Goal: Task Accomplishment & Management: Manage account settings

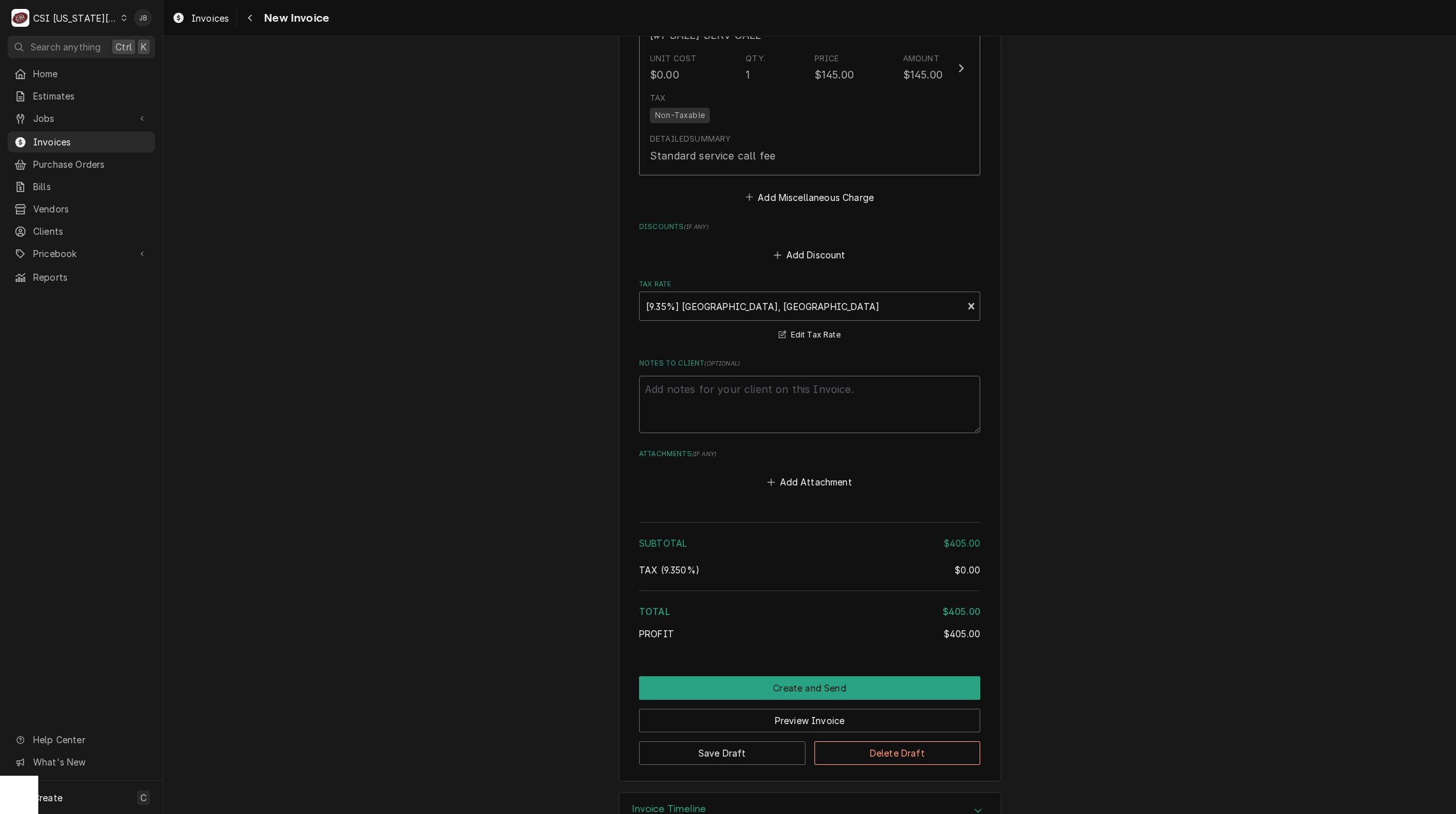
scroll to position [1749, 0]
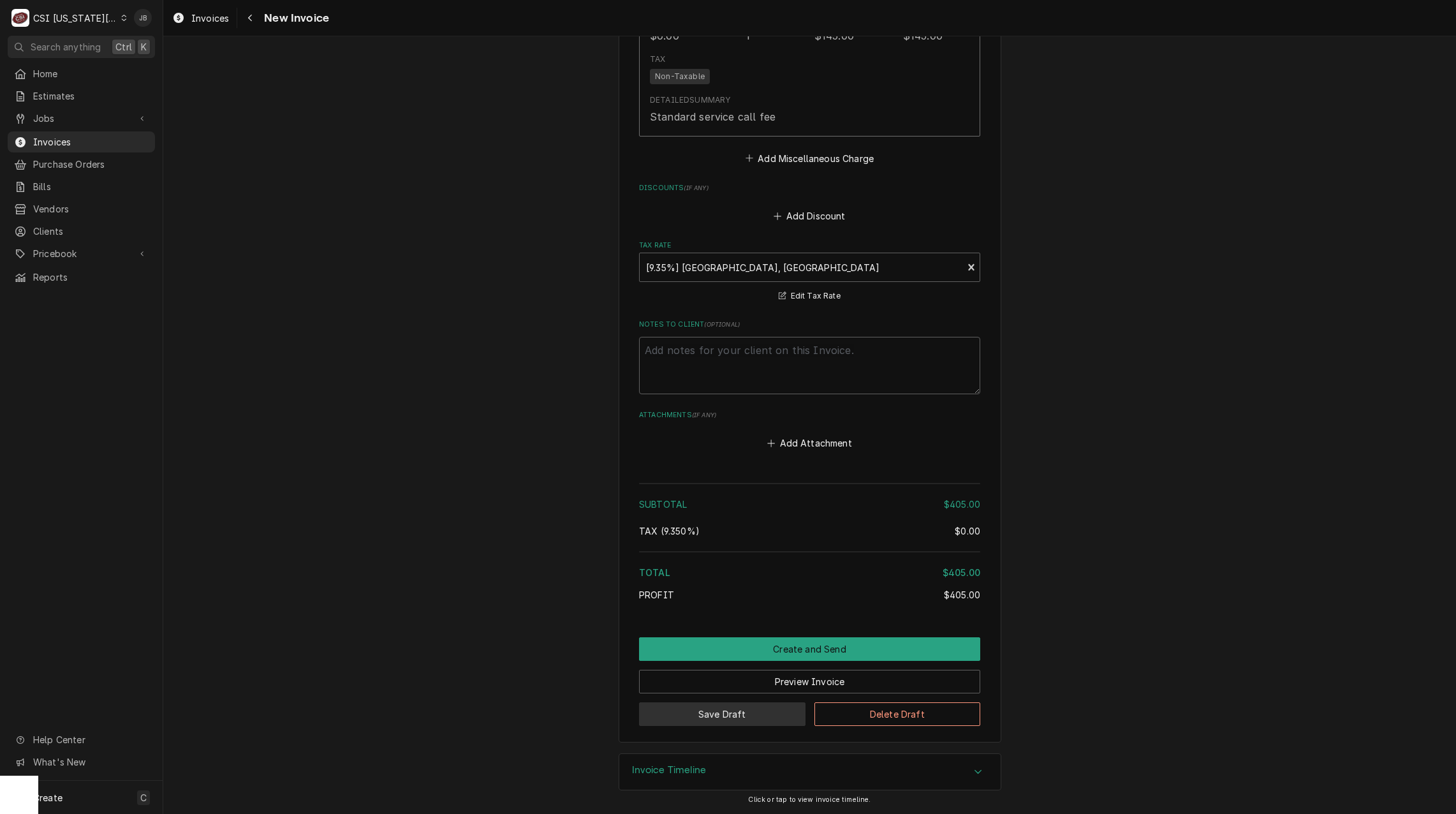
click at [728, 717] on button "Save Draft" at bounding box center [722, 715] width 166 height 24
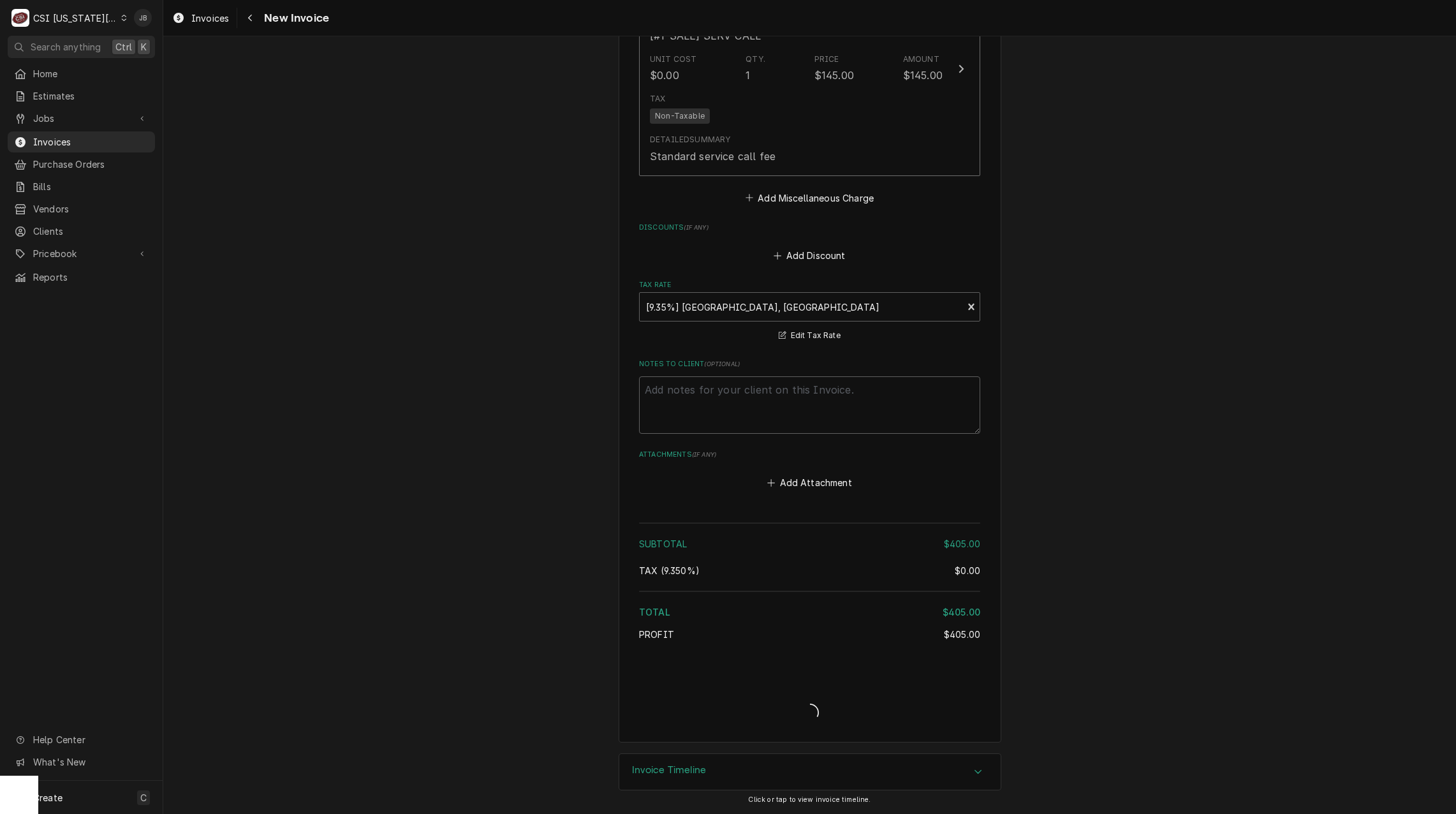
scroll to position [1710, 0]
type textarea "x"
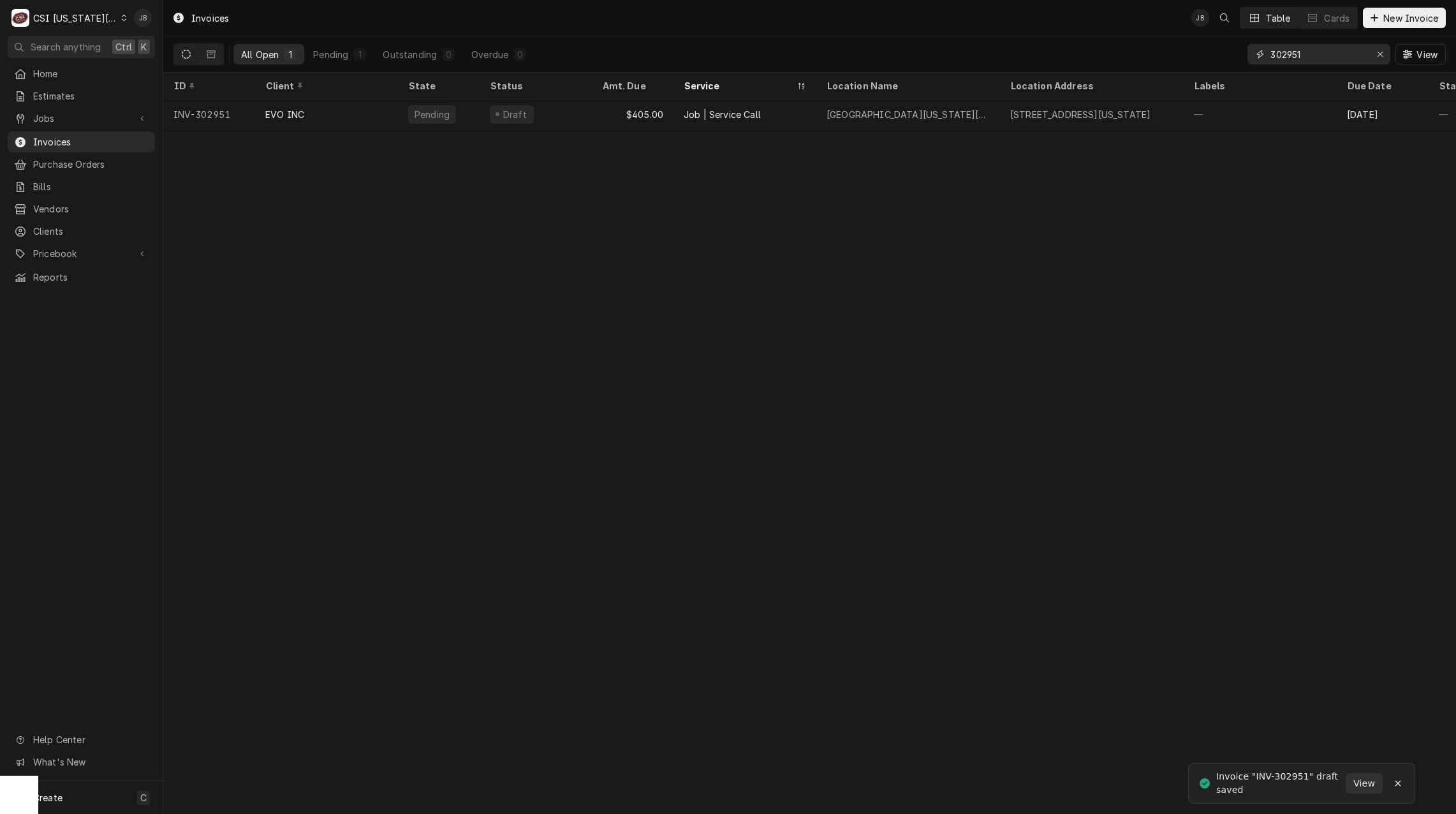
drag, startPoint x: 1324, startPoint y: 58, endPoint x: 1228, endPoint y: 57, distance: 96.0
click at [1228, 57] on div "All Open 1 Pending 1 Outstanding 0 Overdue 0 302951 View" at bounding box center [810, 54] width 1272 height 36
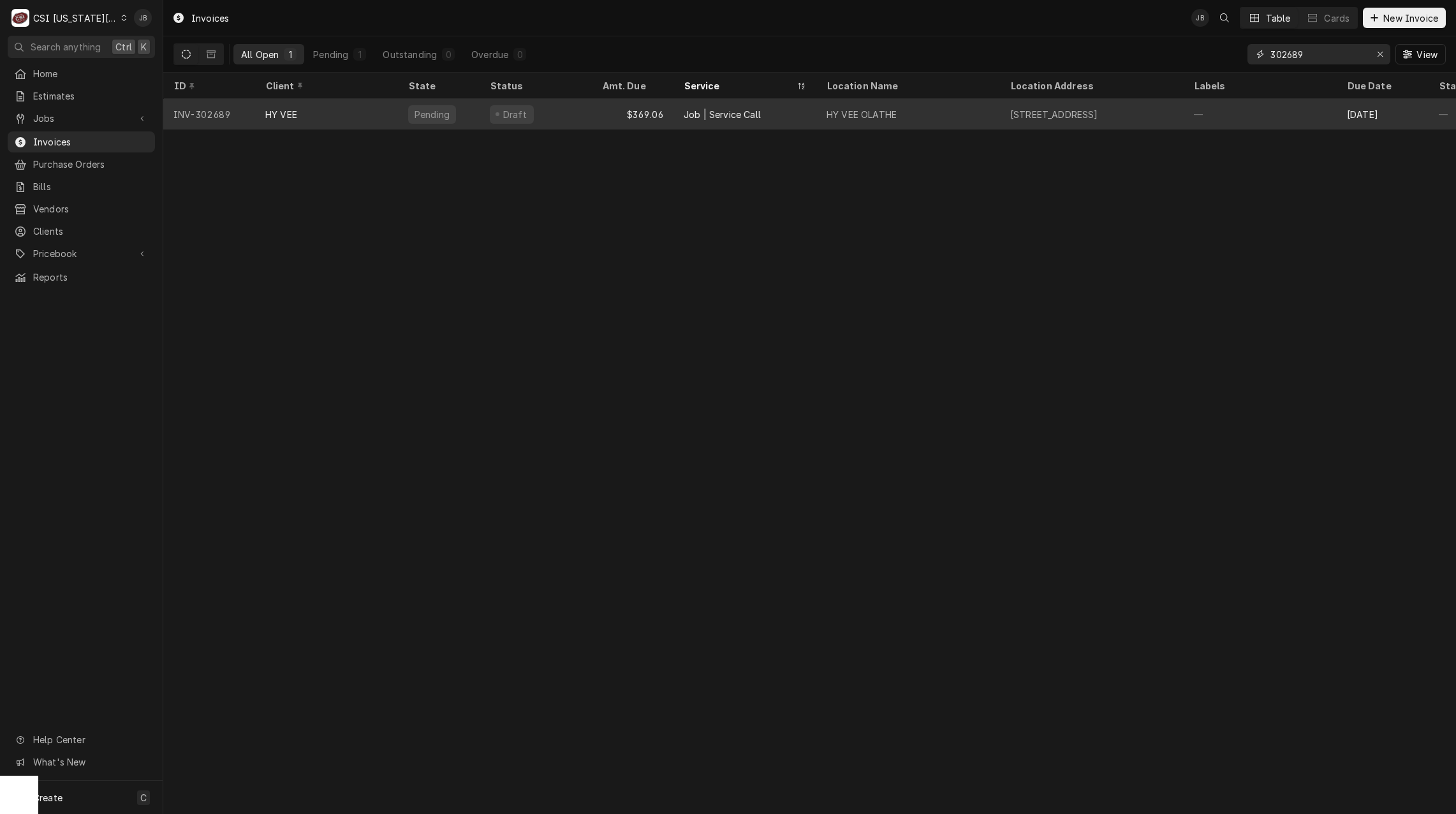
type input "302689"
click at [619, 112] on div "$369.06" at bounding box center [632, 114] width 82 height 30
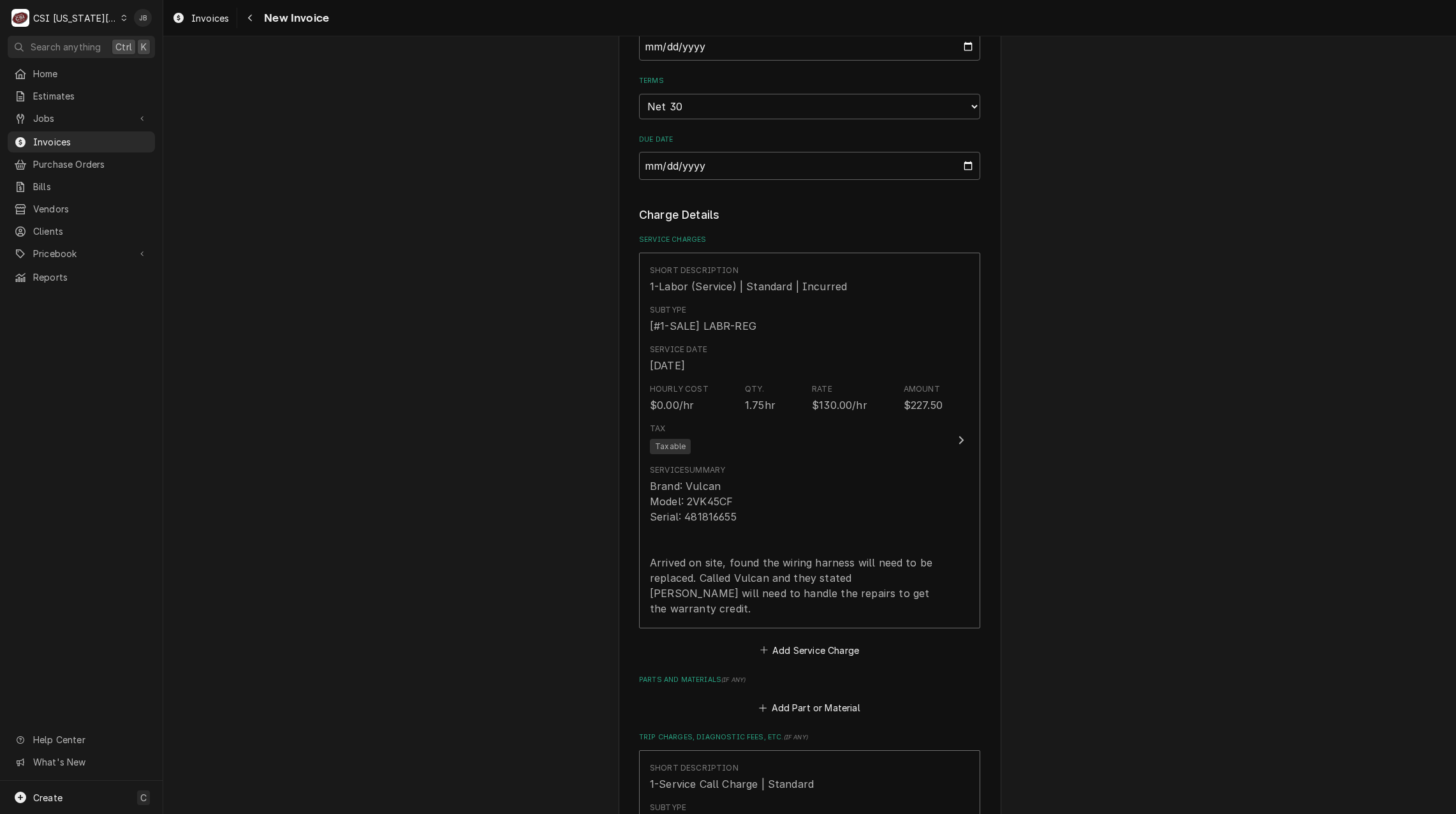
scroll to position [766, 0]
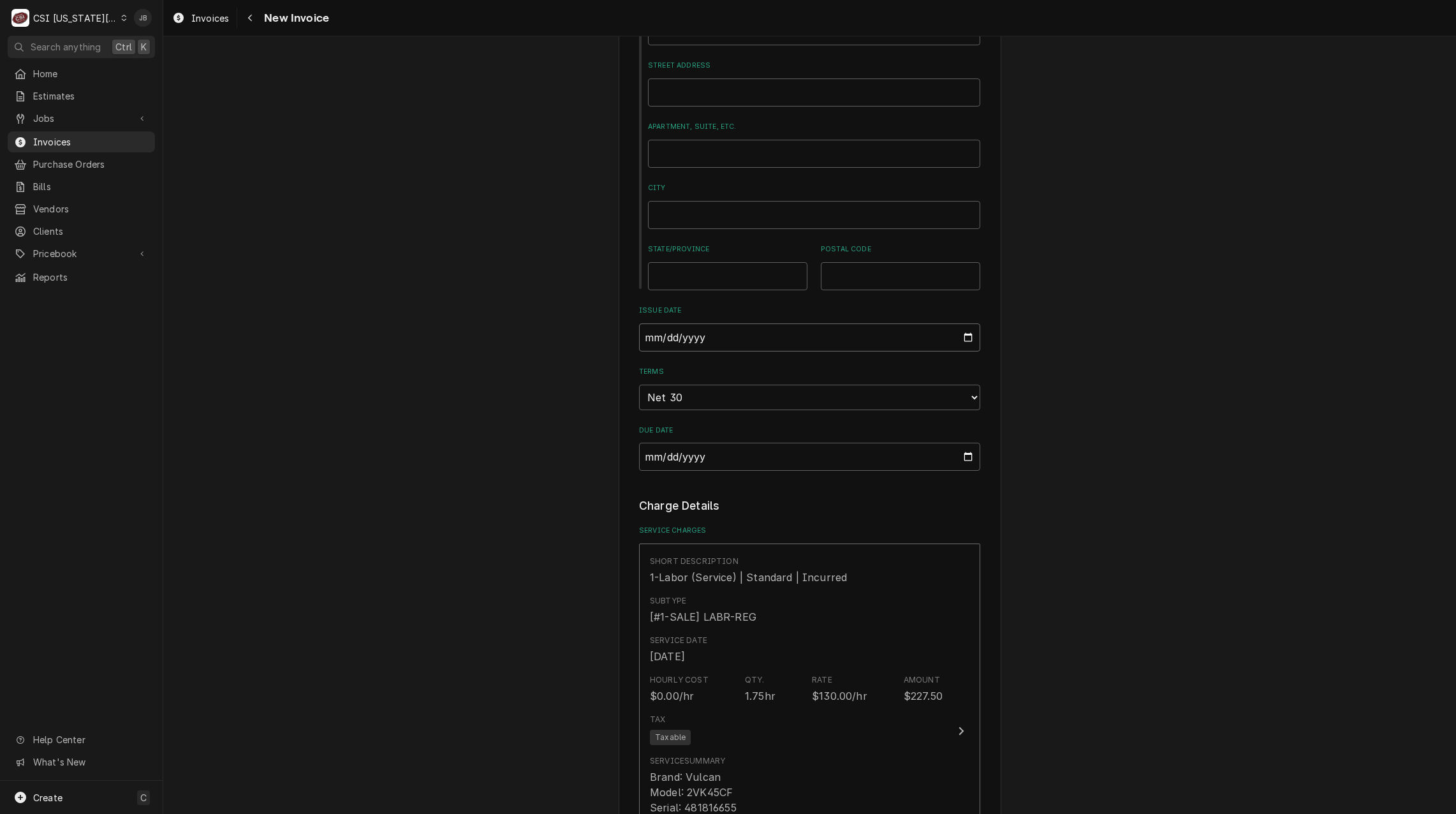
click at [969, 323] on input "2025-08-22" at bounding box center [809, 337] width 341 height 28
type input "2025-08-31"
type textarea "x"
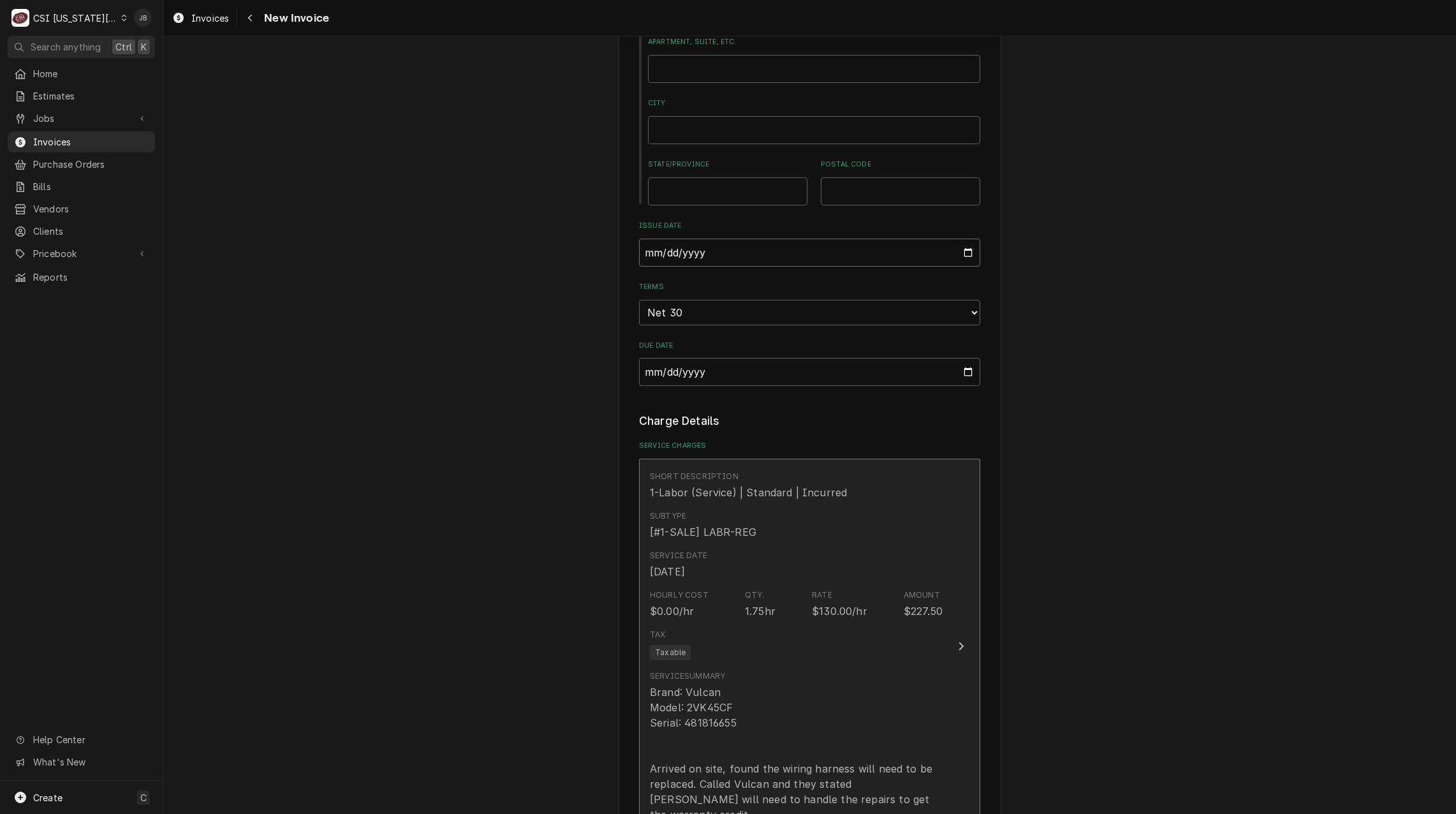
scroll to position [957, 0]
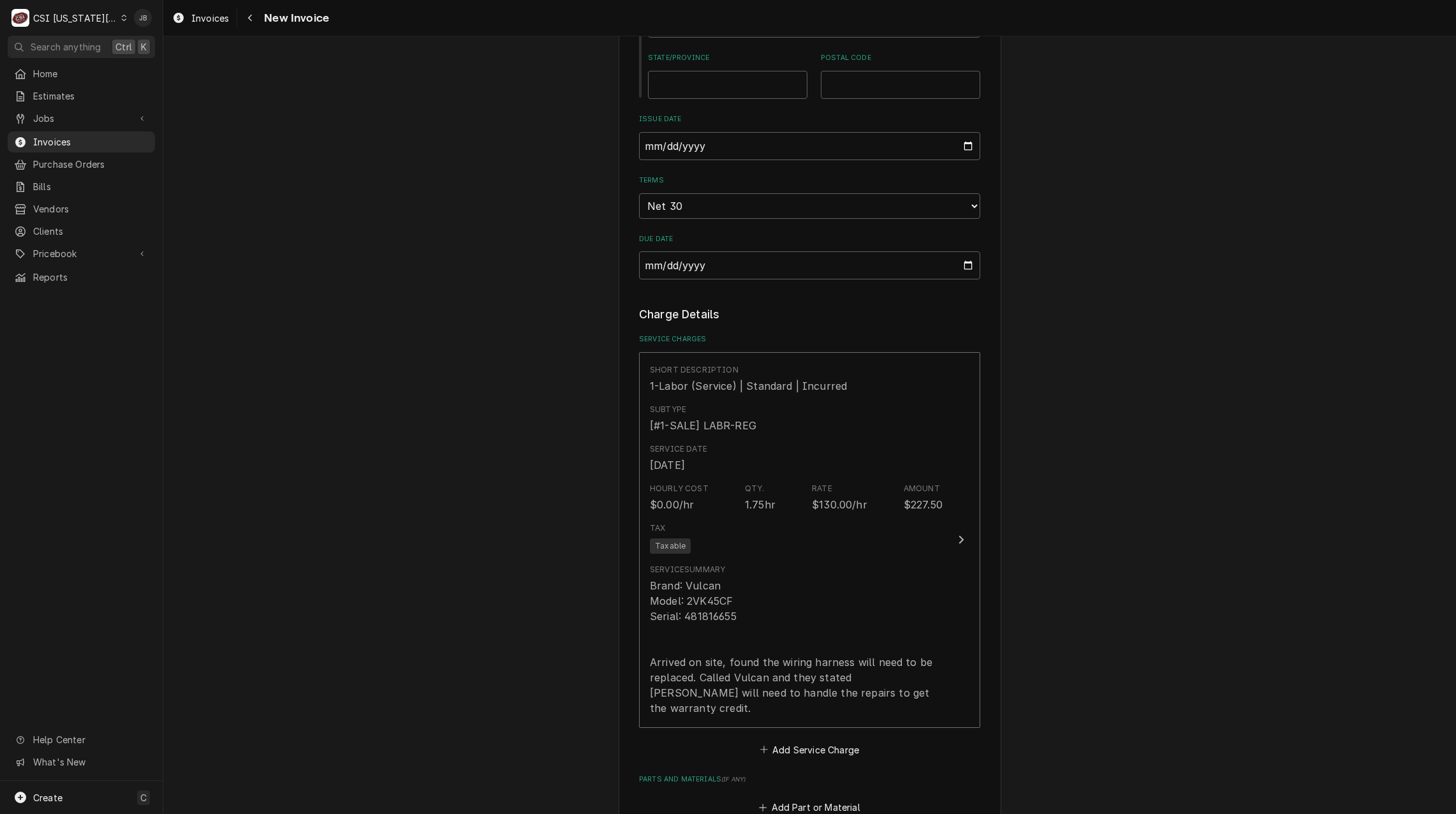
click at [1127, 602] on div "Please provide the following information to create your invoice: Client Details…" at bounding box center [809, 386] width 1293 height 2588
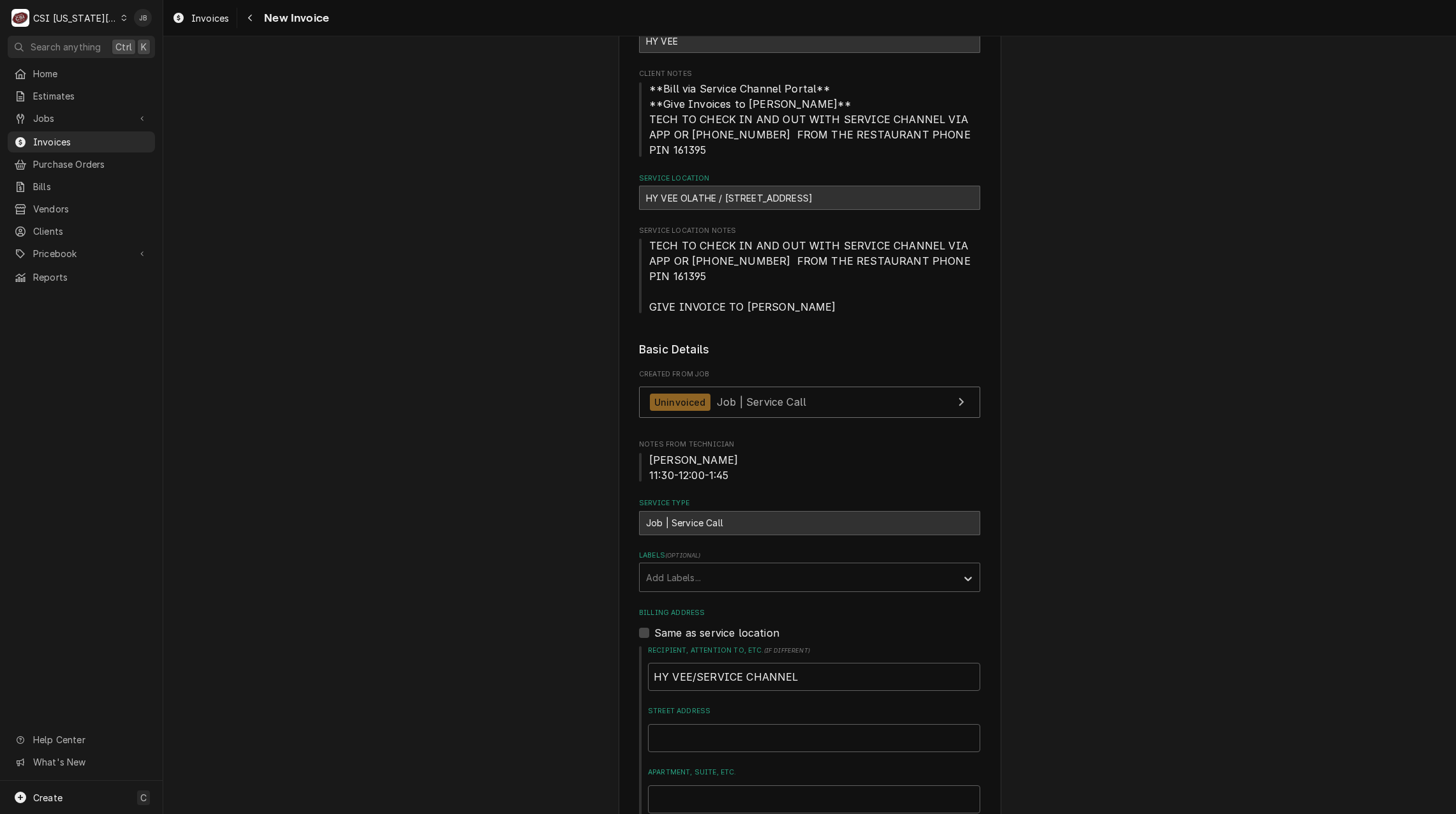
scroll to position [0, 0]
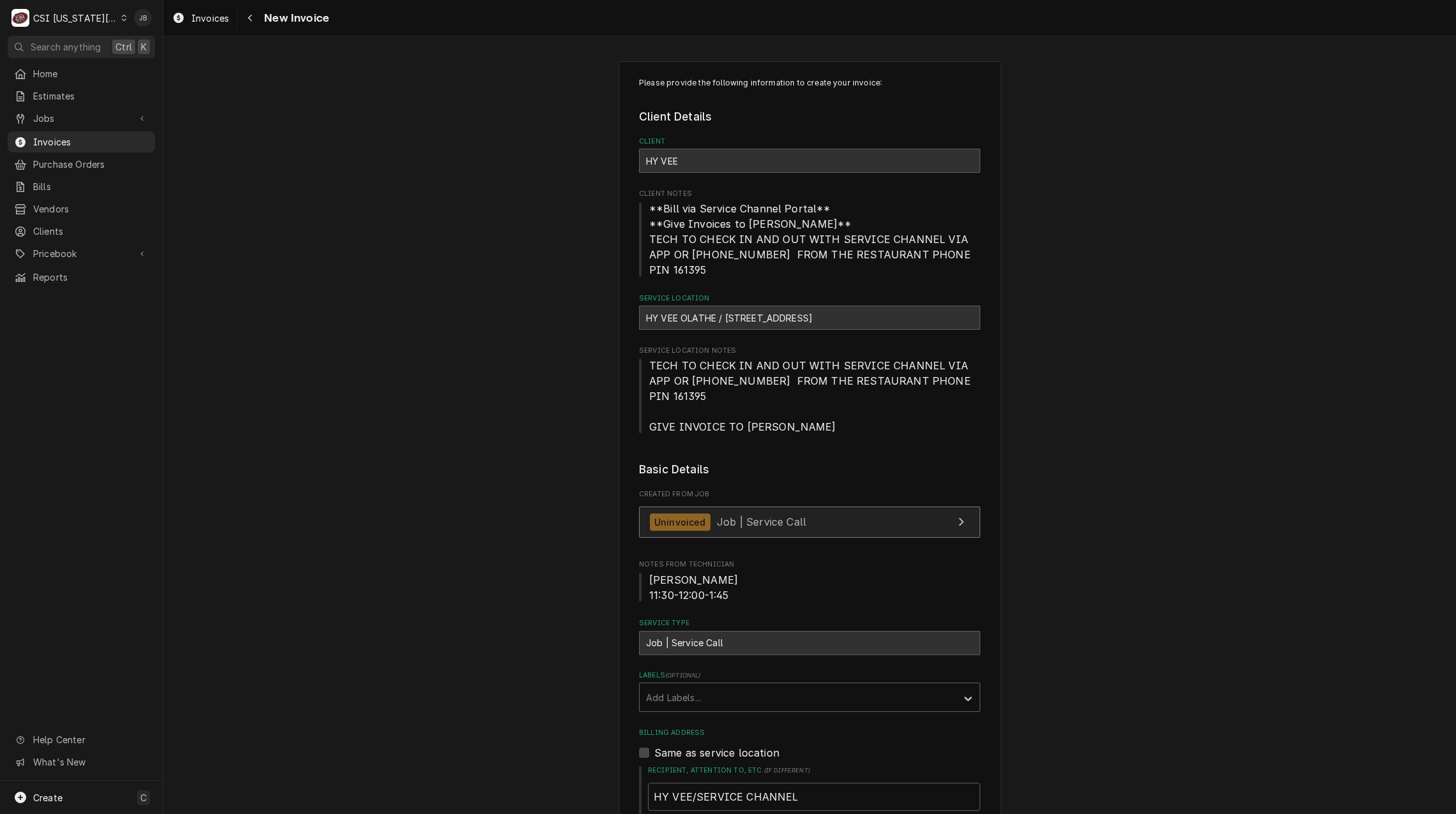
click at [741, 516] on span "Job | Service Call" at bounding box center [761, 522] width 89 height 13
click at [107, 137] on span "Invoices" at bounding box center [91, 142] width 115 height 13
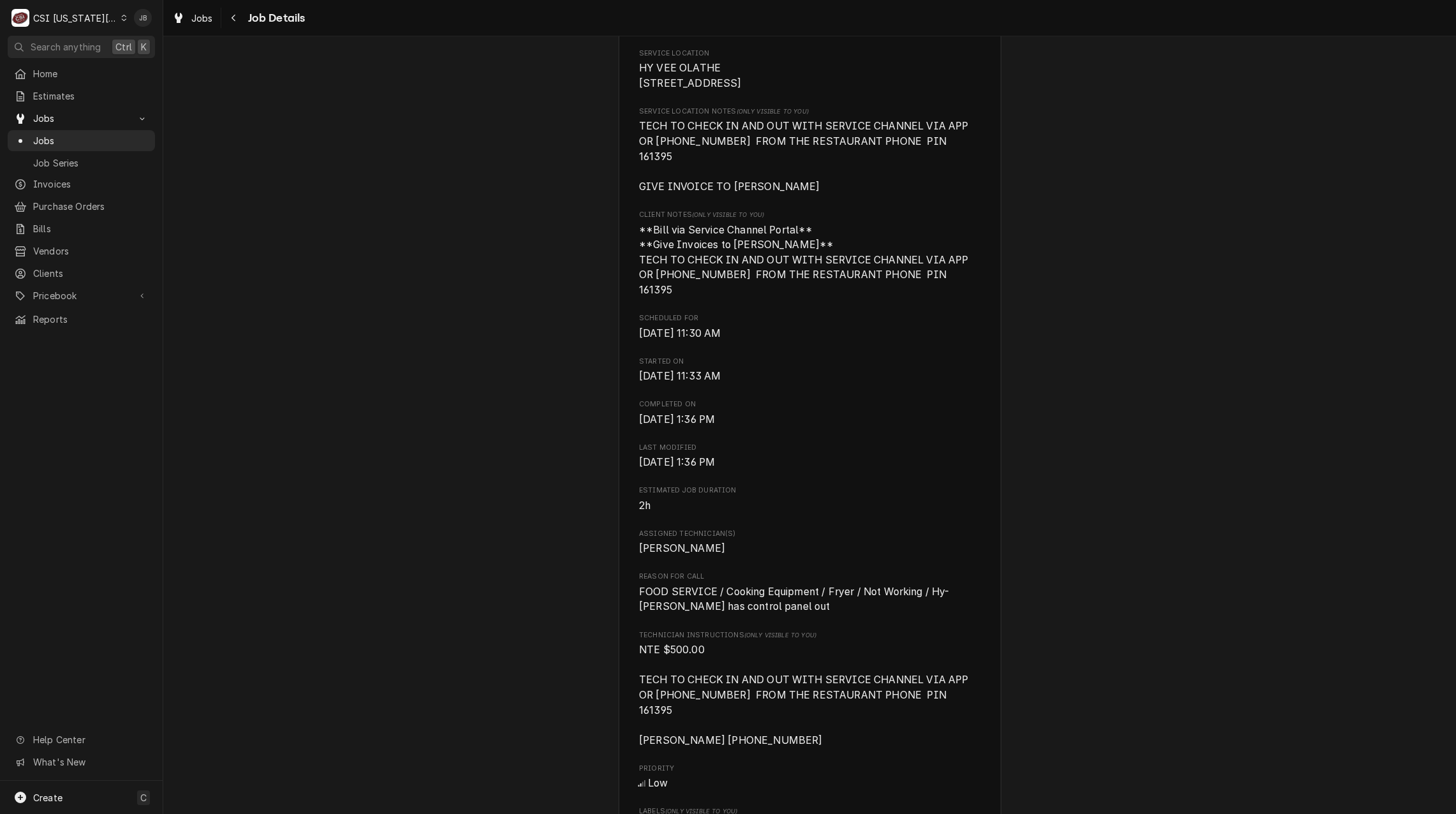
scroll to position [383, 0]
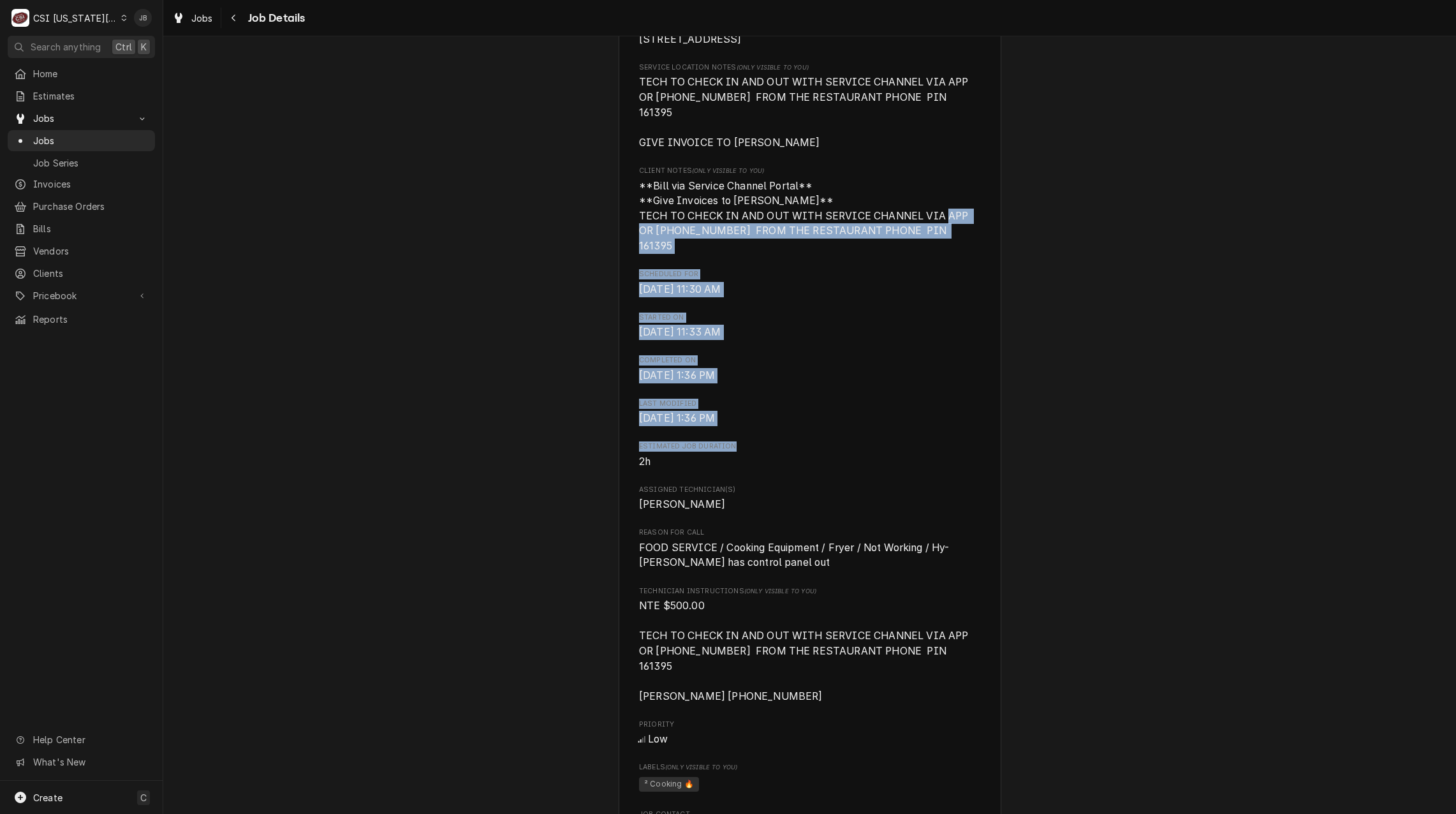
drag, startPoint x: 767, startPoint y: 386, endPoint x: 633, endPoint y: 238, distance: 199.6
click at [633, 238] on div "HY VEE HY VEE OLATHE / 14955 W 151st St, Olathe, KS 66062 Open in Maps Roopairs…" at bounding box center [811, 619] width 383 height 1841
drag, startPoint x: 633, startPoint y: 238, endPoint x: 901, endPoint y: 359, distance: 294.0
click at [901, 368] on span "Thu, Aug 21st, 2025 - 1:36 PM" at bounding box center [809, 375] width 341 height 15
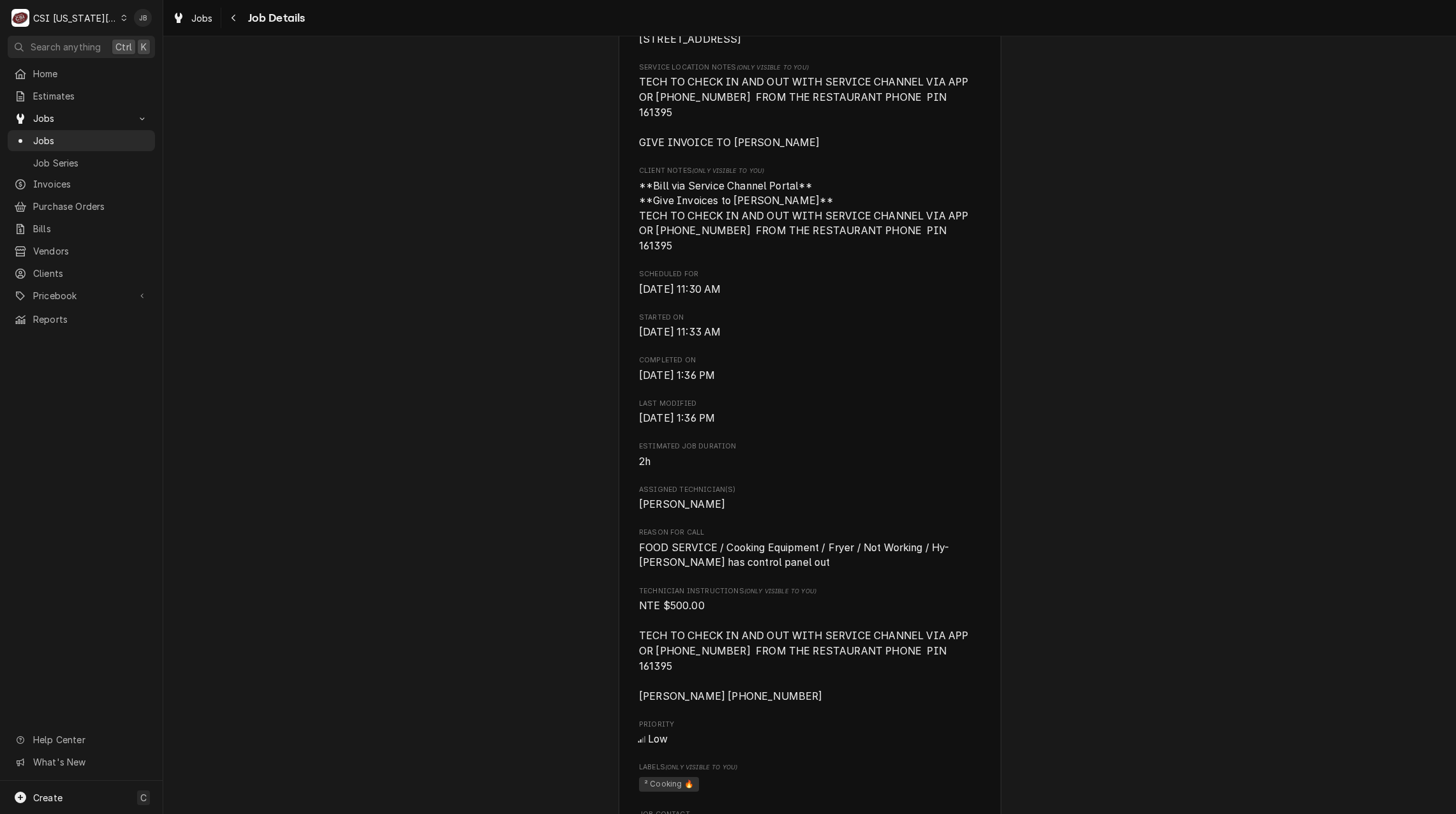
drag, startPoint x: 757, startPoint y: 410, endPoint x: 515, endPoint y: 259, distance: 285.2
click at [515, 259] on div "Completed and Uninvoiced HY VEE HY VEE OLATHE / 14955 W 151st St, Olathe, KS 66…" at bounding box center [809, 609] width 1293 height 1883
drag, startPoint x: 515, startPoint y: 259, endPoint x: 839, endPoint y: 356, distance: 338.2
click at [839, 368] on span "Thu, Aug 21st, 2025 - 1:36 PM" at bounding box center [809, 375] width 341 height 15
drag, startPoint x: 818, startPoint y: 382, endPoint x: 616, endPoint y: 259, distance: 236.5
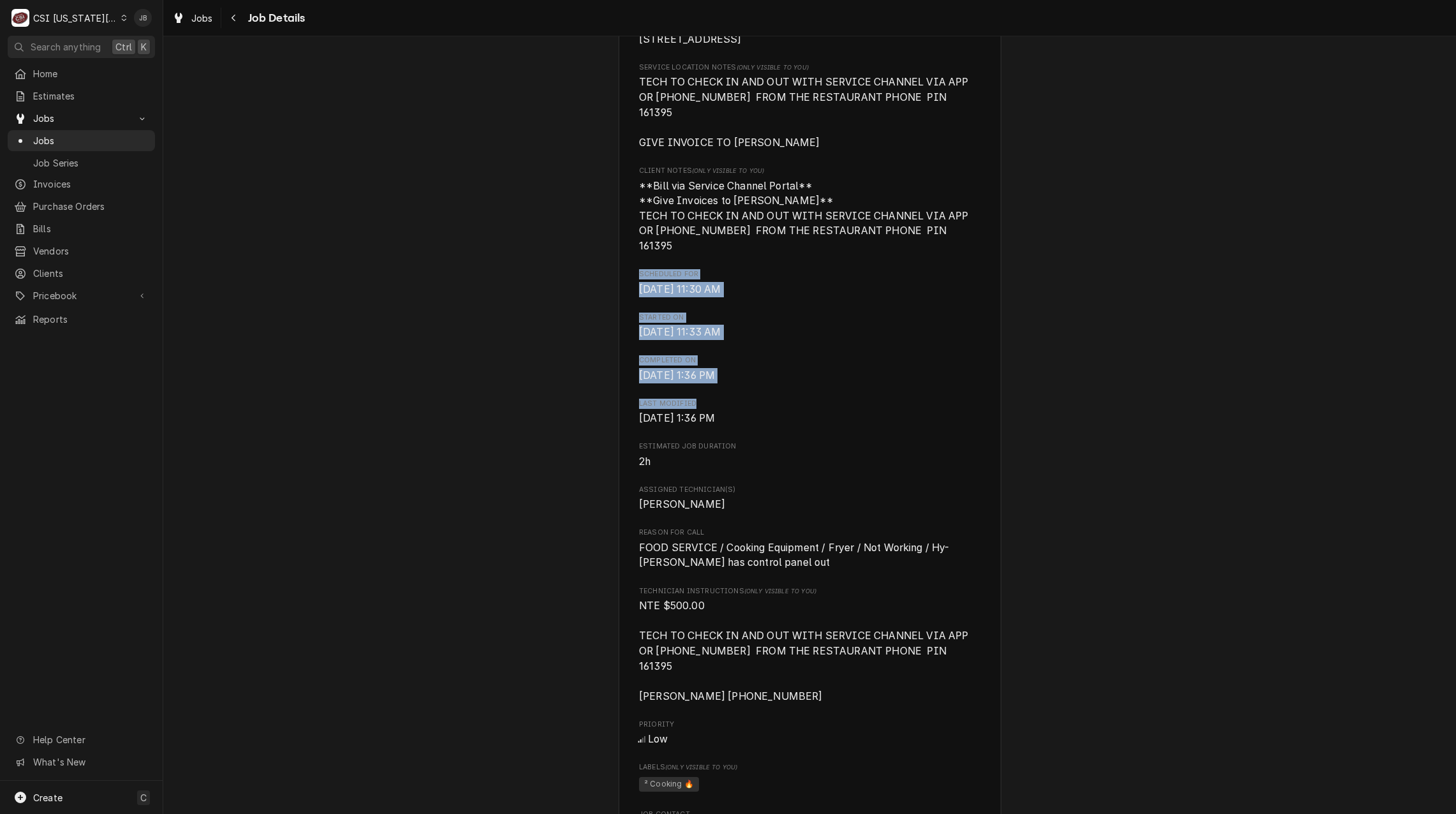
click at [619, 259] on div "HY VEE HY VEE OLATHE / 14955 W 151st St, Olathe, KS 66062 Open in Maps Roopairs…" at bounding box center [811, 619] width 383 height 1841
drag, startPoint x: 616, startPoint y: 259, endPoint x: 850, endPoint y: 365, distance: 256.9
click at [850, 368] on span "Thu, Aug 21st, 2025 - 1:36 PM" at bounding box center [809, 375] width 341 height 15
drag, startPoint x: 801, startPoint y: 408, endPoint x: 585, endPoint y: 217, distance: 288.3
click at [585, 217] on div "Completed and Uninvoiced HY VEE HY VEE OLATHE / 14955 W 151st St, Olathe, KS 66…" at bounding box center [809, 609] width 1293 height 1883
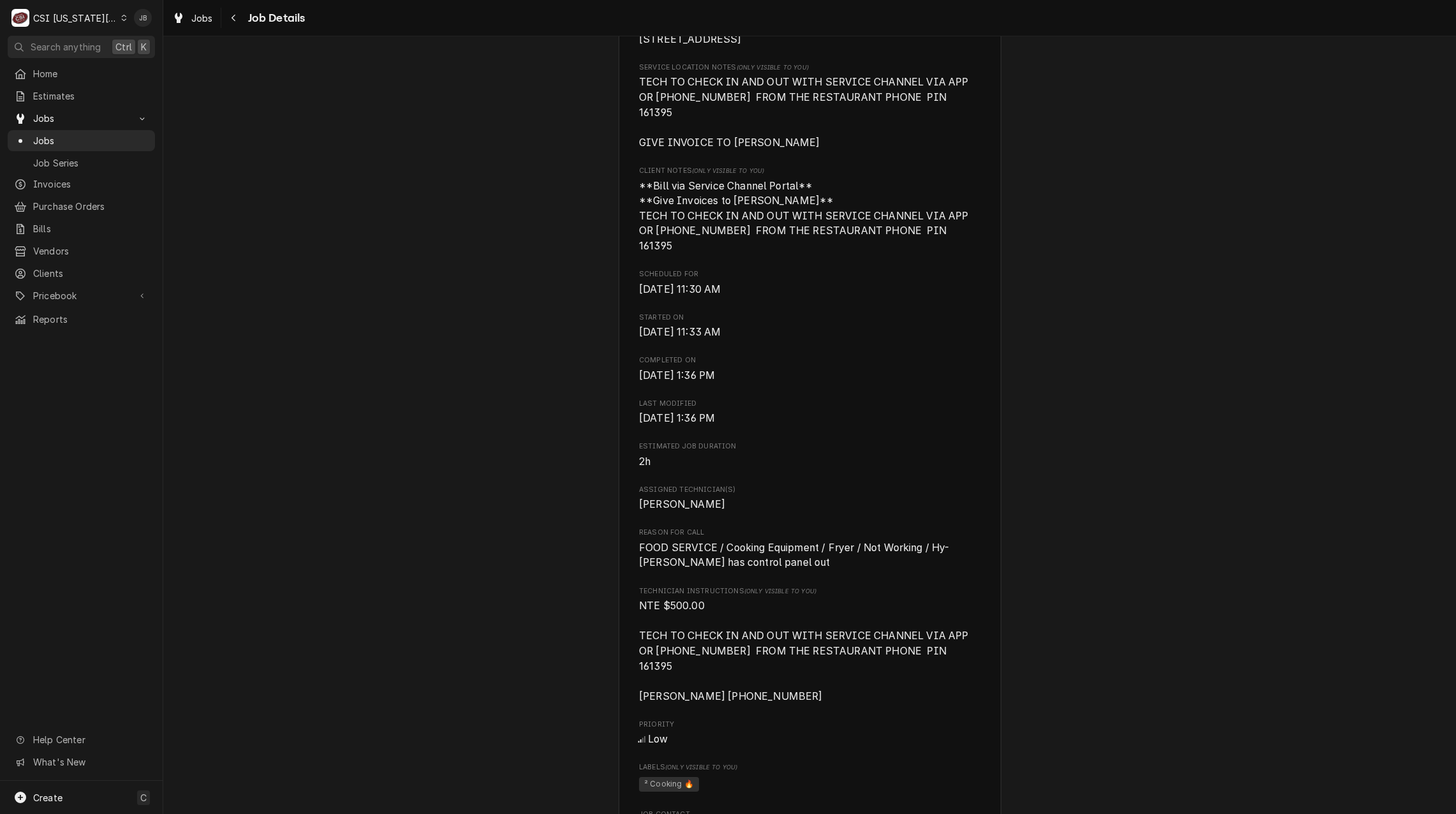
drag, startPoint x: 585, startPoint y: 217, endPoint x: 786, endPoint y: 348, distance: 239.9
click at [786, 355] on span "Completed On" at bounding box center [809, 360] width 341 height 10
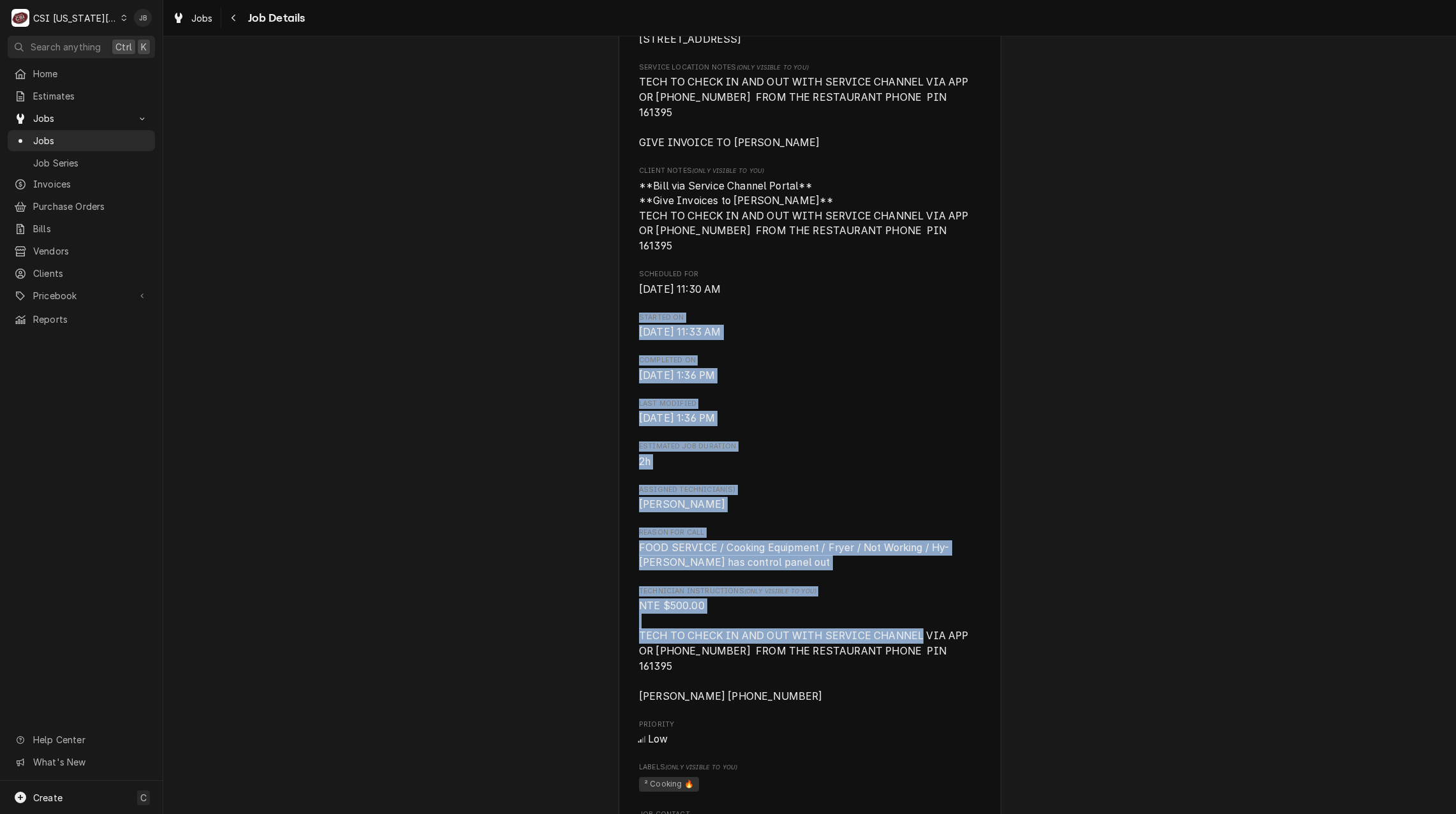
drag, startPoint x: 914, startPoint y: 616, endPoint x: 542, endPoint y: 292, distance: 493.3
click at [542, 292] on div "Completed and Uninvoiced HY VEE HY VEE OLATHE / 14955 W 151st St, Olathe, KS 66…" at bounding box center [809, 609] width 1293 height 1883
drag, startPoint x: 542, startPoint y: 292, endPoint x: 919, endPoint y: 409, distance: 394.7
click at [919, 411] on span "Thu, Aug 21st, 2025 - 1:36 PM" at bounding box center [809, 418] width 341 height 15
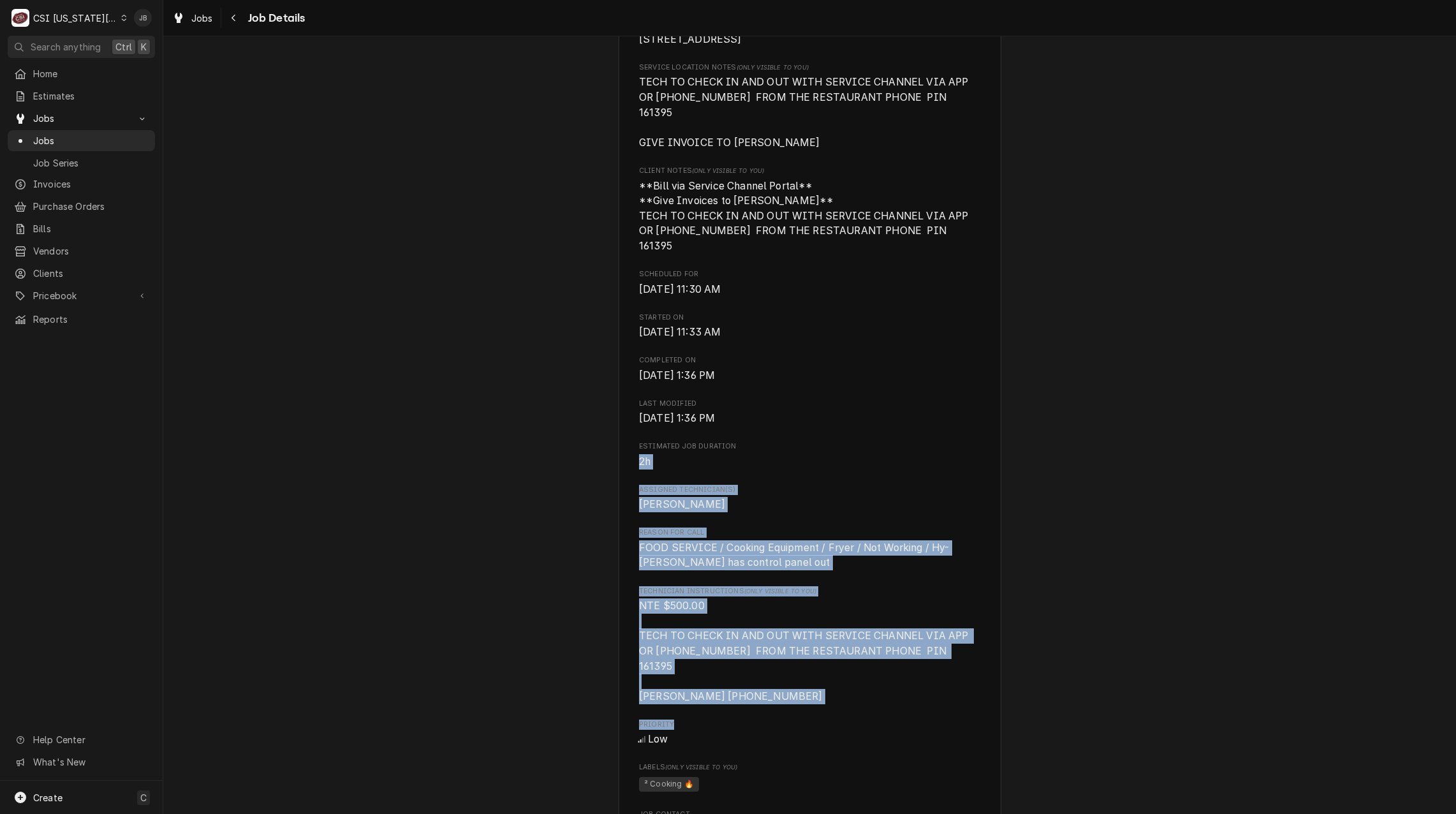
drag, startPoint x: 774, startPoint y: 683, endPoint x: 612, endPoint y: 436, distance: 295.4
click at [612, 436] on div "Completed and Uninvoiced HY VEE HY VEE OLATHE / 14955 W 151st St, Olathe, KS 66…" at bounding box center [809, 609] width 1293 height 1883
drag, startPoint x: 612, startPoint y: 436, endPoint x: 945, endPoint y: 478, distance: 335.6
click at [945, 485] on span "Assigned Technician(s)" at bounding box center [809, 490] width 341 height 10
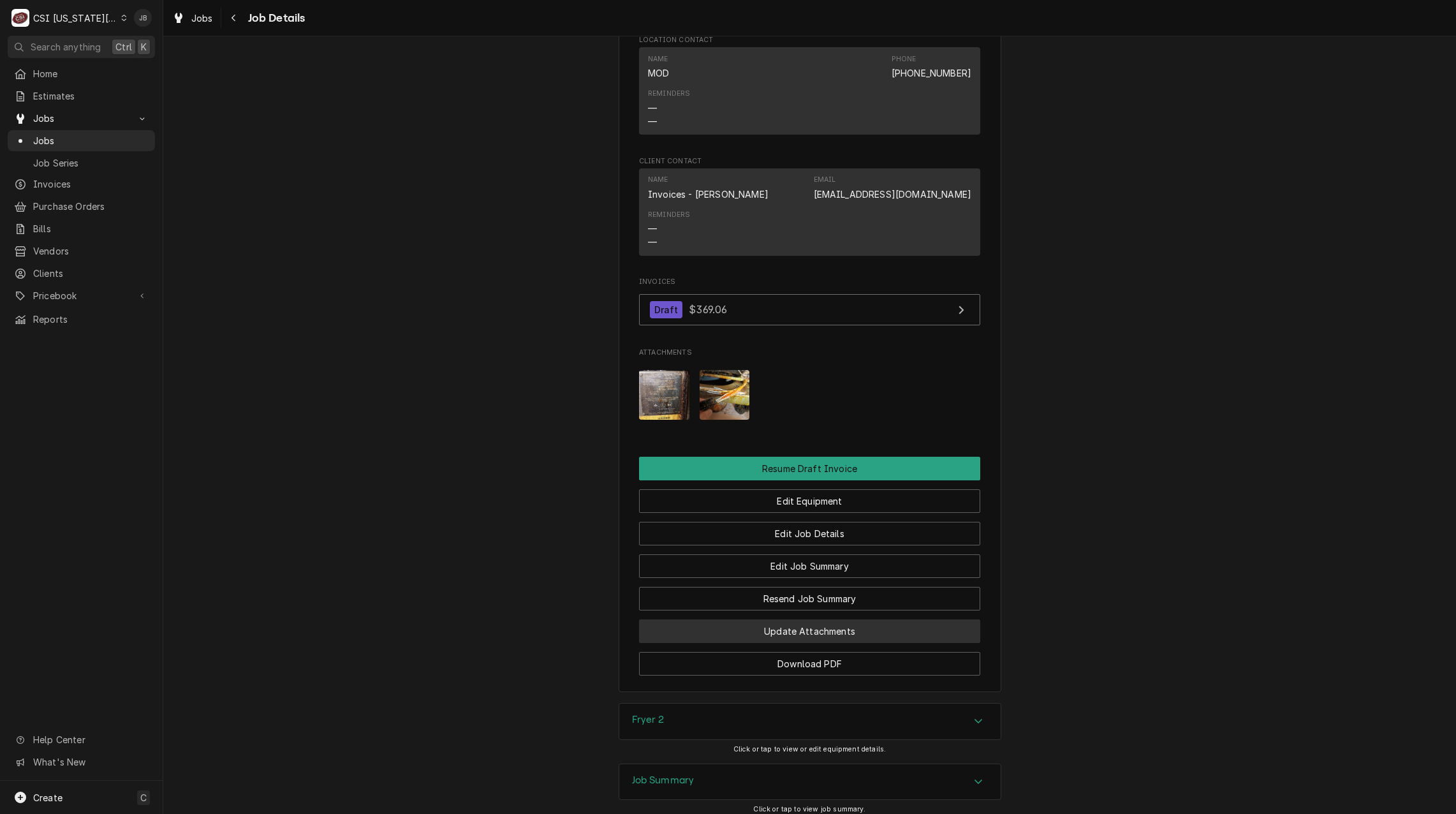
scroll to position [1330, 0]
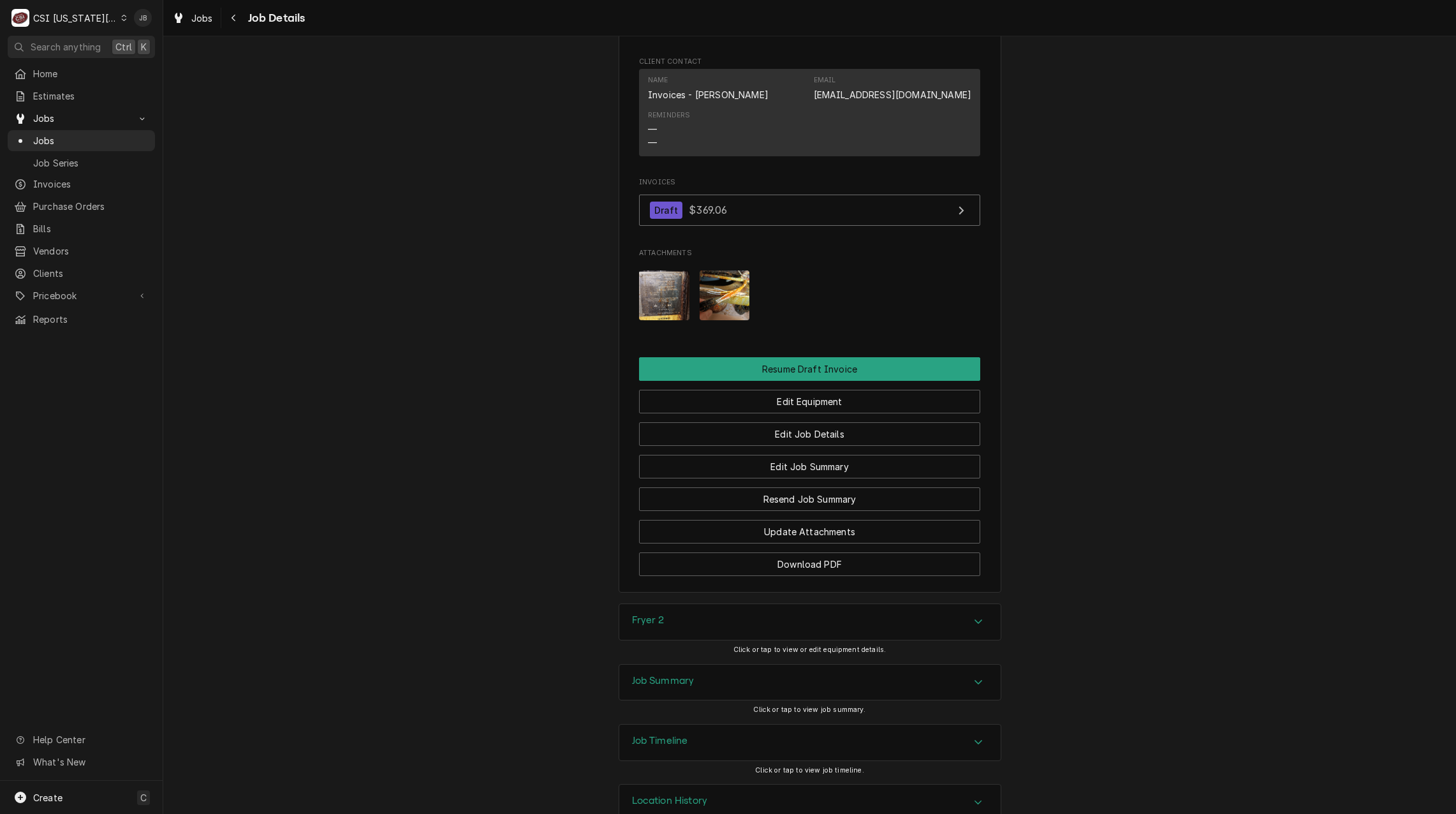
click at [729, 665] on div "Job Summary" at bounding box center [811, 683] width 382 height 36
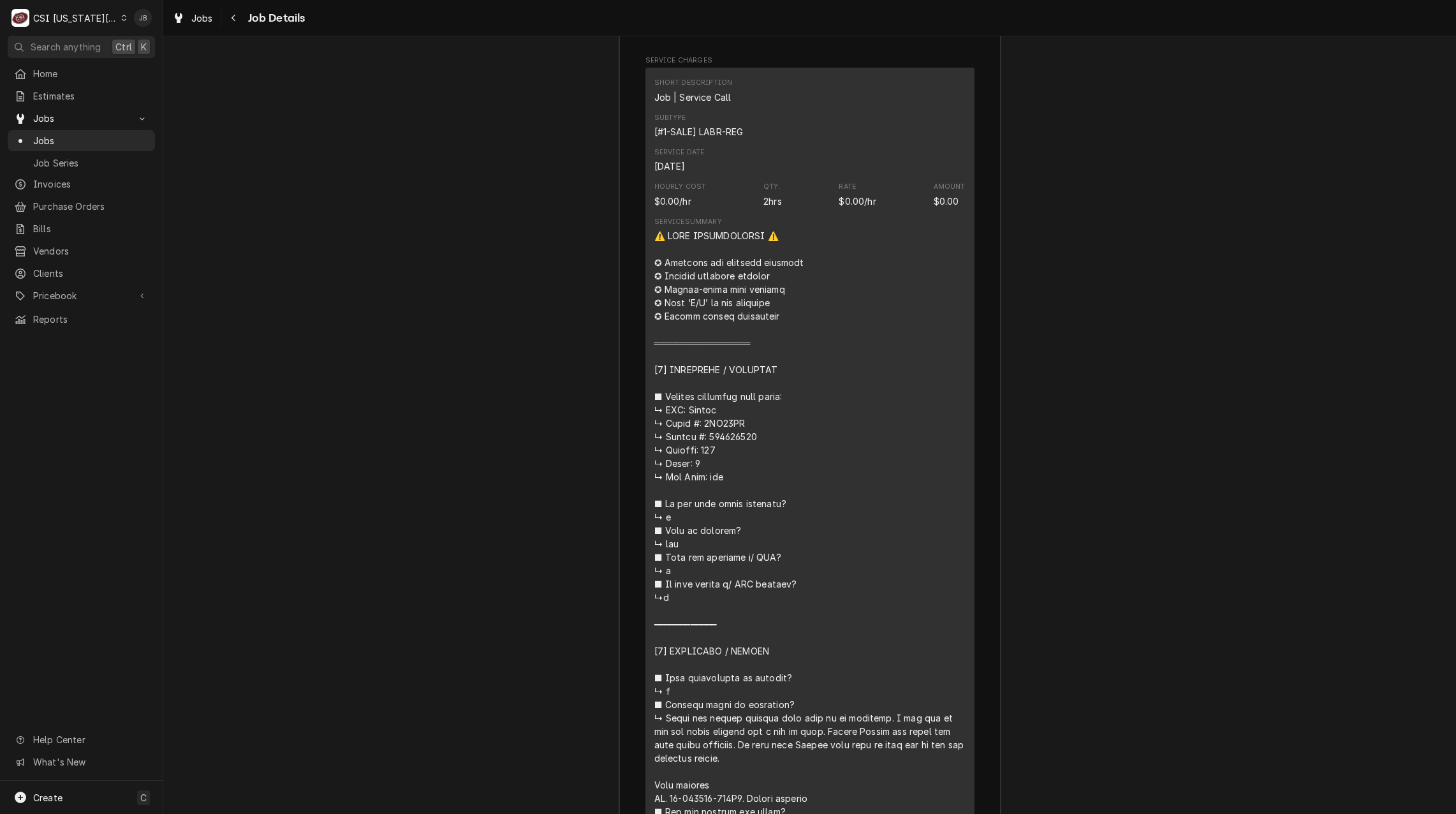
scroll to position [2287, 0]
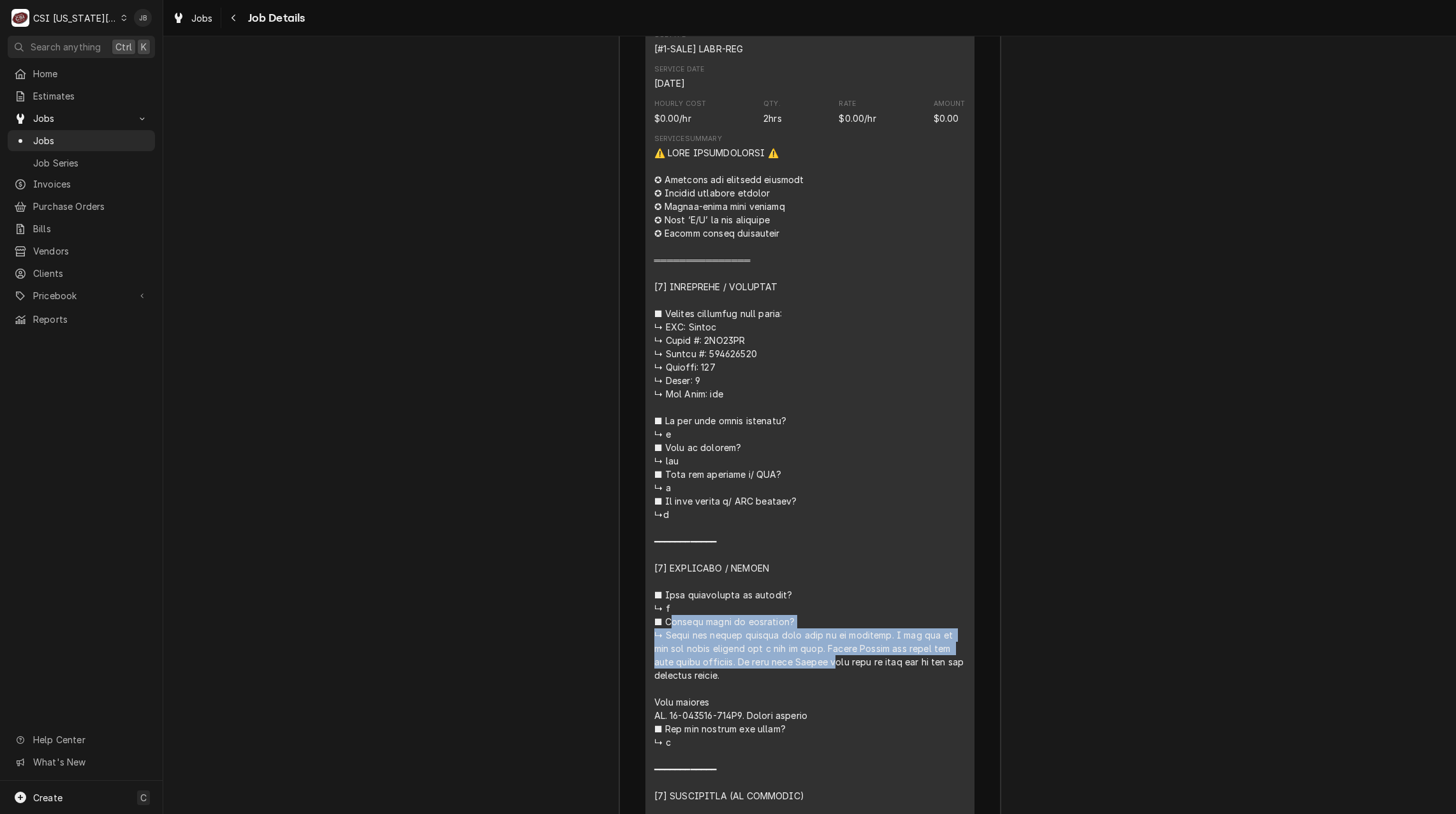
drag, startPoint x: 677, startPoint y: 500, endPoint x: 625, endPoint y: 390, distance: 121.7
click at [625, 390] on div "Roopairs Job ID JOB-32051 Service Channel ID 321812238 Service Type Job | Servi…" at bounding box center [811, 762] width 382 height 2038
drag, startPoint x: 625, startPoint y: 390, endPoint x: 564, endPoint y: 428, distance: 71.9
click at [564, 428] on div "Job Summary Roopairs Job ID JOB-32051 Service Channel ID 321812238 Service Type…" at bounding box center [809, 751] width 1293 height 2089
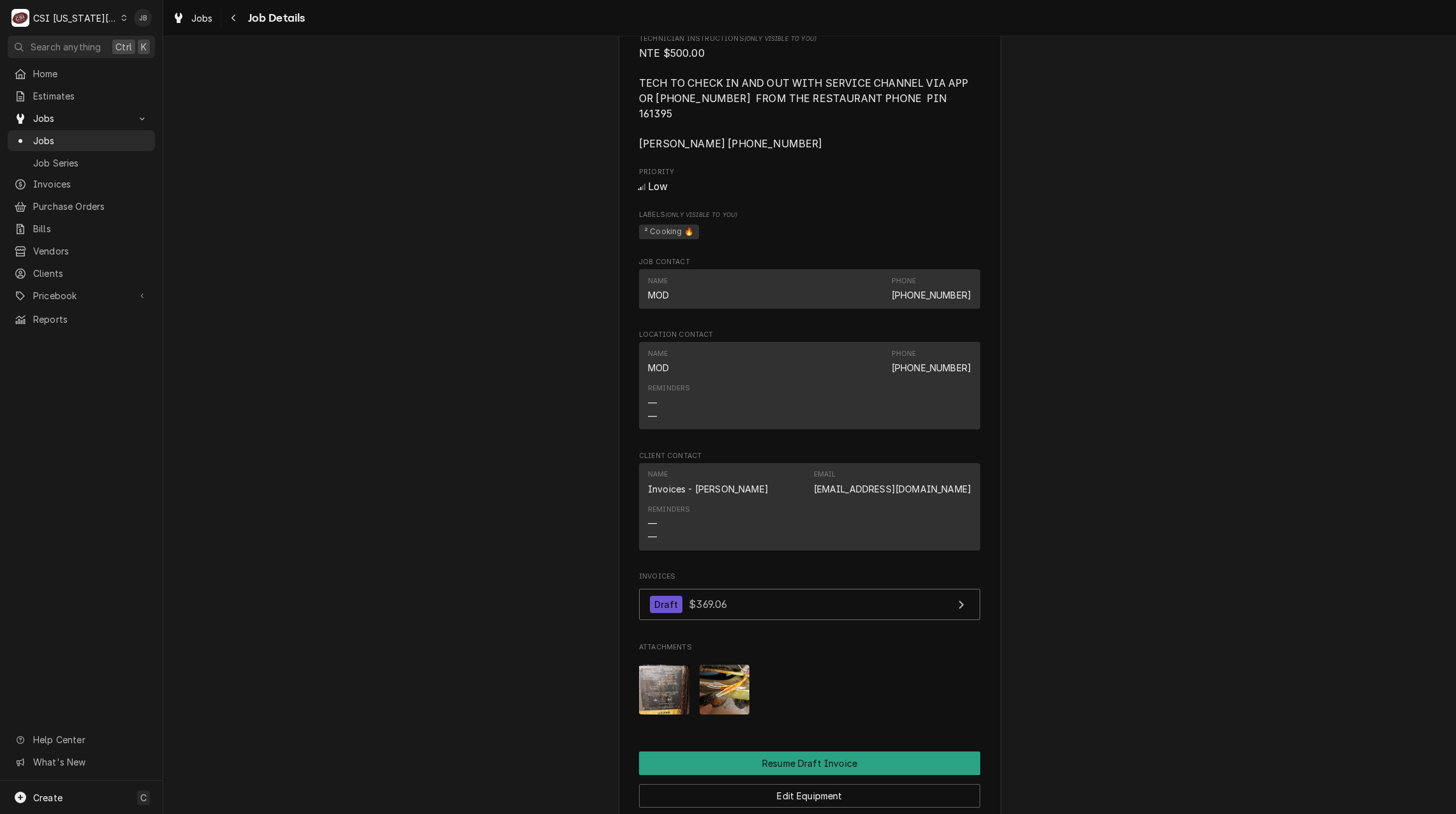
scroll to position [998, 0]
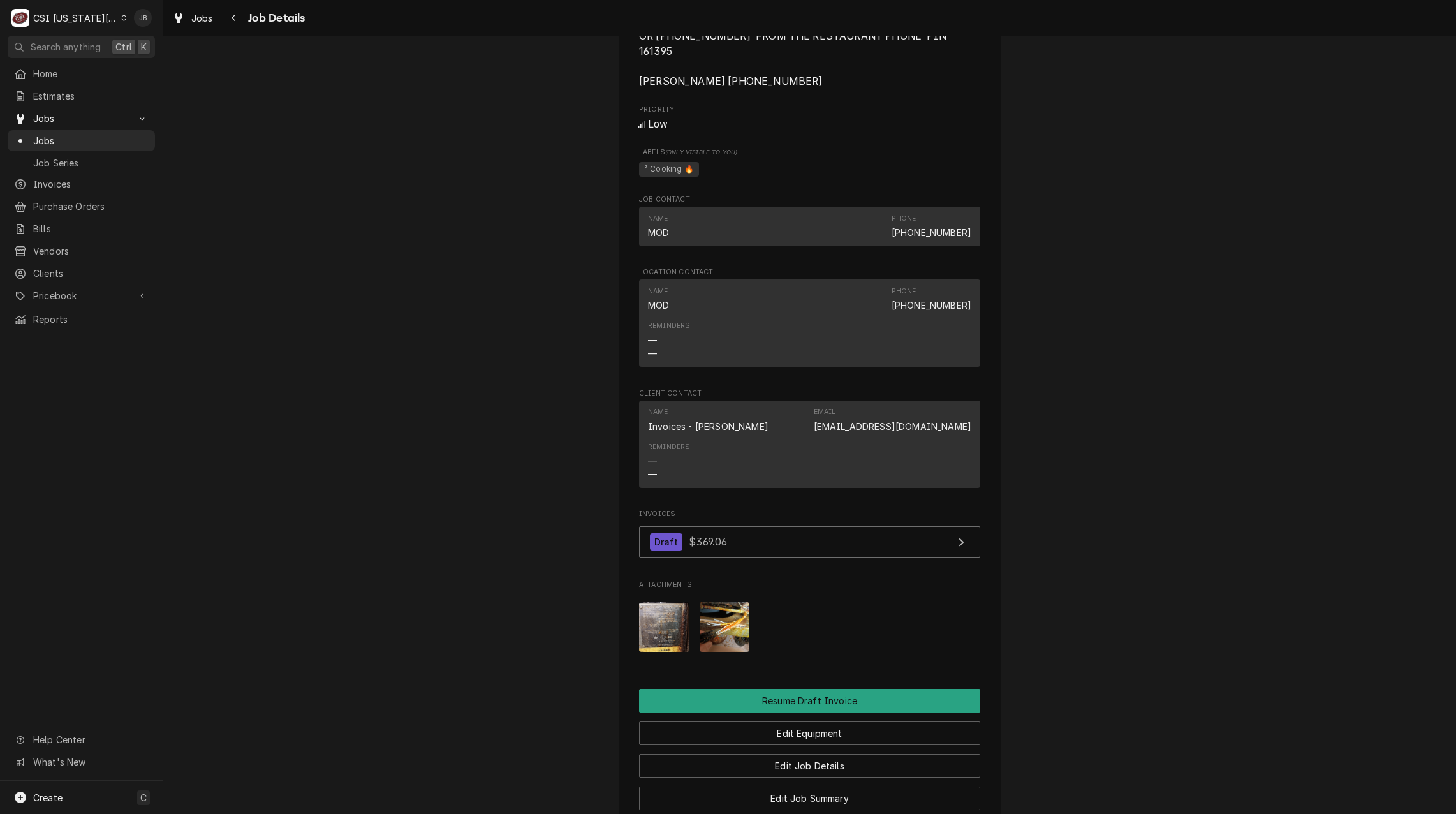
click at [640, 603] on img "Attachments" at bounding box center [664, 628] width 50 height 50
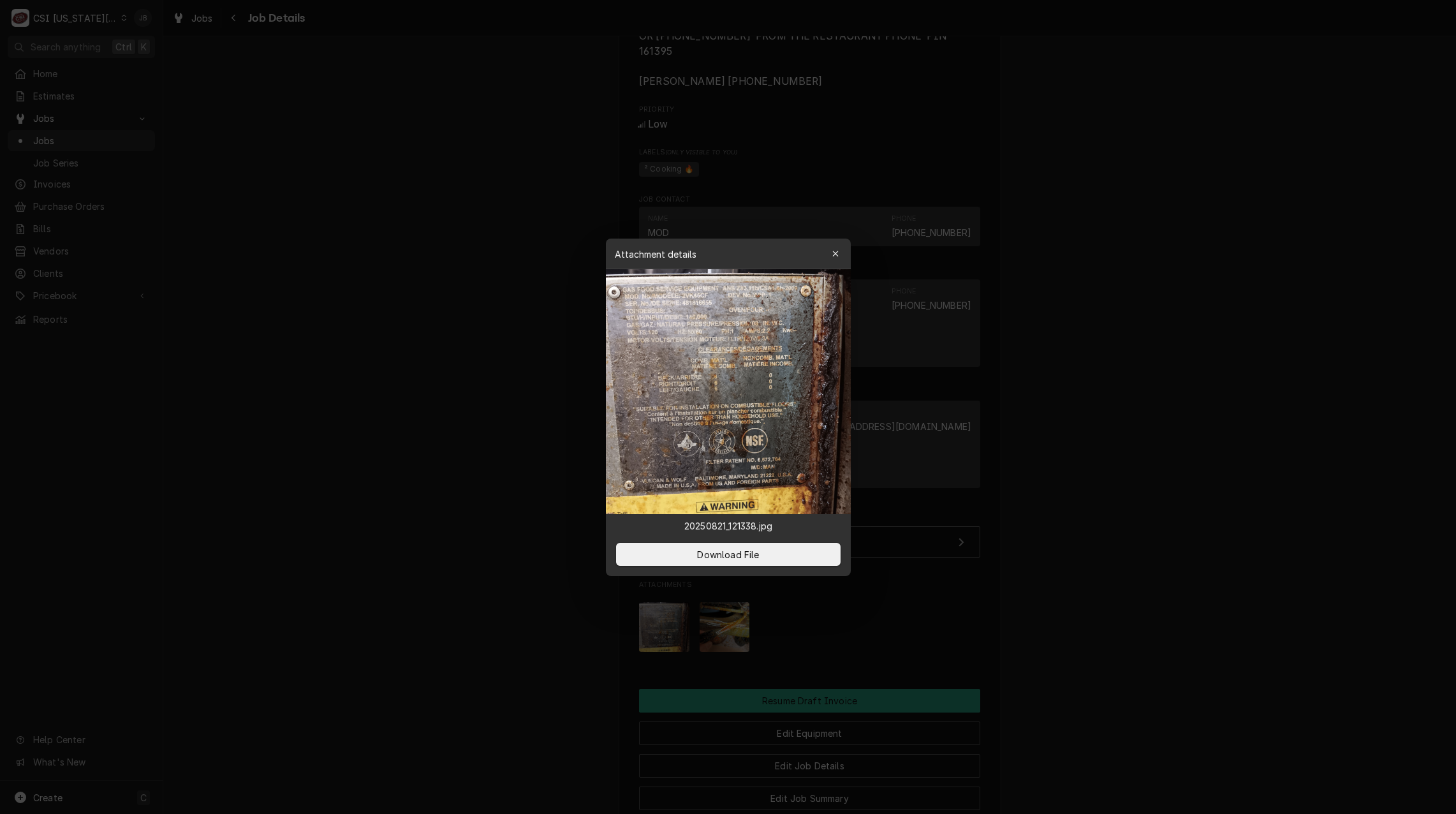
drag, startPoint x: 874, startPoint y: 599, endPoint x: 831, endPoint y: 602, distance: 43.1
click at [874, 599] on div at bounding box center [728, 407] width 1456 height 814
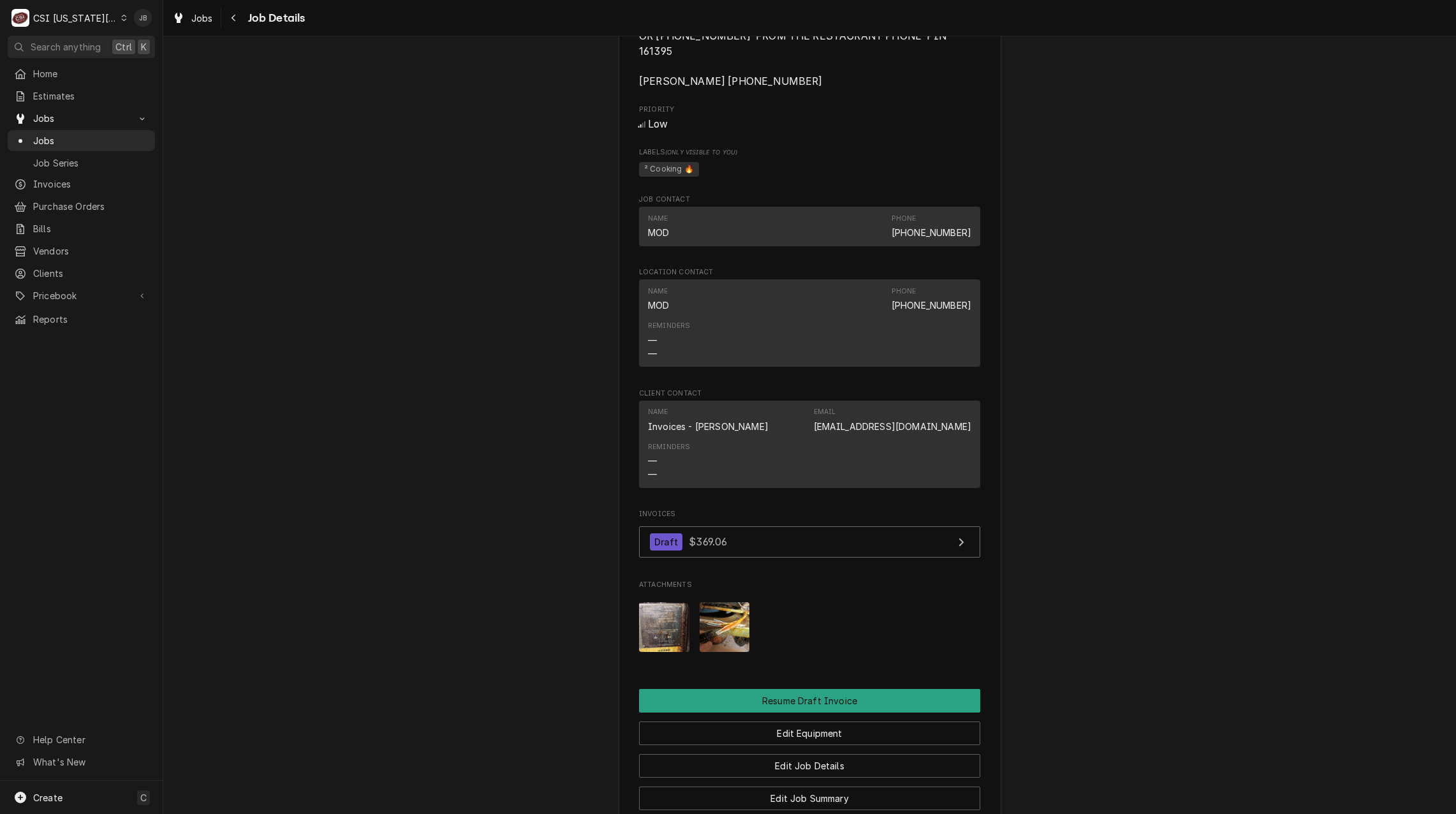
click at [734, 614] on img "Attachments" at bounding box center [725, 628] width 50 height 50
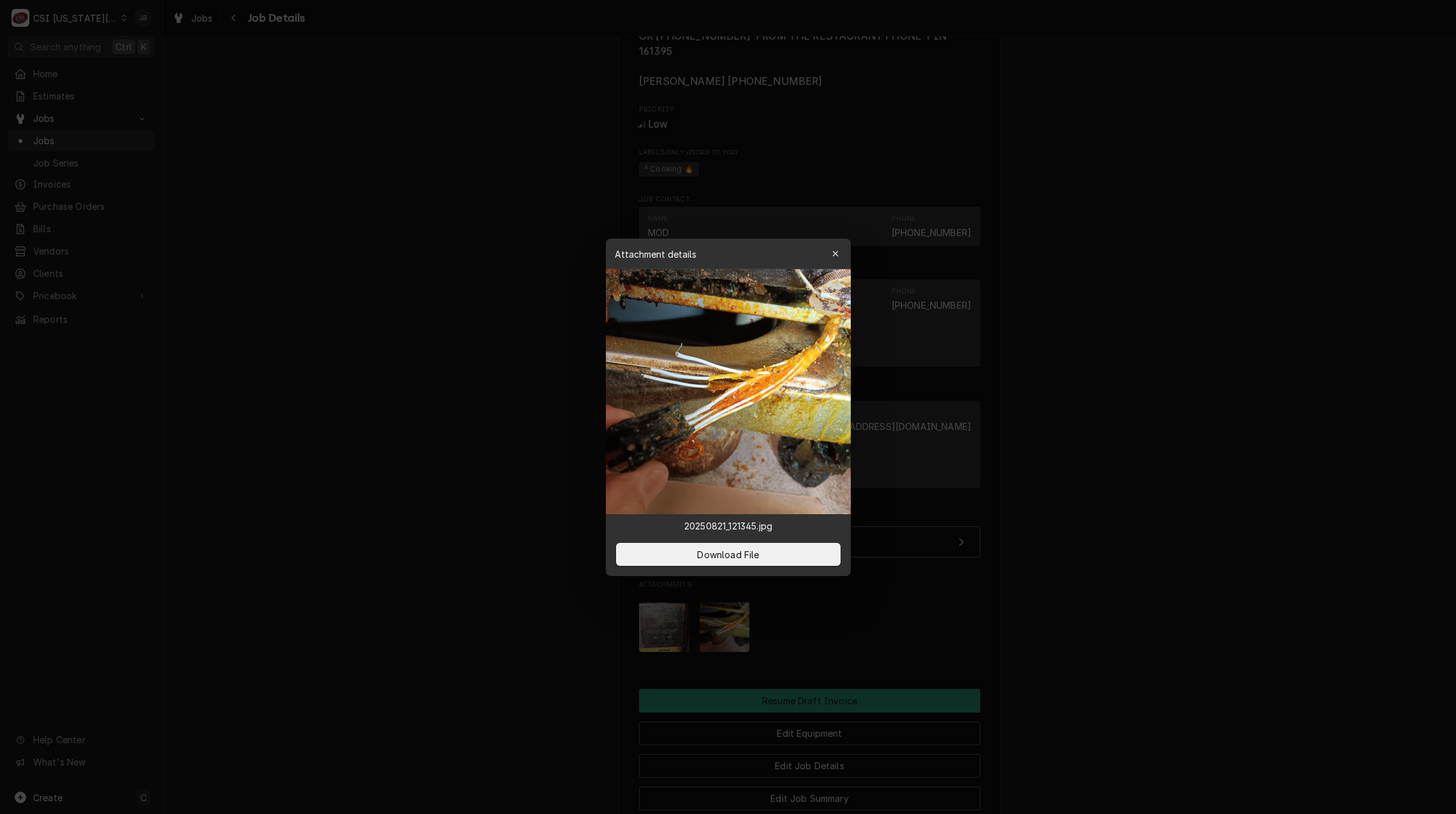
click at [997, 610] on div at bounding box center [728, 407] width 1456 height 814
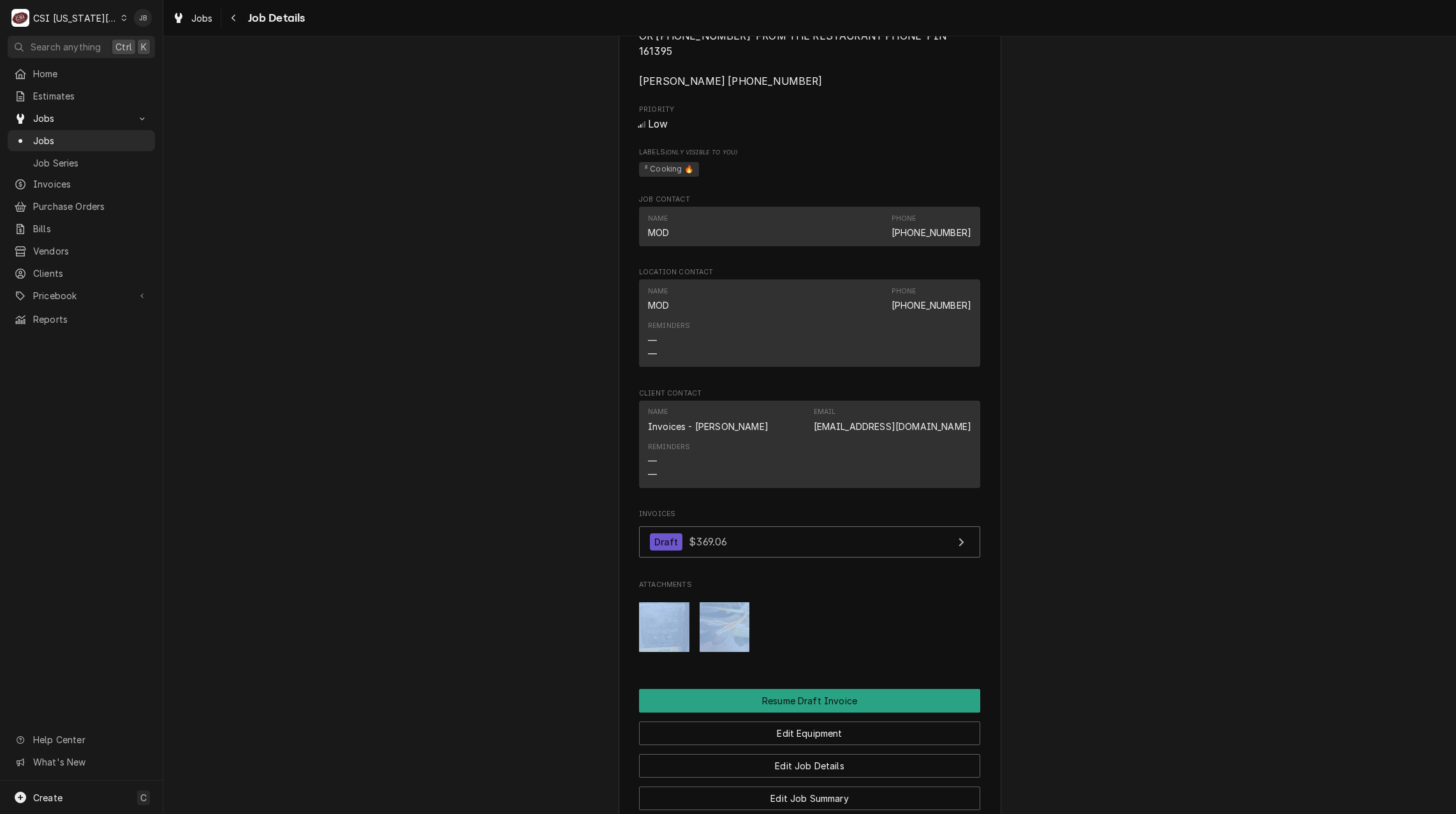
drag, startPoint x: 997, startPoint y: 610, endPoint x: 850, endPoint y: 583, distance: 149.5
click at [850, 592] on div "Attachments" at bounding box center [809, 627] width 341 height 70
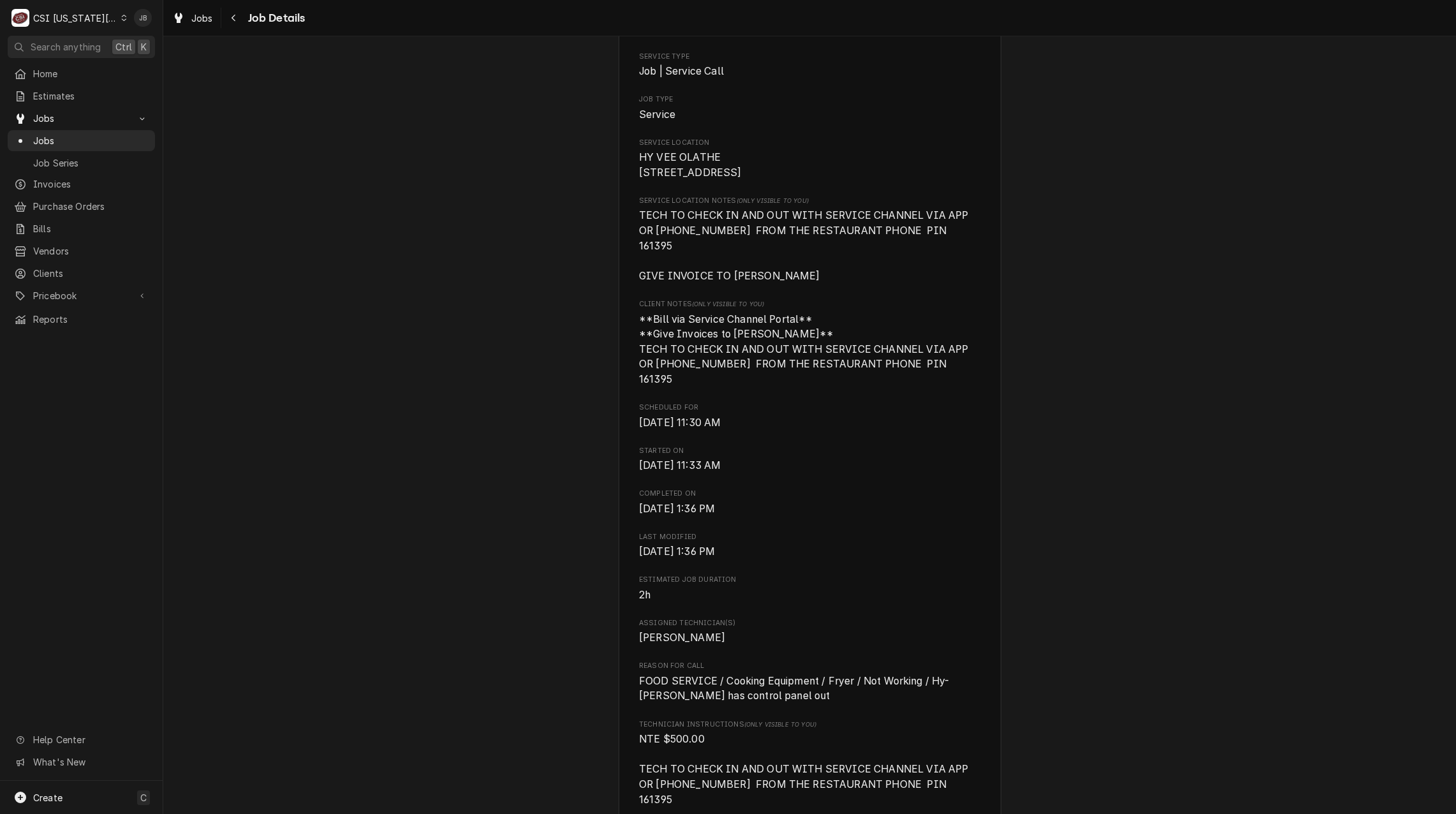
scroll to position [0, 0]
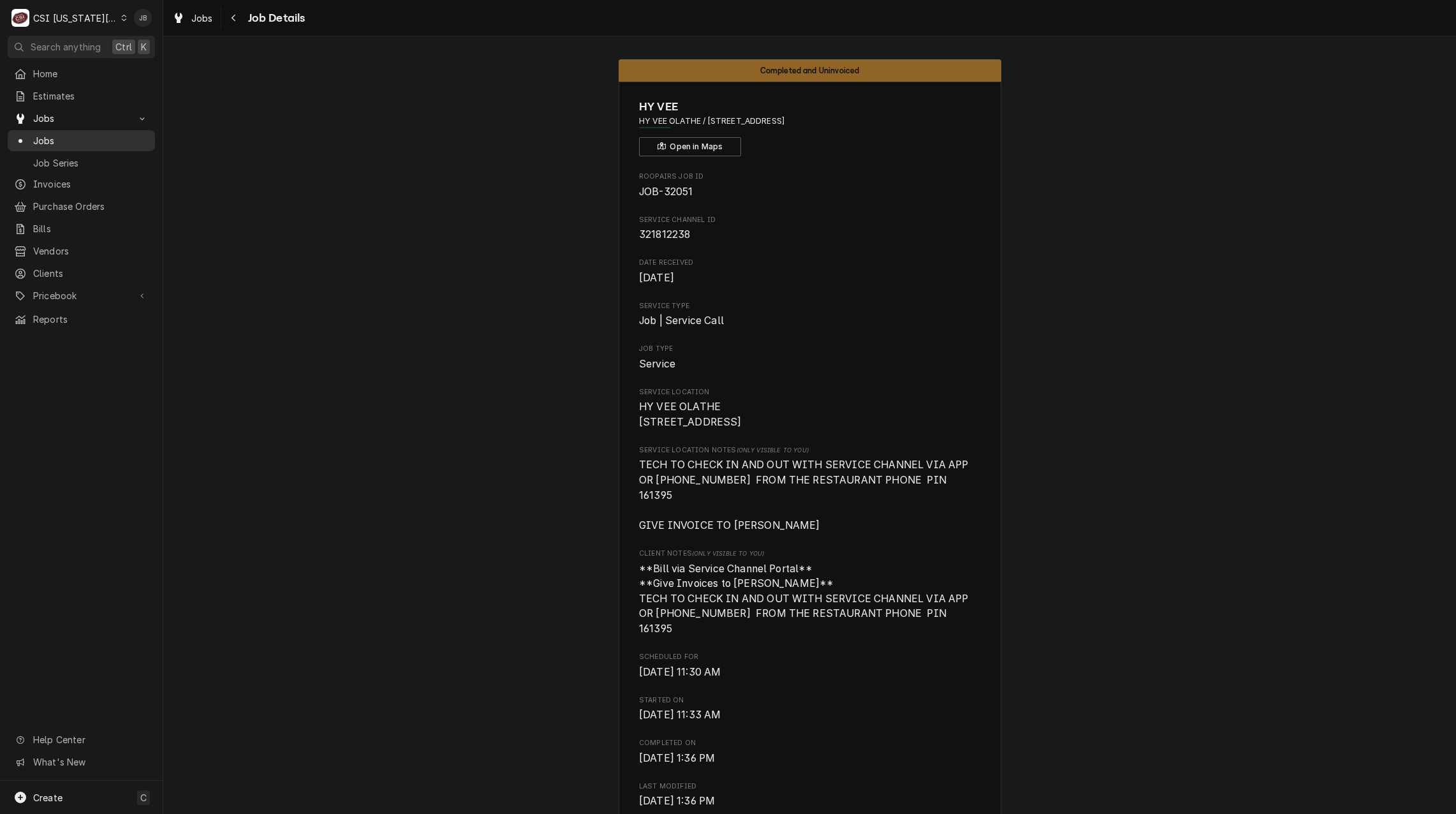
click at [85, 139] on span "Jobs" at bounding box center [91, 141] width 115 height 13
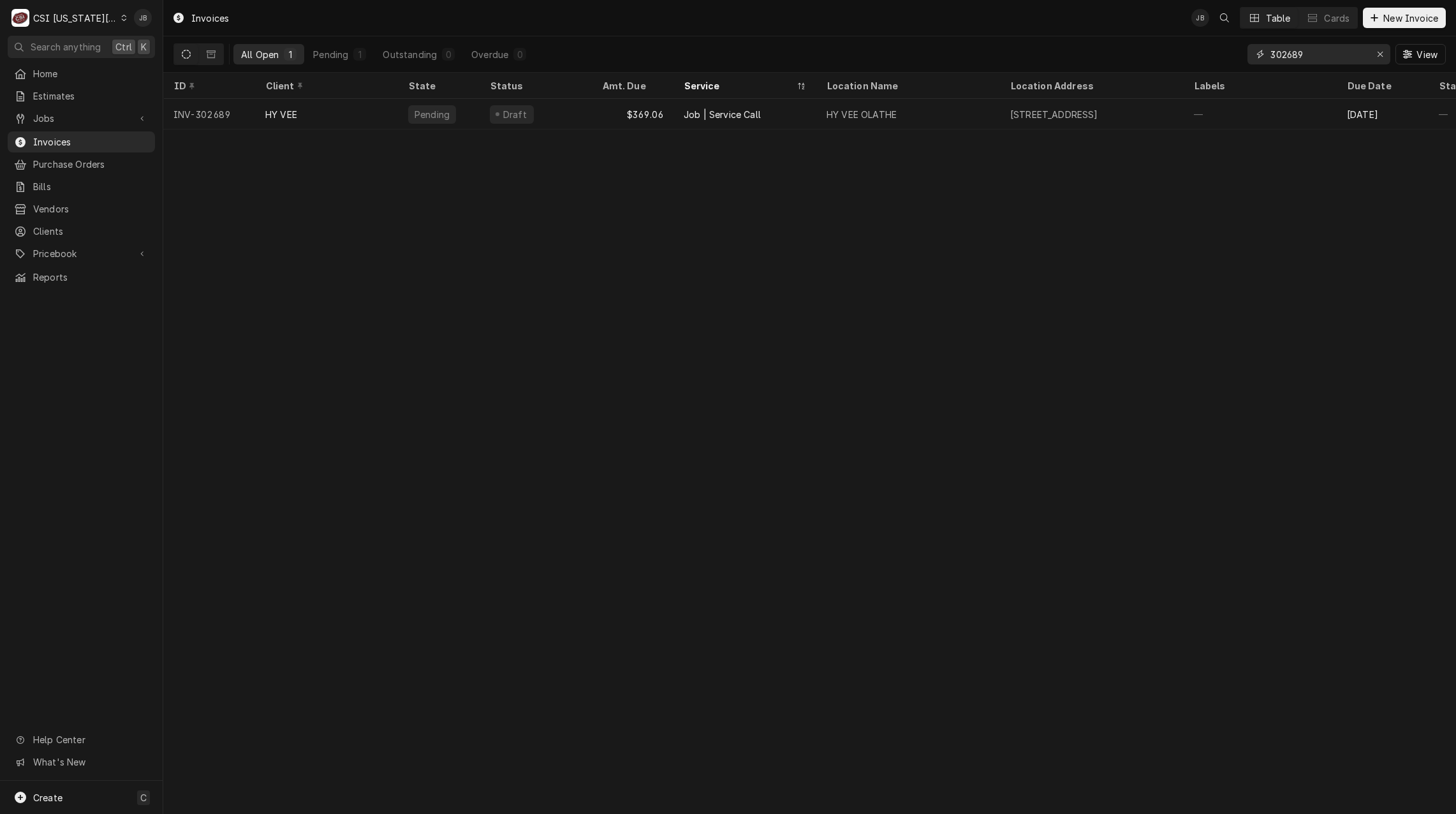
click at [1323, 57] on input "302689" at bounding box center [1318, 54] width 95 height 21
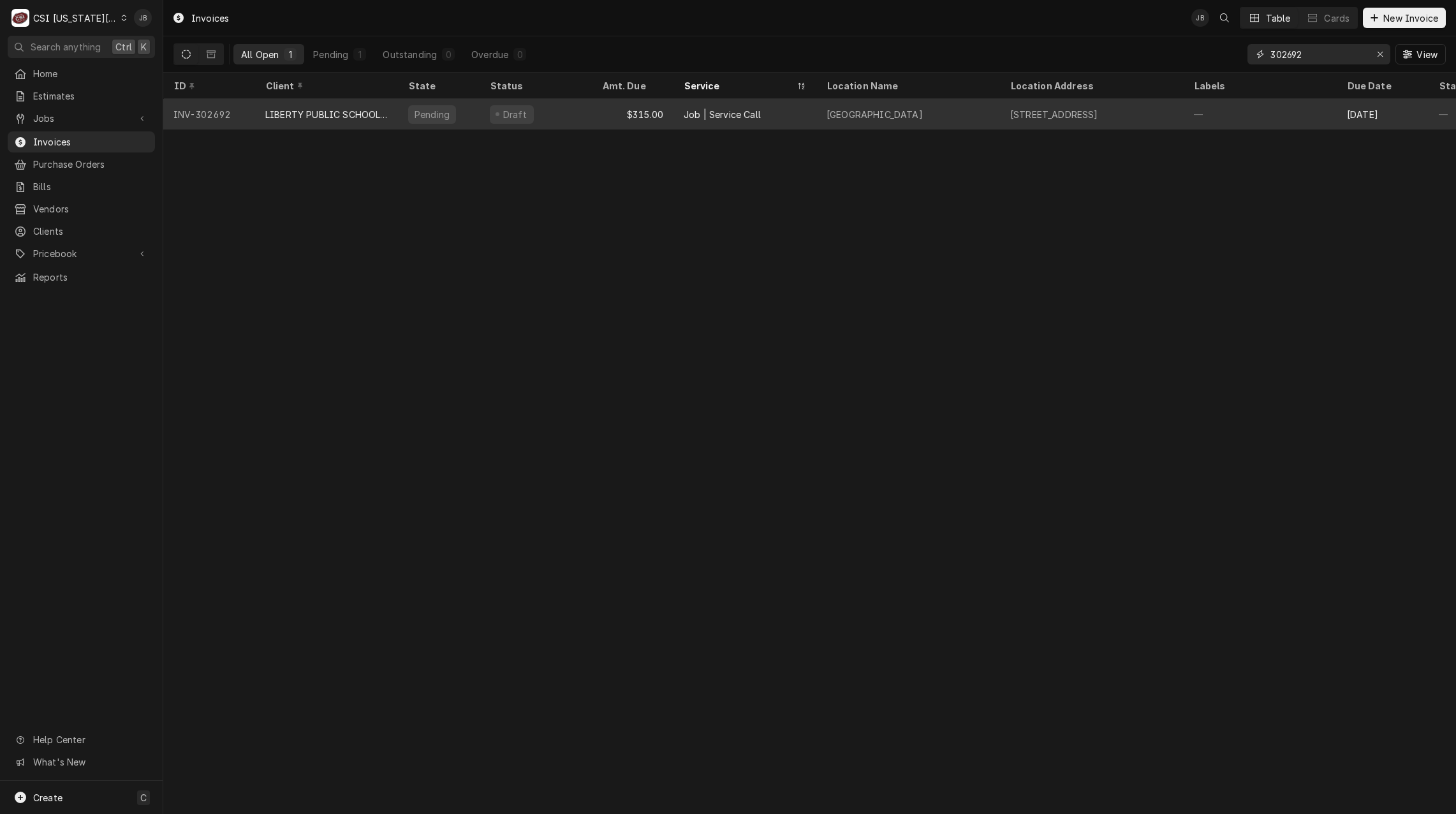
type input "302692"
click at [498, 120] on div "Draft" at bounding box center [535, 114] width 112 height 30
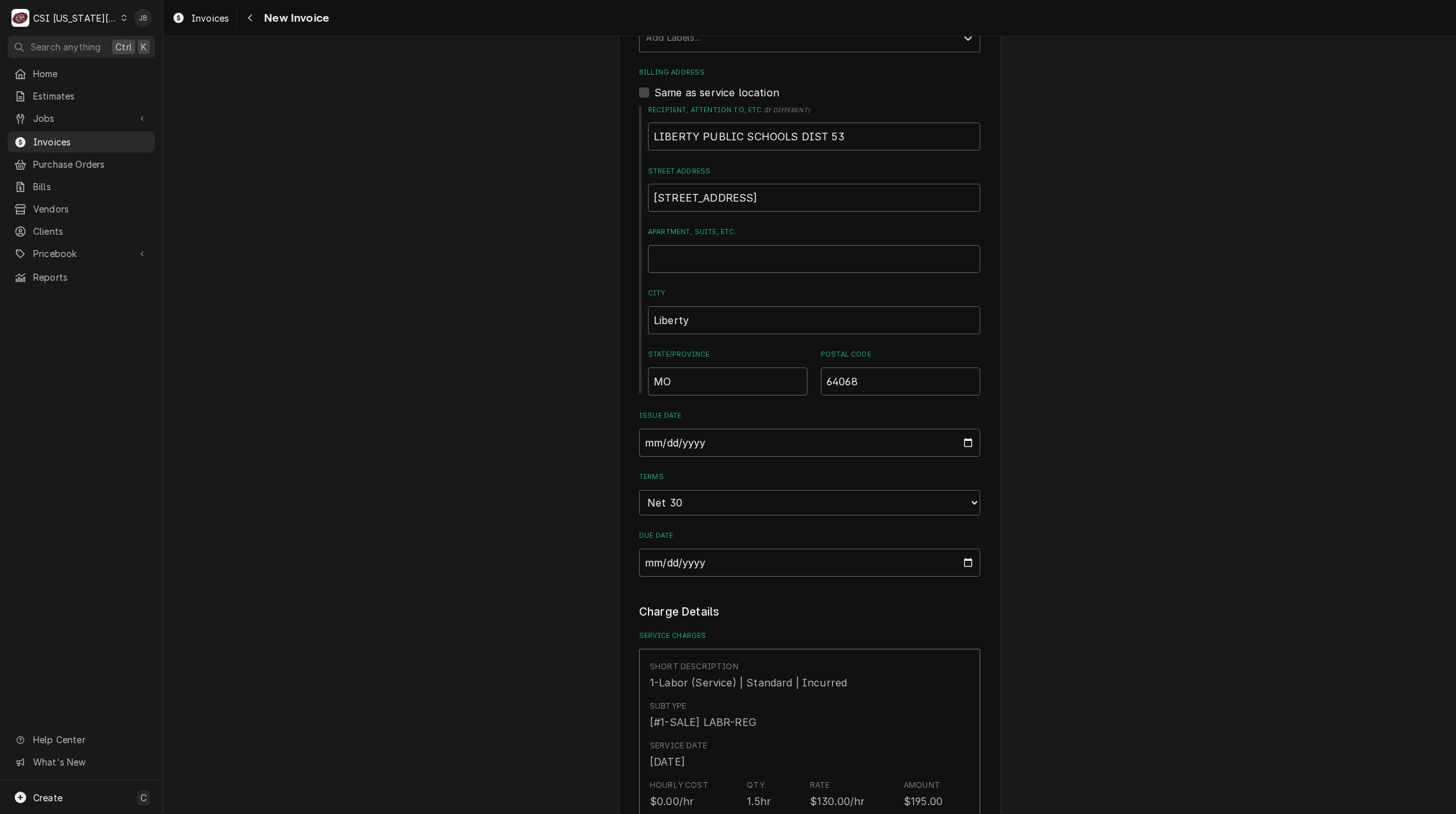
scroll to position [638, 0]
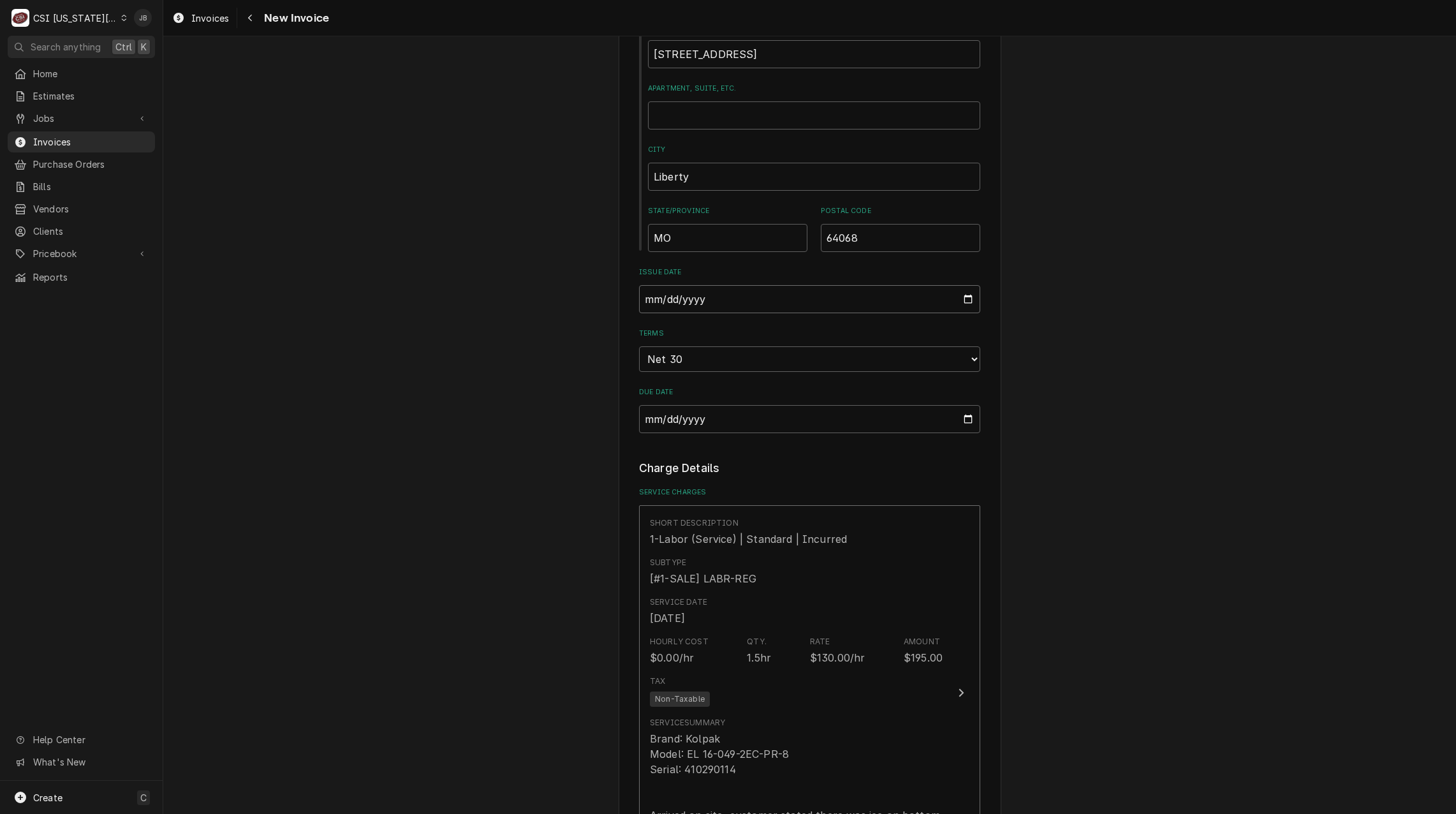
click at [964, 304] on input "[DATE]" at bounding box center [809, 299] width 341 height 28
type textarea "x"
type input "2025-08-31"
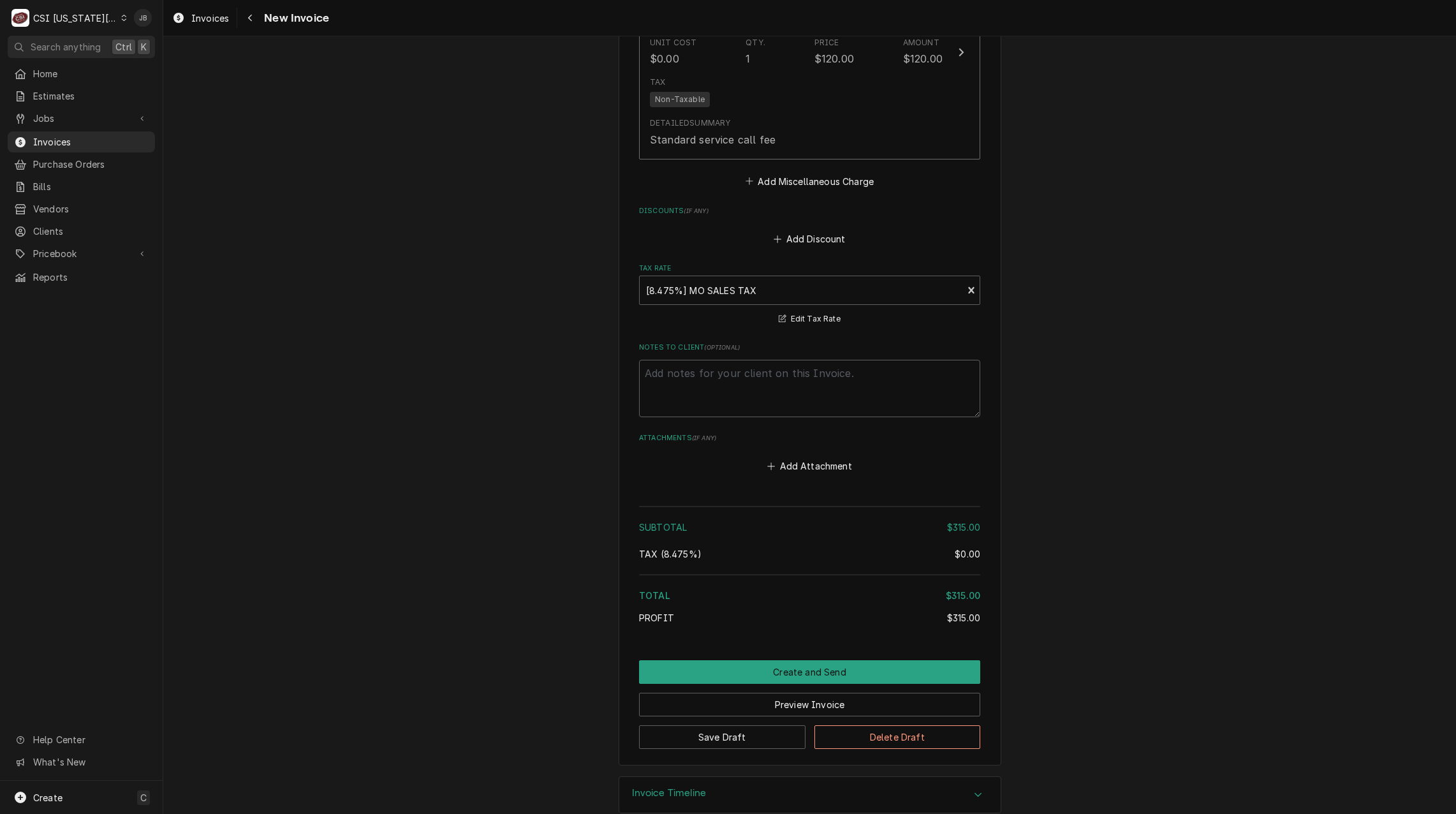
scroll to position [1703, 0]
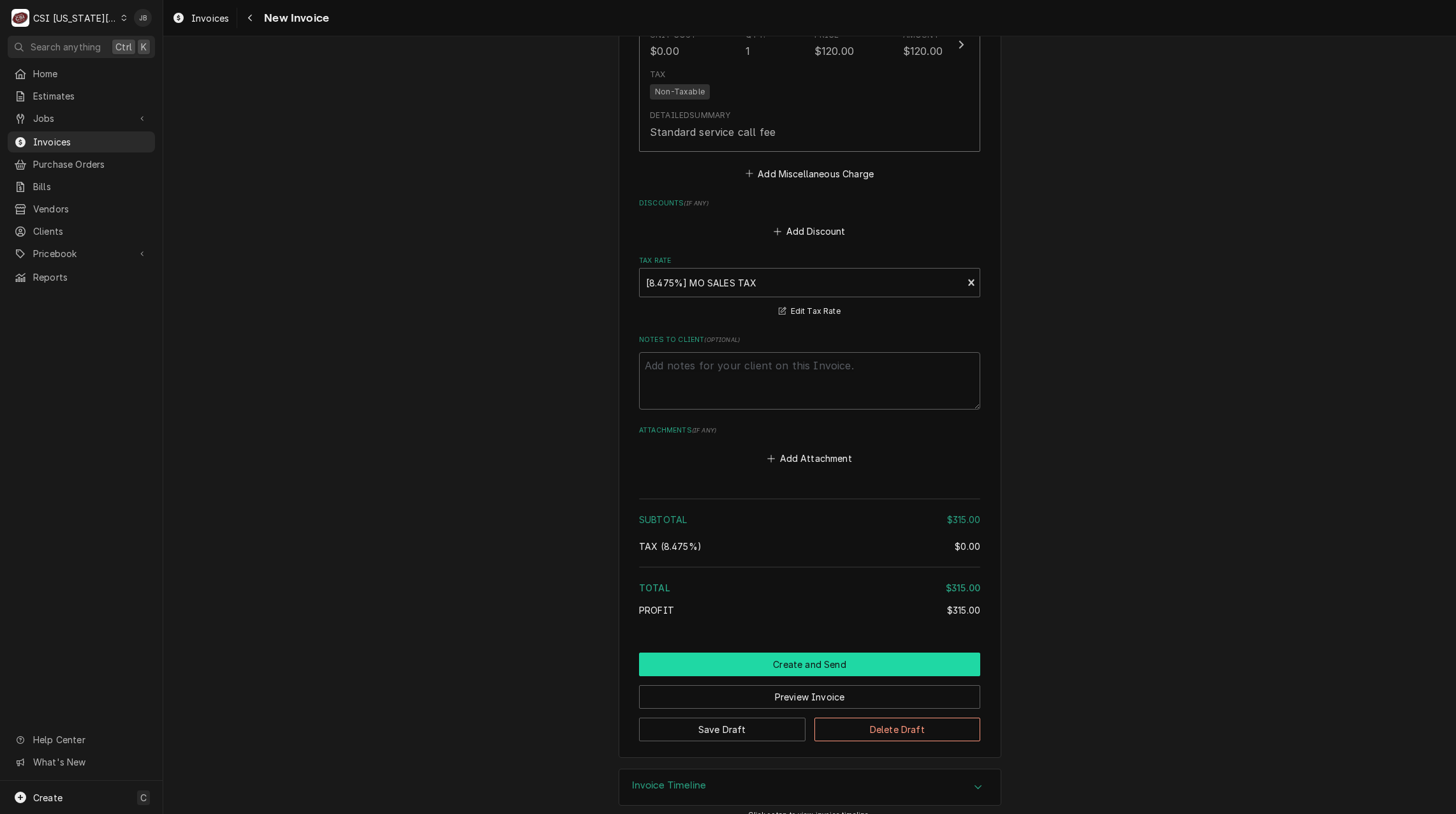
click at [787, 653] on button "Create and Send" at bounding box center [809, 665] width 341 height 24
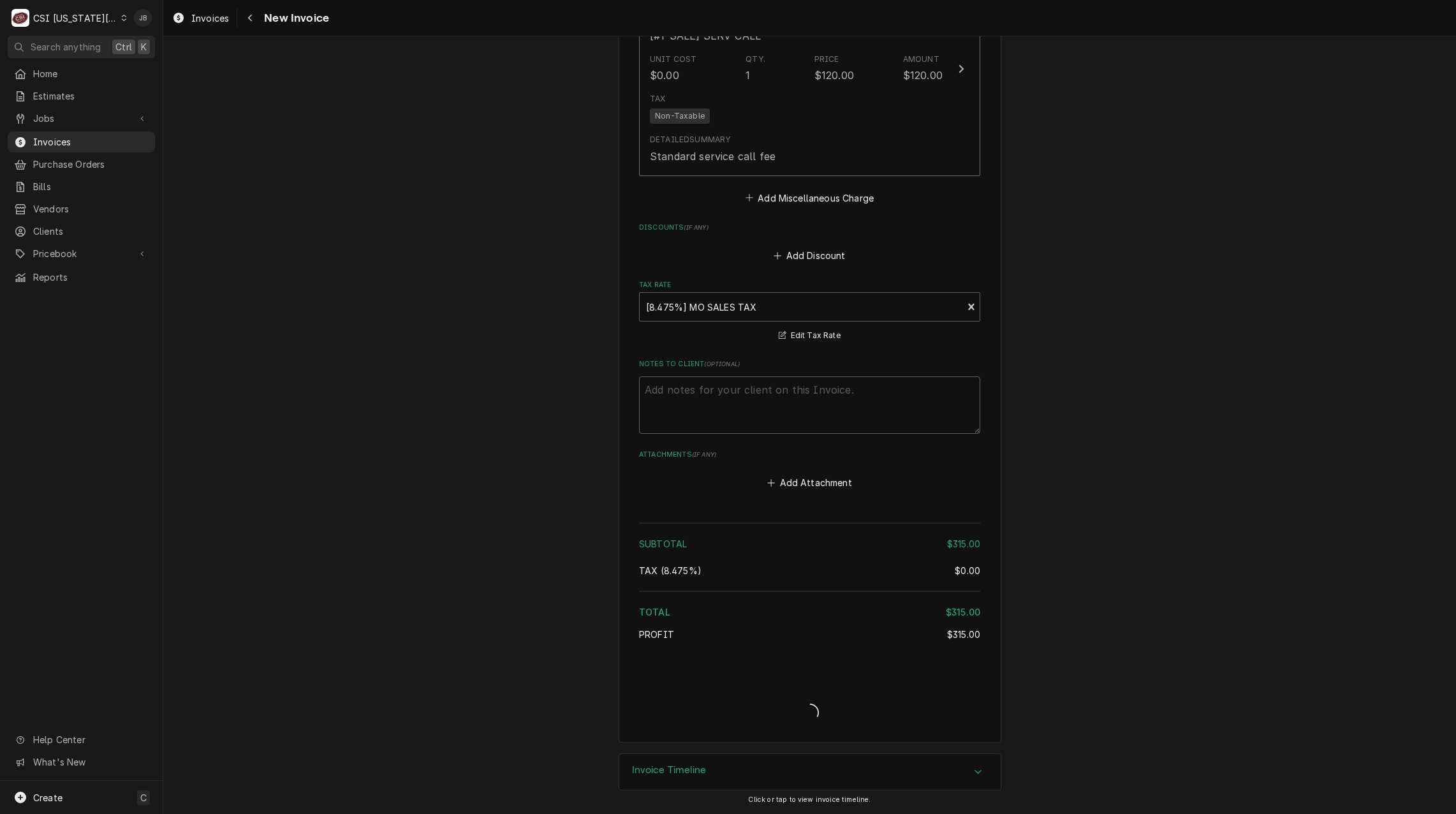
scroll to position [1663, 0]
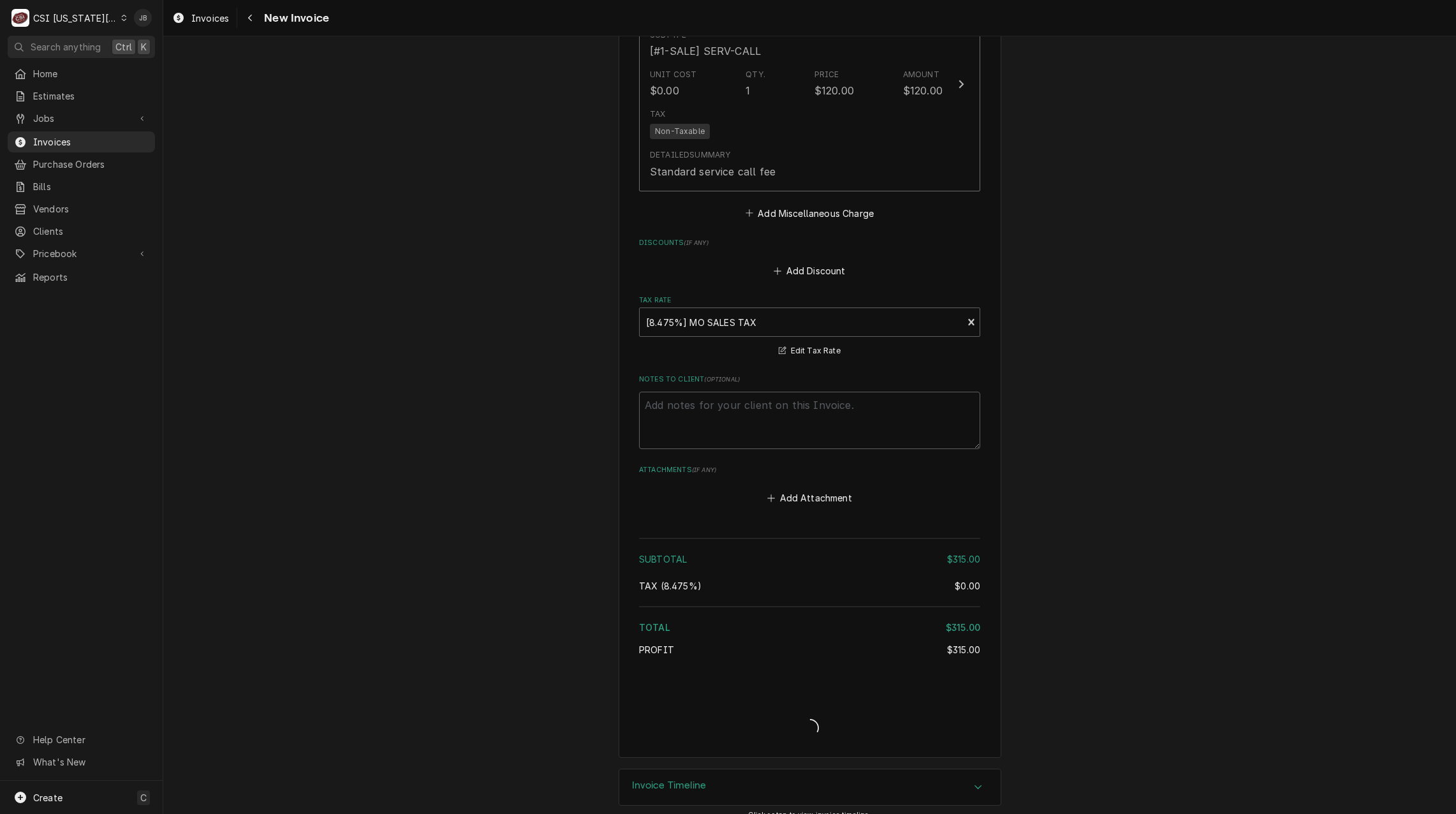
type textarea "x"
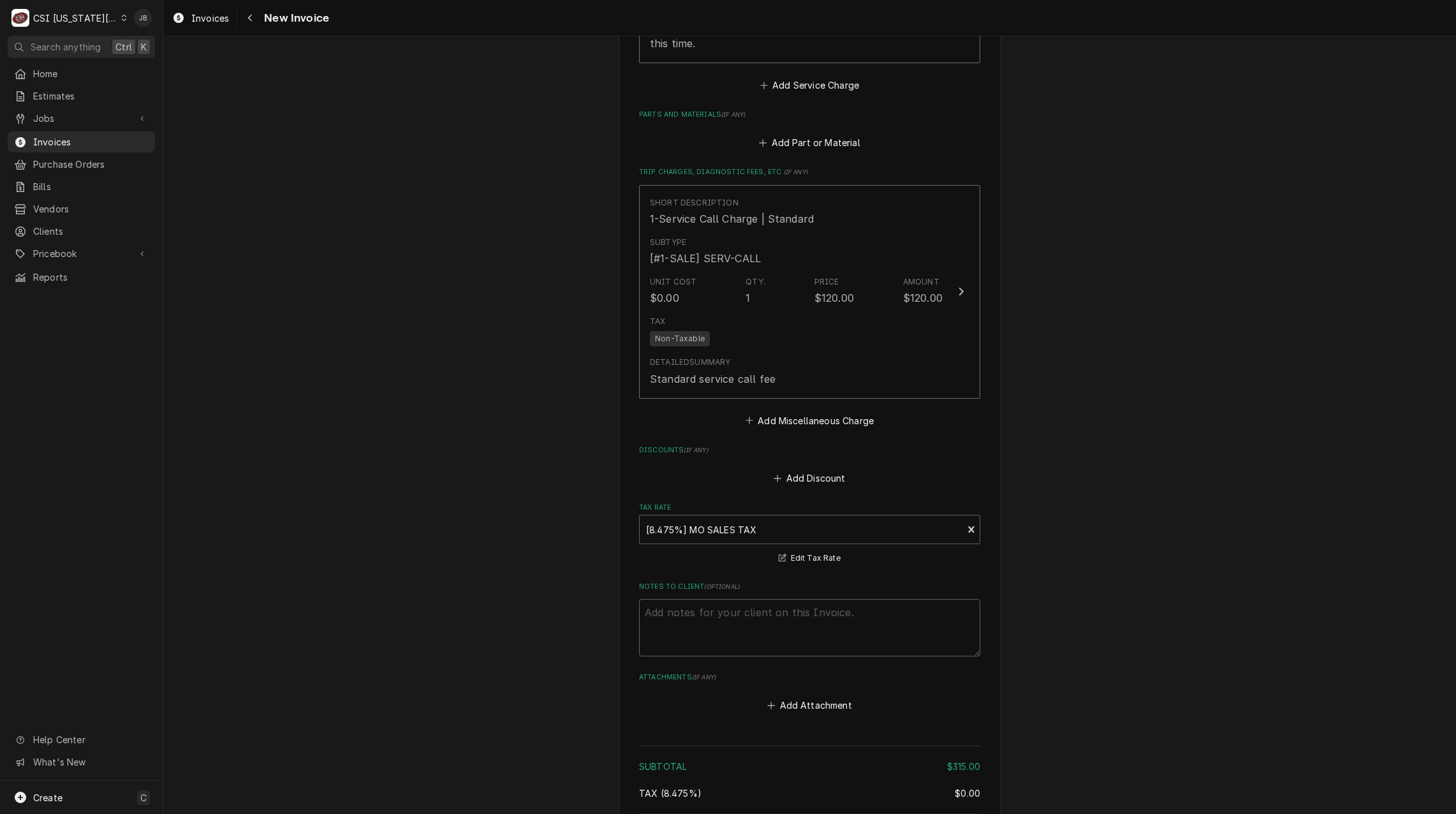
scroll to position [1408, 0]
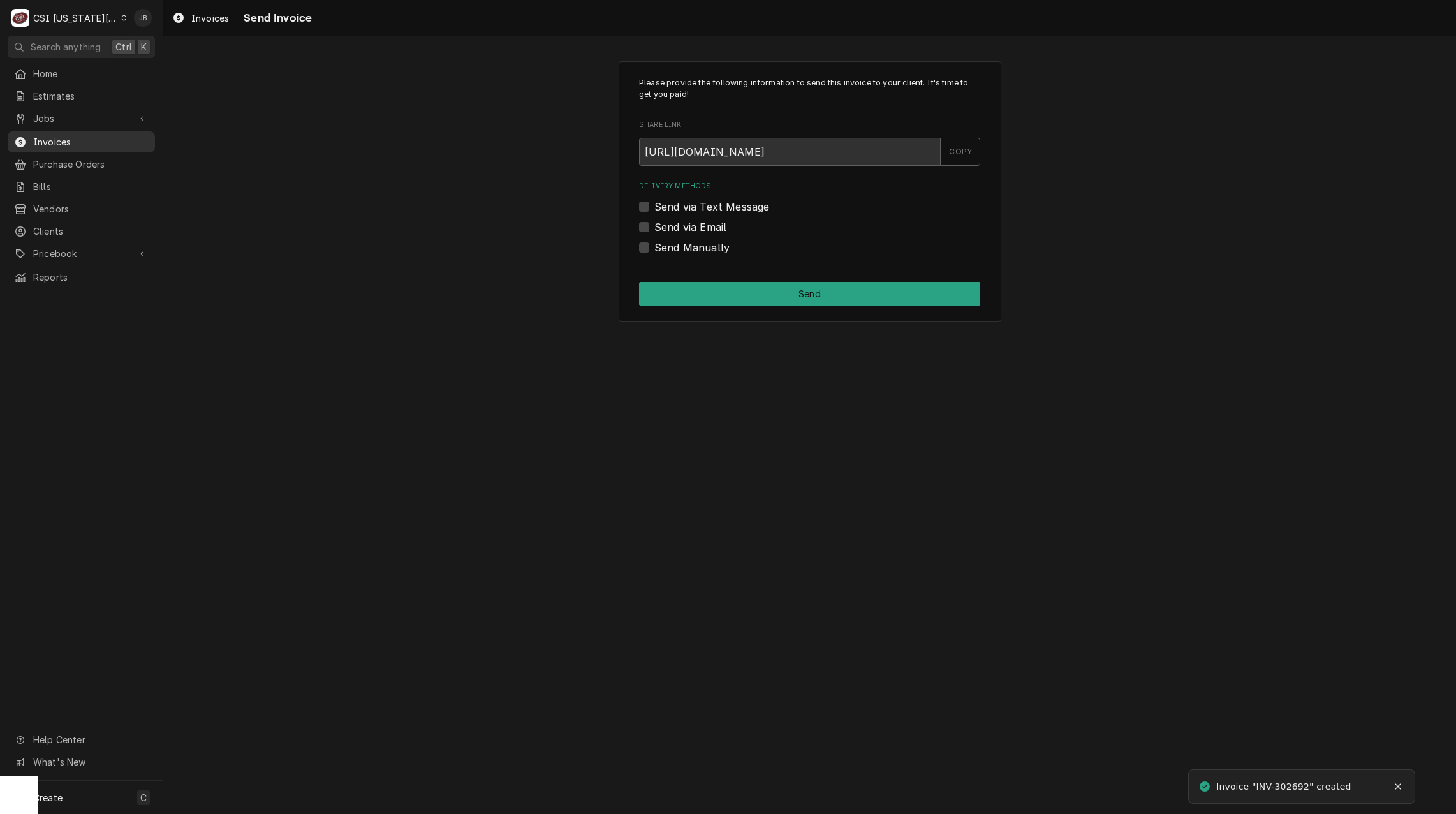
click at [78, 137] on span "Invoices" at bounding box center [91, 142] width 115 height 13
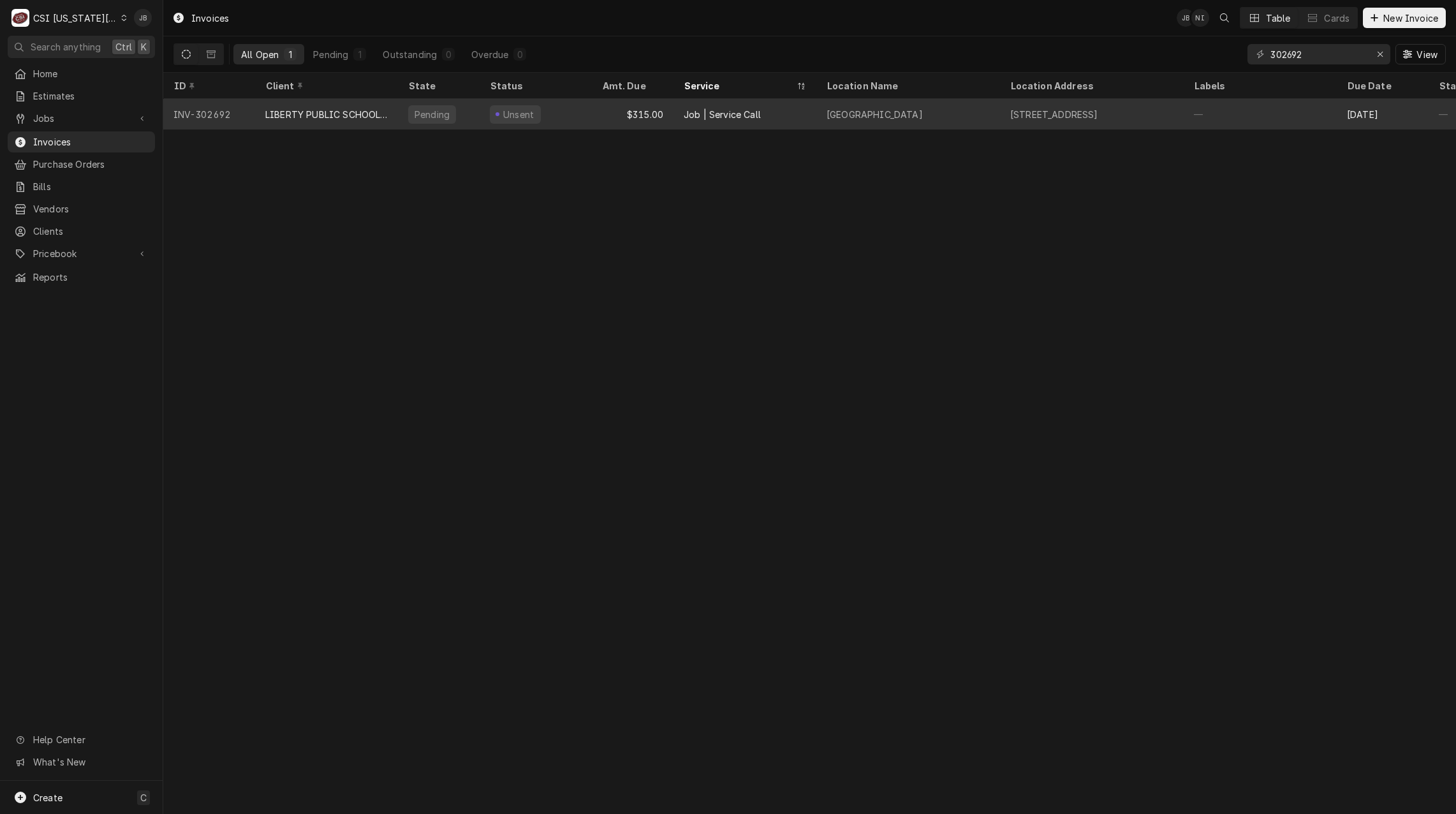
click at [376, 111] on div "LIBERTY PUBLIC SCHOOLS DIST 53" at bounding box center [326, 115] width 123 height 13
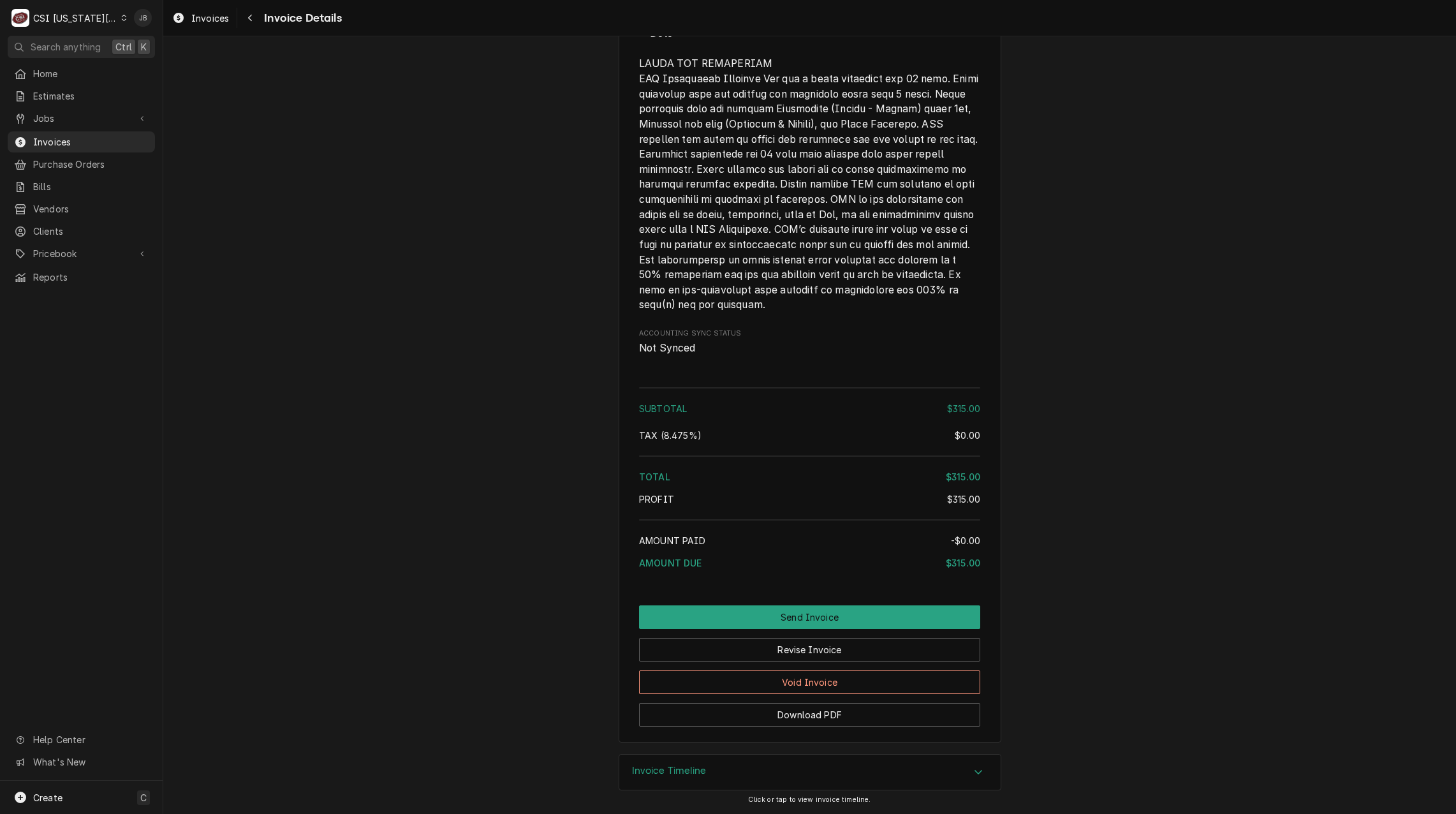
scroll to position [1748, 0]
click at [709, 611] on button "Send Invoice" at bounding box center [809, 617] width 341 height 24
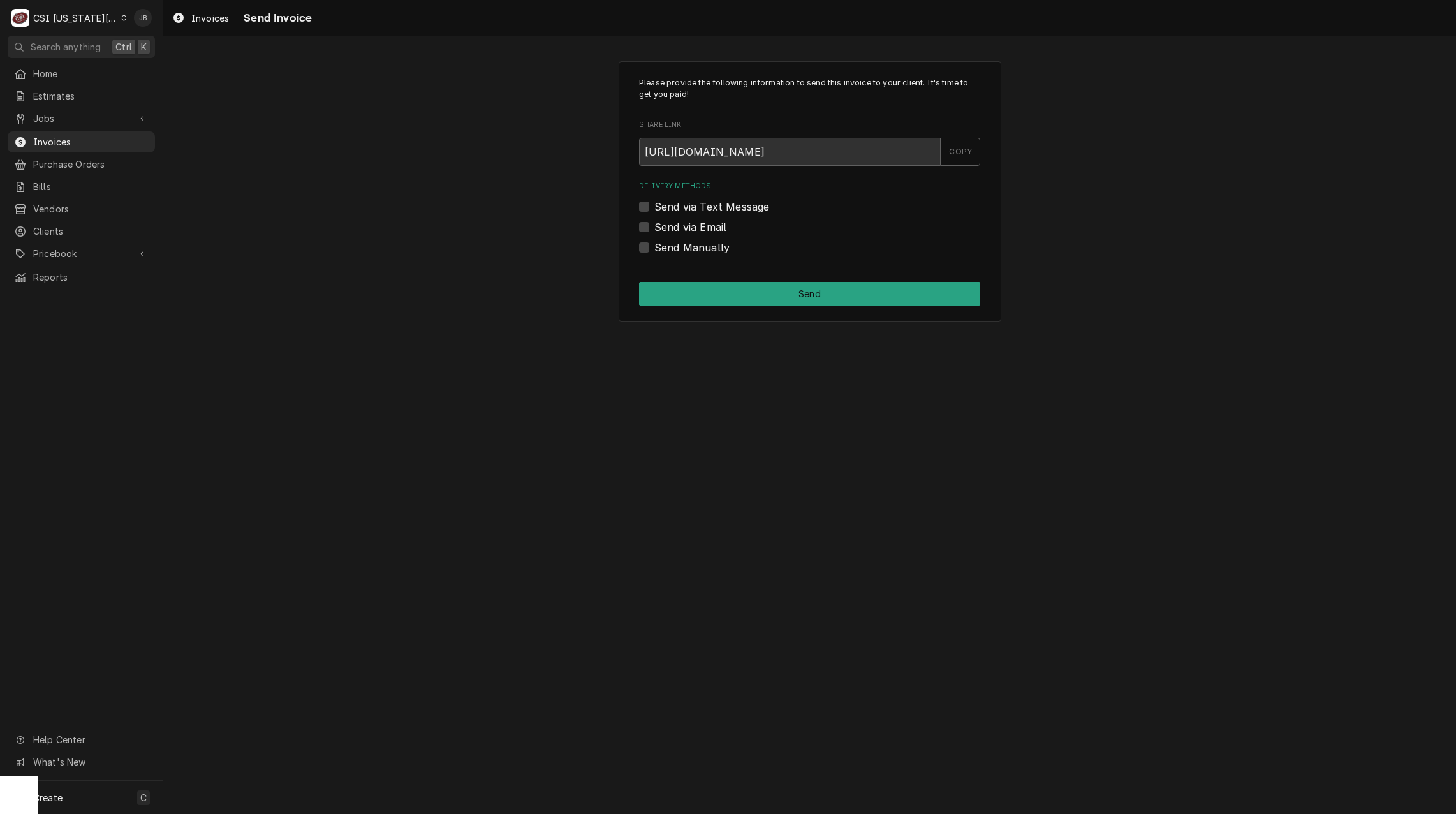
click at [686, 229] on label "Send via Email" at bounding box center [691, 227] width 72 height 15
click at [686, 229] on input "Send via Email" at bounding box center [825, 233] width 341 height 28
checkbox input "true"
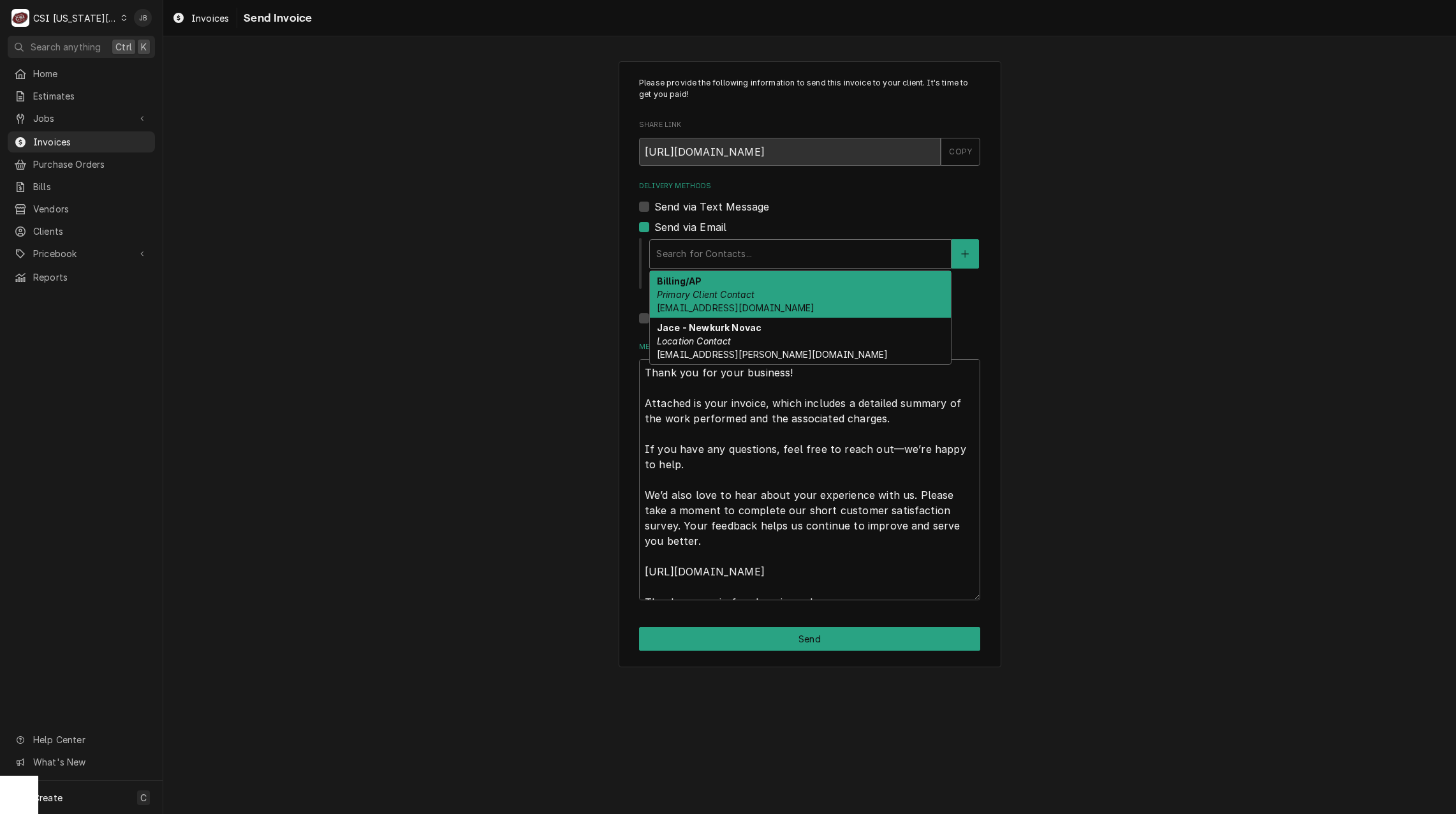
click at [678, 258] on div "Delivery Methods" at bounding box center [800, 254] width 288 height 23
click at [783, 293] on div "Billing/AP Primary Client Contact accountspayable@lps53.org" at bounding box center [801, 294] width 301 height 46
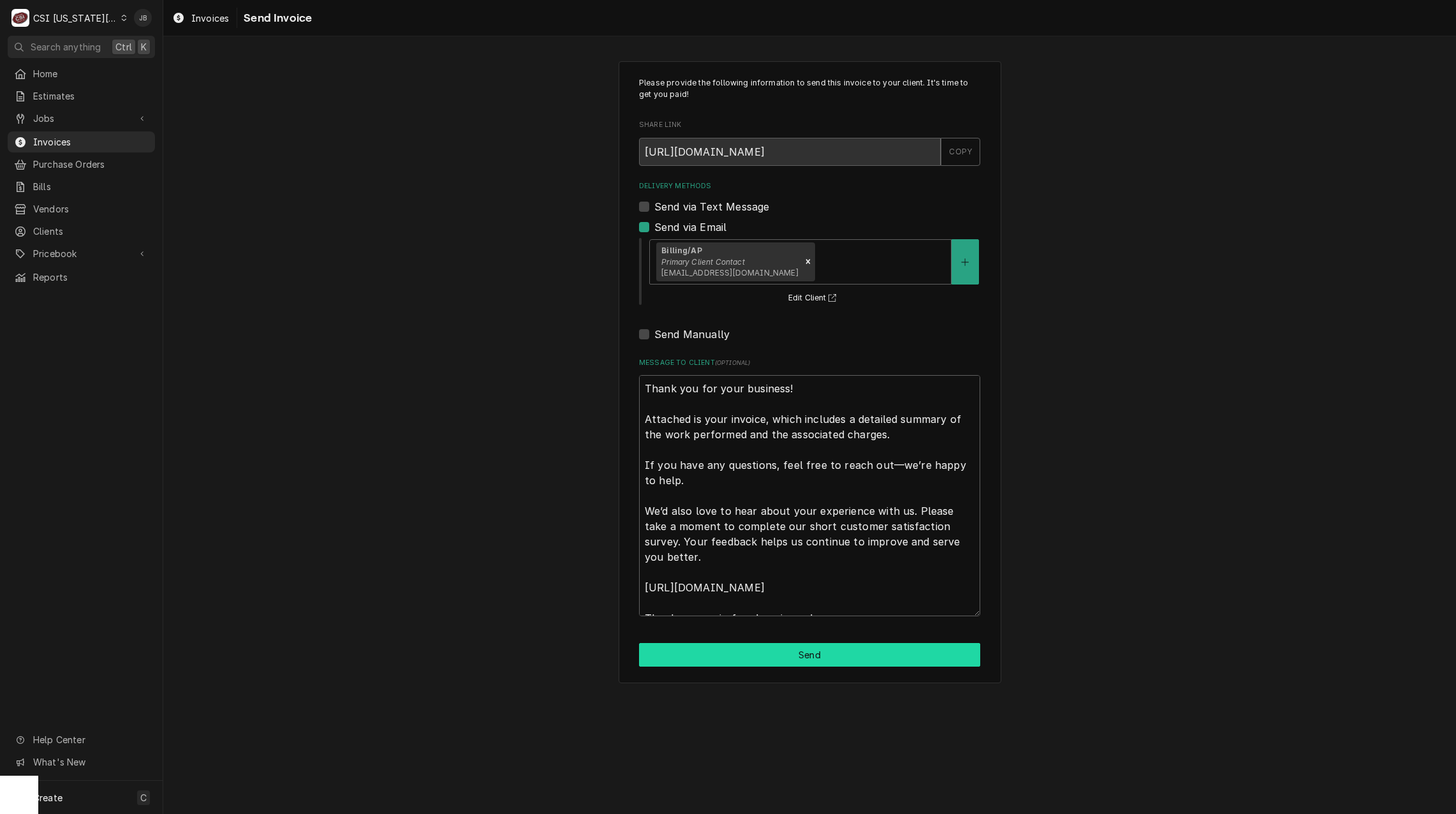
click at [794, 656] on button "Send" at bounding box center [809, 655] width 341 height 24
type textarea "x"
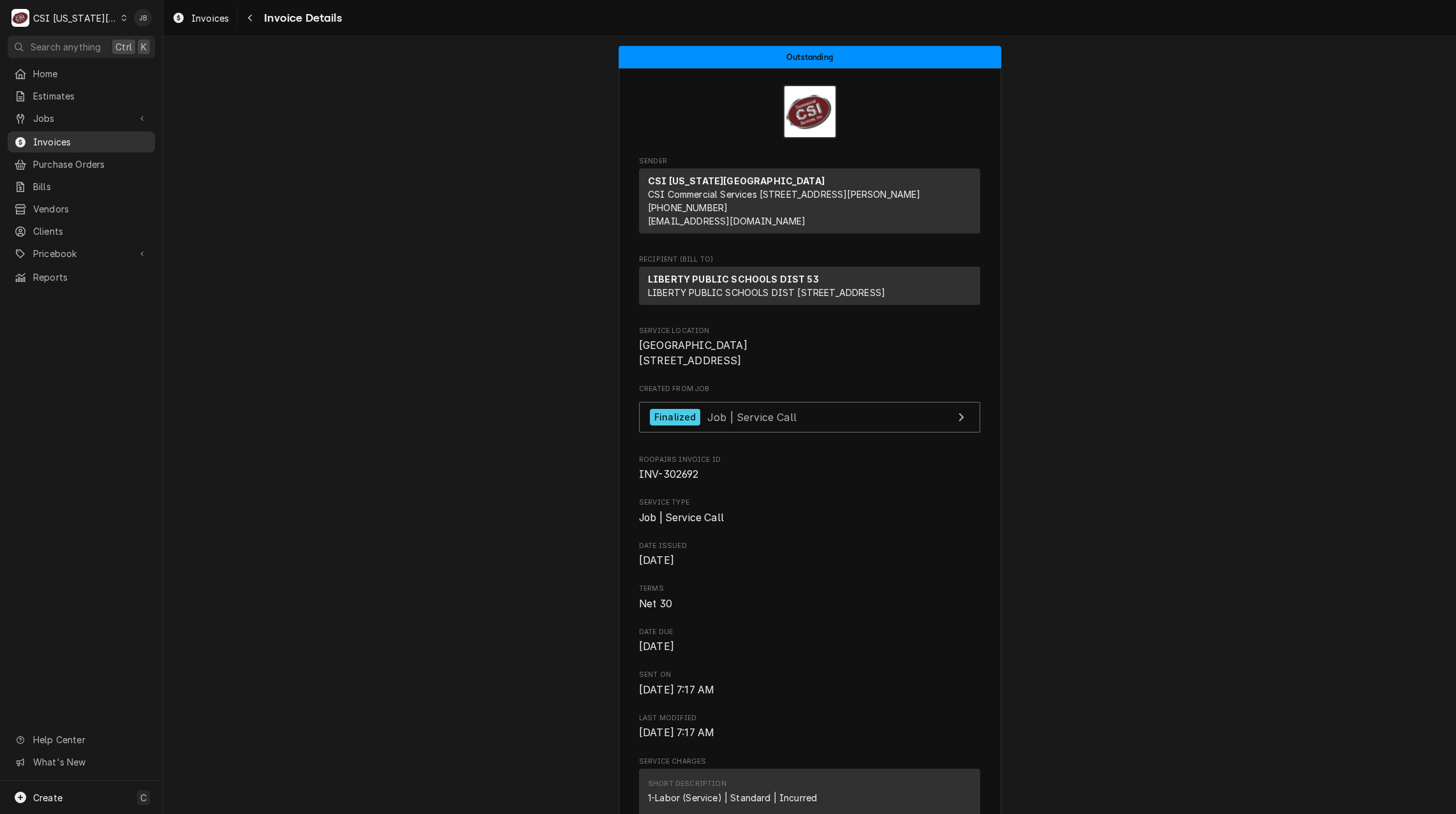
drag, startPoint x: 97, startPoint y: 141, endPoint x: 128, endPoint y: 139, distance: 31.1
click at [97, 141] on span "Invoices" at bounding box center [91, 142] width 115 height 13
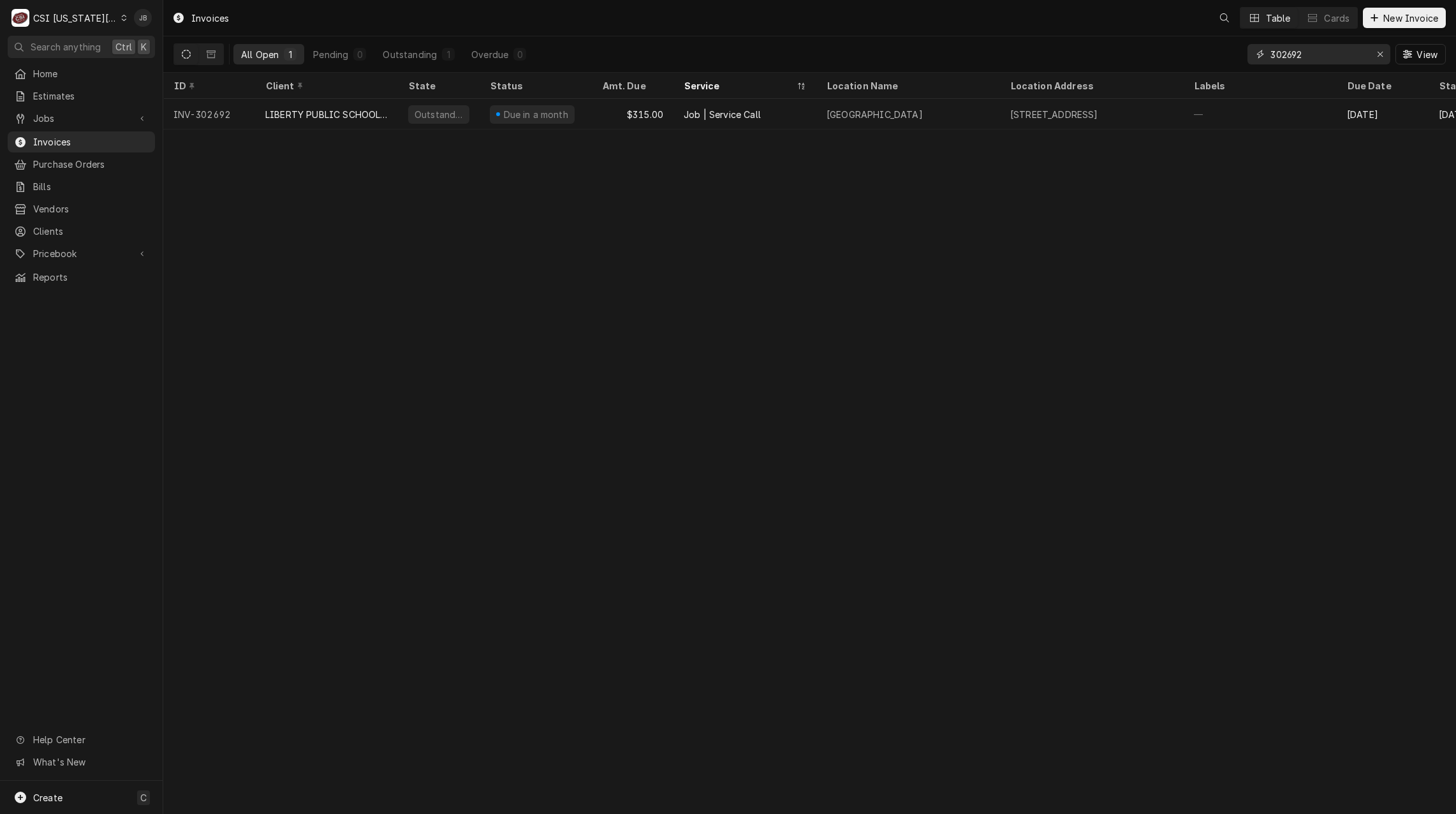
click at [1307, 56] on input "302692" at bounding box center [1318, 54] width 95 height 21
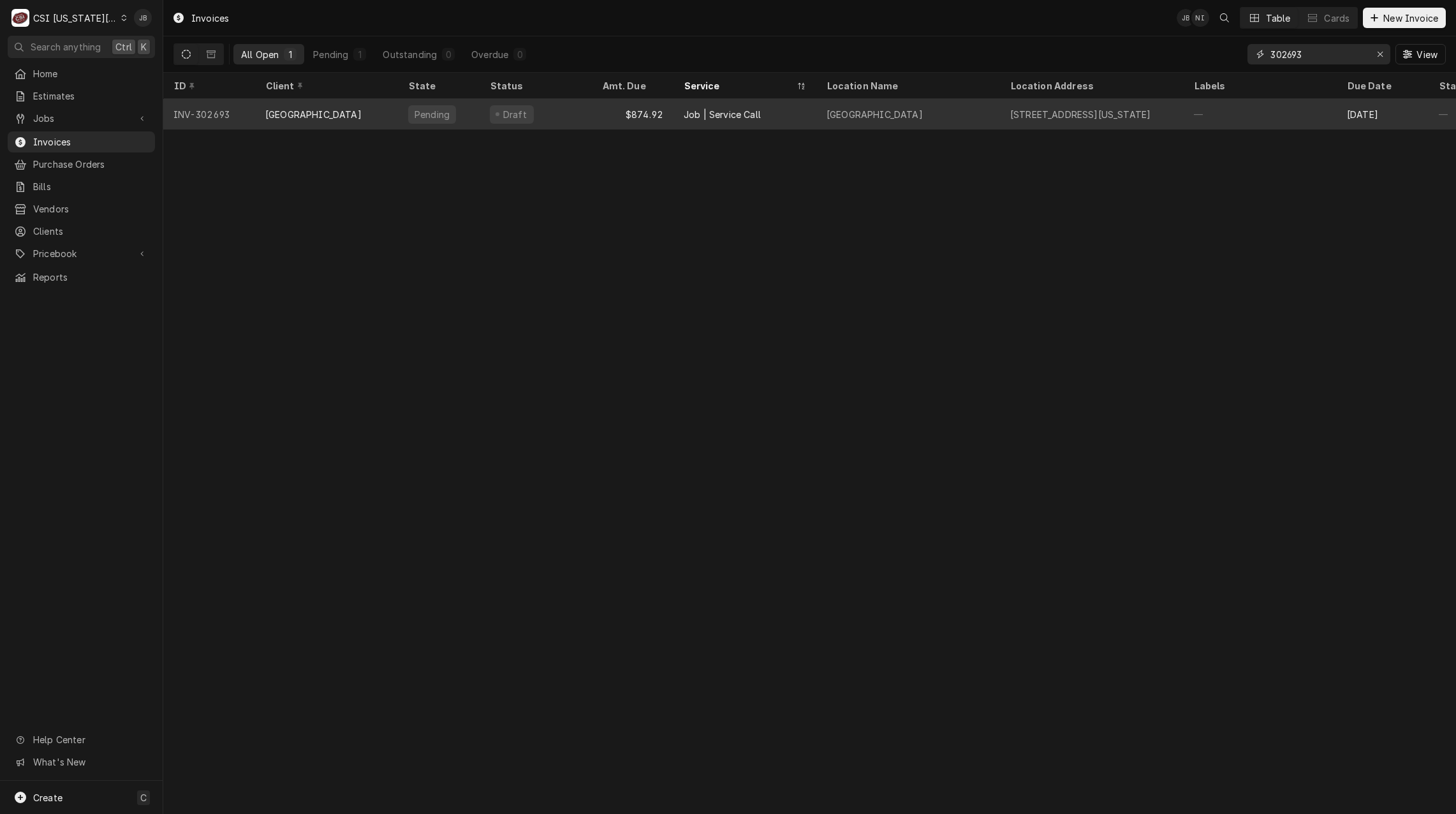
type input "302693"
click at [452, 121] on div "Pending" at bounding box center [439, 114] width 82 height 30
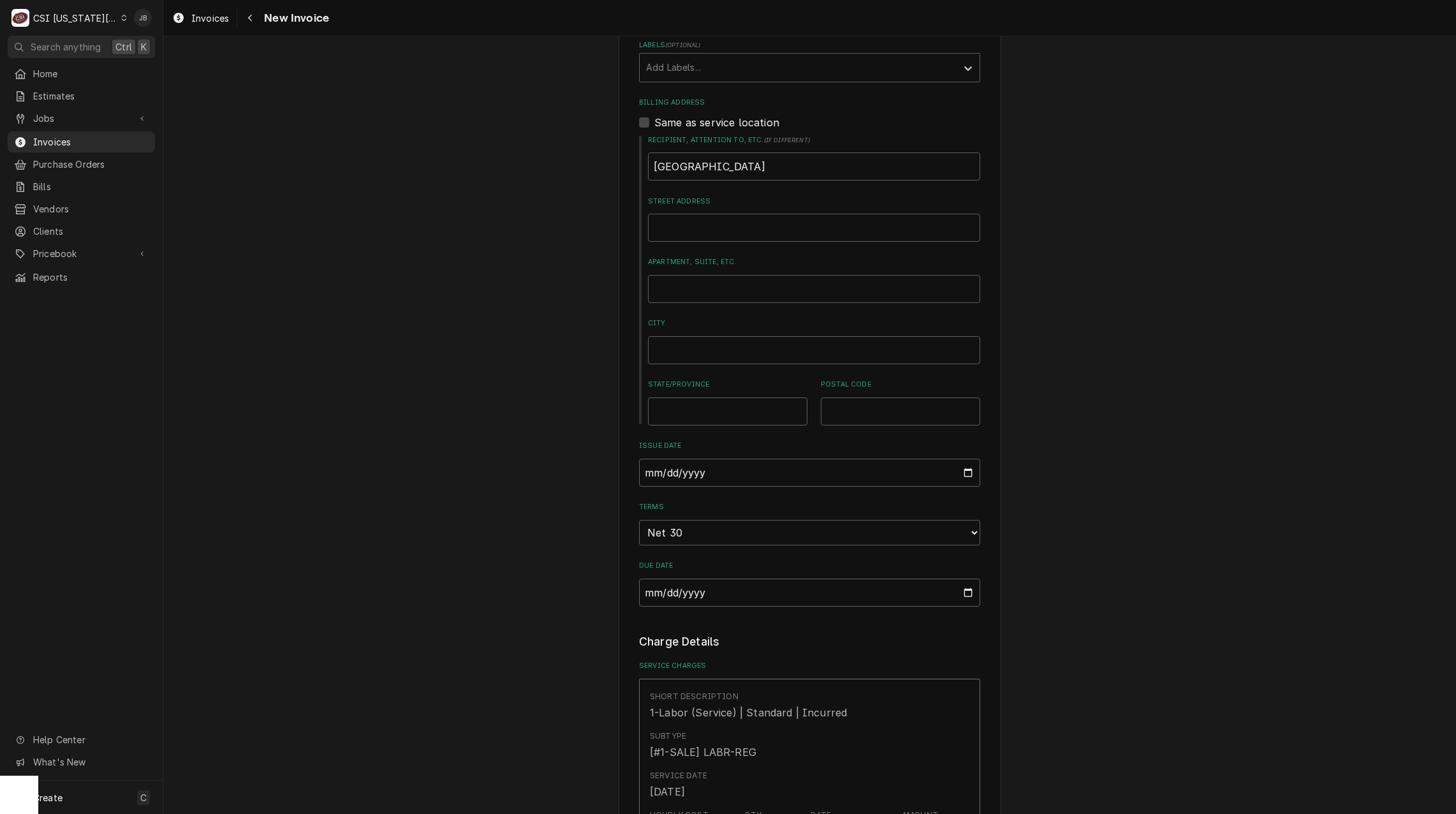
scroll to position [829, 0]
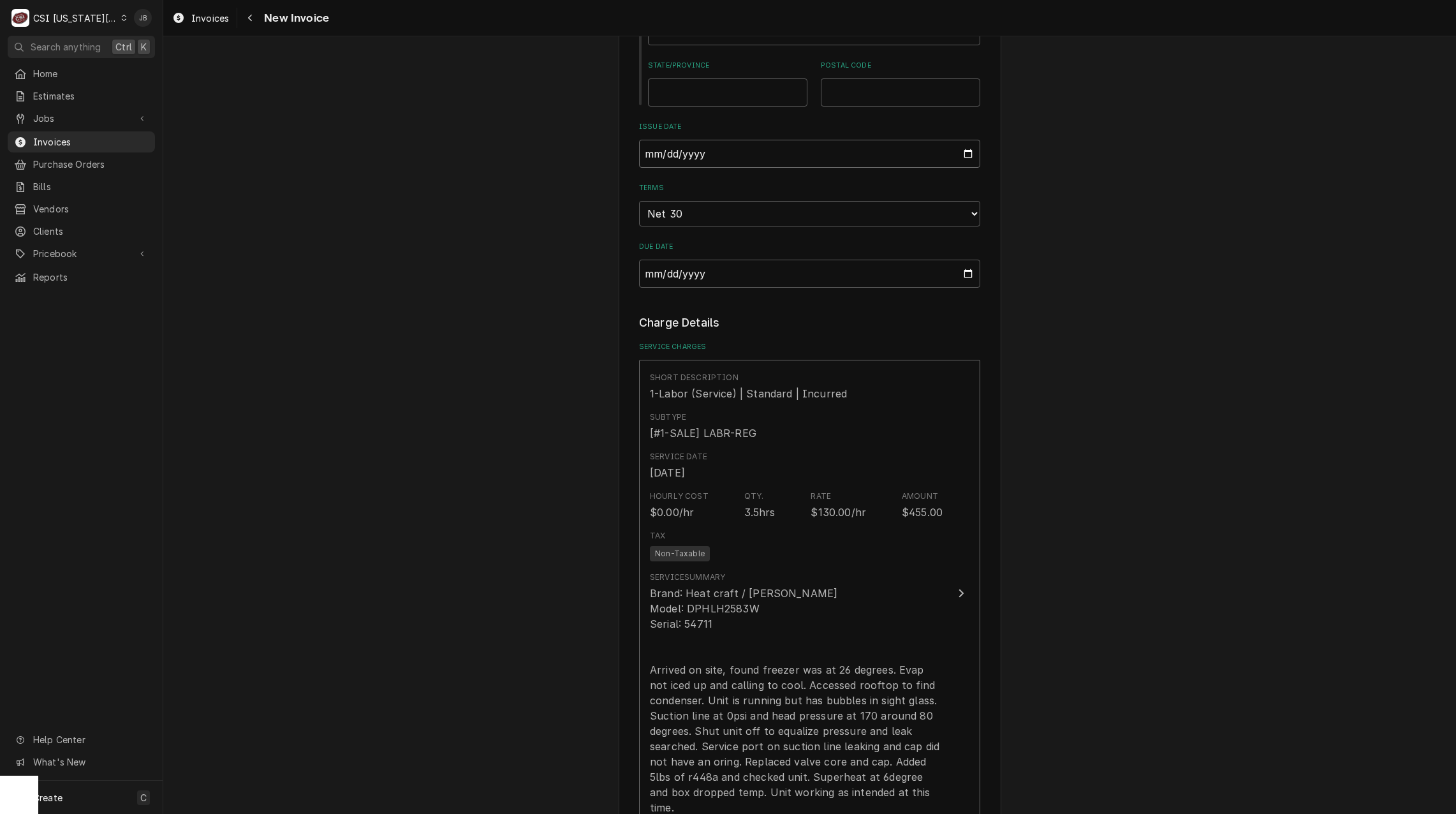
click at [967, 152] on input "[DATE]" at bounding box center [809, 154] width 341 height 28
type input "[DATE]"
click at [740, 308] on div "Please provide the following information to create your invoice: Client Details…" at bounding box center [809, 622] width 341 height 2750
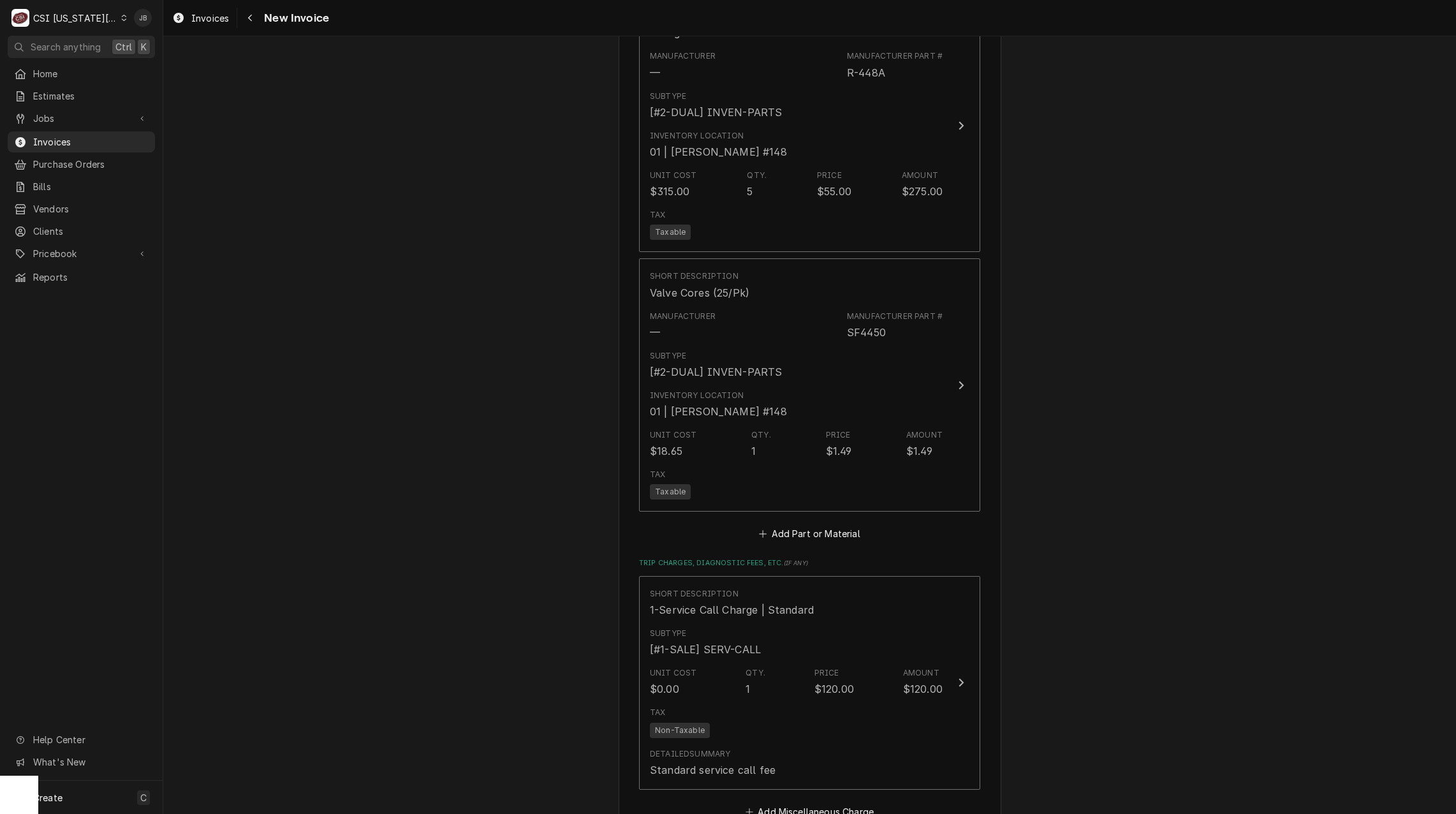
scroll to position [1594, 0]
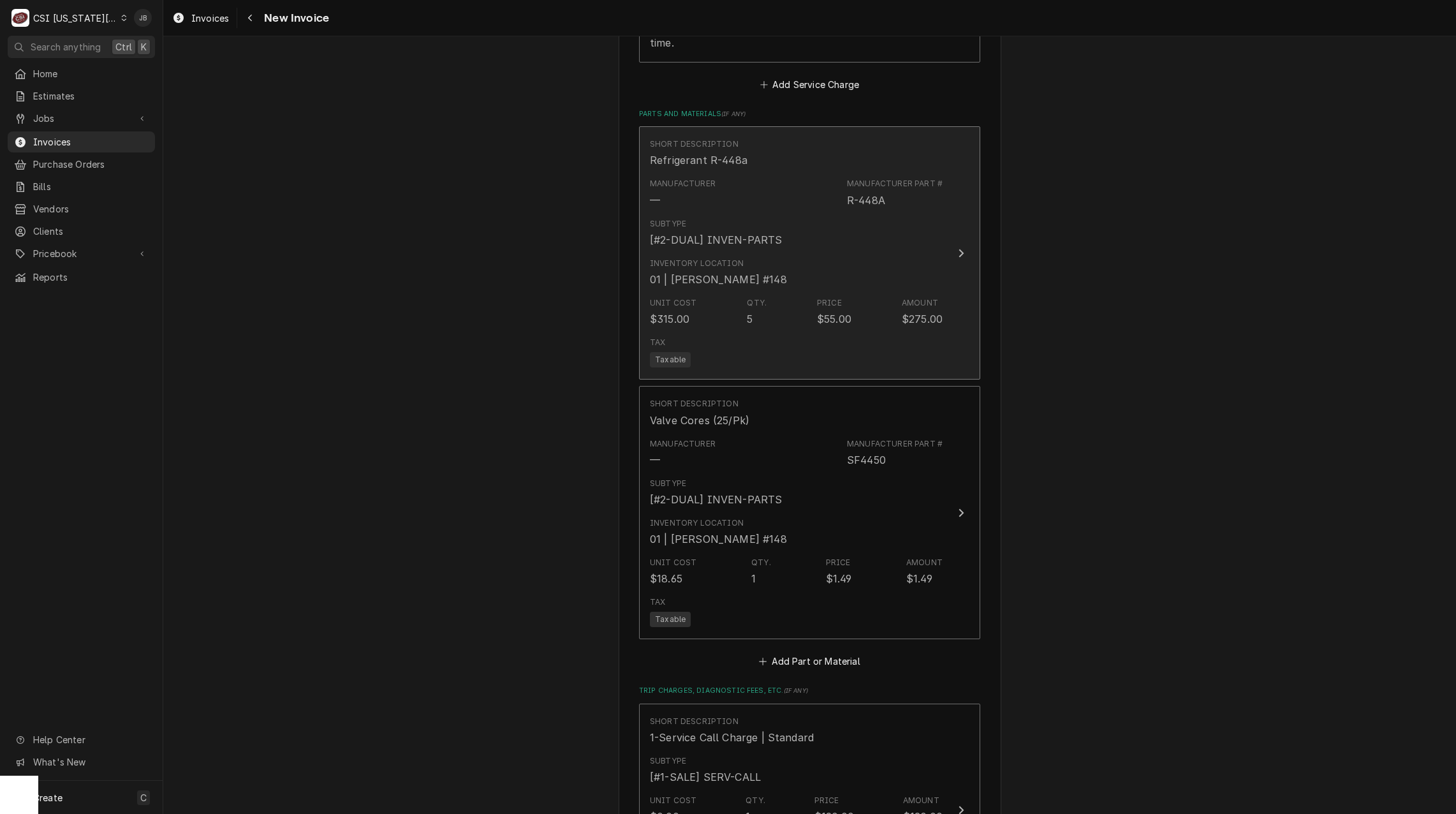
click at [814, 274] on div "Inventory Location 01 | JIMMY TERRELL #148" at bounding box center [797, 272] width 293 height 40
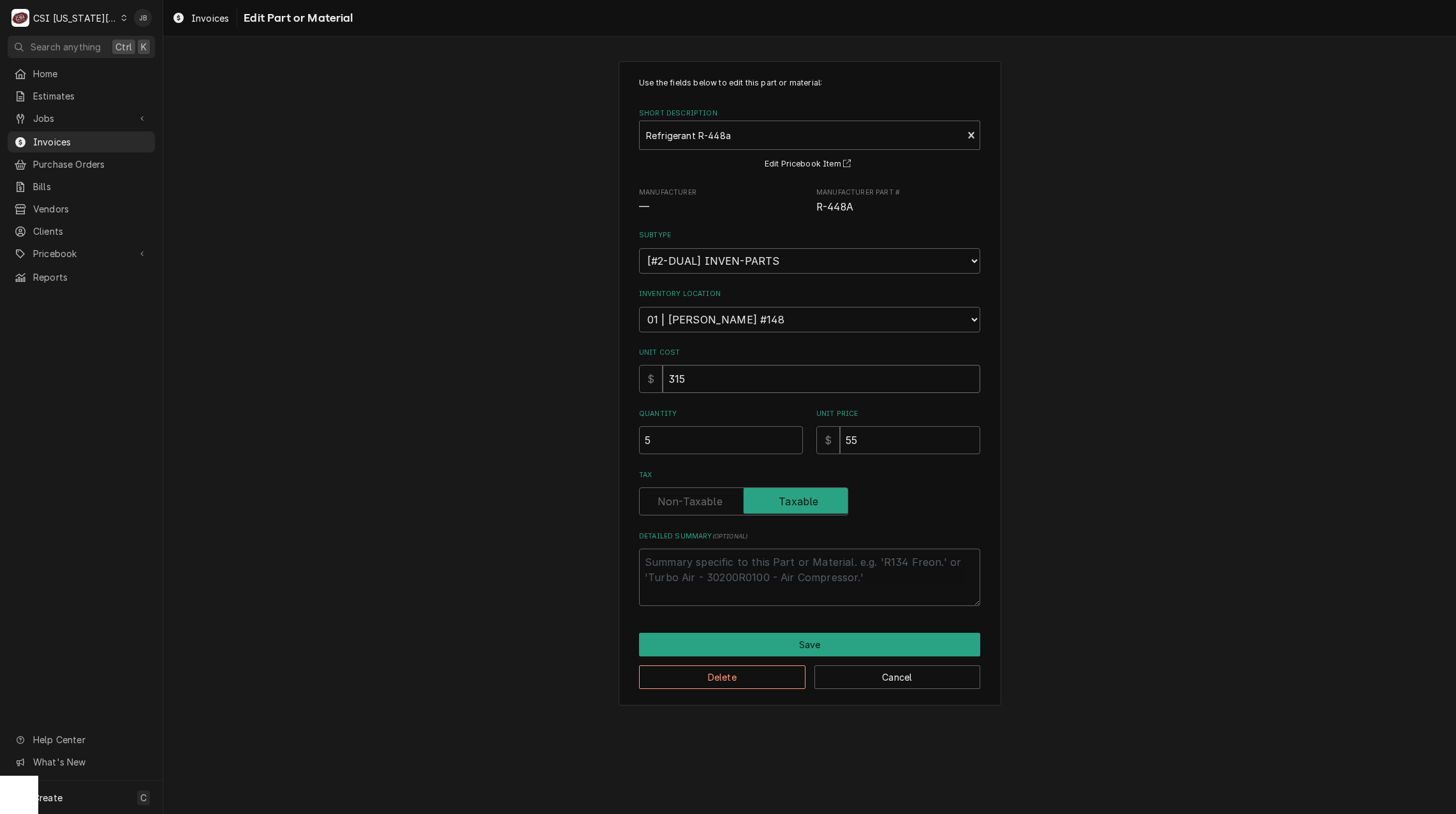
drag, startPoint x: 716, startPoint y: 380, endPoint x: 639, endPoint y: 380, distance: 77.0
click at [640, 380] on div "$ 315" at bounding box center [809, 379] width 341 height 28
type textarea "x"
type input "1"
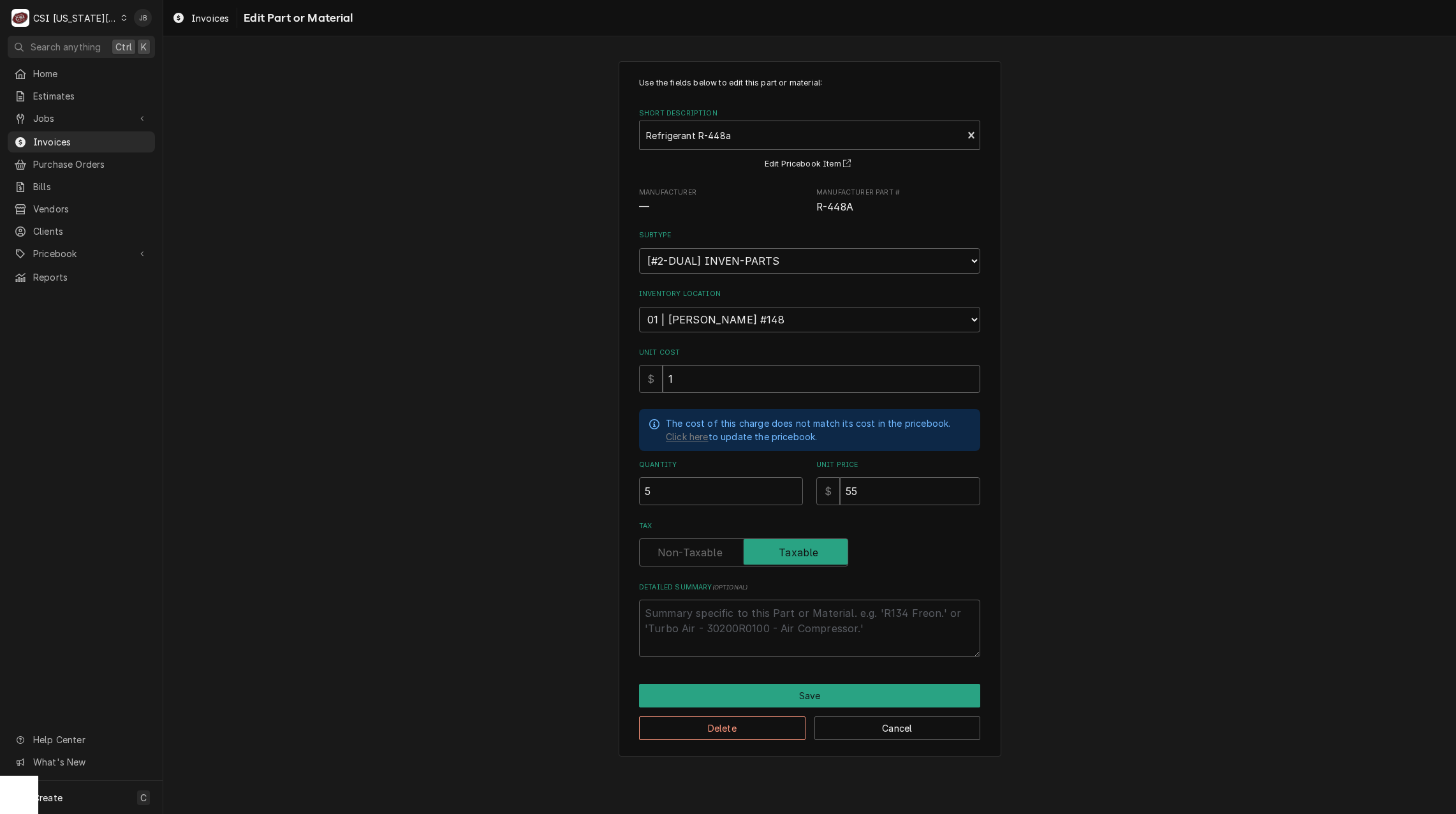
type textarea "x"
type input "13"
click at [777, 695] on button "Save" at bounding box center [809, 696] width 341 height 24
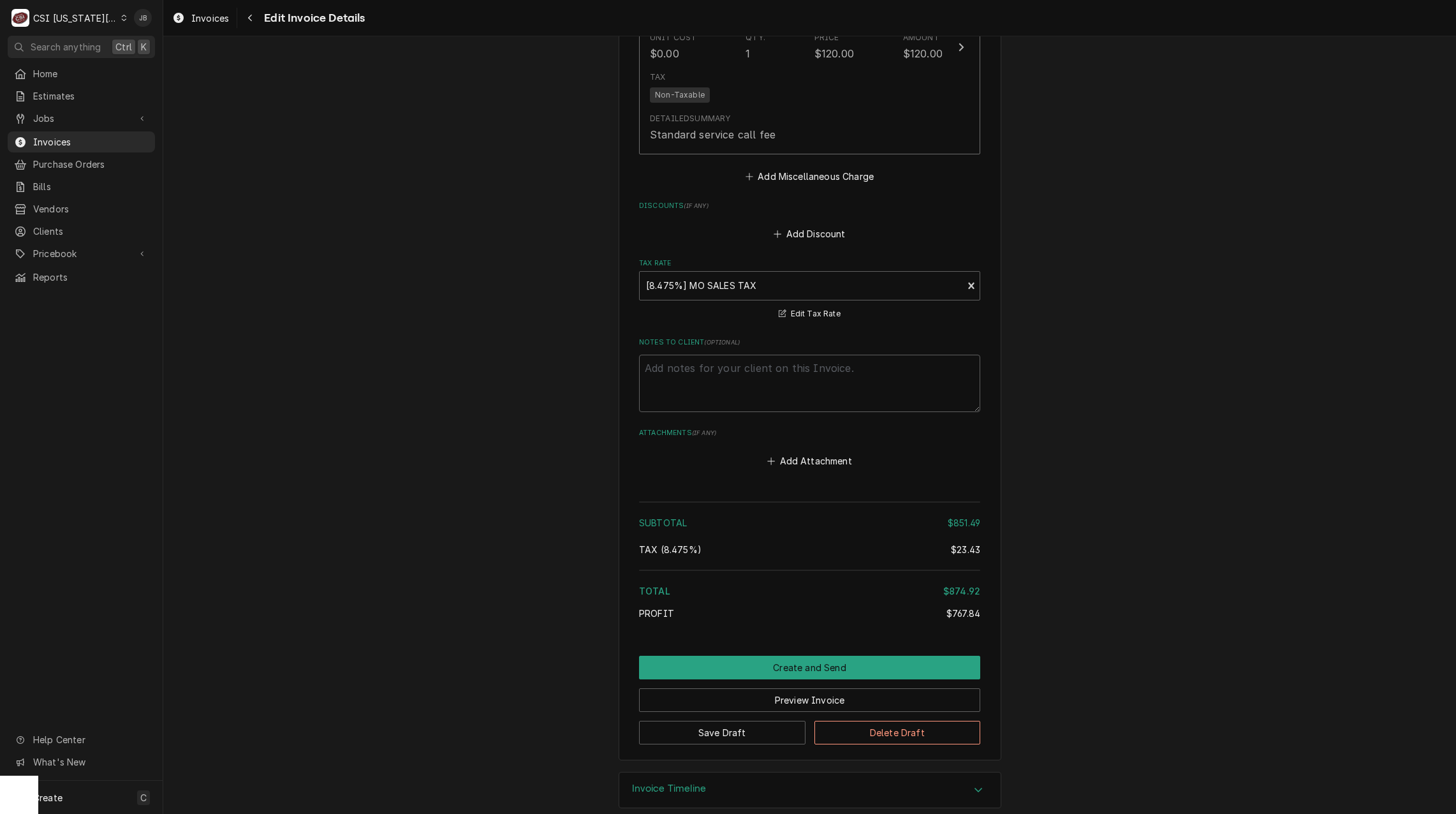
scroll to position [2360, 0]
click at [791, 654] on button "Create and Send" at bounding box center [809, 666] width 341 height 24
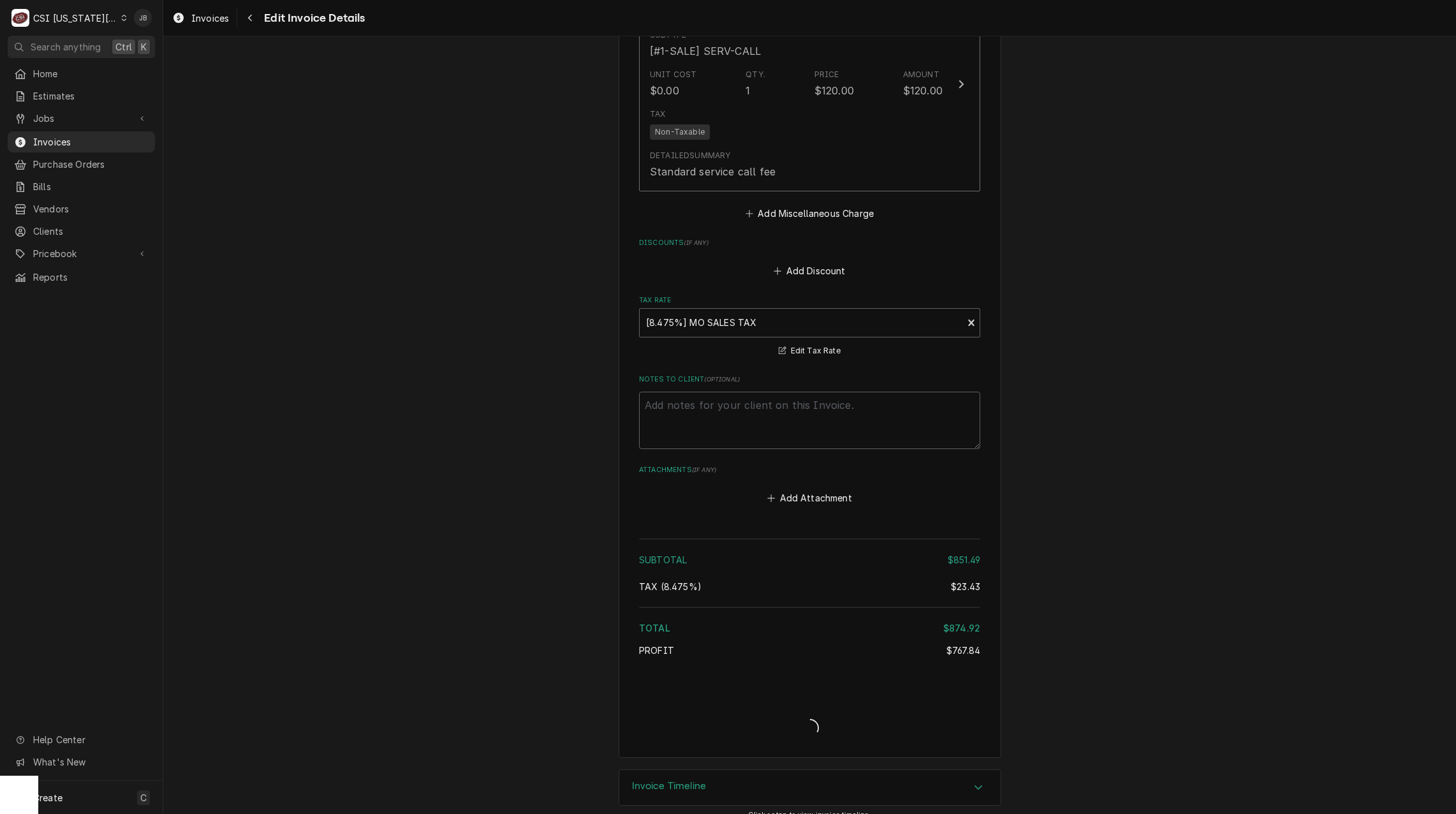
type textarea "x"
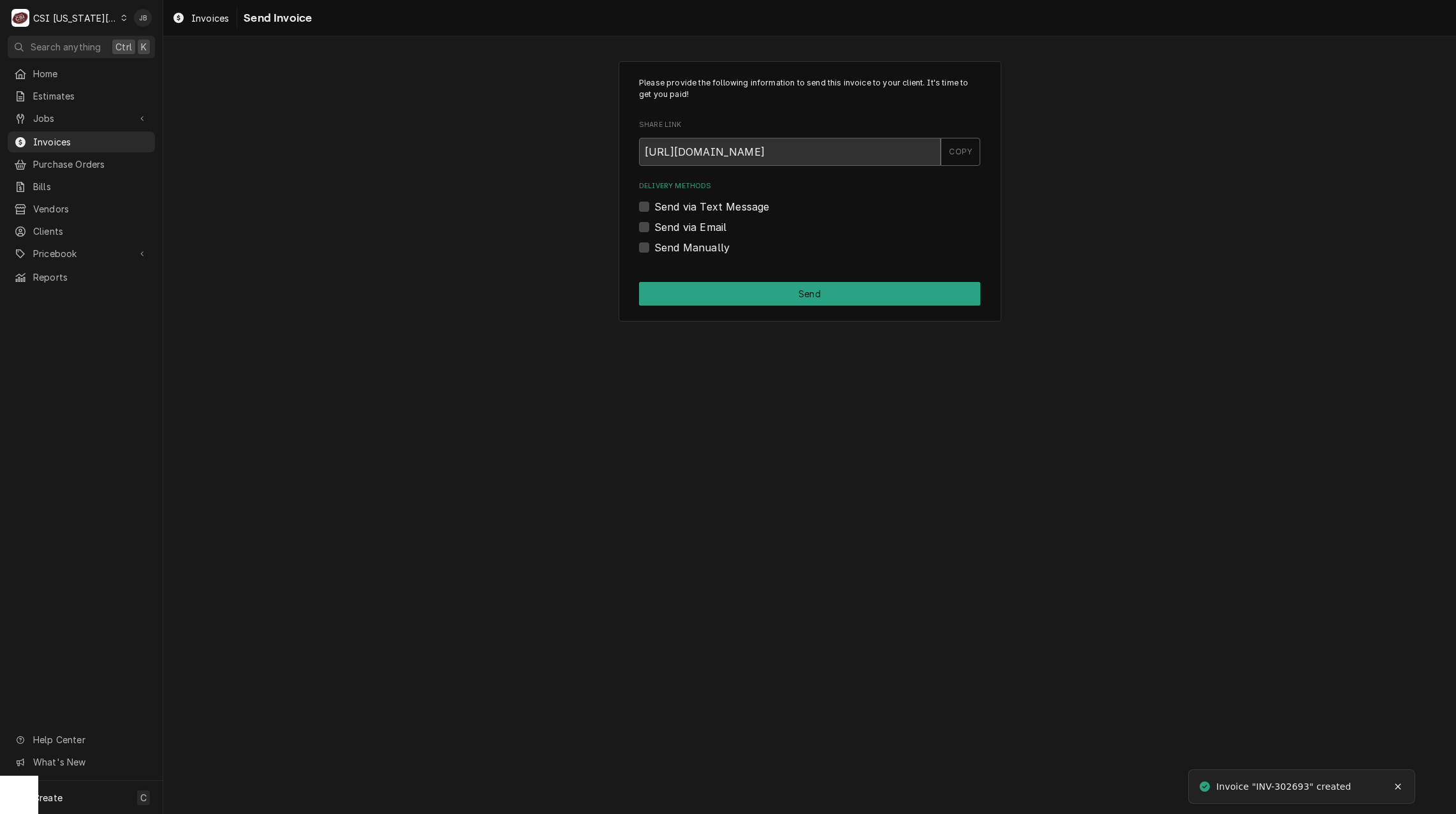
click at [700, 227] on label "Send via Email" at bounding box center [691, 227] width 72 height 15
click at [700, 227] on input "Send via Email" at bounding box center [825, 233] width 341 height 28
checkbox input "true"
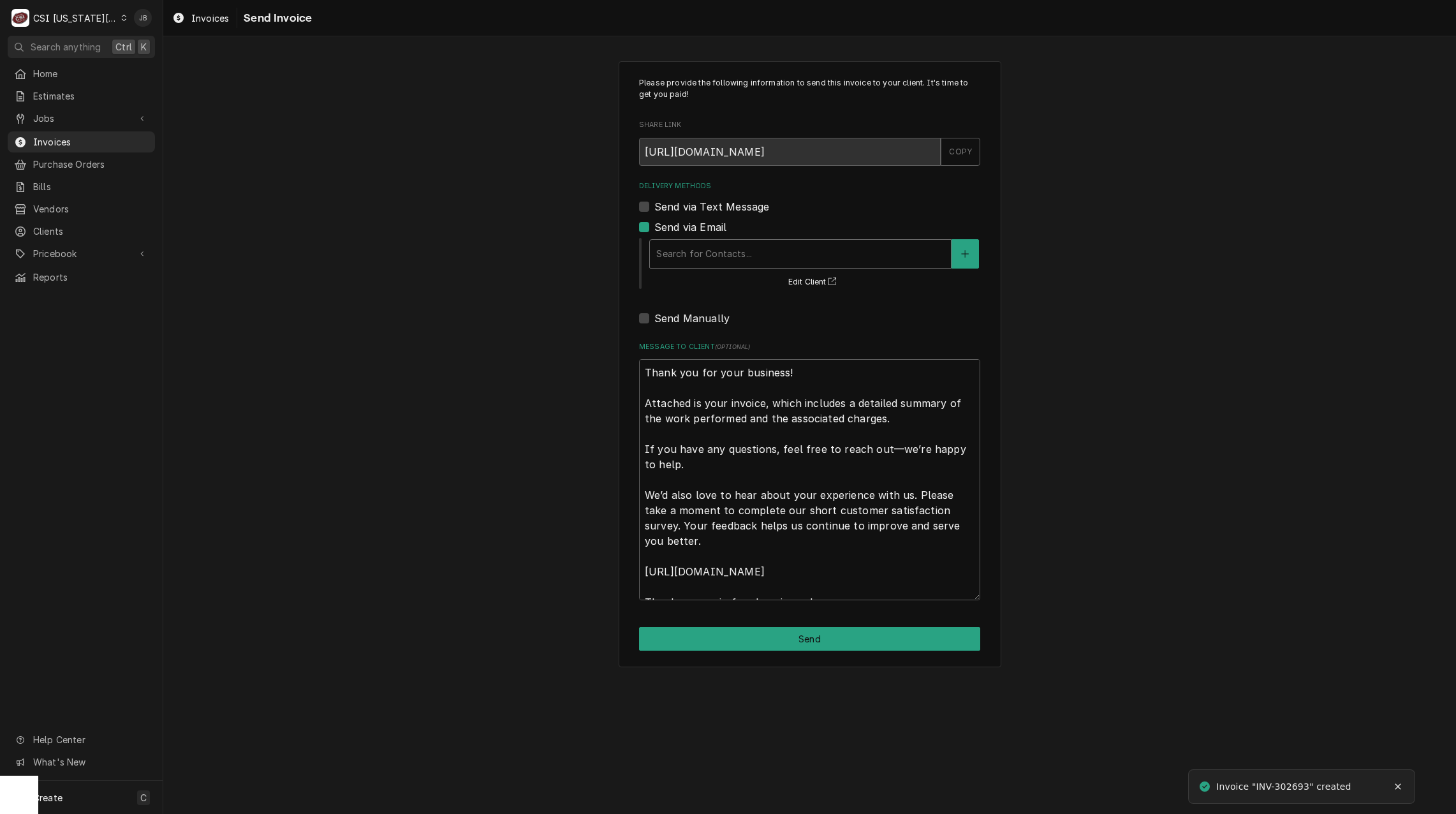
click at [723, 253] on div "Delivery Methods" at bounding box center [800, 254] width 288 height 23
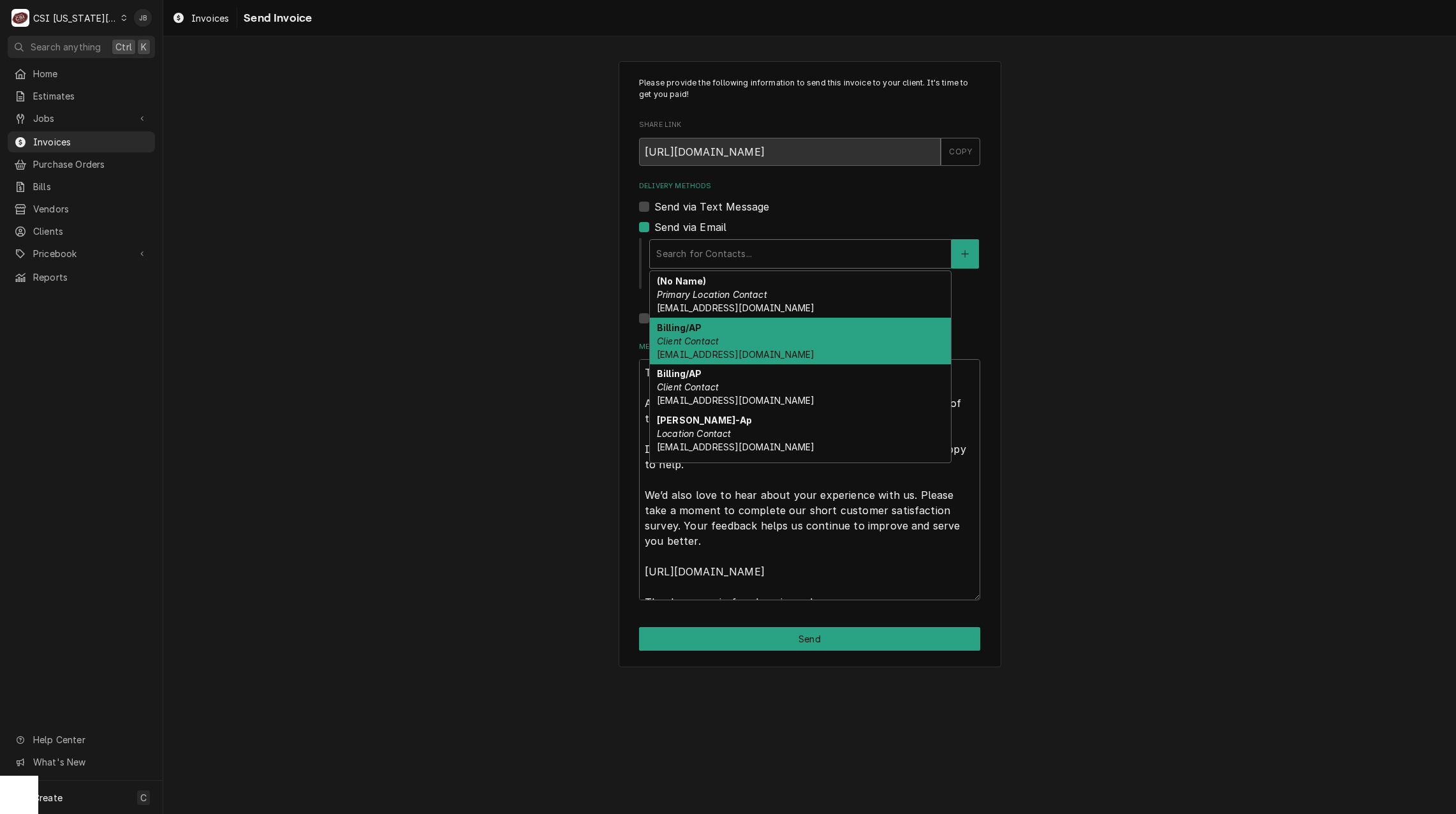
click at [787, 341] on div "Billing/AP Client Contact belliott@pembrokehill.org" at bounding box center [801, 341] width 301 height 46
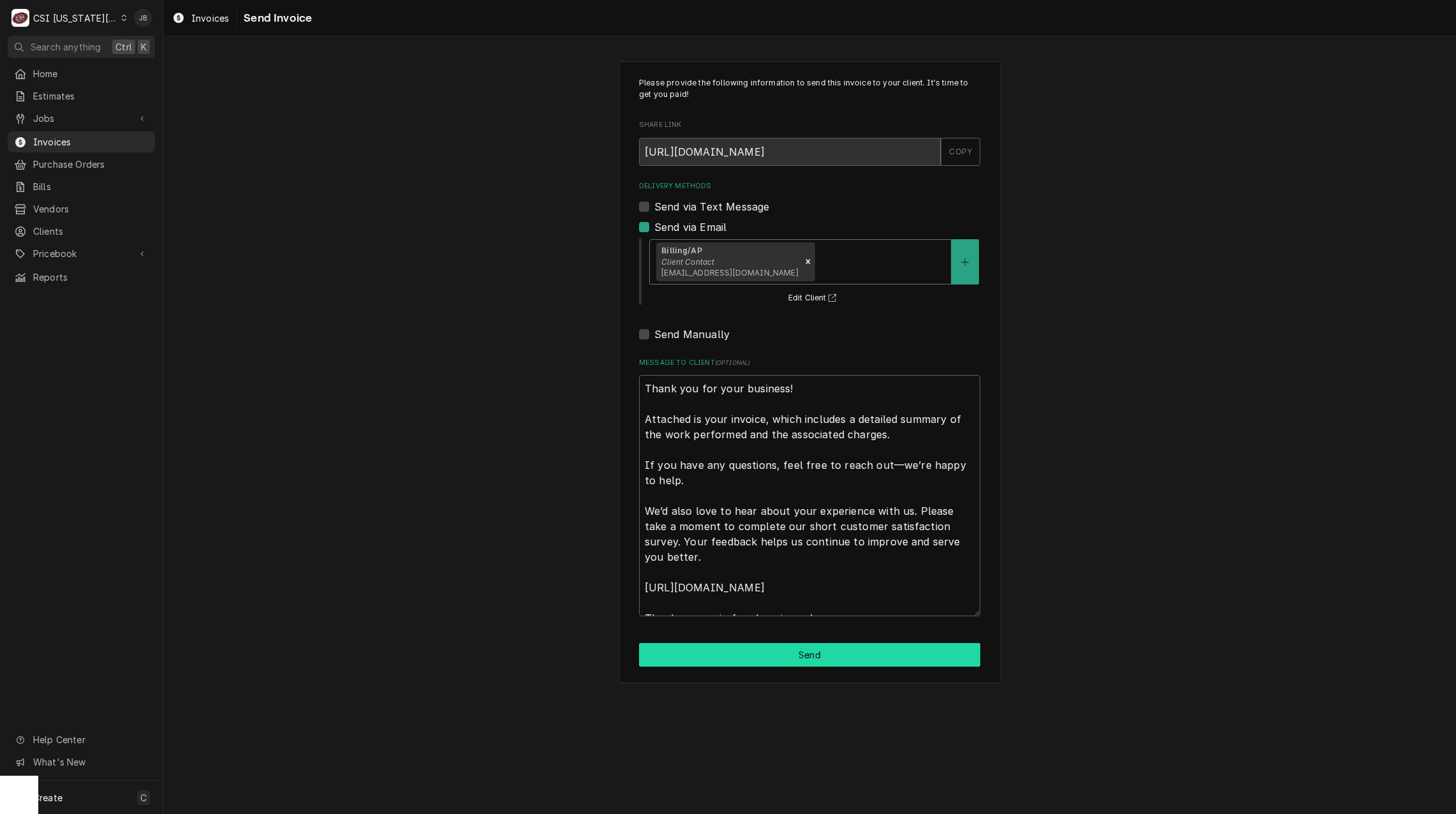
drag, startPoint x: 832, startPoint y: 655, endPoint x: 865, endPoint y: 656, distance: 33.0
click at [831, 655] on button "Send" at bounding box center [809, 655] width 341 height 24
type textarea "x"
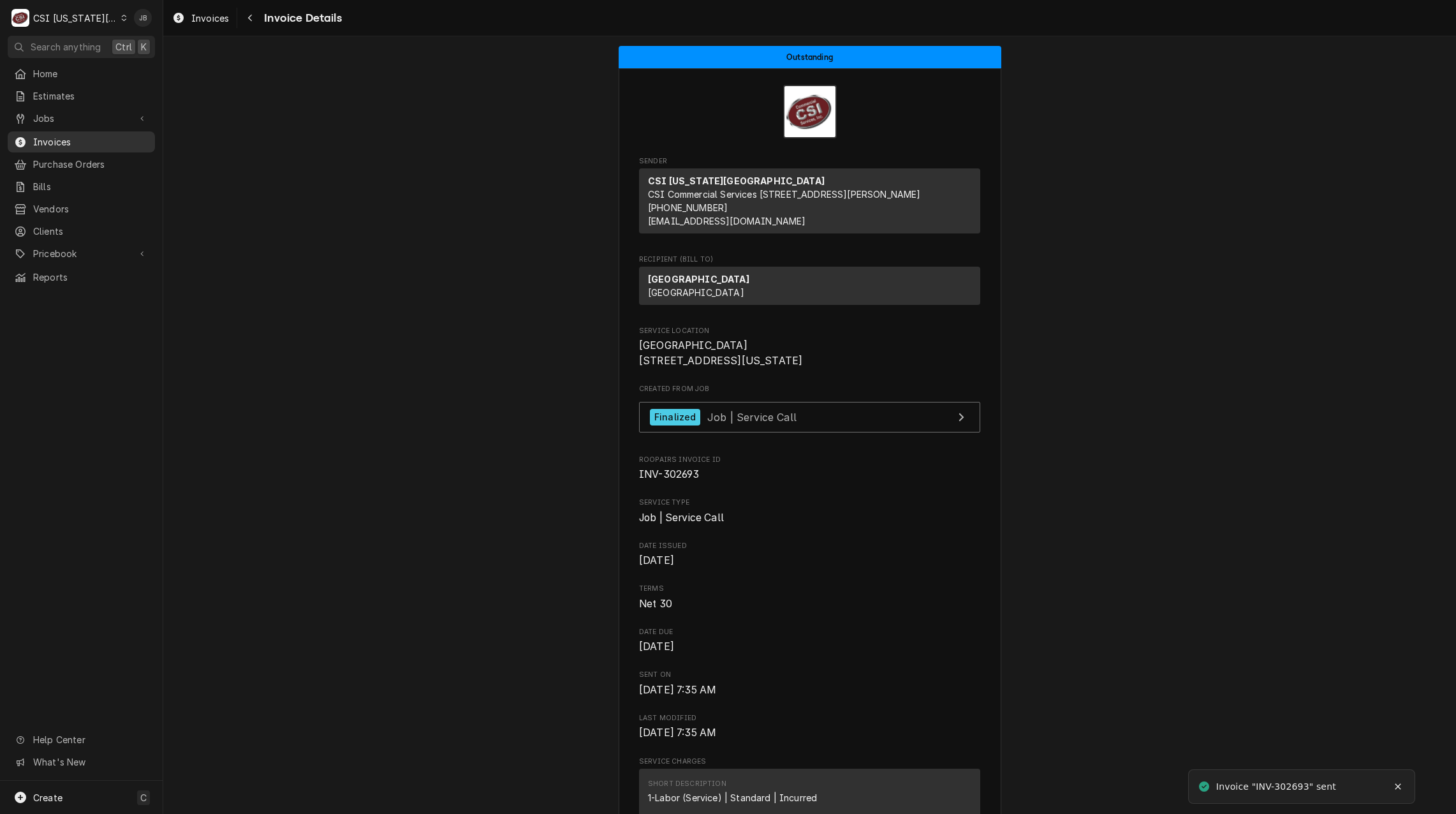
drag, startPoint x: 97, startPoint y: 140, endPoint x: 122, endPoint y: 139, distance: 25.0
click at [97, 140] on span "Invoices" at bounding box center [91, 142] width 115 height 13
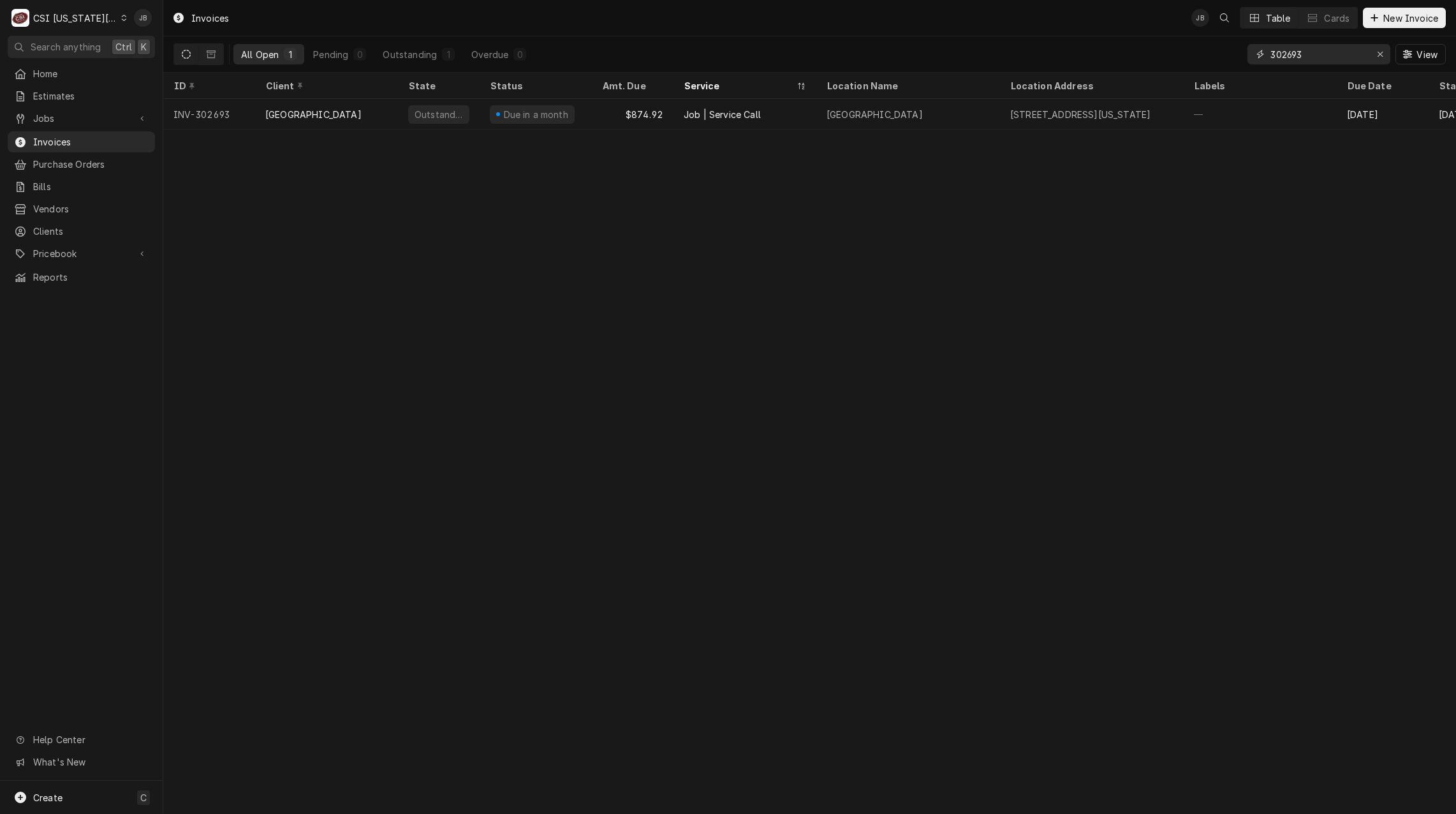
click at [1318, 51] on input "302693" at bounding box center [1318, 54] width 95 height 21
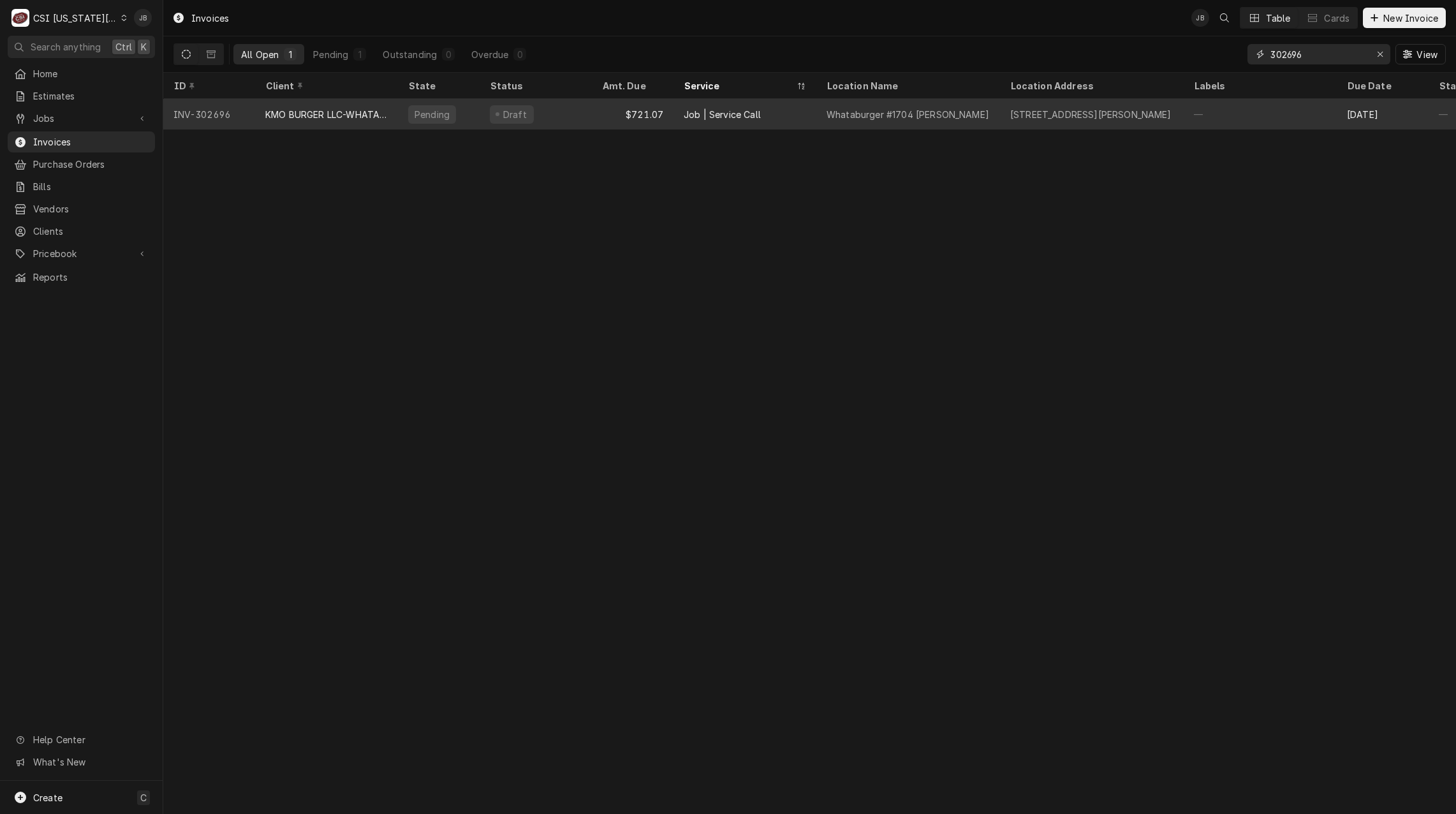
type input "302696"
click at [831, 115] on div "Whataburger #1704 [PERSON_NAME]" at bounding box center [907, 115] width 162 height 13
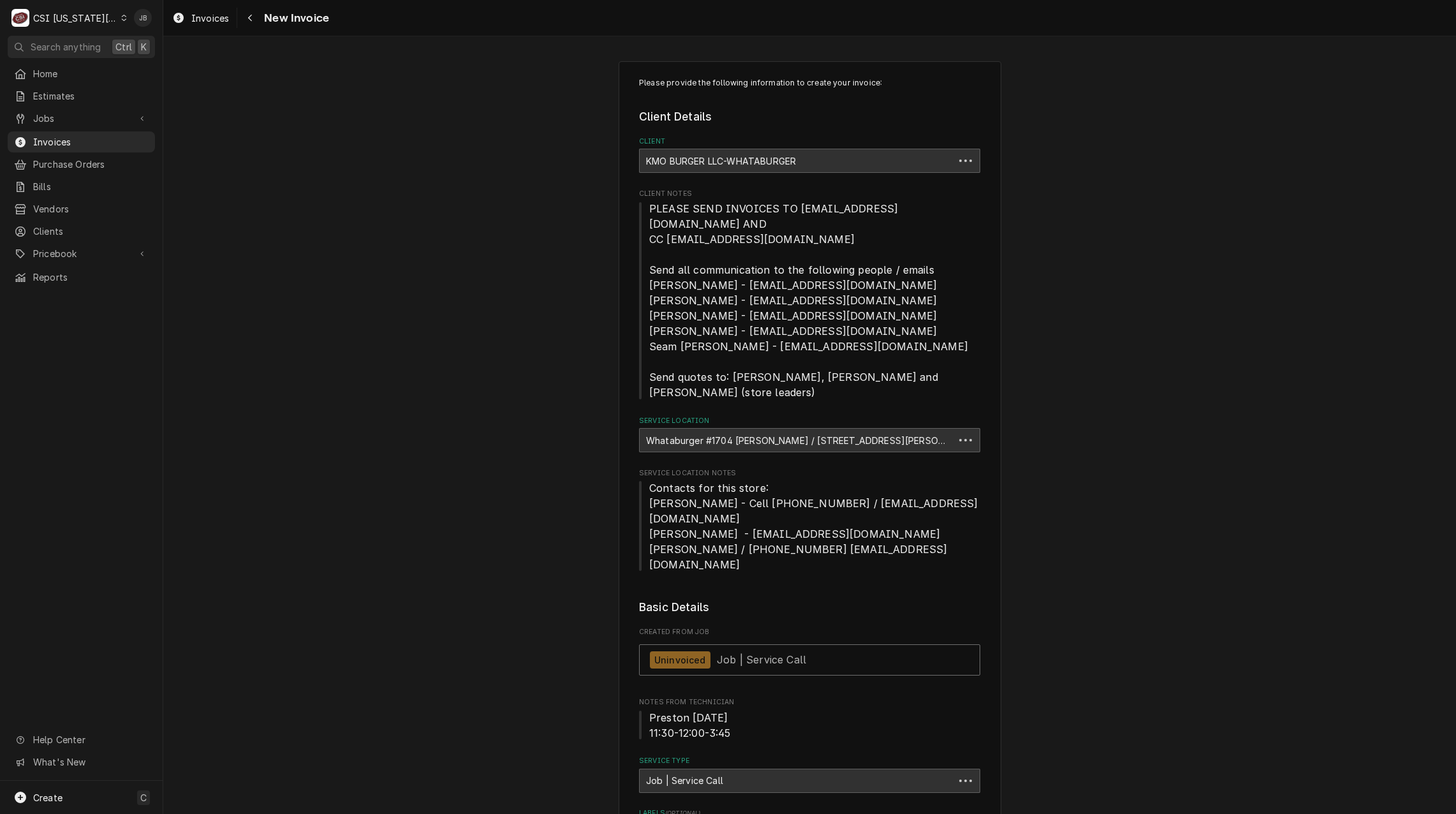
type textarea "x"
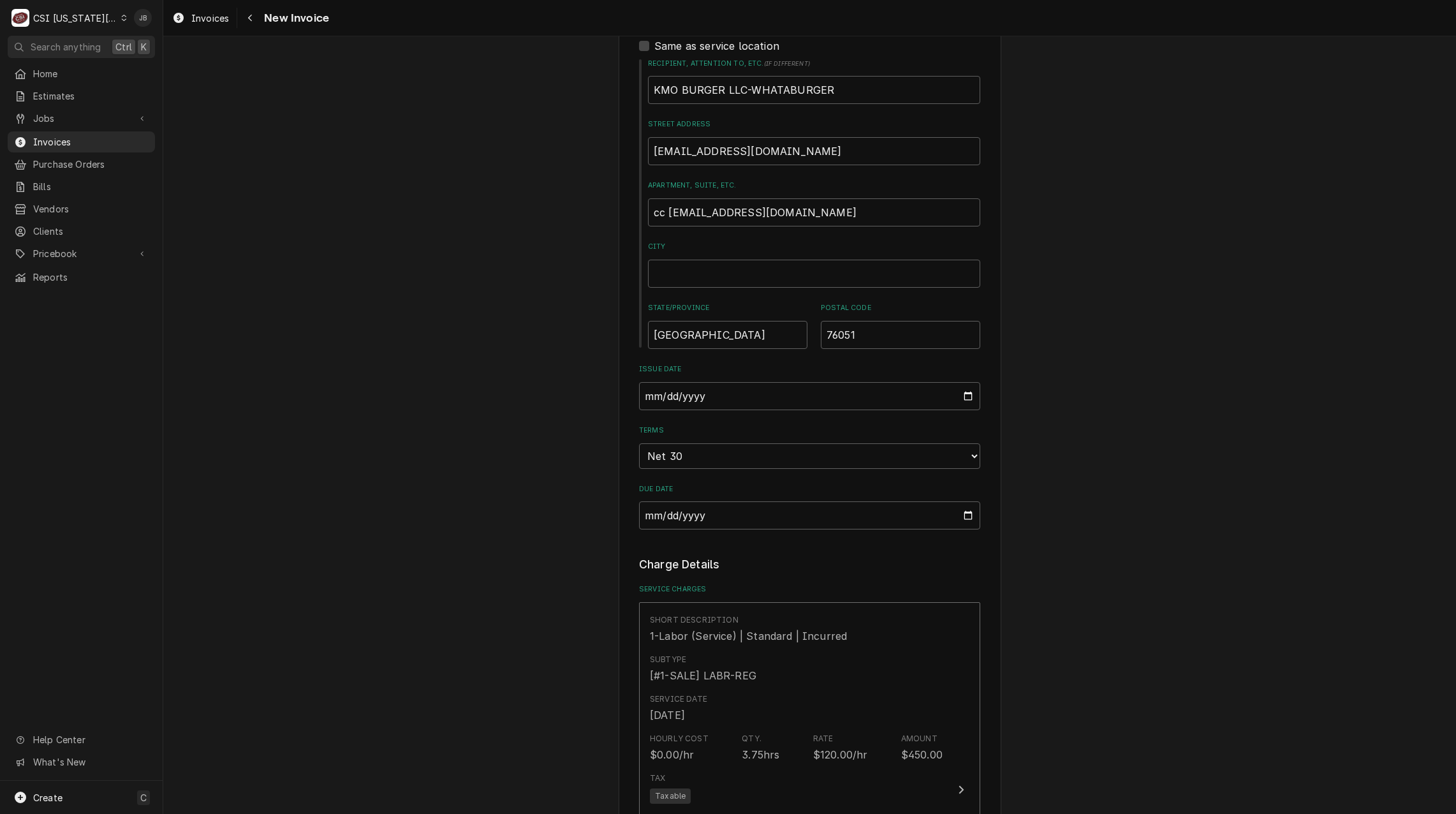
scroll to position [1021, 0]
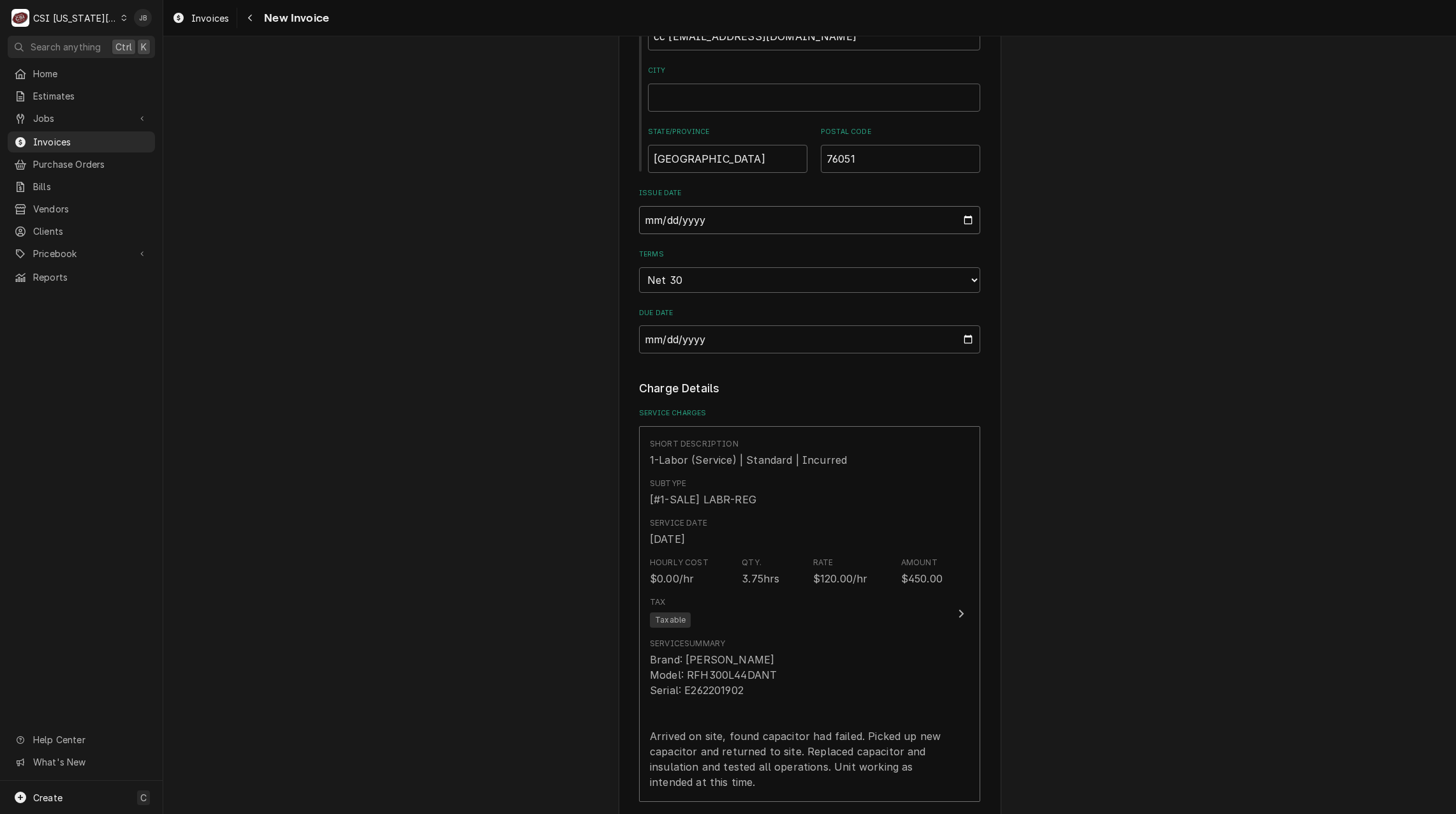
click at [966, 206] on input "2025-08-22" at bounding box center [809, 220] width 341 height 28
type input "2025-08-31"
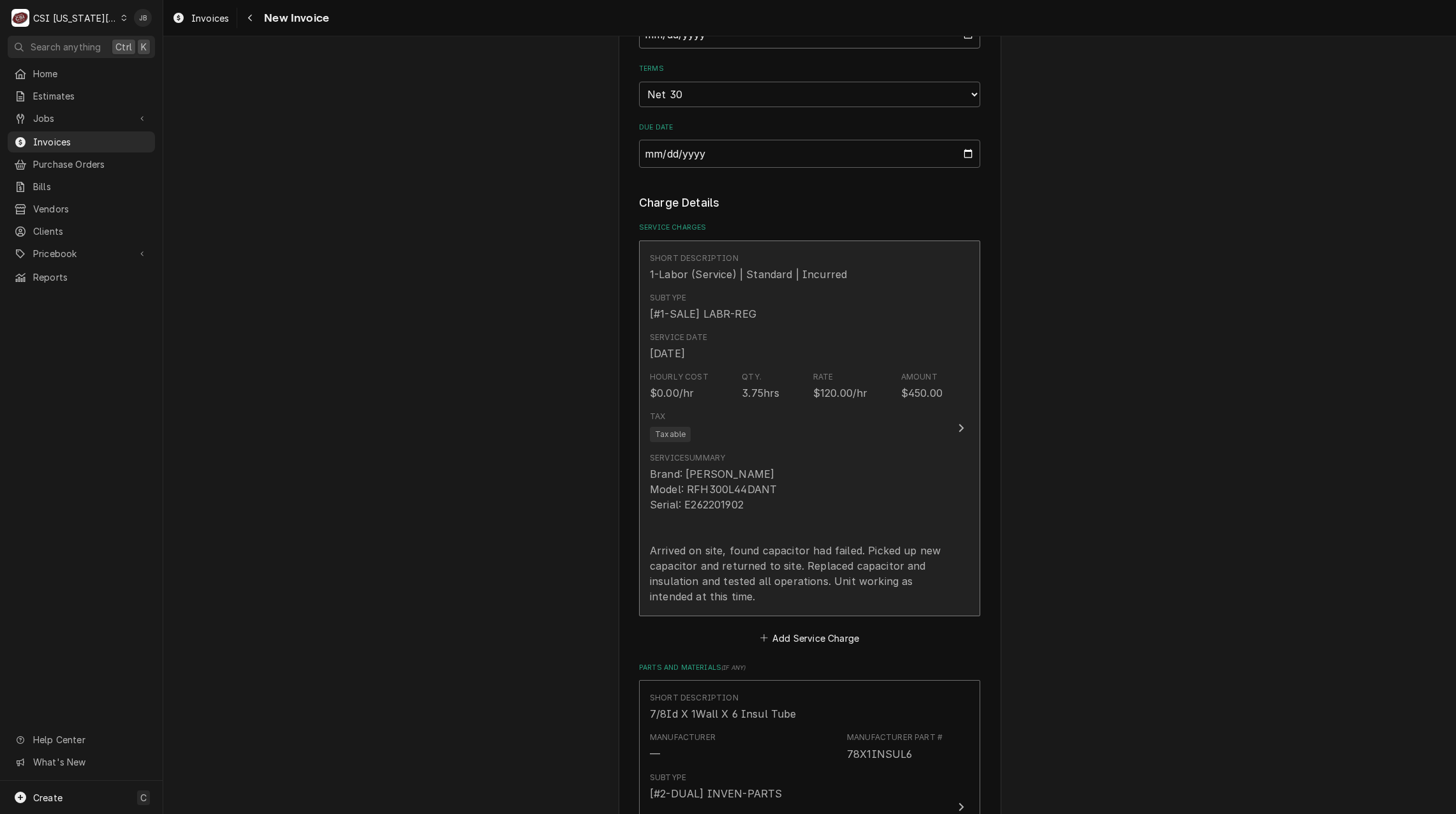
scroll to position [1340, 0]
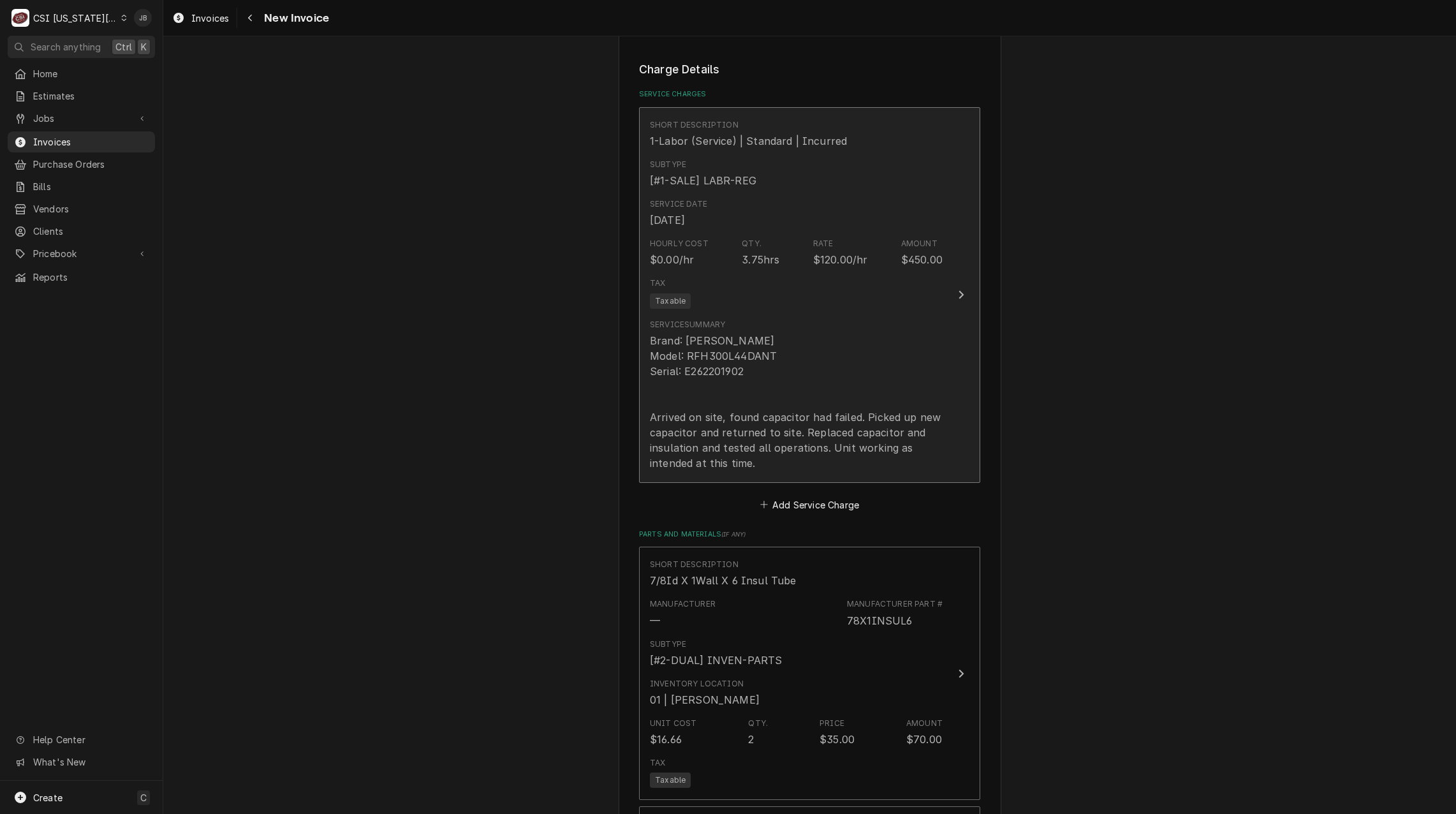
click at [771, 394] on div "Brand: Russell Model: RFH300L44DANT Serial: E262201902 Arrived on site, found c…" at bounding box center [797, 402] width 293 height 138
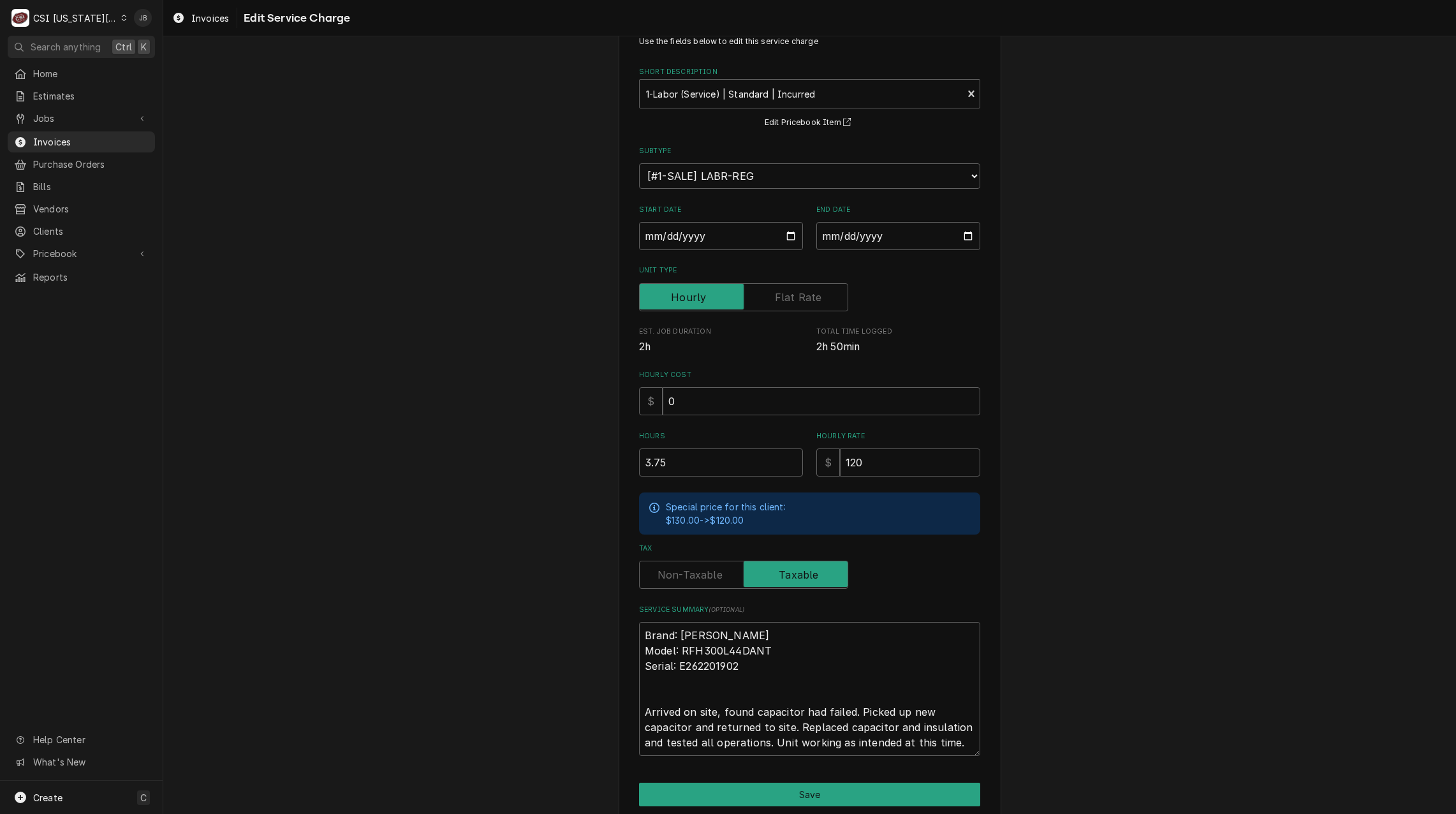
scroll to position [93, 0]
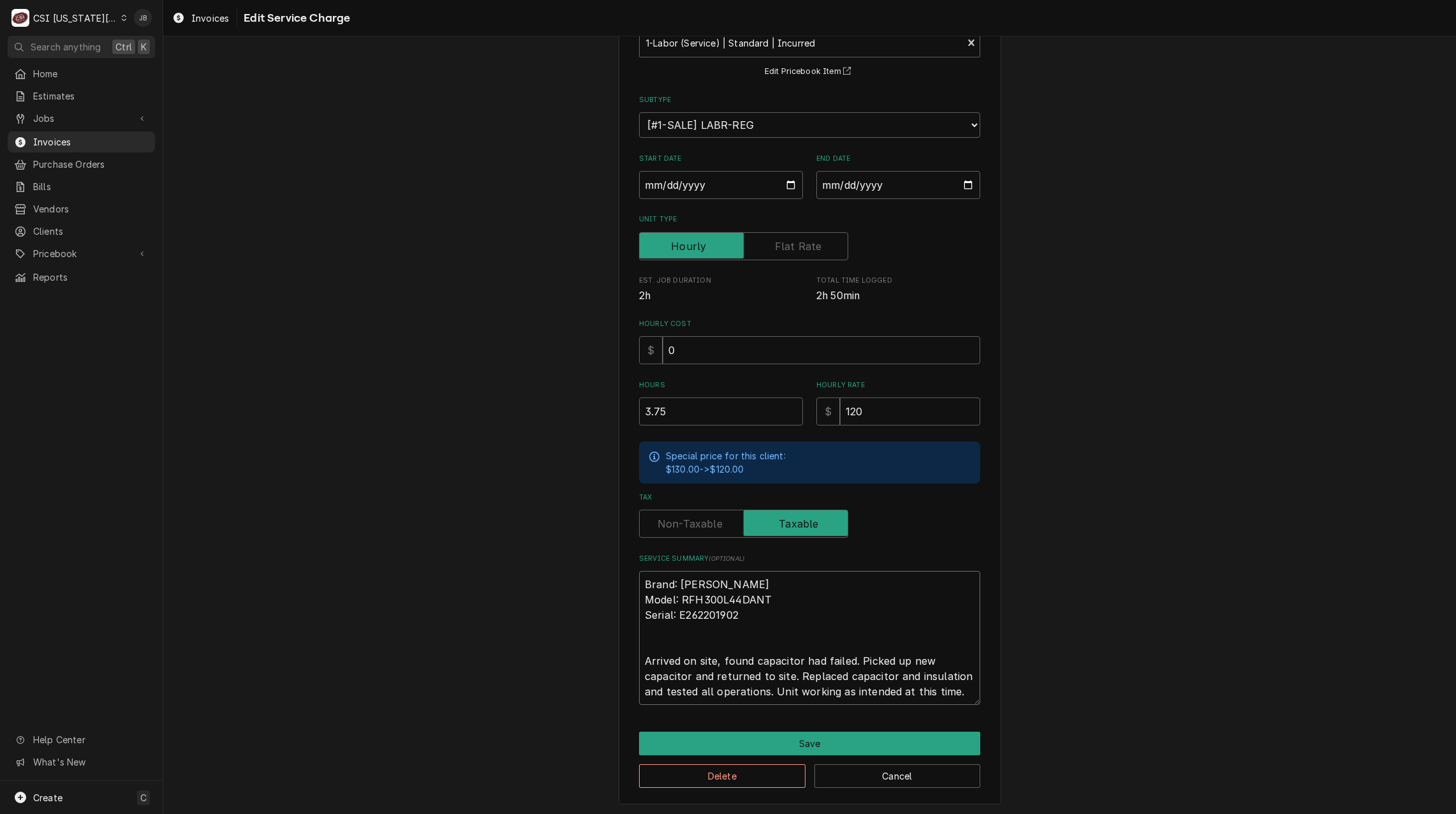
drag, startPoint x: 790, startPoint y: 676, endPoint x: 854, endPoint y: 656, distance: 67.1
click at [854, 656] on textarea "Brand: Russell Model: RFH300L44DANT Serial: E262201902 Arrived on site, found c…" at bounding box center [809, 638] width 341 height 134
type textarea "x"
type textarea "Brand: Russell Model: RFH300L44DANT Serial: E262201902 Arrived on site, found c…"
type textarea "x"
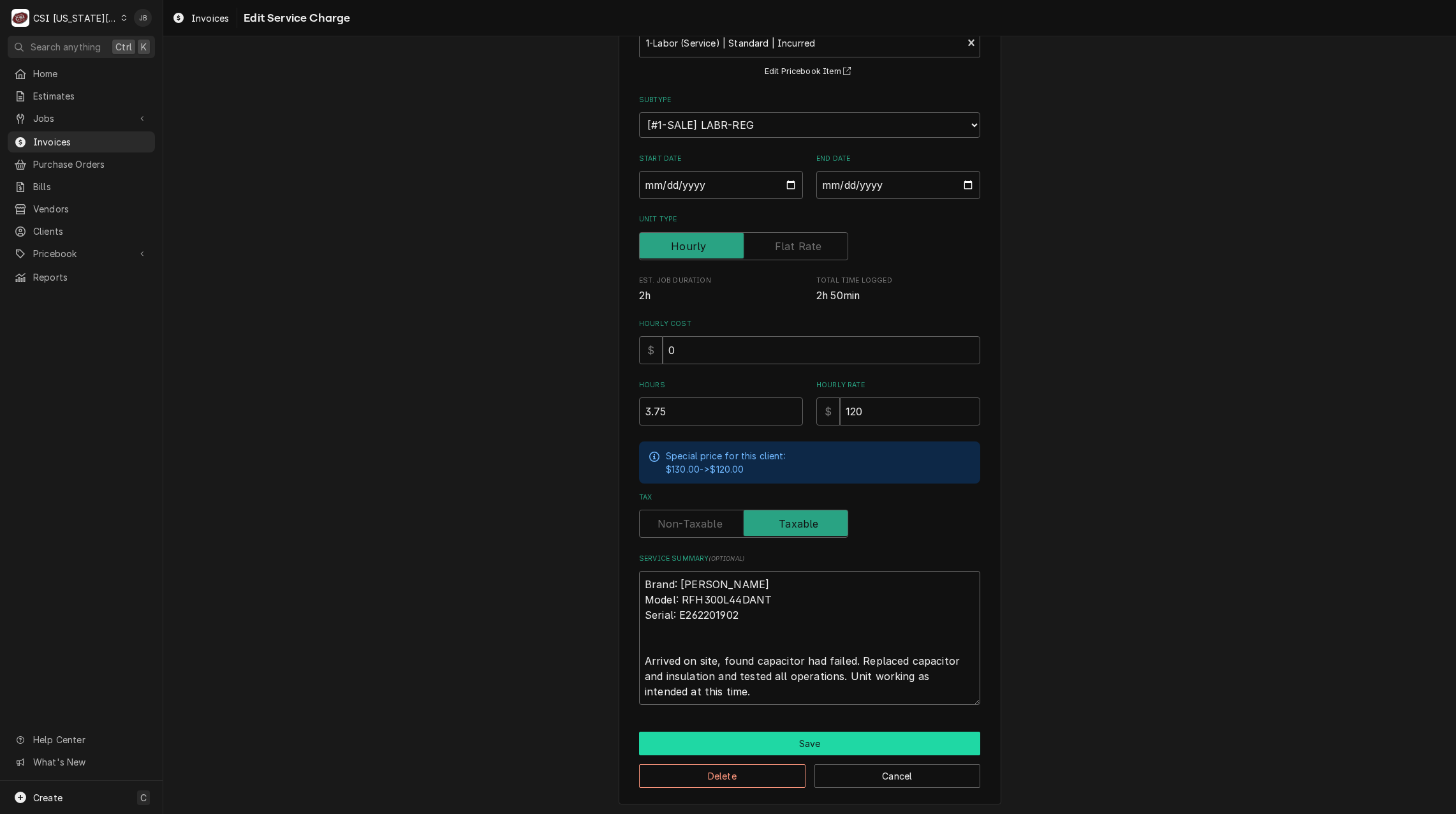
type textarea "Brand: Russell Model: RFH300L44DANT Serial: E262201902 Arrived on site, found c…"
click at [760, 740] on button "Save" at bounding box center [809, 744] width 341 height 24
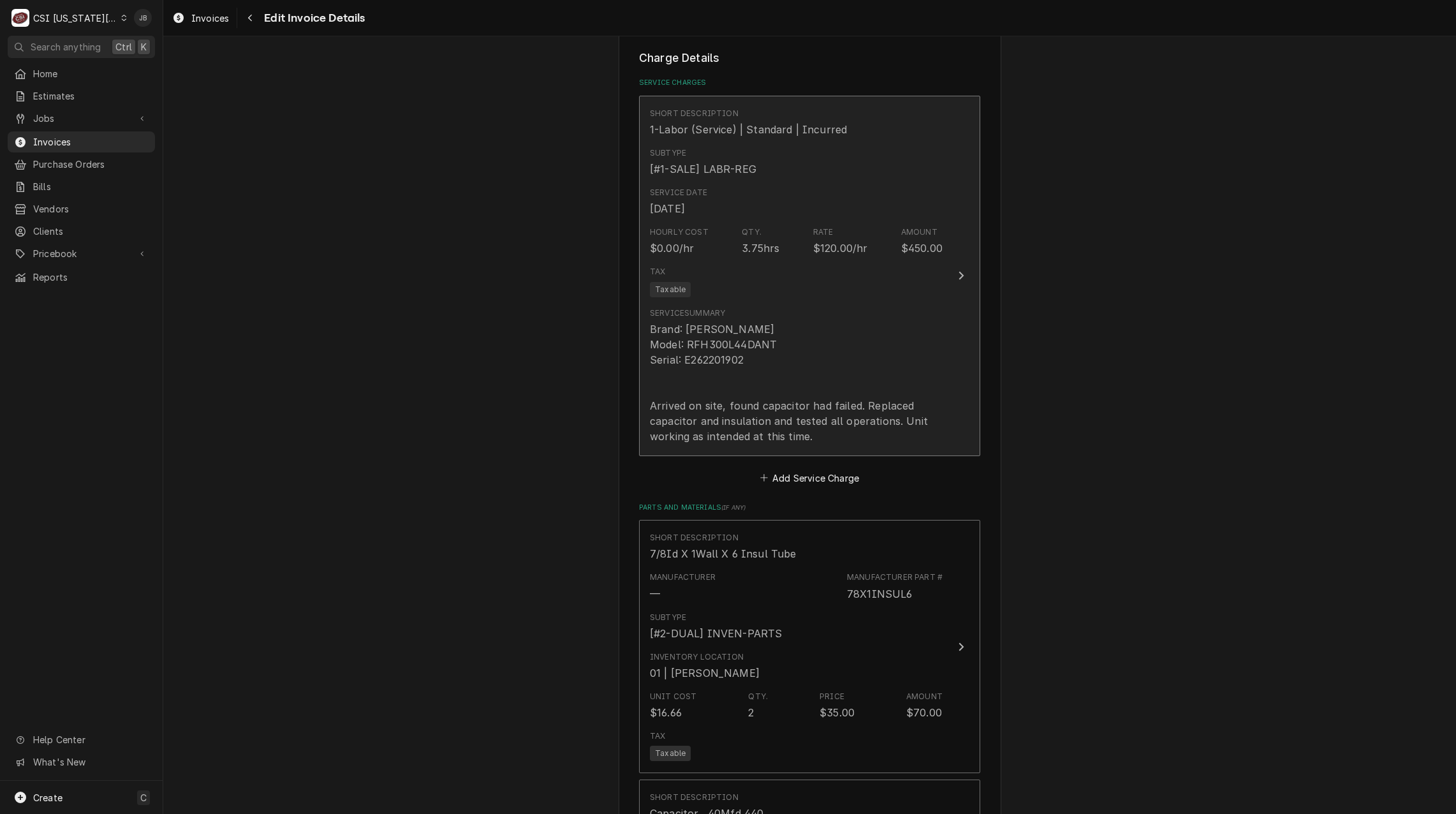
scroll to position [1516, 0]
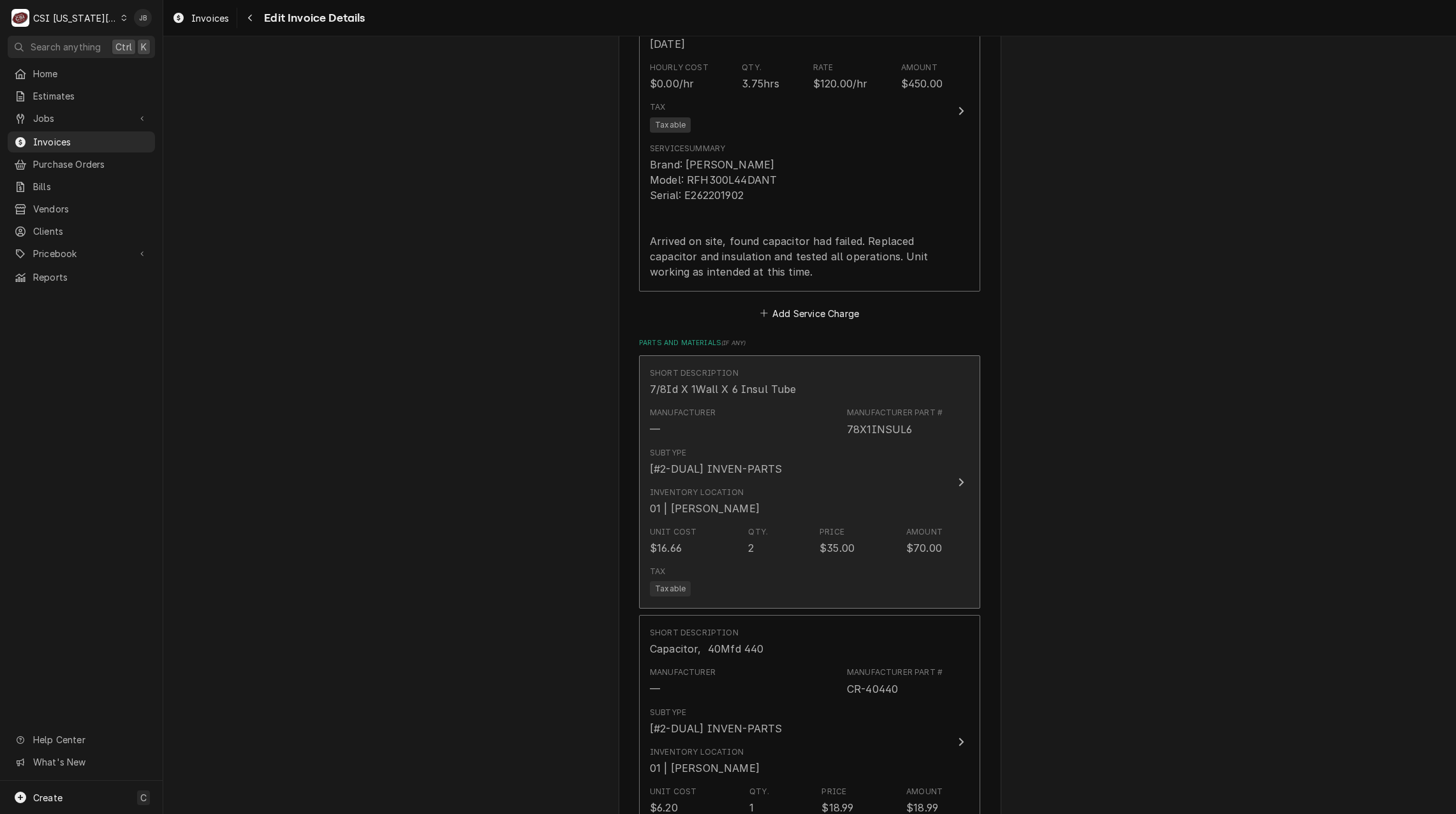
click at [752, 526] on div "Qty. 2" at bounding box center [758, 541] width 20 height 29
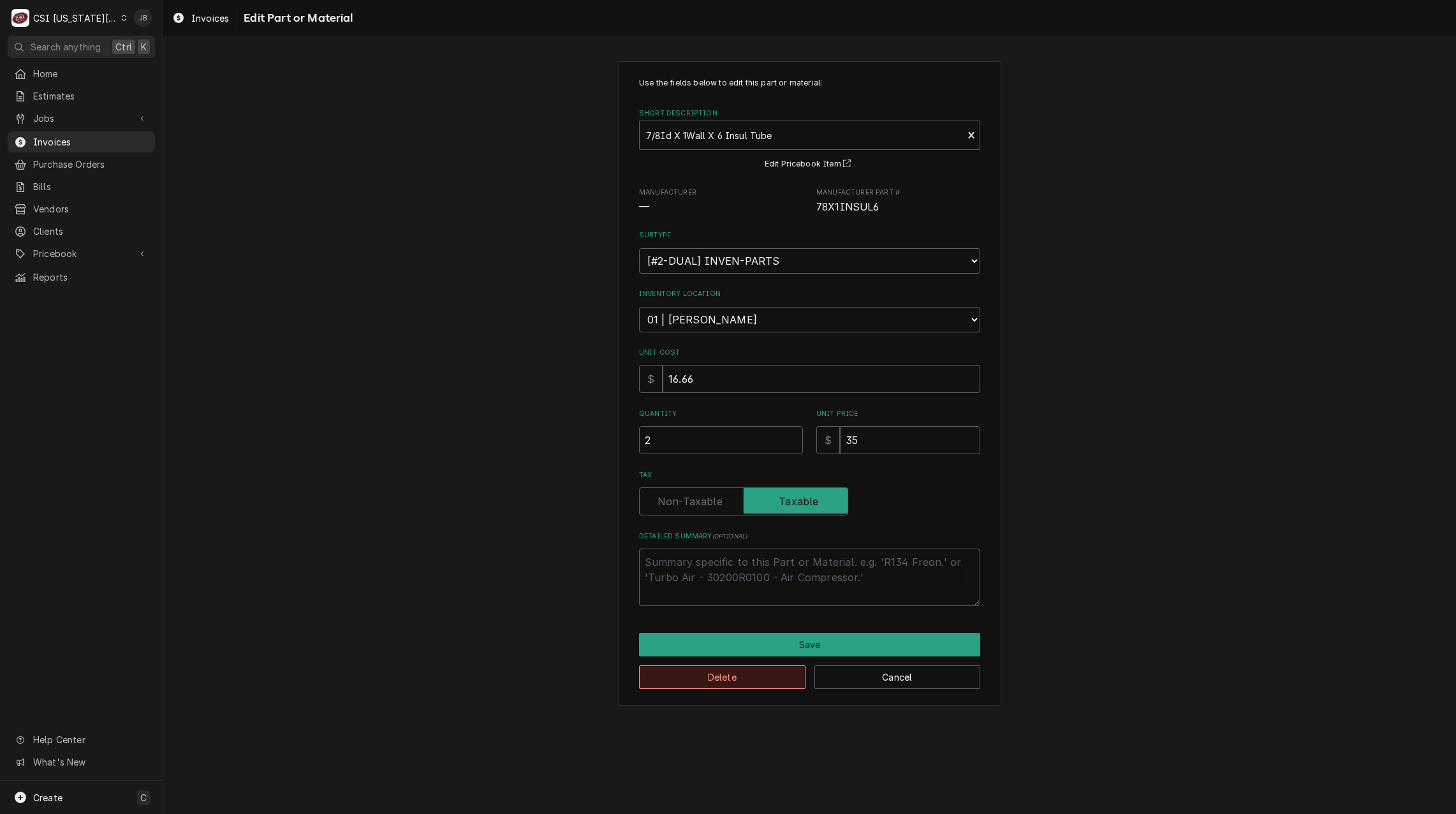
click at [722, 673] on button "Delete" at bounding box center [722, 677] width 166 height 24
type textarea "x"
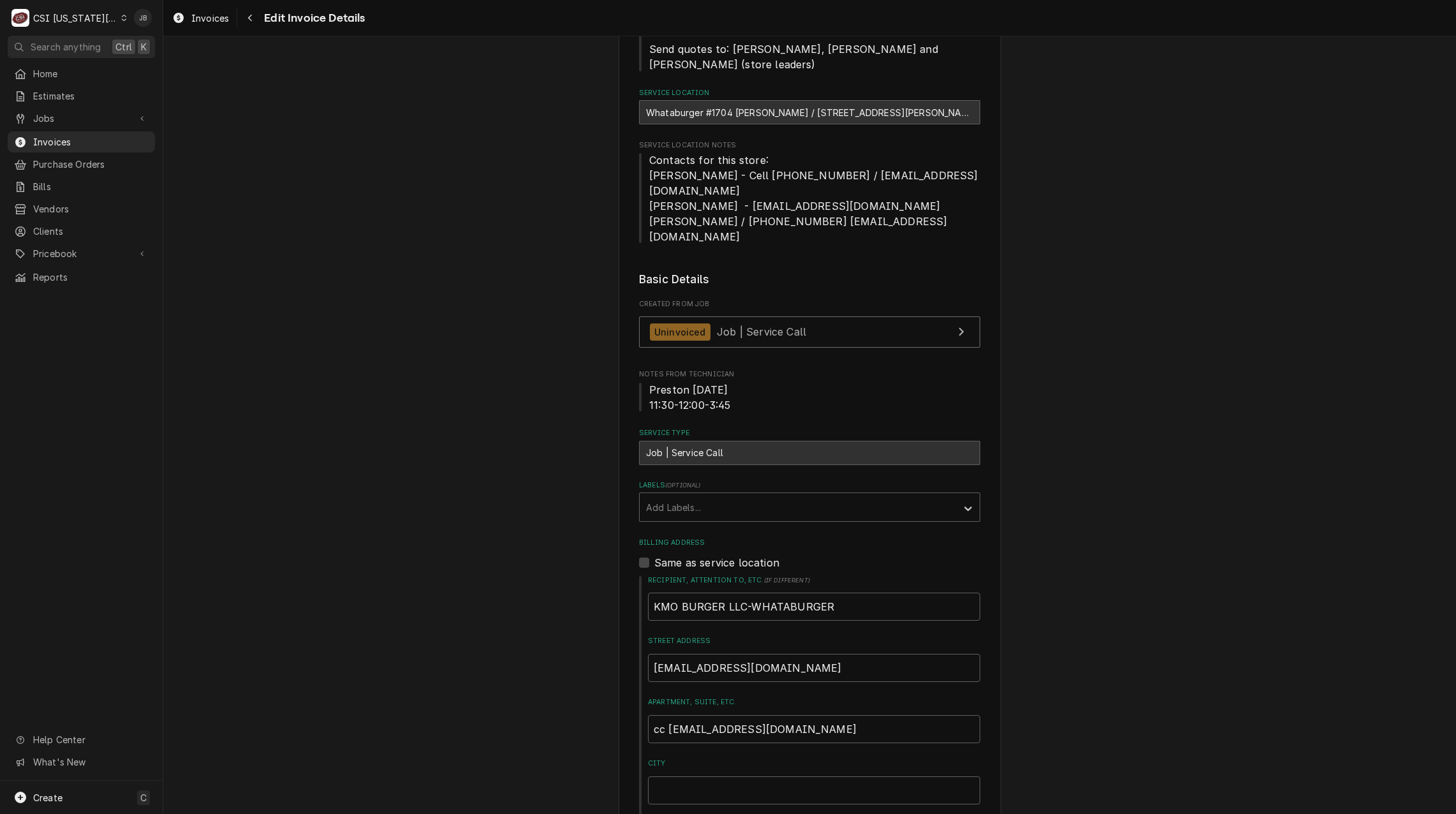
scroll to position [9, 0]
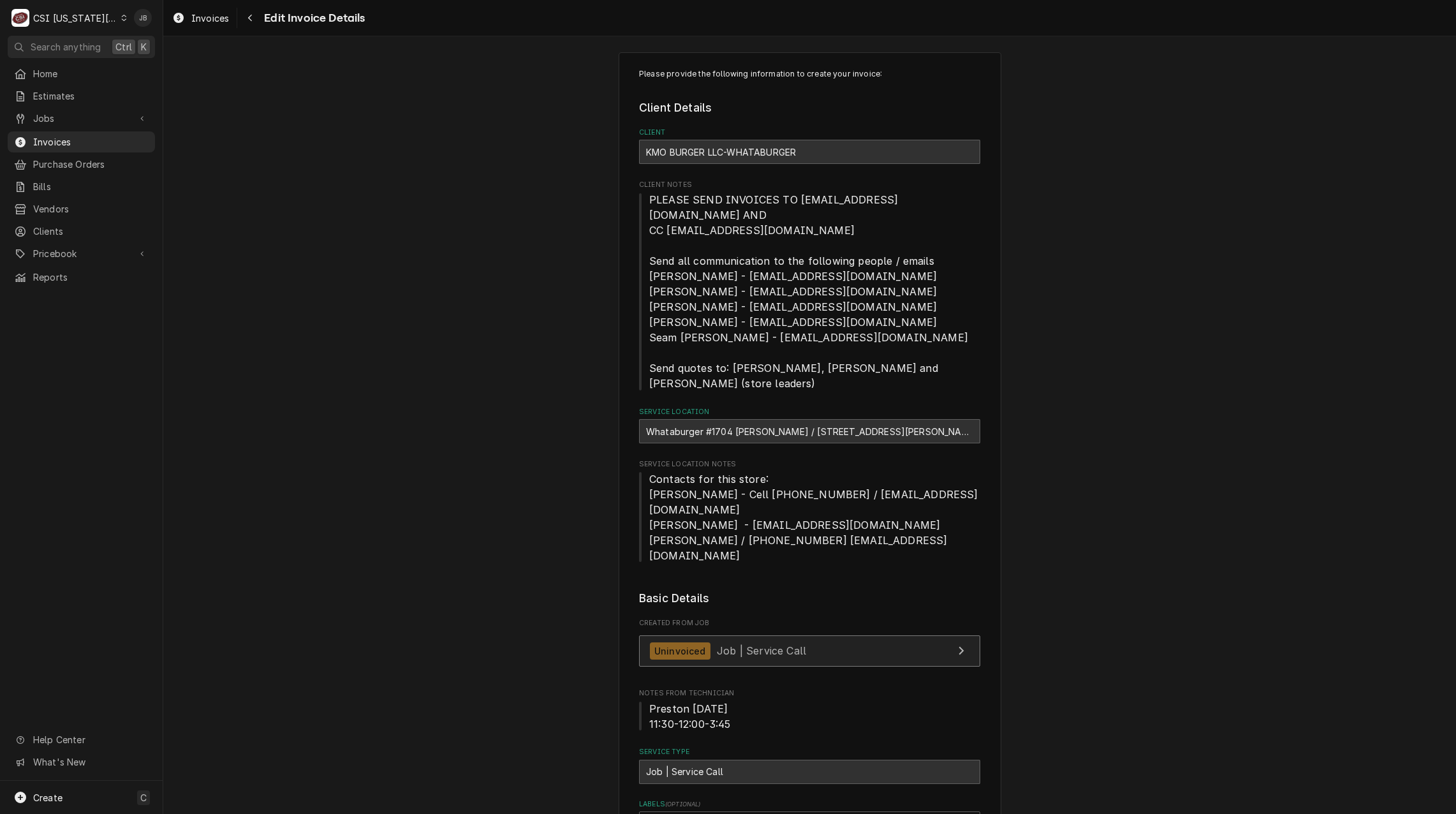
click at [706, 642] on div "Uninvoiced Job | Service Call" at bounding box center [728, 651] width 156 height 17
click at [87, 131] on link "Invoices" at bounding box center [82, 142] width 147 height 21
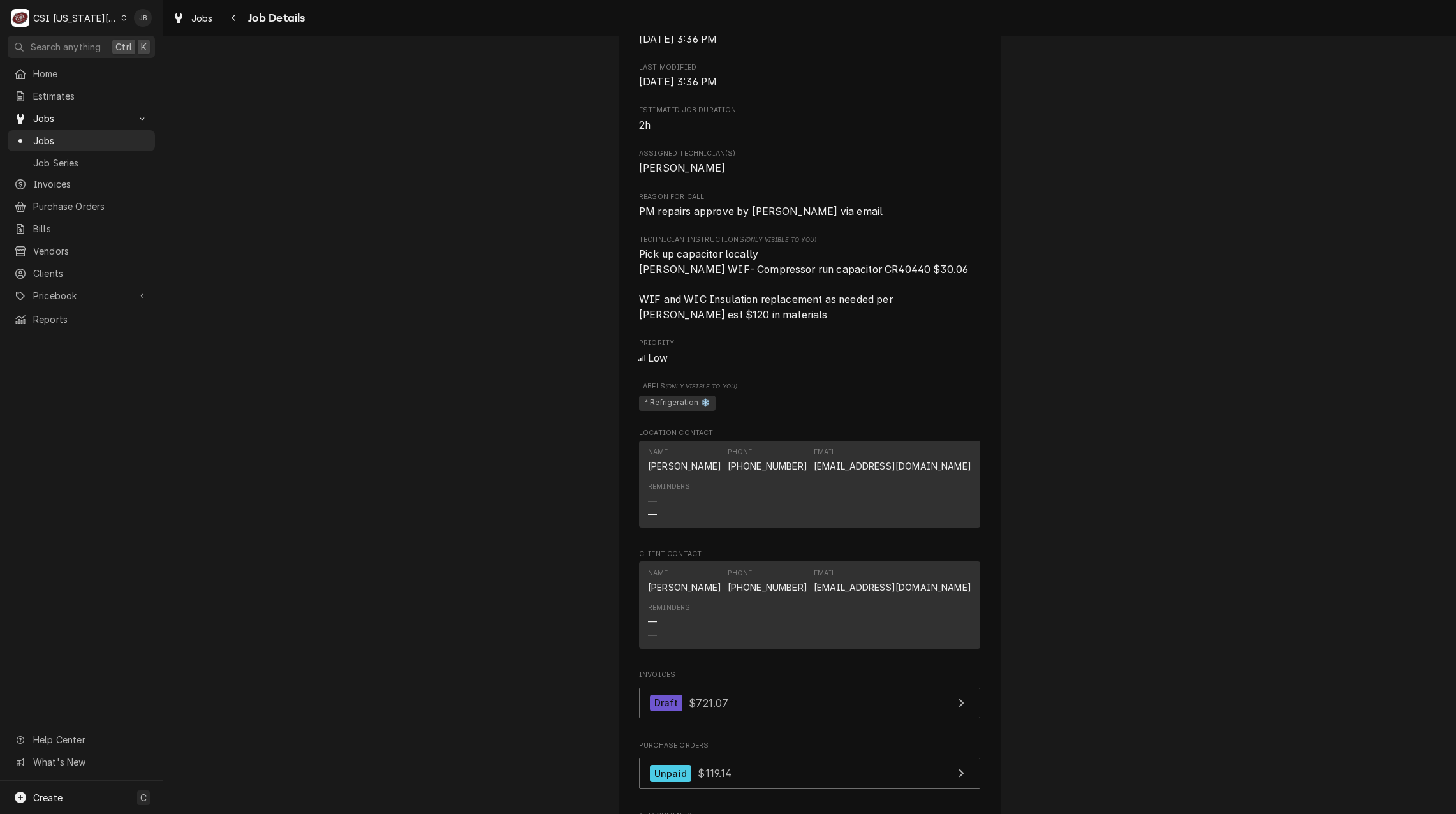
scroll to position [574, 0]
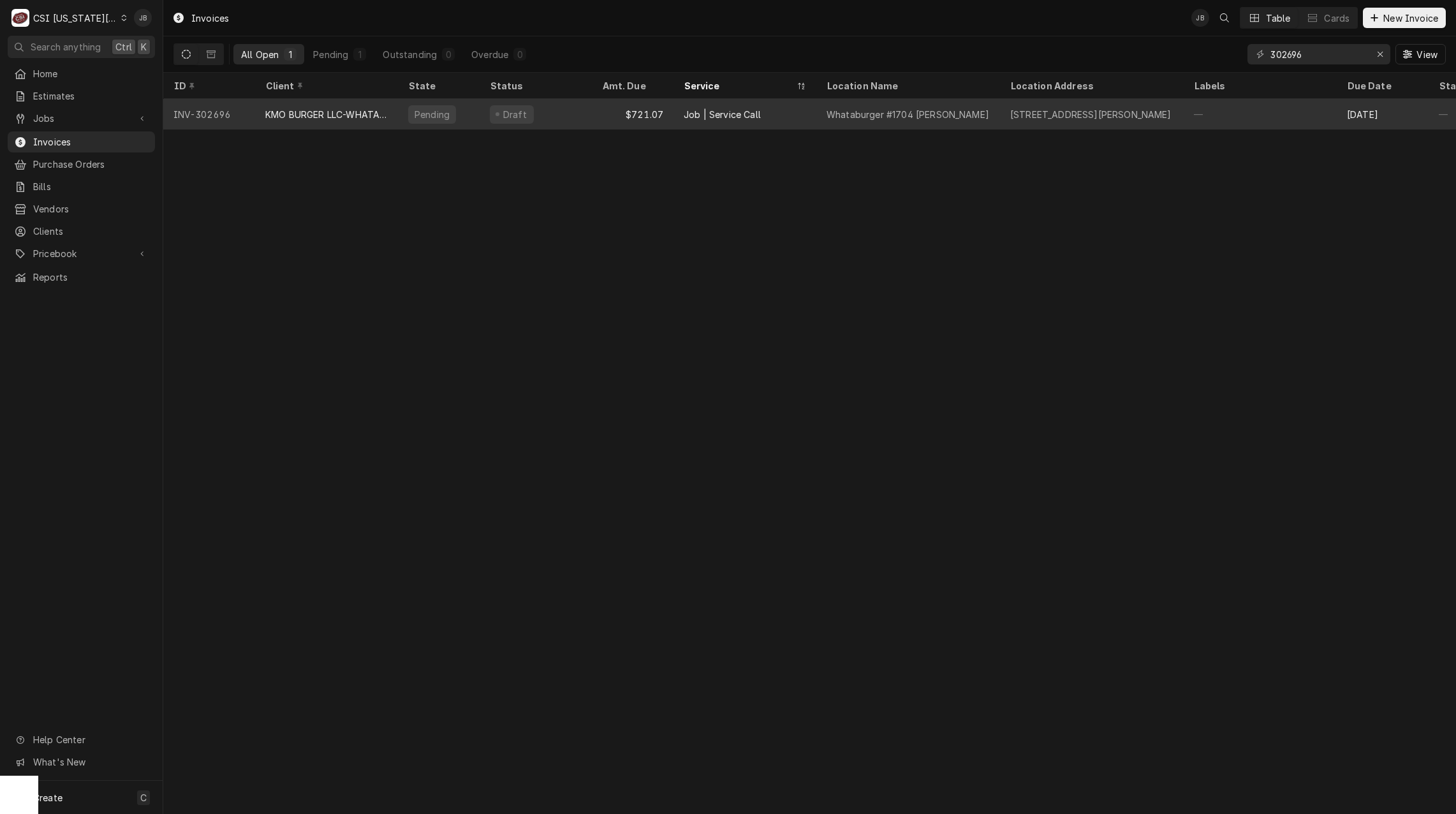
click at [1039, 111] on div "[STREET_ADDRESS][PERSON_NAME]" at bounding box center [1092, 115] width 162 height 13
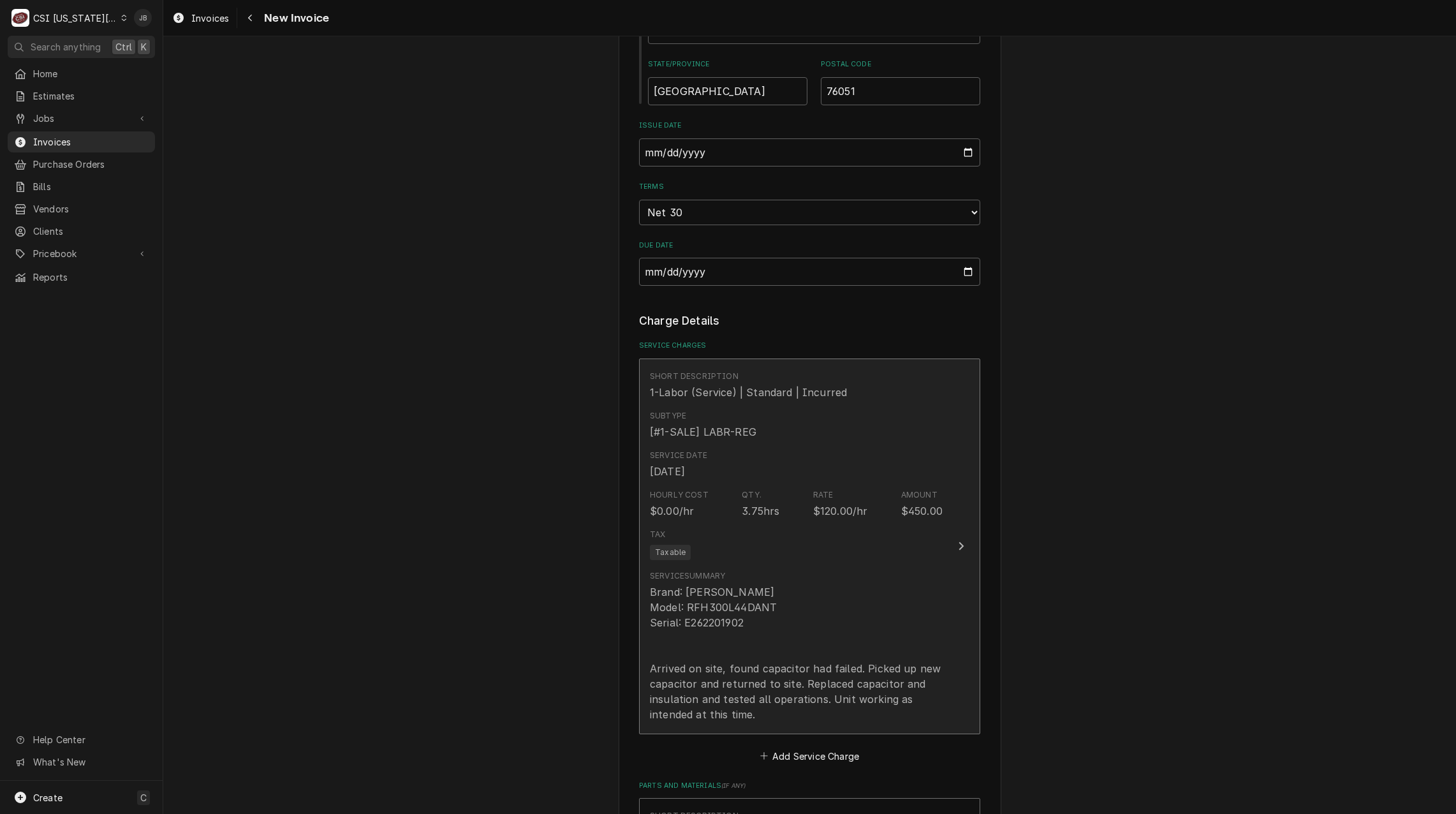
scroll to position [1212, 0]
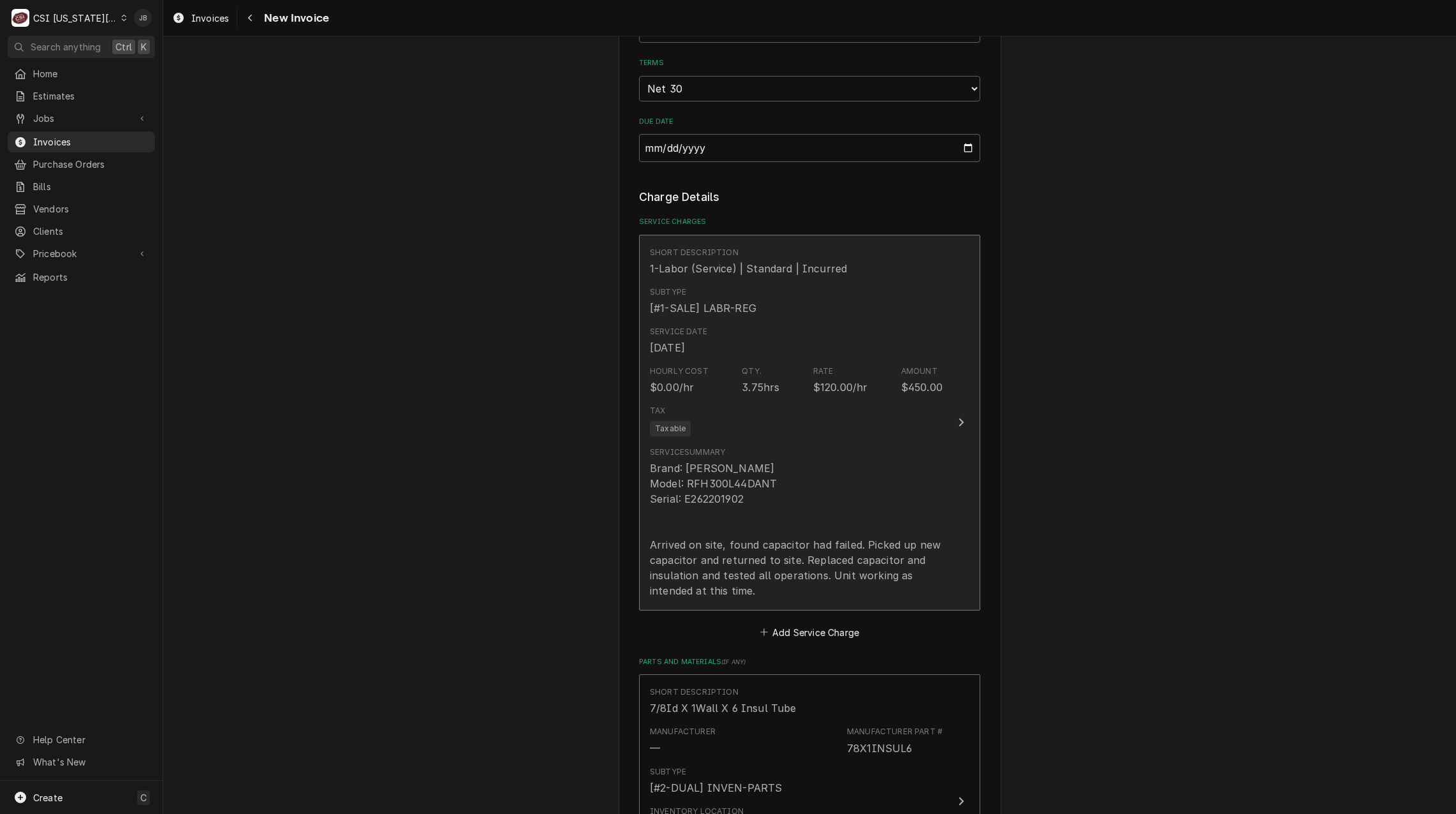
click at [757, 447] on div "Service Summary Brand: Russell Model: RFH300L44DANT Serial: E262201902 Arrived …" at bounding box center [797, 522] width 293 height 152
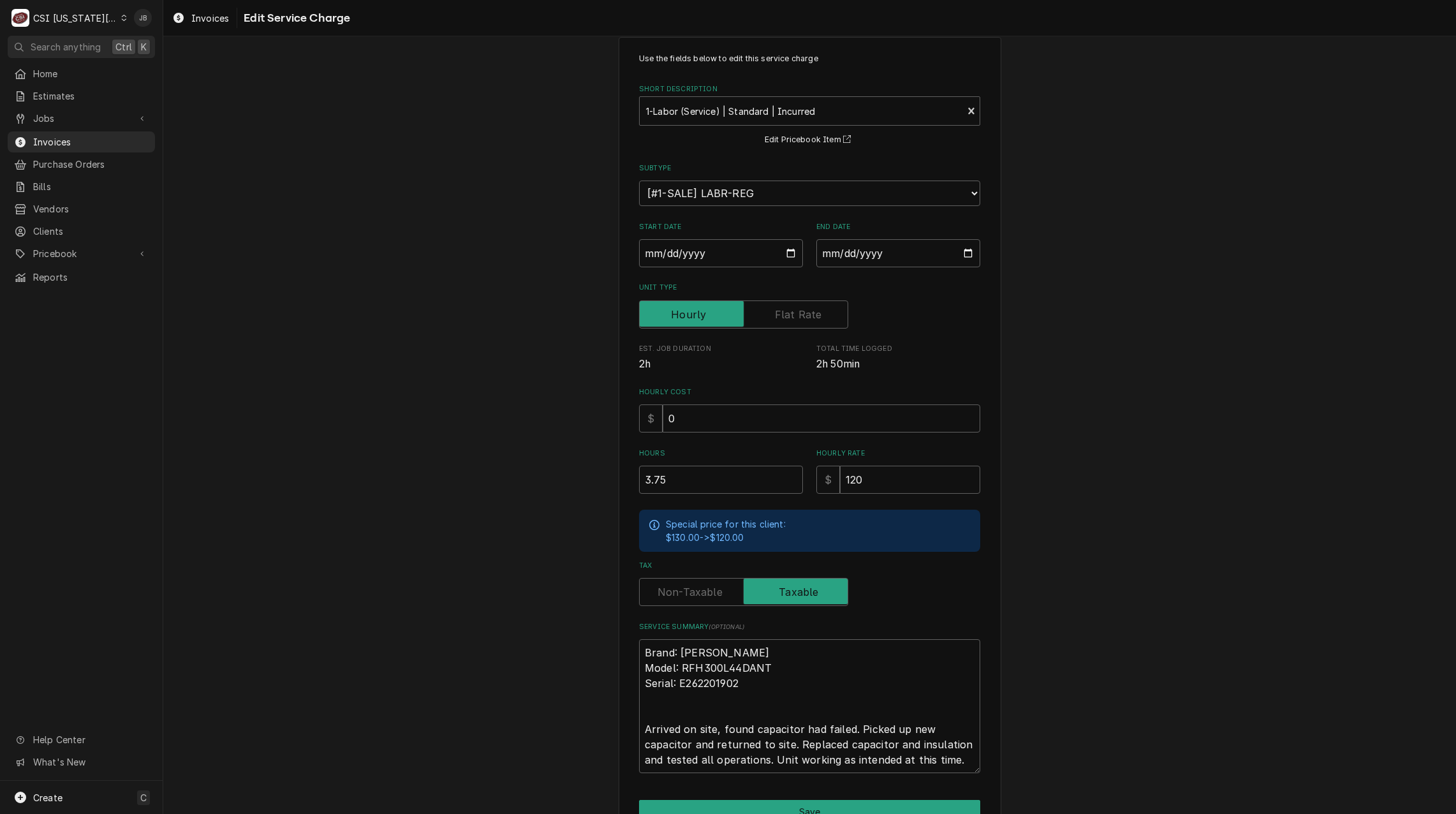
scroll to position [93, 0]
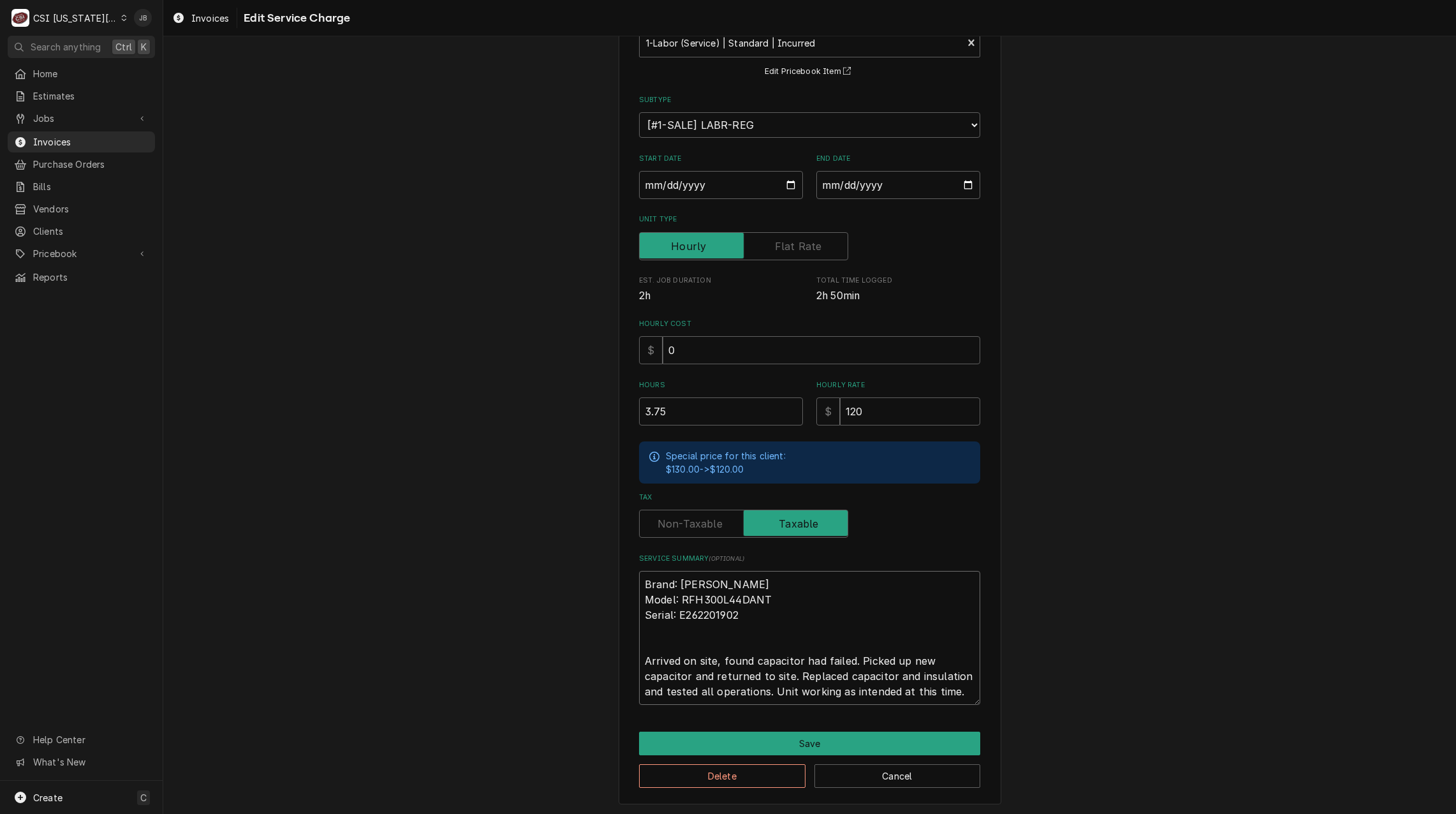
drag, startPoint x: 712, startPoint y: 656, endPoint x: 575, endPoint y: 655, distance: 137.0
click at [575, 655] on div "Use the fields below to edit this service charge Short Description 1-Labor (Ser…" at bounding box center [809, 386] width 1293 height 858
type textarea "x"
type textarea "Brand: Russell Model: RFH300L44DANT Serial: E262201902 D, found capacitor had f…"
type textarea "x"
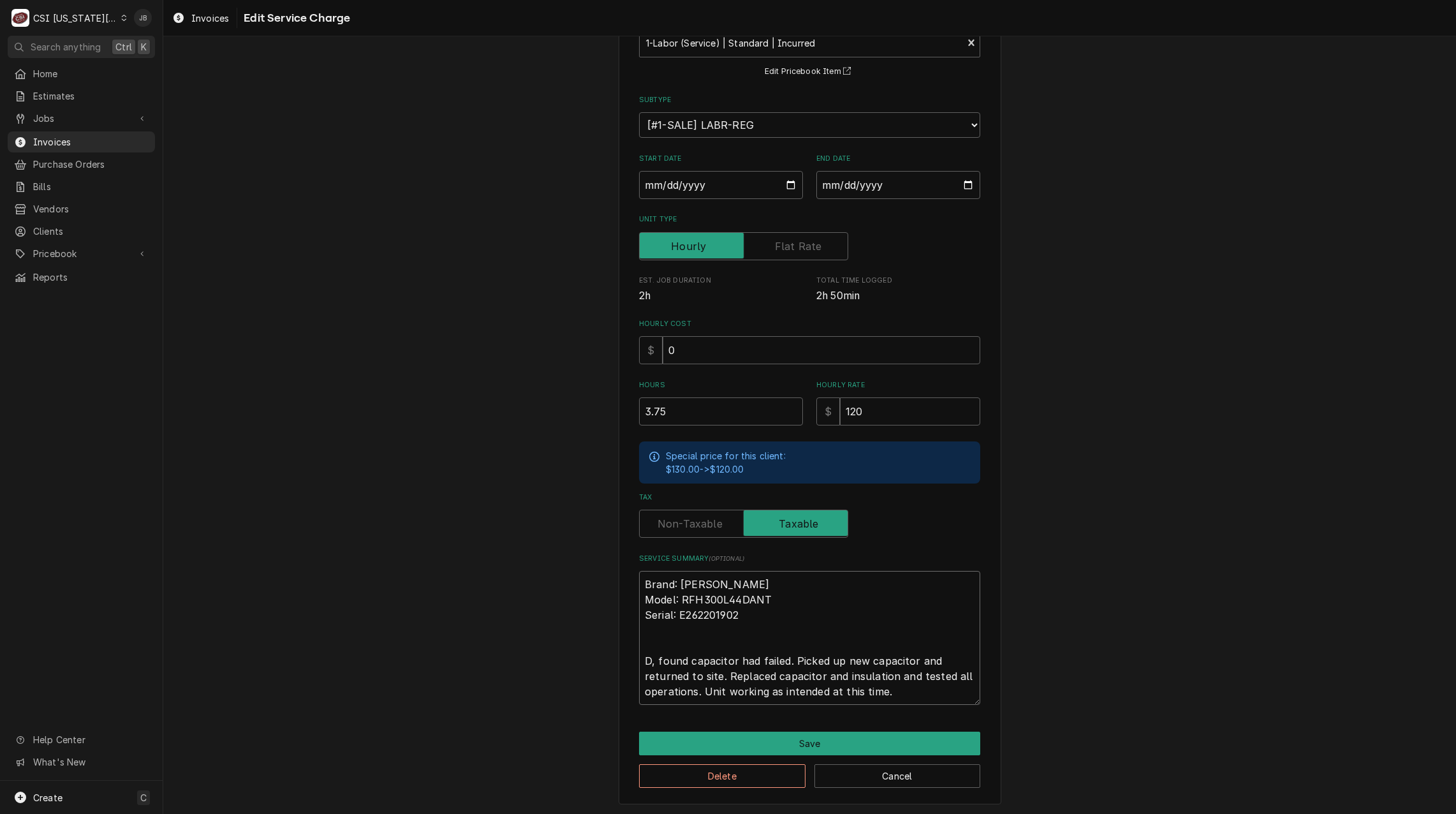
type textarea "Brand: Russell Model: RFH300L44DANT Serial: E262201902 Du, found capacitor had …"
type textarea "x"
type textarea "Brand: Russell Model: RFH300L44DANT Serial: E262201902 Dur, found capacitor had…"
type textarea "x"
type textarea "Brand: Russell Model: RFH300L44DANT Serial: E262201902 Duri, found capacitor ha…"
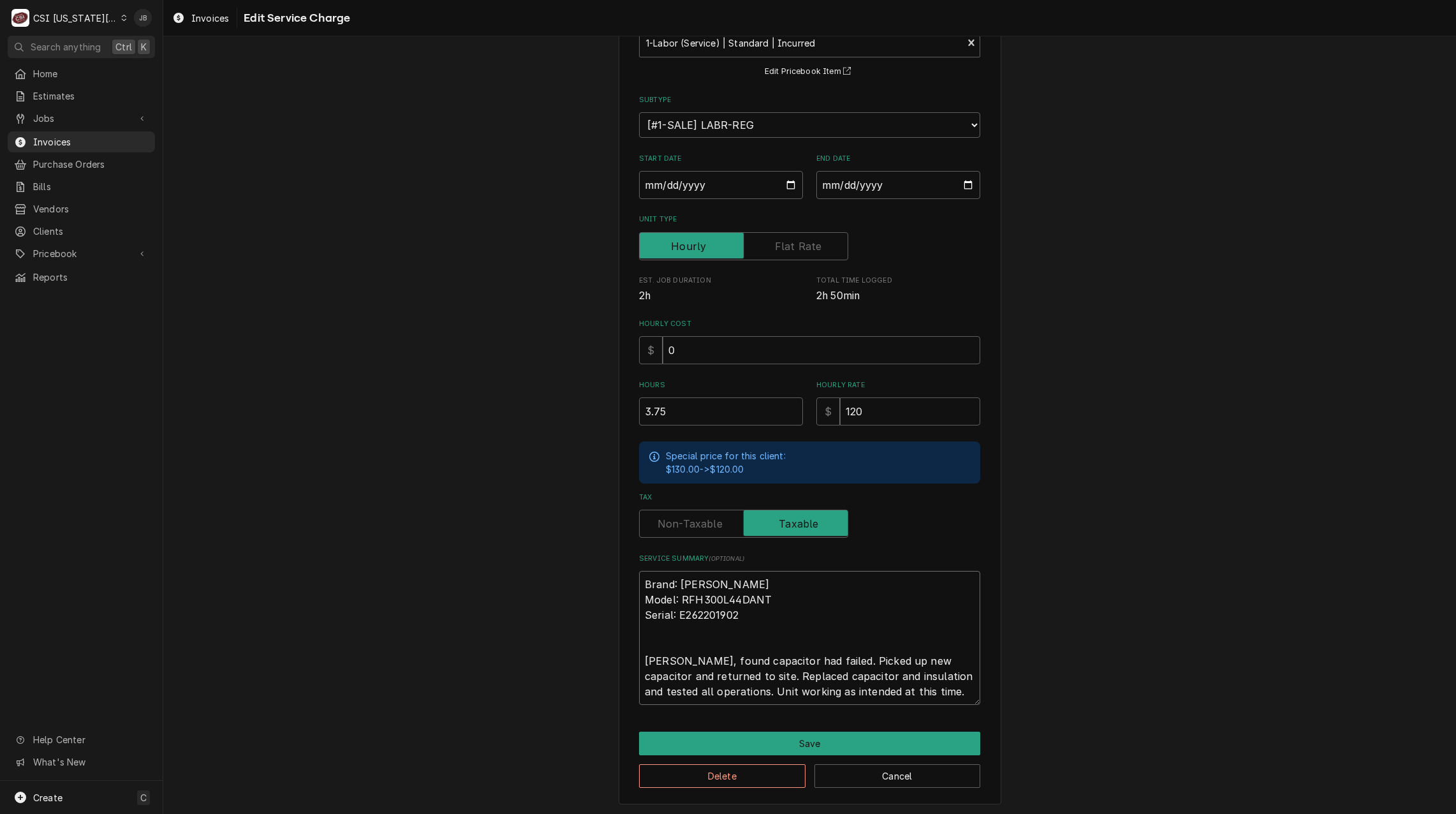
type textarea "x"
type textarea "Brand: Russell Model: RFH300L44DANT Serial: E262201902 Durin, found capacitor h…"
type textarea "x"
type textarea "Brand: Russell Model: RFH300L44DANT Serial: E262201902 During, found capacitor …"
type textarea "x"
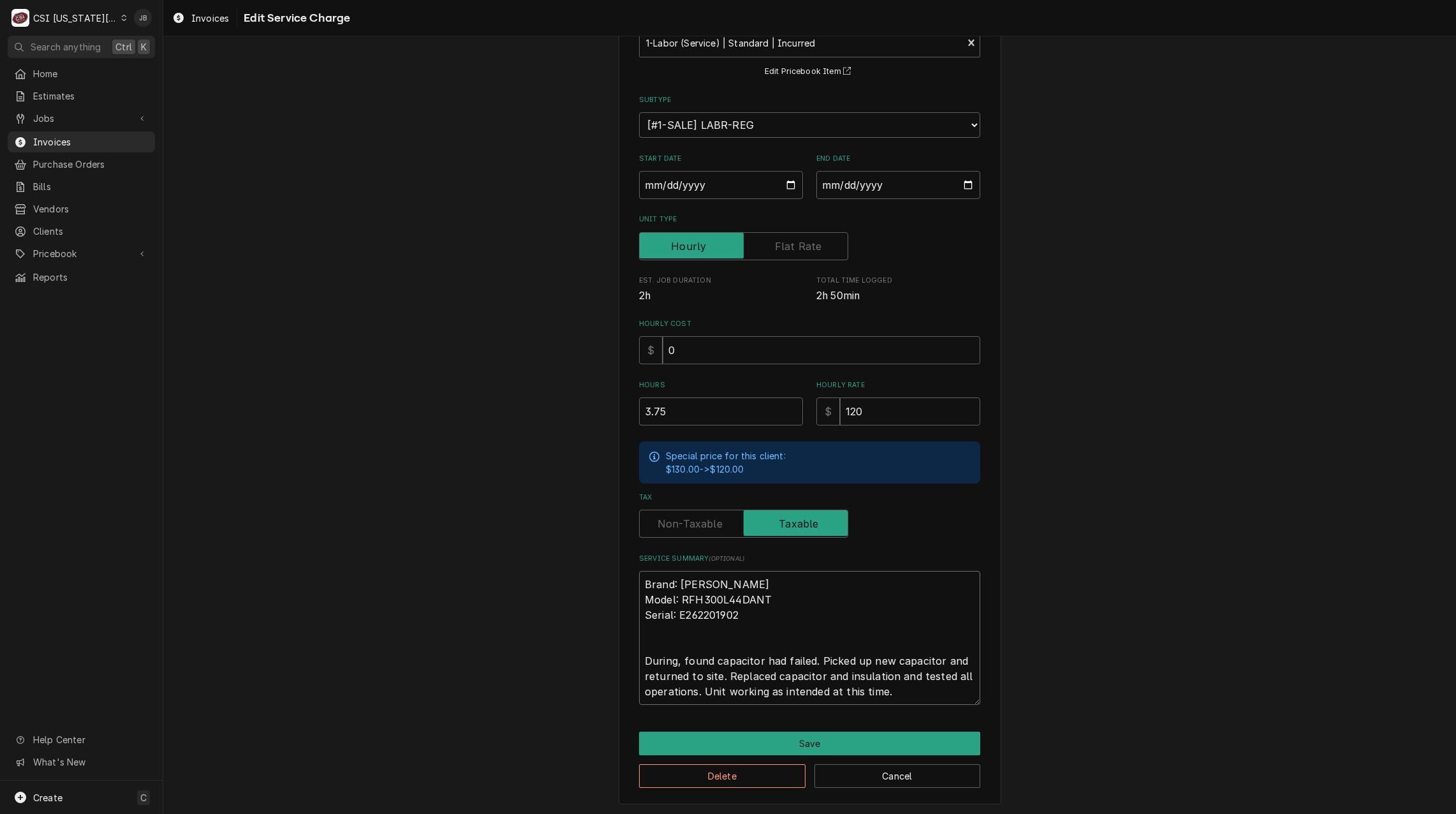
type textarea "Brand: Russell Model: RFH300L44DANT Serial: E262201902 During , found capacitor…"
type textarea "x"
type textarea "Brand: Russell Model: RFH300L44DANT Serial: E262201902 During P, found capacito…"
type textarea "x"
type textarea "Brand: Russell Model: RFH300L44DANT Serial: E262201902 During Pm, found capacit…"
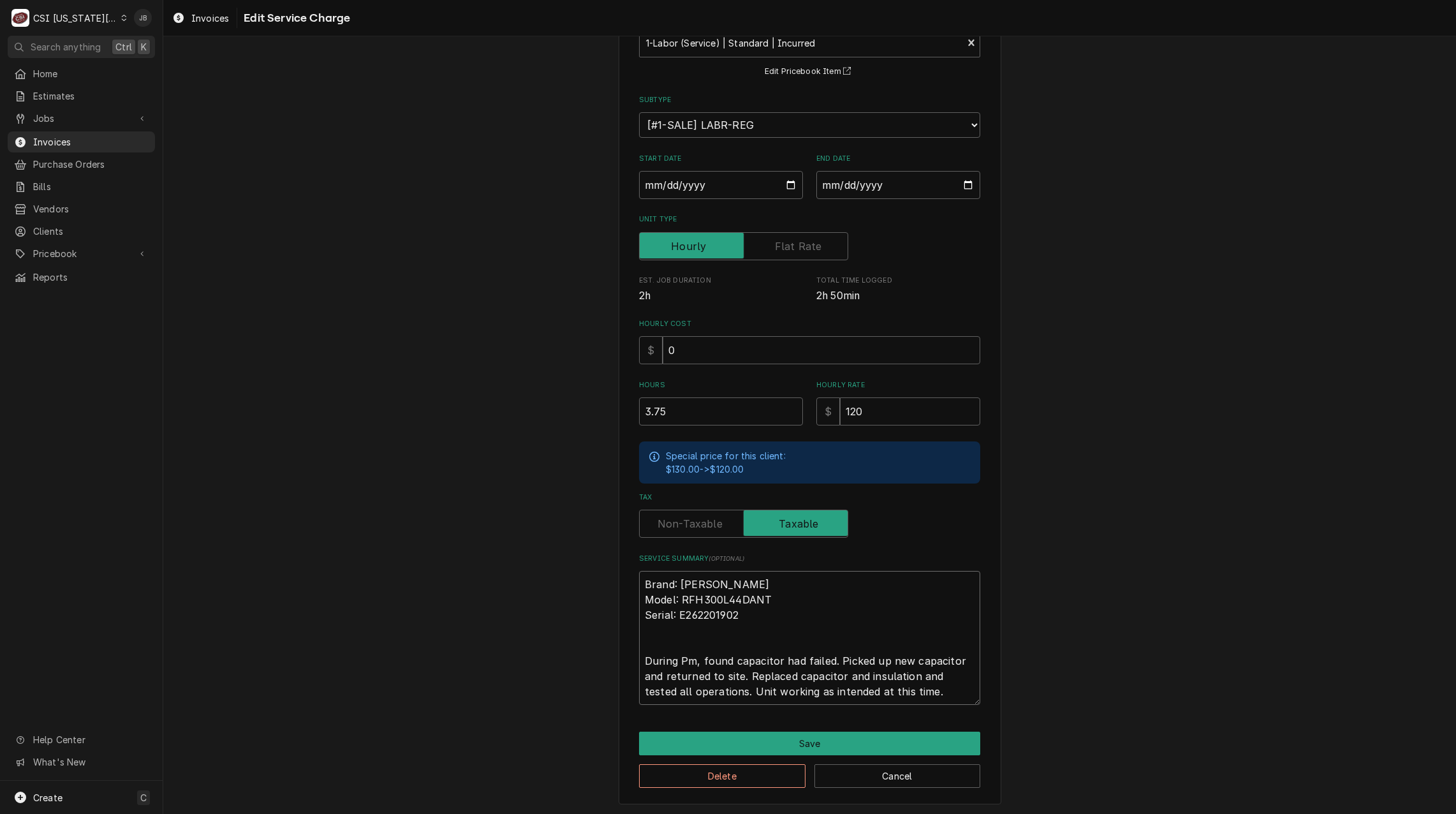
type textarea "x"
type textarea "Brand: Russell Model: RFH300L44DANT Serial: E262201902 During P, found capacito…"
type textarea "x"
type textarea "Brand: Russell Model: RFH300L44DANT Serial: E262201902 During , found capacitor…"
type textarea "x"
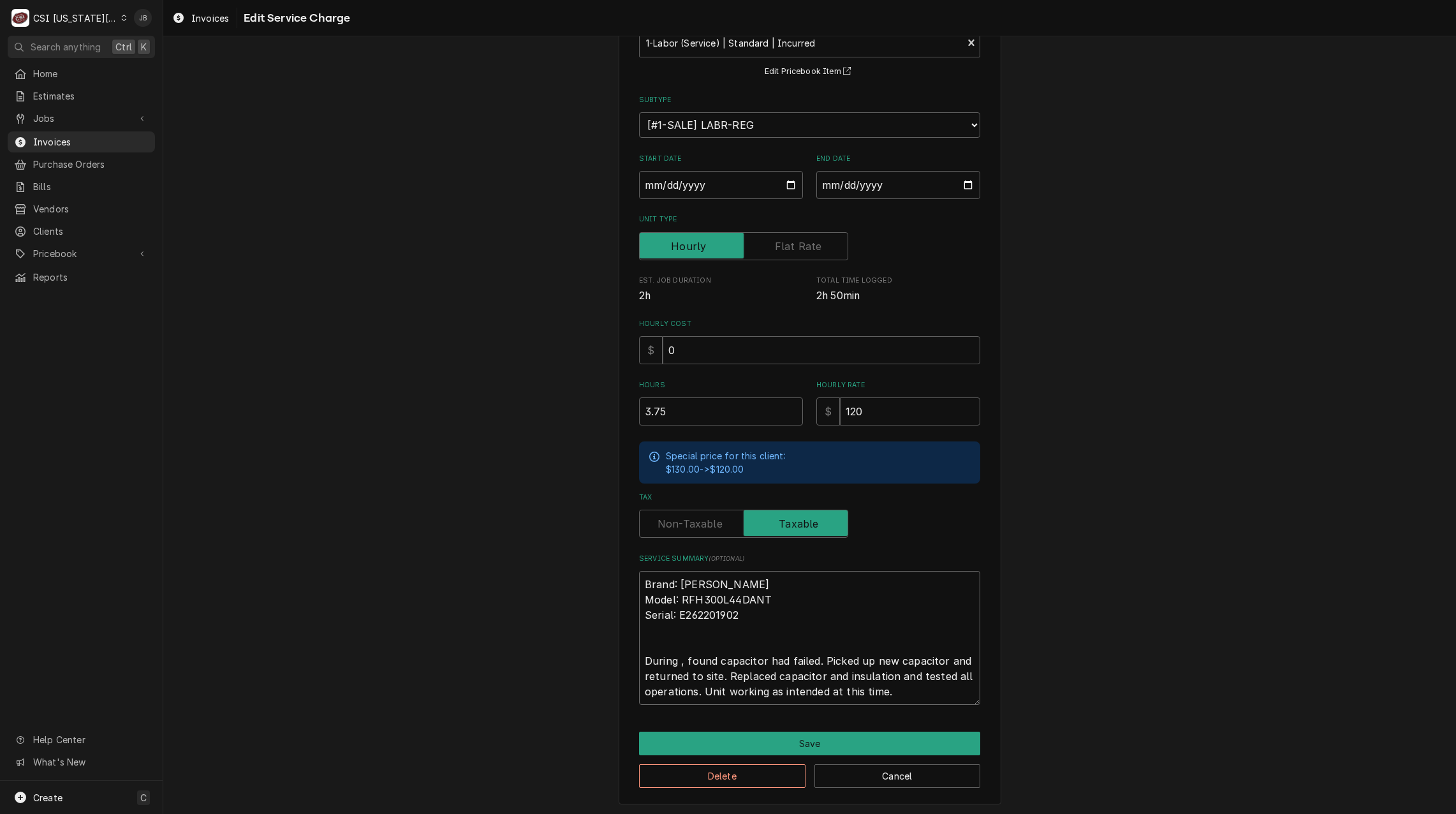
type textarea "Brand: Russell Model: RFH300L44DANT Serial: E262201902 During P, found capacito…"
type textarea "x"
type textarea "Brand: Russell Model: RFH300L44DANT Serial: E262201902 During PM, found capacit…"
click at [829, 656] on textarea "Brand: Russell Model: RFH300L44DANT Serial: E262201902 During PM, found capacit…" at bounding box center [809, 638] width 341 height 134
type textarea "x"
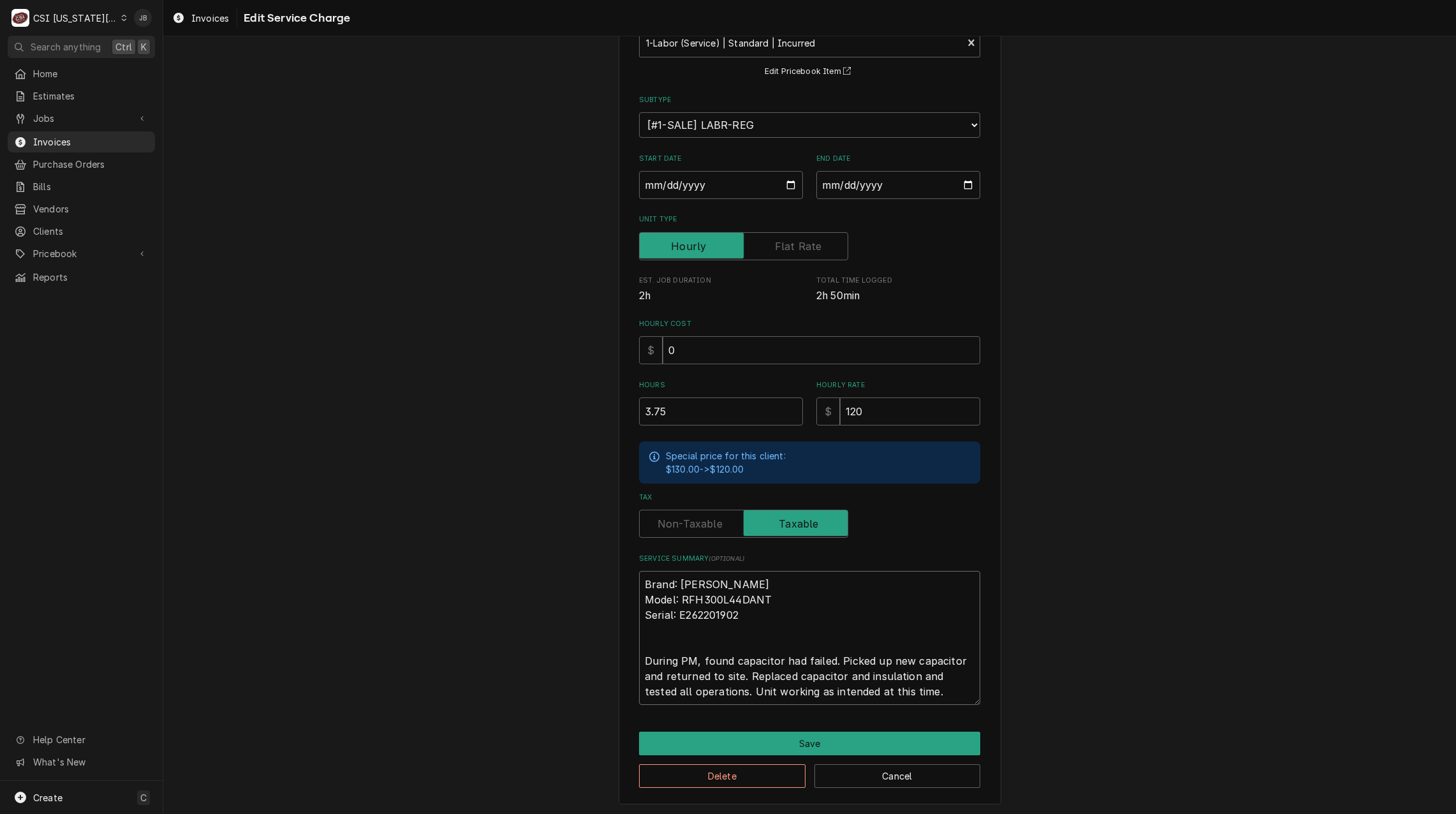
type textarea "Brand: Russell Model: RFH300L44DANT Serial: E262201902 During PM, found capacit…"
type textarea "x"
type textarea "Brand: Russell Model: RFH300L44DANT Serial: E262201902 During PM, found capacit…"
type textarea "x"
type textarea "Brand: Russell Model: RFH300L44DANT Serial: E262201902 During PM, found capacit…"
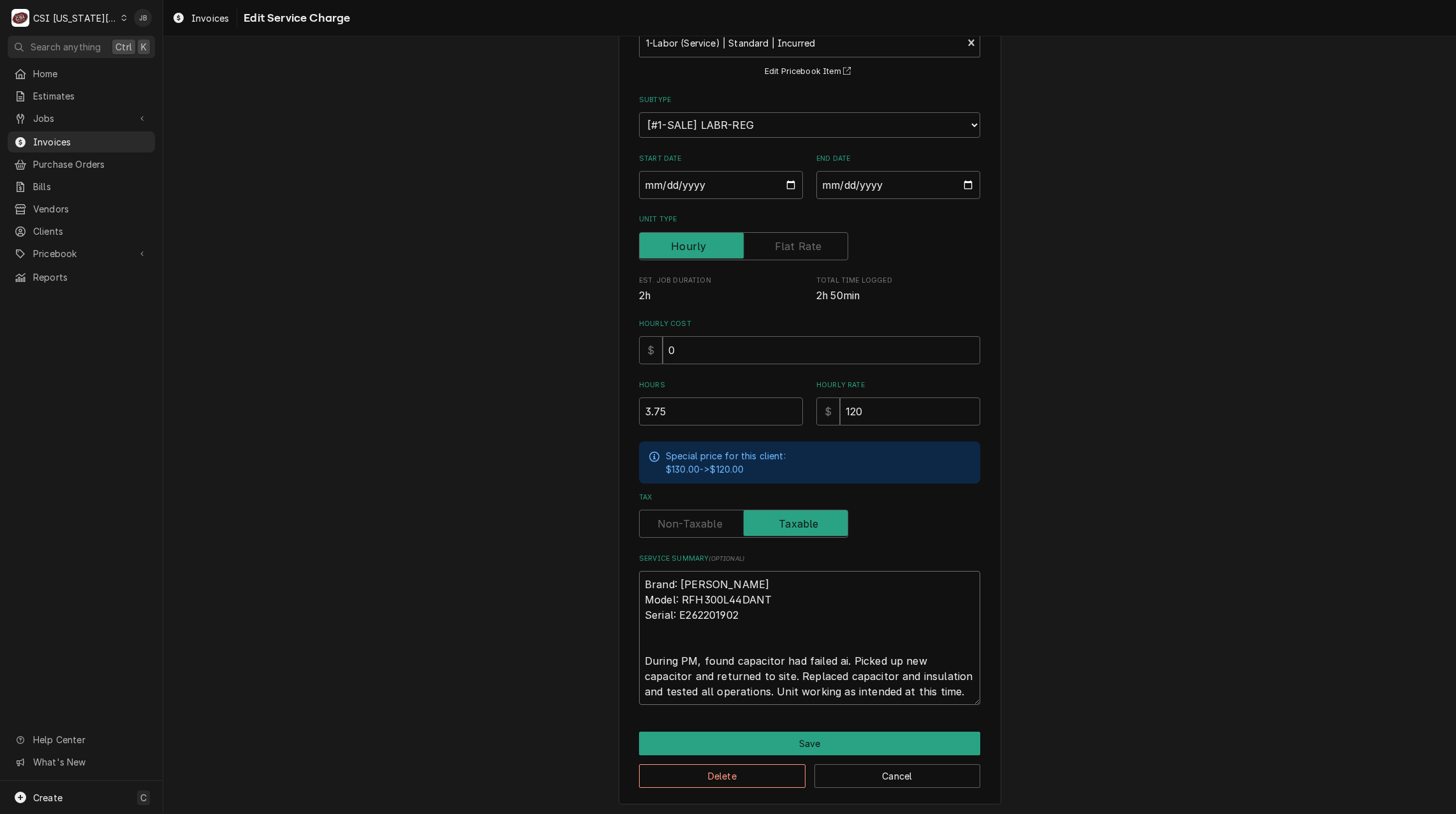
type textarea "x"
type textarea "Brand: Russell Model: RFH300L44DANT Serial: E262201902 During PM, found capacit…"
type textarea "x"
type textarea "Brand: Russell Model: RFH300L44DANT Serial: E262201902 During PM, found capacit…"
type textarea "x"
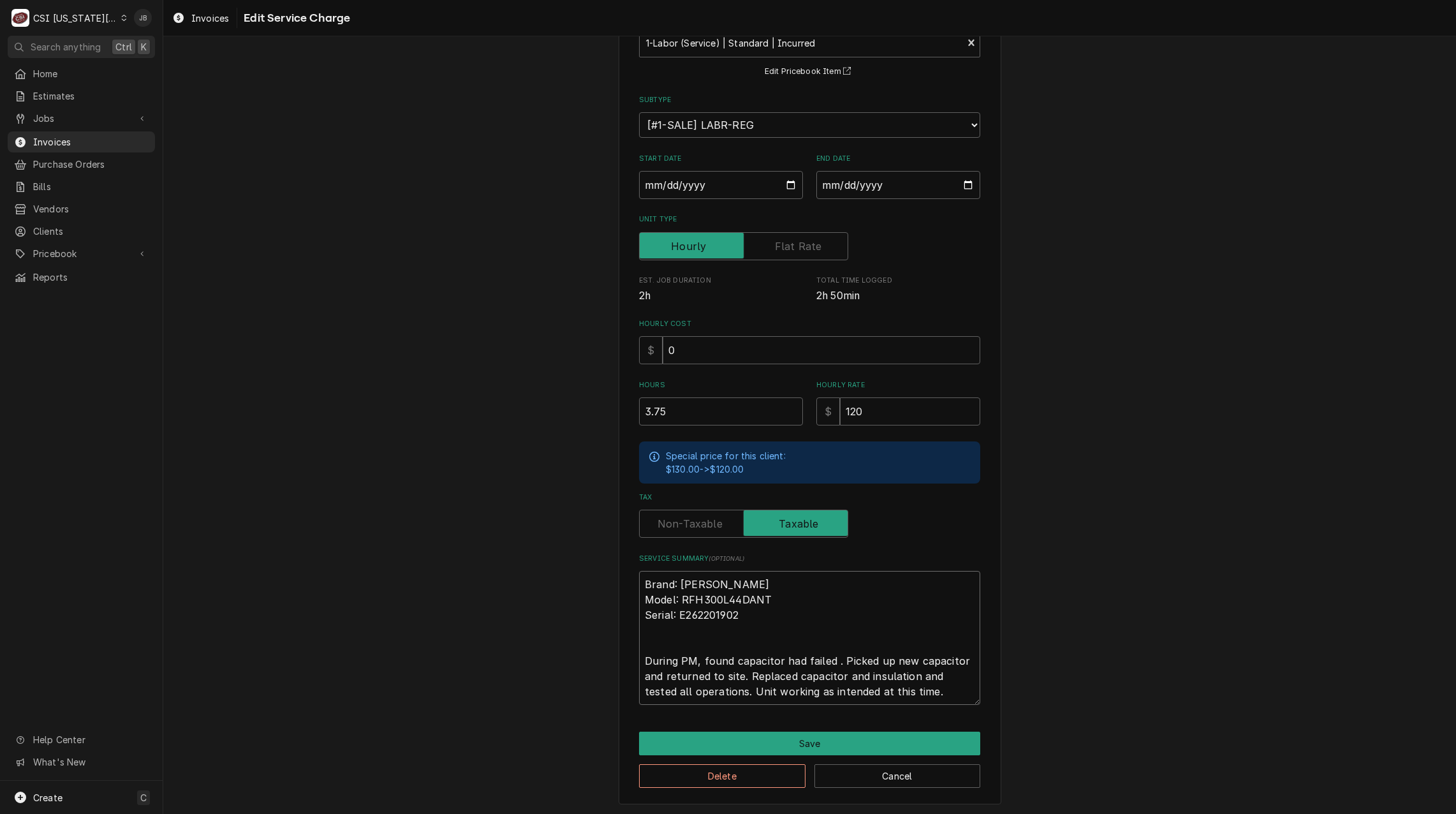
type textarea "Brand: Russell Model: RFH300L44DANT Serial: E262201902 During PM, found capacit…"
type textarea "x"
type textarea "Brand: Russell Model: RFH300L44DANT Serial: E262201902 During PM, found capacit…"
type textarea "x"
type textarea "Brand: Russell Model: RFH300L44DANT Serial: E262201902 During PM, found capacit…"
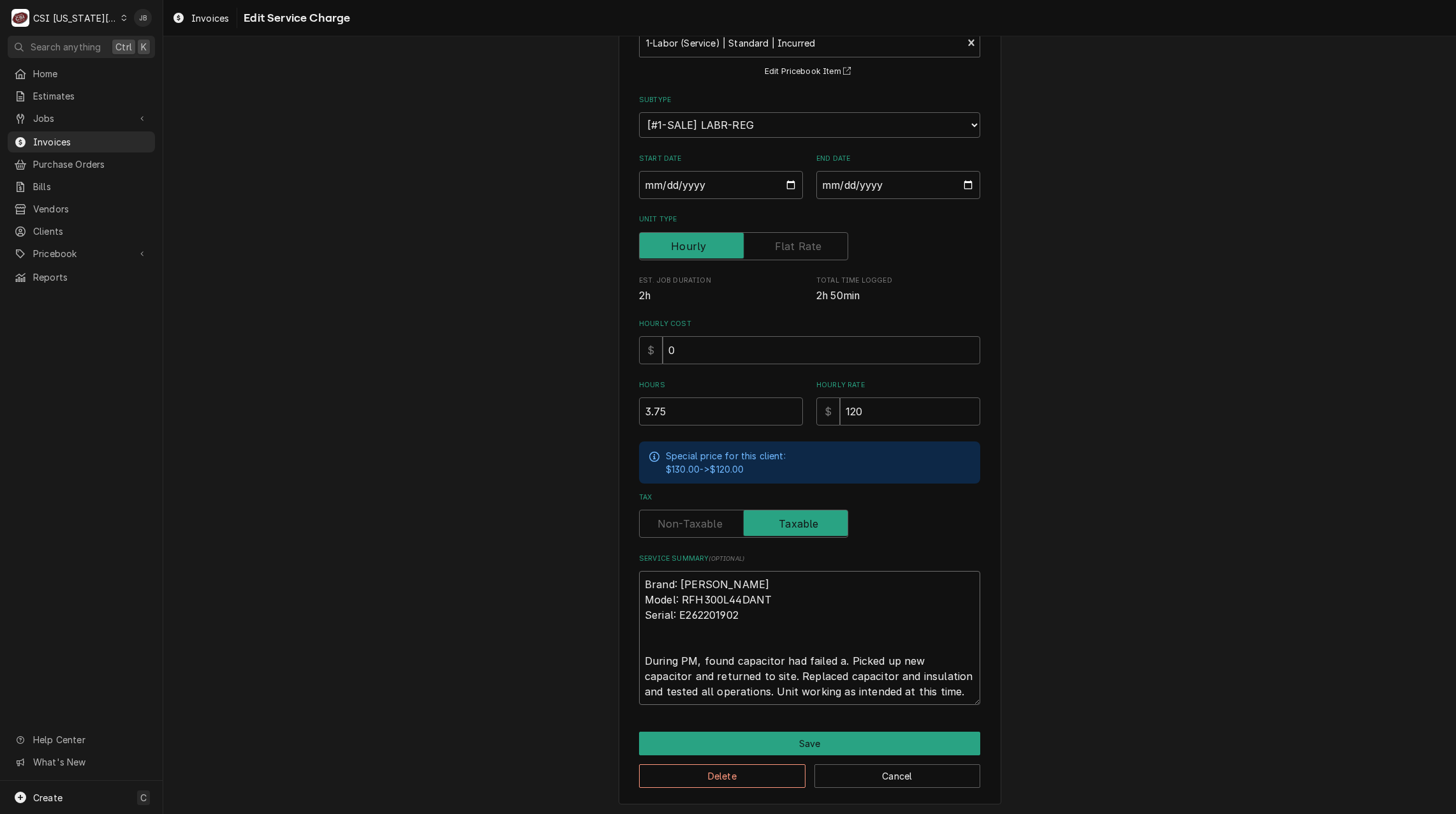
type textarea "x"
type textarea "Brand: Russell Model: RFH300L44DANT Serial: E262201902 During PM, found capacit…"
type textarea "x"
type textarea "Brand: Russell Model: RFH300L44DANT Serial: E262201902 During PM, found capacit…"
type textarea "x"
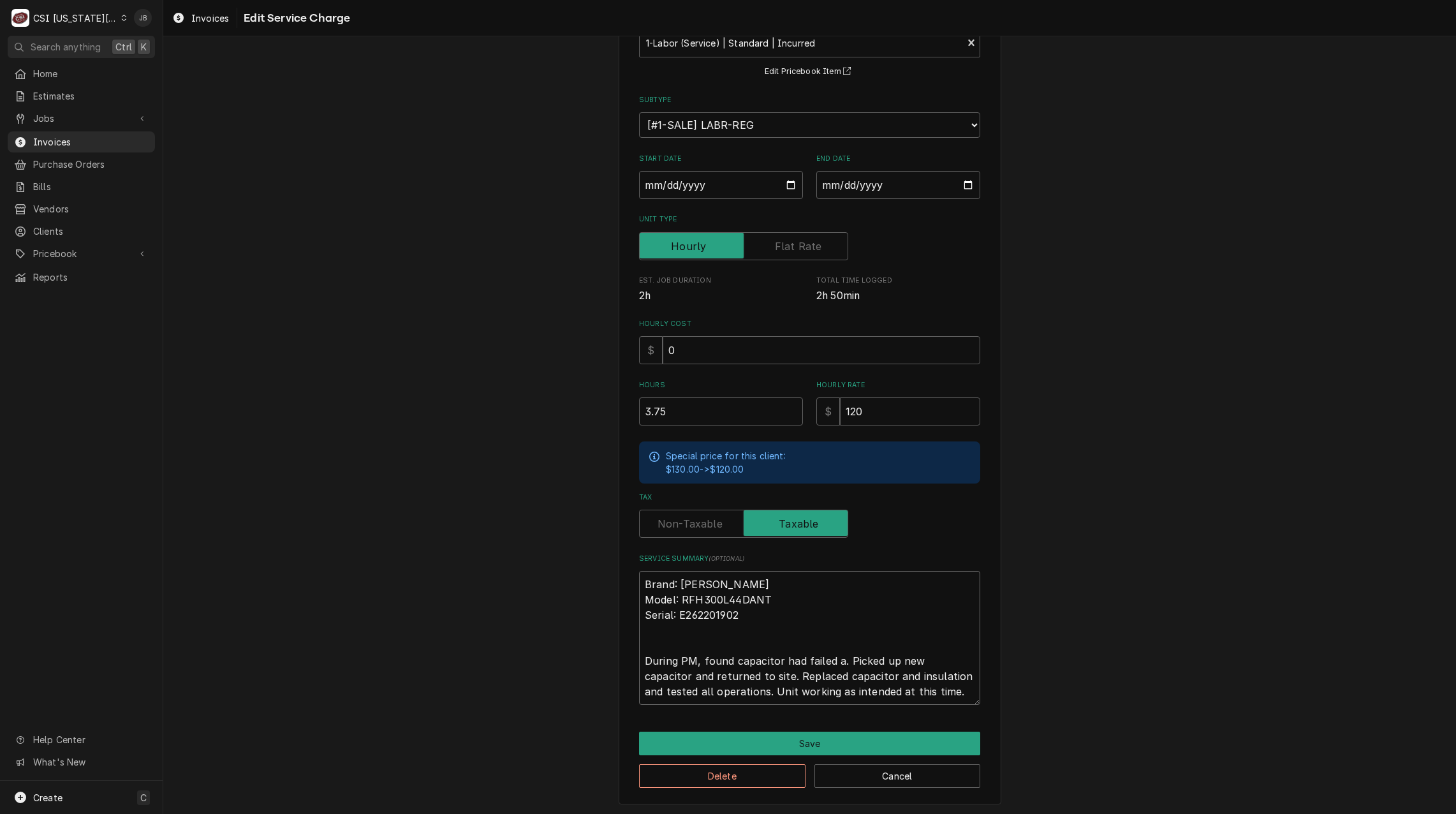
type textarea "Brand: Russell Model: RFH300L44DANT Serial: E262201902 During PM, found capacit…"
type textarea "x"
type textarea "Brand: Russell Model: RFH300L44DANT Serial: E262201902 During PM, found capacit…"
type textarea "x"
type textarea "Brand: Russell Model: RFH300L44DANT Serial: E262201902 During PM, found capacit…"
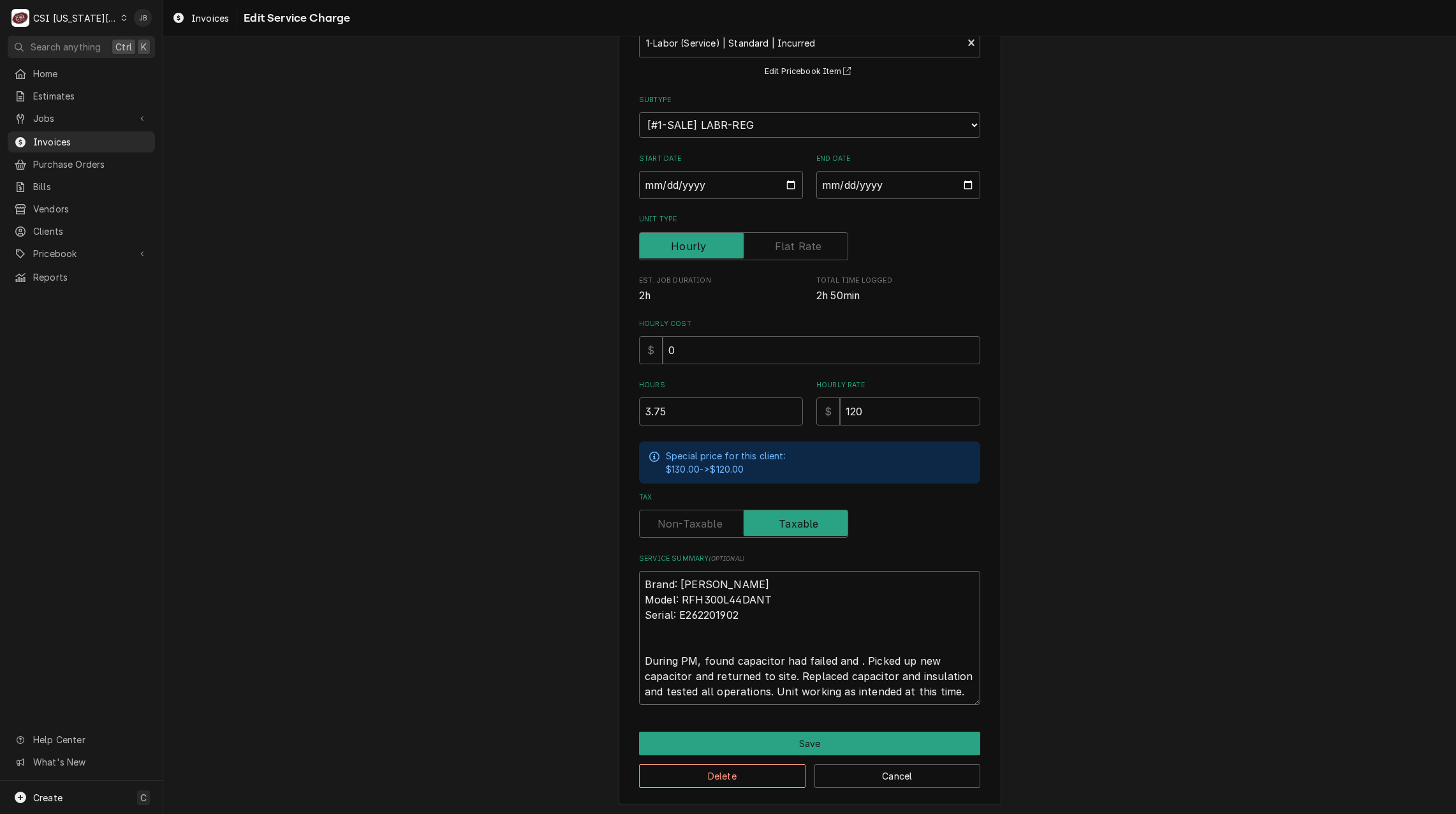
type textarea "x"
type textarea "Brand: Russell Model: RFH300L44DANT Serial: E262201902 During PM, found capacit…"
type textarea "x"
type textarea "Brand: Russell Model: RFH300L44DANT Serial: E262201902 During PM, found capacit…"
type textarea "x"
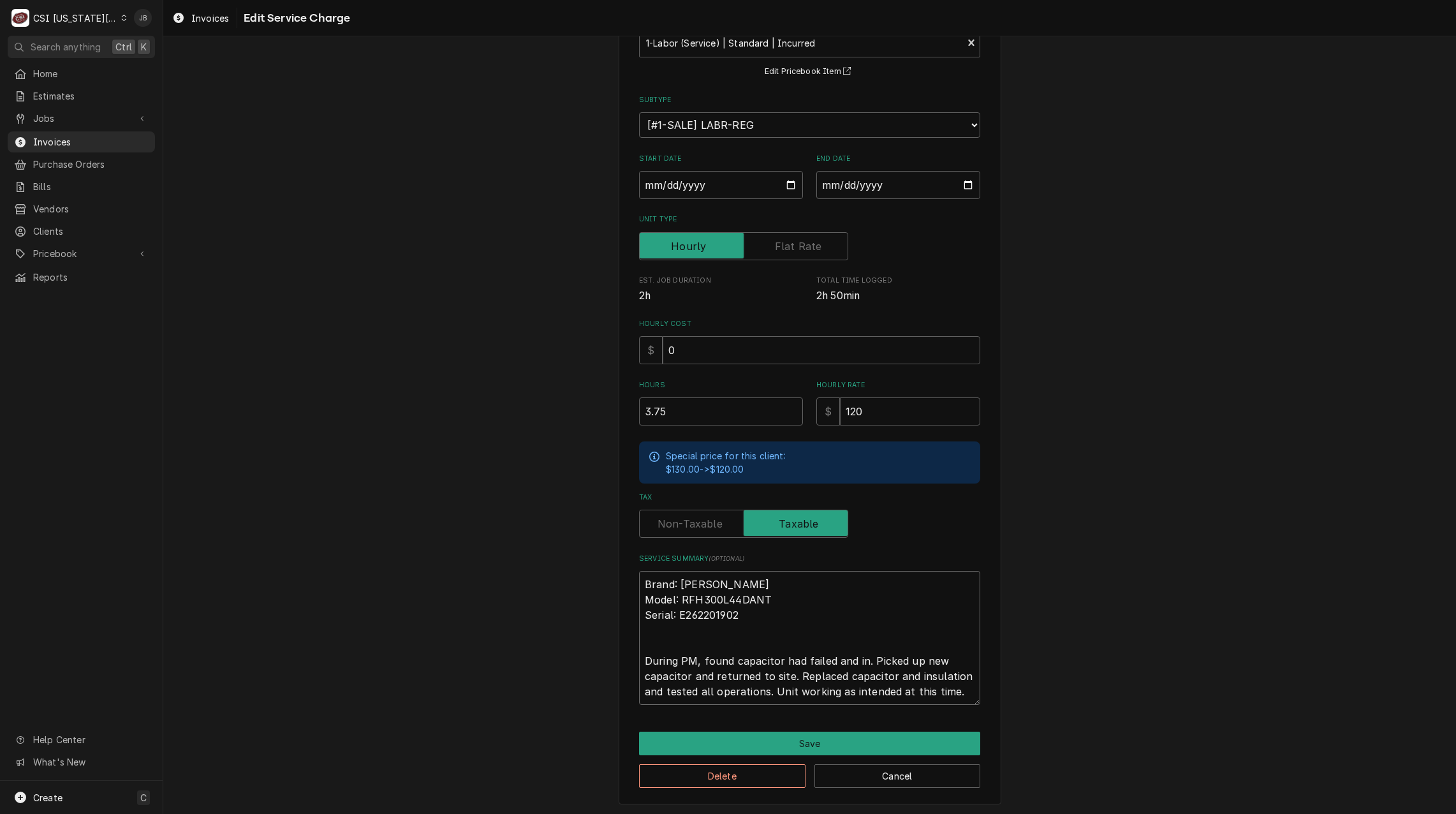
type textarea "Brand: Russell Model: RFH300L44DANT Serial: E262201902 During PM, found capacit…"
type textarea "x"
type textarea "Brand: Russell Model: RFH300L44DANT Serial: E262201902 During PM, found capacit…"
type textarea "x"
type textarea "Brand: Russell Model: RFH300L44DANT Serial: E262201902 During PM, found capacit…"
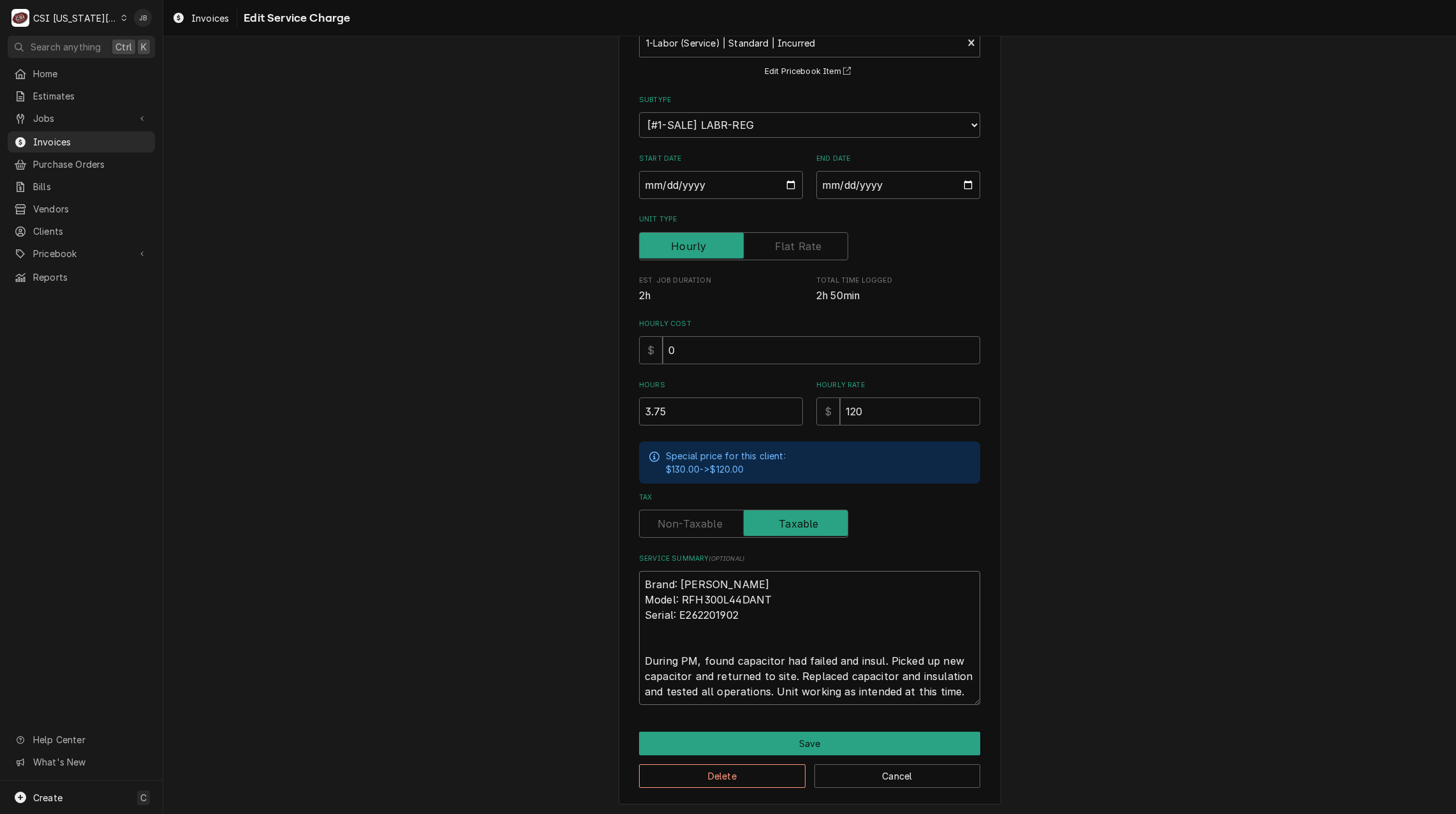
type textarea "x"
type textarea "Brand: Russell Model: RFH300L44DANT Serial: E262201902 During PM, found capacit…"
type textarea "x"
type textarea "Brand: Russell Model: RFH300L44DANT Serial: E262201902 During PM, found capacit…"
type textarea "x"
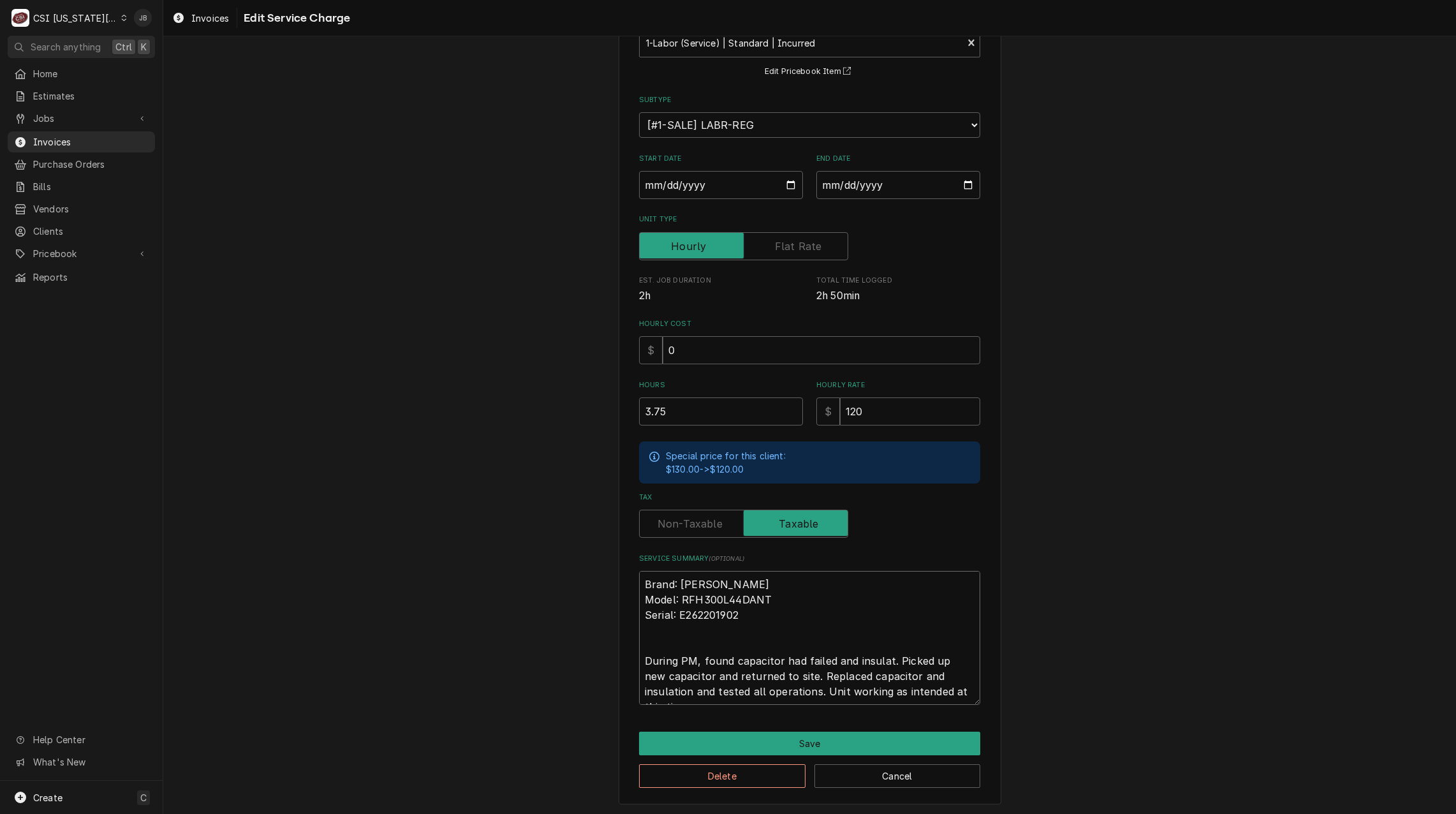
type textarea "Brand: Russell Model: RFH300L44DANT Serial: E262201902 During PM, found capacit…"
type textarea "x"
type textarea "Brand: Russell Model: RFH300L44DANT Serial: E262201902 During PM, found capacit…"
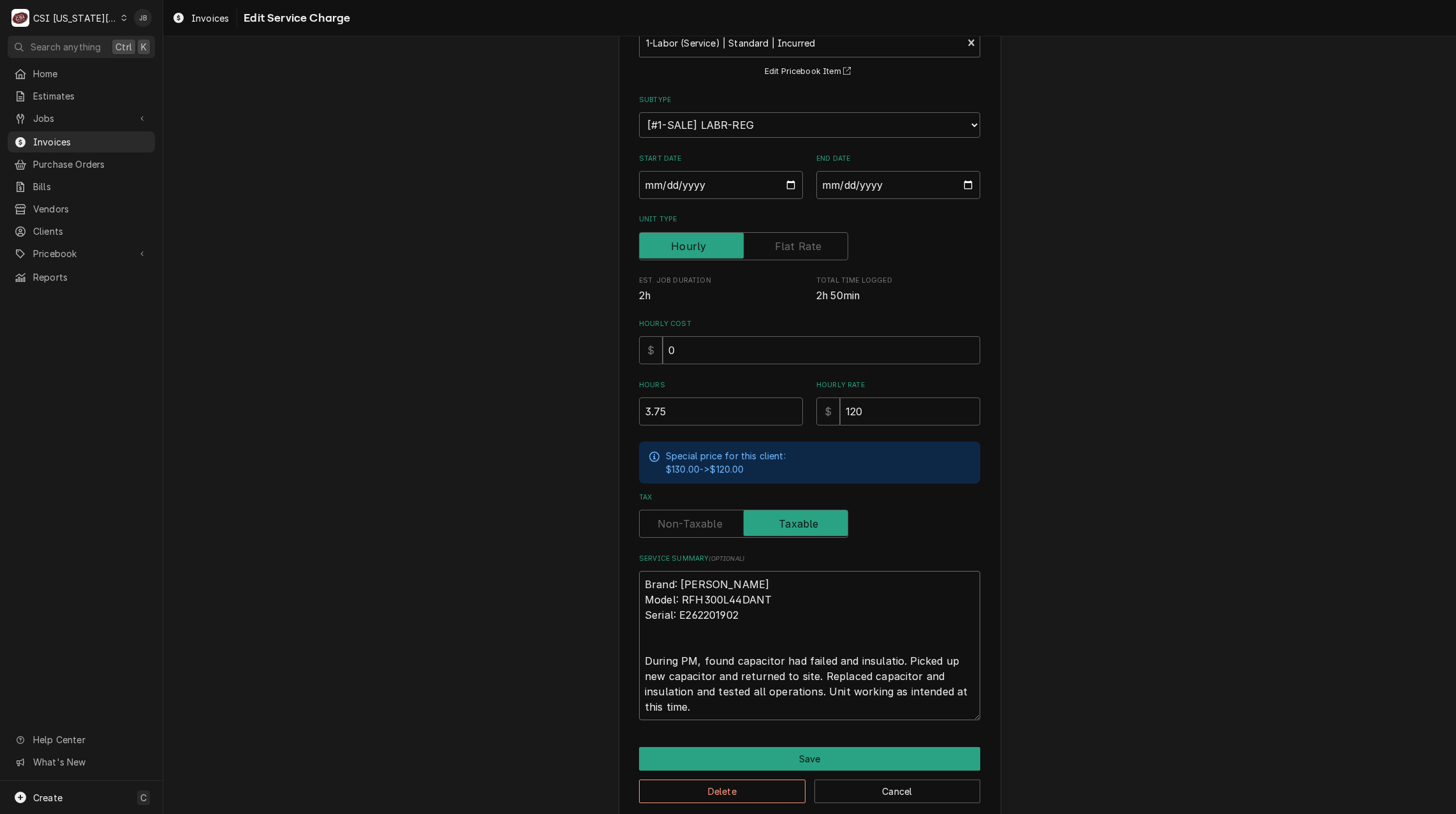
type textarea "x"
type textarea "Brand: Russell Model: RFH300L44DANT Serial: E262201902 During PM, found capacit…"
type textarea "x"
type textarea "Brand: Russell Model: RFH300L44DANT Serial: E262201902 During PM, found capacit…"
type textarea "x"
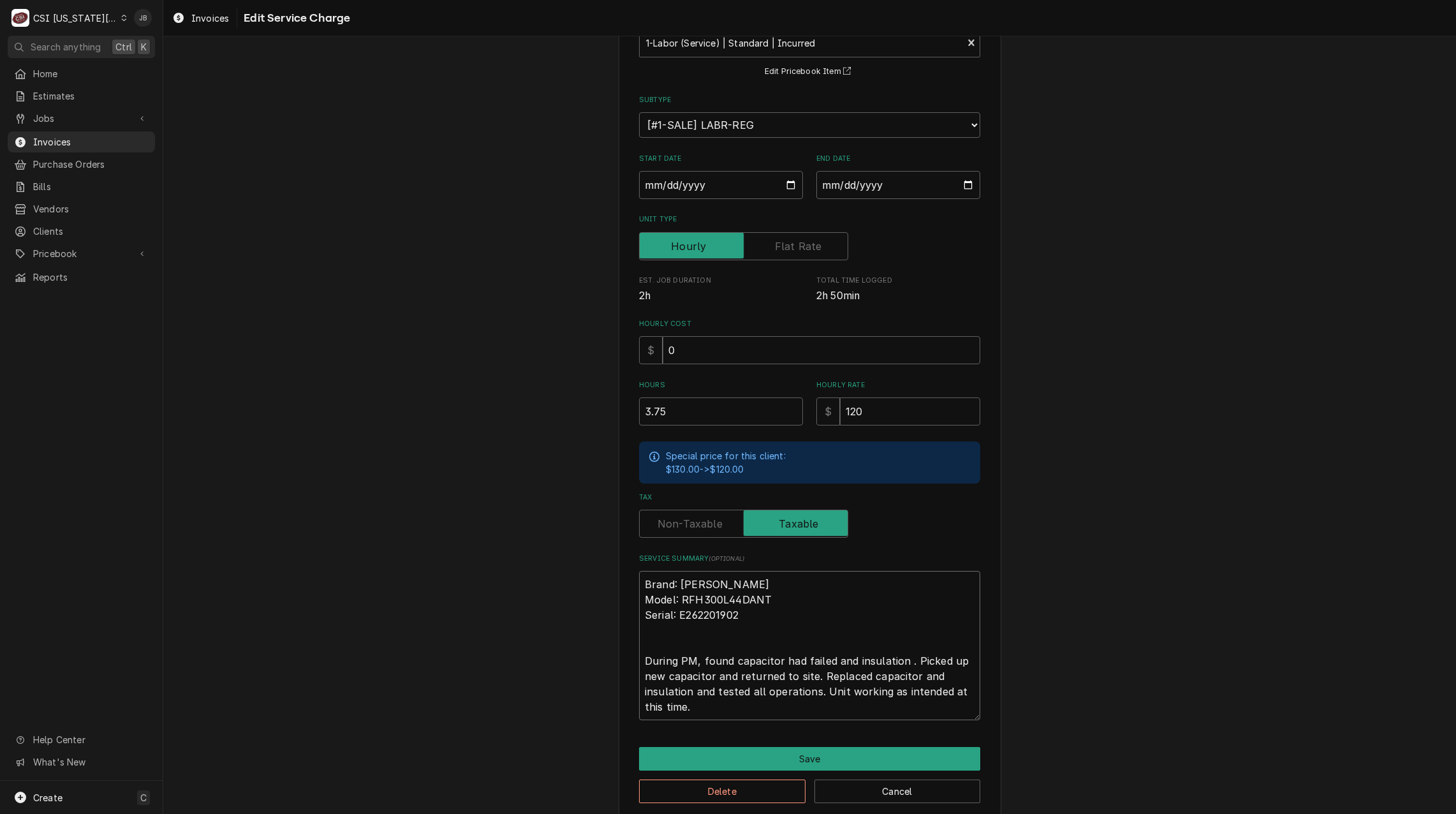
type textarea "Brand: Russell Model: RFH300L44DANT Serial: E262201902 During PM, found capacit…"
type textarea "x"
type textarea "Brand: Russell Model: RFH300L44DANT Serial: E262201902 During PM, found capacit…"
type textarea "x"
type textarea "Brand: Russell Model: RFH300L44DANT Serial: E262201902 During PM, found capacit…"
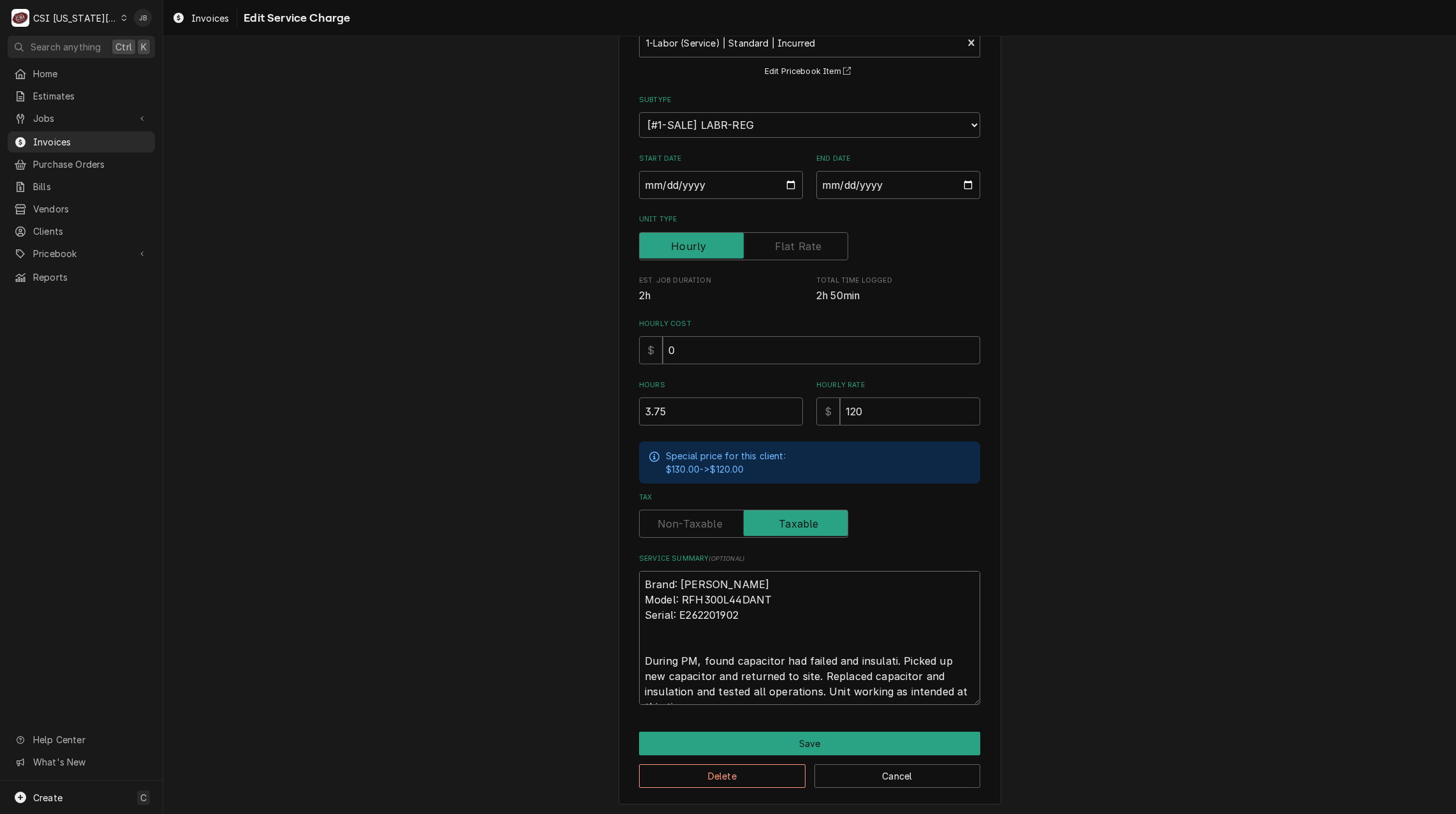
type textarea "x"
type textarea "Brand: Russell Model: RFH300L44DANT Serial: E262201902 During PM, found capacit…"
type textarea "x"
type textarea "Brand: Russell Model: RFH300L44DANT Serial: E262201902 During PM, found capacit…"
type textarea "x"
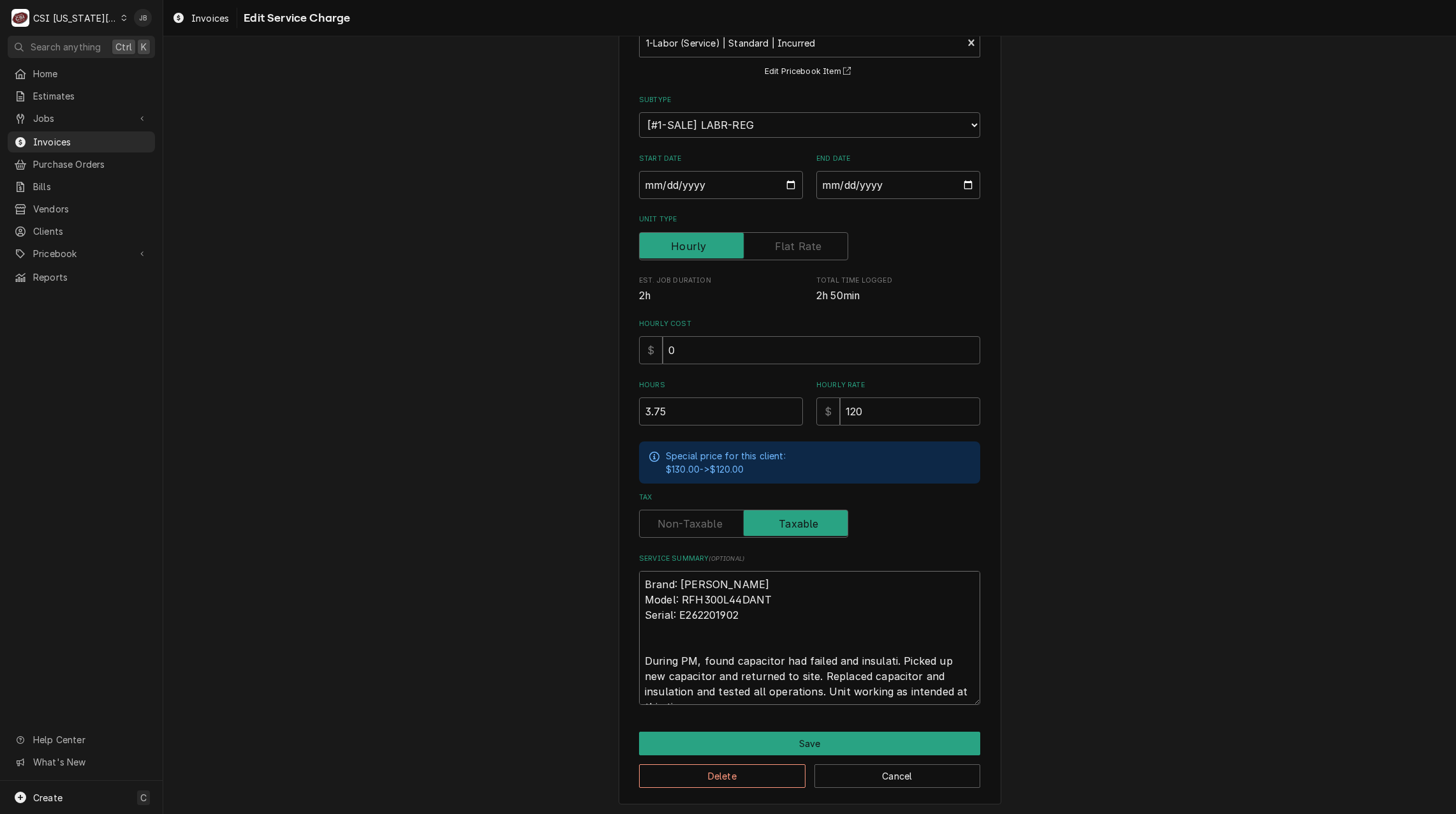
type textarea "Brand: Russell Model: RFH300L44DANT Serial: E262201902 During PM, found capacit…"
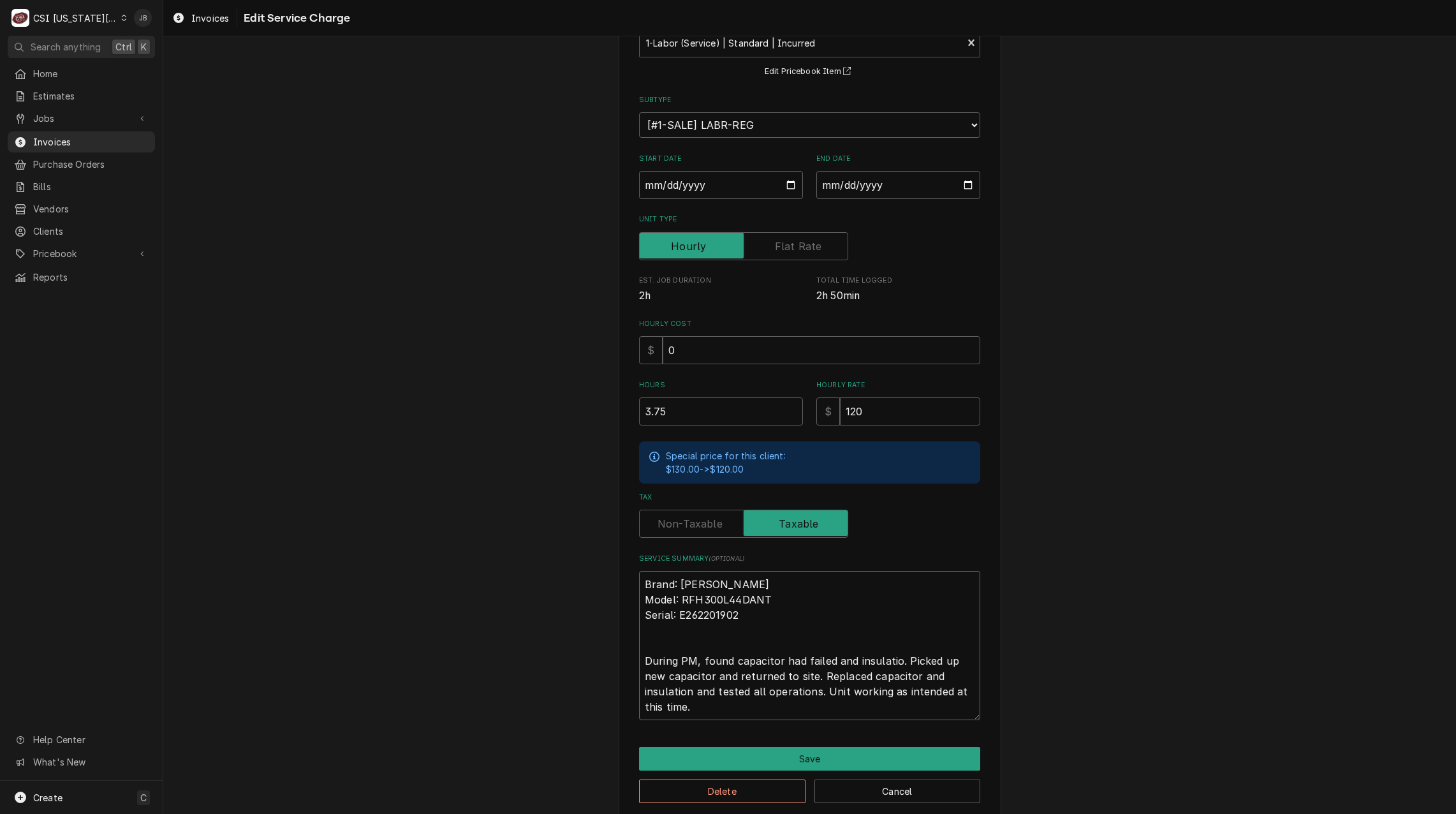
type textarea "x"
type textarea "Brand: Russell Model: RFH300L44DANT Serial: E262201902 During PM, found capacit…"
type textarea "x"
type textarea "Brand: Russell Model: RFH300L44DANT Serial: E262201902 During PM, found capacit…"
type textarea "x"
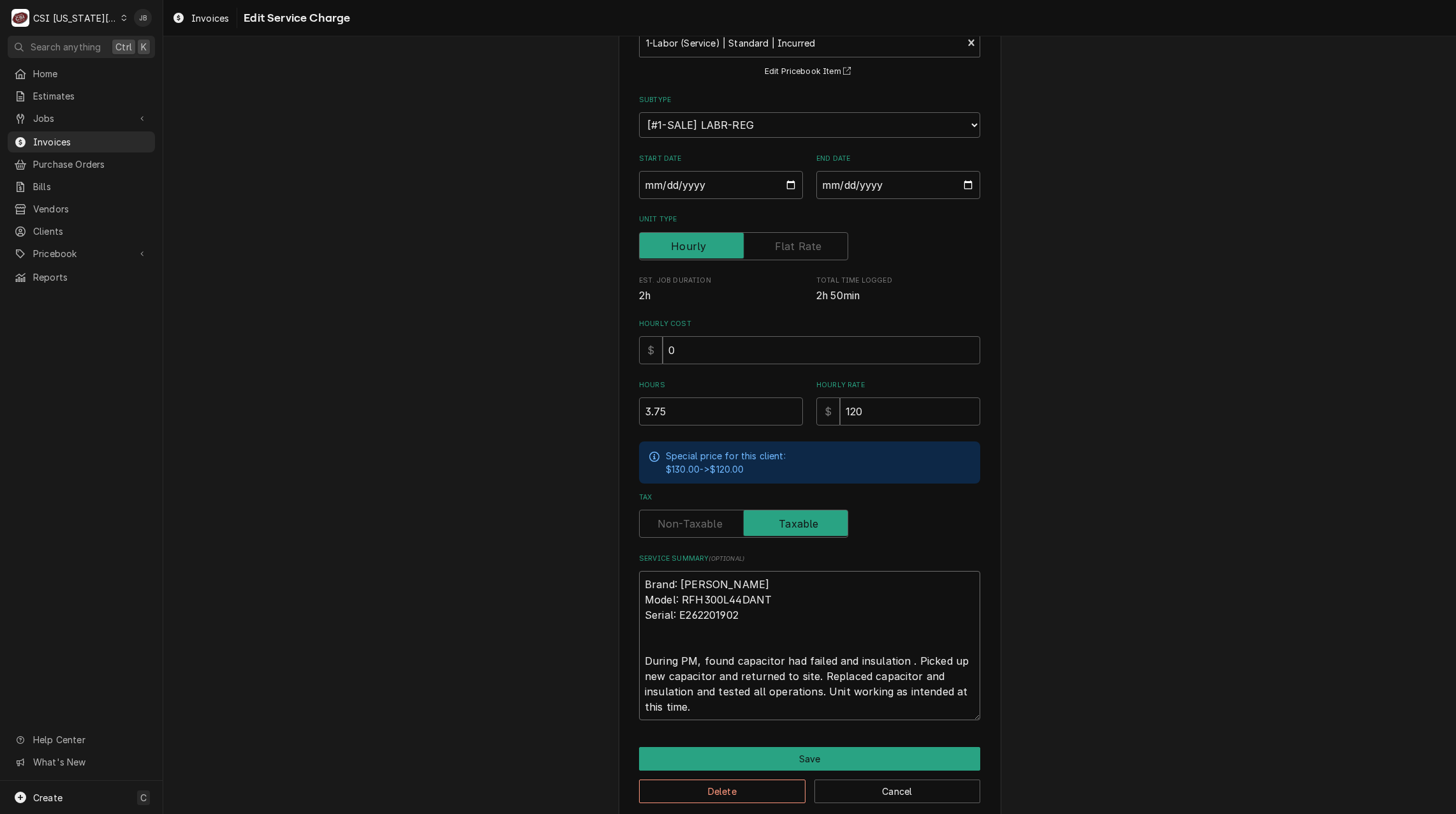
type textarea "Brand: Russell Model: RFH300L44DANT Serial: E262201902 During PM, found capacit…"
type textarea "x"
type textarea "Brand: Russell Model: RFH300L44DANT Serial: E262201902 During PM, found capacit…"
type textarea "x"
type textarea "Brand: Russell Model: RFH300L44DANT Serial: E262201902 During PM, found capacit…"
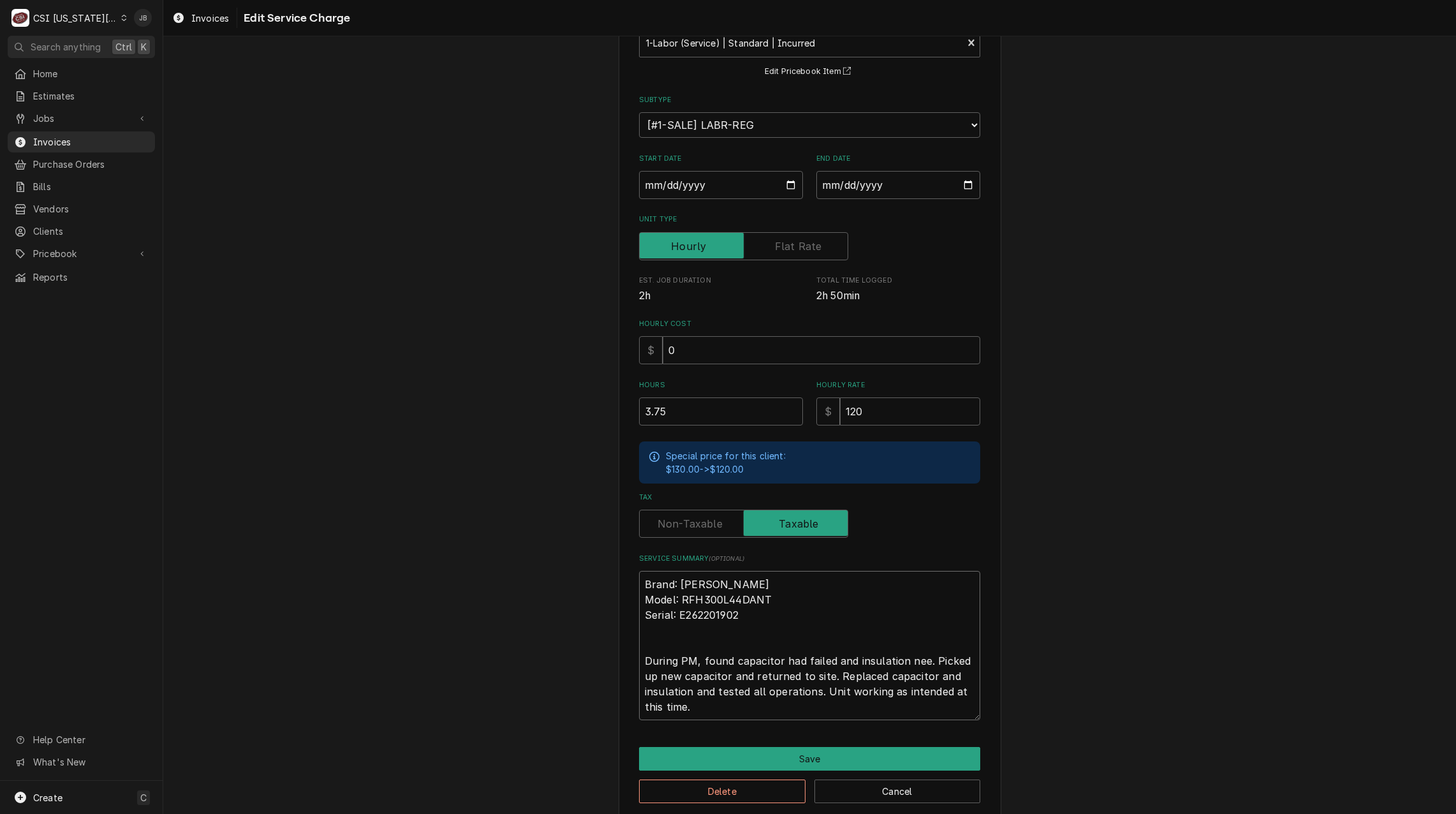
type textarea "x"
type textarea "Brand: Russell Model: RFH300L44DANT Serial: E262201902 During PM, found capacit…"
type textarea "x"
type textarea "Brand: Russell Model: RFH300L44DANT Serial: E262201902 During PM, found capacit…"
type textarea "x"
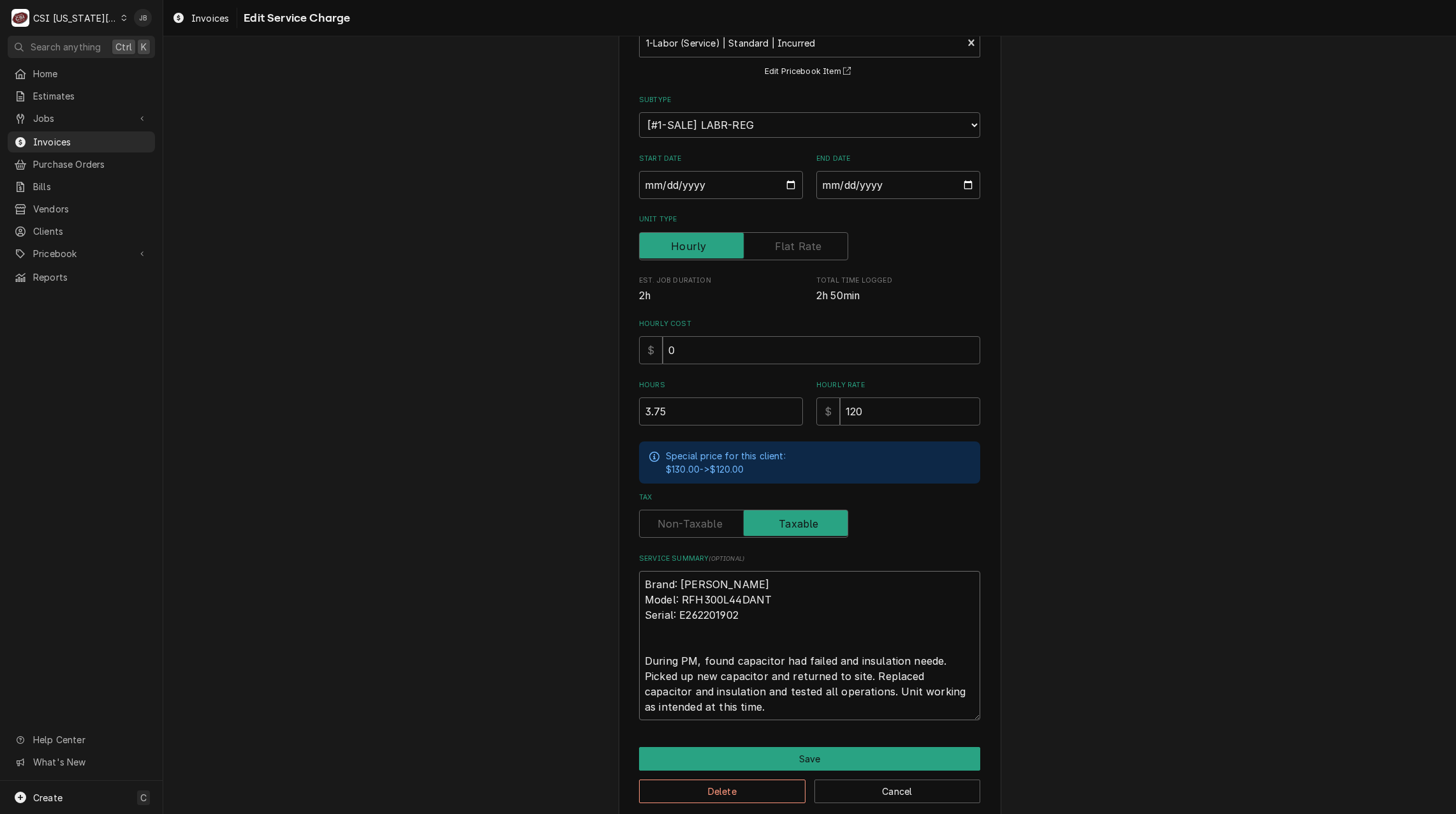
type textarea "Brand: Russell Model: RFH300L44DANT Serial: E262201902 During PM, found capacit…"
type textarea "x"
type textarea "Brand: Russell Model: RFH300L44DANT Serial: E262201902 During PM, found capacit…"
type textarea "x"
type textarea "Brand: Russell Model: RFH300L44DANT Serial: E262201902 During PM, found capacit…"
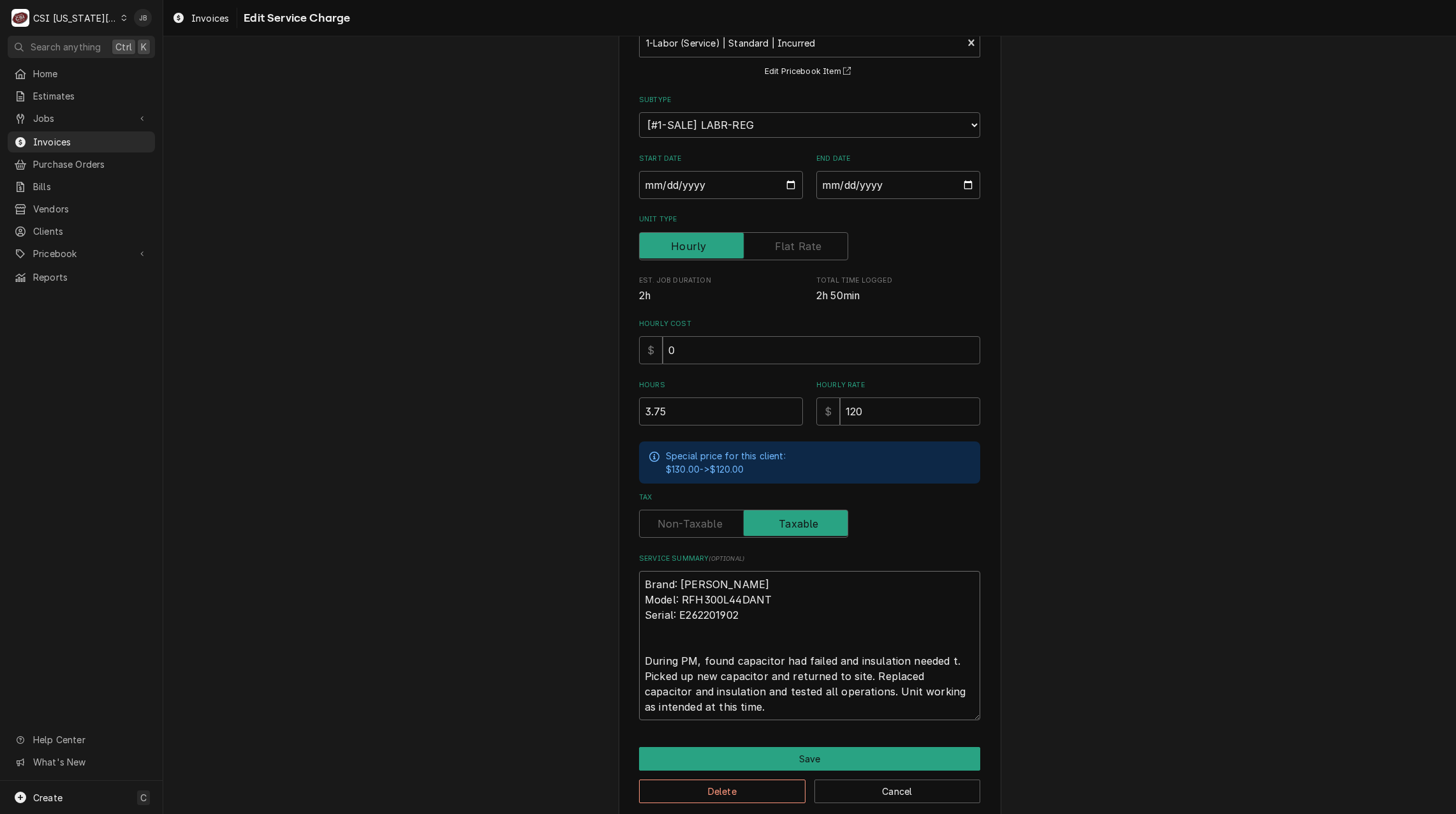
type textarea "x"
type textarea "Brand: Russell Model: RFH300L44DANT Serial: E262201902 During PM, found capacit…"
type textarea "x"
type textarea "Brand: Russell Model: RFH300L44DANT Serial: E262201902 During PM, found capacit…"
type textarea "x"
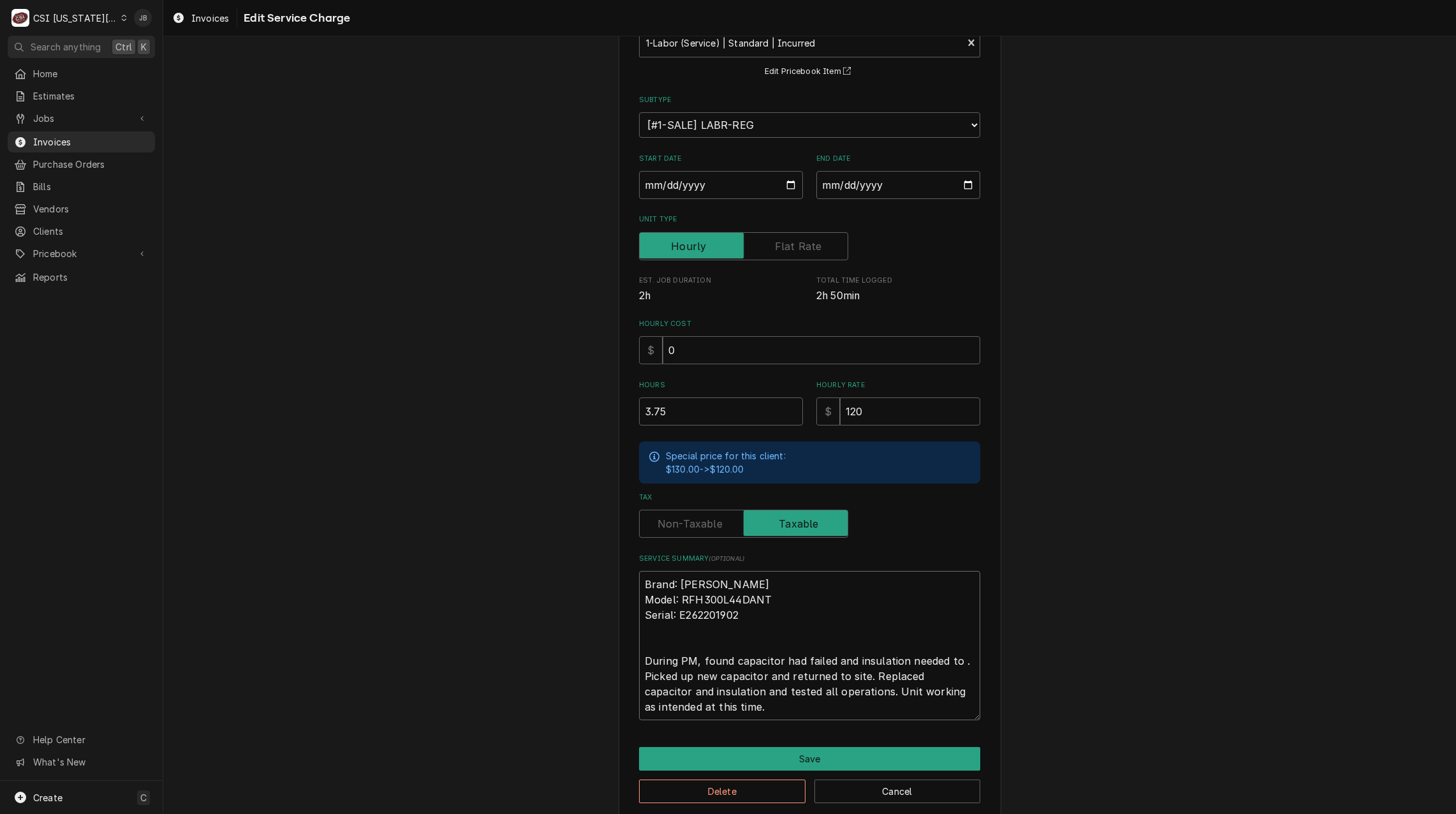
type textarea "Brand: Russell Model: RFH300L44DANT Serial: E262201902 During PM, found capacit…"
type textarea "x"
type textarea "Brand: Russell Model: RFH300L44DANT Serial: E262201902 During PM, found capacit…"
type textarea "x"
type textarea "Brand: Russell Model: RFH300L44DANT Serial: E262201902 During PM, found capacit…"
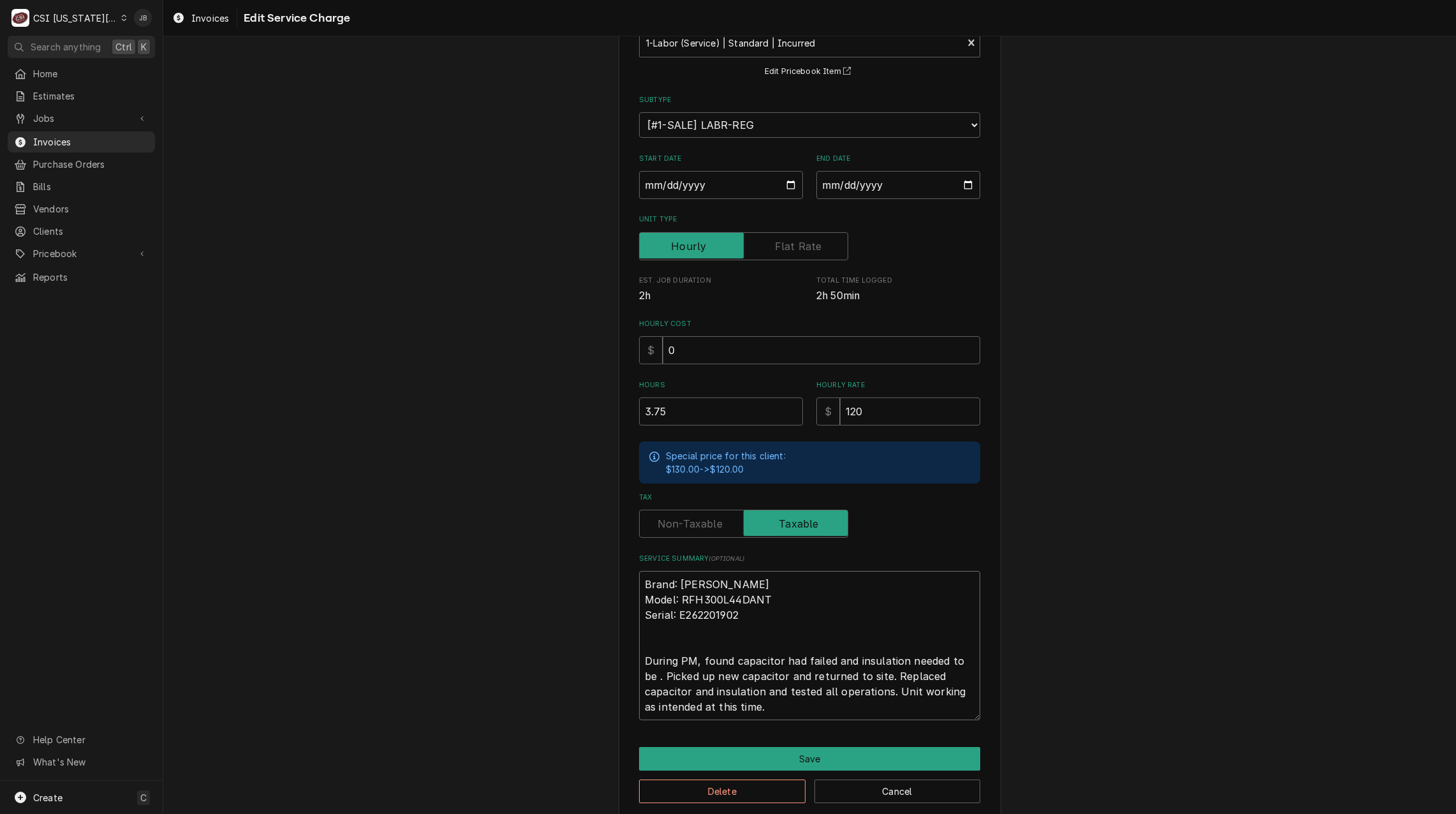
type textarea "x"
type textarea "Brand: Russell Model: RFH300L44DANT Serial: E262201902 During PM, found capacit…"
type textarea "x"
type textarea "Brand: Russell Model: RFH300L44DANT Serial: E262201902 During PM, found capacit…"
type textarea "x"
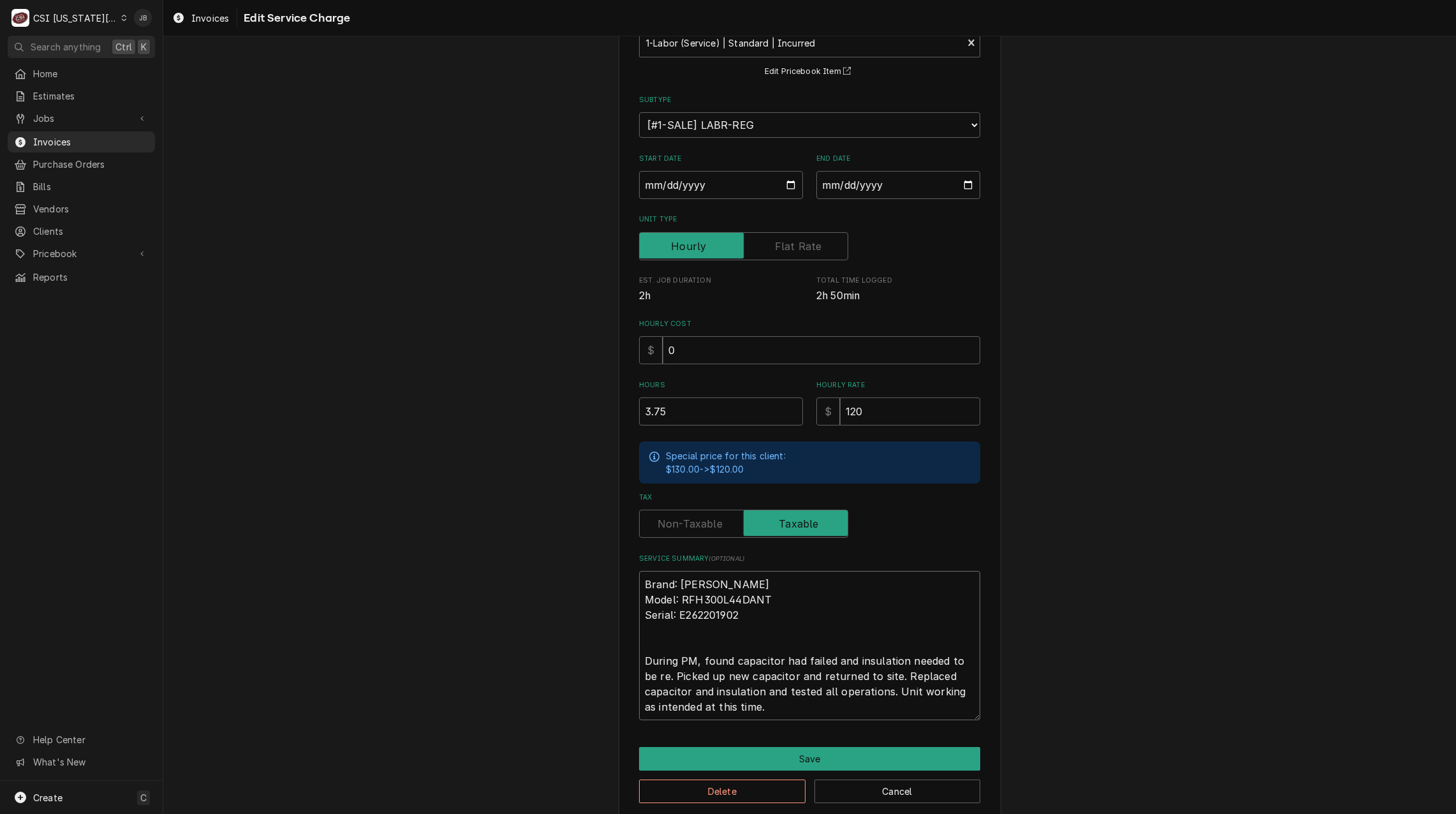
type textarea "Brand: Russell Model: RFH300L44DANT Serial: E262201902 During PM, found capacit…"
type textarea "x"
type textarea "Brand: Russell Model: RFH300L44DANT Serial: E262201902 During PM, found capacit…"
type textarea "x"
type textarea "Brand: Russell Model: RFH300L44DANT Serial: E262201902 During PM, found capacit…"
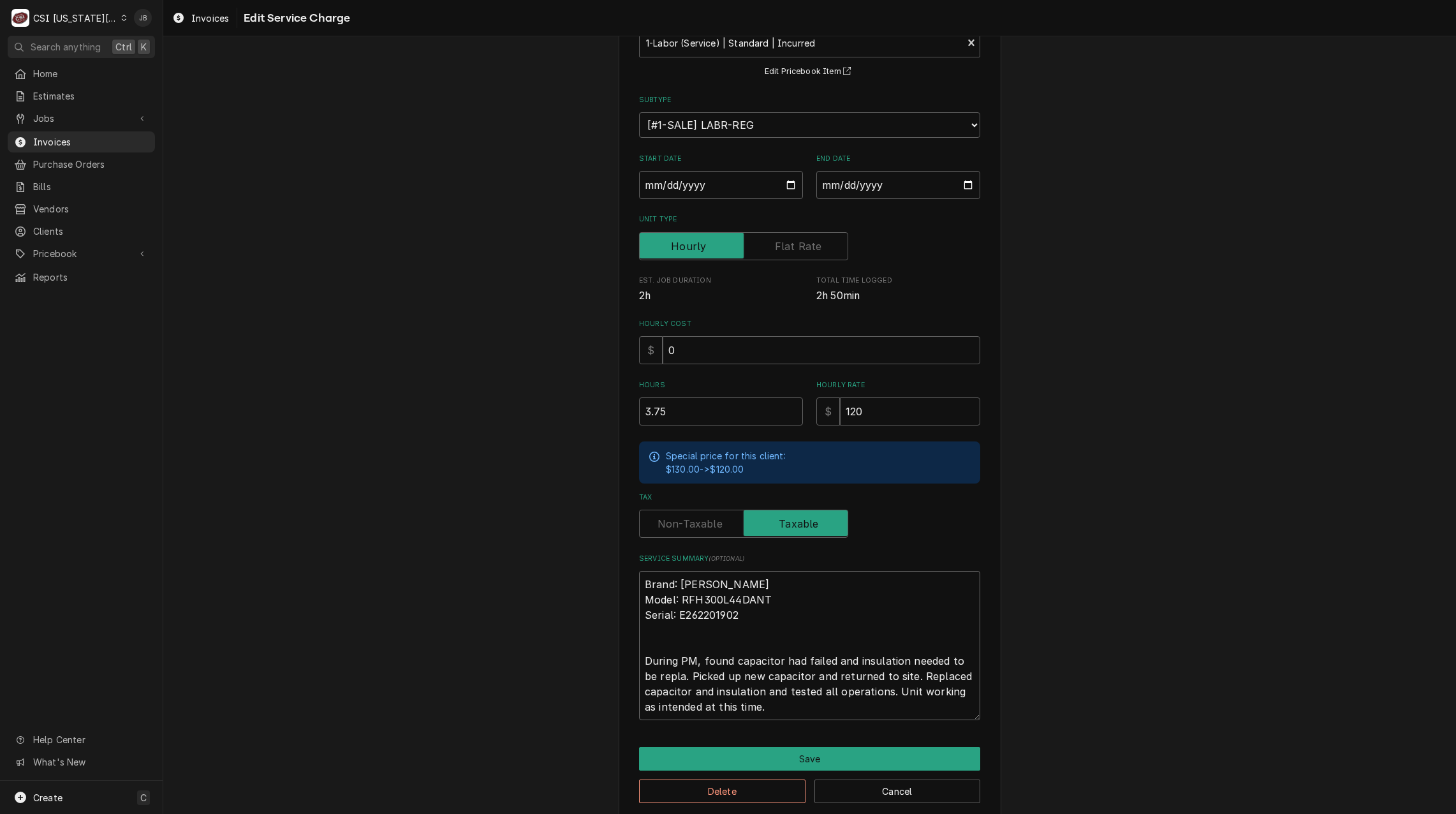
type textarea "x"
type textarea "Brand: Russell Model: RFH300L44DANT Serial: E262201902 During PM, found capacit…"
type textarea "x"
type textarea "Brand: Russell Model: RFH300L44DANT Serial: E262201902 During PM, found capacit…"
type textarea "x"
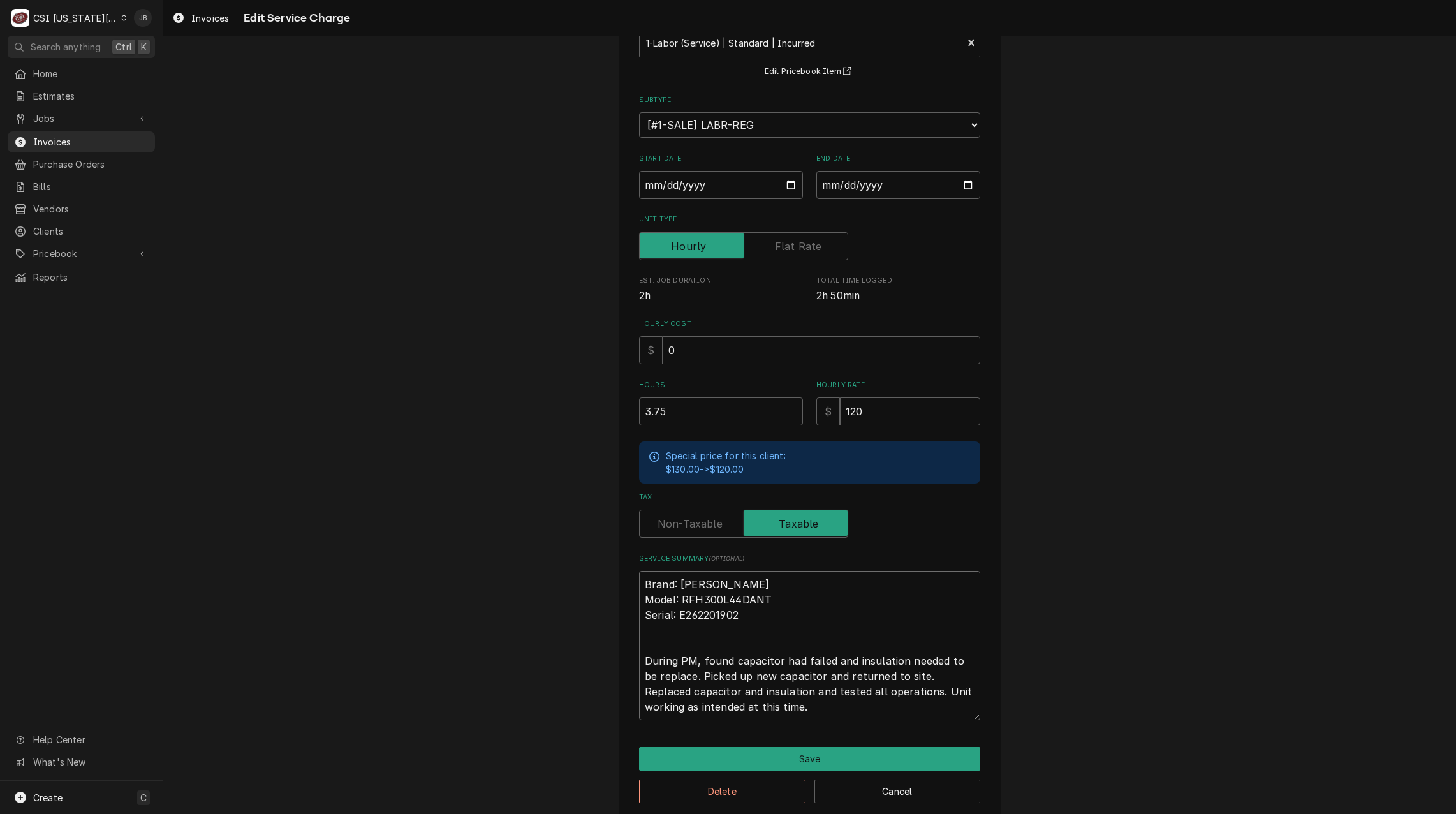
type textarea "Brand: Russell Model: RFH300L44DANT Serial: E262201902 During PM, found capacit…"
drag, startPoint x: 912, startPoint y: 674, endPoint x: 691, endPoint y: 673, distance: 221.0
click at [693, 672] on textarea "Brand: Russell Model: RFH300L44DANT Serial: E262201902 During PM, found capacit…" at bounding box center [809, 645] width 341 height 149
type textarea "x"
type textarea "Brand: Russell Model: RFH300L44DANT Serial: E262201902 During PM, found capacit…"
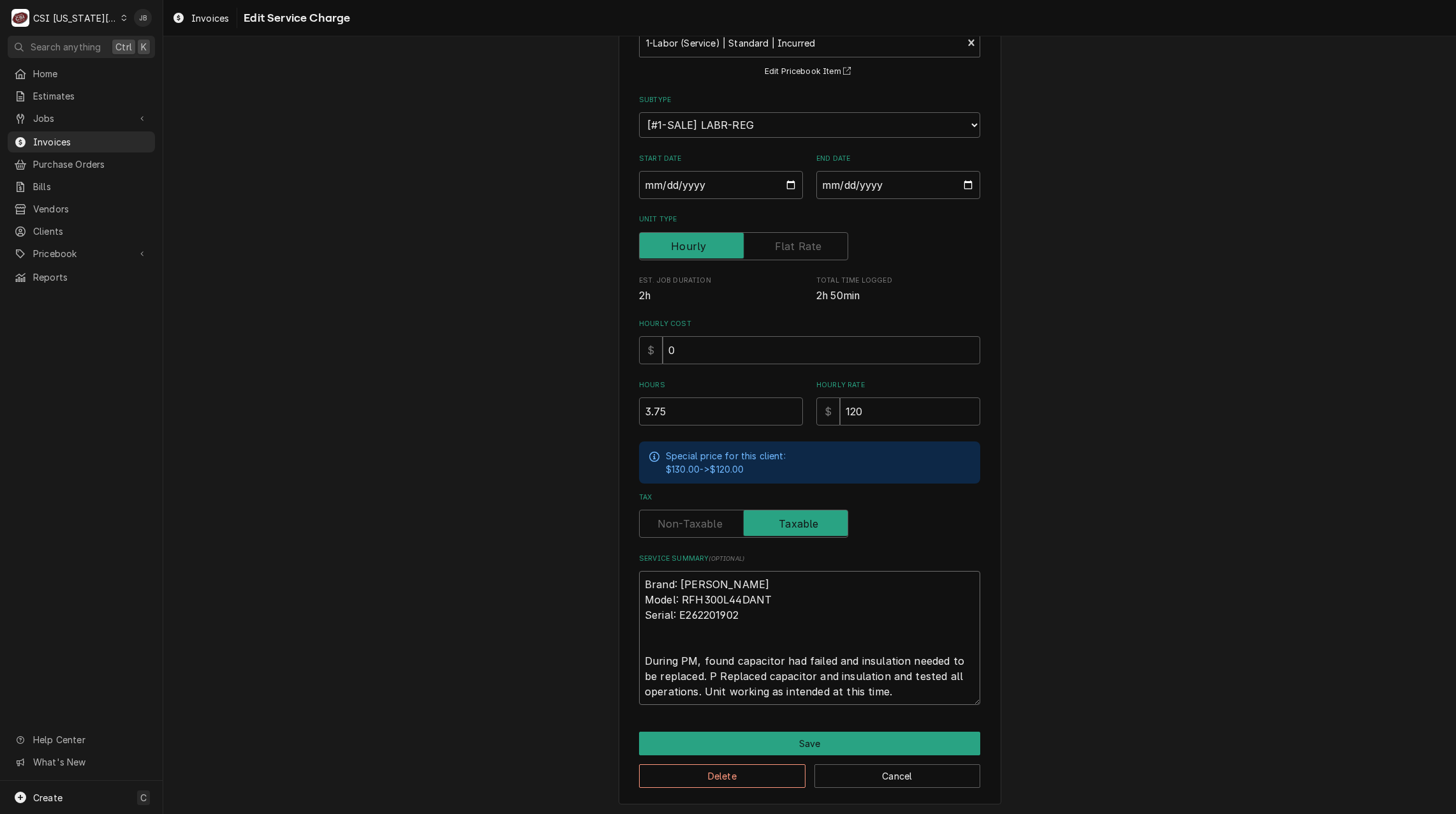
type textarea "x"
type textarea "Brand: Russell Model: RFH300L44DANT Serial: E262201902 During PM, found capacit…"
type textarea "x"
type textarea "Brand: Russell Model: RFH300L44DANT Serial: E262201902 During PM, found capacit…"
type textarea "x"
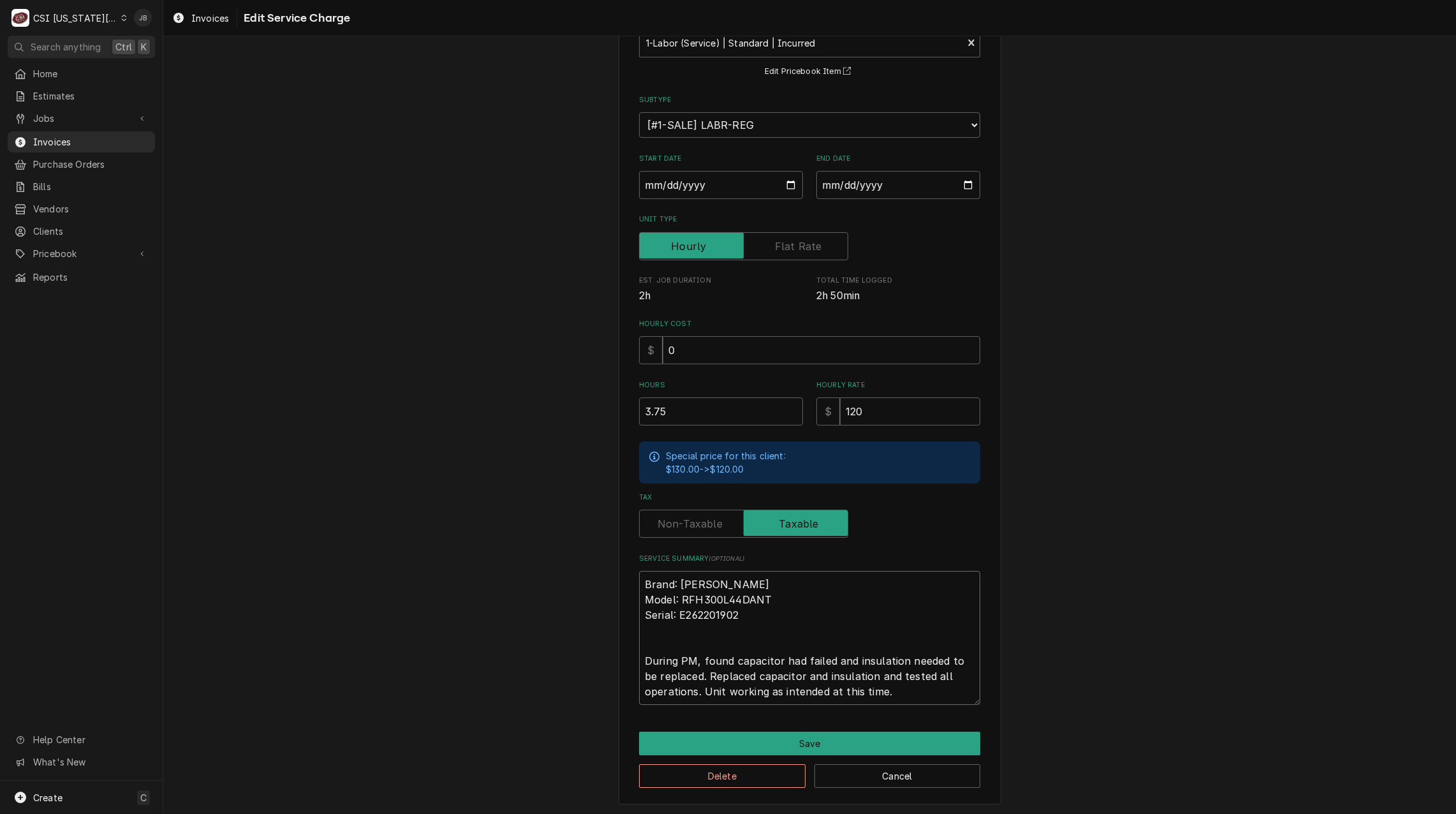
type textarea "Brand: Russell Model: RFH300L44DANT Serial: E262201902 During PM, found capacit…"
type textarea "x"
type textarea "Brand: Russell Model: RFH300L44DANT Serial: E262201902 During PM, found capacit…"
click at [734, 738] on button "Save" at bounding box center [809, 744] width 341 height 24
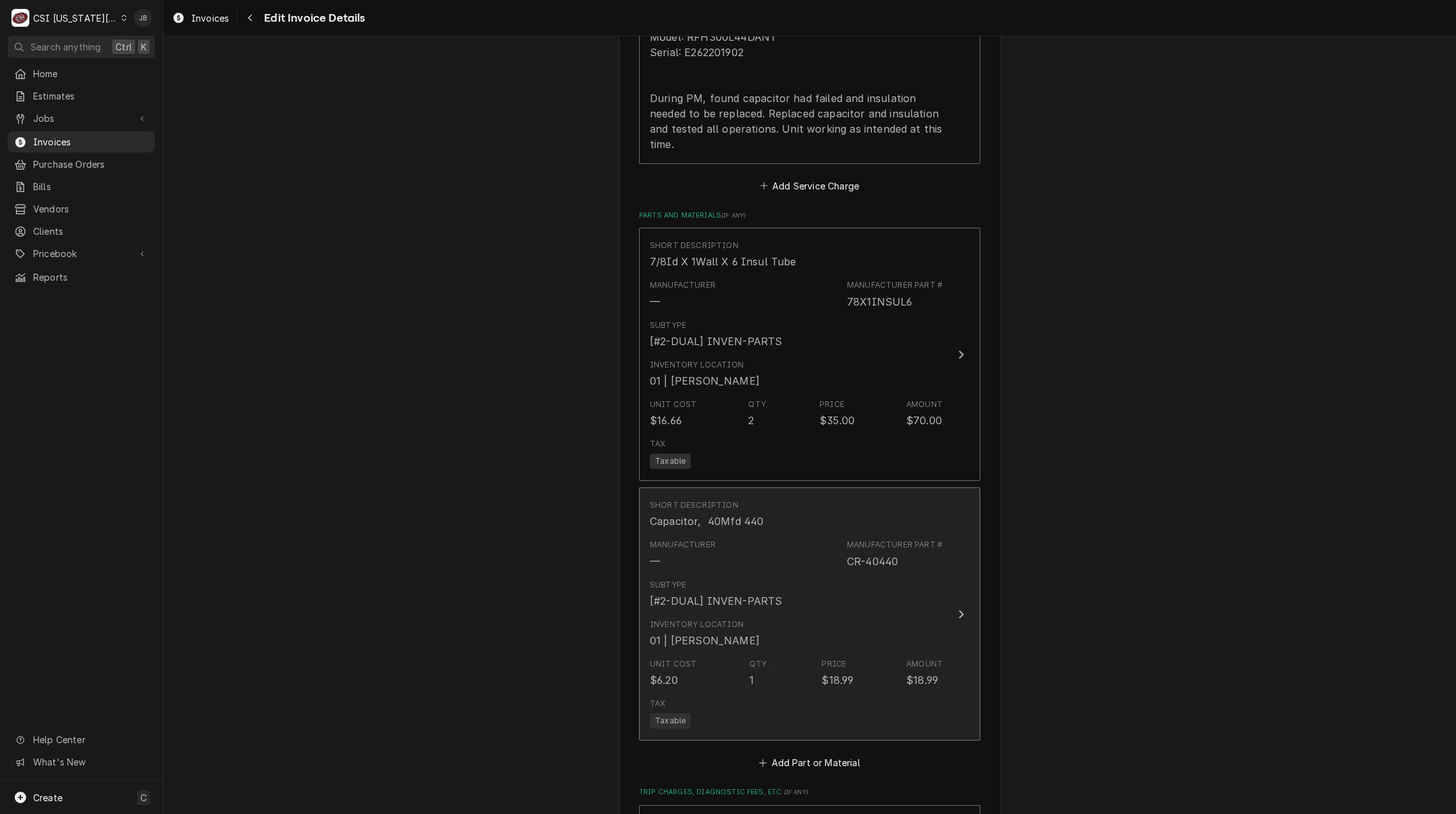
scroll to position [1771, 0]
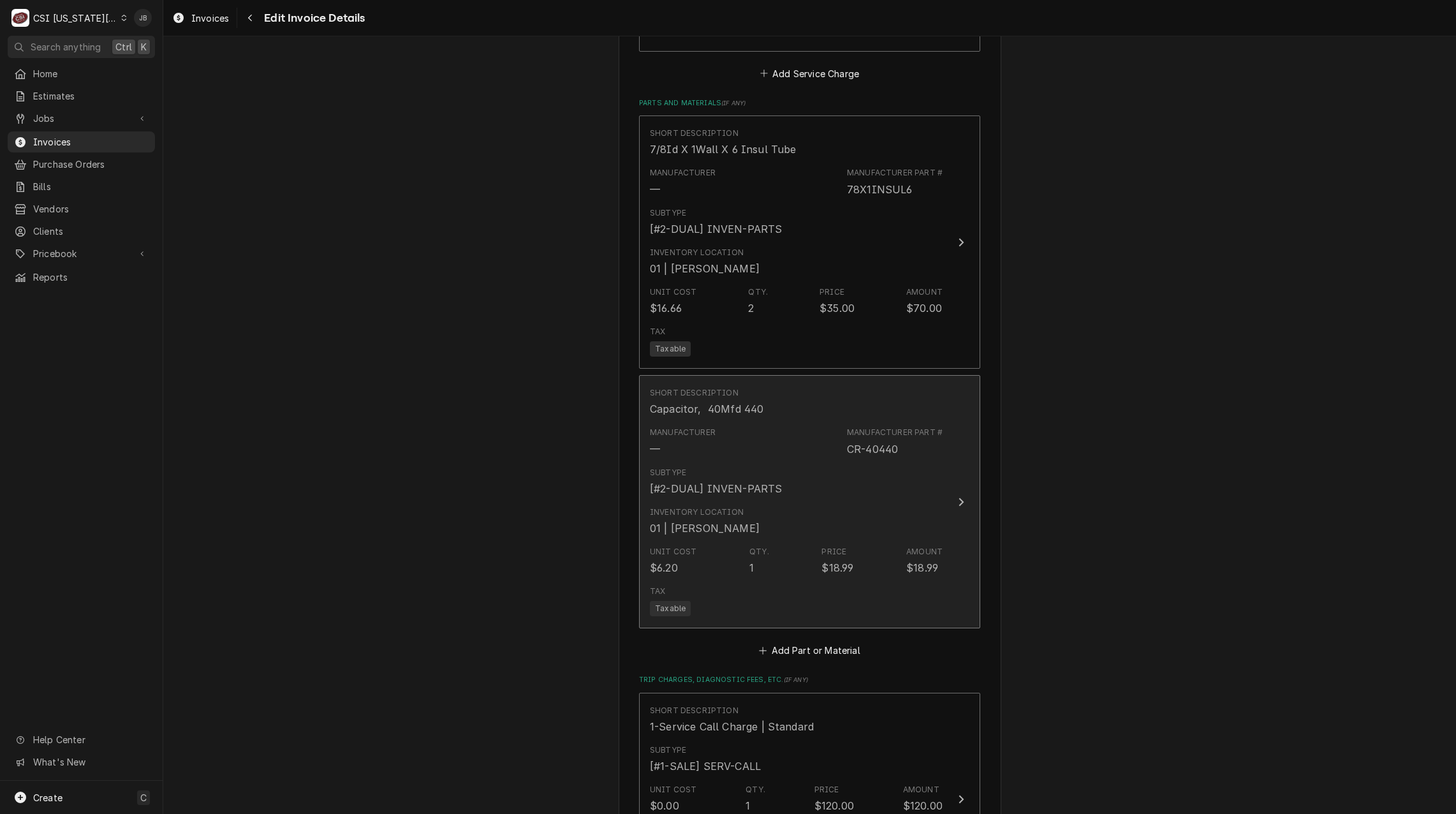
click at [873, 541] on div "Unit Cost $6.20 Qty. 1 Price $18.99 Amount $18.99" at bounding box center [797, 561] width 293 height 40
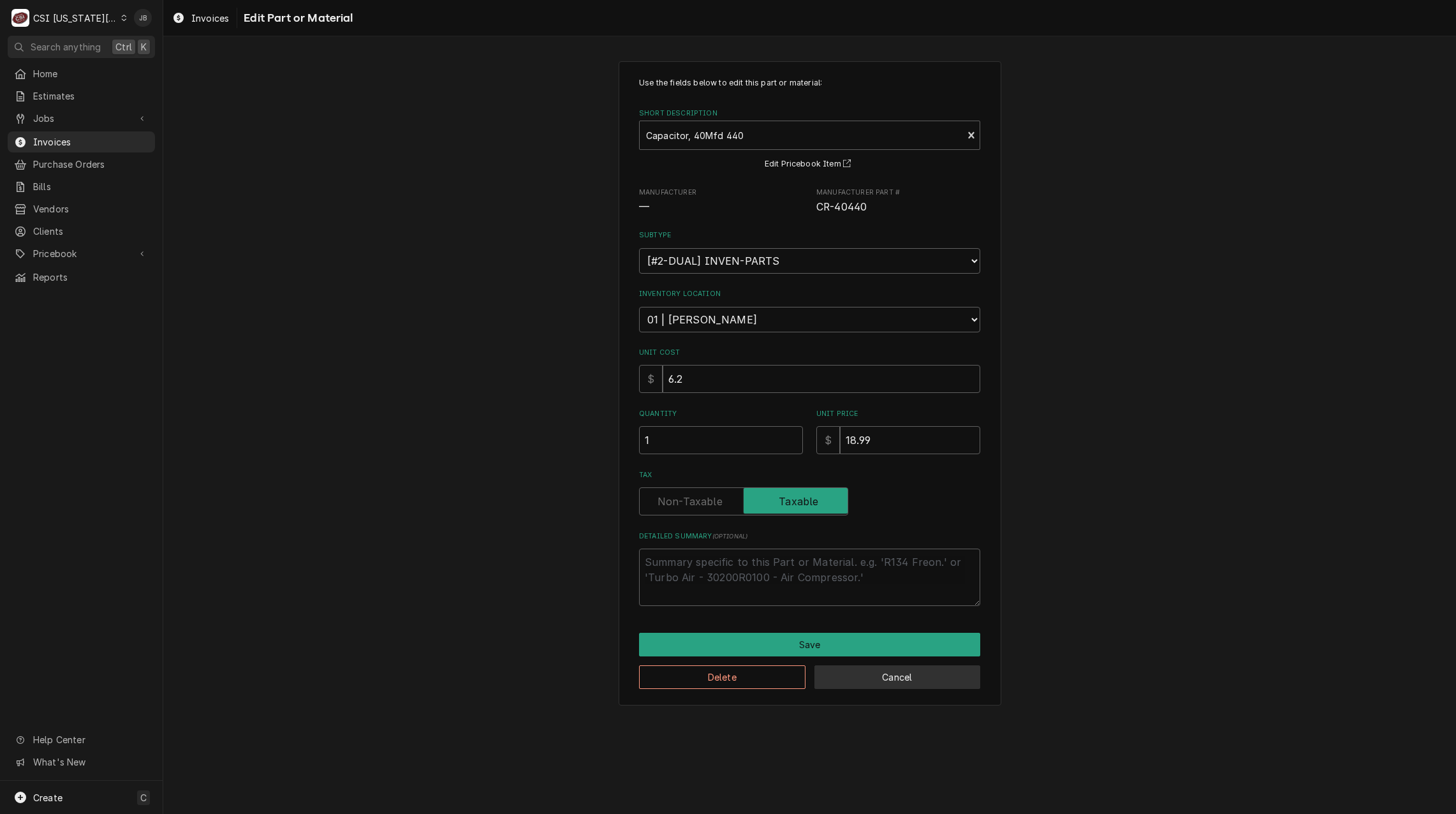
click at [876, 677] on button "Cancel" at bounding box center [897, 677] width 166 height 24
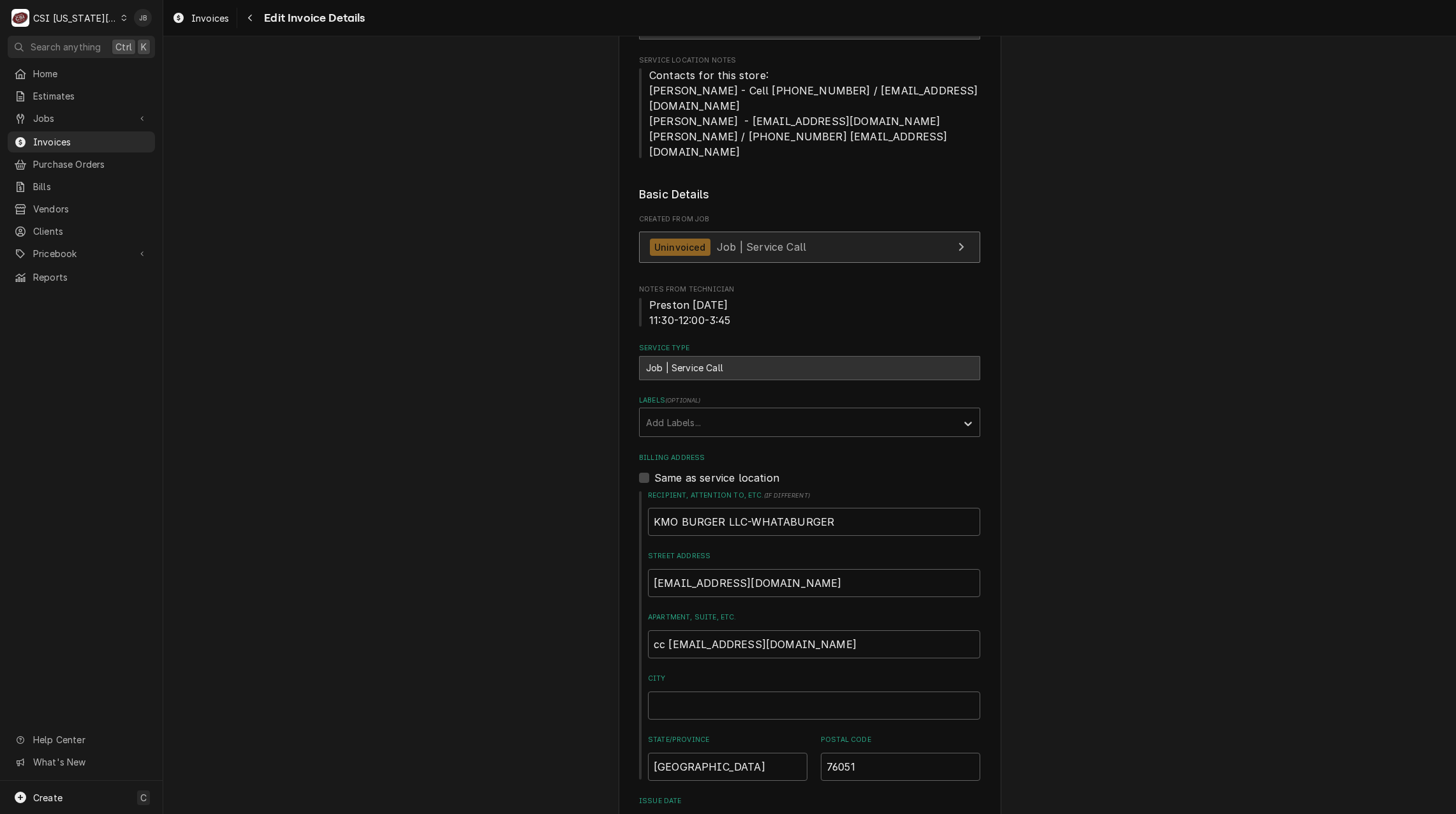
scroll to position [280, 0]
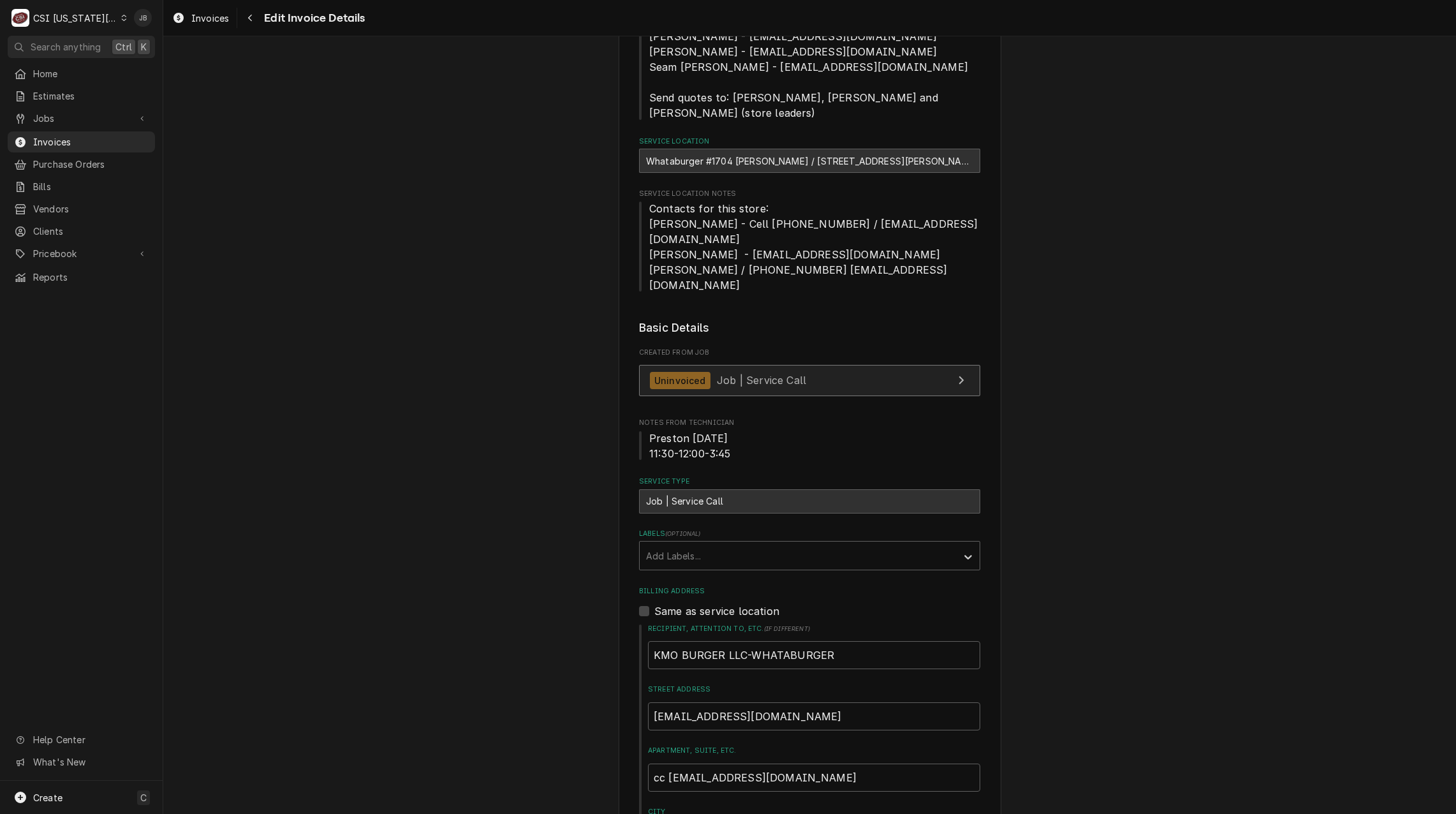
click at [717, 374] on span "Job | Service Call" at bounding box center [761, 380] width 89 height 13
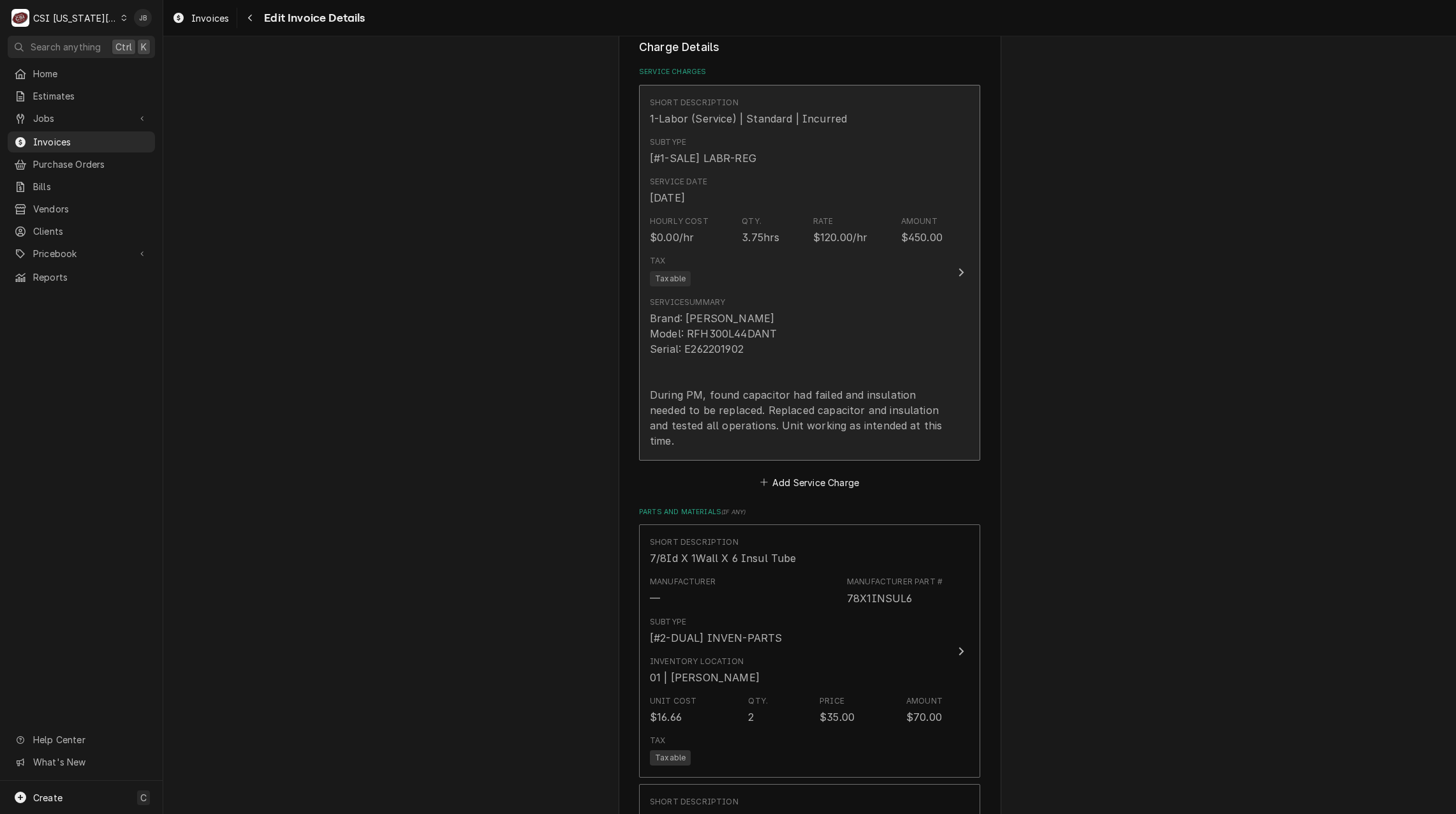
scroll to position [1619, 0]
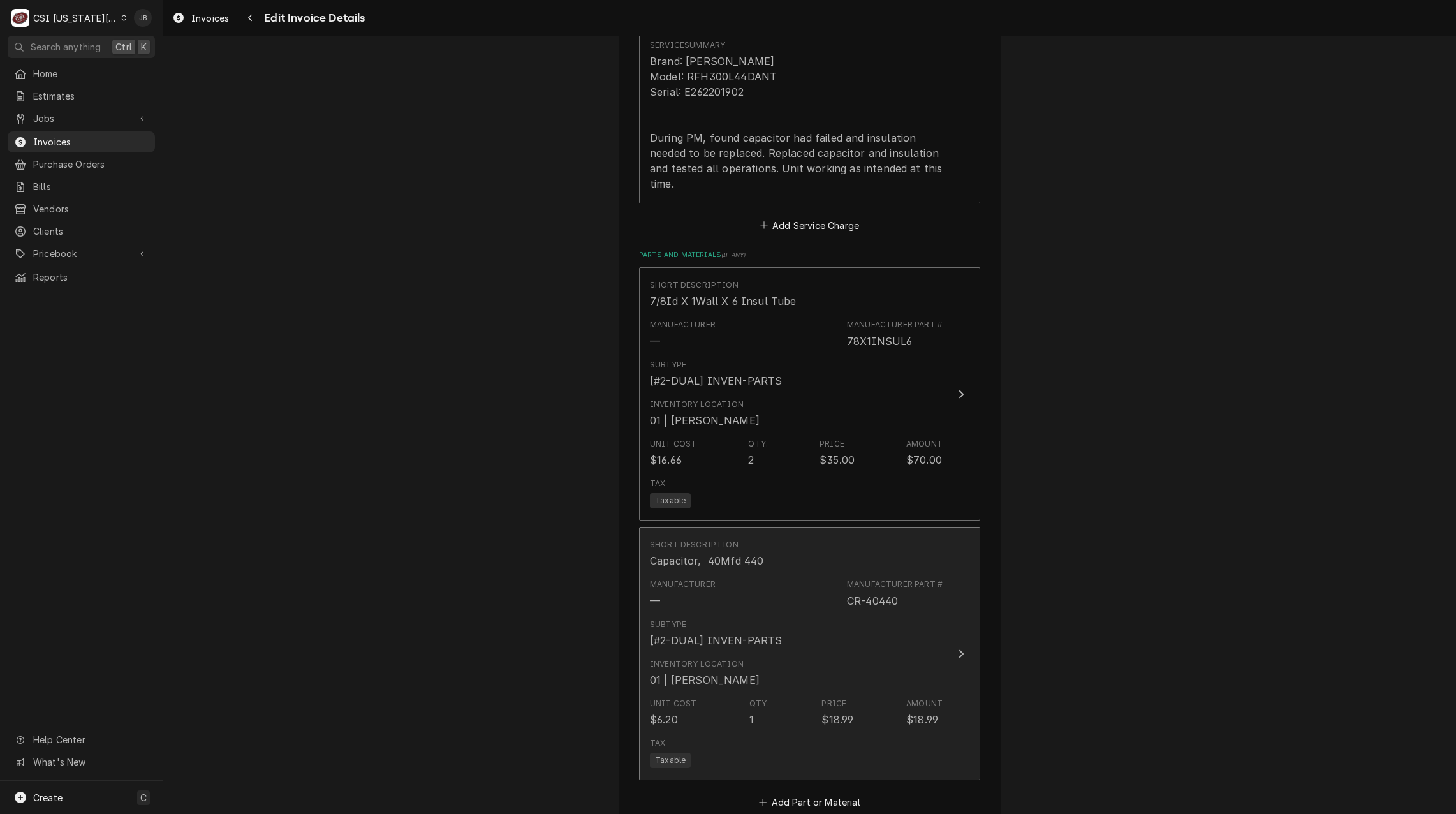
click at [767, 633] on div "[#2-DUAL] INVEN-PARTS" at bounding box center [716, 640] width 132 height 15
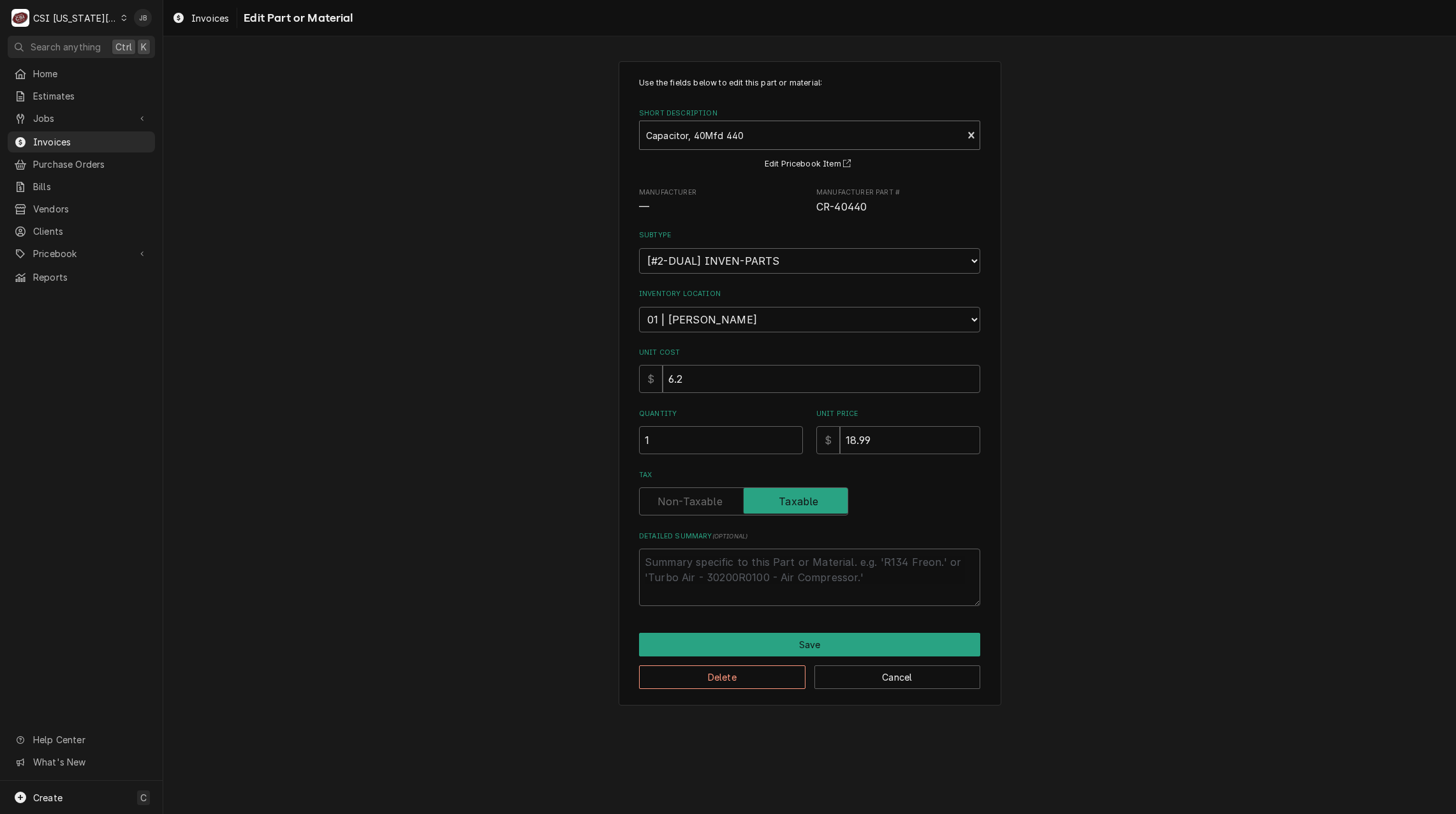
type textarea "x"
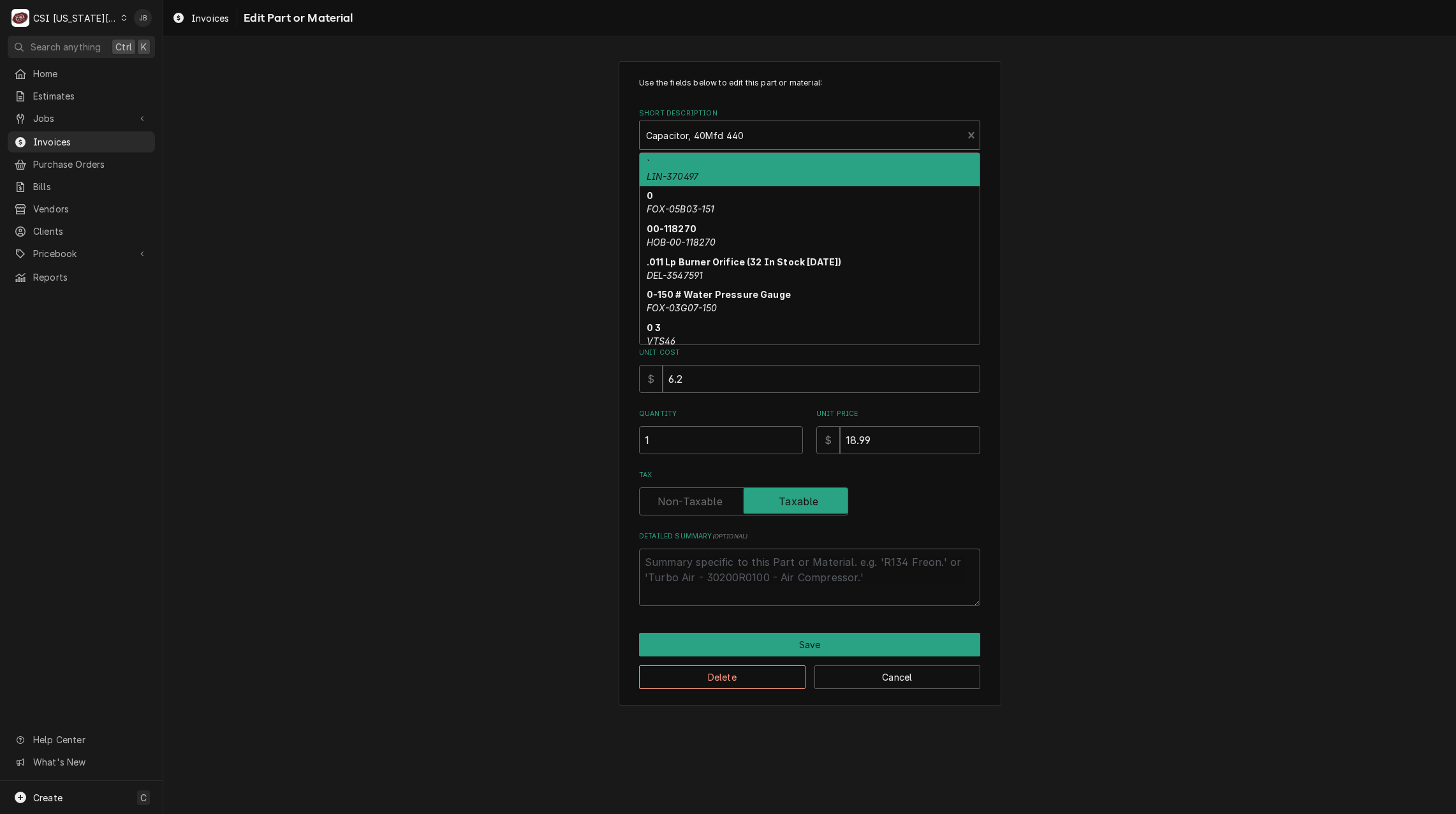
click at [657, 133] on div "Short Description" at bounding box center [801, 135] width 310 height 23
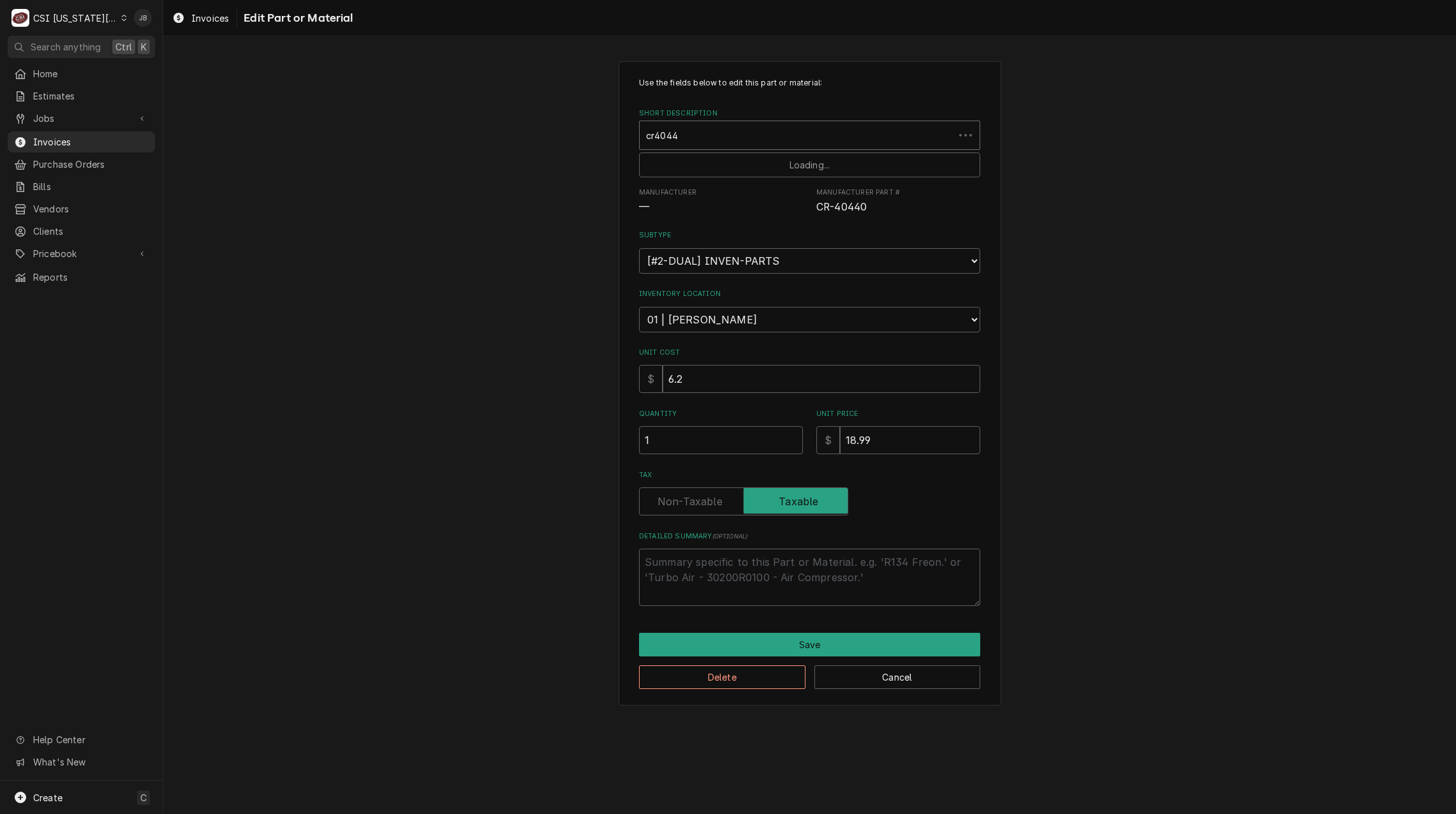
type input "cr40440"
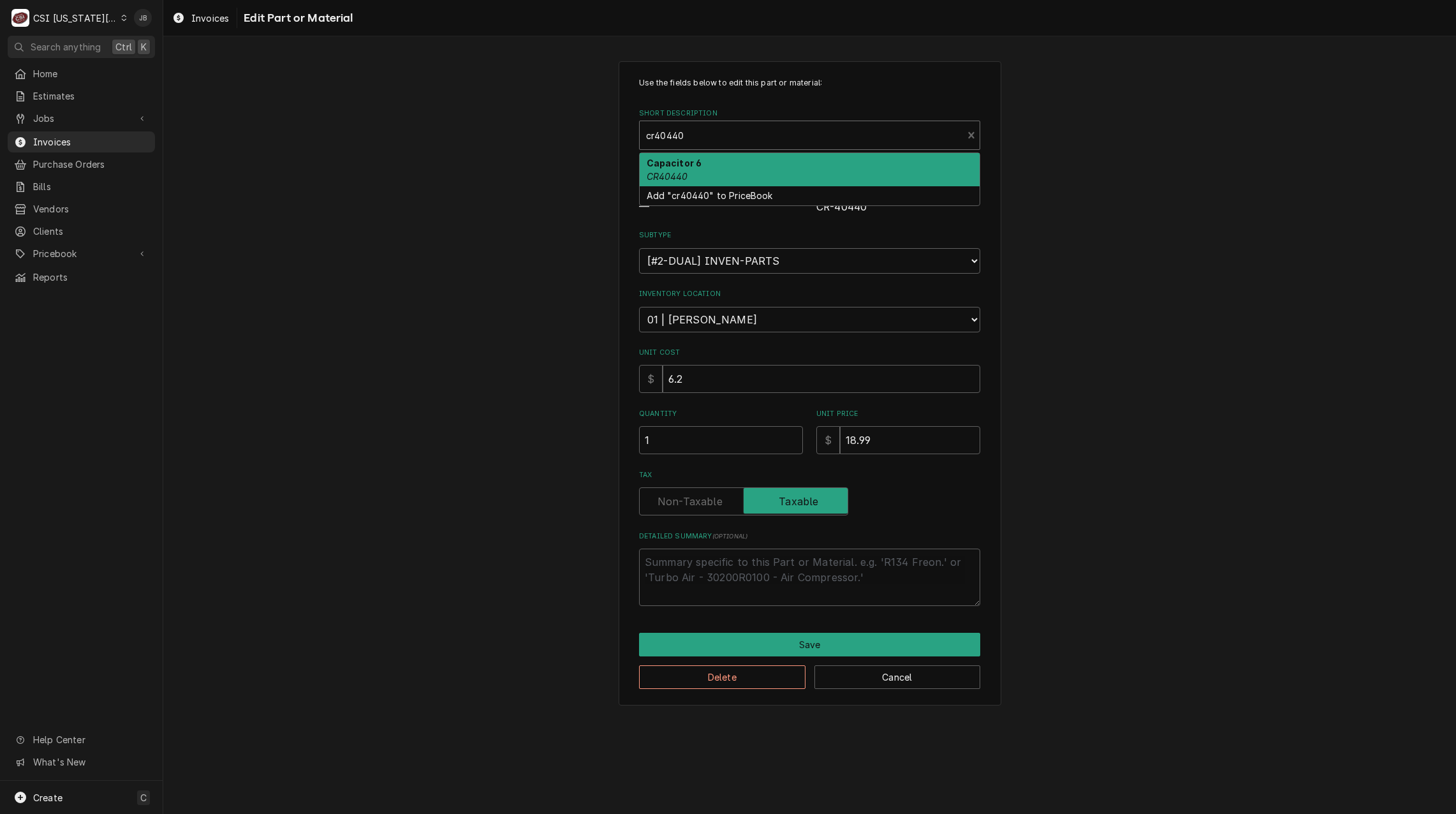
click at [665, 179] on em "CR40440" at bounding box center [667, 176] width 42 height 11
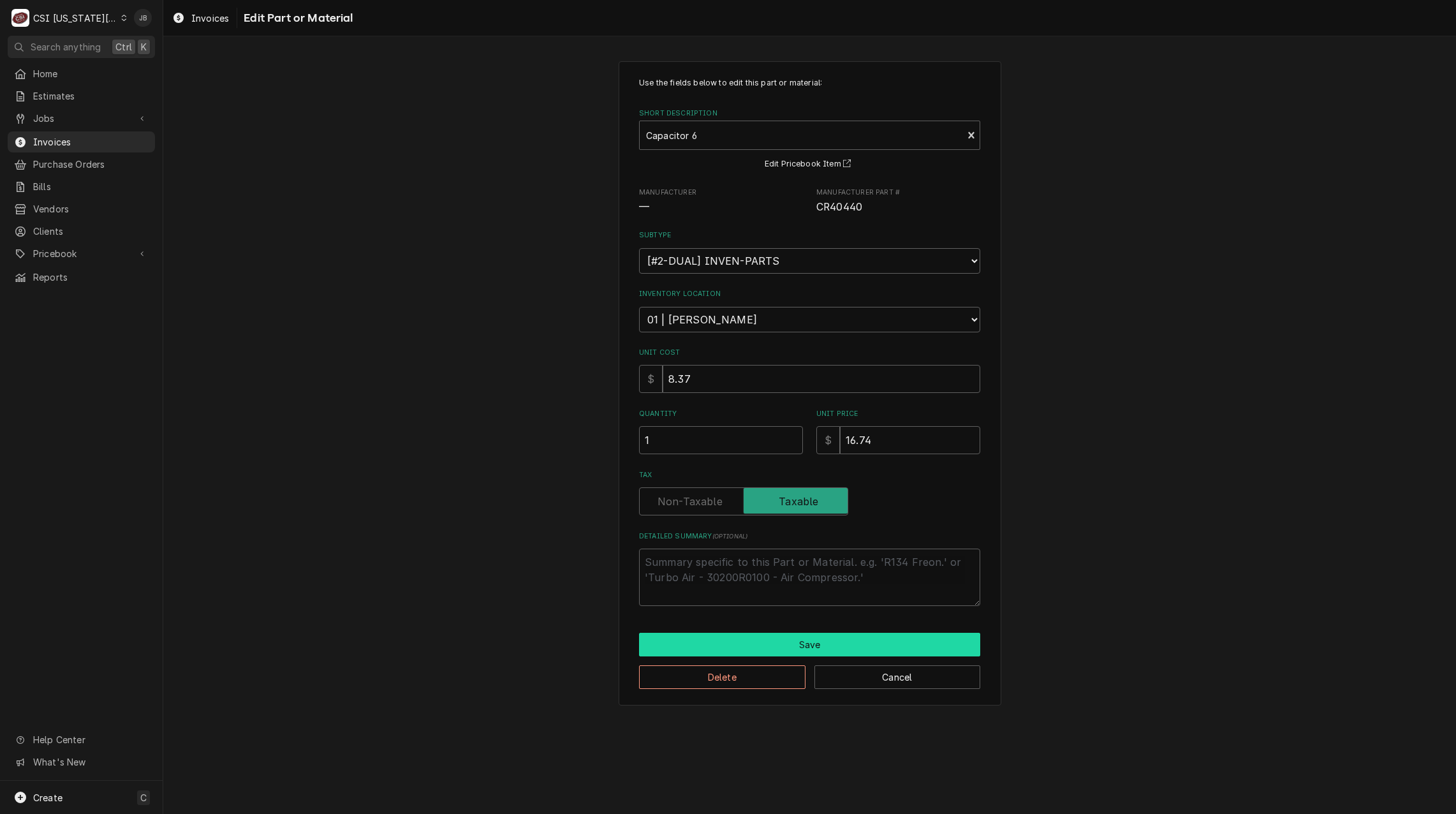
click at [723, 637] on button "Save" at bounding box center [809, 645] width 341 height 24
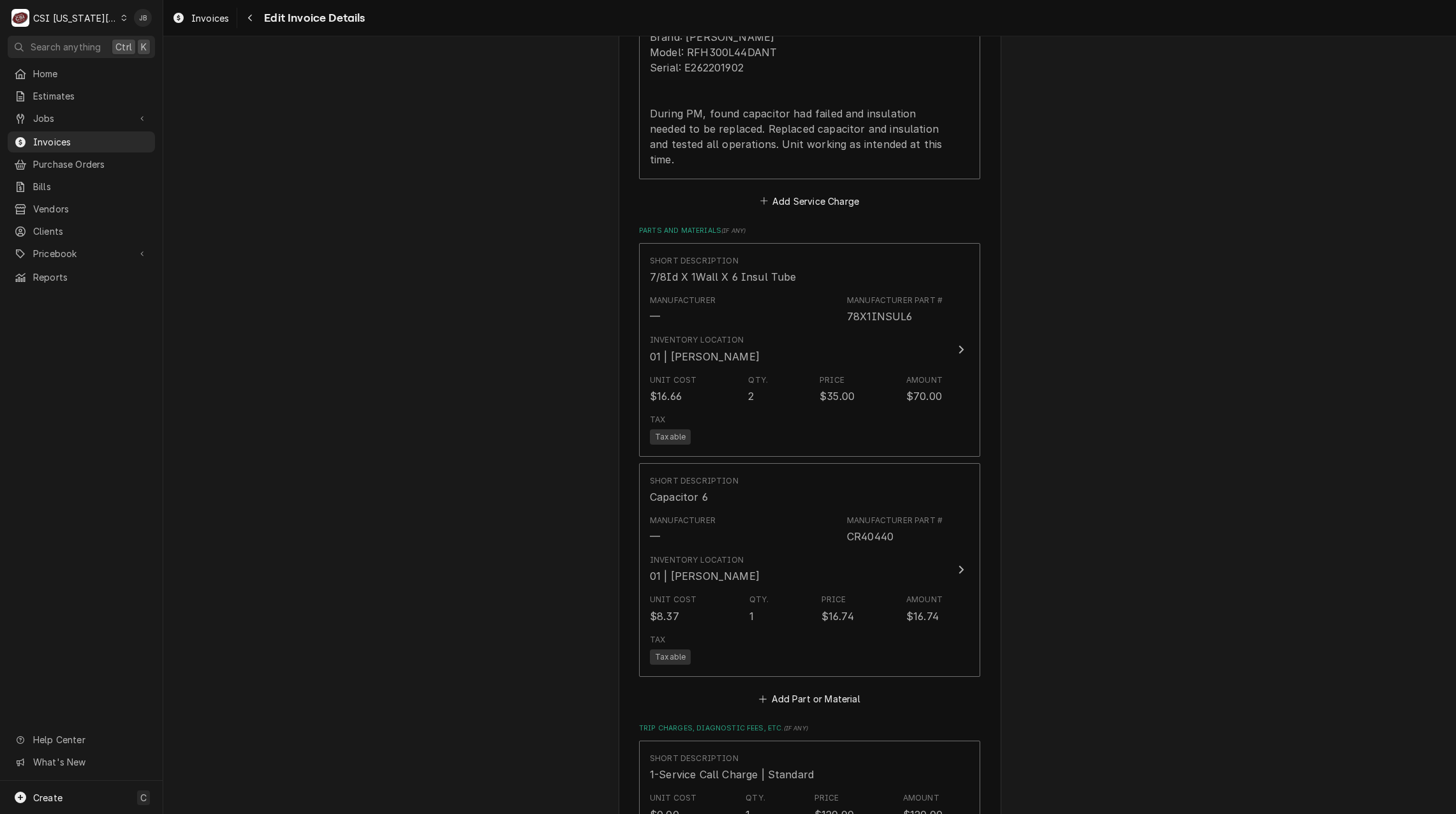
scroll to position [1643, 0]
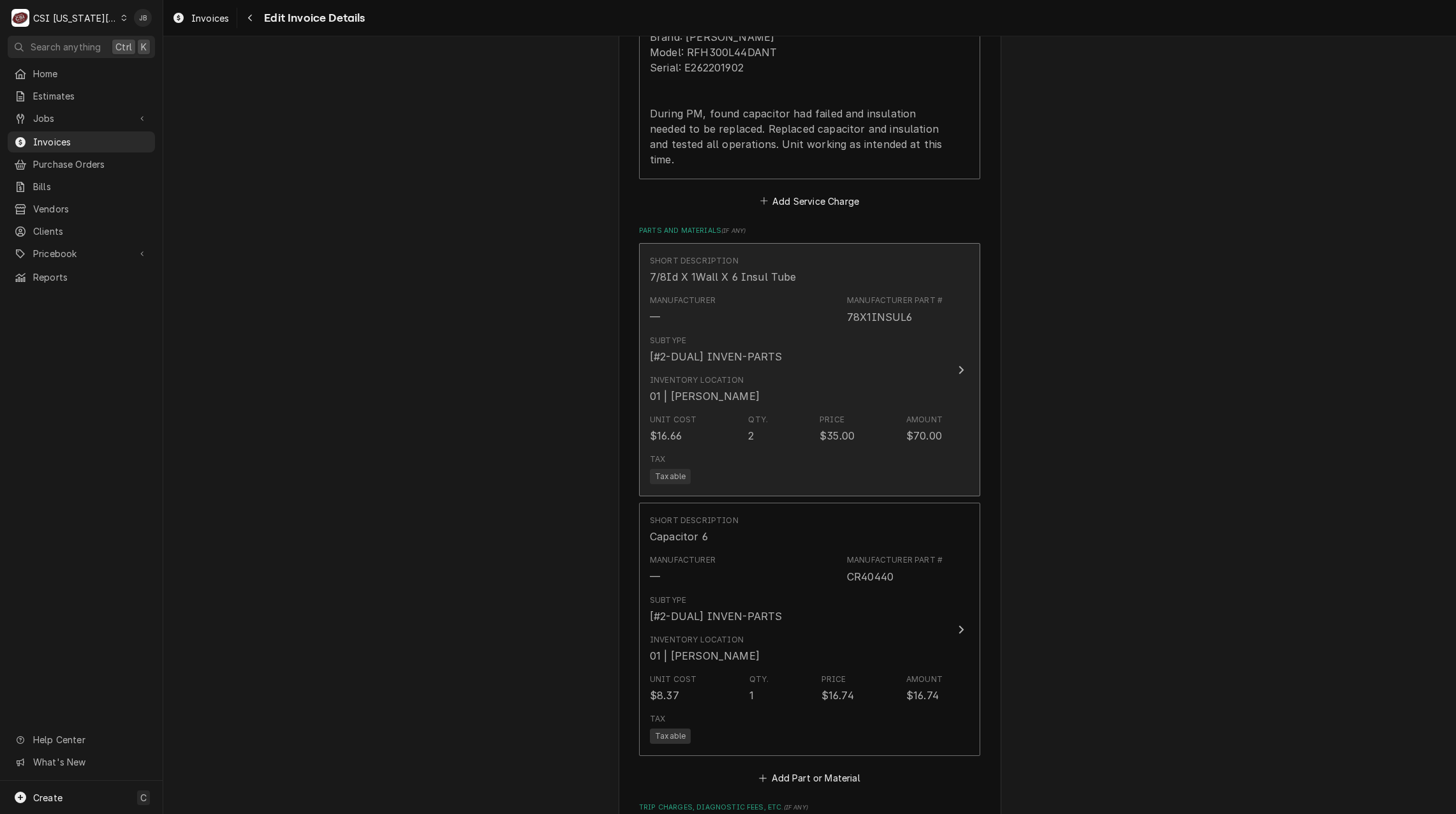
click at [752, 375] on div "Inventory Location 01 | PRESTON MERRIMAN" at bounding box center [705, 389] width 110 height 29
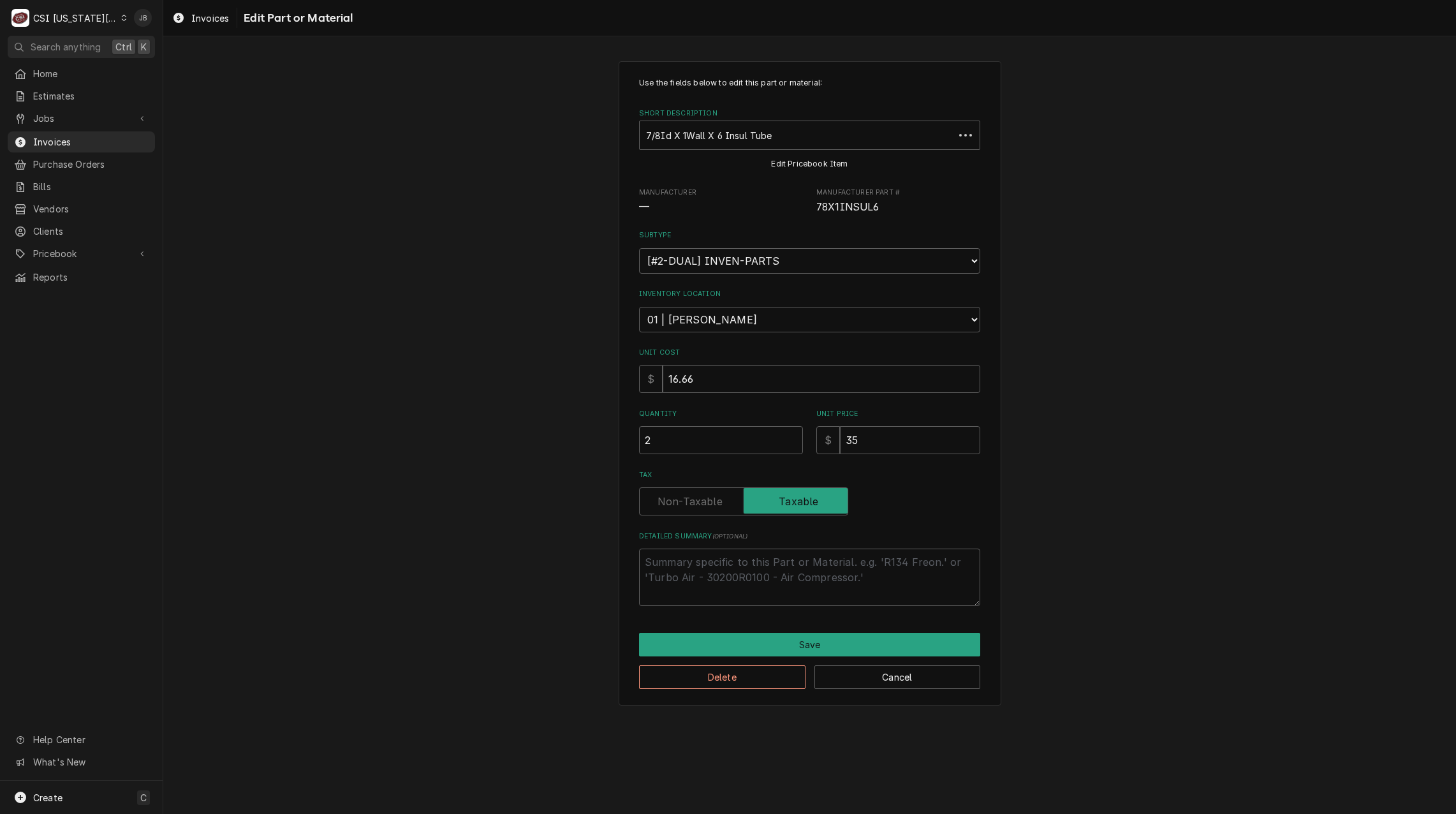
type textarea "x"
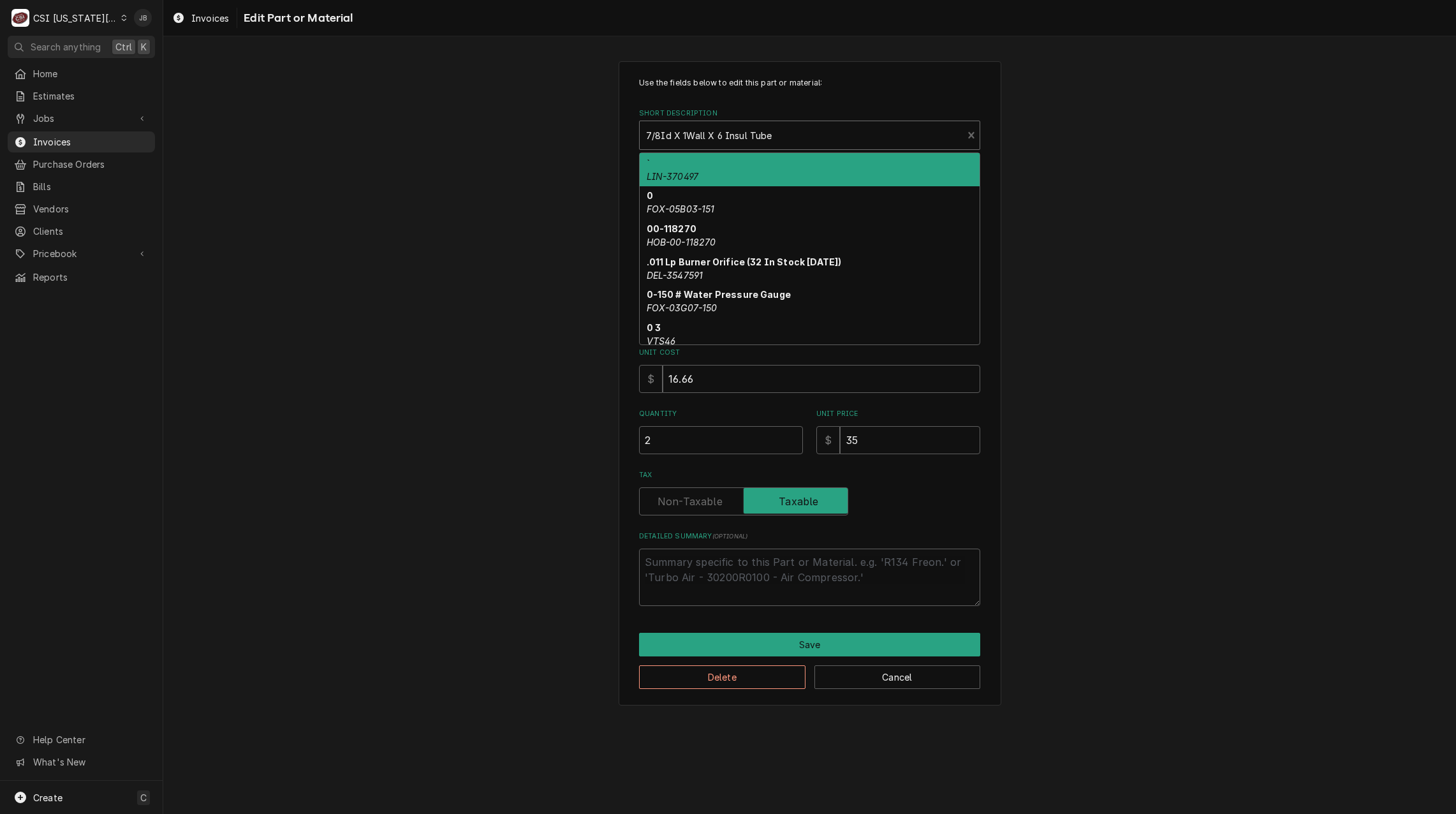
click at [699, 120] on div "Short Description 10 results available. Use Up and Down to choose options, pres…" at bounding box center [809, 140] width 341 height 63
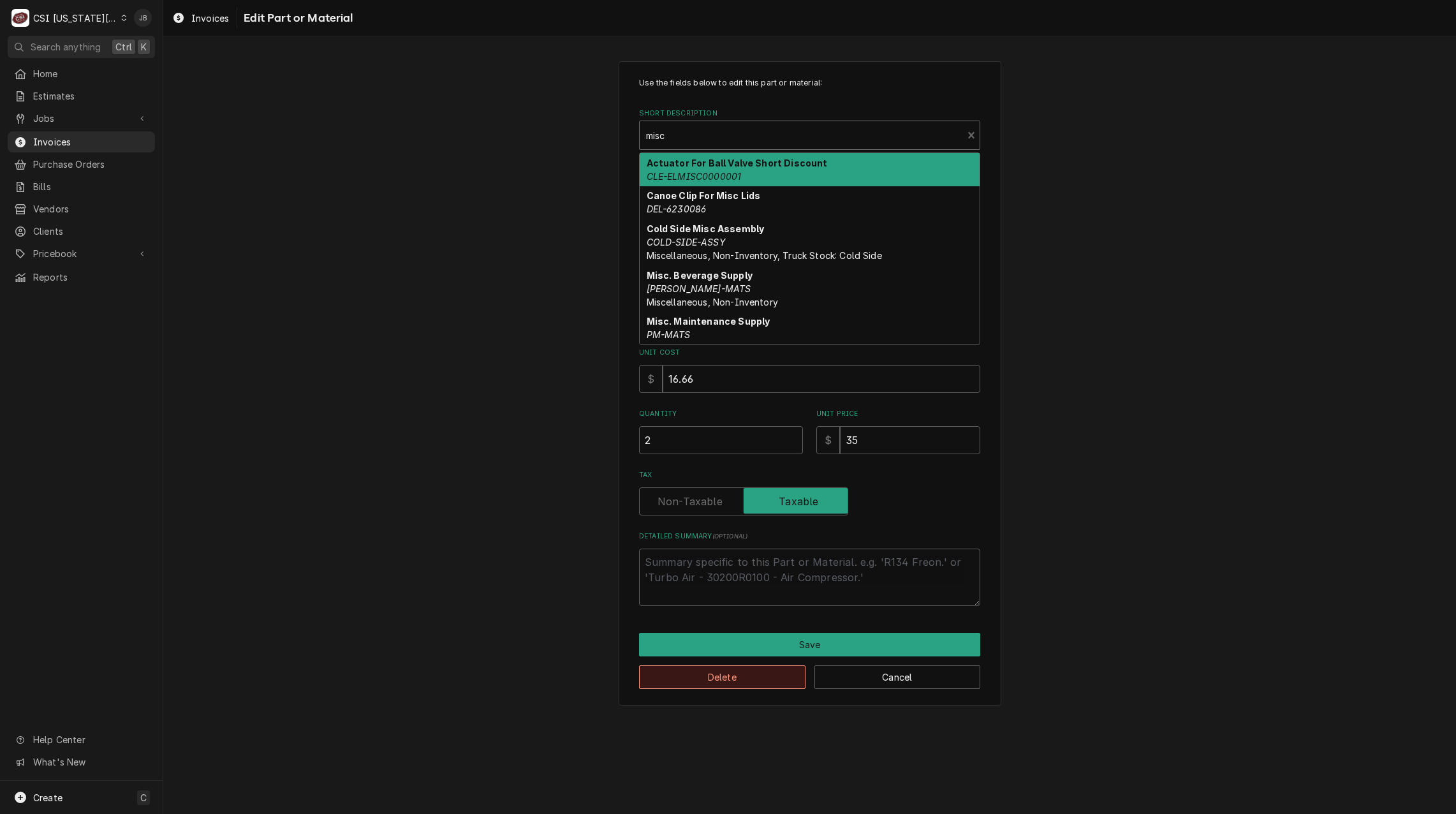
type input "misc"
click at [716, 670] on button "Delete" at bounding box center [722, 677] width 166 height 24
type textarea "x"
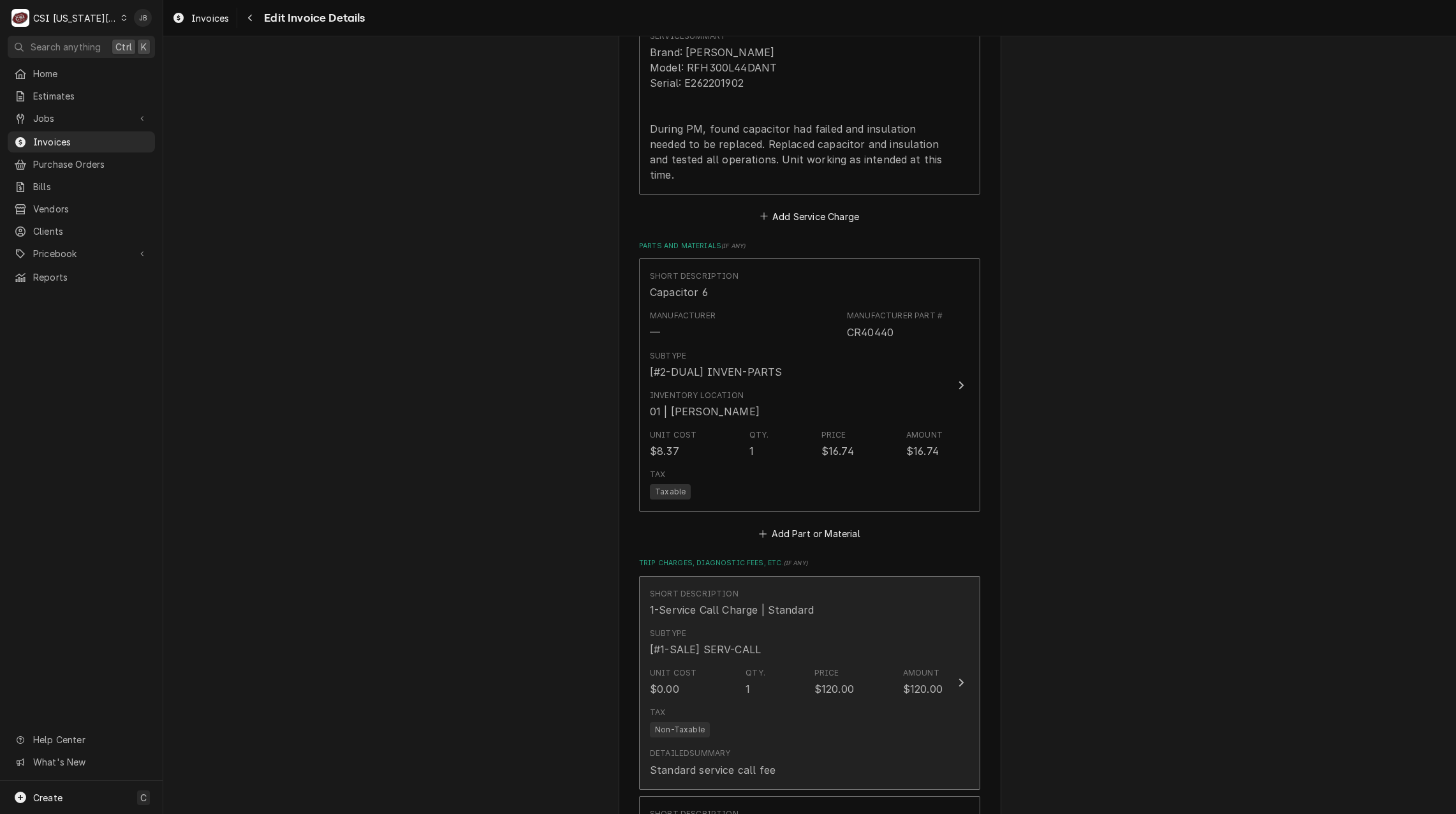
scroll to position [1668, 0]
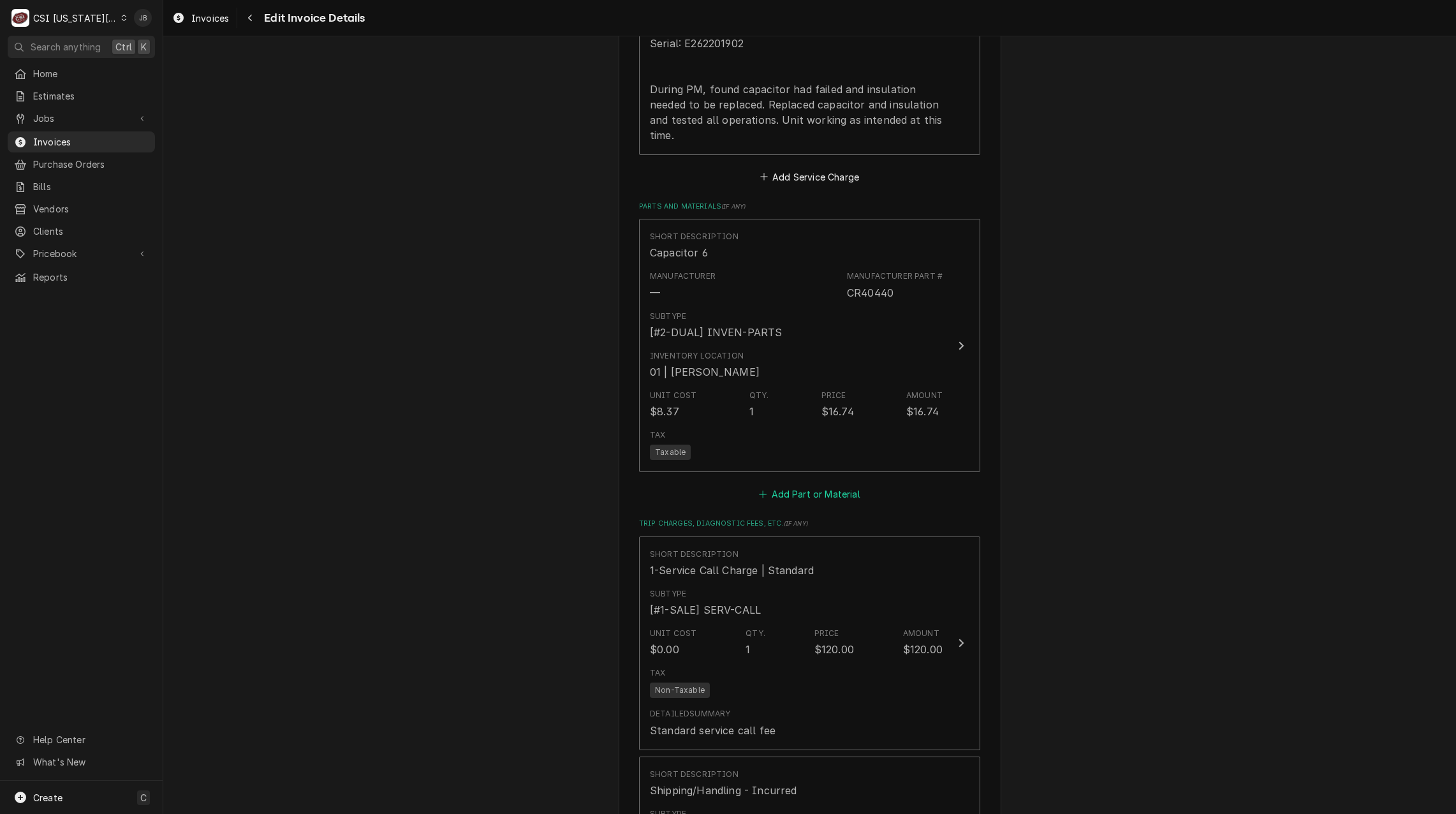
click at [797, 485] on button "Add Part or Material" at bounding box center [809, 494] width 105 height 18
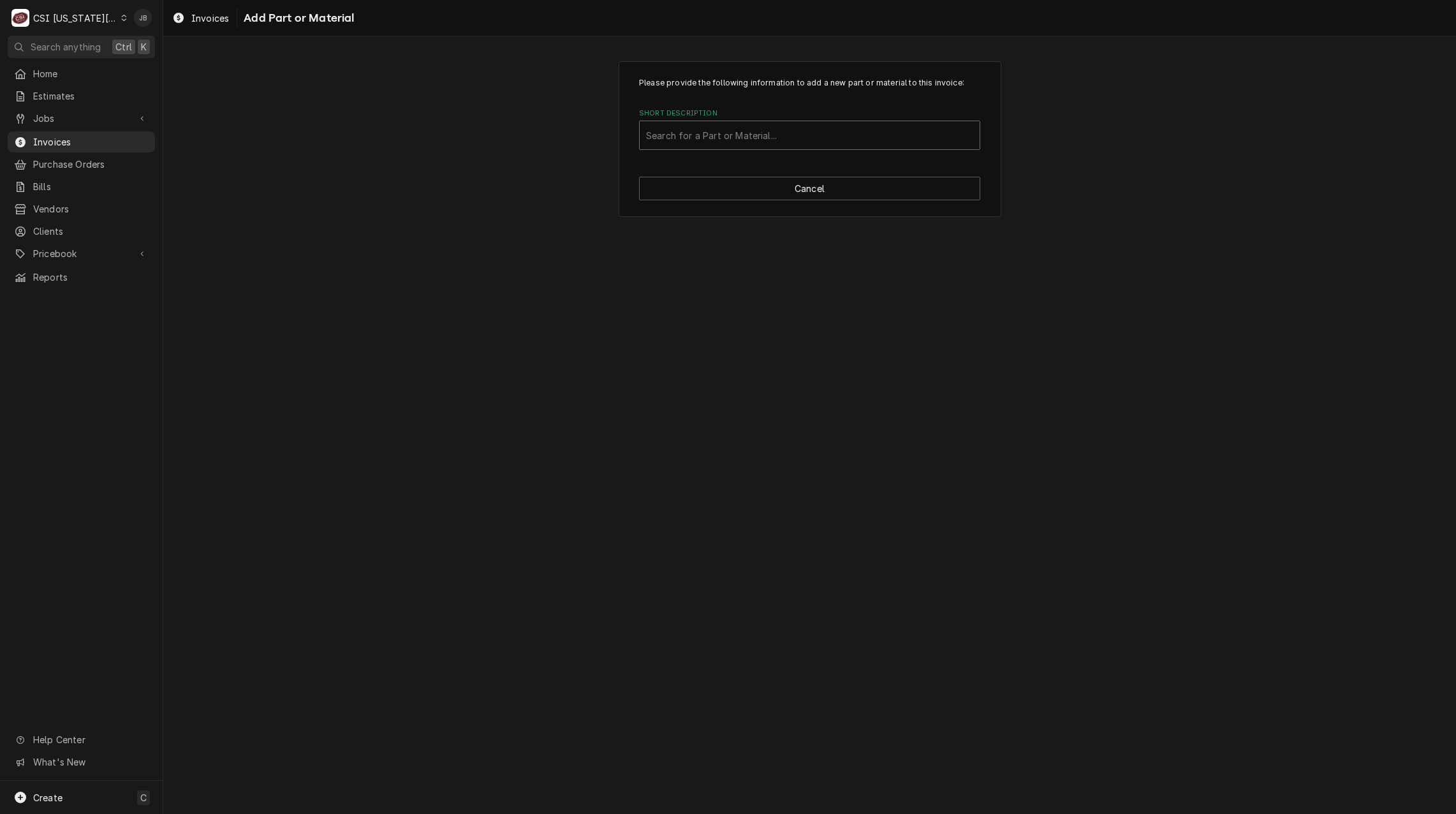
click at [700, 132] on div "Short Description" at bounding box center [810, 135] width 327 height 23
type input "misc ser"
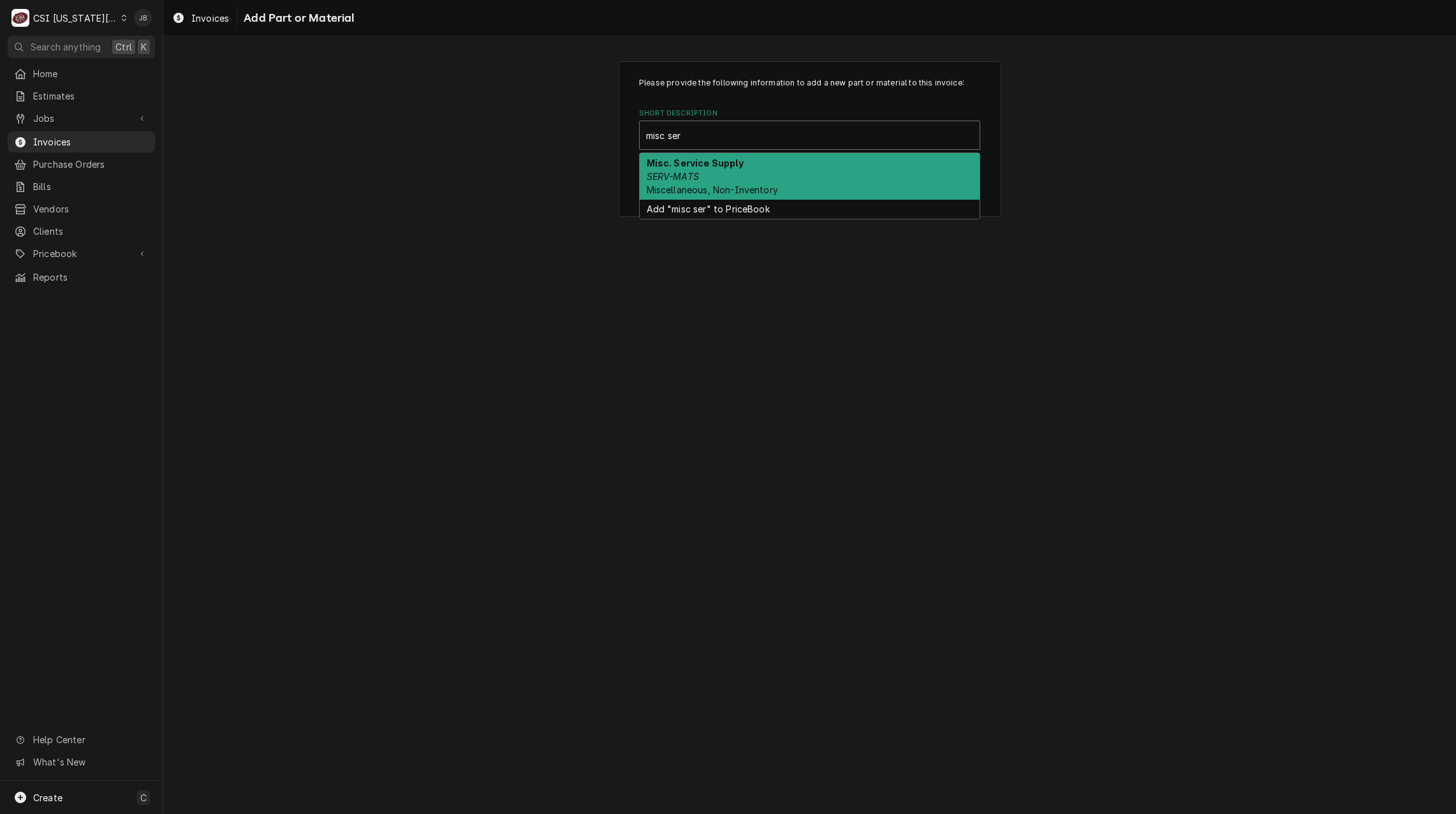
click at [710, 162] on strong "Misc. Service Supply" at bounding box center [695, 163] width 97 height 11
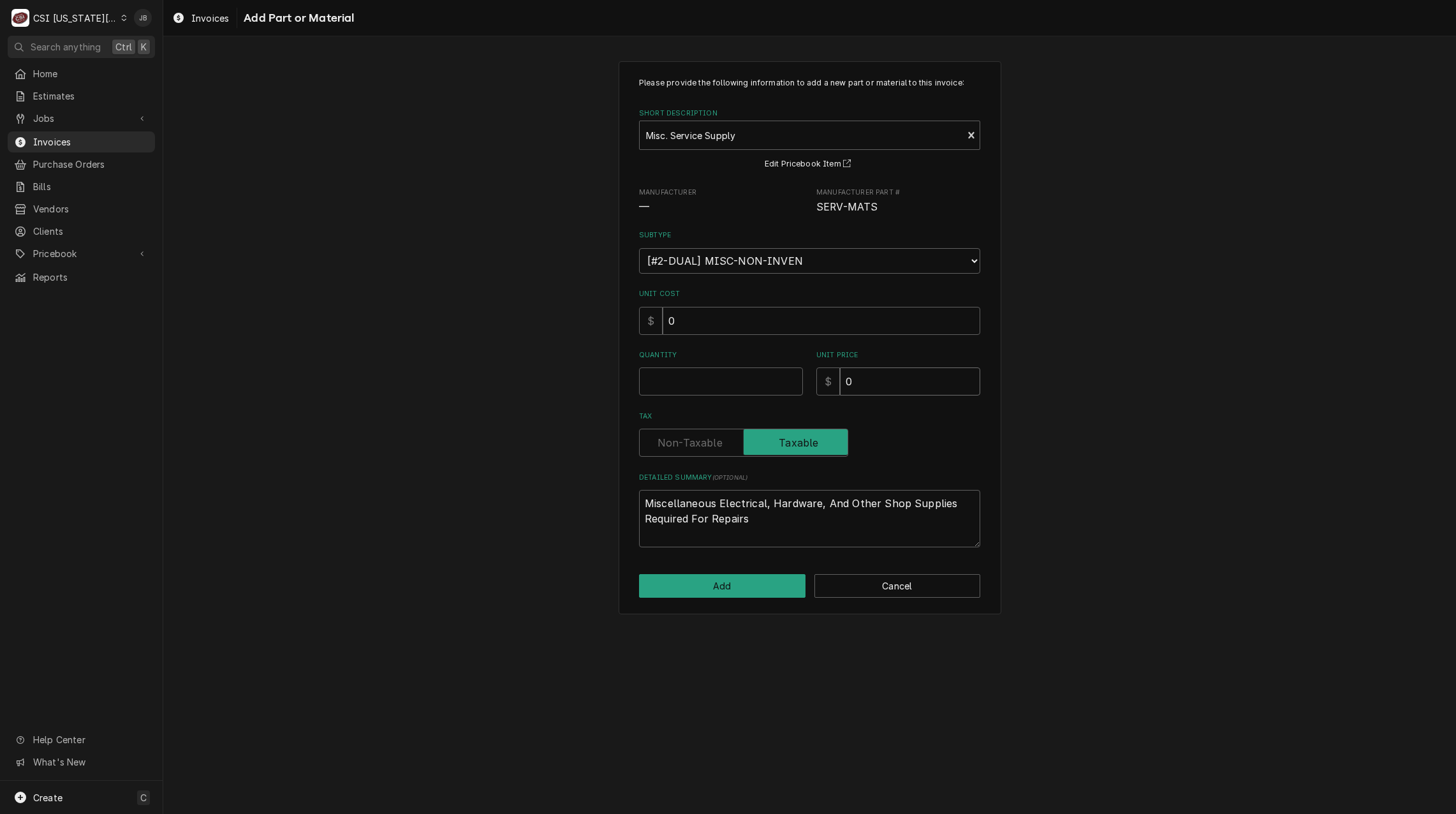
drag, startPoint x: 873, startPoint y: 373, endPoint x: 804, endPoint y: 373, distance: 69.0
click at [805, 373] on div "Quantity Unit Price $ 0" at bounding box center [809, 373] width 341 height 45
type textarea "x"
type input "1"
type textarea "x"
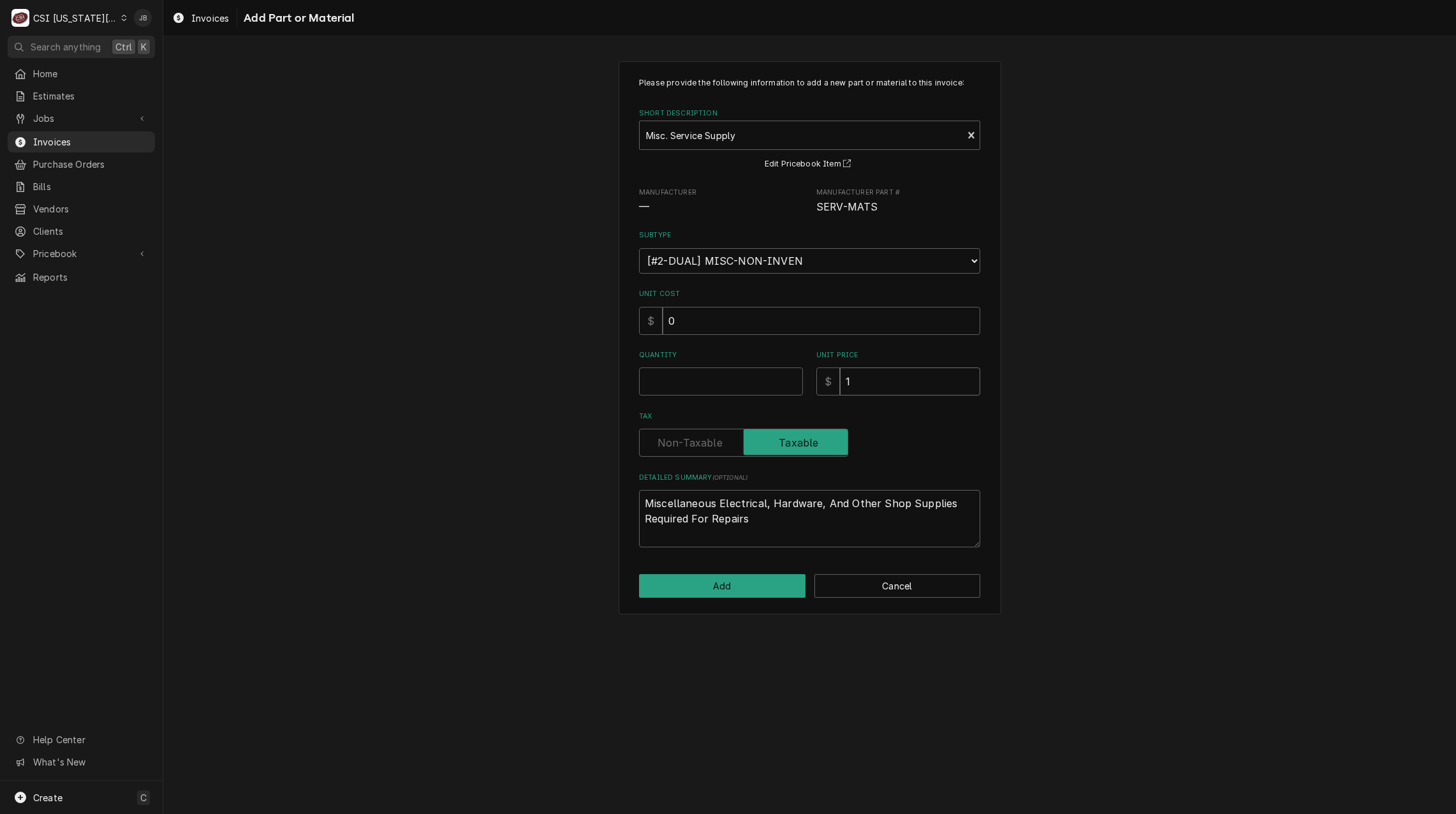
type input "16"
type textarea "x"
type input "160"
click at [726, 372] on input "Quantity" at bounding box center [720, 381] width 164 height 28
type textarea "x"
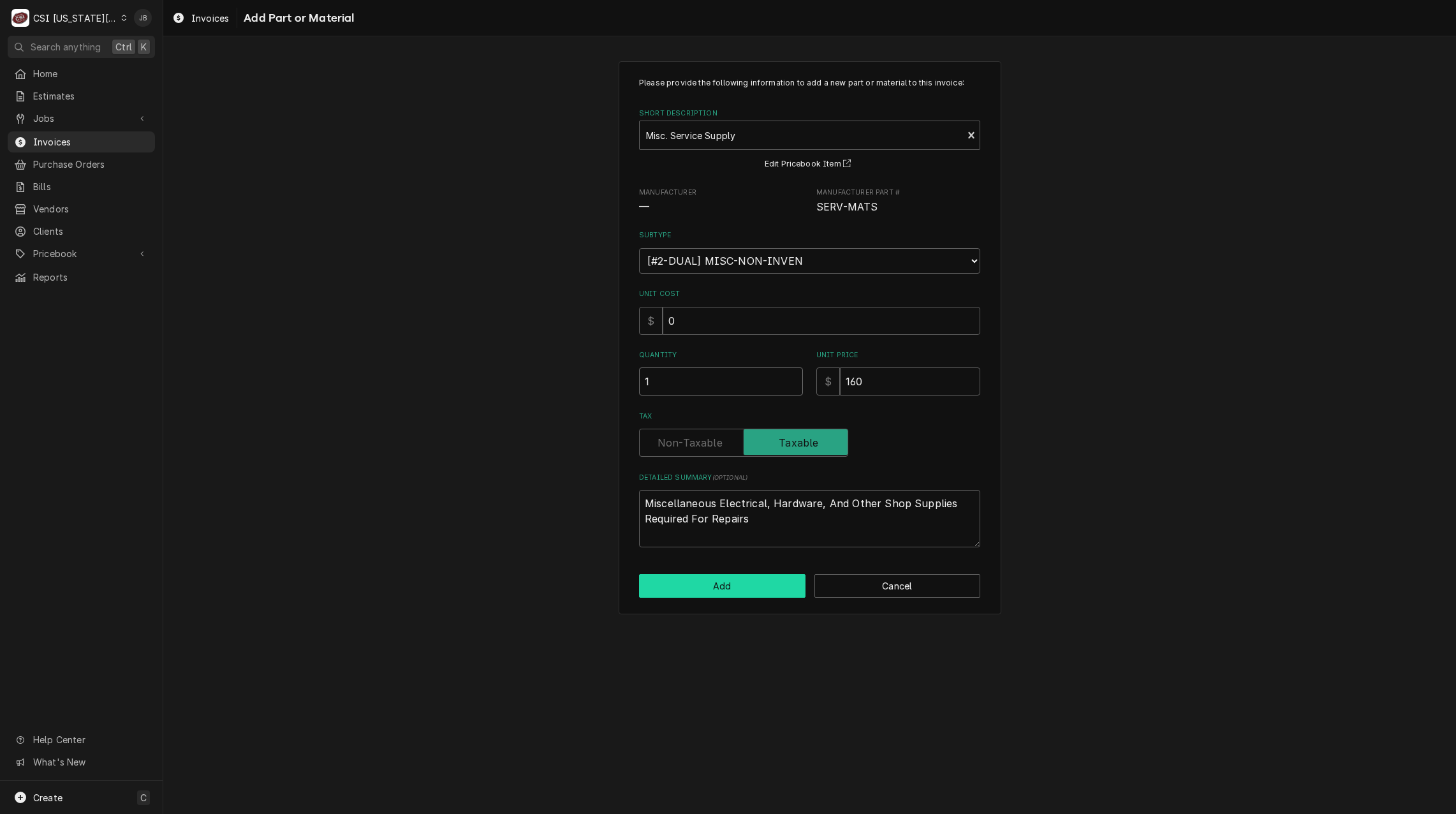
type input "1"
click at [728, 583] on button "Add" at bounding box center [722, 586] width 166 height 24
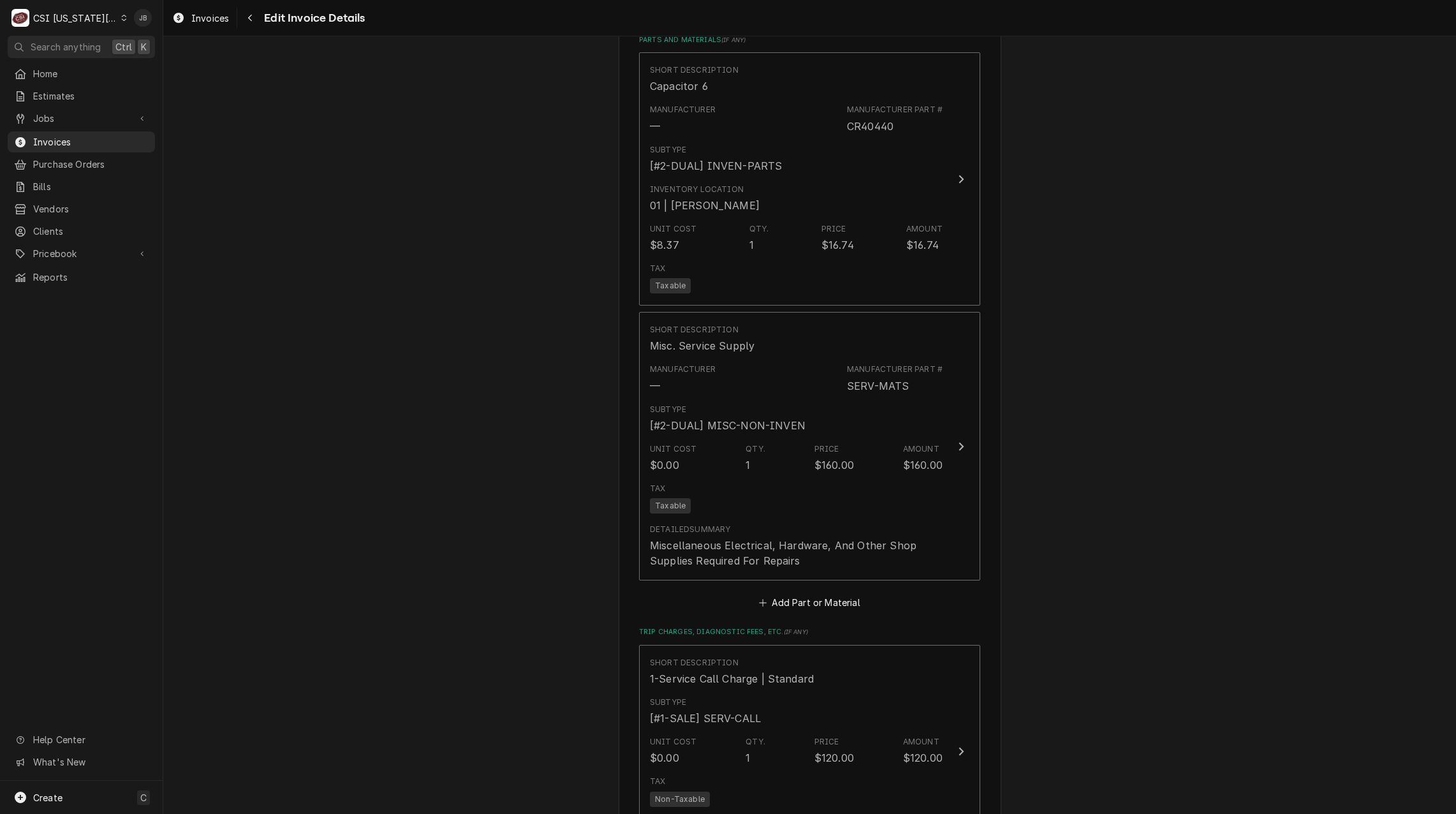
scroll to position [1798, 0]
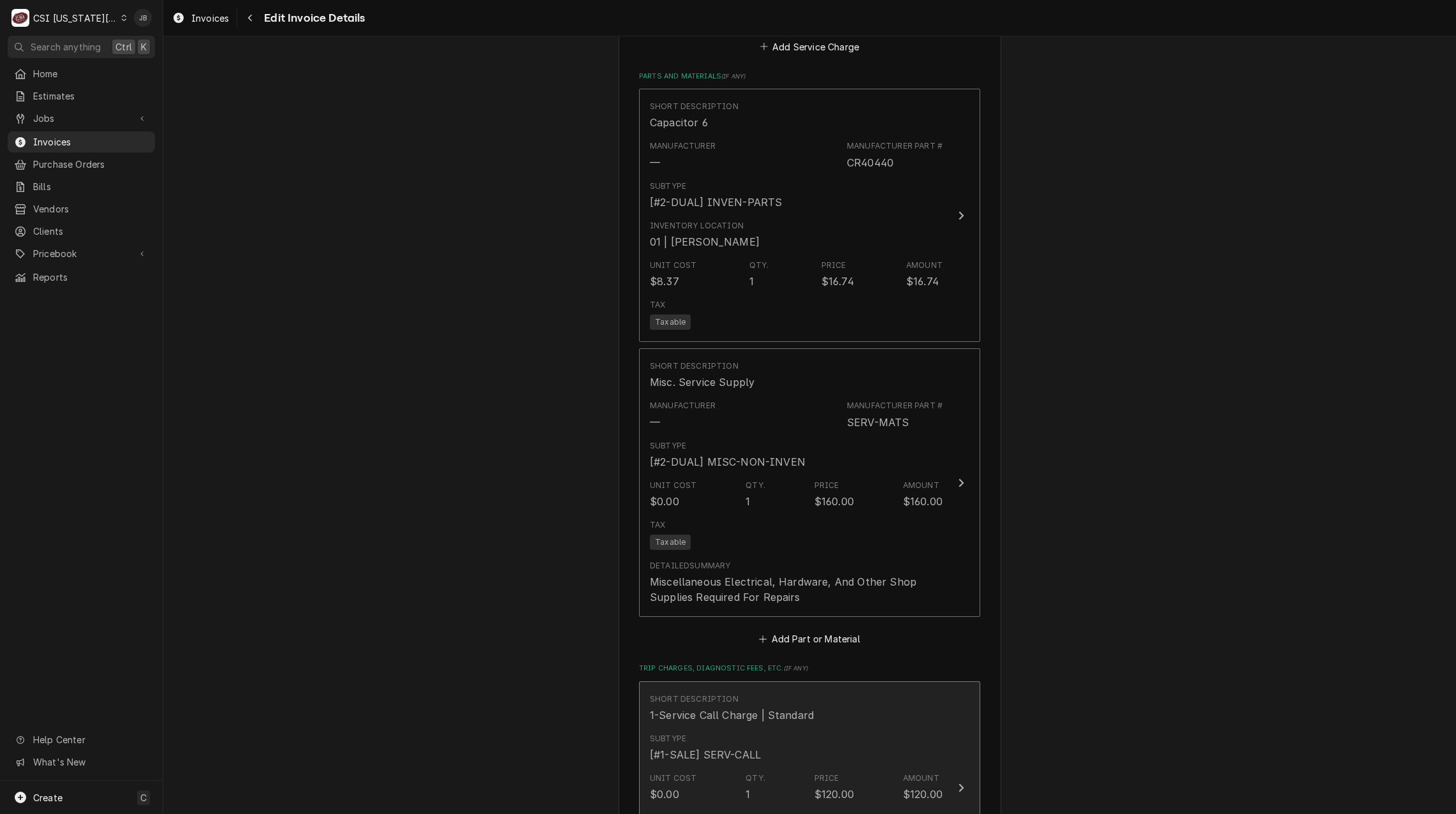
click at [720, 707] on div "1-Service Call Charge | Standard" at bounding box center [732, 715] width 164 height 15
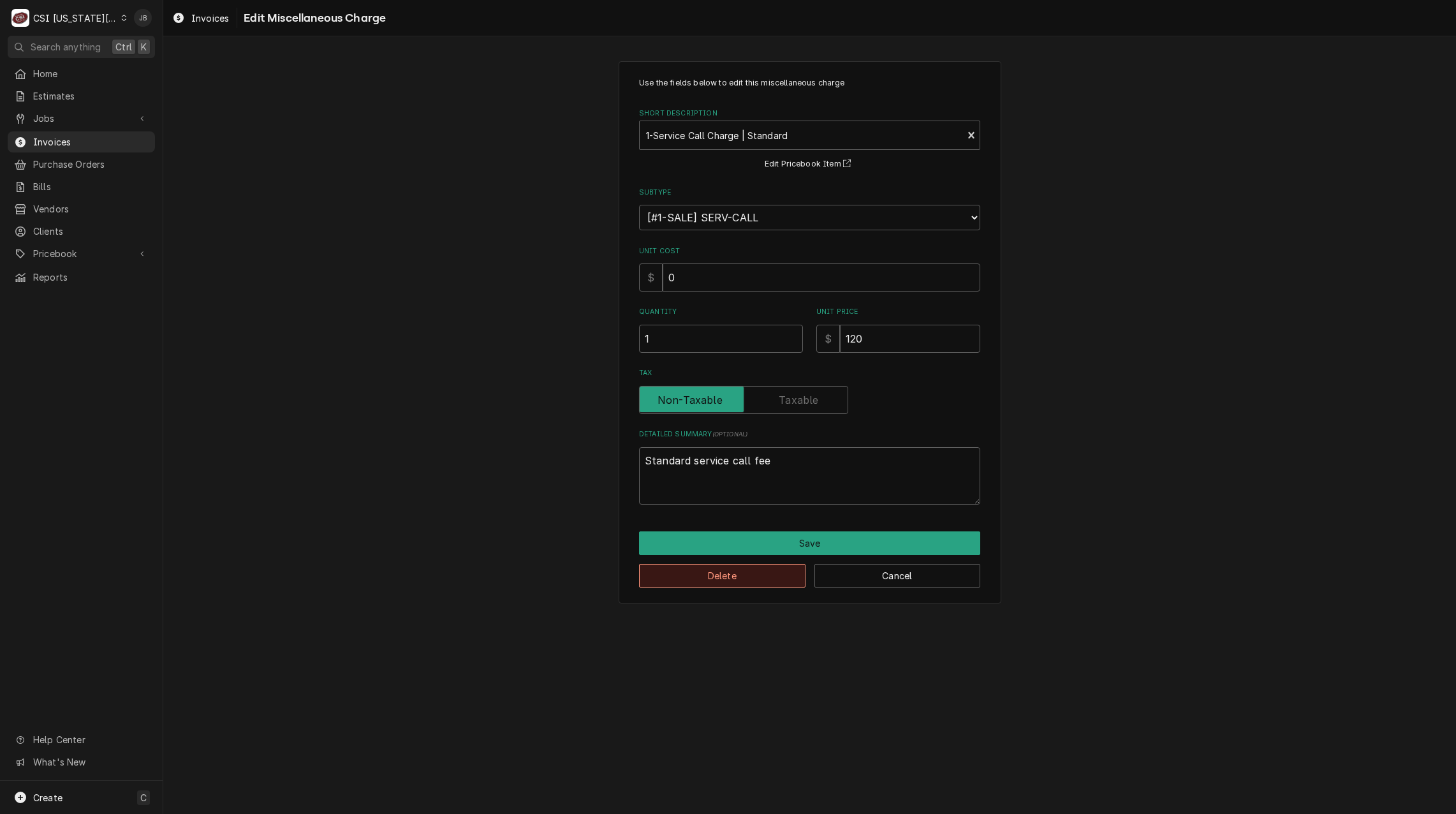
click at [720, 578] on button "Delete" at bounding box center [722, 576] width 166 height 24
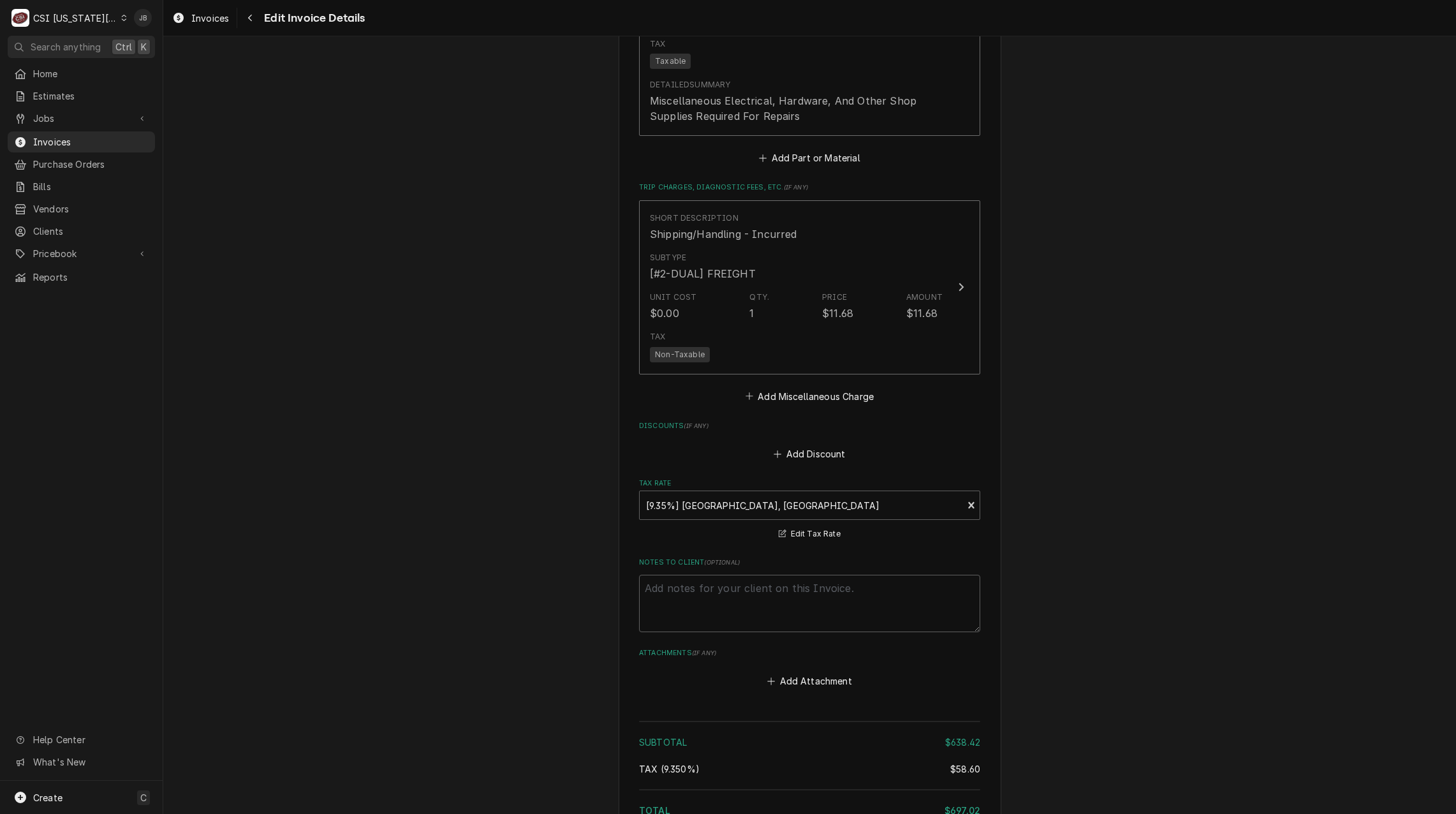
scroll to position [2348, 0]
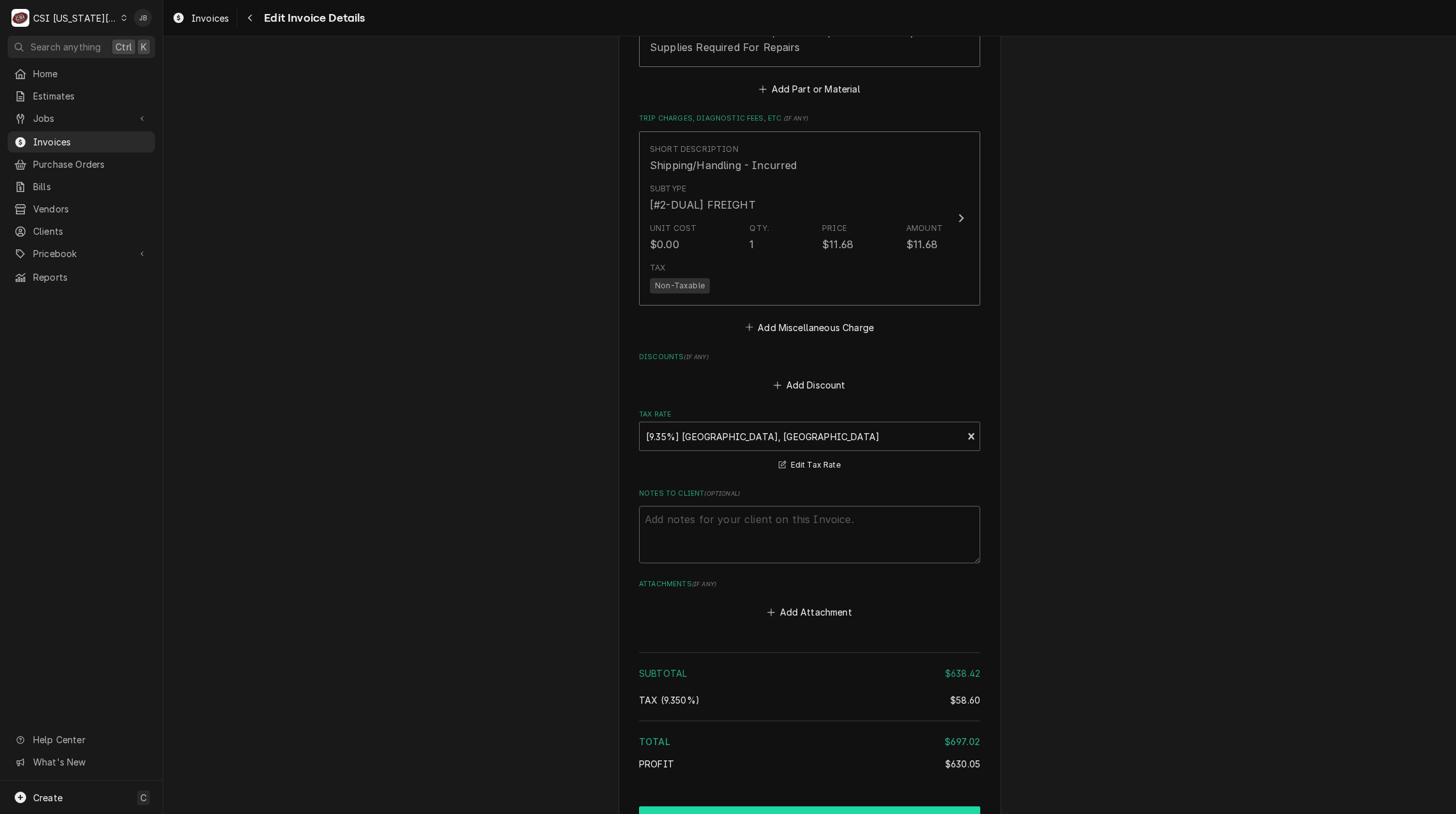
click at [742, 807] on button "Create and Send" at bounding box center [809, 819] width 341 height 24
type textarea "x"
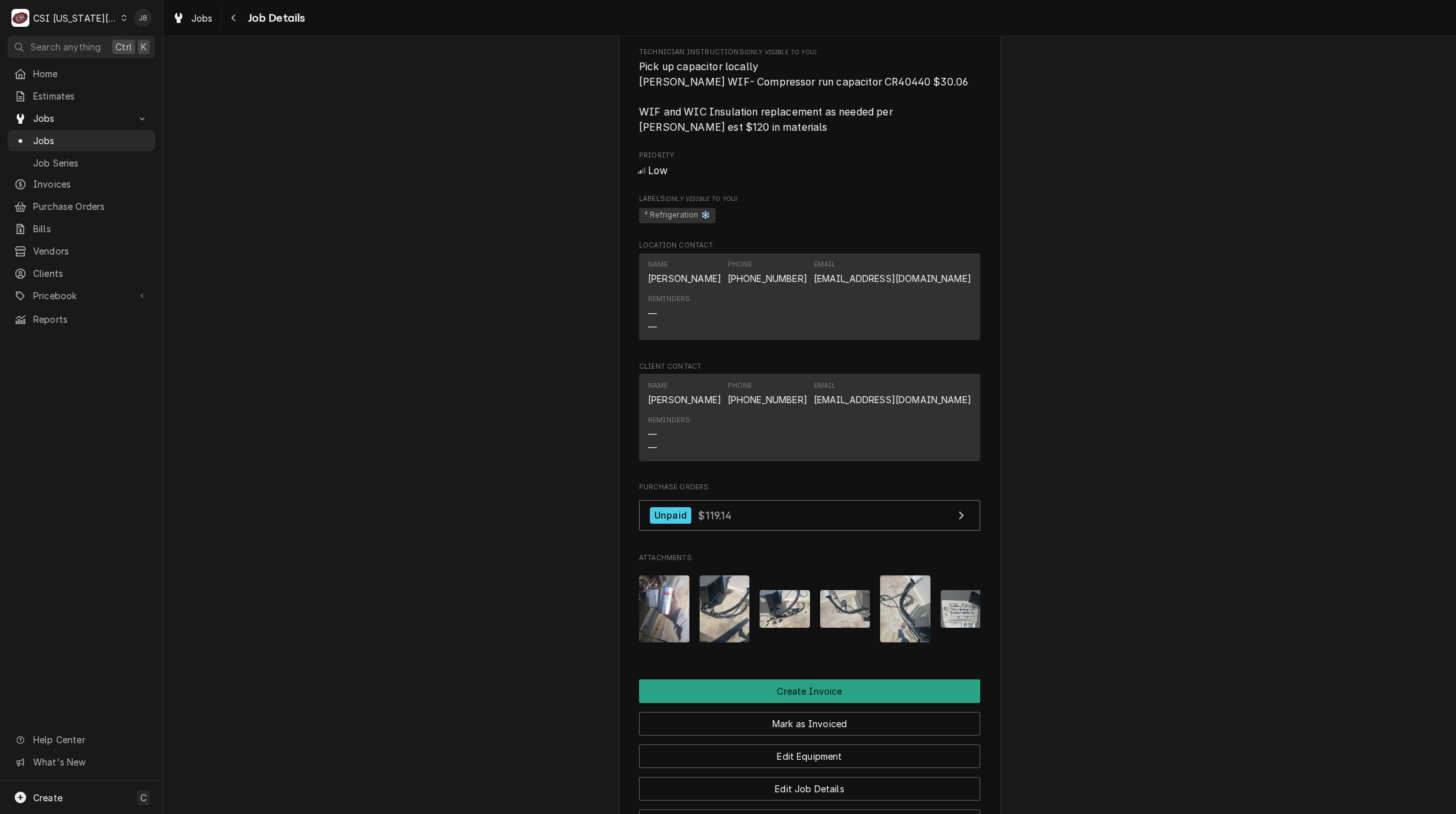
scroll to position [1084, 0]
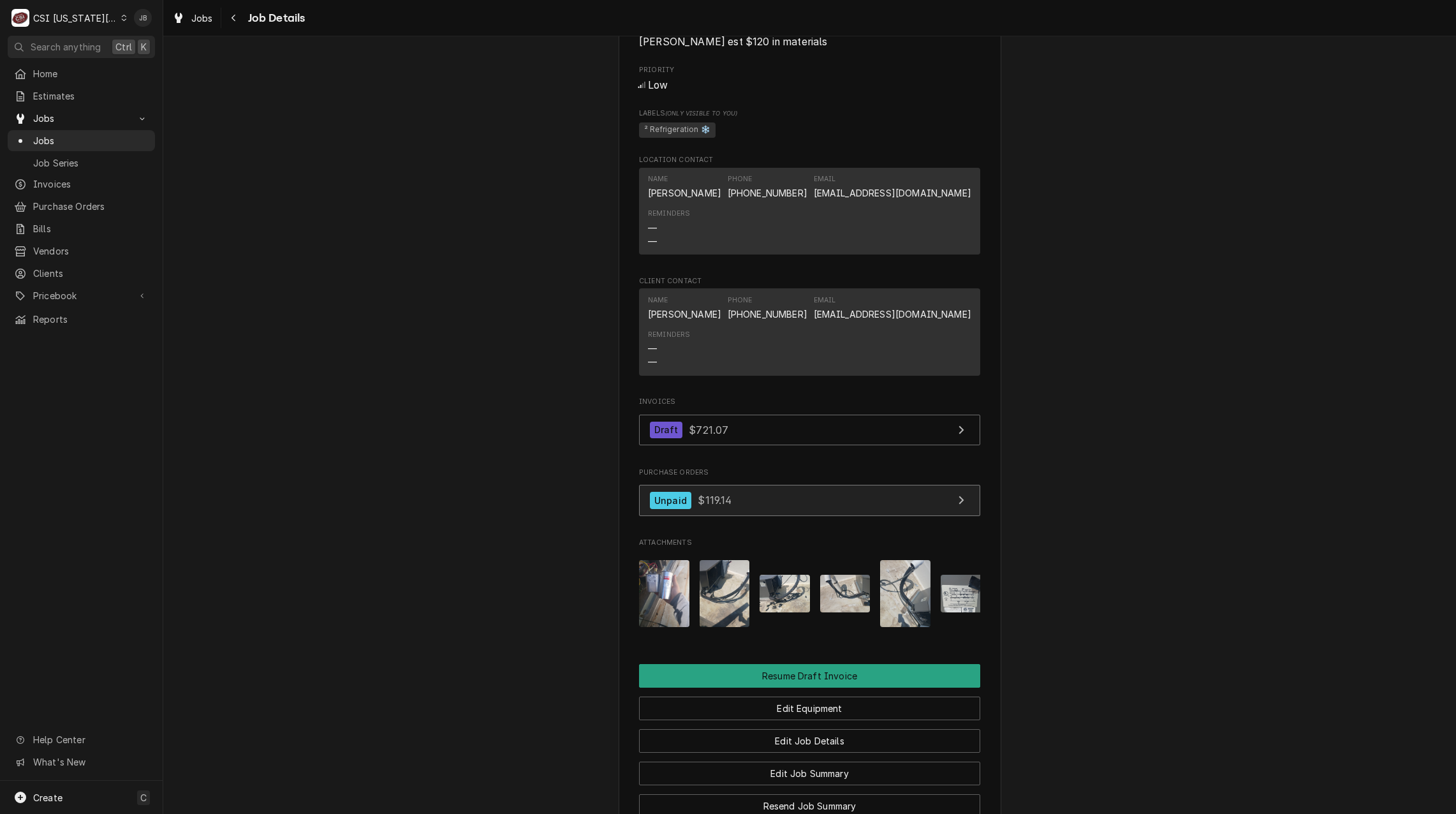
click at [724, 492] on div "Unpaid $119.14" at bounding box center [691, 500] width 82 height 17
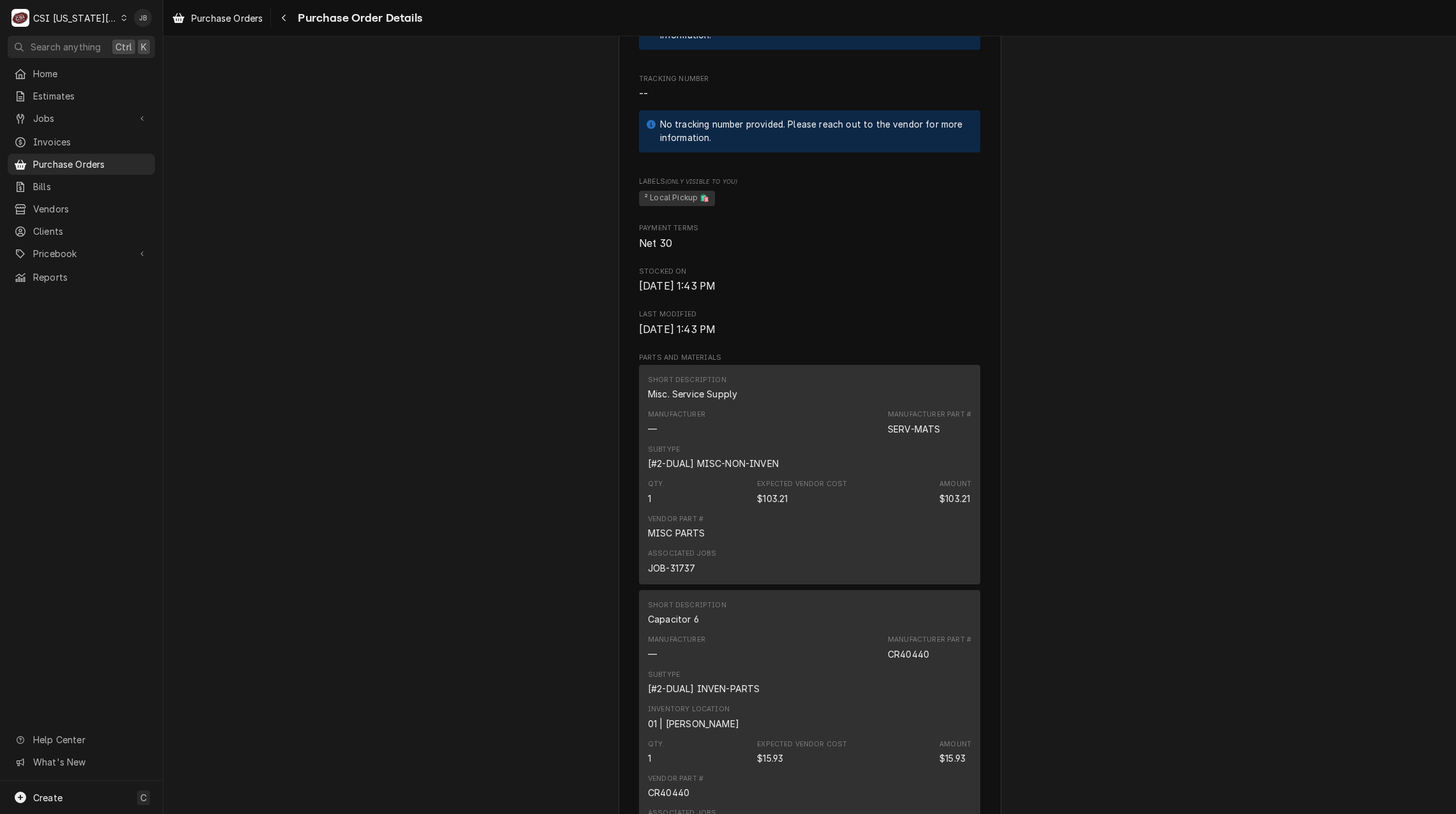
scroll to position [766, 0]
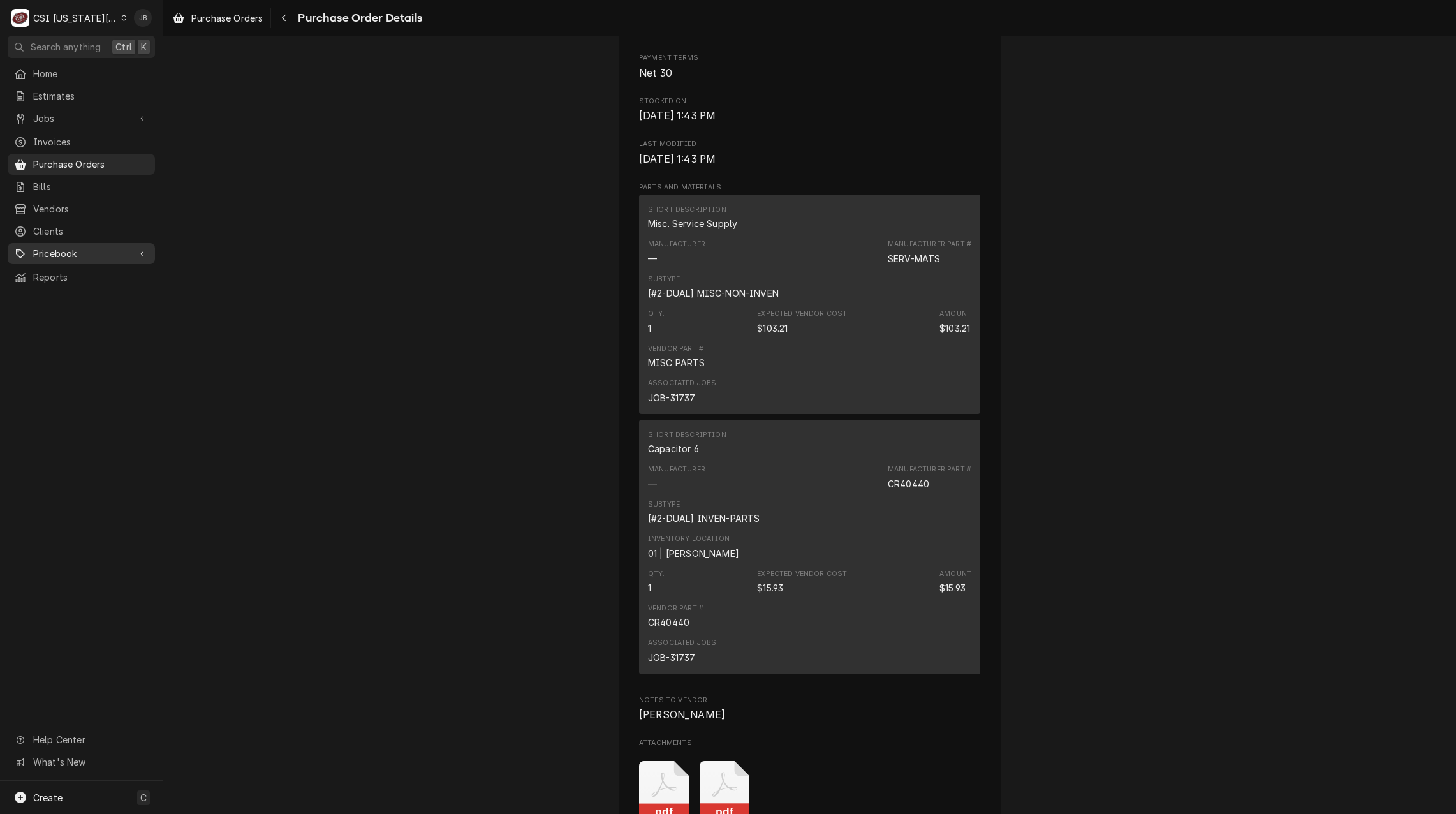
click at [98, 247] on span "Pricebook" at bounding box center [81, 253] width 96 height 13
click at [87, 275] on div "Services" at bounding box center [81, 276] width 142 height 16
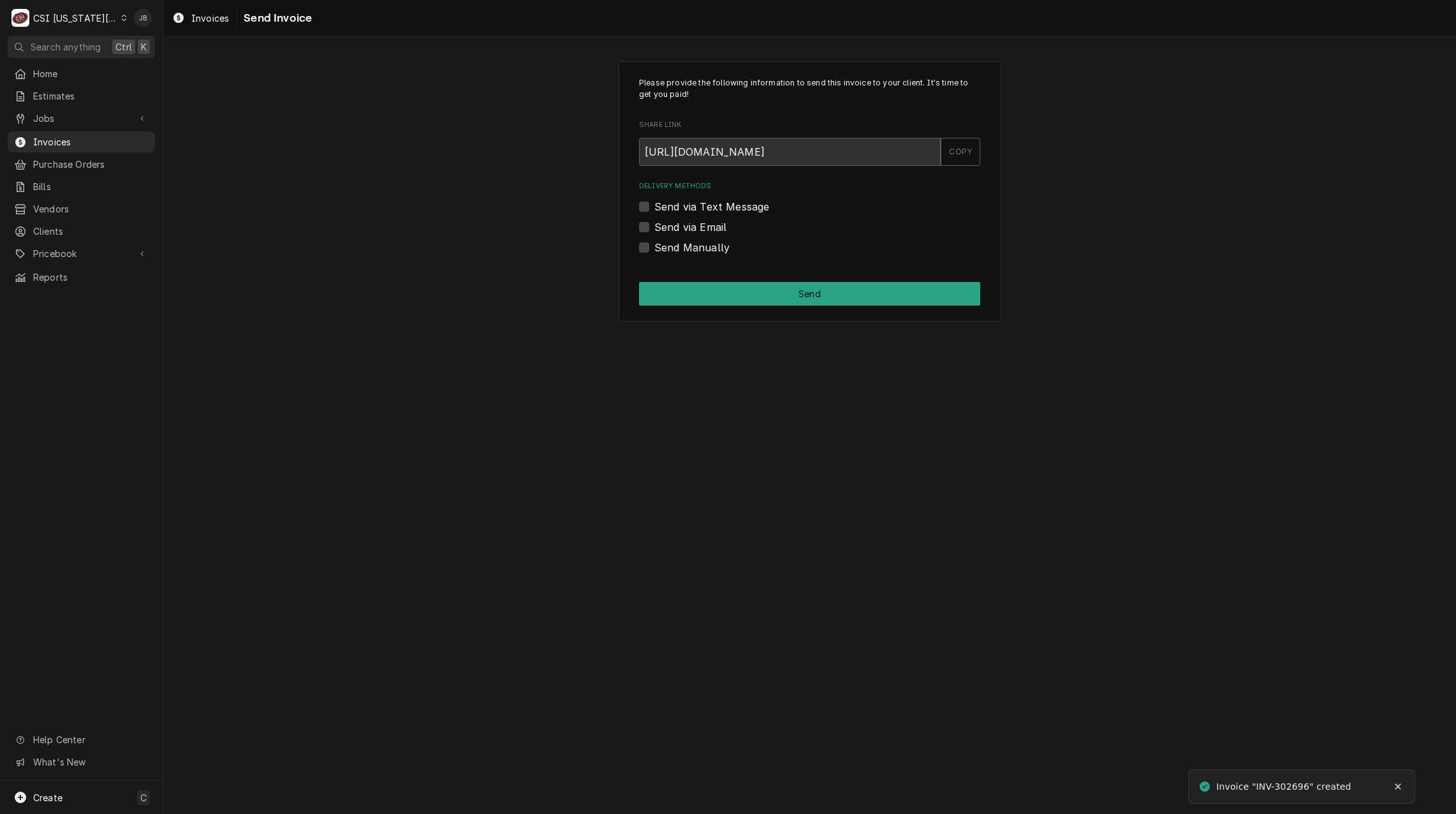
click at [676, 224] on label "Send via Email" at bounding box center [691, 227] width 72 height 15
click at [676, 224] on input "Send via Email" at bounding box center [825, 233] width 341 height 28
checkbox input "true"
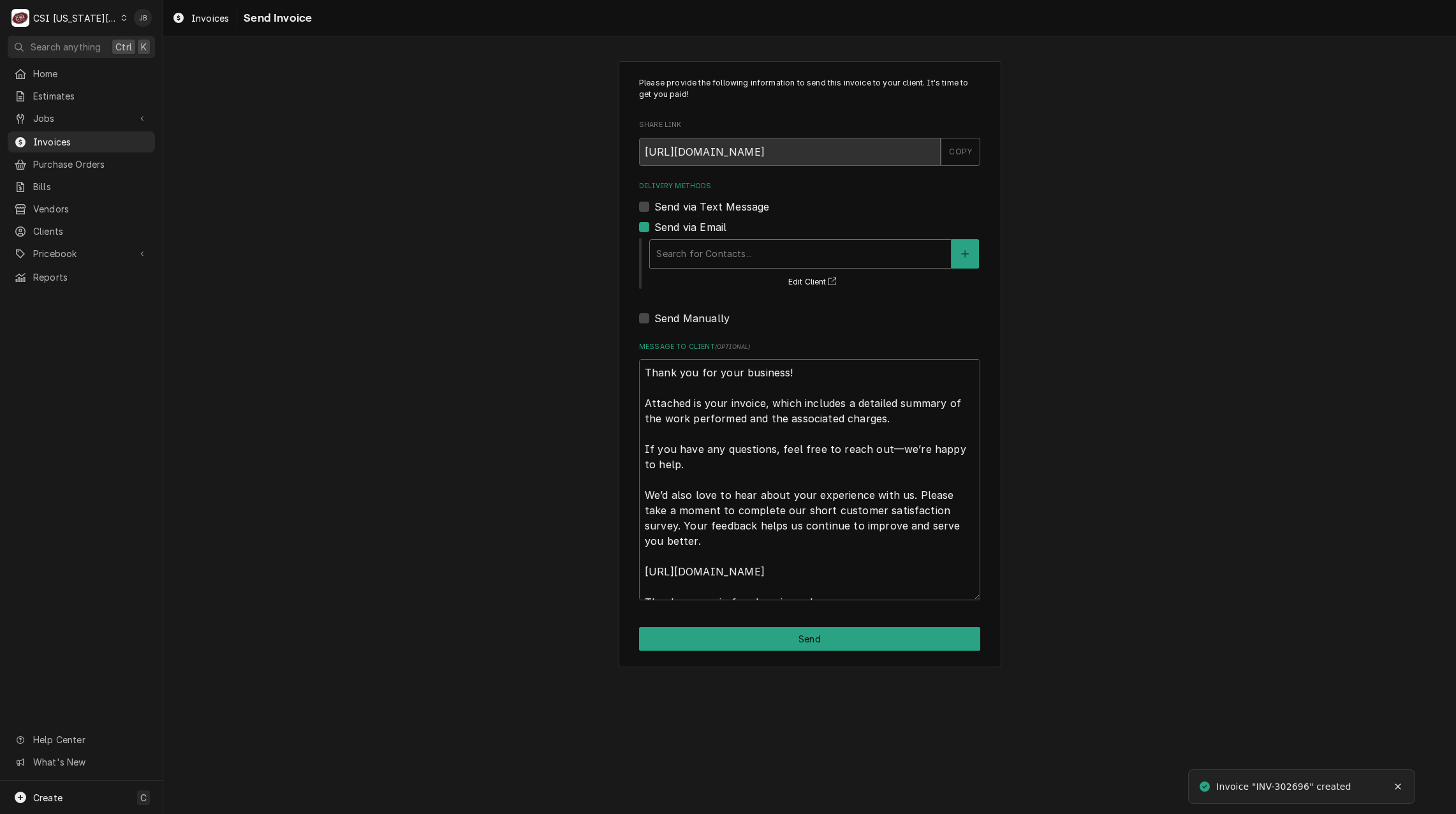
click at [727, 252] on div "Delivery Methods" at bounding box center [800, 254] width 288 height 23
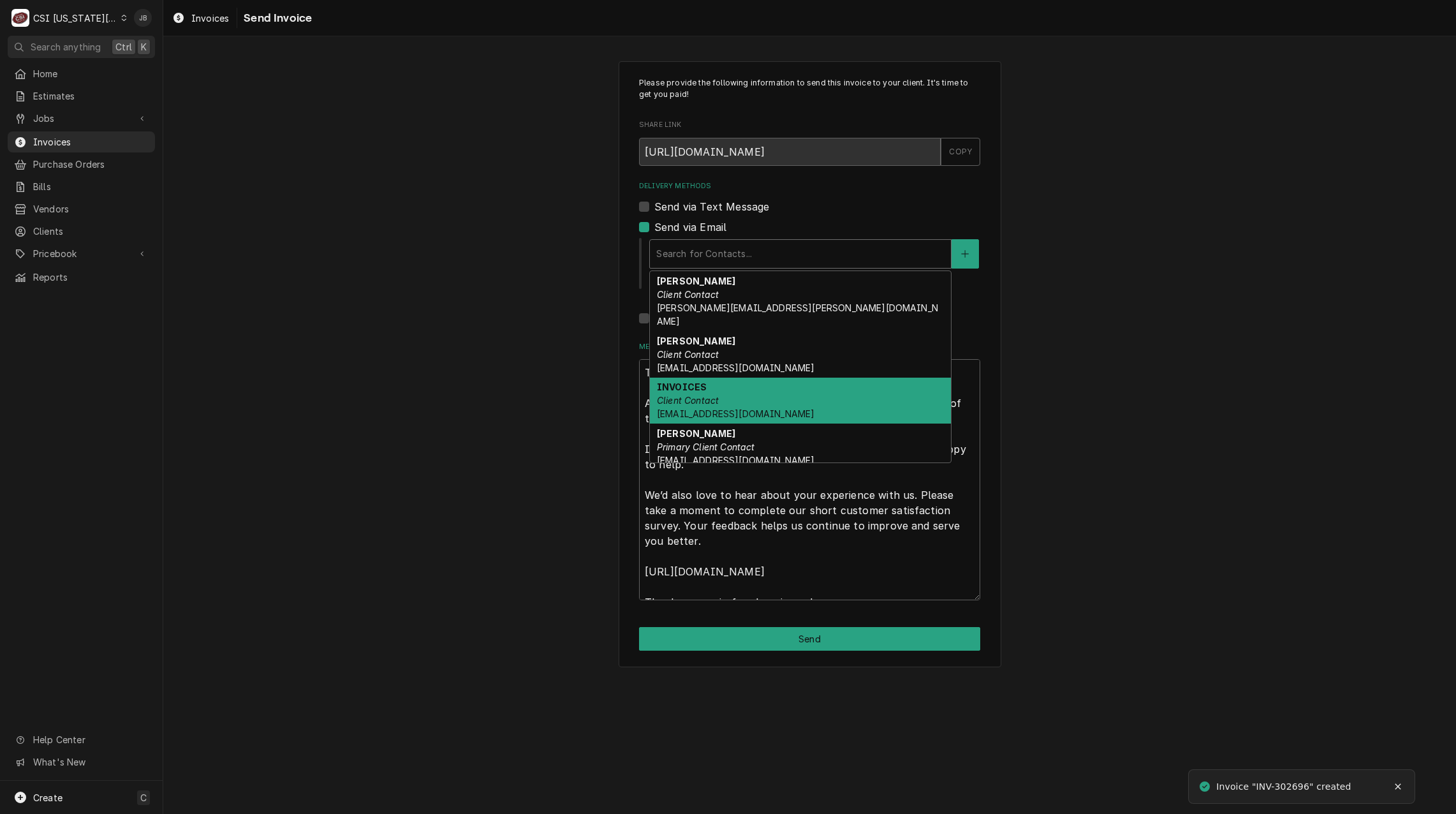
click at [746, 378] on div "INVOICES Client Contact ap@kmoburger.com" at bounding box center [801, 401] width 301 height 46
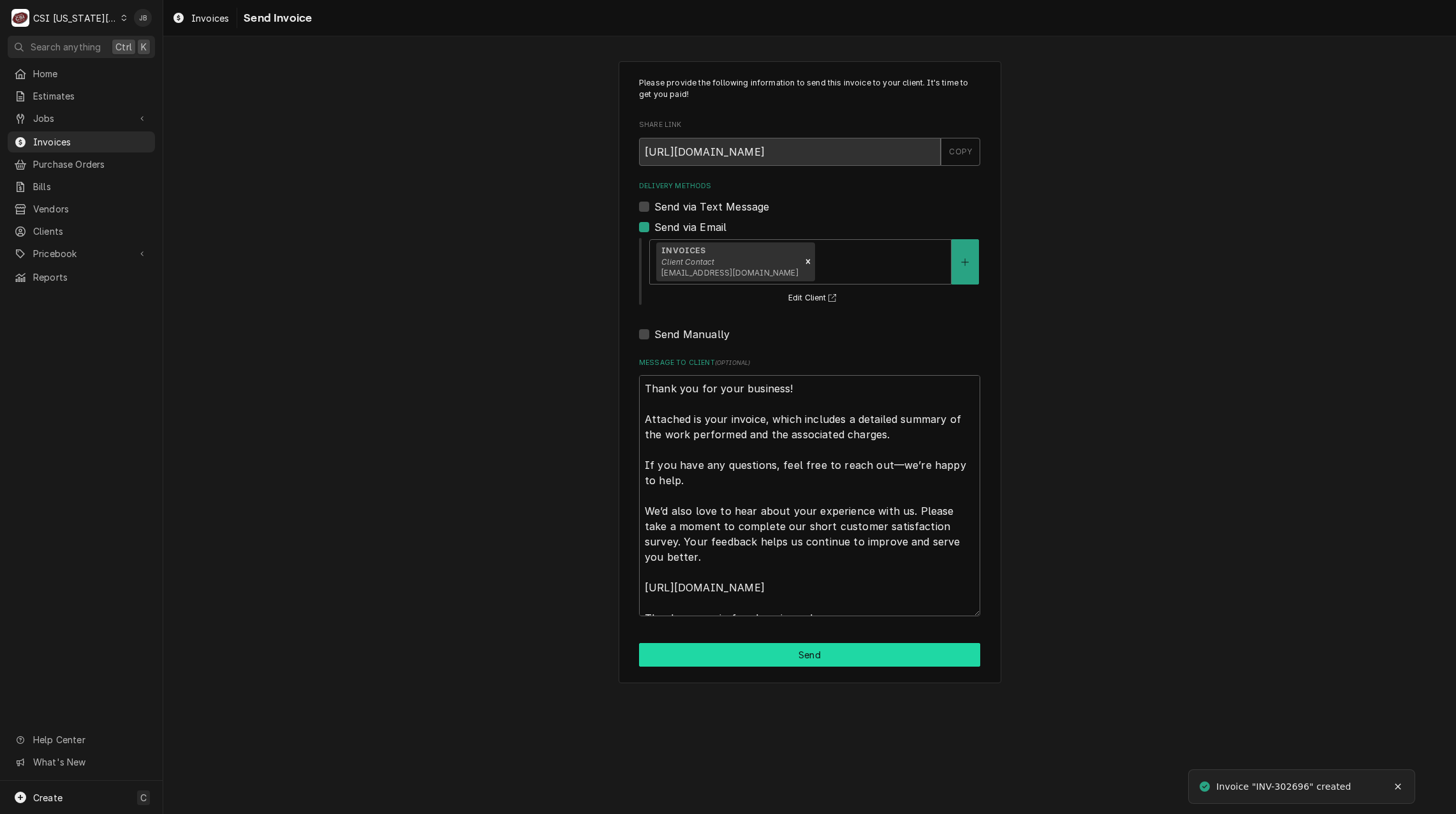
click at [716, 657] on button "Send" at bounding box center [809, 655] width 341 height 24
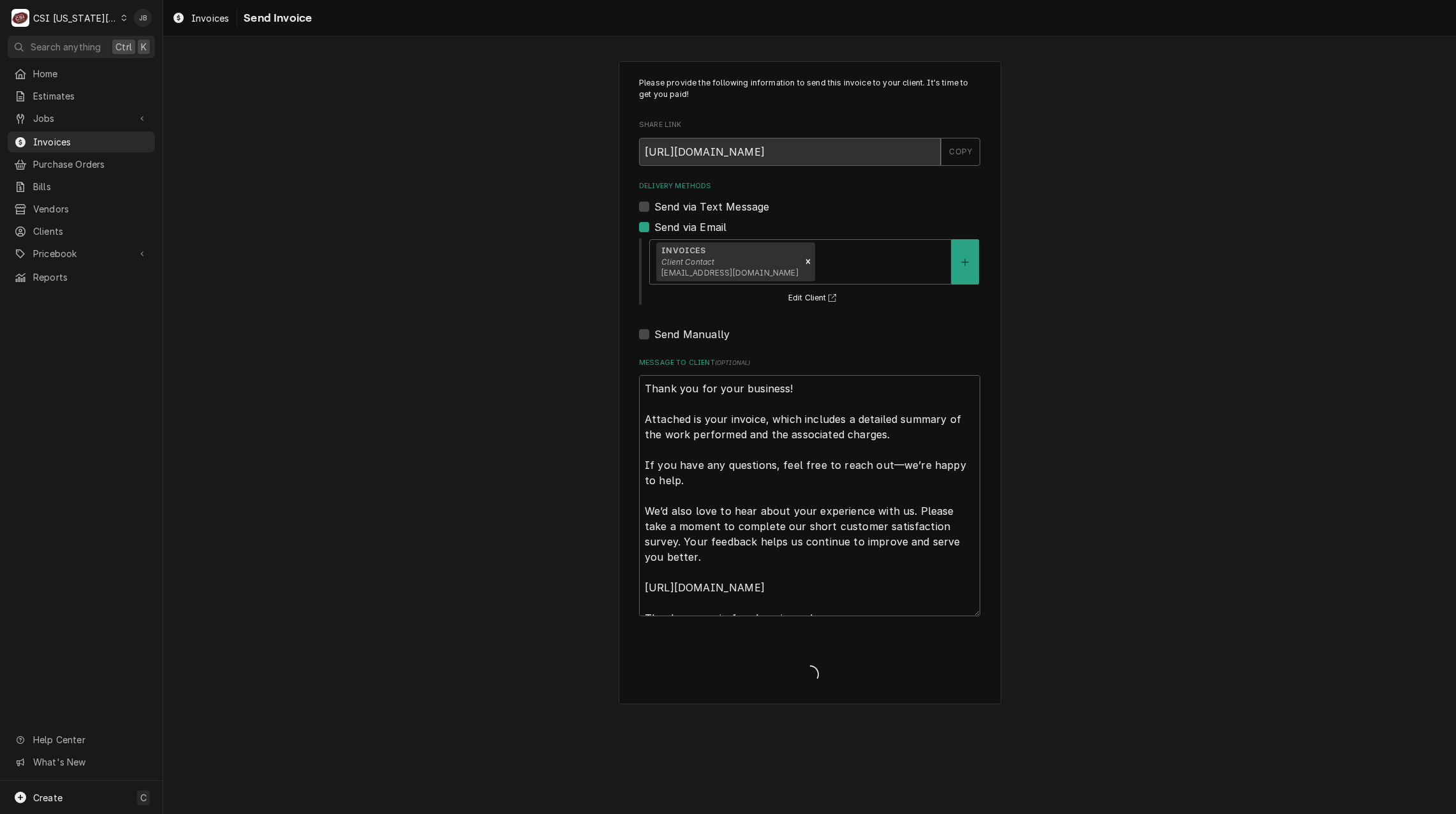
type textarea "x"
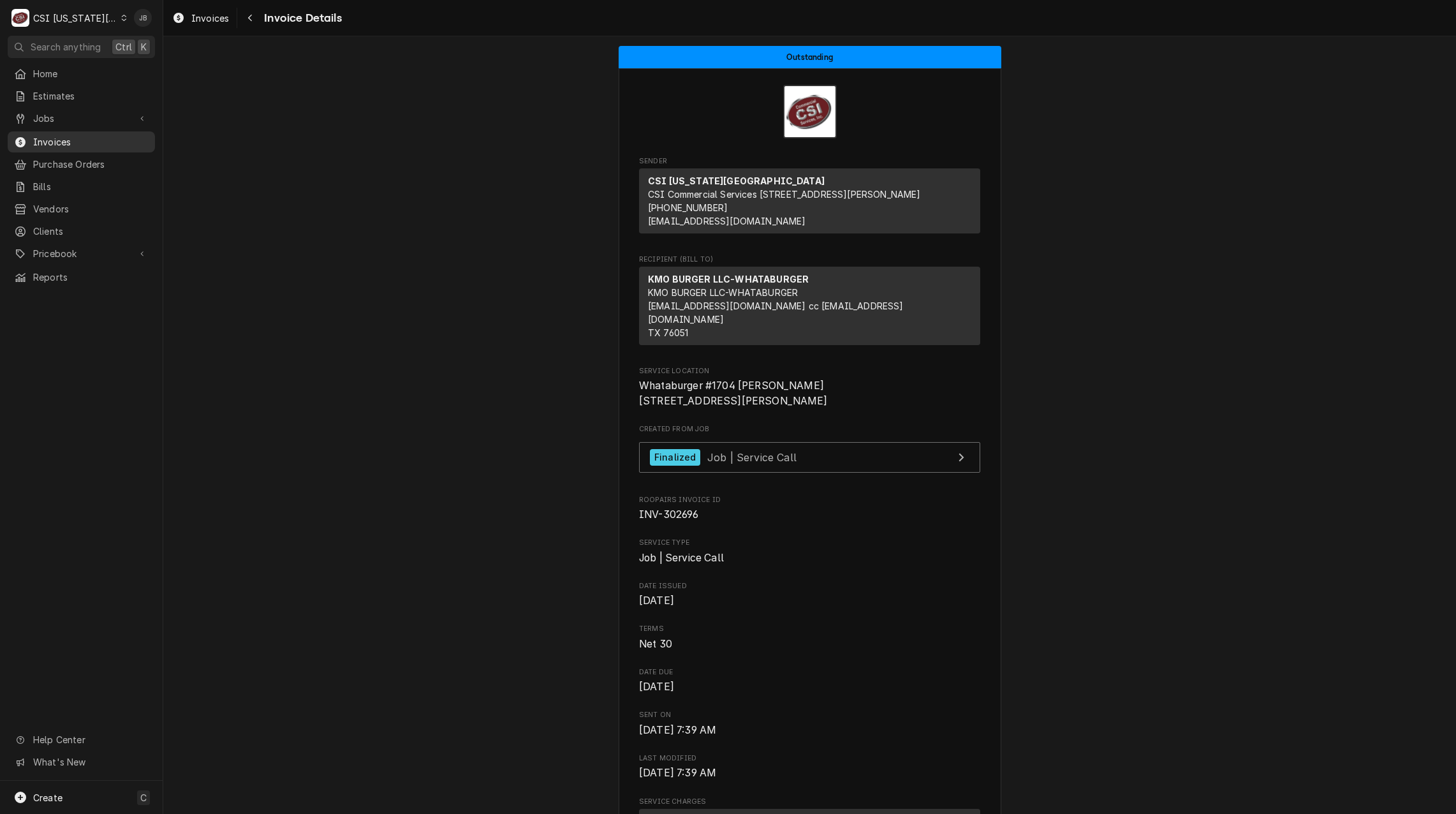
click at [81, 143] on span "Invoices" at bounding box center [91, 142] width 115 height 13
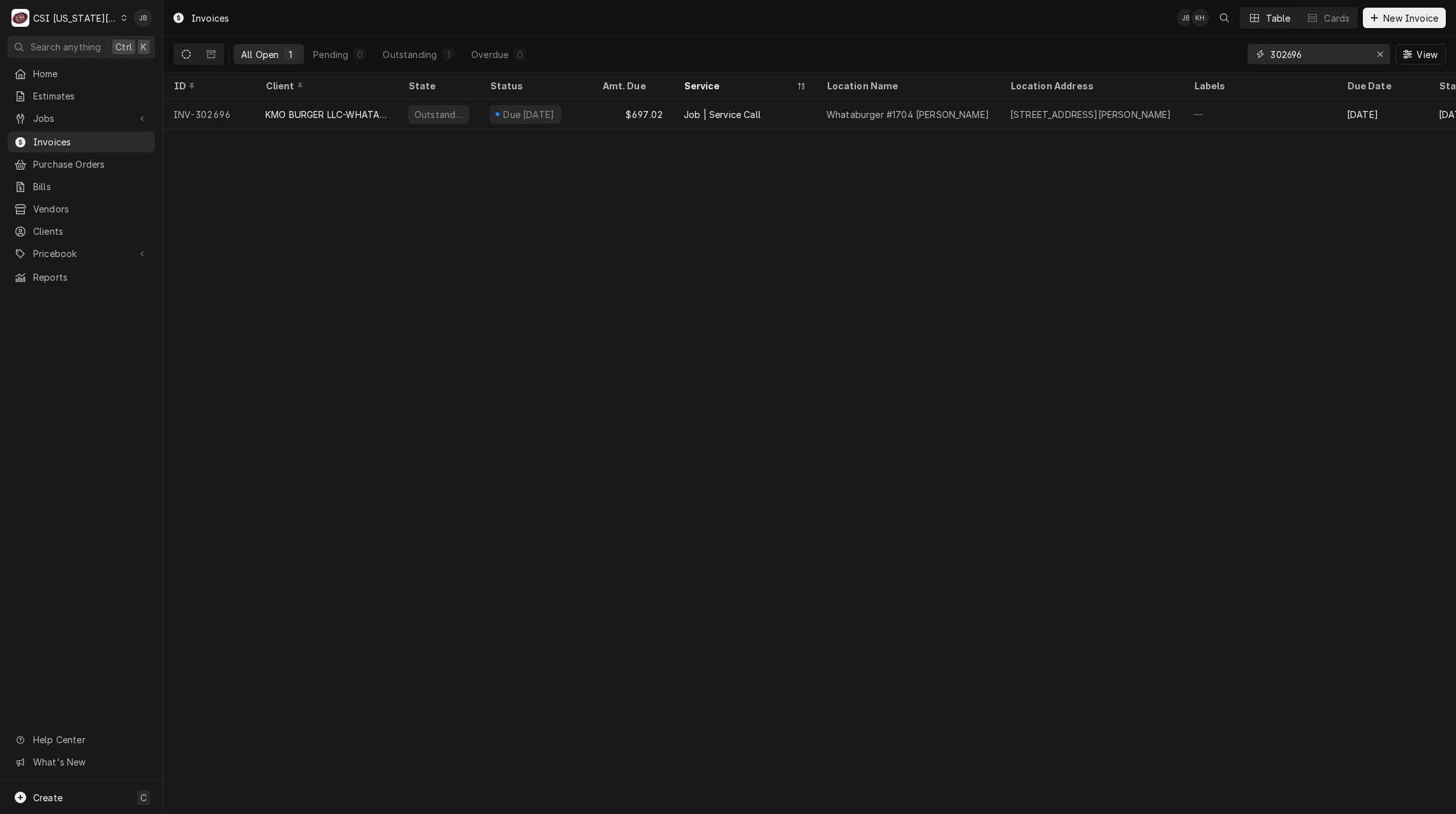
click at [1311, 59] on input "302696" at bounding box center [1318, 54] width 95 height 21
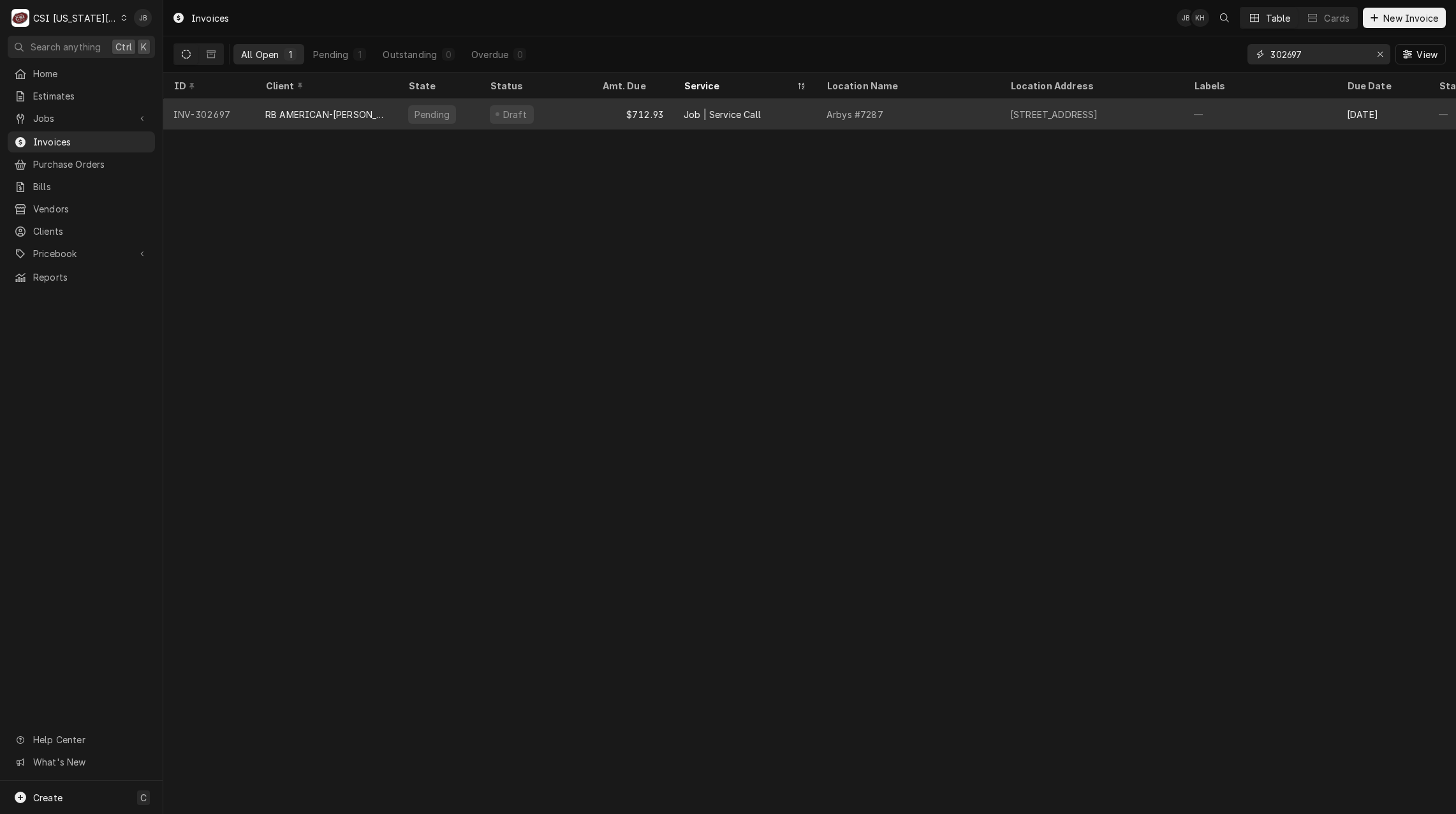
type input "302697"
click at [308, 115] on div "RB AMERICAN-[PERSON_NAME] GROUP" at bounding box center [326, 115] width 123 height 13
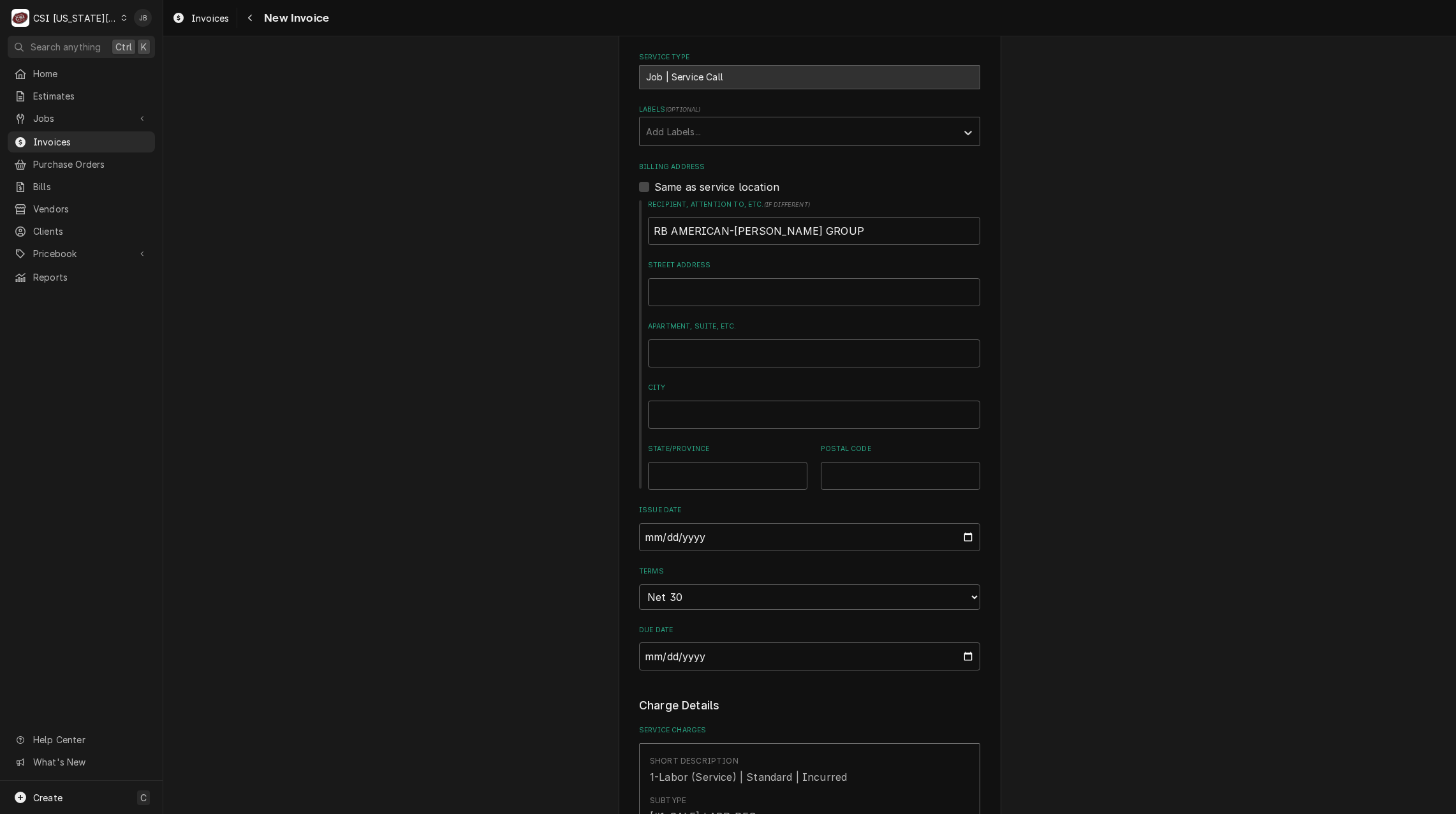
scroll to position [766, 0]
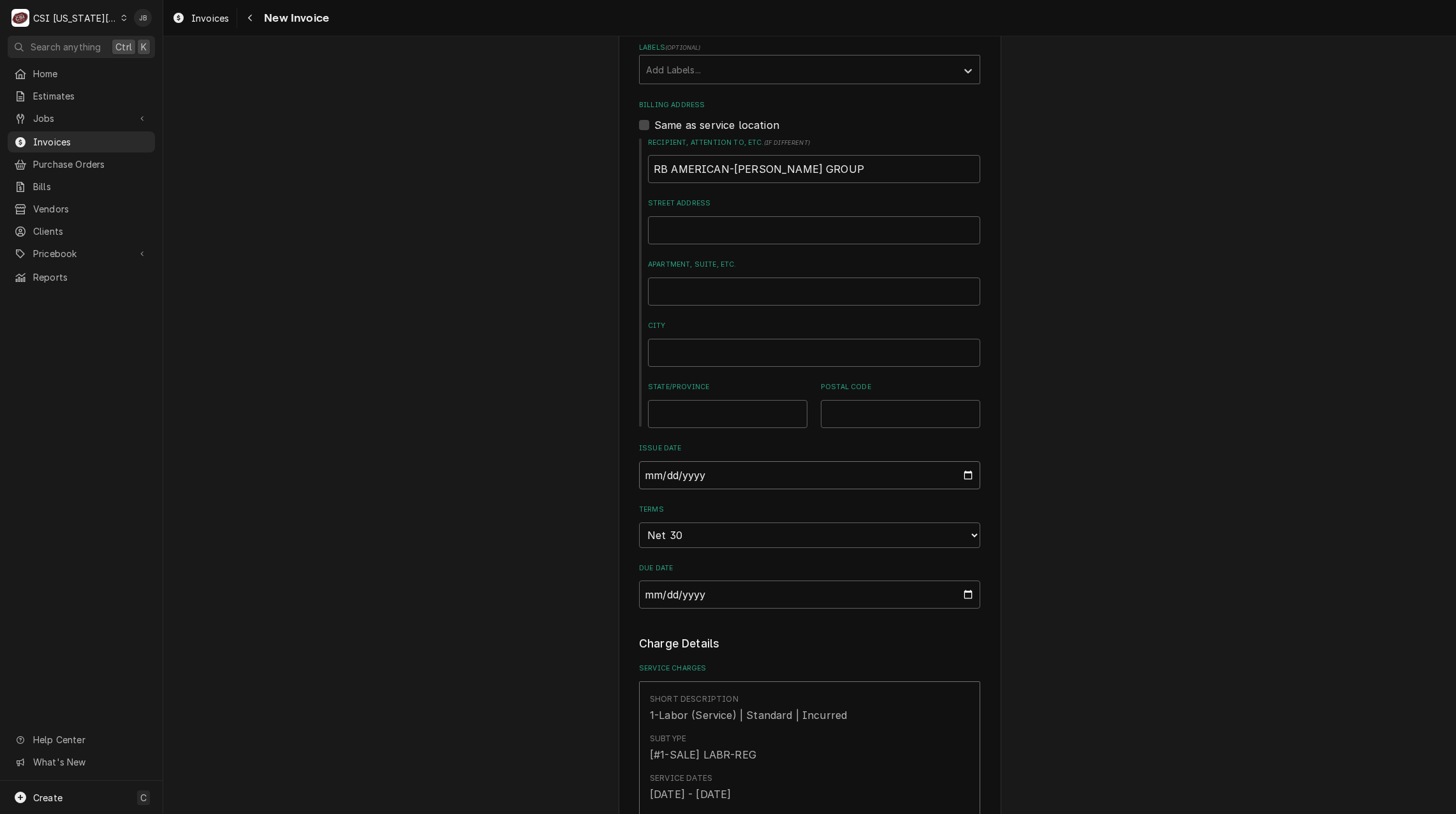
click at [963, 461] on input "2025-08-22" at bounding box center [809, 475] width 341 height 28
type textarea "x"
type input "2025-08-31"
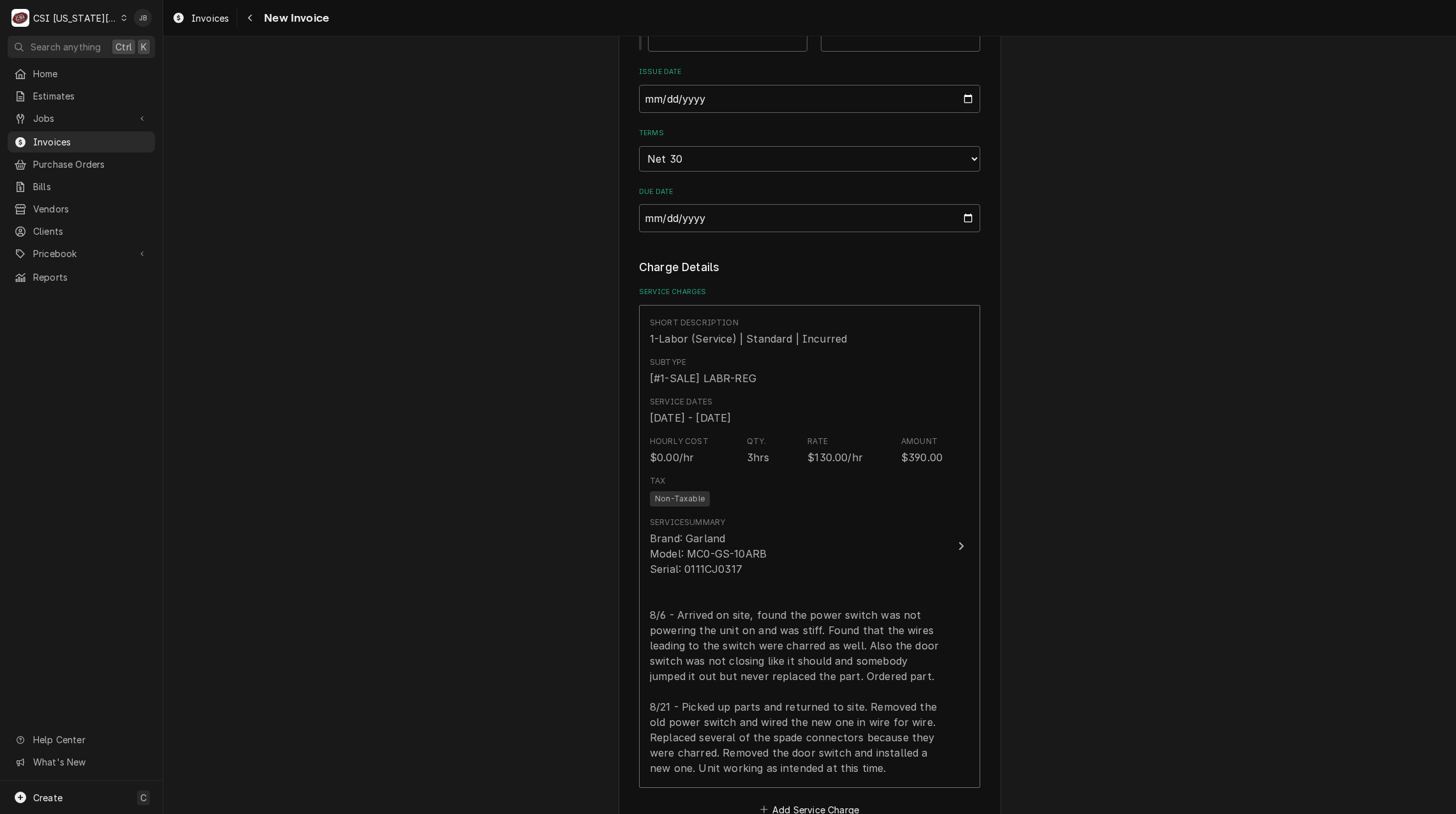
scroll to position [1212, 0]
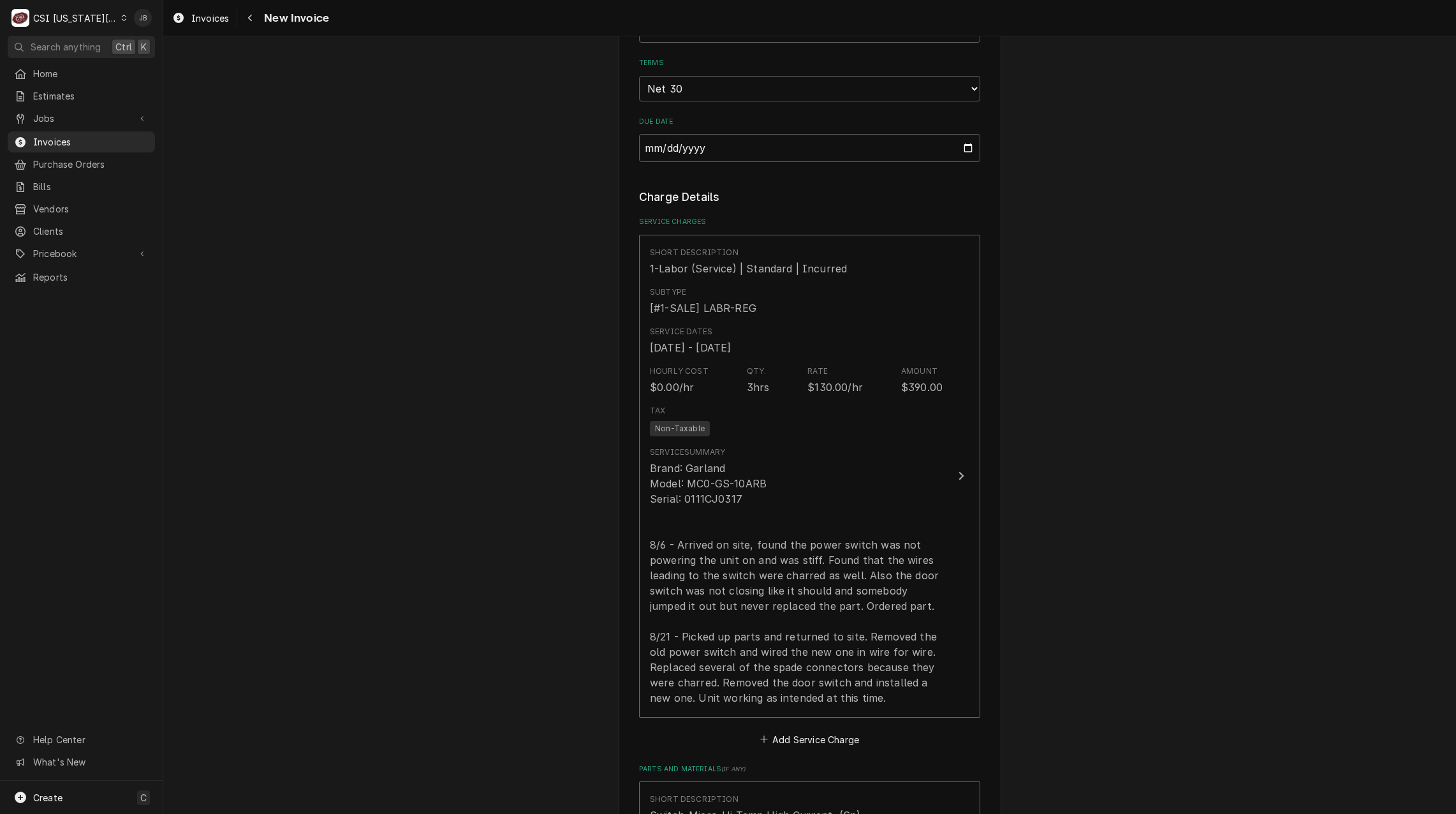
click at [335, 399] on div "Please provide the following information to create your invoice: Client Details…" at bounding box center [809, 603] width 1293 height 3532
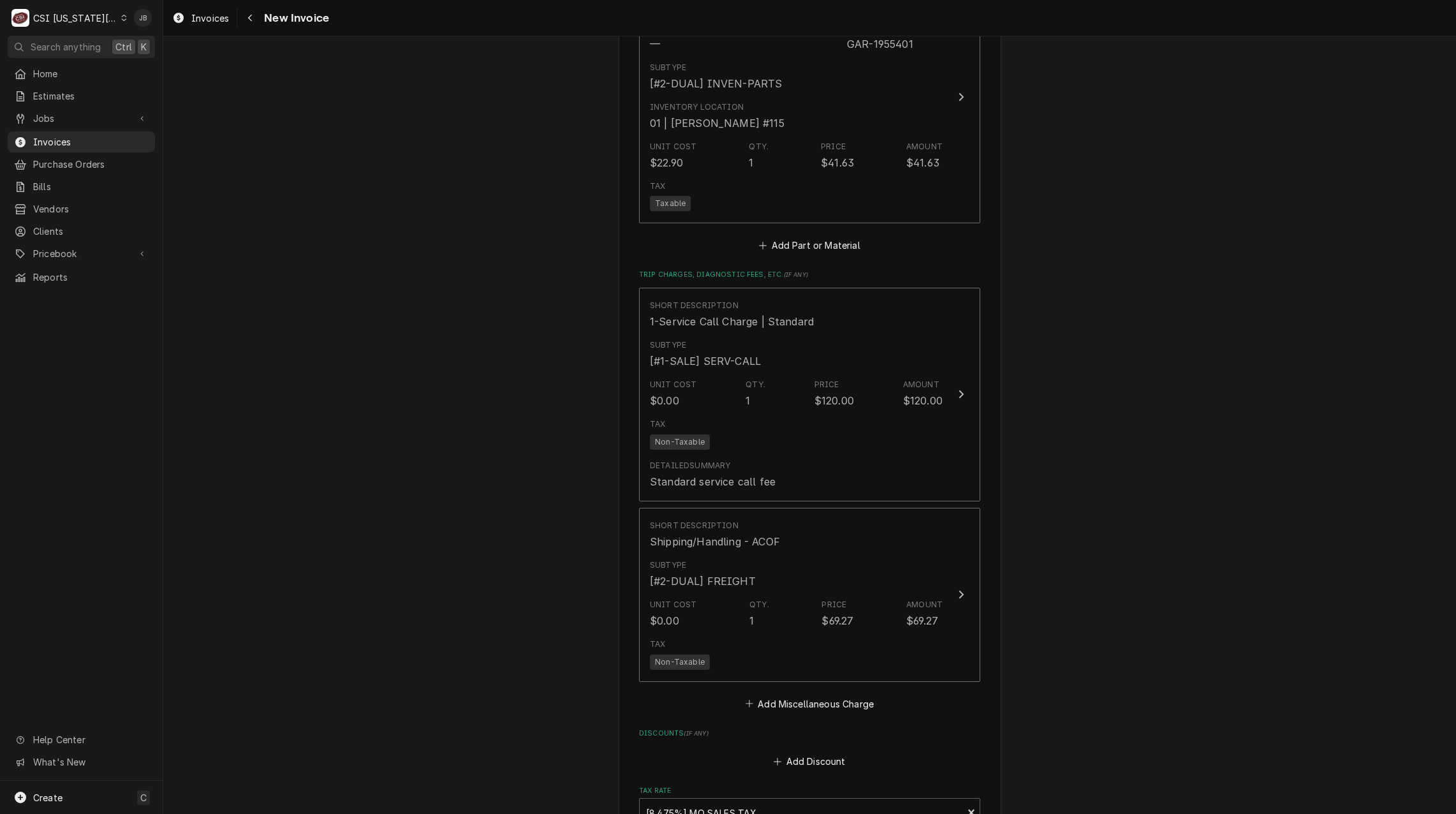
scroll to position [2744, 0]
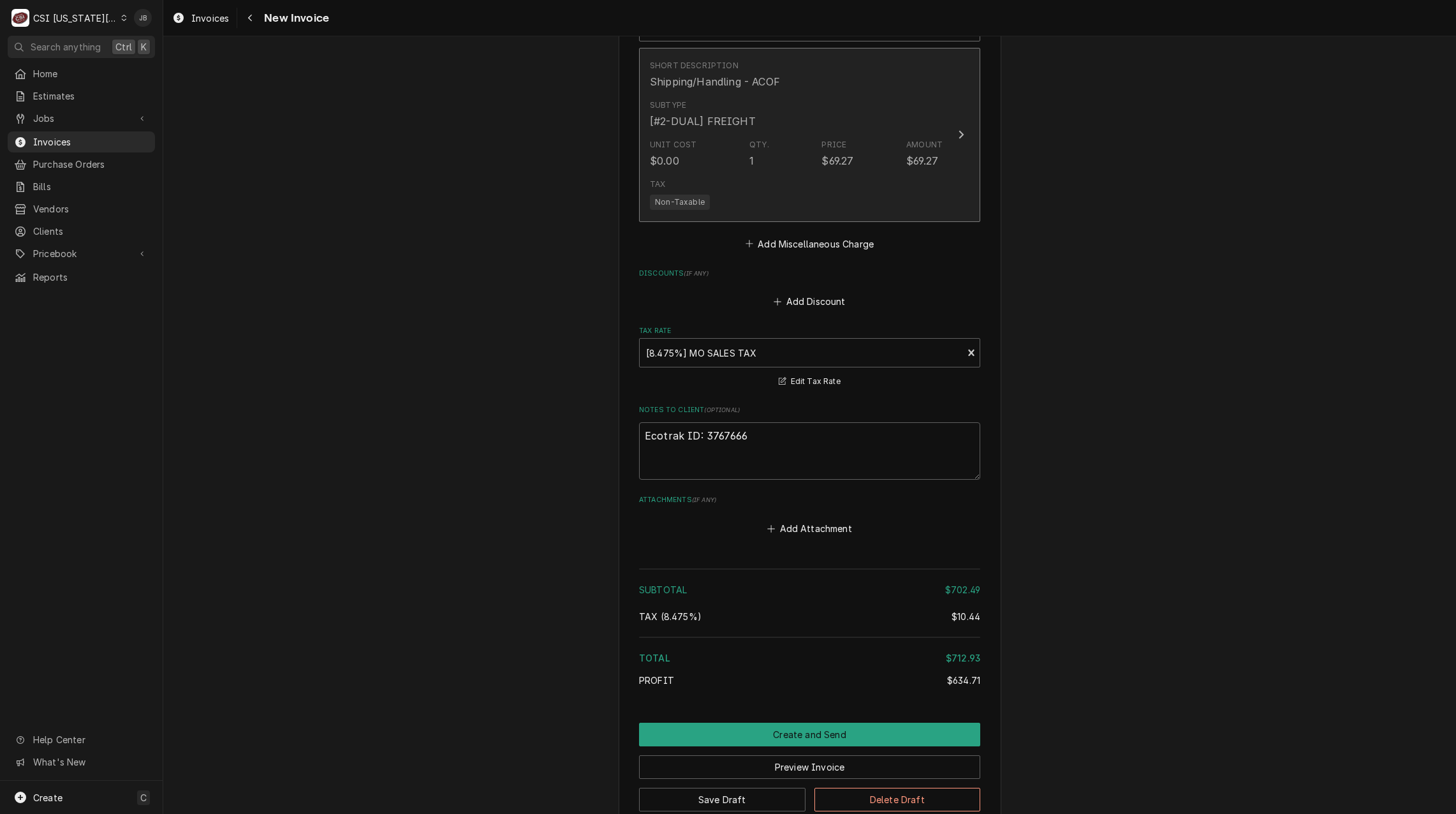
click at [917, 153] on div "$69.27" at bounding box center [923, 160] width 32 height 15
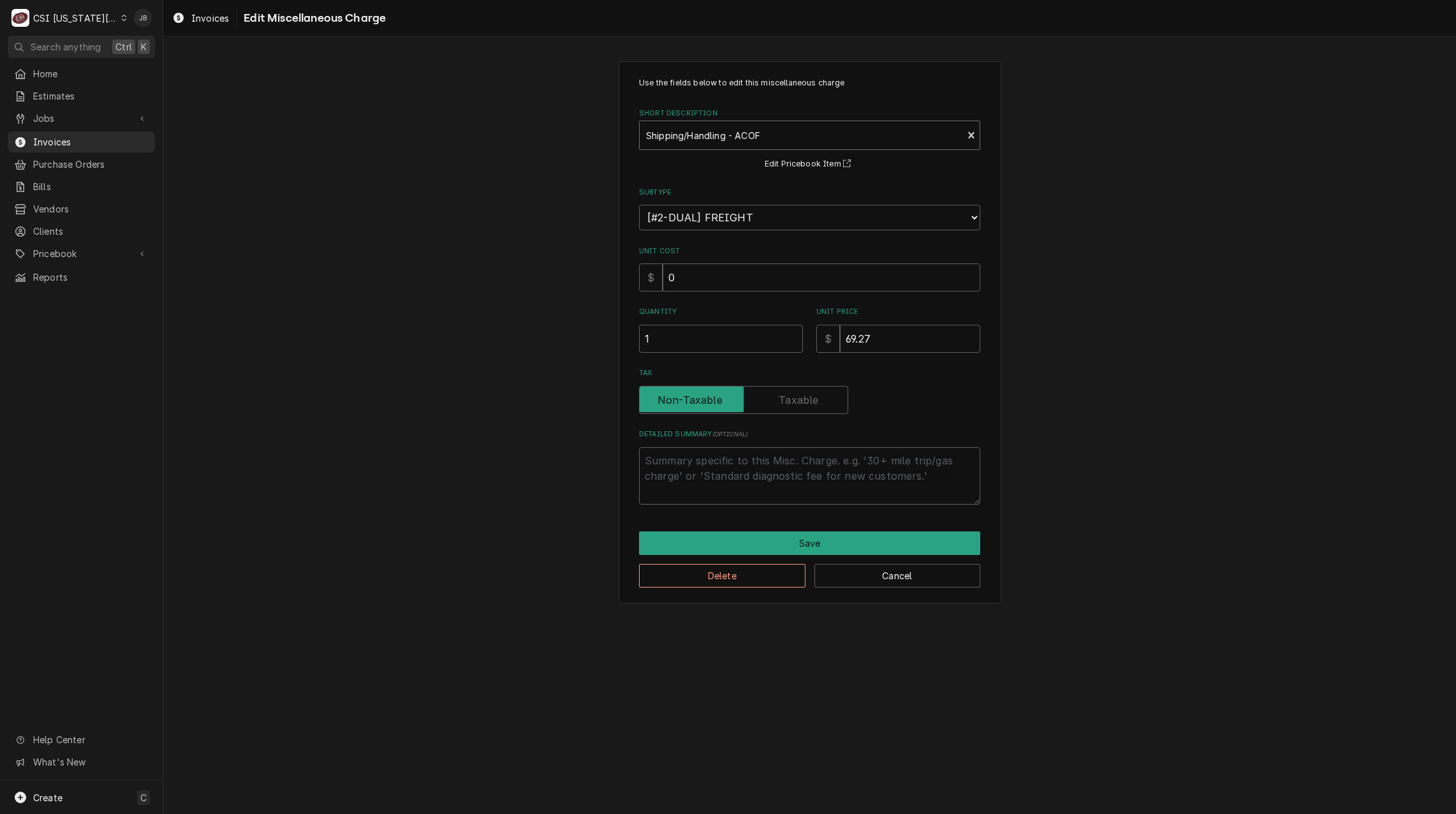
type textarea "x"
click at [754, 129] on div "Short Description" at bounding box center [801, 135] width 310 height 23
type input "ship"
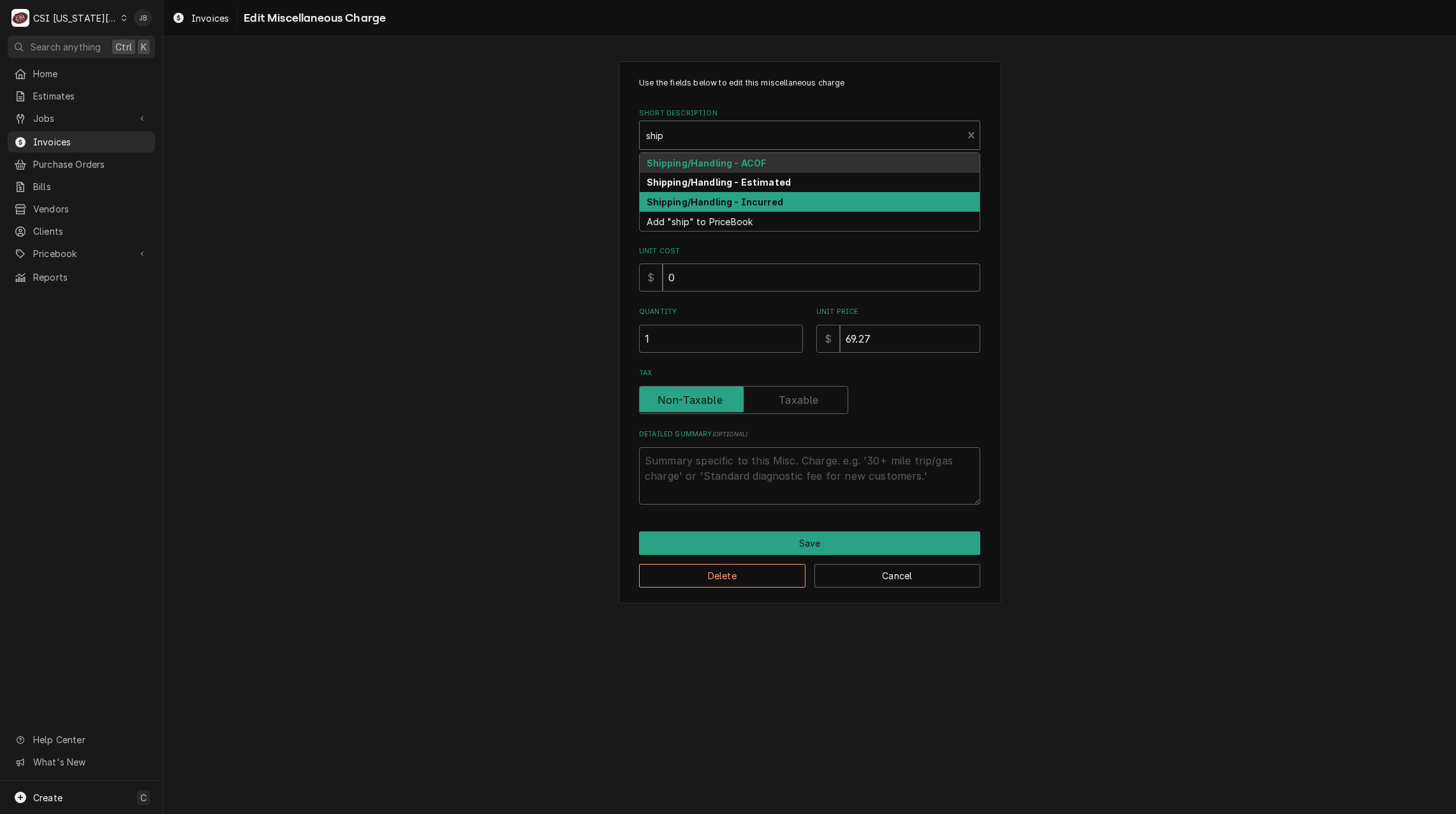
click at [734, 199] on strong "Shipping/Handling - Incurred" at bounding box center [715, 202] width 137 height 11
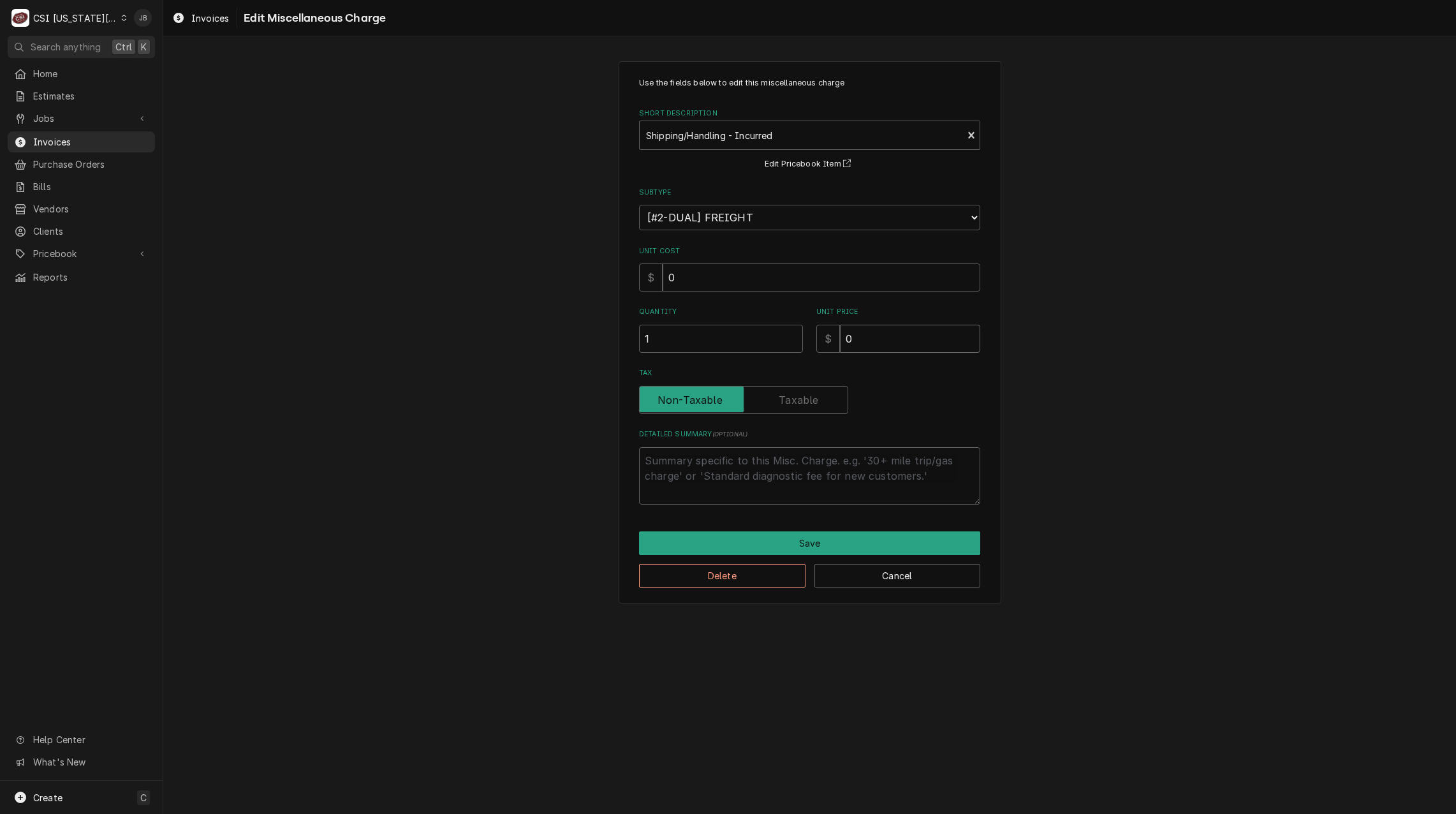
drag, startPoint x: 877, startPoint y: 339, endPoint x: 815, endPoint y: 337, distance: 62.0
click at [823, 337] on div "$ 0" at bounding box center [898, 339] width 164 height 28
type textarea "x"
type input "7"
type textarea "x"
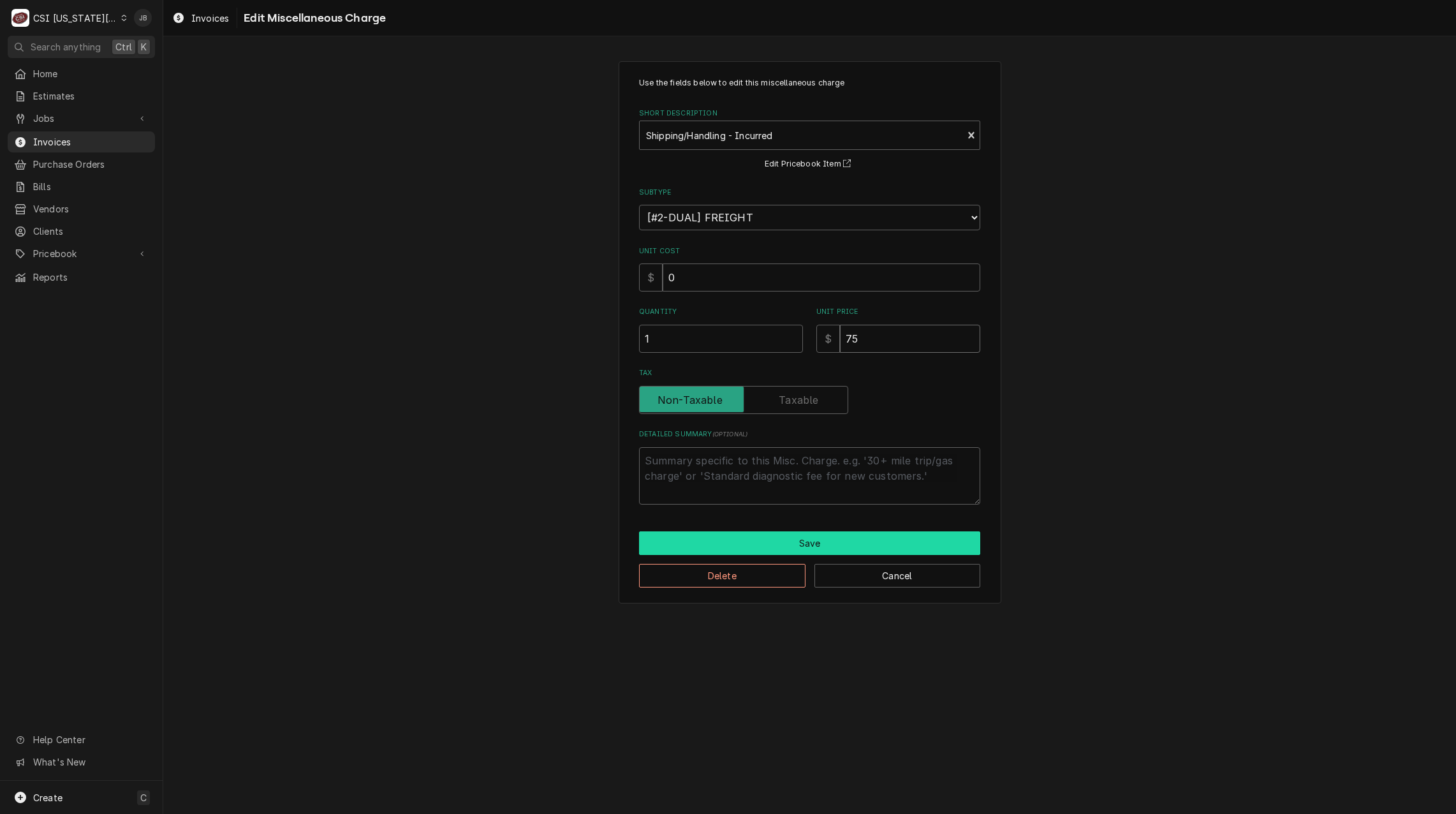
type input "75"
click at [711, 539] on button "Save" at bounding box center [809, 544] width 341 height 24
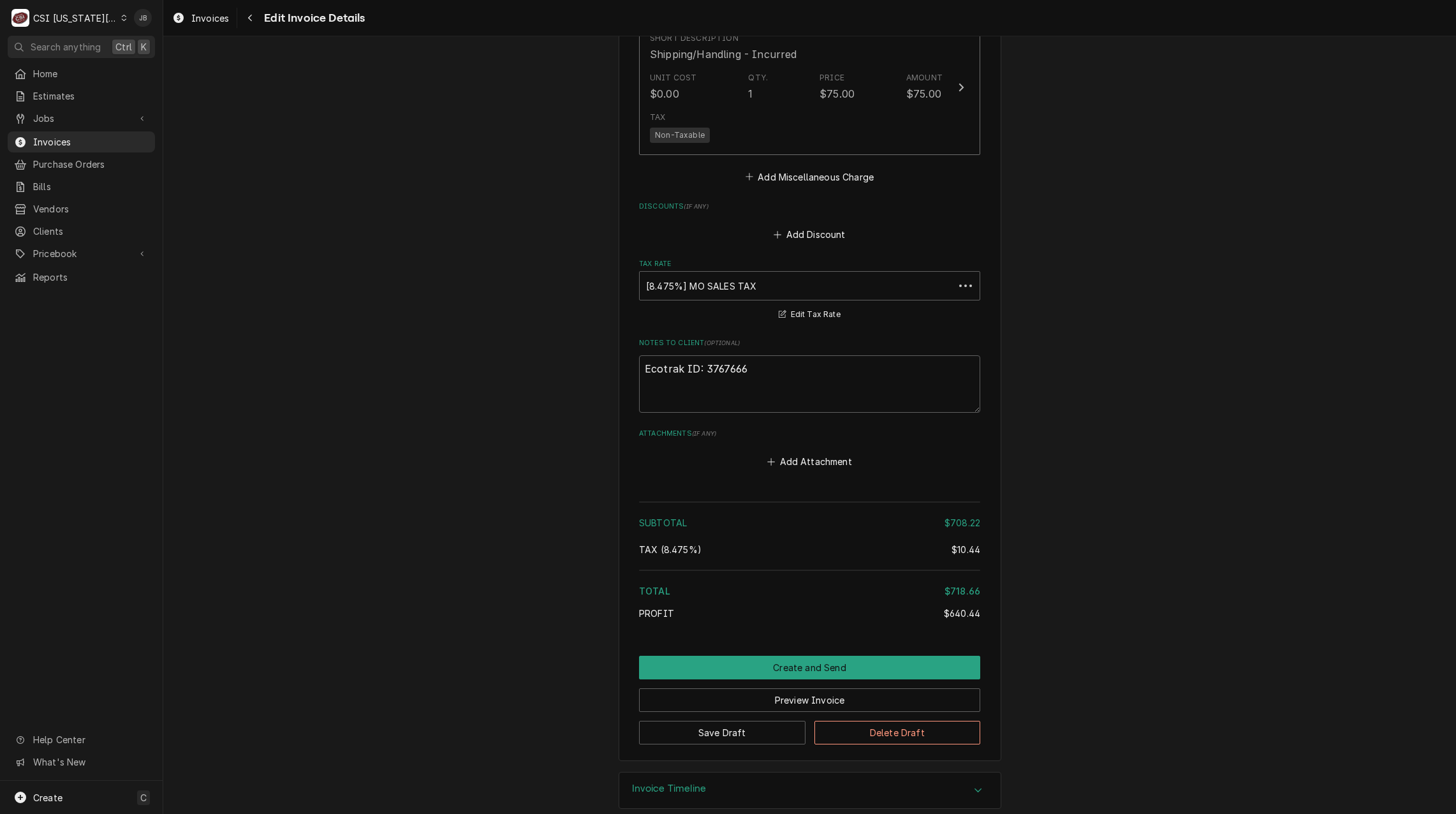
scroll to position [2771, 0]
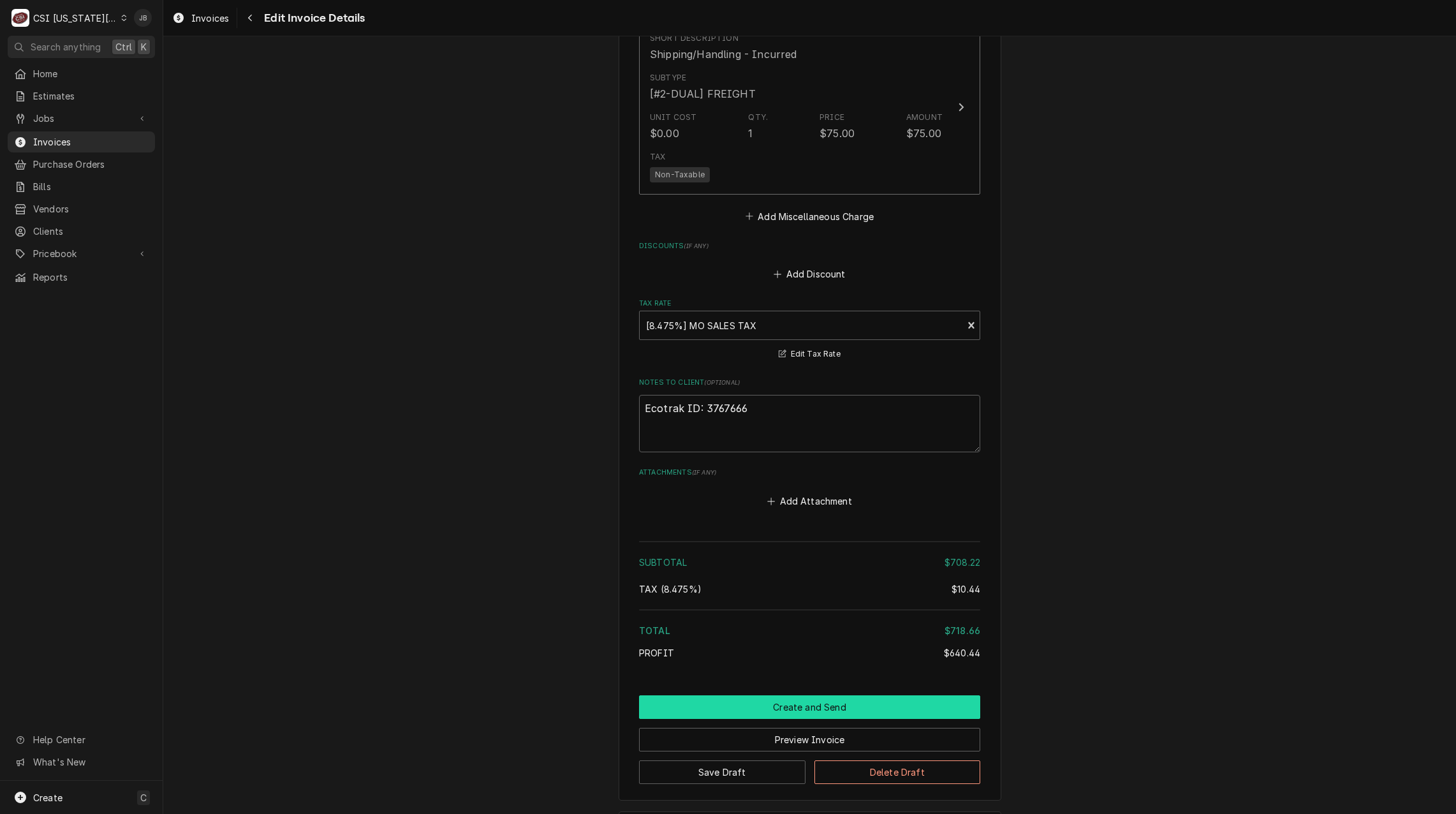
click at [716, 695] on button "Create and Send" at bounding box center [809, 707] width 341 height 24
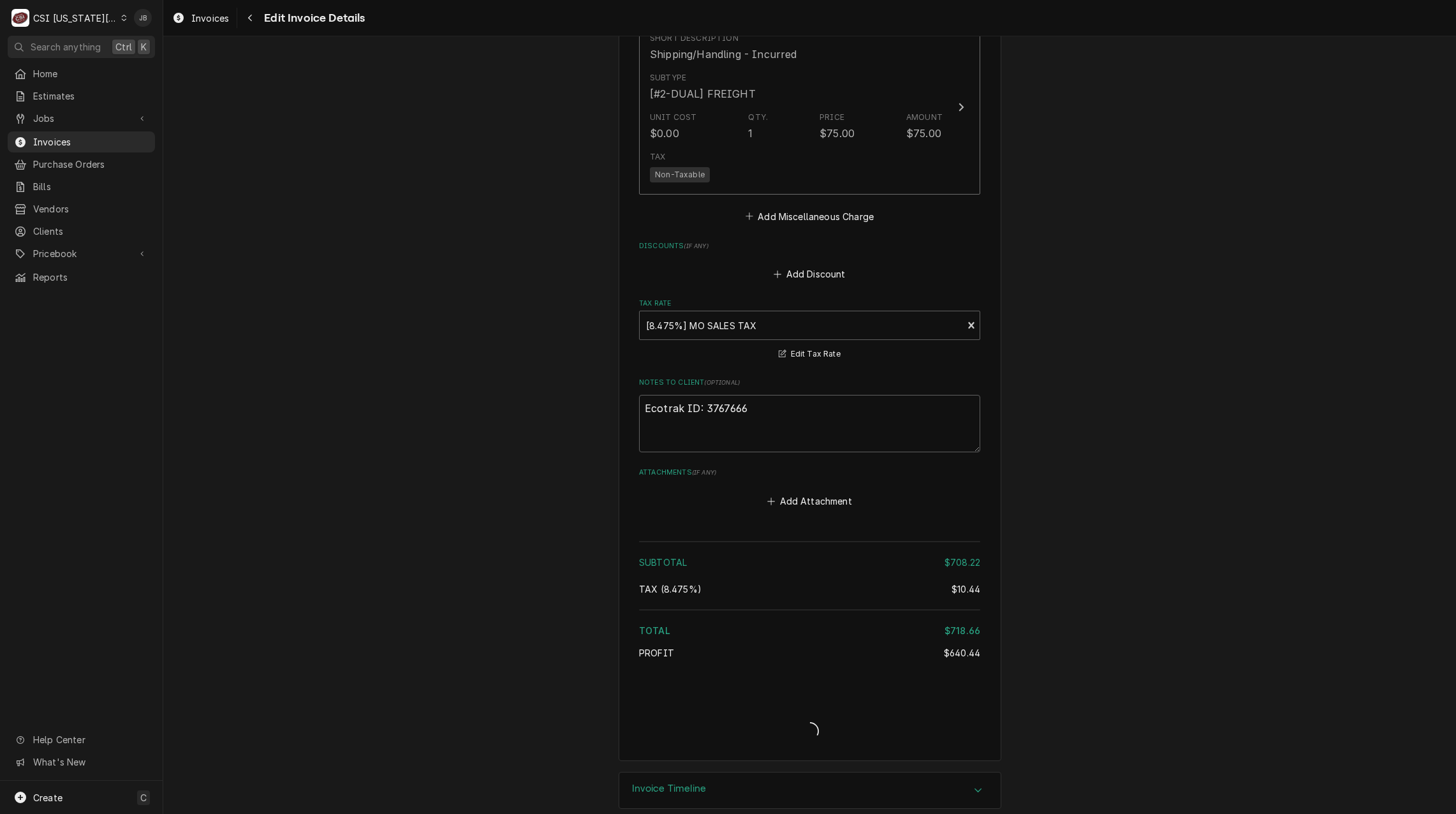
type textarea "x"
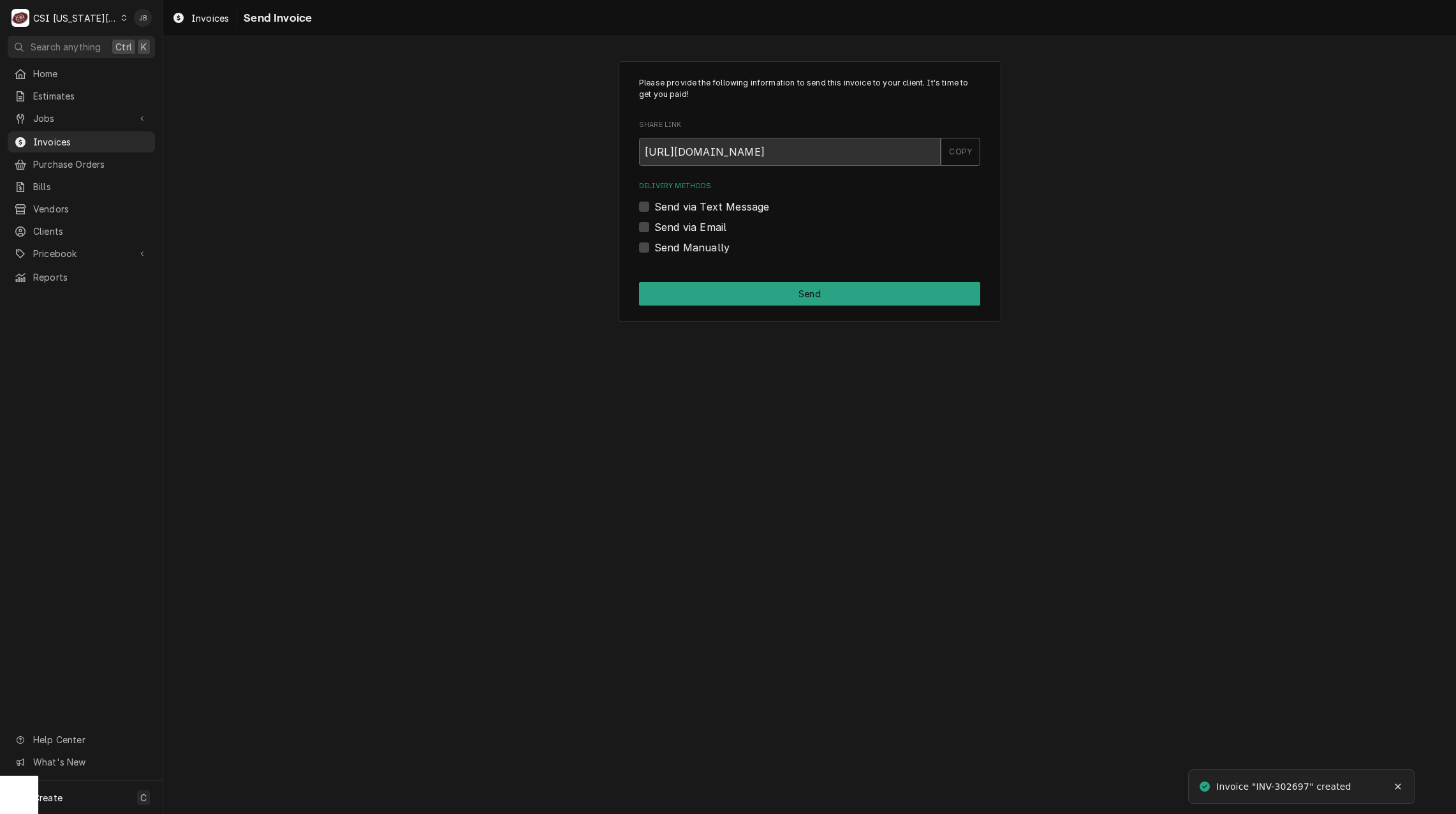
click at [712, 229] on label "Send via Email" at bounding box center [691, 227] width 72 height 15
click at [712, 229] on input "Send via Email" at bounding box center [825, 233] width 341 height 28
checkbox input "true"
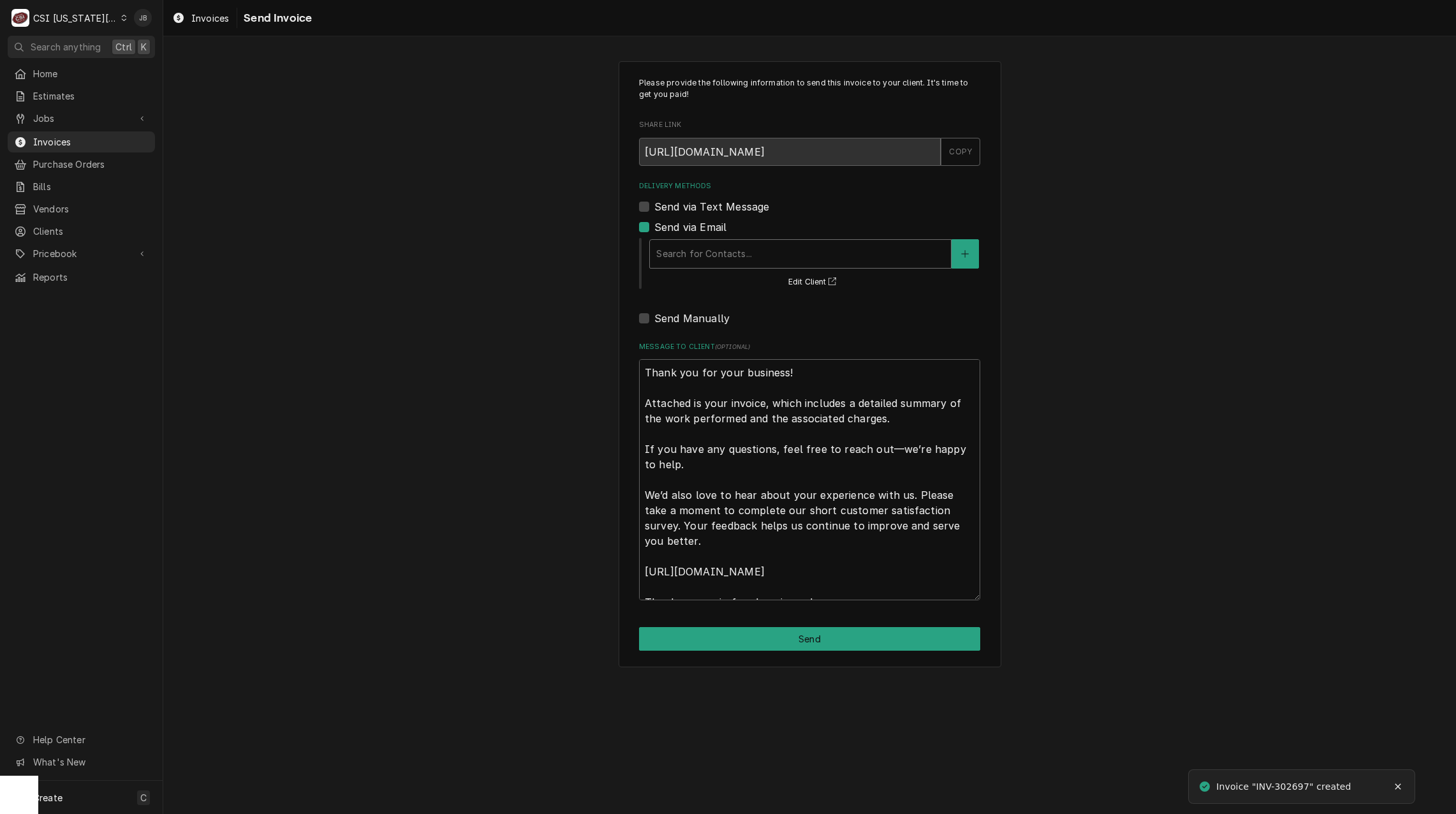
click at [700, 261] on div "Delivery Methods" at bounding box center [800, 254] width 288 height 23
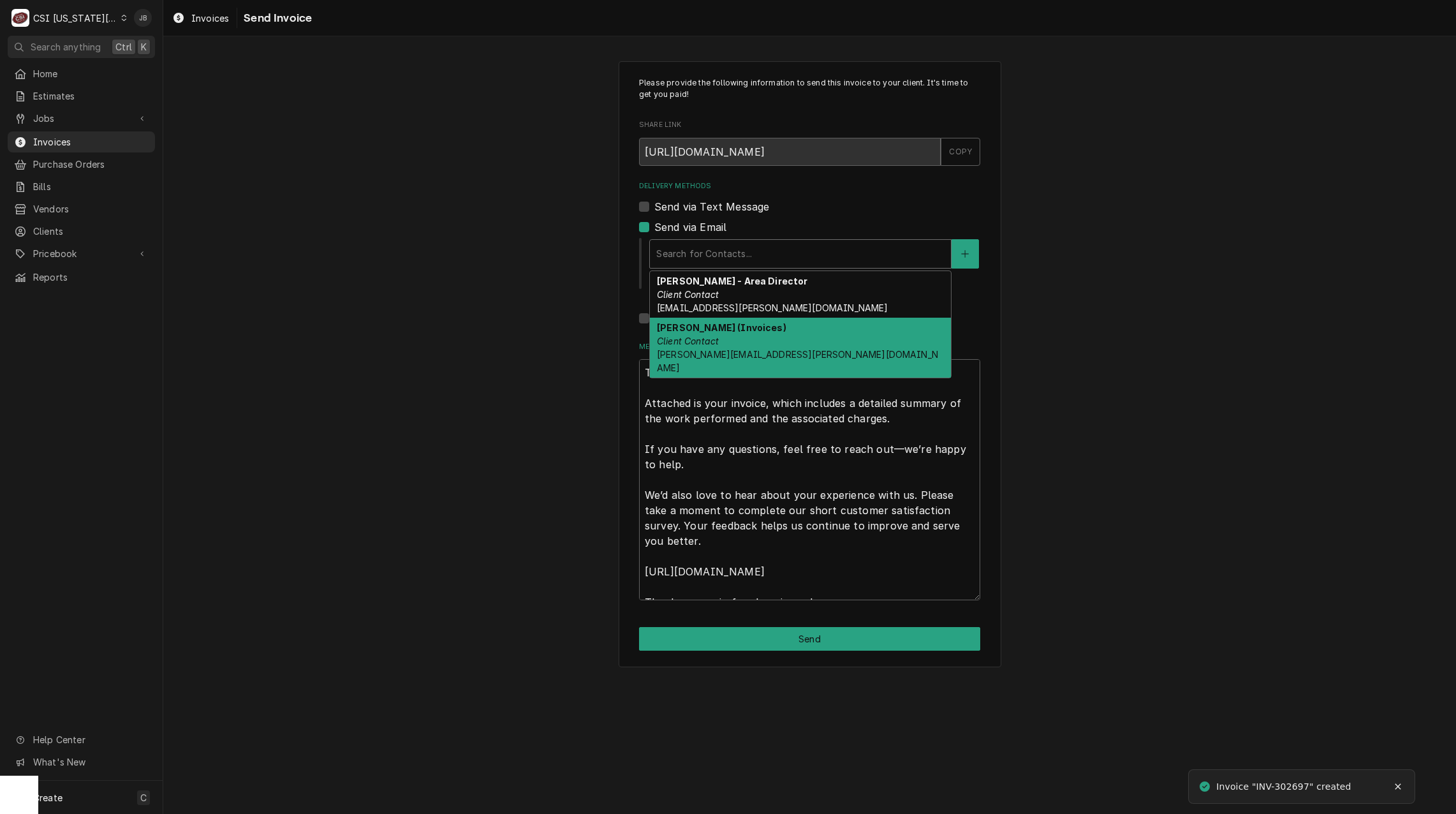
click at [744, 346] on div "[PERSON_NAME] (Invoices) Client Contact [PERSON_NAME][EMAIL_ADDRESS][PERSON_NAM…" at bounding box center [801, 347] width 301 height 60
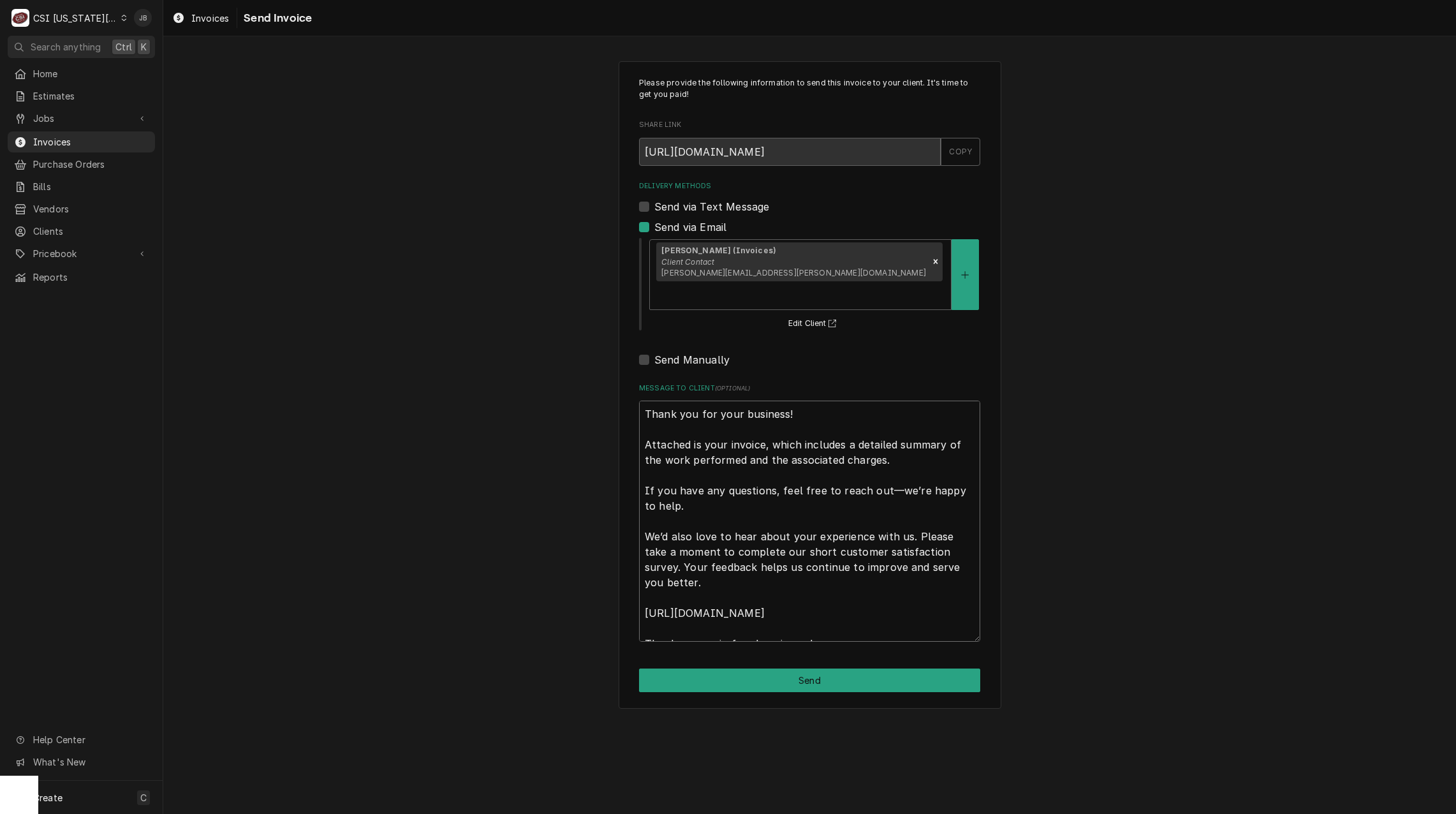
scroll to position [15, 0]
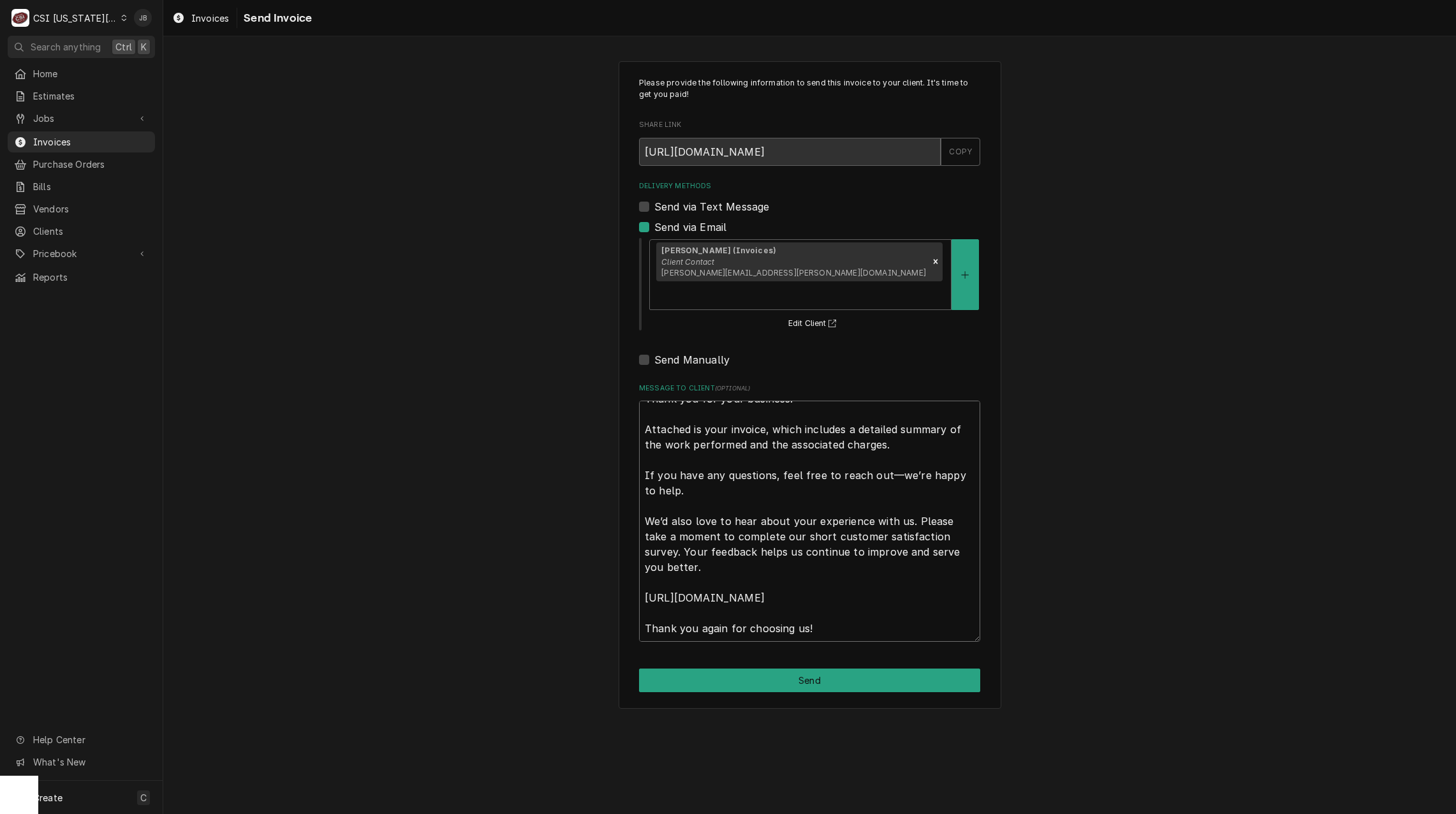
drag, startPoint x: 643, startPoint y: 385, endPoint x: 981, endPoint y: 833, distance: 561.2
click at [981, 813] on html "C CSI Kansas City JB Search anything Ctrl K Home Estimates Jobs Jobs Job Series…" at bounding box center [728, 407] width 1456 height 814
type textarea "x"
type textarea "a"
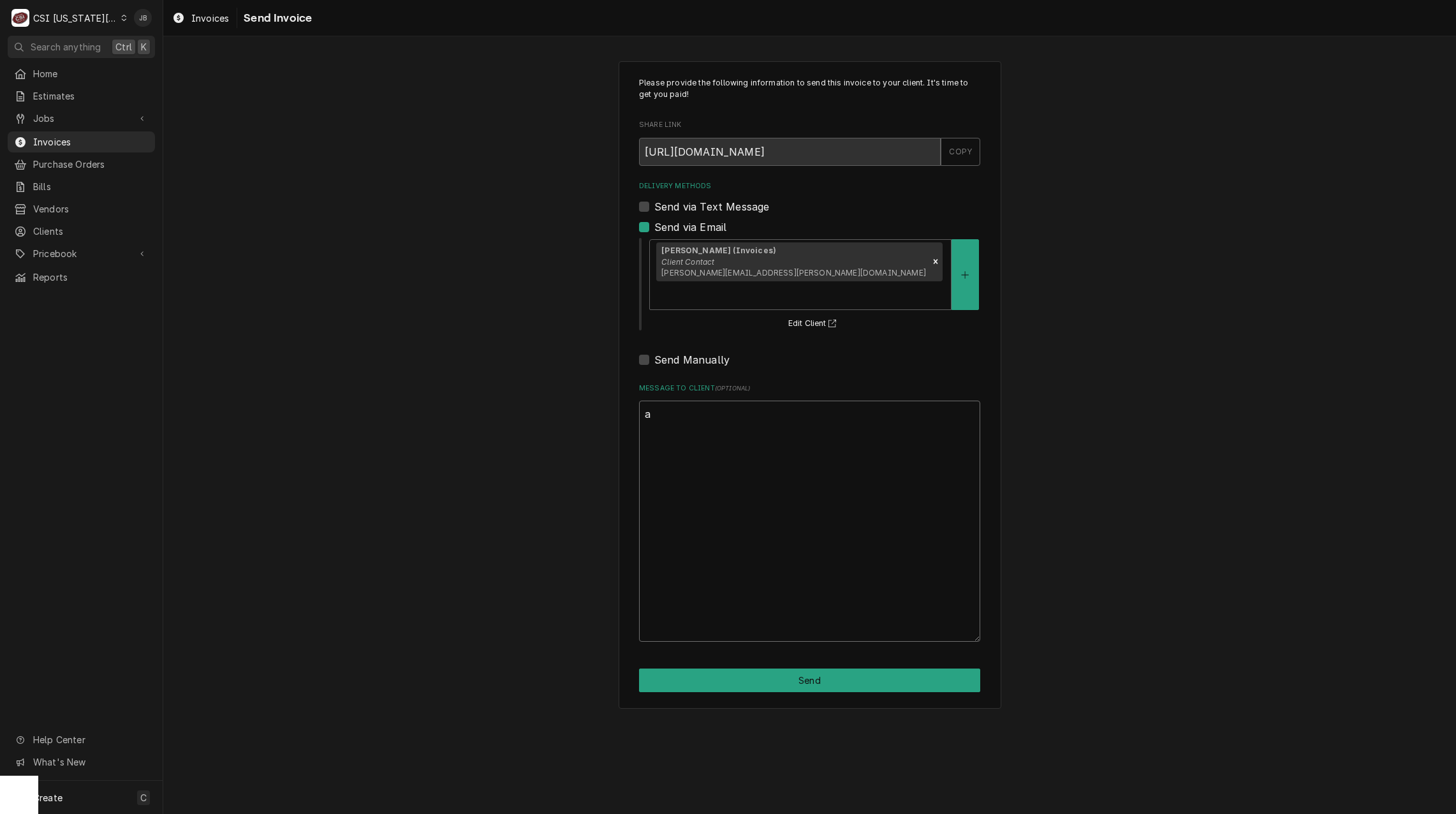
scroll to position [0, 0]
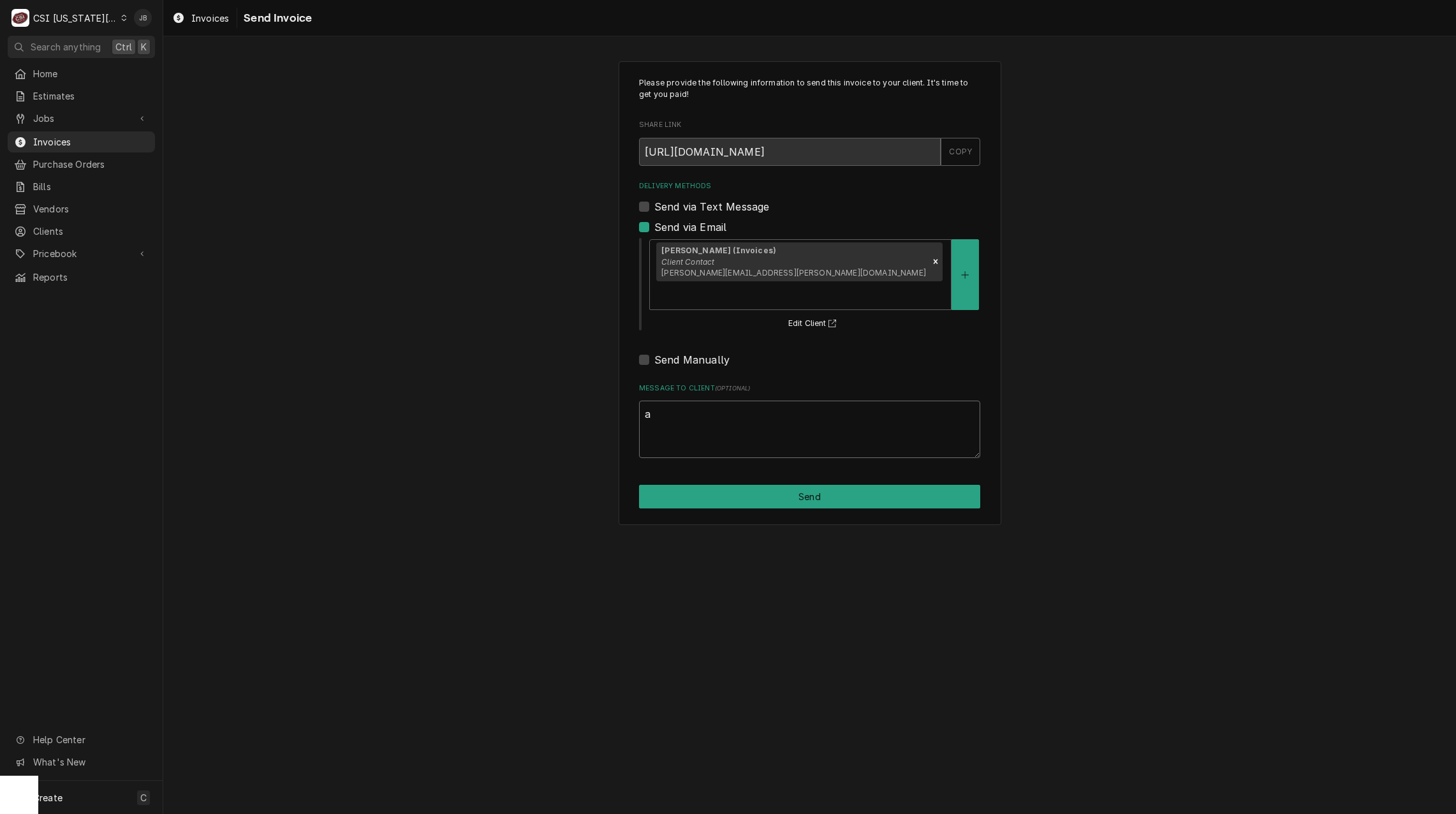
type textarea "x"
type textarea "ap"
type textarea "x"
type textarea "app"
type textarea "x"
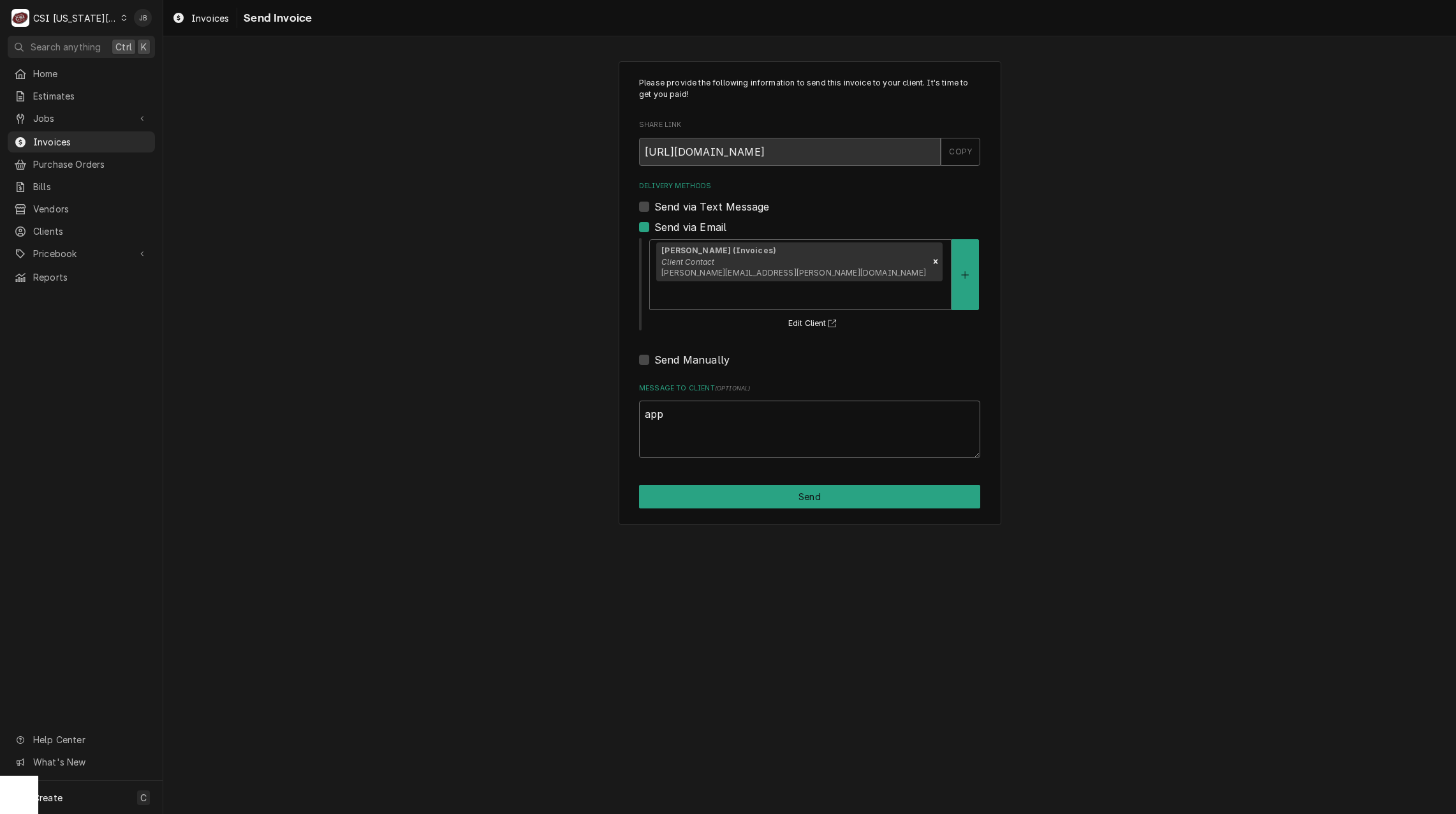
type textarea "appr"
type textarea "x"
type textarea "appro"
type textarea "x"
type textarea "approv"
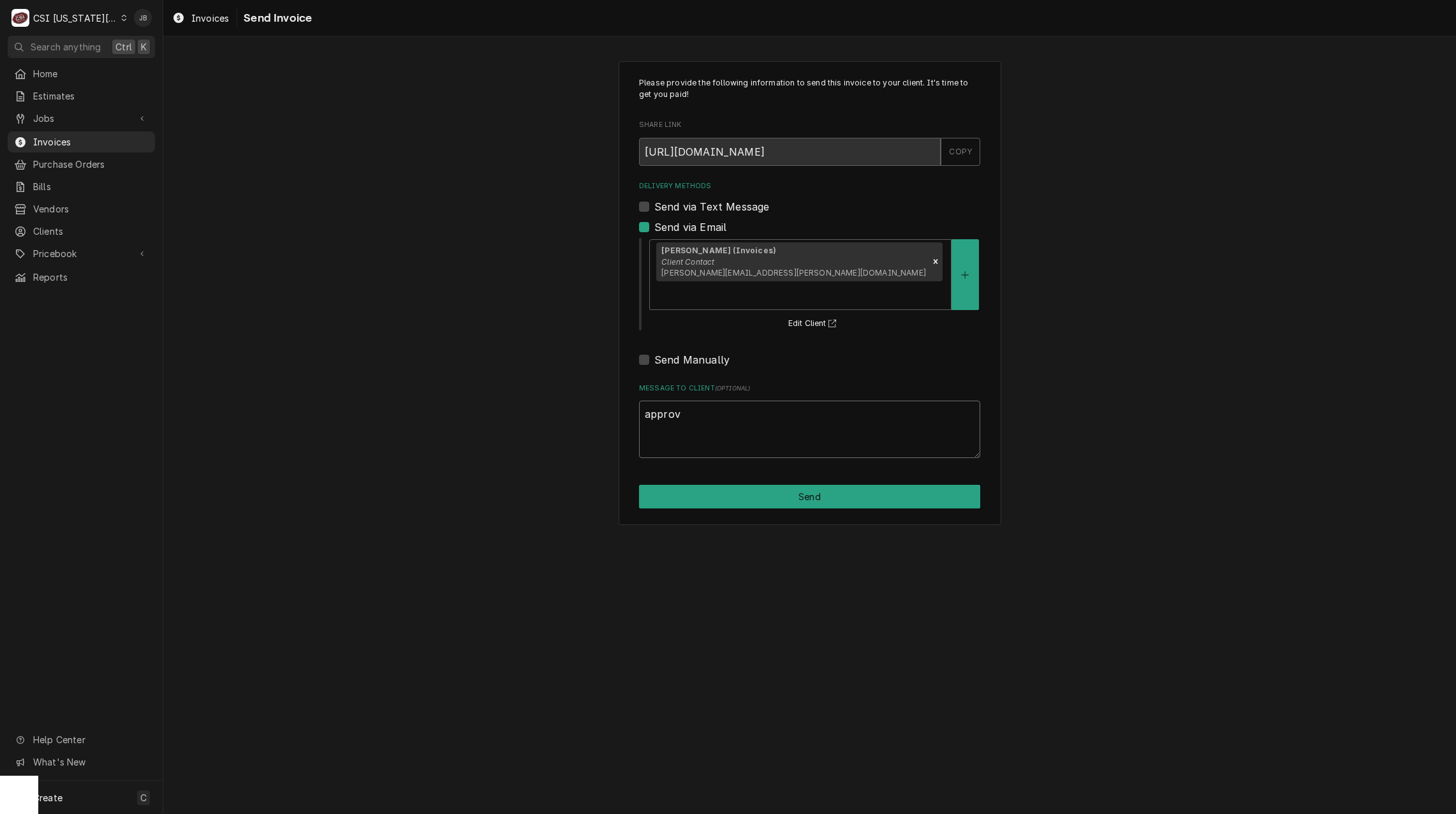
type textarea "x"
type textarea "approve"
type textarea "x"
type textarea "approved"
type textarea "x"
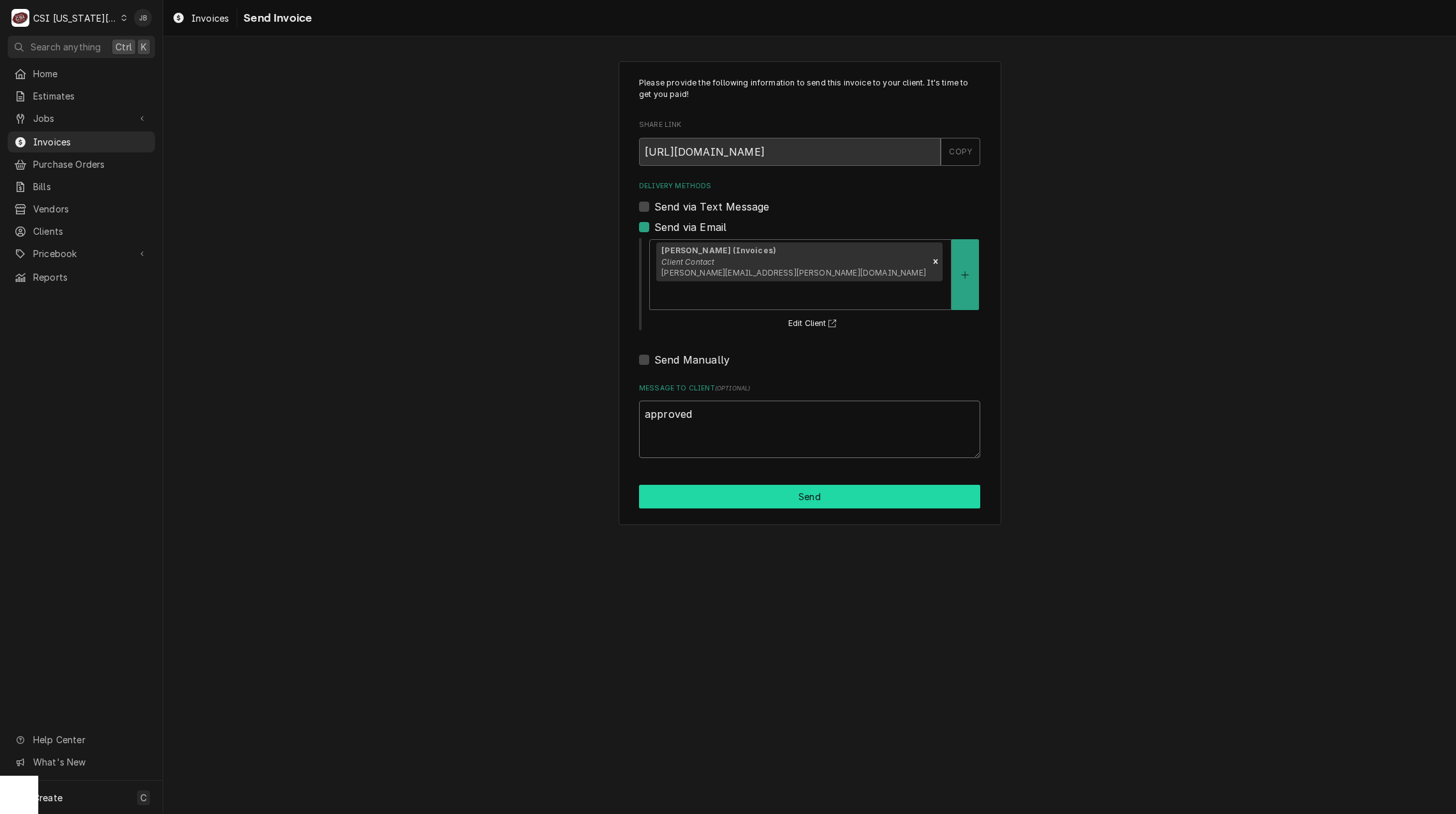
type textarea "approved"
click at [769, 485] on button "Send" at bounding box center [809, 497] width 341 height 24
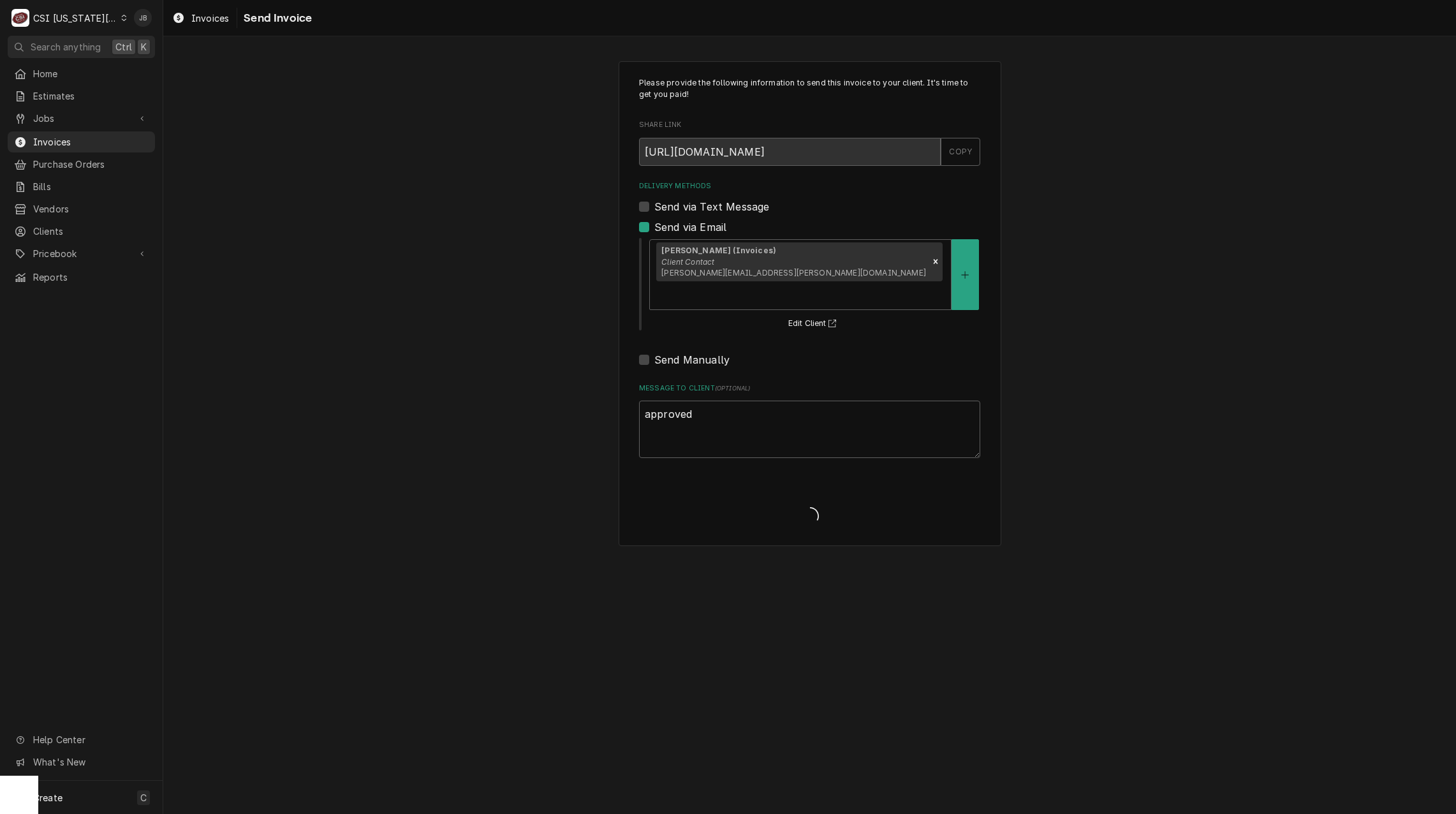
type textarea "x"
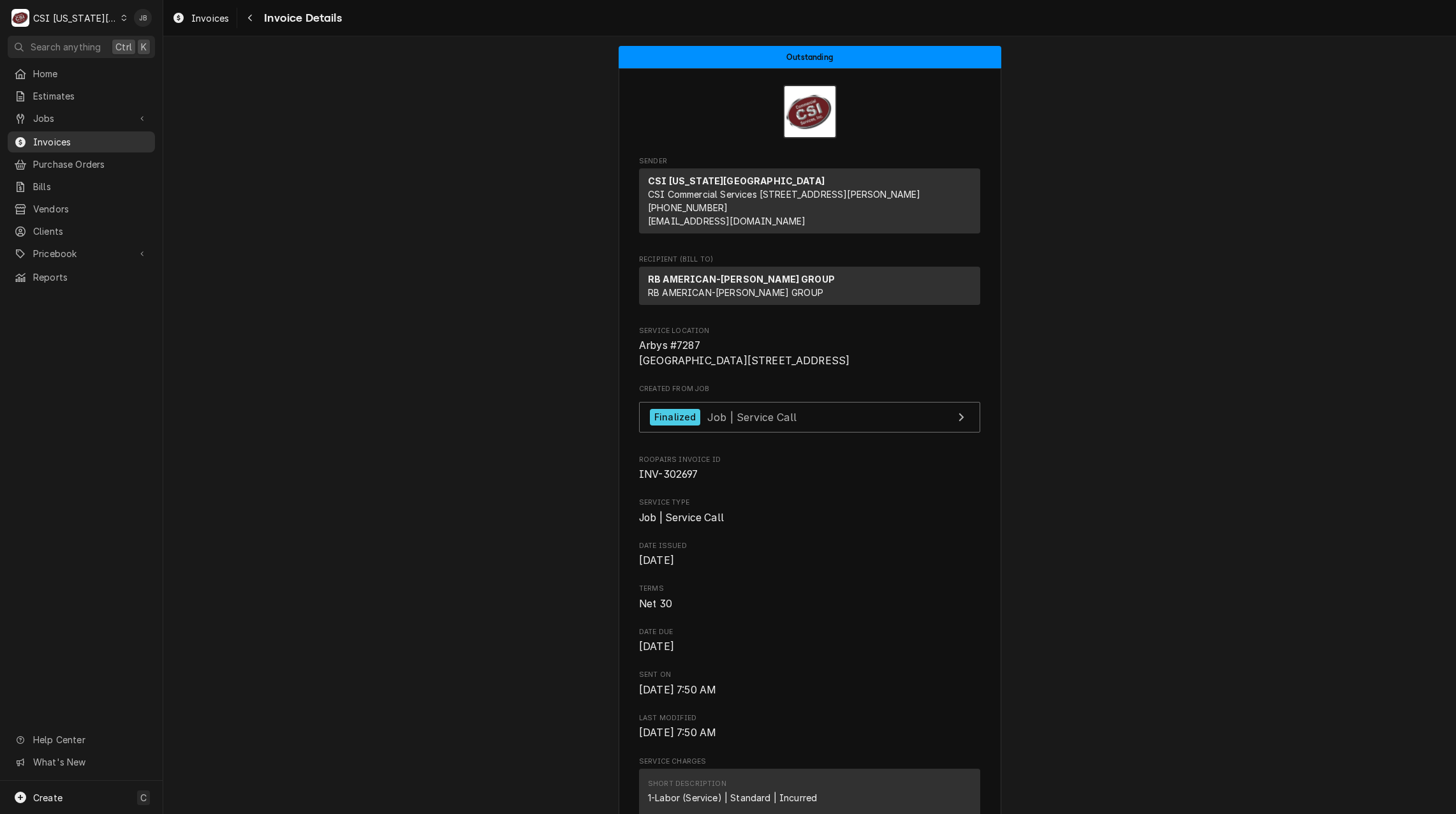
click at [95, 139] on span "Invoices" at bounding box center [91, 142] width 115 height 13
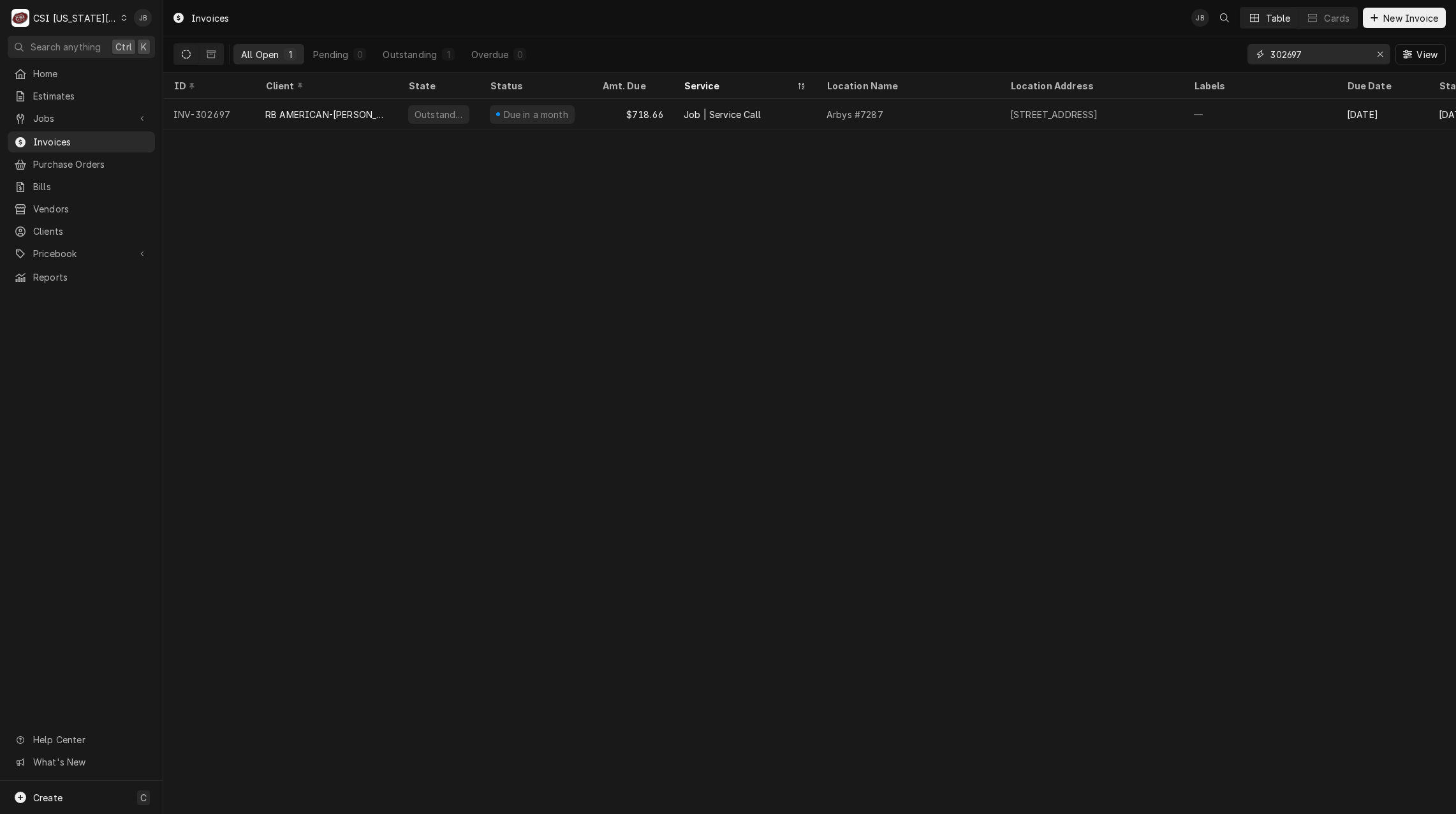
click at [1321, 50] on input "302697" at bounding box center [1318, 54] width 95 height 21
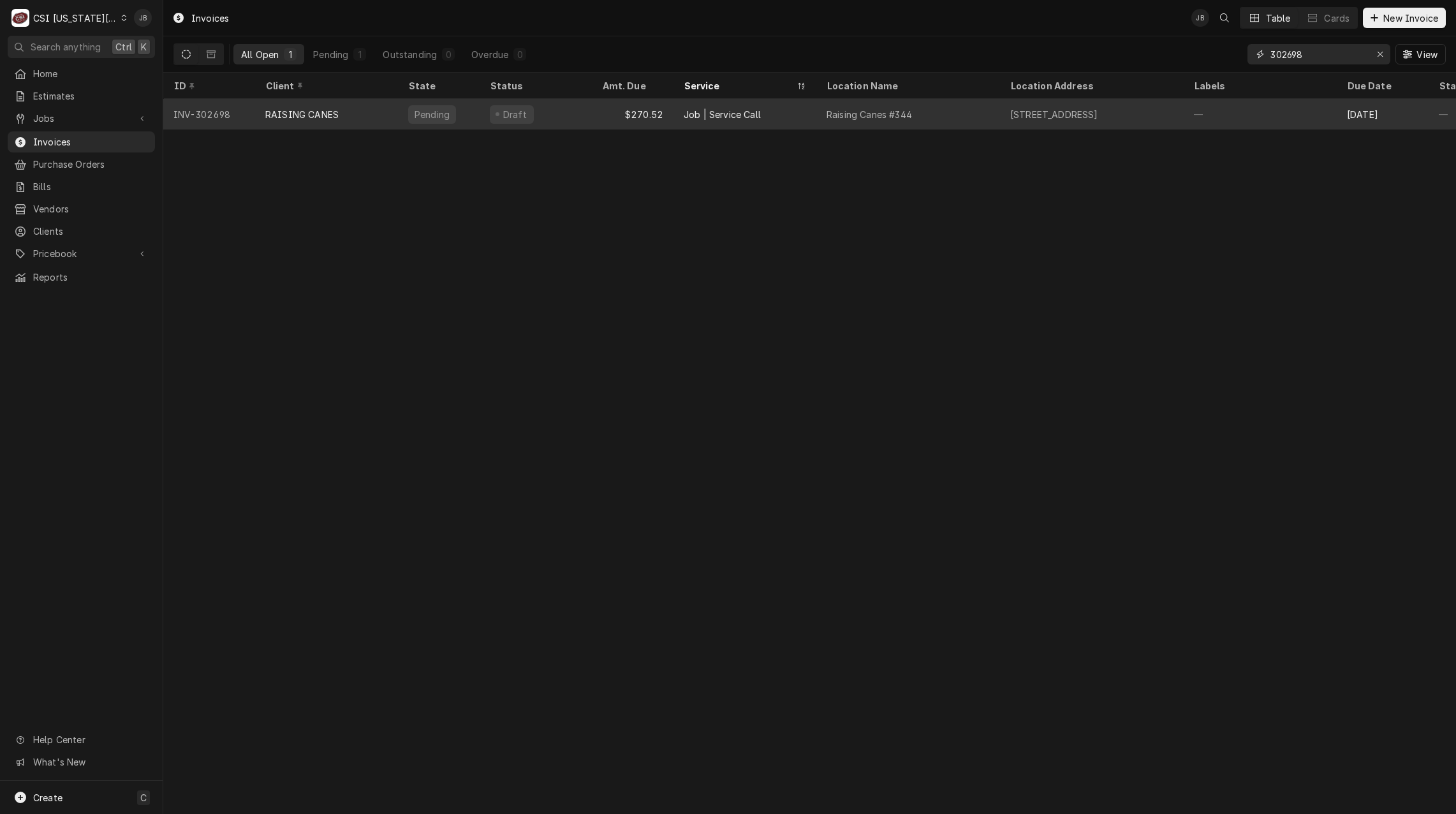
type input "302698"
click at [336, 120] on div "RAISING CANES" at bounding box center [327, 114] width 143 height 30
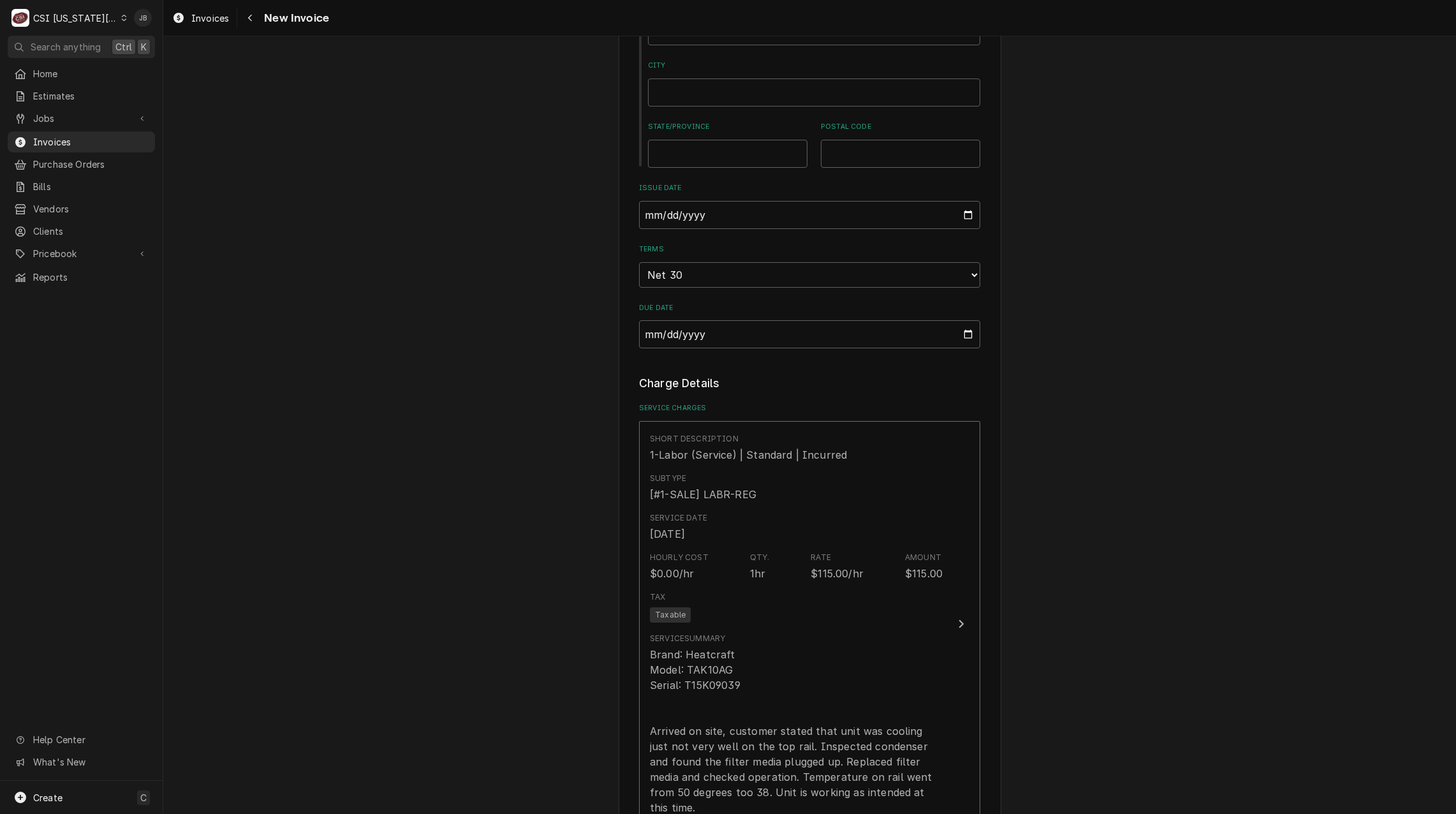
scroll to position [1468, 0]
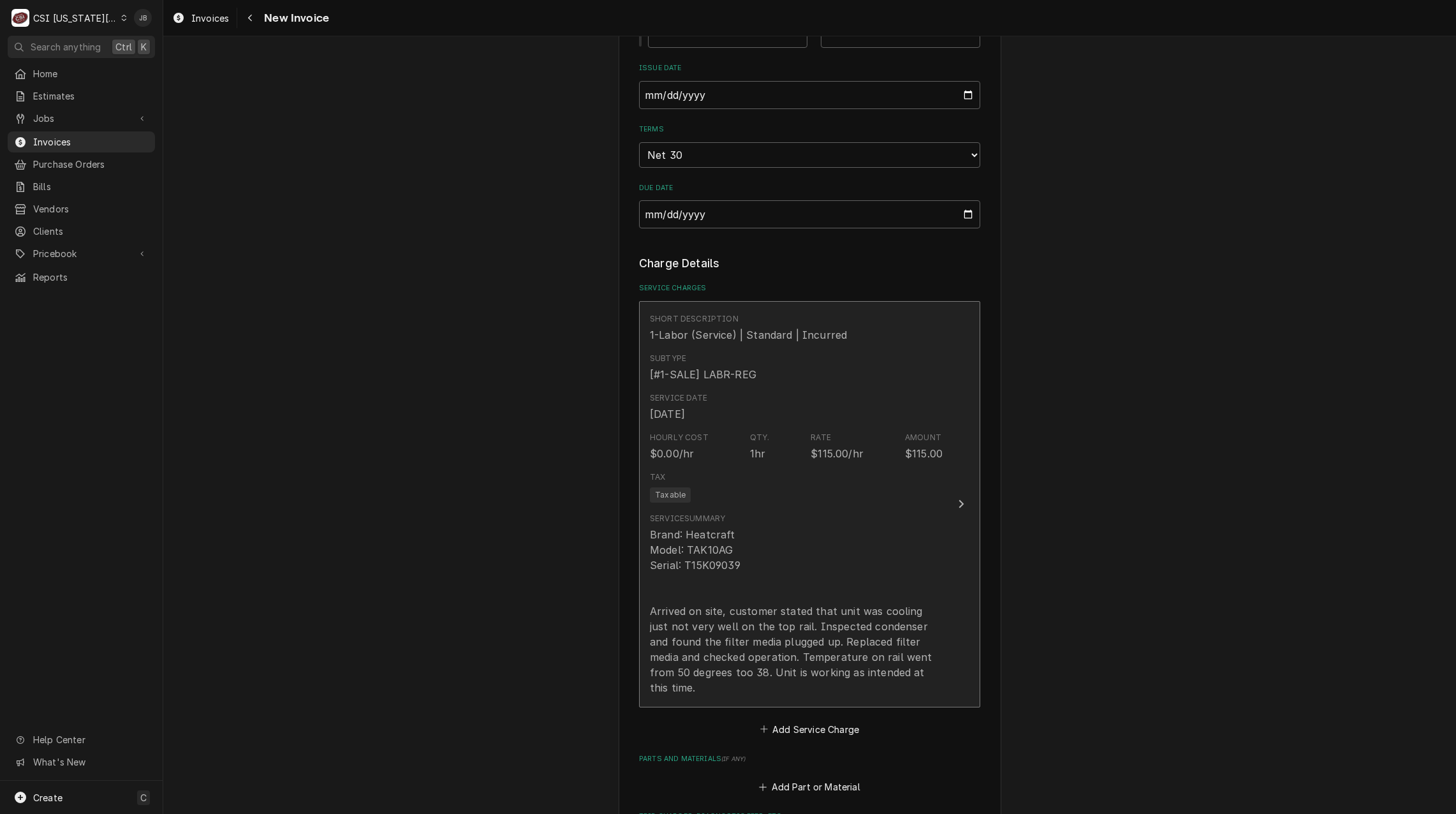
click at [824, 527] on div "Brand: Heatcraft Model: TAK10AG Serial: T15K09039 Arrived on site, customer sta…" at bounding box center [797, 611] width 293 height 168
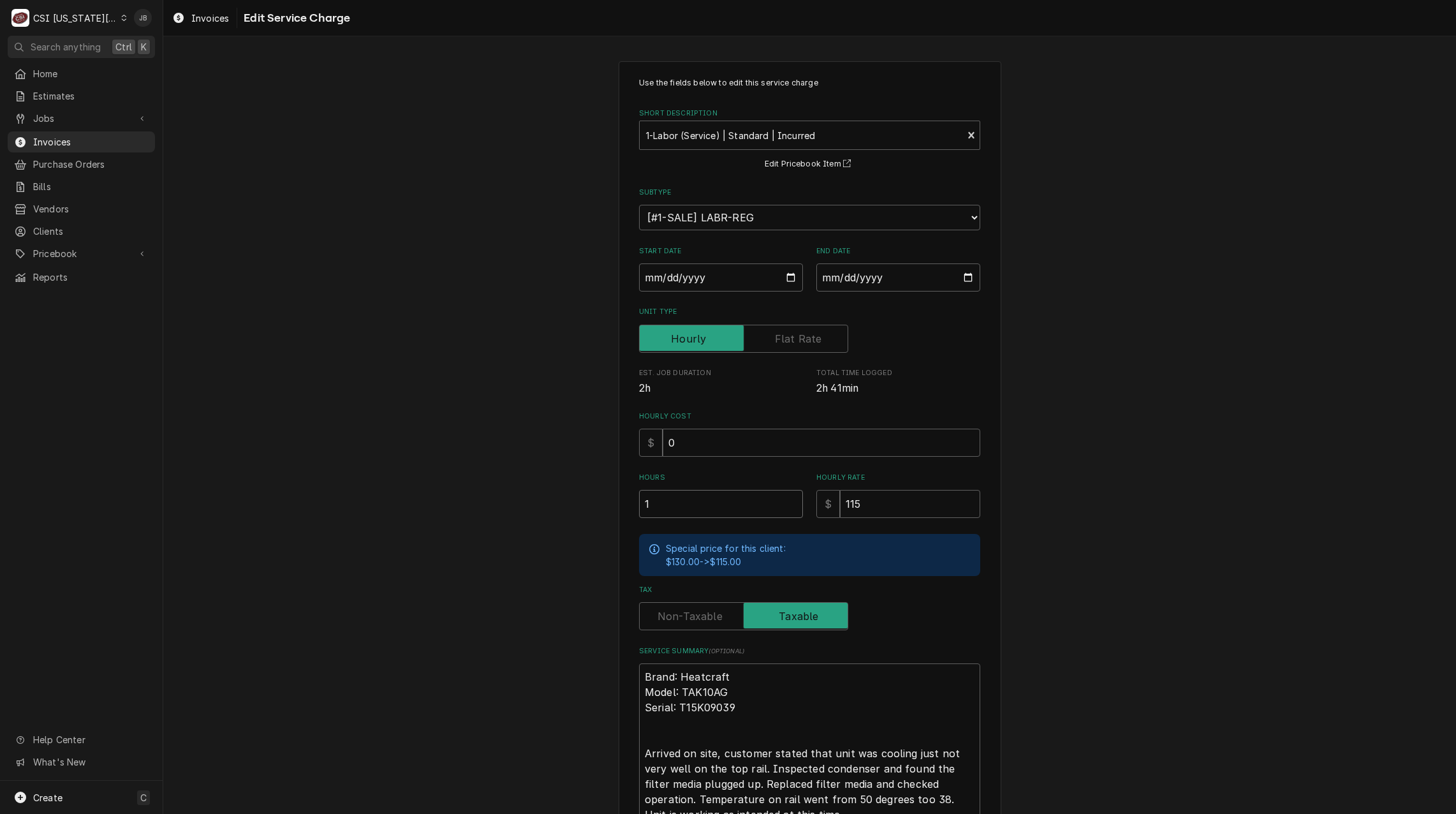
drag, startPoint x: 647, startPoint y: 508, endPoint x: 578, endPoint y: 504, distance: 69.1
click at [578, 504] on div "Use the fields below to edit this service charge Short Description 1-Labor (Ser…" at bounding box center [809, 494] width 1293 height 889
type textarea "x"
type input "1.5"
type textarea "x"
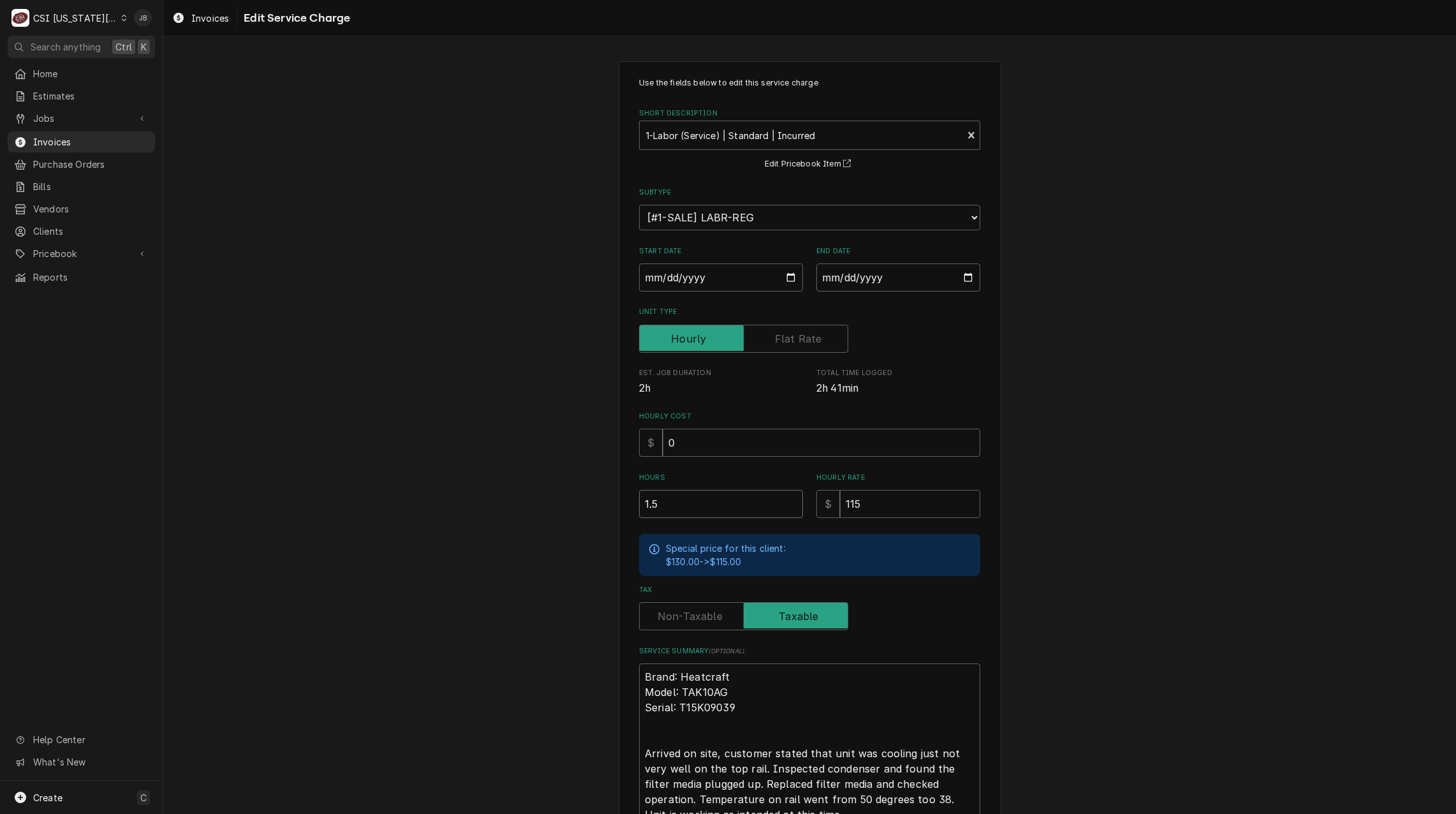
type input "1"
type textarea "x"
type input "2"
type textarea "x"
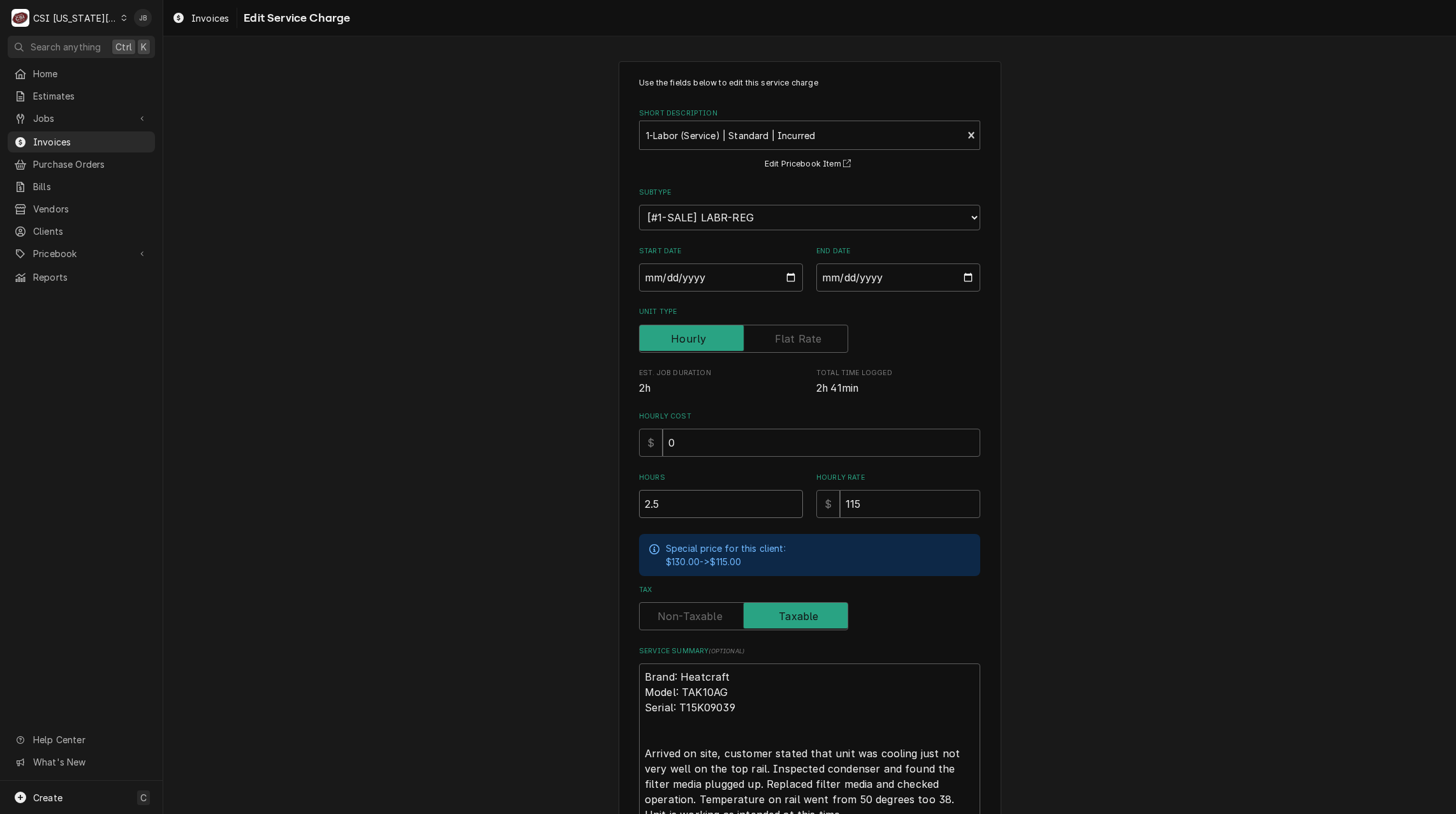
type input "2.5"
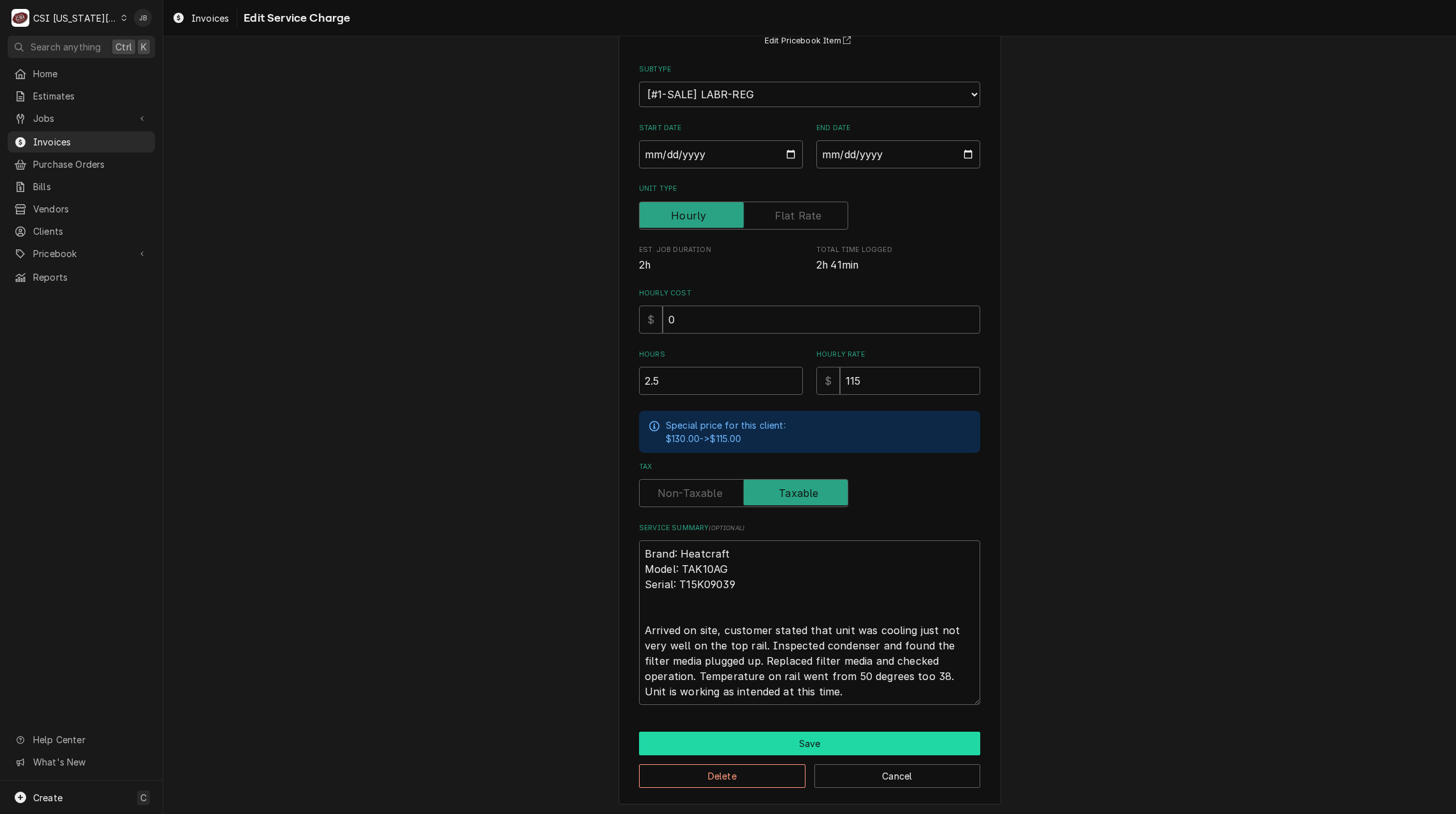
click at [677, 741] on button "Save" at bounding box center [809, 744] width 341 height 24
type textarea "x"
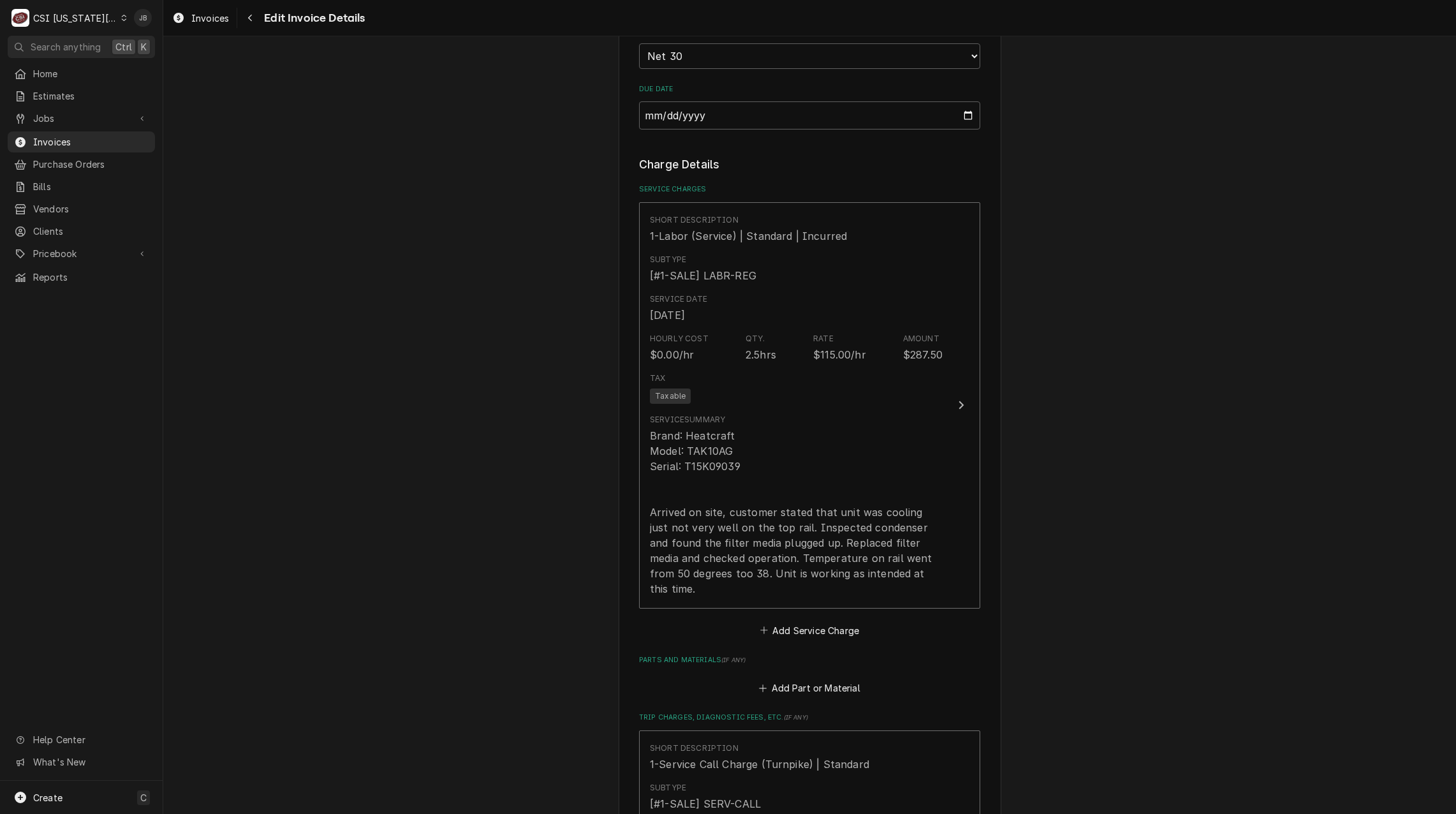
scroll to position [1898, 0]
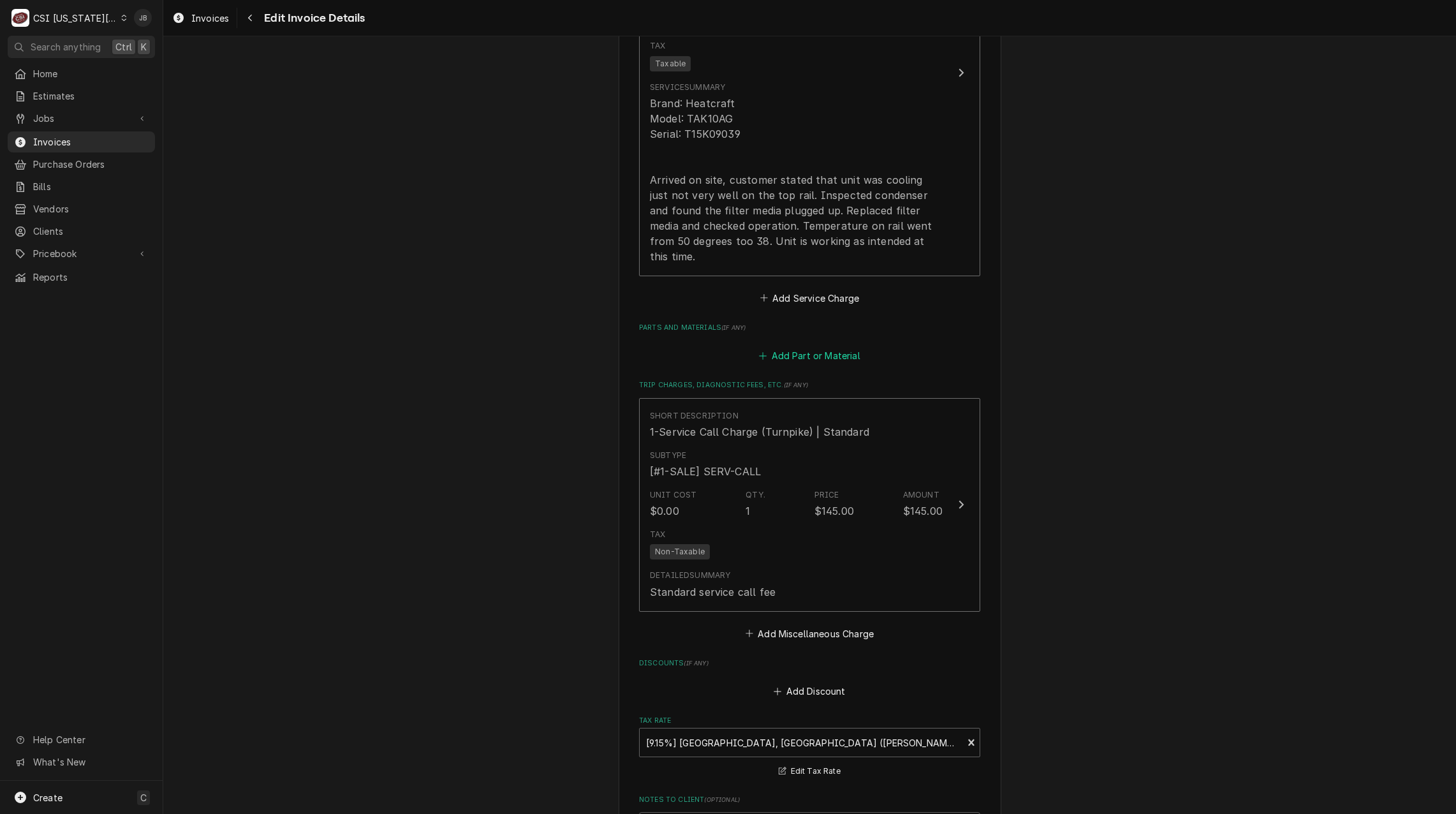
click at [823, 347] on button "Add Part or Material" at bounding box center [809, 356] width 105 height 18
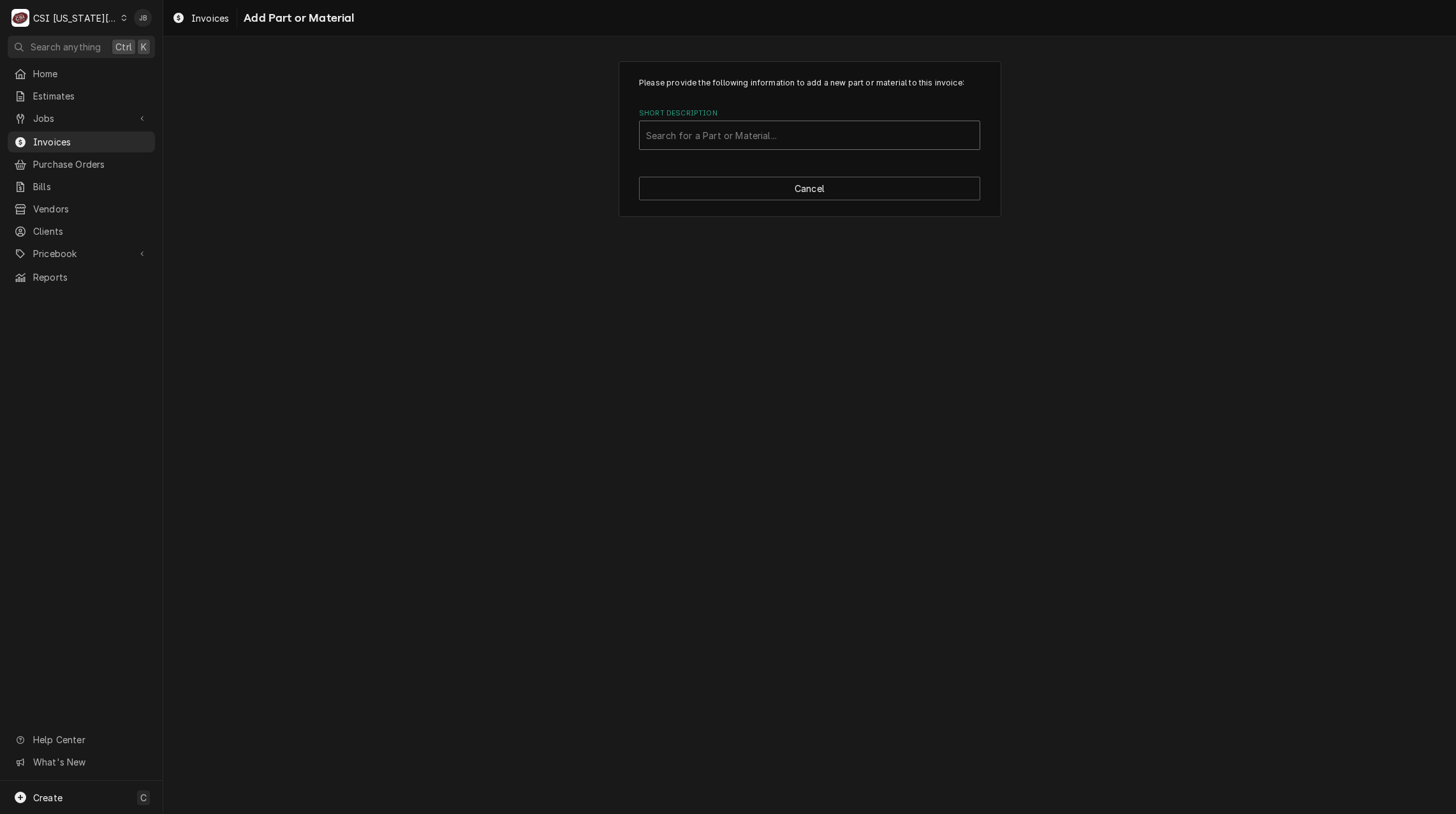
click at [687, 140] on div "Short Description" at bounding box center [810, 135] width 327 height 23
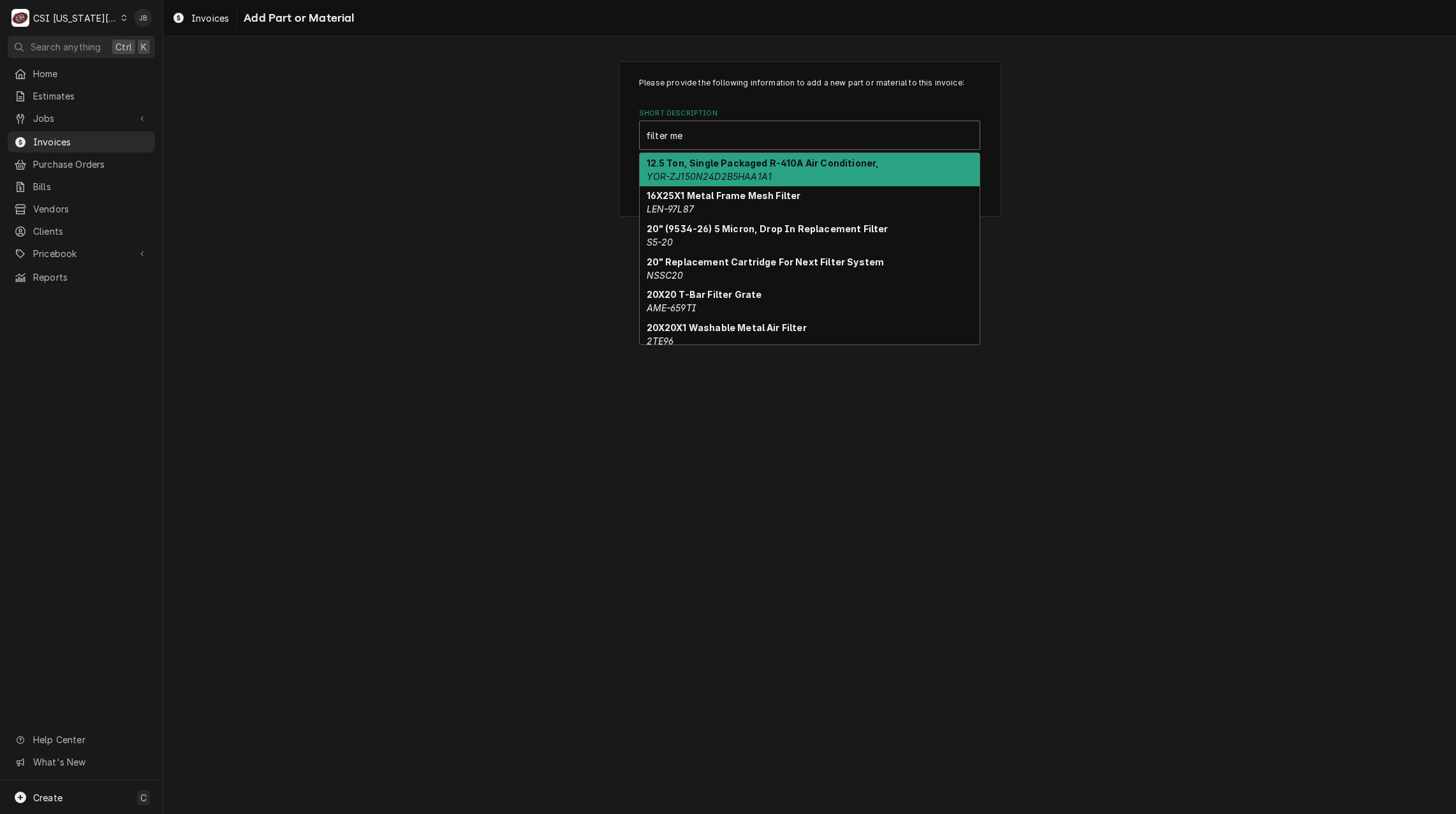
type input "filter med"
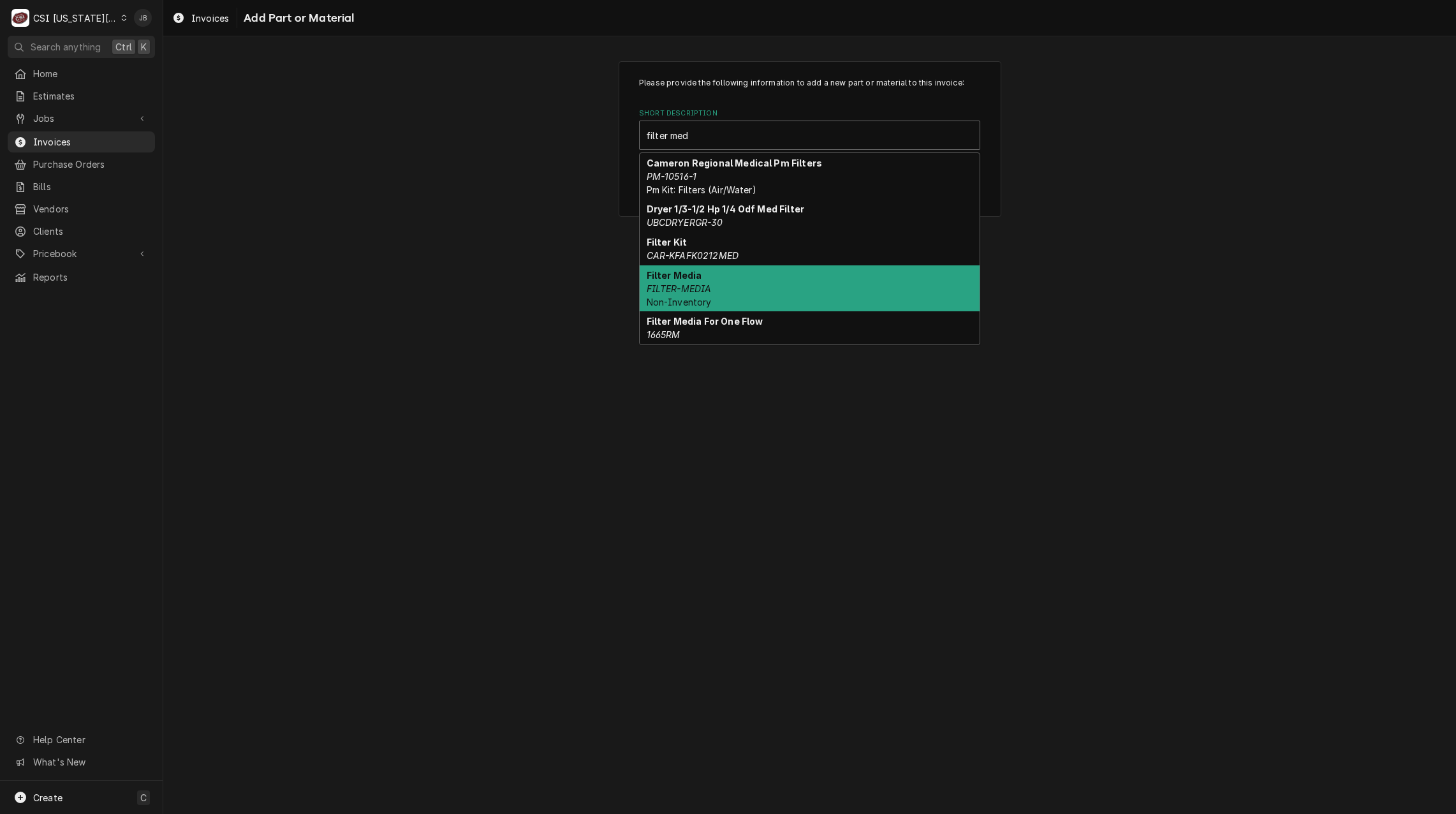
click at [708, 292] on em "FILTER-MEDIA" at bounding box center [679, 288] width 65 height 11
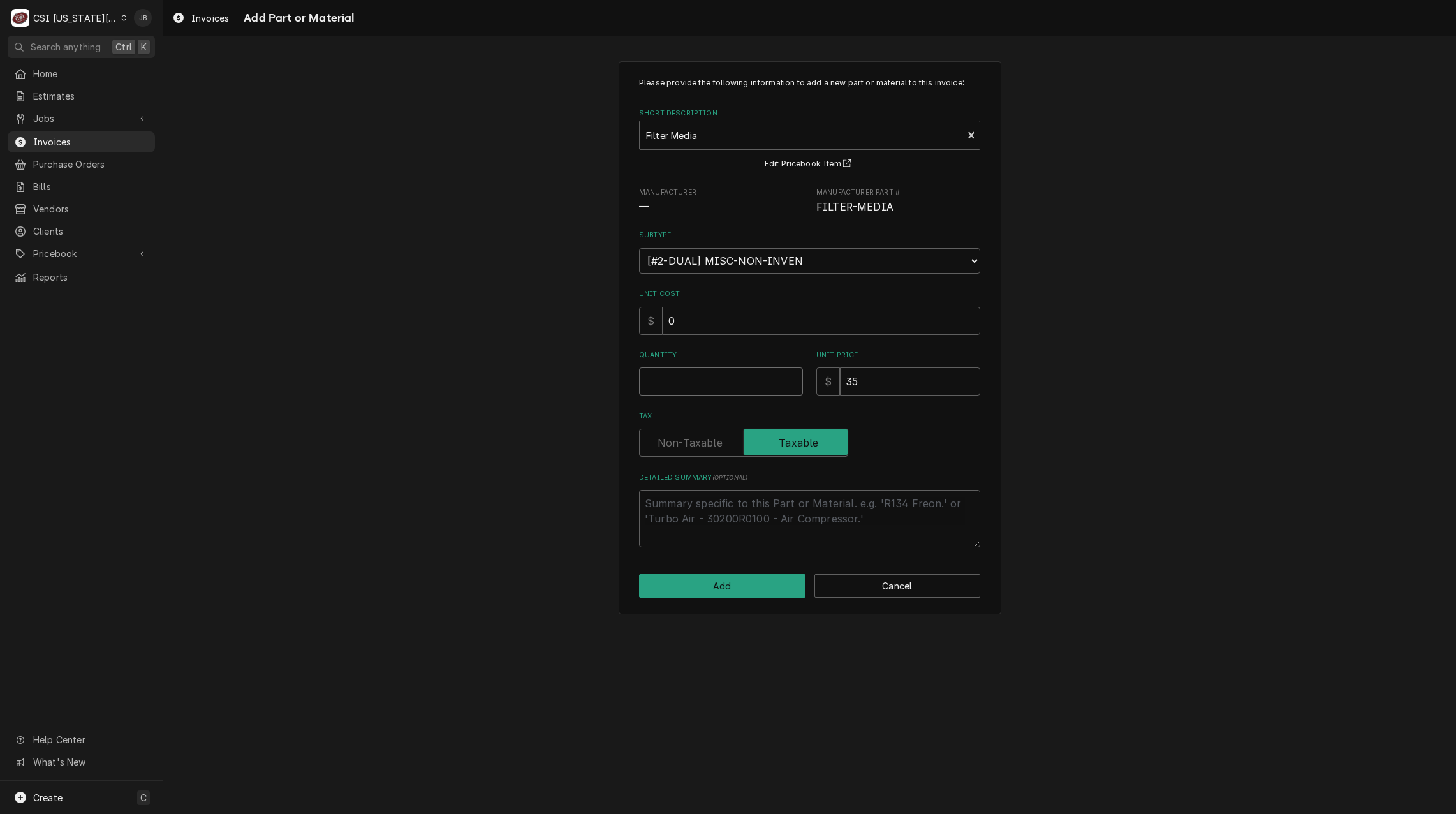
click at [673, 383] on input "Quantity" at bounding box center [720, 381] width 164 height 28
type textarea "x"
type input "1"
click at [692, 593] on button "Add" at bounding box center [722, 586] width 166 height 24
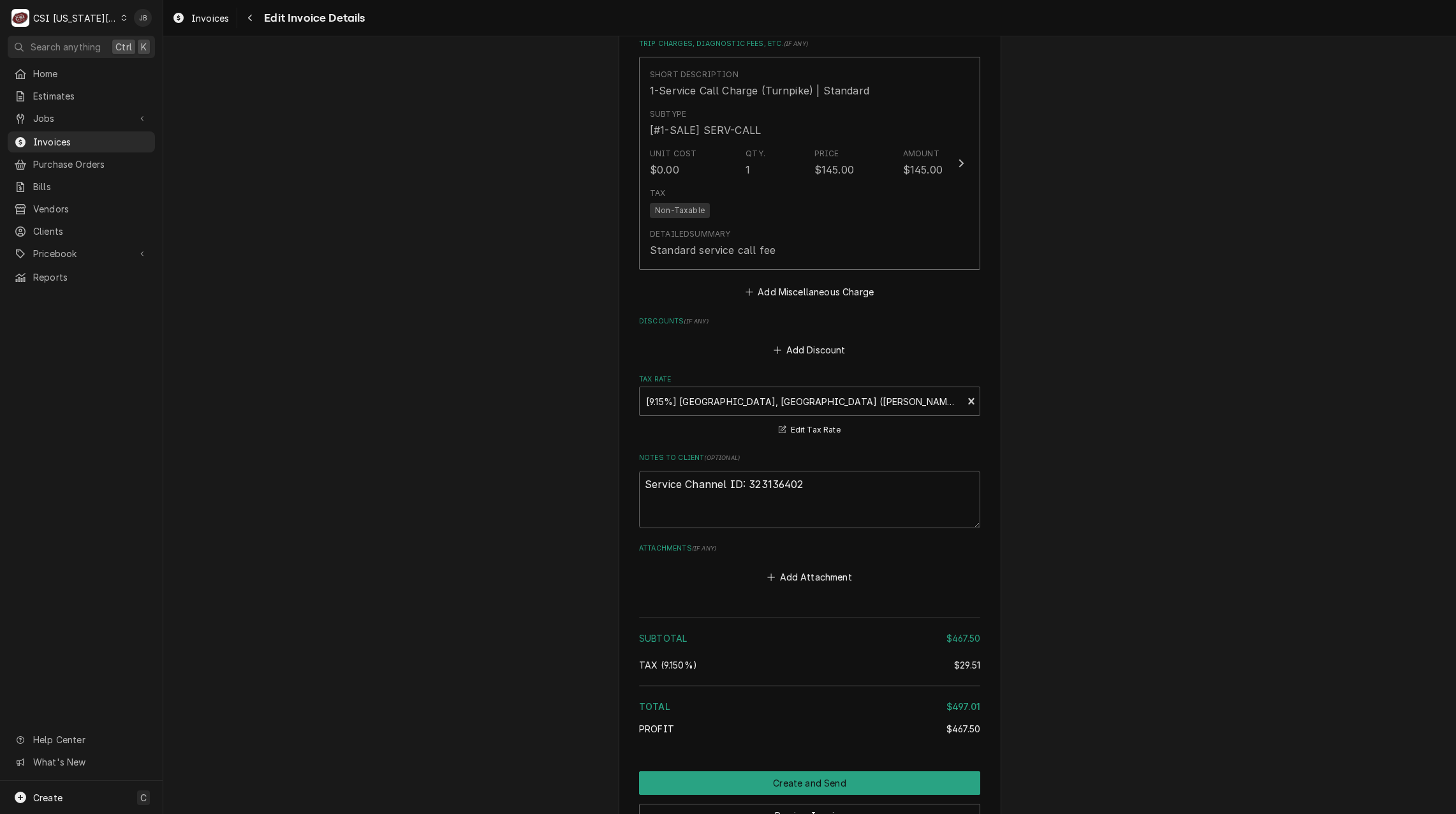
scroll to position [2533, 0]
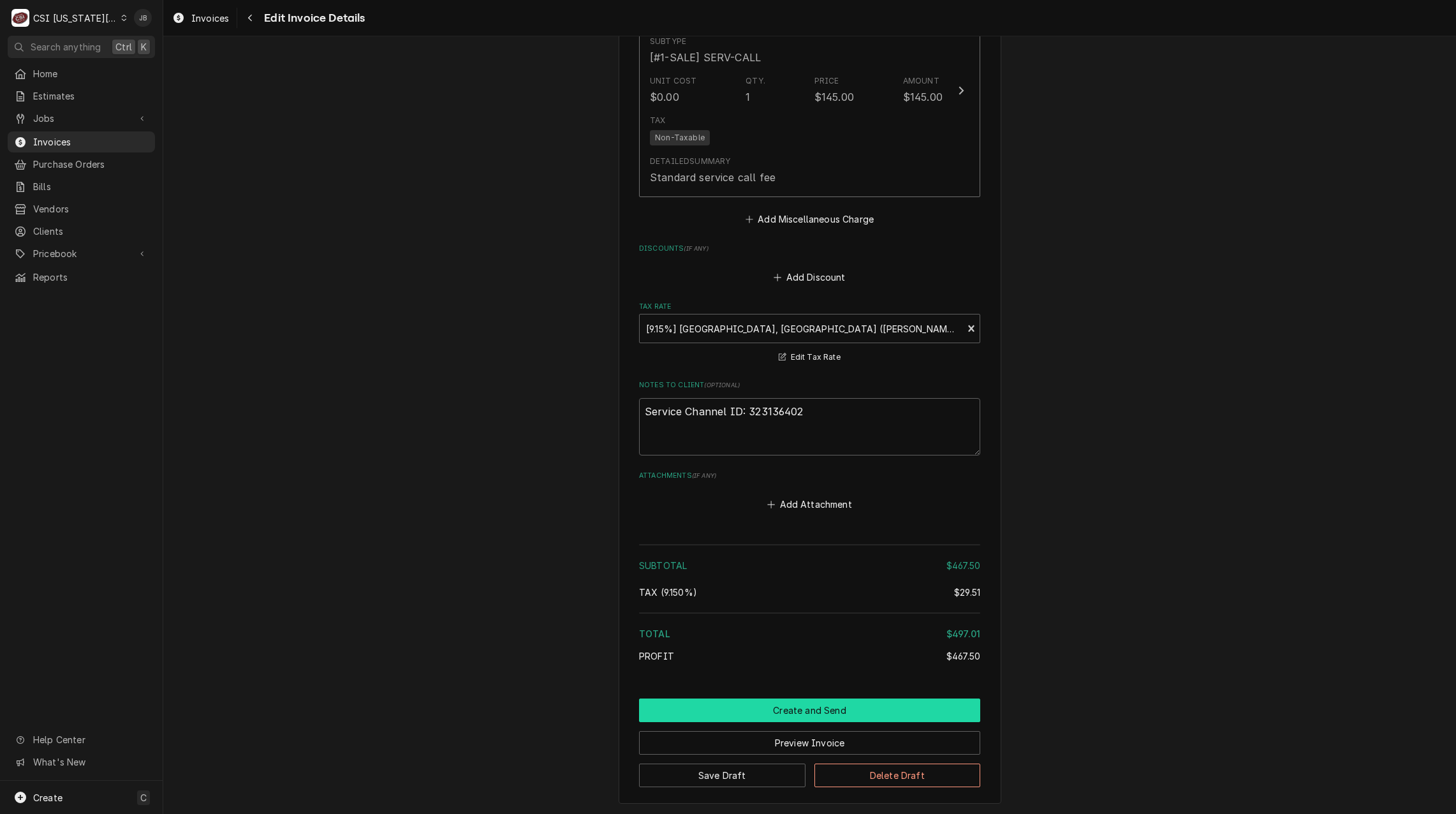
click at [775, 699] on button "Create and Send" at bounding box center [809, 711] width 341 height 24
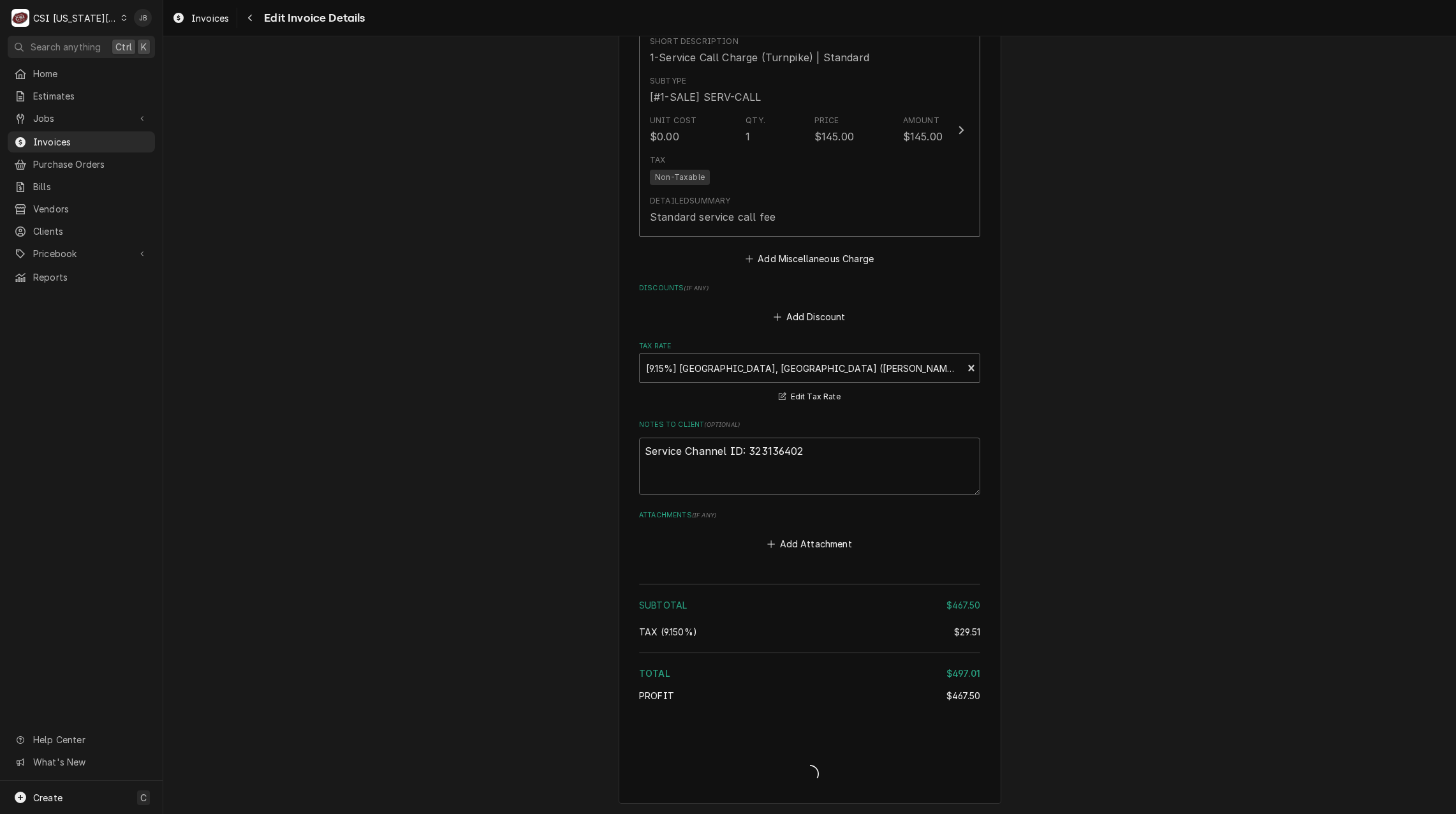
type textarea "x"
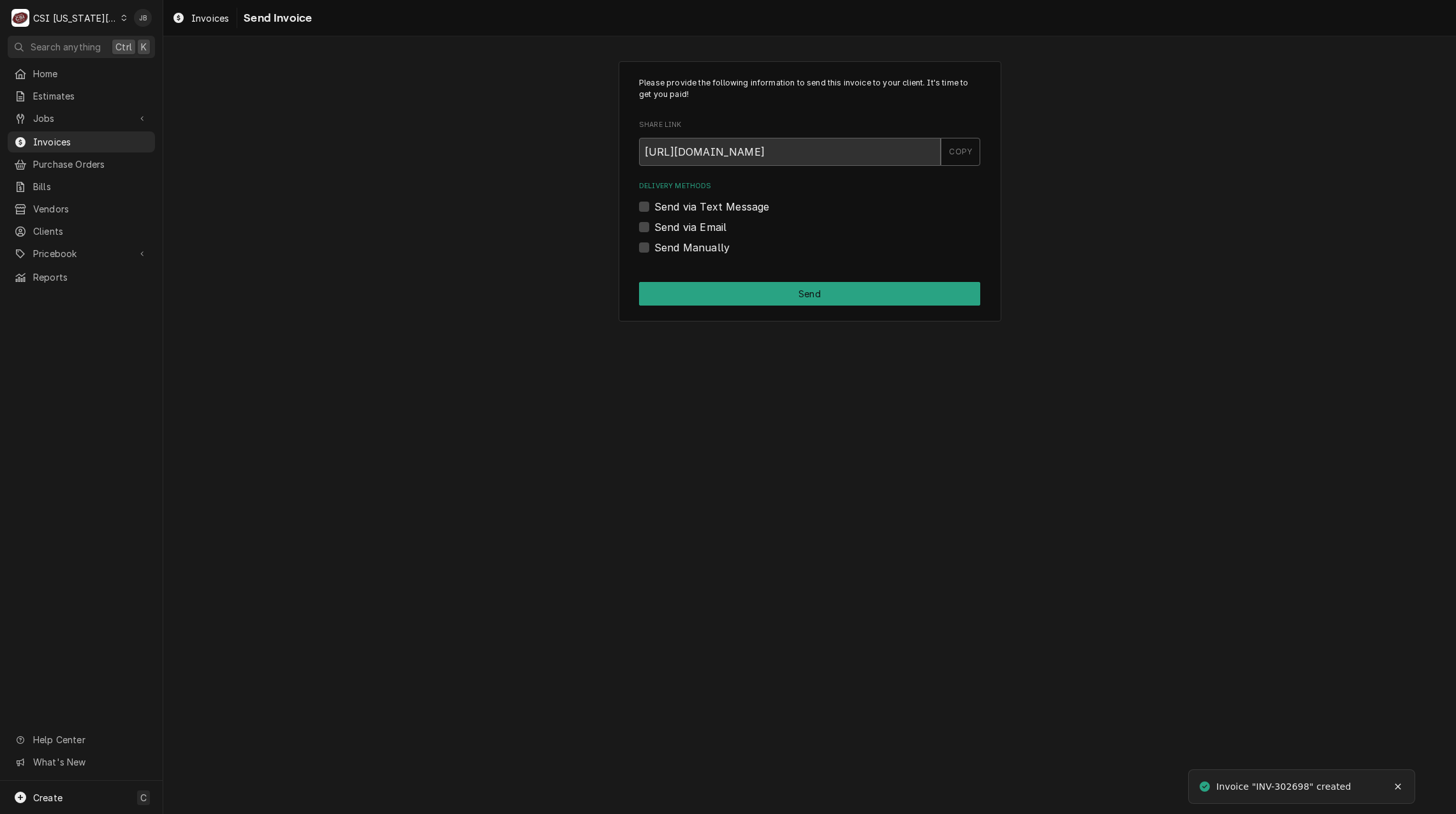
click at [687, 227] on label "Send via Email" at bounding box center [691, 227] width 72 height 15
click at [687, 227] on input "Send via Email" at bounding box center [825, 233] width 341 height 28
checkbox input "true"
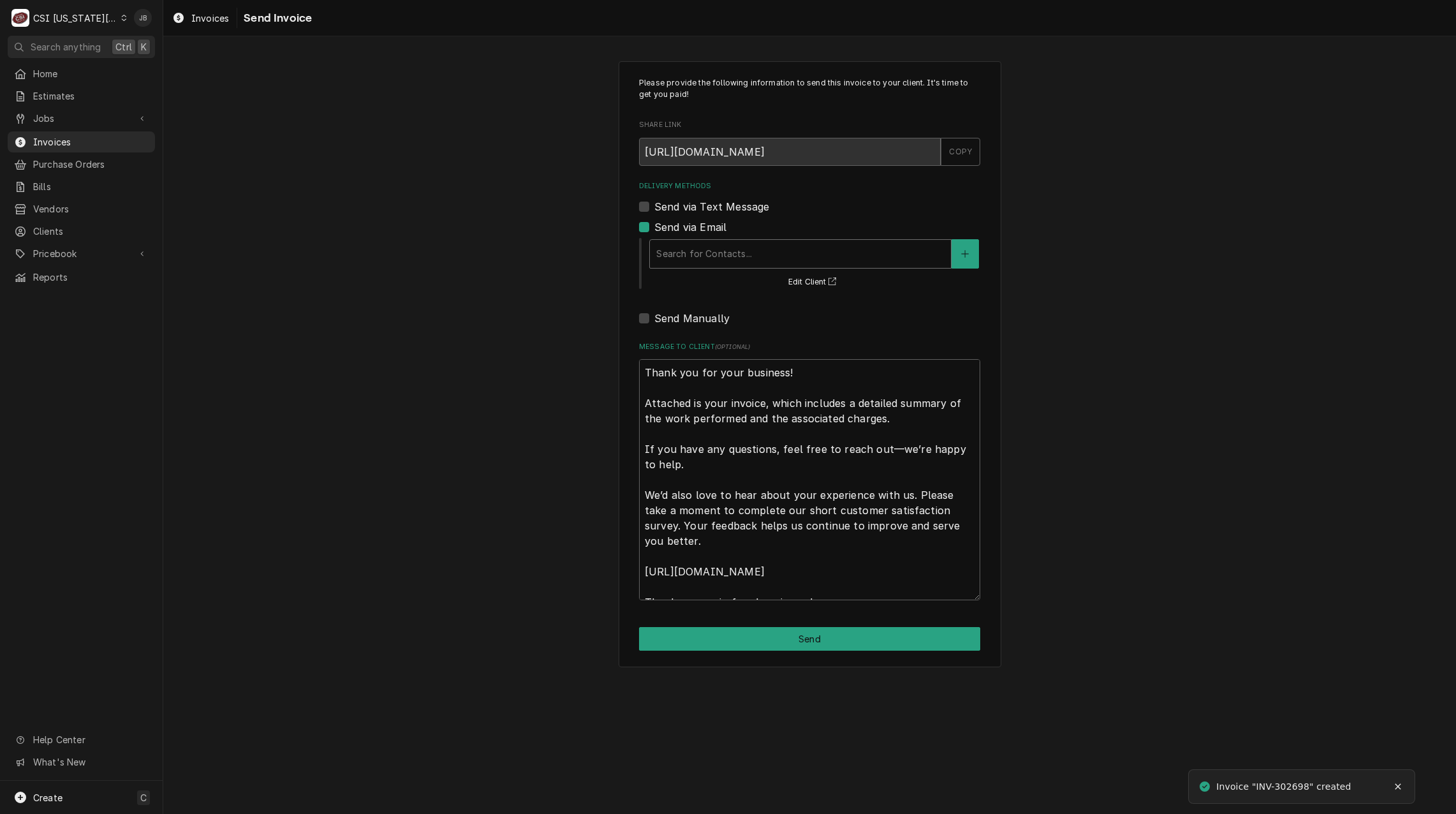
click at [759, 248] on div "Delivery Methods" at bounding box center [800, 254] width 288 height 23
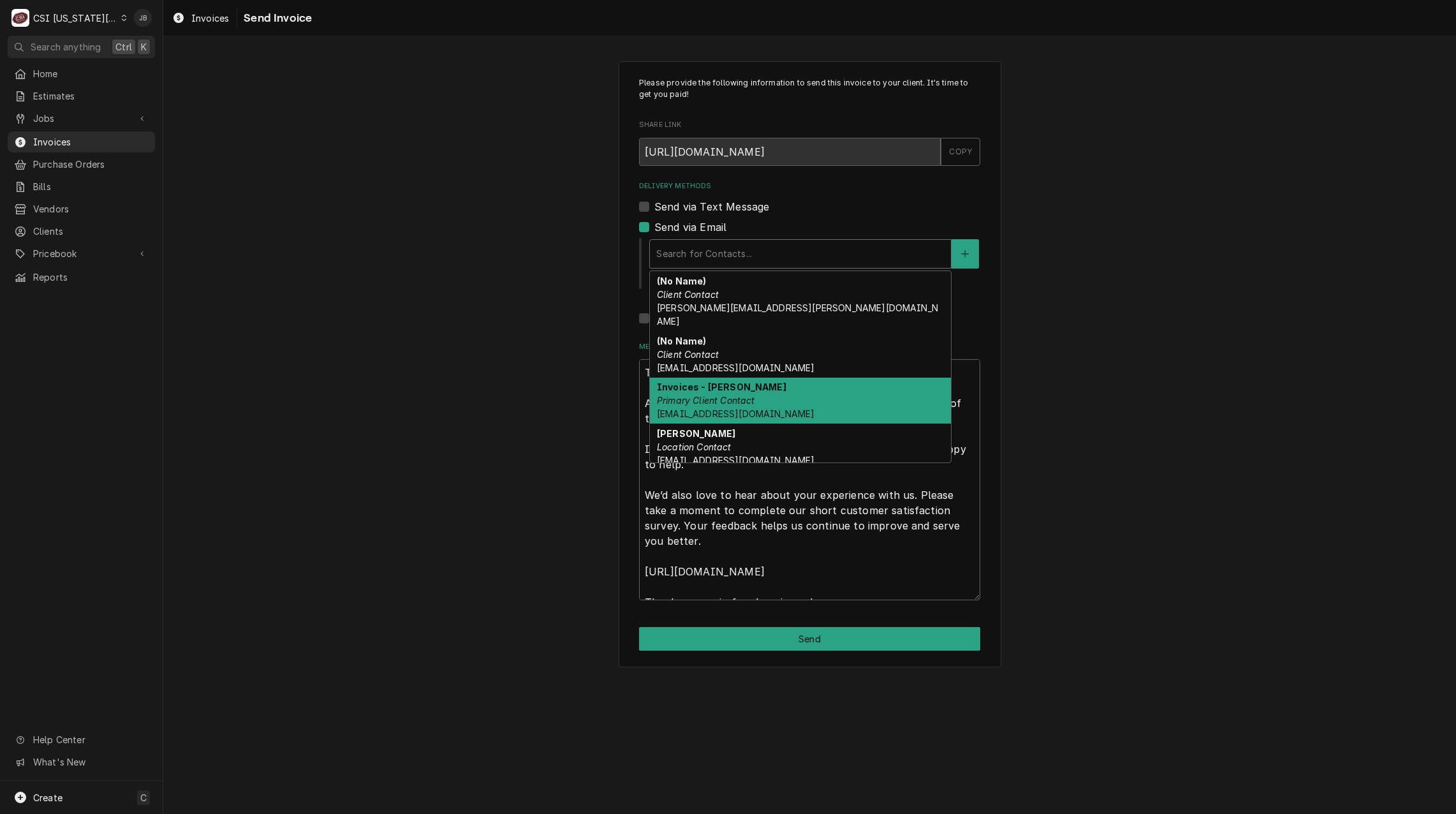
click at [734, 395] on em "Primary Client Contact" at bounding box center [706, 400] width 98 height 11
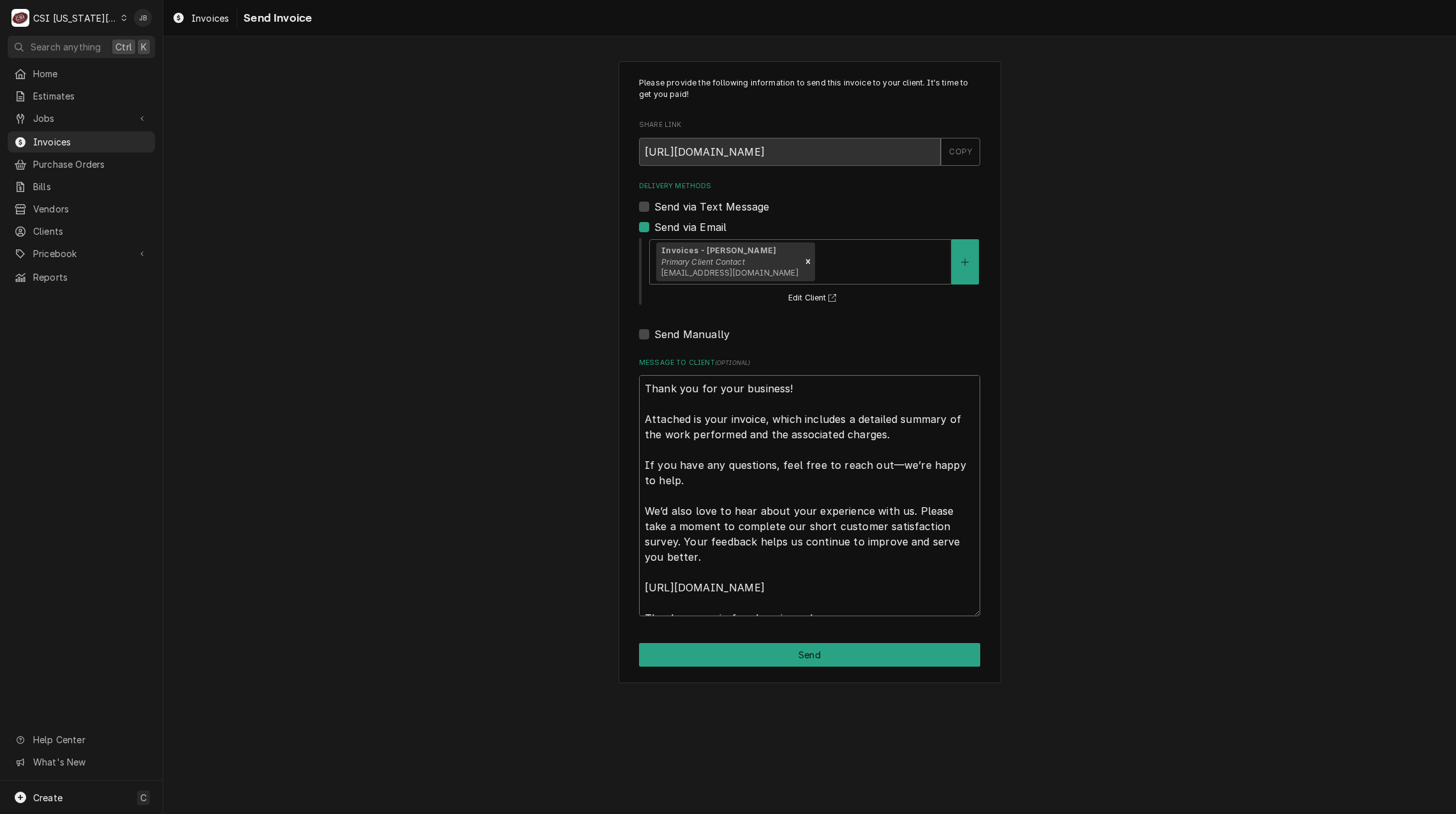
scroll to position [15, 0]
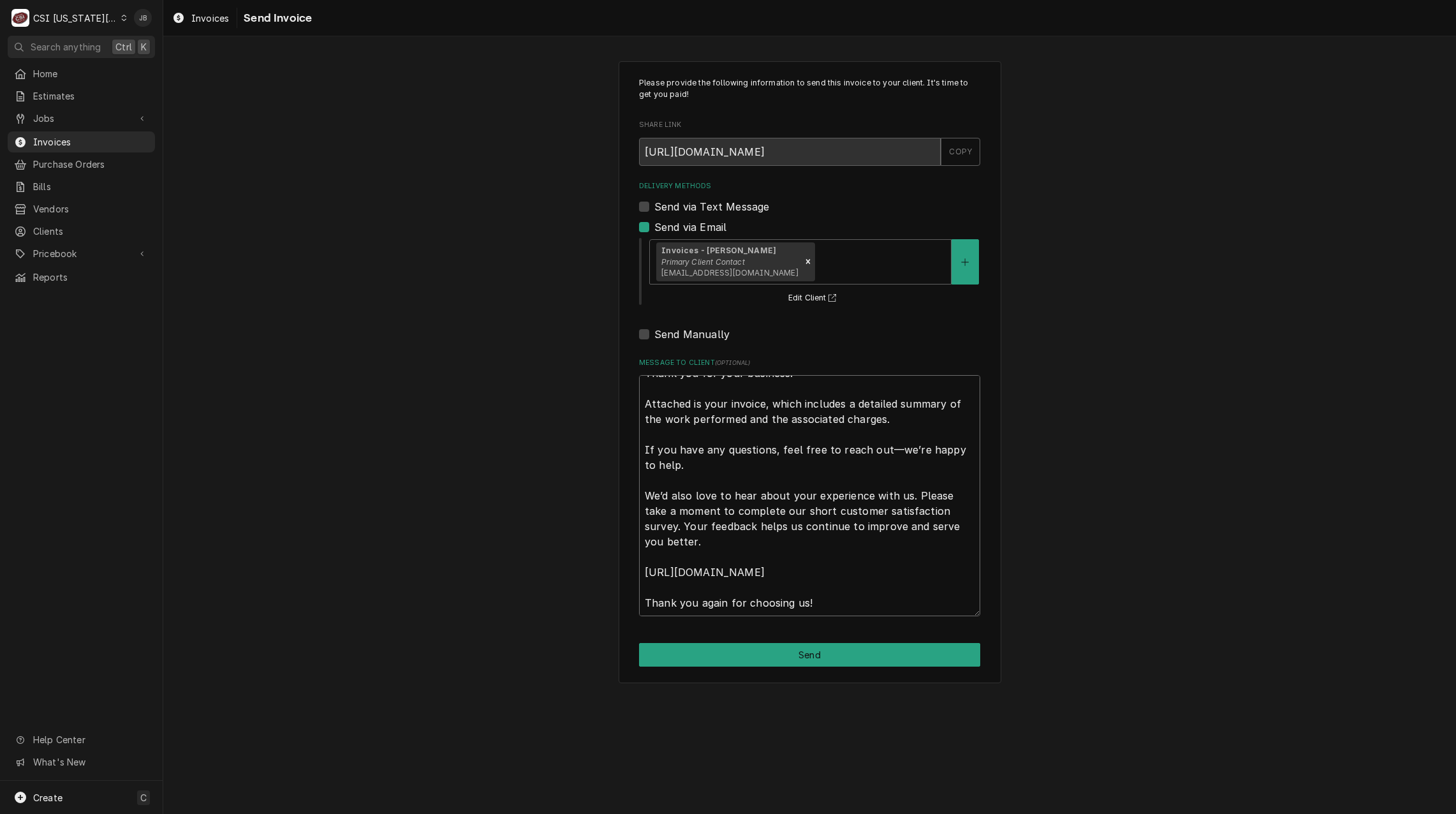
drag, startPoint x: 643, startPoint y: 384, endPoint x: 928, endPoint y: 813, distance: 515.0
click at [907, 800] on div "Please provide the following information to send this invoice to your client. I…" at bounding box center [809, 425] width 1293 height 778
type textarea "x"
type textarea "a"
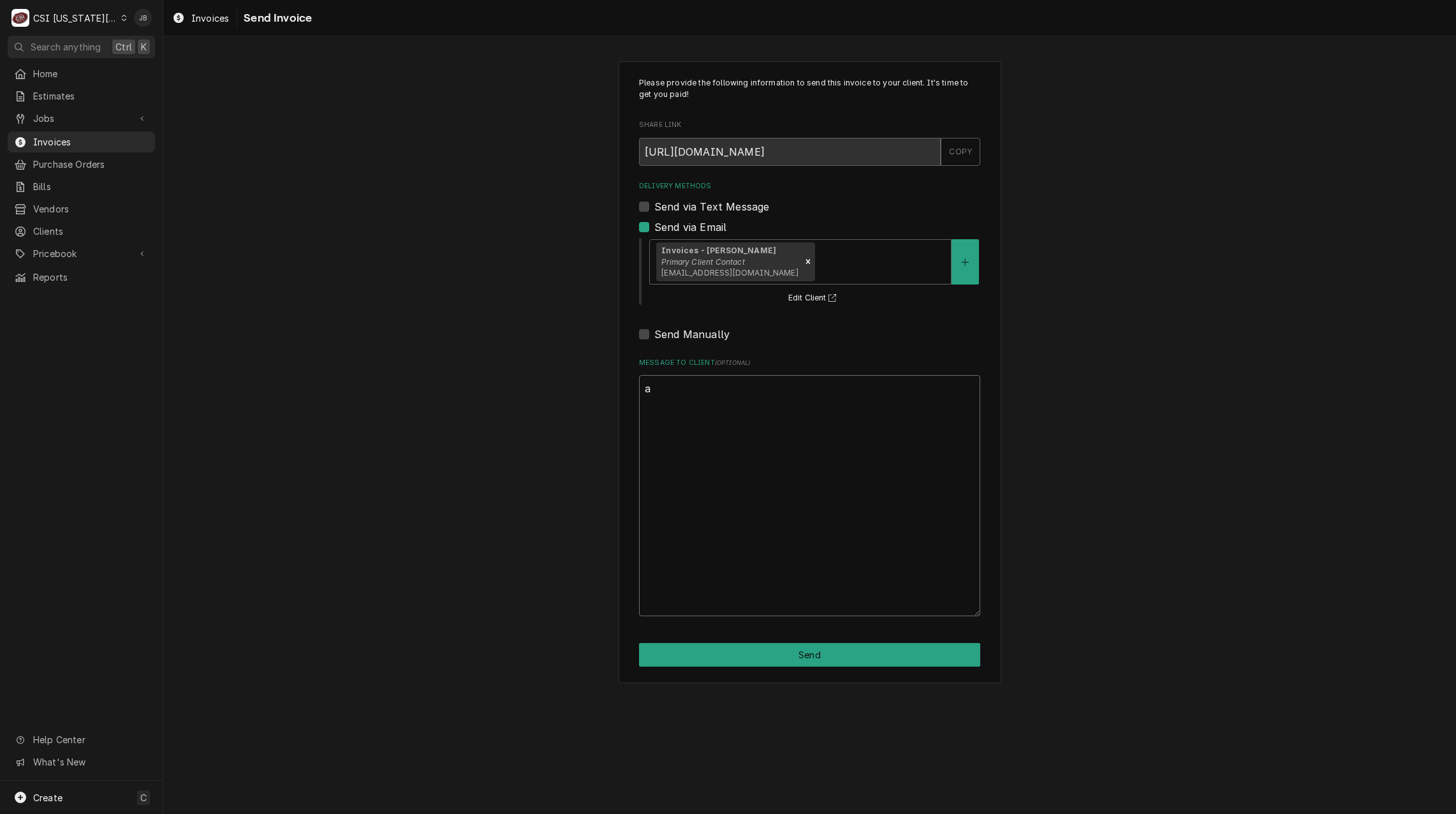
scroll to position [0, 0]
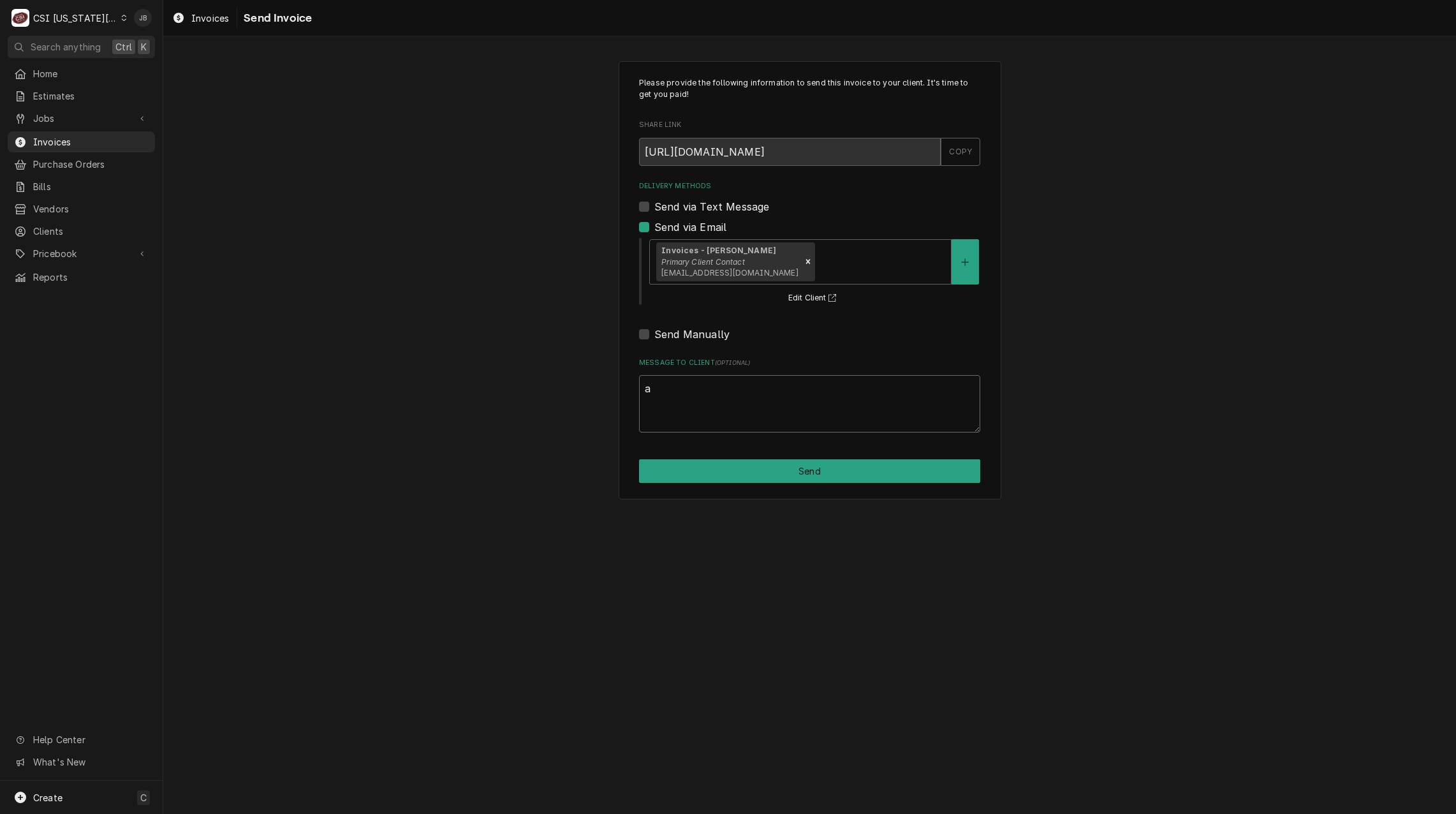
type textarea "x"
type textarea "ap"
type textarea "x"
type textarea "app"
type textarea "x"
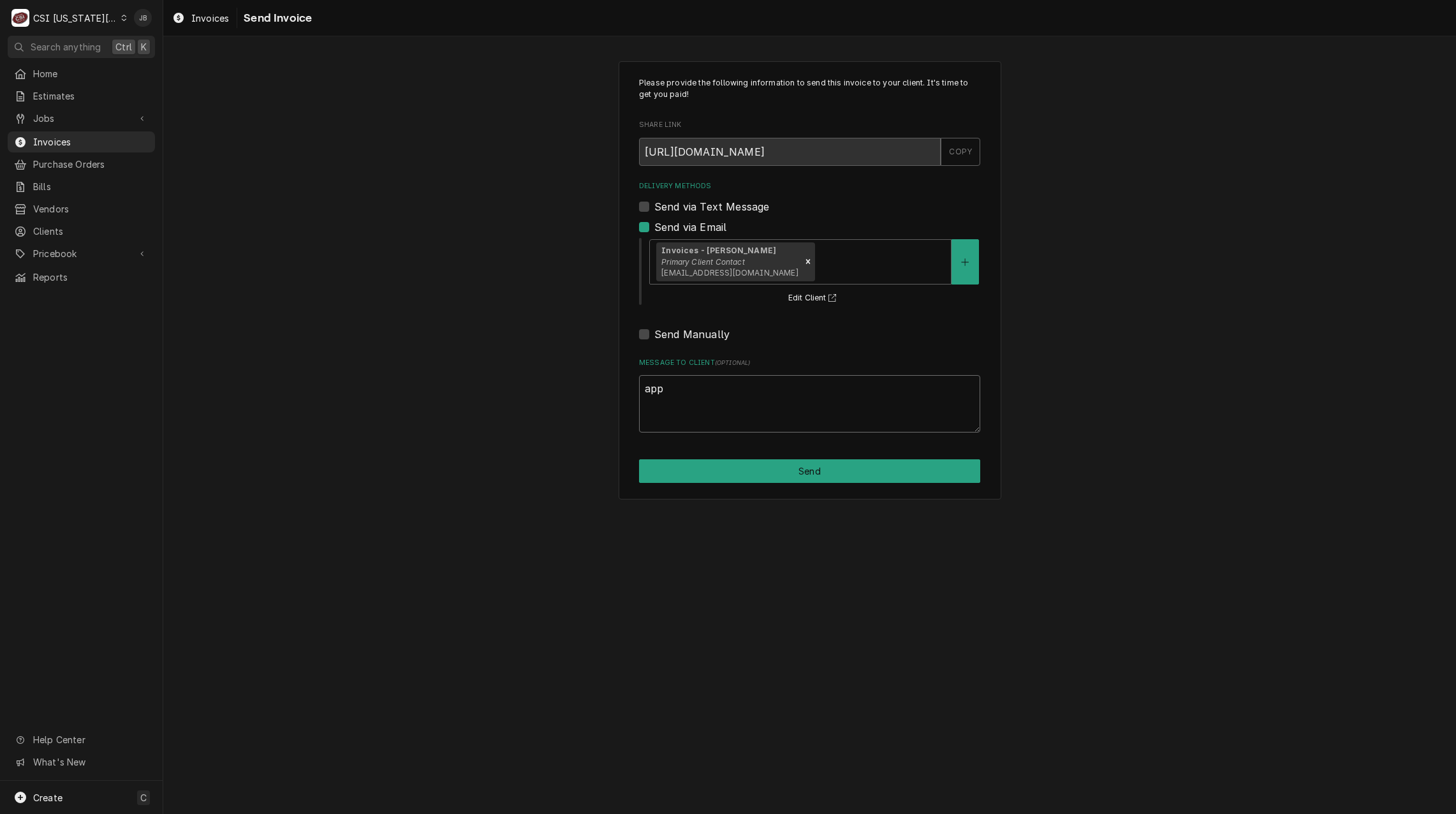
type textarea "appr"
type textarea "x"
type textarea "appro"
type textarea "x"
type textarea "approv"
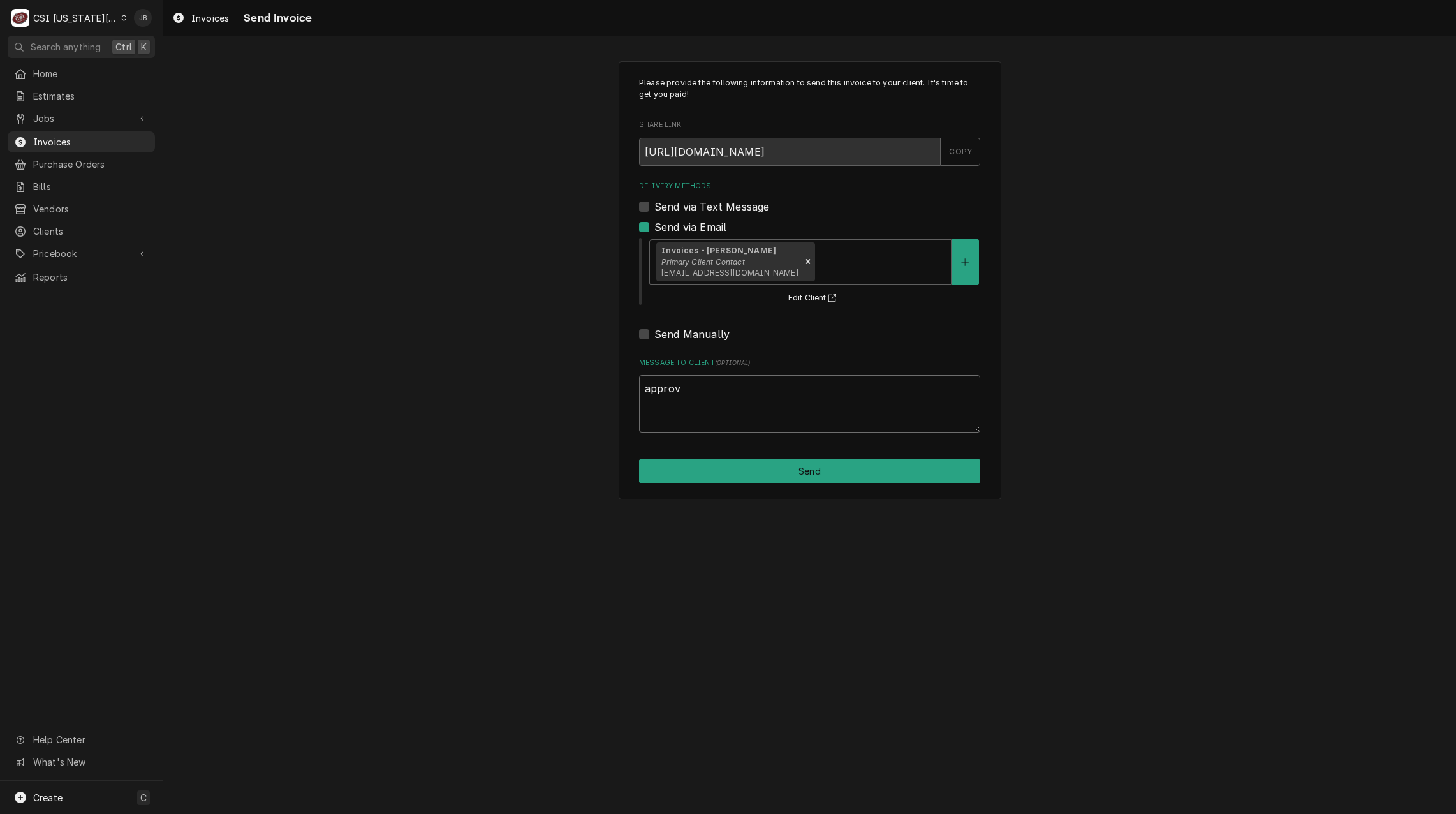
type textarea "x"
type textarea "approve"
type textarea "x"
type textarea "approved"
type textarea "x"
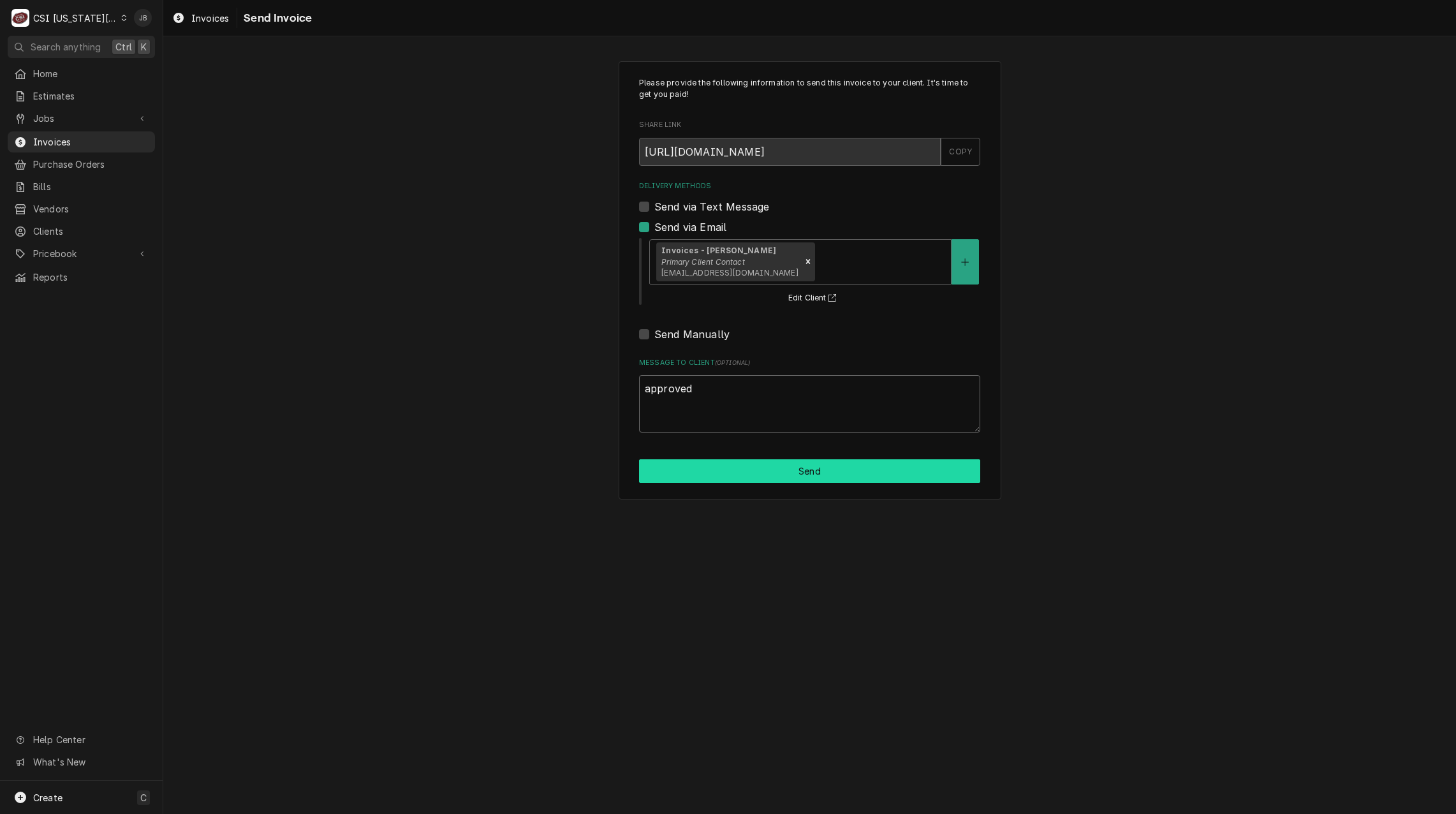
type textarea "approved"
click at [803, 471] on button "Send" at bounding box center [809, 471] width 341 height 24
type textarea "x"
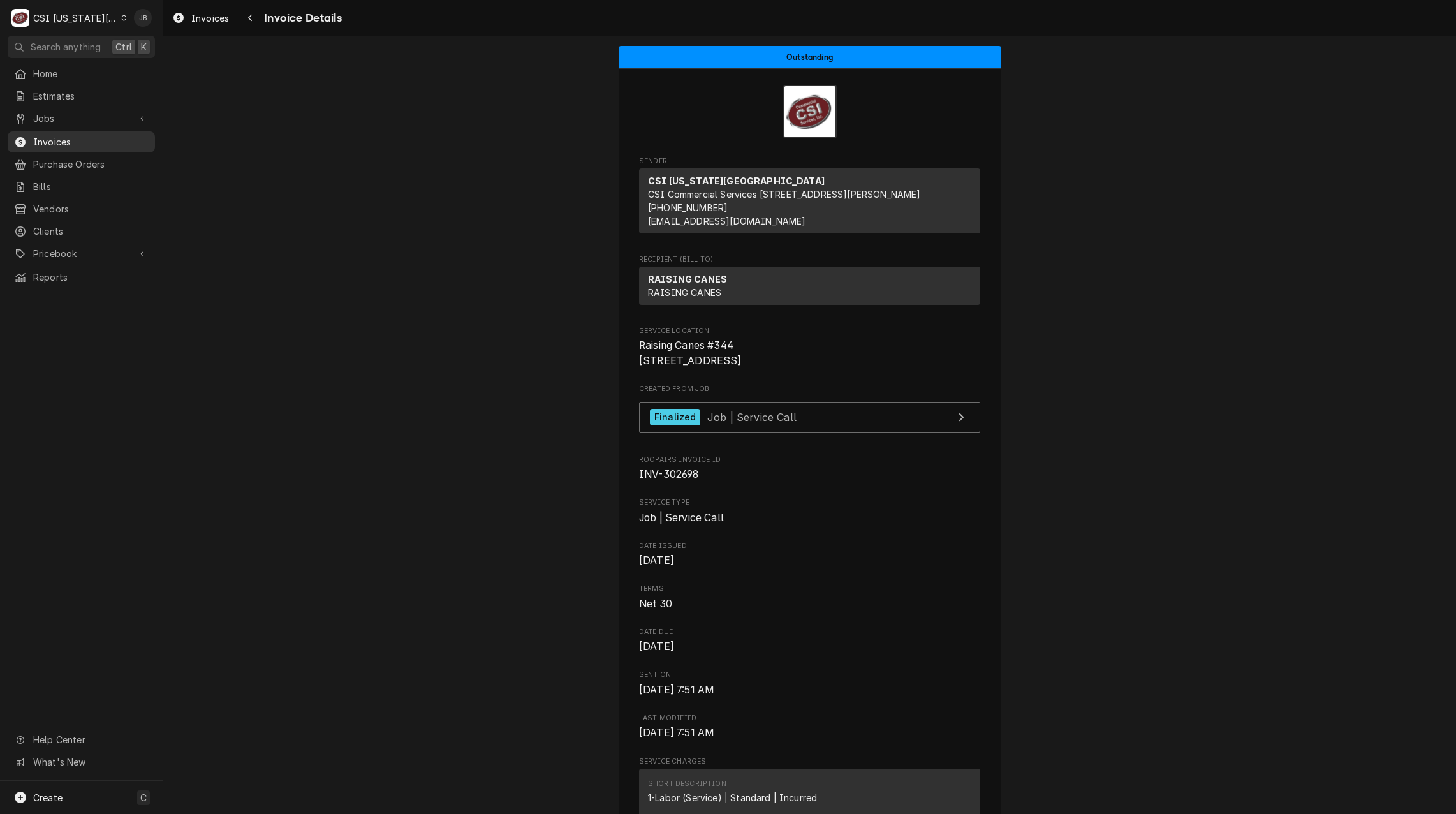
click at [117, 135] on span "Invoices" at bounding box center [91, 142] width 115 height 13
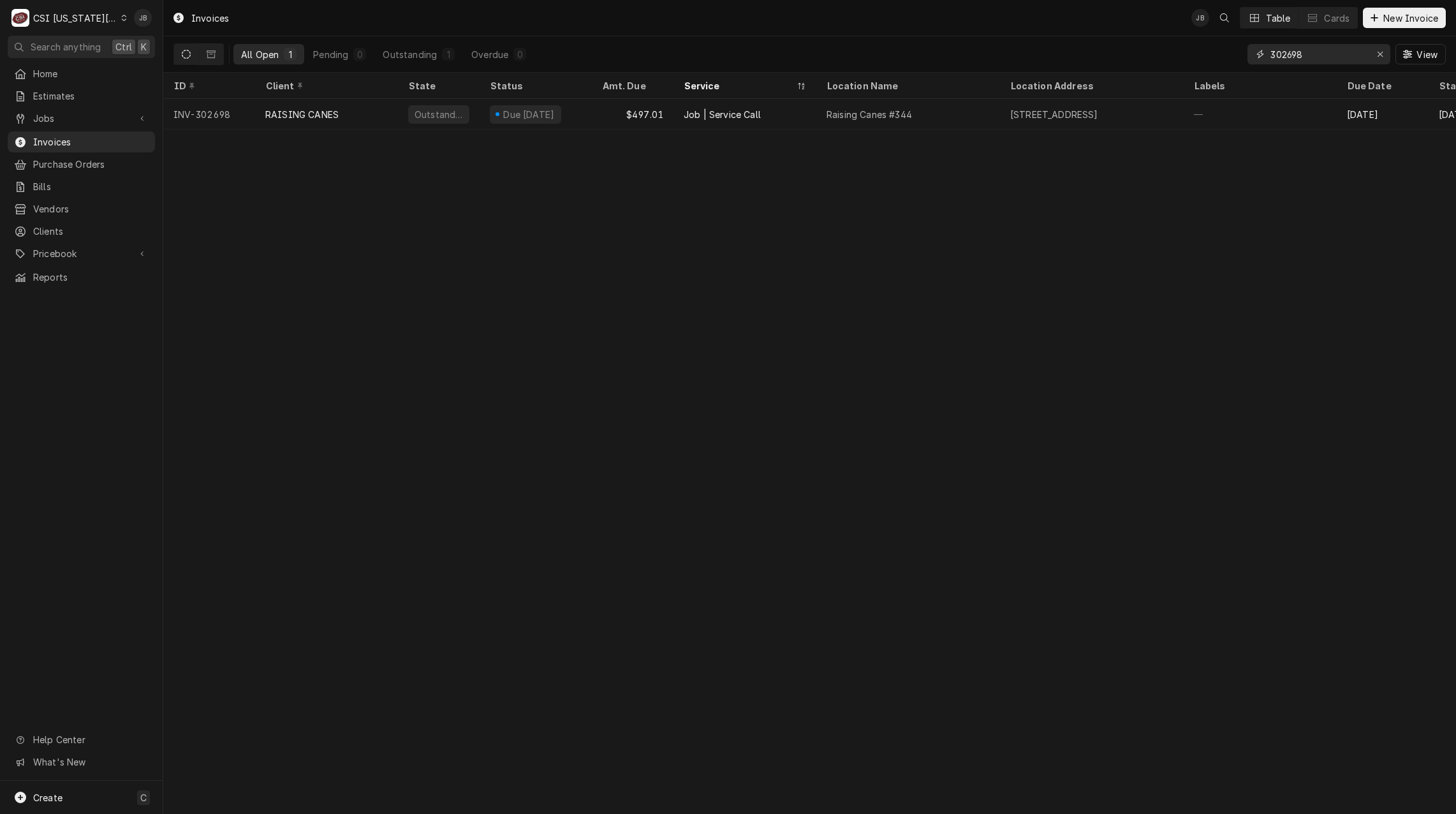
click at [1319, 56] on input "302698" at bounding box center [1318, 54] width 95 height 21
click at [1313, 49] on input "302703" at bounding box center [1318, 54] width 95 height 21
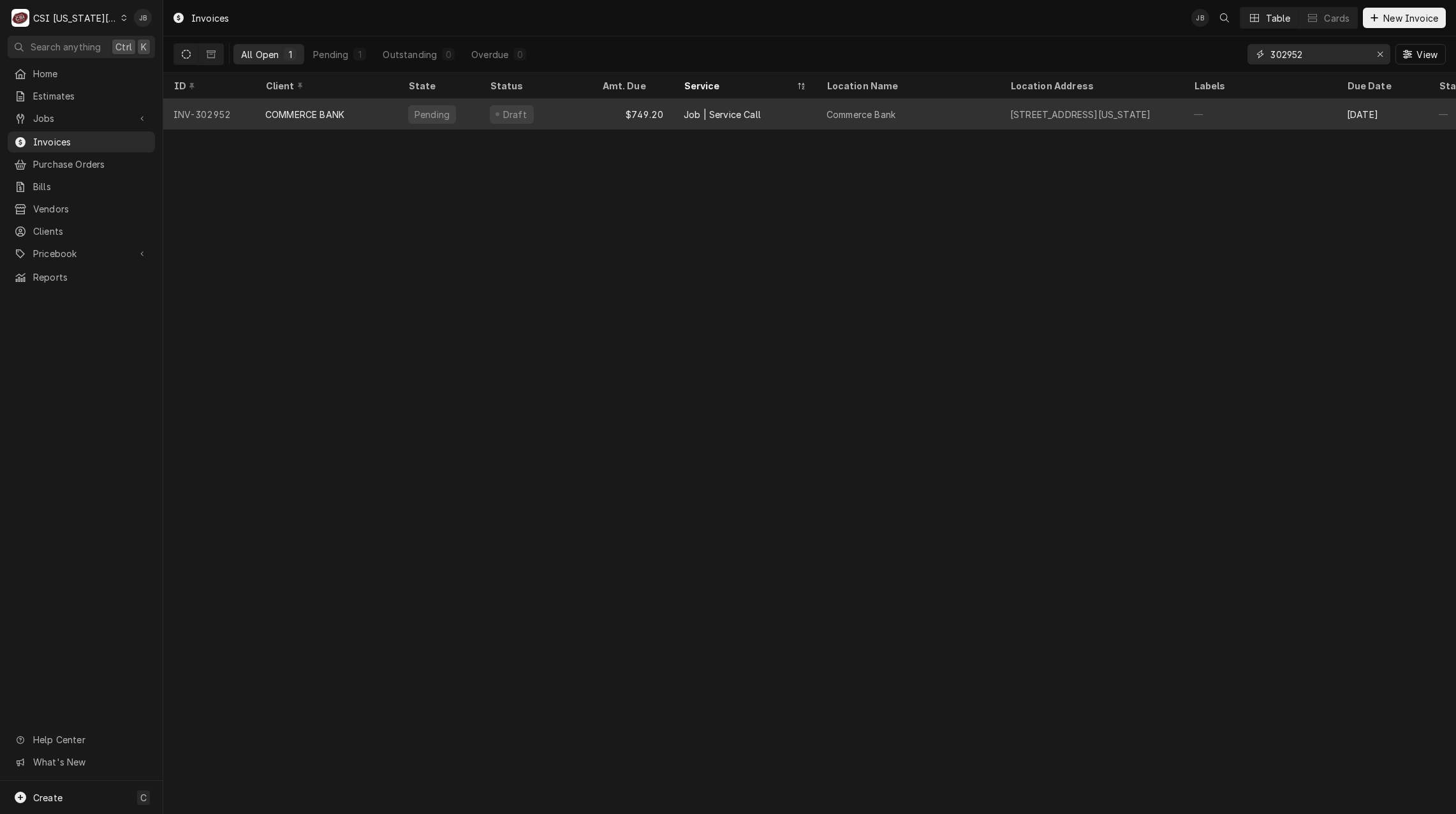
type input "302952"
click at [381, 125] on div "COMMERCE BANK" at bounding box center [327, 114] width 143 height 30
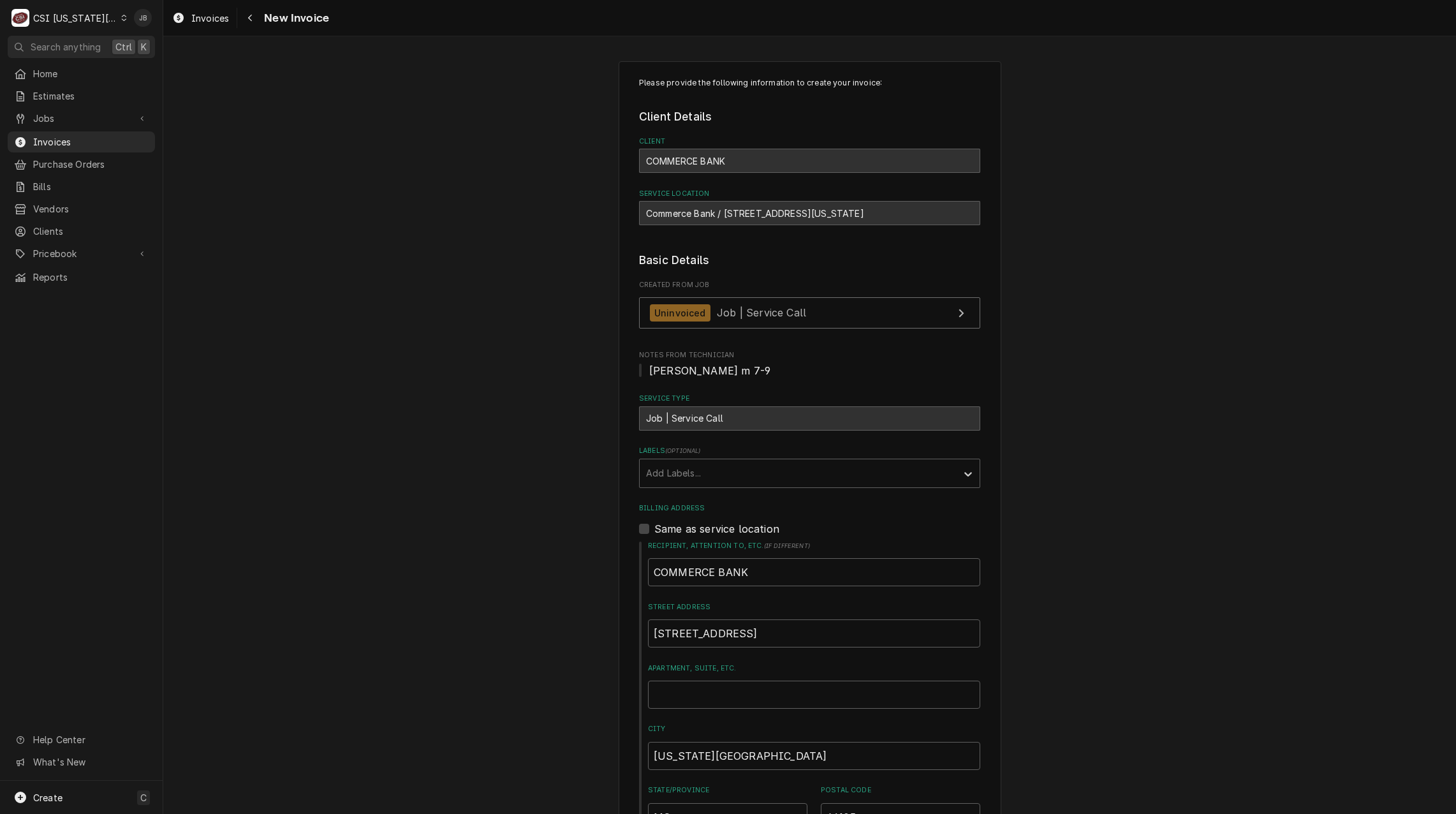
drag, startPoint x: 441, startPoint y: 334, endPoint x: 414, endPoint y: 313, distance: 34.2
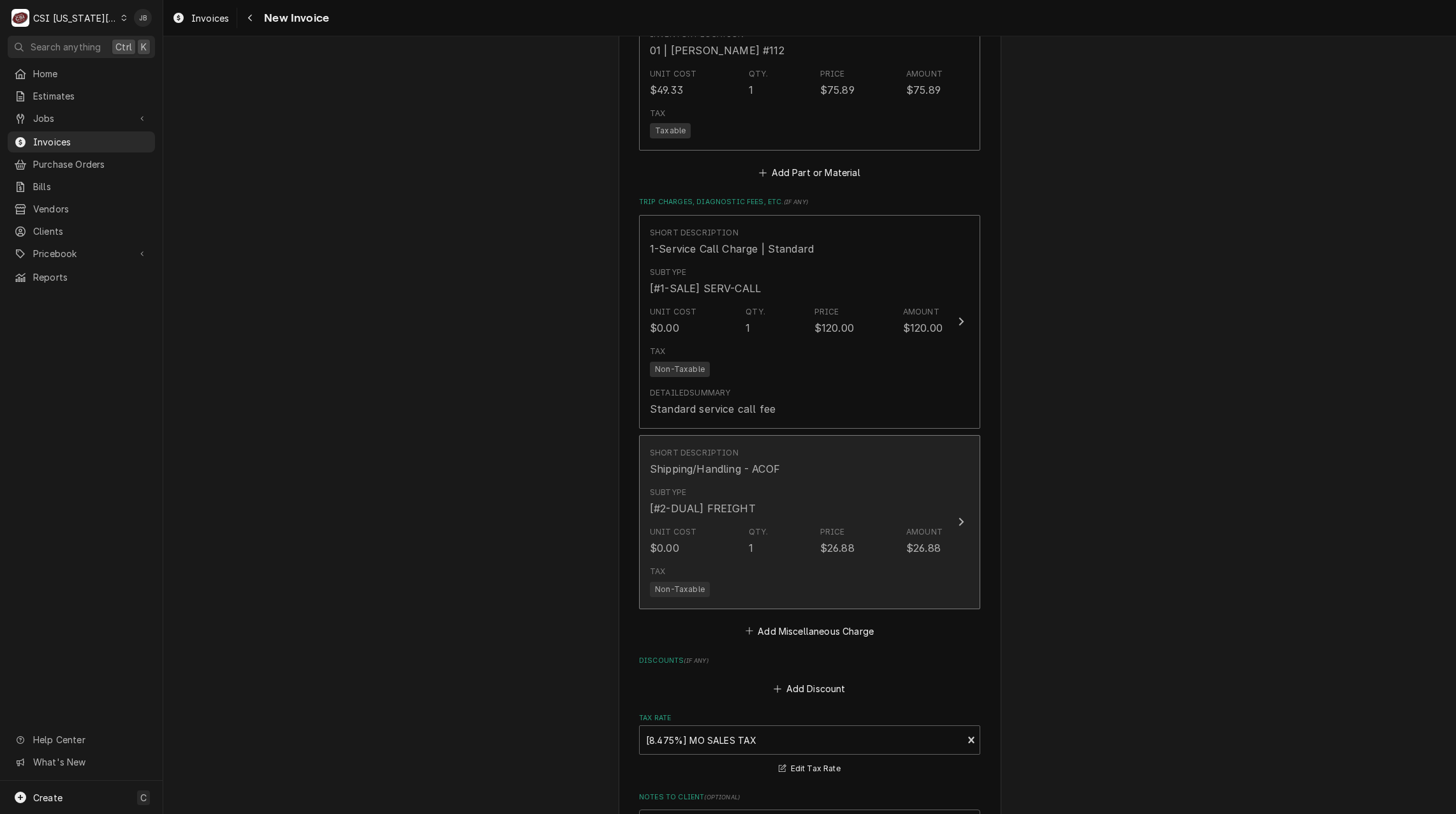
scroll to position [1723, 0]
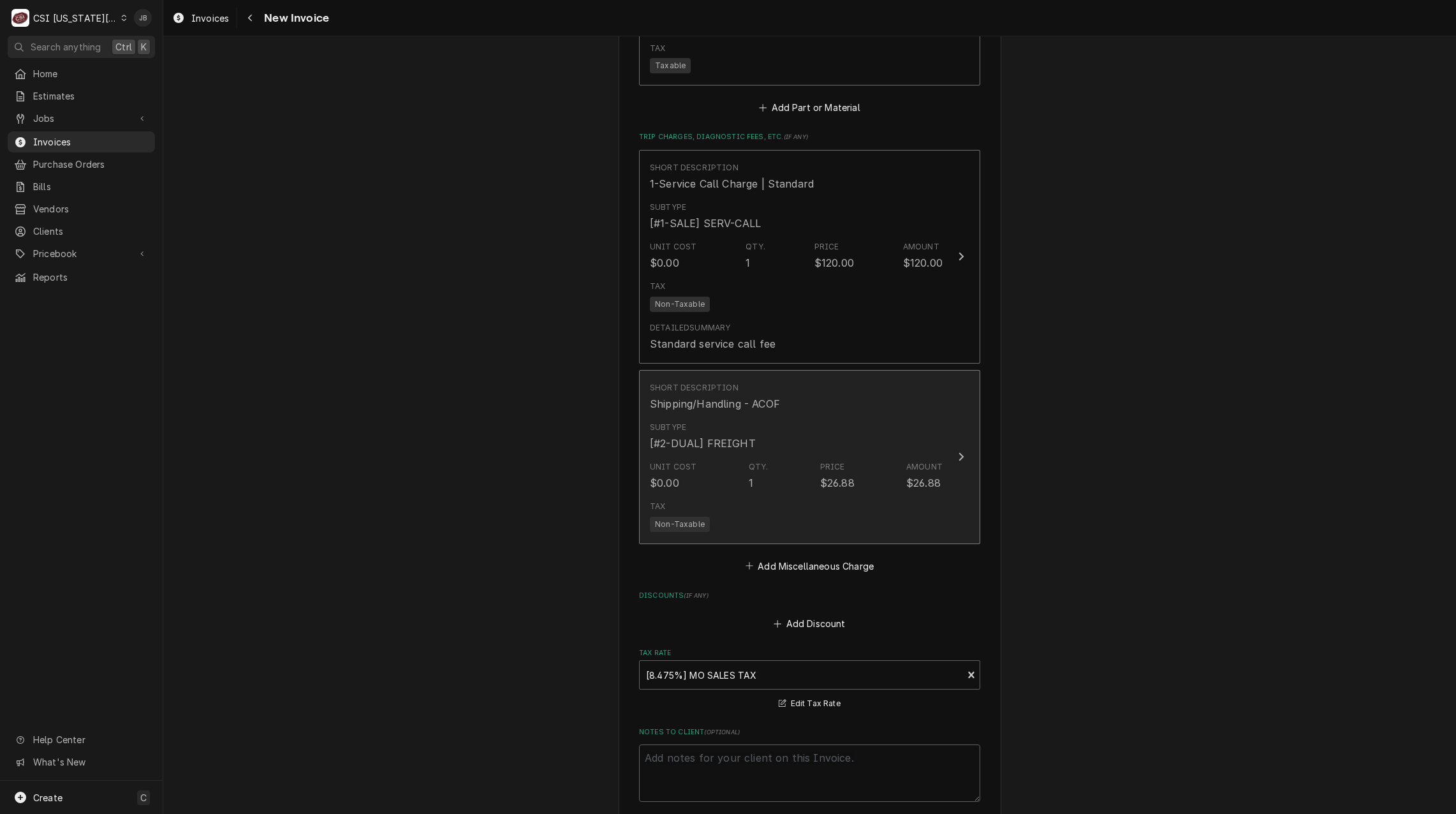
click at [698, 488] on div "Unit Cost $0.00 Qty. 1 Price $26.88 Amount $26.88" at bounding box center [797, 476] width 293 height 40
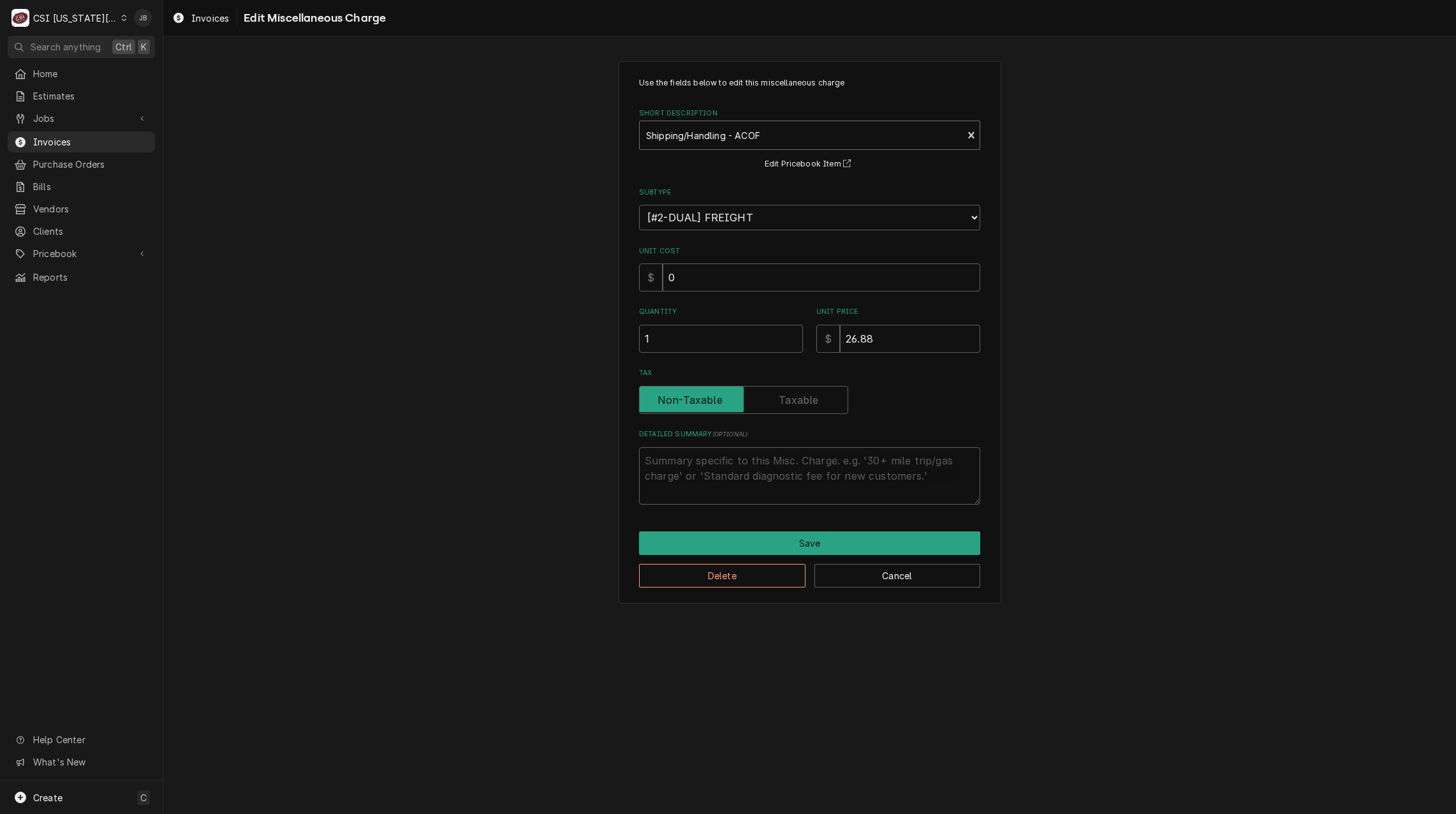
type textarea "x"
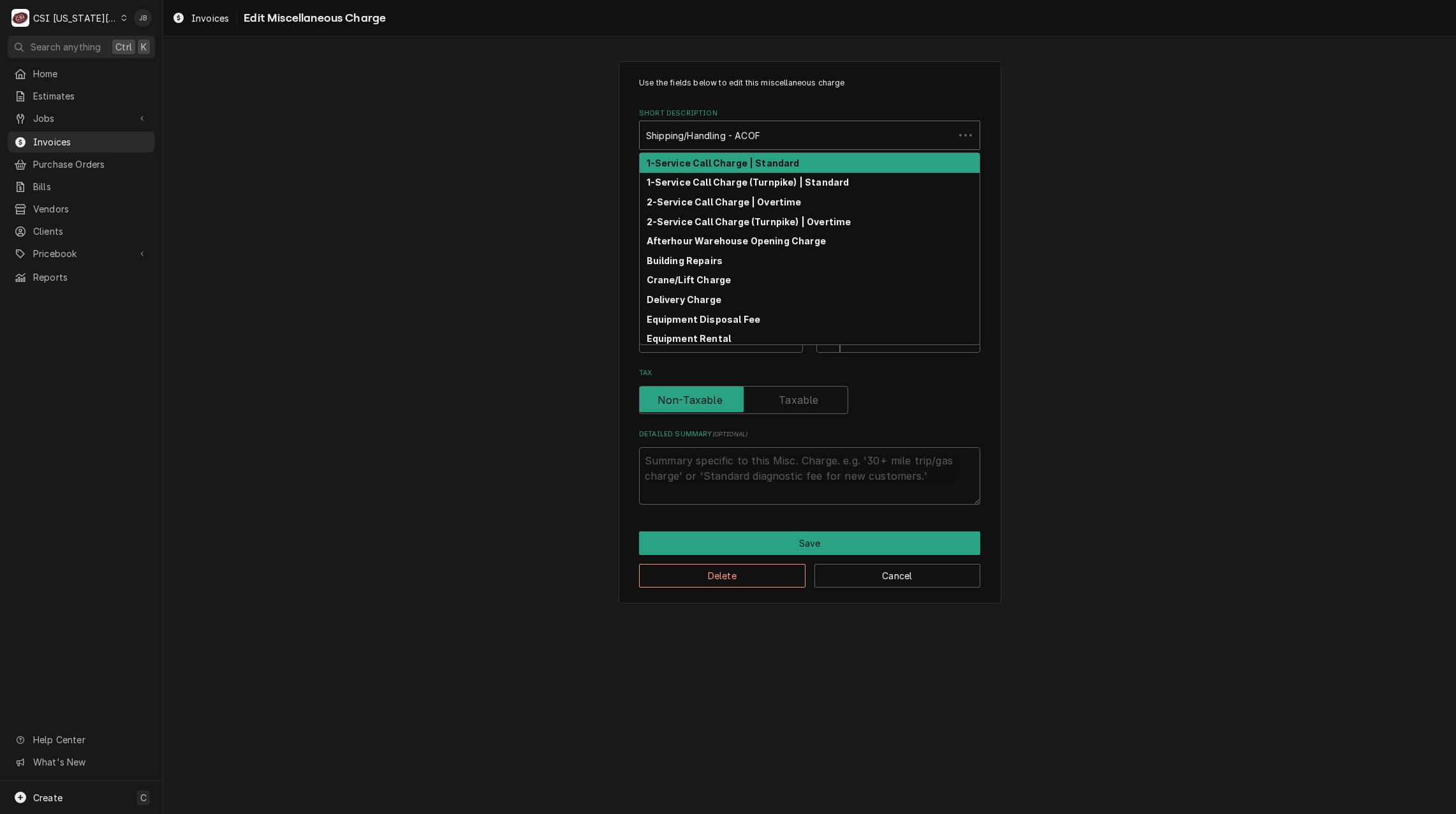
click at [708, 134] on div "Short Description" at bounding box center [797, 135] width 302 height 23
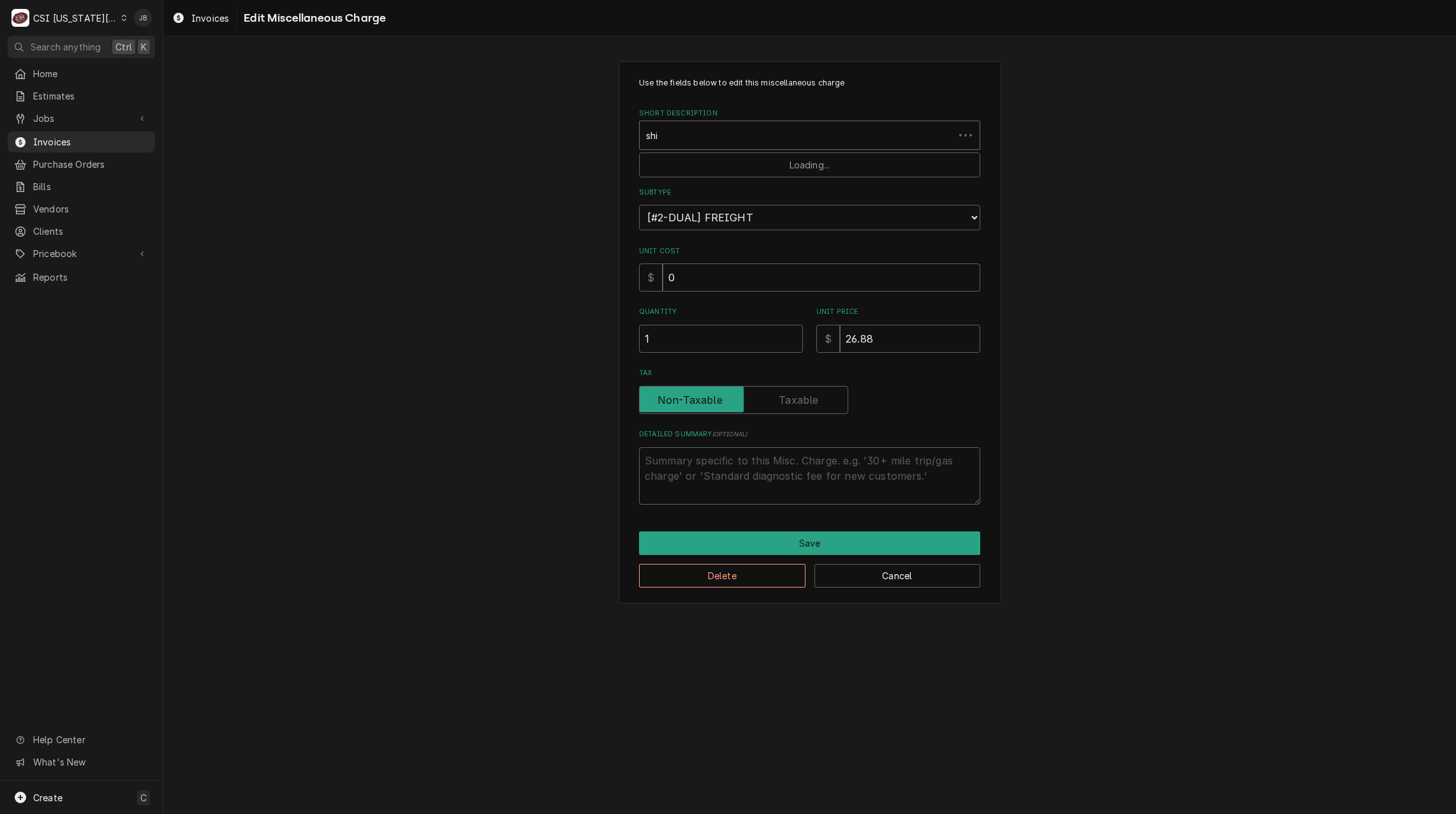
type input "ship"
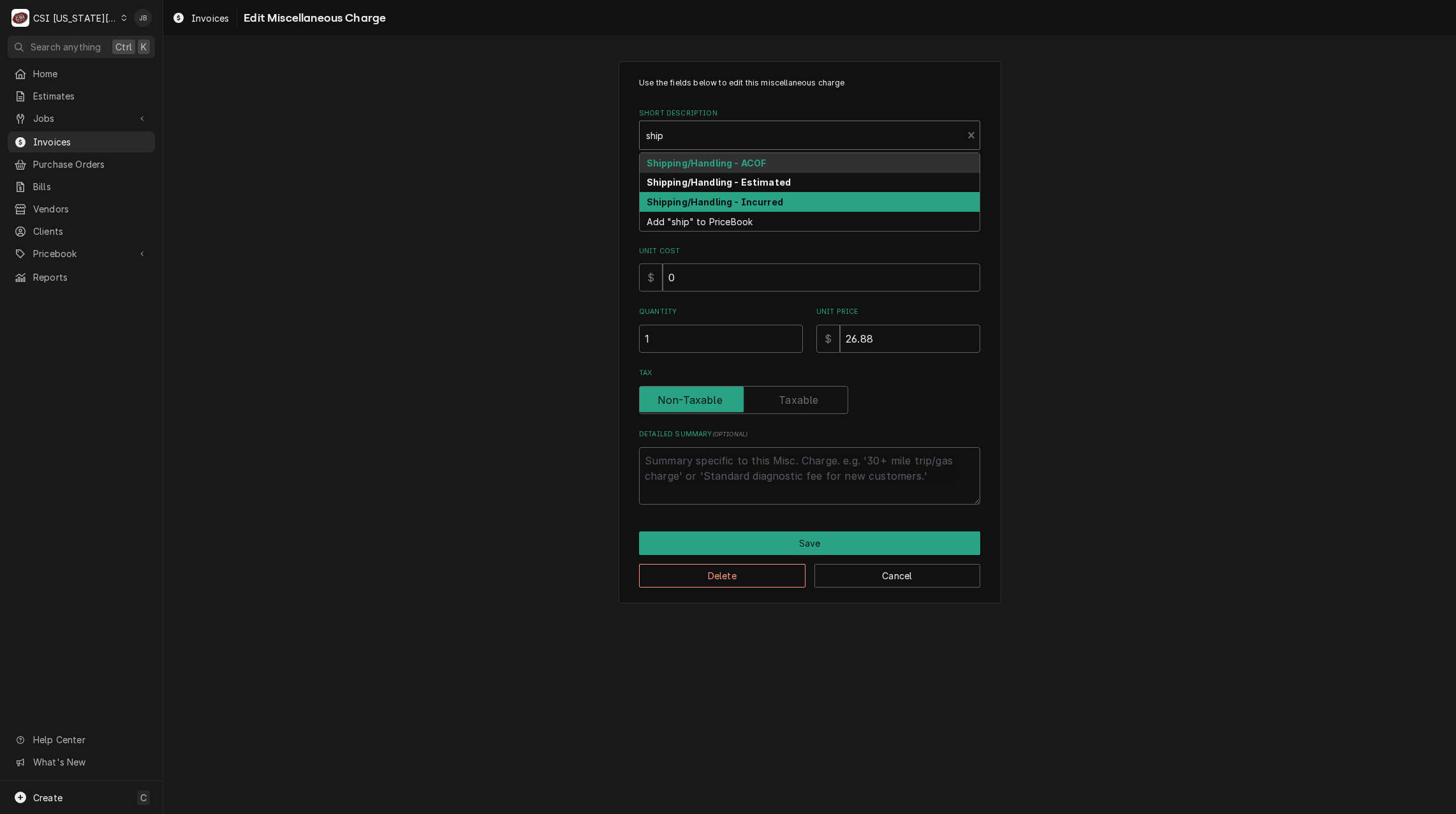
click at [723, 194] on div "Shipping/Handling - Incurred" at bounding box center [809, 202] width 340 height 20
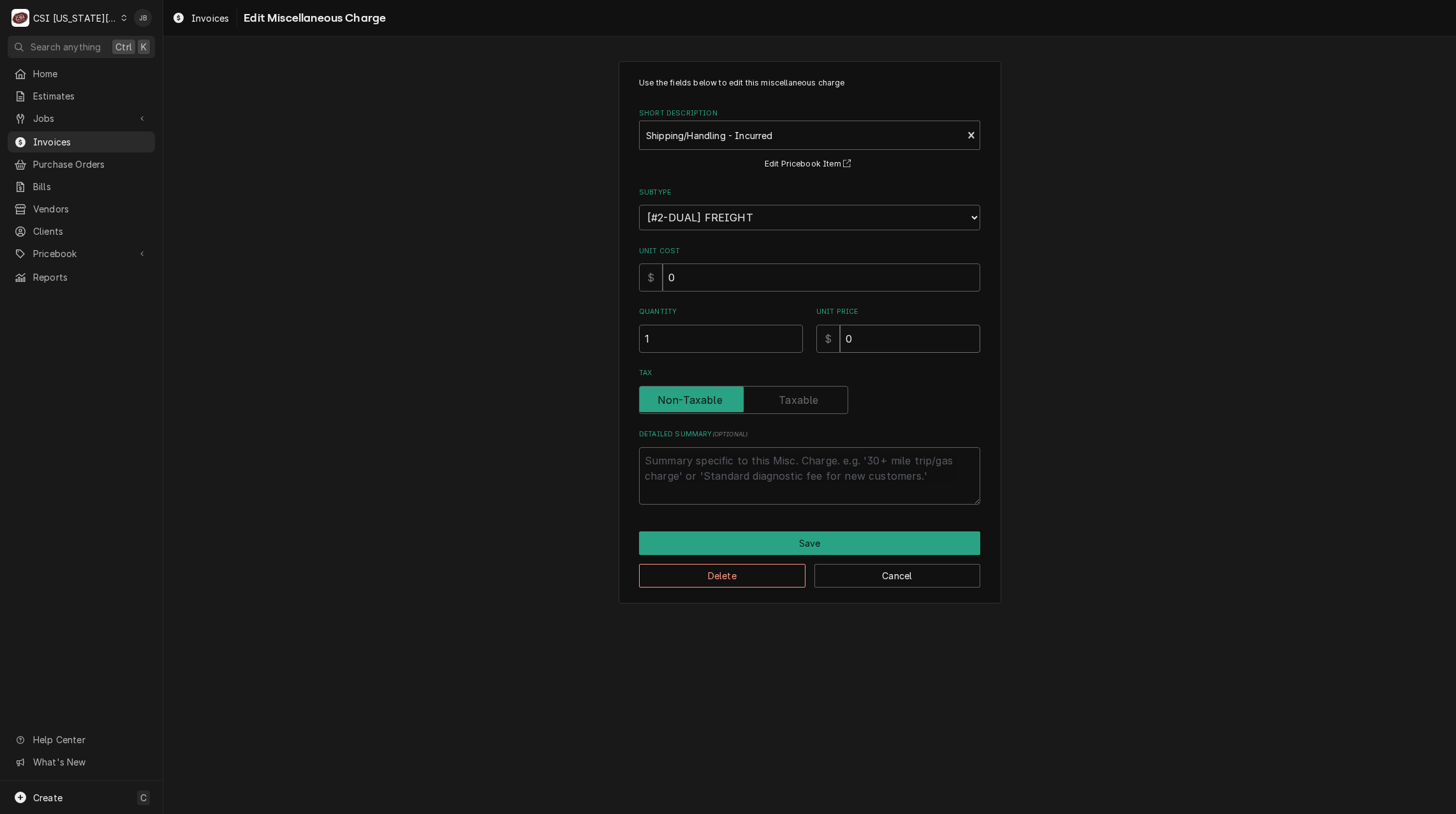
drag, startPoint x: 873, startPoint y: 349, endPoint x: 771, endPoint y: 347, distance: 102.0
click at [775, 347] on div "Quantity 1 Unit Price $ 0" at bounding box center [809, 329] width 341 height 45
type textarea "x"
type input "3"
type textarea "x"
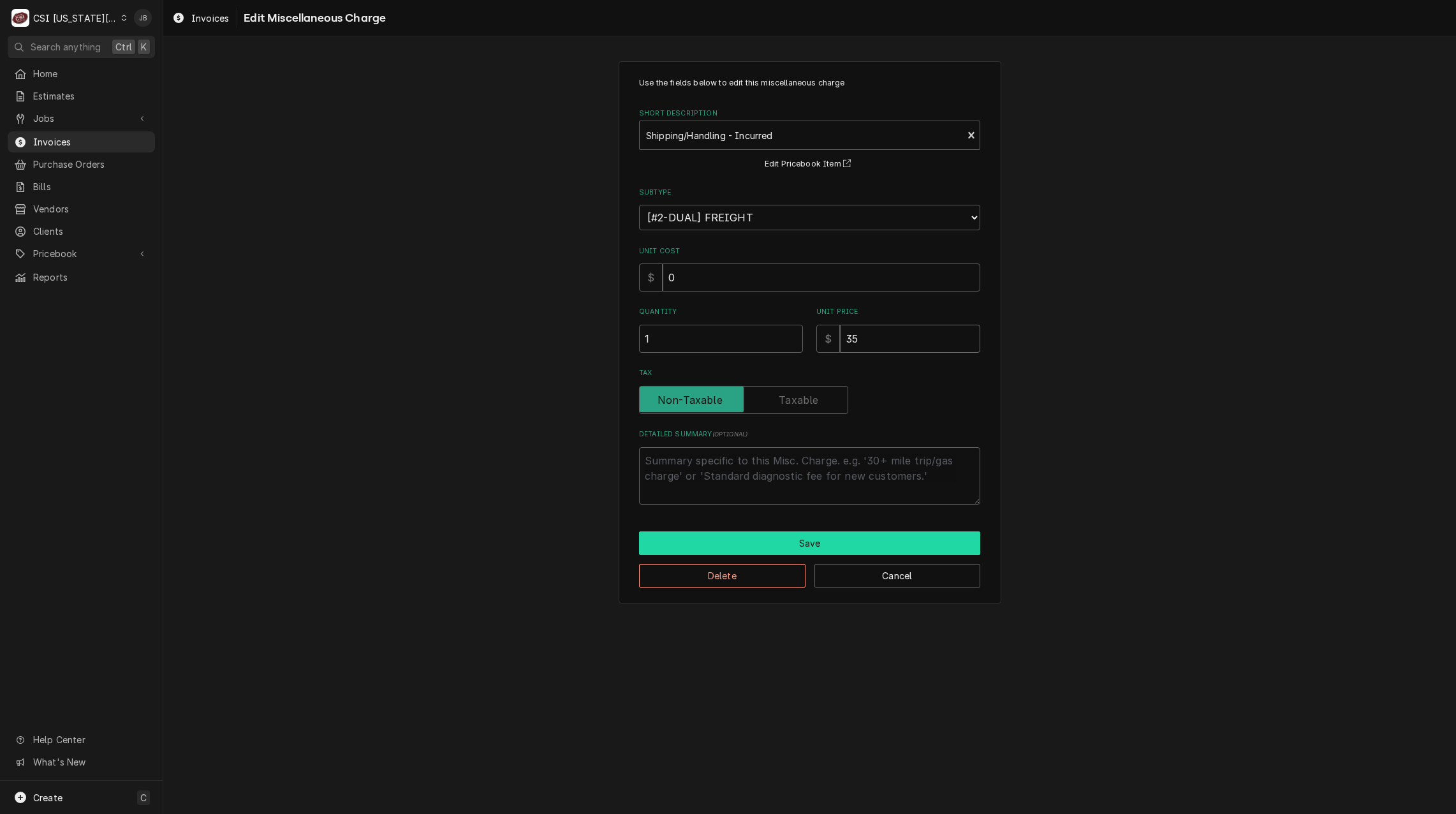
type input "35"
click at [797, 538] on button "Save" at bounding box center [809, 544] width 341 height 24
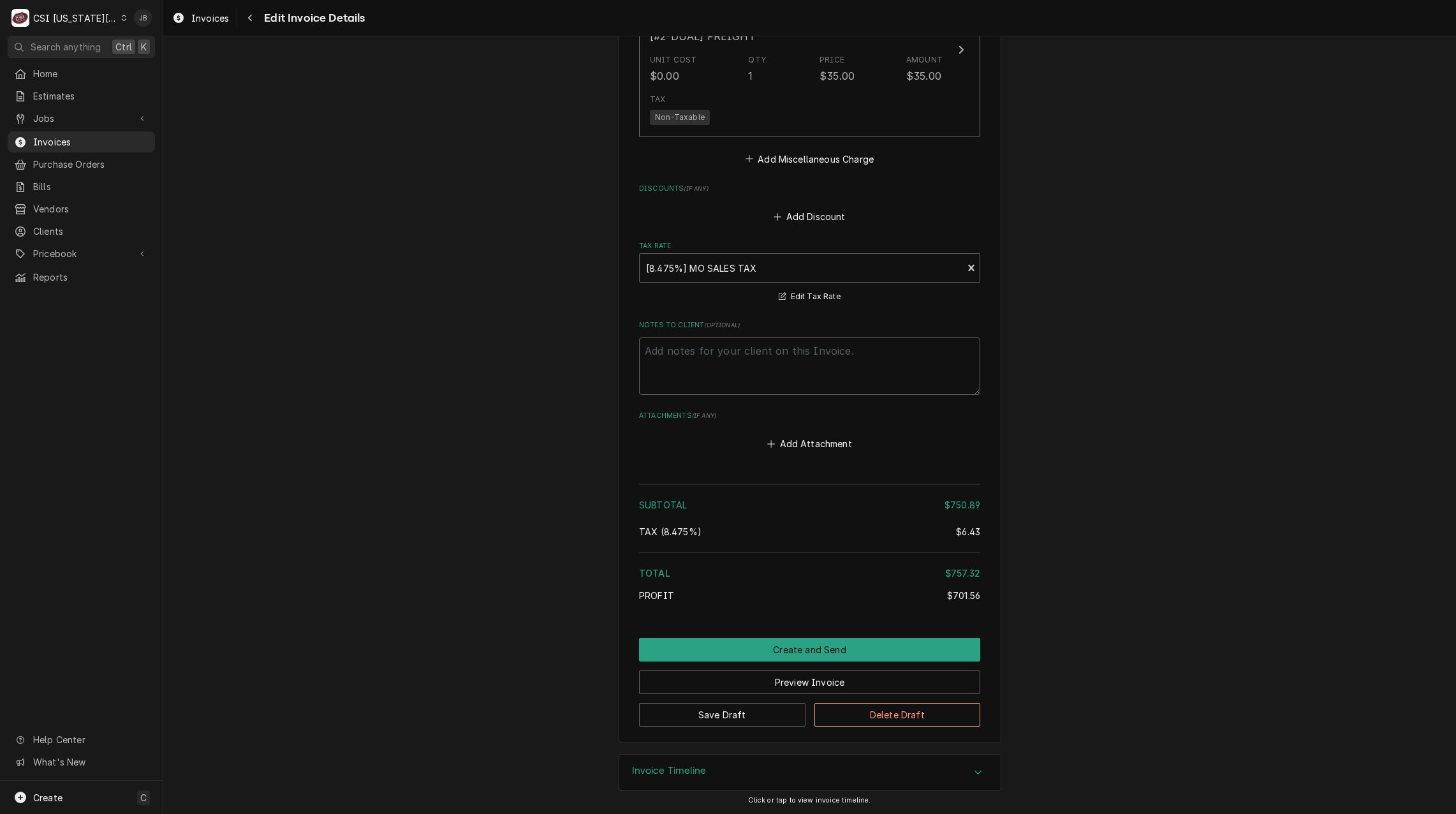
scroll to position [2130, 0]
click at [748, 645] on button "Create and Send" at bounding box center [809, 650] width 341 height 24
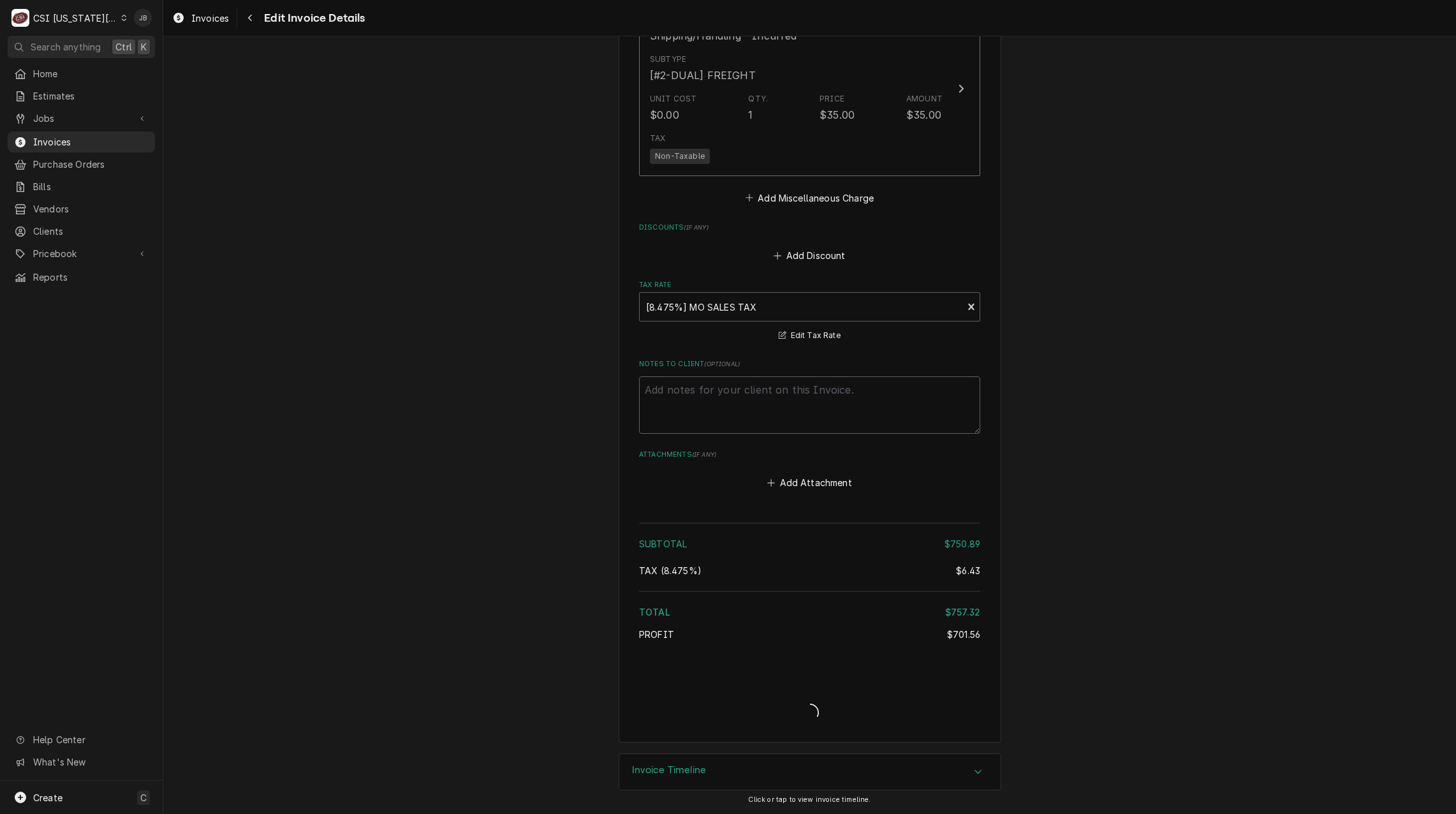
type textarea "x"
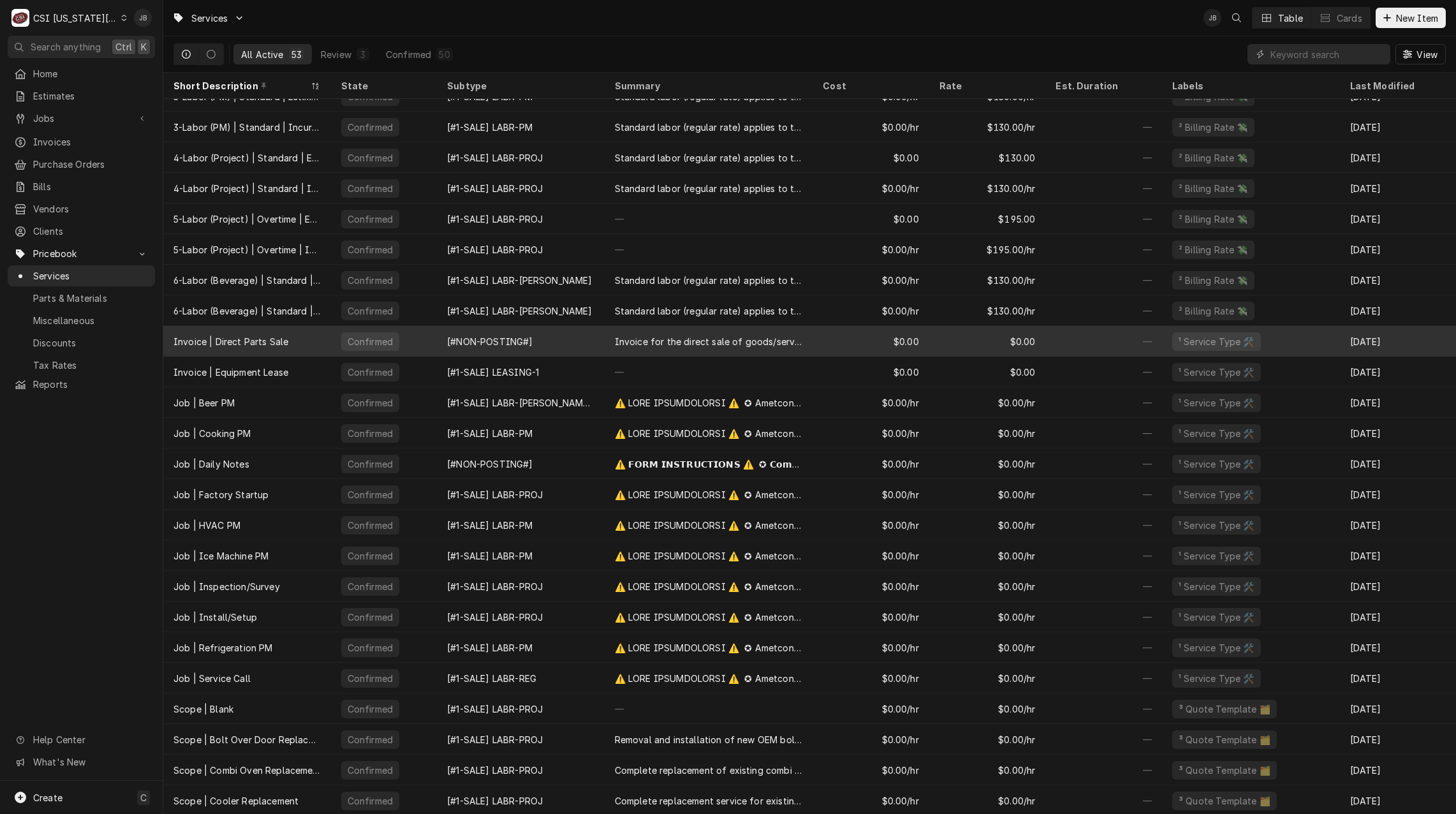
scroll to position [355, 0]
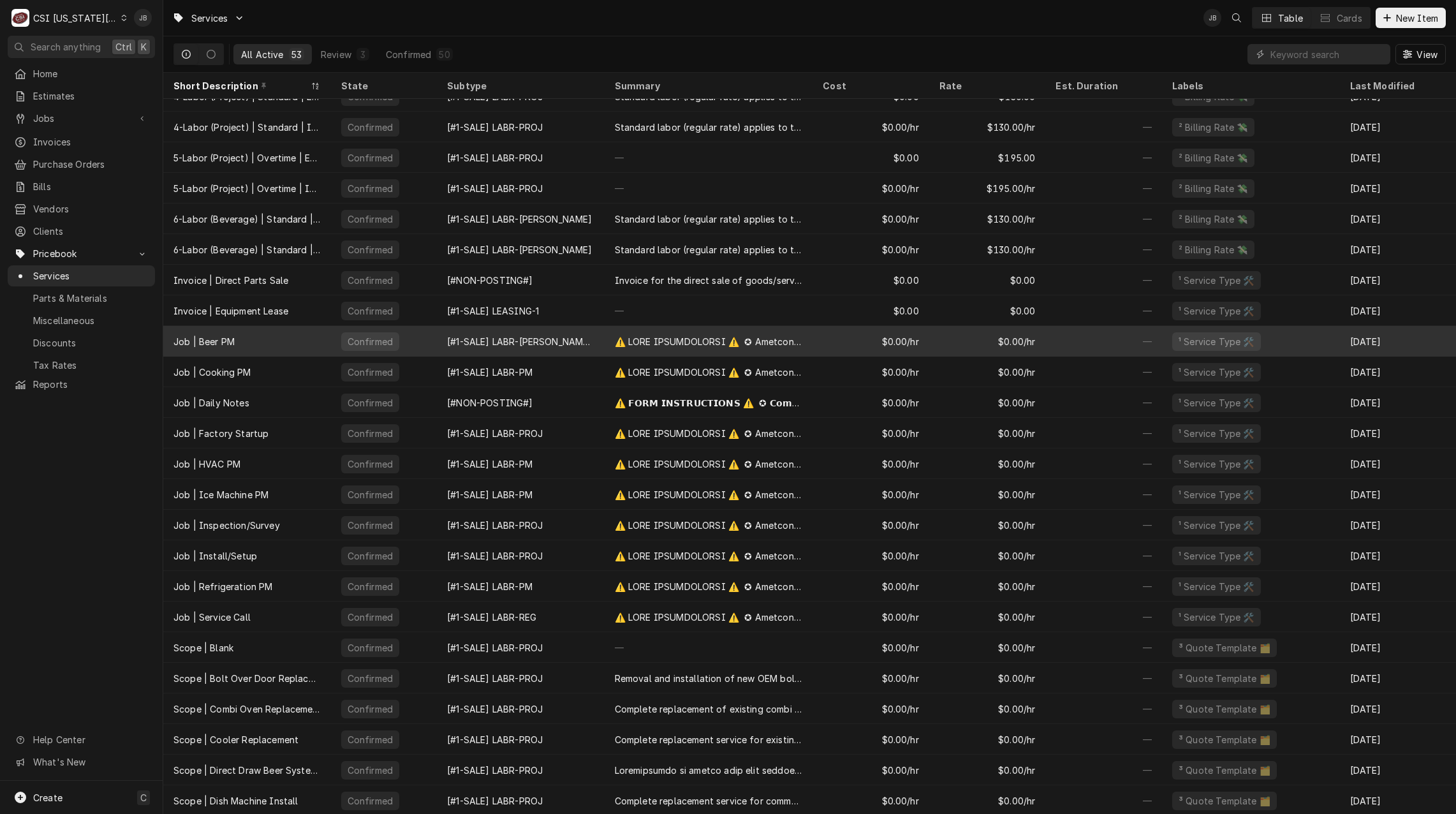
click at [237, 341] on div "Job | Beer PM" at bounding box center [247, 341] width 168 height 30
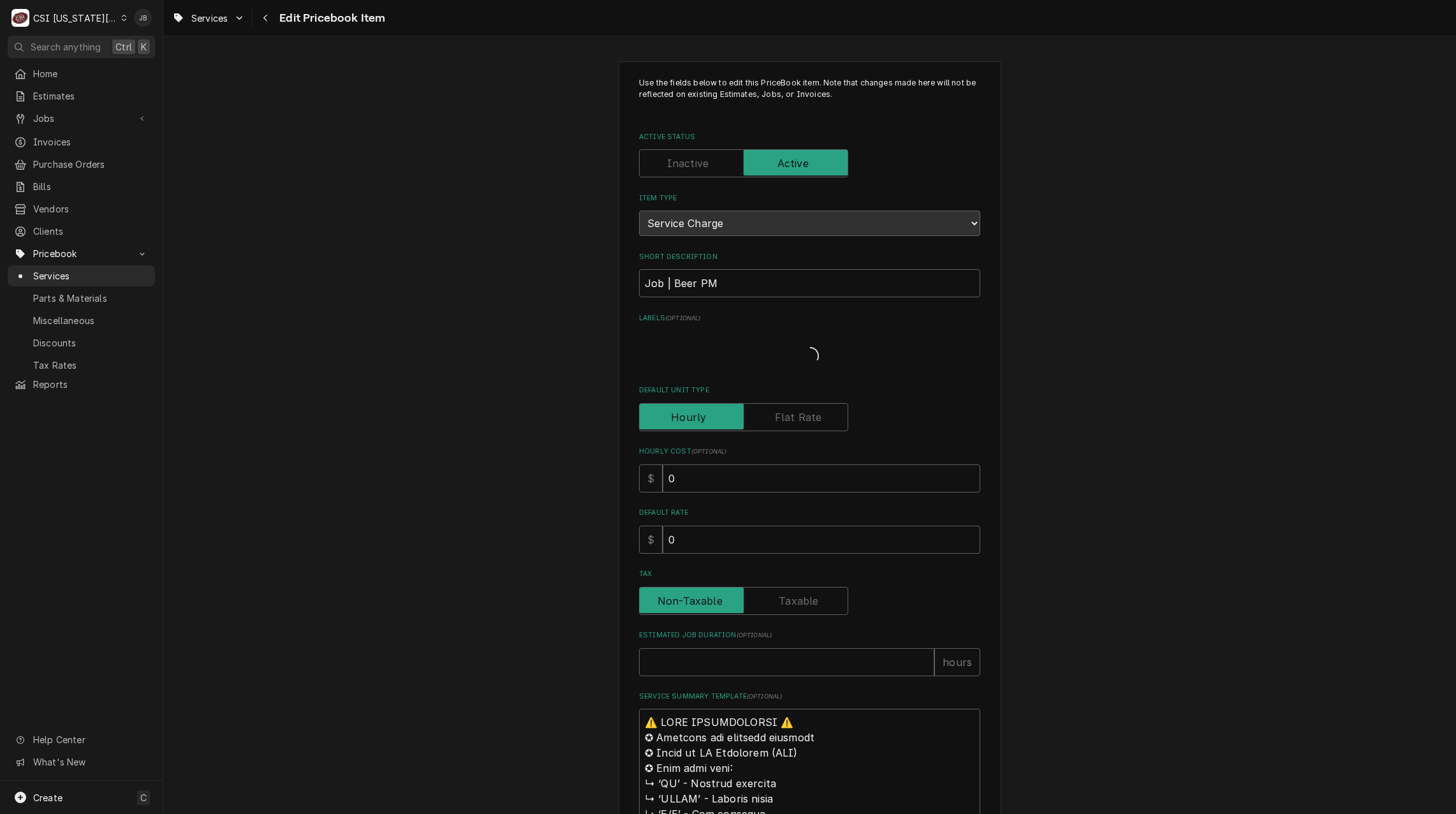
type textarea "x"
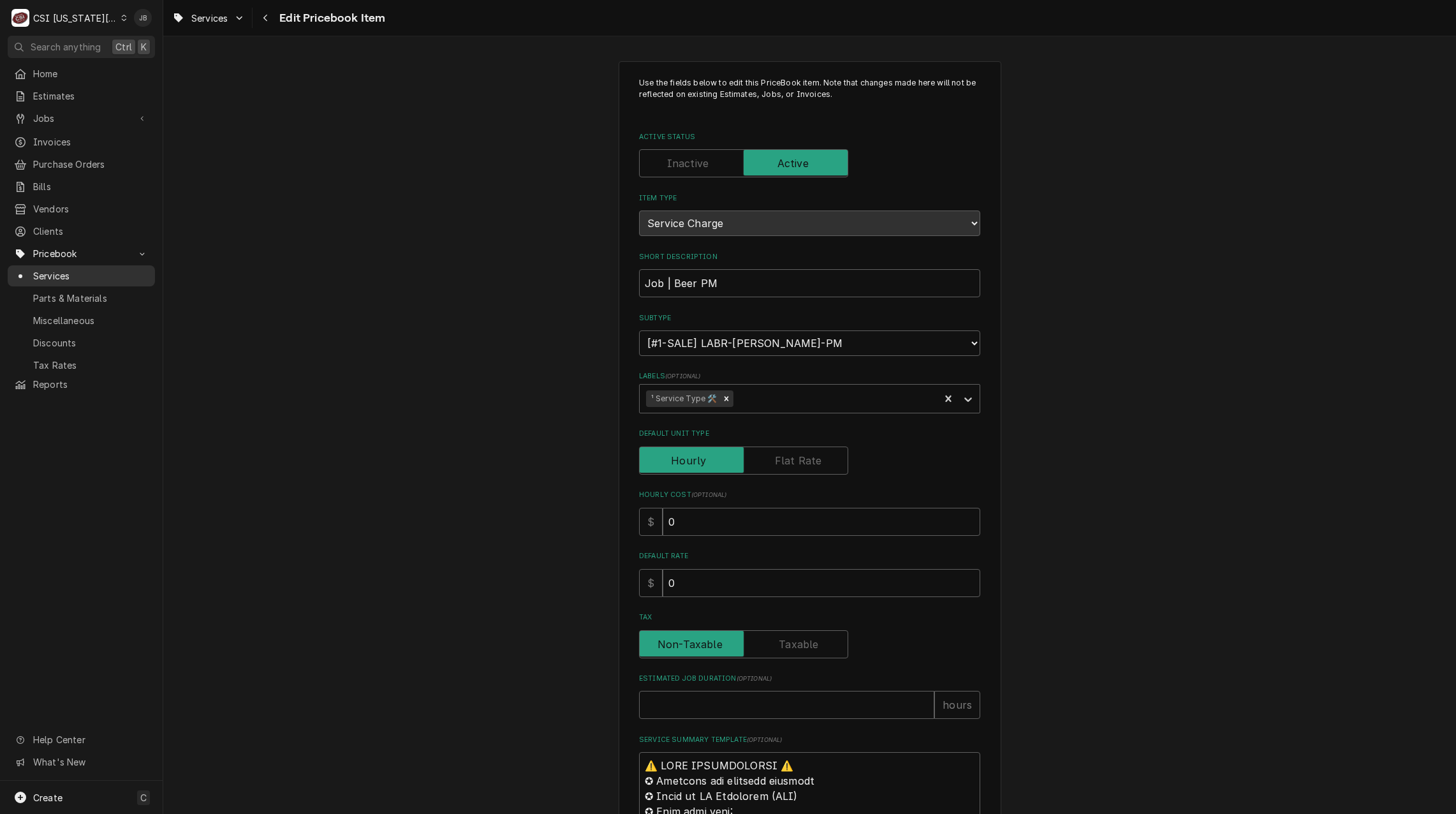
click at [61, 269] on span "Services" at bounding box center [91, 276] width 115 height 13
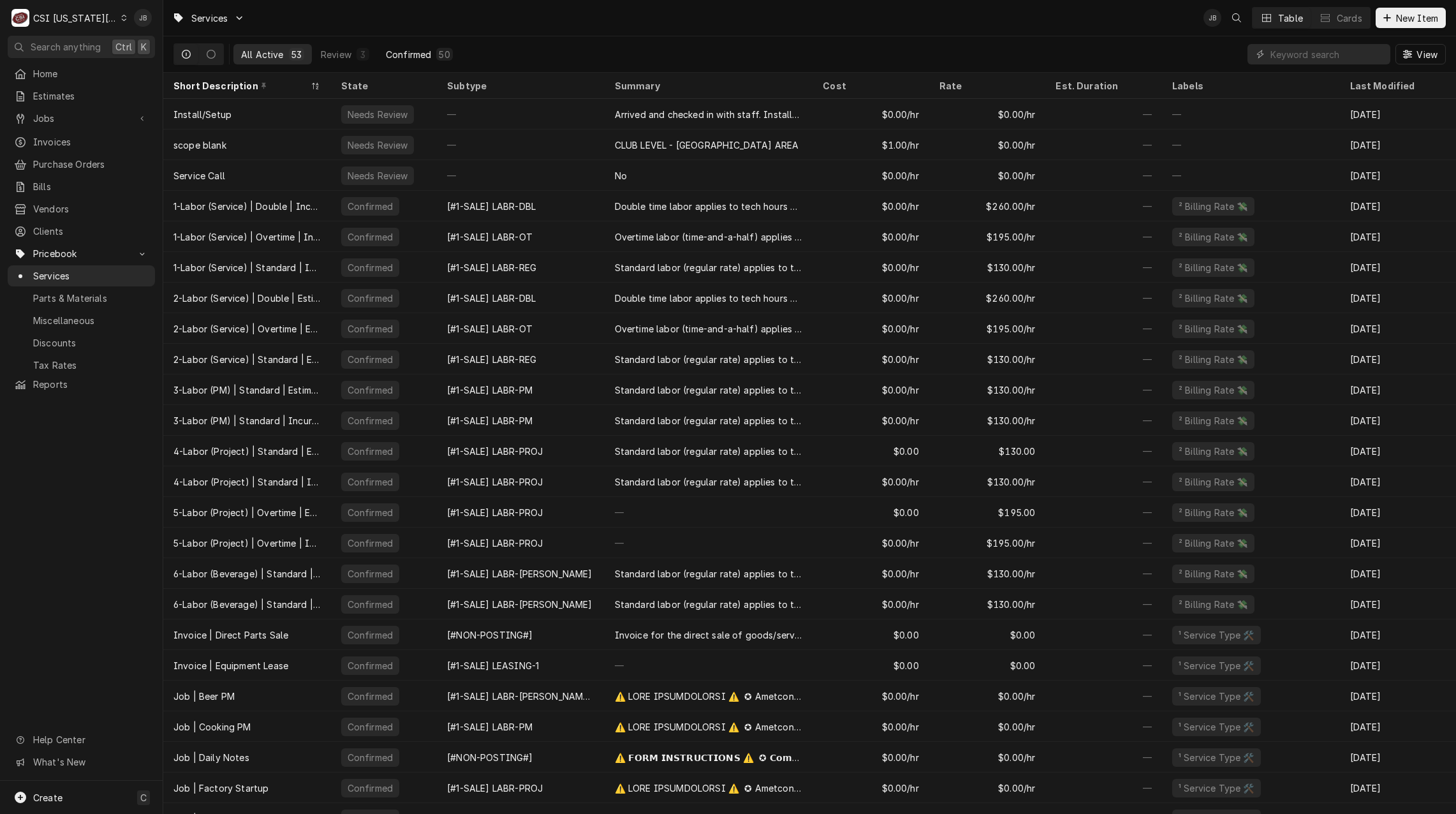
click at [406, 52] on div "Confirmed" at bounding box center [408, 54] width 45 height 13
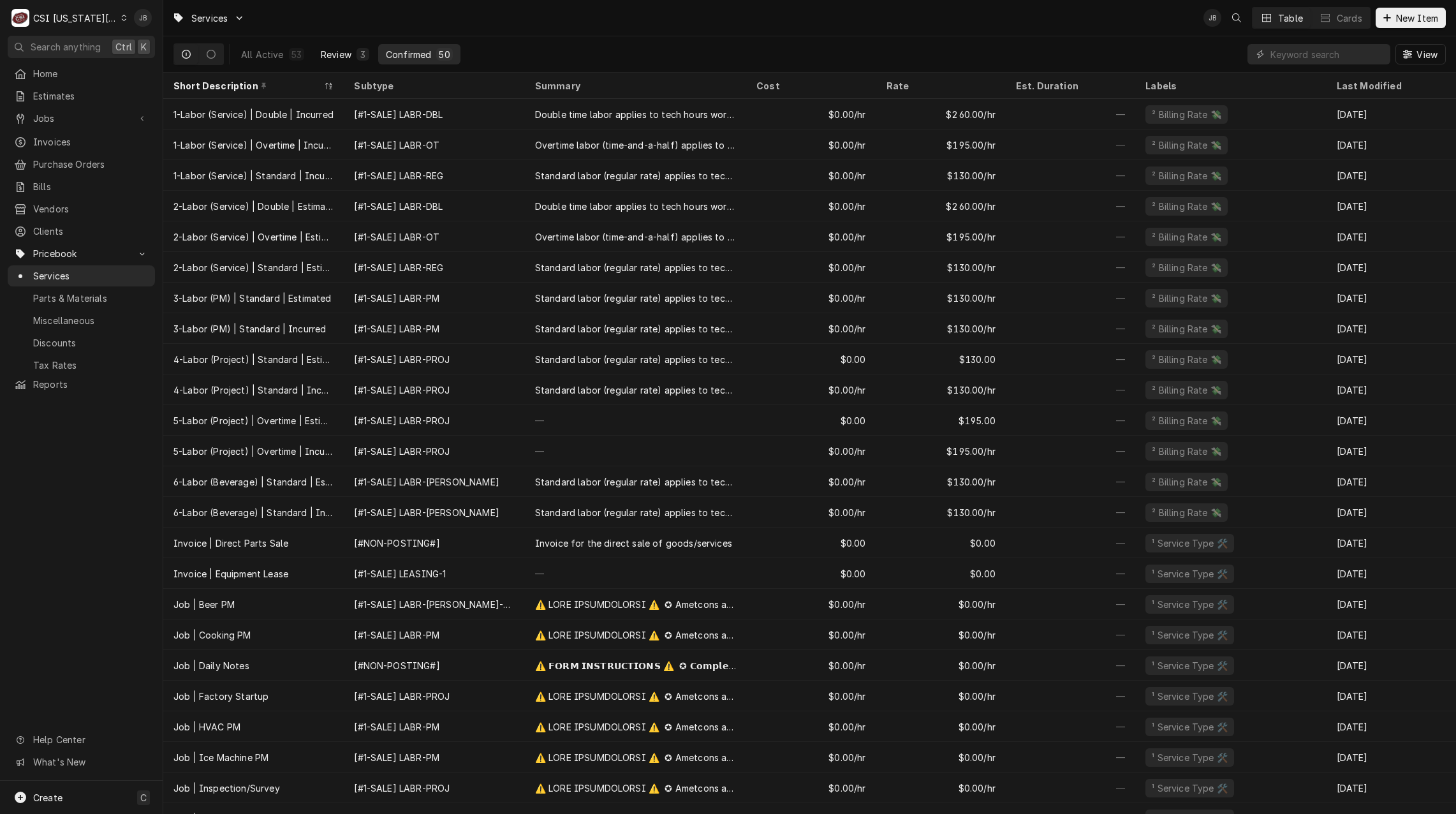
click at [352, 57] on button "Review 3" at bounding box center [345, 54] width 64 height 21
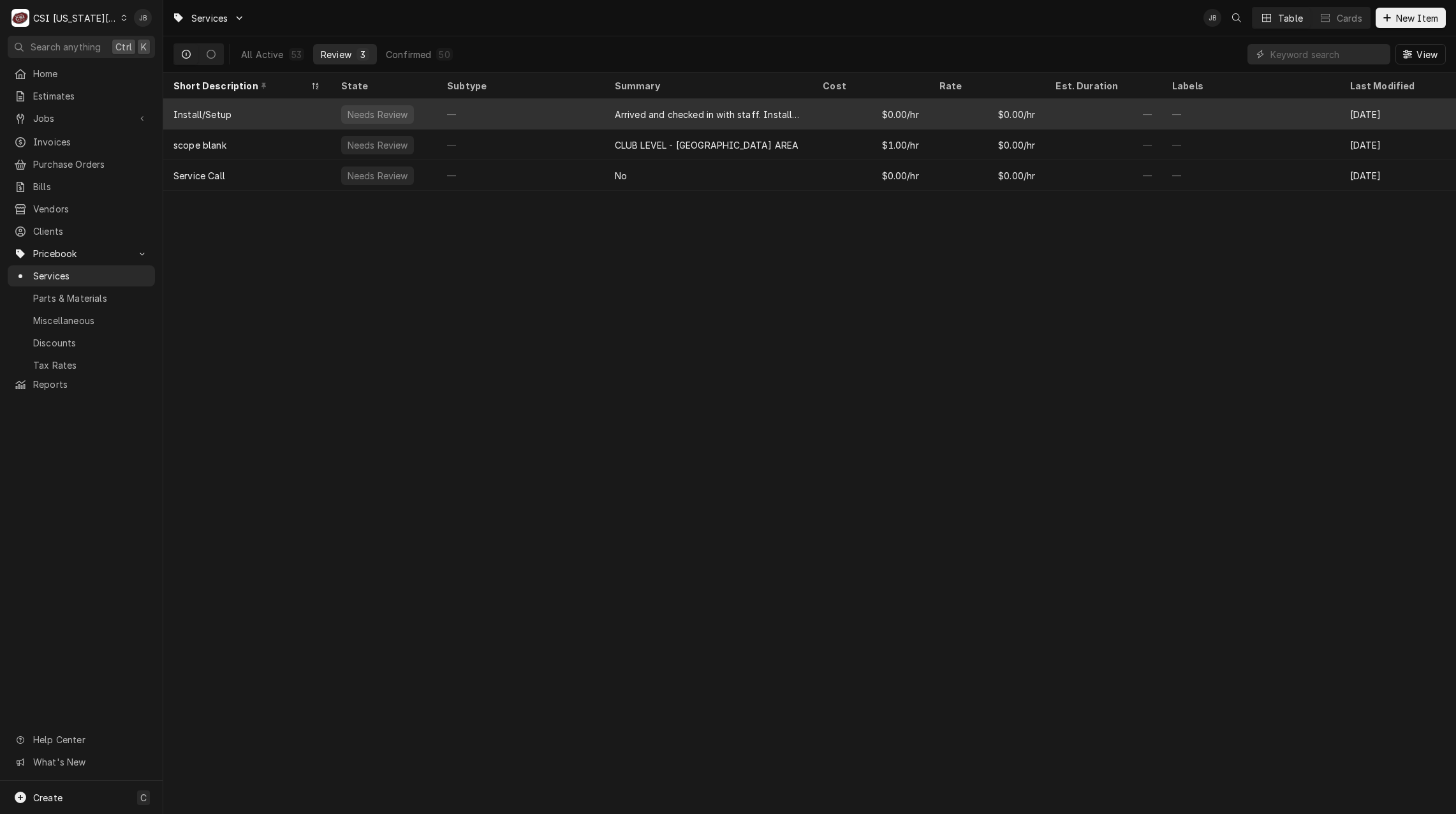
click at [396, 112] on div "Needs Review" at bounding box center [378, 115] width 63 height 13
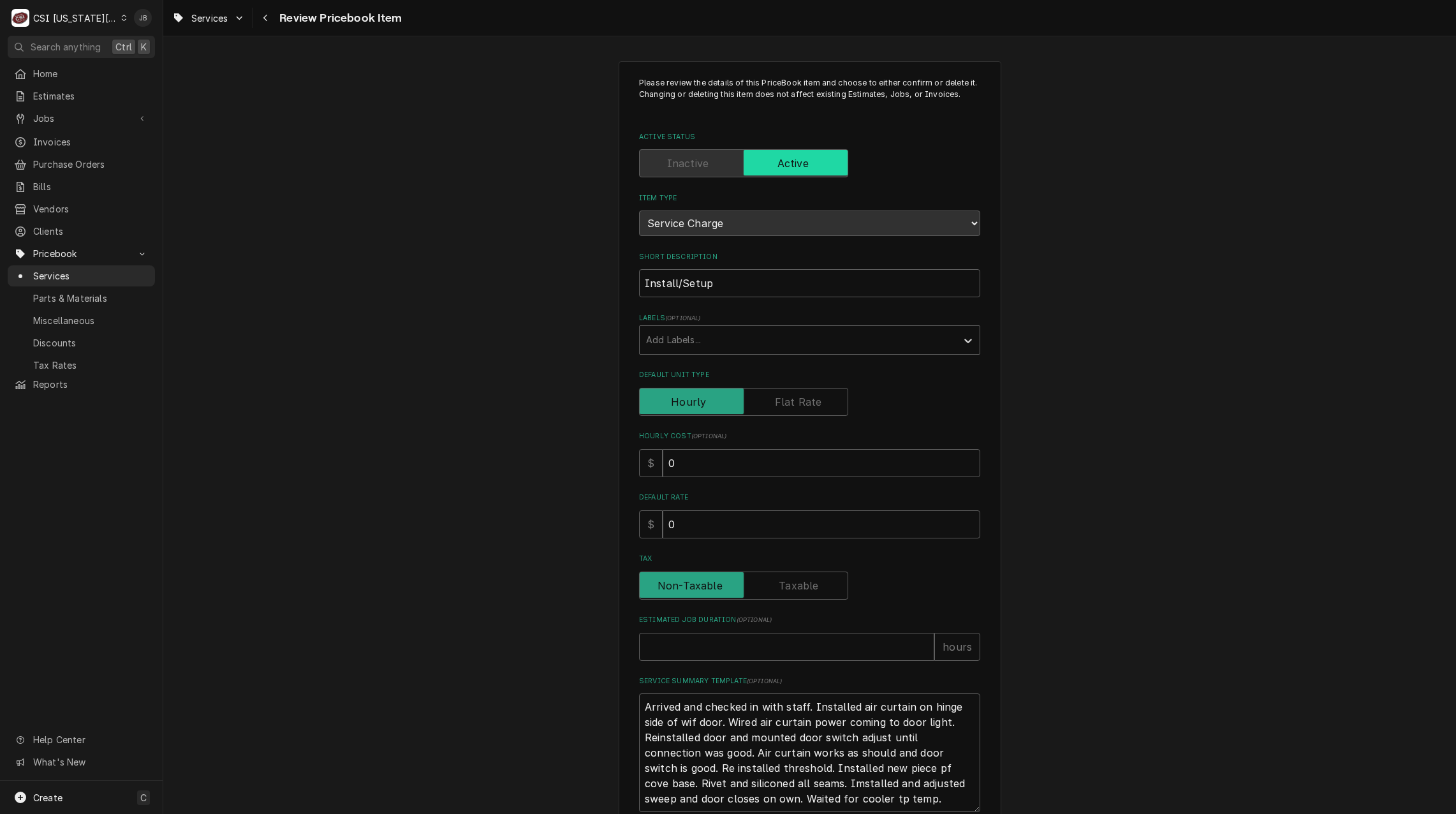
type textarea "x"
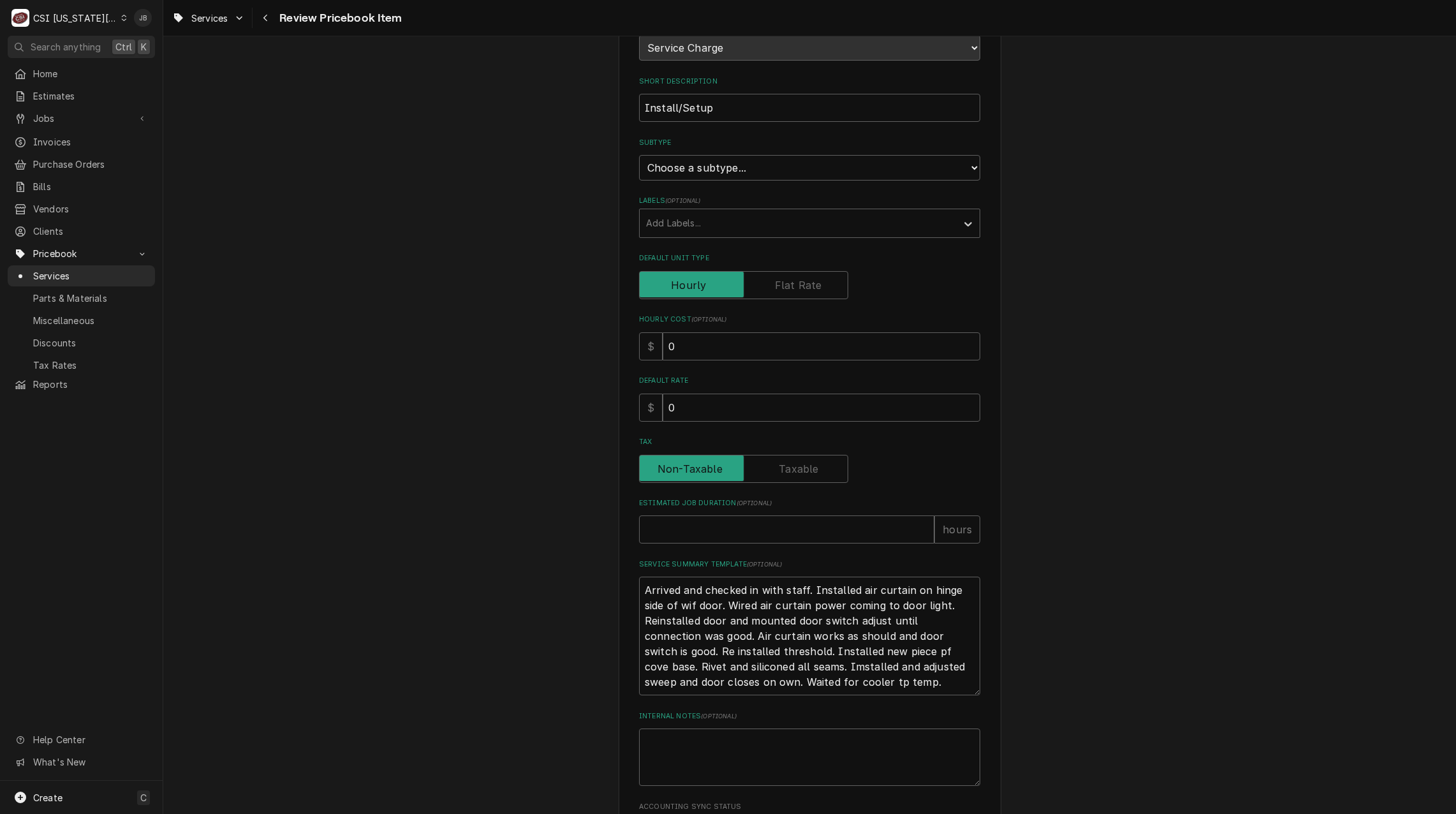
scroll to position [361, 0]
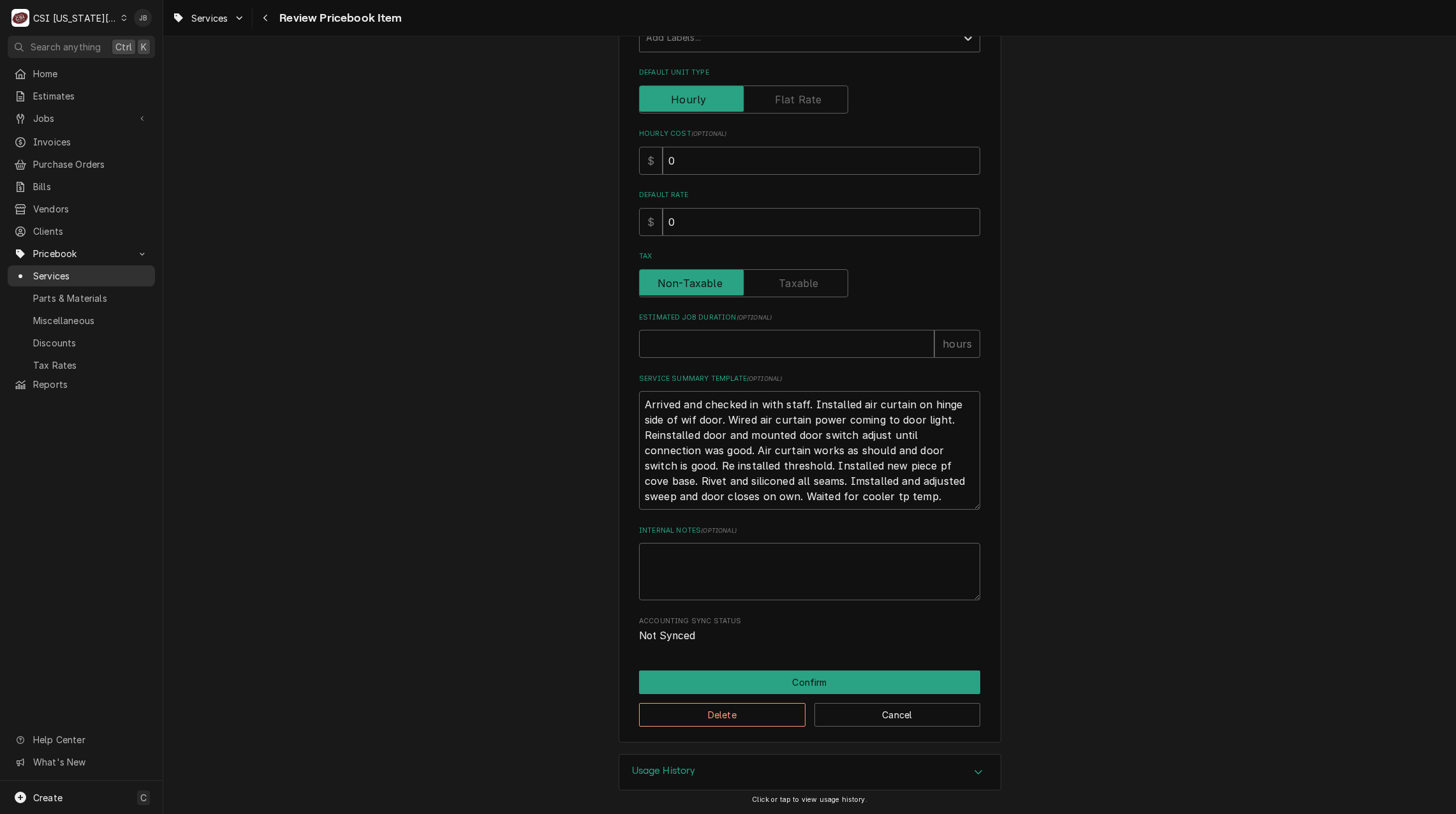
click at [80, 269] on span "Services" at bounding box center [91, 276] width 115 height 13
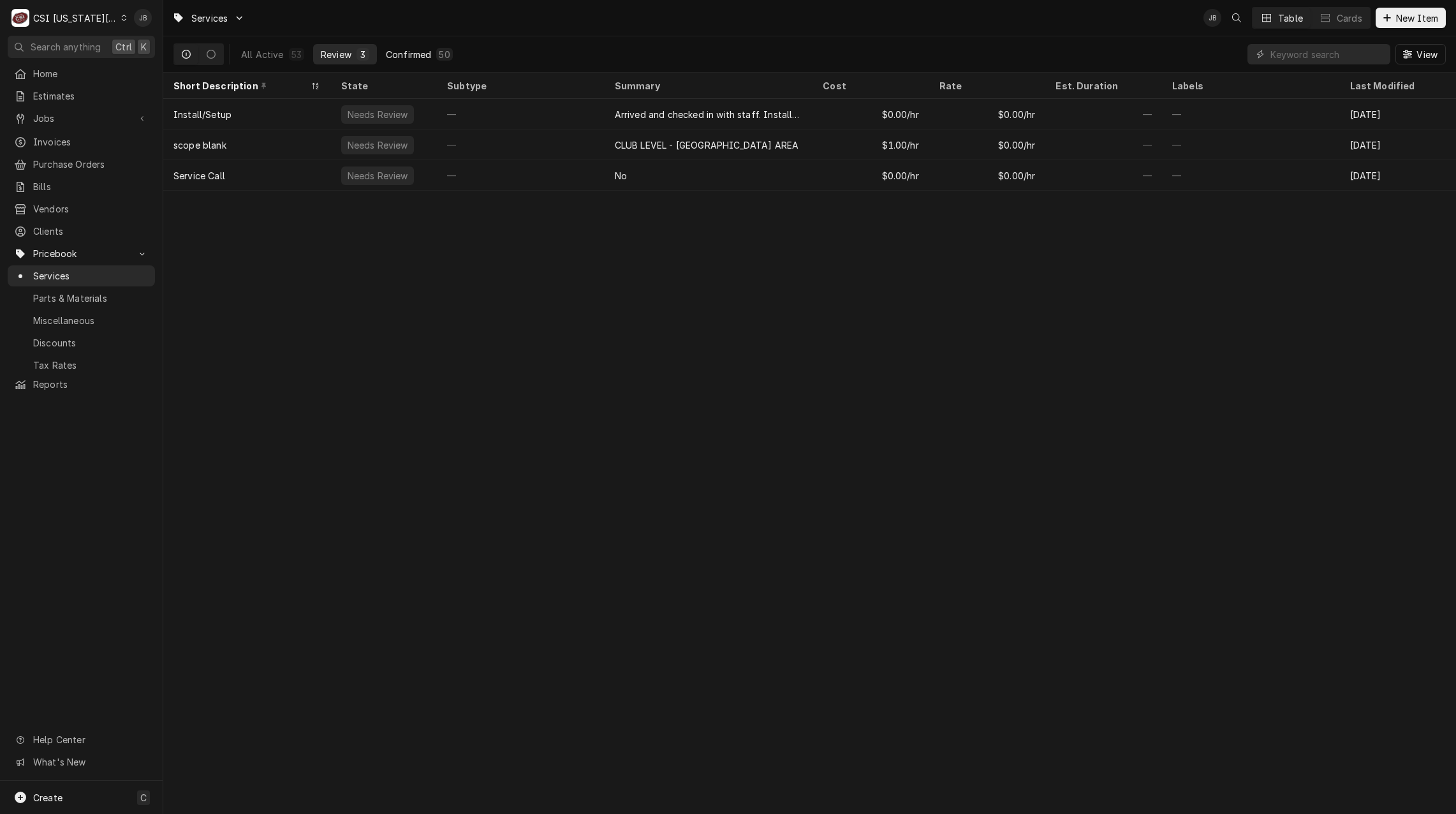
click at [416, 48] on div "Confirmed" at bounding box center [408, 54] width 45 height 13
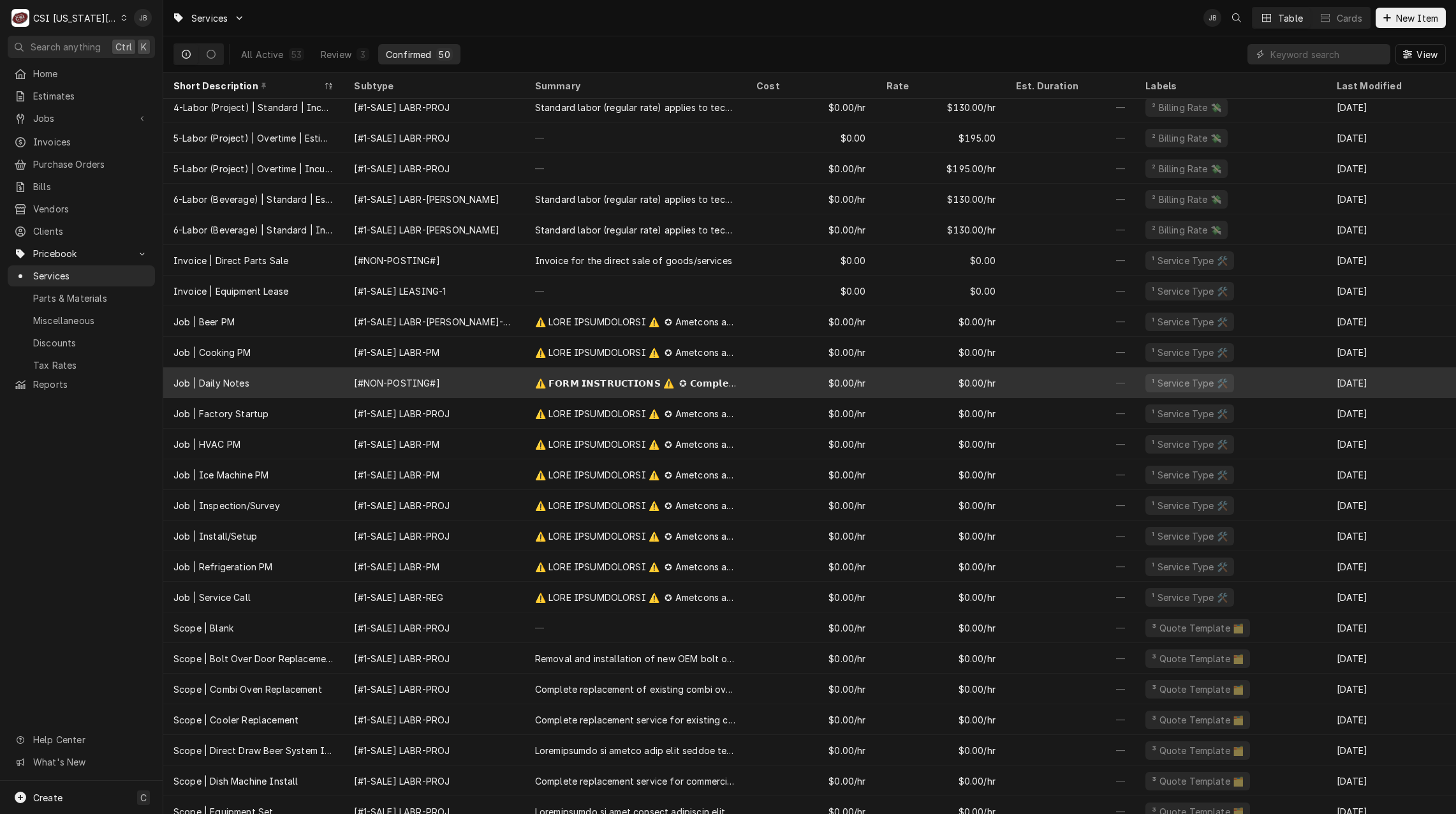
scroll to position [324, 0]
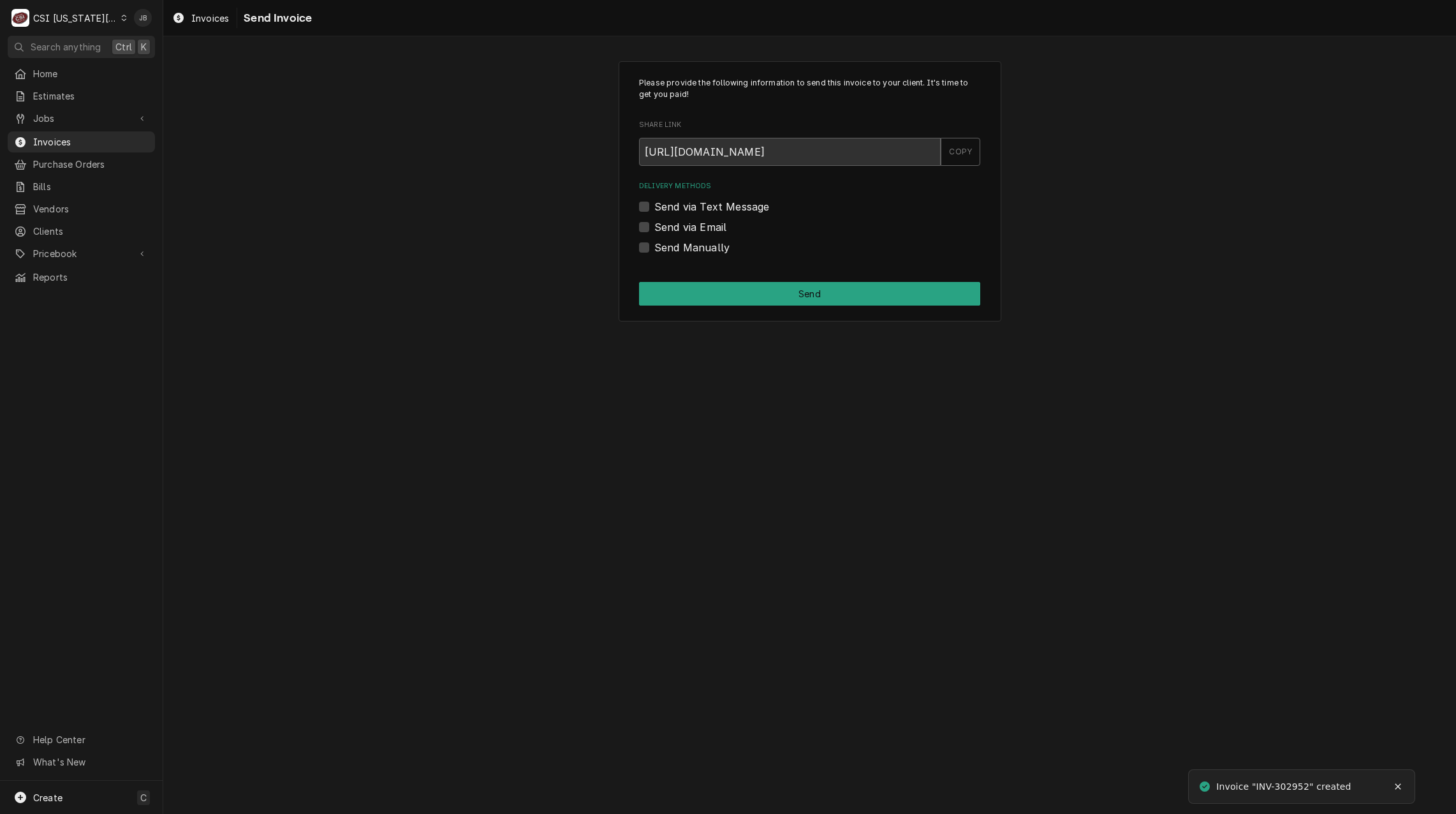
click at [690, 229] on label "Send via Email" at bounding box center [691, 227] width 72 height 15
click at [690, 229] on input "Send via Email" at bounding box center [825, 233] width 341 height 28
checkbox input "true"
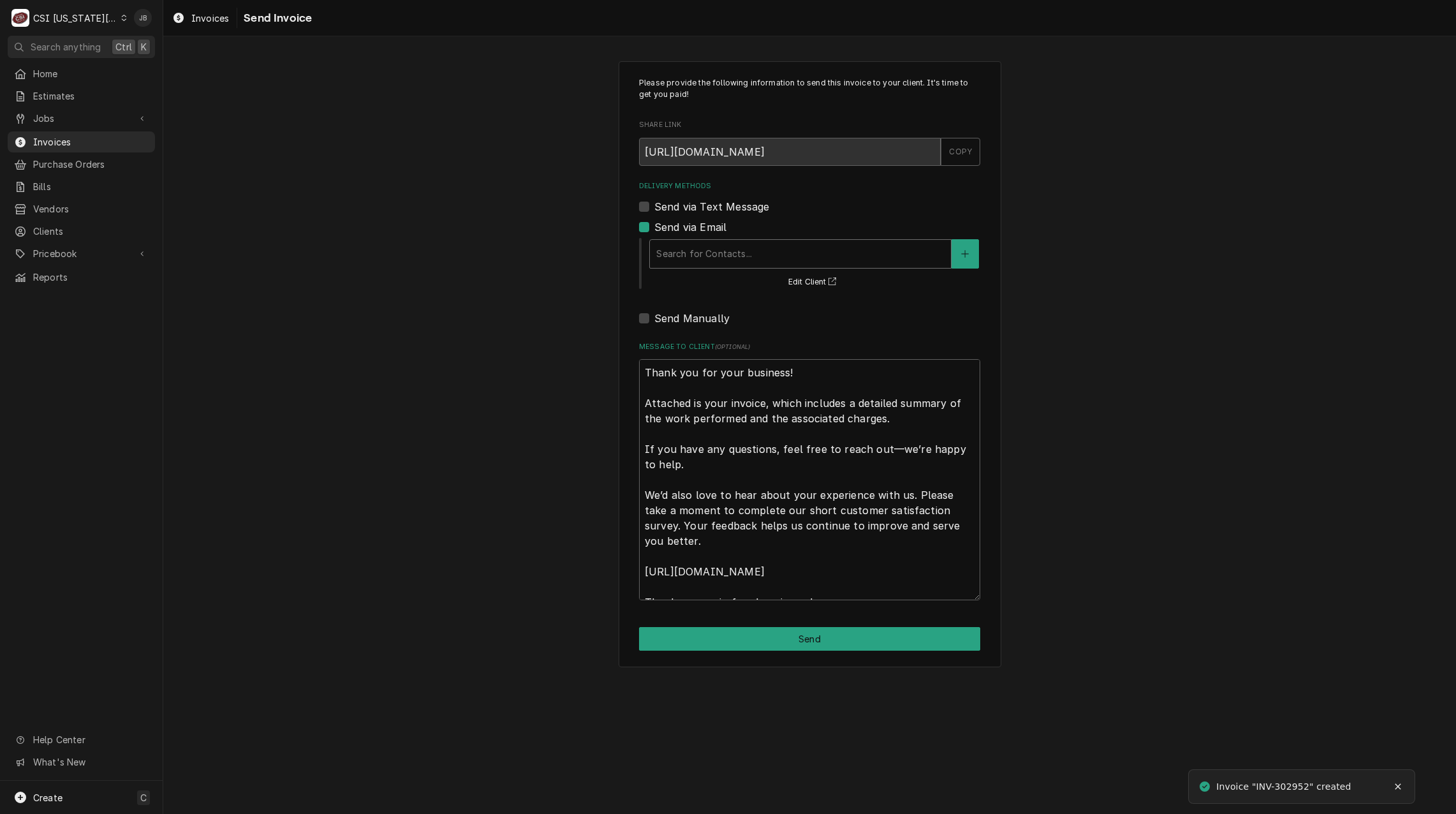
click at [690, 251] on div "Delivery Methods" at bounding box center [800, 254] width 288 height 23
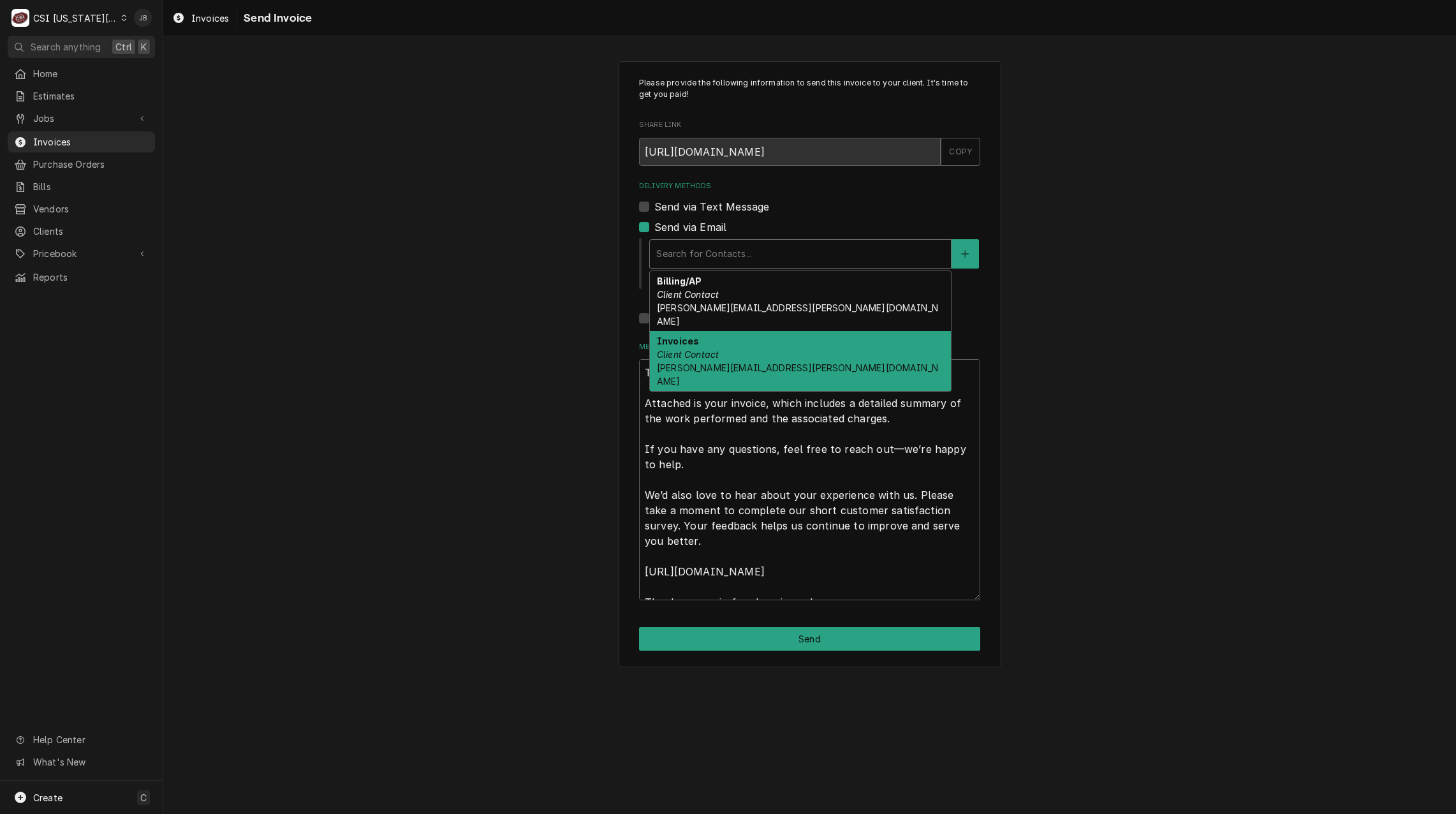
click at [708, 363] on span "Jeffery.freeman@commercebank.com" at bounding box center [797, 375] width 281 height 25
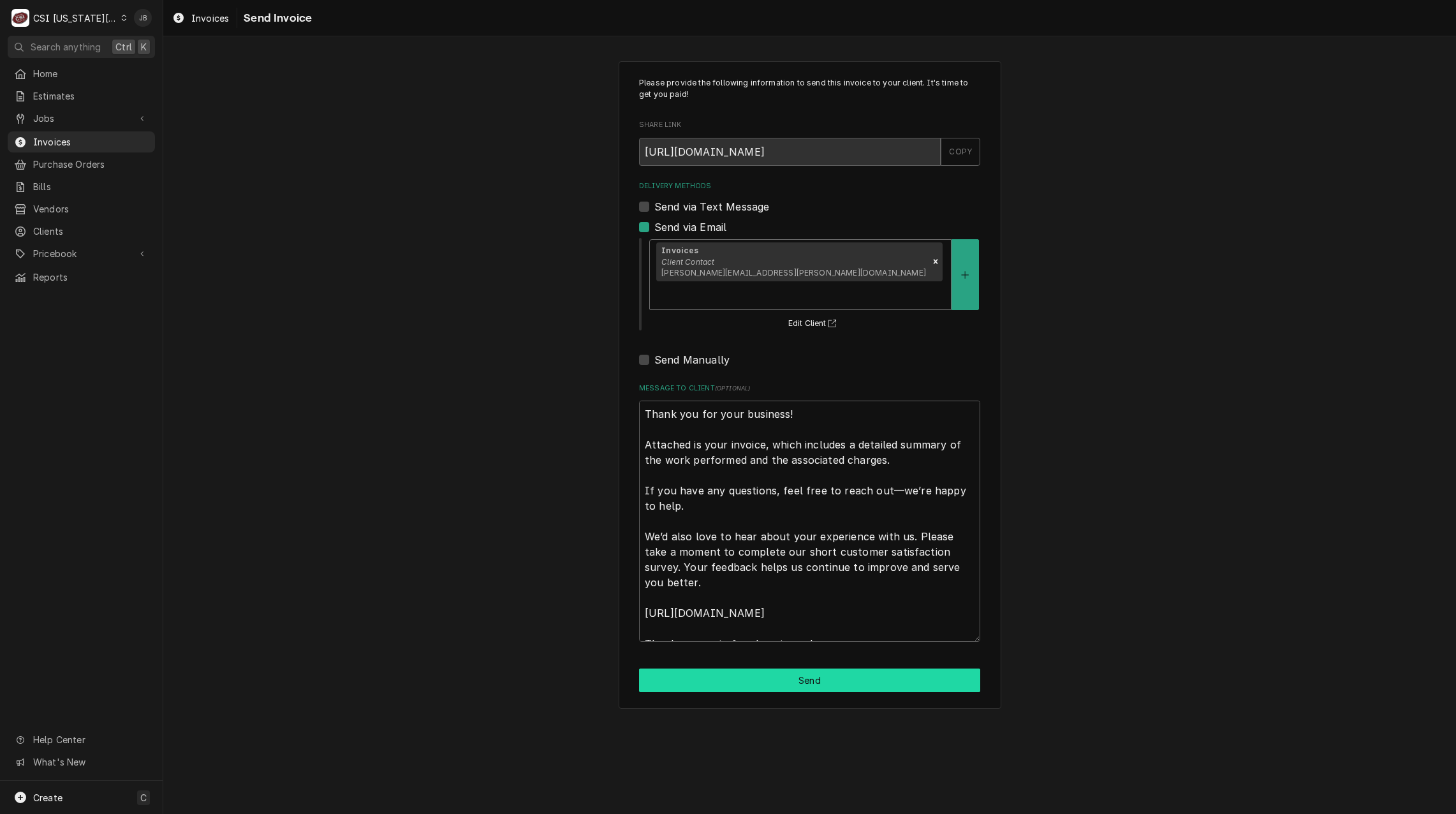
click at [745, 669] on button "Send" at bounding box center [809, 681] width 341 height 24
type textarea "x"
click at [64, 141] on span "Invoices" at bounding box center [91, 142] width 115 height 13
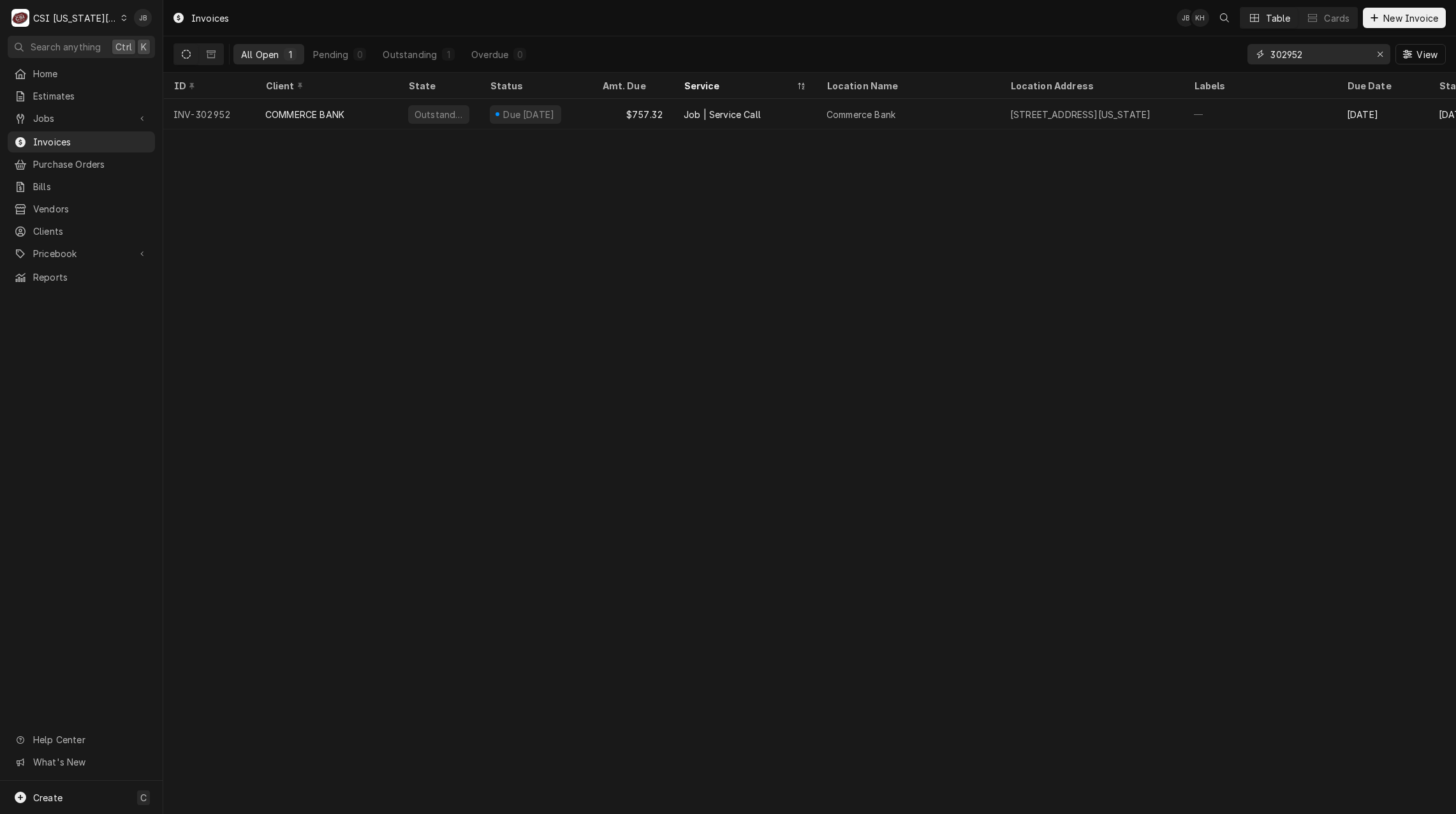
click at [1331, 59] on input "302952" at bounding box center [1318, 54] width 95 height 21
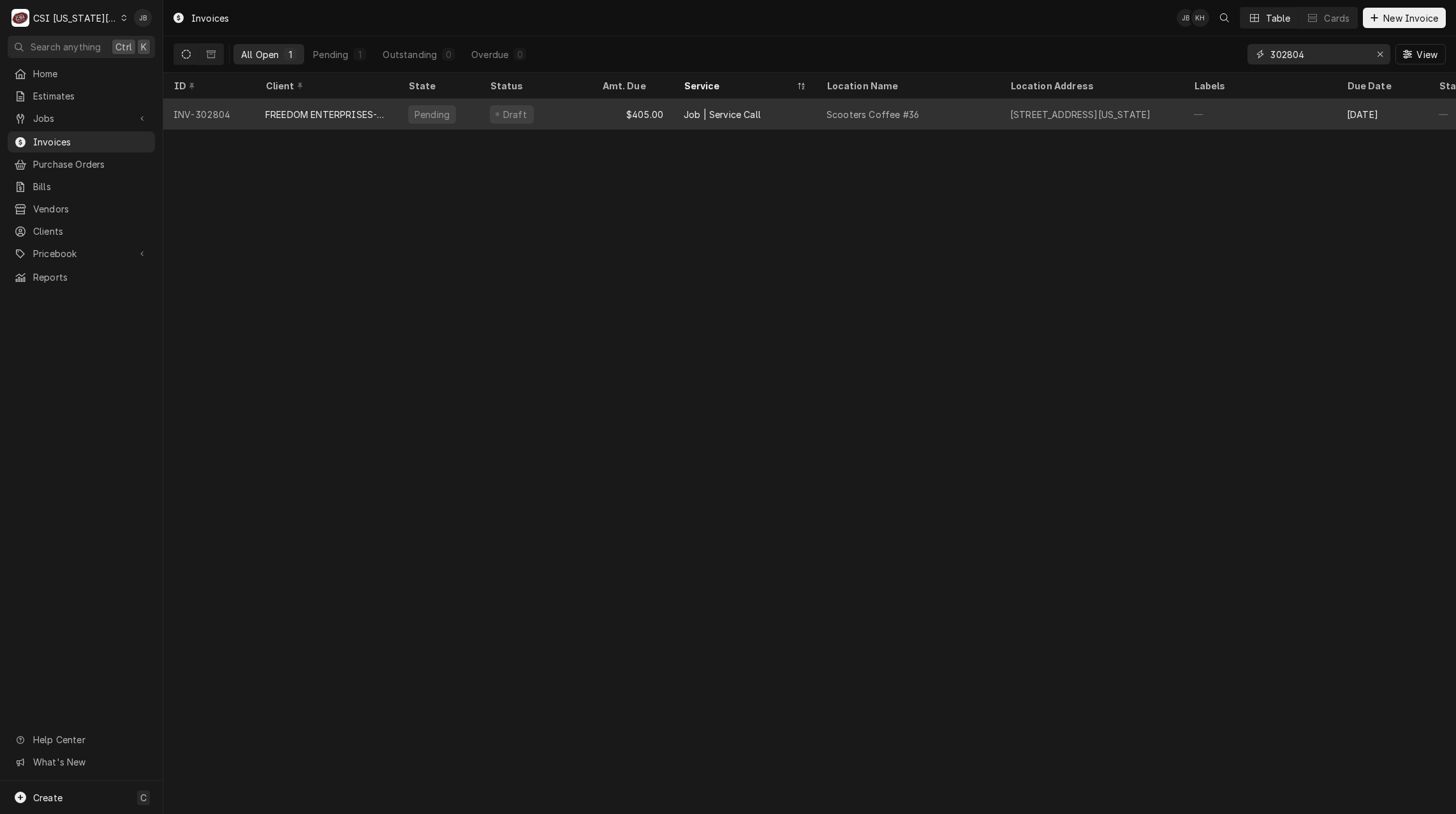
type input "302804"
click at [824, 113] on div "Scooters Coffee #36" at bounding box center [908, 114] width 184 height 30
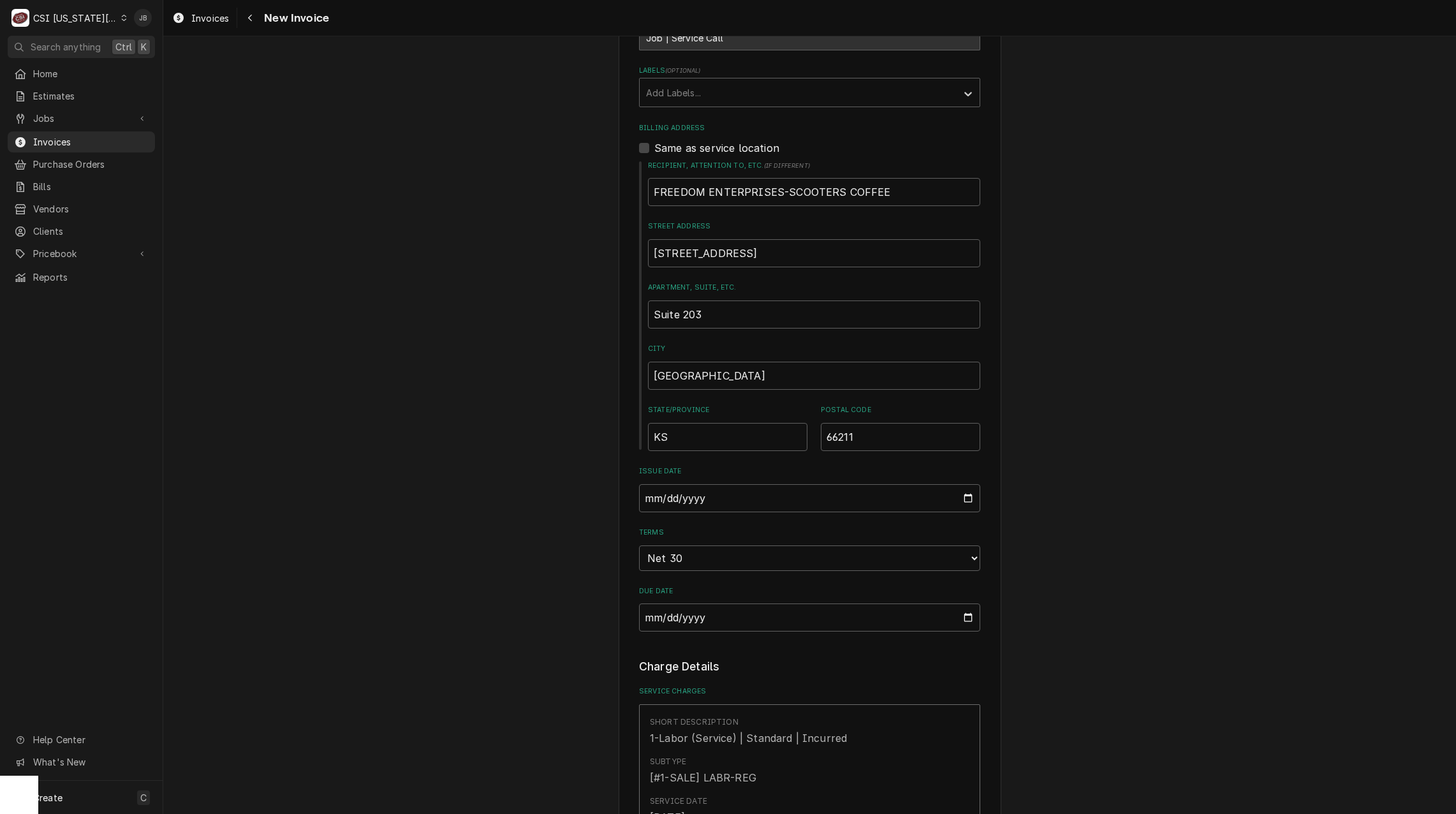
scroll to position [766, 0]
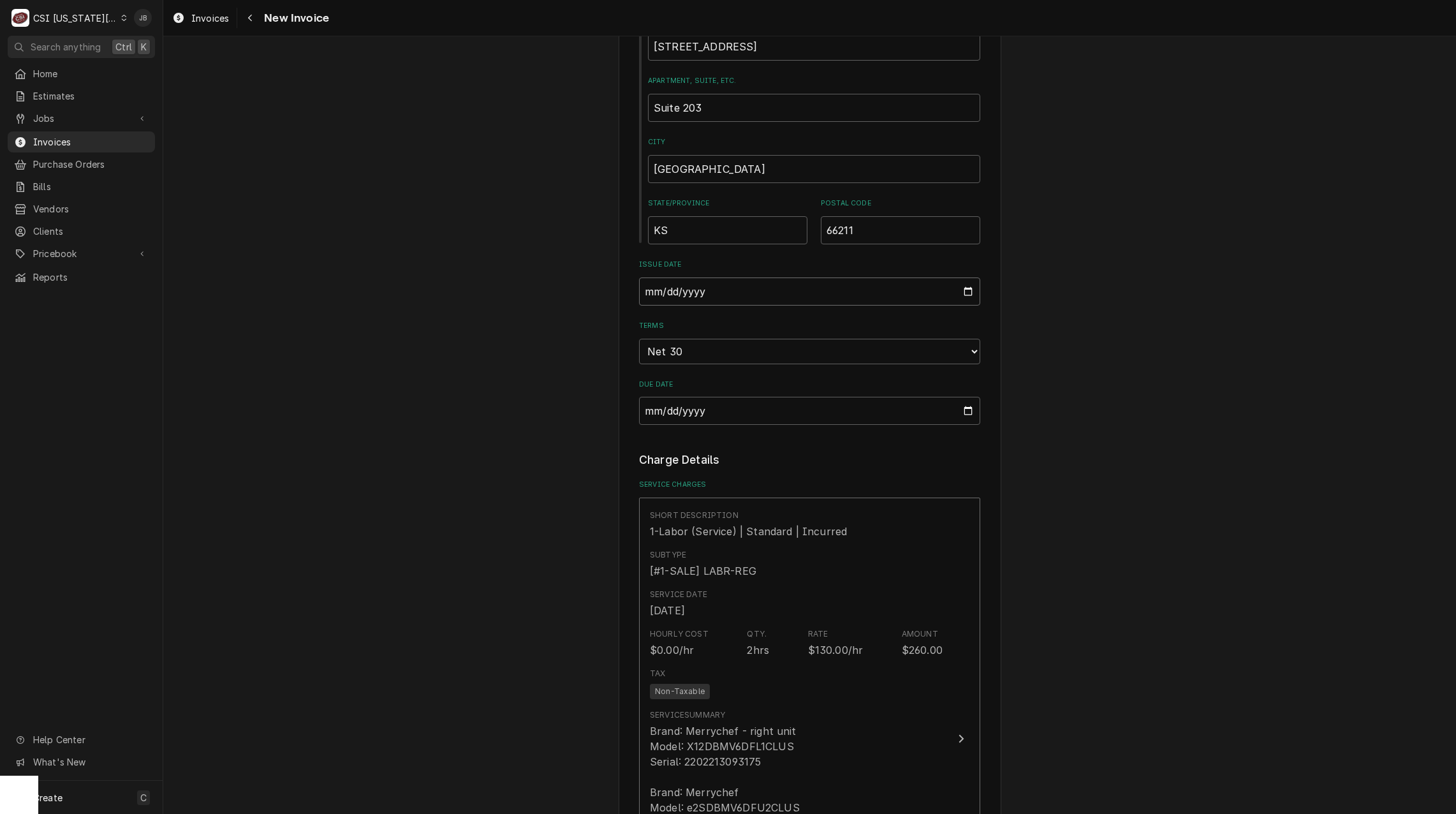
click at [970, 289] on input "[DATE]" at bounding box center [809, 292] width 341 height 28
type textarea "x"
type input "[DATE]"
drag, startPoint x: 556, startPoint y: 441, endPoint x: 563, endPoint y: 436, distance: 8.6
click at [563, 436] on div "Please provide the following information to create your invoice: Client Details…" at bounding box center [809, 609] width 1293 height 2649
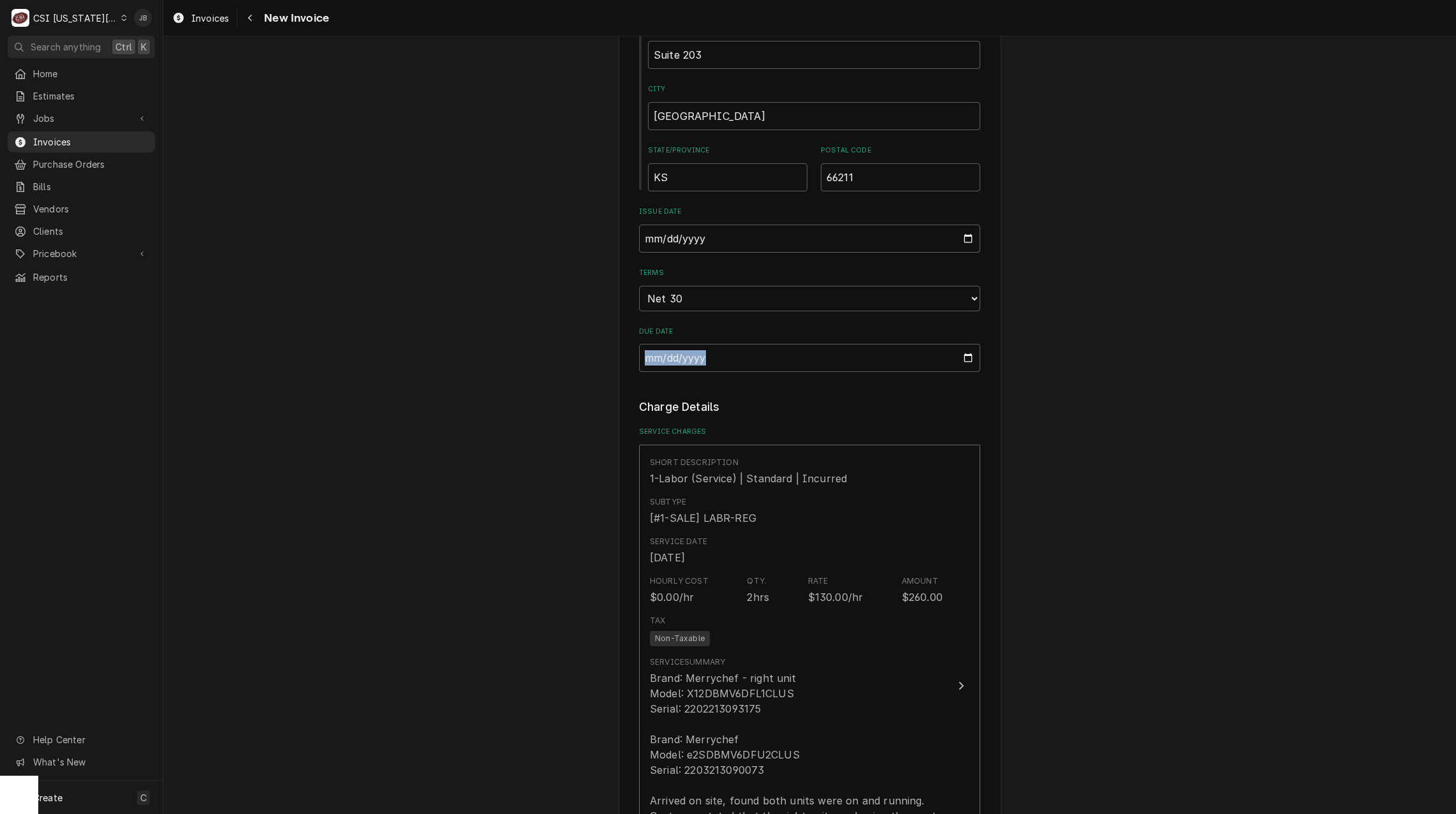
scroll to position [1149, 0]
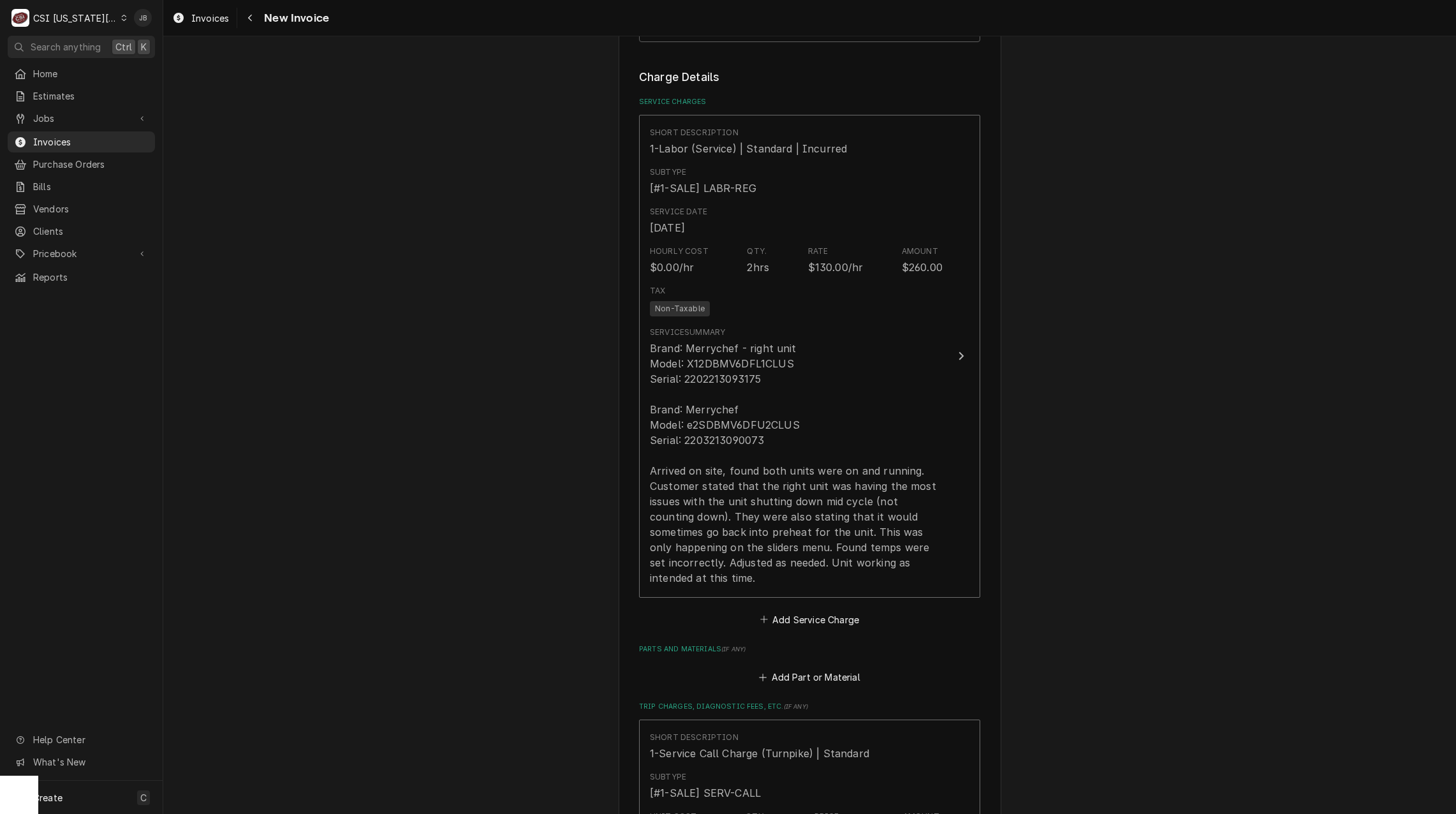
click at [580, 426] on div "Please provide the following information to create your invoice: Client Details…" at bounding box center [809, 226] width 1293 height 2649
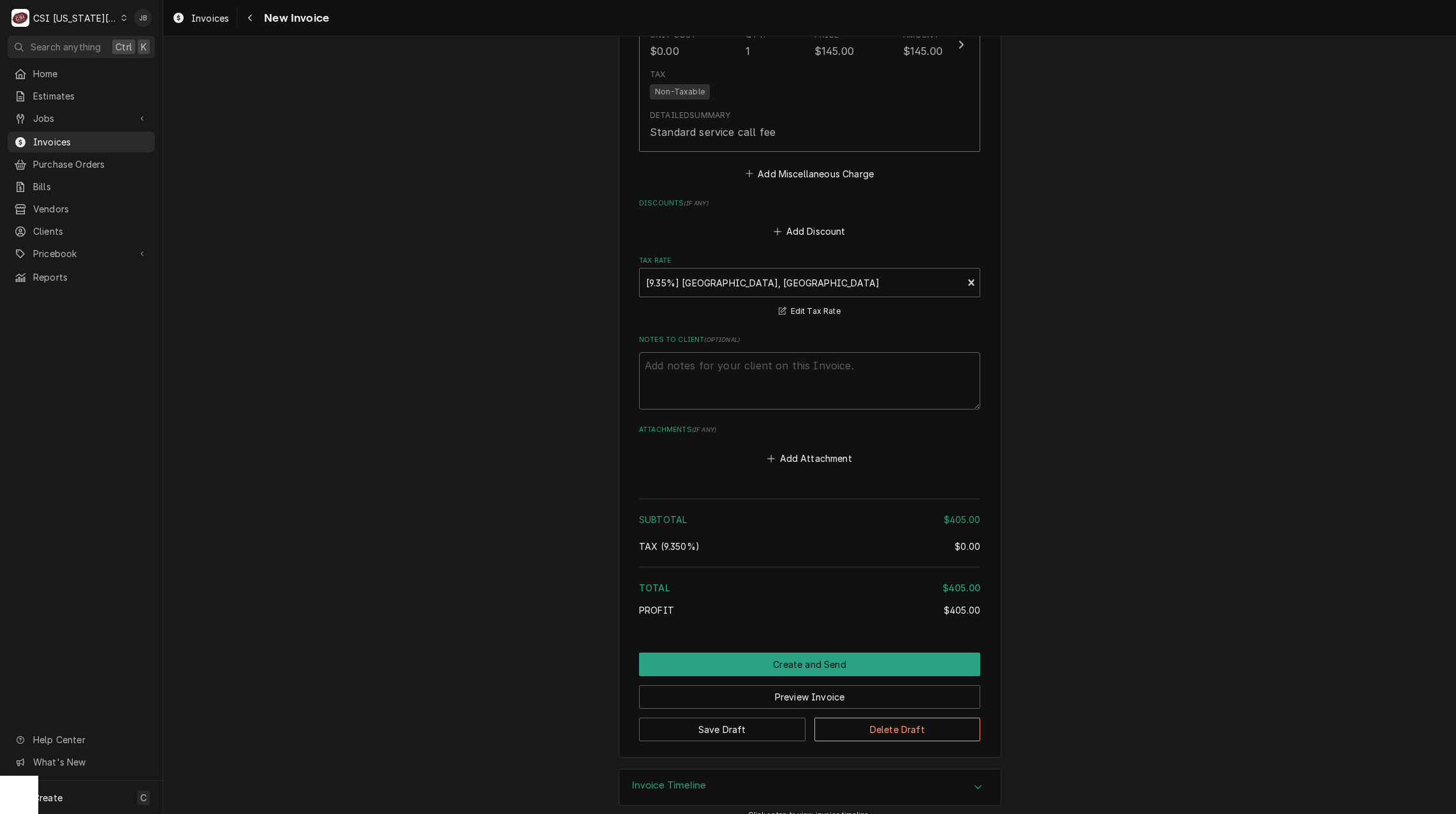
scroll to position [1483, 0]
click at [737, 653] on button "Create and Send" at bounding box center [809, 665] width 341 height 24
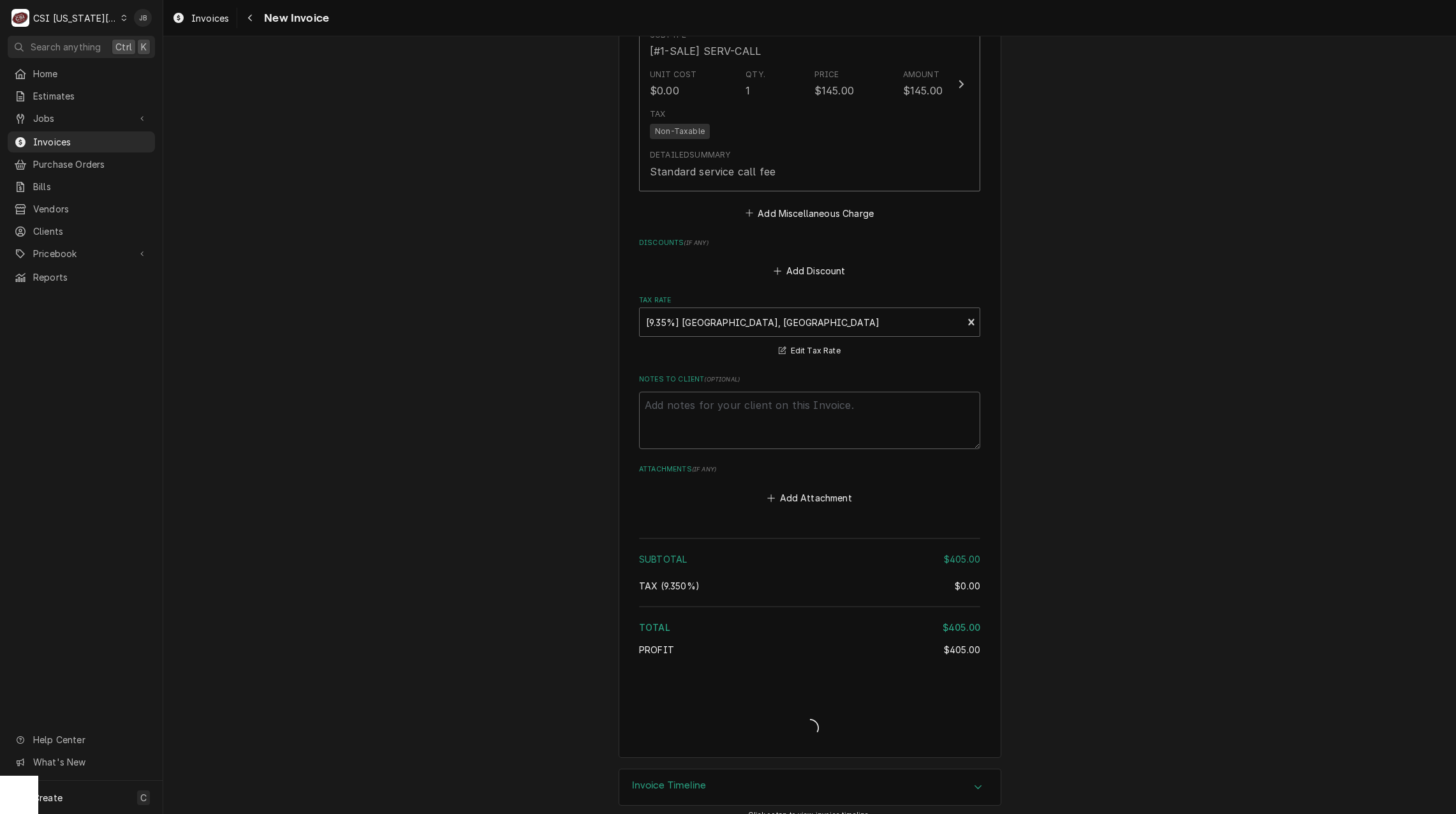
type textarea "x"
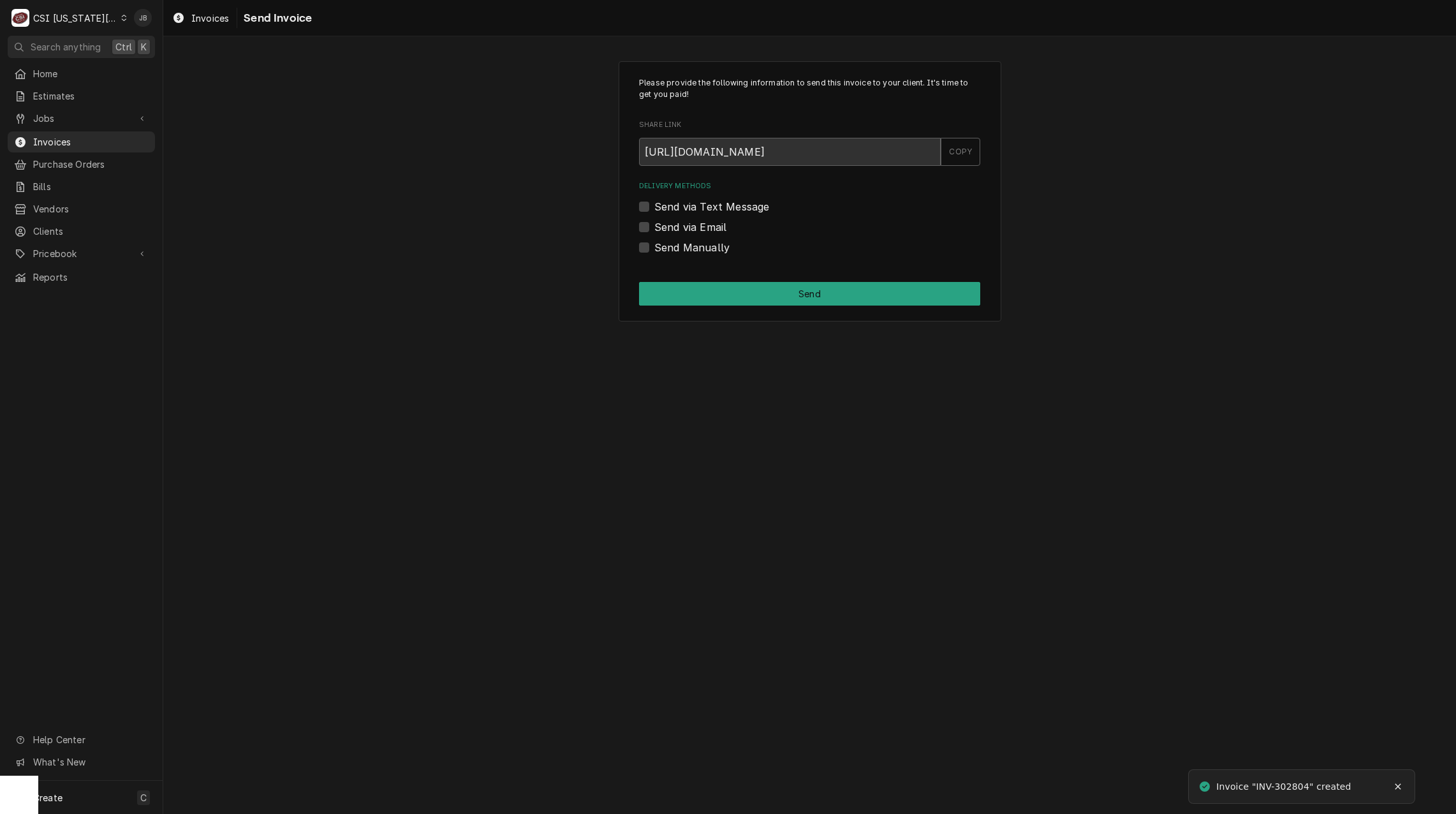
click at [692, 227] on label "Send via Email" at bounding box center [691, 227] width 72 height 15
click at [692, 227] on input "Send via Email" at bounding box center [825, 233] width 341 height 28
checkbox input "true"
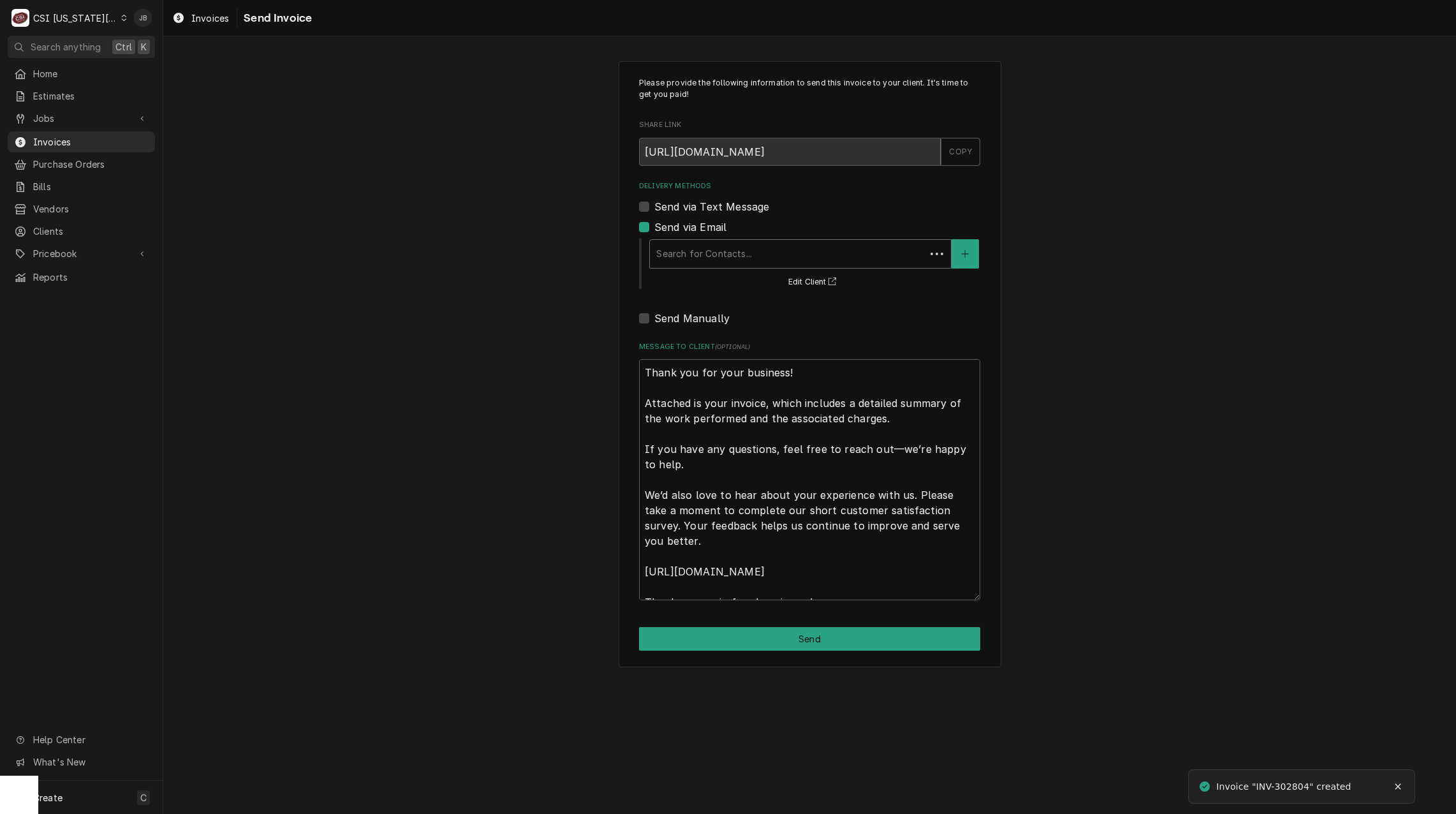
click at [721, 244] on div "Delivery Methods" at bounding box center [787, 254] width 263 height 23
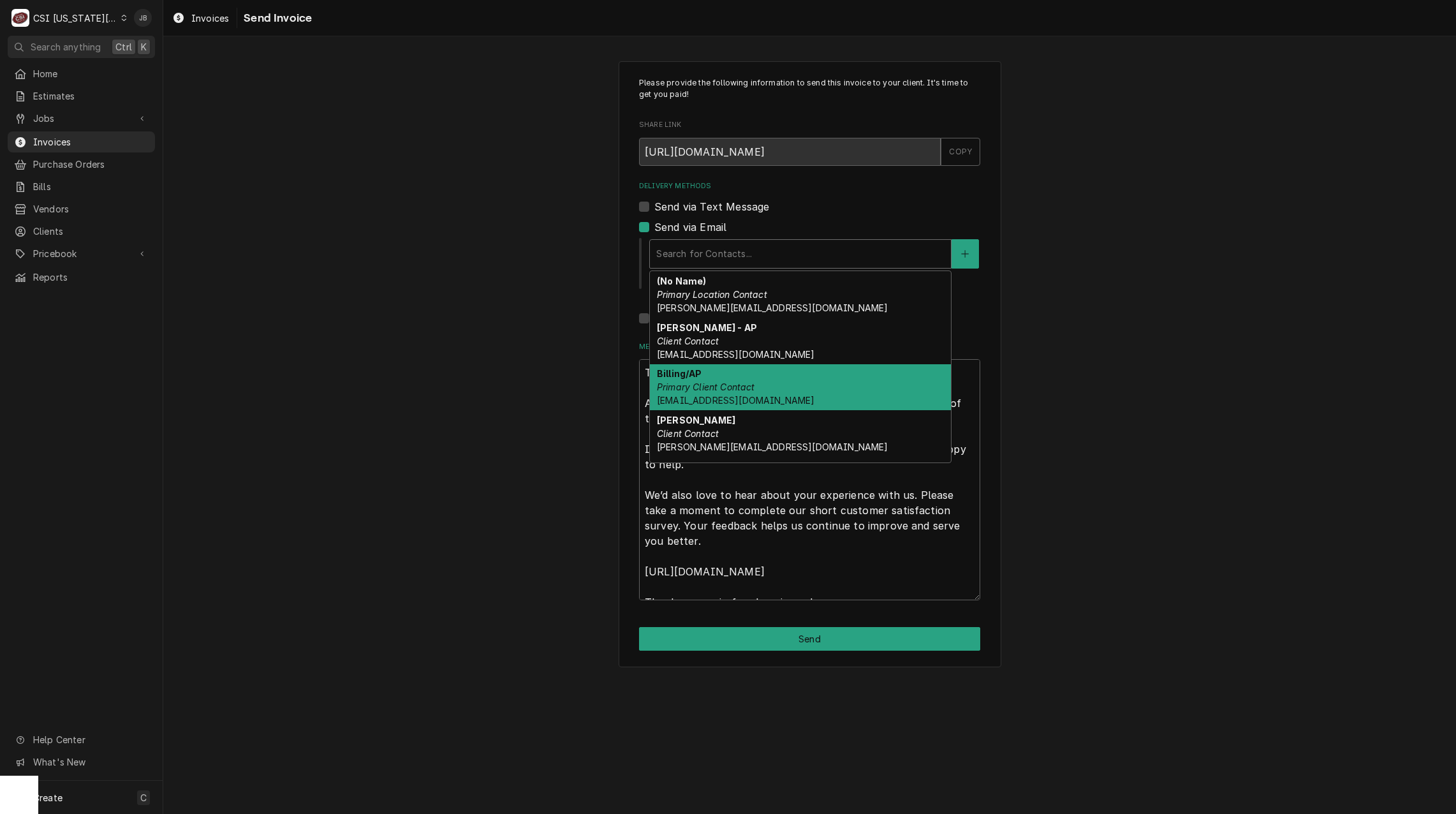
click at [797, 383] on div "Billing/AP Primary Client Contact vendor@freedom-llc.com" at bounding box center [801, 388] width 301 height 46
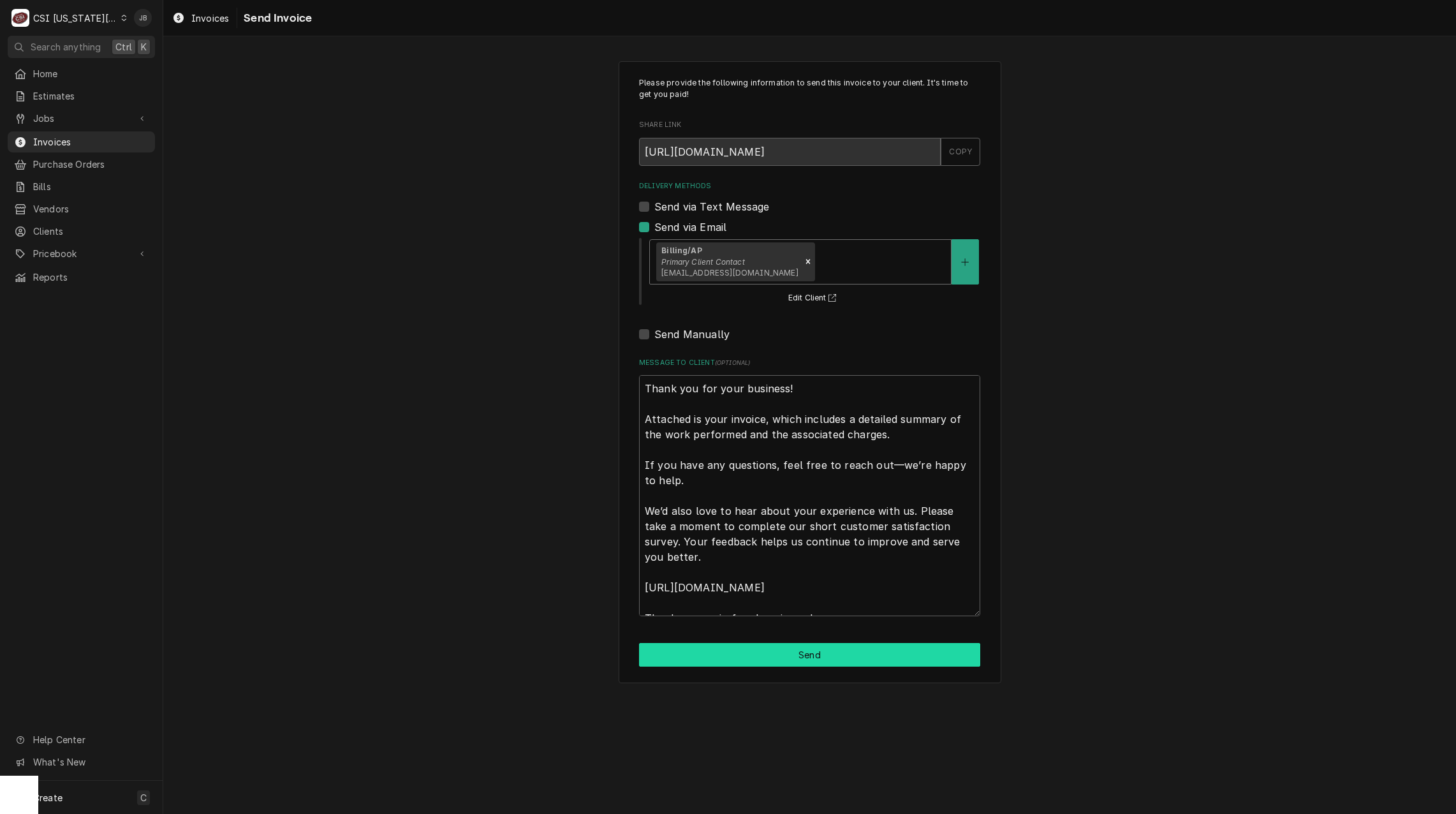
click at [723, 650] on button "Send" at bounding box center [809, 655] width 341 height 24
type textarea "x"
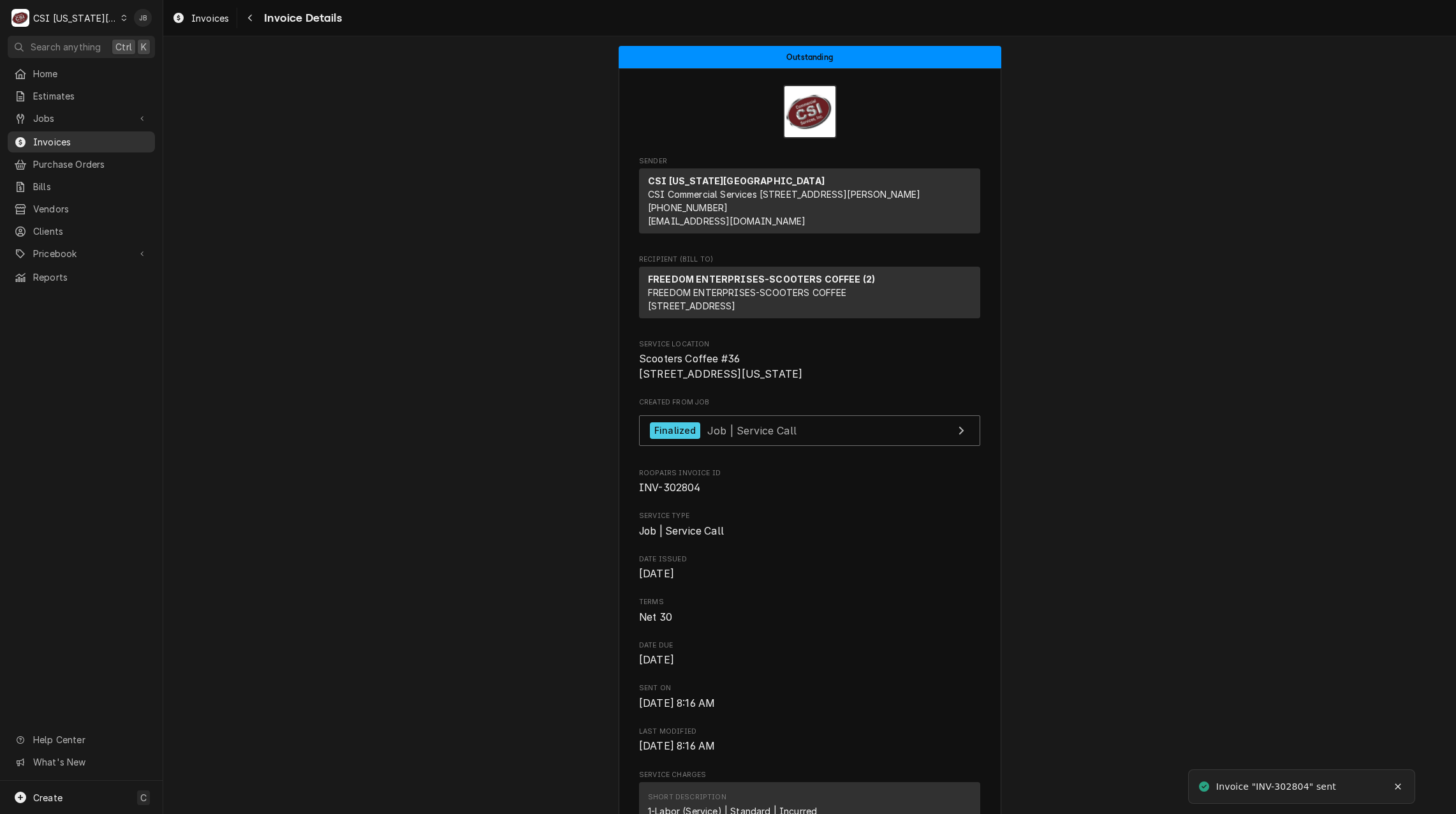
click at [51, 135] on span "Invoices" at bounding box center [91, 142] width 115 height 13
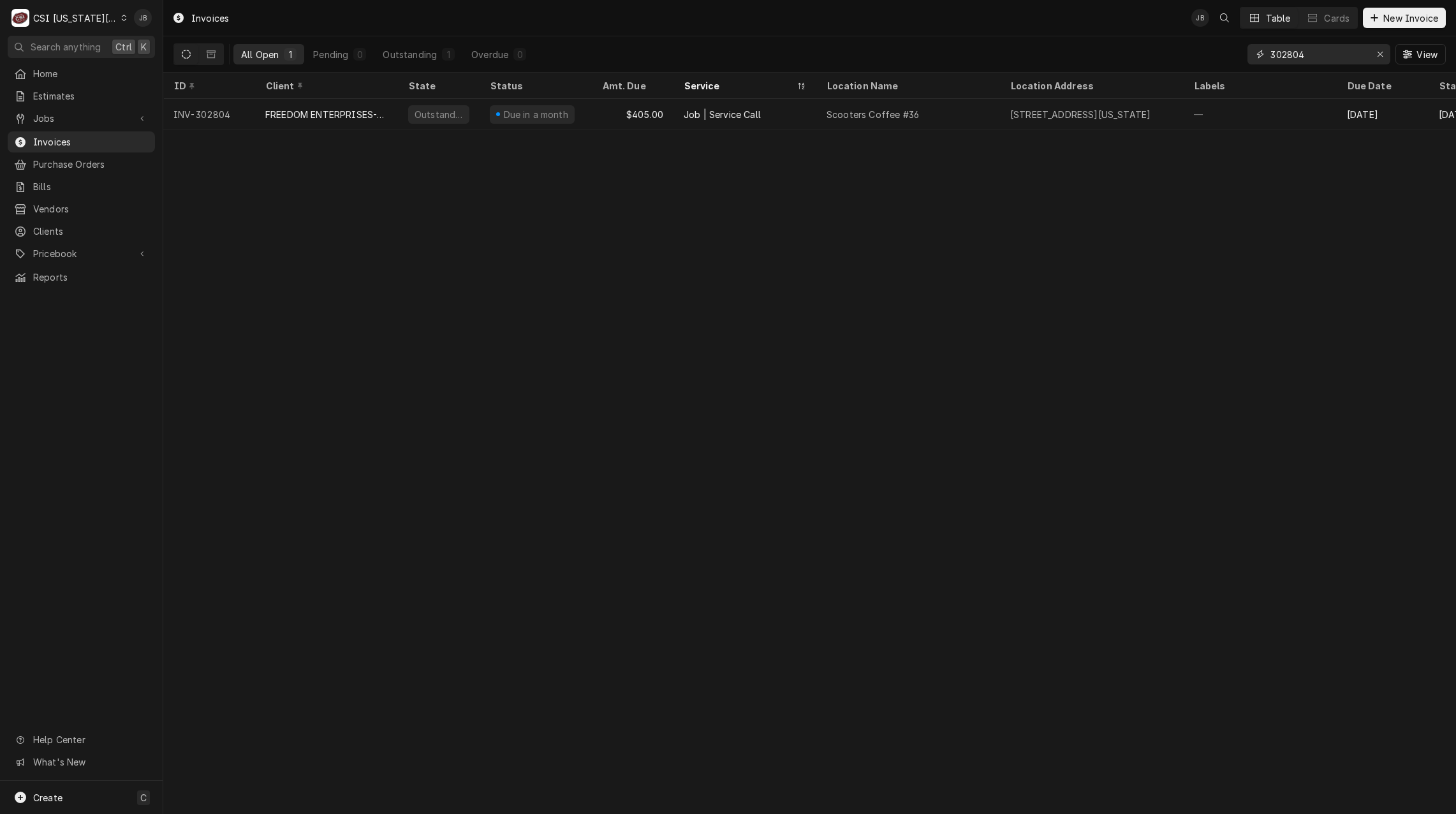
click at [1310, 60] on input "302804" at bounding box center [1318, 54] width 95 height 21
type input "302805"
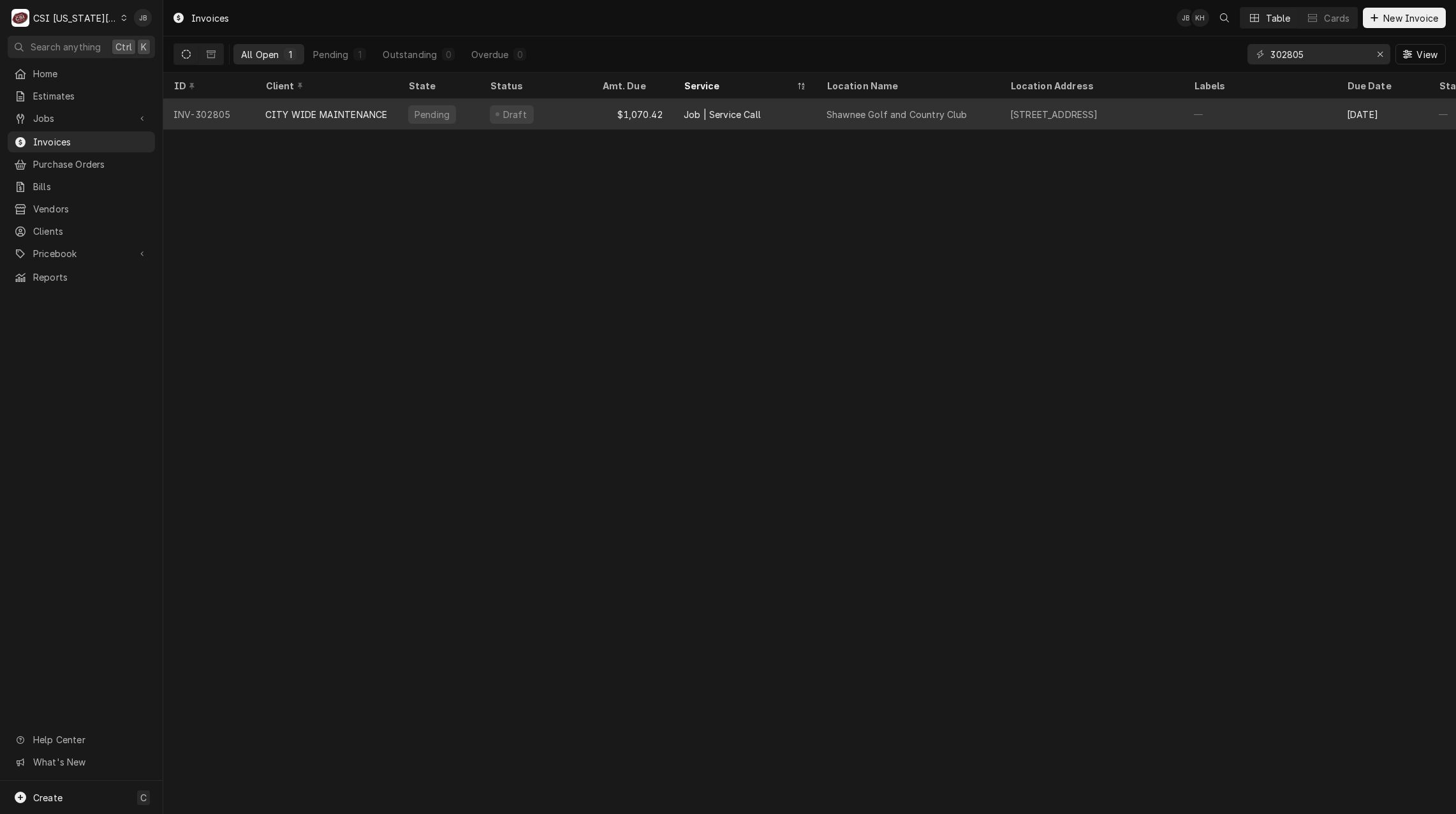
click at [1105, 119] on div "[STREET_ADDRESS]" at bounding box center [1092, 114] width 184 height 30
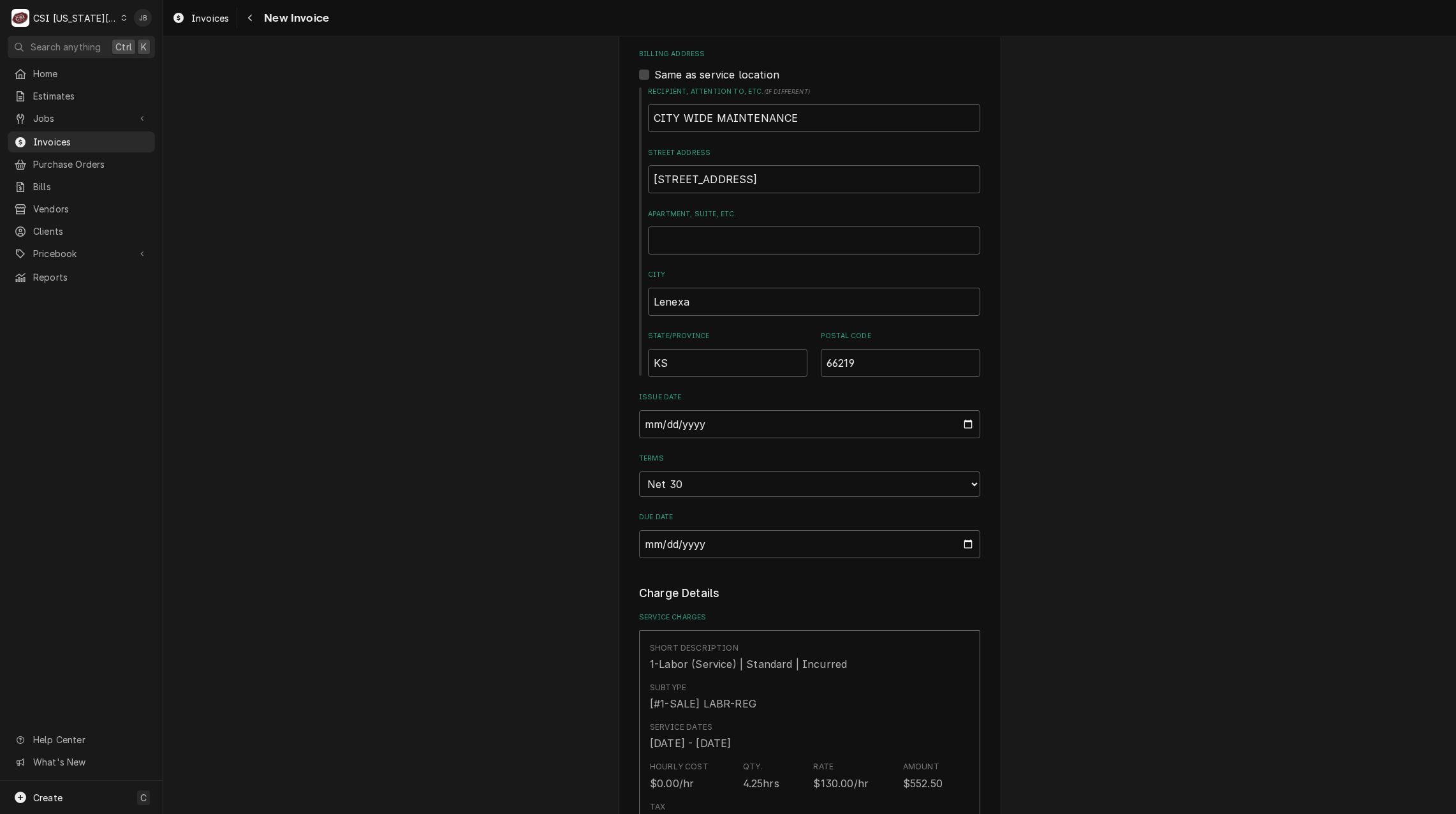
scroll to position [574, 0]
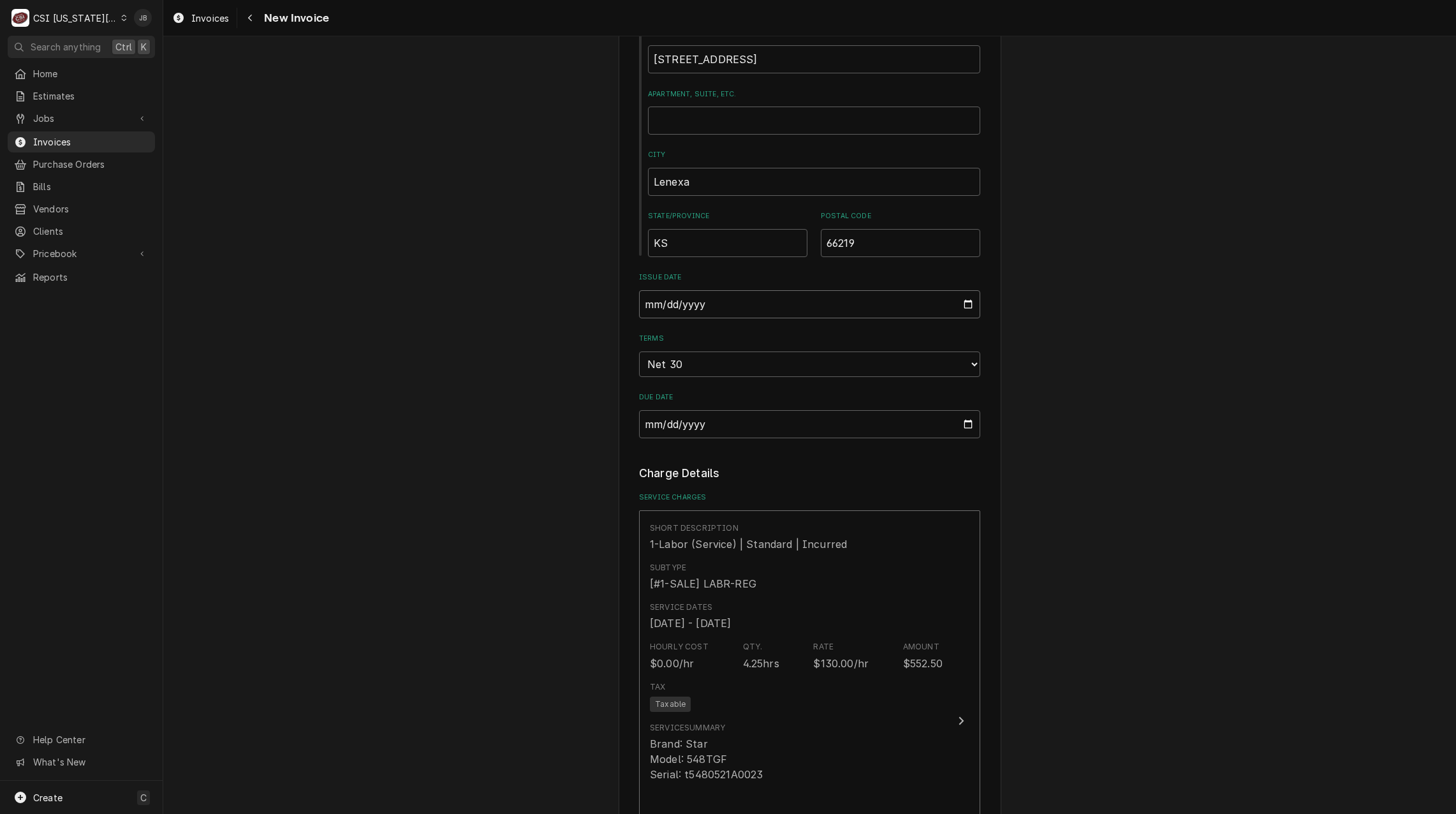
click at [965, 299] on input "2025-08-25" at bounding box center [809, 304] width 341 height 28
type textarea "x"
type input "2025-08-31"
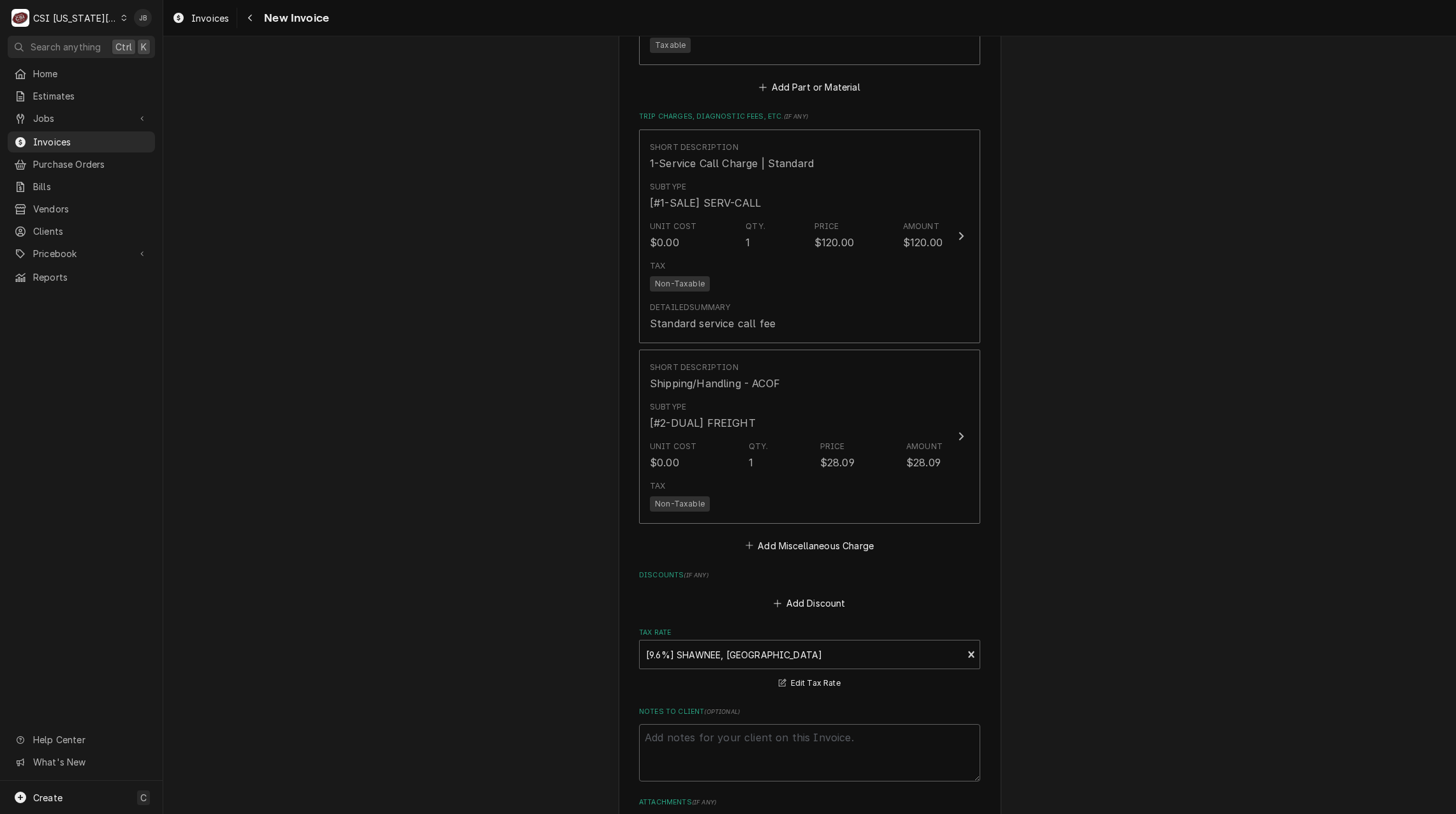
scroll to position [1850, 0]
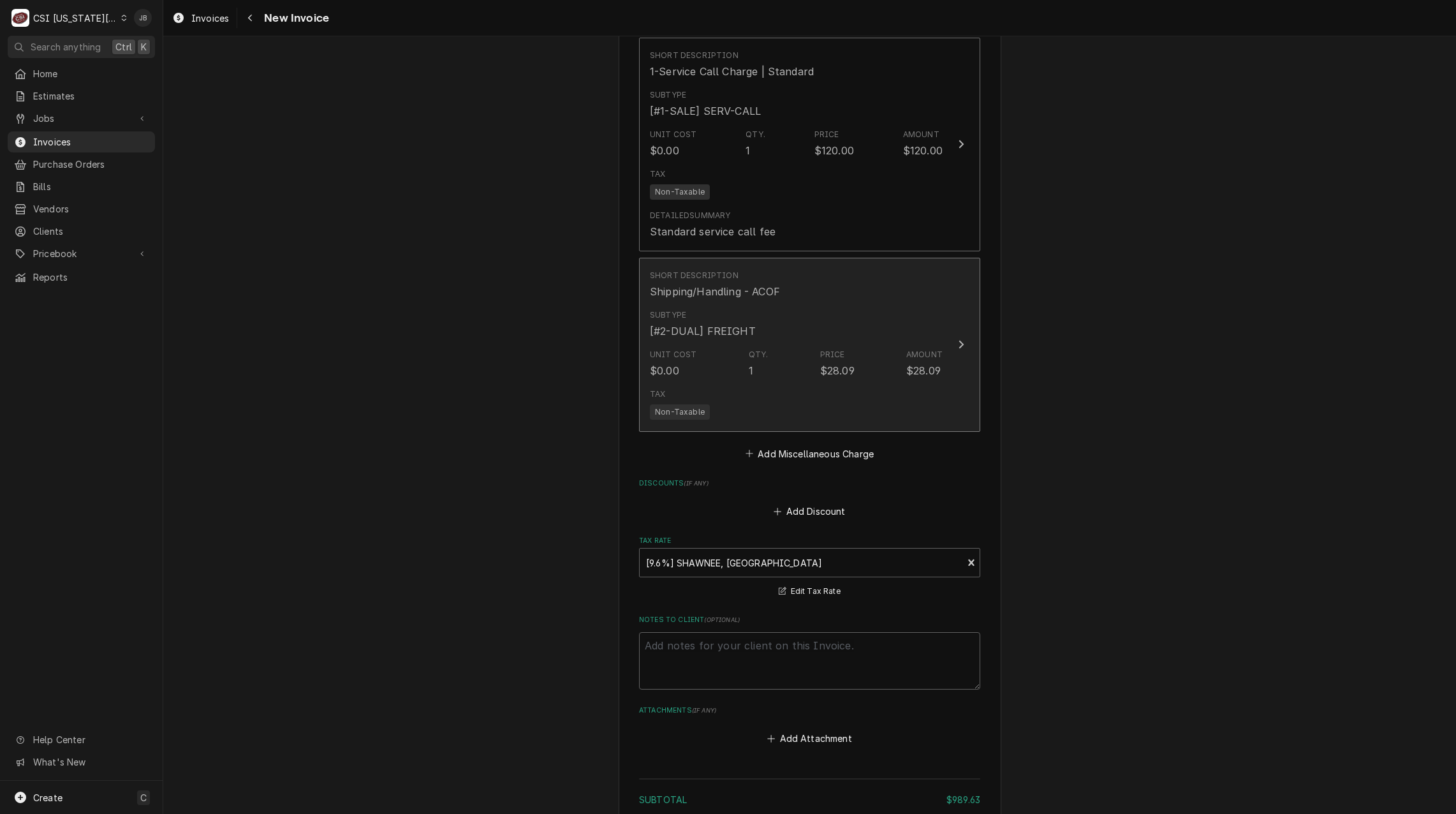
click at [773, 369] on div "Unit Cost $0.00 Qty. 1 Price $28.09 Amount $28.09" at bounding box center [797, 364] width 293 height 40
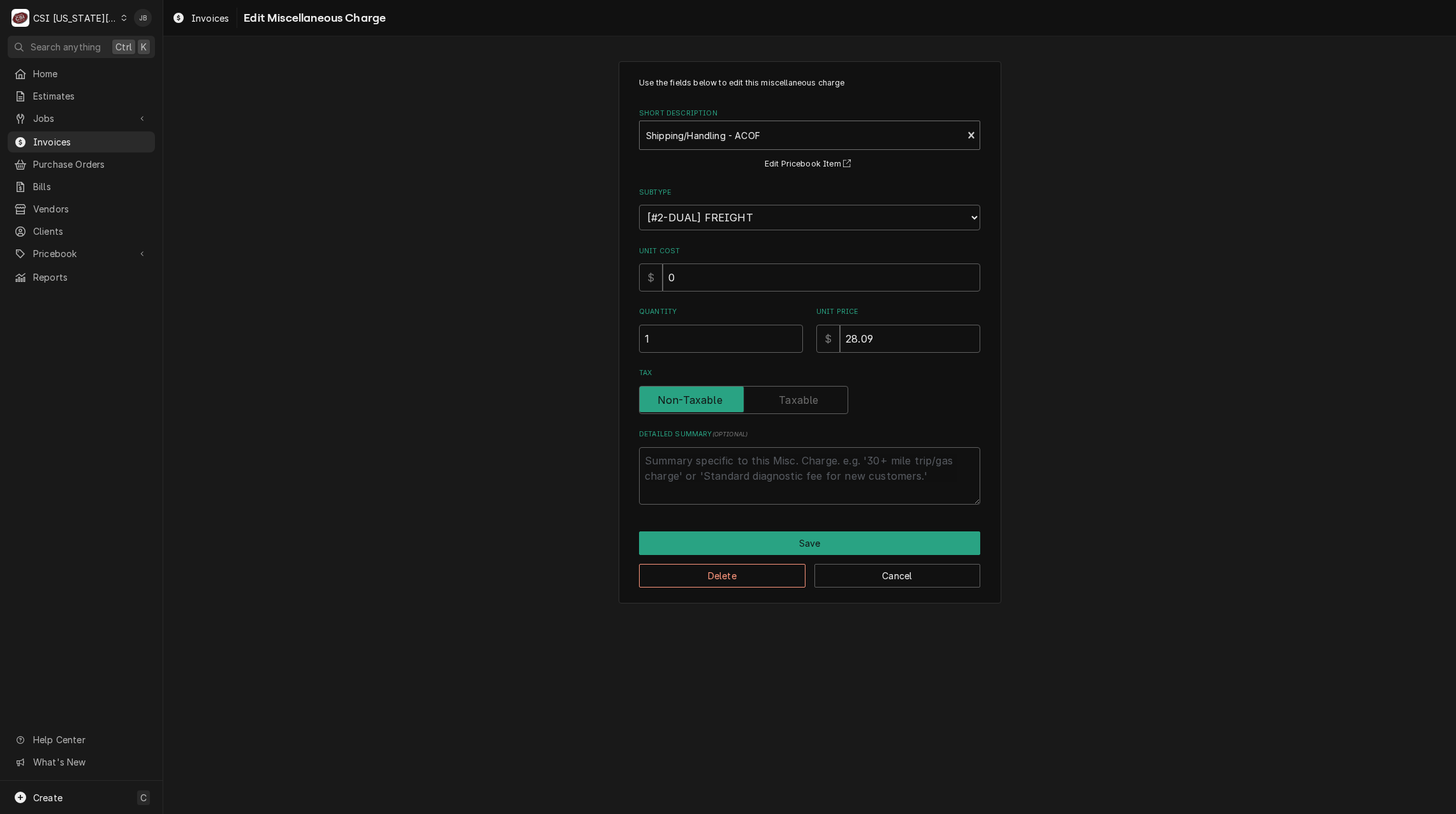
type textarea "x"
click at [726, 131] on div "Short Description" at bounding box center [801, 135] width 310 height 23
type input "ship"
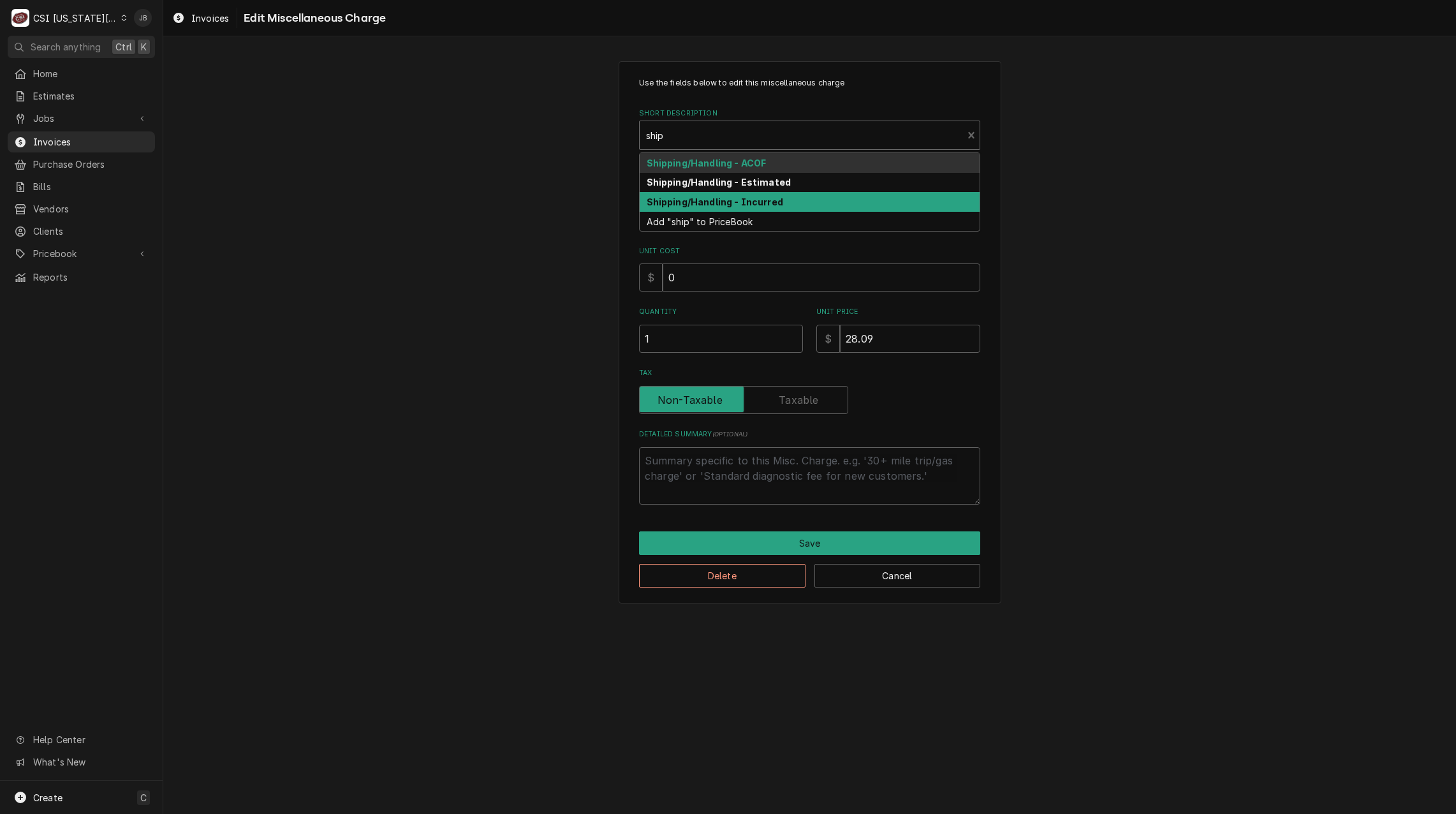
click at [741, 199] on strong "Shipping/Handling - Incurred" at bounding box center [715, 202] width 137 height 11
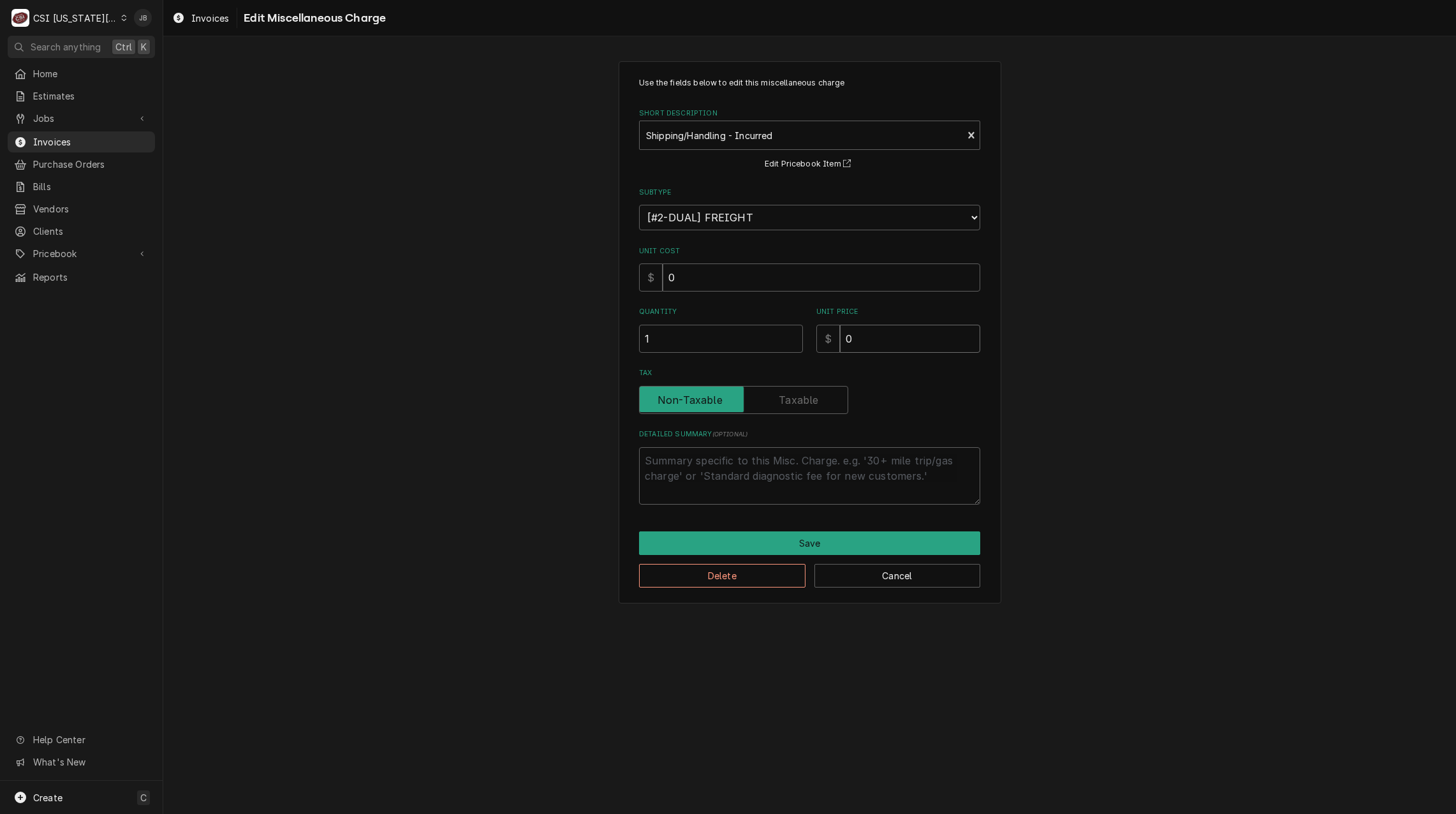
drag, startPoint x: 891, startPoint y: 353, endPoint x: 872, endPoint y: 345, distance: 20.6
click at [872, 345] on div "Use the fields below to edit this miscellaneous charge Short Description Shippi…" at bounding box center [809, 290] width 341 height 428
drag, startPoint x: 834, startPoint y: 345, endPoint x: 808, endPoint y: 345, distance: 26.0
click at [808, 345] on div "Quantity 1 Unit Price $ 0" at bounding box center [809, 329] width 341 height 45
type textarea "x"
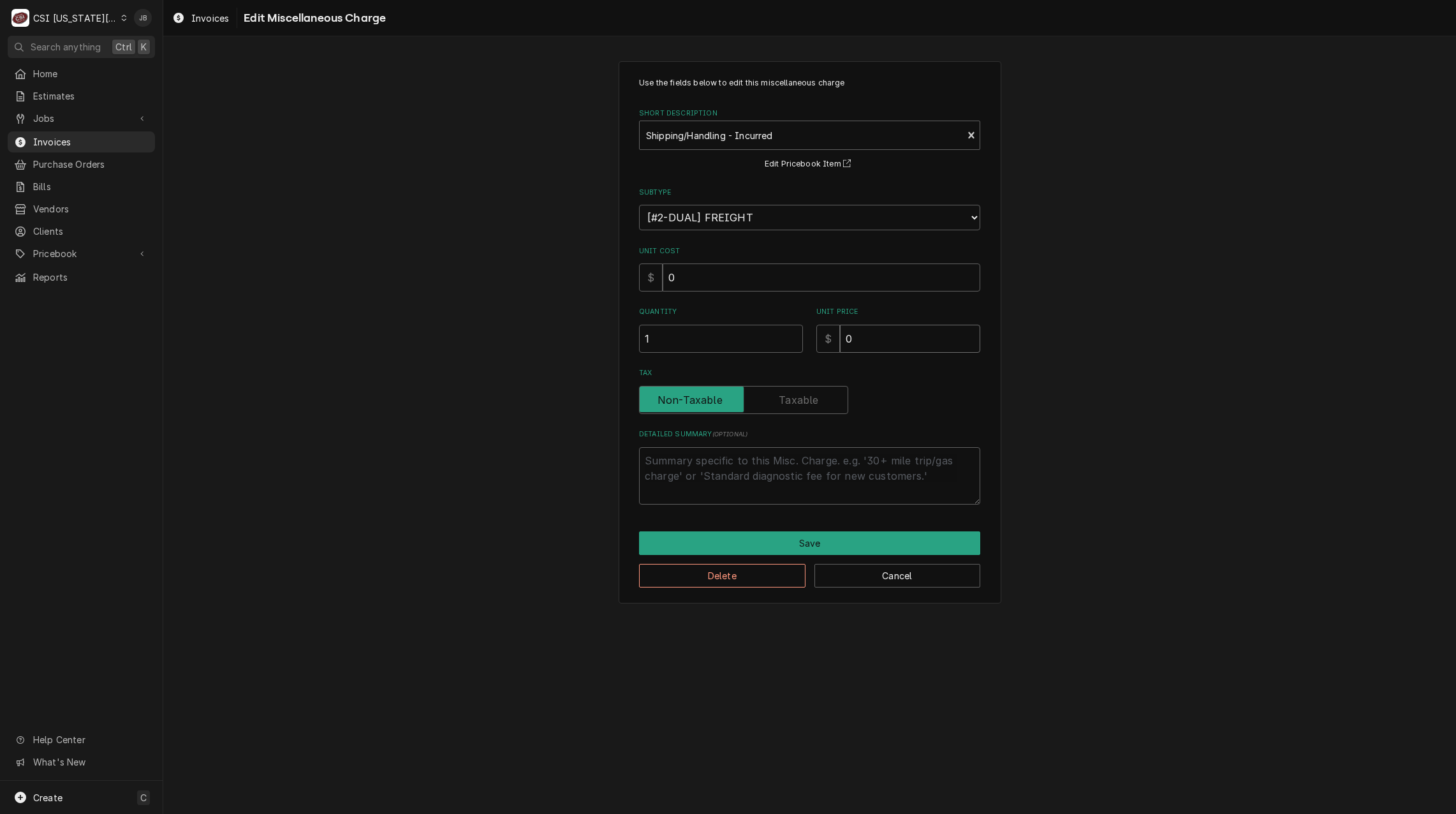
type input "3"
type textarea "x"
type input "35"
click at [830, 542] on button "Save" at bounding box center [809, 544] width 341 height 24
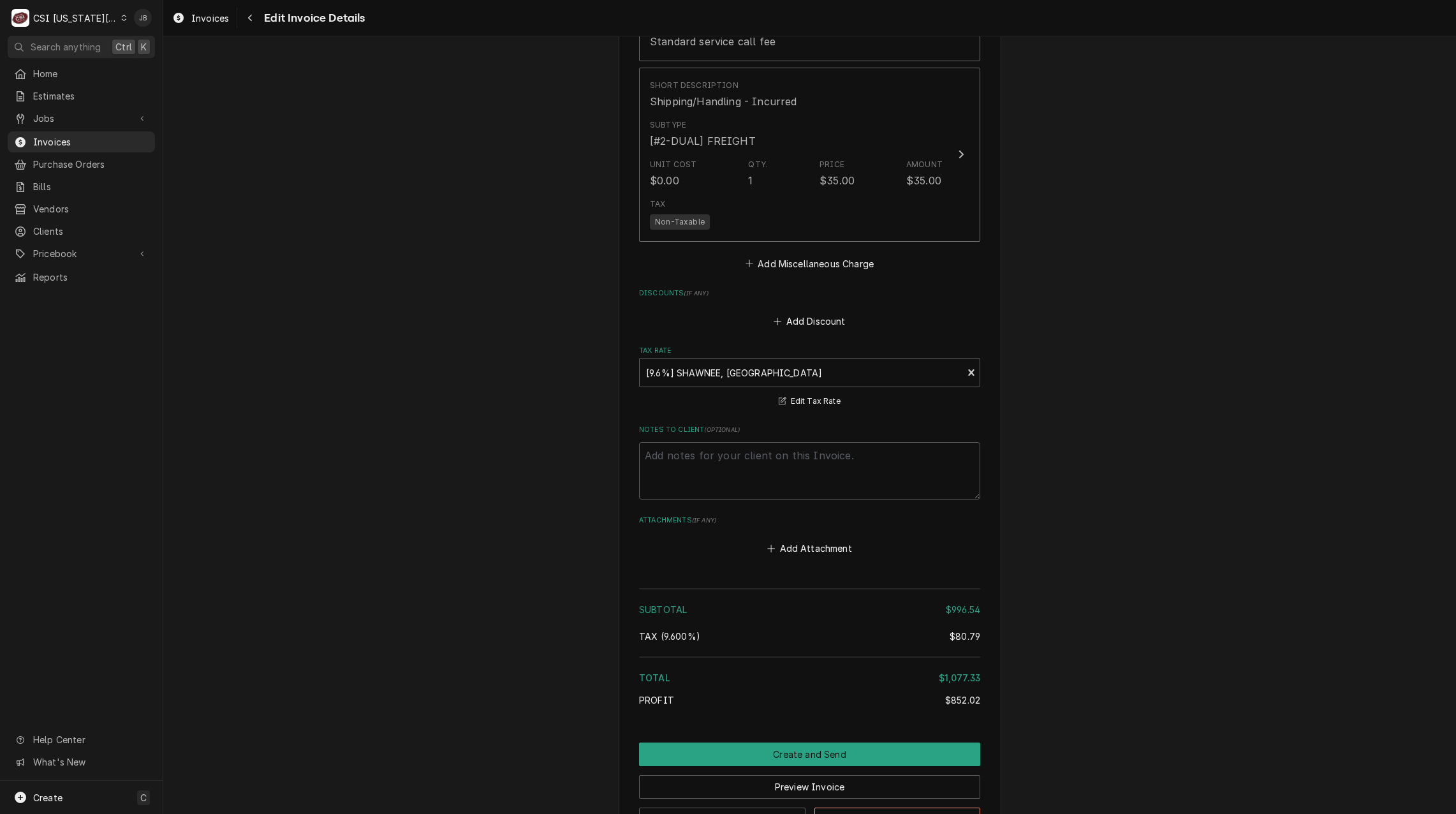
scroll to position [2146, 0]
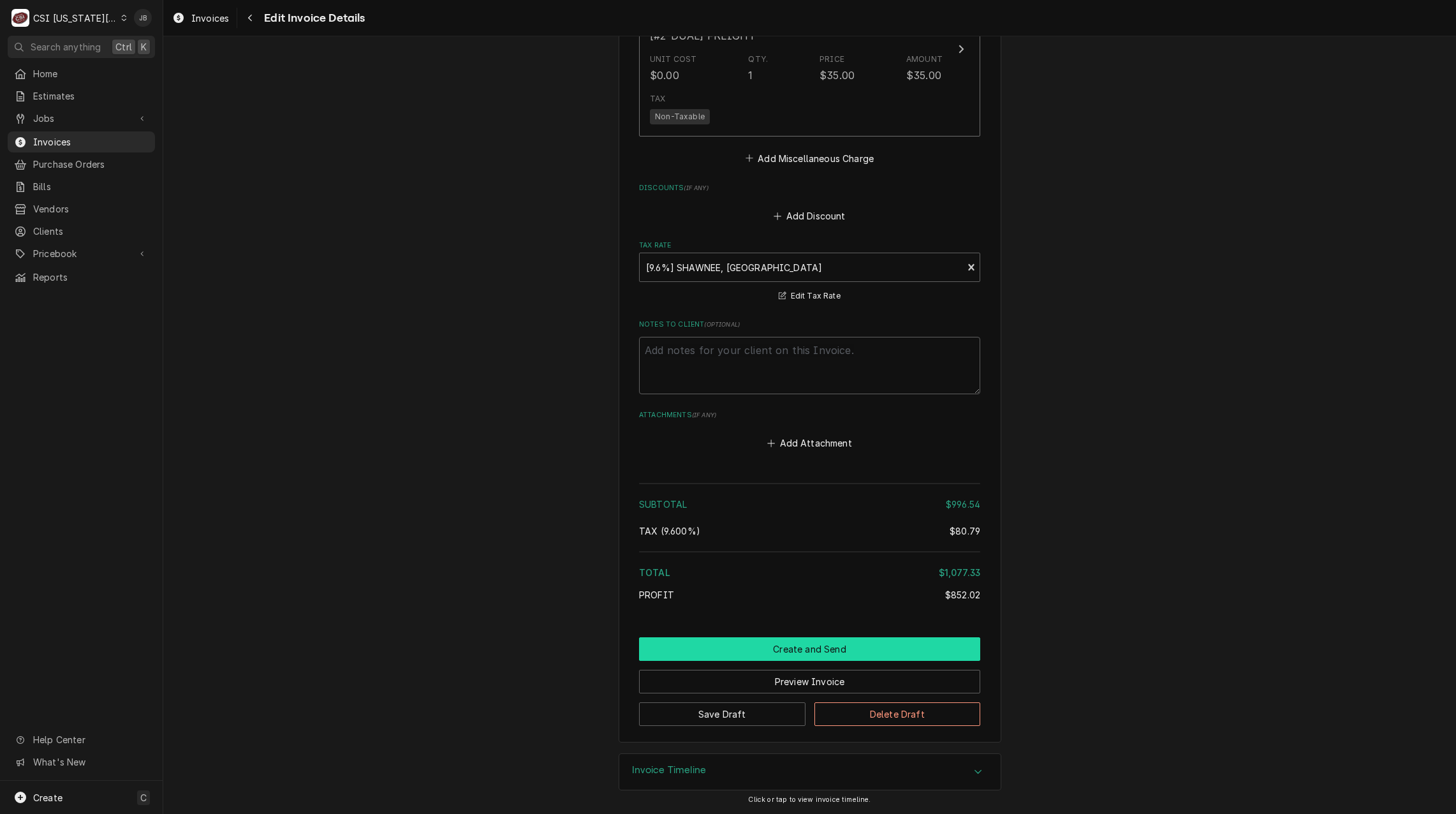
click at [752, 646] on button "Create and Send" at bounding box center [809, 650] width 341 height 24
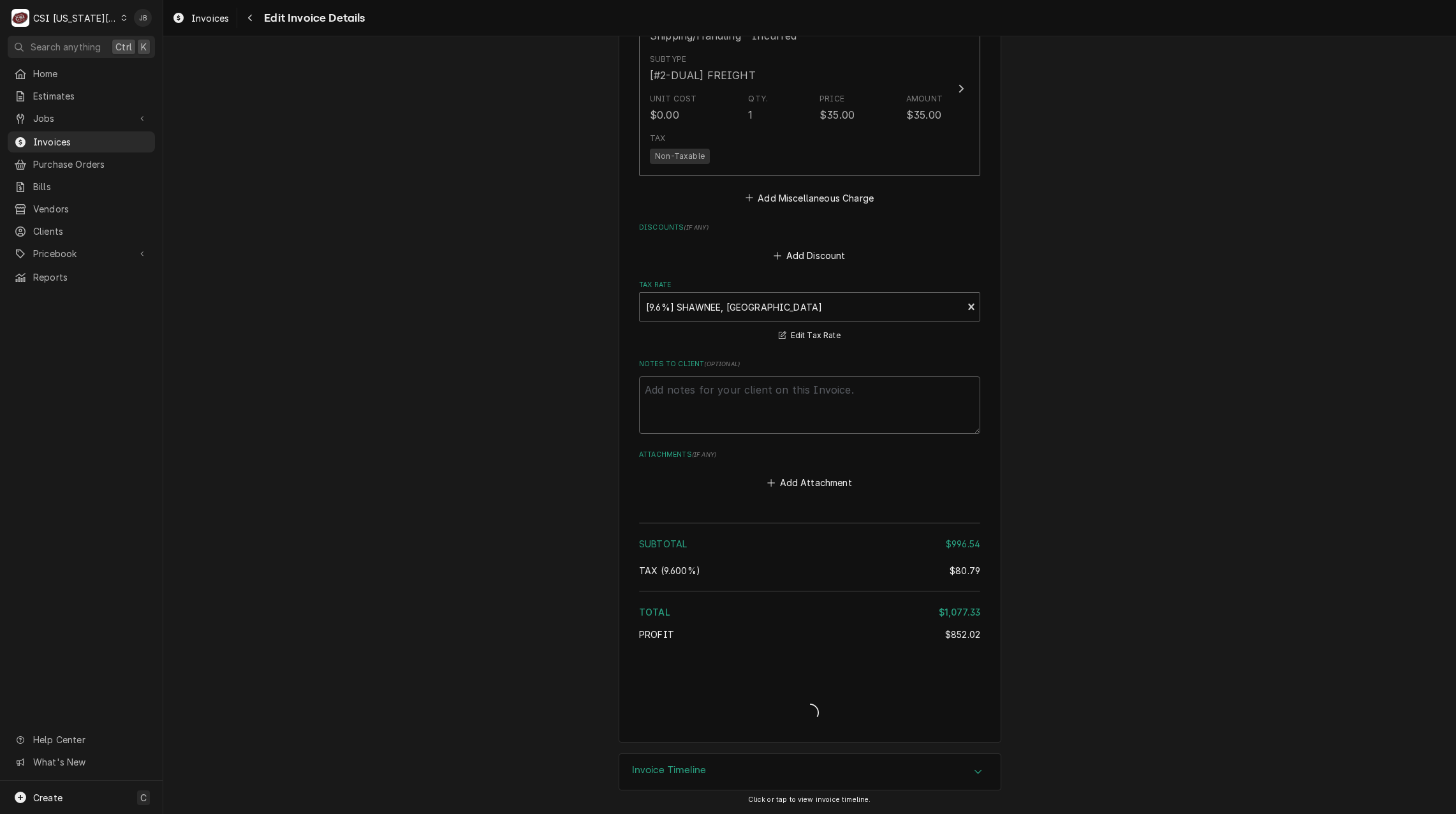
type textarea "x"
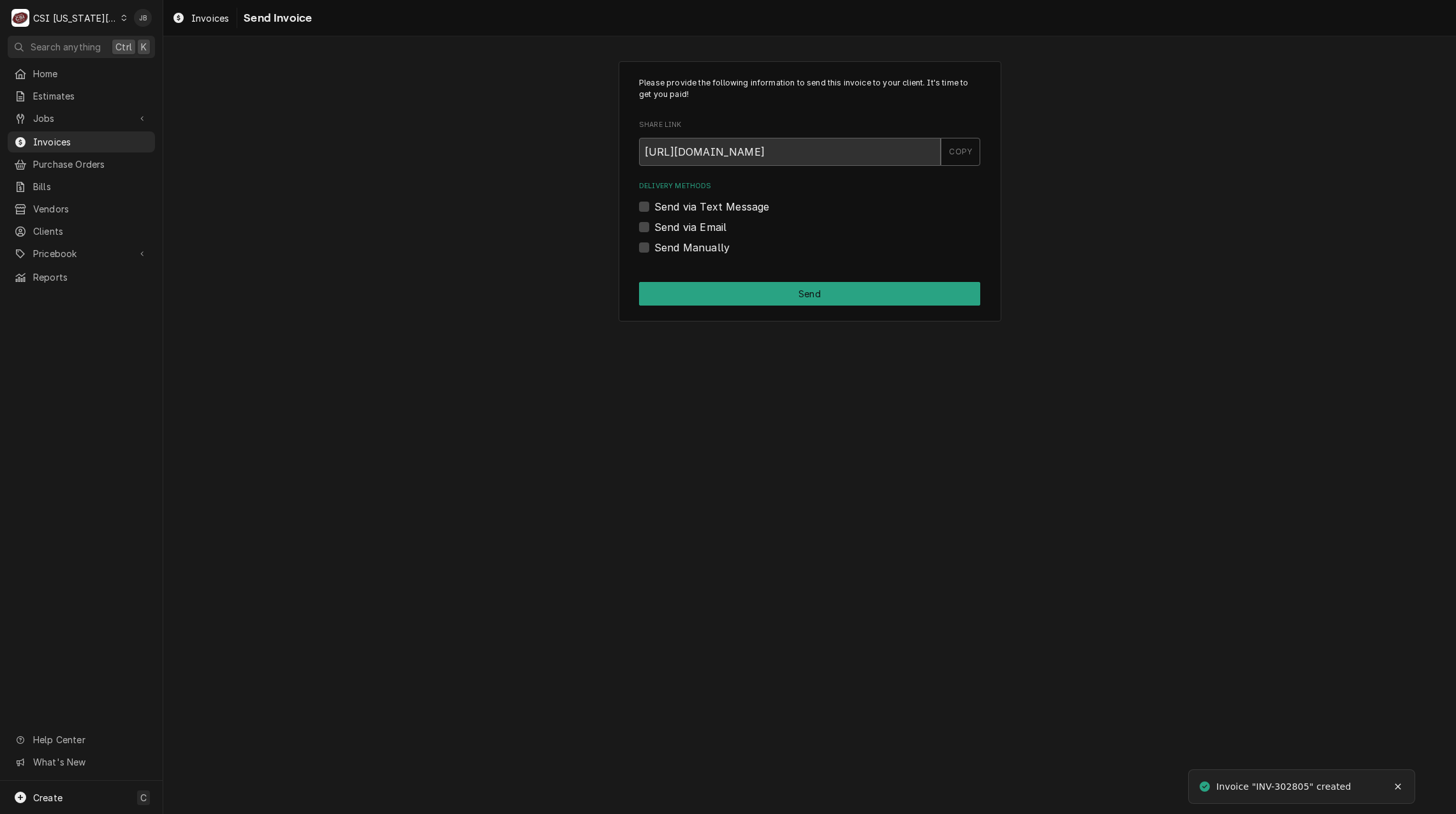
click at [691, 229] on label "Send via Email" at bounding box center [691, 227] width 72 height 15
click at [691, 229] on input "Send via Email" at bounding box center [825, 233] width 341 height 28
checkbox input "true"
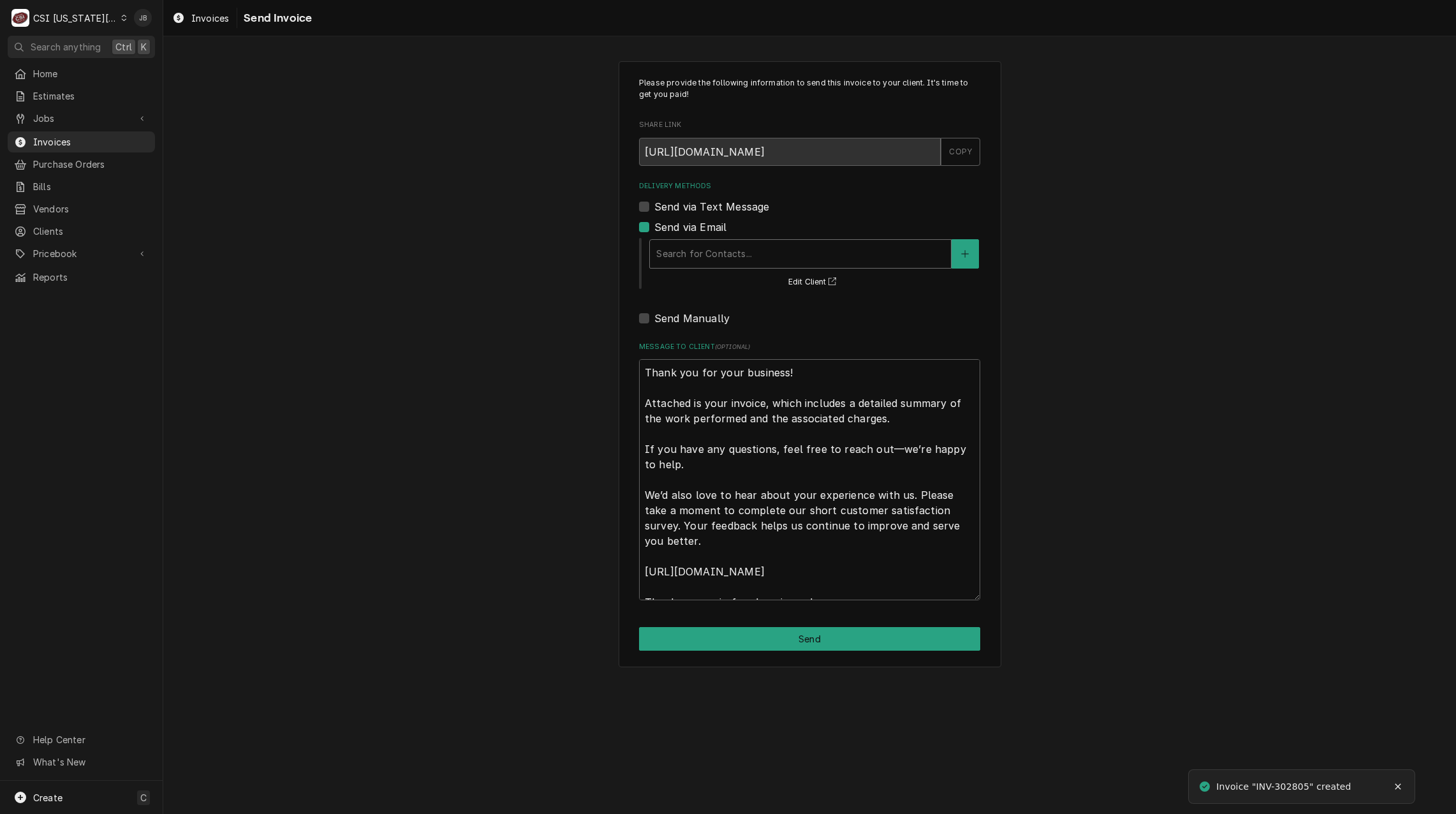
click at [739, 257] on div "Delivery Methods" at bounding box center [800, 254] width 288 height 23
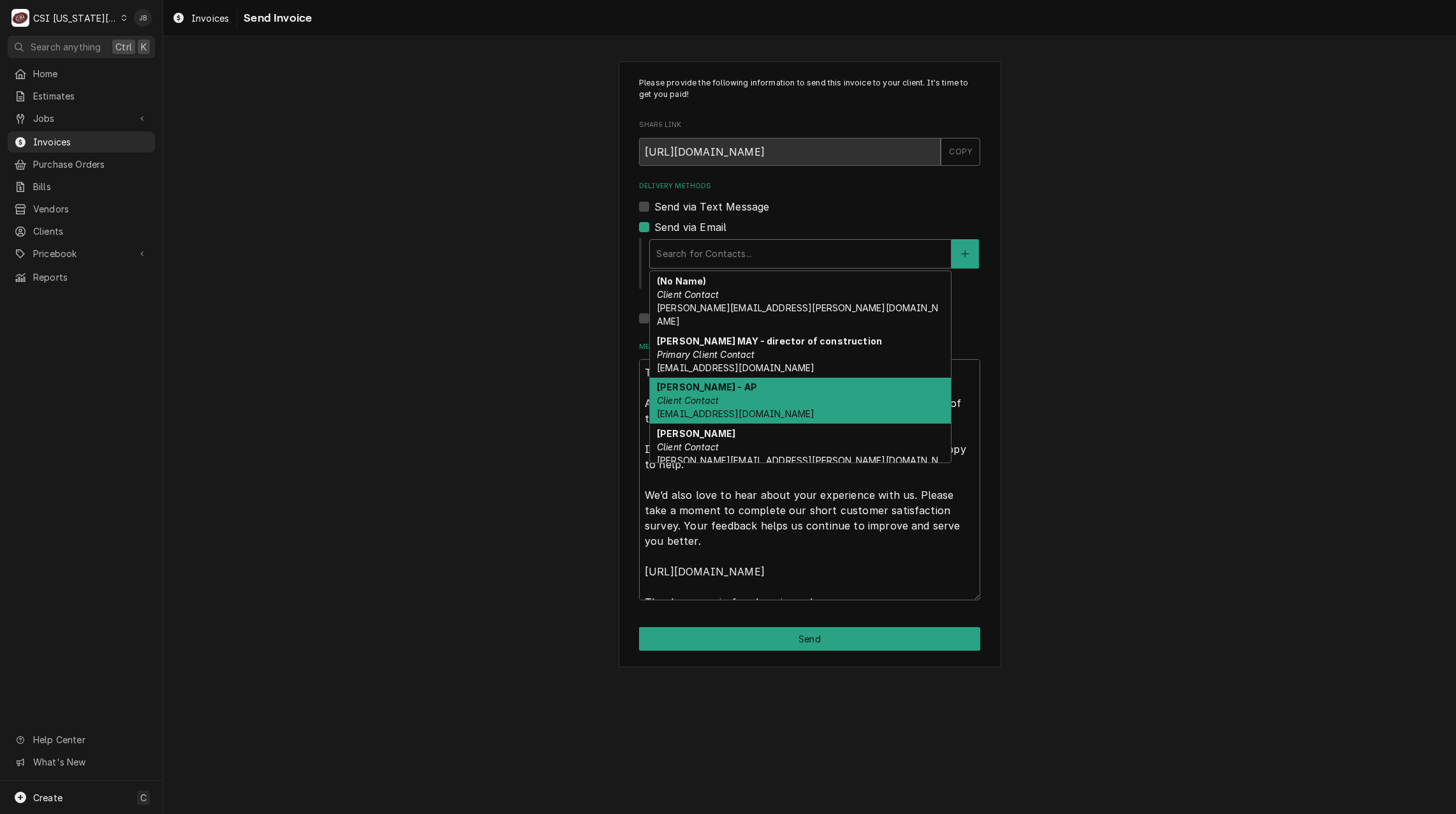
click at [826, 387] on div "CASEY BECA - AP Client Contact ap@gocitywide.com" at bounding box center [801, 401] width 301 height 46
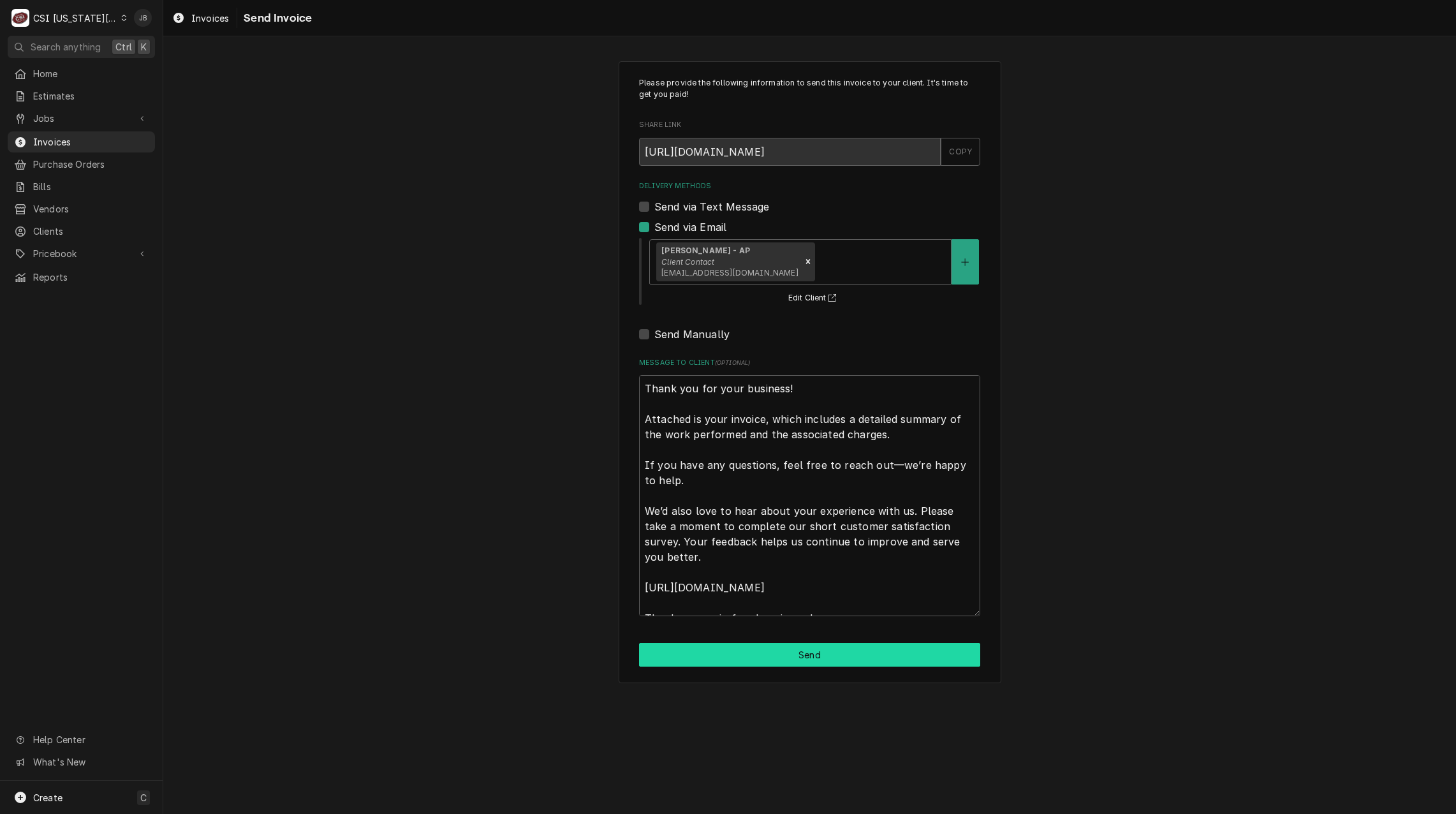
click at [776, 660] on button "Send" at bounding box center [809, 655] width 341 height 24
type textarea "x"
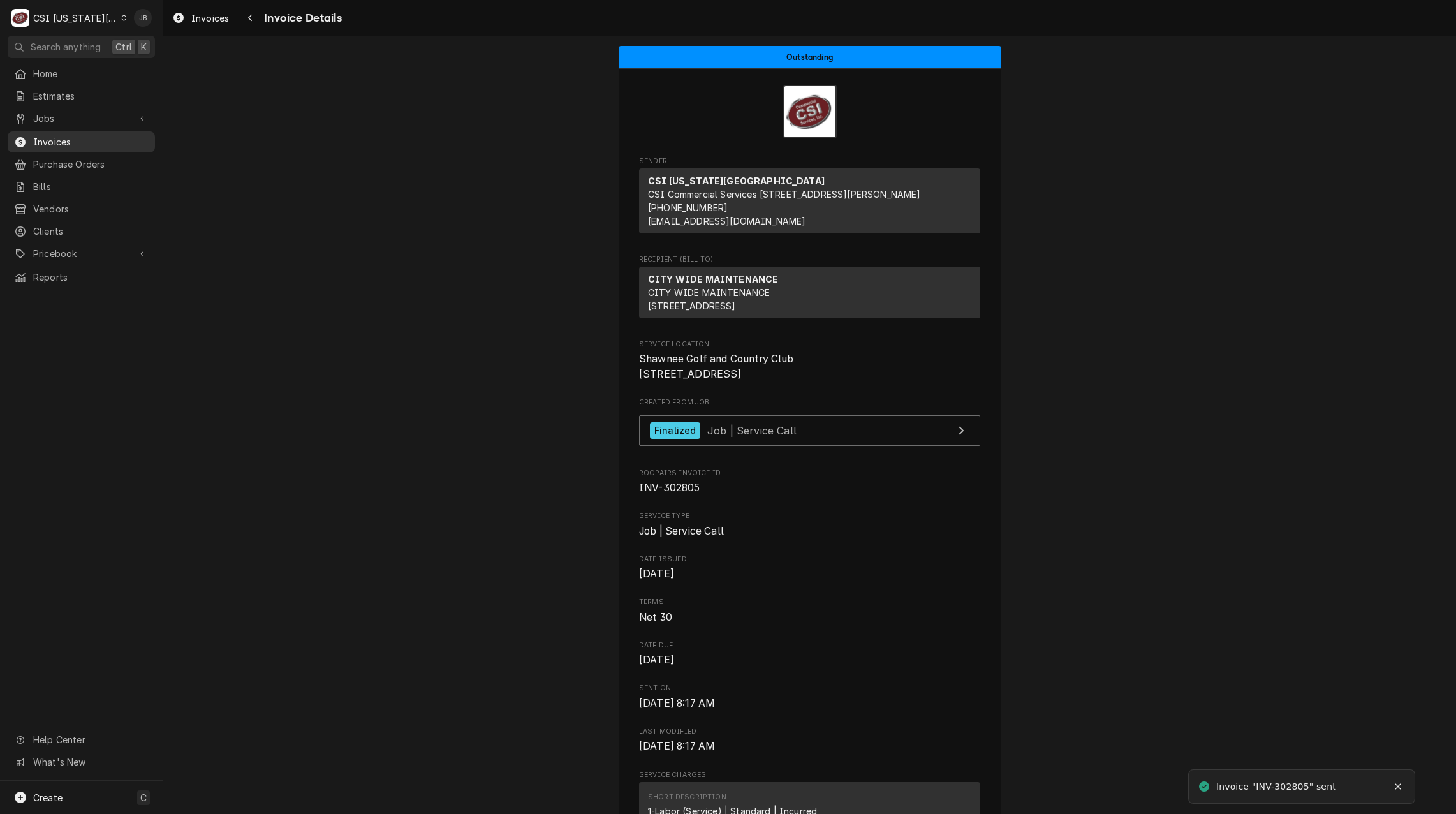
click at [70, 145] on div "Invoices" at bounding box center [81, 142] width 142 height 16
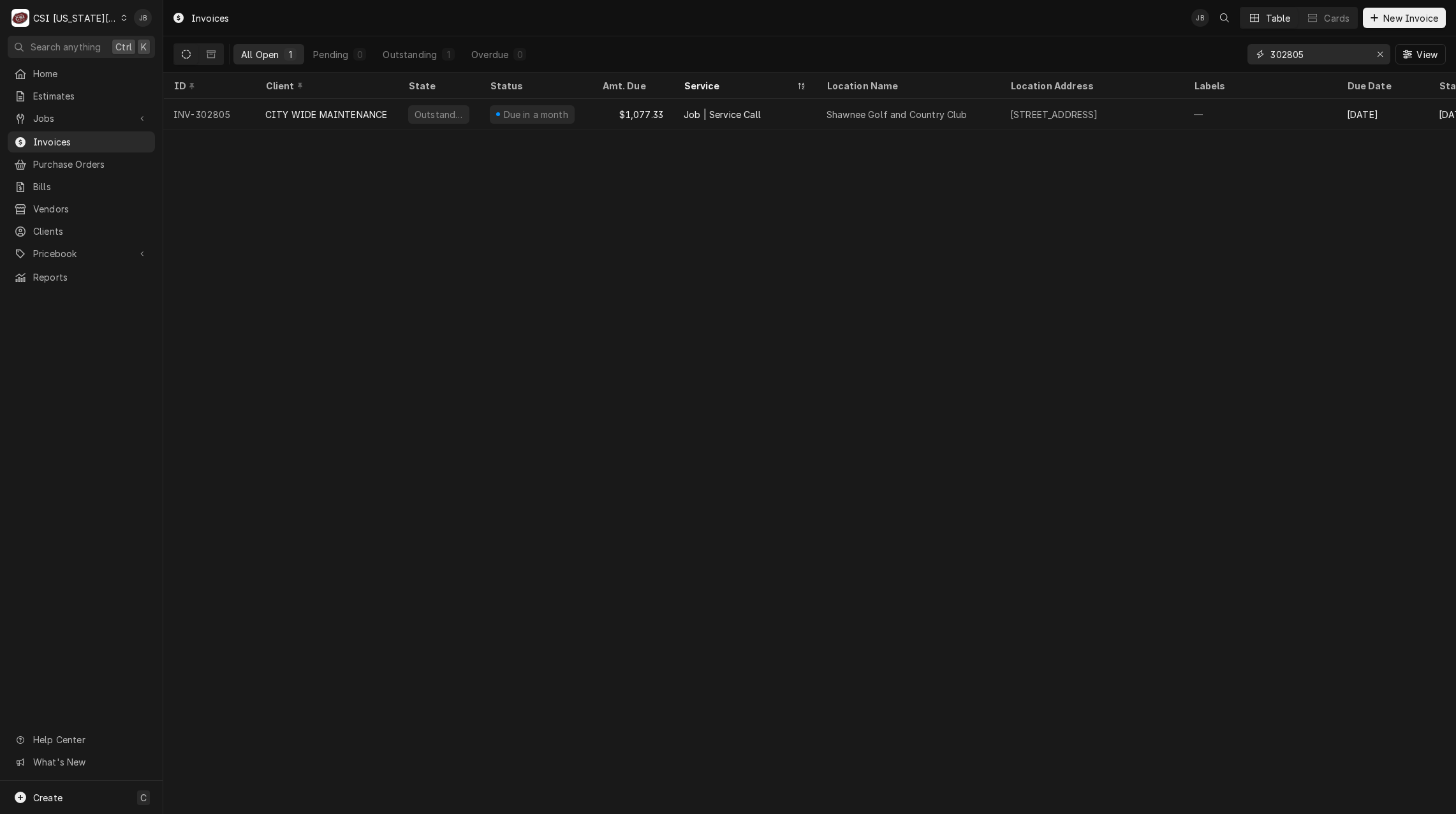
click at [1332, 59] on input "302805" at bounding box center [1318, 54] width 95 height 21
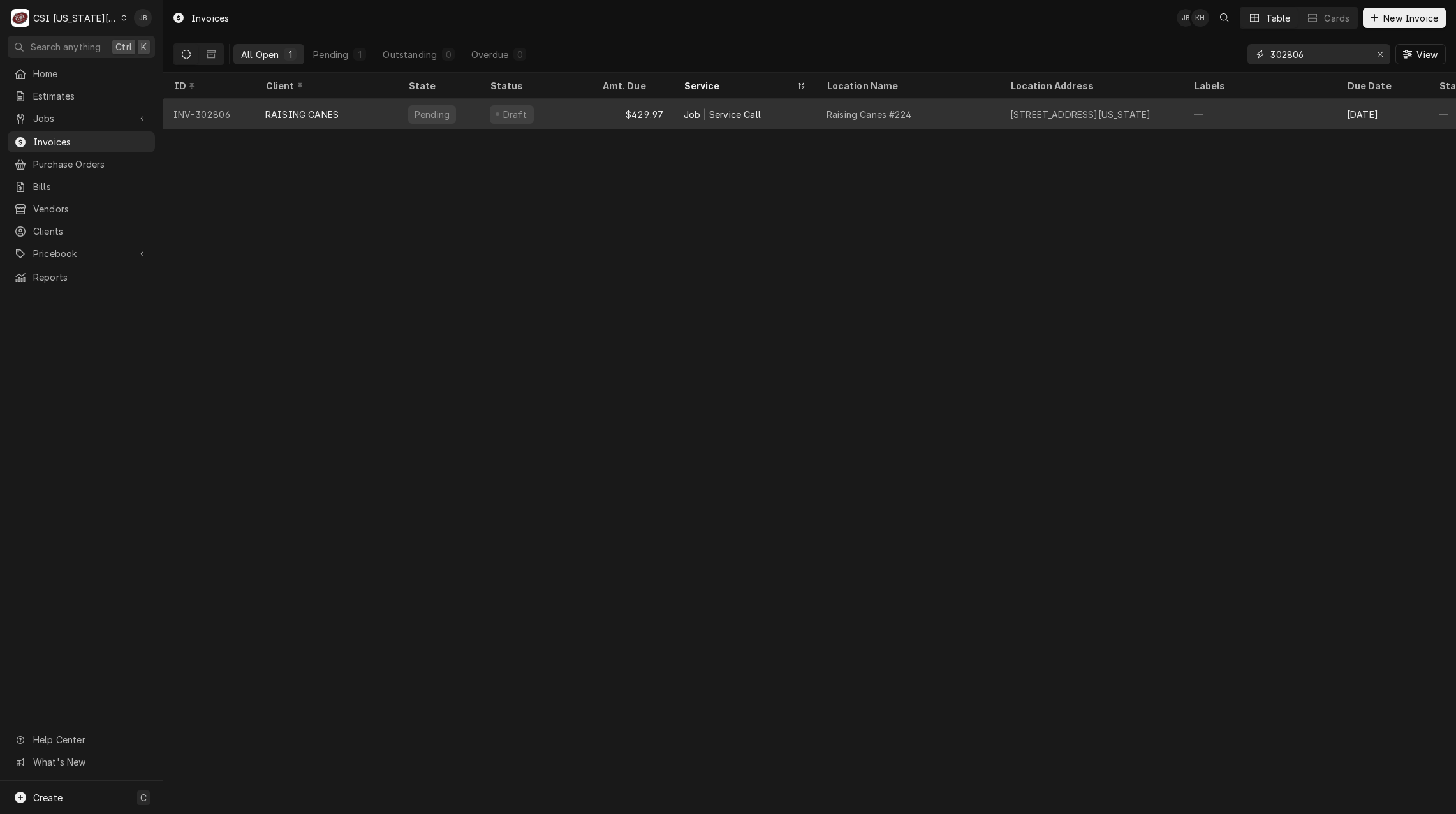
type input "302806"
click at [408, 107] on div "Pending" at bounding box center [432, 115] width 48 height 19
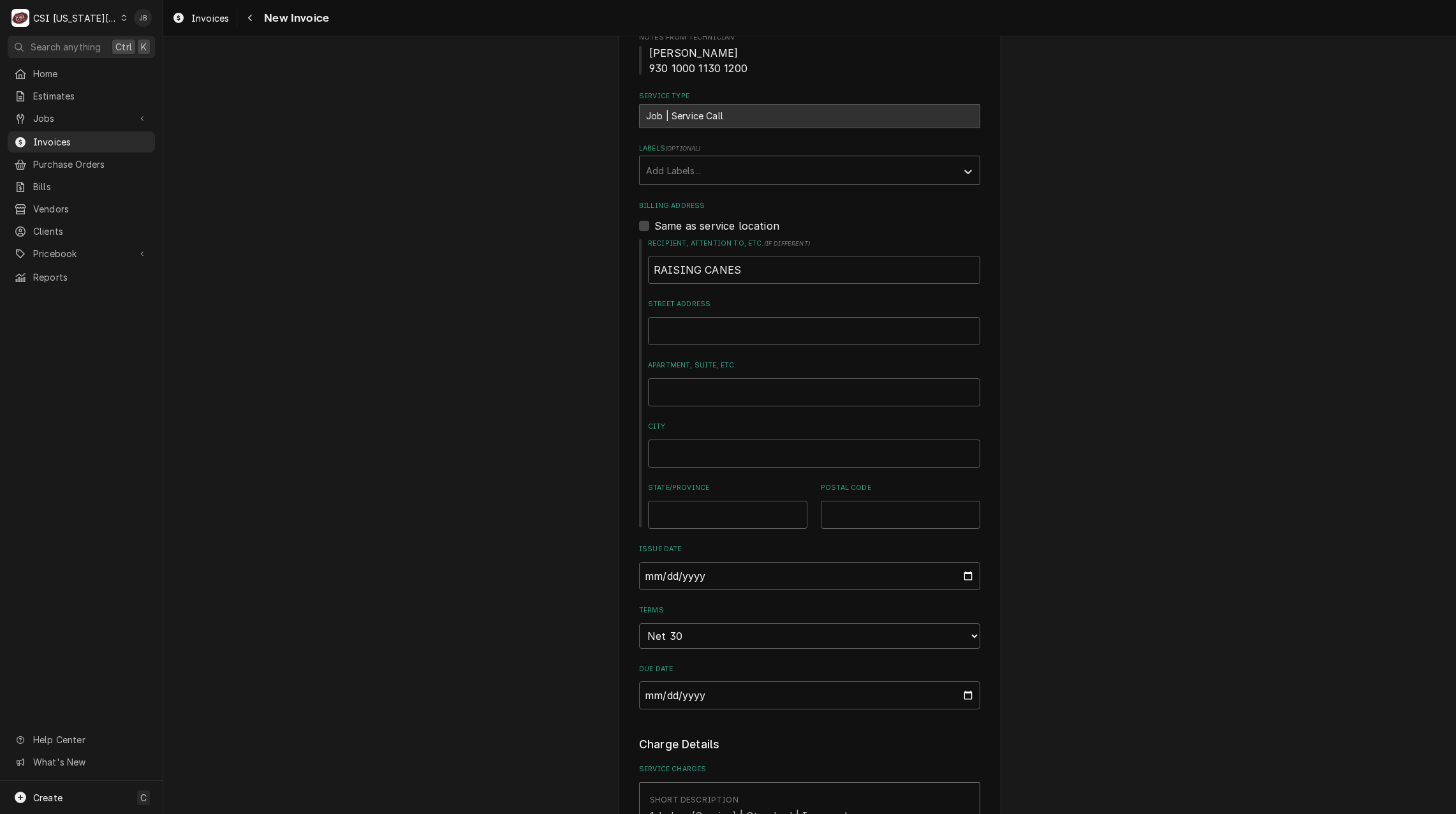
scroll to position [1084, 0]
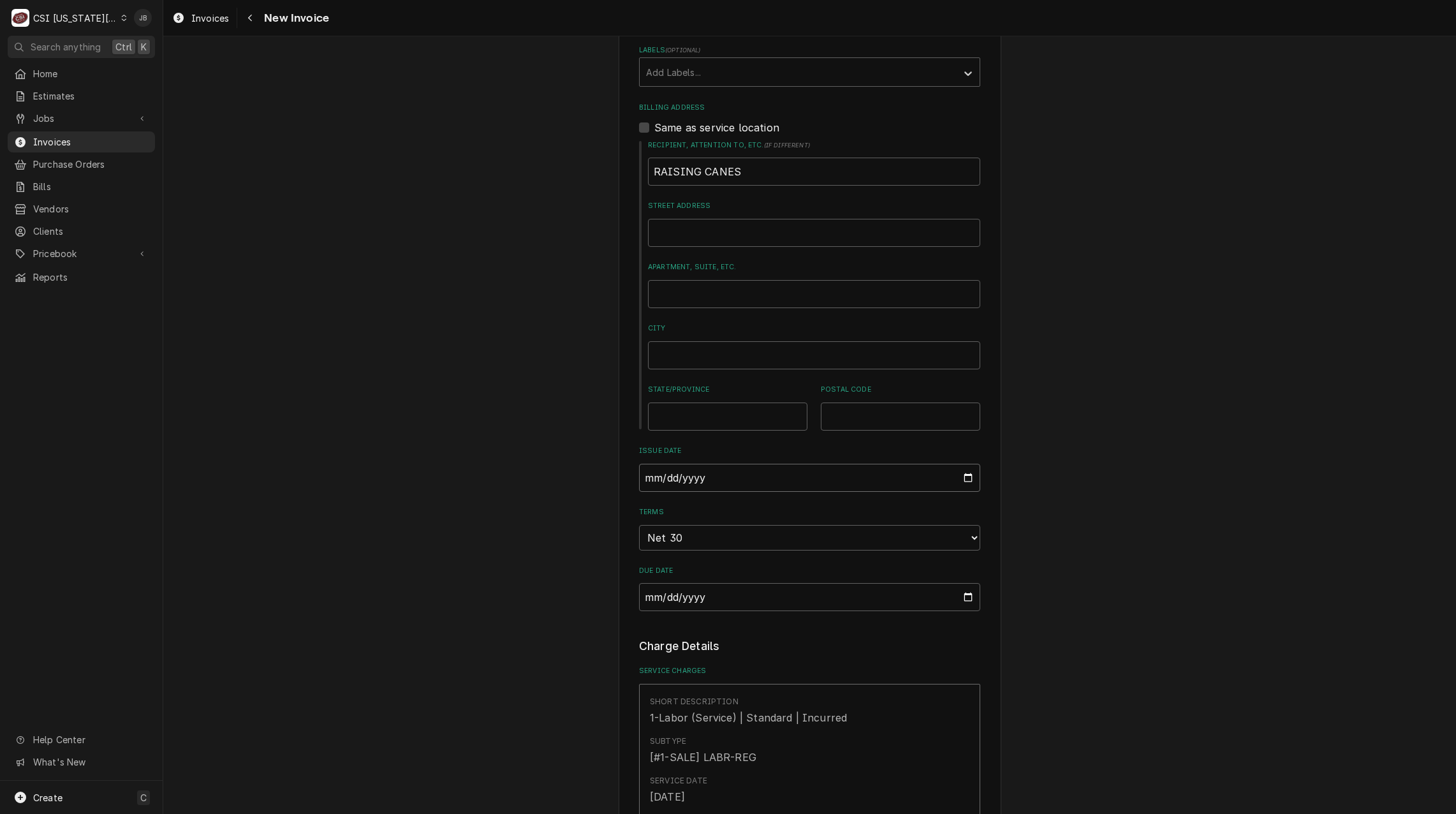
click at [960, 464] on input "2025-08-25" at bounding box center [809, 478] width 341 height 28
type textarea "x"
type input "2025-08-31"
click at [860, 573] on div "Please provide the following information to create your invoice: Client Details…" at bounding box center [809, 579] width 341 height 3174
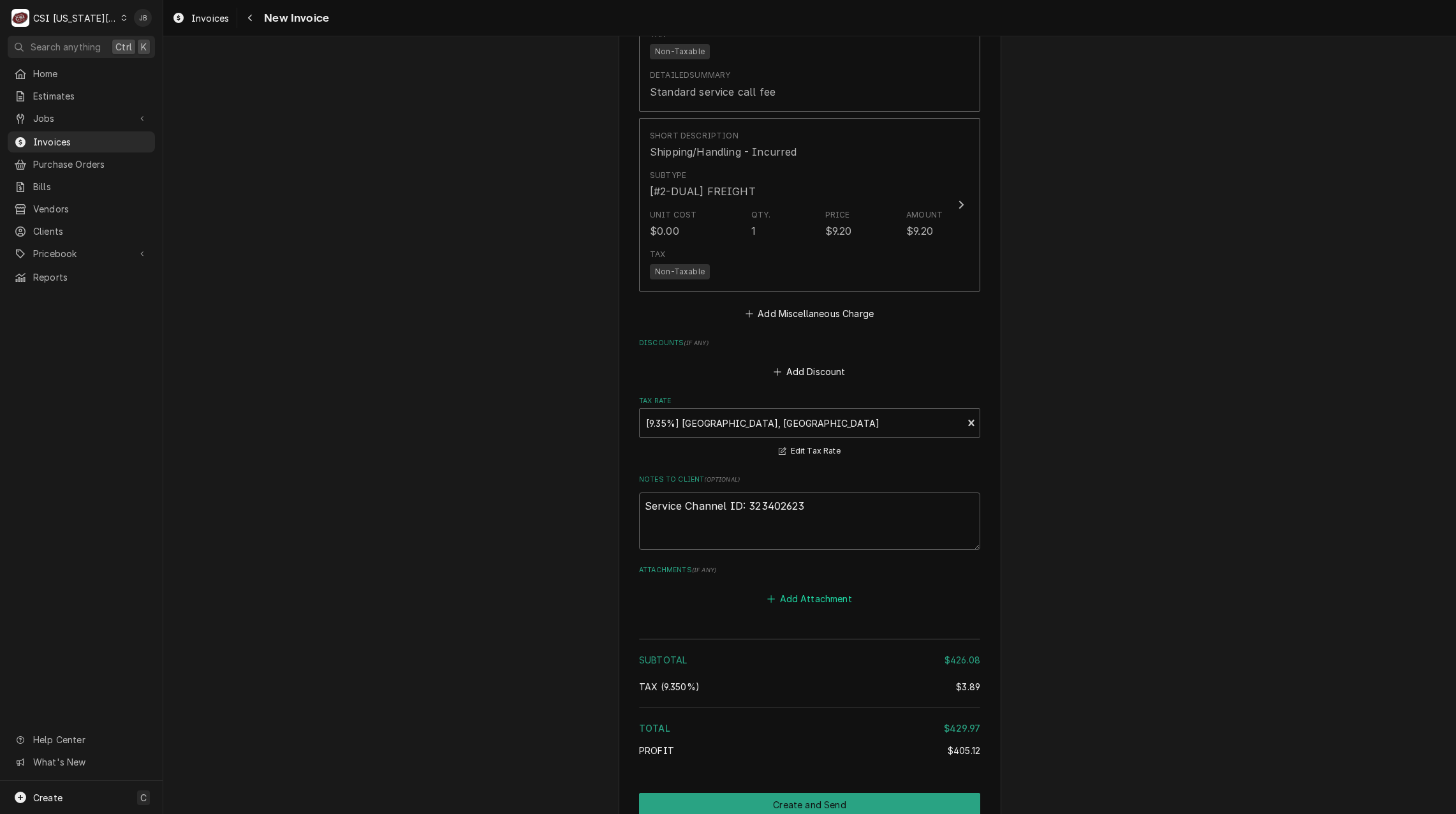
scroll to position [2738, 0]
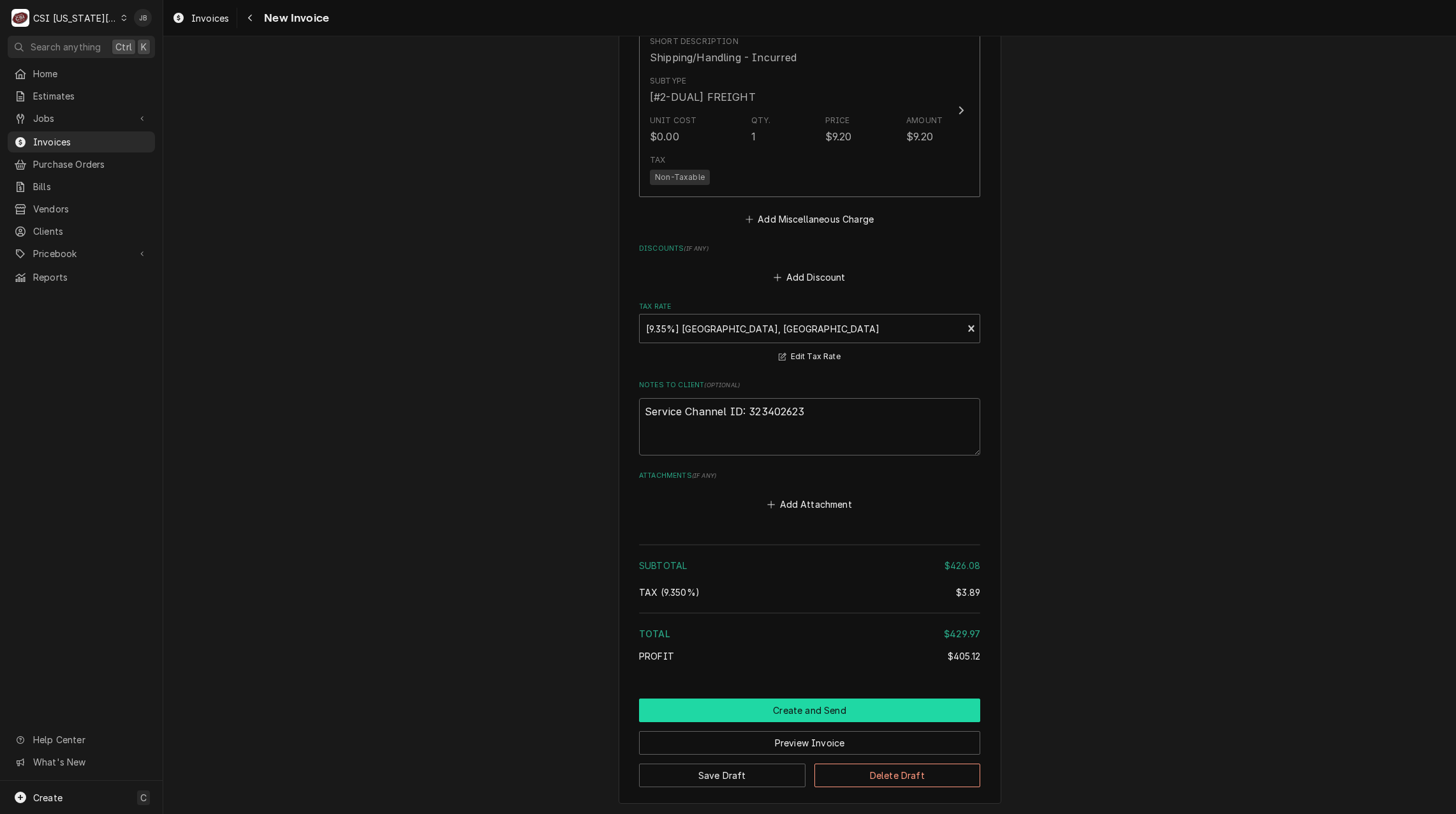
click at [748, 699] on button "Create and Send" at bounding box center [809, 711] width 341 height 24
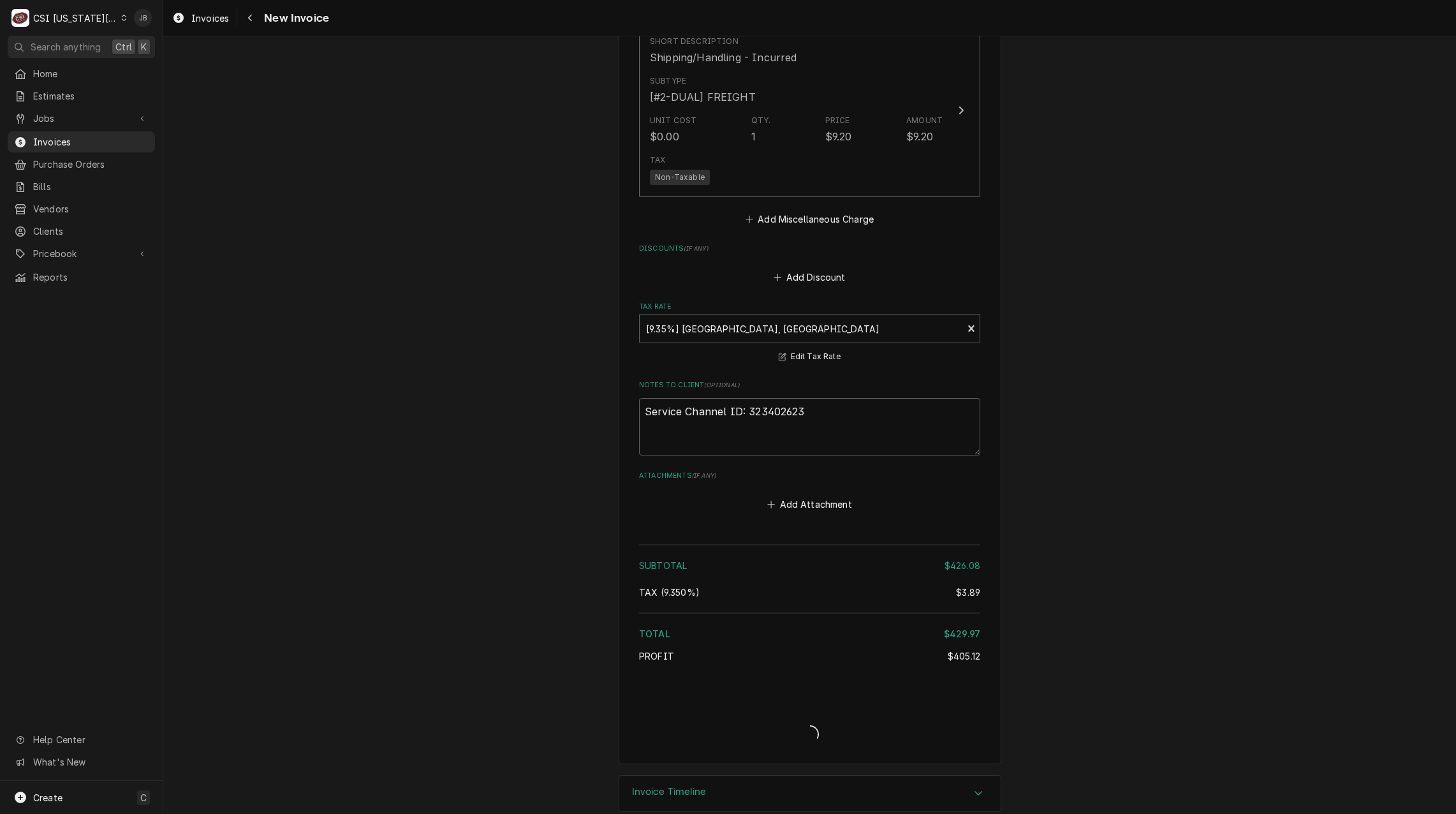
scroll to position [2698, 0]
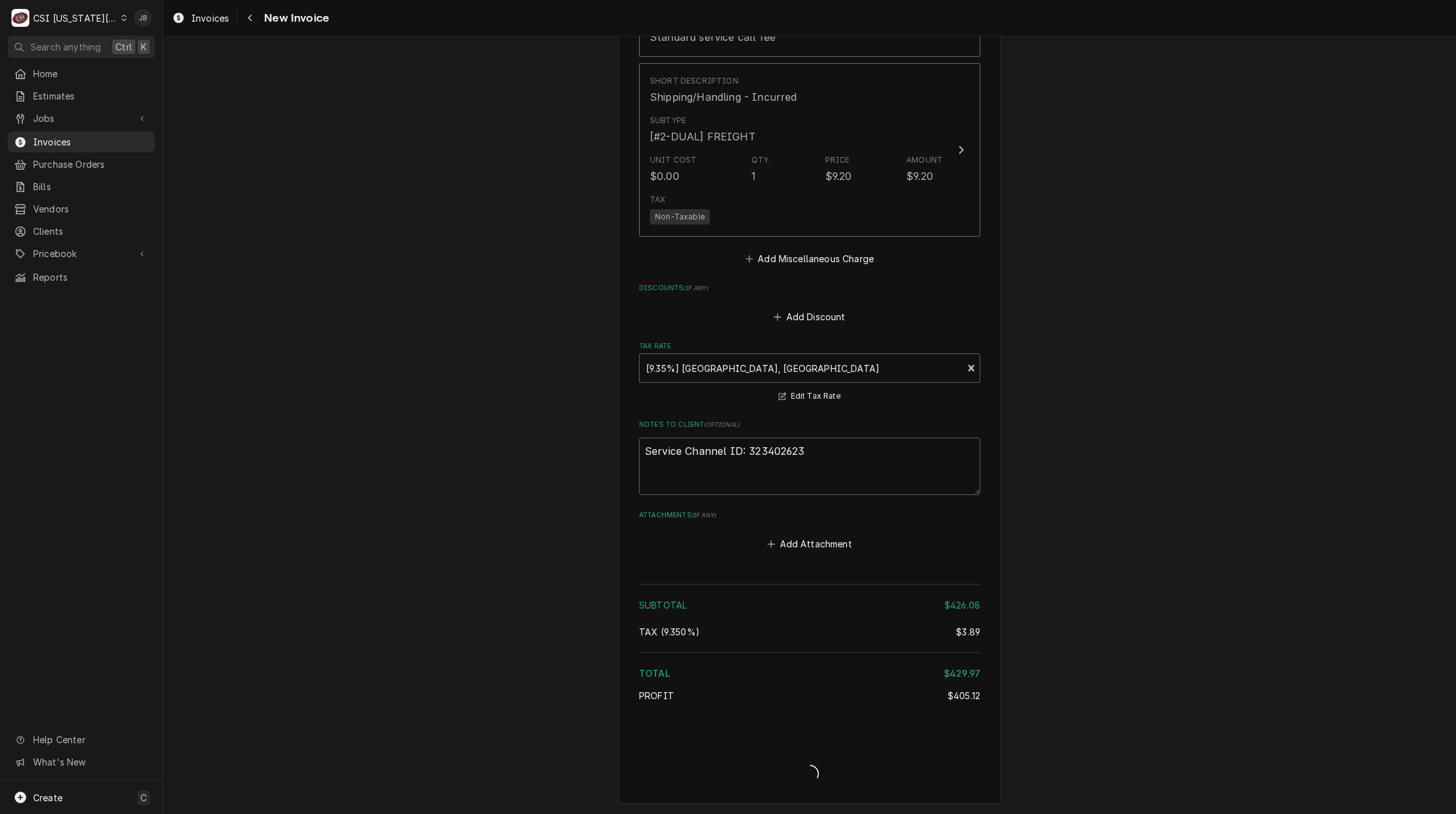
type textarea "x"
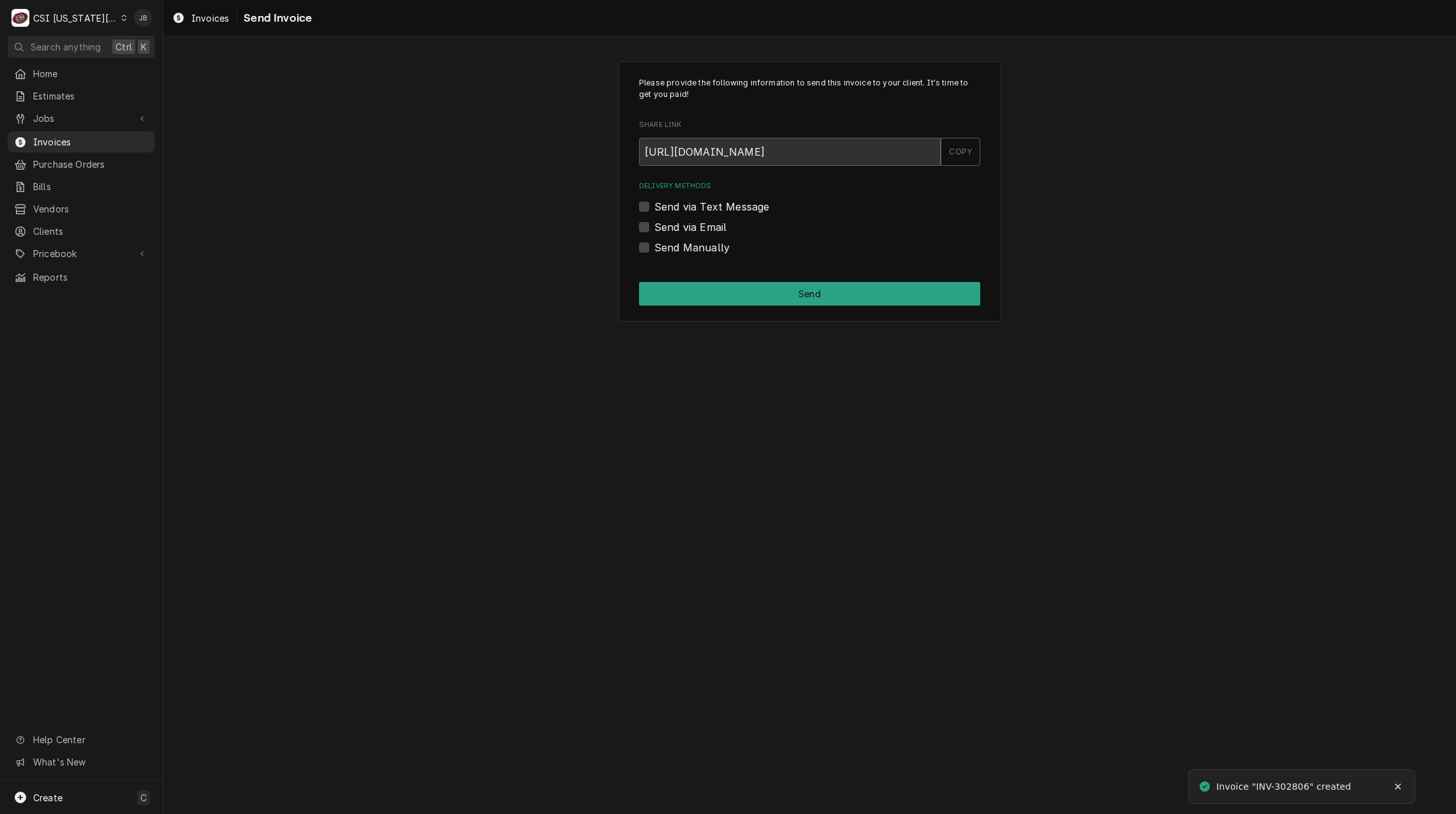
click at [689, 220] on label "Send via Email" at bounding box center [691, 227] width 72 height 15
click at [689, 220] on input "Send via Email" at bounding box center [825, 233] width 341 height 28
checkbox input "true"
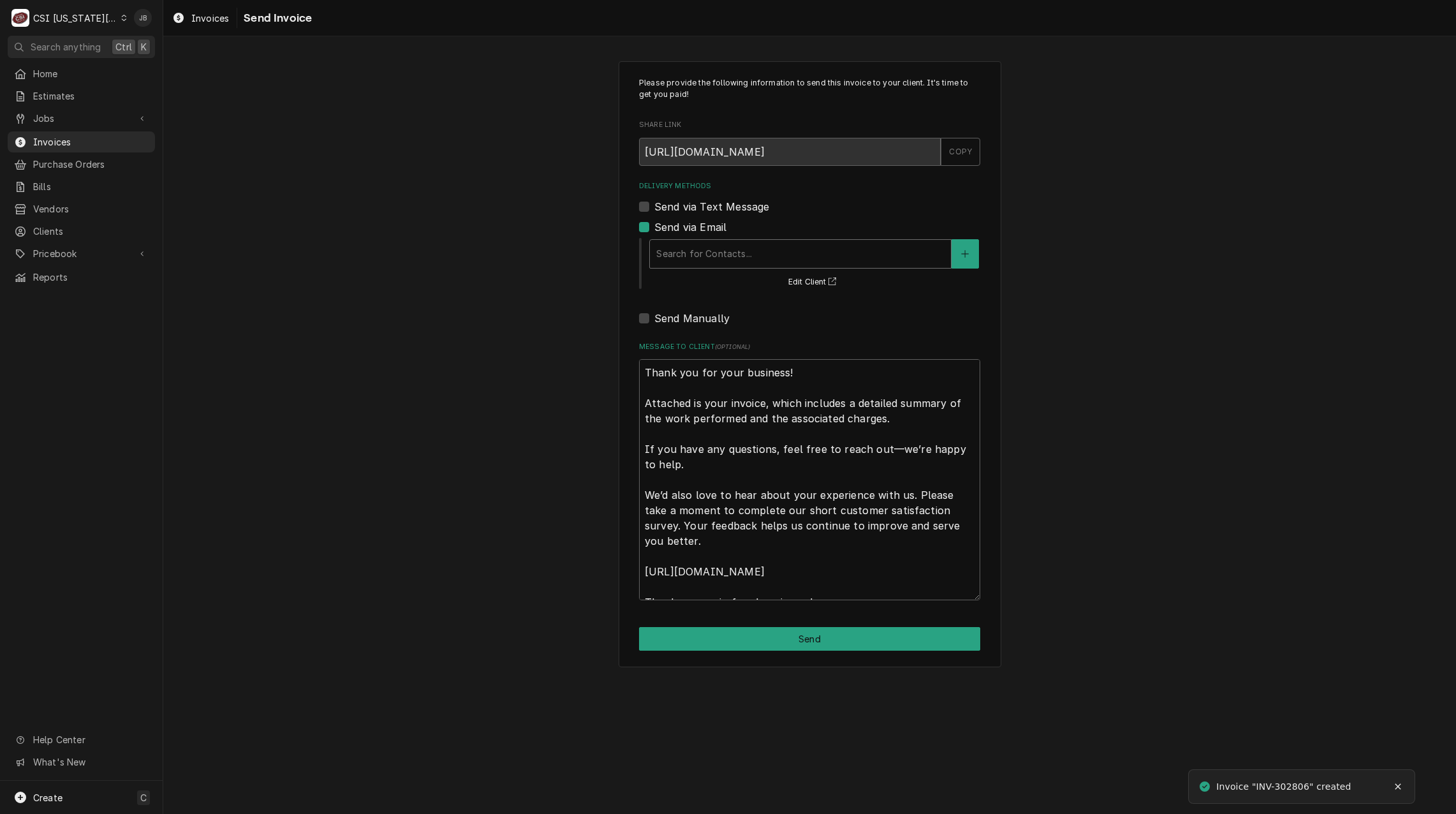
click at [730, 253] on div "Delivery Methods" at bounding box center [800, 254] width 288 height 23
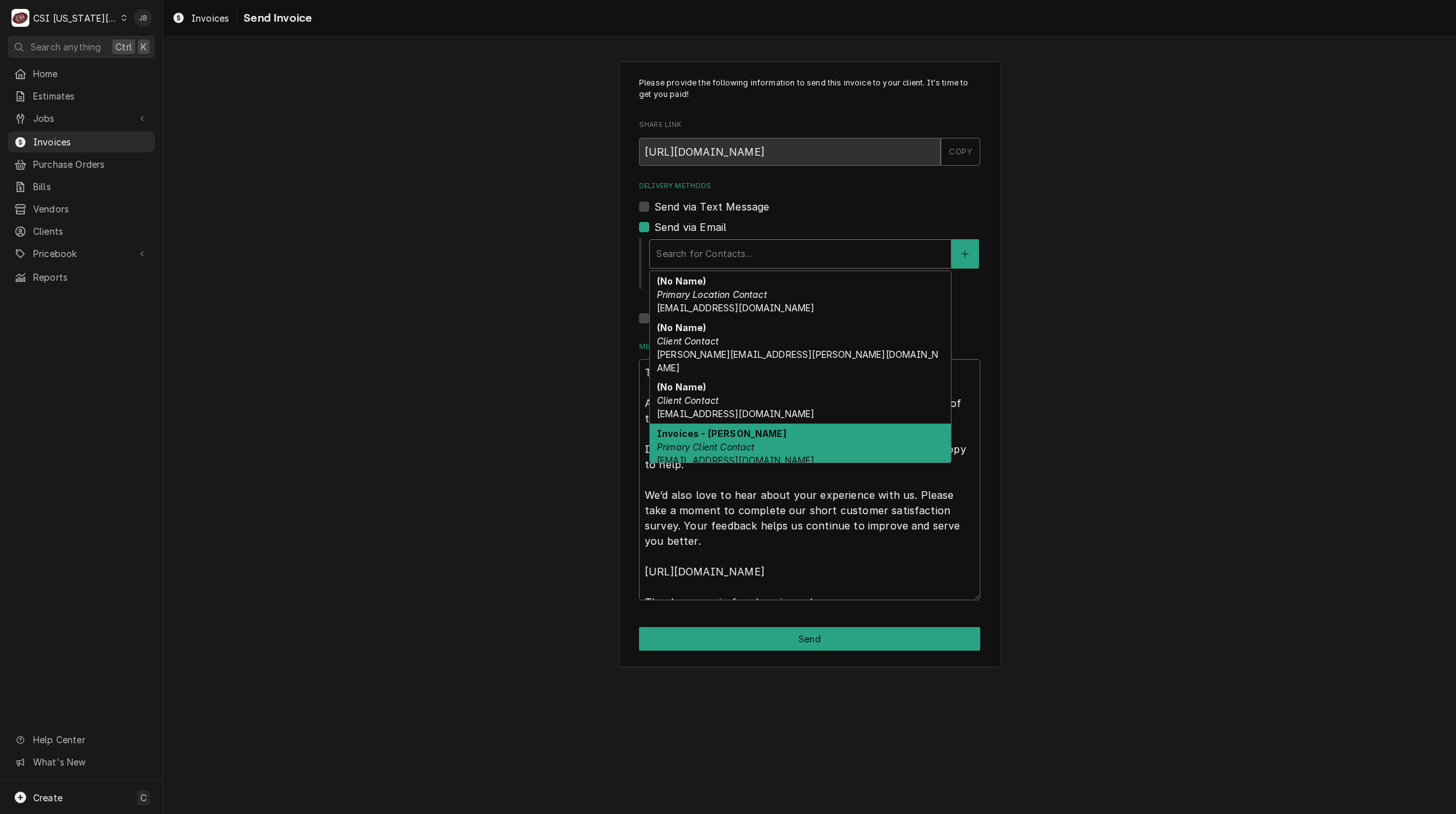
click at [769, 429] on div "Invoices - [PERSON_NAME] Primary Client Contact [EMAIL_ADDRESS][DOMAIN_NAME]" at bounding box center [801, 447] width 301 height 46
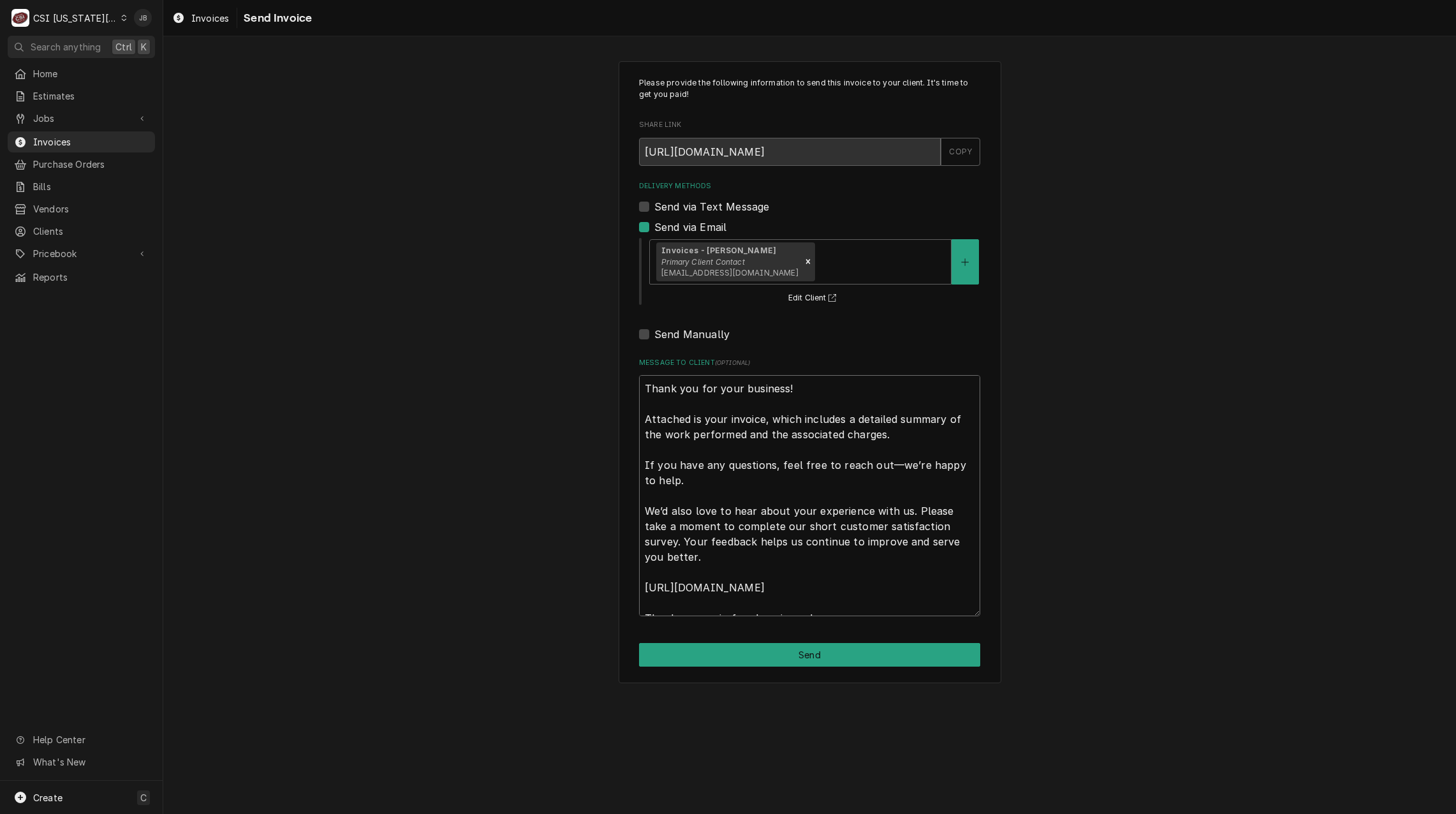
scroll to position [15, 0]
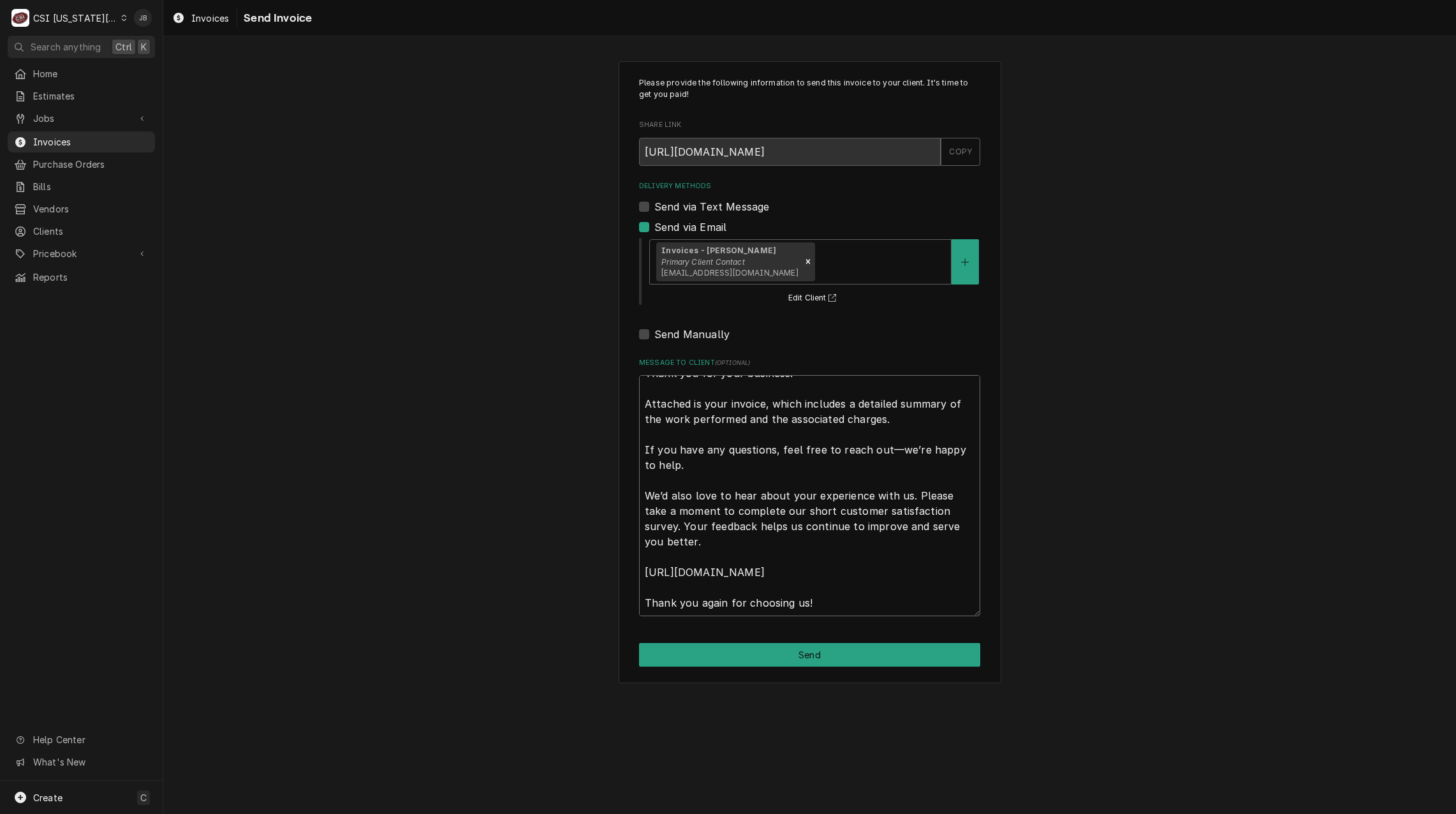
drag, startPoint x: 647, startPoint y: 384, endPoint x: 1131, endPoint y: 761, distance: 613.5
click at [1118, 756] on div "Please provide the following information to send this invoice to your client. I…" at bounding box center [809, 425] width 1293 height 778
type textarea "x"
type textarea "a"
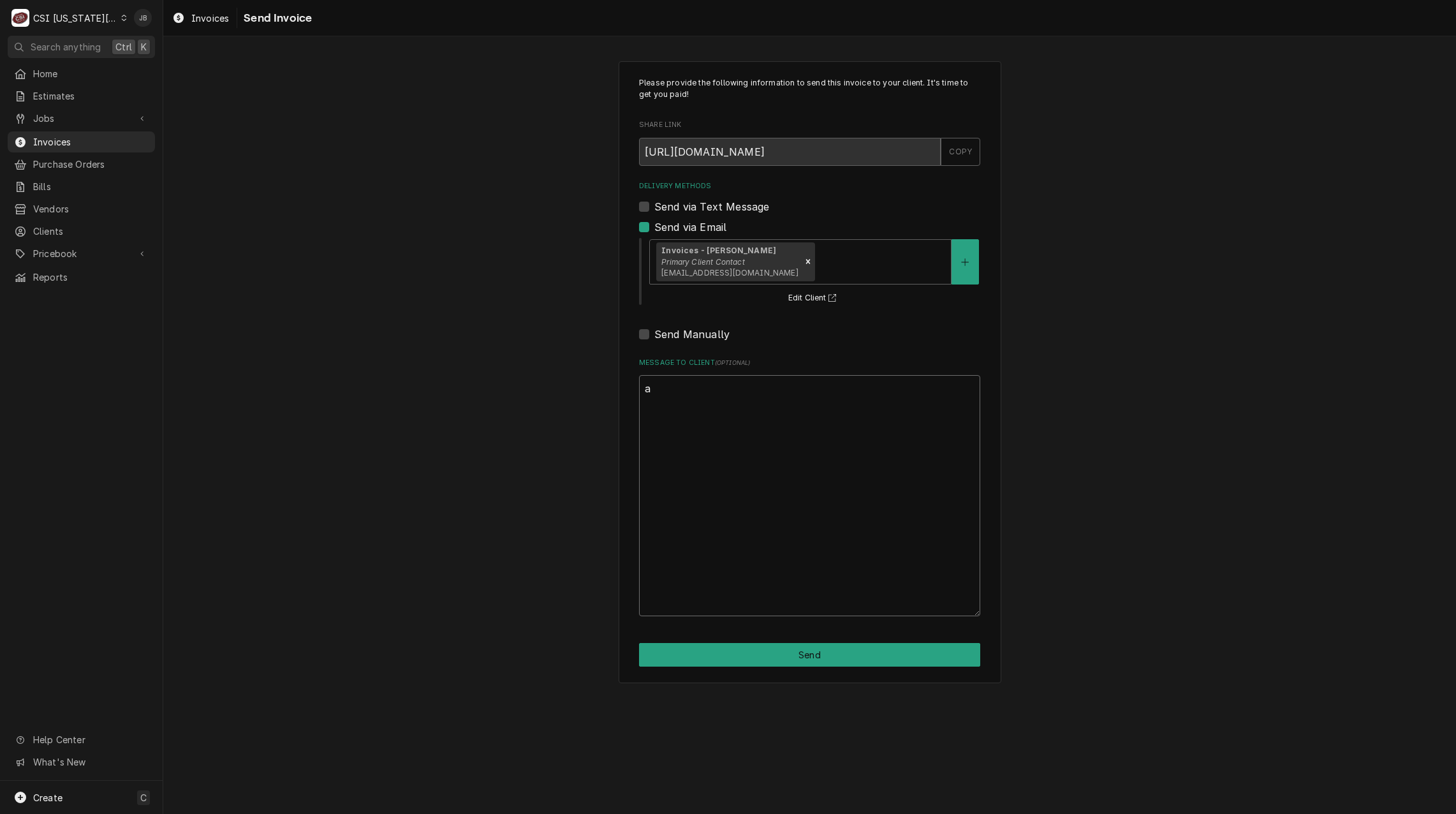
scroll to position [0, 0]
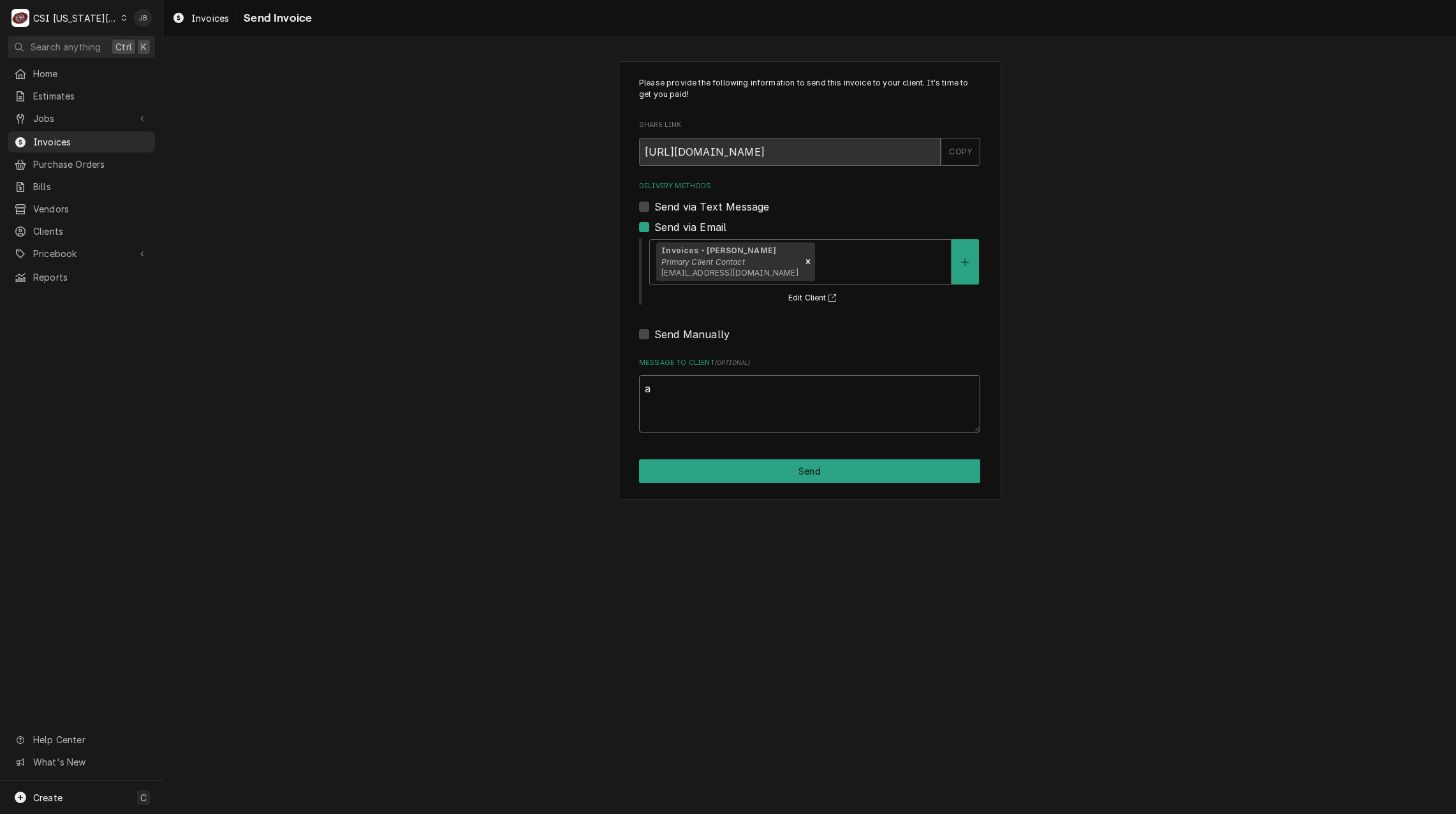
type textarea "x"
type textarea "ap"
type textarea "x"
type textarea "app"
type textarea "x"
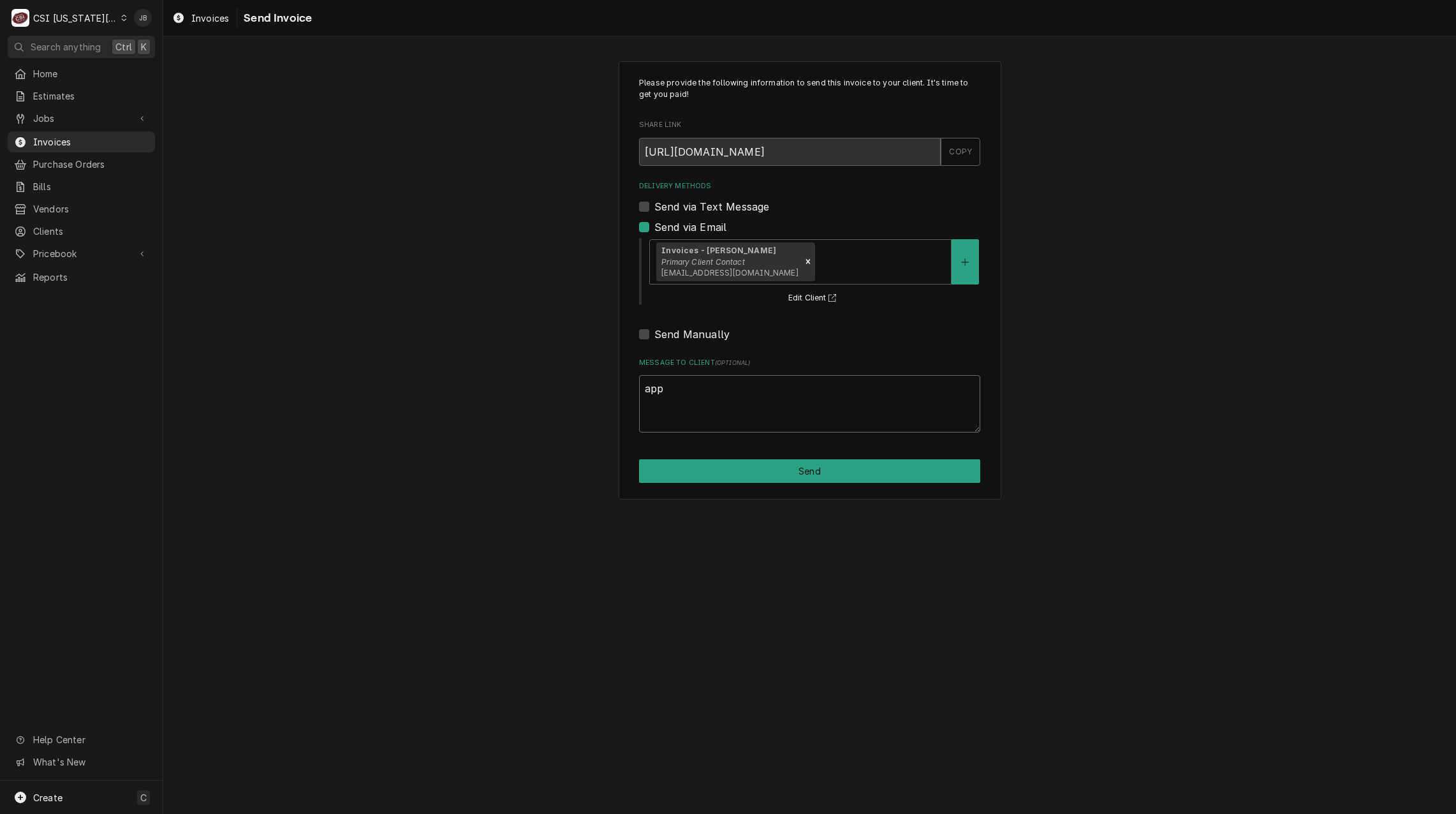
type textarea "appr"
type textarea "x"
type textarea "appro"
type textarea "x"
type textarea "approv"
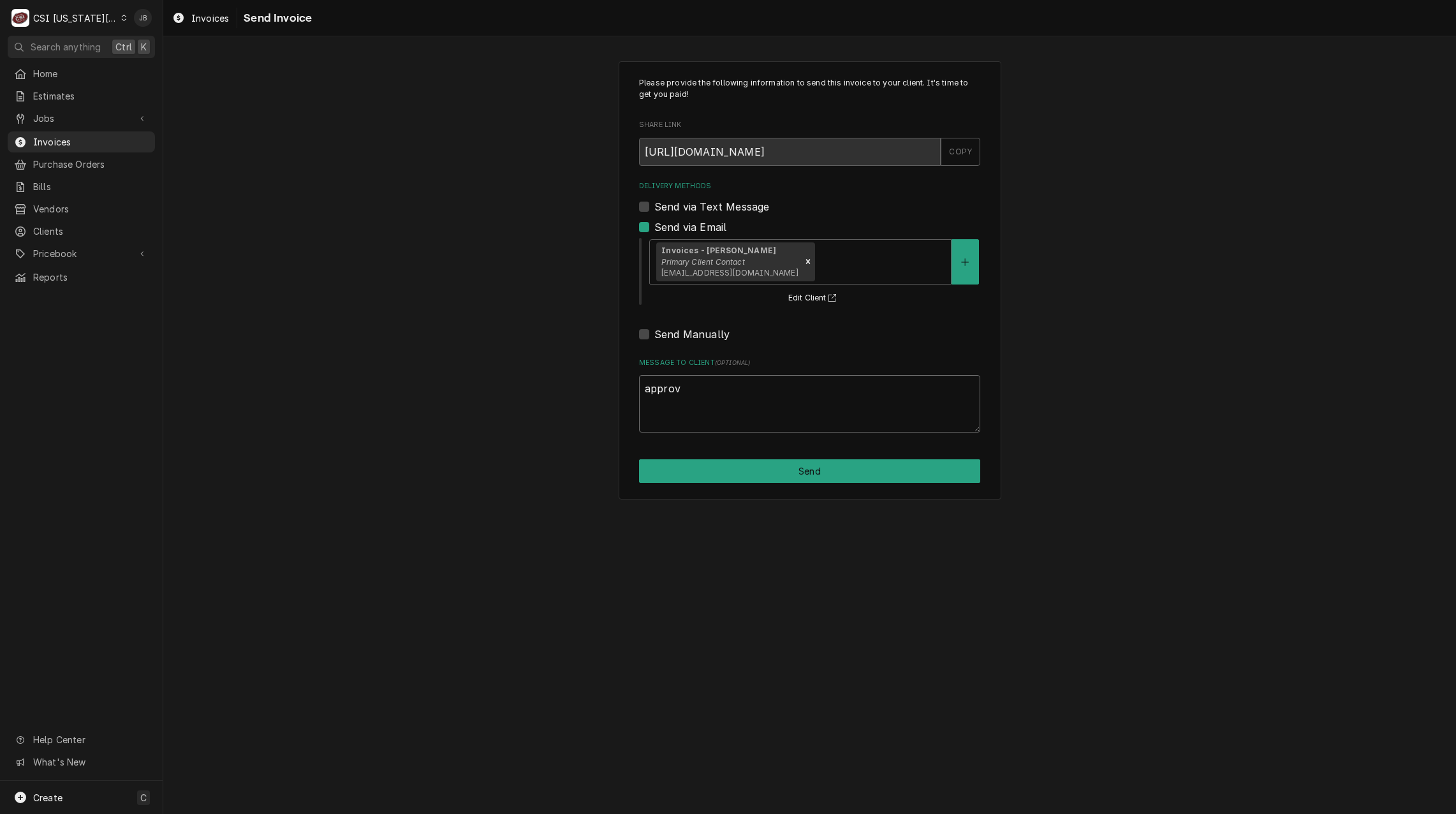
type textarea "x"
type textarea "approve"
type textarea "x"
type textarea "approved"
type textarea "x"
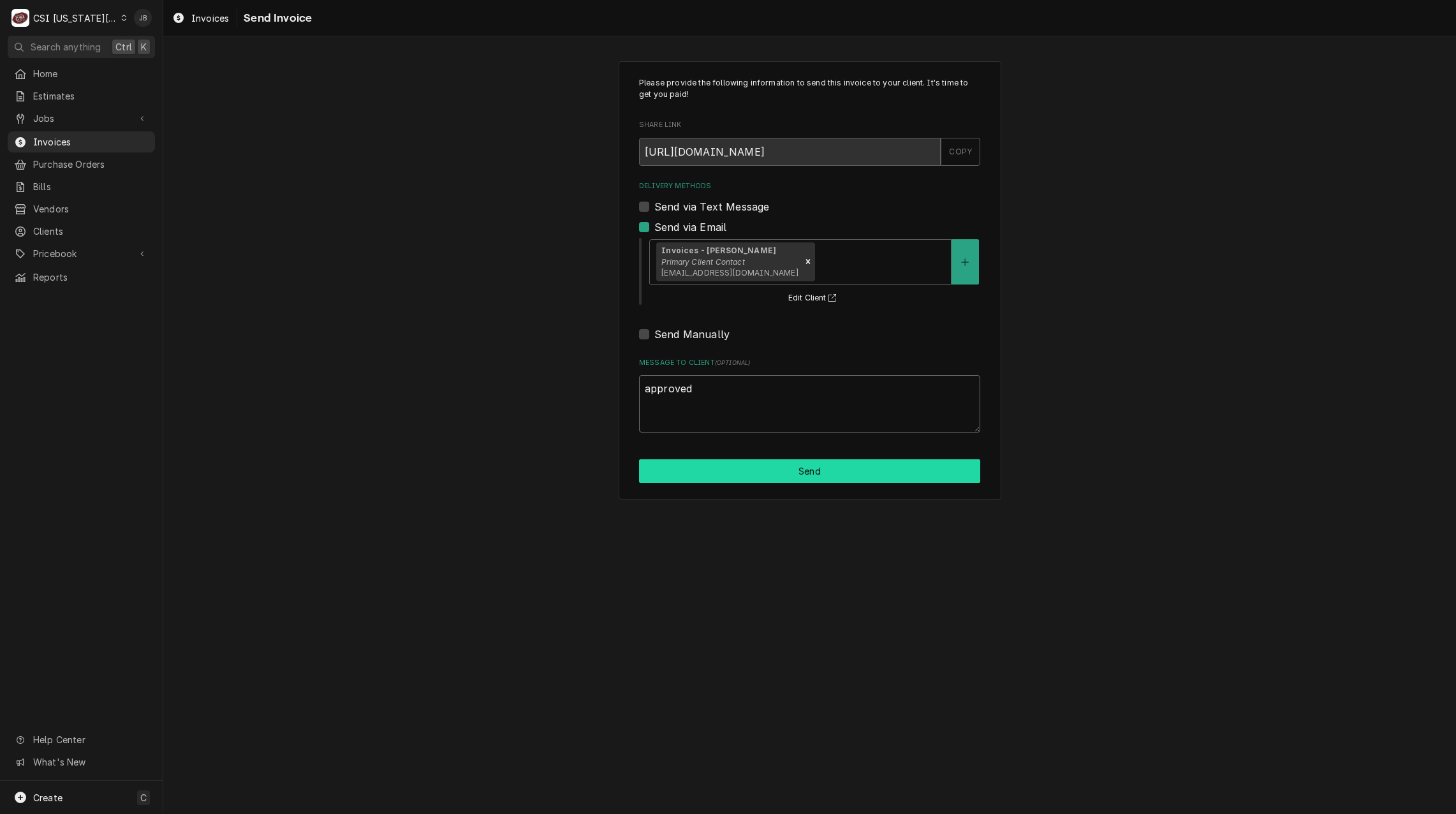
type textarea "approved"
click at [783, 471] on button "Send" at bounding box center [809, 471] width 341 height 24
type textarea "x"
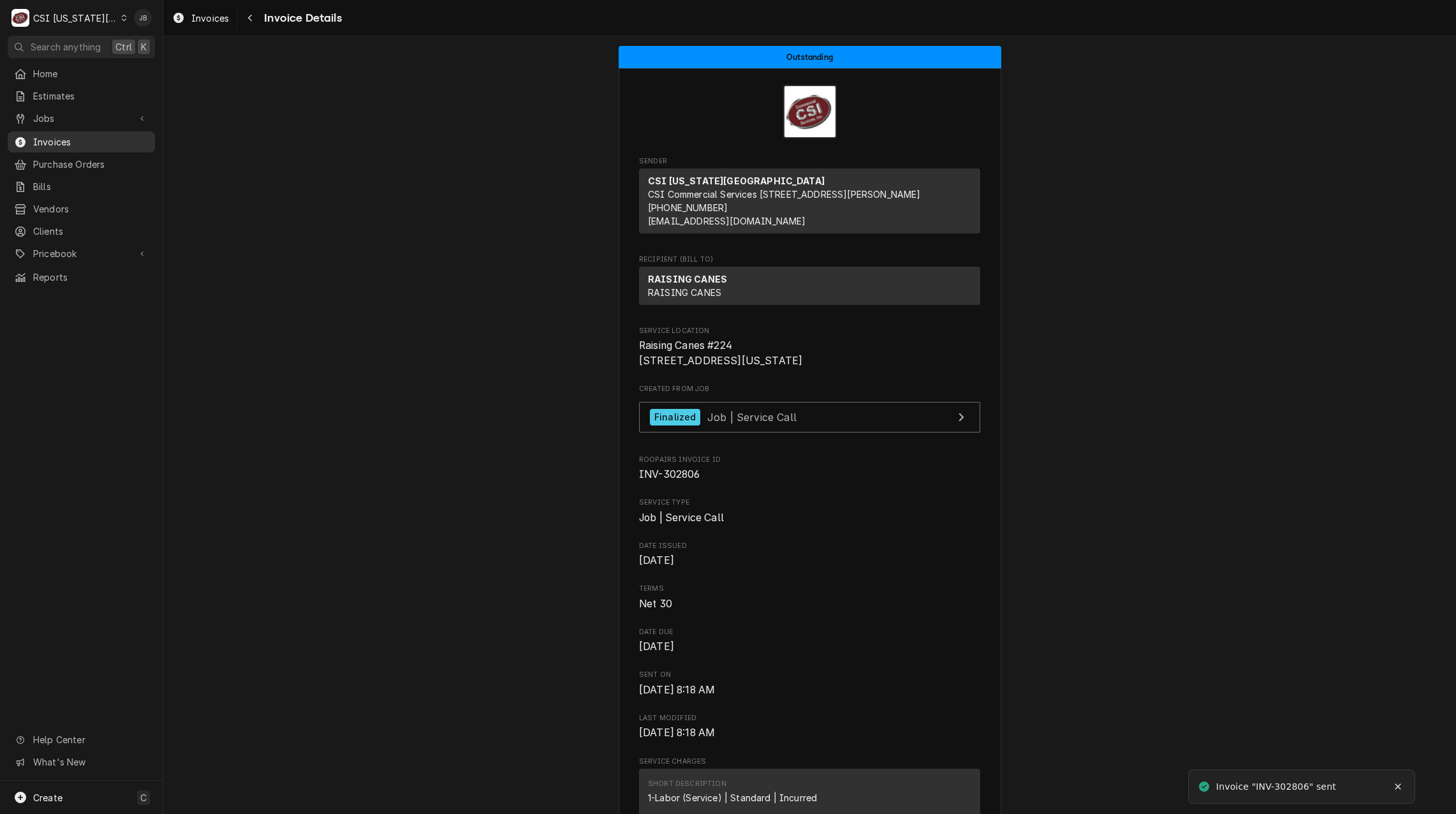
click at [88, 135] on span "Invoices" at bounding box center [91, 142] width 115 height 13
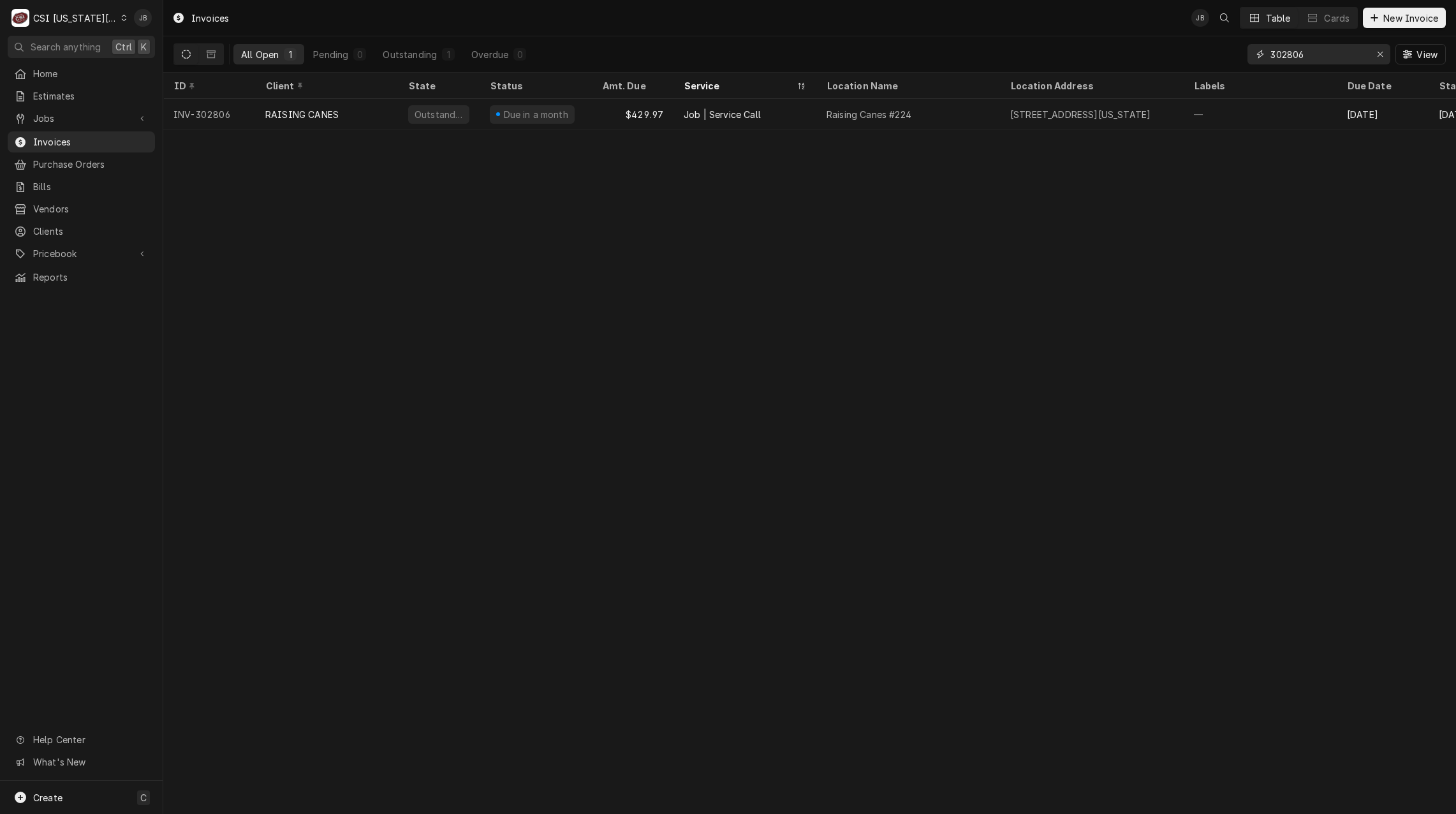
click at [1329, 56] on input "302806" at bounding box center [1318, 54] width 95 height 21
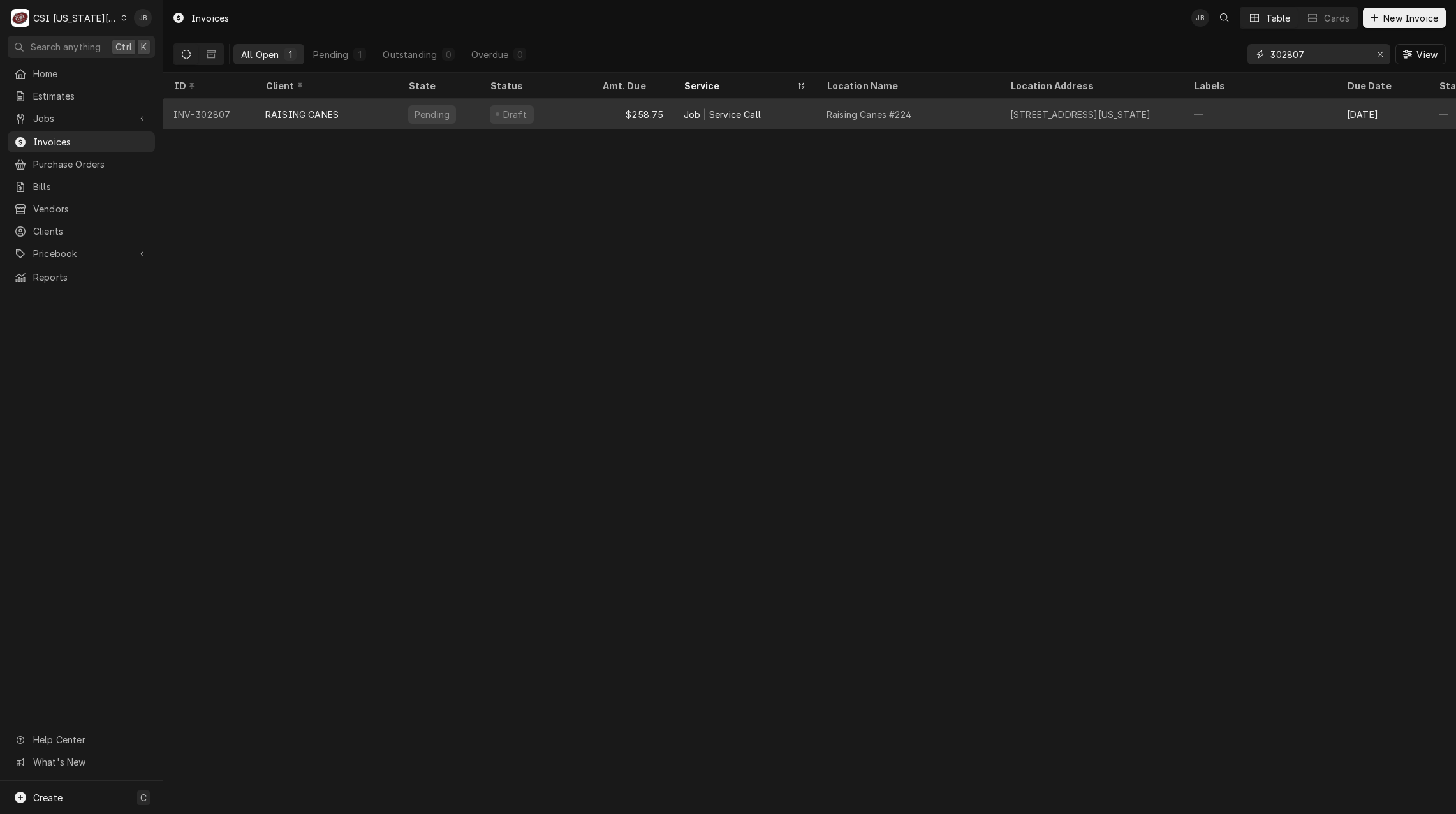
type input "302807"
click at [351, 105] on div "RAISING CANES" at bounding box center [327, 114] width 143 height 30
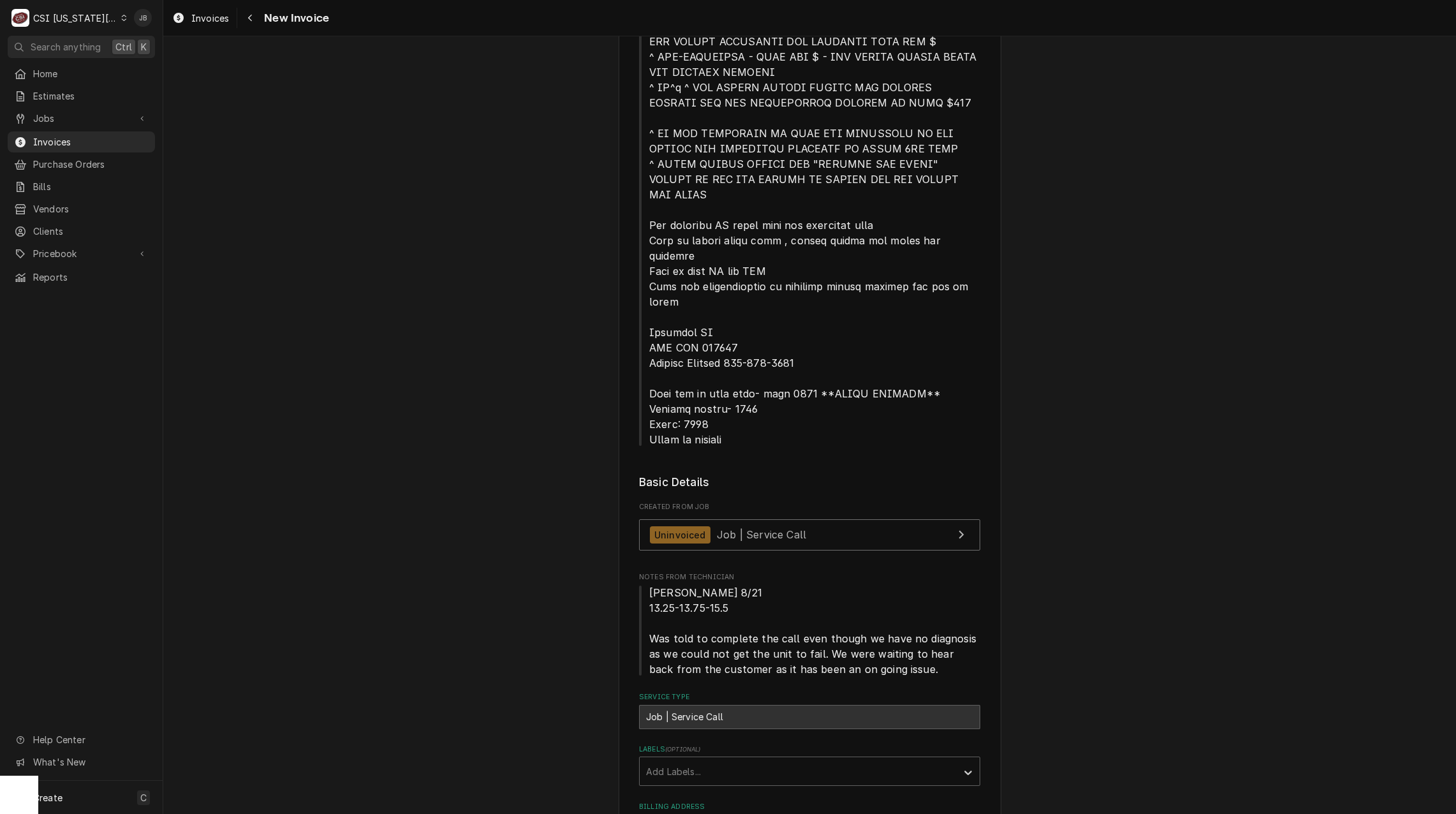
scroll to position [638, 0]
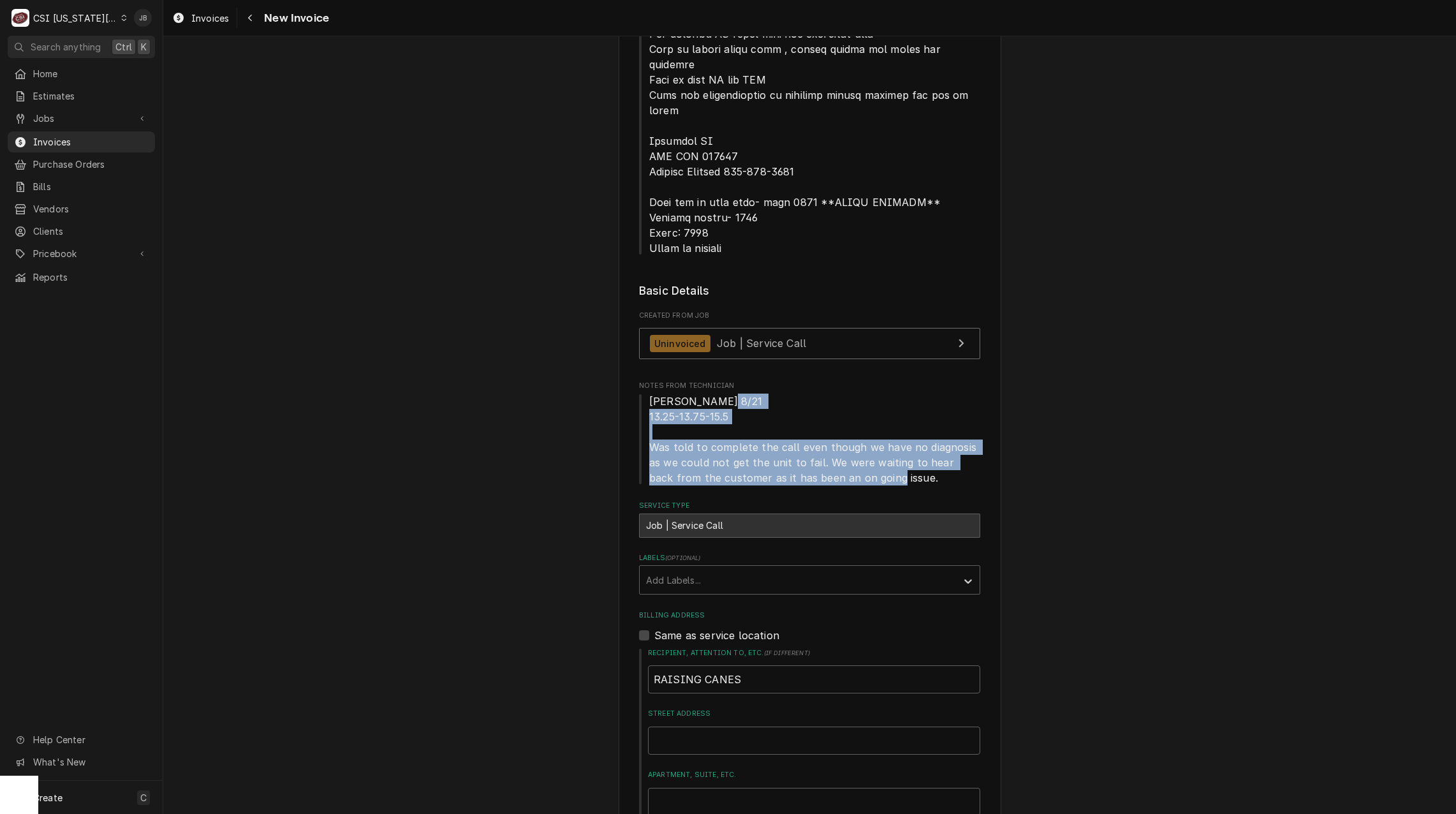
drag, startPoint x: 891, startPoint y: 417, endPoint x: 638, endPoint y: 361, distance: 259.1
click at [639, 394] on span "Phil B 8/21 13.25-13.75-15.5 Was told to complete the call even though we have …" at bounding box center [809, 439] width 341 height 92
drag, startPoint x: 638, startPoint y: 361, endPoint x: 881, endPoint y: 369, distance: 243.1
click at [881, 394] on span "Phil B 8/21 13.25-13.75-15.5 Was told to complete the call even though we have …" at bounding box center [809, 439] width 341 height 92
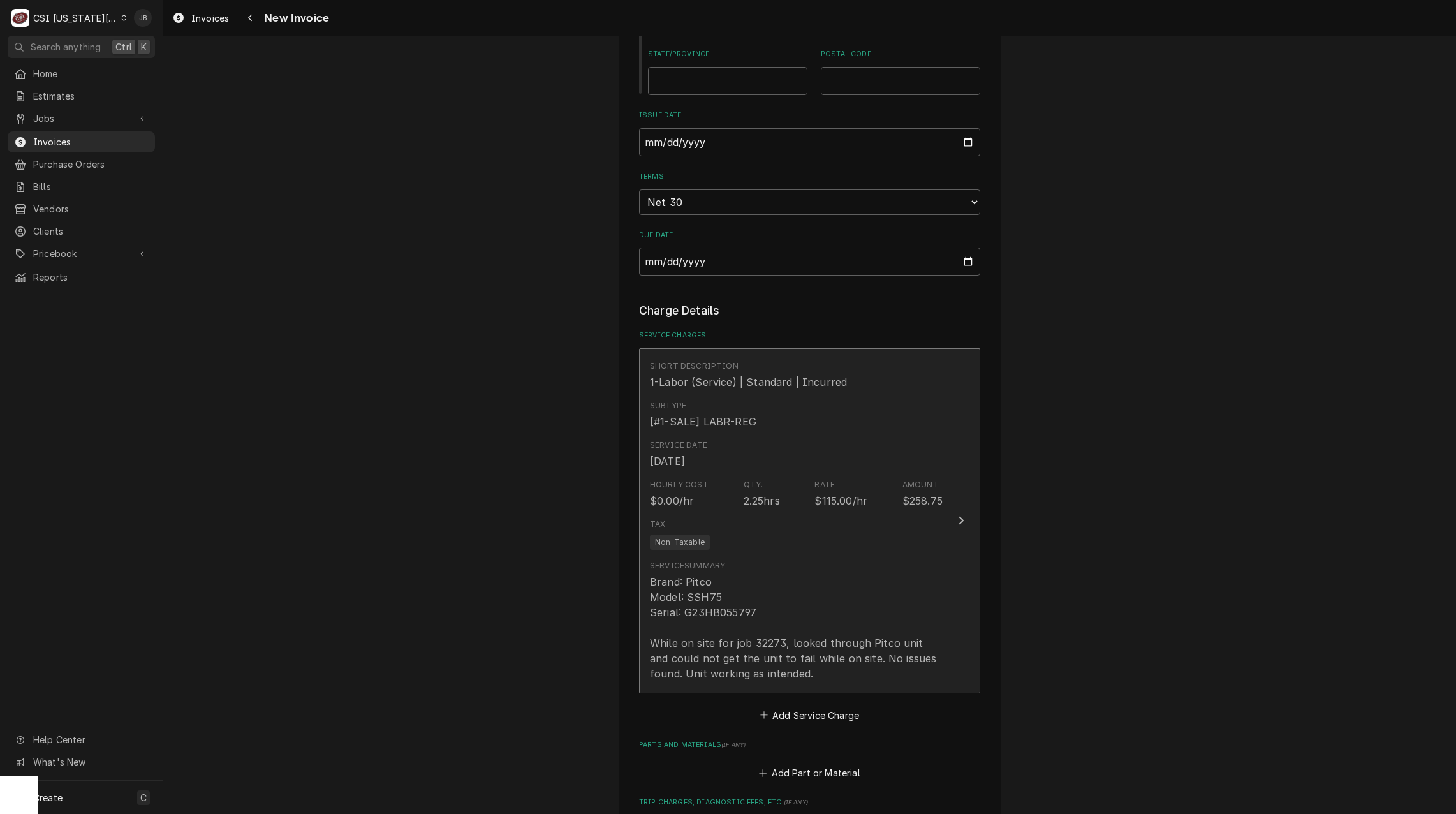
scroll to position [1531, 0]
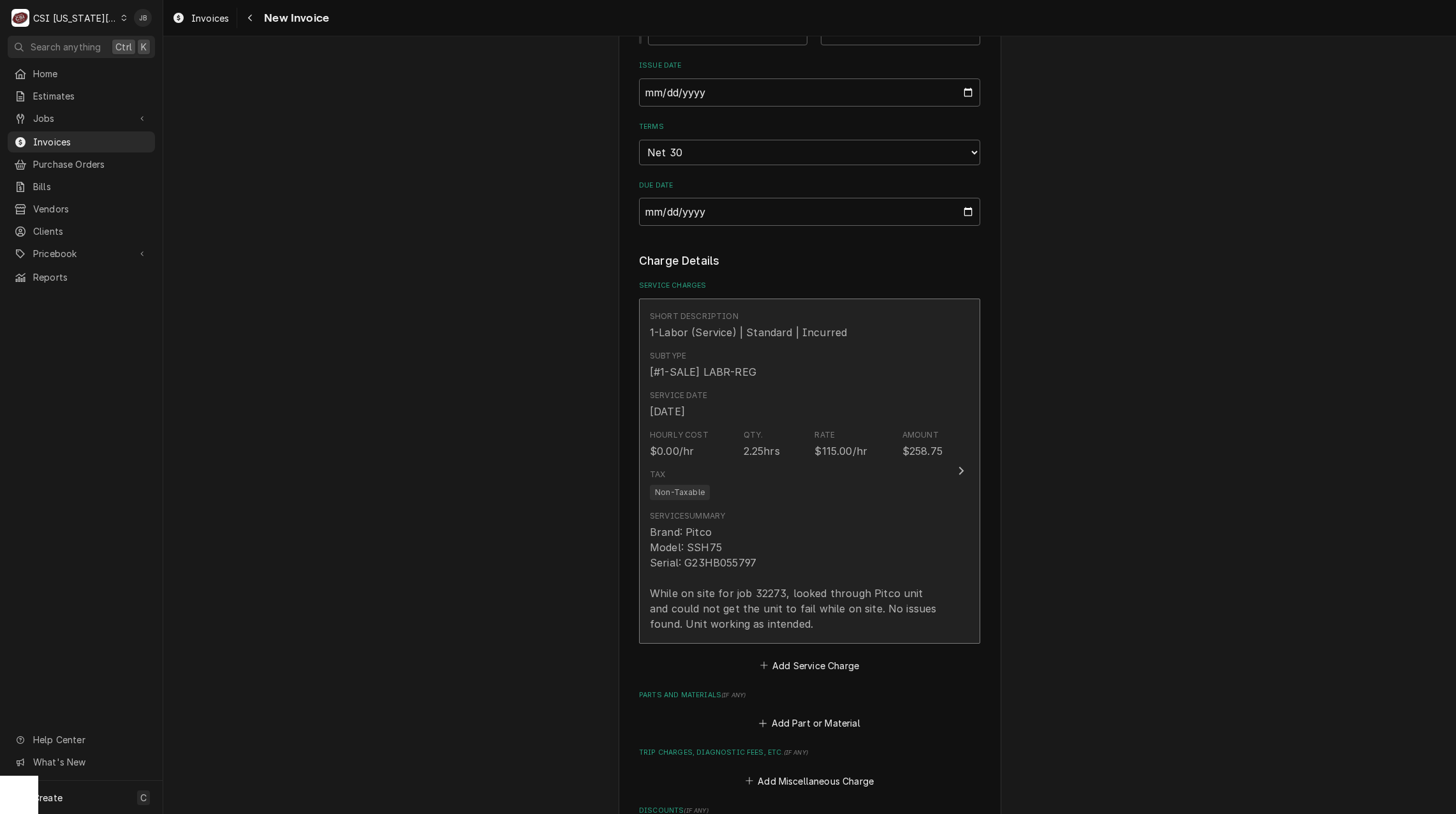
click at [799, 505] on div "Service Summary Brand: Pitco Model: SSH75 Serial: G23HB055797 While on site for…" at bounding box center [797, 571] width 293 height 131
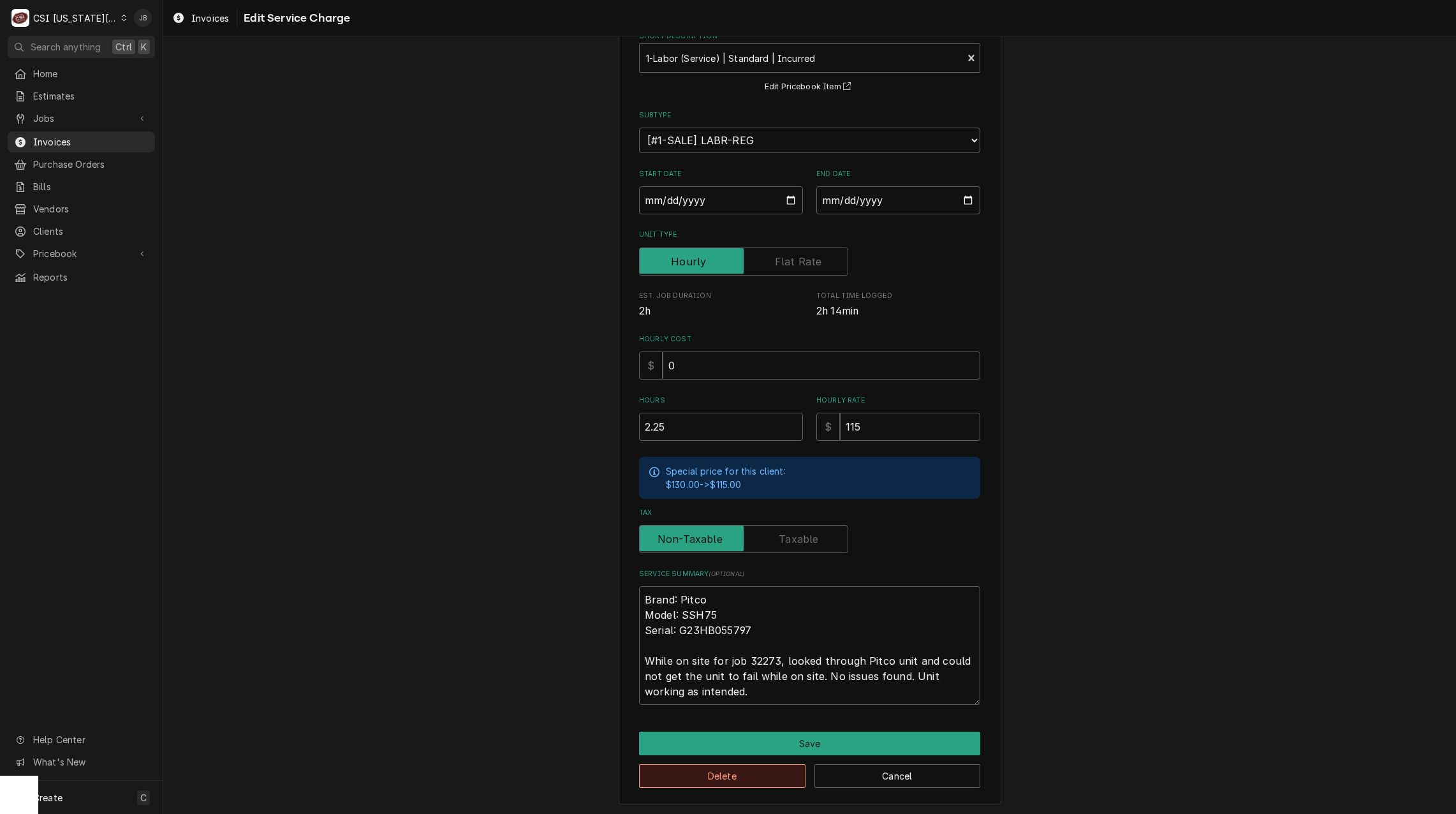
click at [714, 773] on button "Delete" at bounding box center [722, 776] width 166 height 24
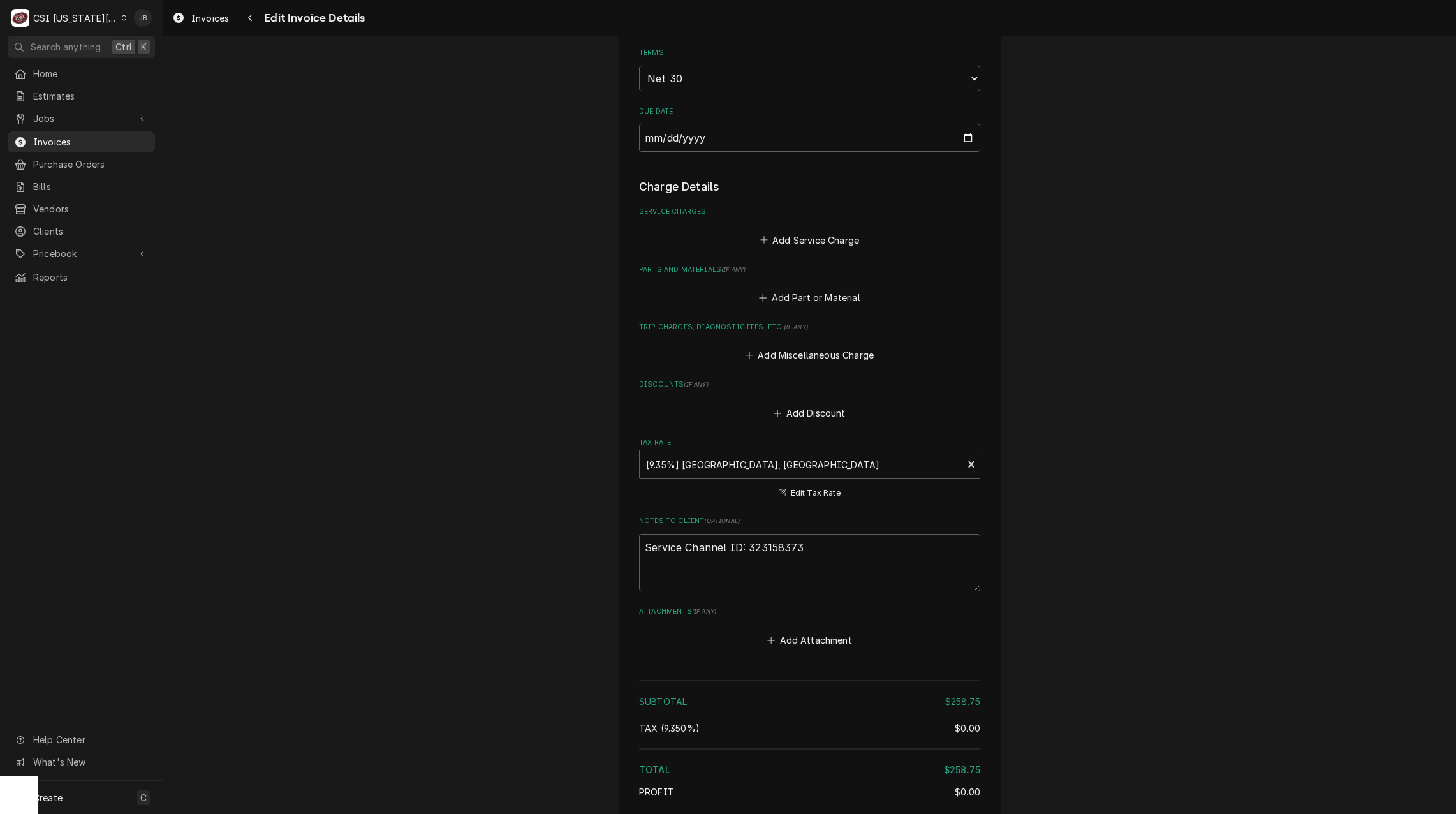
scroll to position [1741, 0]
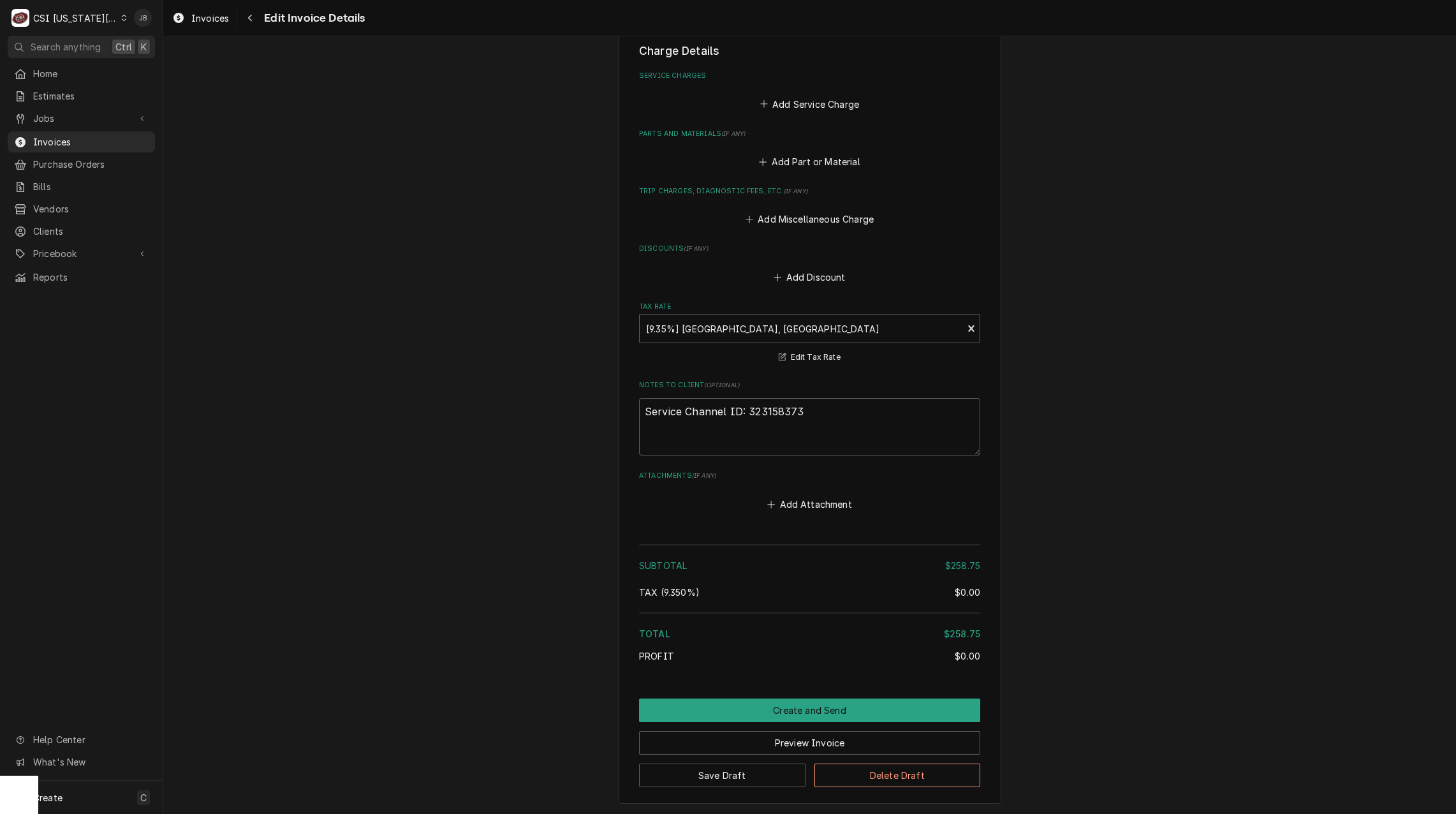
drag, startPoint x: 838, startPoint y: 335, endPoint x: 831, endPoint y: 347, distance: 13.9
click at [836, 380] on div "Notes to Client ( optional ) Service Channel ID: 323158373" at bounding box center [809, 418] width 341 height 75
click at [822, 398] on textarea "Service Channel ID: 323158373" at bounding box center [809, 427] width 341 height 58
type textarea "x"
type textarea "Service Channel ID: 323158373"
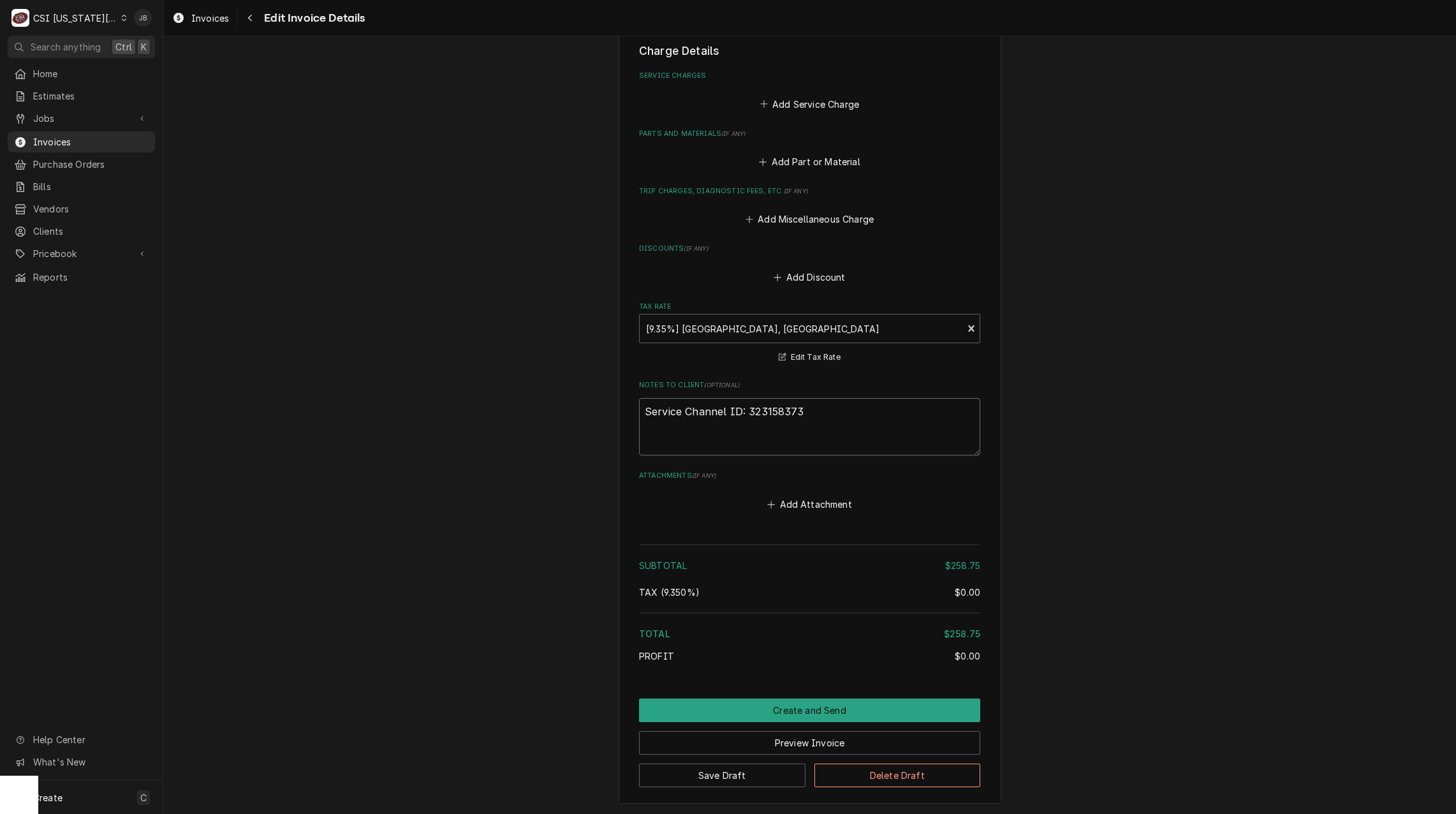
type textarea "x"
type textarea "Service Channel ID: 323158373 T"
type textarea "x"
type textarea "Service Channel ID: 323158373 Ti"
type textarea "x"
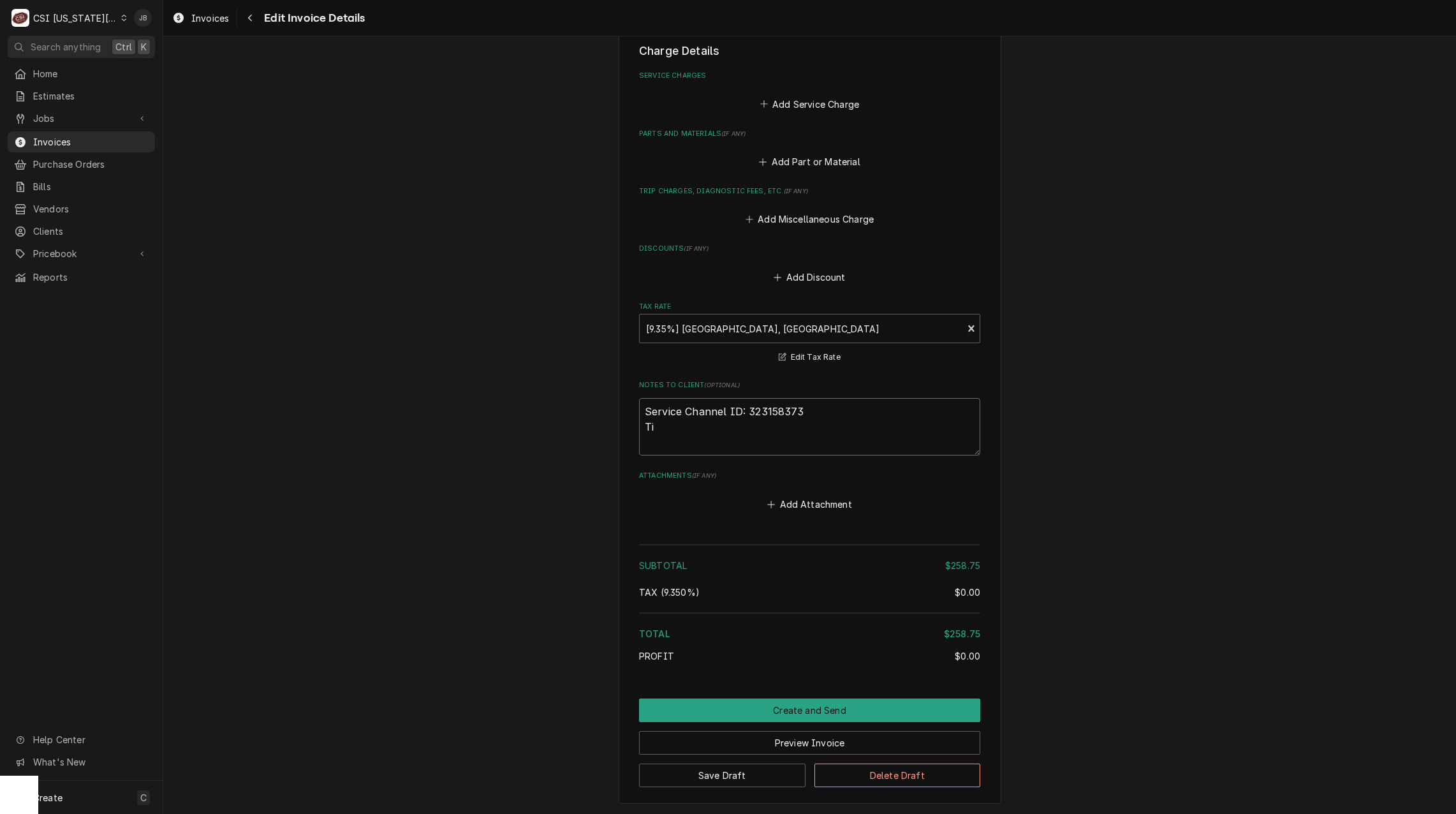
type textarea "Service Channel ID: 323158373 Tim"
type textarea "x"
type textarea "Service Channel ID: 323158373 Time"
type textarea "x"
type textarea "Service Channel ID: 323158373 Time"
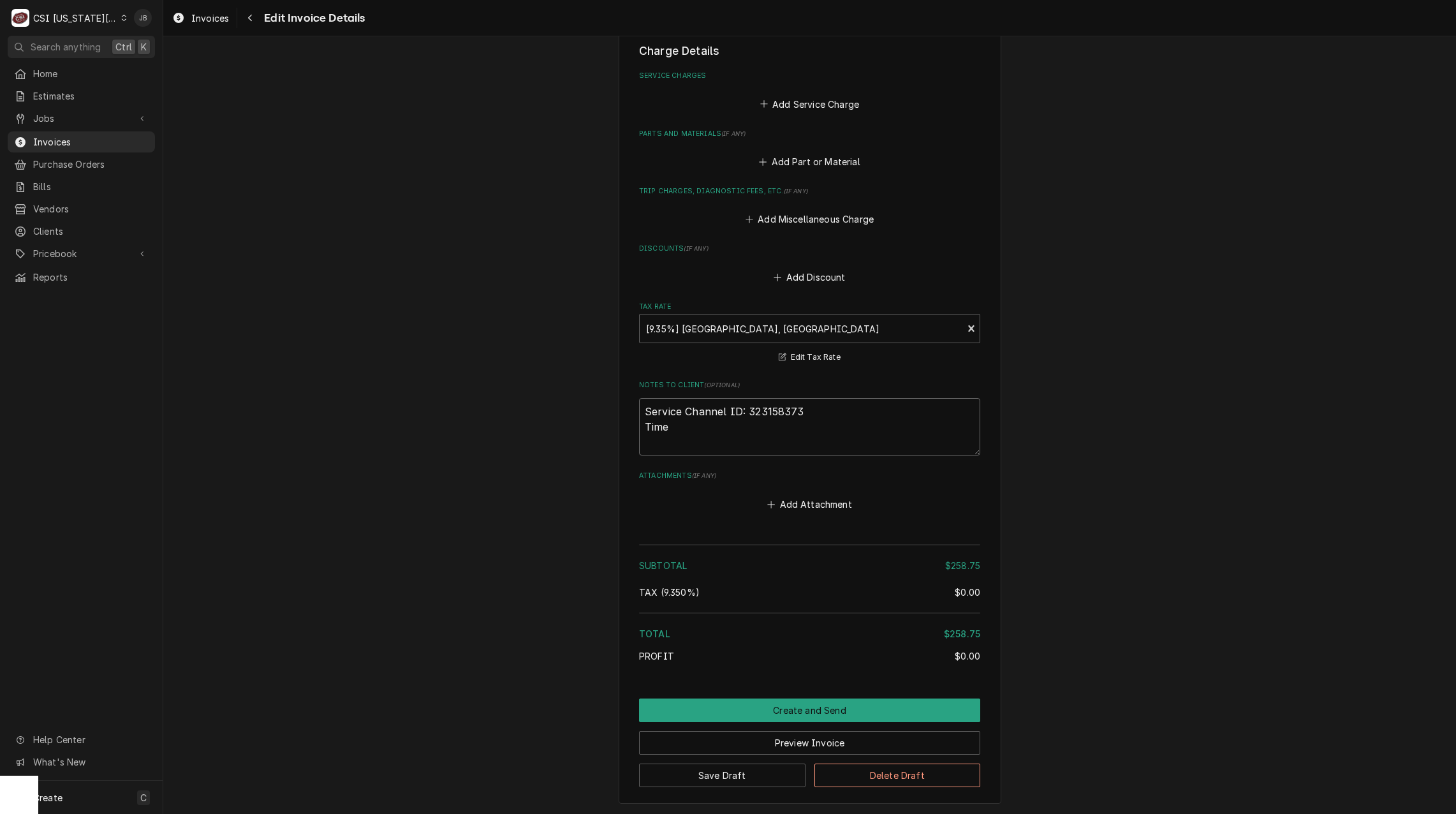
type textarea "x"
type textarea "Service Channel ID: 323158373 Time o"
type textarea "x"
type textarea "Service Channel ID: 323158373 Time on"
type textarea "x"
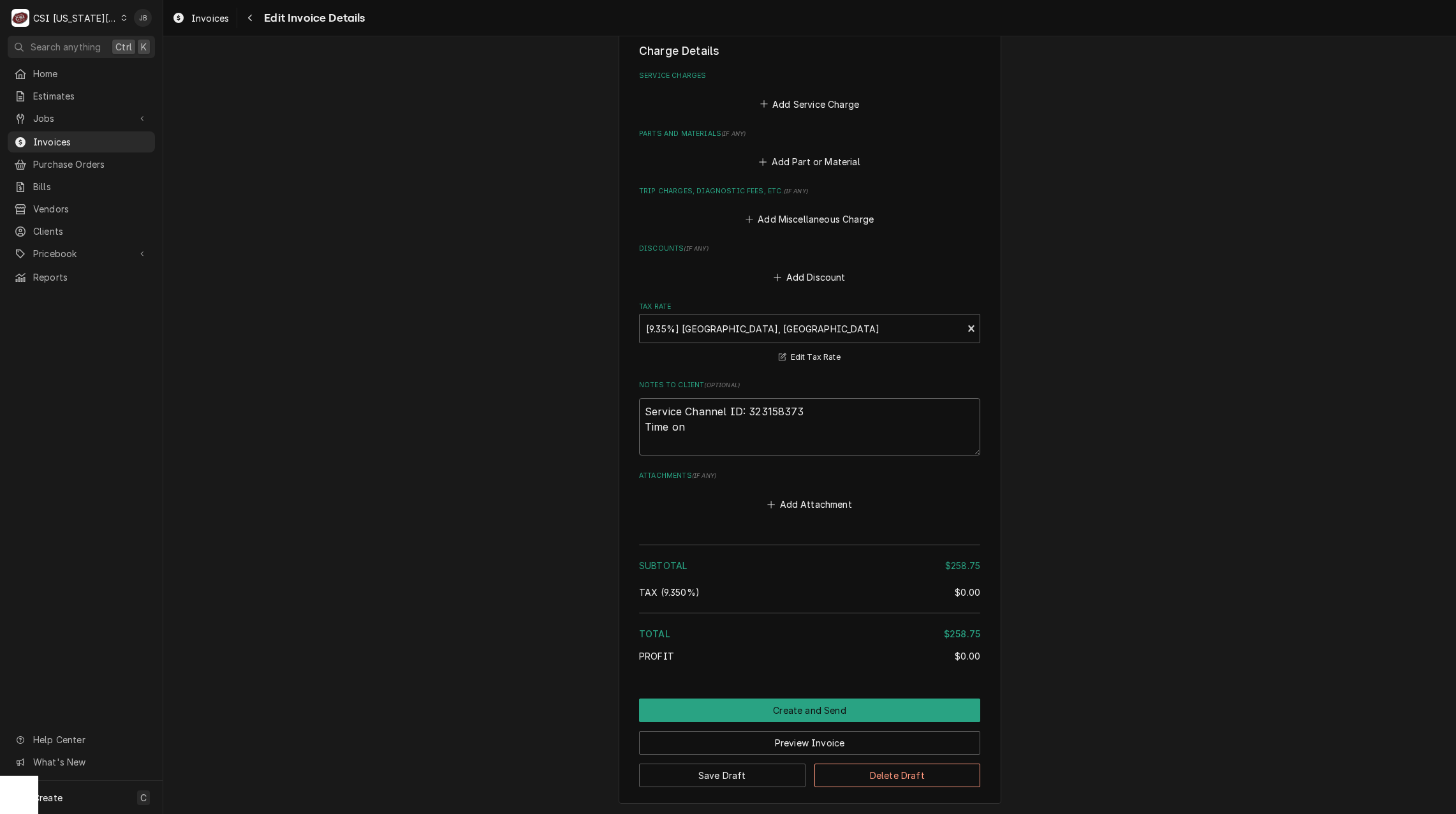
type textarea "Service Channel ID: 323158373 Time on"
type textarea "x"
type textarea "Service Channel ID: 323158373 Time on o"
type textarea "x"
type textarea "Service Channel ID: 323158373 Time on ot"
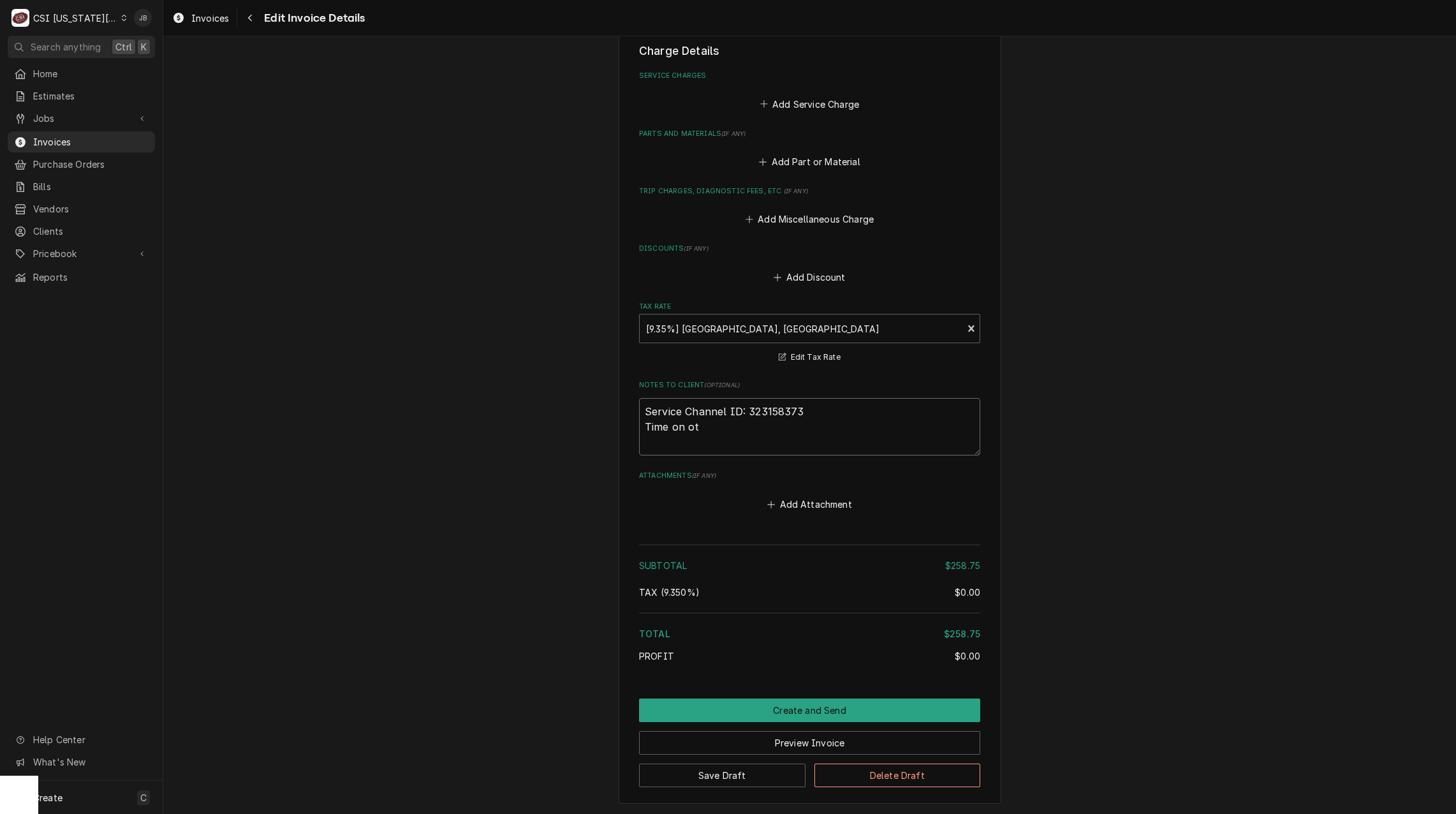
type textarea "x"
type textarea "Service Channel ID: 323158373 Time on oth"
type textarea "x"
type textarea "Service Channel ID: 323158373 Time on othe"
type textarea "x"
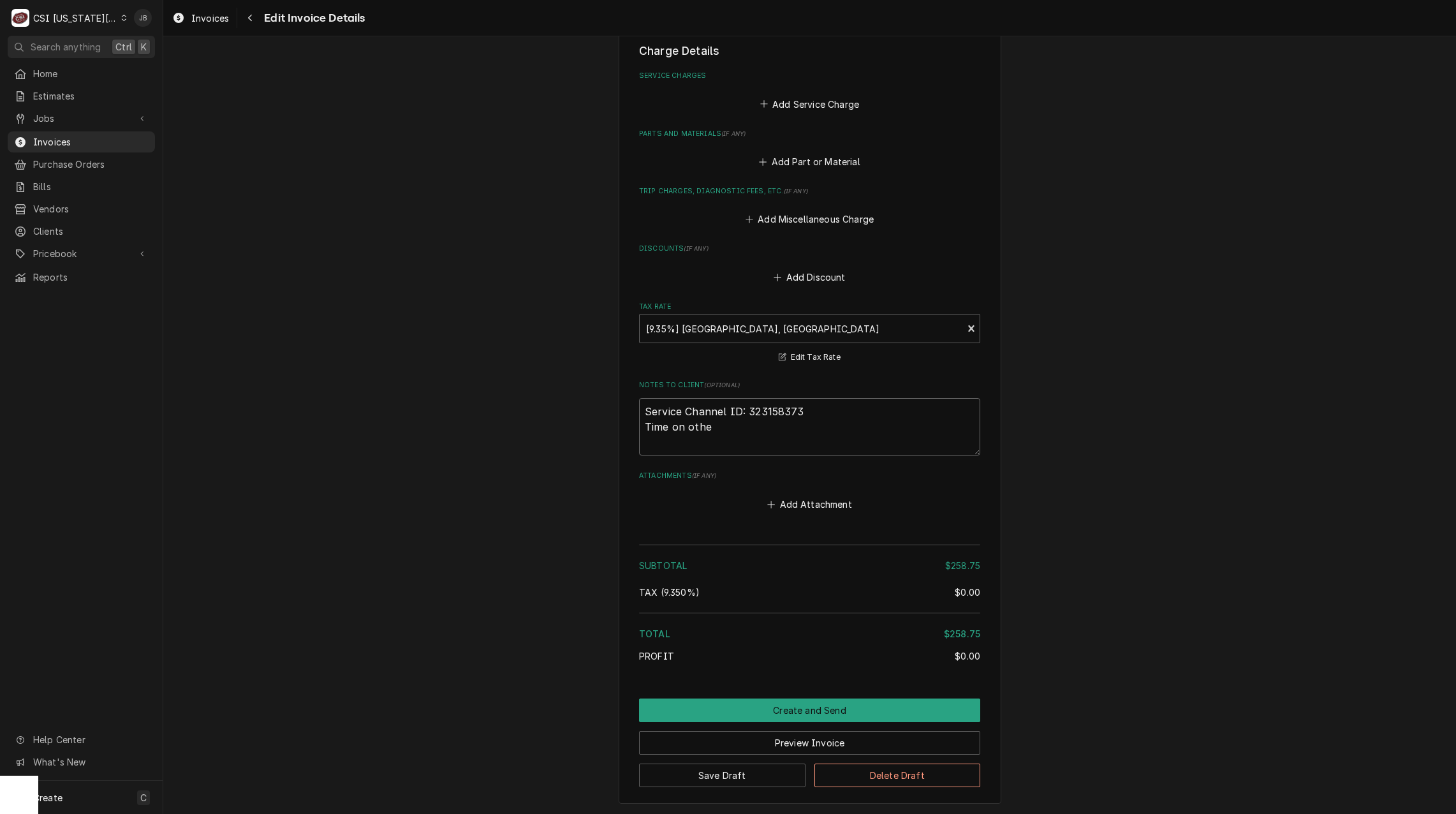
type textarea "Service Channel ID: 323158373 Time on other"
type textarea "x"
type textarea "Service Channel ID: 323158373 Time on other"
type textarea "x"
type textarea "Service Channel ID: 323158373 Time on other c"
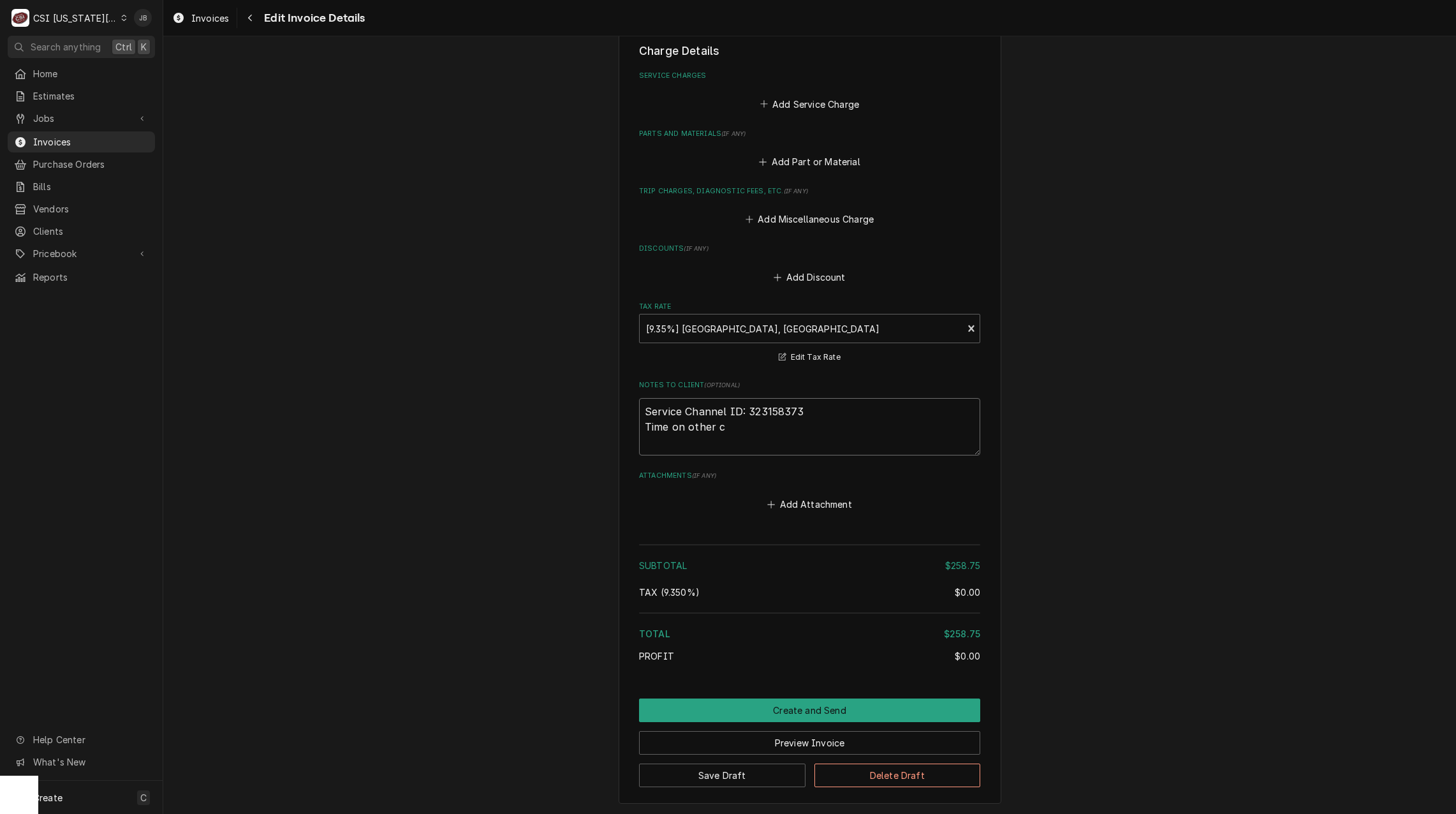
type textarea "x"
type textarea "Service Channel ID: 323158373 Time on other ca"
type textarea "x"
type textarea "Service Channel ID: 323158373 Time on other cal"
type textarea "x"
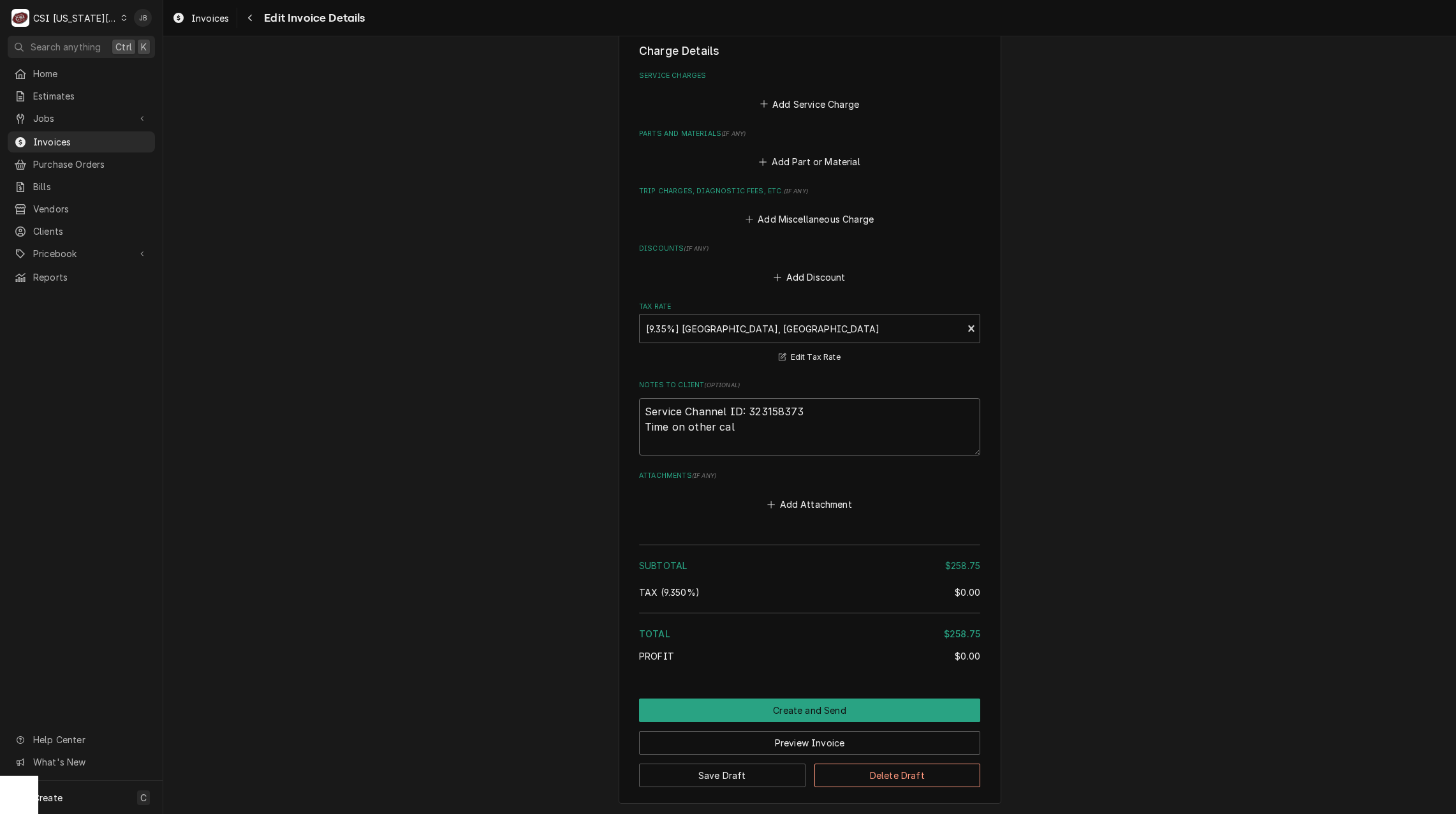
type textarea "Service Channel ID: 323158373 Time on other call"
type textarea "x"
type textarea "Service Channel ID: 323158373 Time on other call"
type textarea "x"
type textarea "Service Channel ID: 323158373 Time on other call"
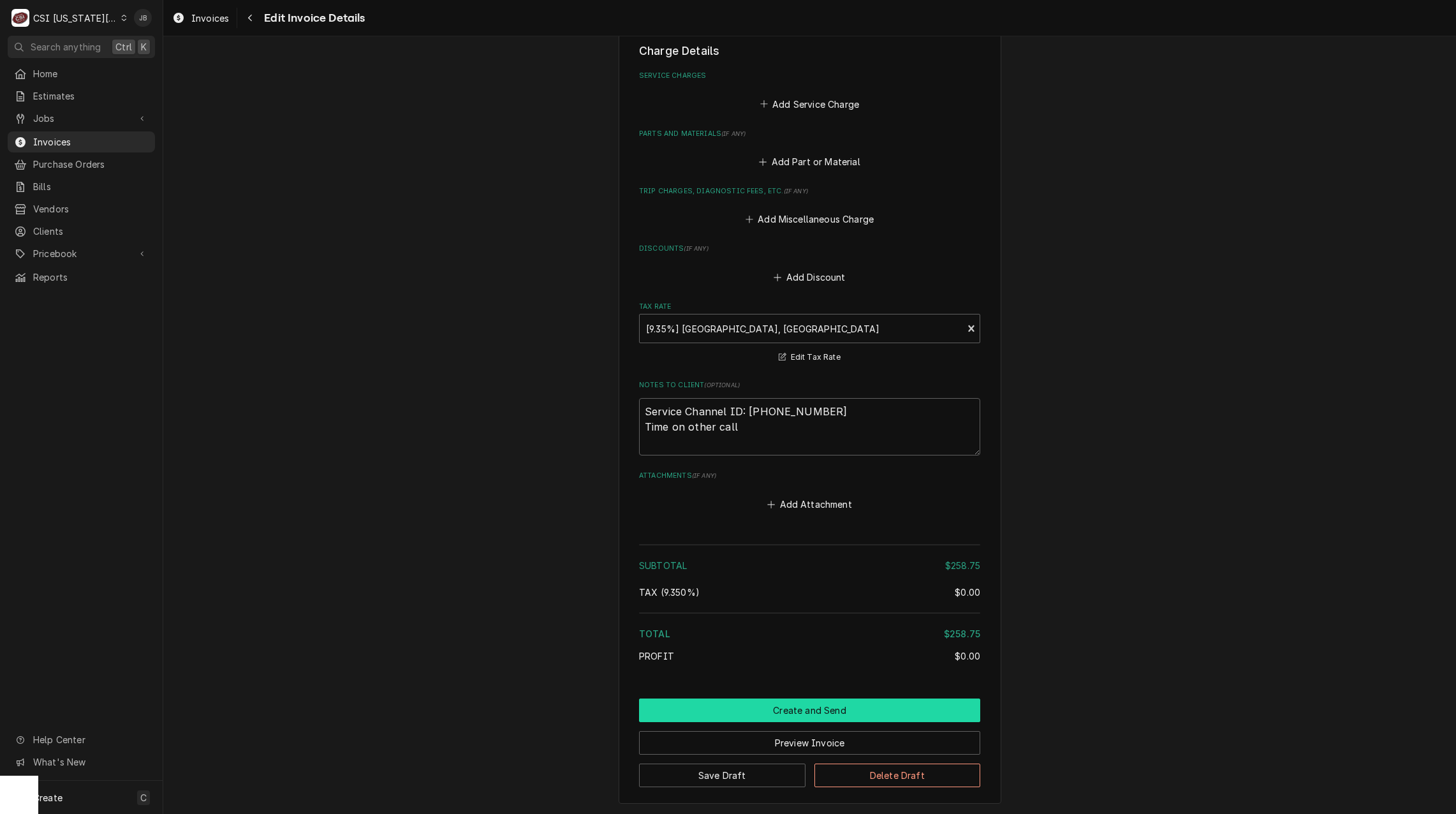
click at [757, 699] on button "Create and Send" at bounding box center [809, 711] width 341 height 24
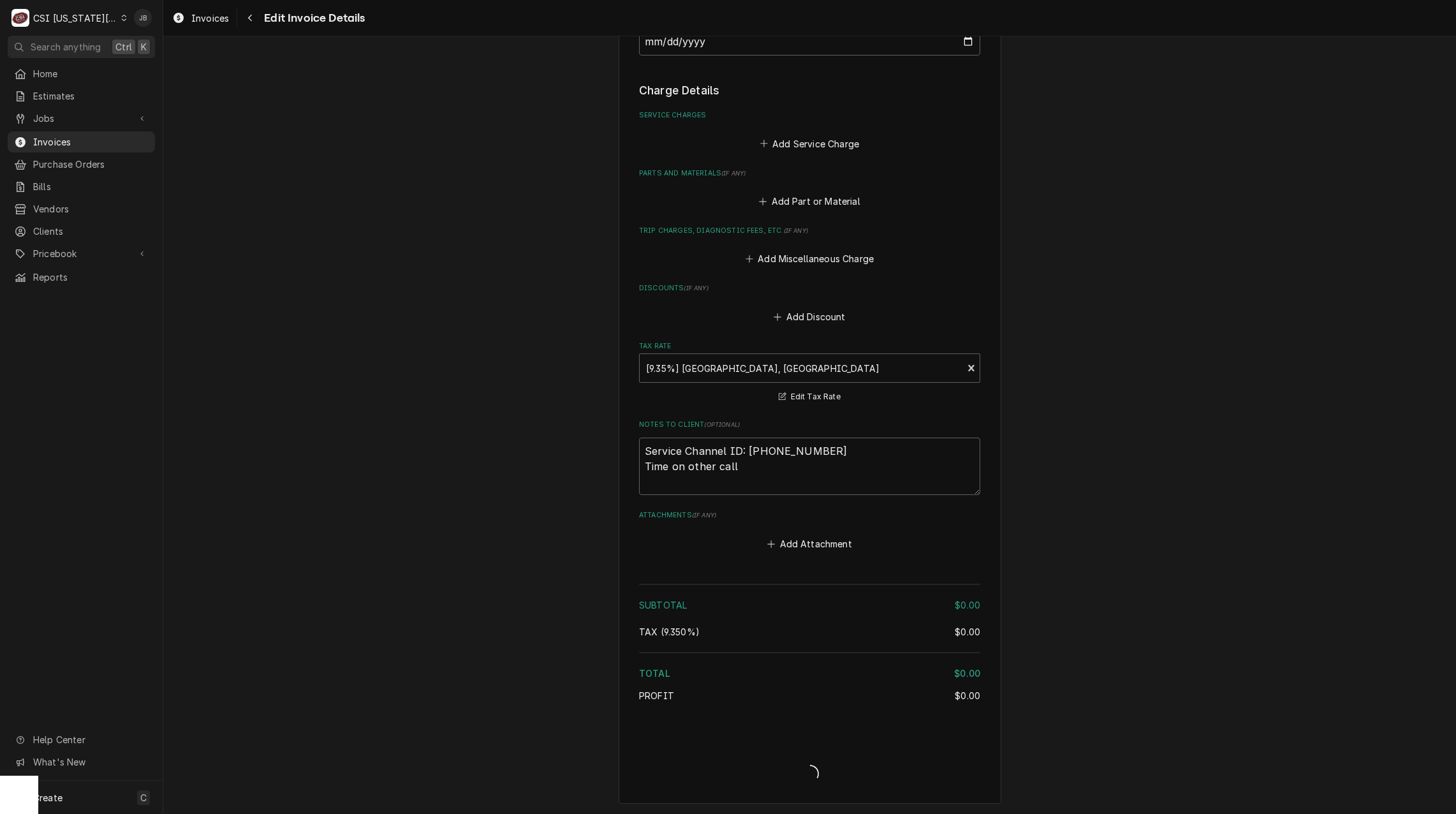
type textarea "x"
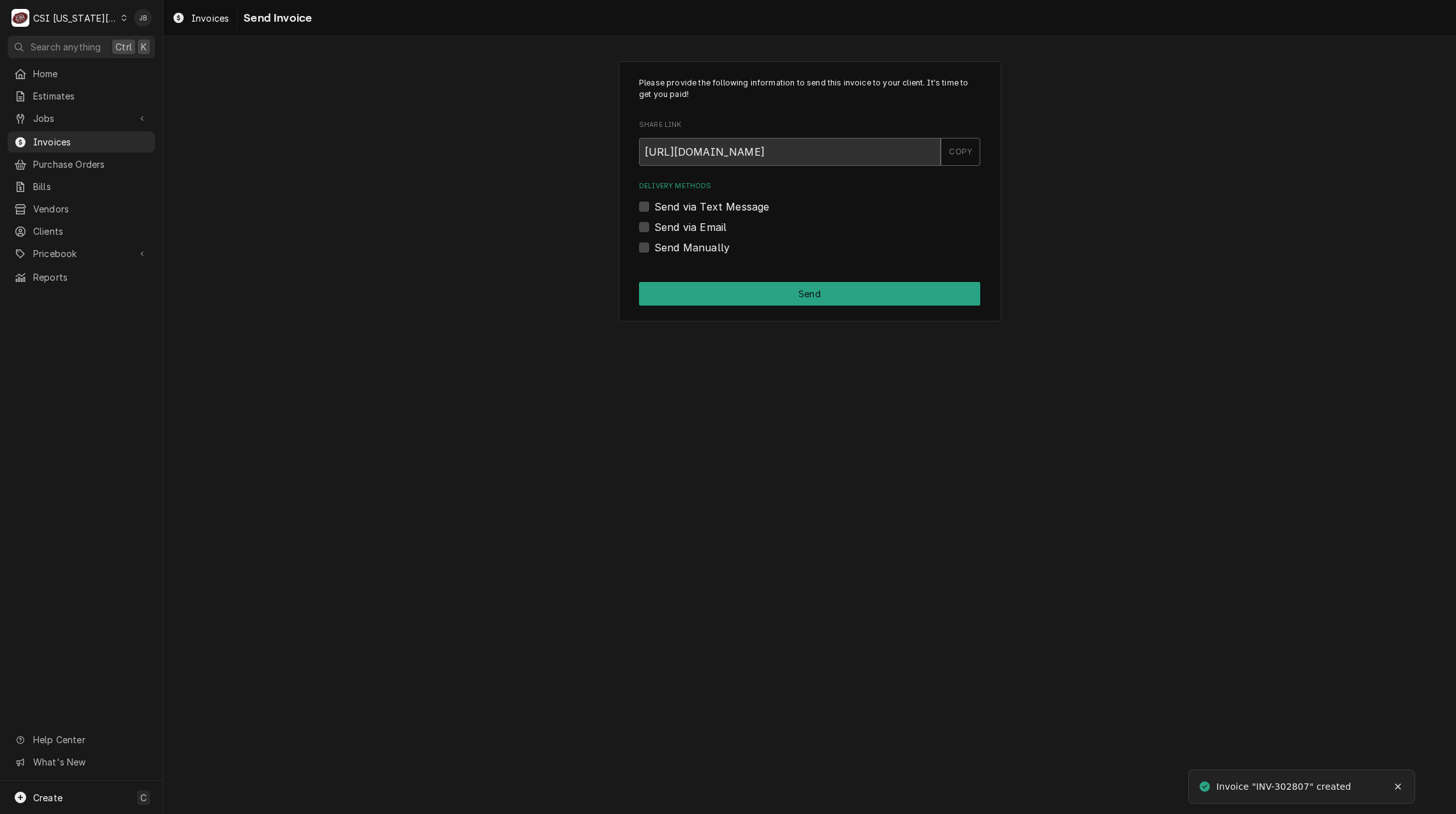
click at [671, 256] on div "Please provide the following information to send this invoice to your client. I…" at bounding box center [811, 192] width 383 height 261
click at [697, 248] on label "Send Manually" at bounding box center [693, 247] width 76 height 15
click at [697, 248] on input "Send Manually" at bounding box center [825, 254] width 341 height 28
checkbox input "true"
click at [704, 291] on button "Send" at bounding box center [809, 294] width 341 height 24
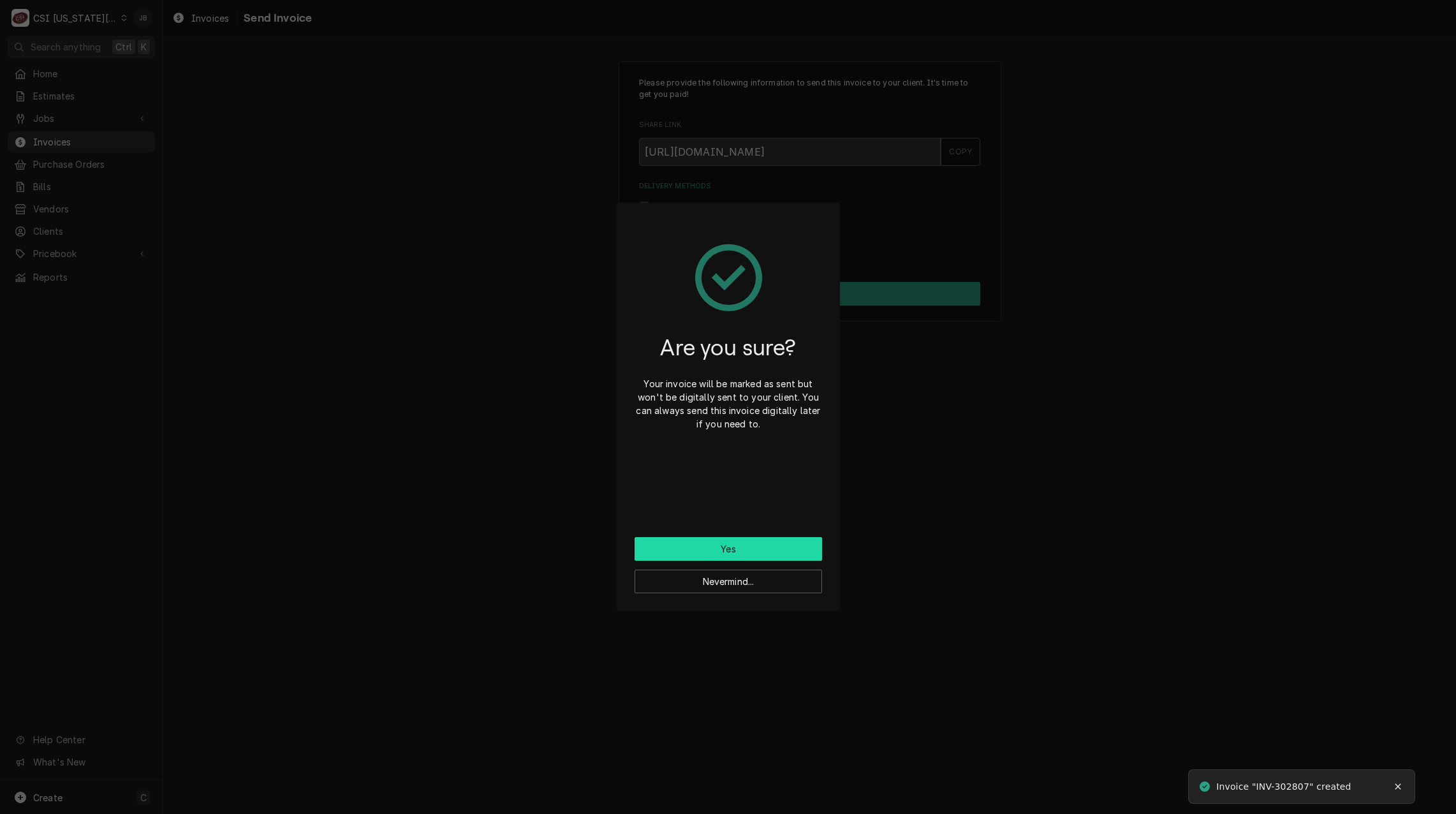
click at [732, 552] on button "Yes" at bounding box center [728, 549] width 188 height 24
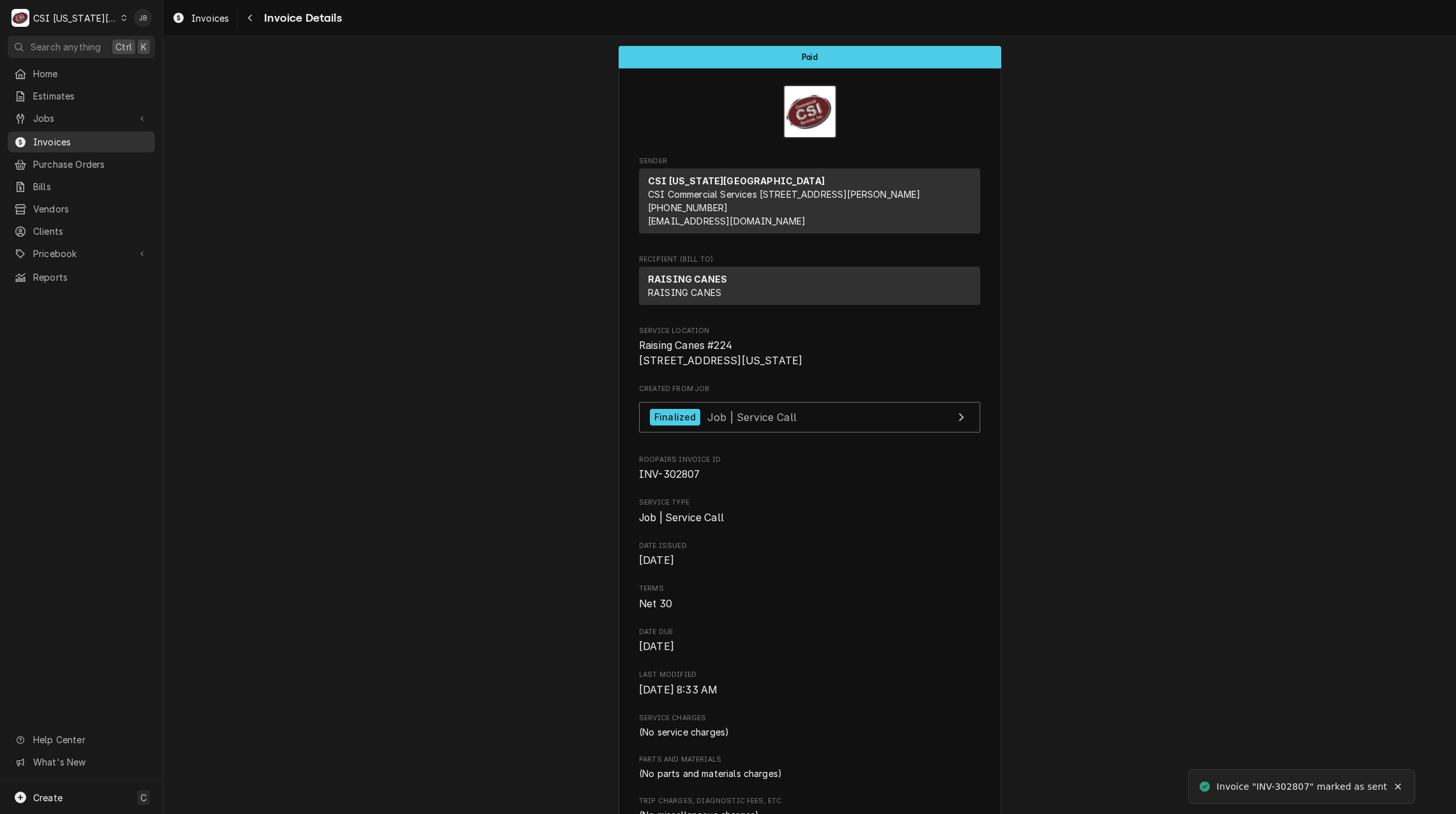
click at [38, 140] on span "Invoices" at bounding box center [91, 142] width 115 height 13
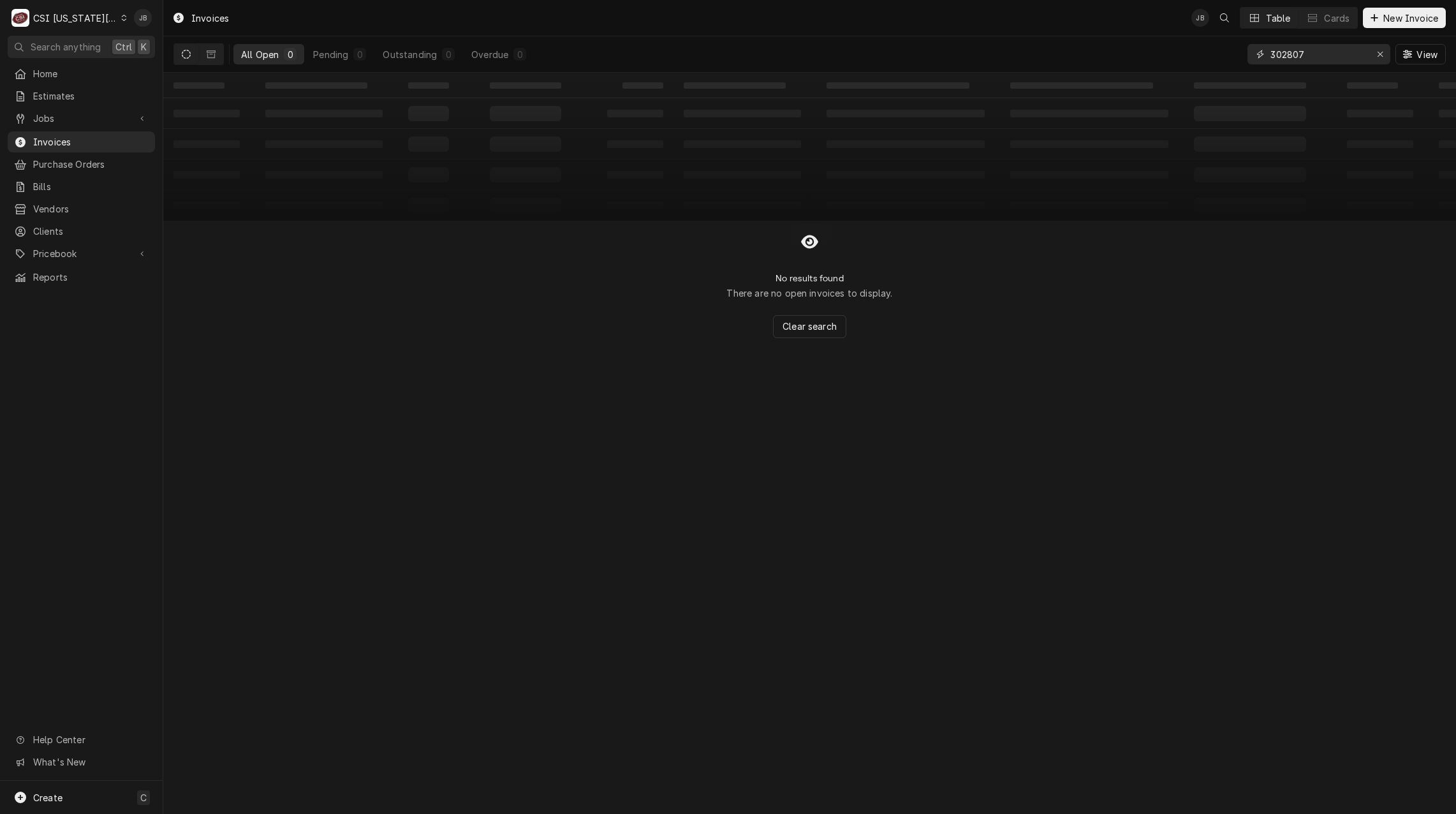
click at [1312, 59] on input "302807" at bounding box center [1318, 54] width 95 height 21
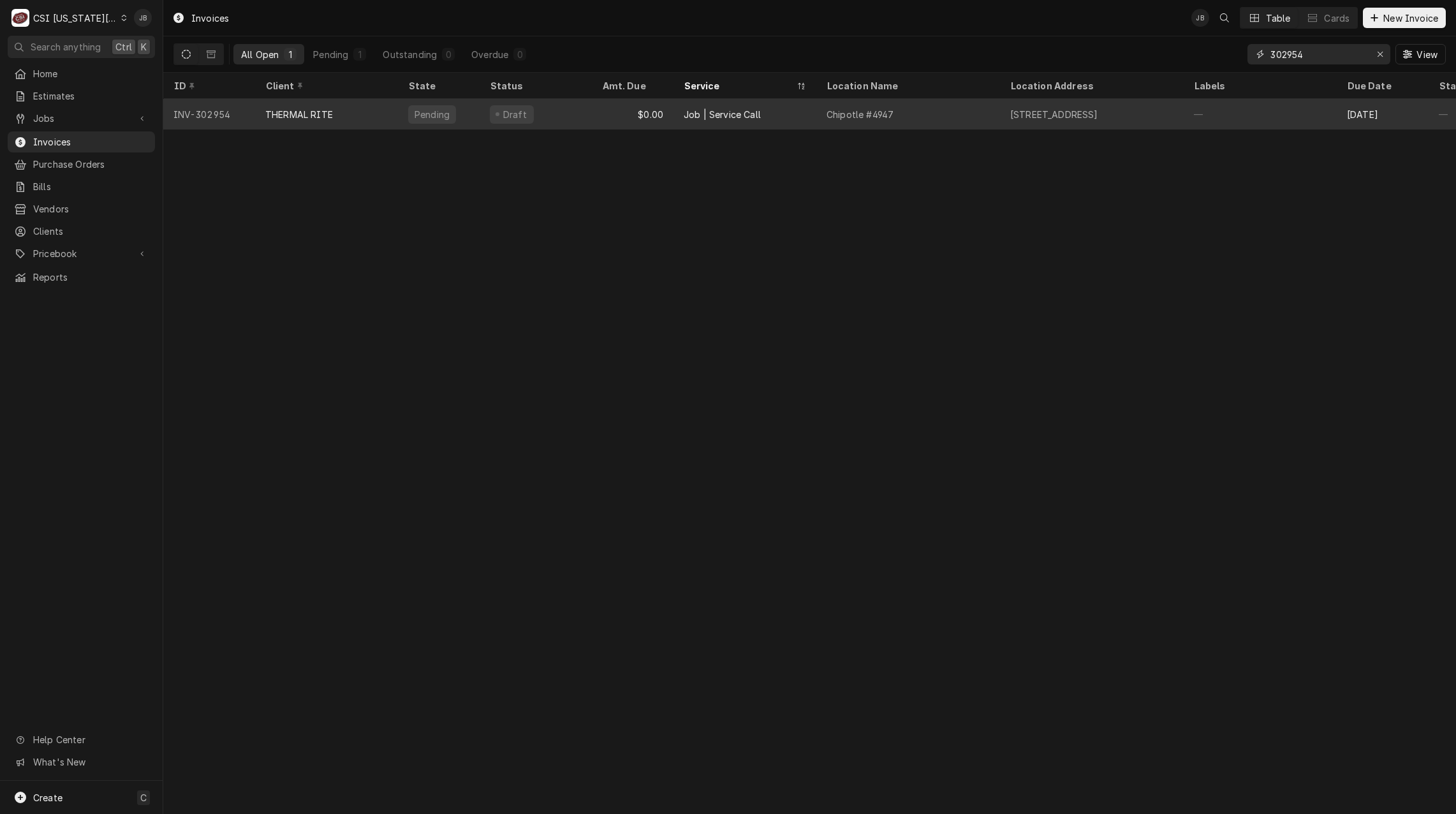
type input "302954"
click at [633, 117] on div "$0.00" at bounding box center [632, 114] width 82 height 30
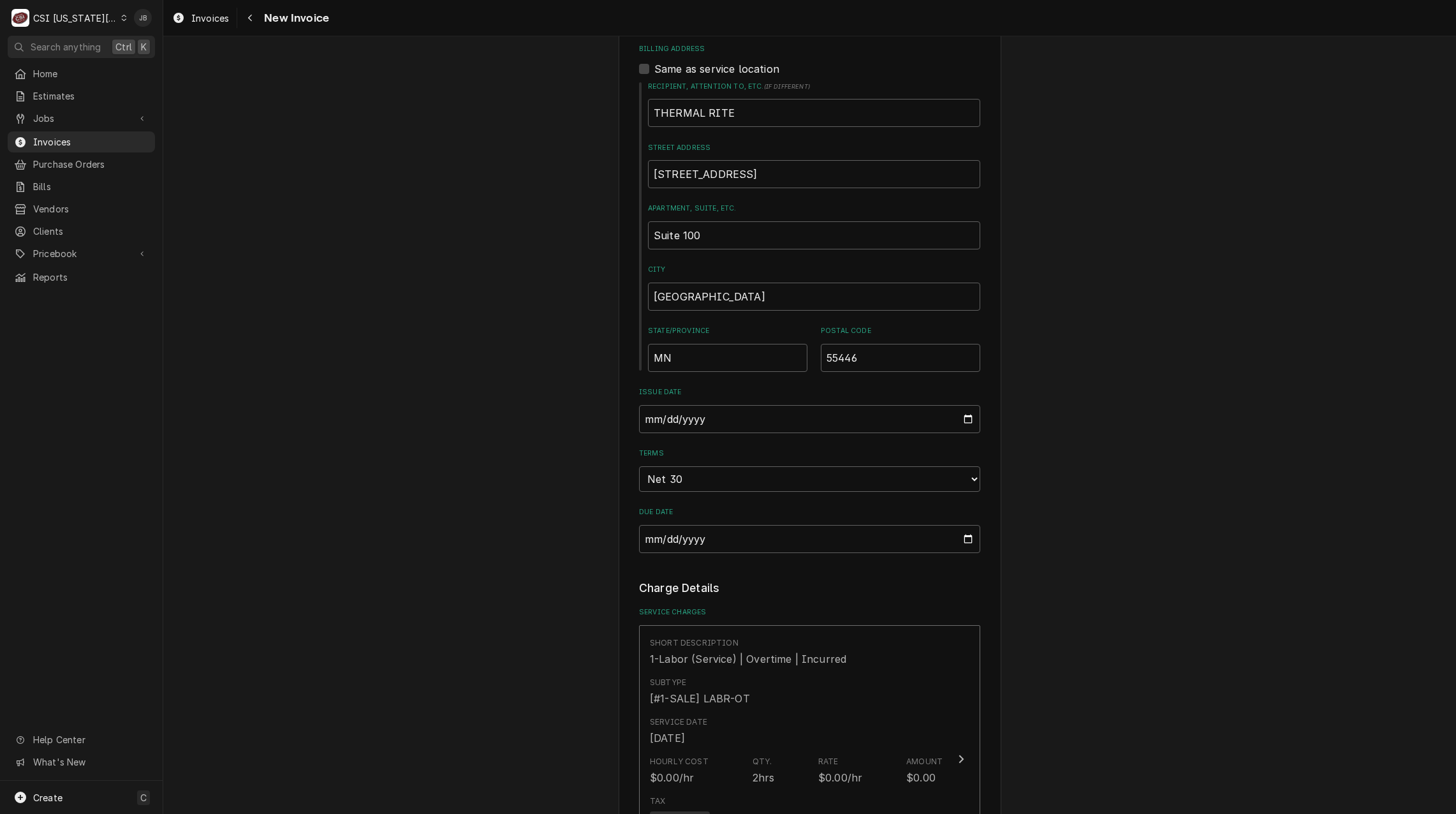
scroll to position [1021, 0]
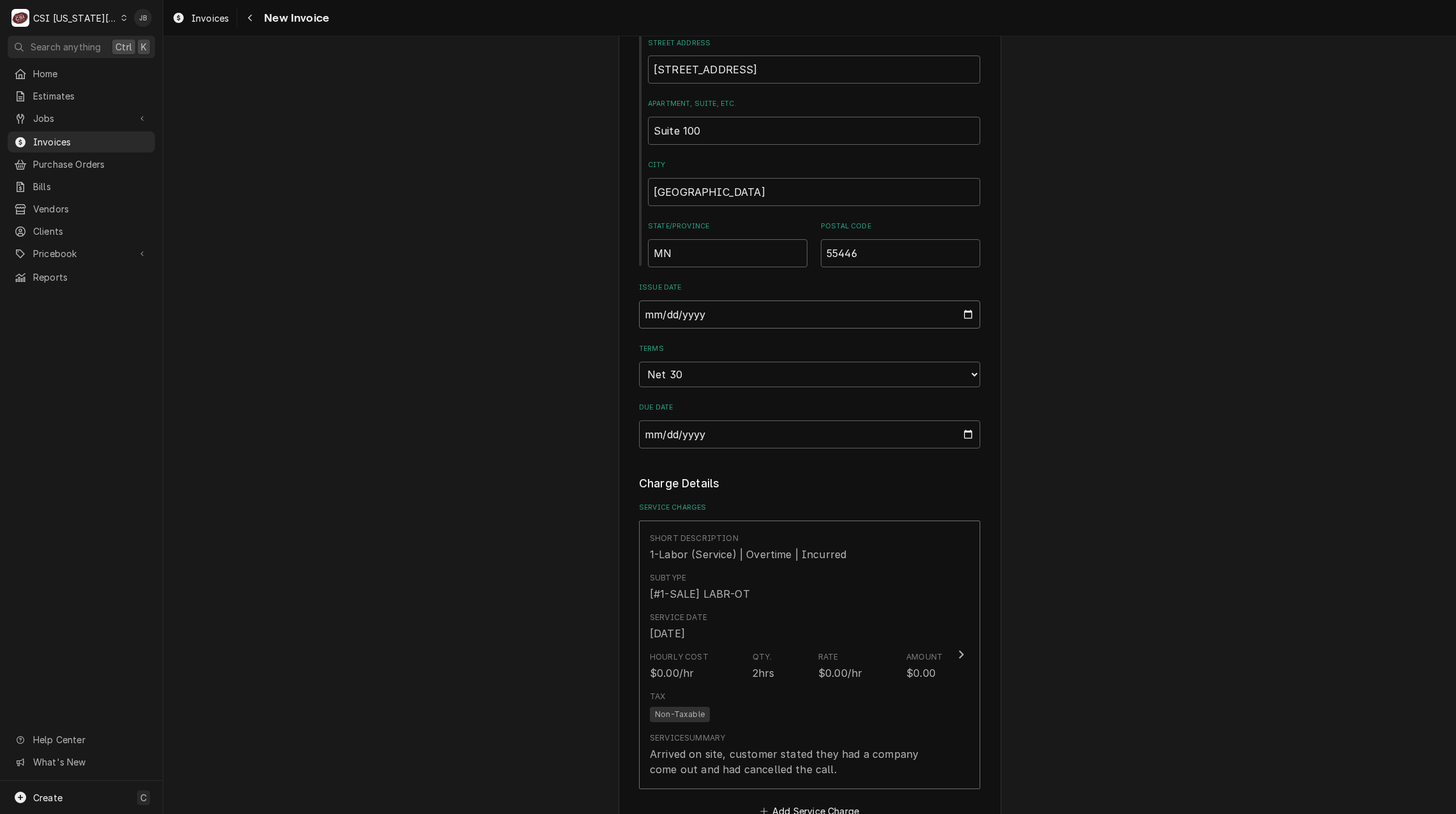
click at [970, 312] on input "2025-08-29" at bounding box center [809, 314] width 341 height 28
click at [1141, 336] on div "Please provide the following information to create your invoice: Client Details…" at bounding box center [809, 275] width 1293 height 2493
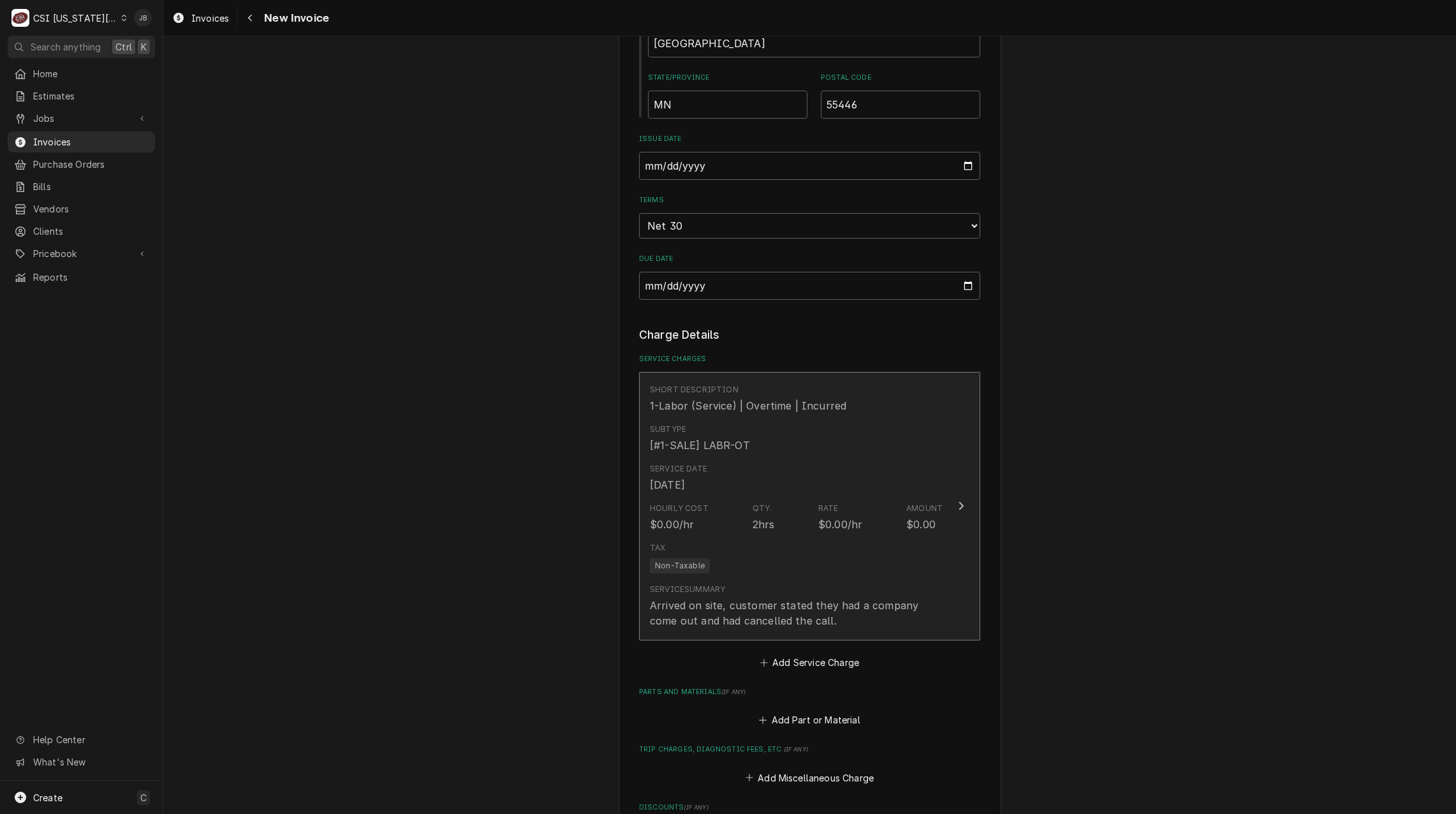
scroll to position [1276, 0]
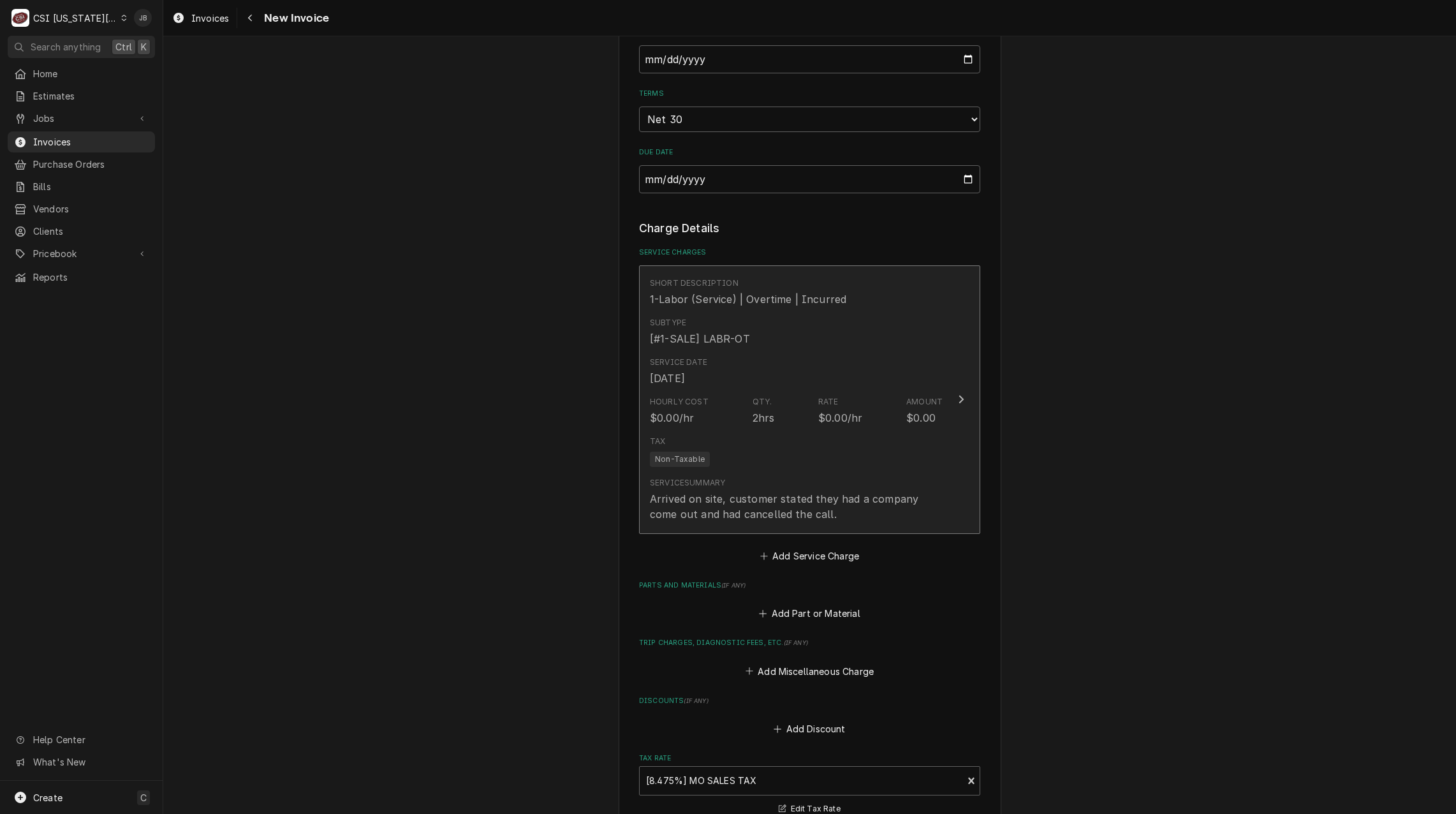
click at [787, 417] on div "Hourly Cost $0.00/hr Qty. 2hrs Rate $0.00/hr Amount $0.00" at bounding box center [797, 411] width 293 height 40
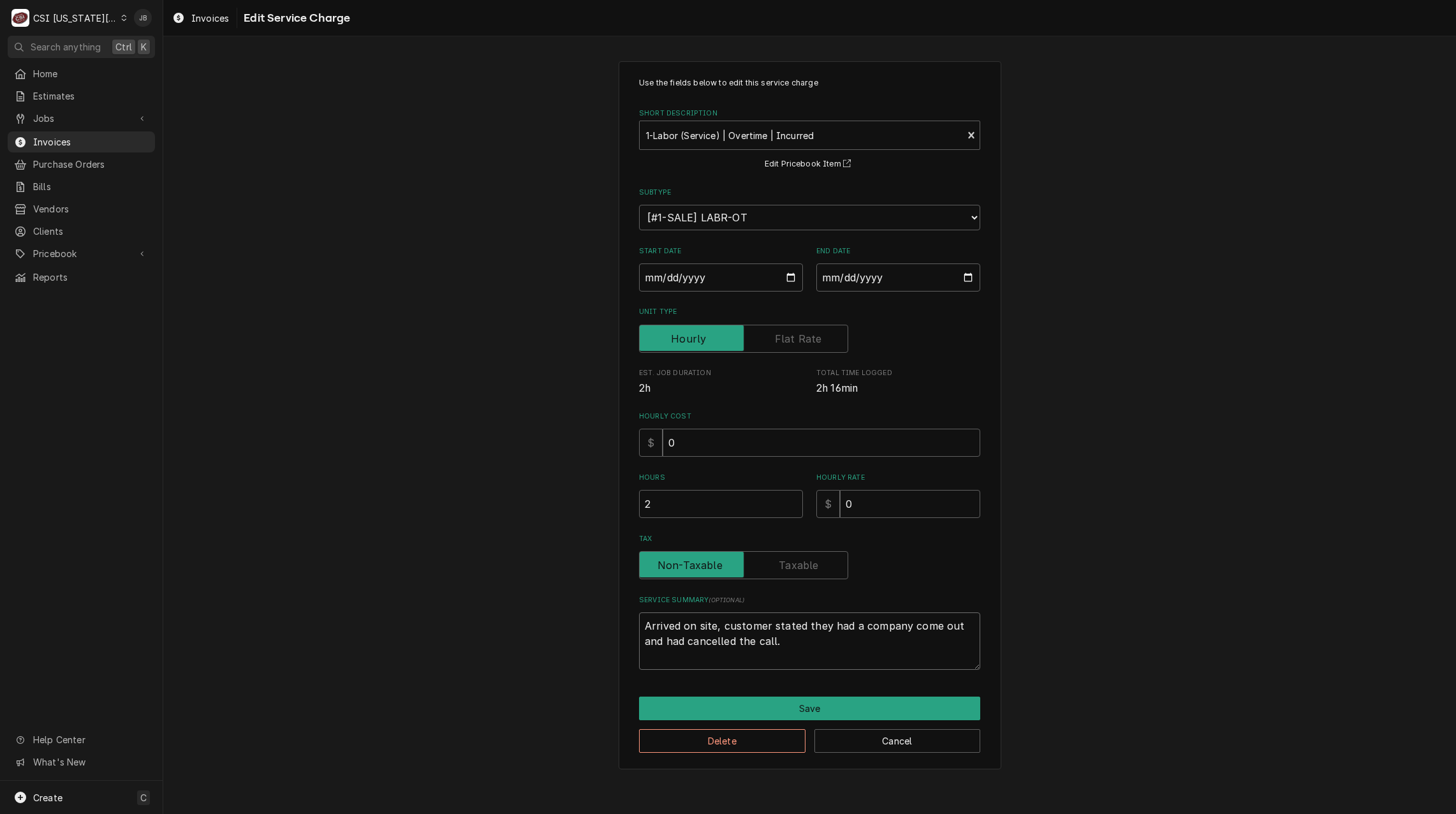
click at [860, 620] on textarea "Arrived on site, customer stated they had a company come out and had cancelled …" at bounding box center [809, 641] width 341 height 58
type textarea "x"
type textarea "Arrived on site, customer stated they had acompany come out and had cancelled t…"
type textarea "x"
type textarea "Arrived on site, customer stated they had ancompany come out and had cancelled …"
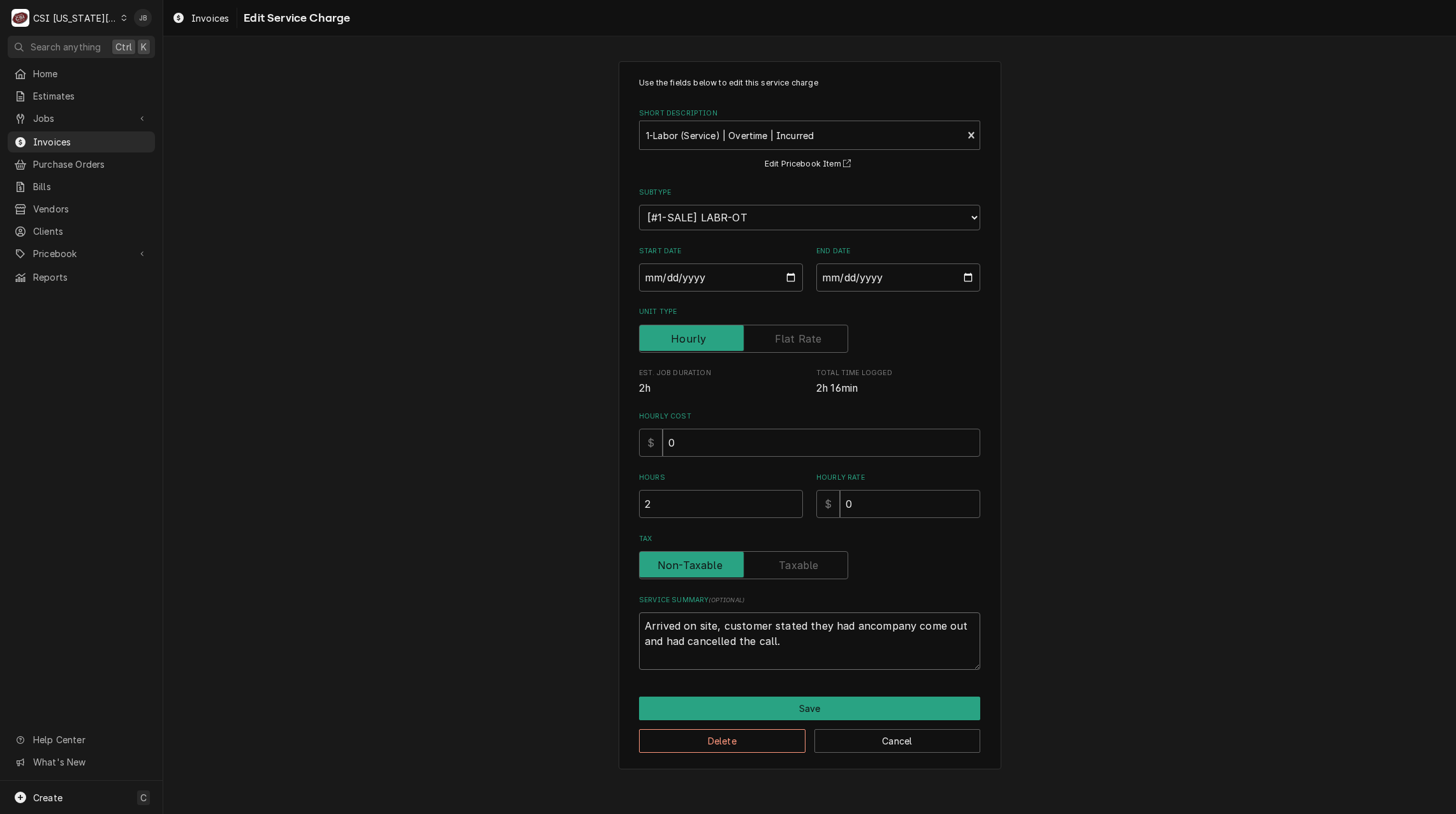
type textarea "x"
type textarea "Arrived on site, customer stated they had anocompany come out and had cancelled…"
type textarea "x"
type textarea "Arrived on site, customer stated they had anotcompany come out and had cancelle…"
type textarea "x"
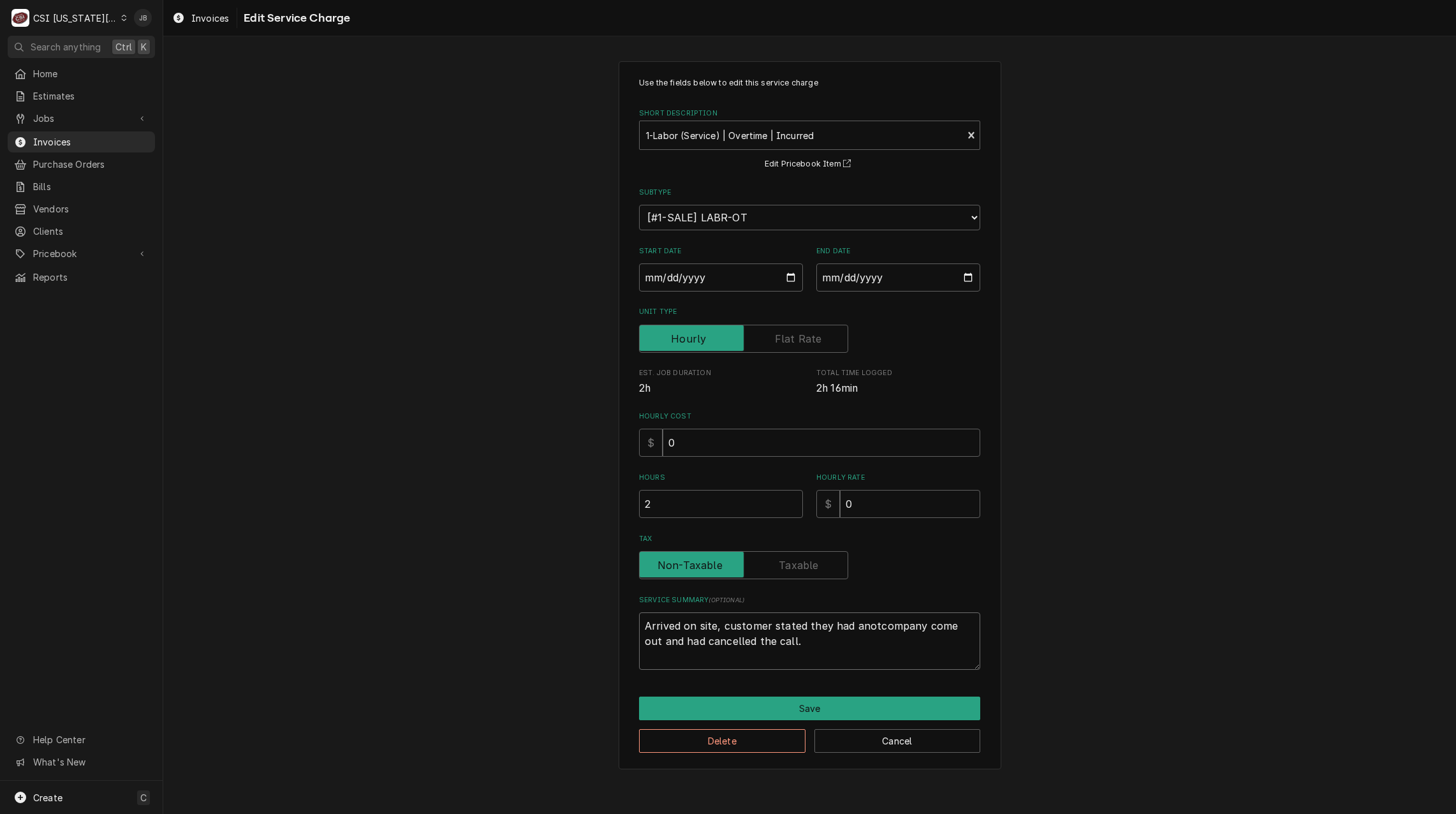
type textarea "Arrived on site, customer stated they had anothcompany come out and had cancell…"
type textarea "x"
type textarea "Arrived on site, customer stated they had anothecompany come out and had cancel…"
type textarea "x"
type textarea "Arrived on site, customer stated they had anothercompany come out and had cance…"
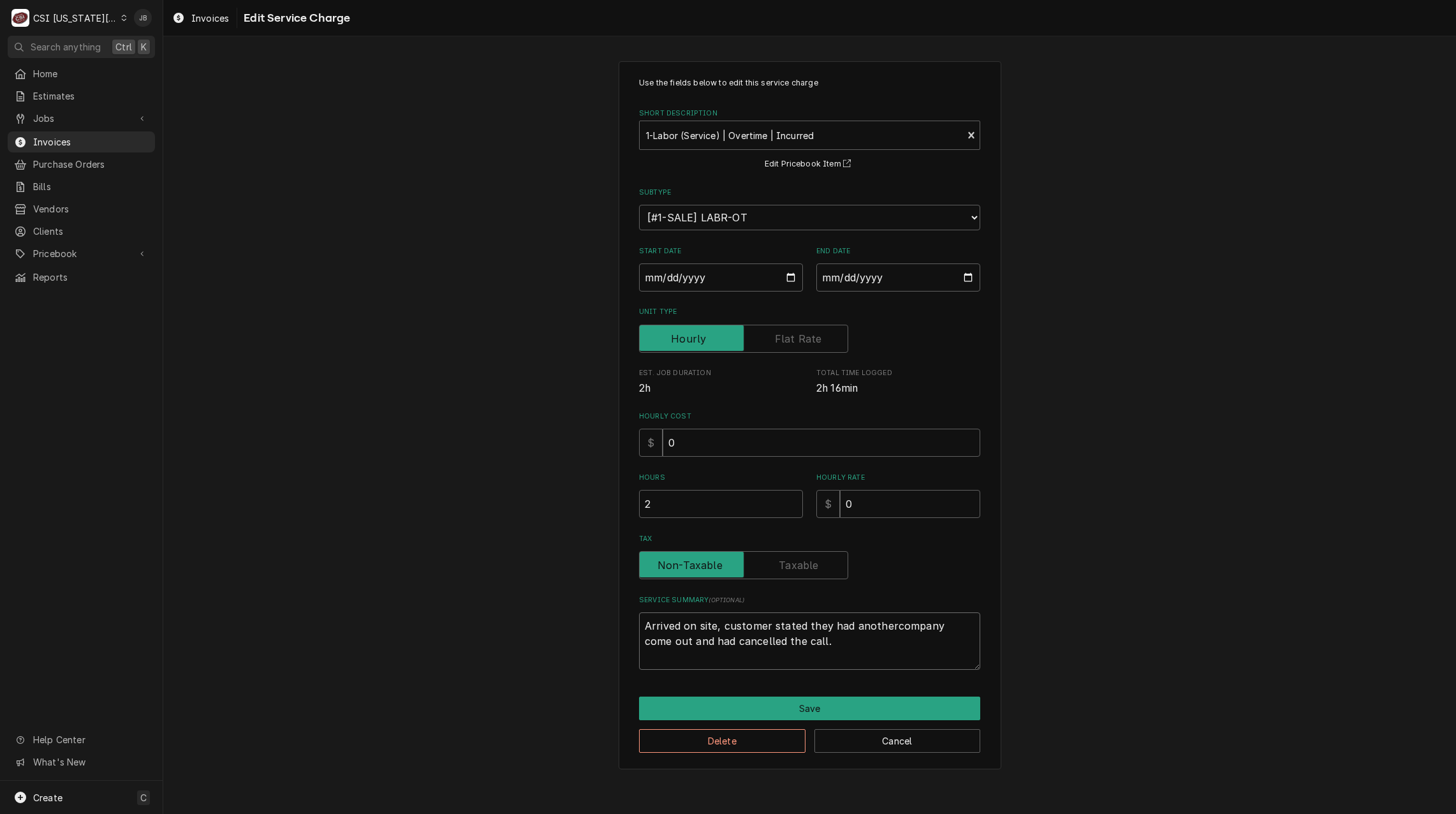
type textarea "x"
type textarea "Arrived on site, customer stated they had another company come out and had canc…"
click at [839, 644] on textarea "Arrived on site, customer stated they had another company come out and had canc…" at bounding box center [809, 641] width 341 height 58
click at [704, 642] on textarea "Arrived on site, customer stated they had another company come out and had canc…" at bounding box center [809, 641] width 341 height 58
type textarea "x"
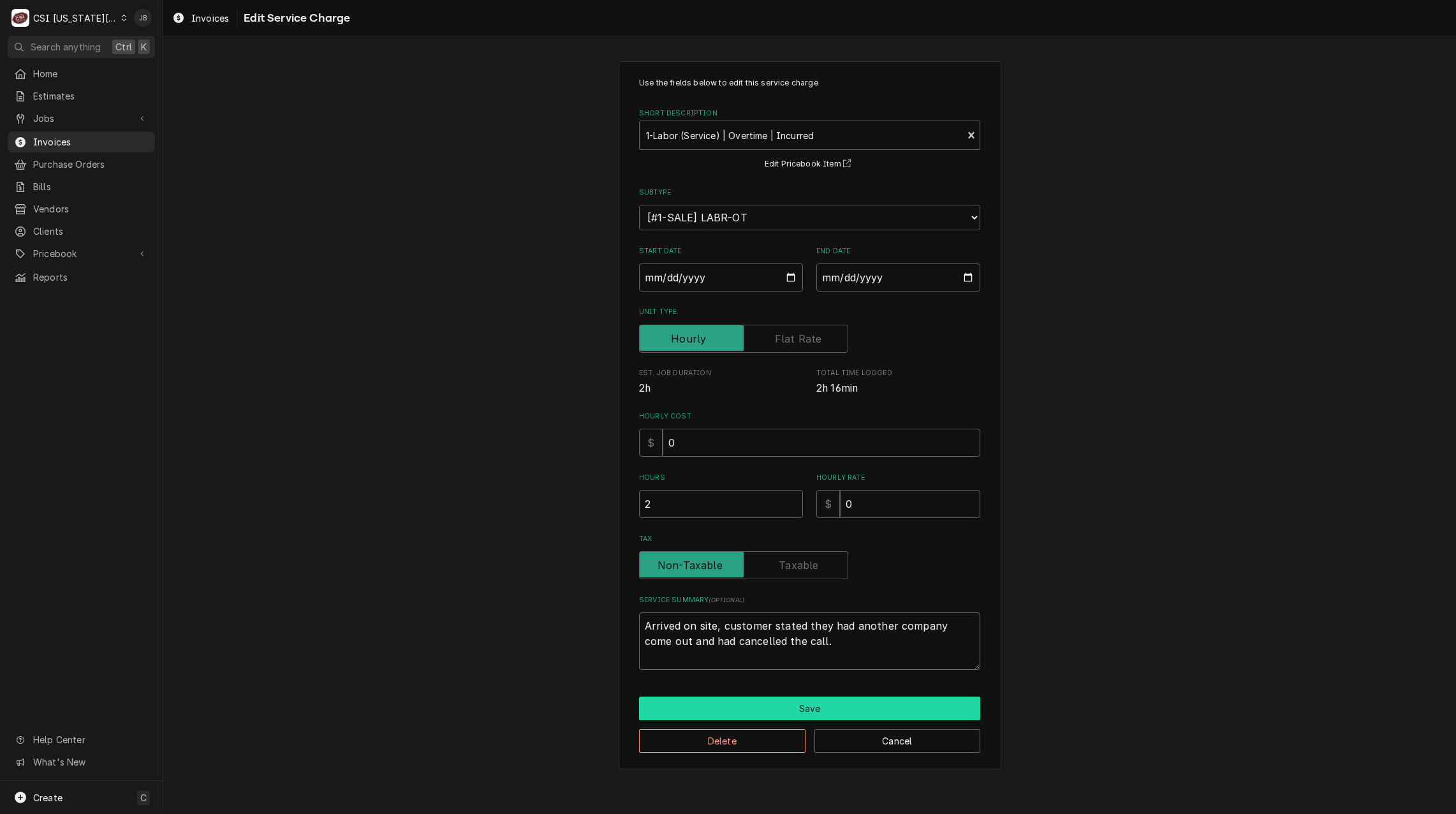
type textarea "Arrived on site, customer stated they had another company come out and ha cance…"
type textarea "x"
type textarea "Arrived on site, customer stated they had another company come out and h cancel…"
type textarea "x"
type textarea "Arrived on site, customer stated they had another company come out and cancelle…"
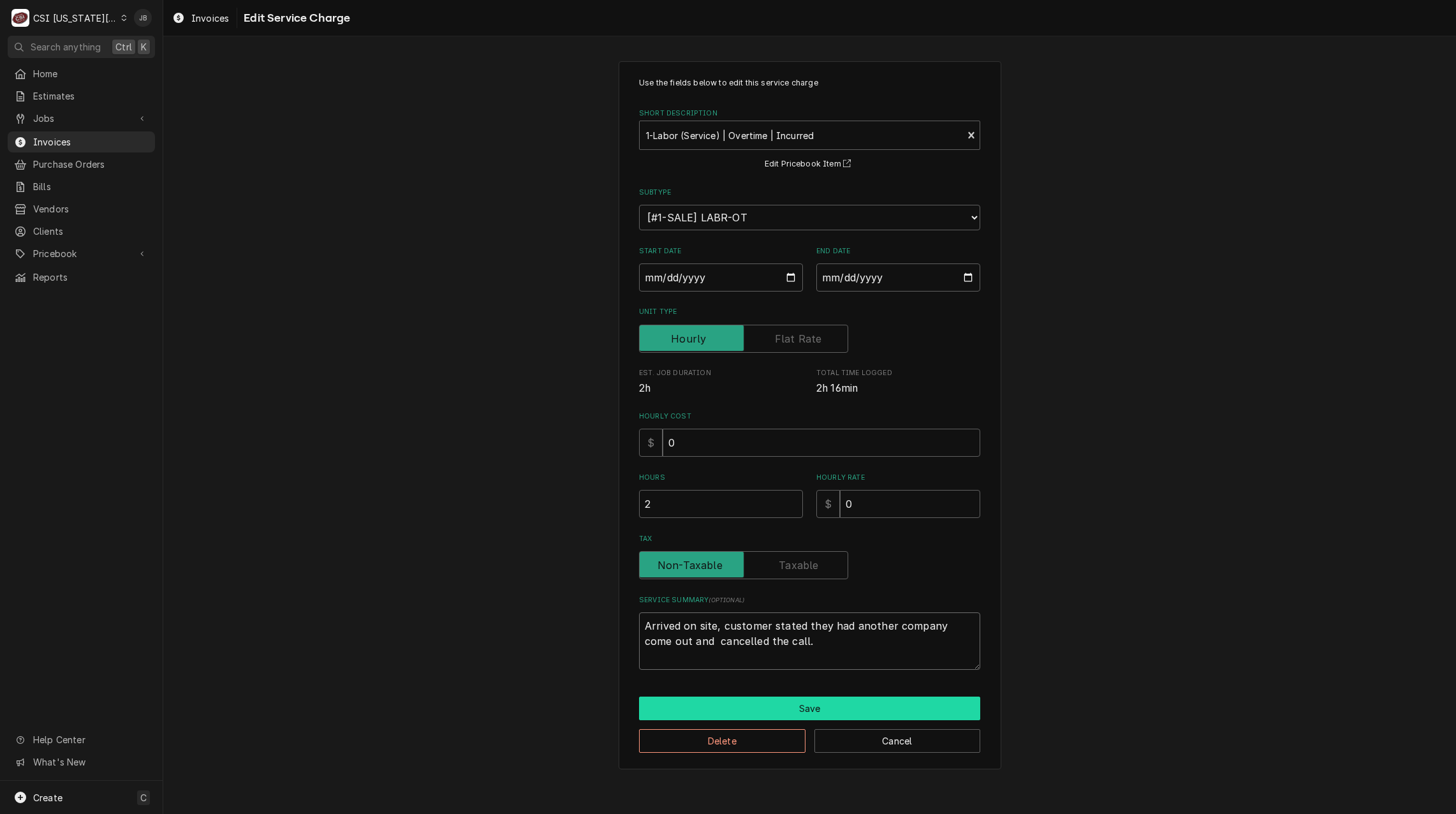
type textarea "x"
drag, startPoint x: 773, startPoint y: 639, endPoint x: 684, endPoint y: 642, distance: 89.1
click at [684, 642] on textarea "Arrived on site, customer stated they had another company come out and cancelle…" at bounding box center [809, 641] width 341 height 58
type textarea "Arrived on site, customer stated they had another company come out and cancelle…"
click at [783, 708] on button "Save" at bounding box center [809, 709] width 341 height 24
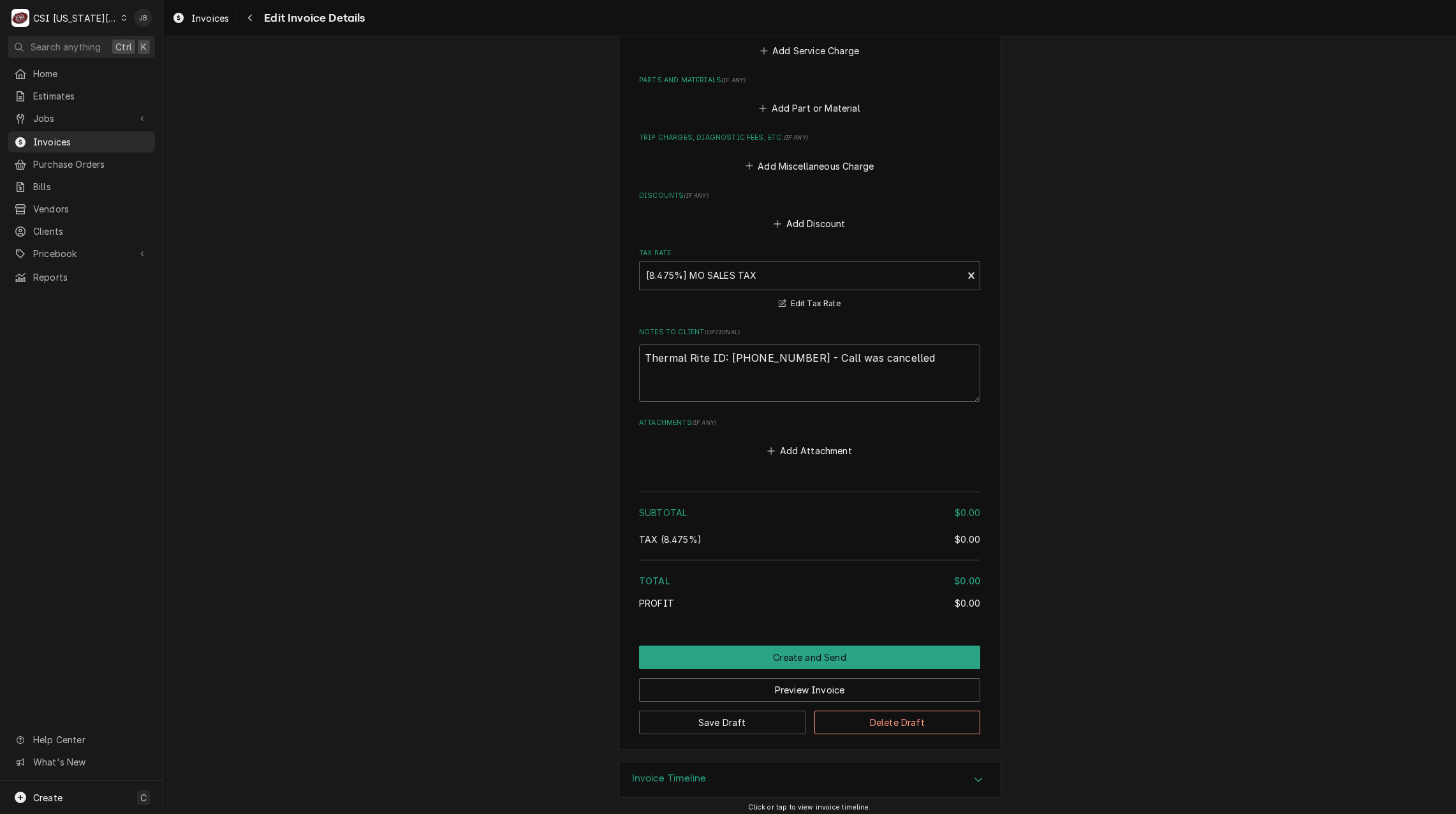
scroll to position [1786, 0]
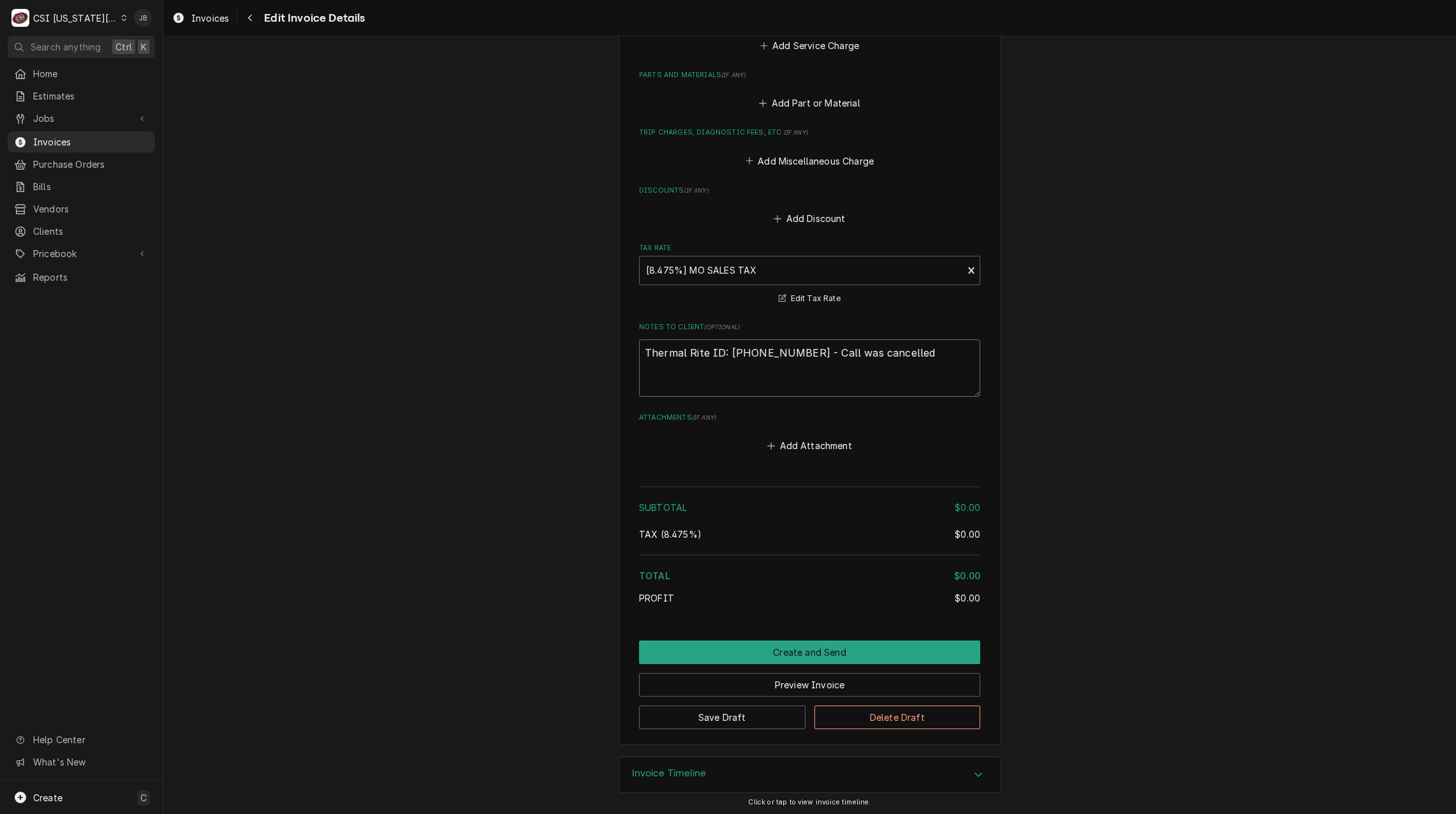
click at [893, 359] on textarea "Thermal Rite ID: 00004032 - Call was cancelled" at bounding box center [809, 368] width 341 height 58
drag, startPoint x: 893, startPoint y: 358, endPoint x: 779, endPoint y: 357, distance: 114.0
click at [779, 357] on textarea "Thermal Rite ID: 00004032 - Call was cancelled" at bounding box center [809, 368] width 341 height 58
type textarea "x"
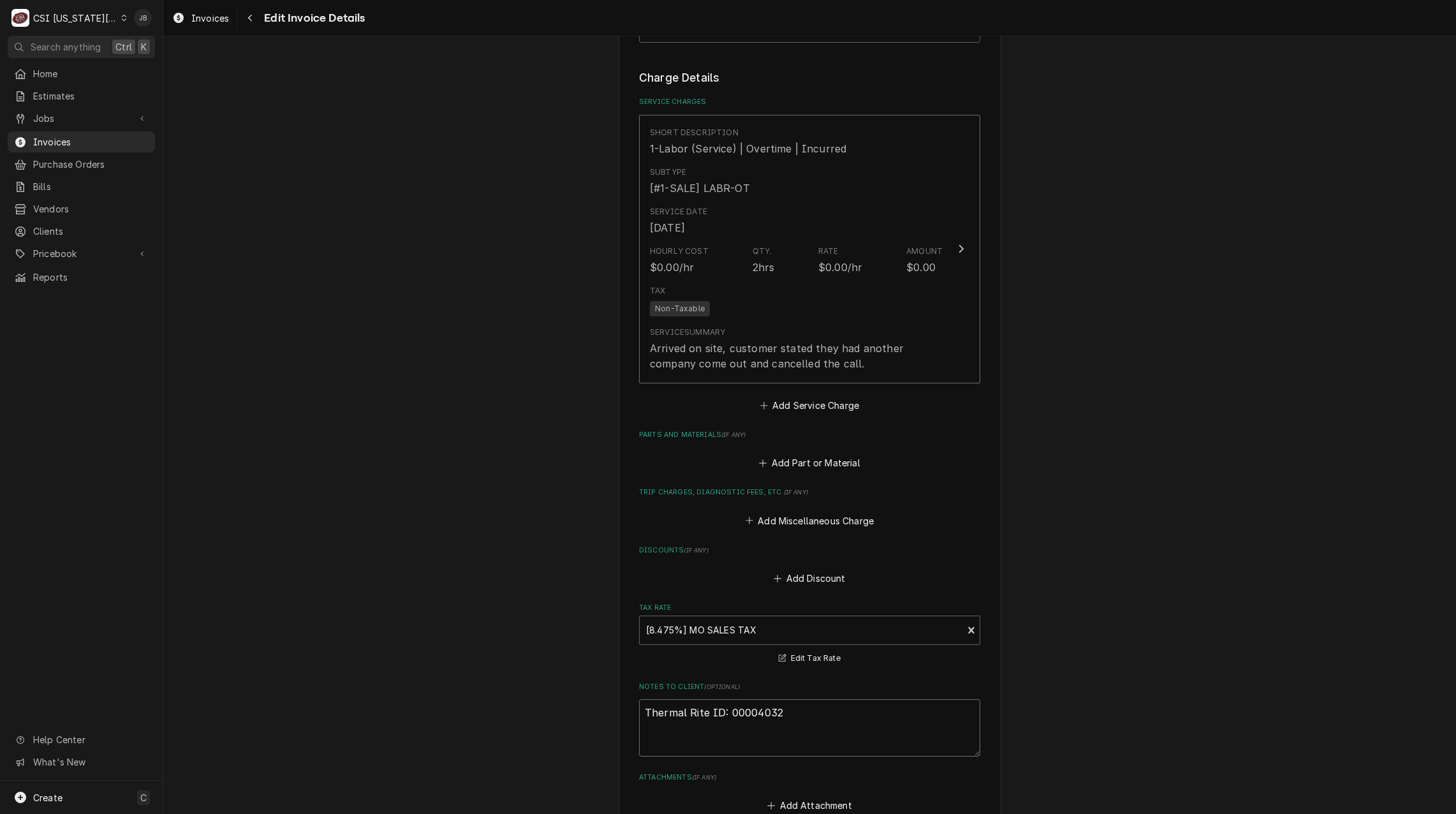
scroll to position [1404, 0]
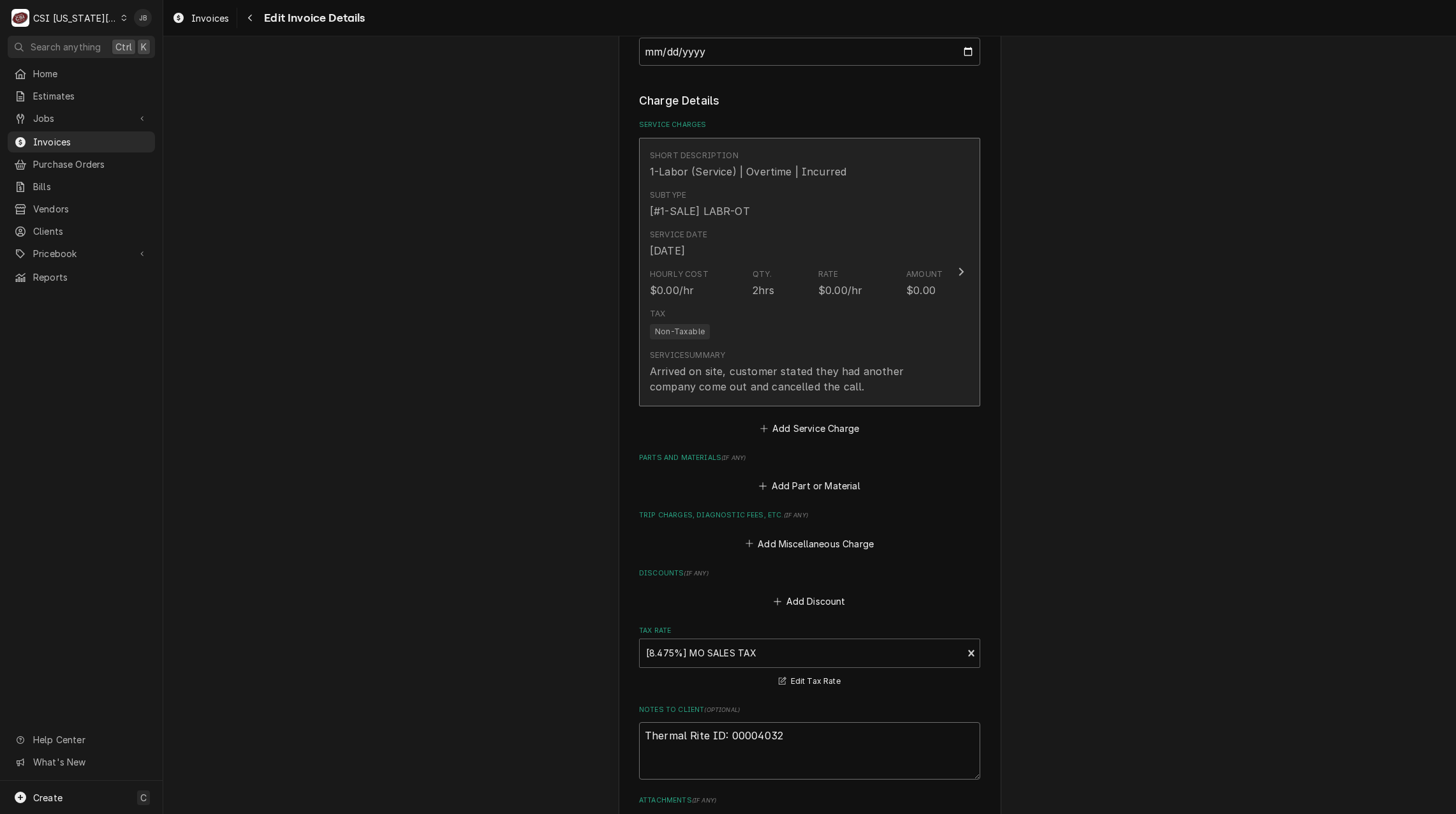
type textarea "Thermal Rite ID: 00004032"
click at [759, 353] on div "Service Summary Arrived on site, customer stated they had another company come …" at bounding box center [797, 371] width 293 height 44
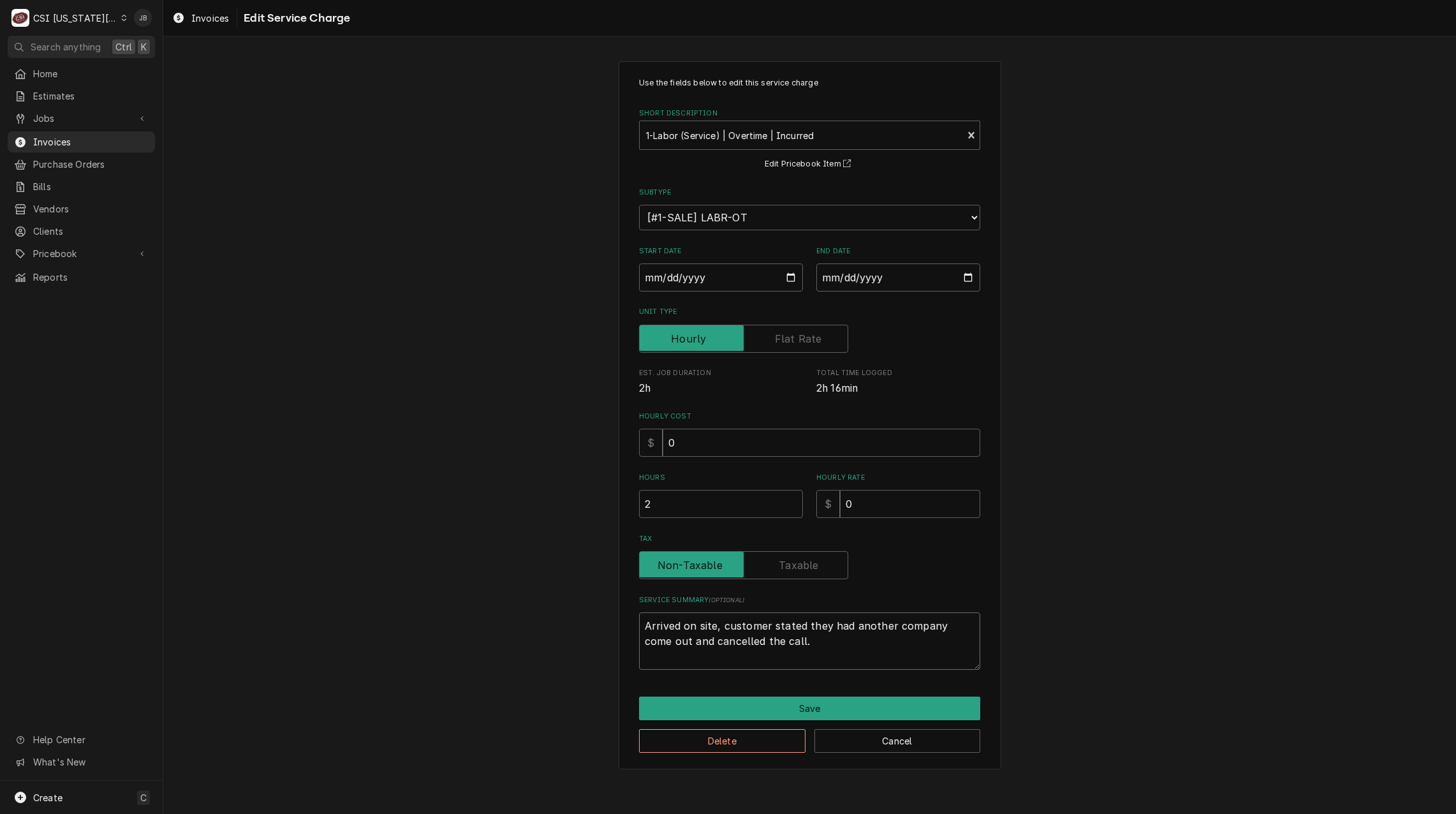
click at [779, 640] on textarea "Arrived on site, customer stated they had another company come out and cancelle…" at bounding box center [809, 641] width 341 height 58
drag, startPoint x: 693, startPoint y: 643, endPoint x: 783, endPoint y: 642, distance: 90.0
click at [695, 642] on textarea "Arrived on site, customer stated they had another company come out and cancelle…" at bounding box center [809, 641] width 341 height 58
drag, startPoint x: 814, startPoint y: 640, endPoint x: 683, endPoint y: 644, distance: 131.1
click at [683, 644] on textarea "Arrived on site, customer stated they had another company come out and cancelle…" at bounding box center [809, 641] width 341 height 58
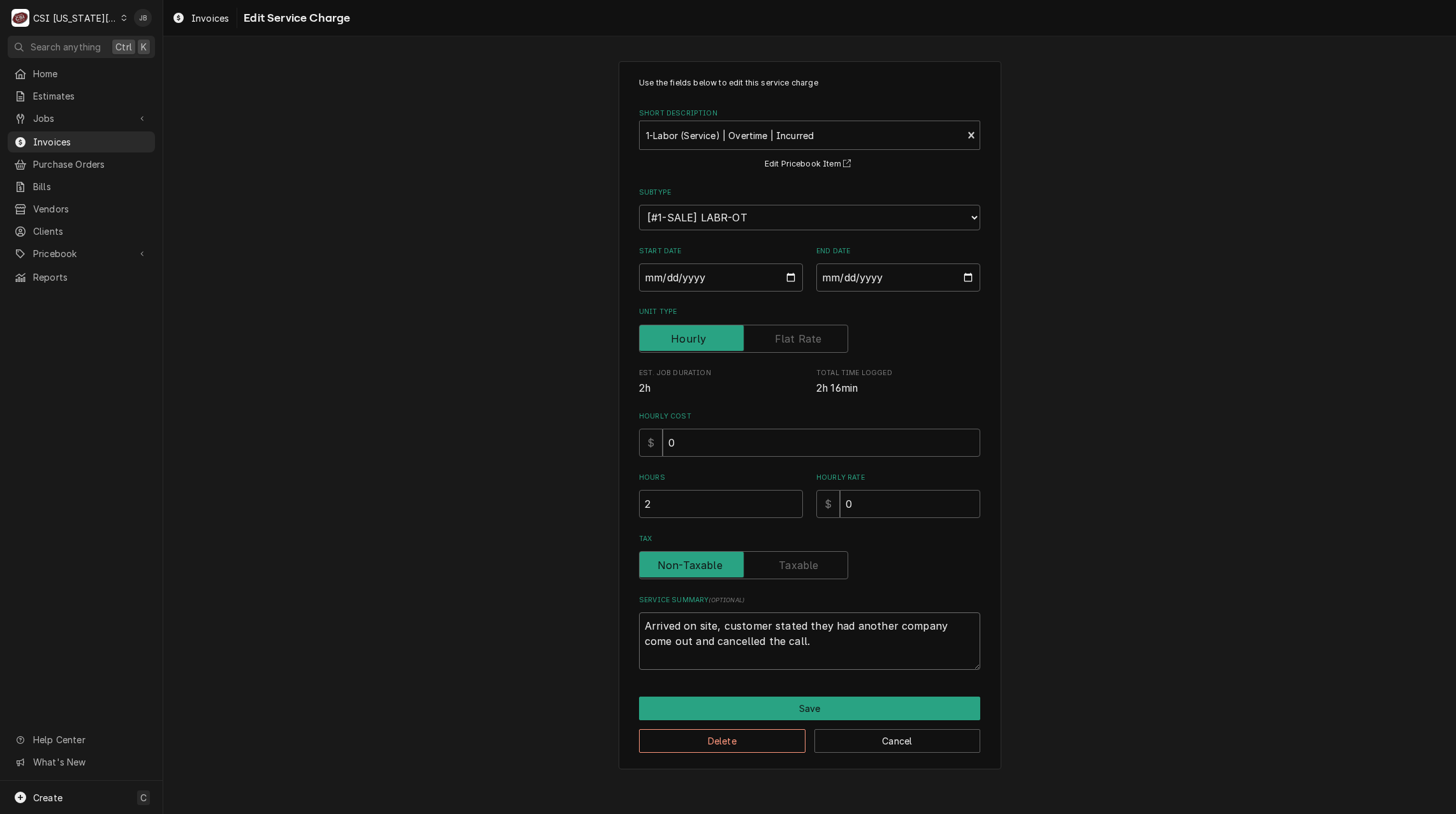
type textarea "x"
type textarea "Arrived on site, customer stated they had another company come out and"
type textarea "x"
type textarea "Arrived on site, customer stated they had another company come out and d"
type textarea "x"
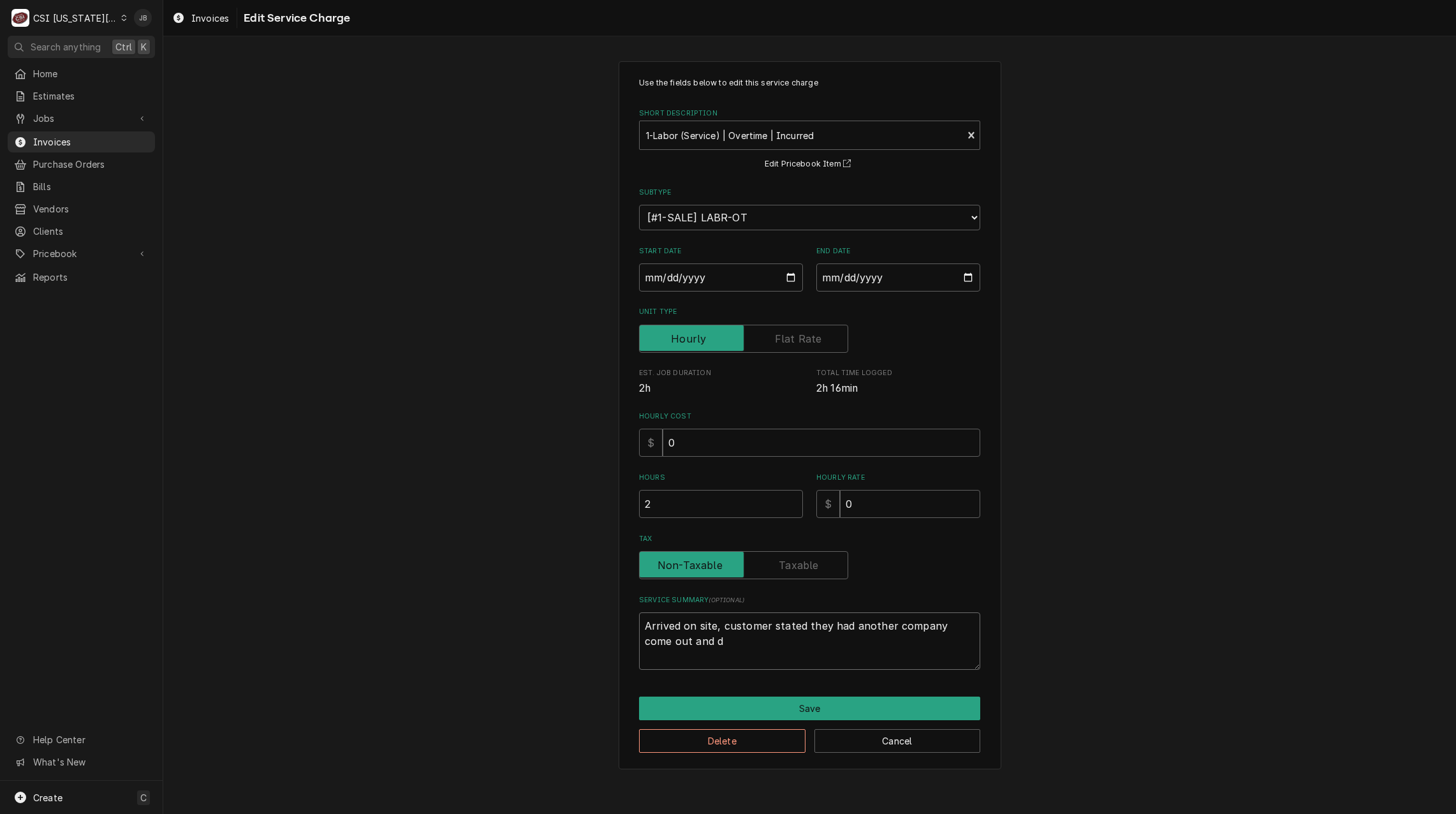
type textarea "Arrived on site, customer stated they had another company come out and di"
type textarea "x"
type textarea "Arrived on site, customer stated they had another company come out and did"
type textarea "x"
type textarea "Arrived on site, customer stated they had another company come out and did"
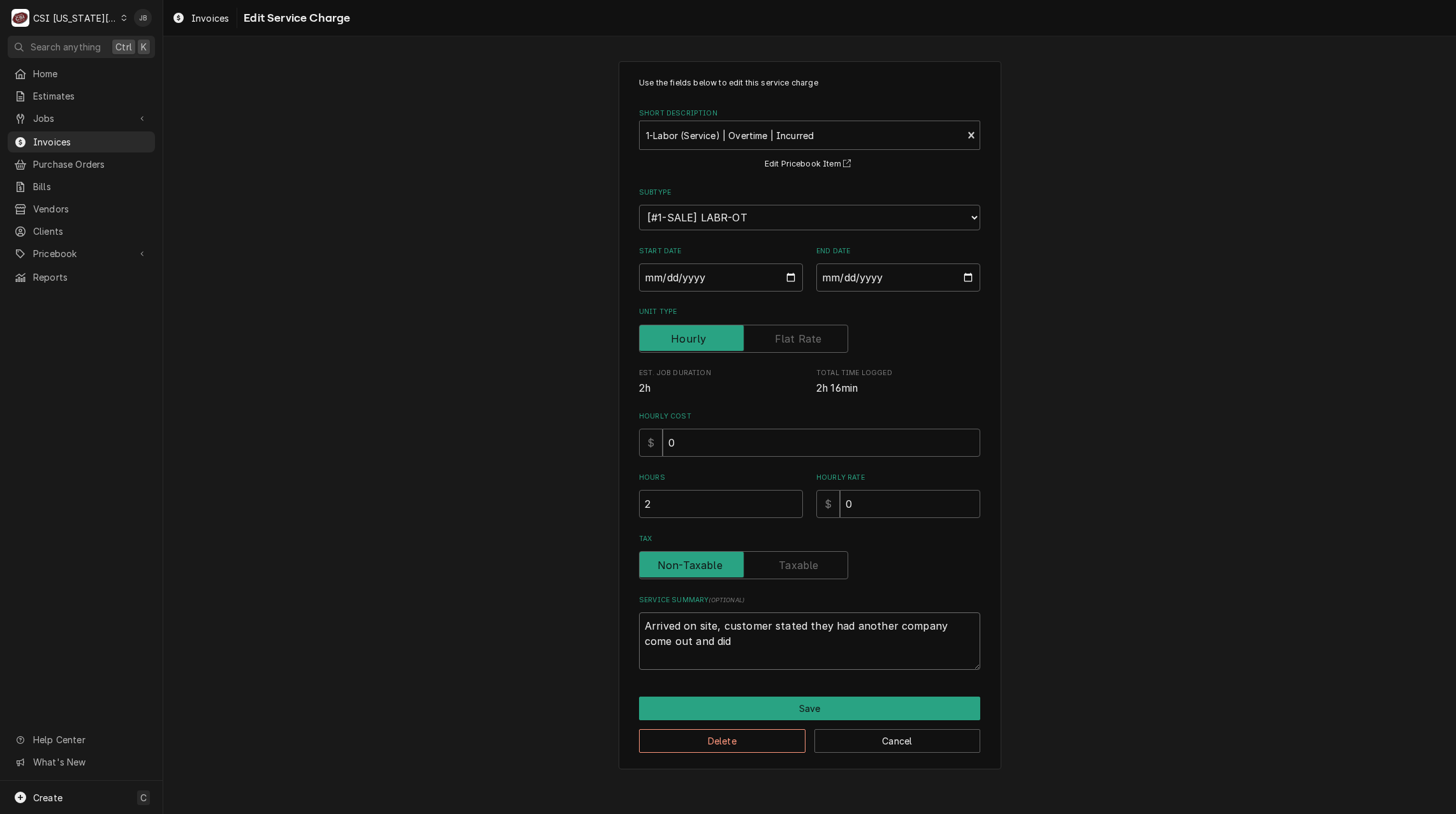
type textarea "x"
type textarea "Arrived on site, customer stated they had another company come out and did n"
type textarea "x"
type textarea "Arrived on site, customer stated they had another company come out and did no"
type textarea "x"
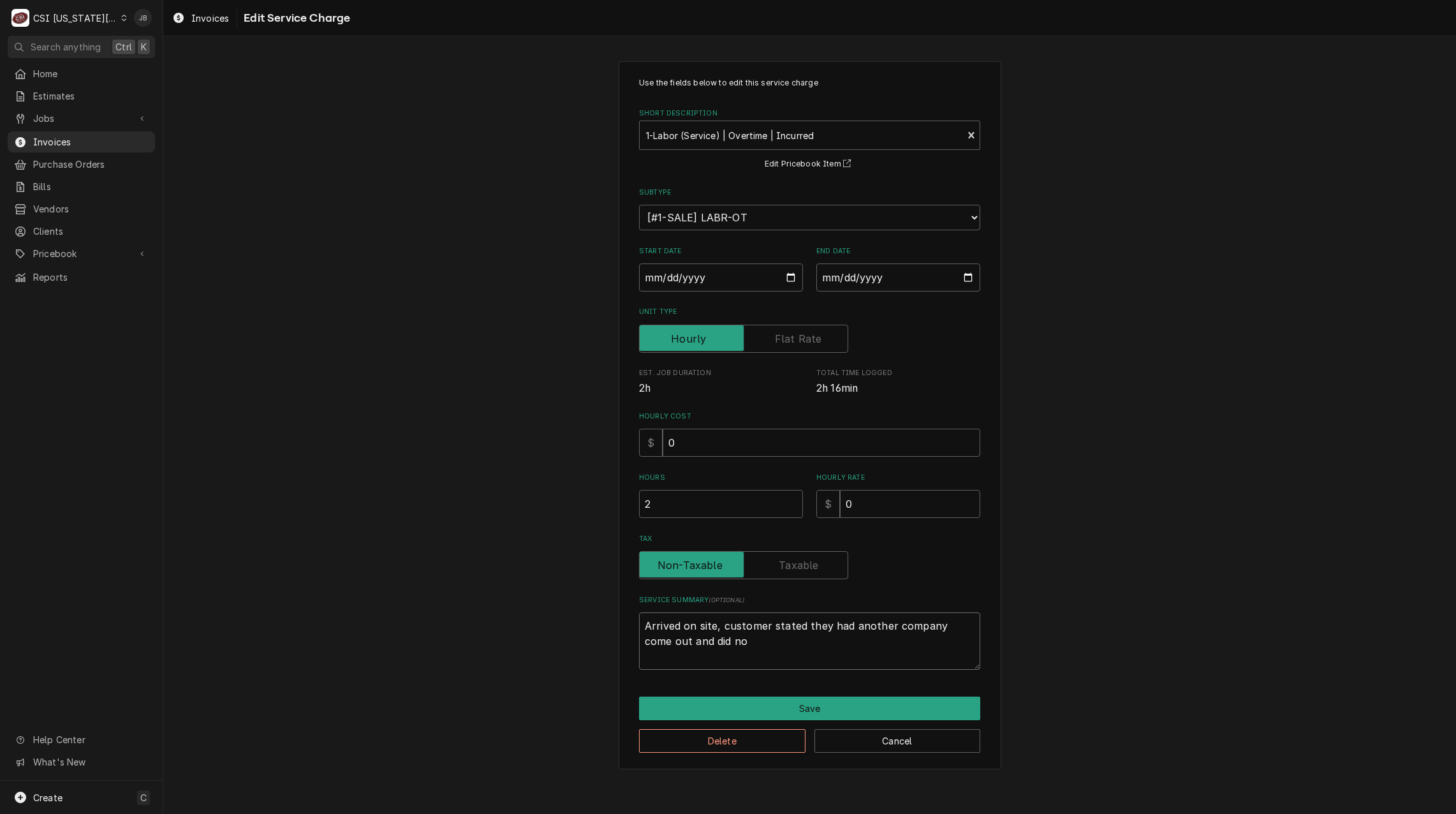
type textarea "Arrived on site, customer stated they had another company come out and did not"
type textarea "x"
type textarea "Arrived on site, customer stated they had another company come out and did not"
type textarea "x"
type textarea "Arrived on site, customer stated they had another company come out and did not c"
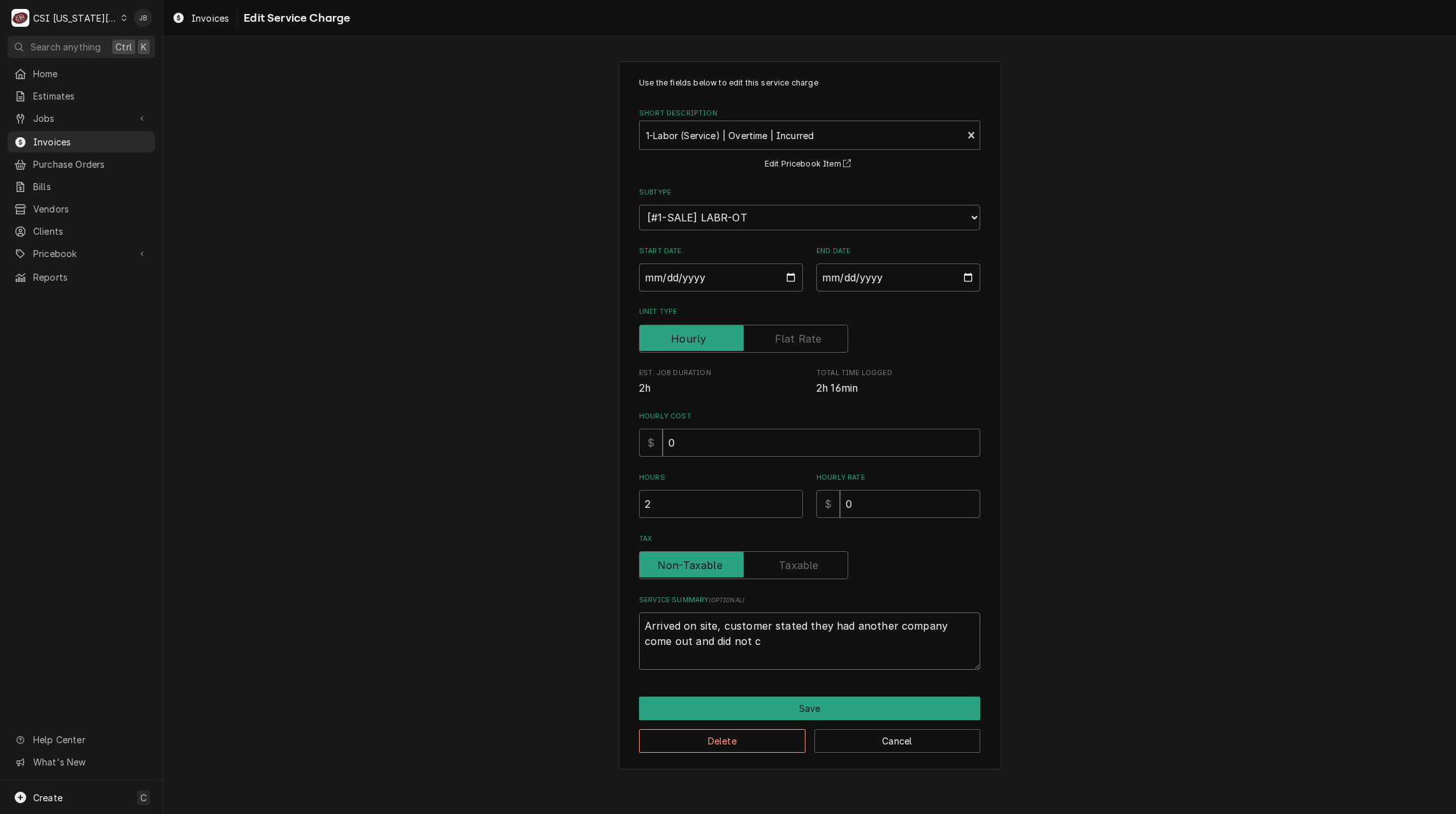
type textarea "x"
type textarea "Arrived on site, customer stated they had another company come out and did not …"
type textarea "x"
type textarea "Arrived on site, customer stated they had another company come out and did not …"
type textarea "x"
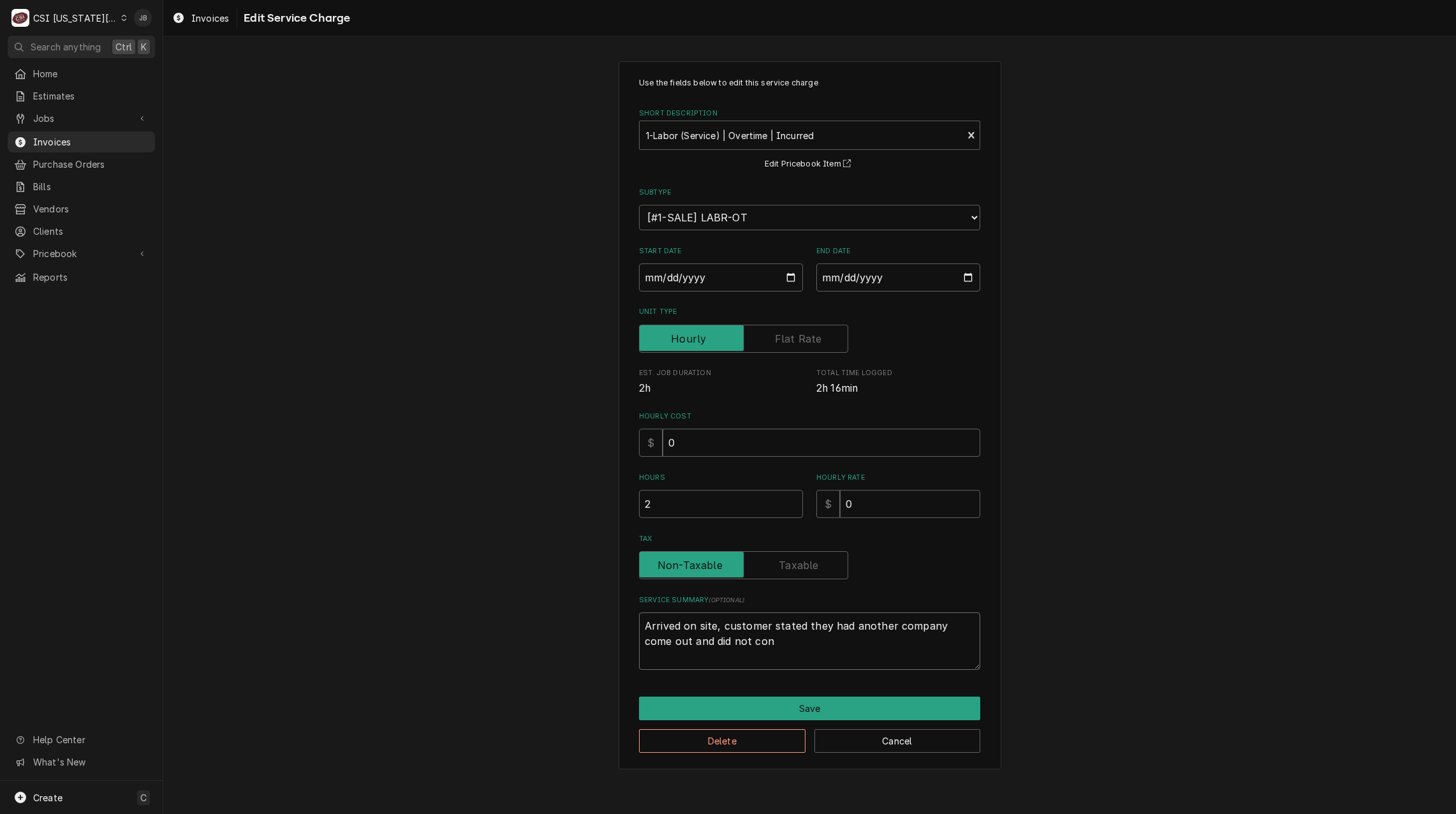
type textarea "Arrived on site, customer stated they had another company come out and did not …"
type textarea "x"
type textarea "Arrived on site, customer stated they had another company come out and did not …"
type textarea "x"
type textarea "Arrived on site, customer stated they had another company come out and did not …"
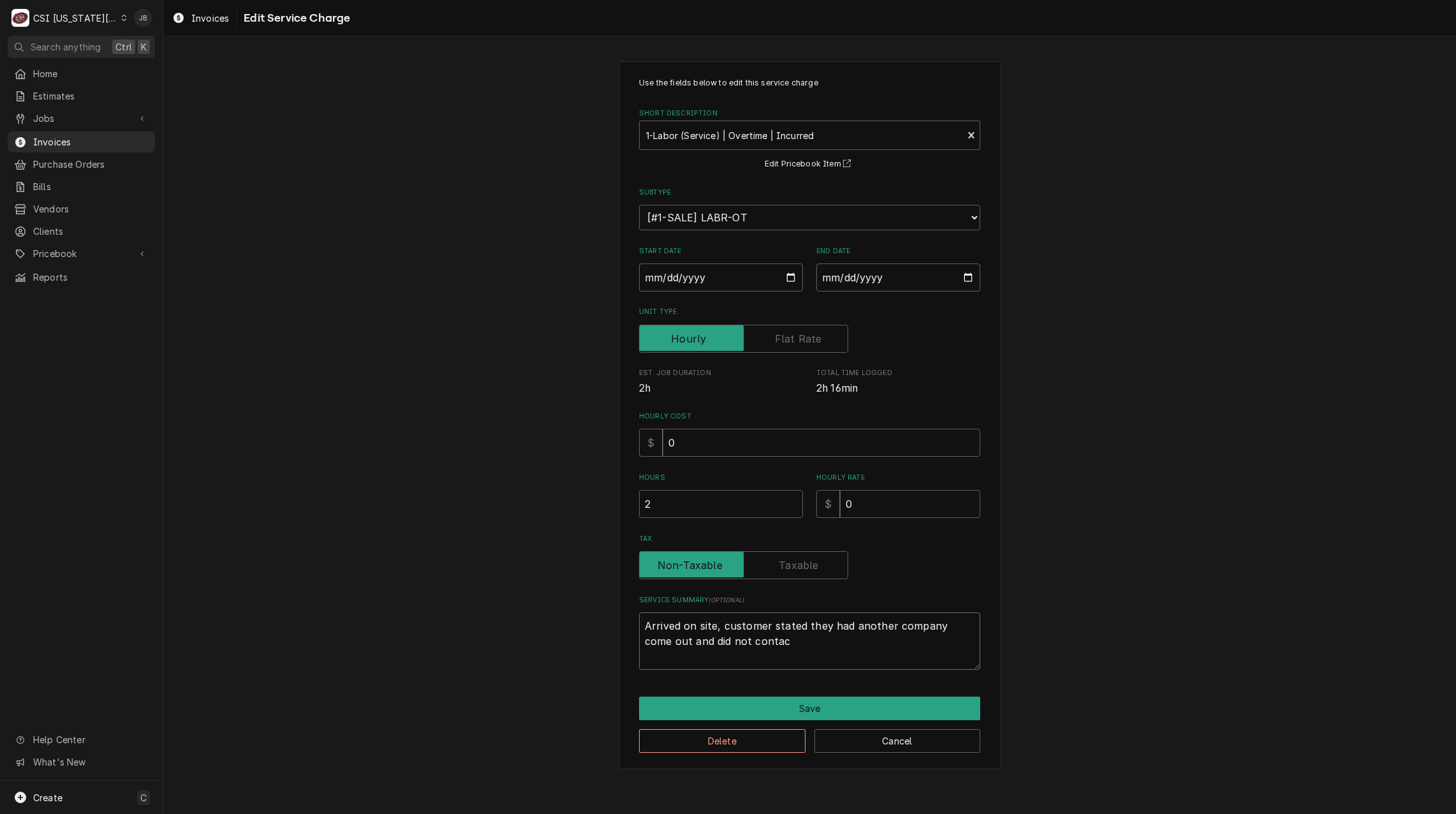
type textarea "x"
type textarea "Arrived on site, customer stated they had another company come out and did not …"
type textarea "x"
type textarea "Arrived on site, customer stated they had another company come out and did not …"
type textarea "x"
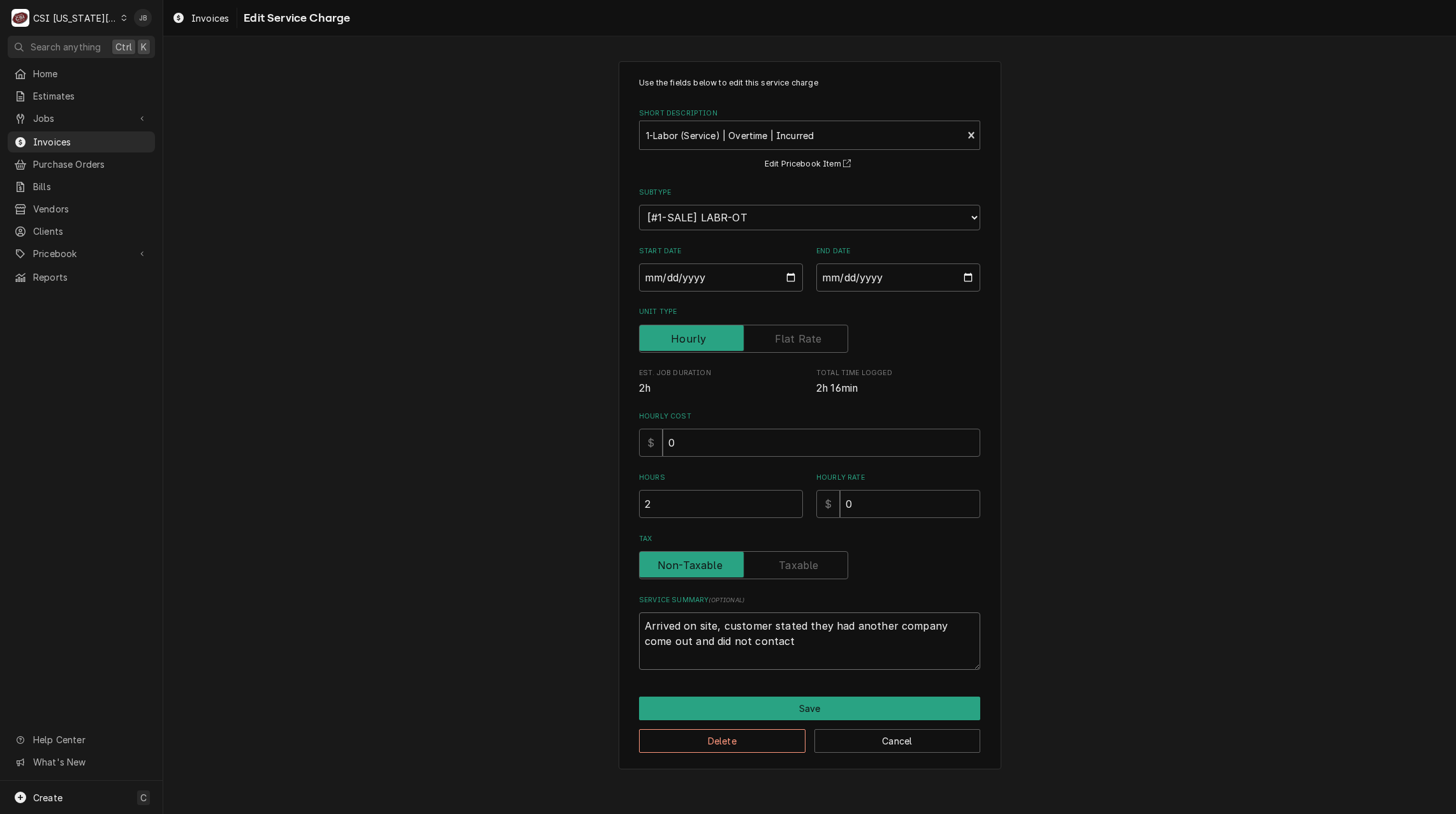
type textarea "Arrived on site, customer stated they had another company come out and did not …"
type textarea "x"
type textarea "Arrived on site, customer stated they had another company come out and did not …"
type textarea "x"
type textarea "Arrived on site, customer stated they had another company come out and did not …"
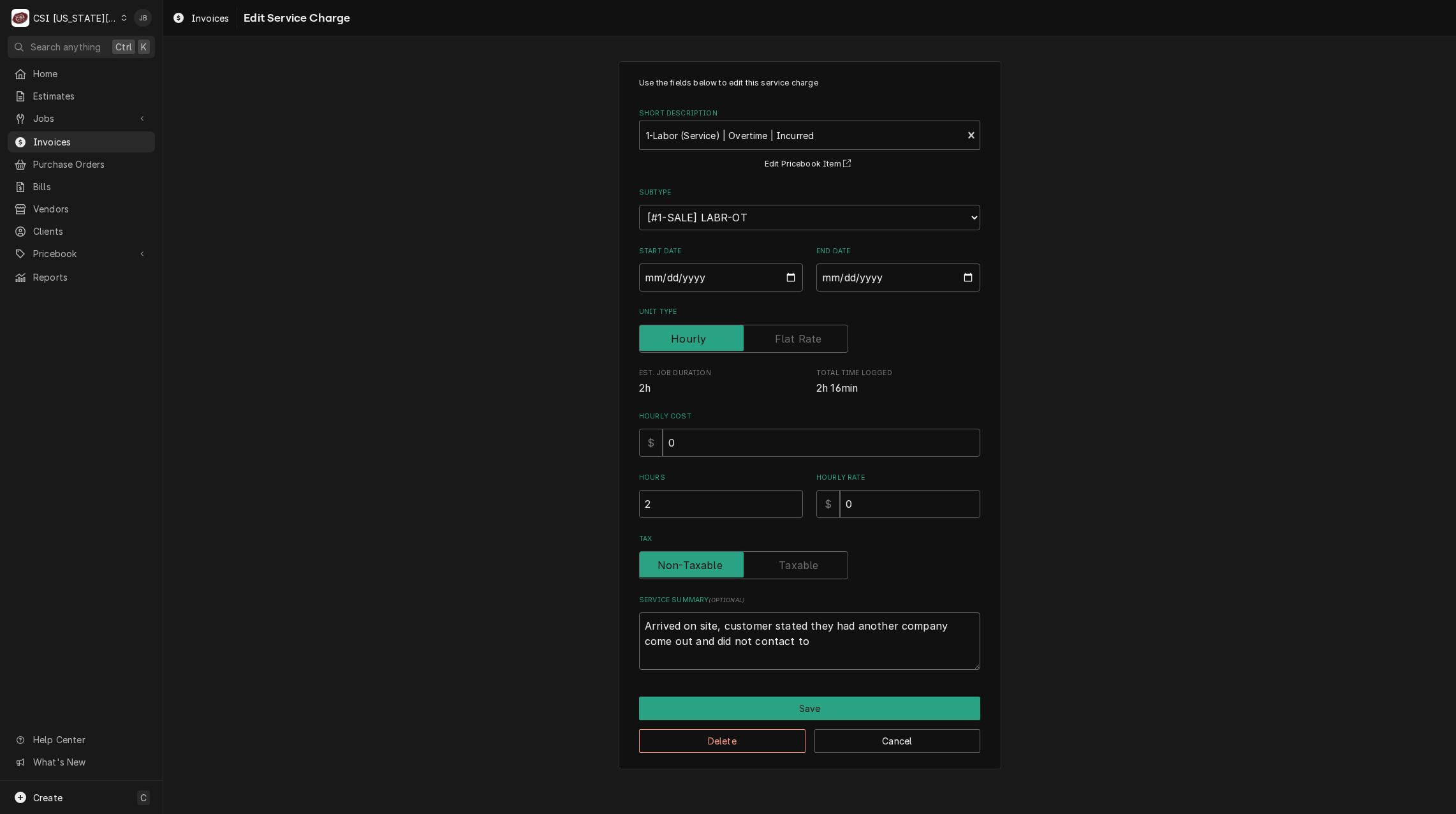
type textarea "x"
type textarea "Arrived on site, customer stated they had another company come out and did not …"
type textarea "x"
type textarea "Arrived on site, customer stated they had another company come out and did not …"
type textarea "x"
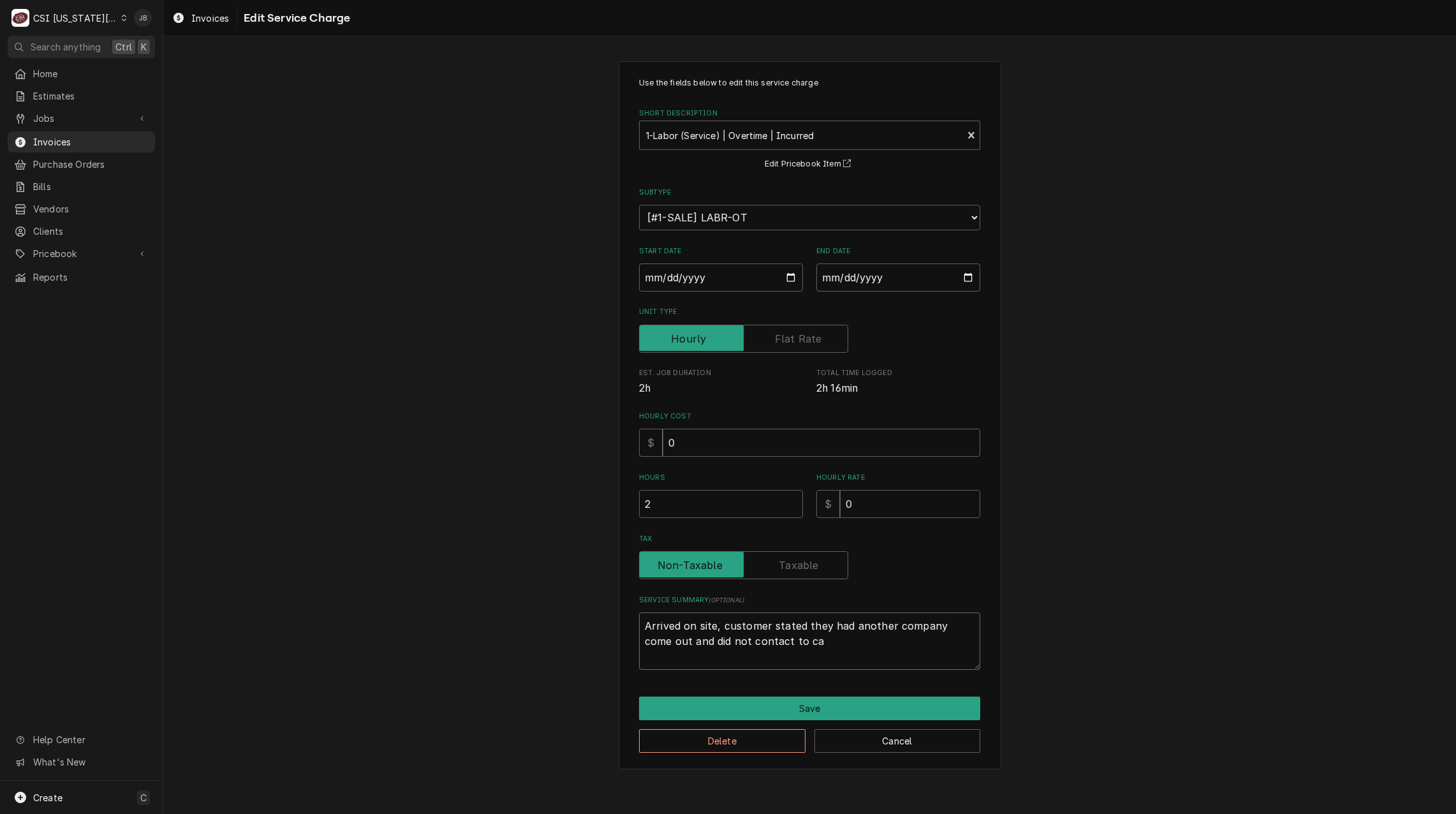
type textarea "Arrived on site, customer stated they had another company come out and did not …"
type textarea "x"
type textarea "Arrived on site, customer stated they had another company come out and did not …"
type textarea "x"
type textarea "Arrived on site, customer stated they had another company come out and did not …"
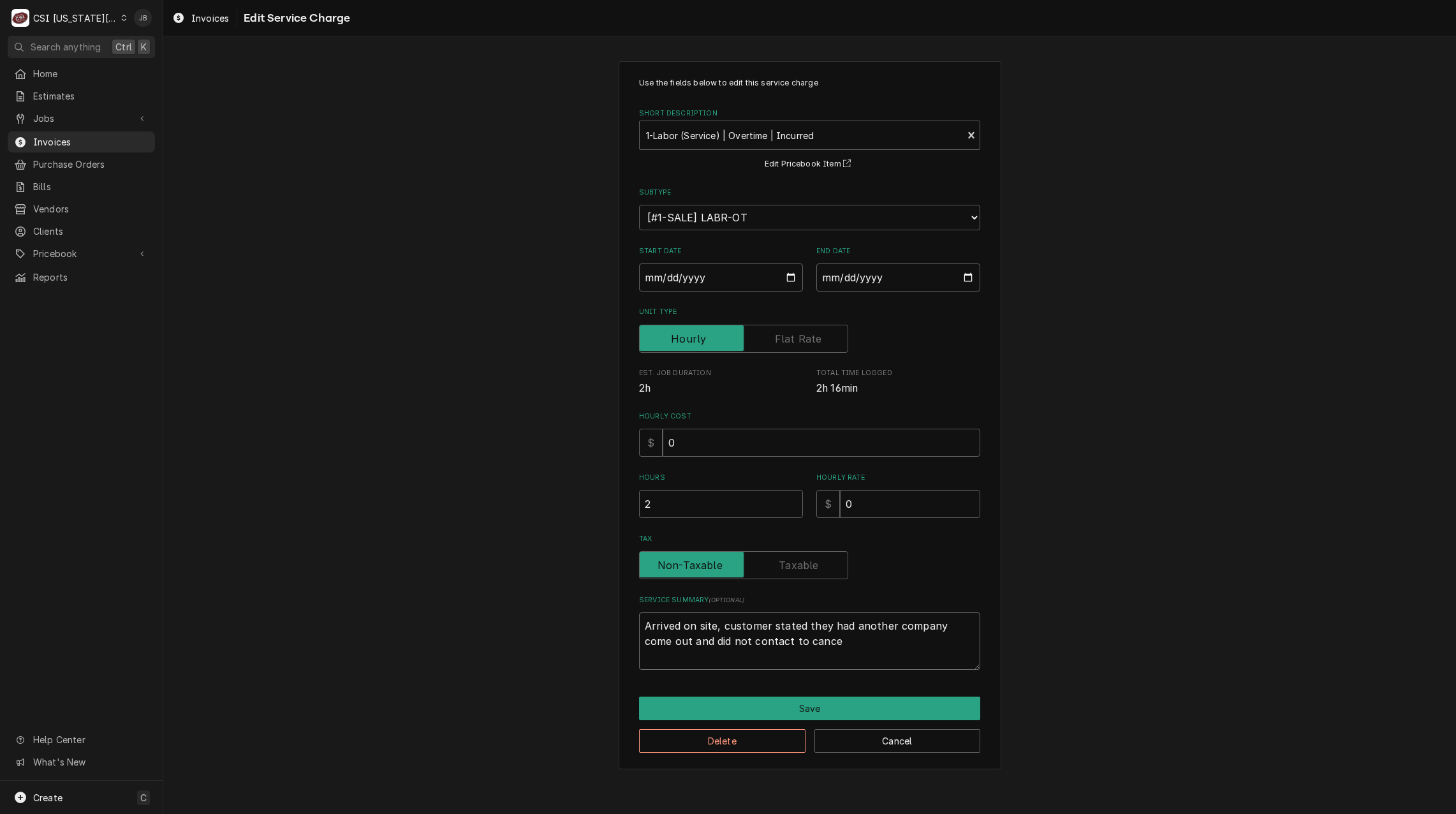
type textarea "x"
type textarea "Arrived on site, customer stated they had another company come out and did not …"
type textarea "x"
type textarea "Arrived on site, customer stated they had another company come out and did not …"
type textarea "x"
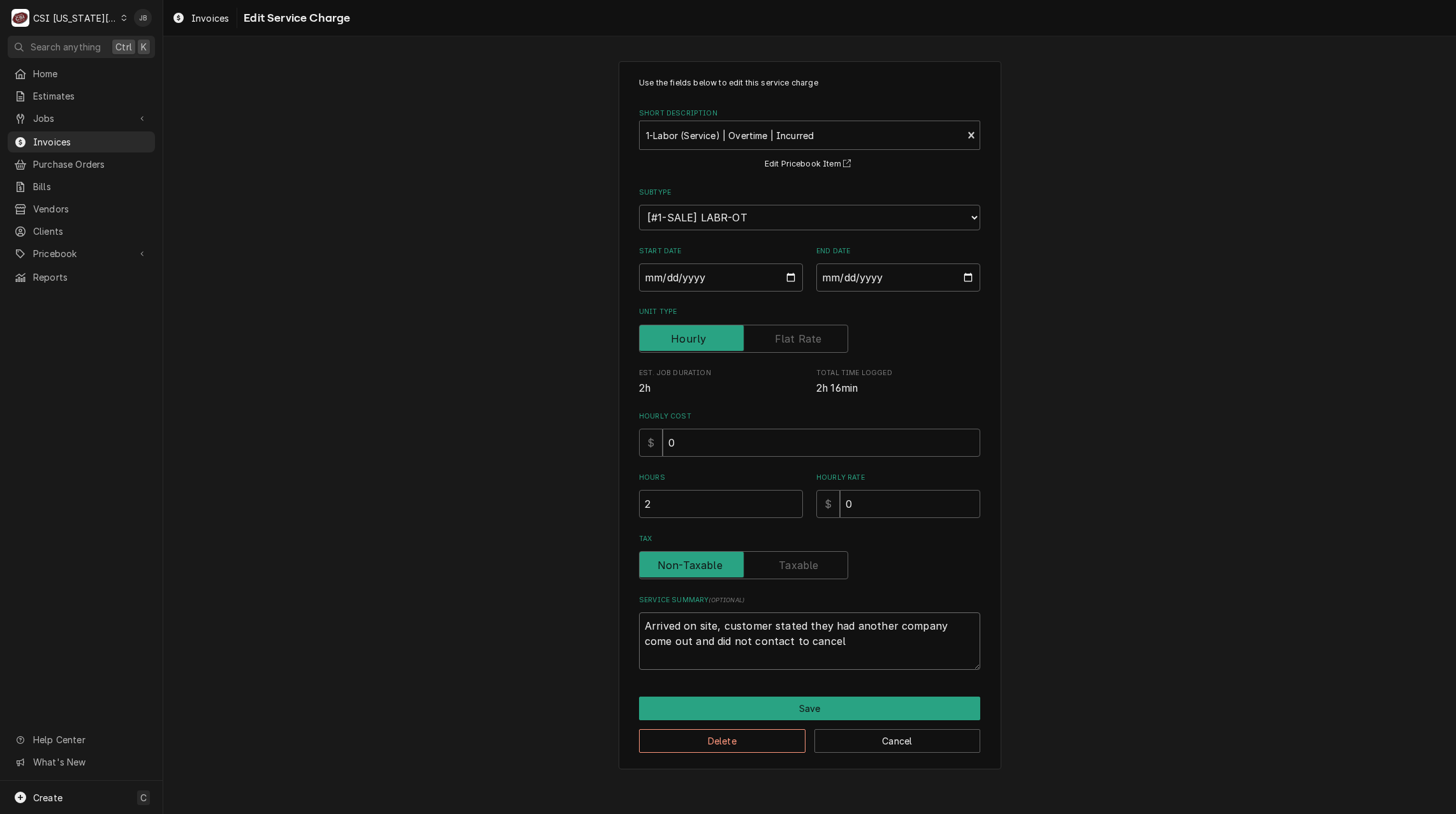
type textarea "Arrived on site, customer stated they had another company come out and did not …"
type textarea "x"
type textarea "Arrived on site, customer stated they had another company come out and did not …"
type textarea "x"
type textarea "Arrived on site, customer stated they had another company come out and did not …"
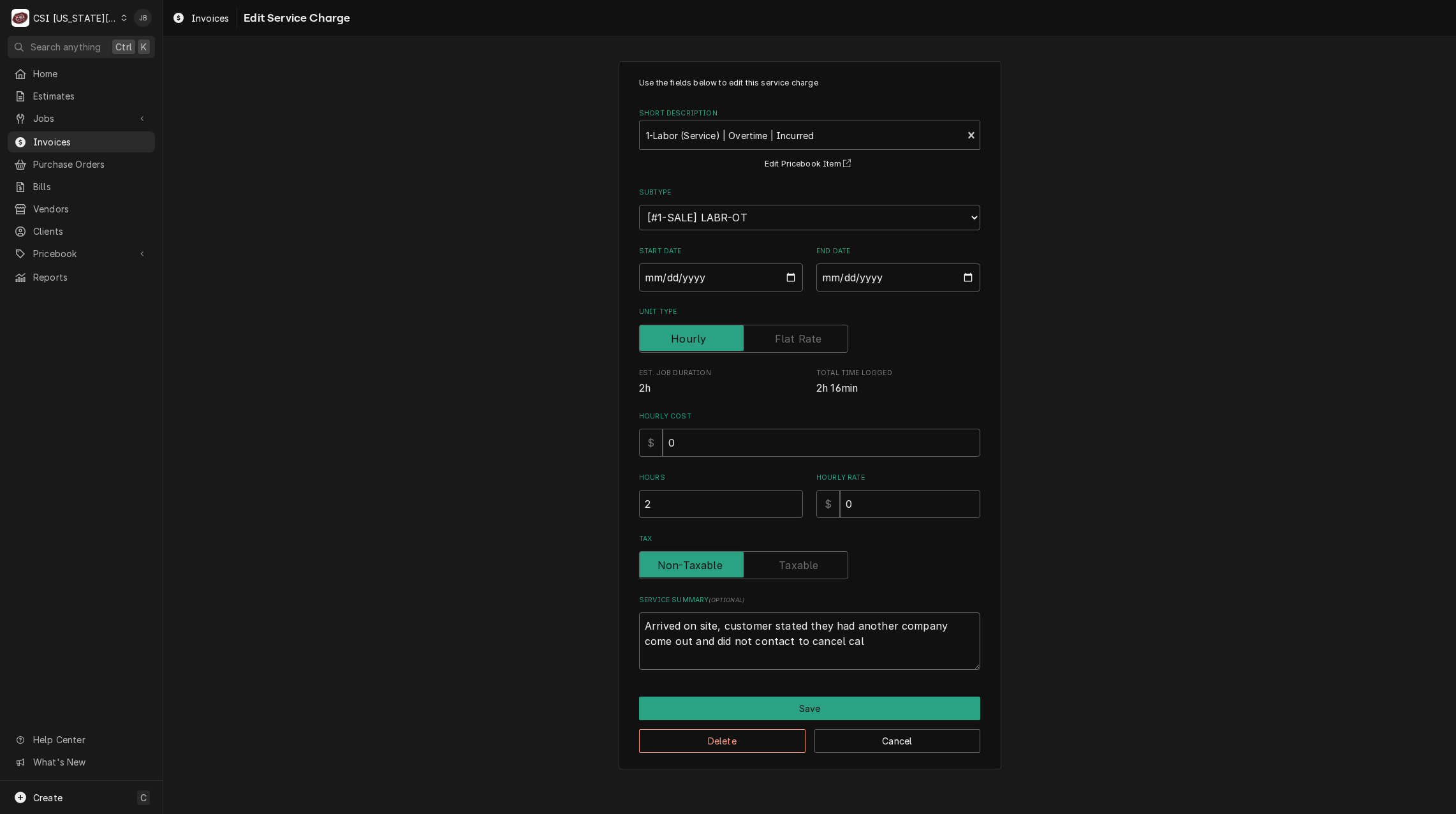
type textarea "x"
type textarea "Arrived on site, customer stated they had another company come out and did not …"
type textarea "x"
type textarea "Arrived on site, customer stated they had another company come out and did not …"
type textarea "x"
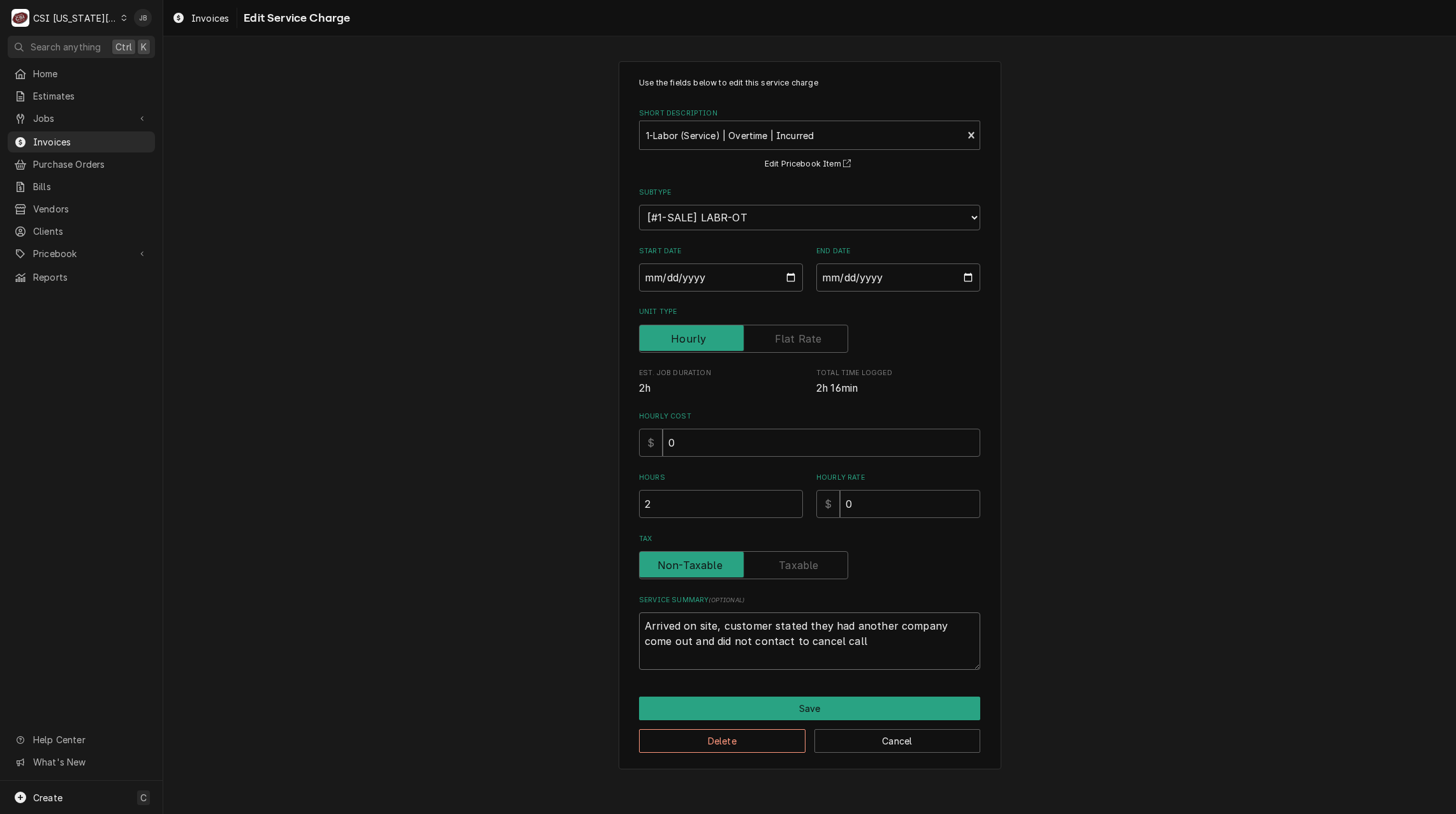
type textarea "Arrived on site, customer stated they had another company come out and did not …"
drag, startPoint x: 652, startPoint y: 507, endPoint x: 594, endPoint y: 508, distance: 58.0
click at [597, 508] on div "Use the fields below to edit this service charge Short Description 1-Labor (Ser…" at bounding box center [809, 415] width 1293 height 730
type textarea "x"
type input "1"
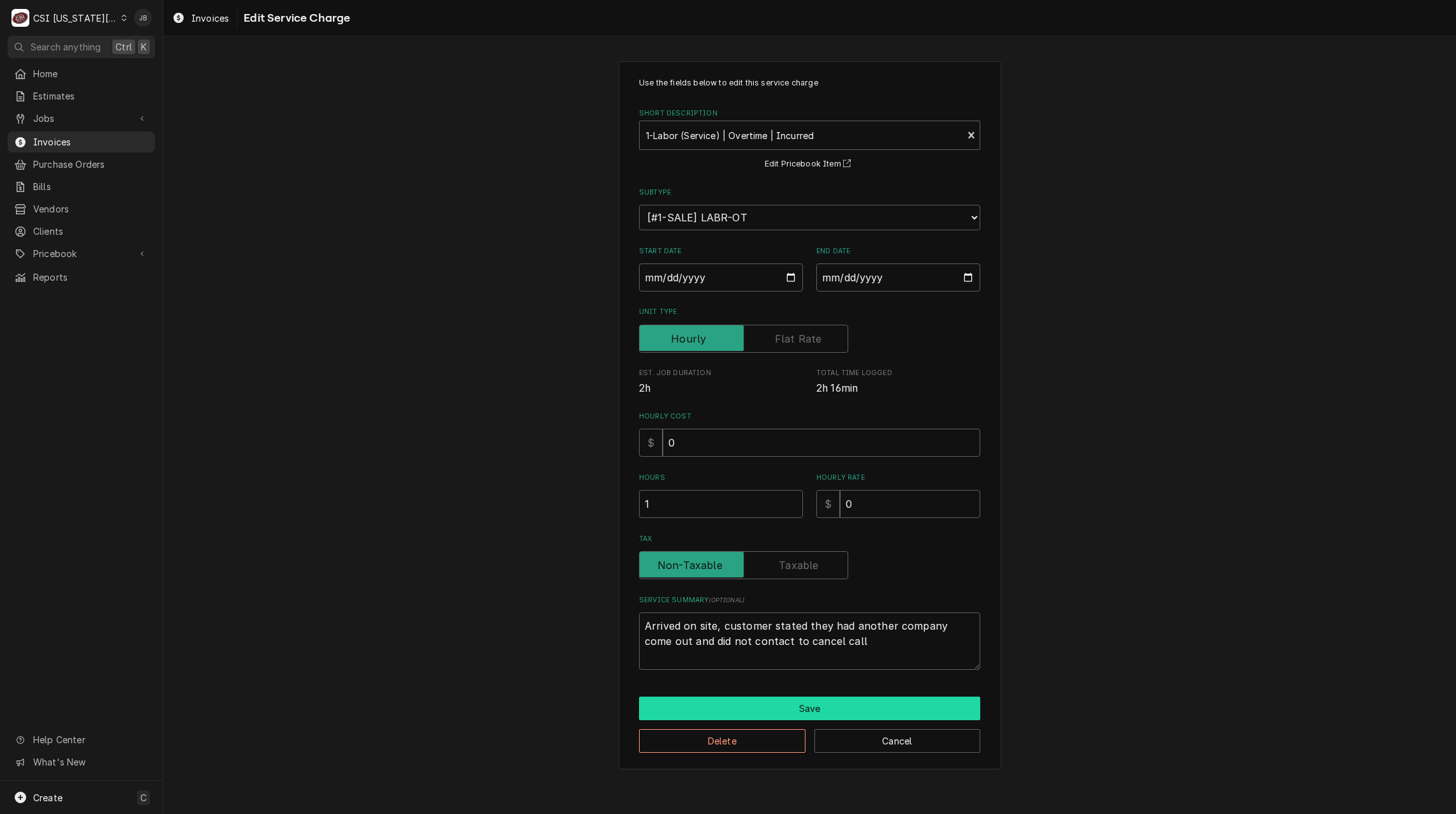
click at [801, 706] on button "Save" at bounding box center [809, 709] width 341 height 24
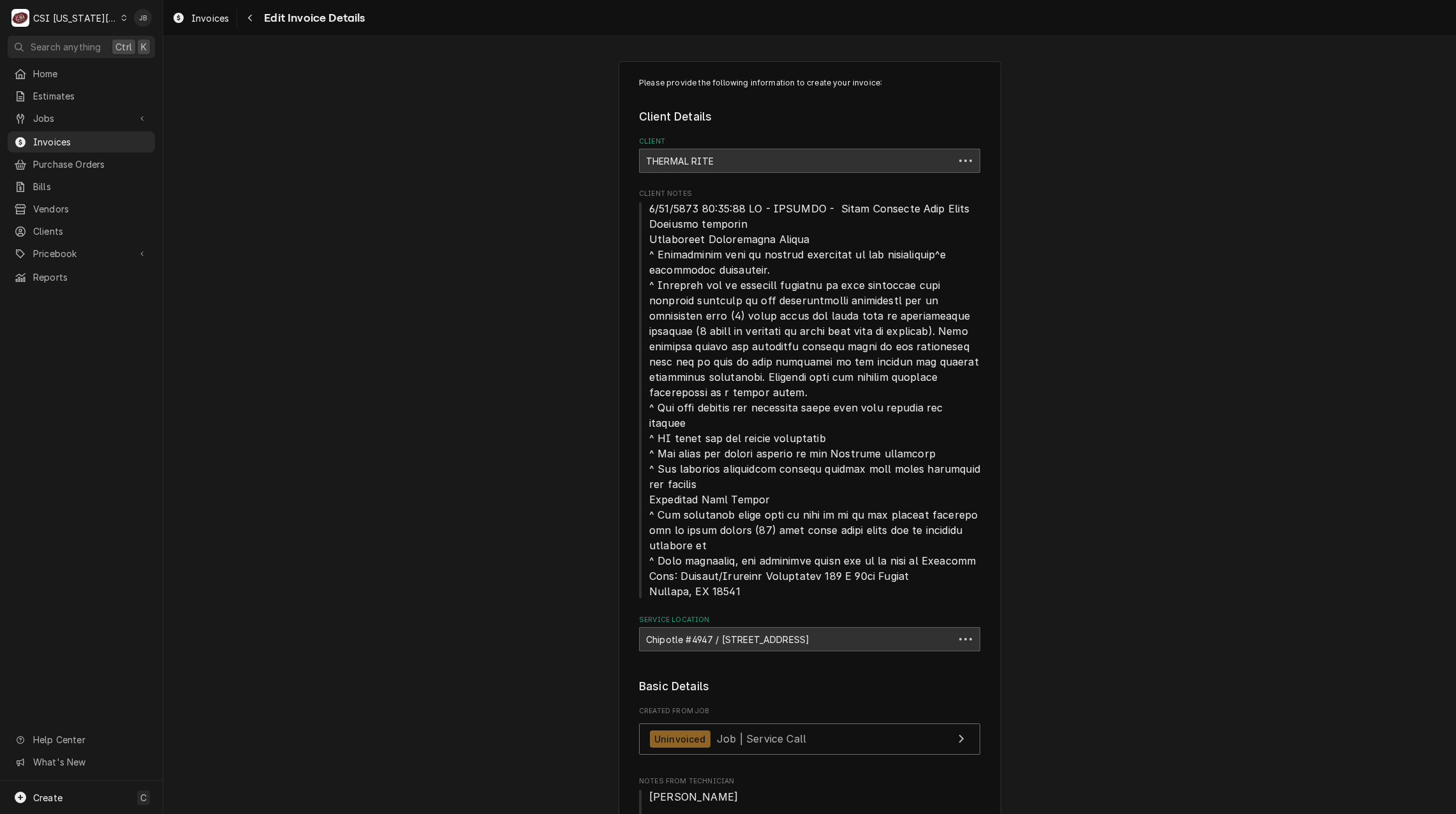
scroll to position [1388, 0]
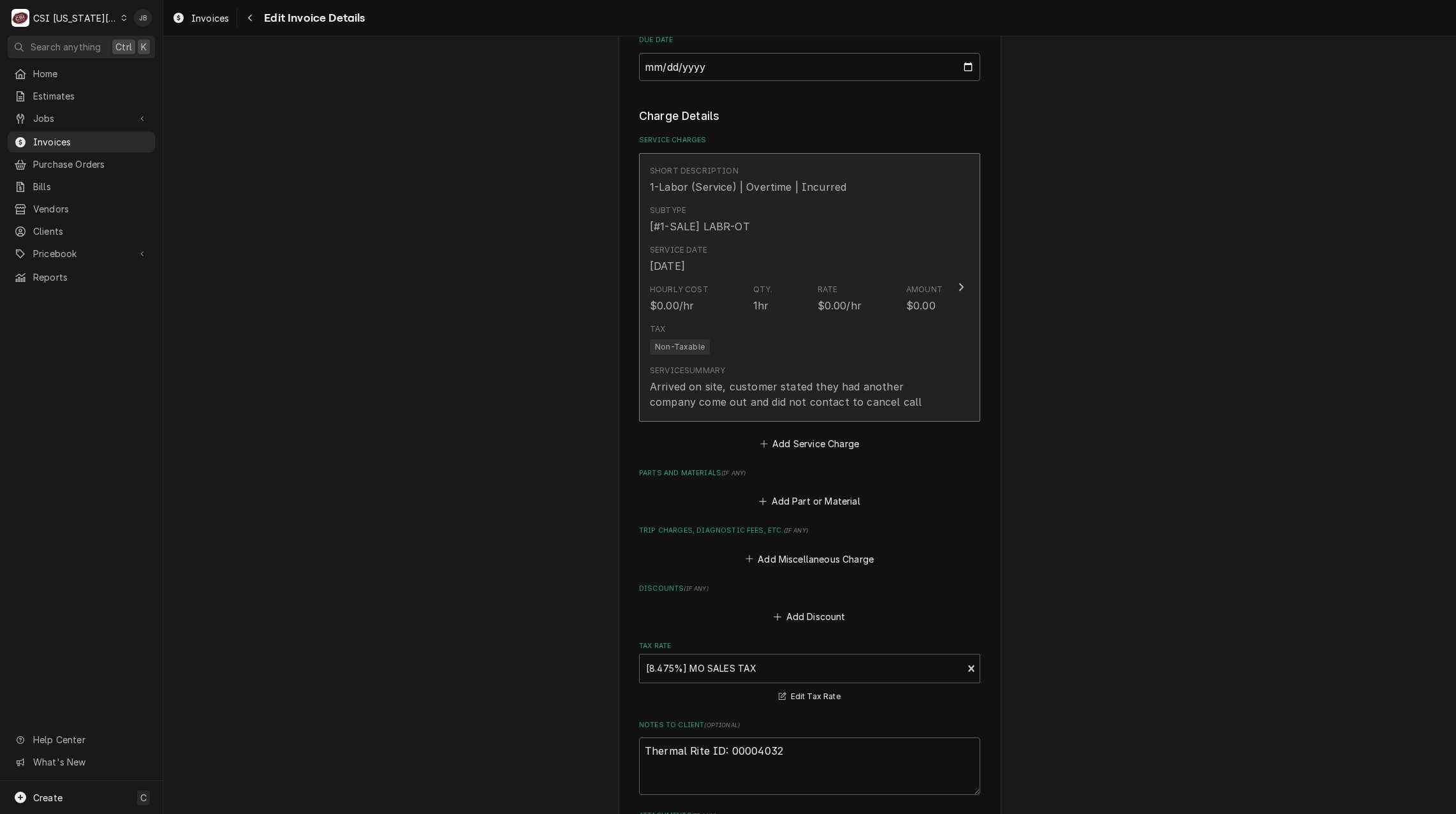
click at [789, 356] on div "Tax Non-Taxable" at bounding box center [797, 339] width 293 height 41
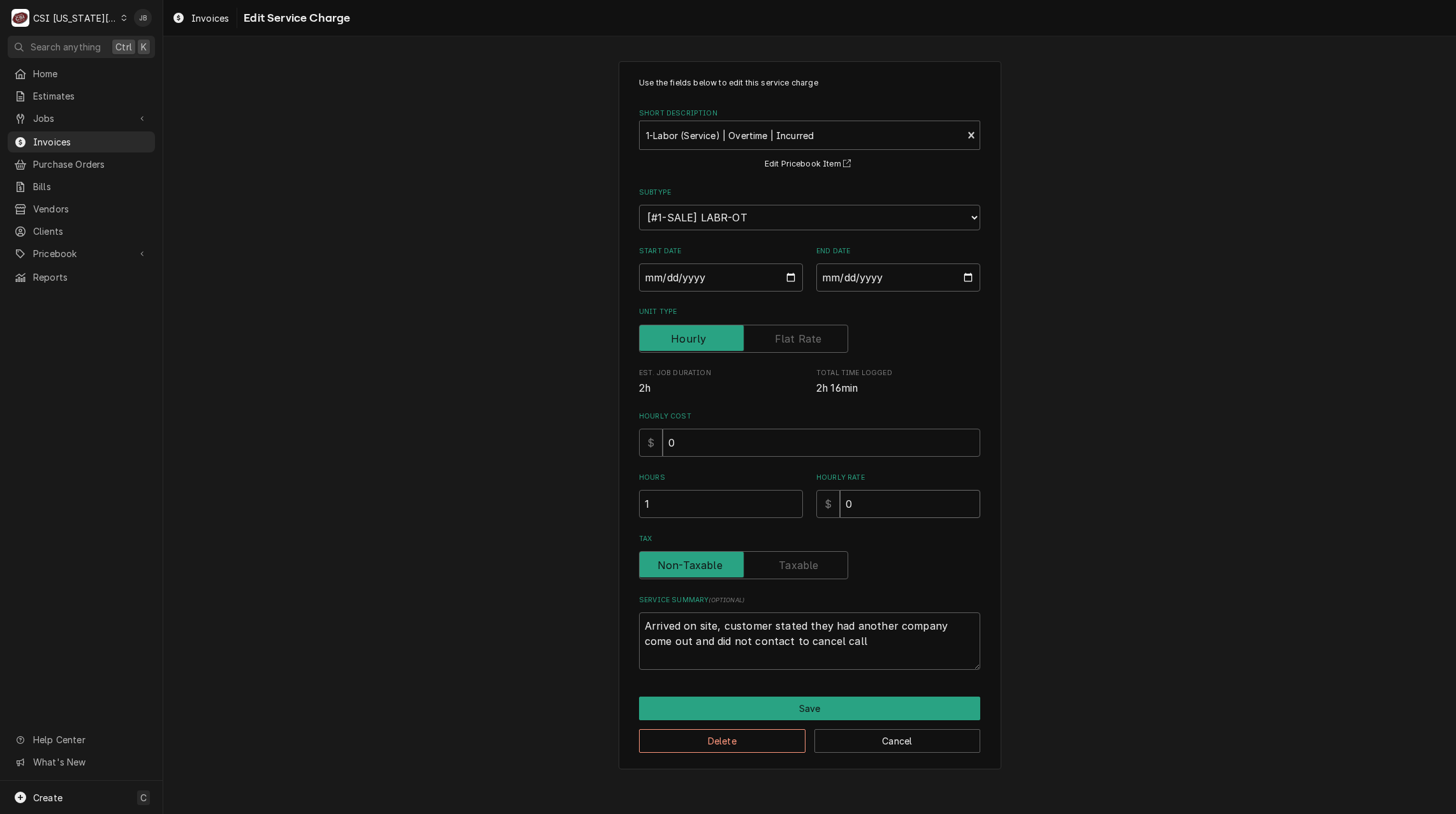
drag, startPoint x: 872, startPoint y: 508, endPoint x: 787, endPoint y: 508, distance: 85.0
click at [788, 508] on div "Hours 1 Hourly Rate $ 0" at bounding box center [809, 495] width 341 height 45
type textarea "x"
type input "1"
type textarea "x"
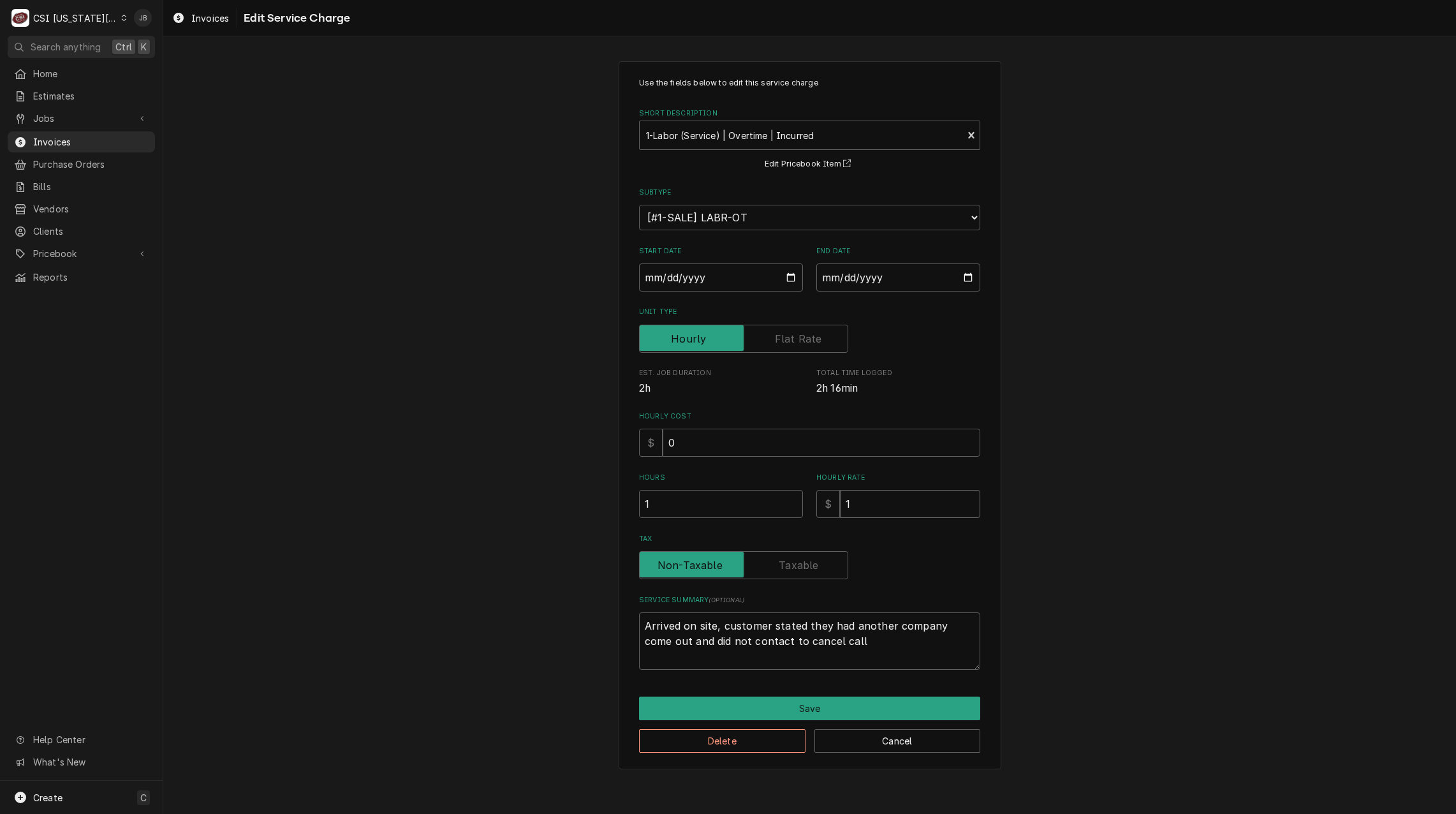
type input "14"
type textarea "x"
type input "140"
drag, startPoint x: 862, startPoint y: 501, endPoint x: 749, endPoint y: 501, distance: 113.0
click at [757, 501] on div "Hours 1 Hourly Rate $ 140" at bounding box center [809, 495] width 341 height 45
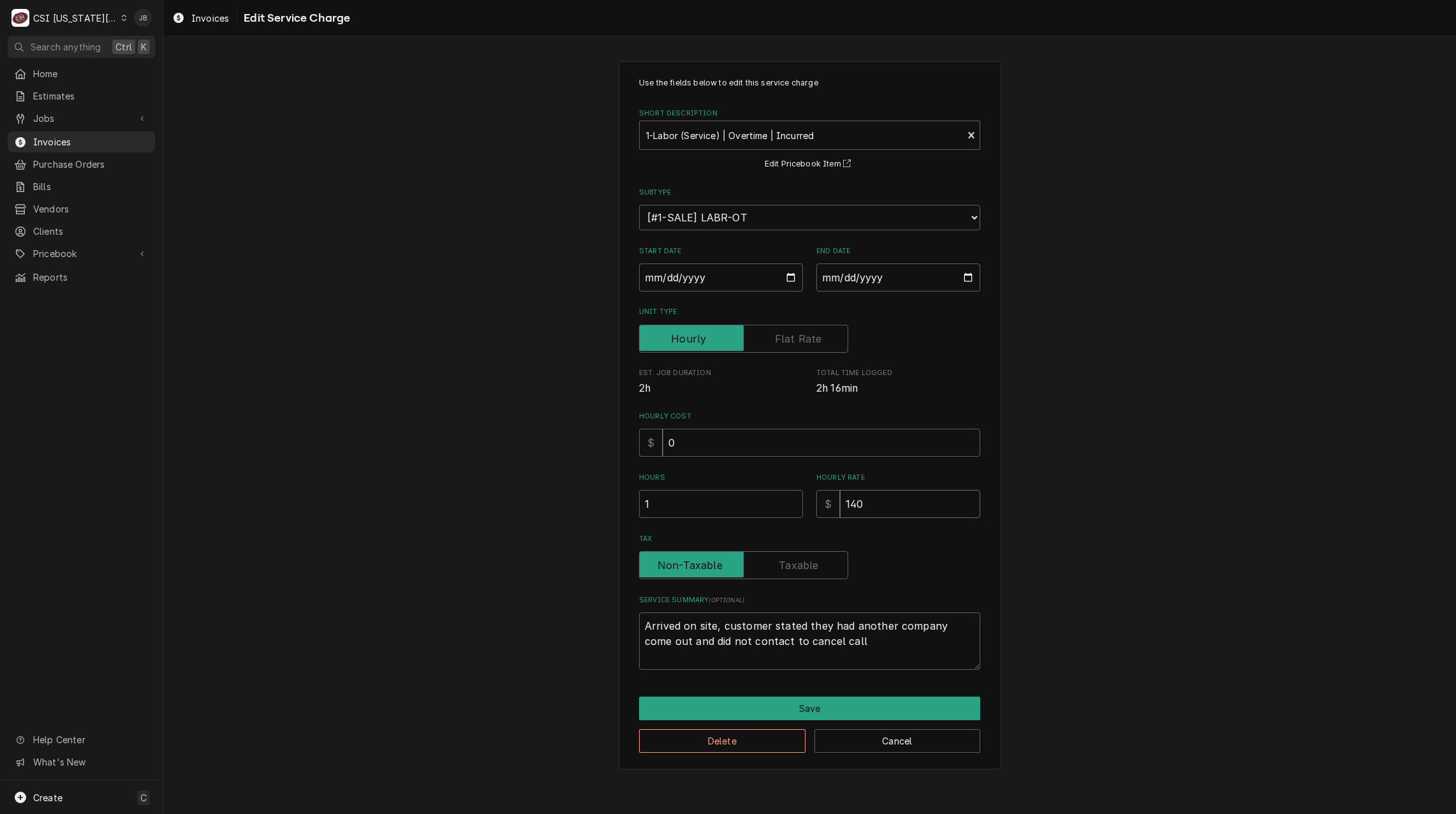
type textarea "x"
type input "1"
type textarea "x"
type input "13"
type textarea "x"
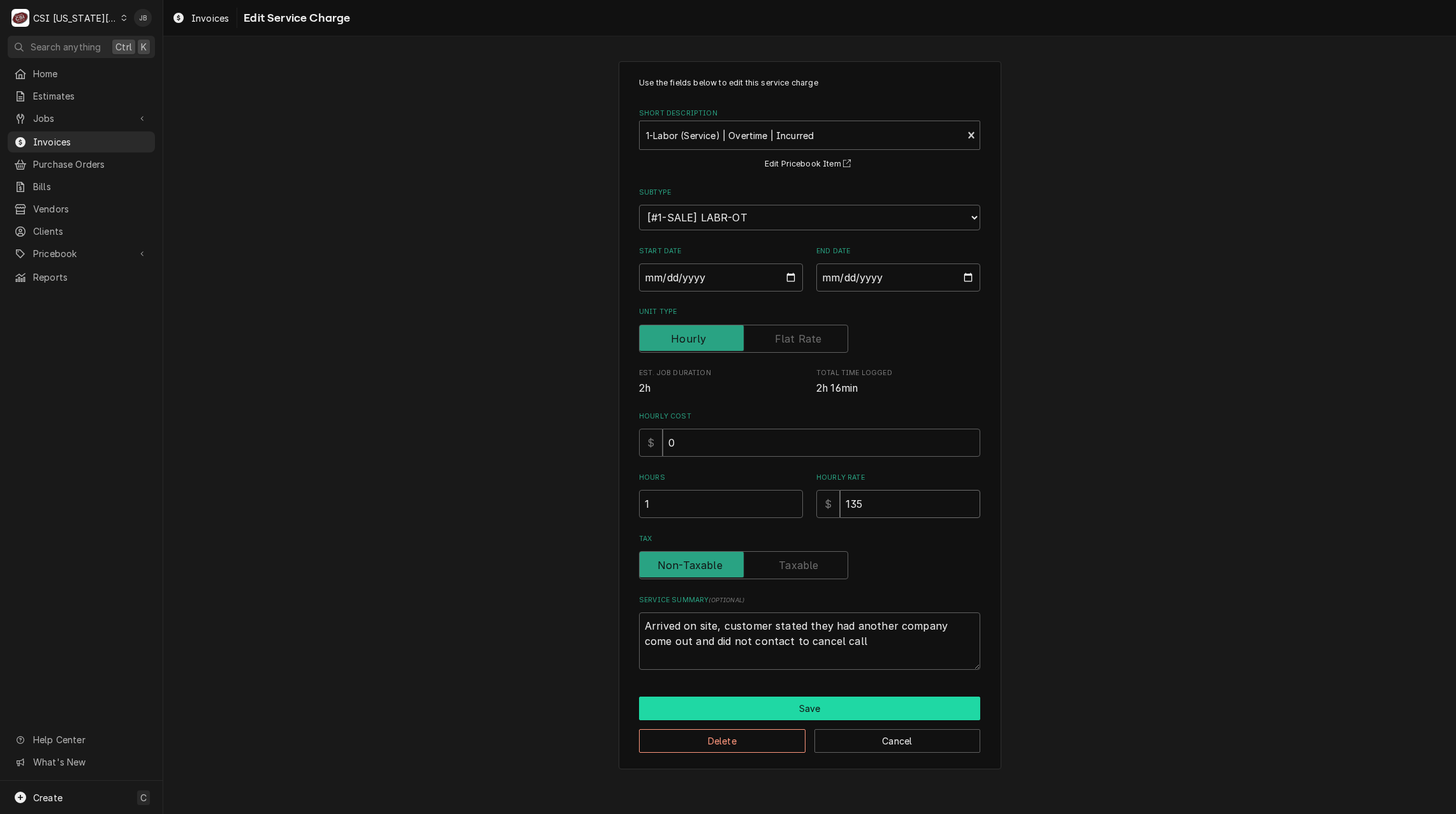
type input "135"
click at [742, 706] on button "Save" at bounding box center [809, 709] width 341 height 24
type textarea "x"
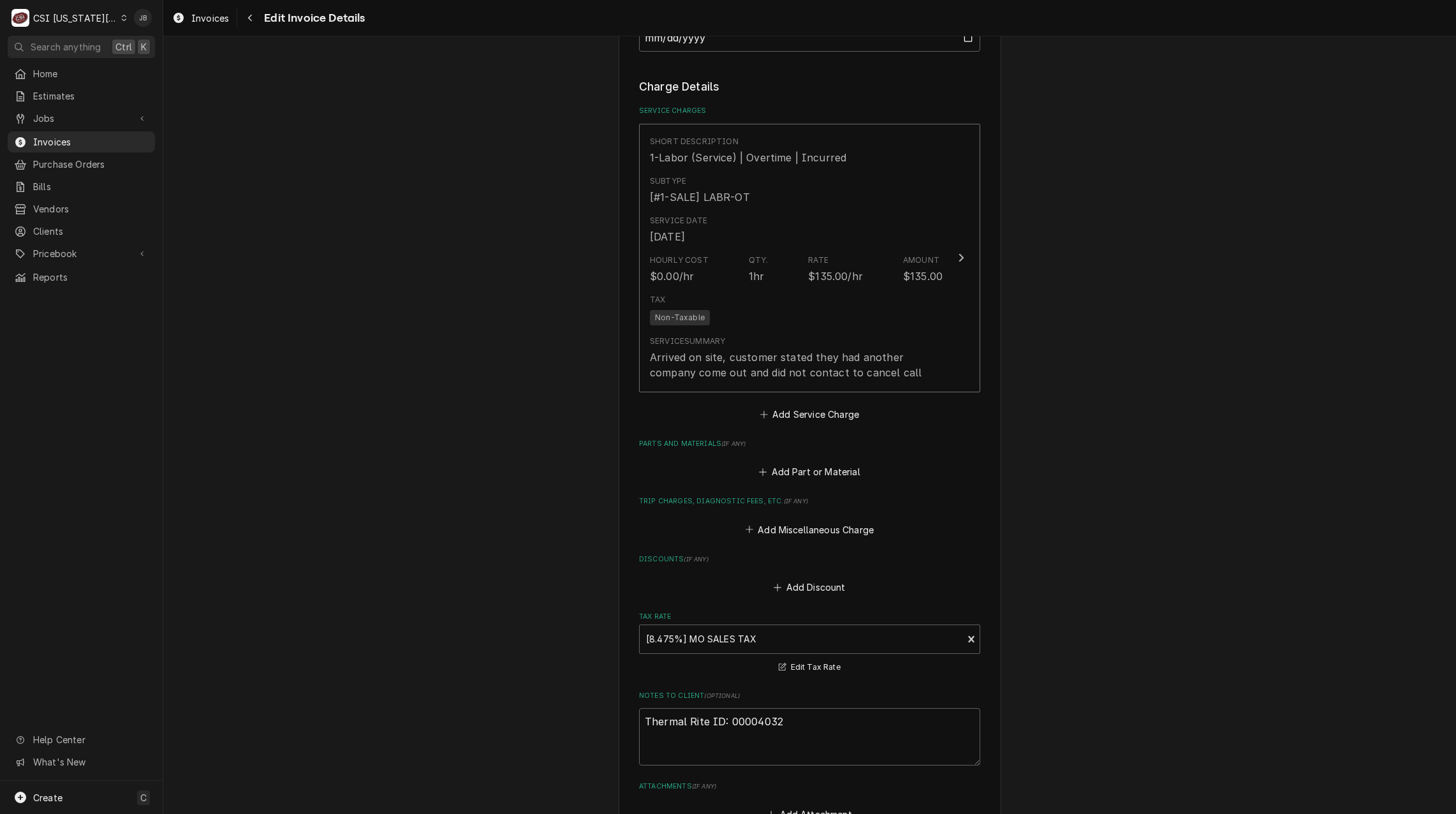
scroll to position [1437, 0]
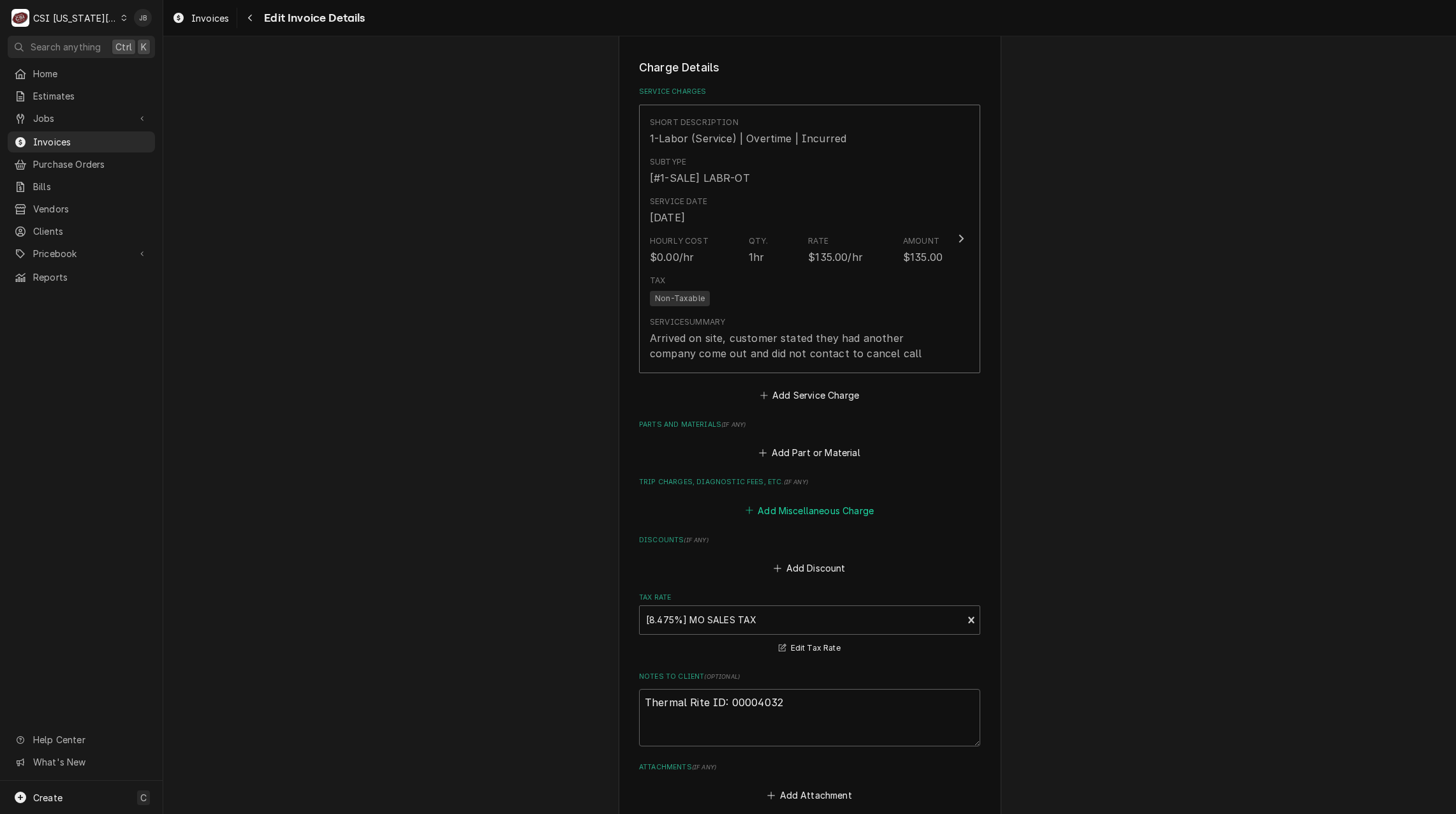
click at [805, 505] on button "Add Miscellaneous Charge" at bounding box center [809, 510] width 133 height 18
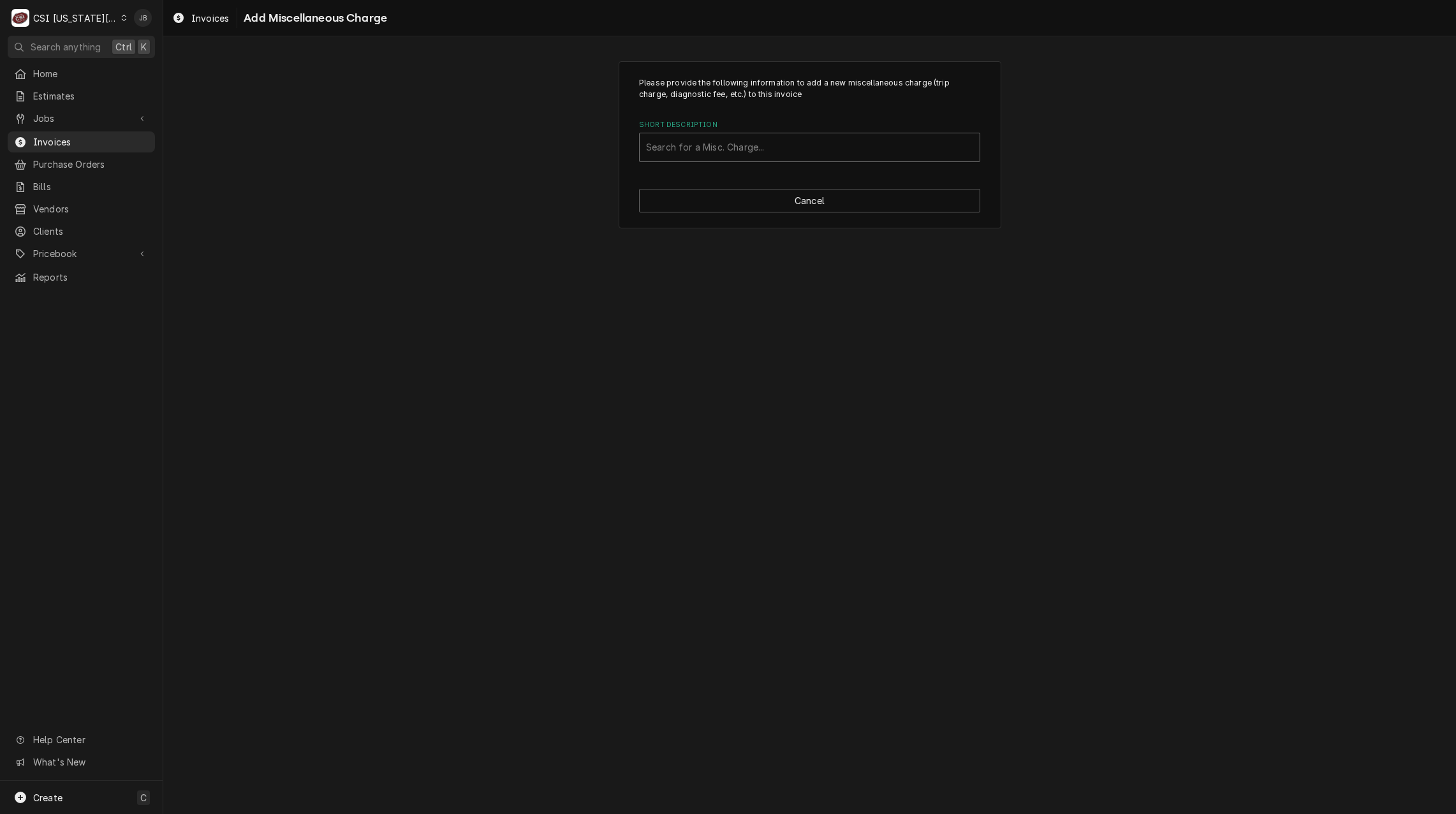
click at [673, 145] on div "Short Description" at bounding box center [810, 147] width 327 height 23
type input "trav"
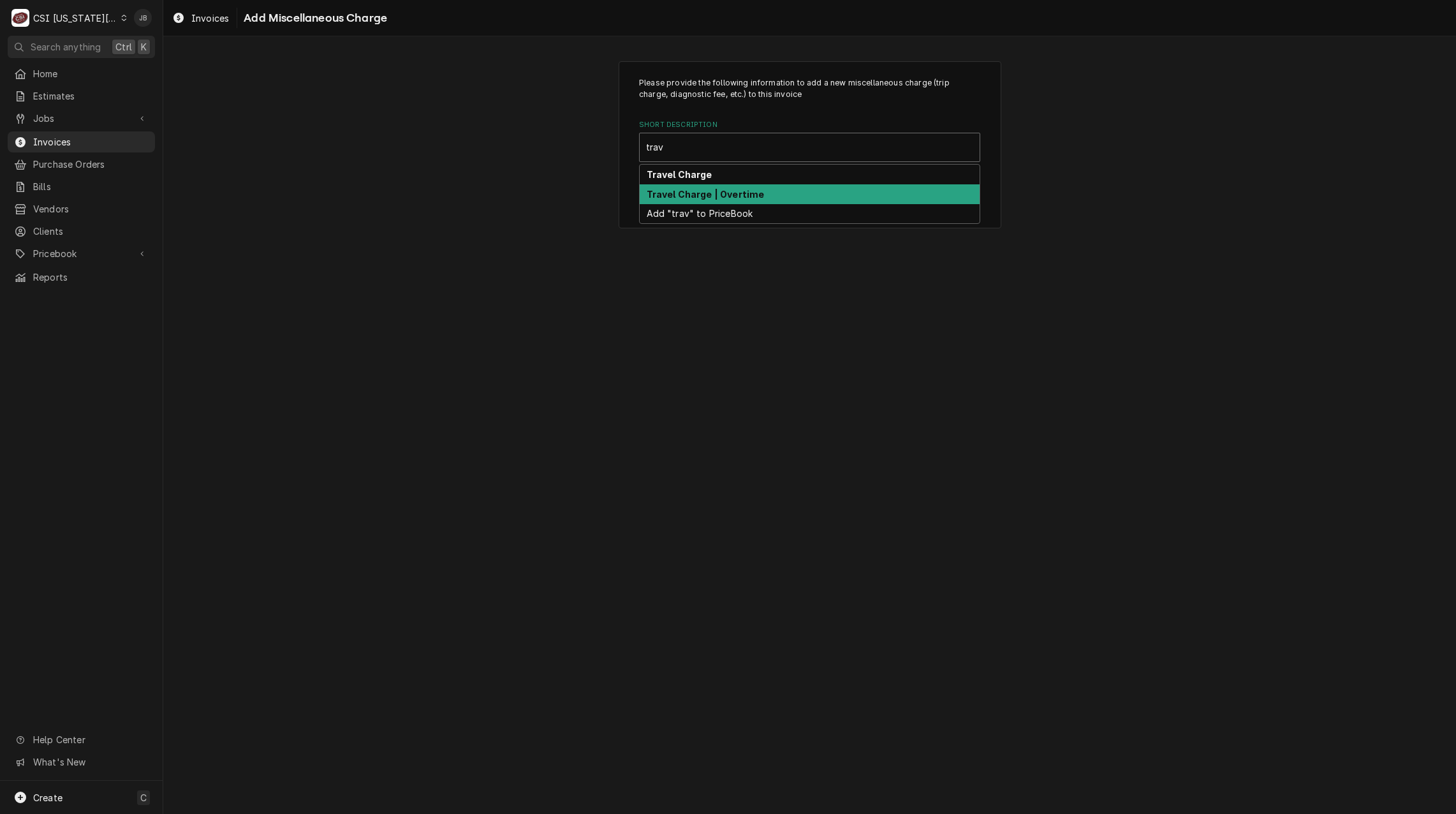
click at [722, 194] on strong "Travel Charge | Overtime" at bounding box center [706, 194] width 118 height 11
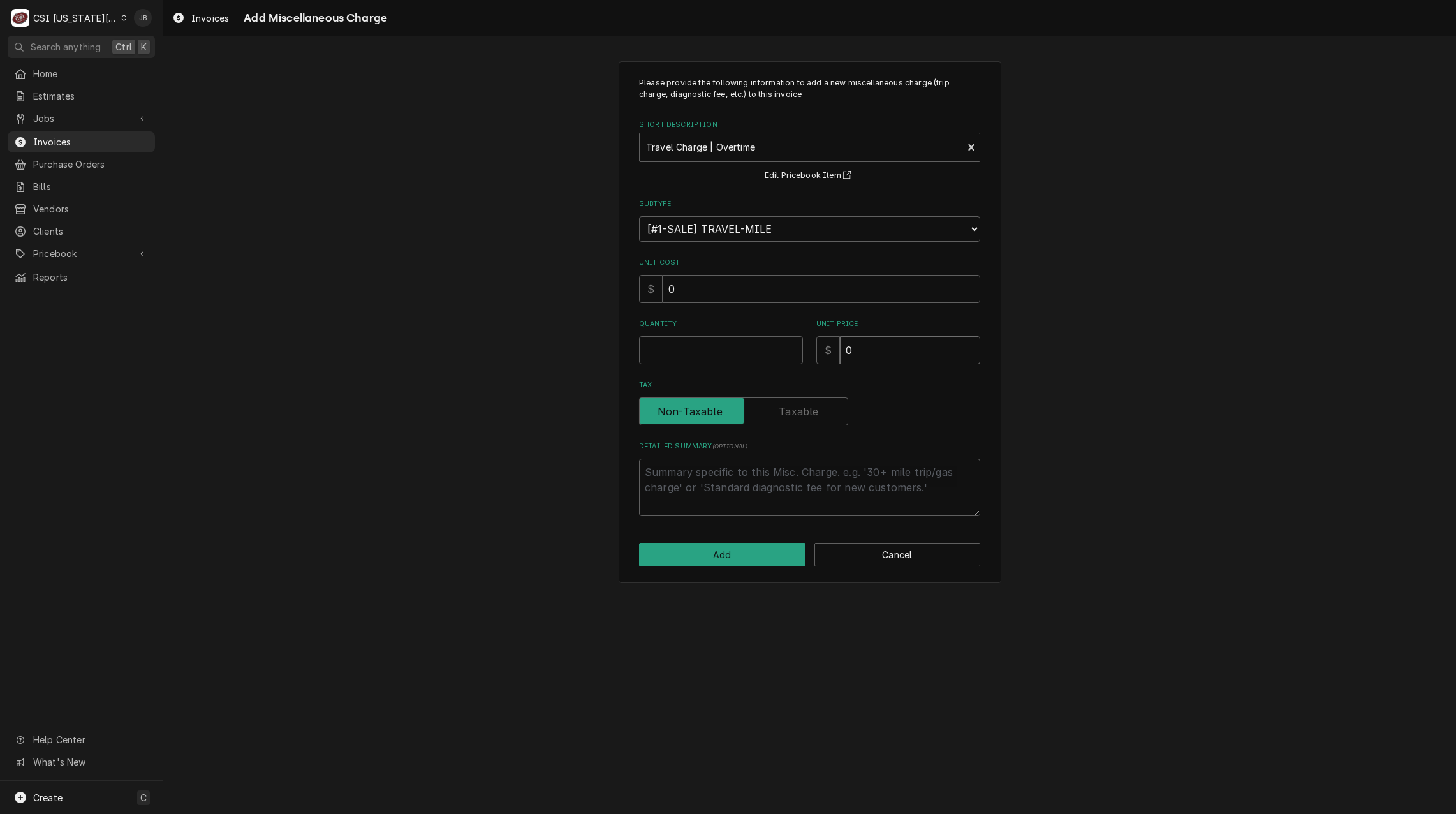
drag, startPoint x: 889, startPoint y: 357, endPoint x: 714, endPoint y: 351, distance: 175.1
click at [767, 354] on div "Quantity Unit Price $ 0" at bounding box center [809, 341] width 341 height 45
type textarea "x"
type input "1"
type textarea "x"
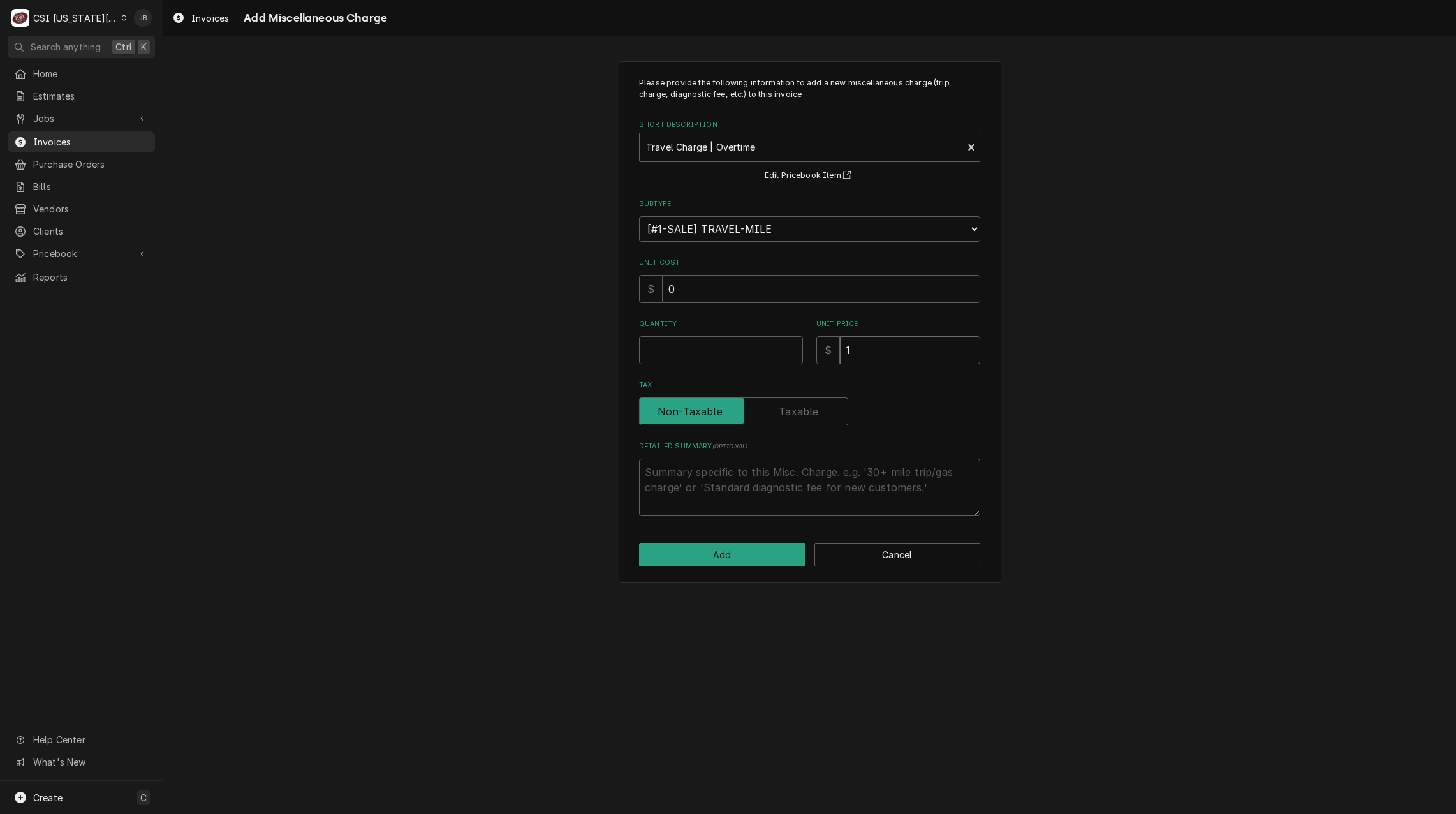
type input "13"
type textarea "x"
type input "135"
click at [714, 351] on input "Quantity" at bounding box center [720, 350] width 164 height 28
type textarea "x"
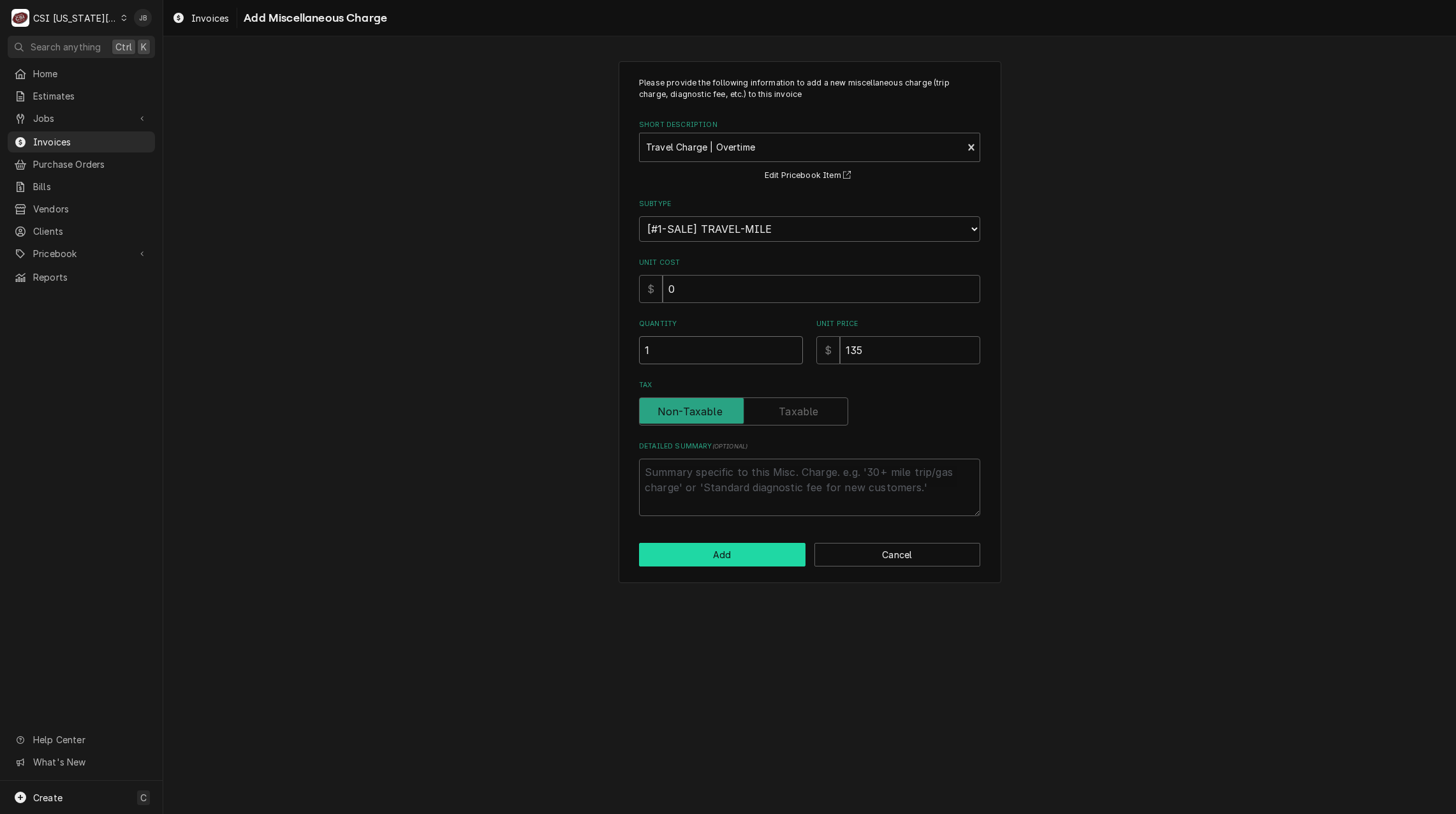
type input "1"
click at [720, 554] on button "Add" at bounding box center [722, 555] width 166 height 24
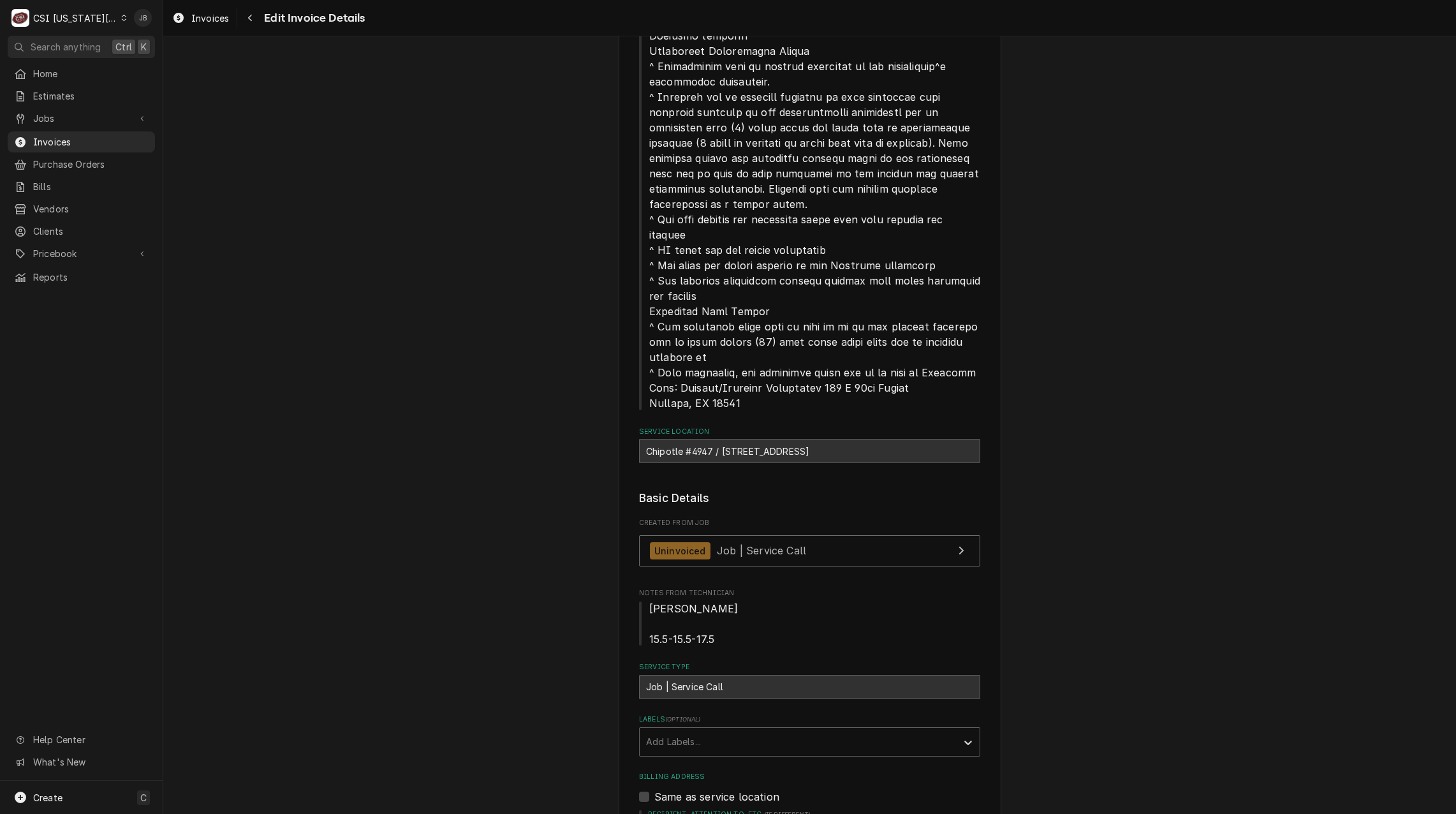
scroll to position [183, 0]
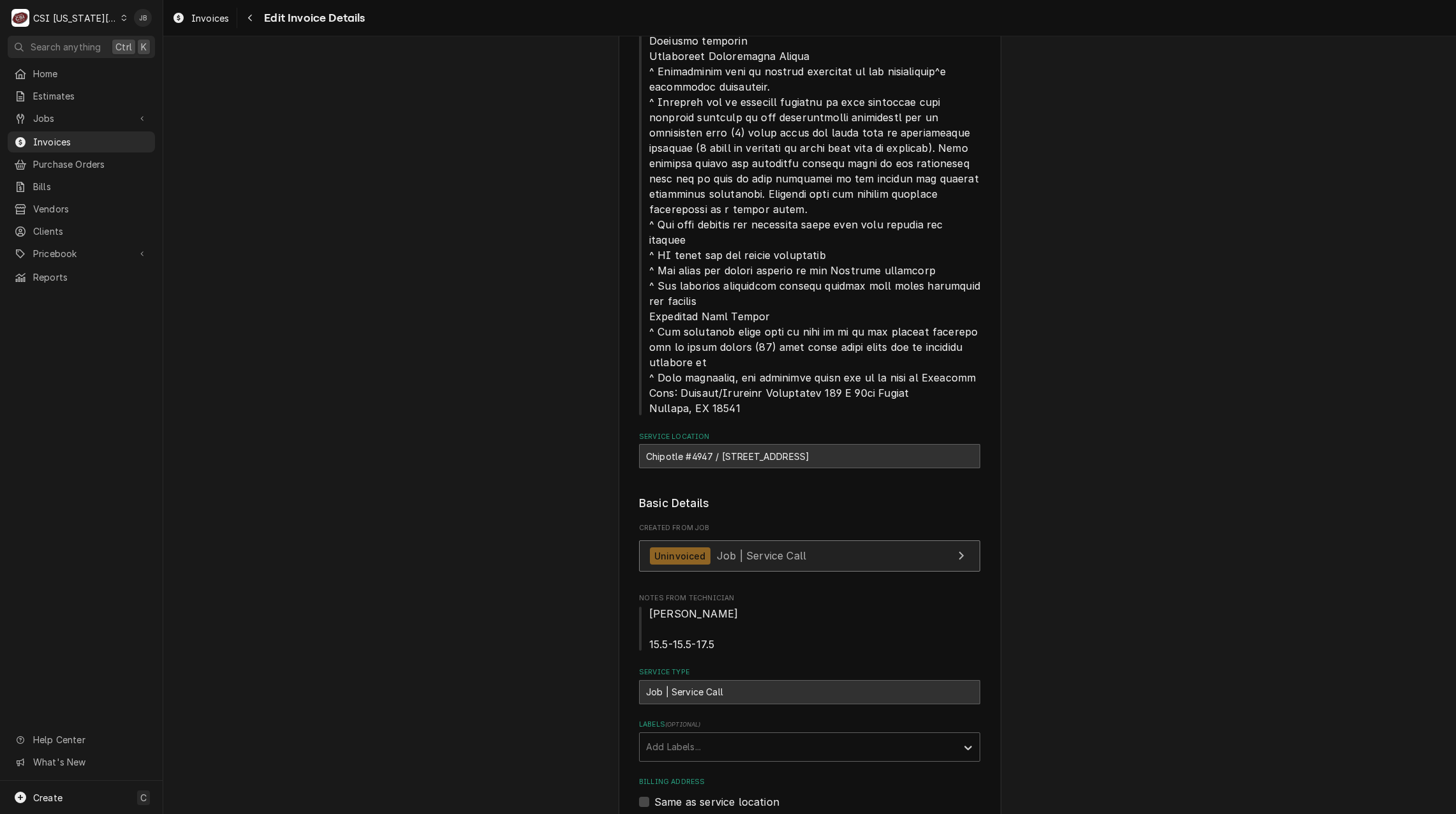
click at [698, 557] on div "Uninvoiced" at bounding box center [680, 556] width 60 height 17
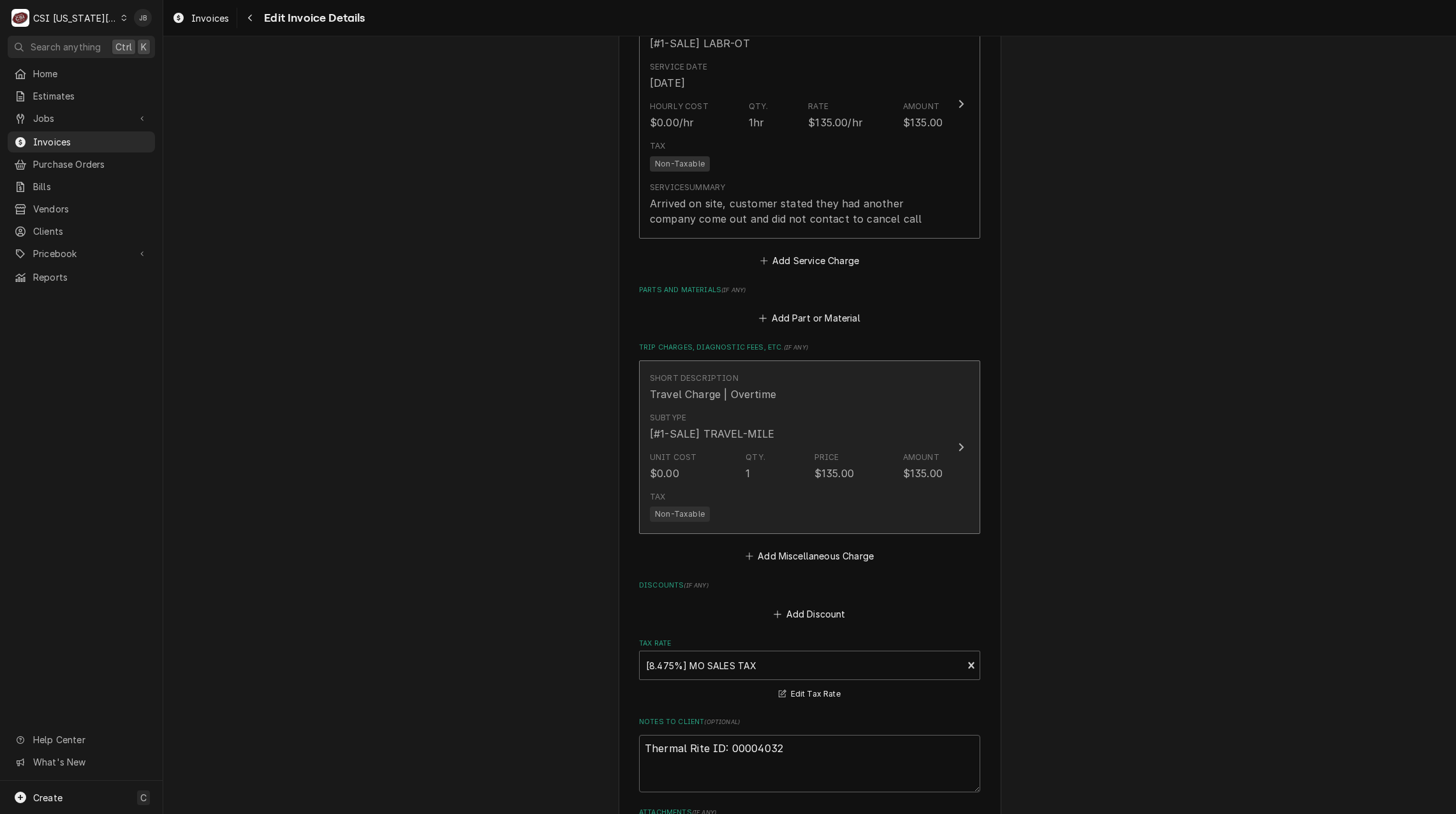
scroll to position [1523, 0]
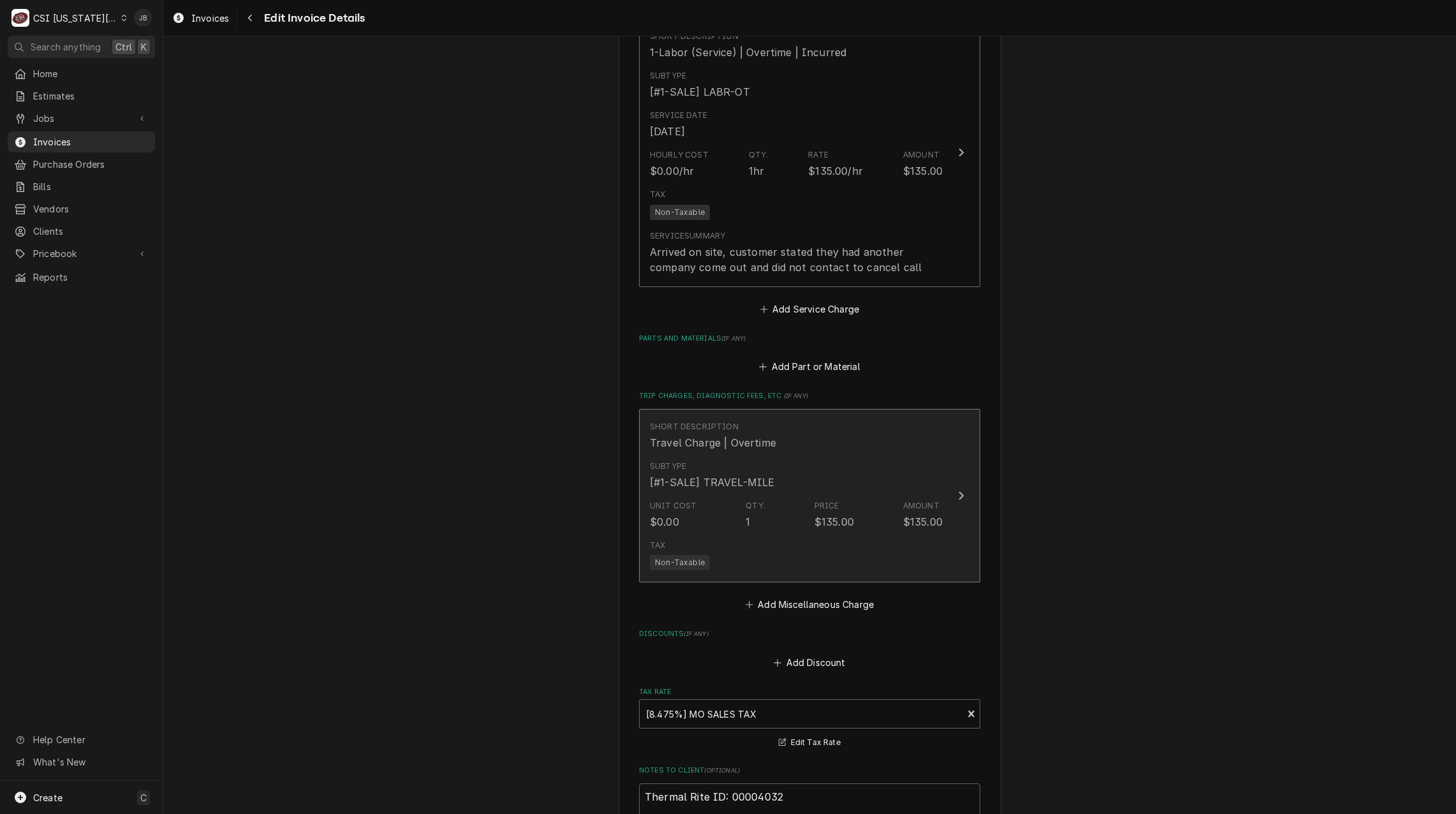
click at [832, 515] on div "$135.00" at bounding box center [834, 522] width 40 height 15
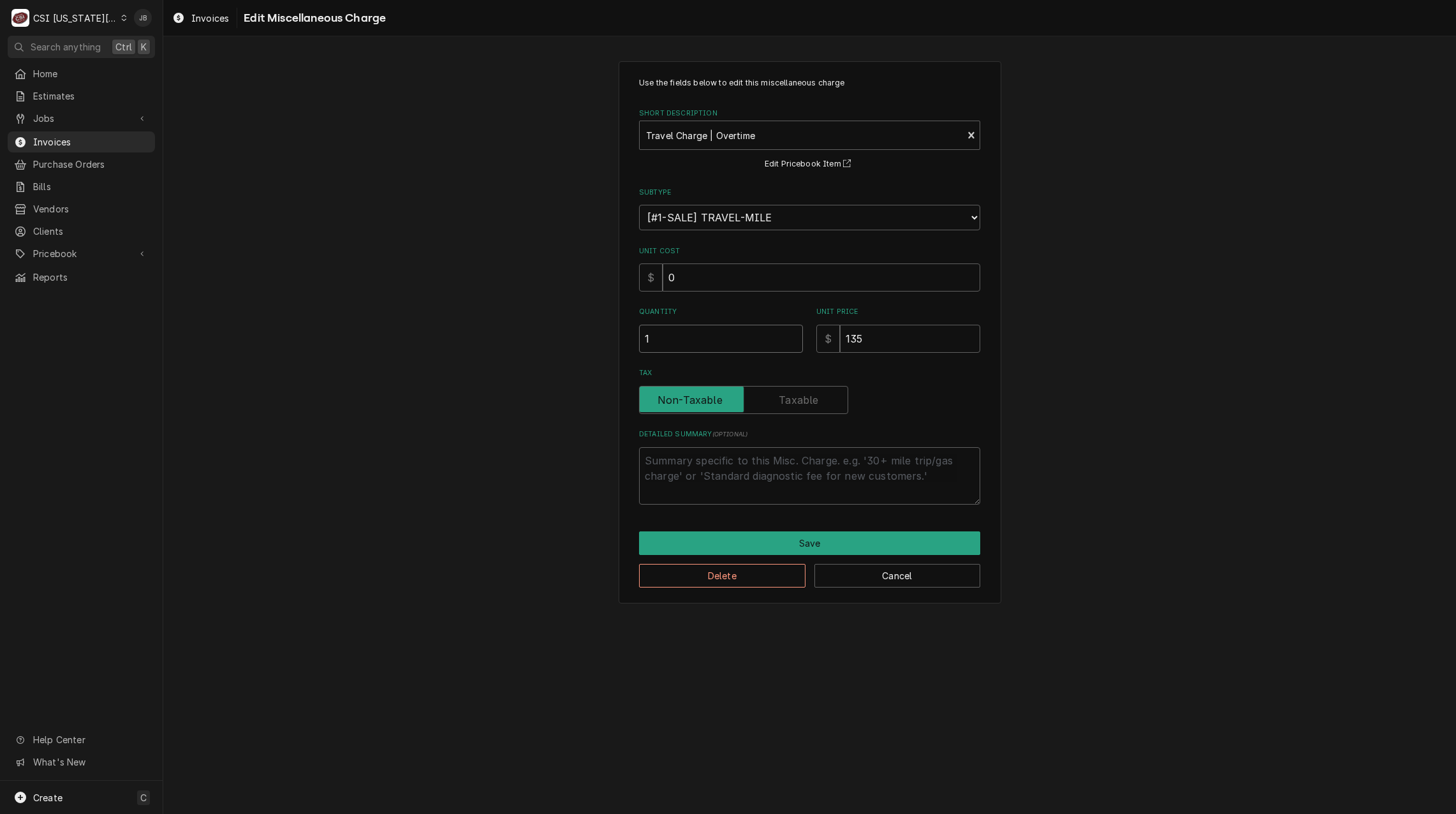
click at [675, 351] on input "1" at bounding box center [720, 339] width 164 height 28
type textarea "x"
type input "1.5"
click at [717, 544] on button "Save" at bounding box center [809, 544] width 341 height 24
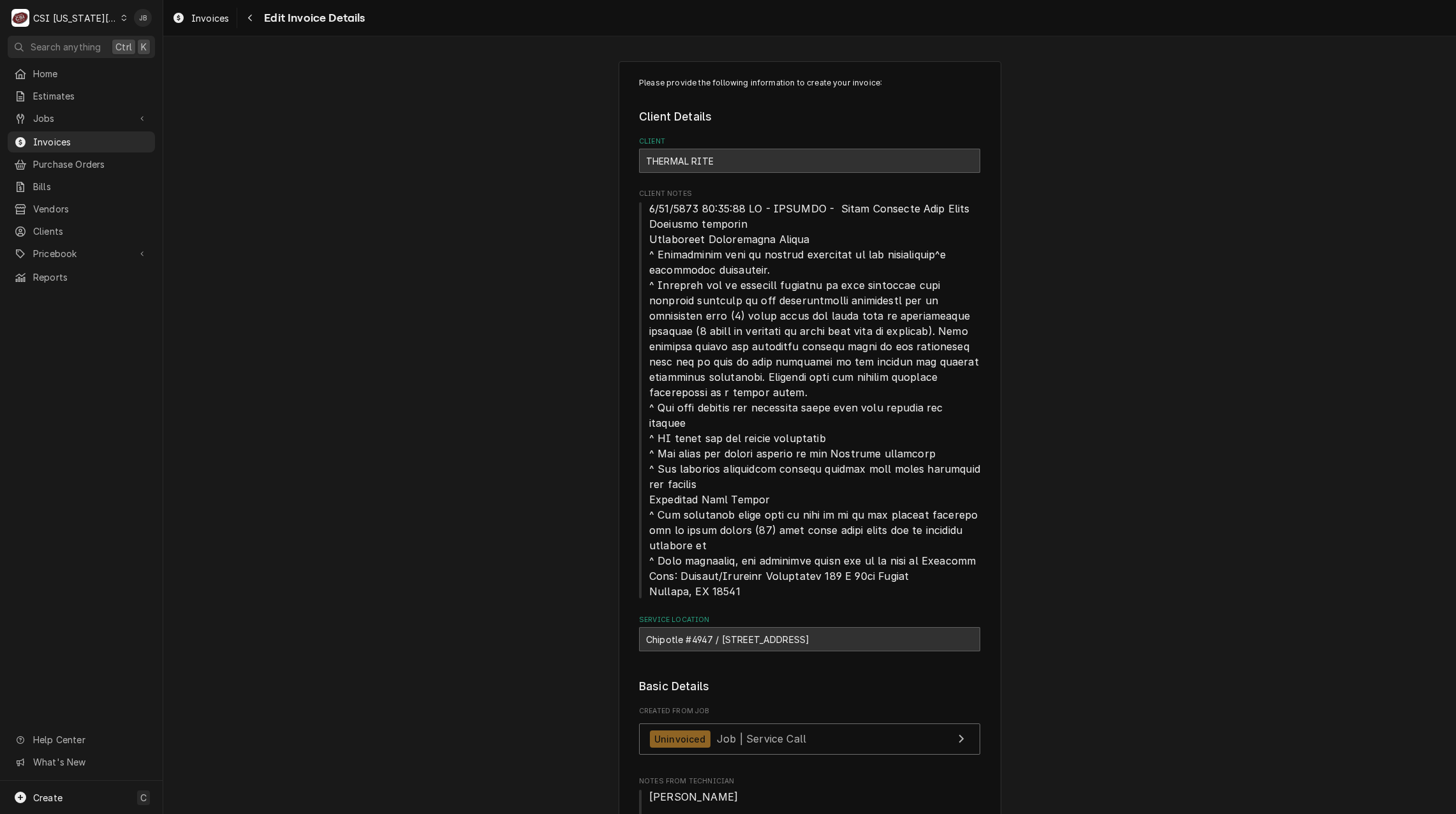
type textarea "x"
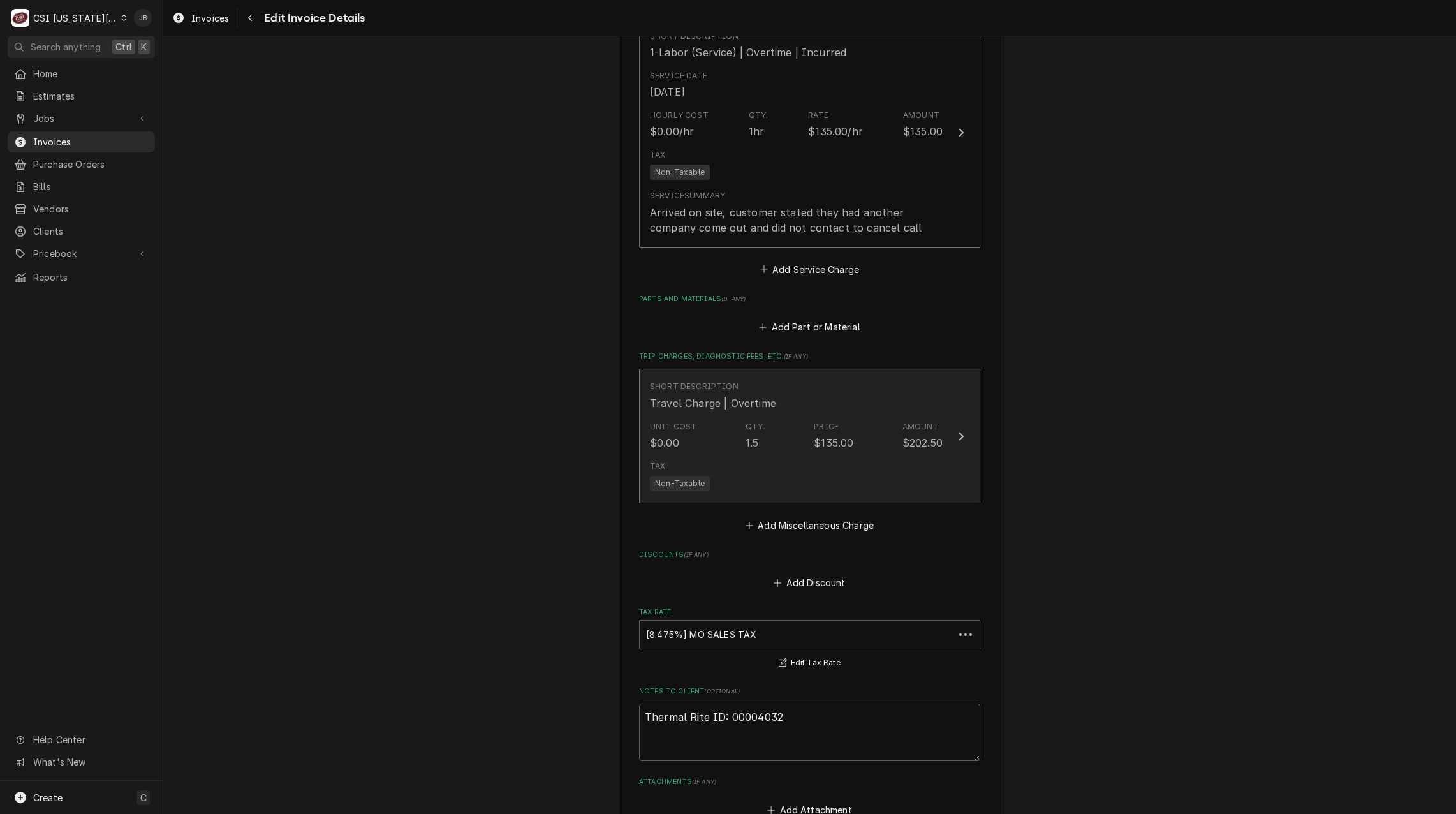
scroll to position [1507, 0]
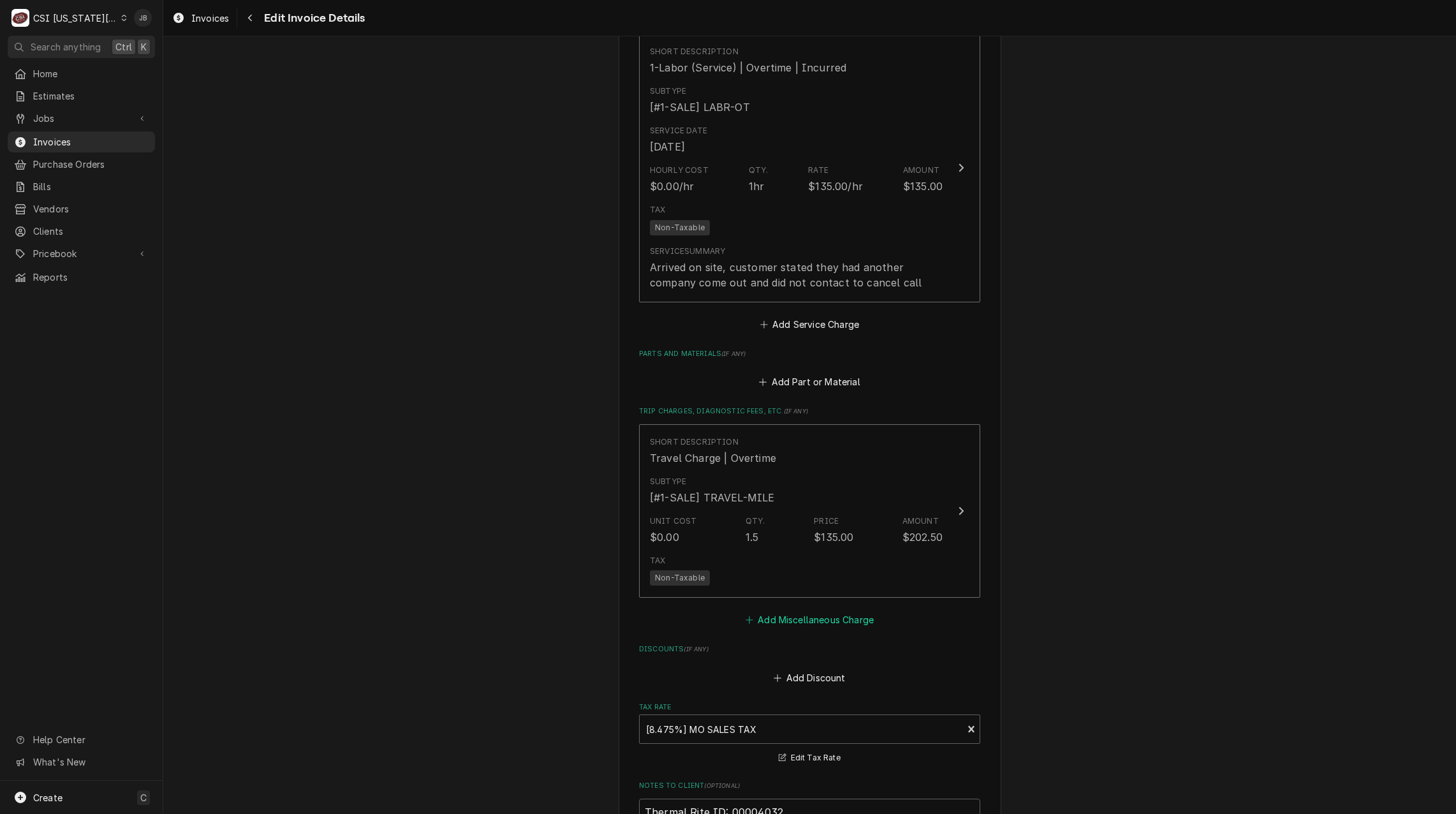
click at [795, 621] on button "Add Miscellaneous Charge" at bounding box center [809, 620] width 133 height 18
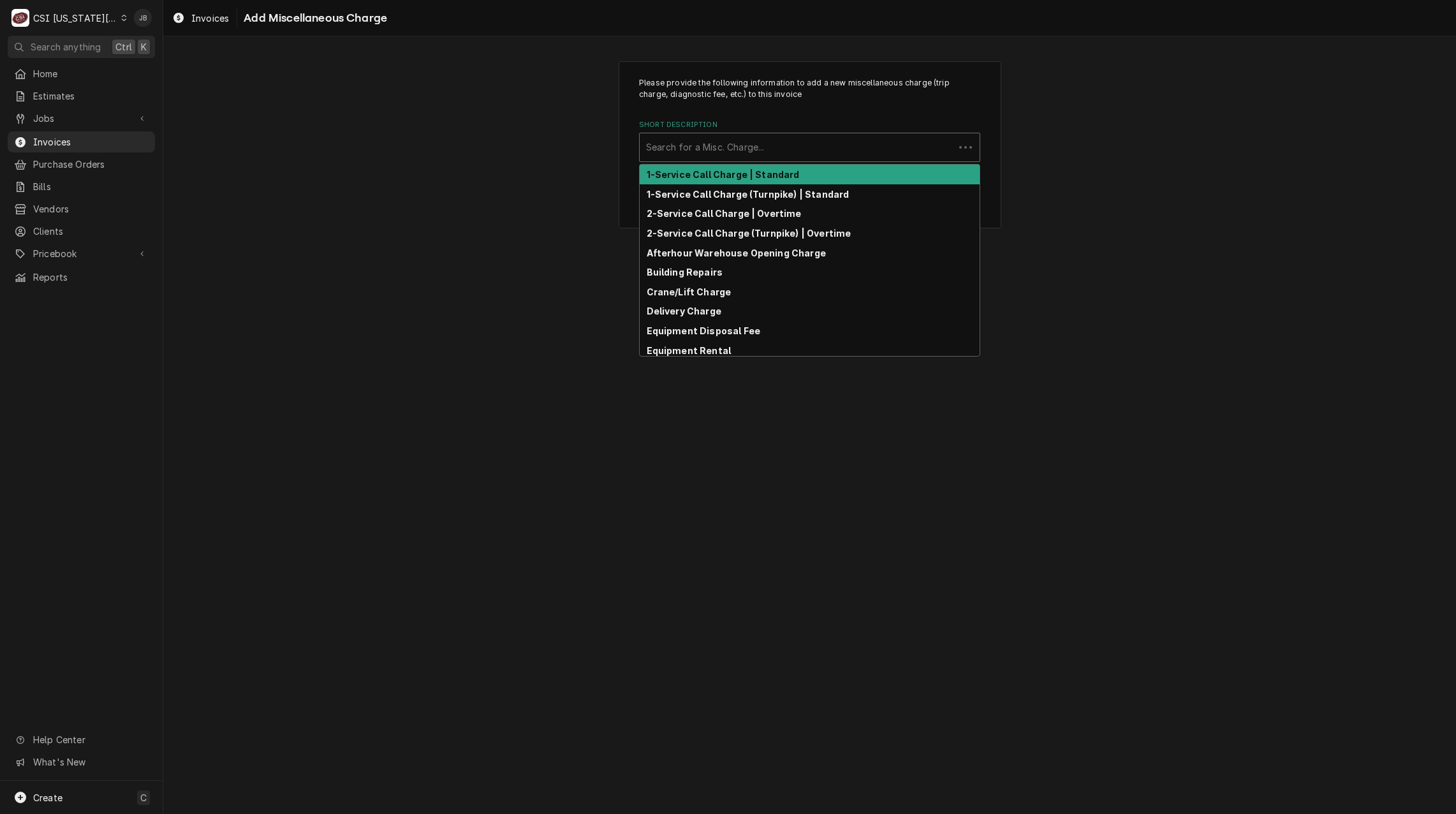
click at [710, 148] on div "Short Description" at bounding box center [797, 147] width 302 height 23
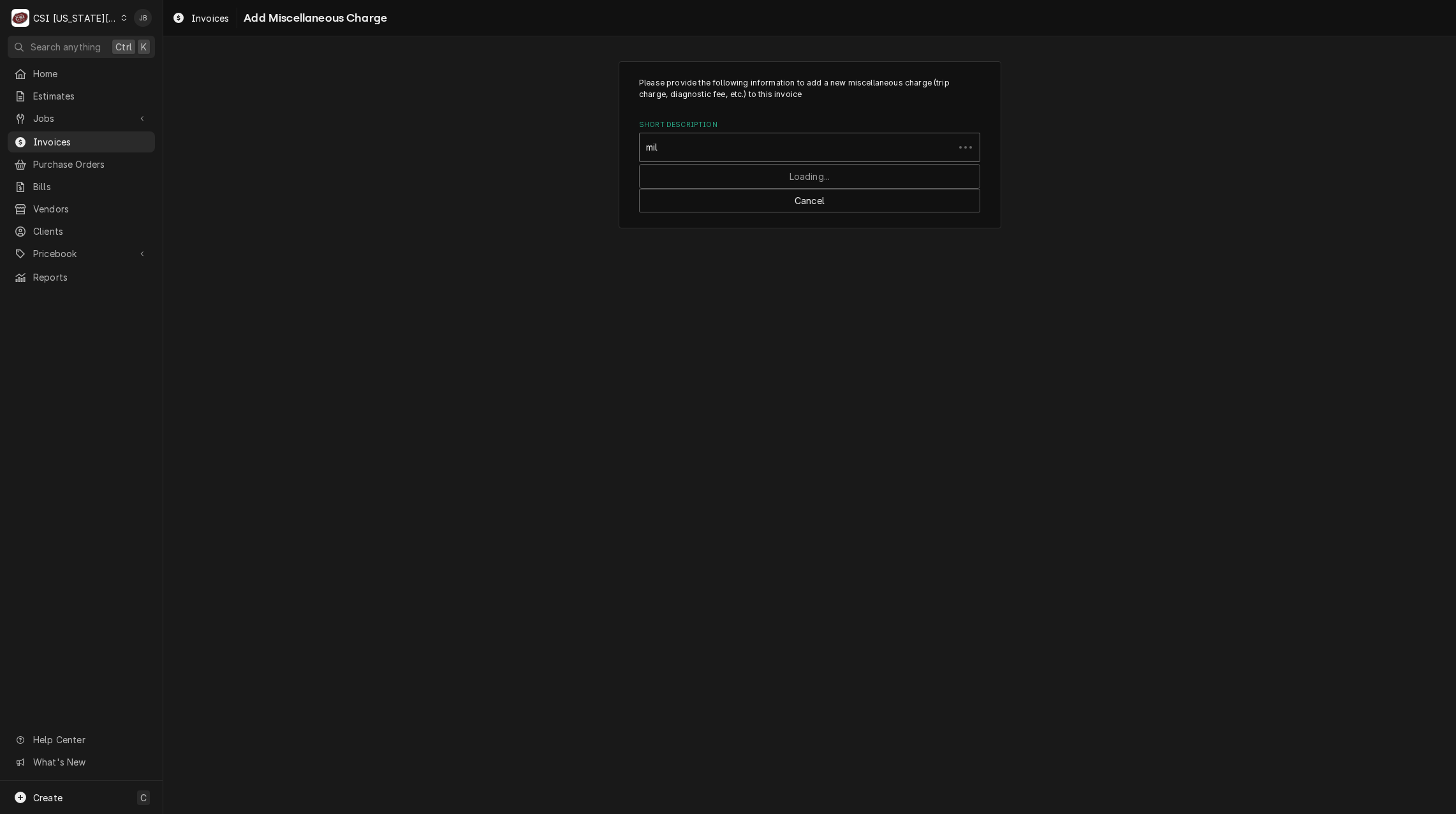
type input "mile"
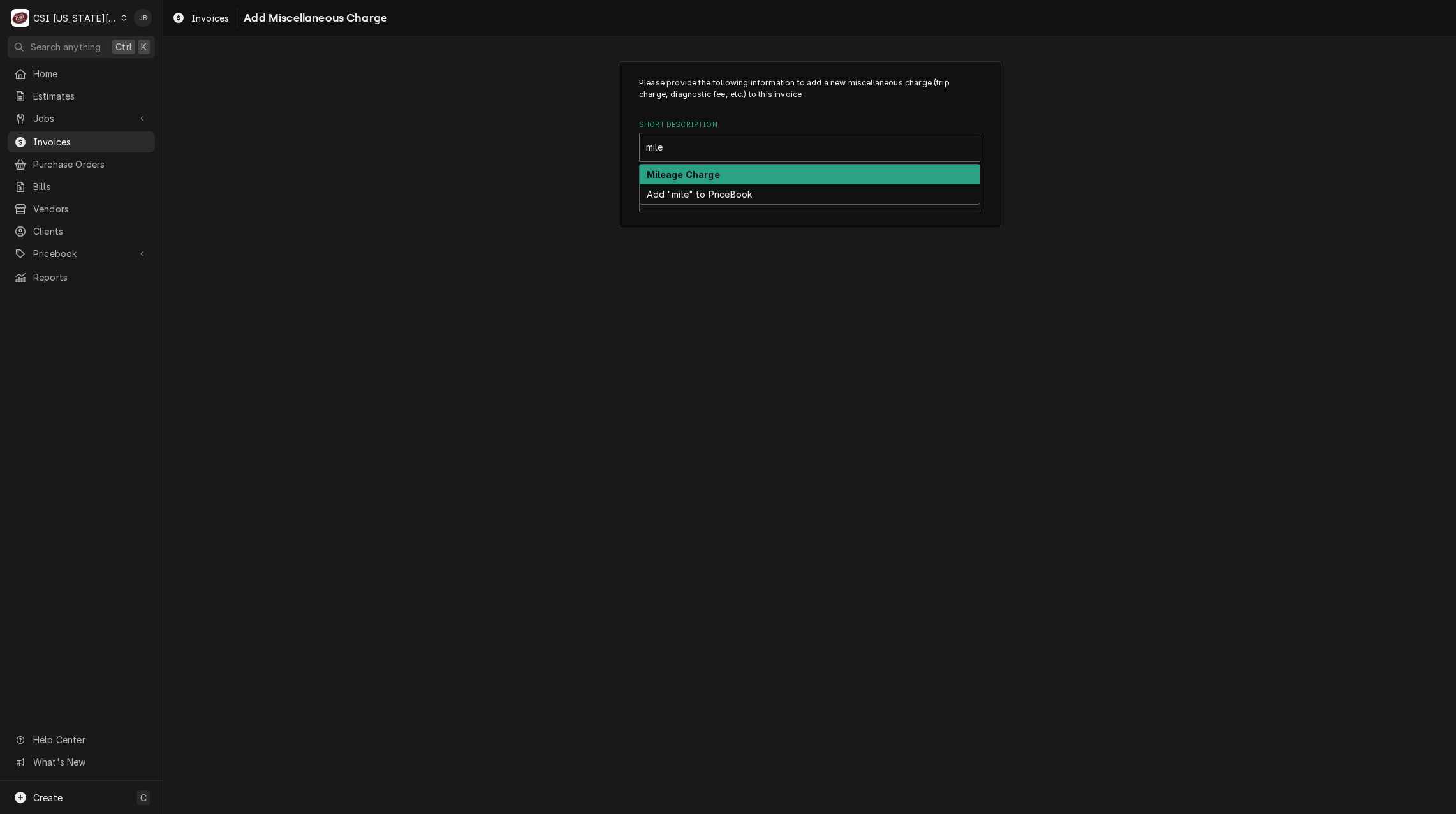
click at [718, 180] on div "Mileage Charge" at bounding box center [809, 174] width 340 height 20
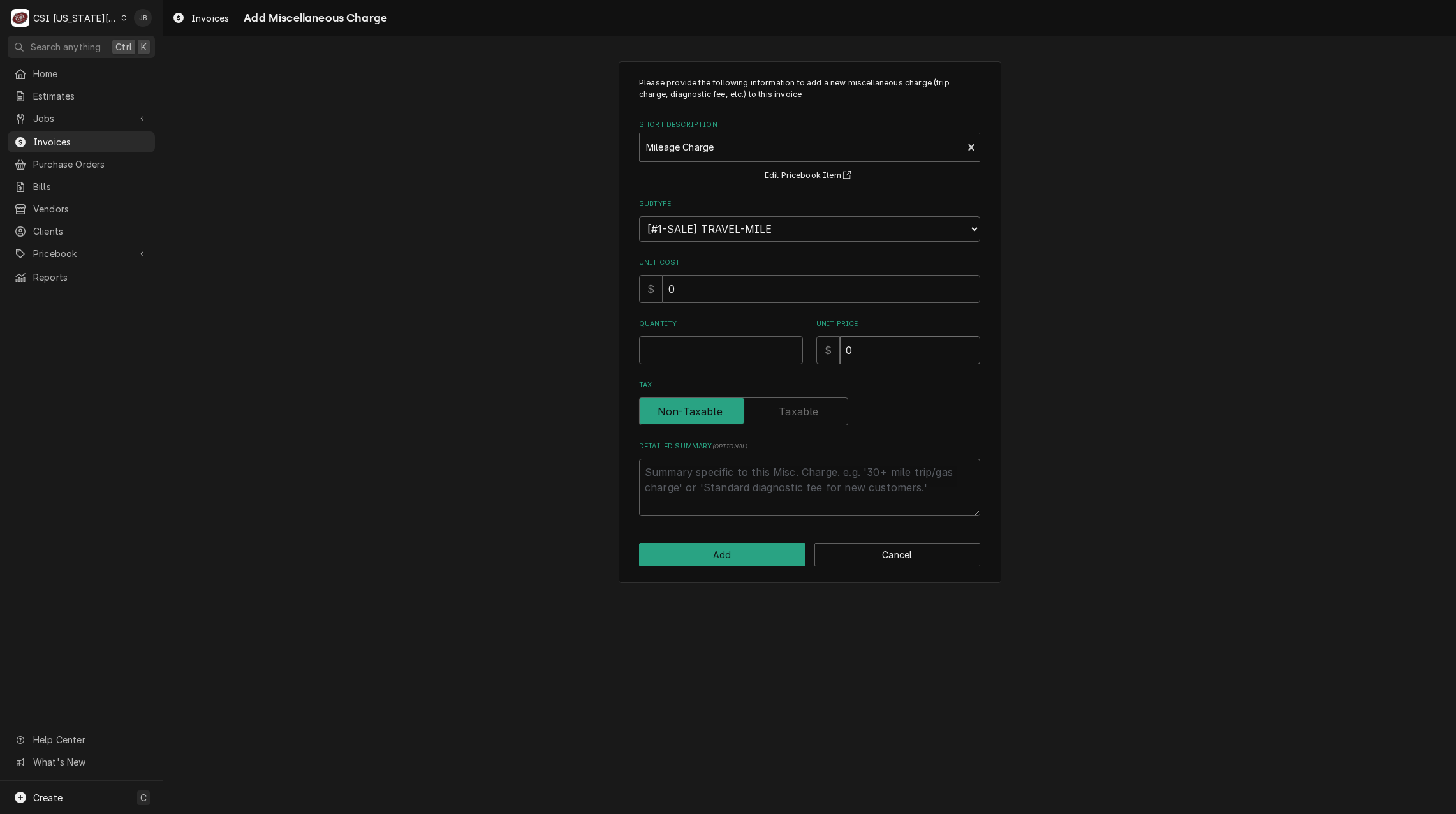
drag, startPoint x: 877, startPoint y: 344, endPoint x: 748, endPoint y: 353, distance: 129.3
click at [753, 353] on div "Quantity Unit Price $ 0" at bounding box center [809, 341] width 341 height 45
type textarea "x"
type input "1"
type textarea "x"
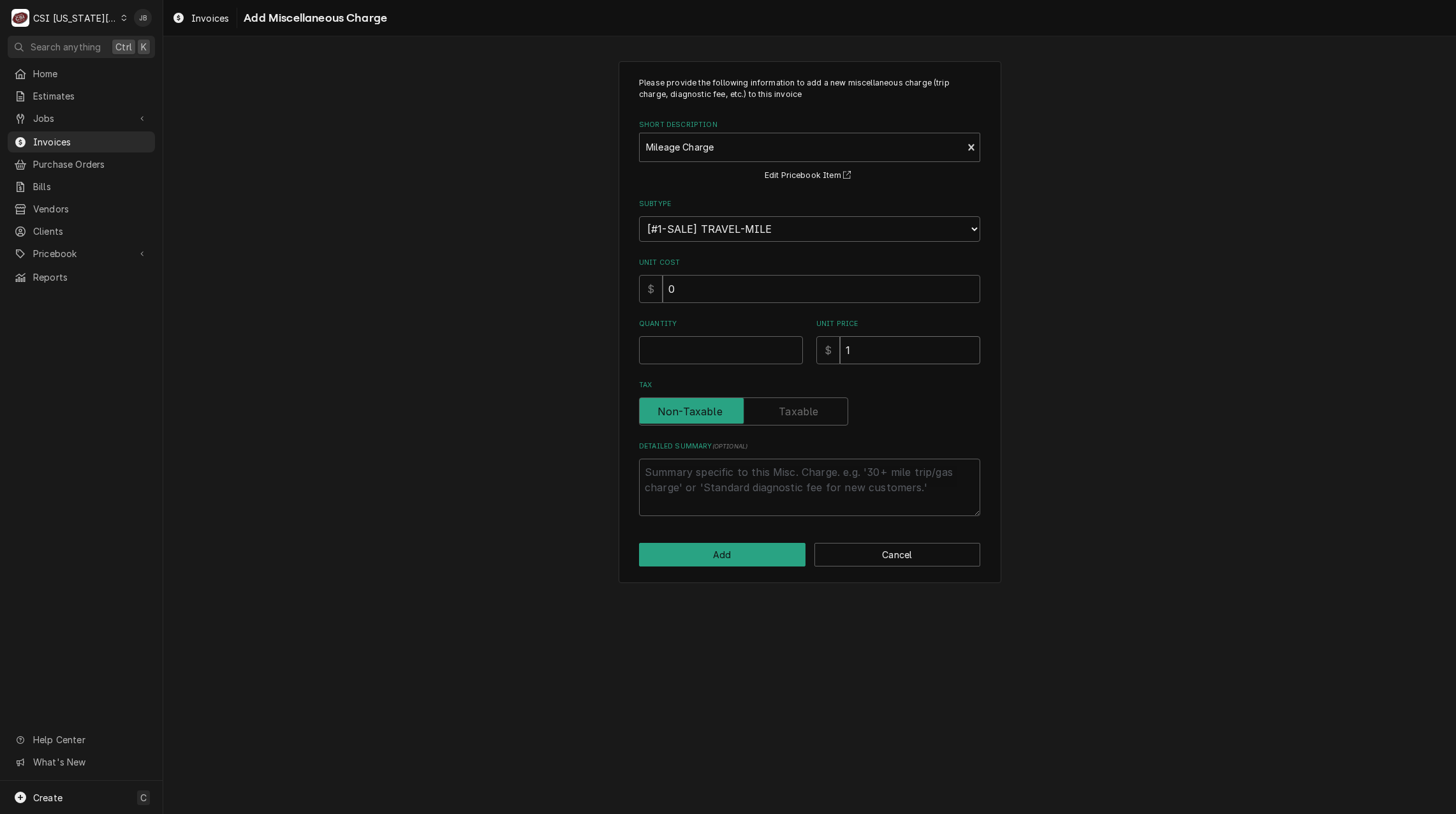
type input "1.3"
type textarea "x"
type input "1.35"
click at [748, 353] on input "Quantity" at bounding box center [720, 350] width 164 height 28
type textarea "x"
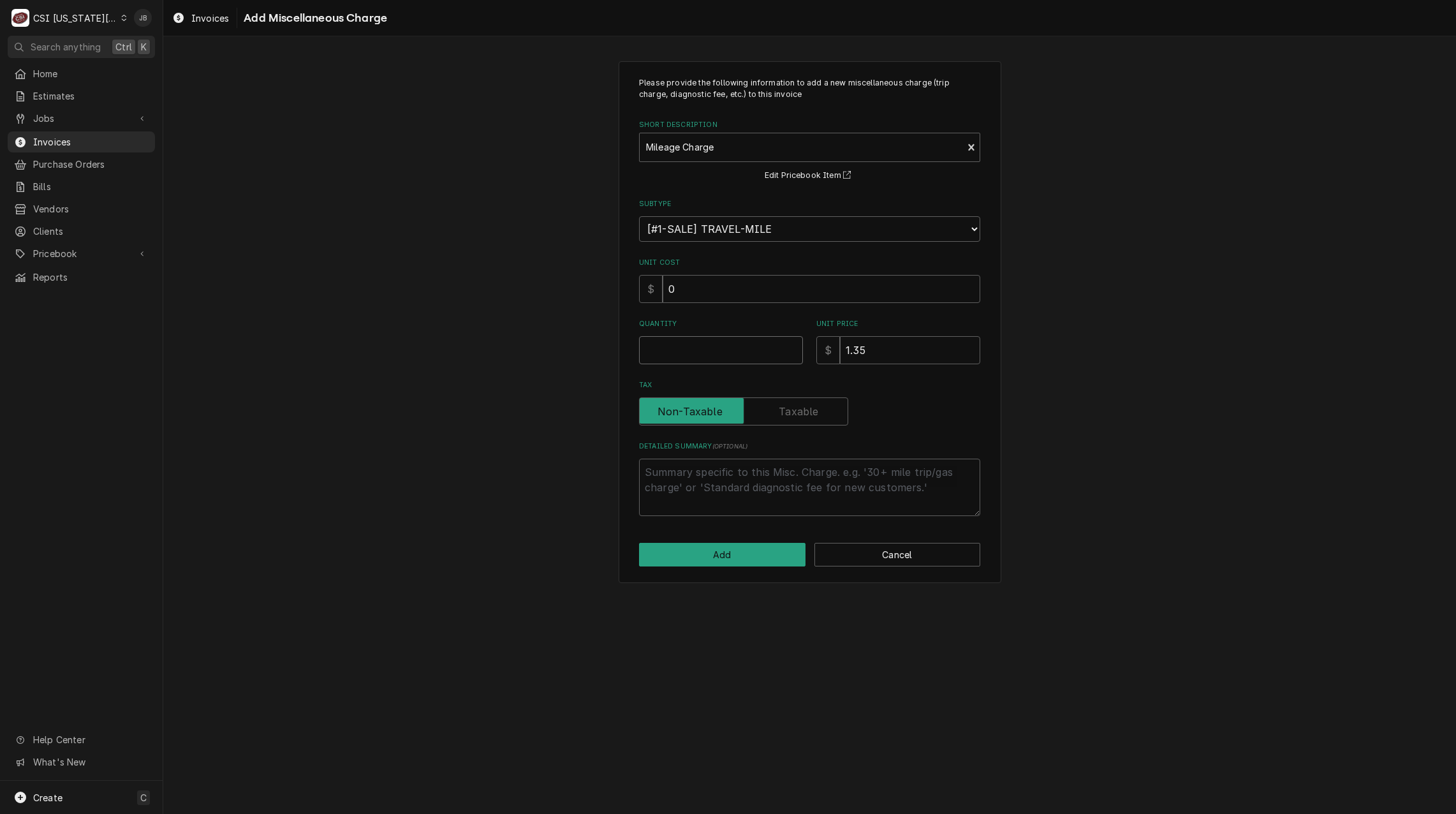
type input "6"
type textarea "x"
type input "64"
click at [717, 553] on button "Add" at bounding box center [722, 555] width 166 height 24
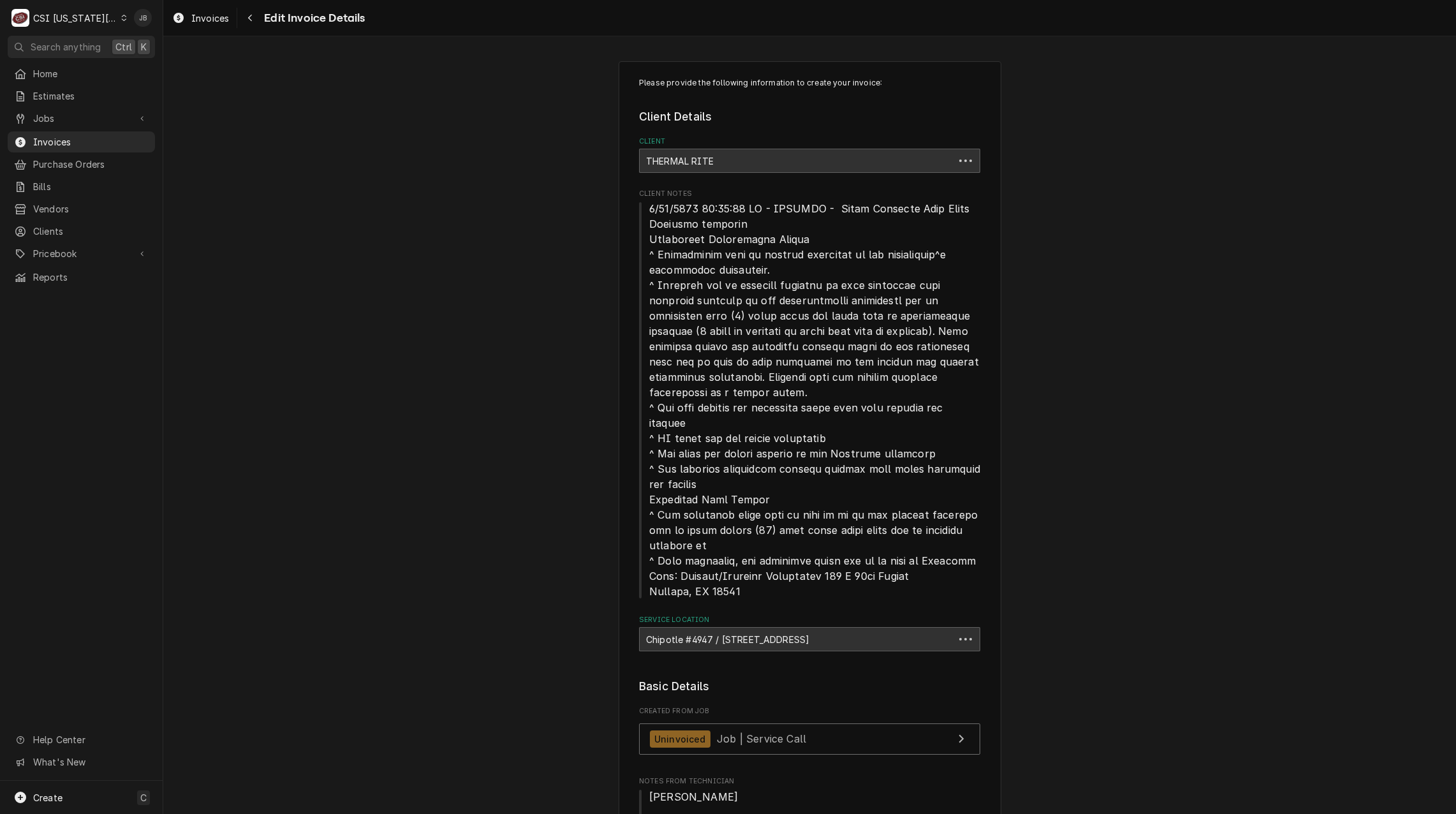
scroll to position [1492, 0]
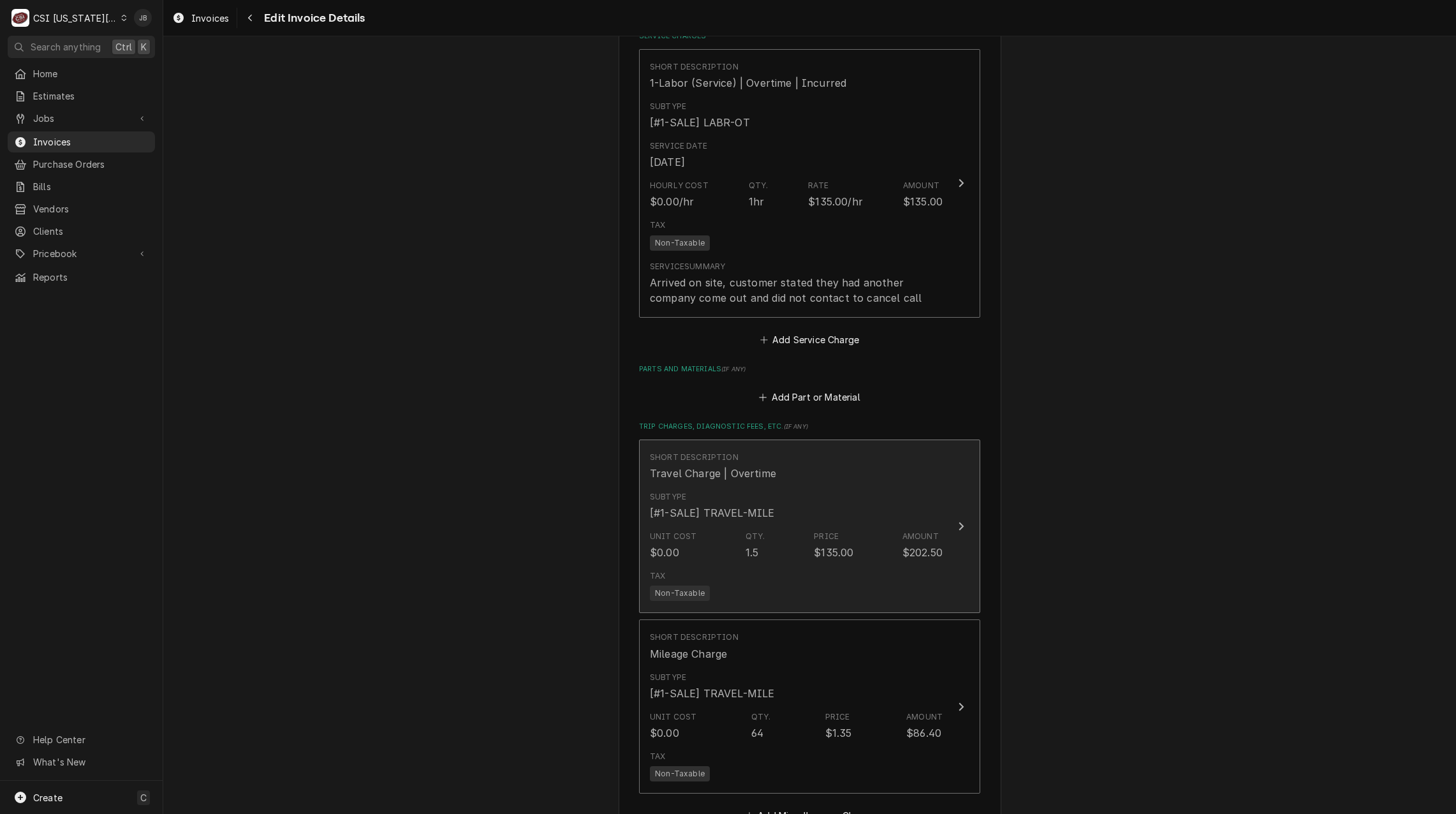
click at [856, 550] on div "Unit Cost $0.00 Qty. 1.5 Price $135.00 Amount $202.50" at bounding box center [797, 546] width 293 height 40
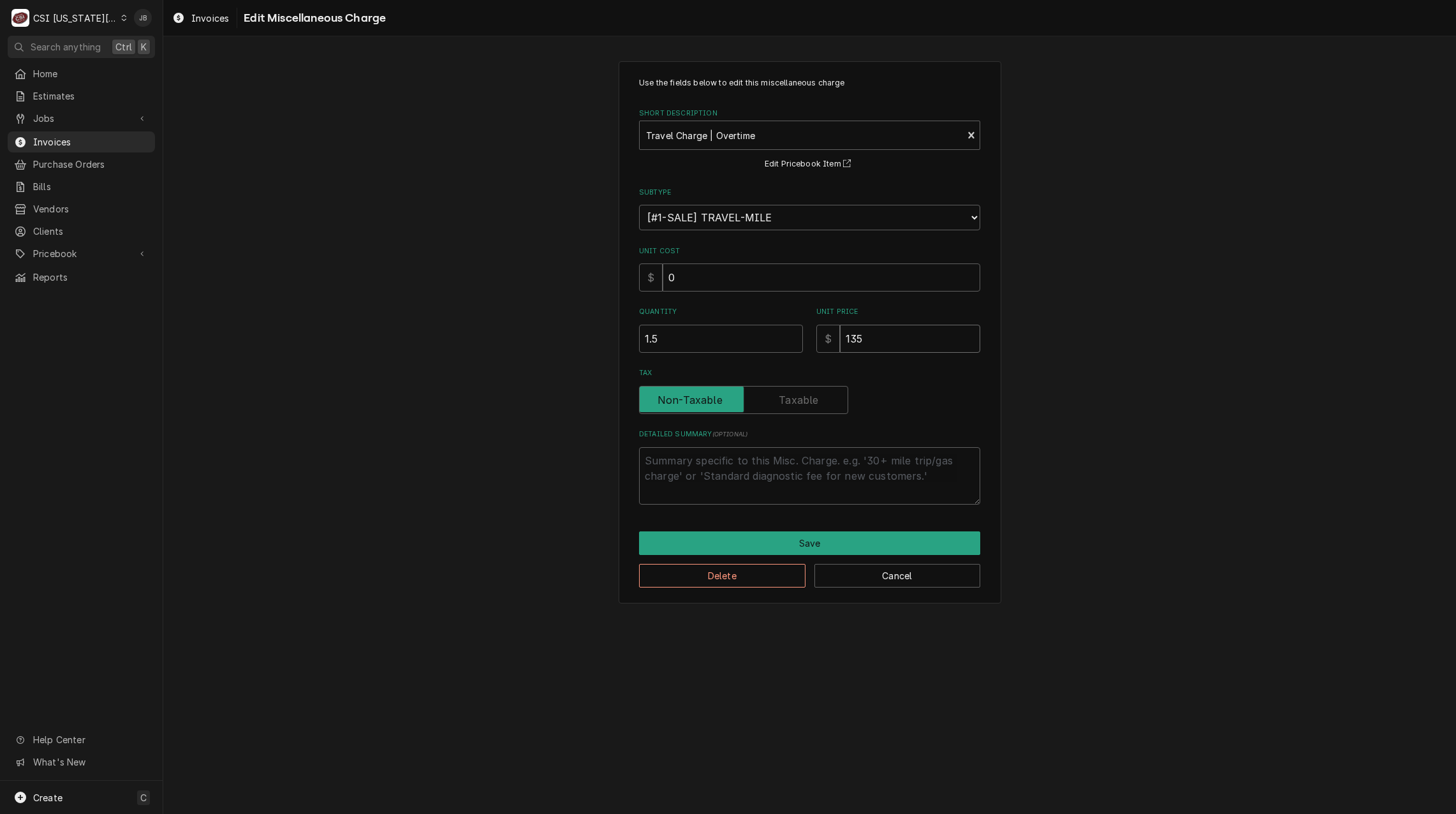
drag, startPoint x: 867, startPoint y: 345, endPoint x: 833, endPoint y: 348, distance: 34.1
click at [833, 348] on div "$ 135" at bounding box center [898, 339] width 164 height 28
type textarea "x"
type input "2"
type textarea "x"
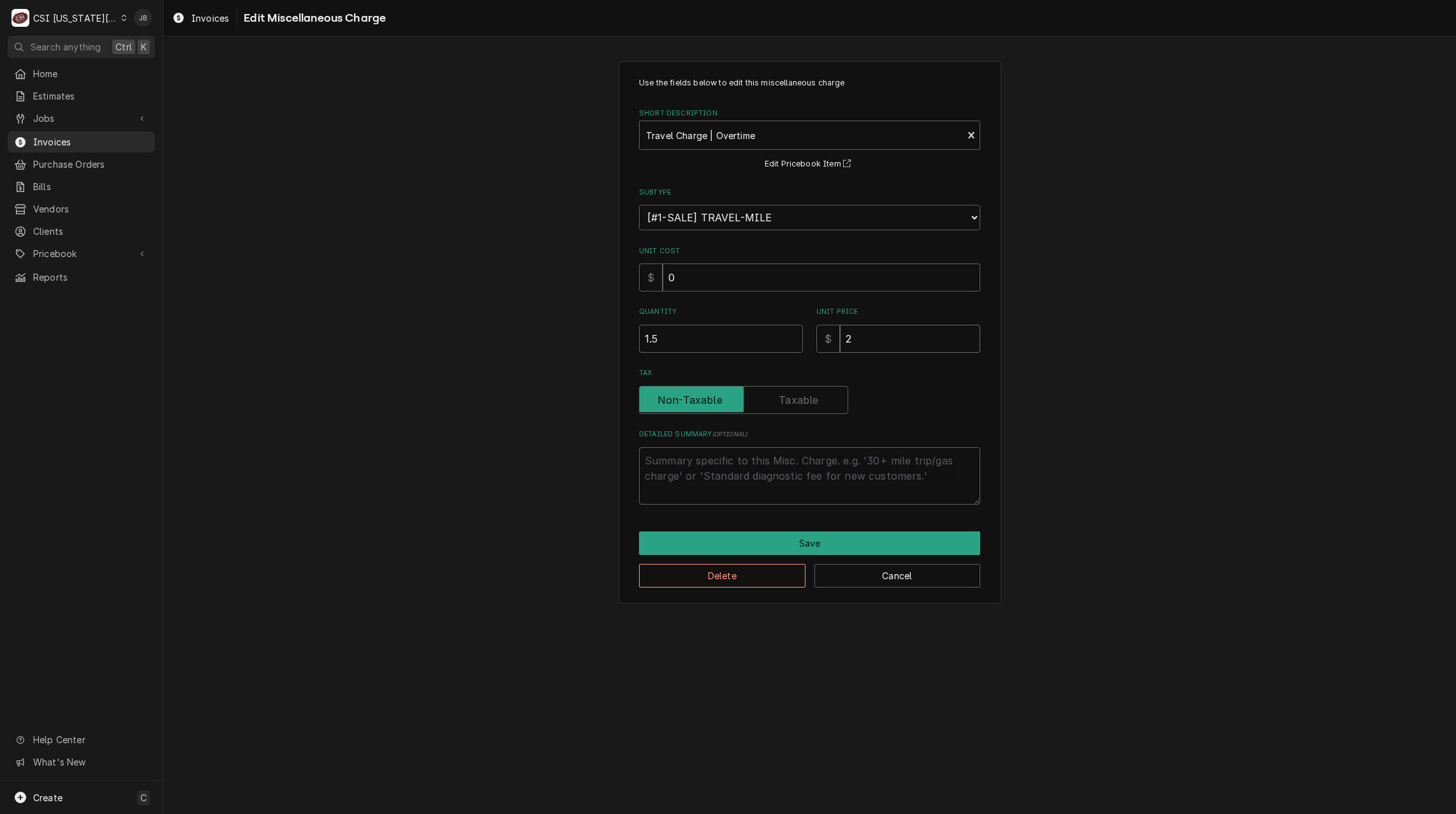
type input "20"
type textarea "x"
type input "202"
type textarea "x"
type input "202.5"
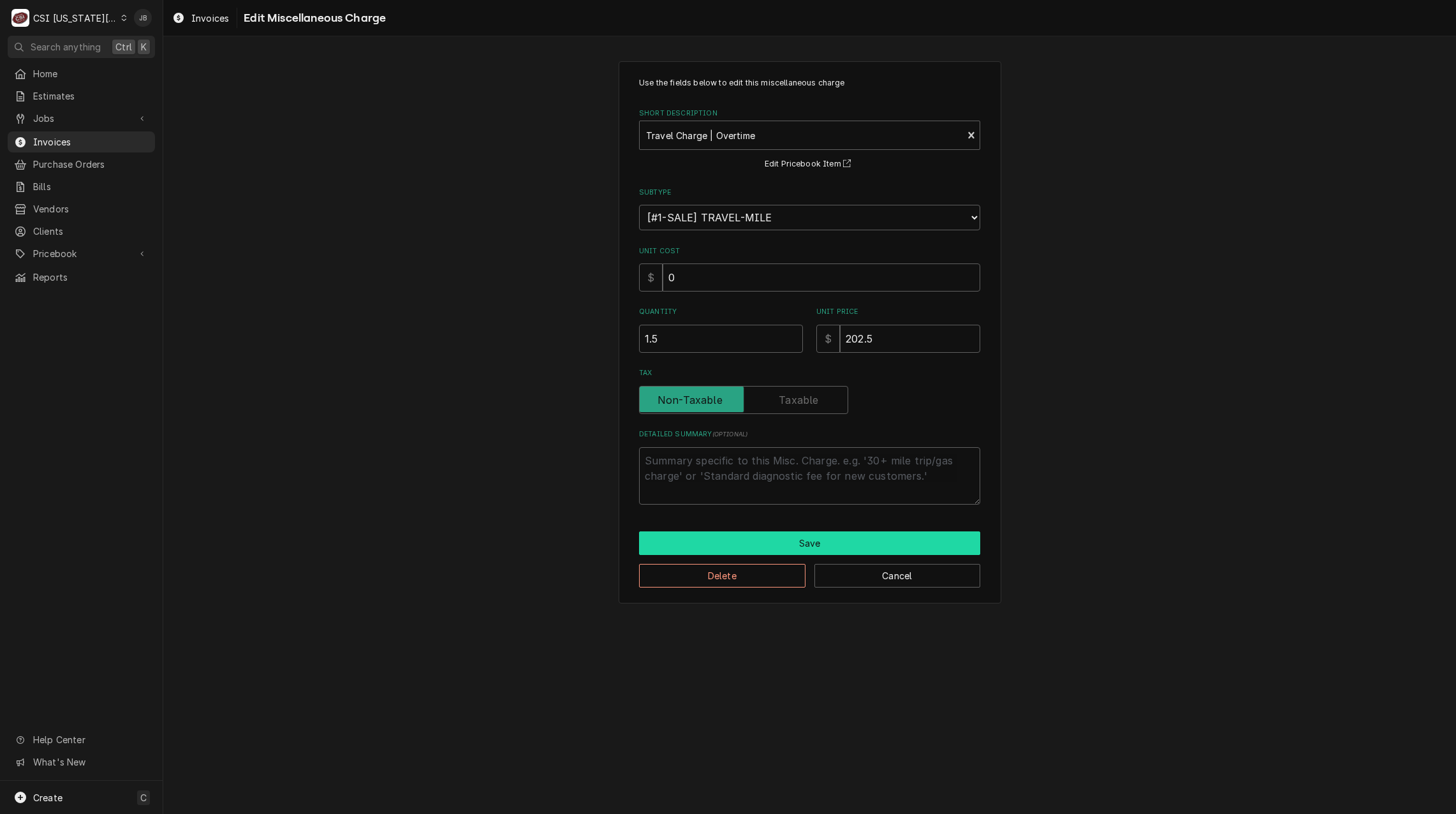
click at [797, 547] on button "Save" at bounding box center [809, 544] width 341 height 24
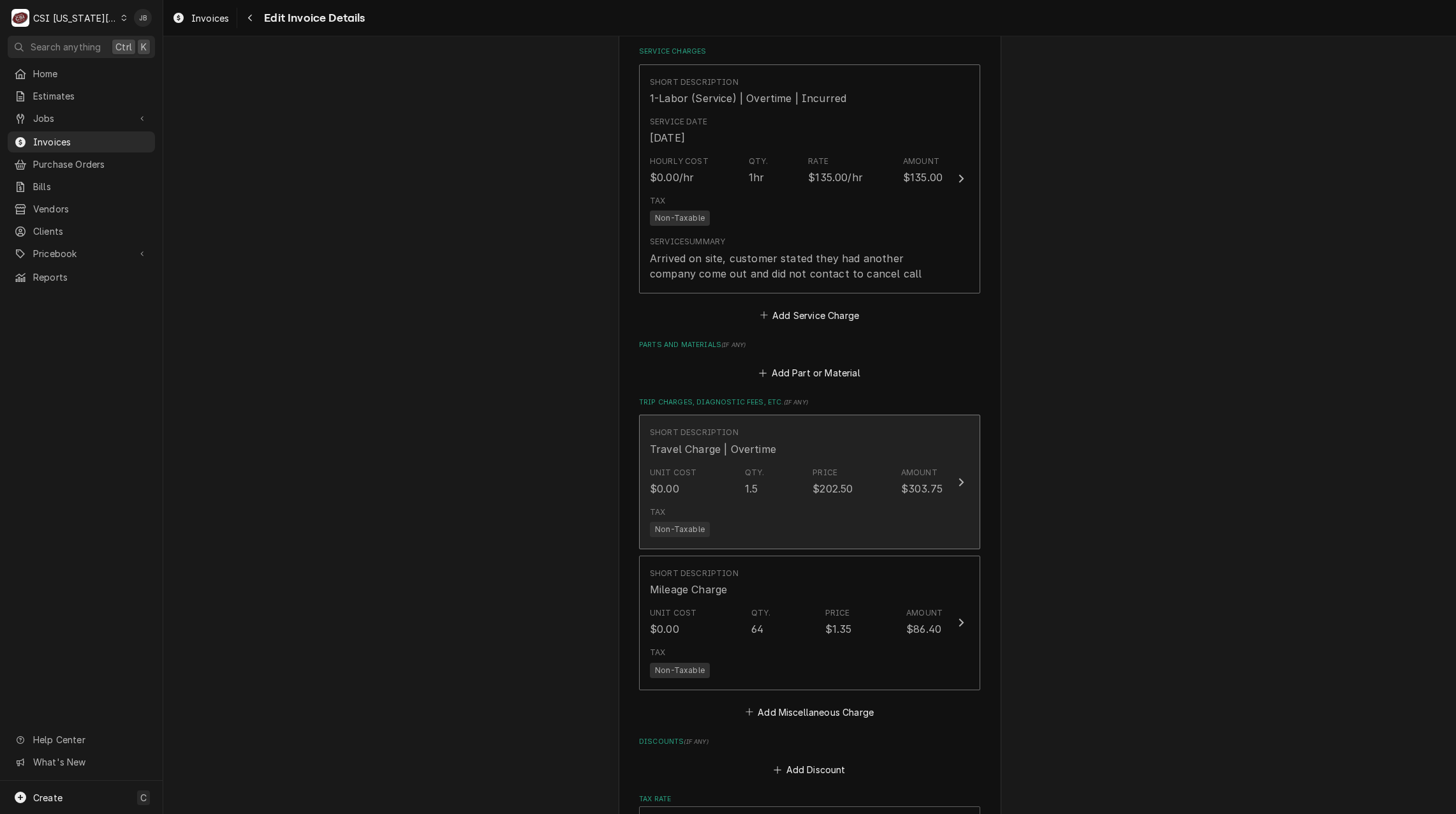
scroll to position [1477, 0]
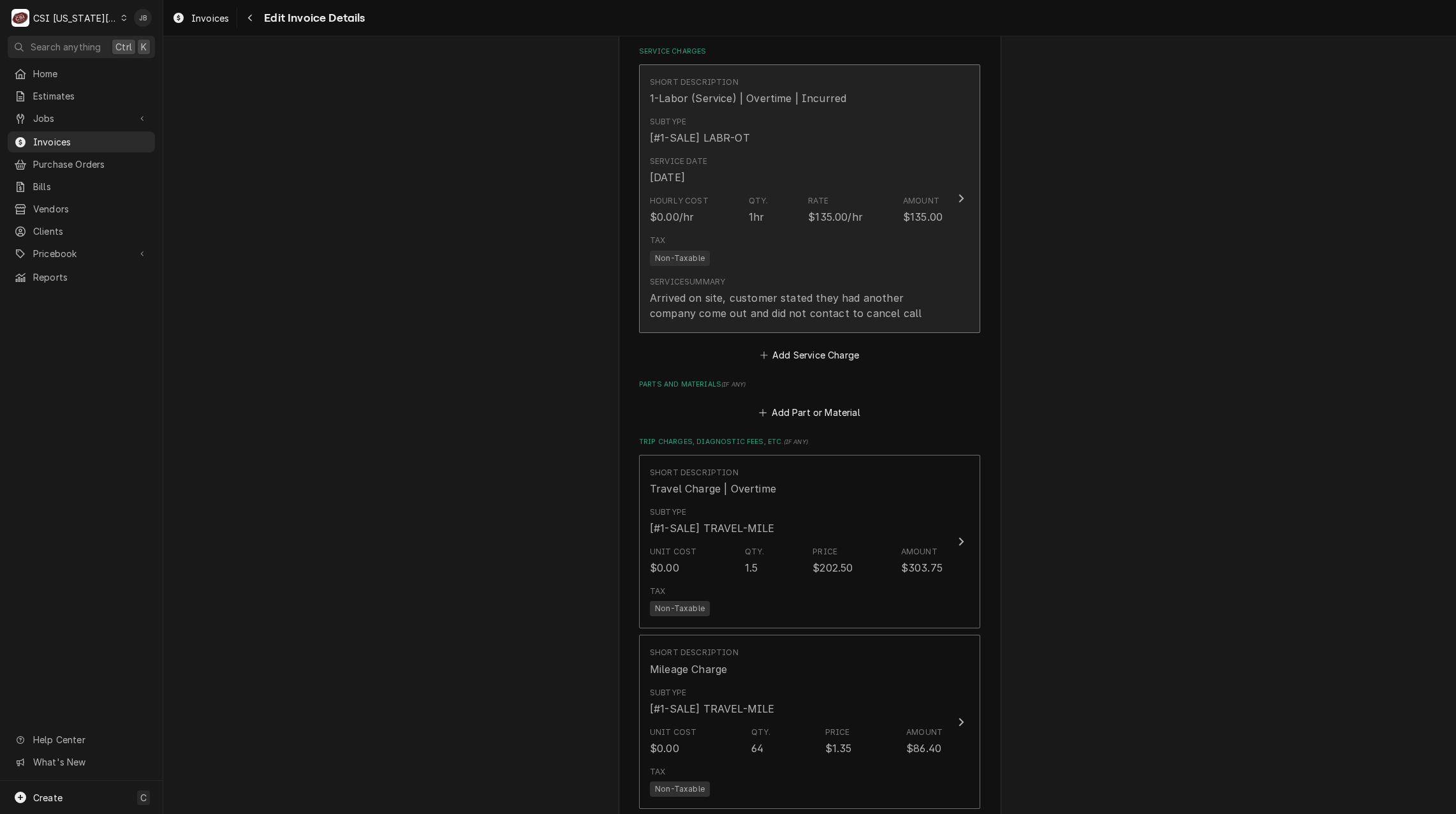
click at [782, 243] on div "Tax Non-Taxable" at bounding box center [797, 251] width 293 height 41
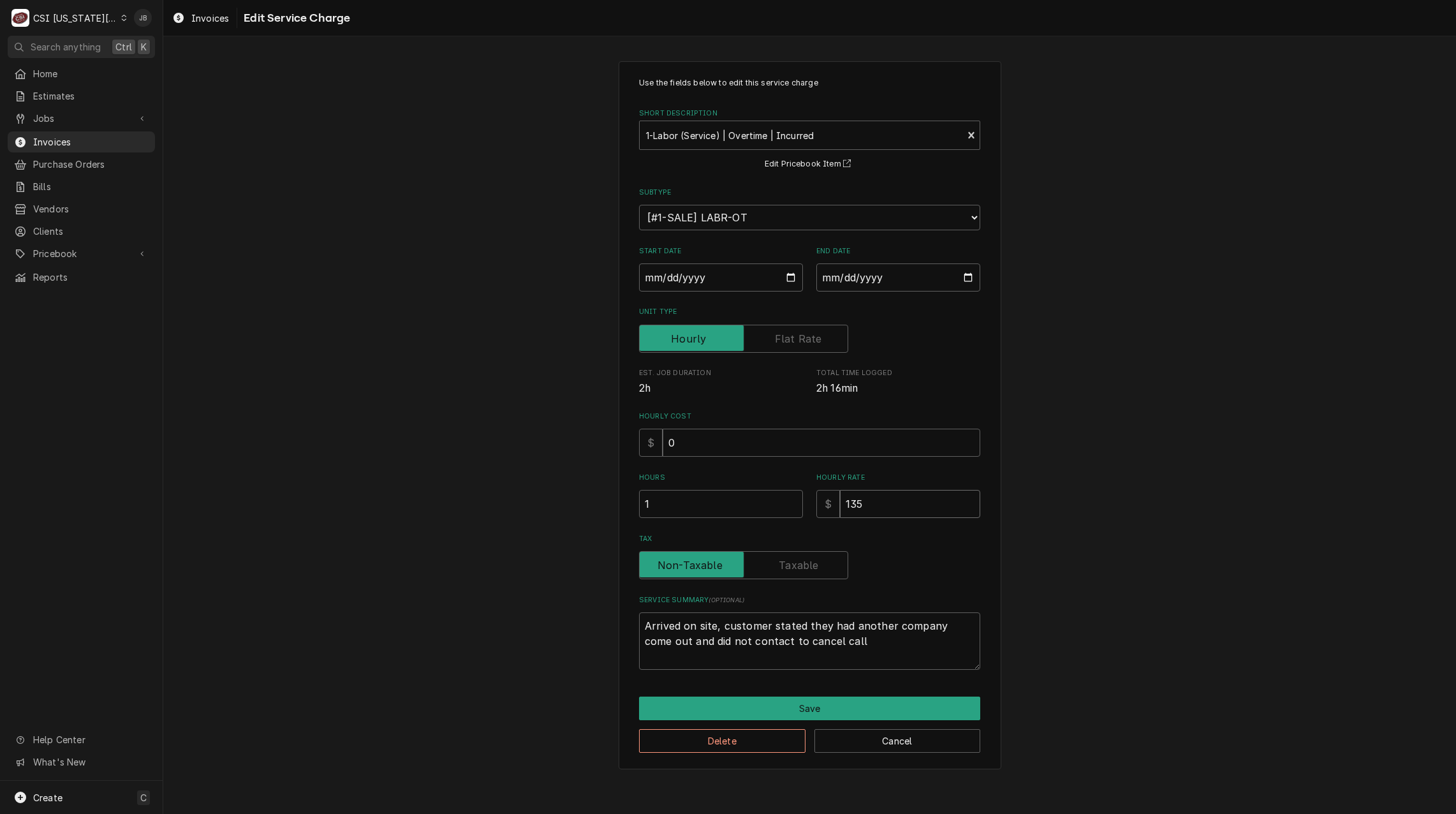
click at [876, 492] on div "Hourly Rate $ 135" at bounding box center [898, 495] width 164 height 45
drag, startPoint x: 879, startPoint y: 504, endPoint x: 829, endPoint y: 504, distance: 50.0
click at [829, 504] on div "$ 135" at bounding box center [898, 504] width 164 height 28
type textarea "x"
type input "2"
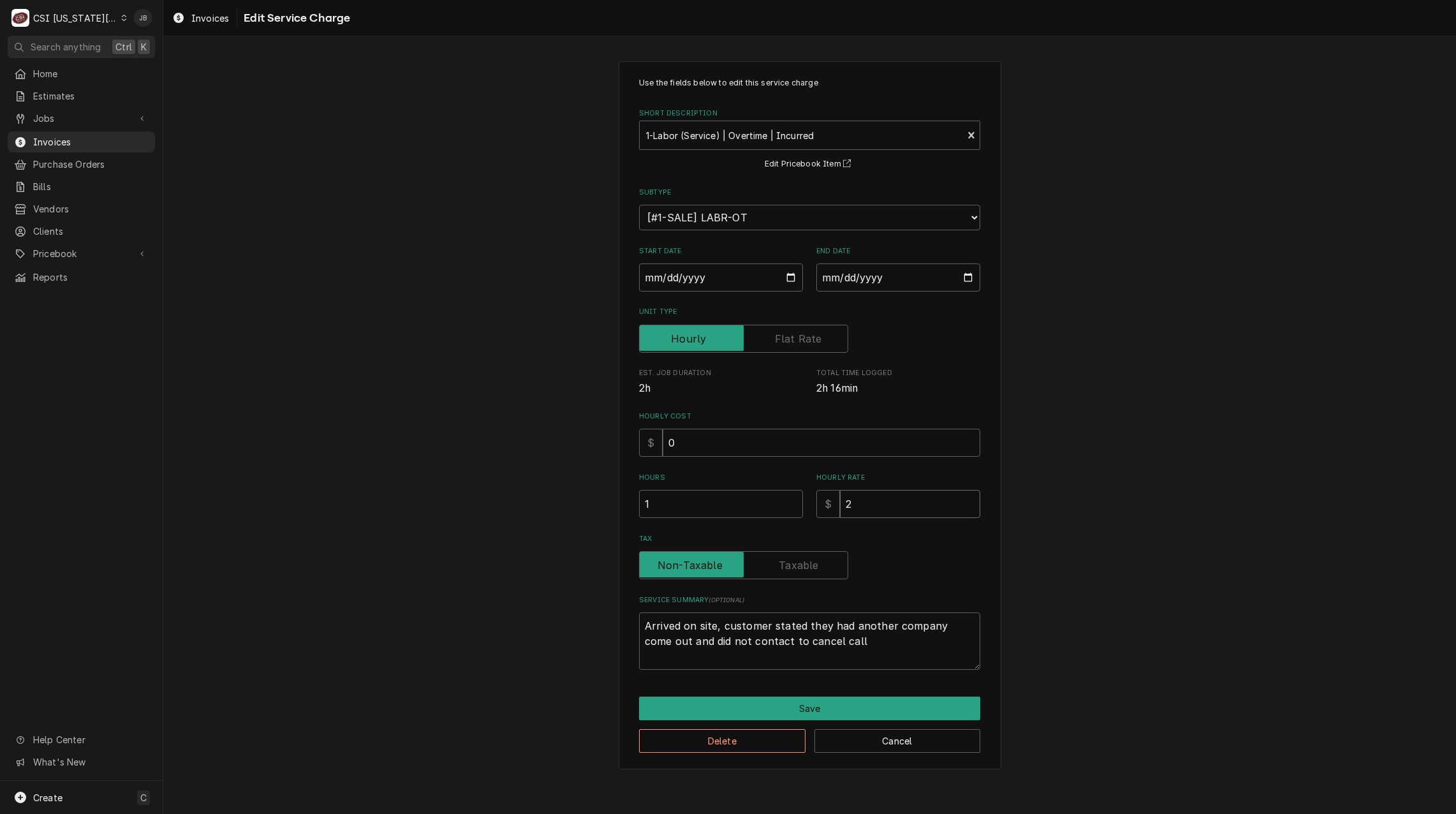
type textarea "x"
type input "2.2"
type textarea "x"
type input "2.20"
type textarea "x"
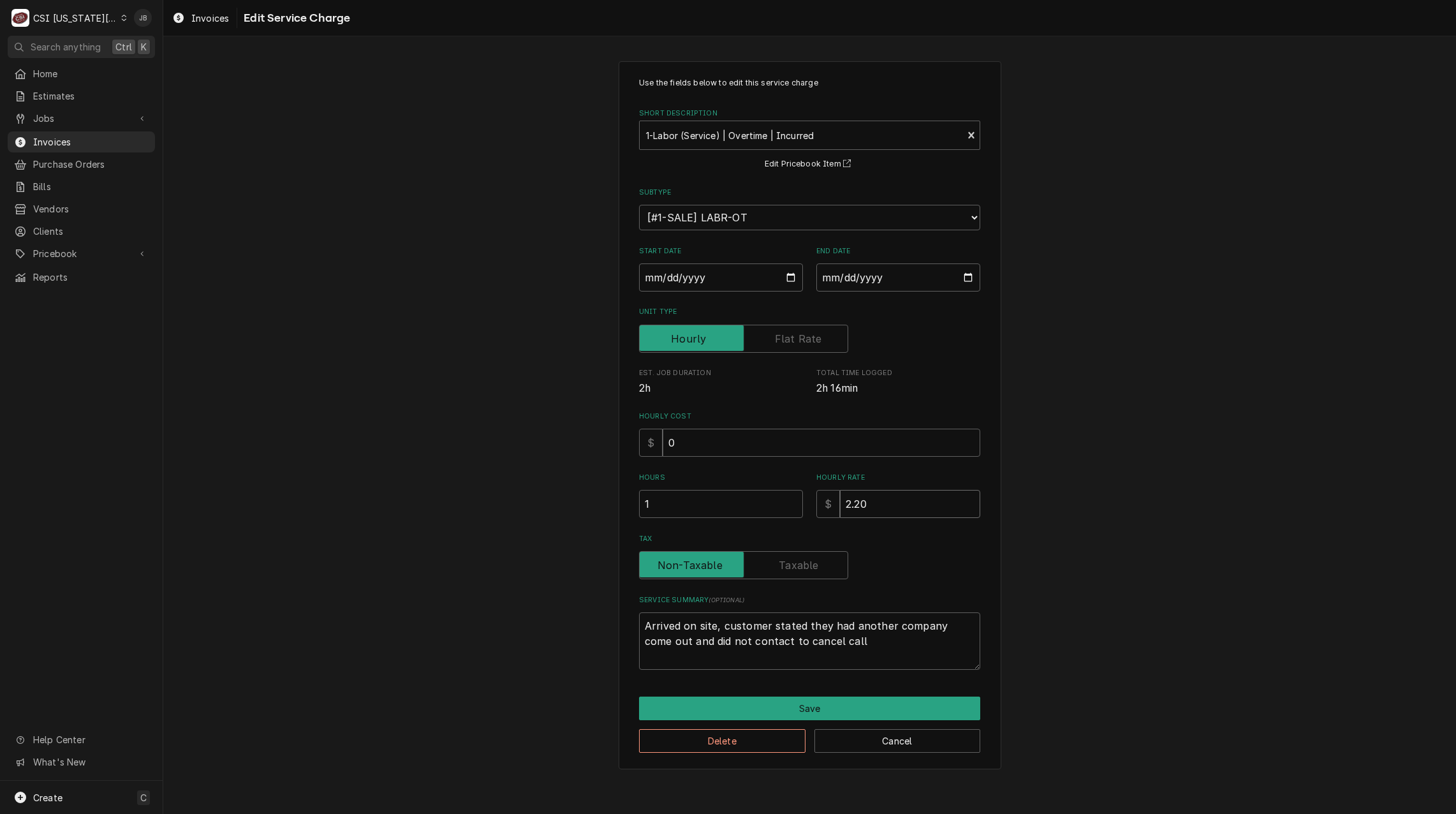
type input "2.2"
type textarea "x"
type input "2"
type textarea "x"
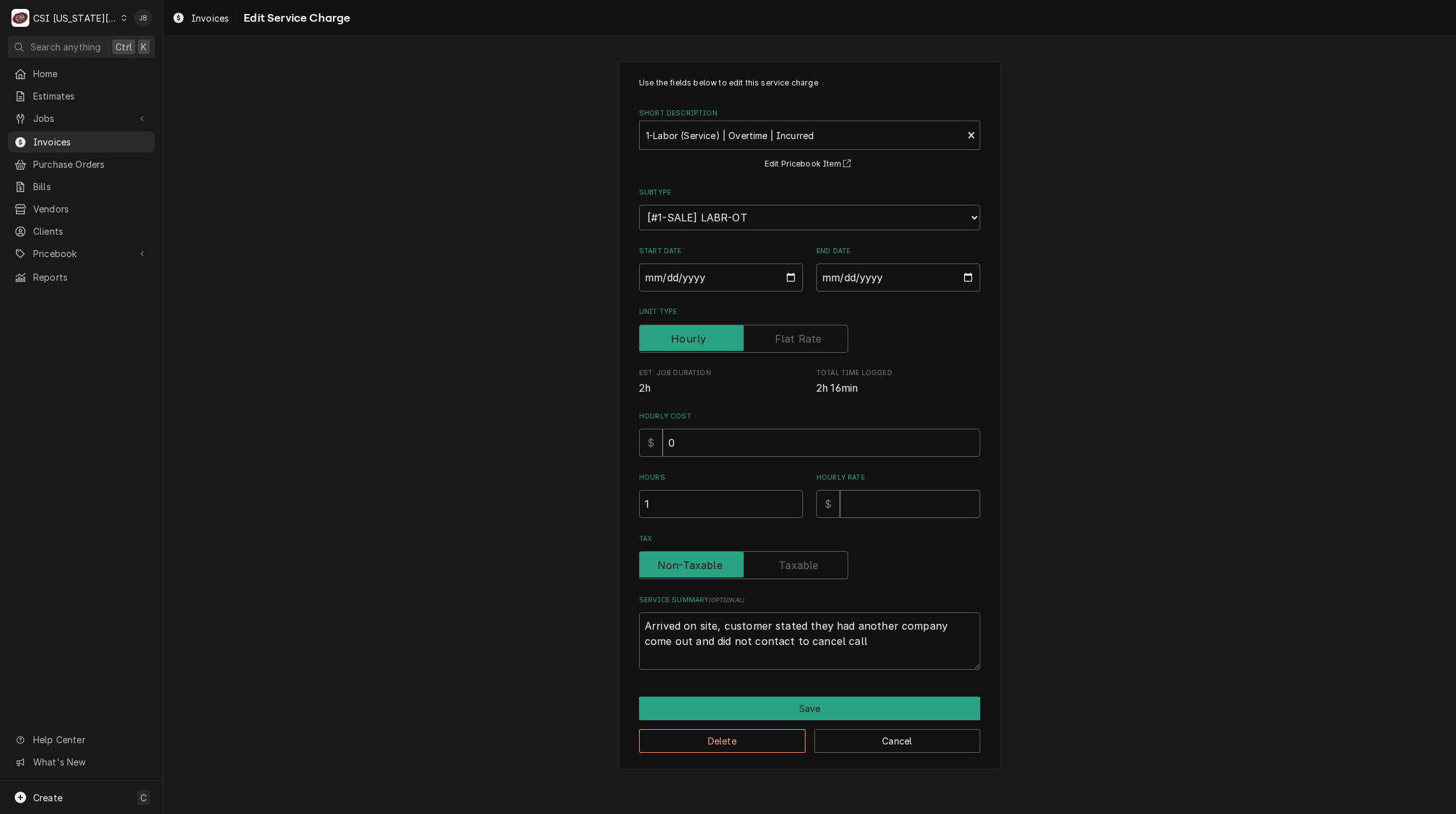
type input "2"
type textarea "x"
type input "20"
type textarea "x"
type input "202"
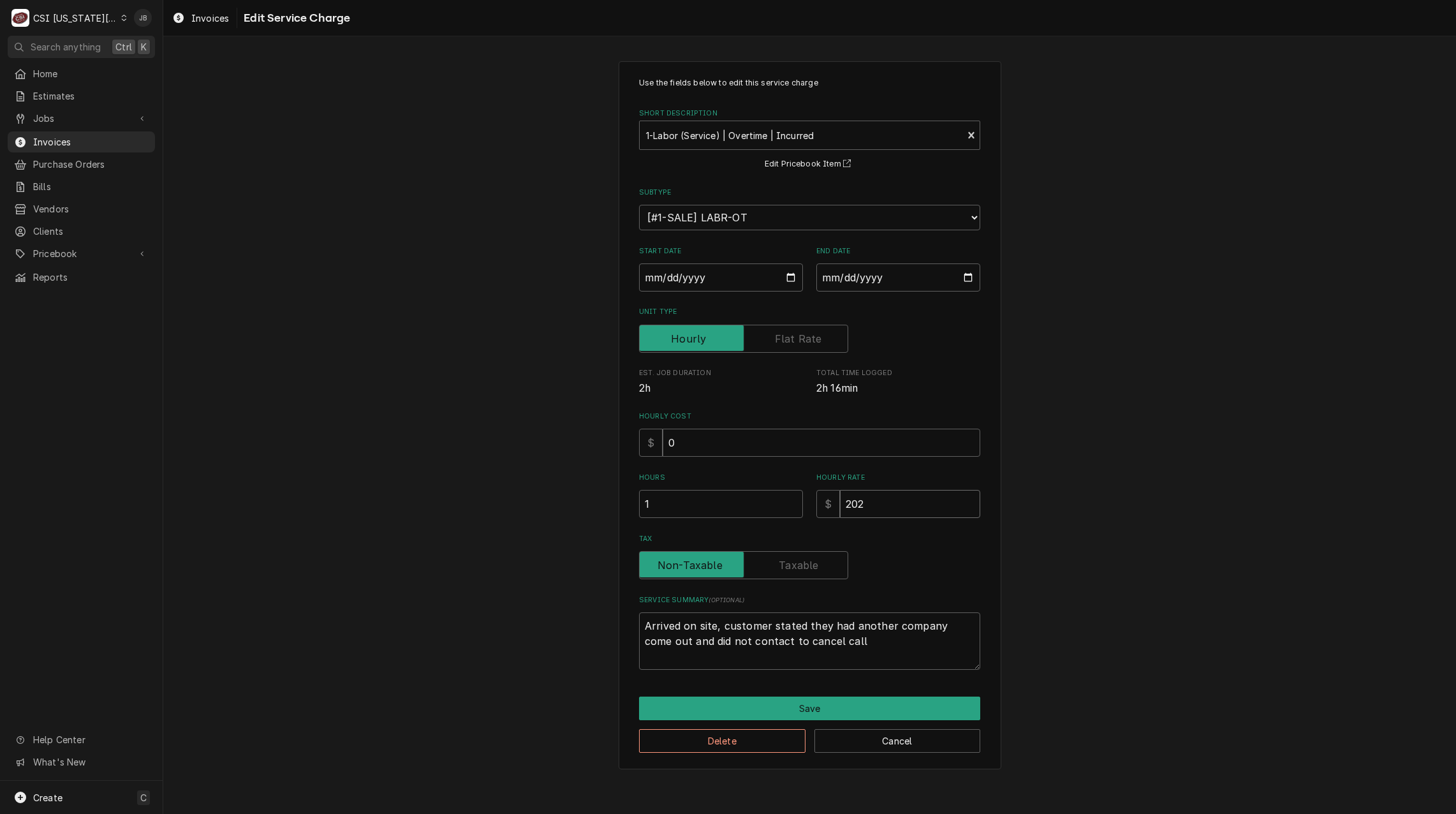
type textarea "x"
type input "202.5"
click at [867, 706] on button "Save" at bounding box center [809, 709] width 341 height 24
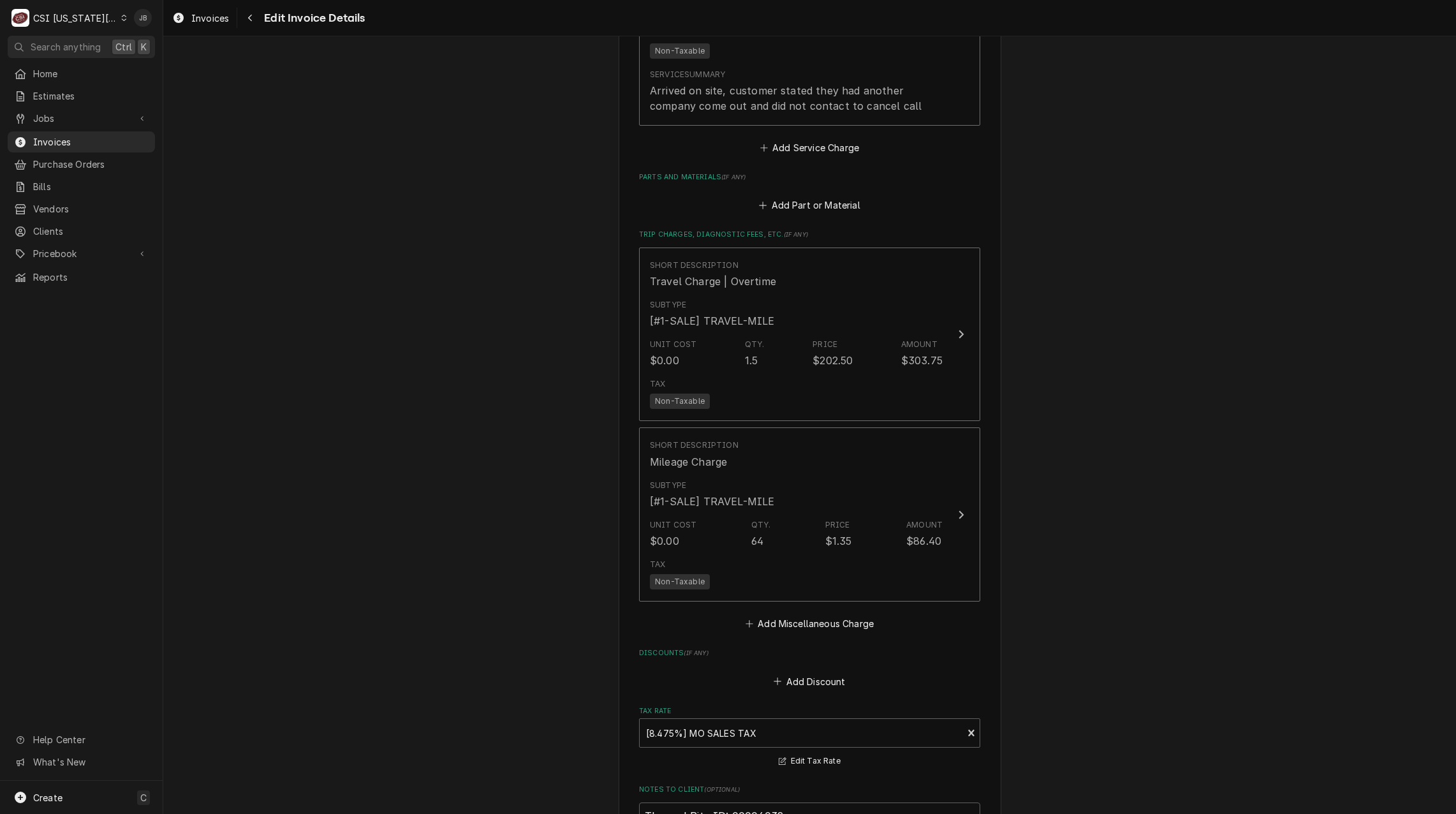
scroll to position [1908, 0]
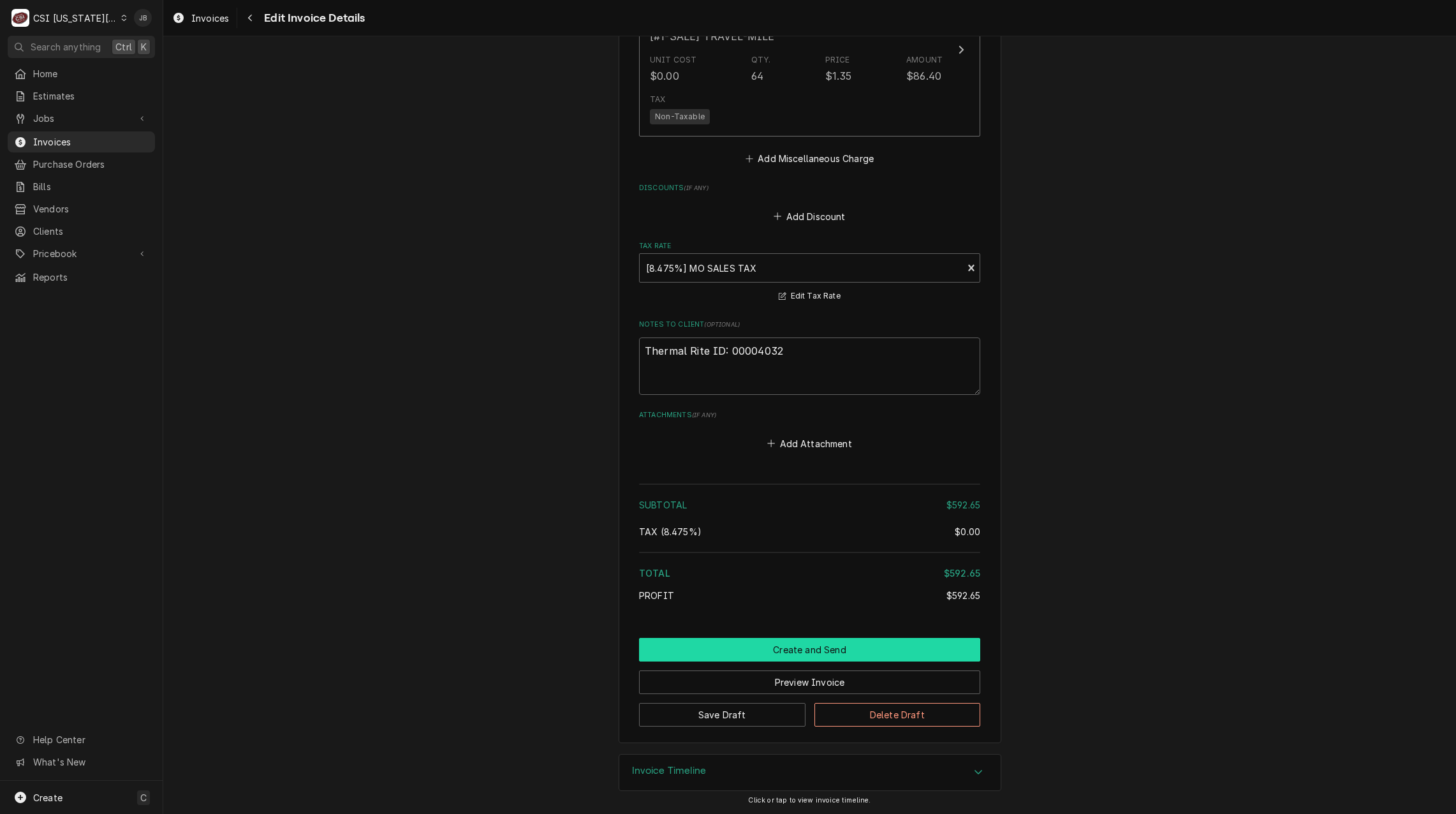
drag, startPoint x: 816, startPoint y: 646, endPoint x: 938, endPoint y: 646, distance: 122.0
click at [816, 646] on button "Create and Send" at bounding box center [809, 650] width 341 height 24
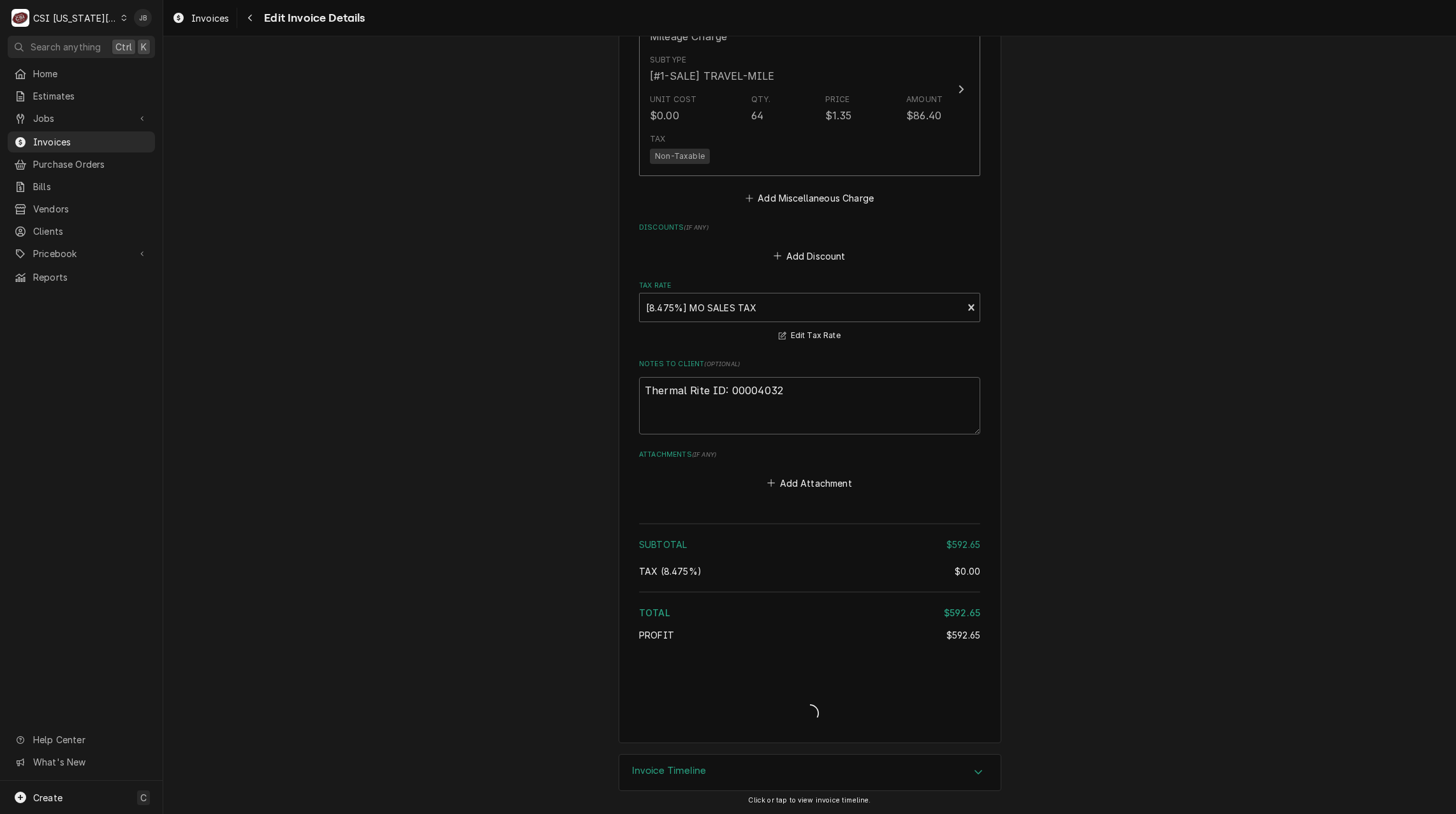
type textarea "x"
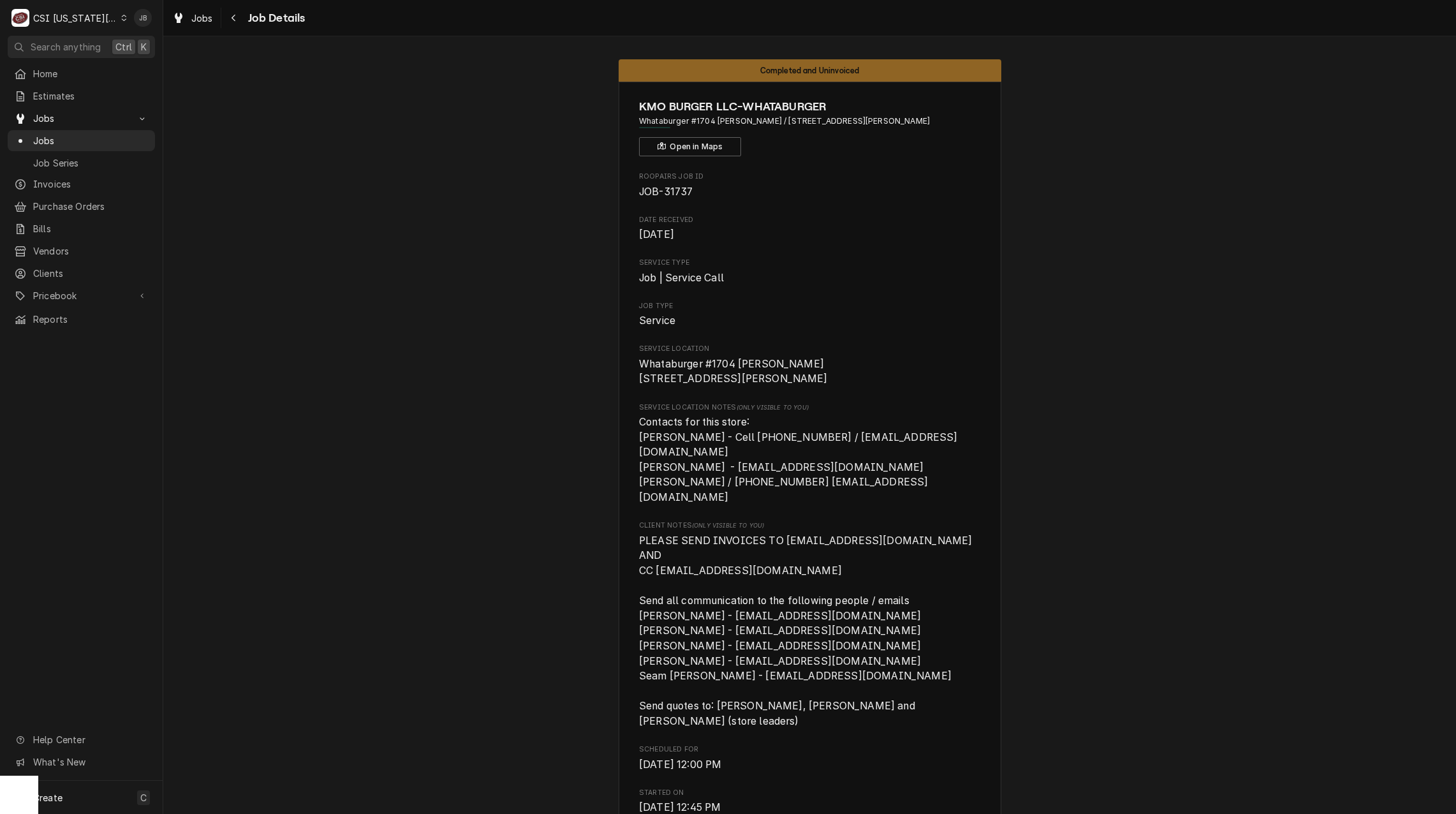
scroll to position [1084, 0]
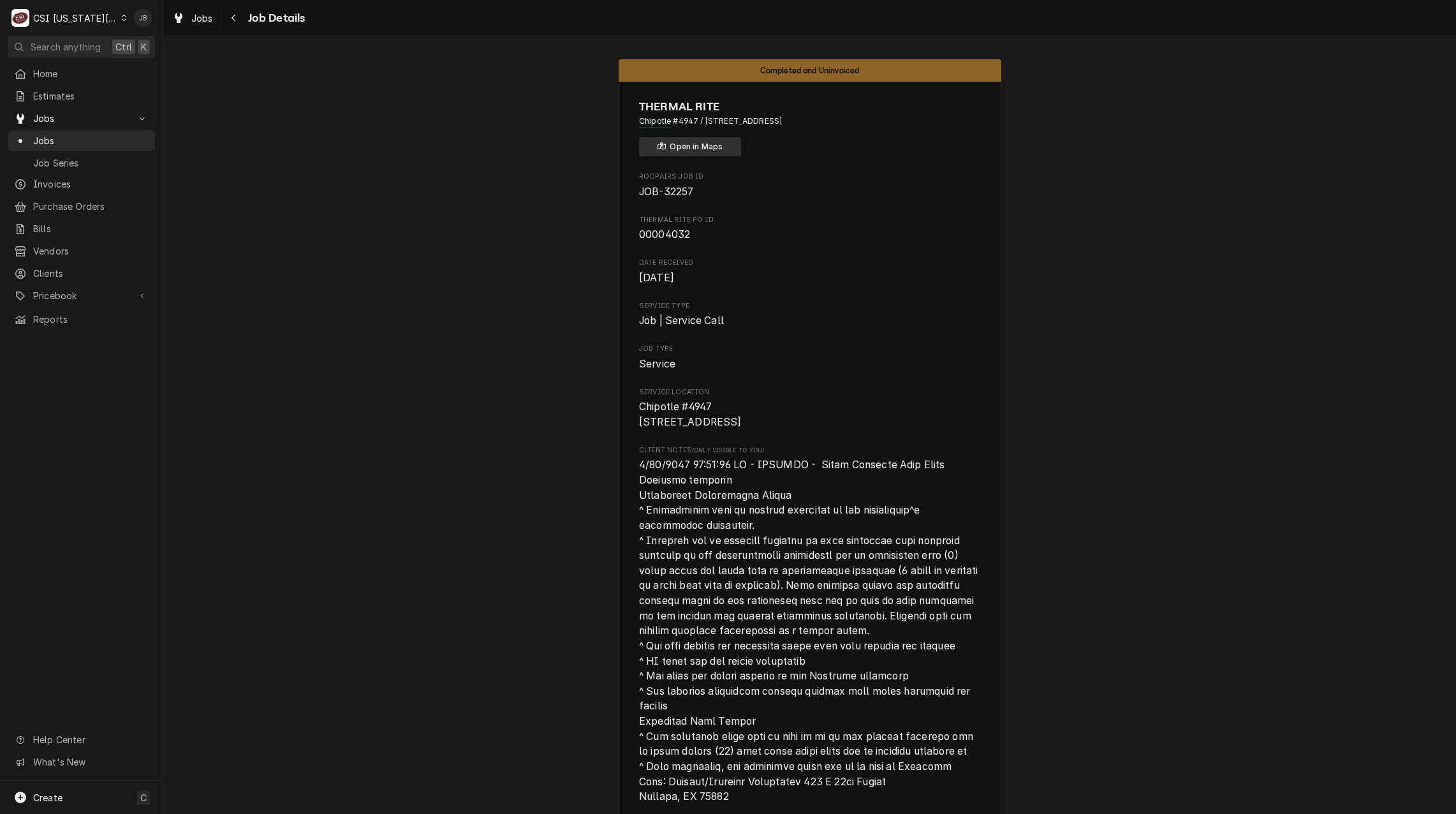
click at [673, 147] on button "Open in Maps" at bounding box center [690, 146] width 102 height 19
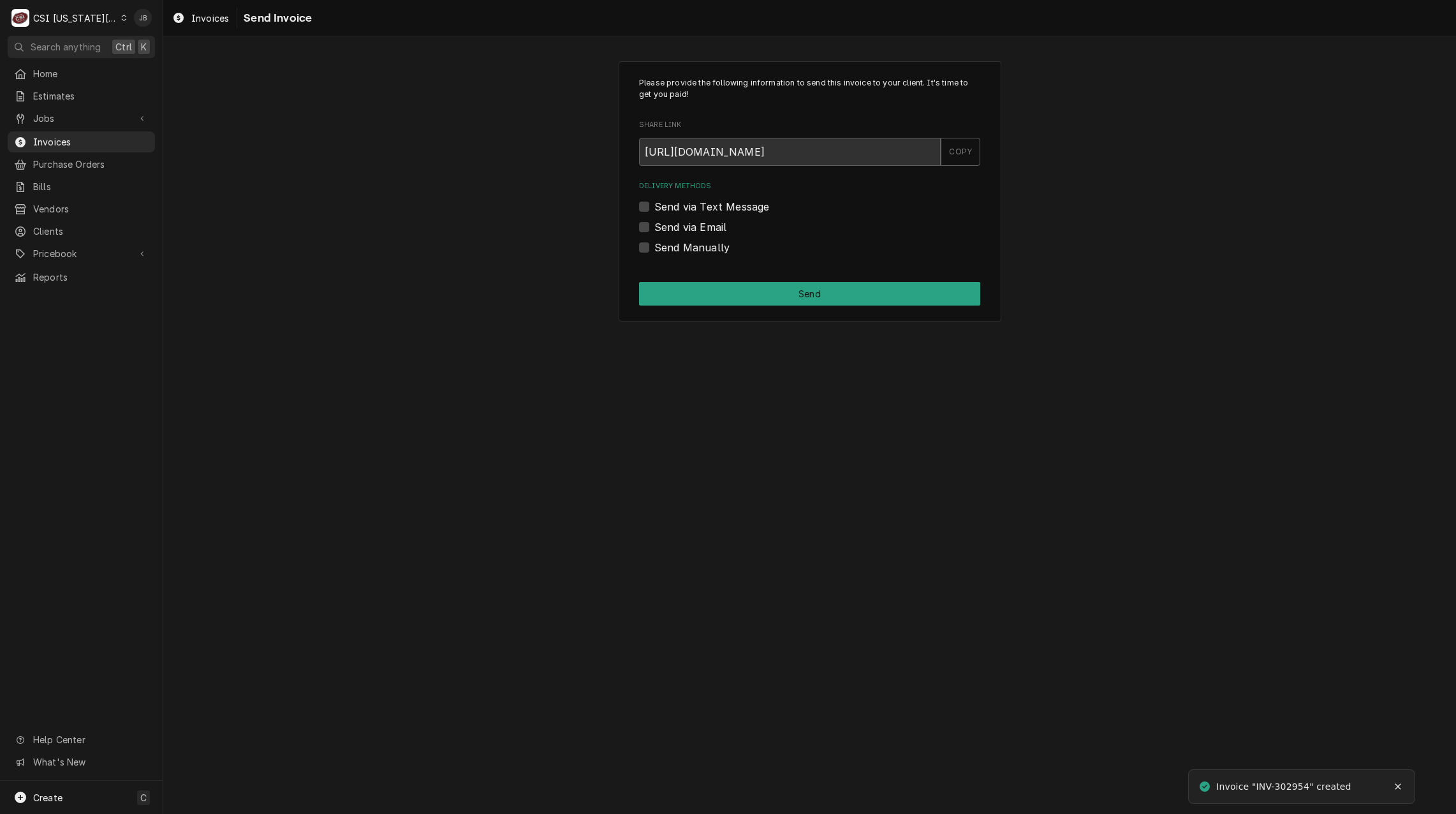
click at [685, 231] on label "Send via Email" at bounding box center [691, 227] width 72 height 15
click at [685, 231] on input "Send via Email" at bounding box center [825, 233] width 341 height 28
checkbox input "true"
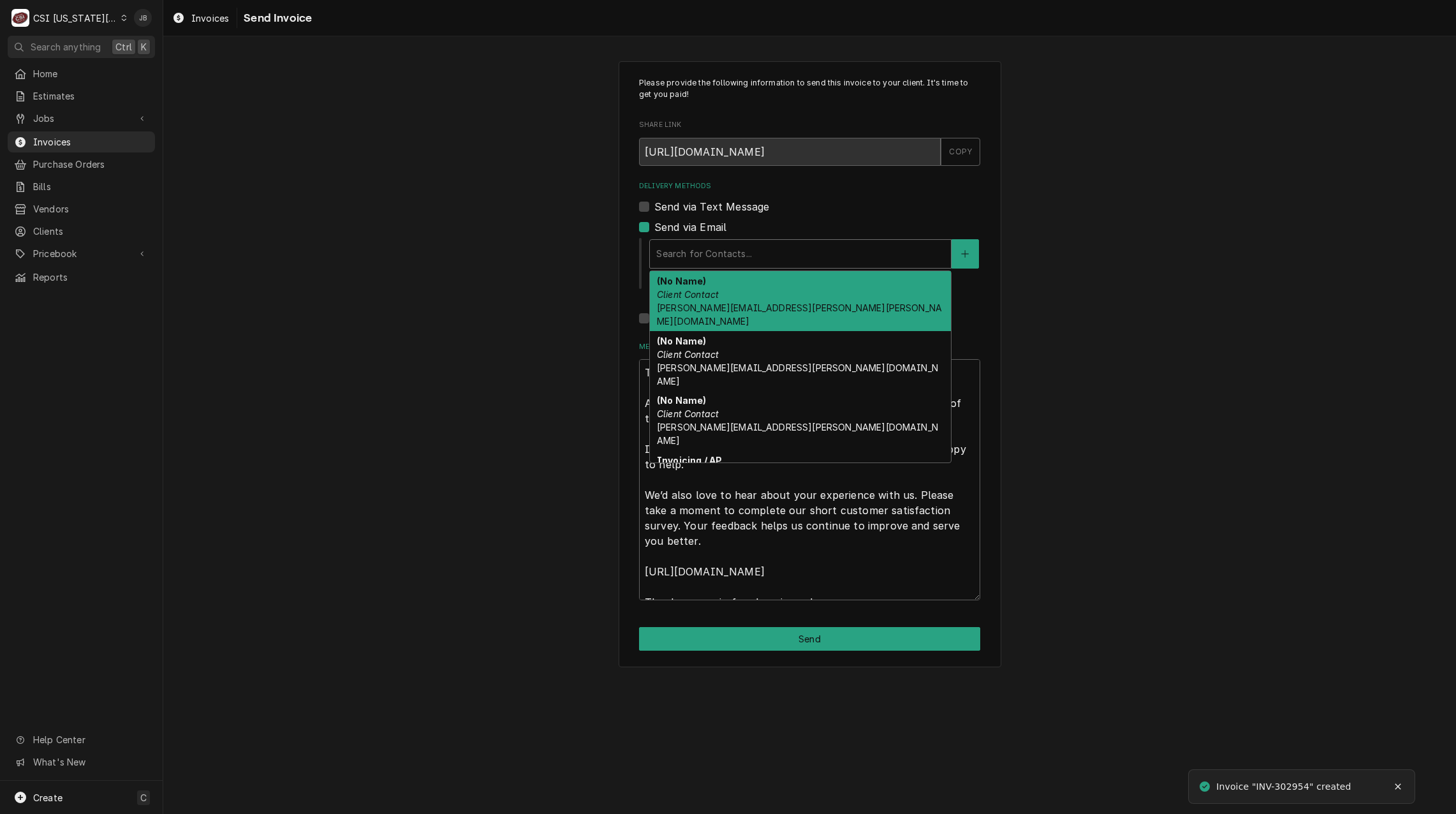
click at [744, 254] on div "Delivery Methods" at bounding box center [800, 254] width 288 height 23
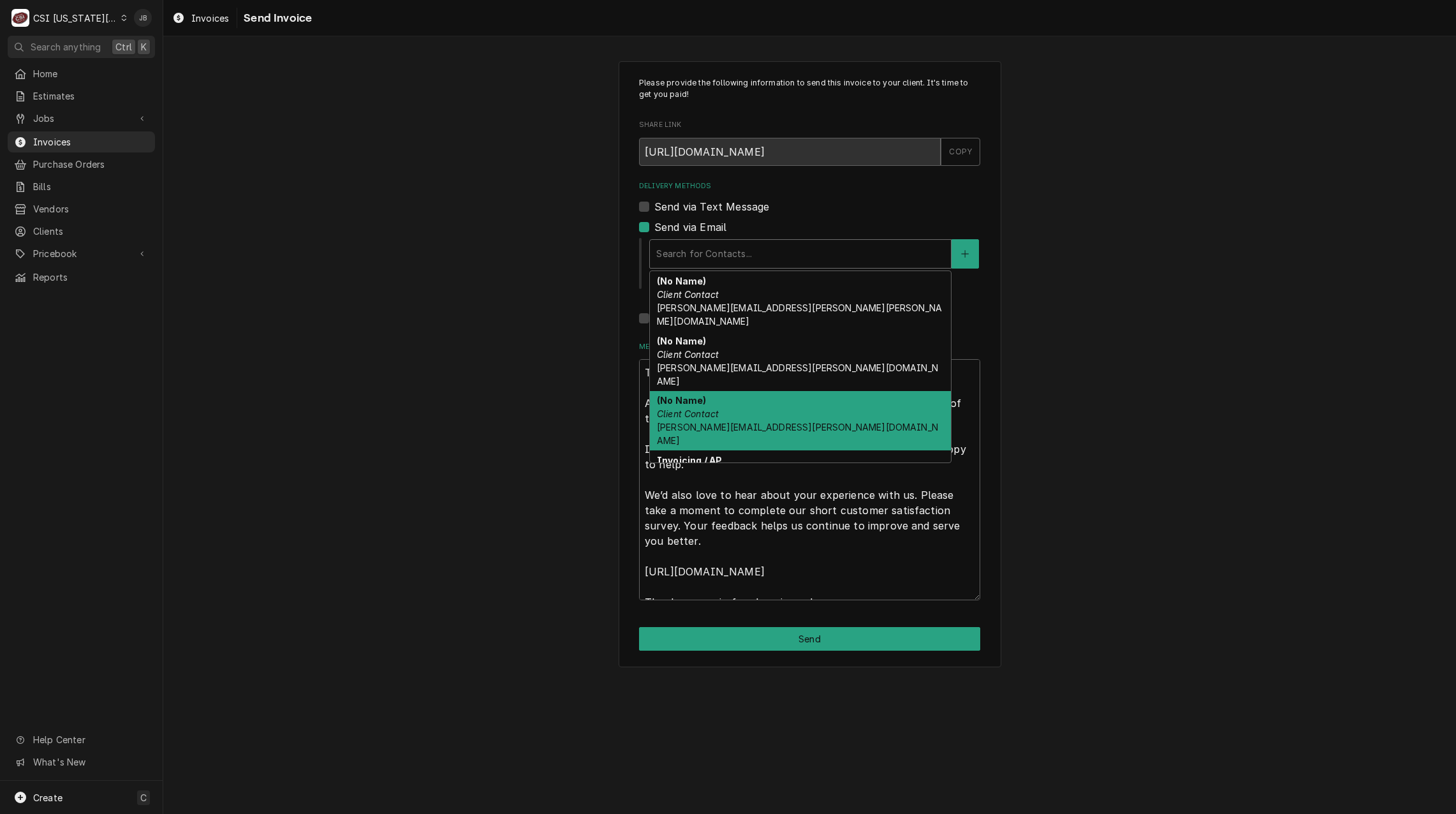
click at [761, 391] on div "(No Name) Client Contact Melissa.Nehls@csi1.com" at bounding box center [801, 421] width 301 height 60
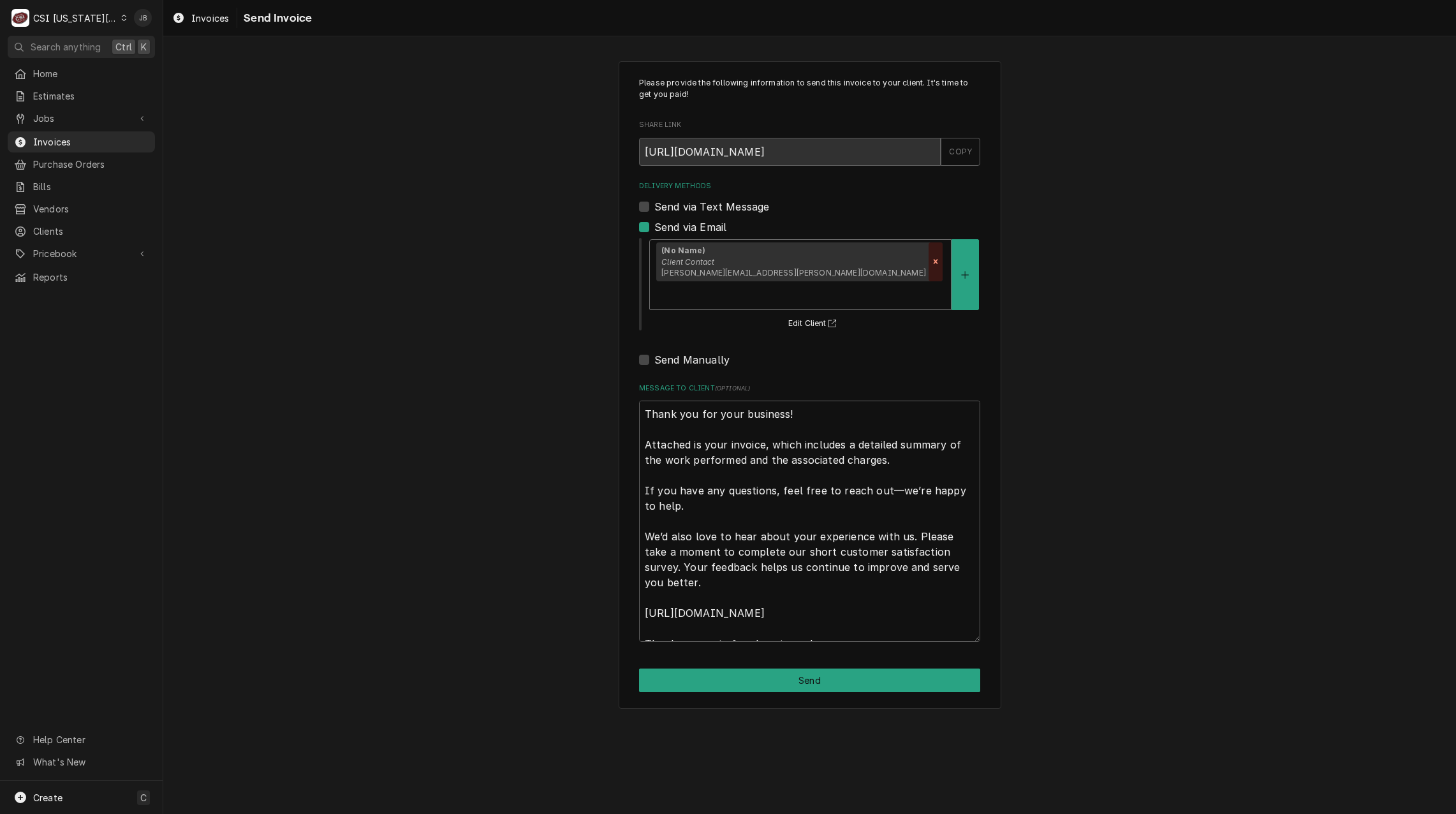
click at [928, 264] on div "Remove [object Object]" at bounding box center [935, 262] width 14 height 40
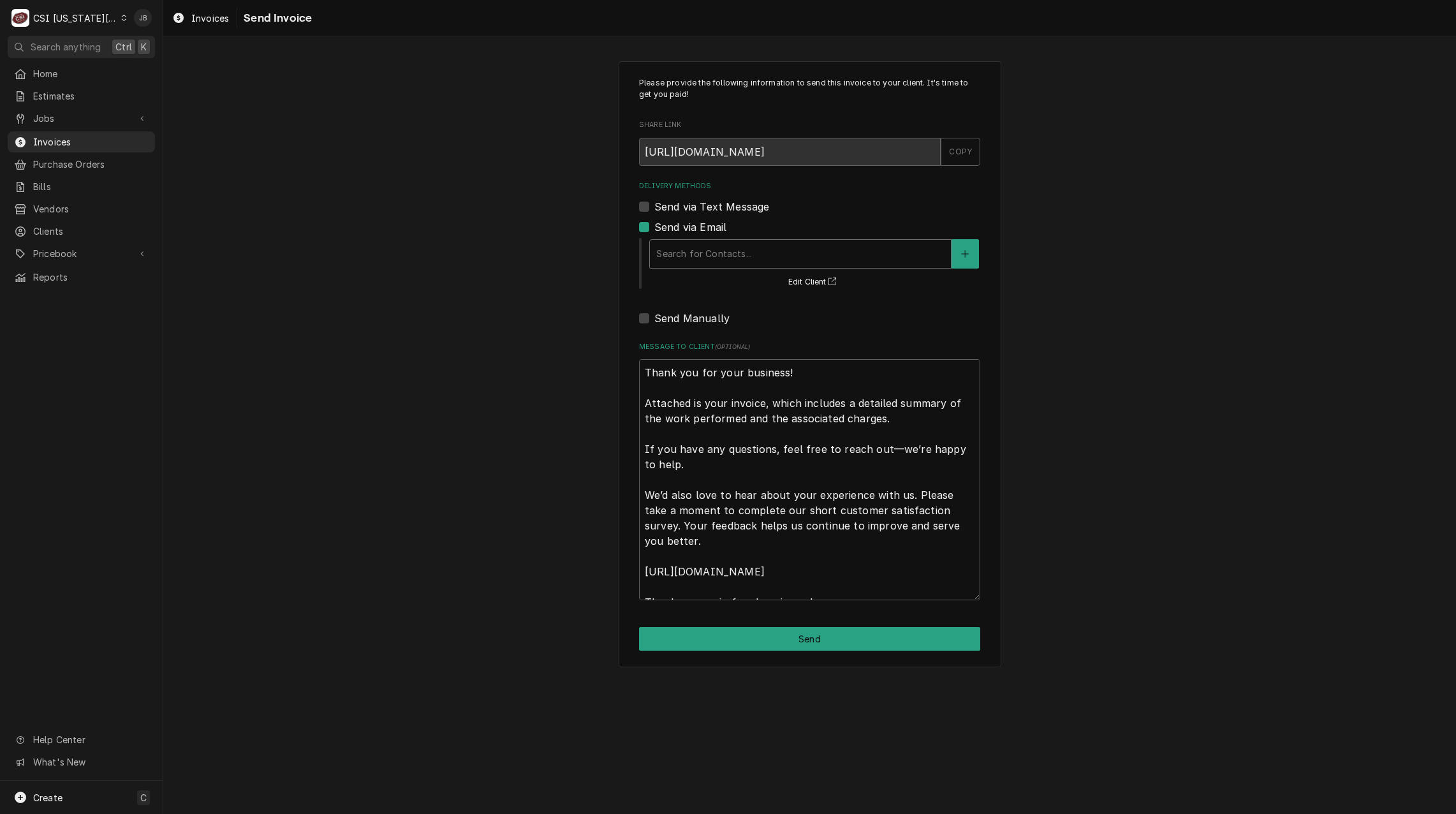
click at [807, 262] on div "Delivery Methods" at bounding box center [800, 254] width 288 height 23
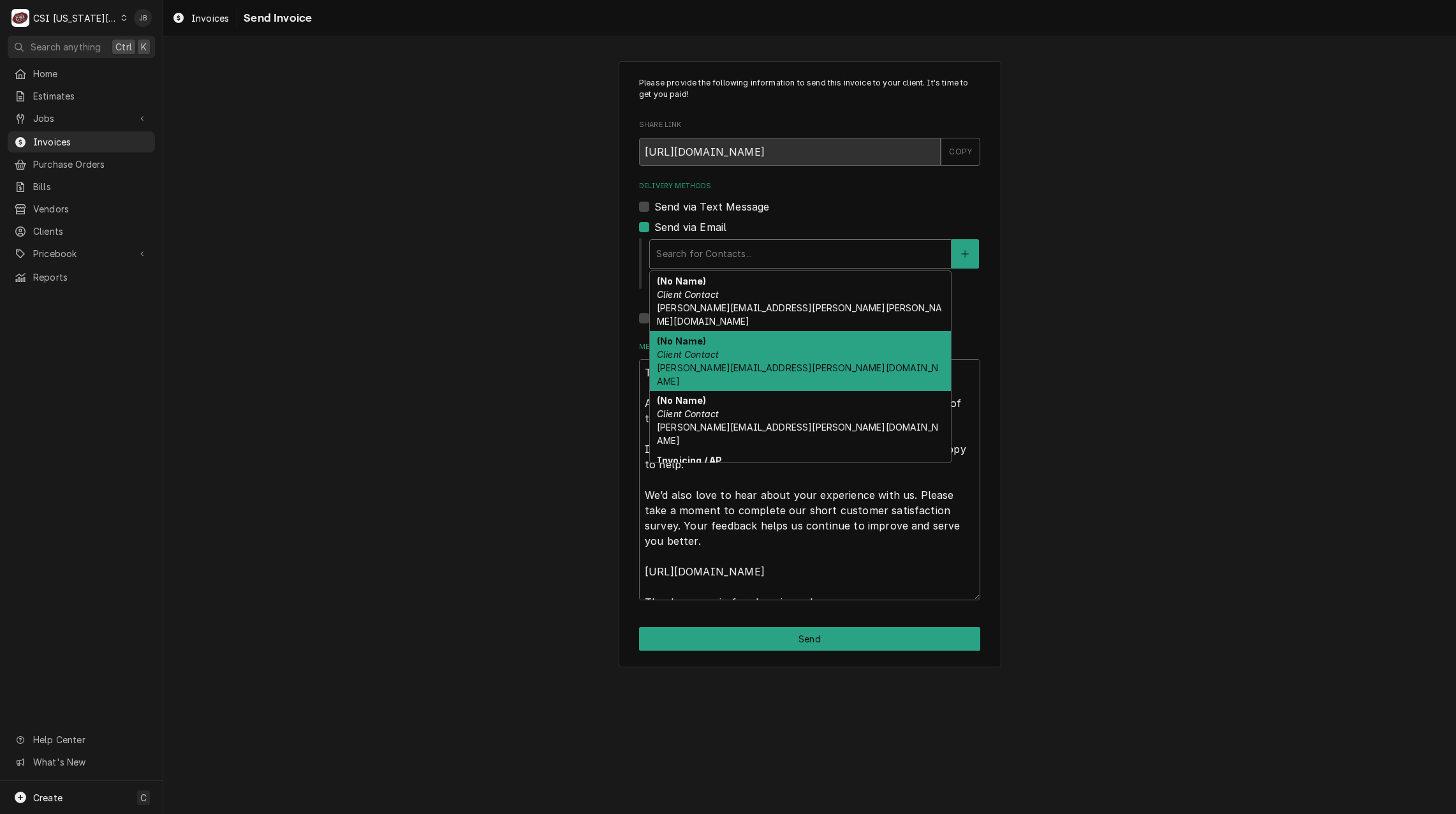
scroll to position [40, 0]
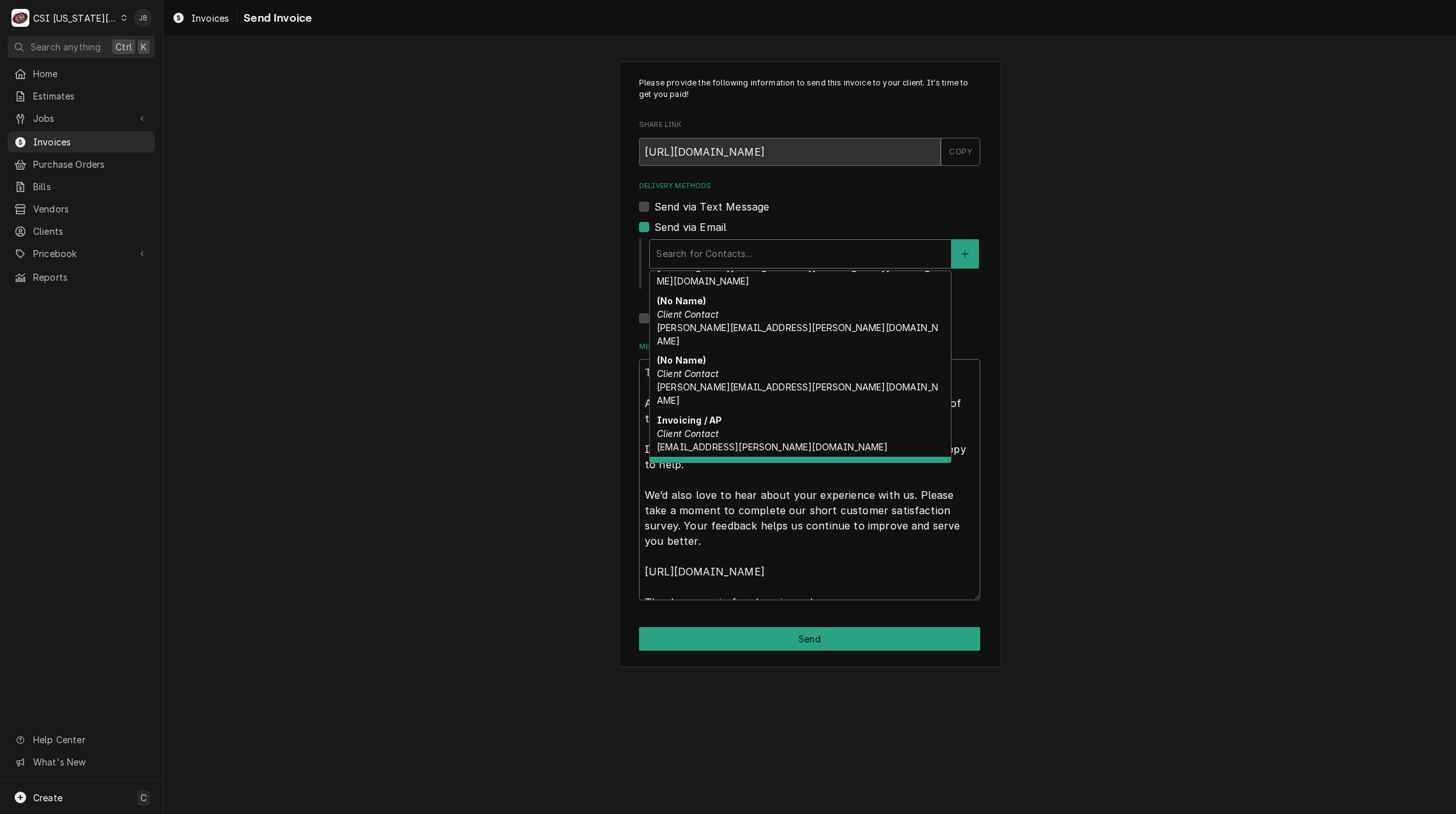
drag, startPoint x: 756, startPoint y: 437, endPoint x: 742, endPoint y: 434, distance: 14.3
click at [755, 457] on div "Jessica Client Contact Jessica.rentfro@csi1.com" at bounding box center [801, 487] width 301 height 60
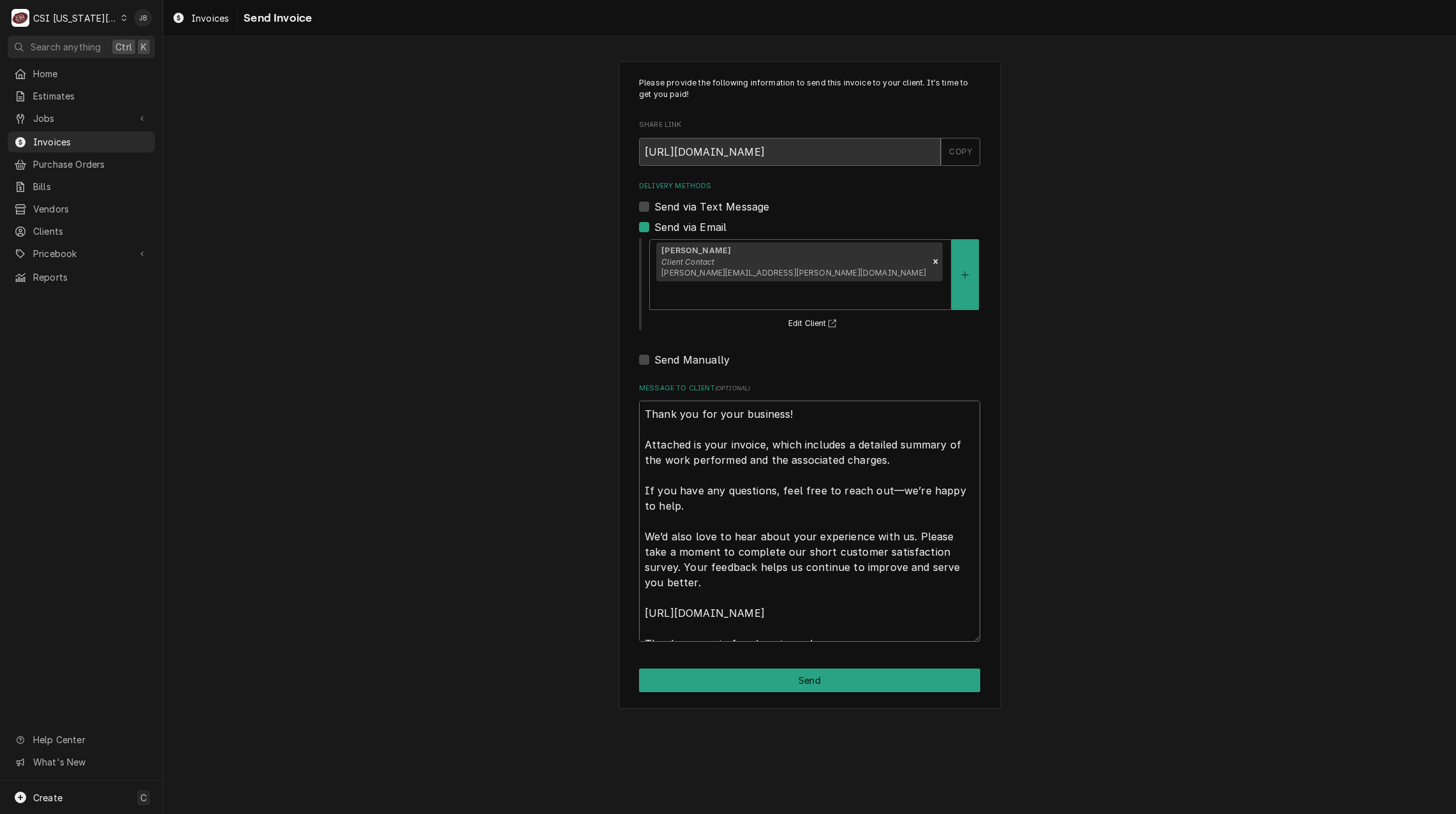
scroll to position [15, 0]
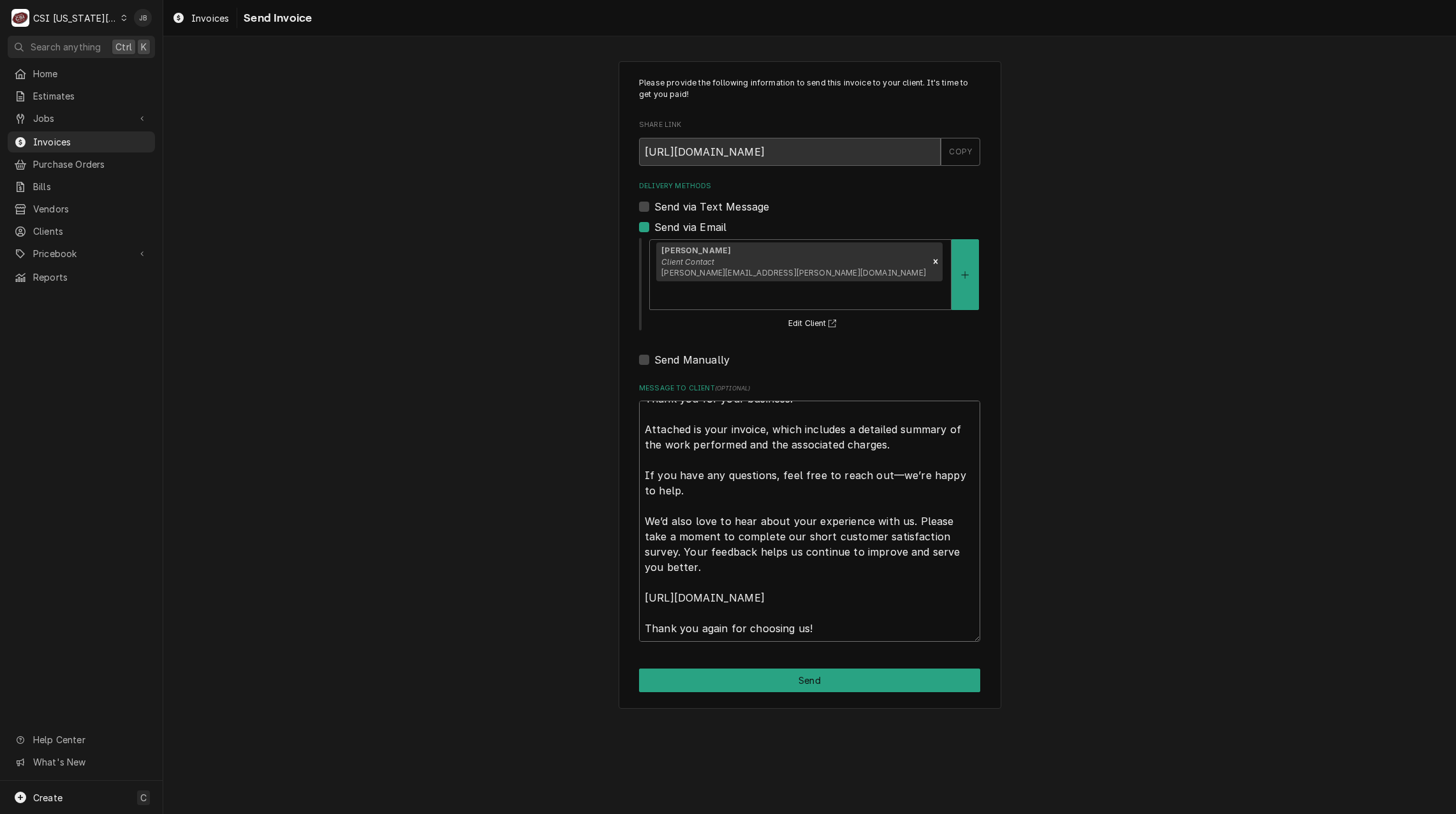
drag, startPoint x: 644, startPoint y: 389, endPoint x: 803, endPoint y: 847, distance: 484.8
click at [803, 813] on html "C CSI Kansas City JB Search anything Ctrl K Home Estimates Jobs Jobs Job Series…" at bounding box center [728, 407] width 1456 height 814
type textarea "x"
type textarea "a!"
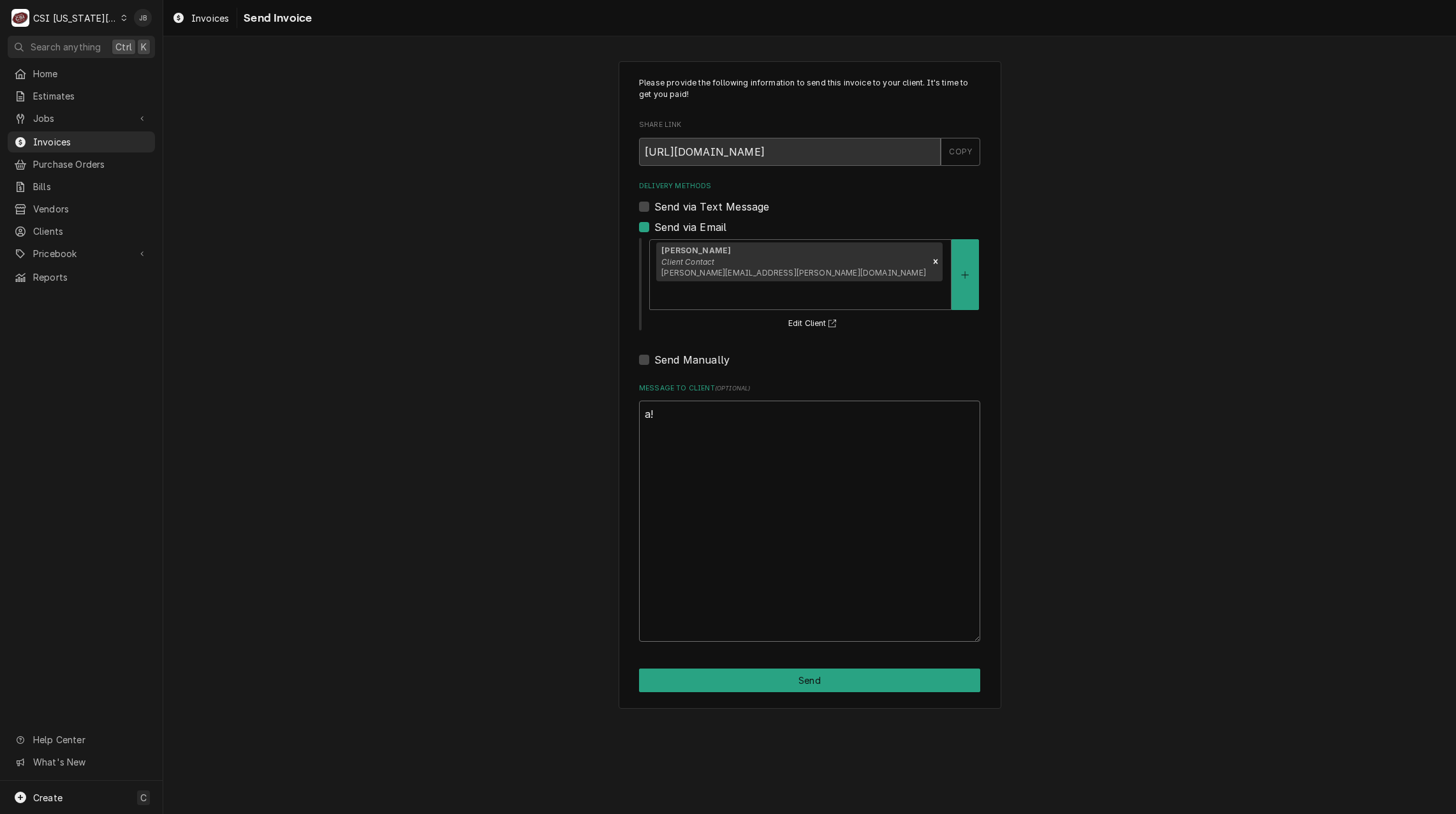
scroll to position [0, 0]
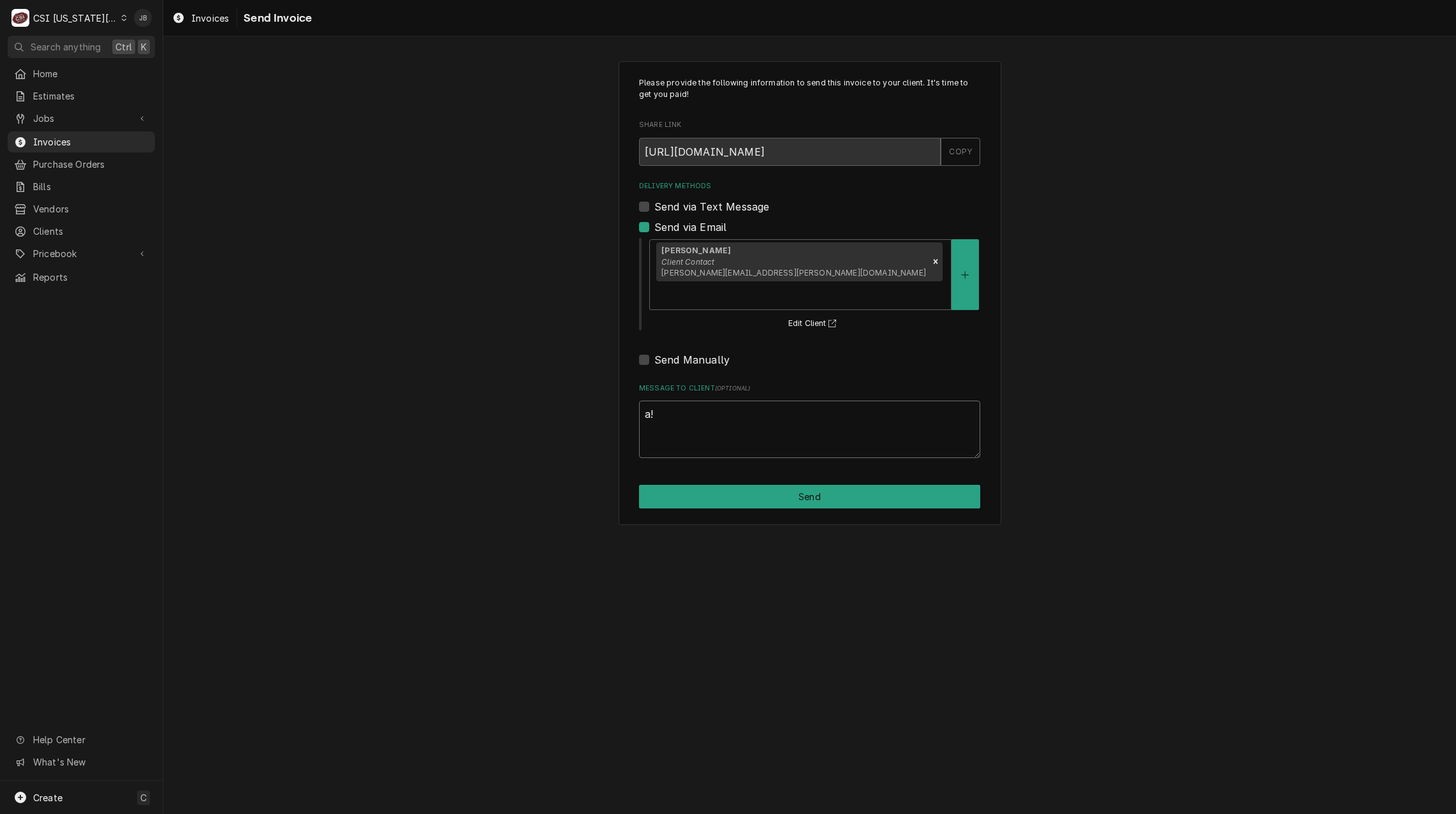
type textarea "x"
type textarea "ap!"
type textarea "x"
type textarea "app!"
type textarea "x"
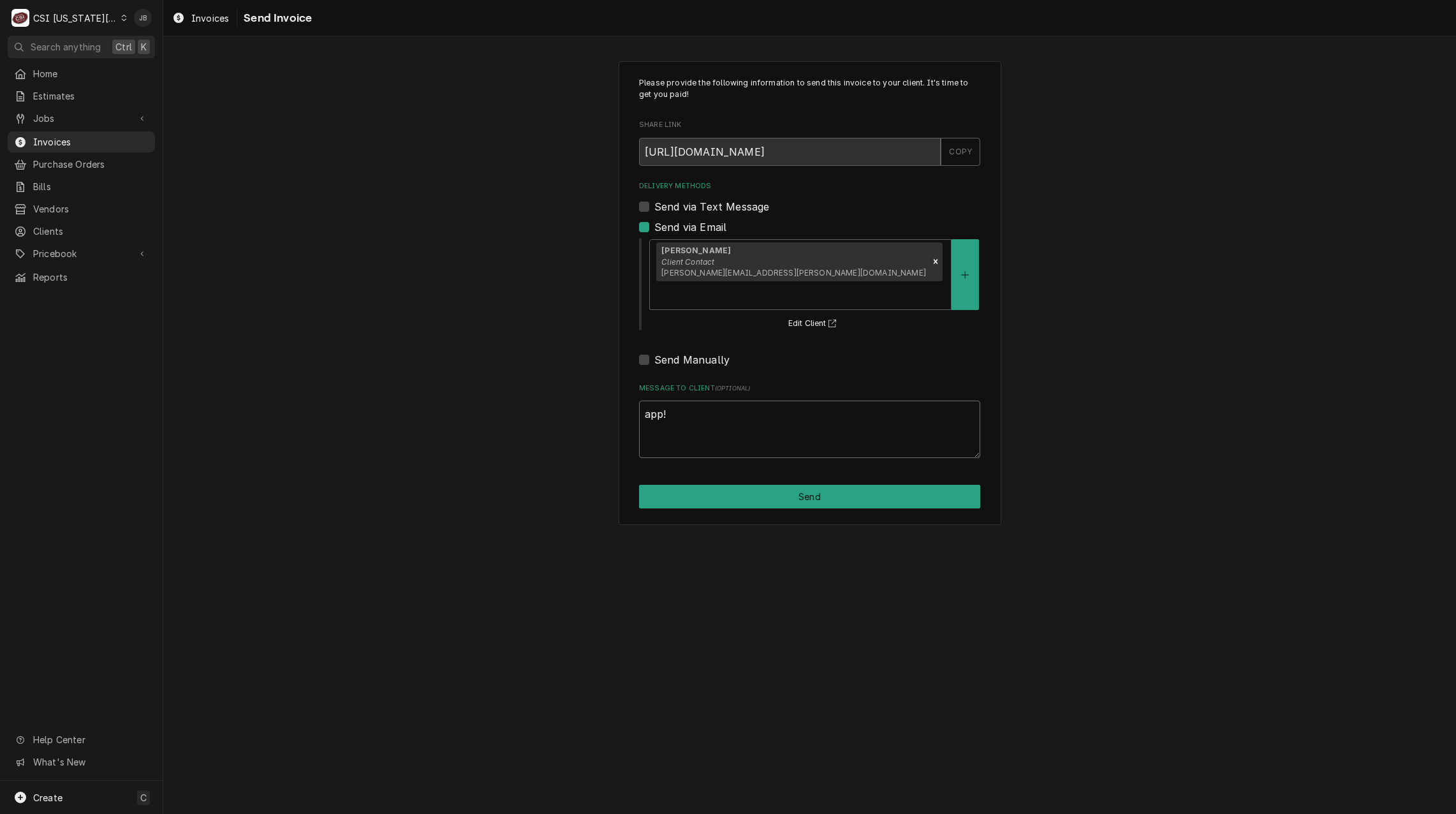
type textarea "appr!"
type textarea "x"
type textarea "appro!"
type textarea "x"
type textarea "approv!"
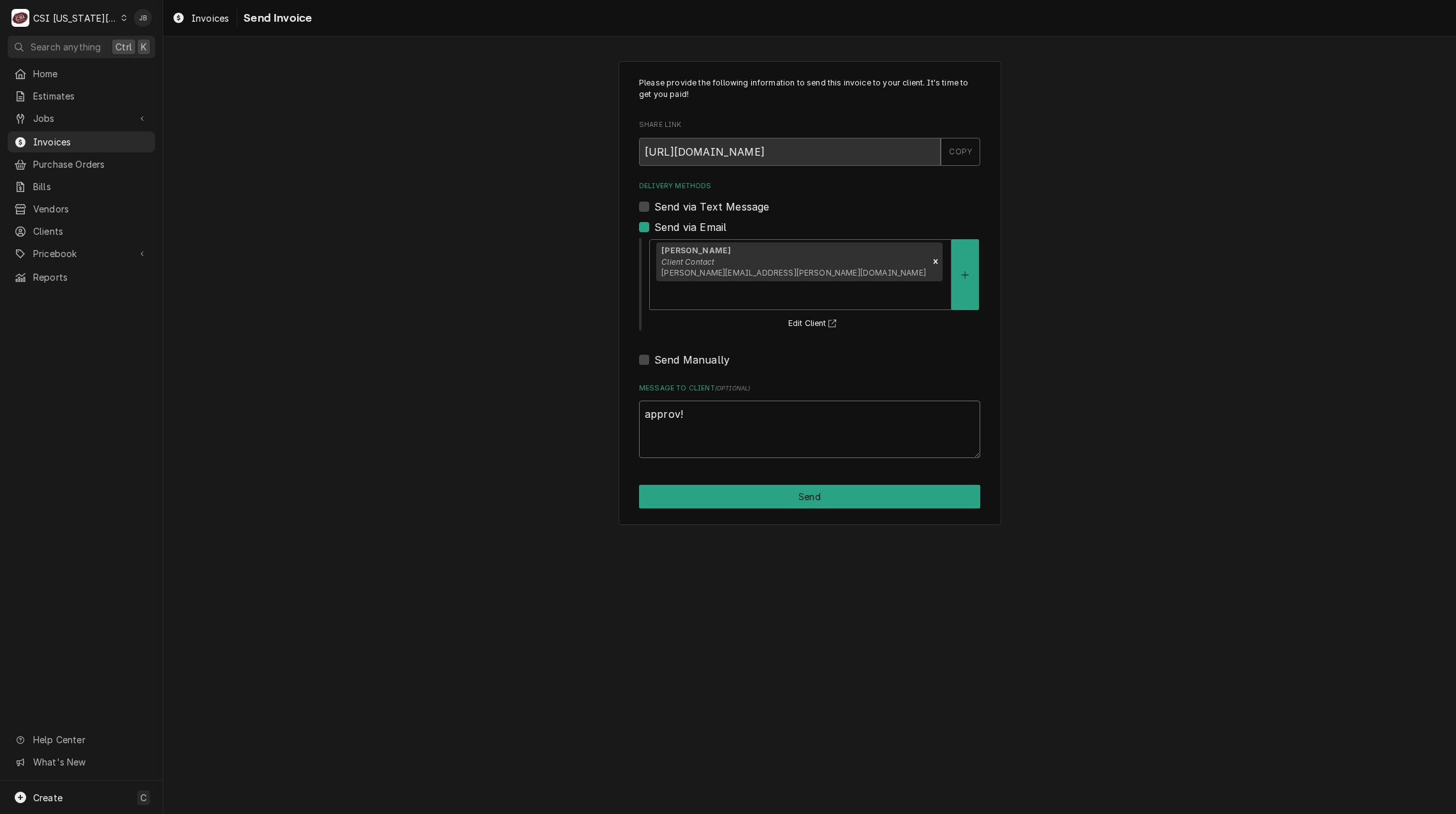
type textarea "x"
type textarea "approve!"
type textarea "x"
type textarea "approved!"
type textarea "x"
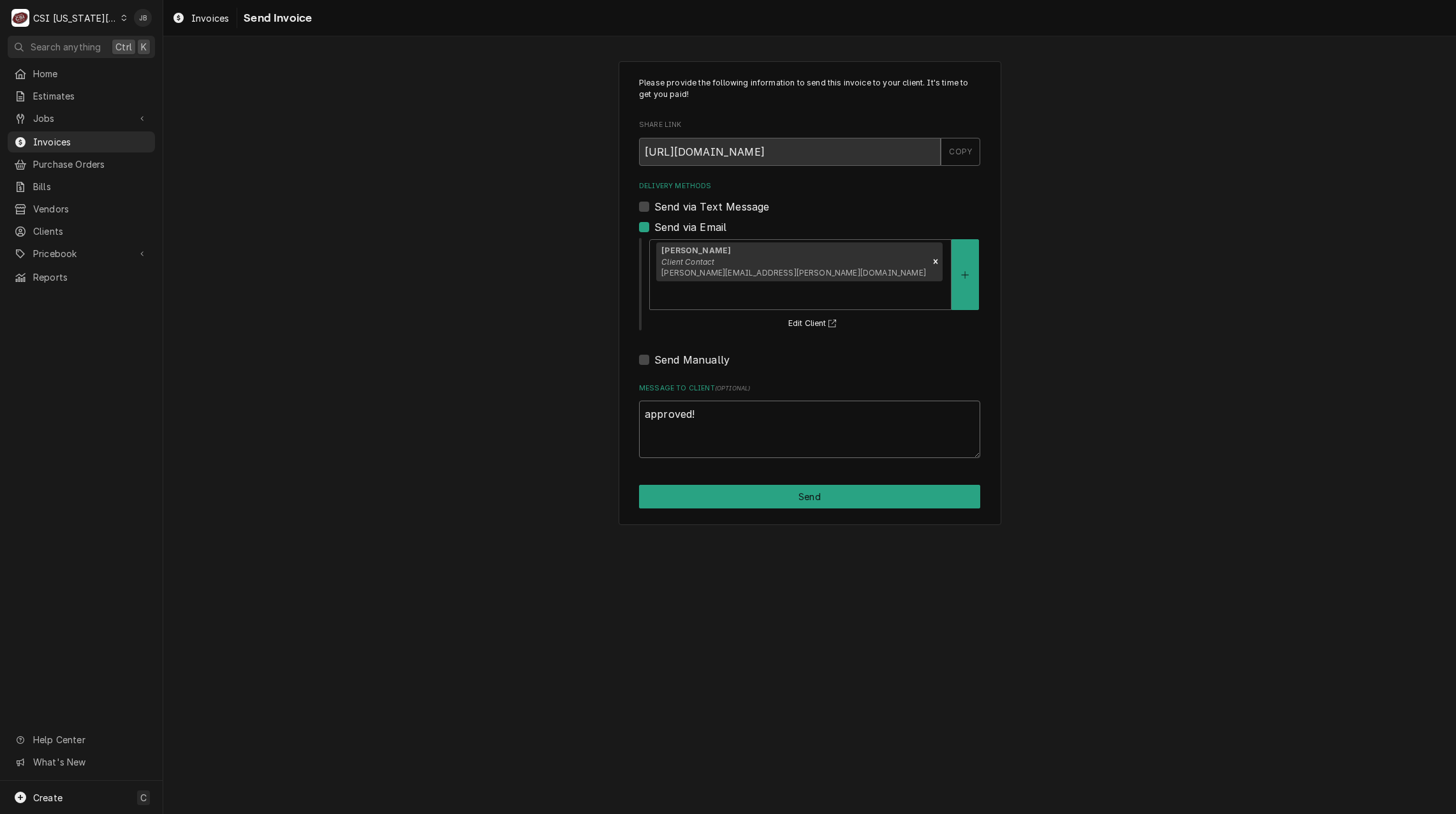
type textarea "approved !"
type textarea "x"
type textarea "approved"
click at [860, 485] on button "Send" at bounding box center [809, 497] width 341 height 24
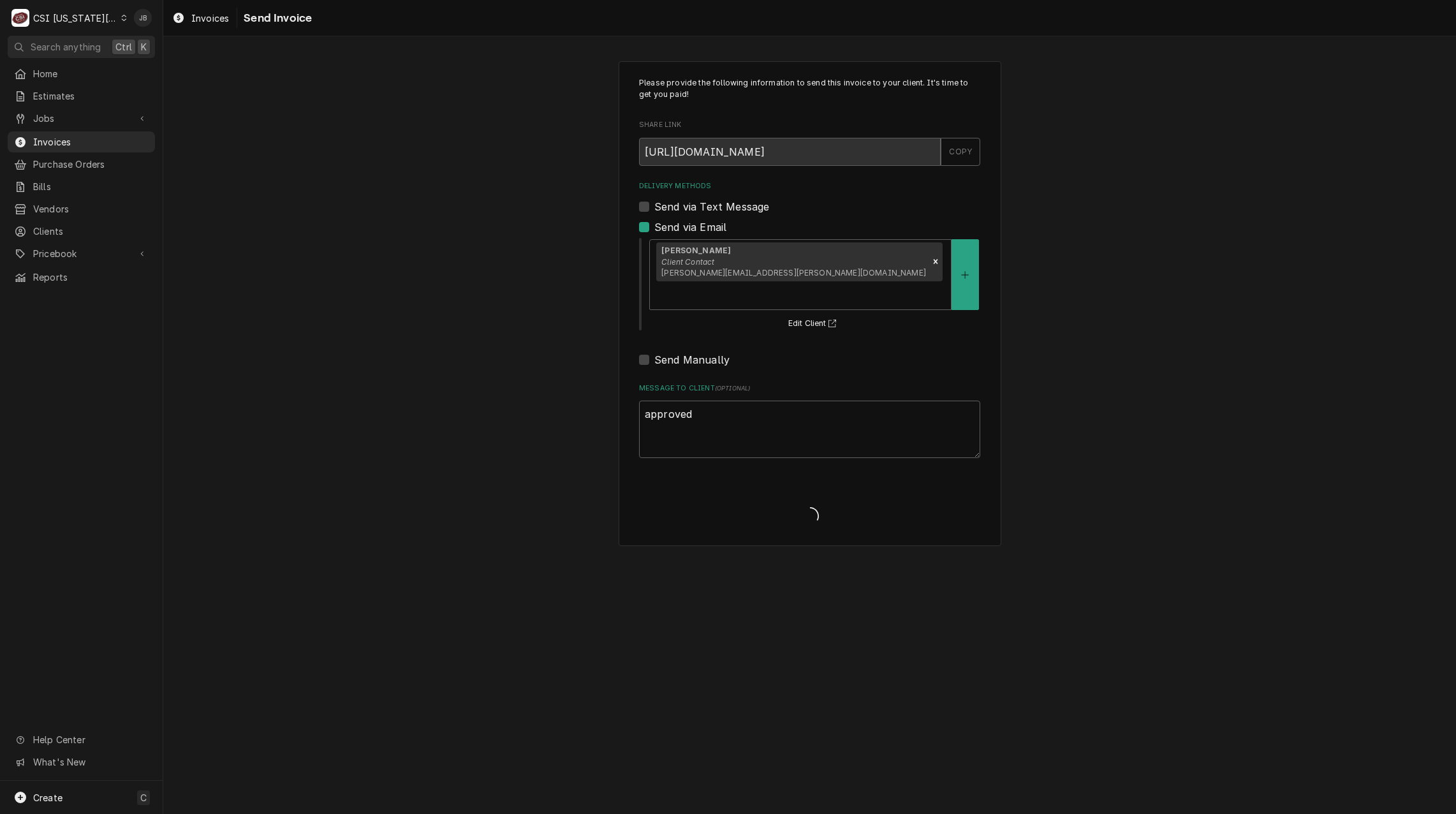
type textarea "x"
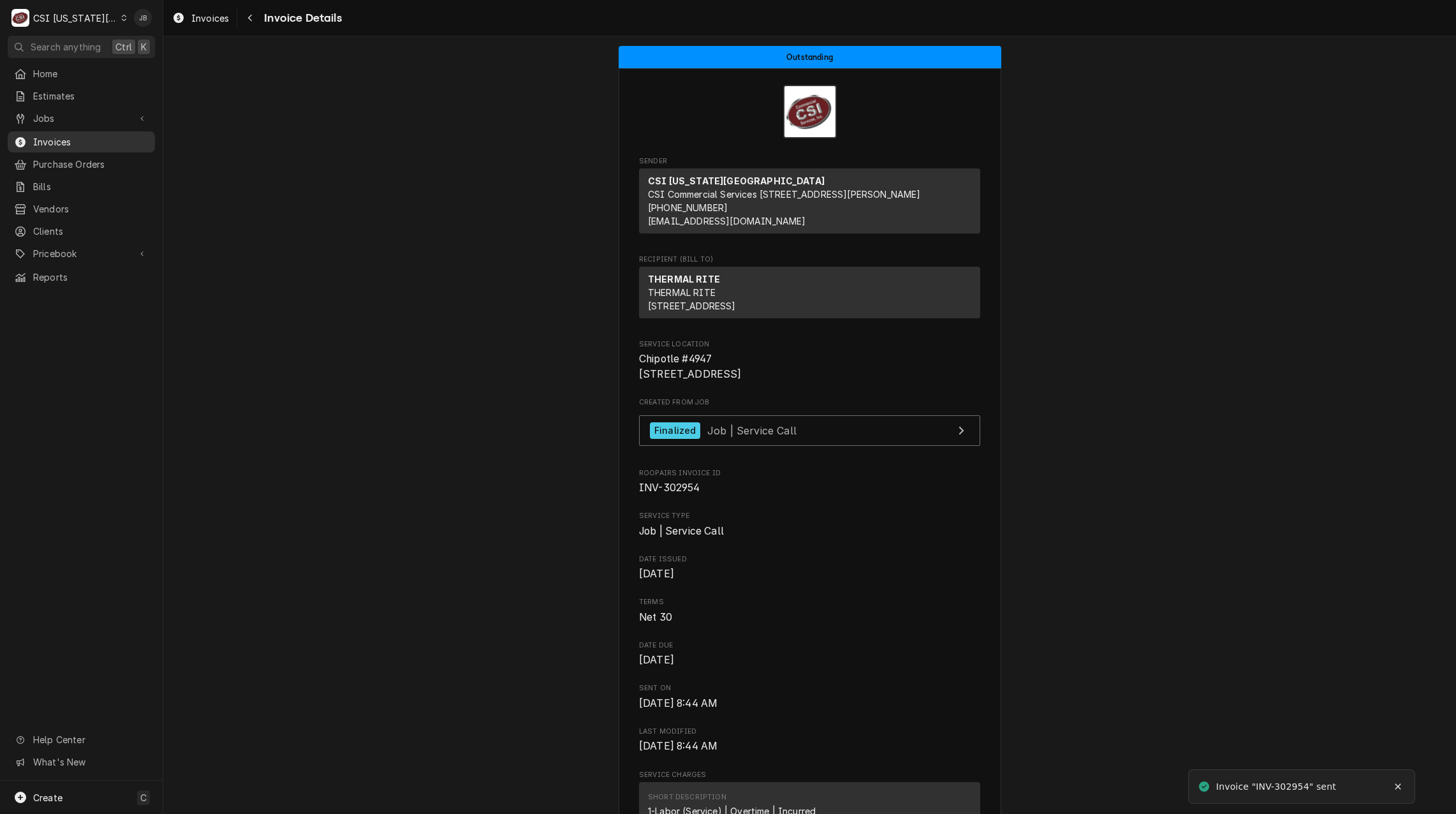
click at [111, 136] on span "Invoices" at bounding box center [91, 142] width 115 height 13
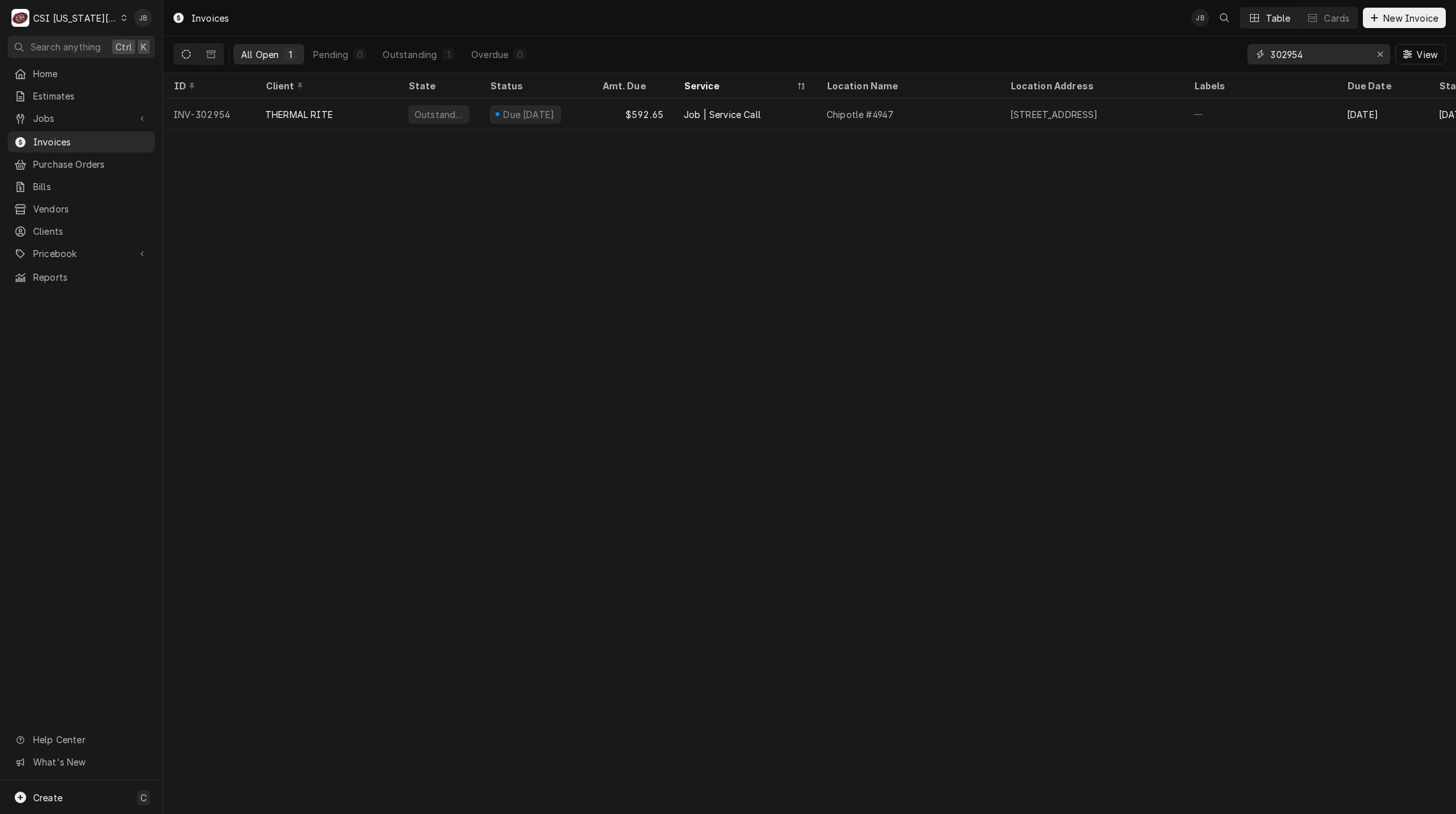
click at [1318, 57] on input "302954" at bounding box center [1318, 54] width 95 height 21
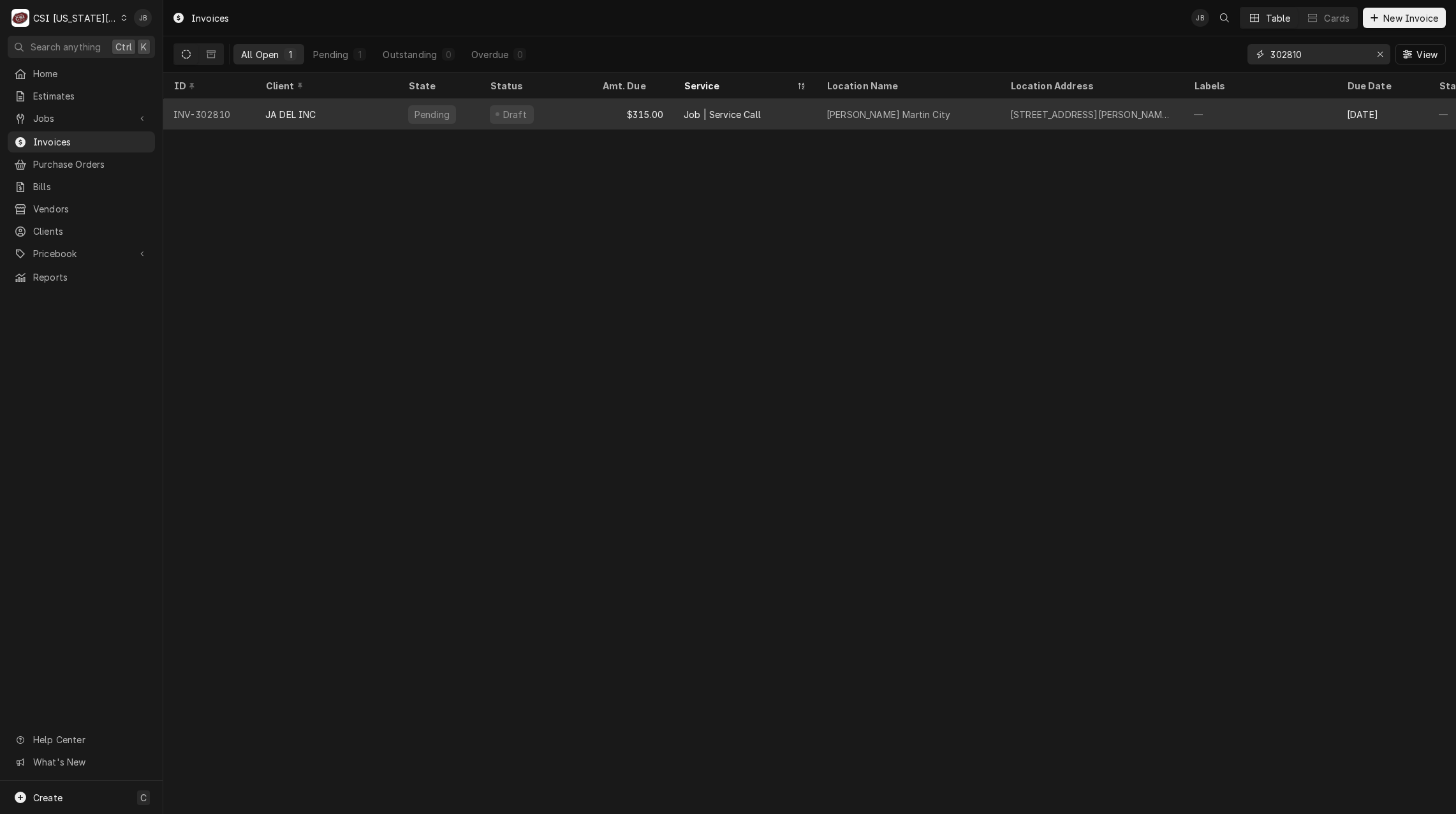
type input "302810"
click at [417, 113] on div "Pending" at bounding box center [432, 115] width 38 height 13
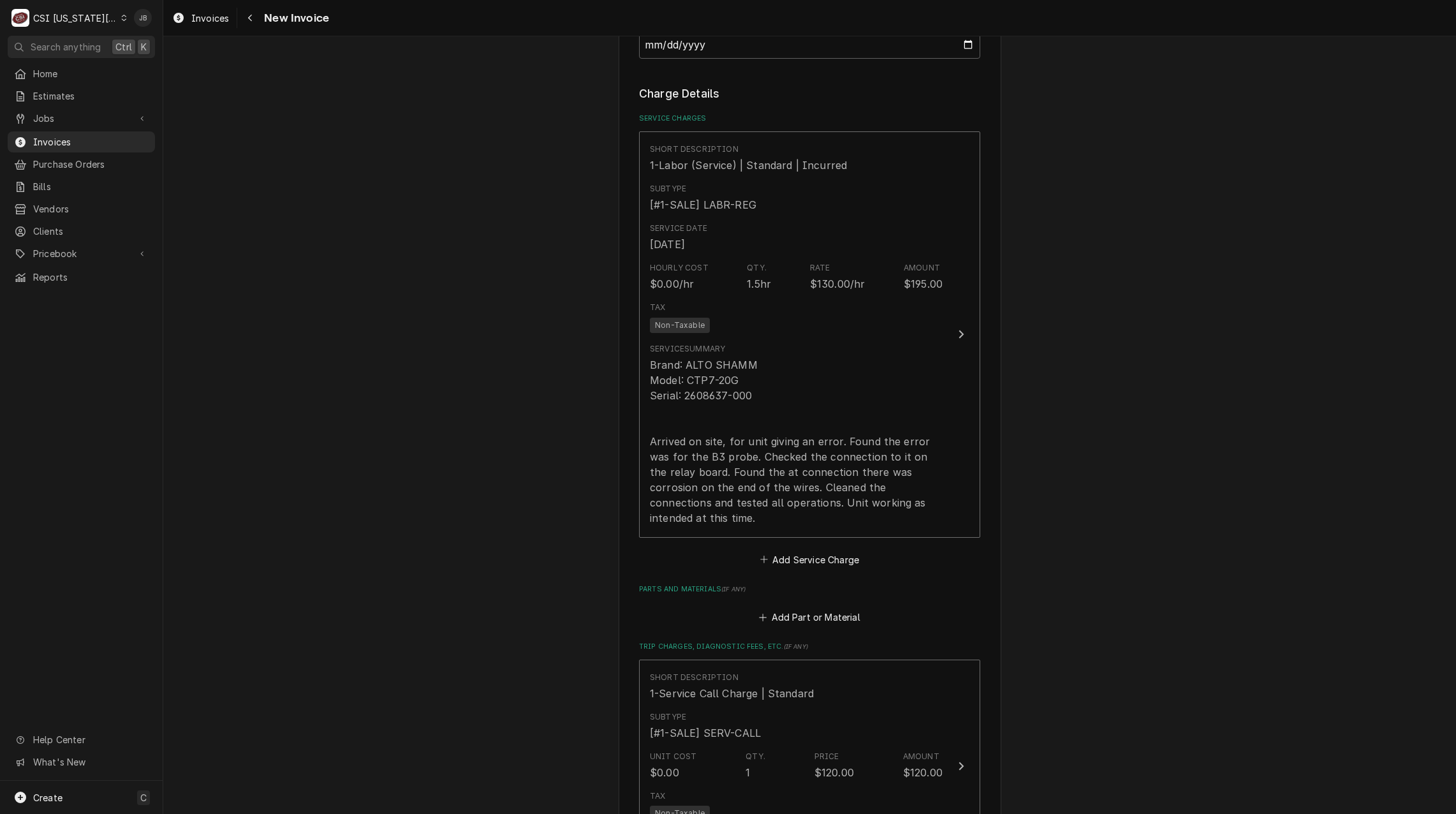
scroll to position [1212, 0]
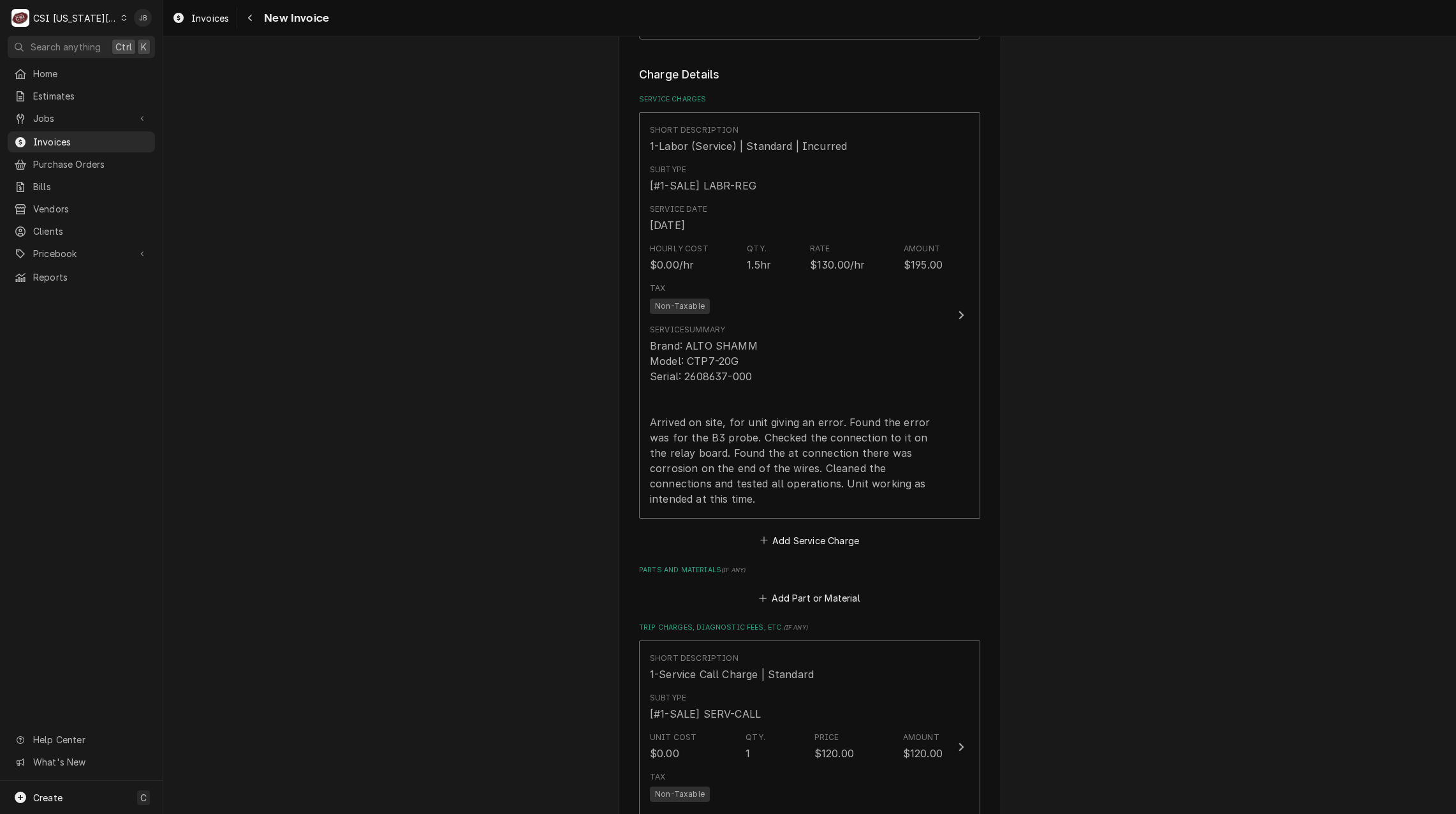
click at [556, 495] on div "Please provide the following information to create your invoice: Client Details…" at bounding box center [809, 154] width 1293 height 2634
click at [380, 395] on div "Please provide the following information to create your invoice: Client Details…" at bounding box center [809, 154] width 1293 height 2634
click at [416, 584] on div "Please provide the following information to create your invoice: Client Details…" at bounding box center [809, 154] width 1293 height 2634
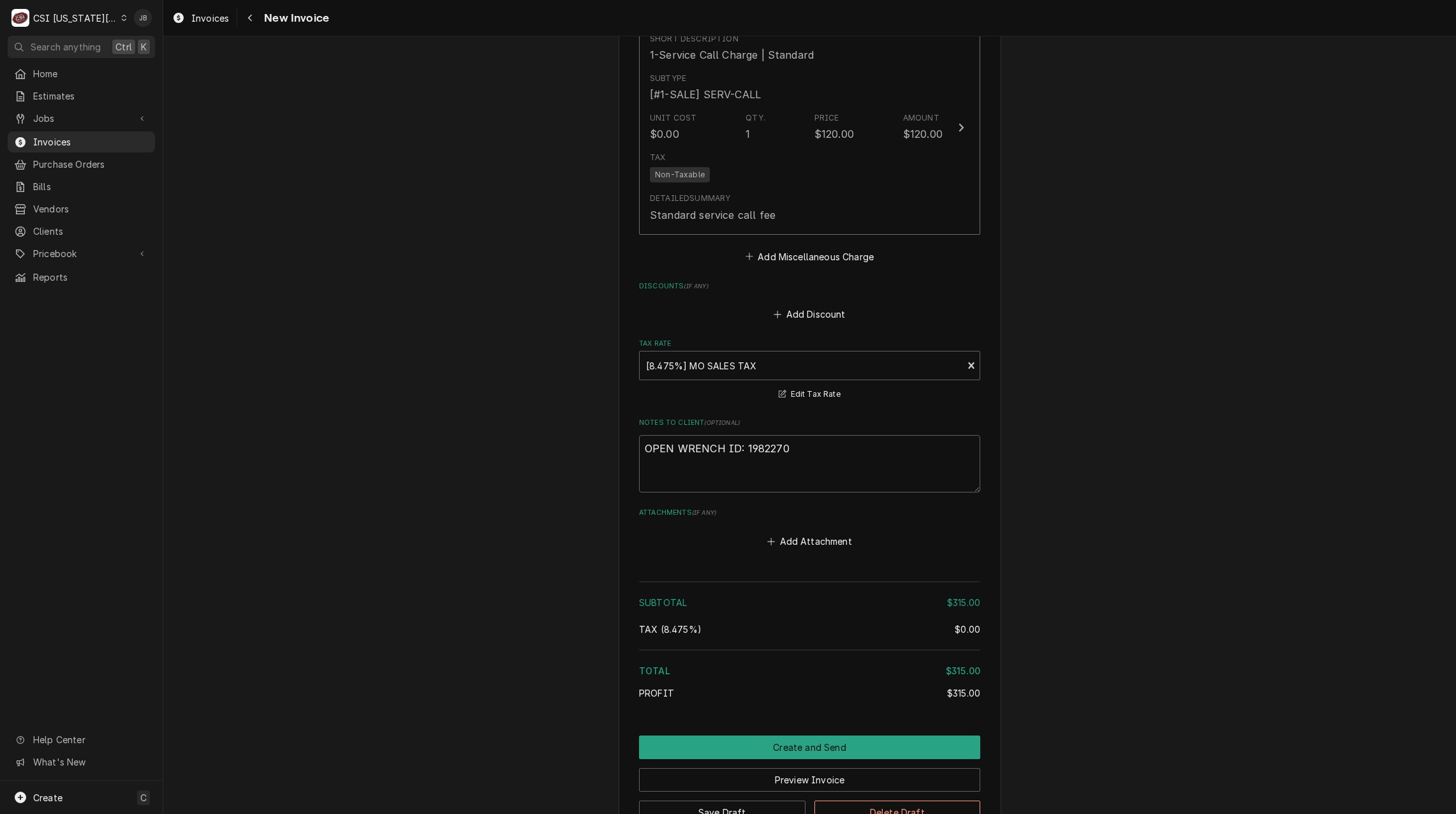
scroll to position [1899, 0]
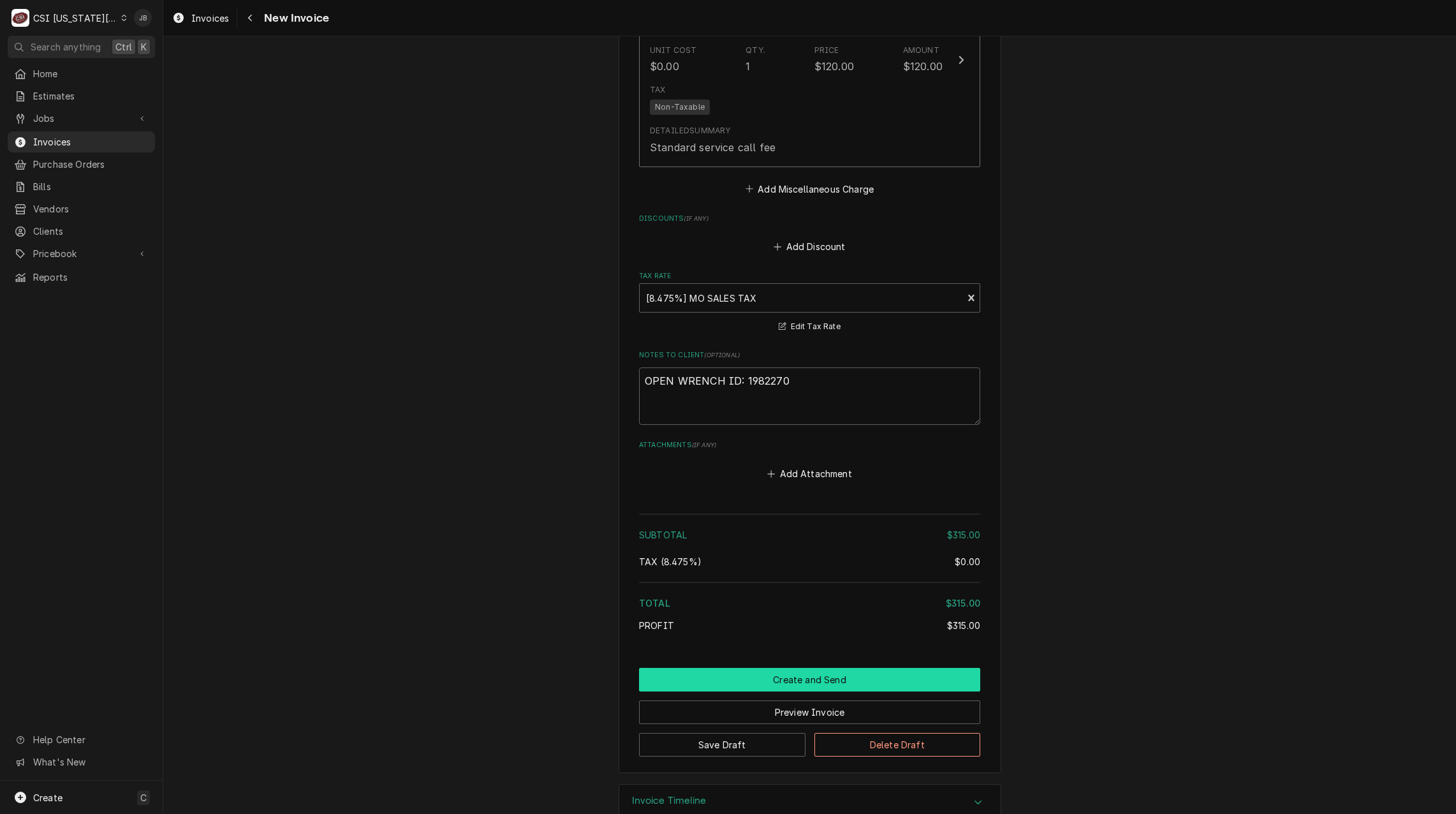
click at [754, 668] on button "Create and Send" at bounding box center [809, 680] width 341 height 24
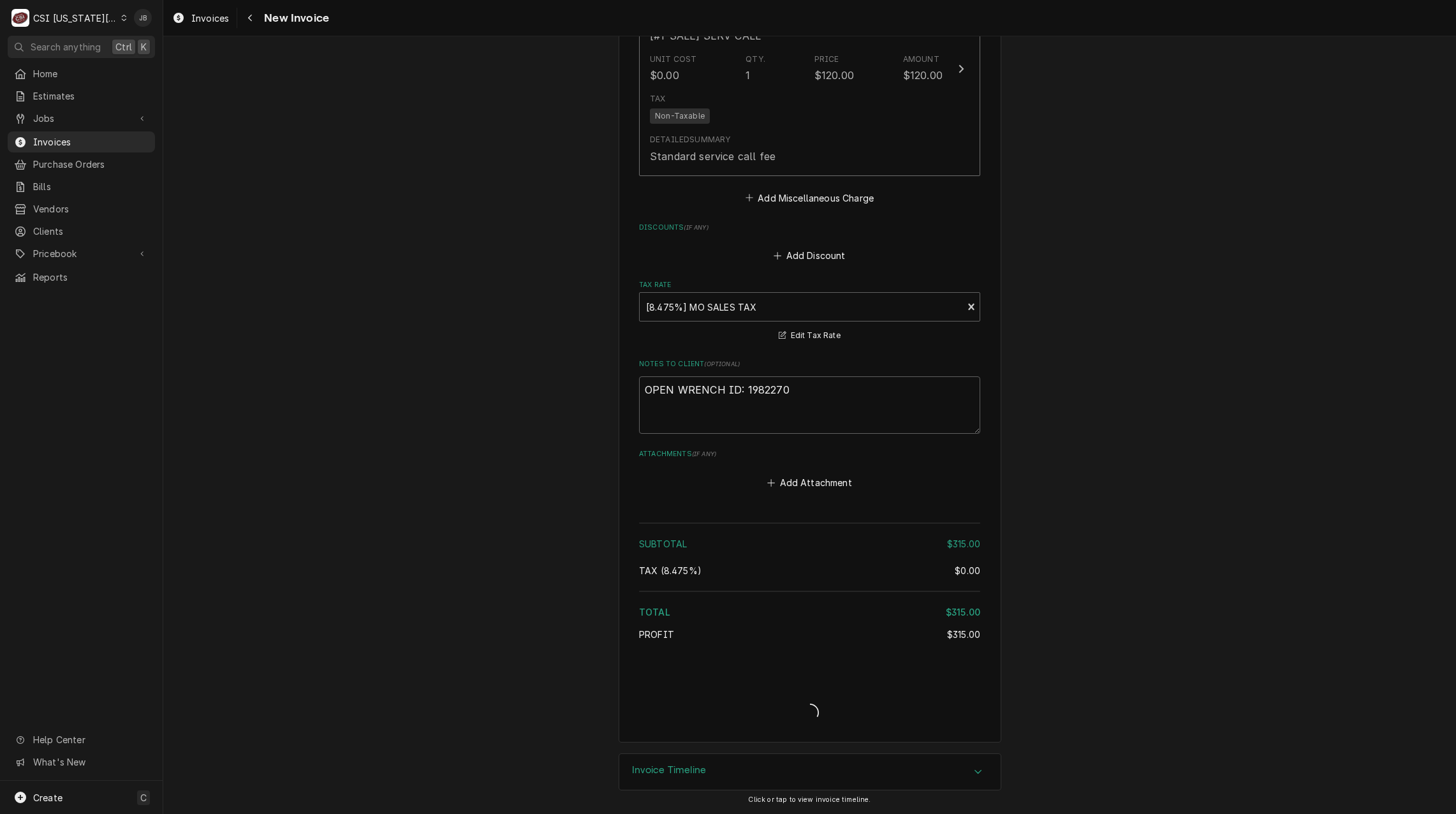
scroll to position [1860, 0]
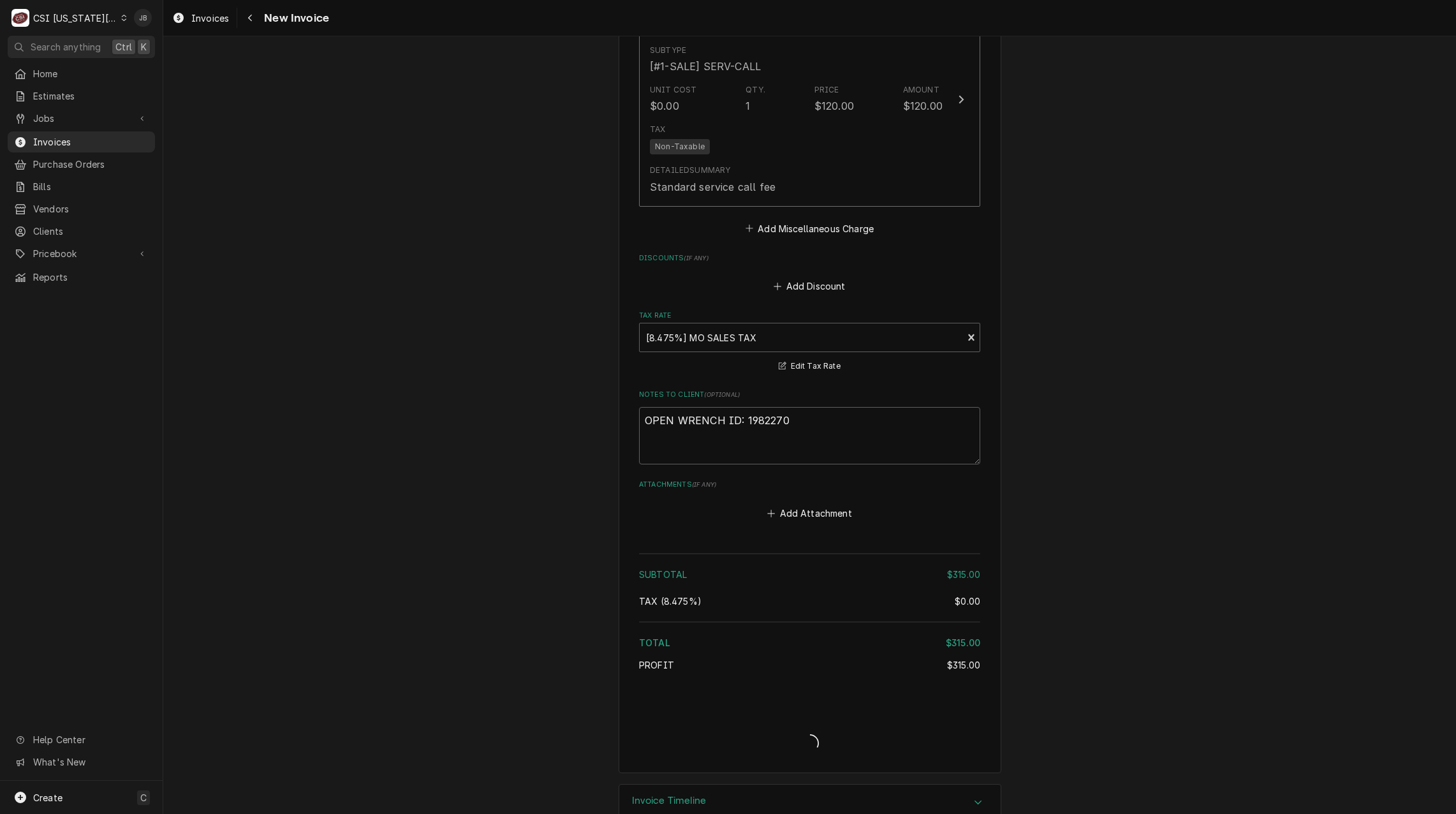
type textarea "x"
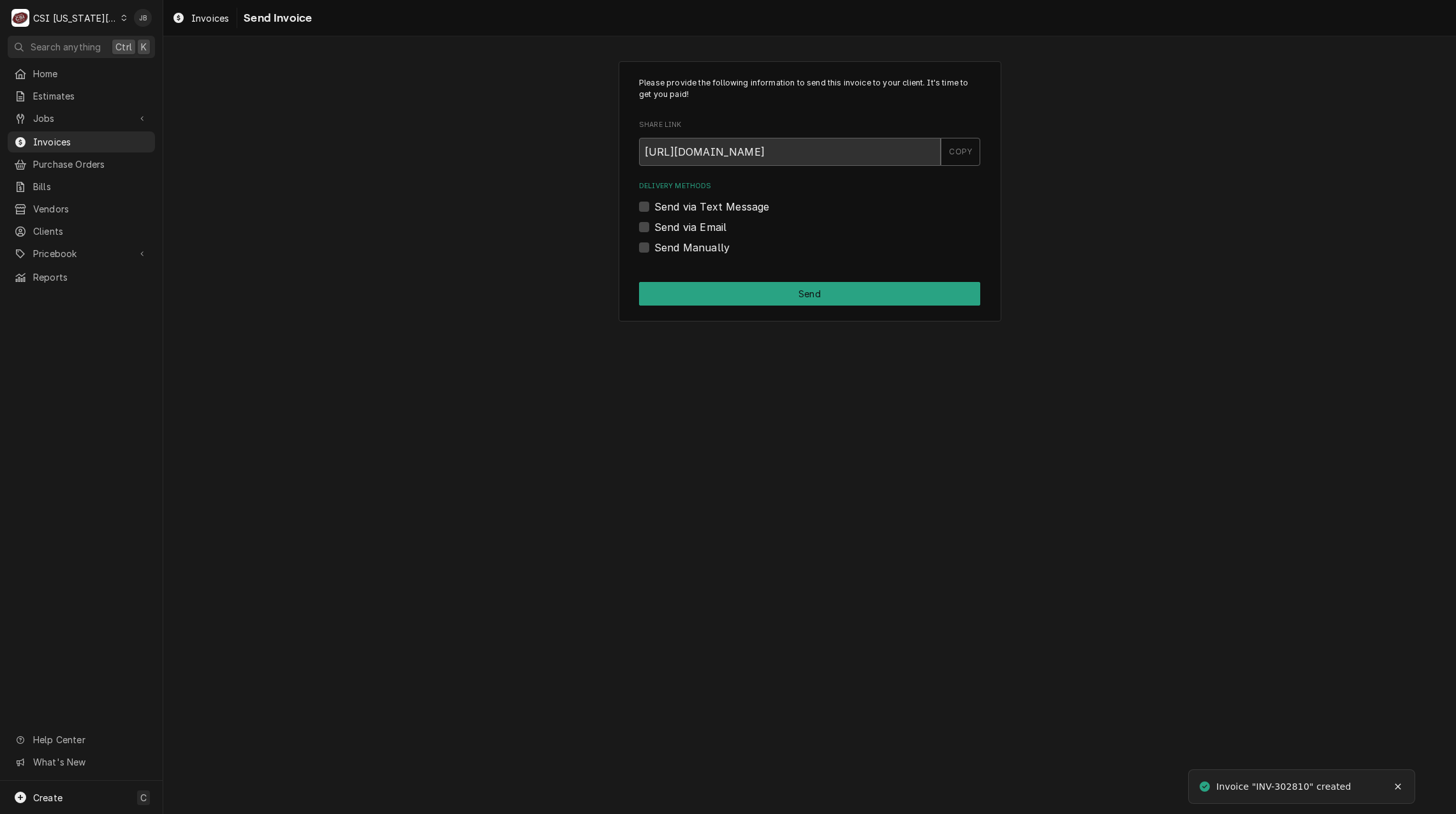
click at [672, 225] on label "Send via Email" at bounding box center [691, 227] width 72 height 15
click at [672, 225] on input "Send via Email" at bounding box center [825, 233] width 341 height 28
checkbox input "true"
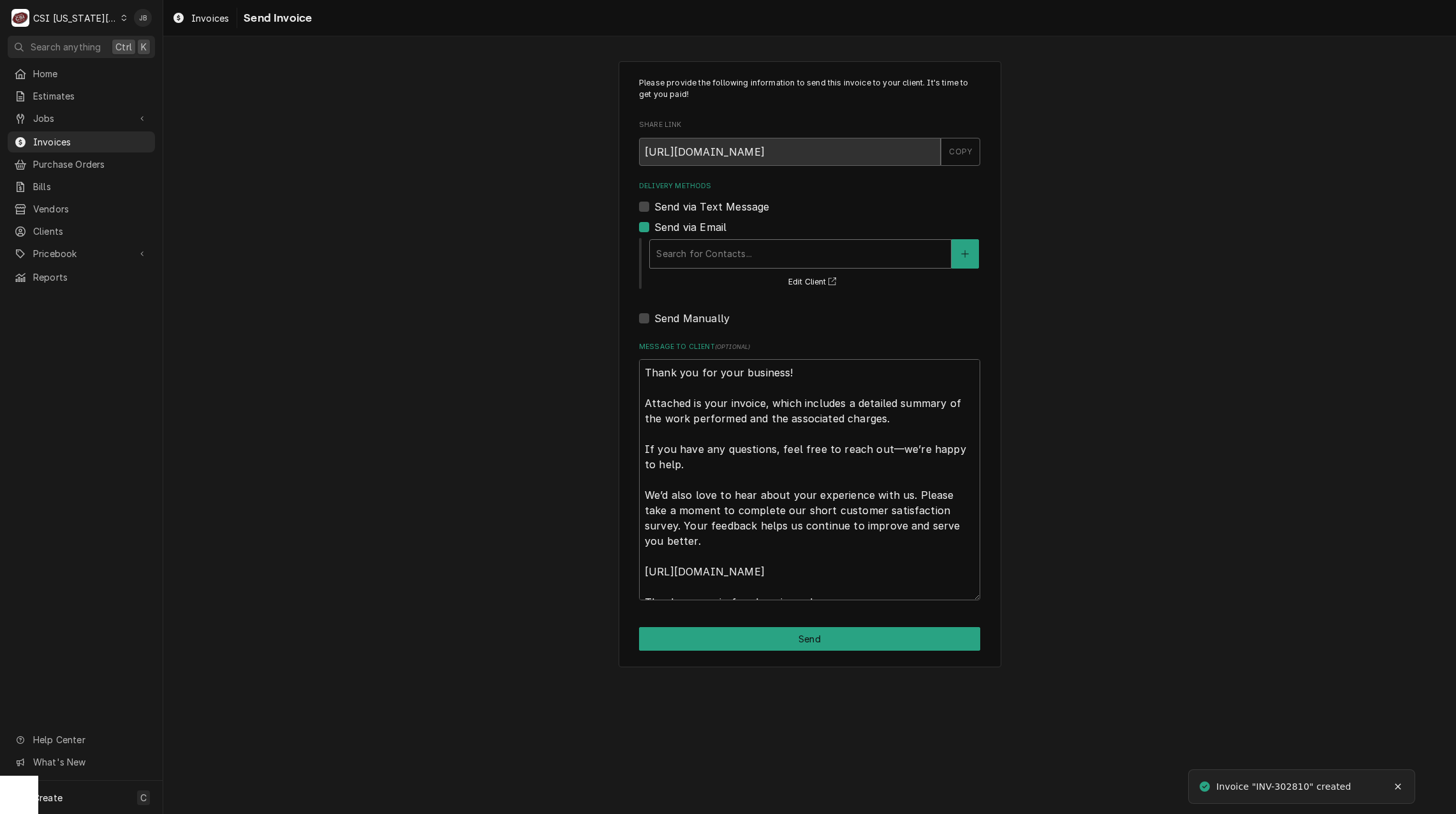
click at [724, 264] on div "Search for Contacts..." at bounding box center [801, 254] width 301 height 28
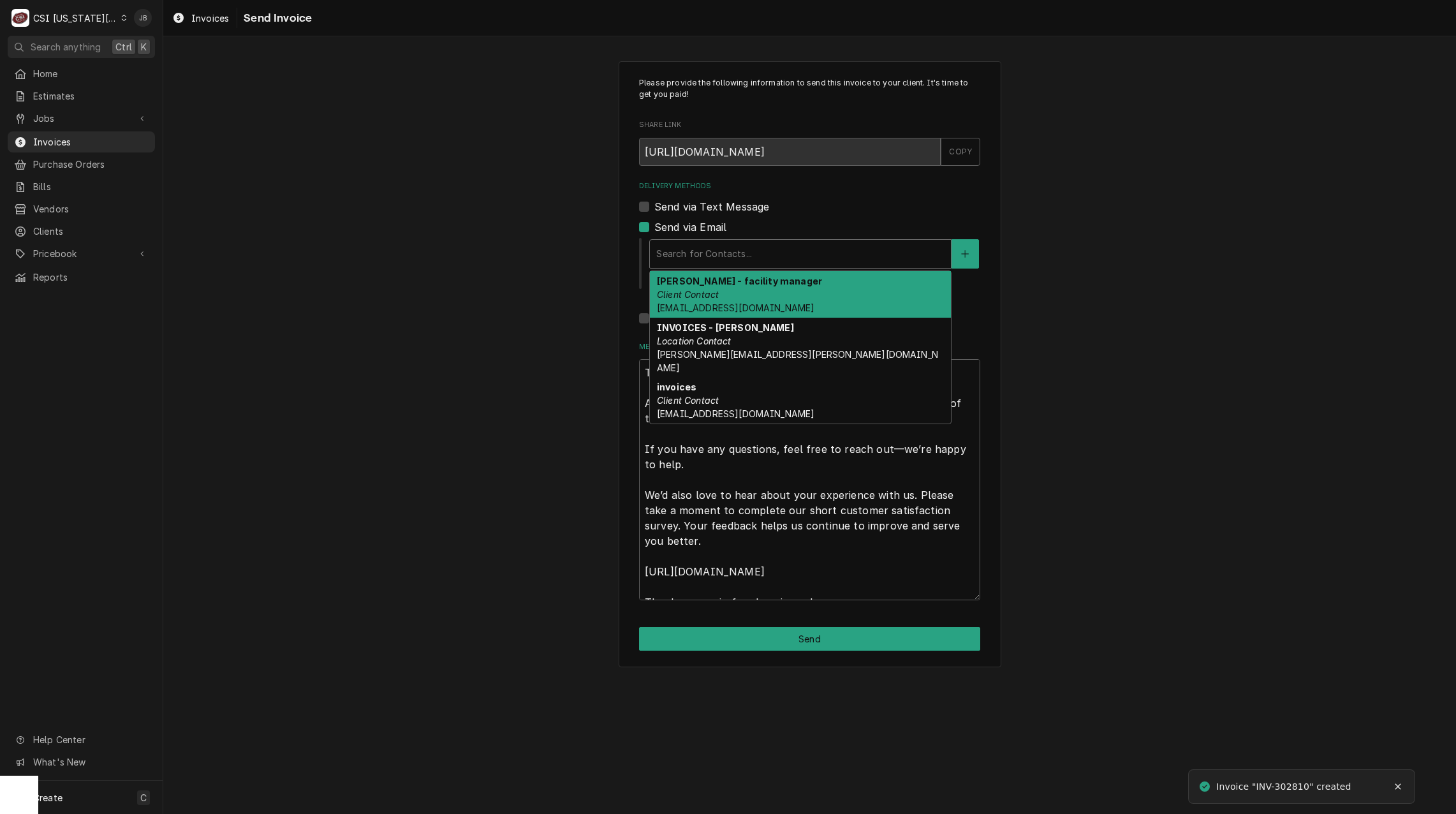
click at [727, 261] on div "Delivery Methods" at bounding box center [800, 254] width 288 height 23
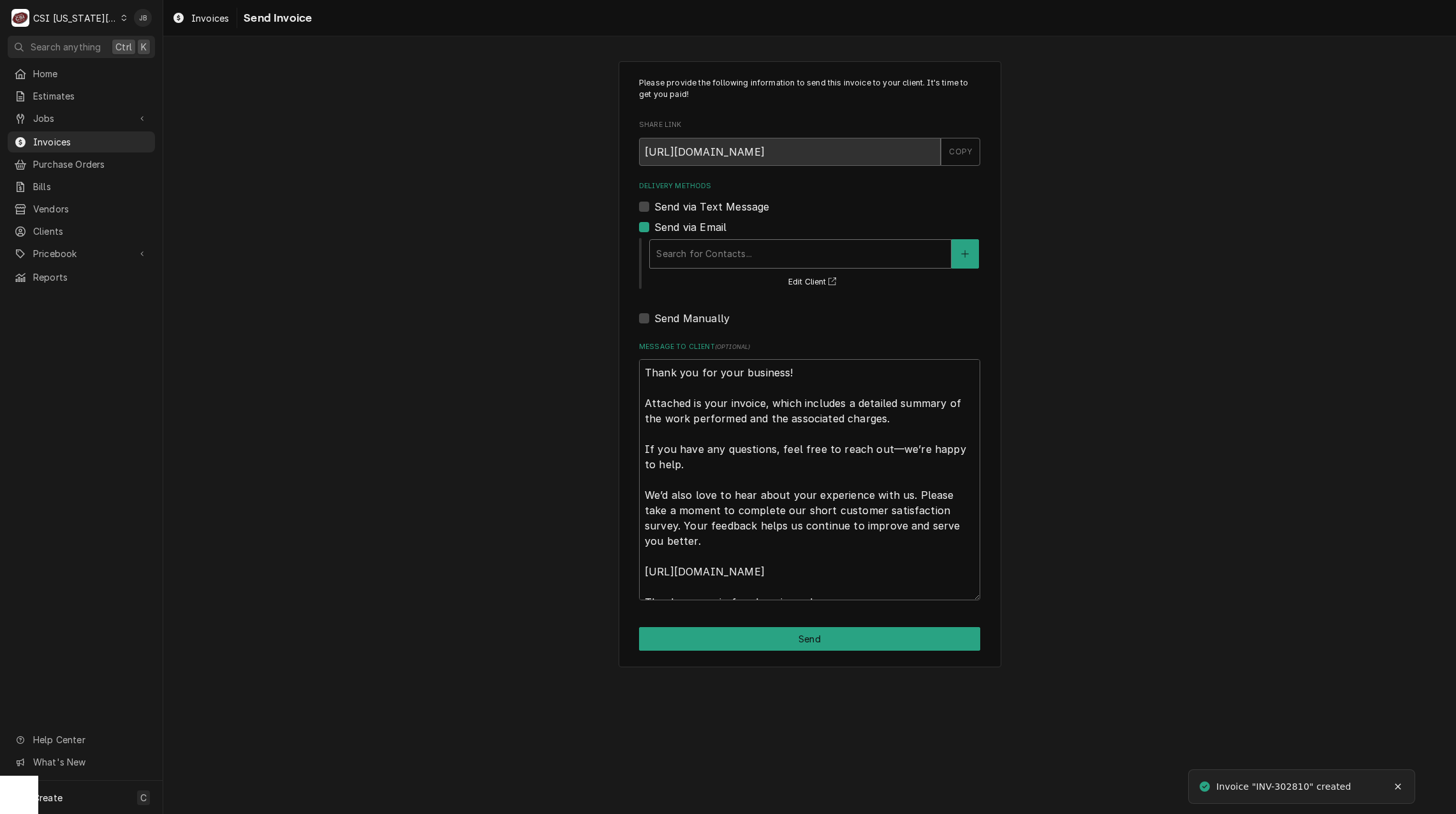
click at [727, 261] on div "Delivery Methods" at bounding box center [800, 254] width 288 height 23
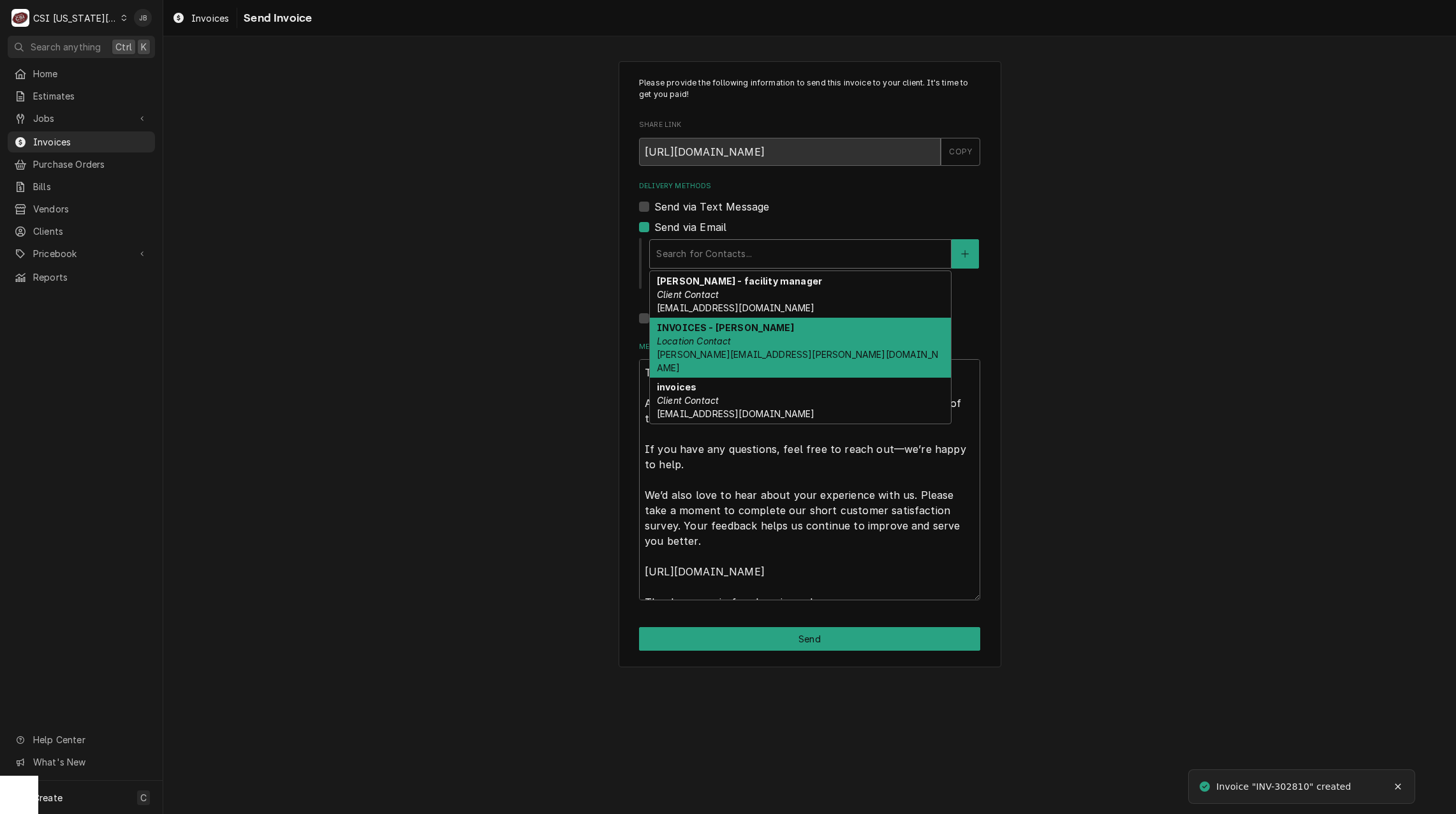
click at [726, 331] on strong "INVOICES - NANCY" at bounding box center [725, 327] width 137 height 11
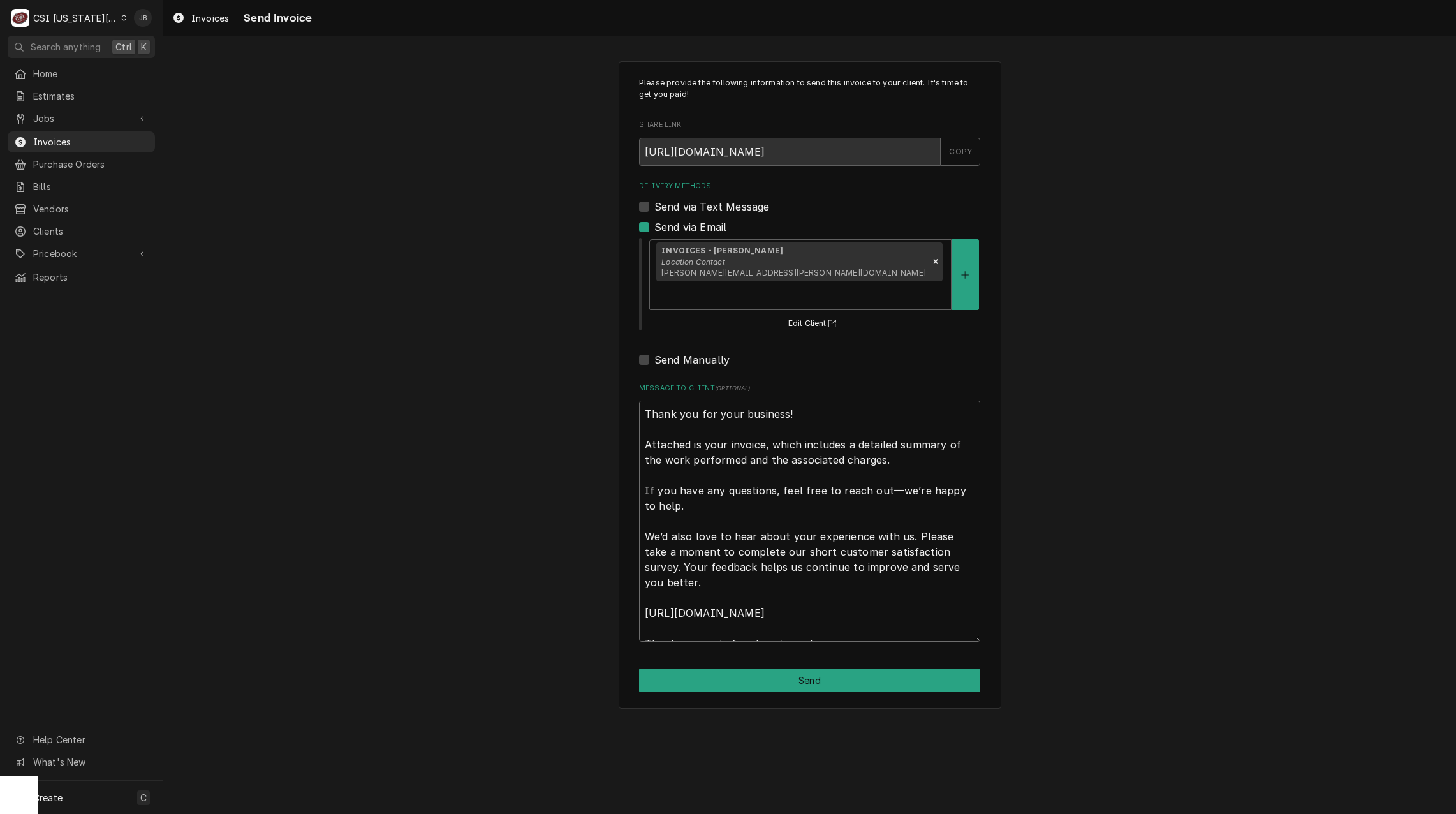
scroll to position [15, 0]
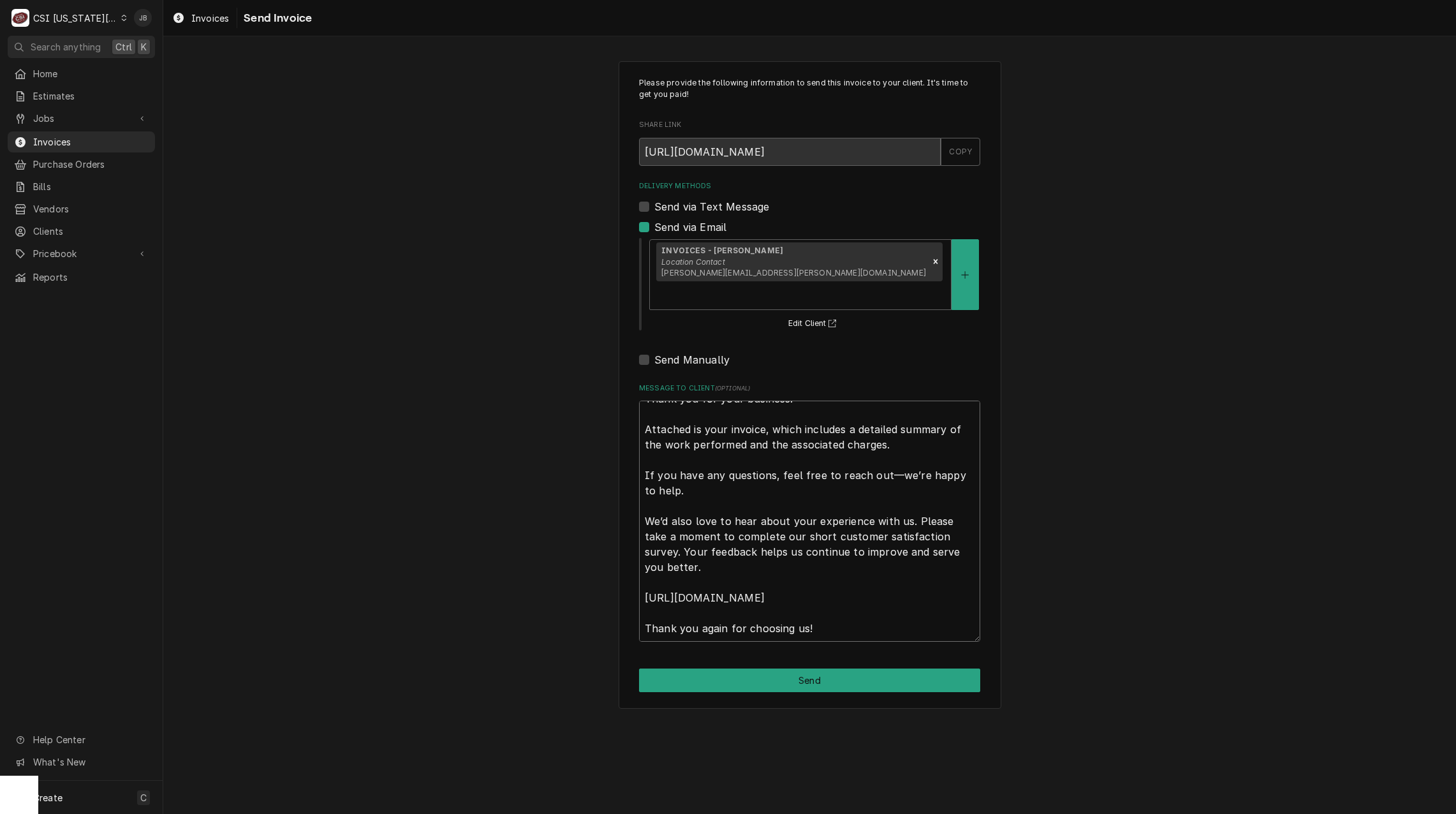
drag, startPoint x: 645, startPoint y: 386, endPoint x: 1068, endPoint y: 743, distance: 553.5
click at [1066, 742] on div "Please provide the following information to send this invoice to your client. I…" at bounding box center [809, 425] width 1293 height 778
type textarea "x"
type textarea "a"
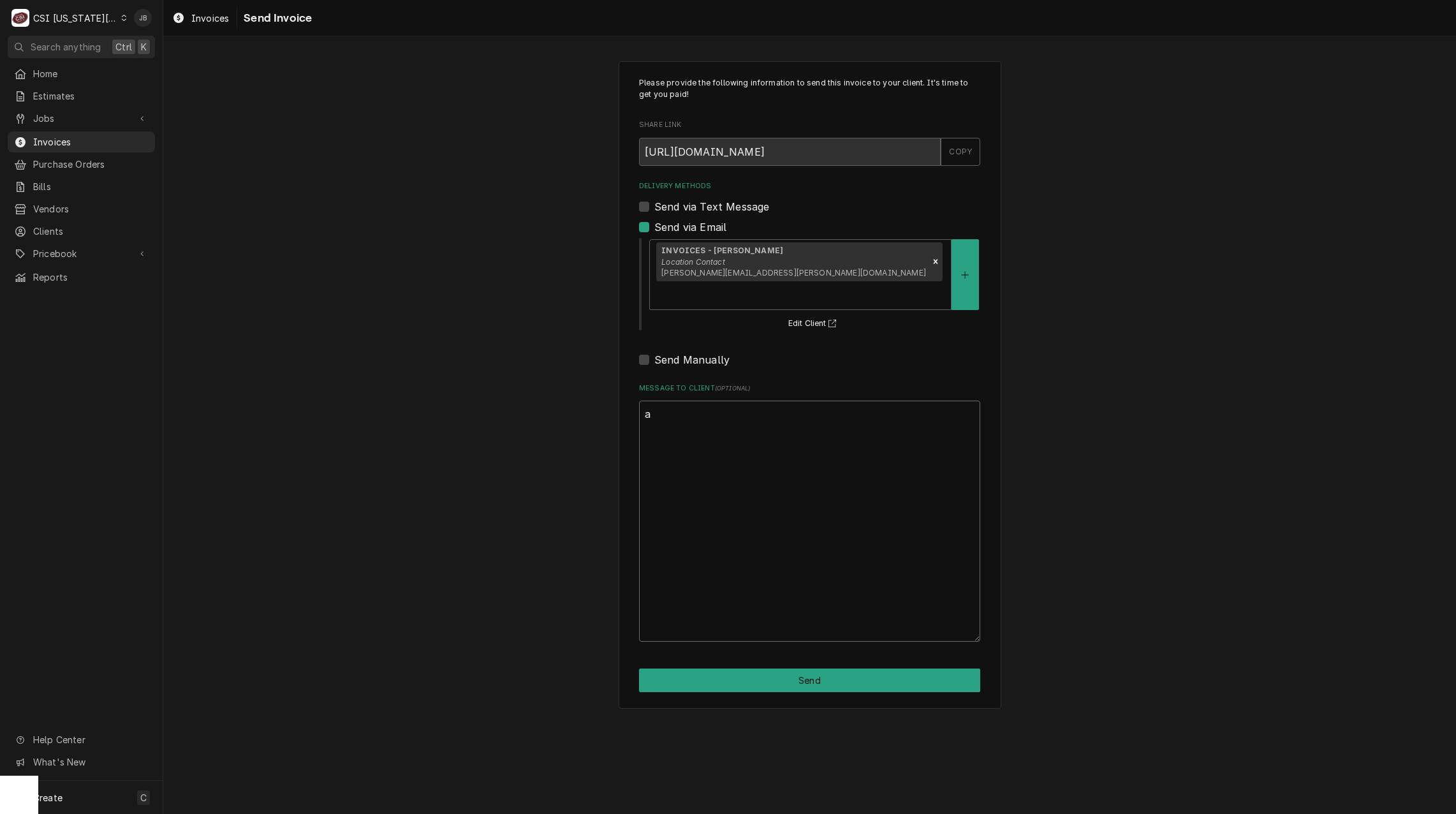
scroll to position [0, 0]
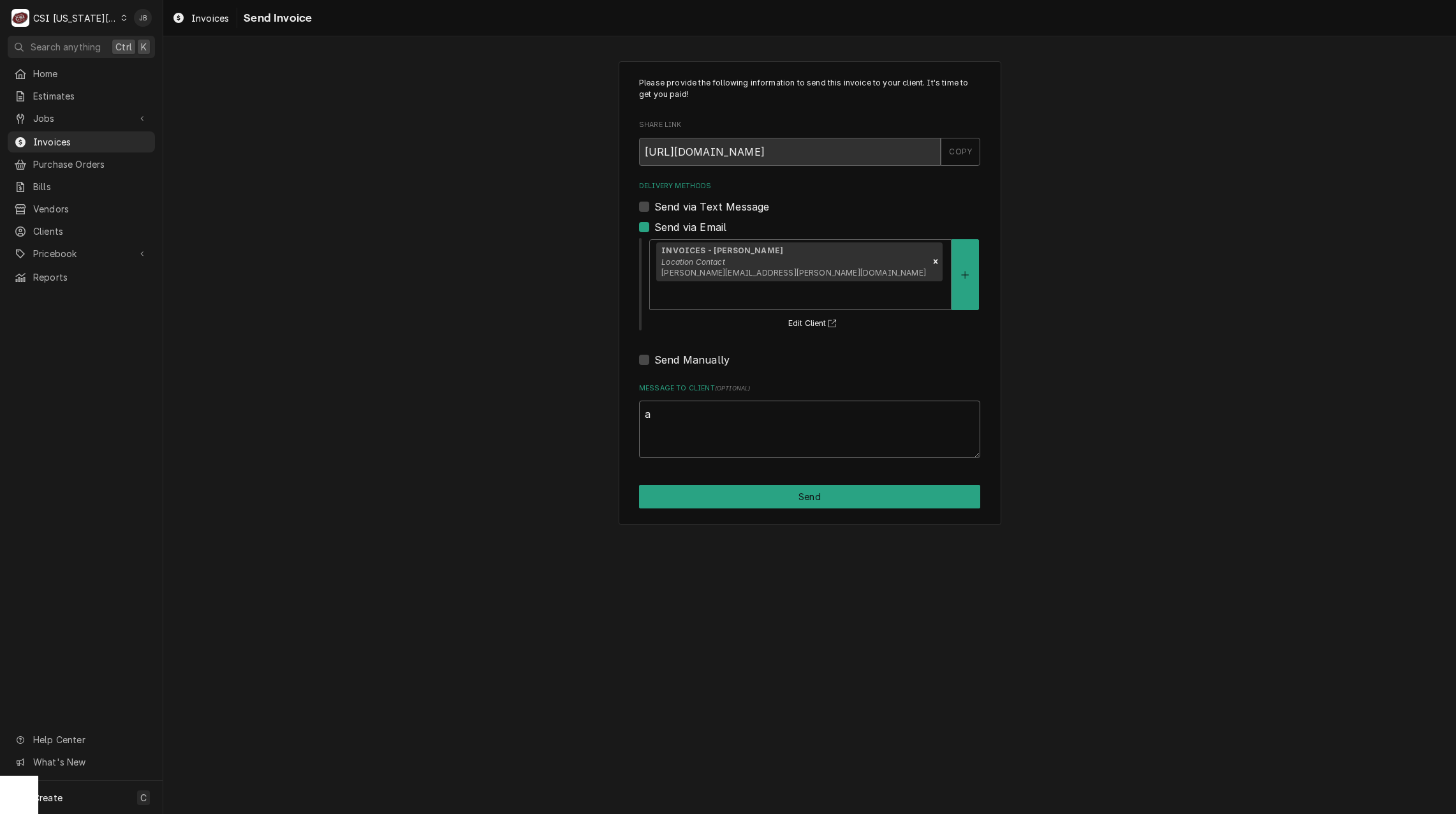
type textarea "x"
type textarea "ap"
type textarea "x"
type textarea "app"
type textarea "x"
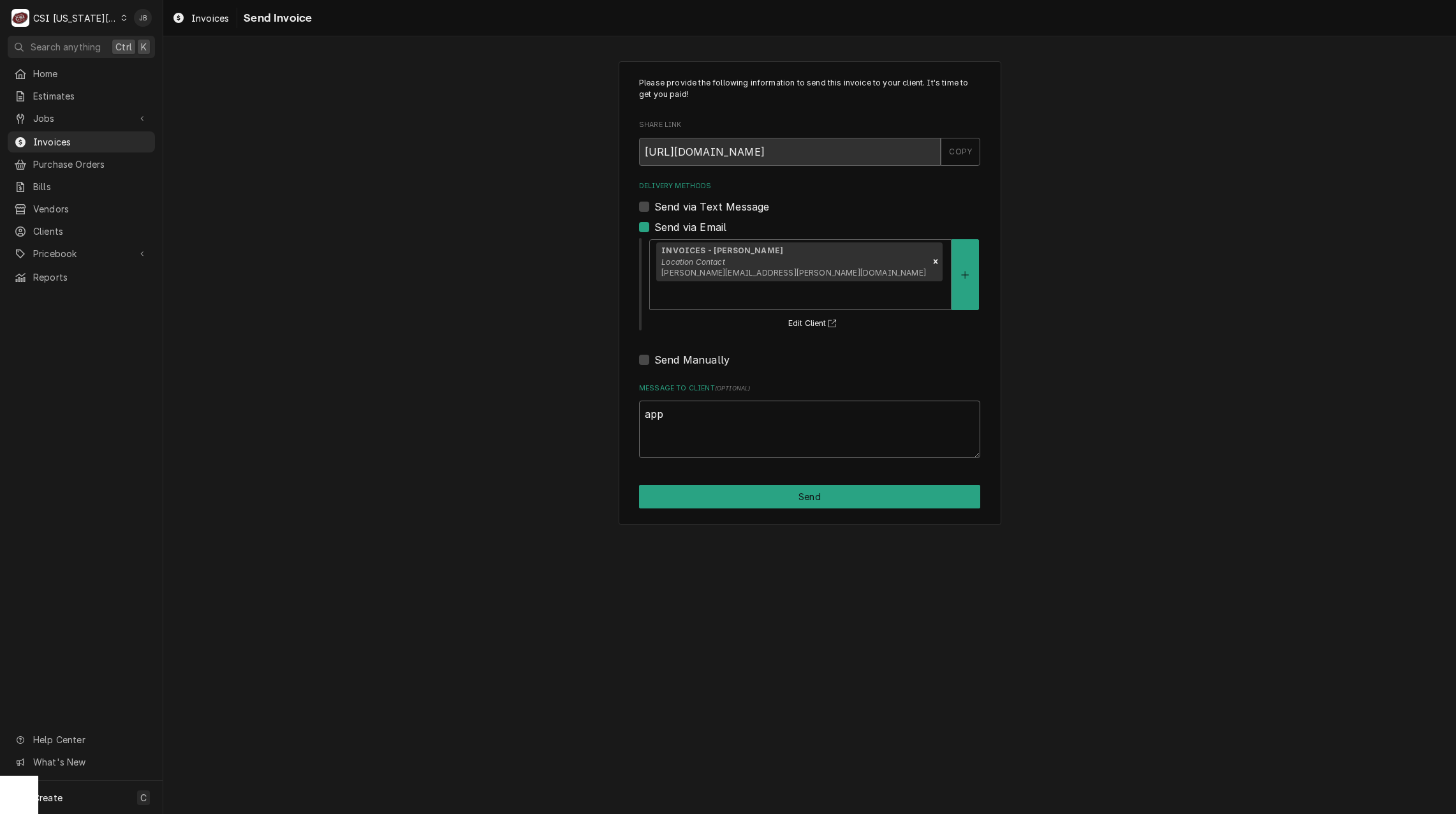
type textarea "appr"
type textarea "x"
type textarea "appro"
type textarea "x"
type textarea "approv"
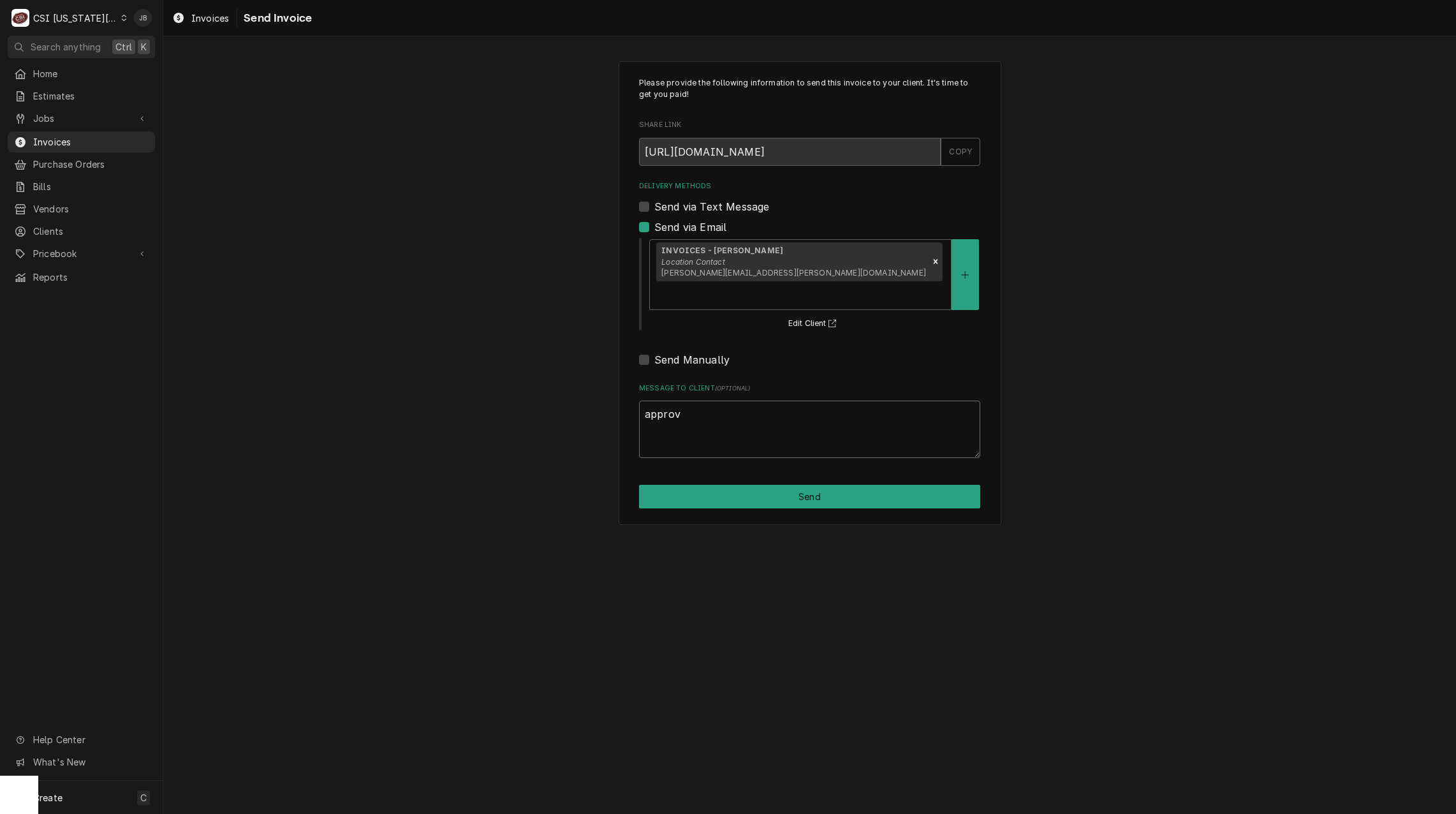
type textarea "x"
type textarea "approve"
type textarea "x"
type textarea "approved"
type textarea "x"
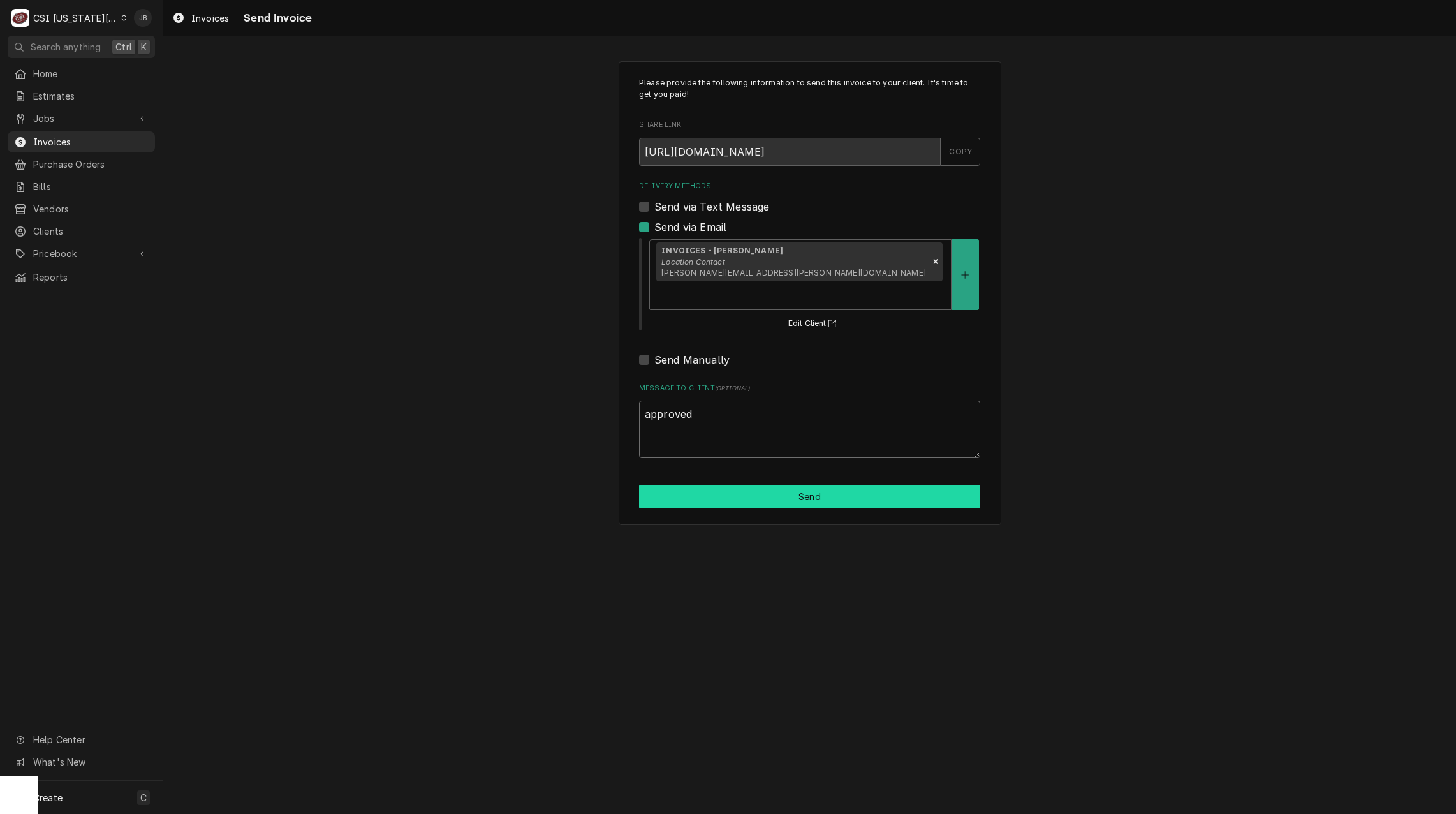
type textarea "approved"
click at [721, 485] on button "Send" at bounding box center [809, 497] width 341 height 24
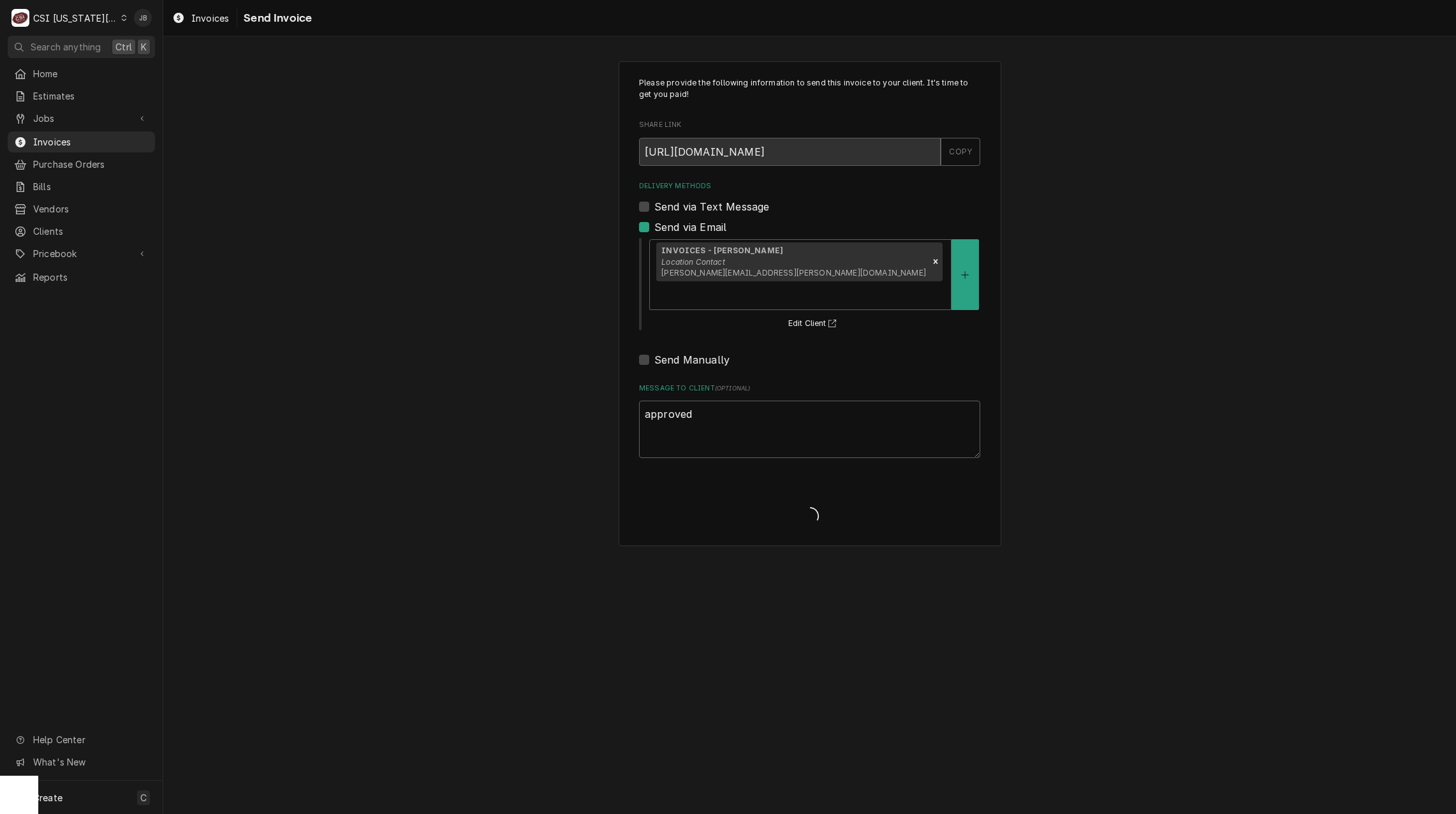
type textarea "x"
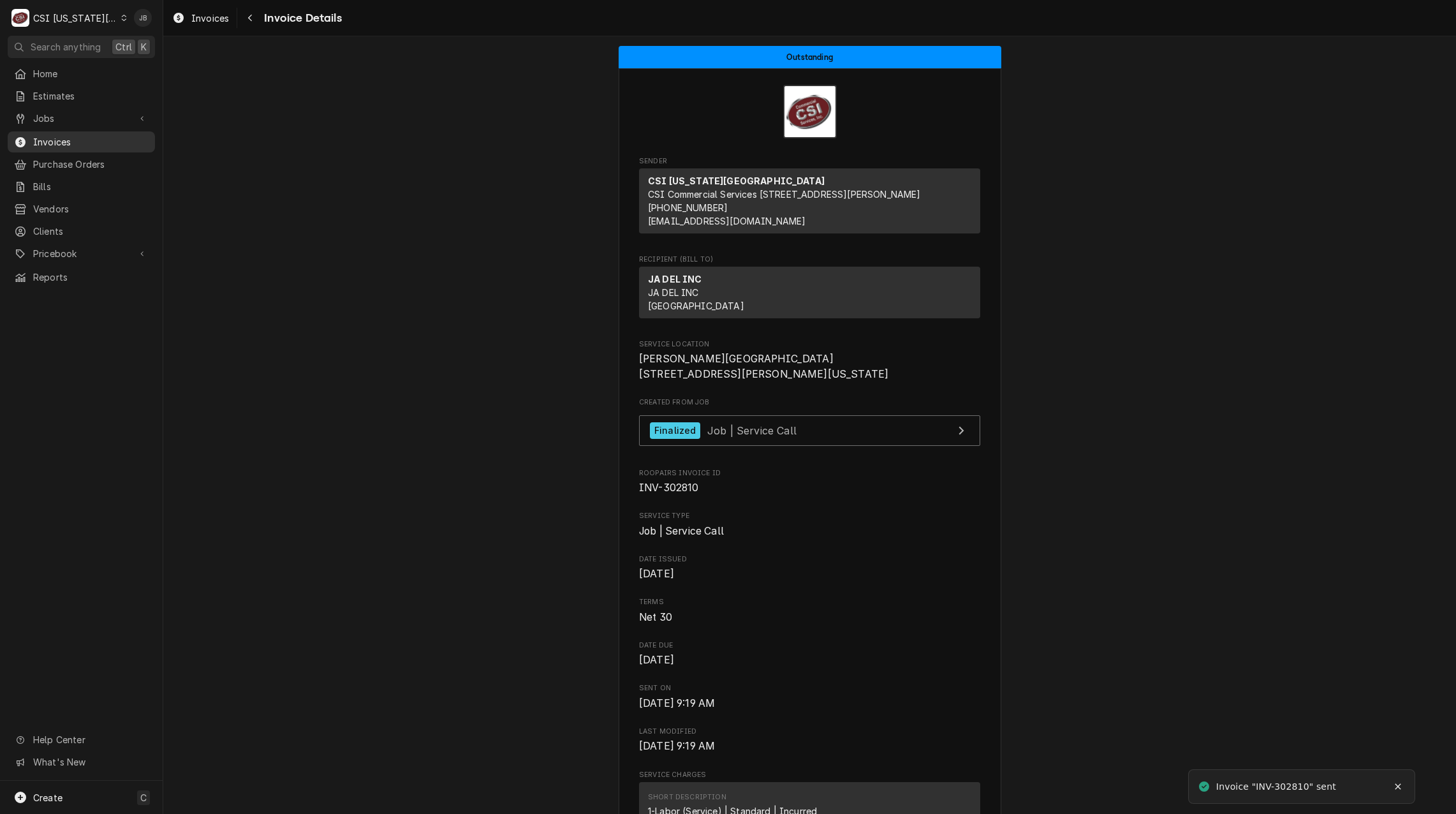
click at [93, 135] on span "Invoices" at bounding box center [91, 142] width 115 height 13
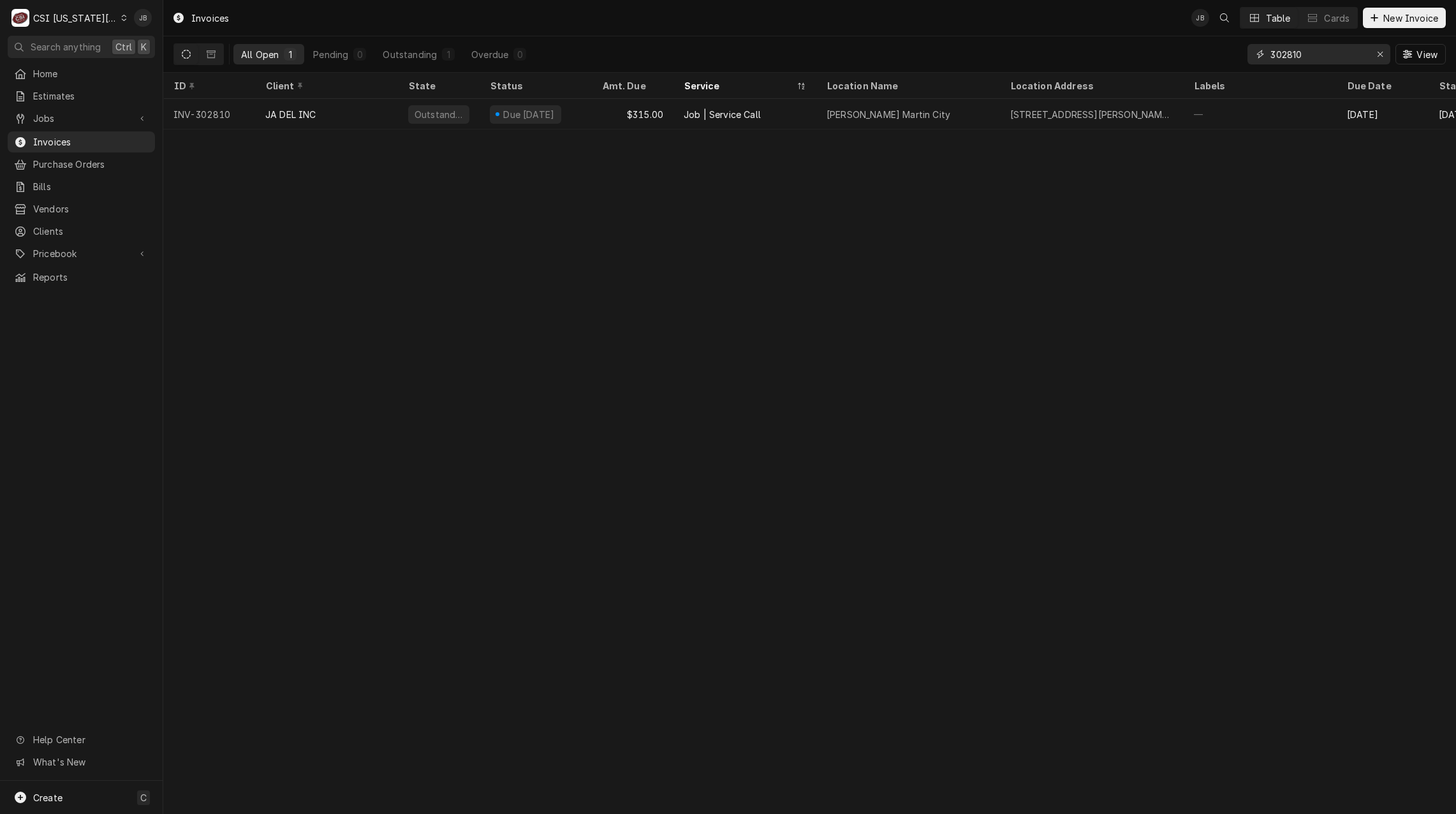
click at [1317, 56] on input "302810" at bounding box center [1318, 54] width 95 height 21
type input "302811"
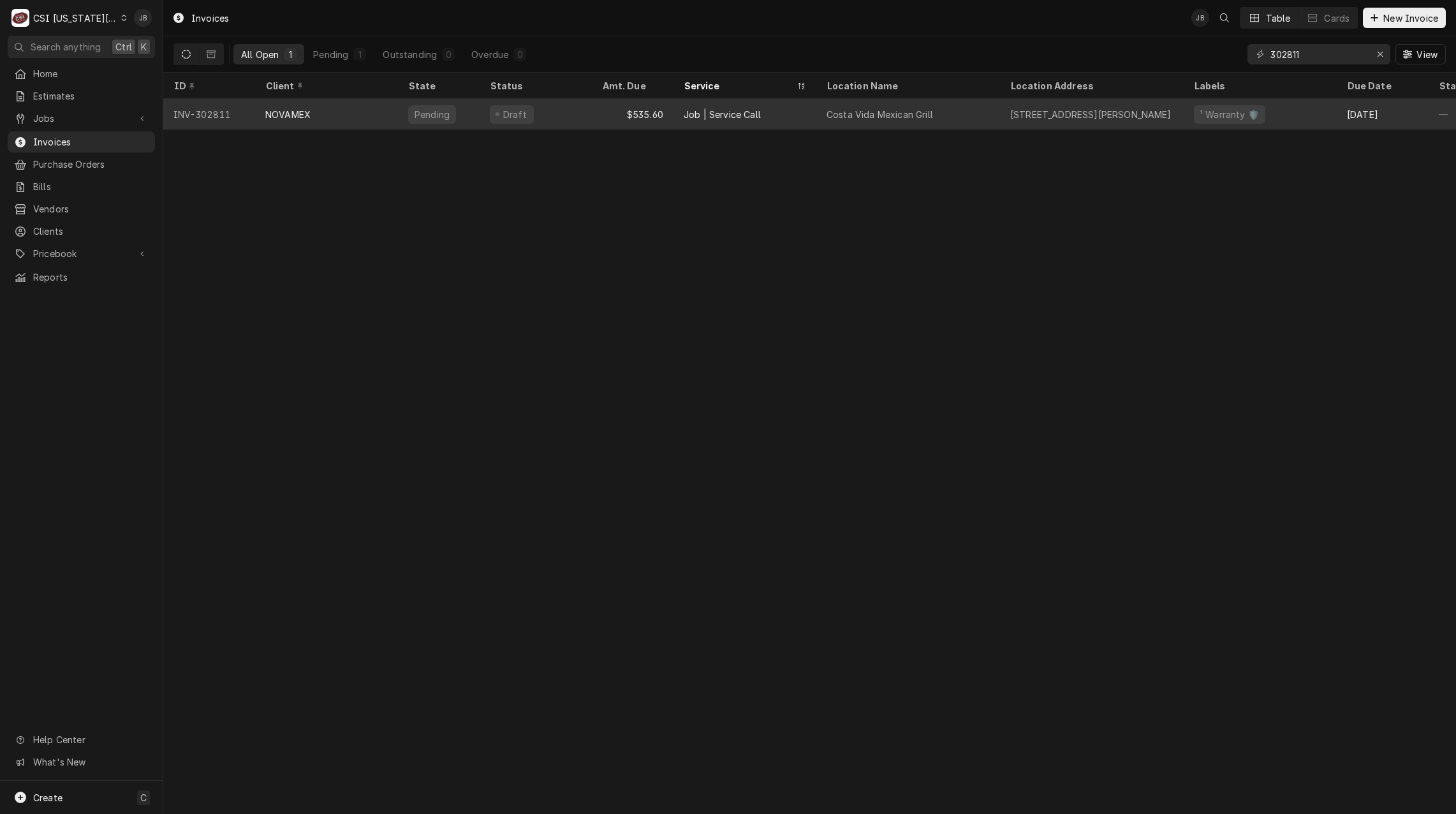
click at [887, 118] on div "Costa Vida Mexican Grill" at bounding box center [879, 115] width 107 height 13
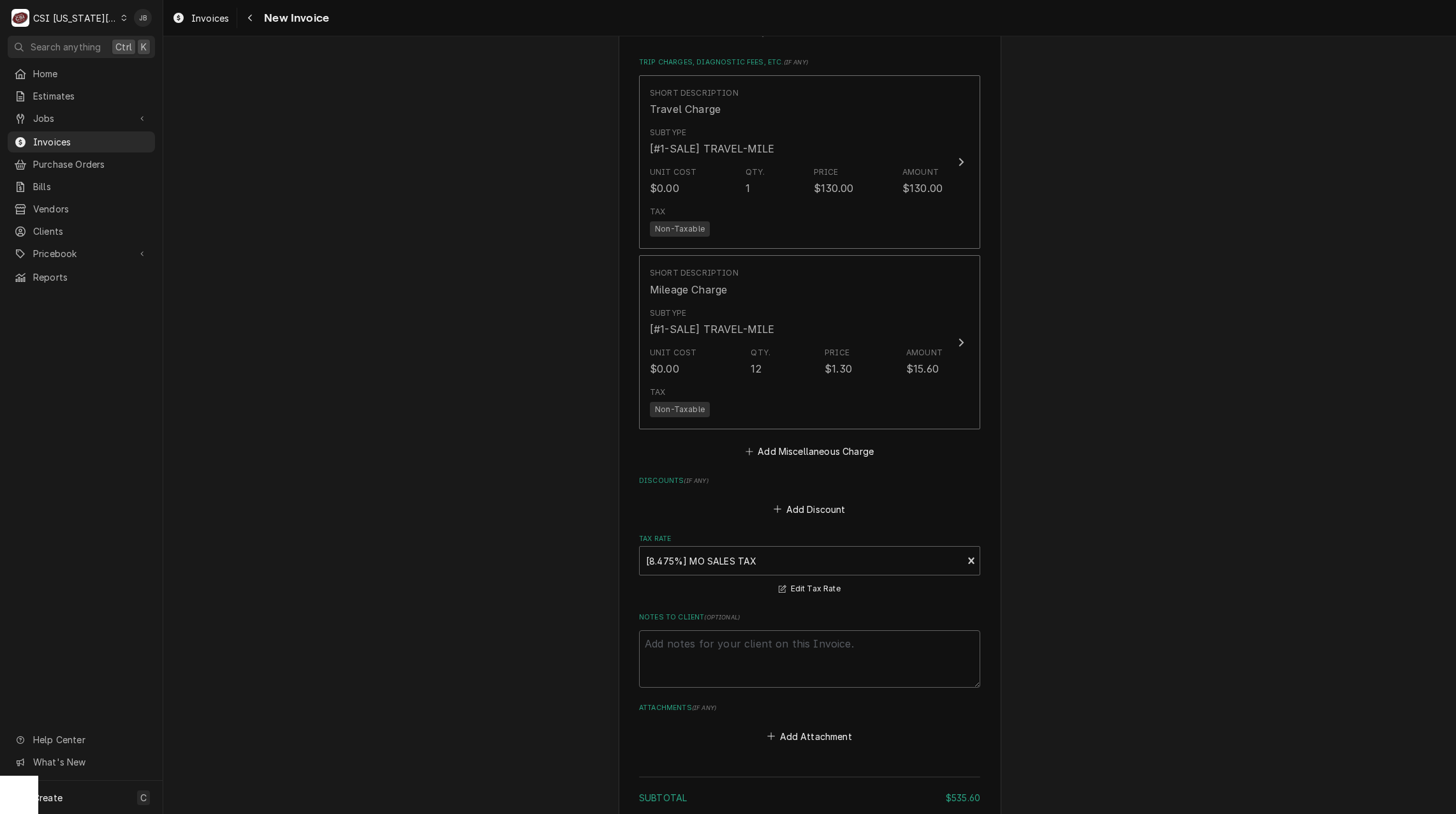
scroll to position [1914, 0]
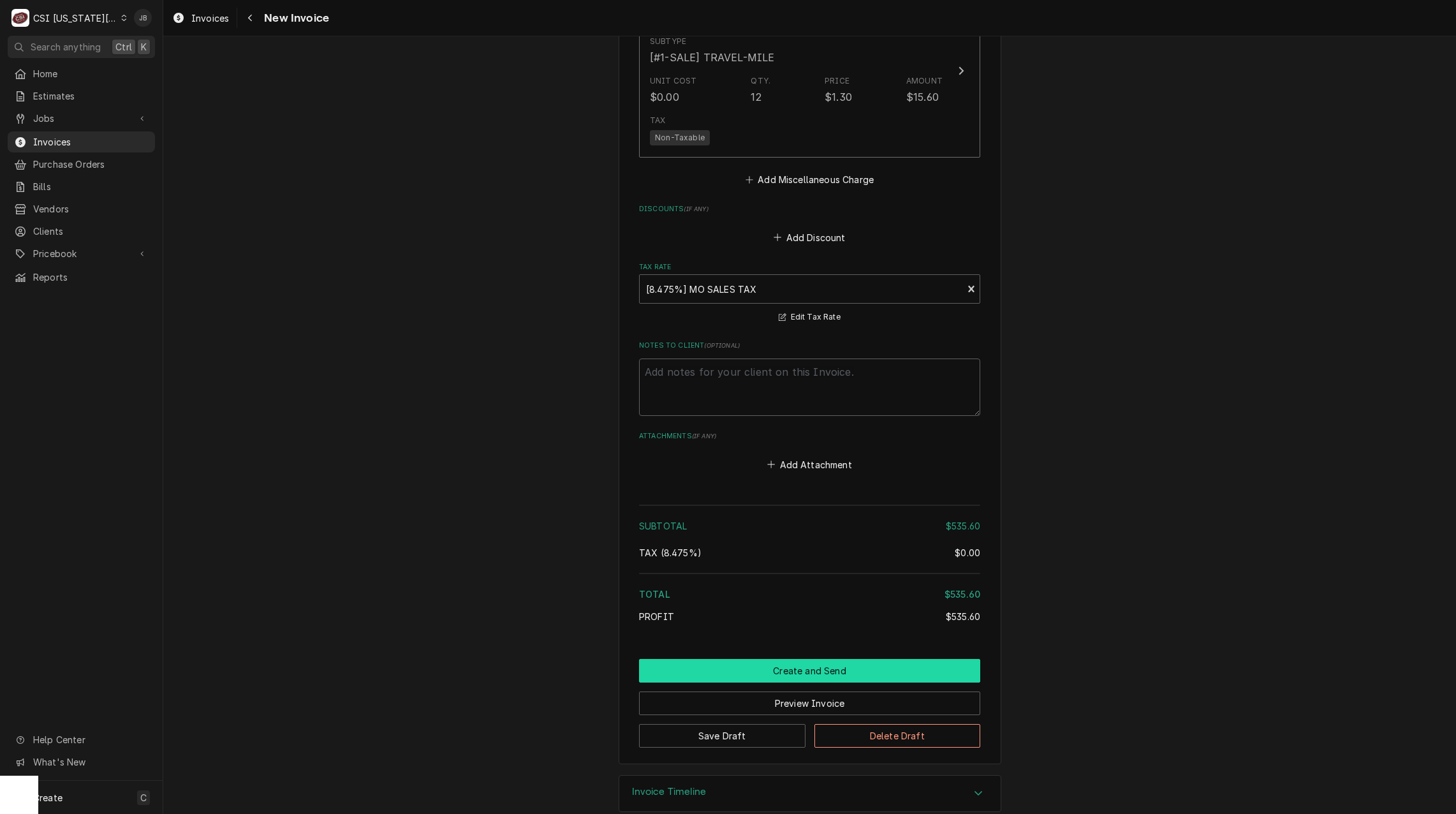
drag, startPoint x: 787, startPoint y: 671, endPoint x: 799, endPoint y: 668, distance: 12.4
click at [786, 671] on button "Create and Send" at bounding box center [809, 671] width 341 height 24
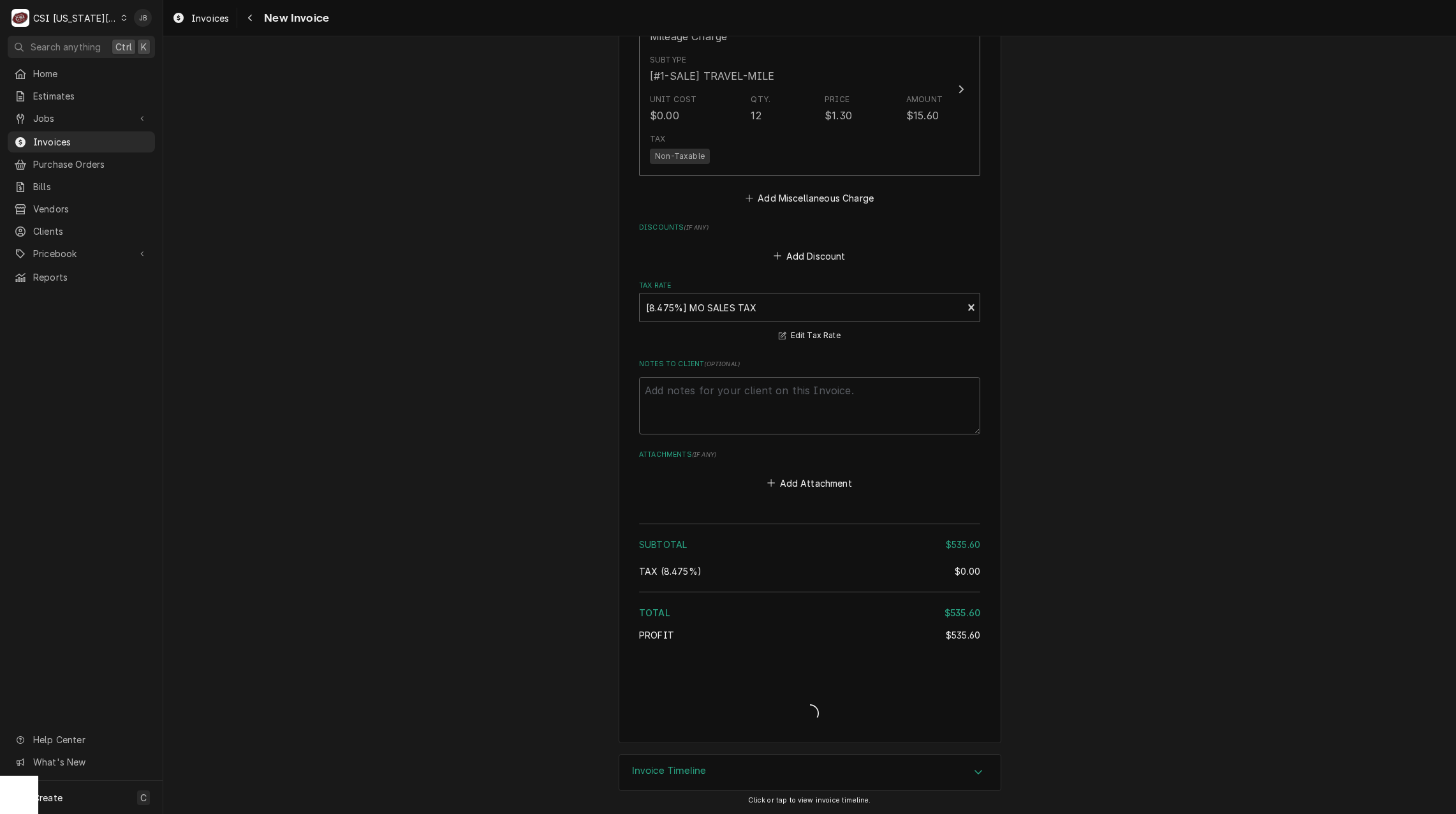
scroll to position [1896, 0]
type textarea "x"
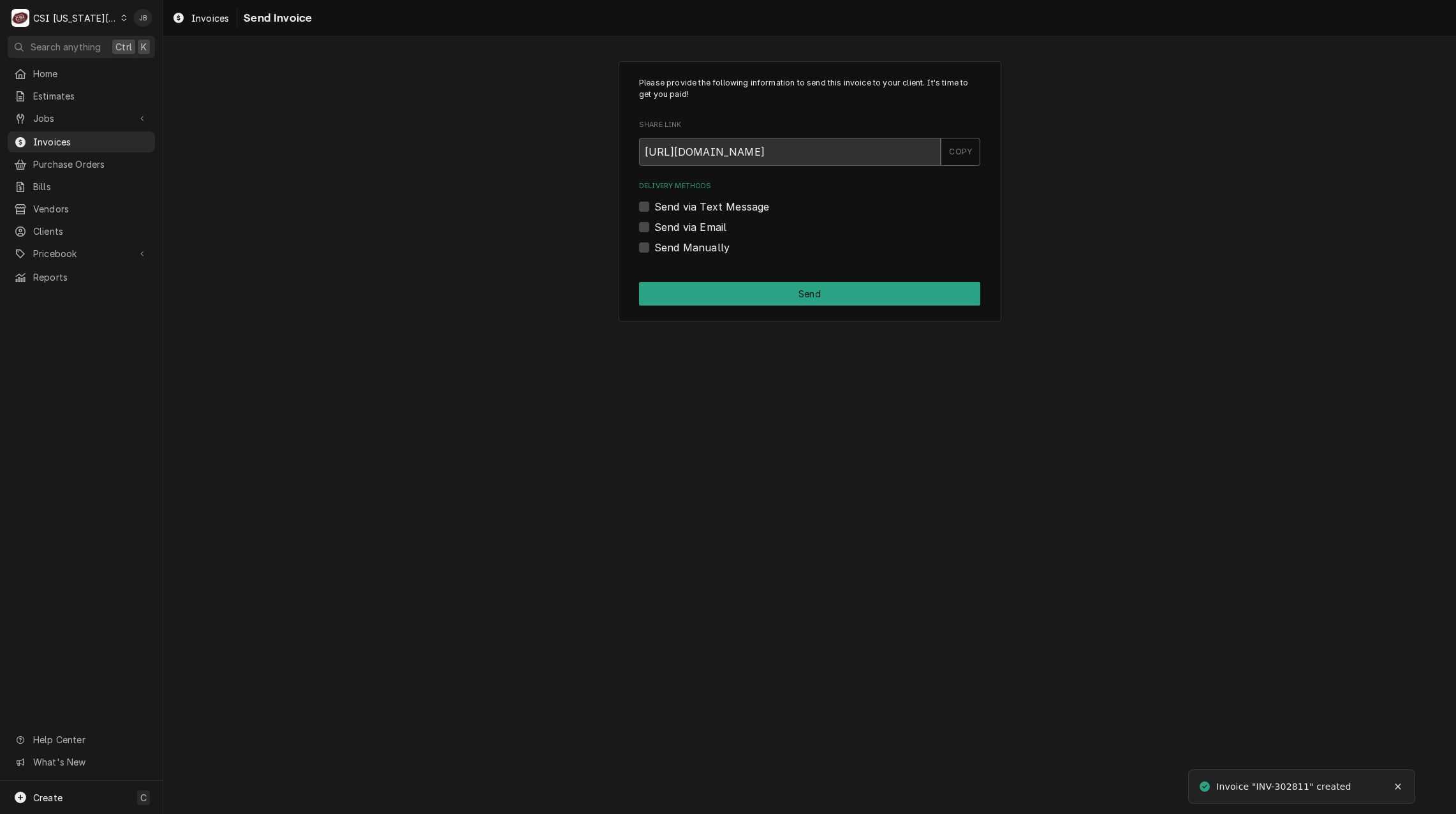
click at [713, 236] on div "Delivery Methods Send via Text Message Send via Email Send Manually" at bounding box center [809, 217] width 341 height 74
click at [708, 226] on label "Send via Email" at bounding box center [691, 227] width 72 height 15
click at [708, 226] on input "Send via Email" at bounding box center [825, 233] width 341 height 28
checkbox input "true"
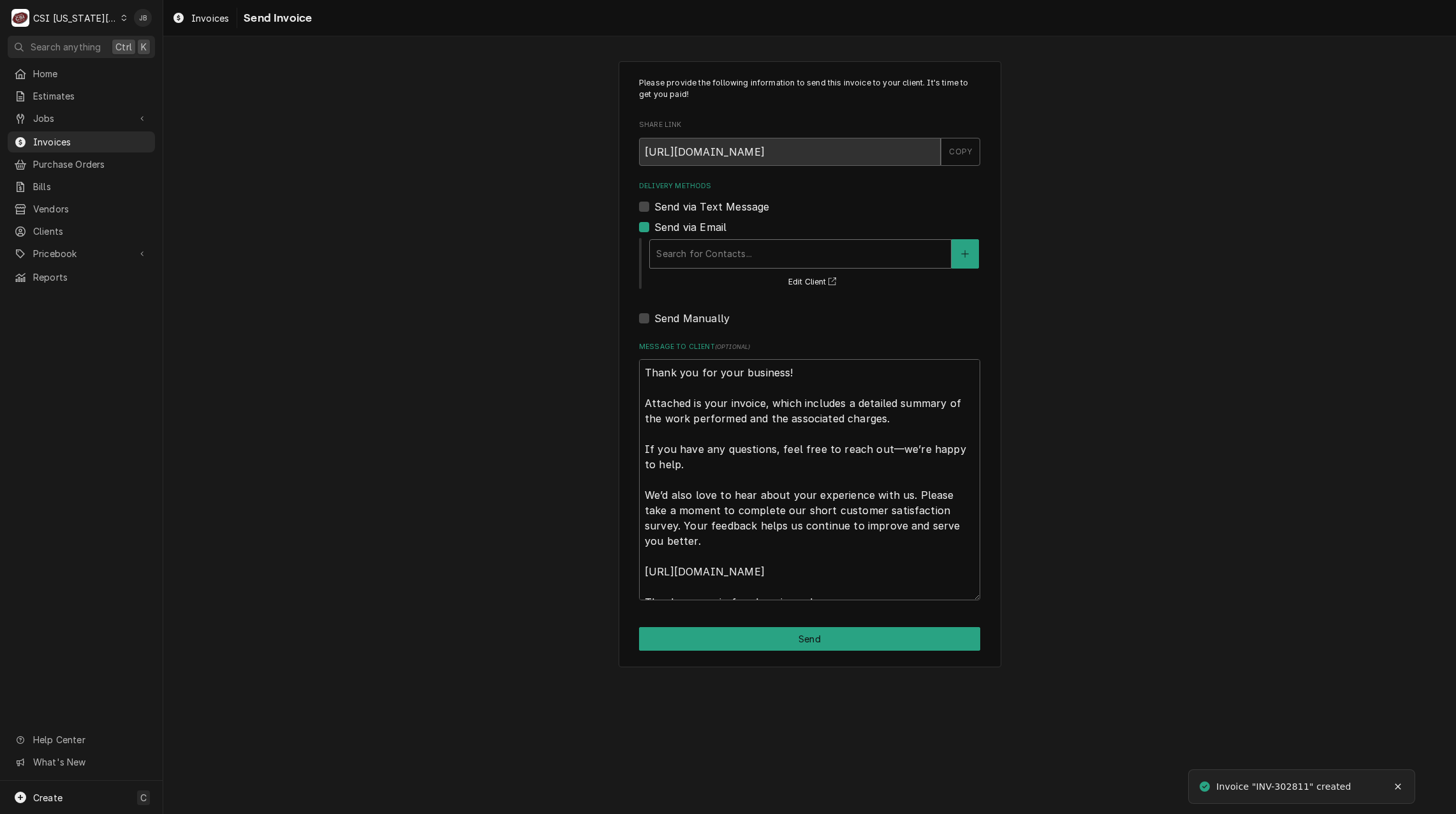
type textarea "x"
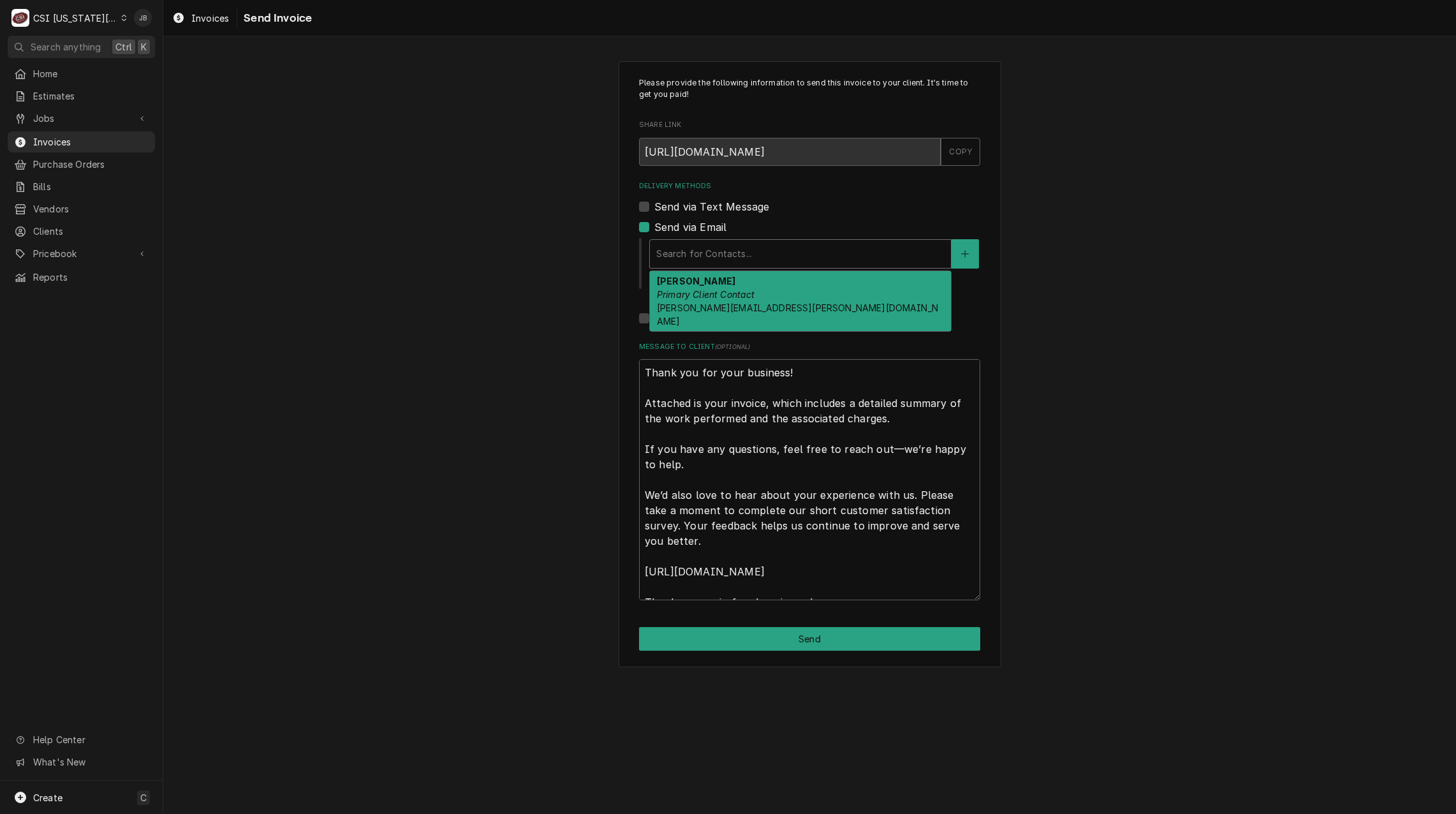
click at [744, 258] on div "Delivery Methods" at bounding box center [800, 254] width 288 height 23
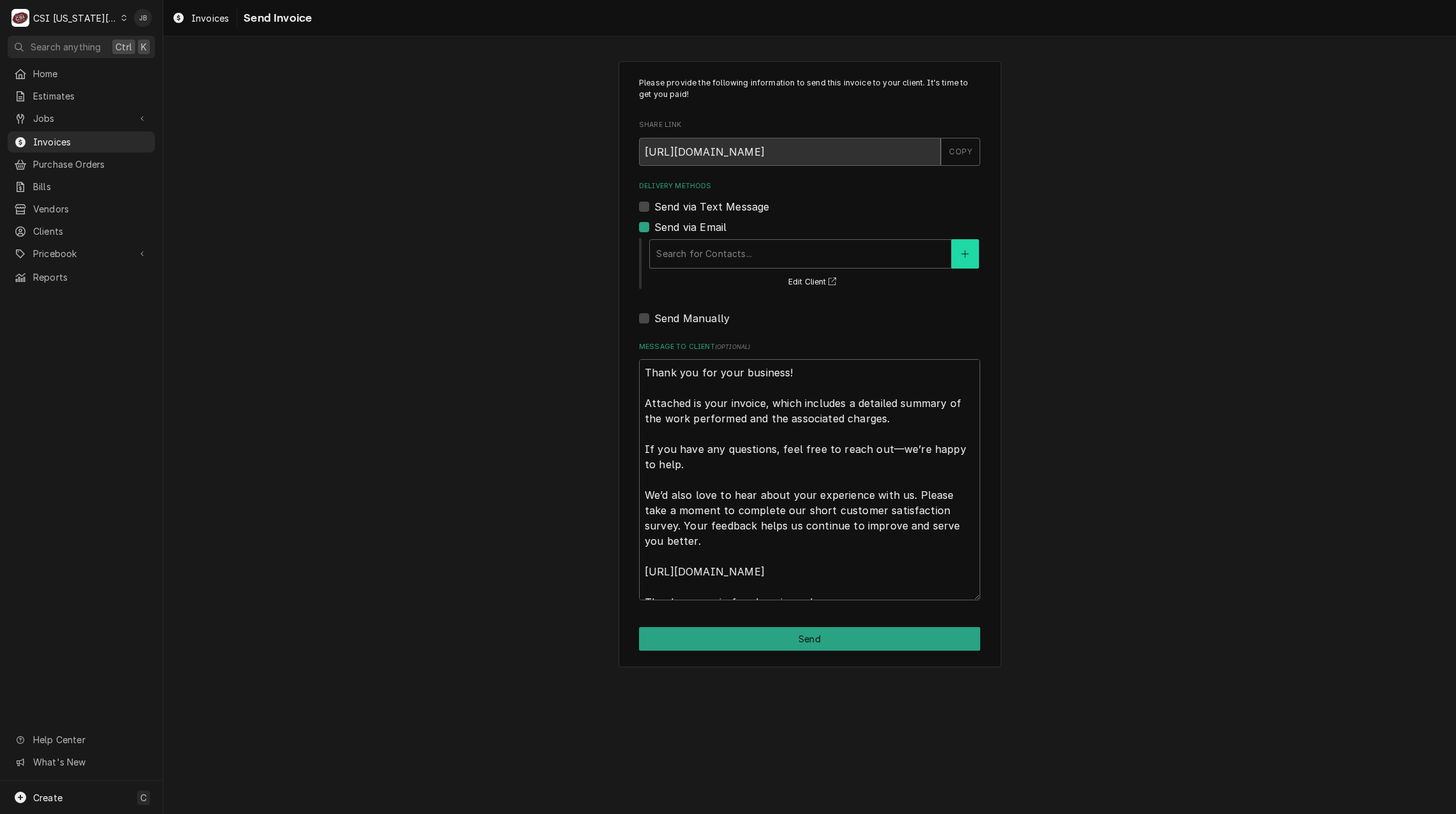
click at [969, 257] on button "Delivery Methods" at bounding box center [965, 254] width 27 height 29
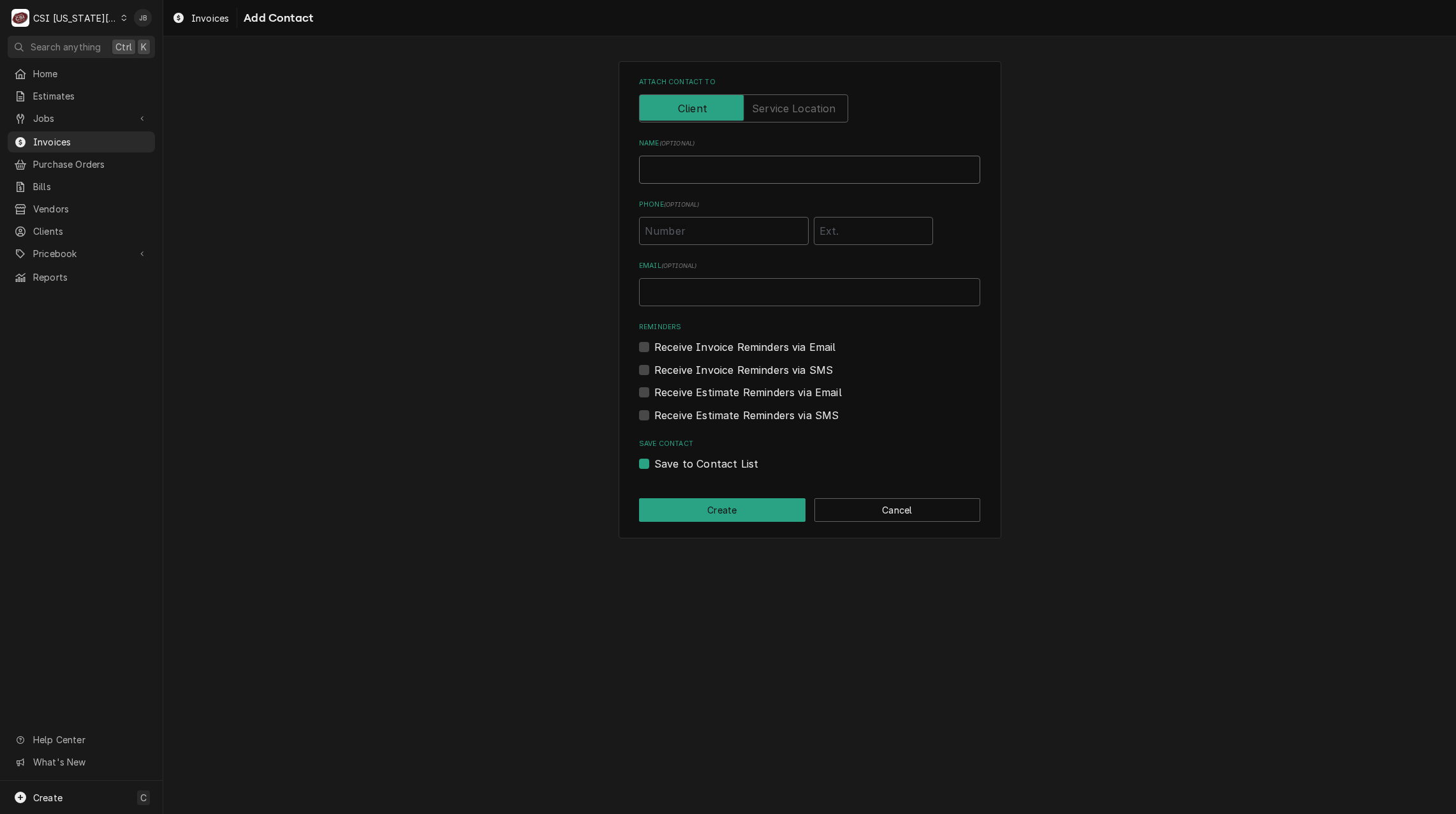
click at [699, 167] on input "Name ( optional )" at bounding box center [809, 170] width 341 height 28
type input "Jessica Rentfro (Send Invoices for submition)"
type input "jessica.rentfro@csi1.com"
drag, startPoint x: 692, startPoint y: 495, endPoint x: 697, endPoint y: 502, distance: 8.6
click at [693, 497] on div "Attach contact to Name ( optional ) Jessica Rentfro (Send Invoices for submitio…" at bounding box center [811, 300] width 383 height 477
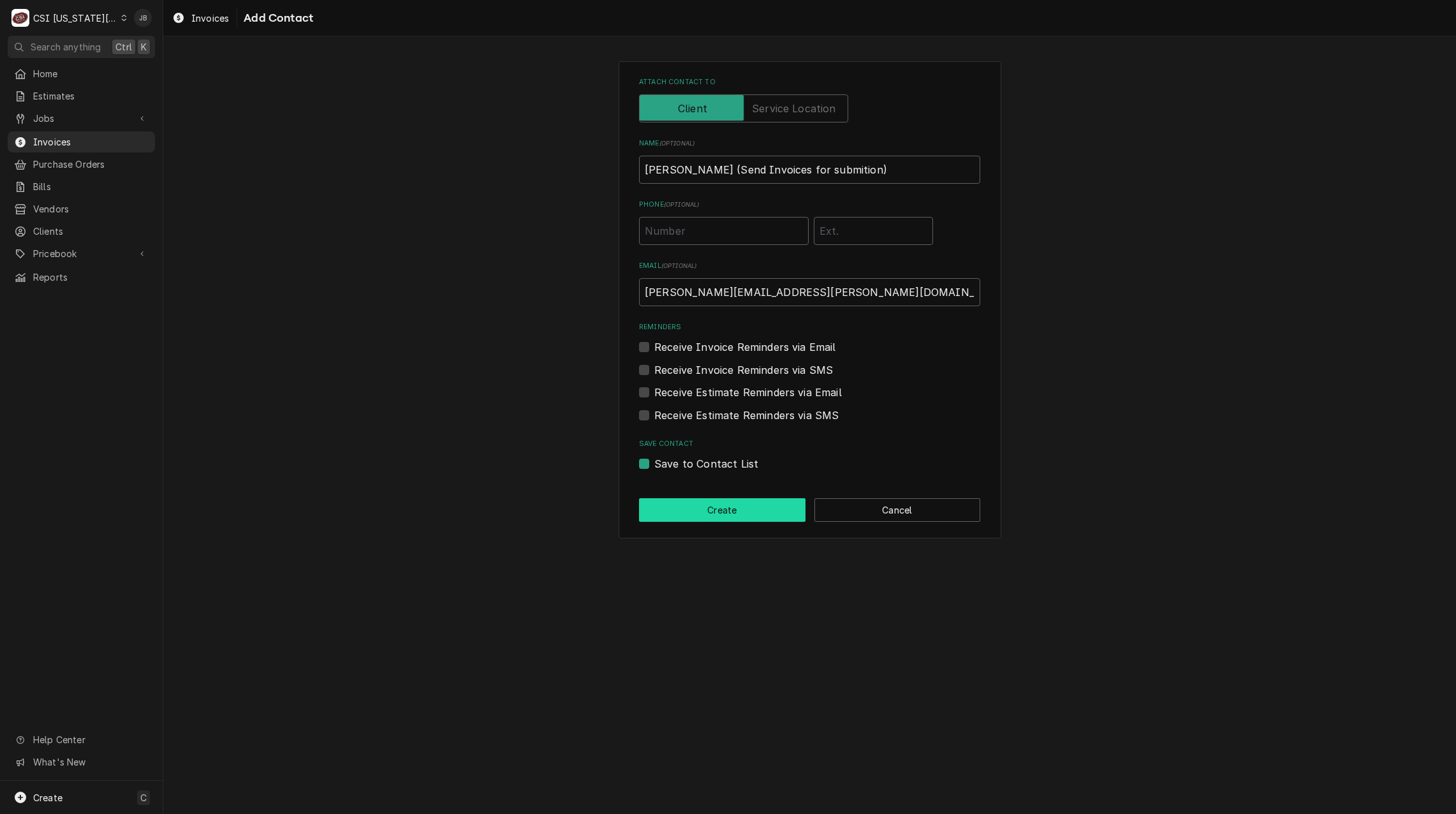
click at [699, 509] on button "Create" at bounding box center [722, 510] width 166 height 24
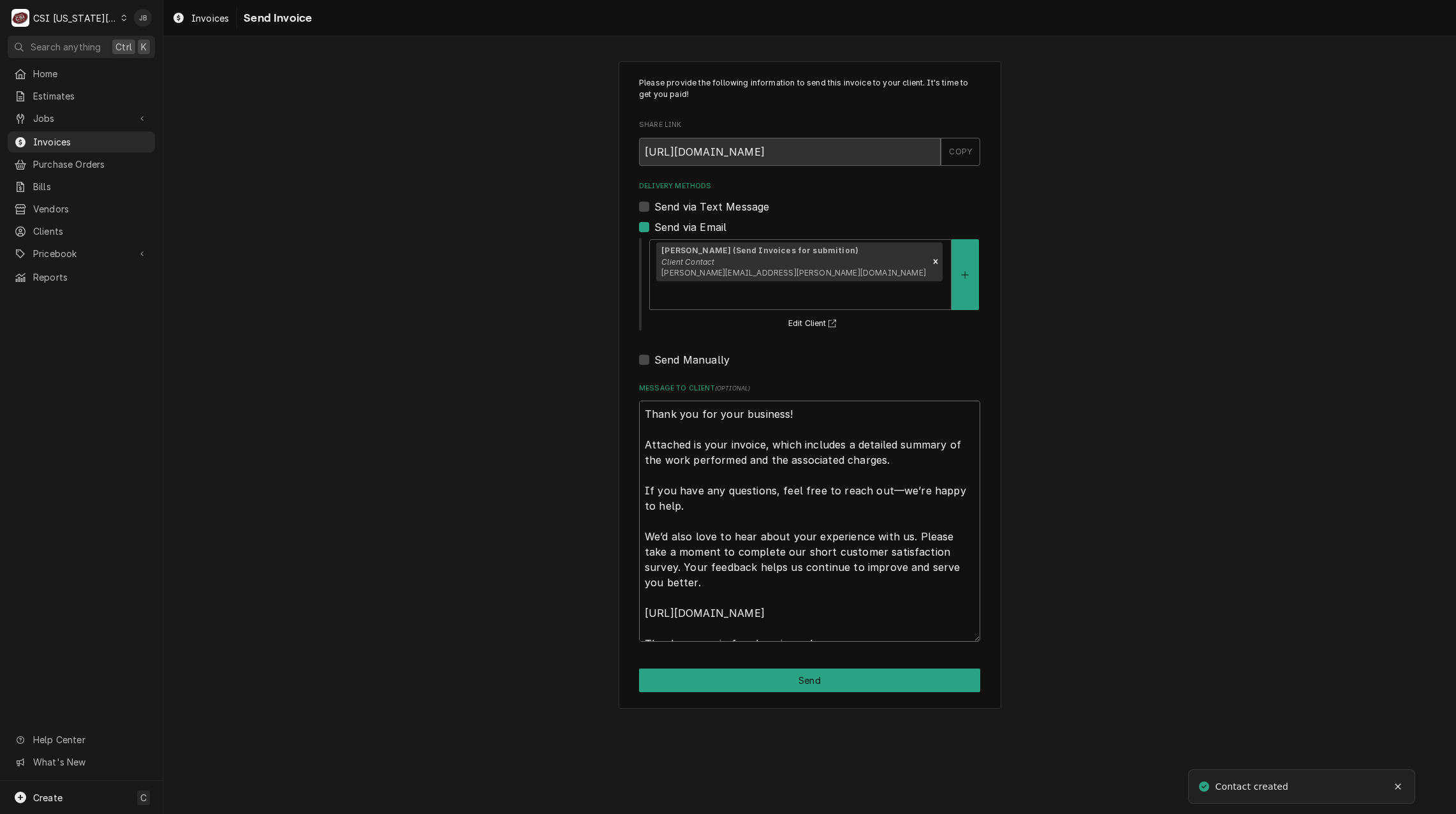
scroll to position [15, 0]
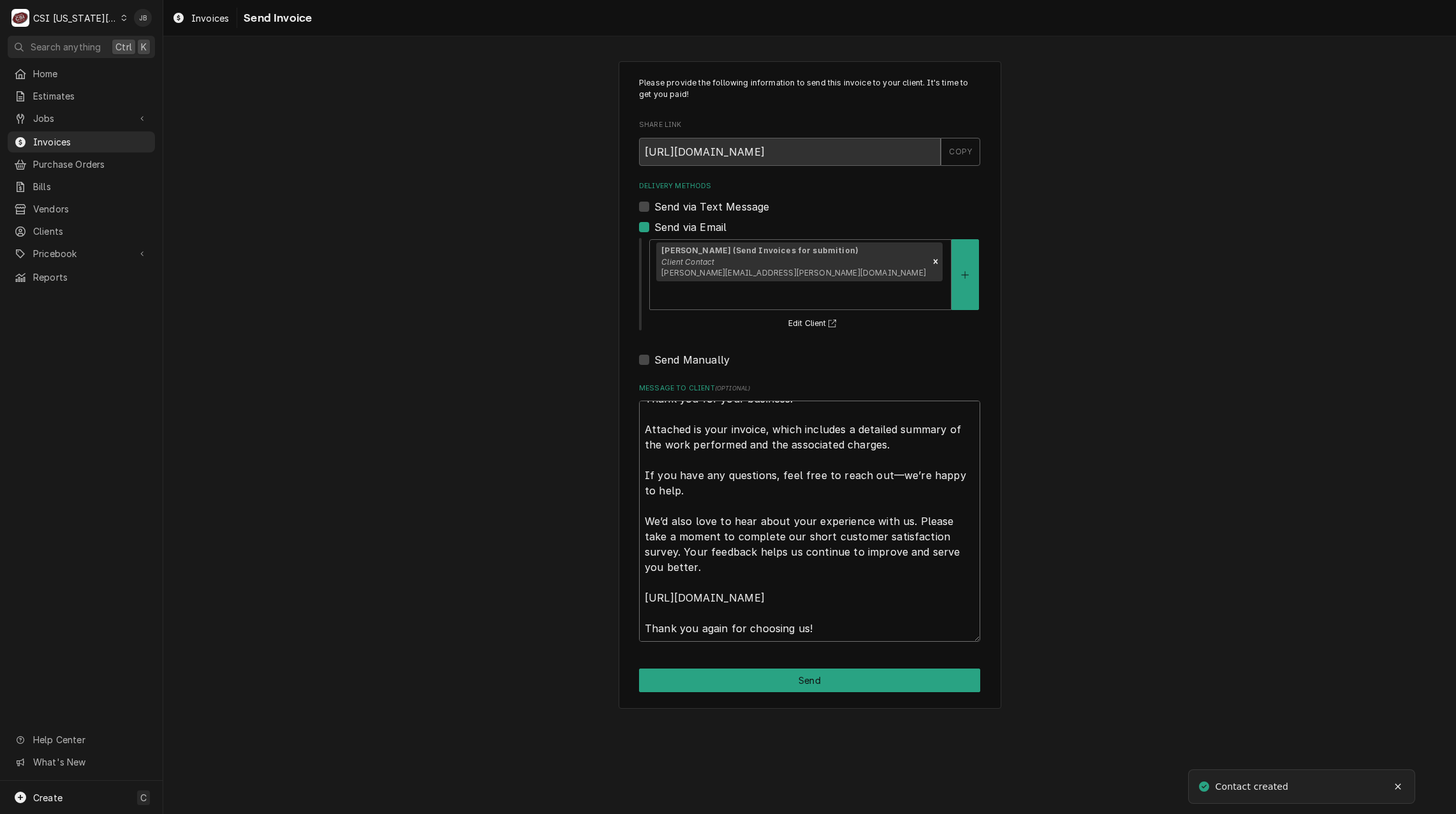
drag, startPoint x: 646, startPoint y: 386, endPoint x: 1039, endPoint y: 812, distance: 579.6
click at [1029, 813] on html "C CSI Kansas City JB Search anything Ctrl K Home Estimates Jobs Jobs Job Series…" at bounding box center [728, 407] width 1456 height 814
type textarea "x"
type textarea "a"
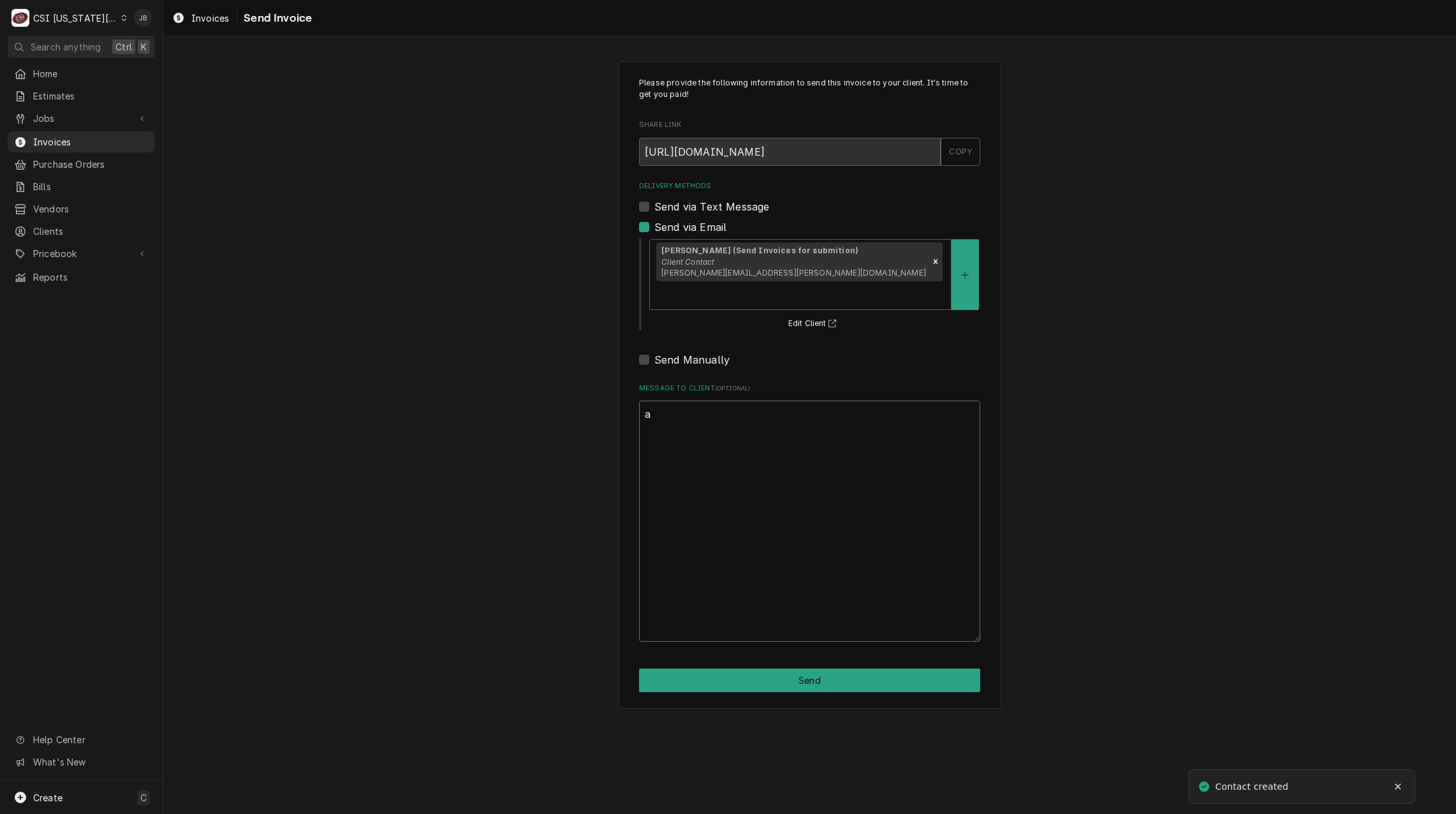
scroll to position [0, 0]
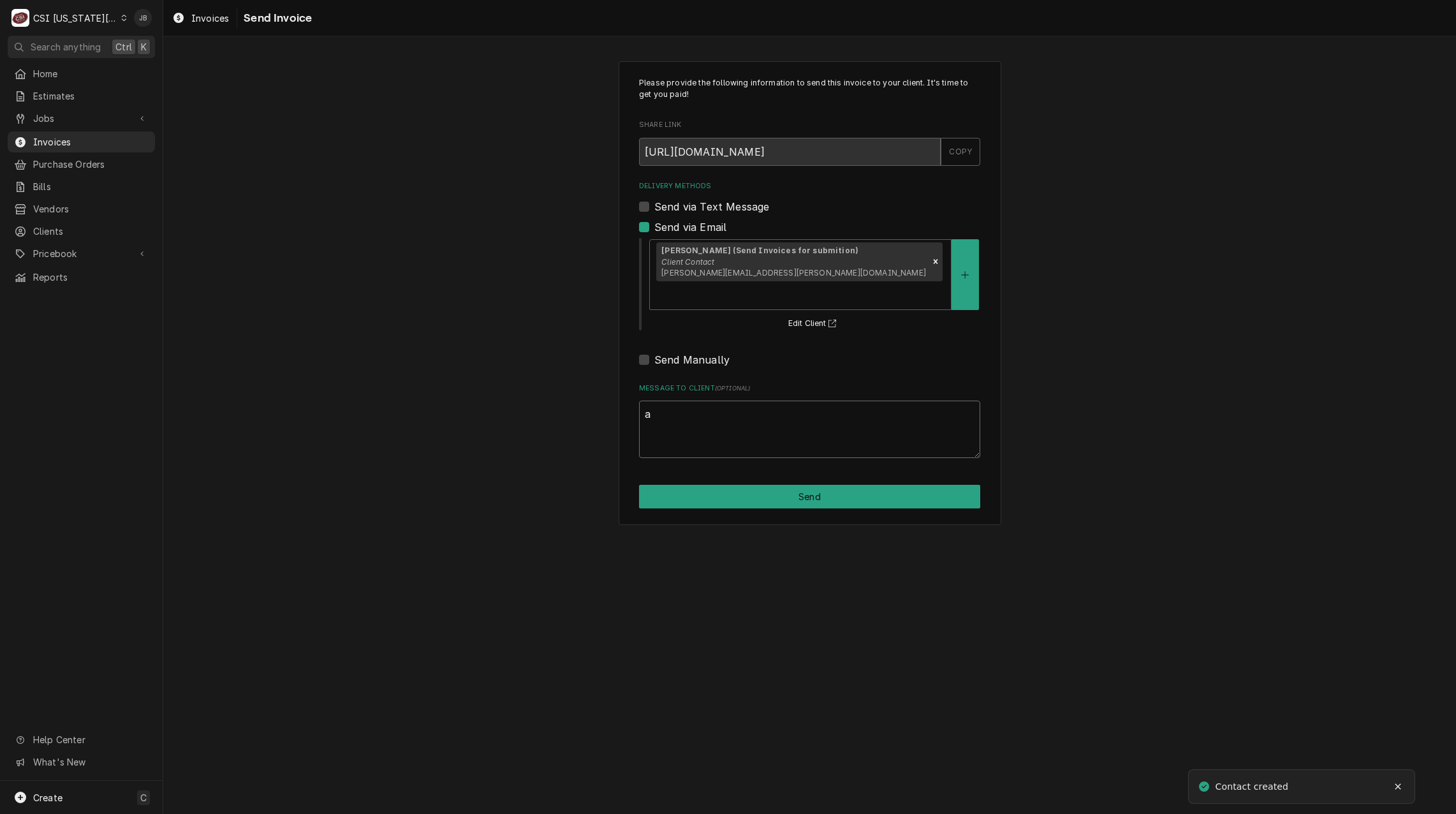
type textarea "x"
type textarea "ap"
type textarea "x"
type textarea "app"
type textarea "x"
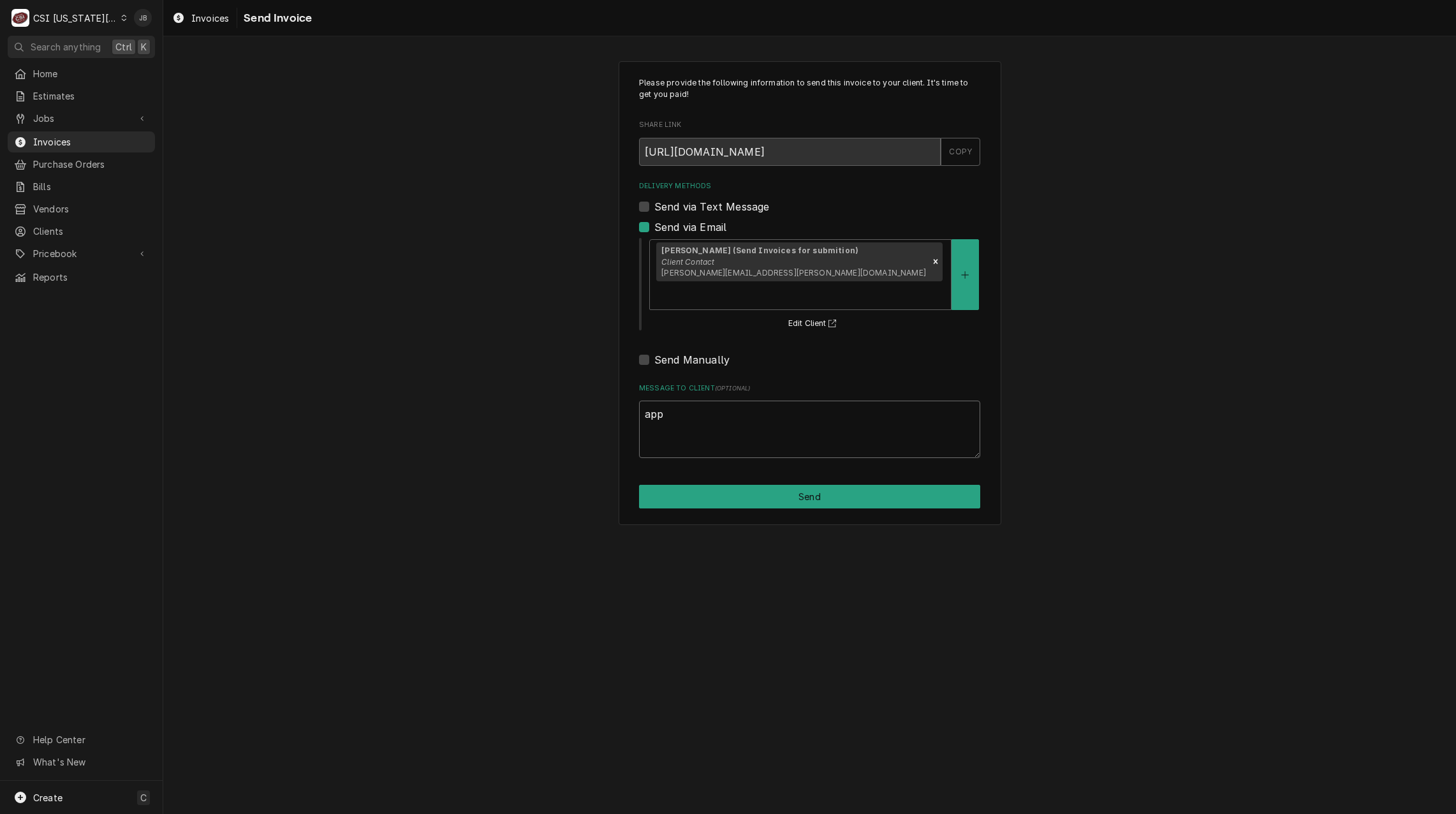
type textarea "appr"
type textarea "x"
type textarea "appro"
type textarea "x"
type textarea "approv"
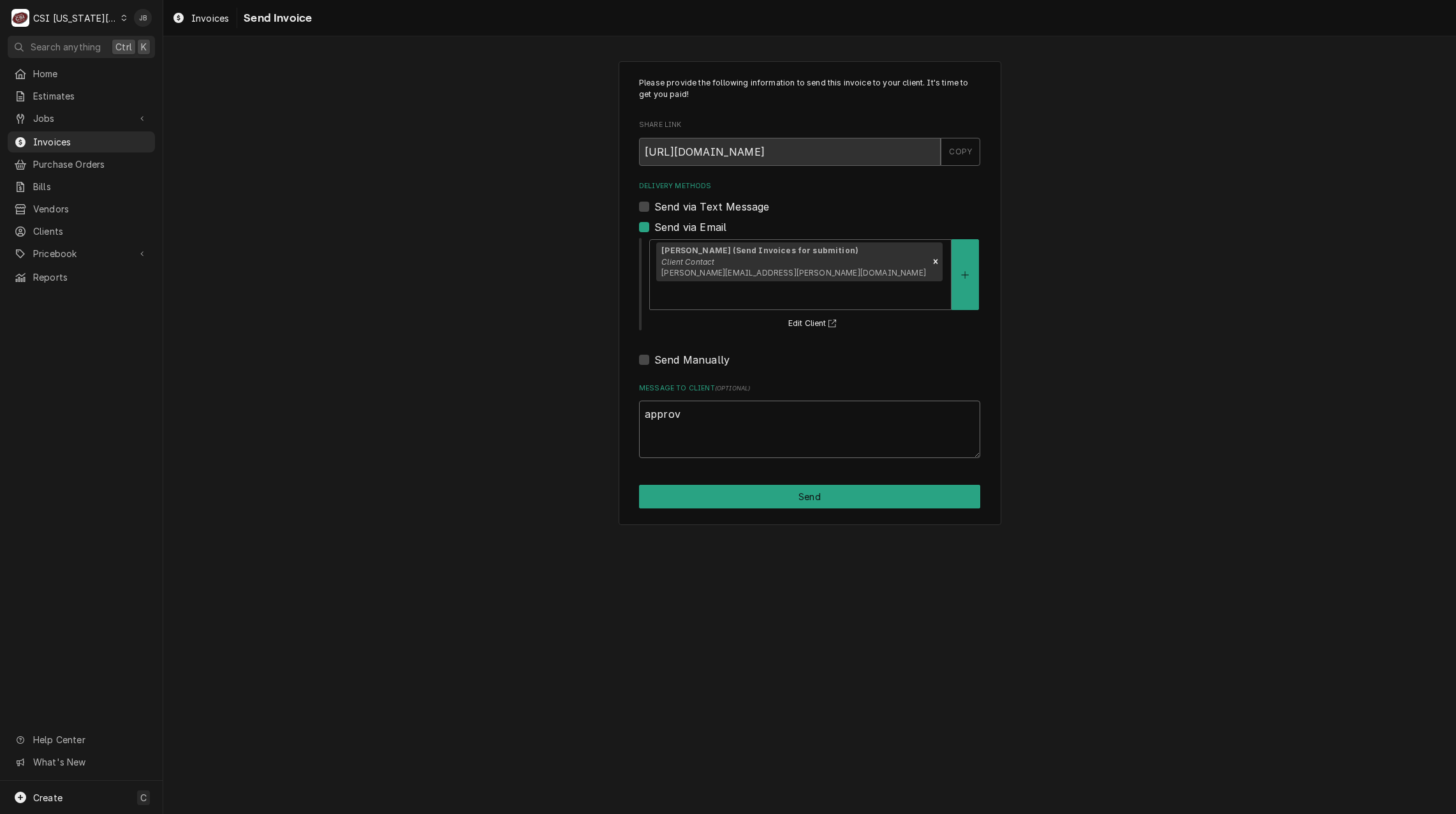
type textarea "x"
type textarea "approve"
type textarea "x"
type textarea "approved"
type textarea "x"
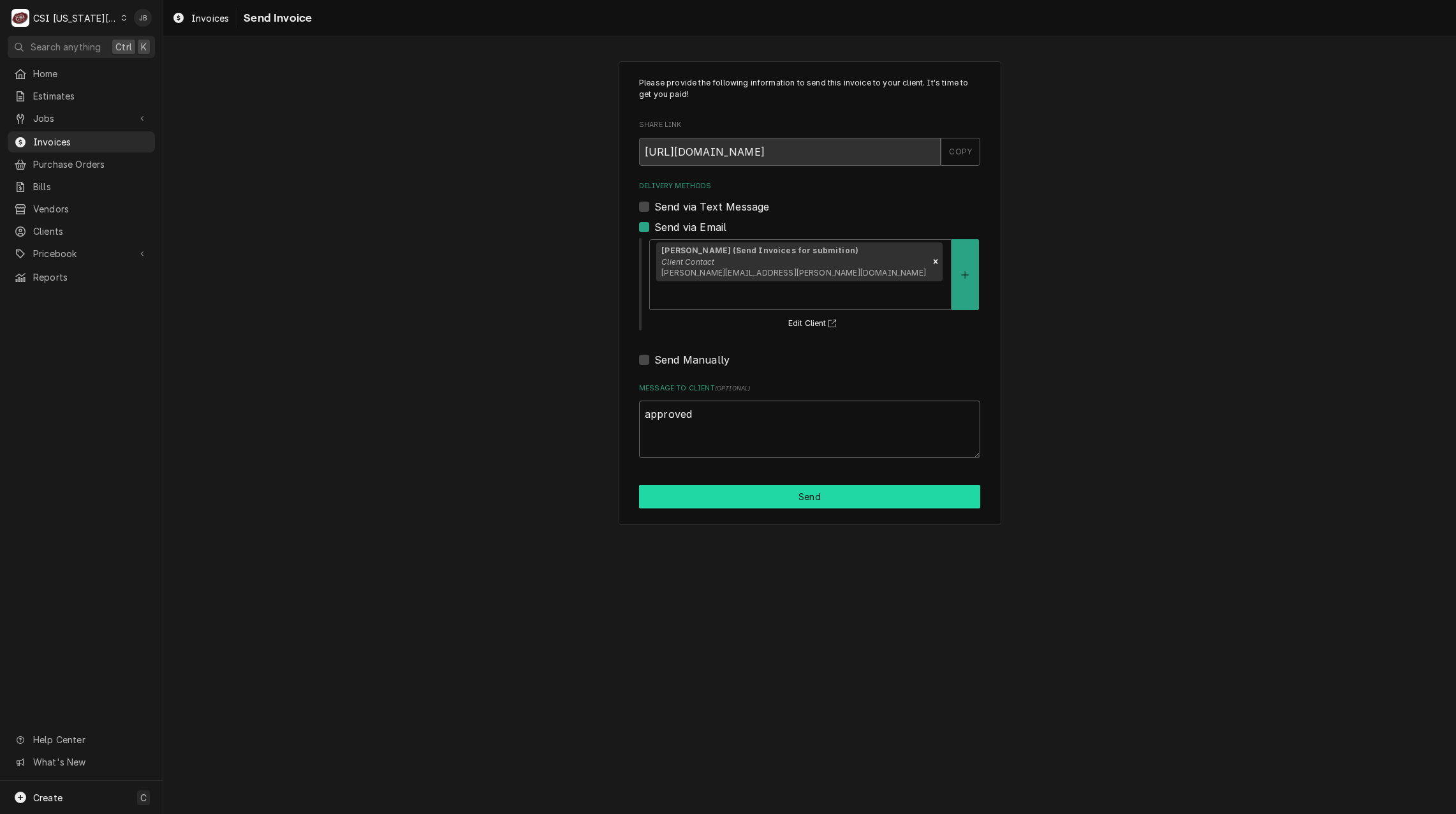
type textarea "approved"
drag, startPoint x: 761, startPoint y: 468, endPoint x: 858, endPoint y: 469, distance: 97.0
click at [765, 485] on button "Send" at bounding box center [809, 497] width 341 height 24
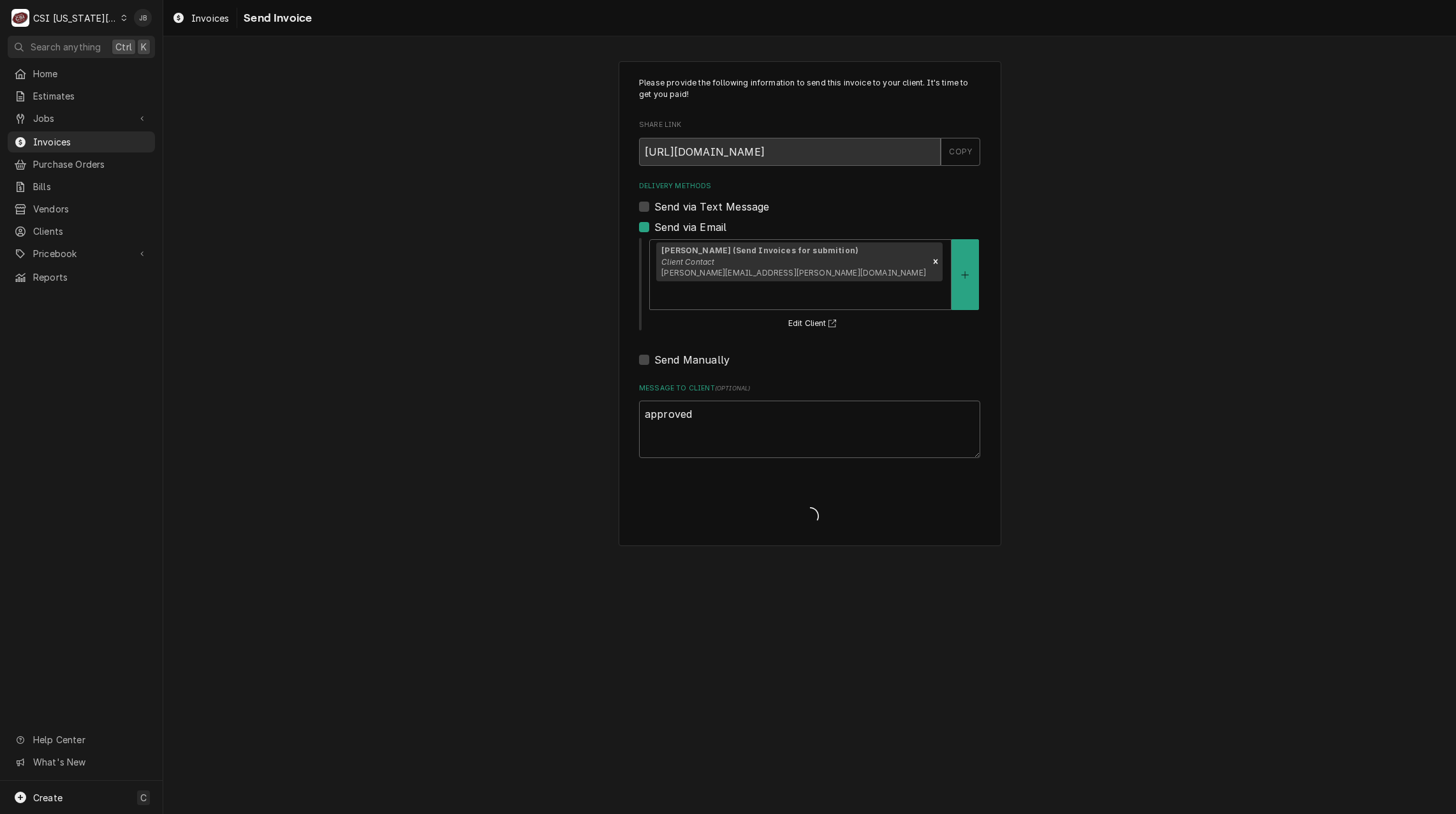
type textarea "x"
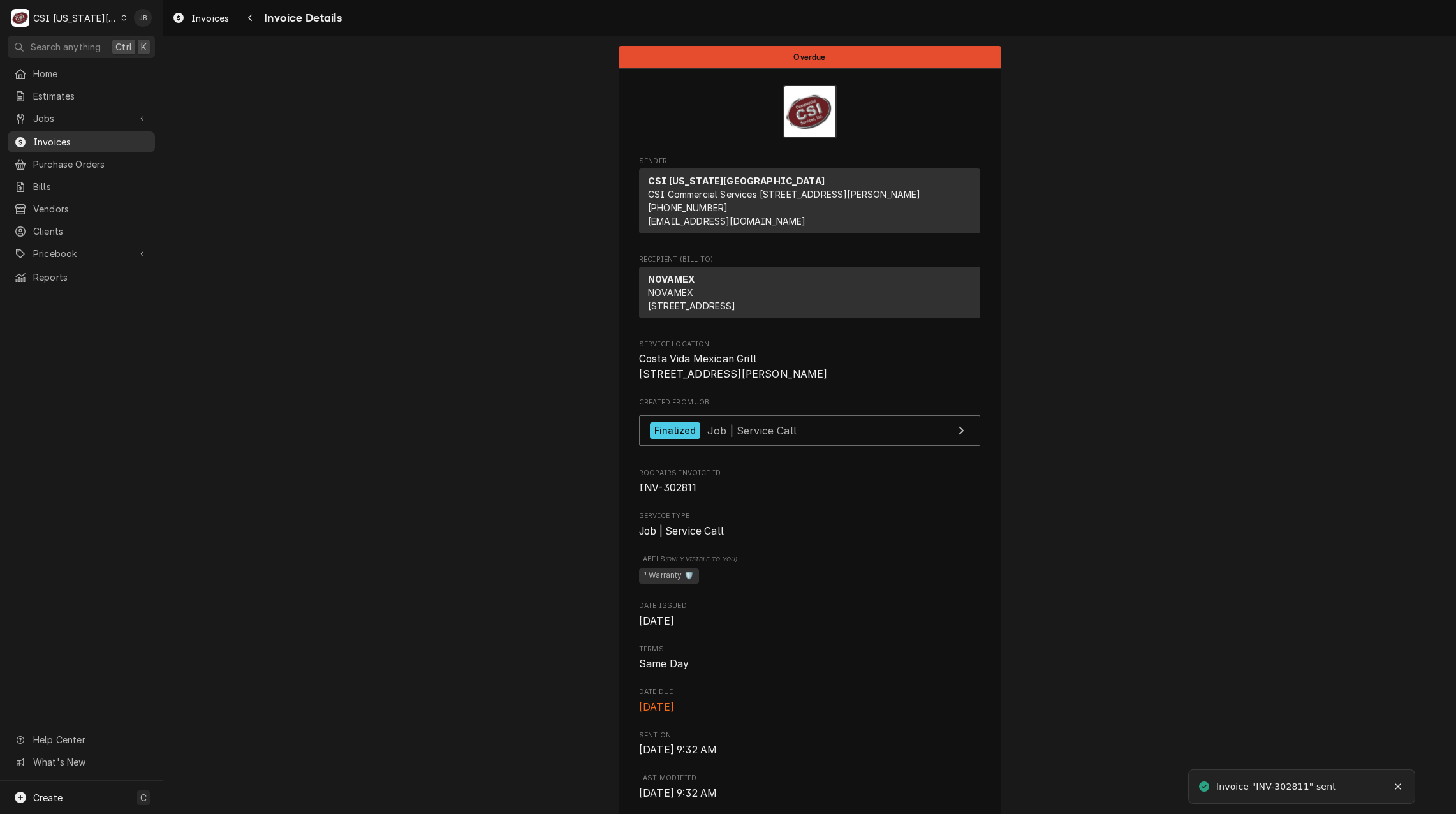
click at [70, 135] on span "Invoices" at bounding box center [91, 142] width 115 height 13
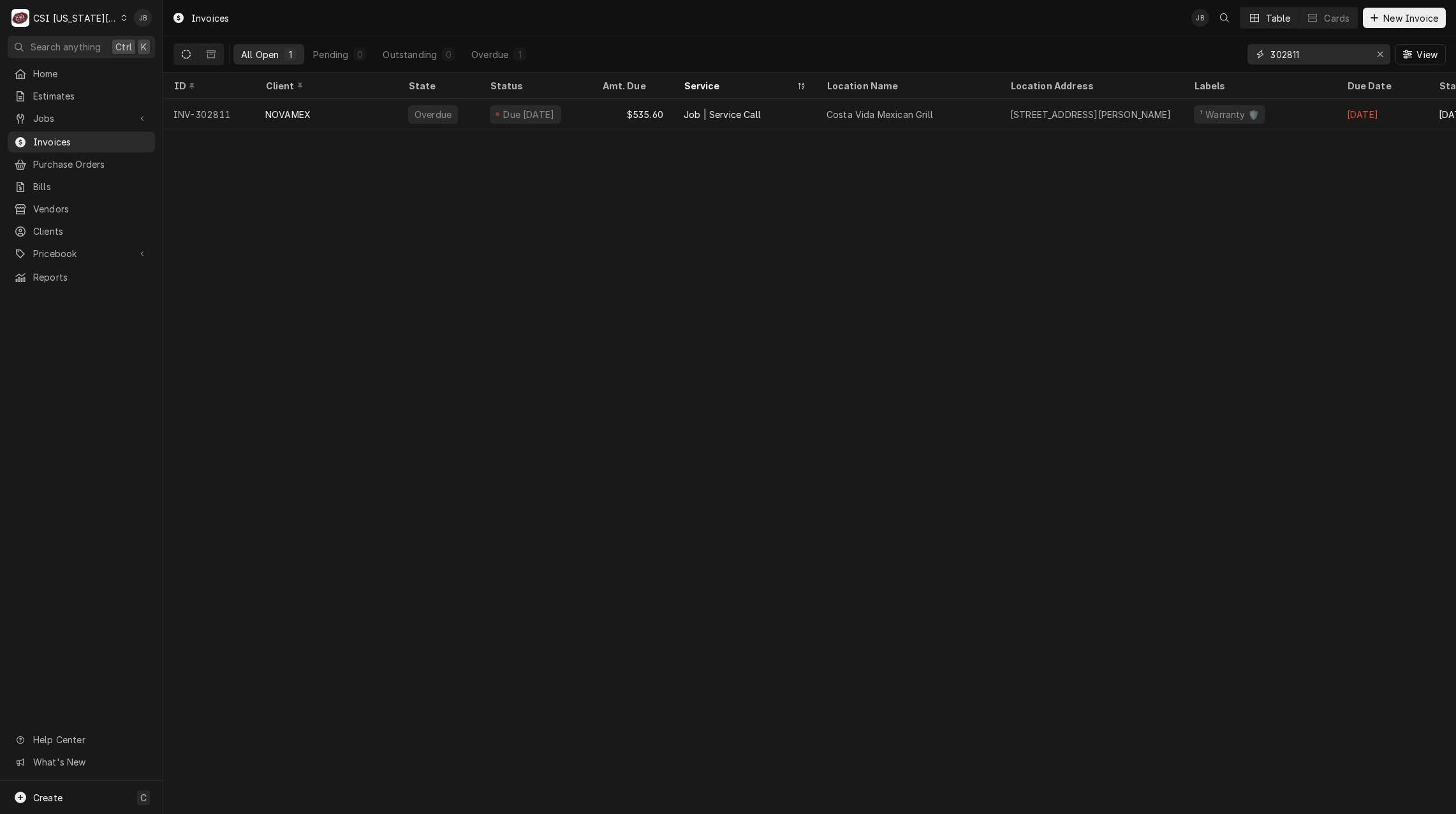
drag, startPoint x: 1319, startPoint y: 59, endPoint x: 1304, endPoint y: 59, distance: 15.0
click at [1304, 59] on input "302811" at bounding box center [1318, 54] width 95 height 21
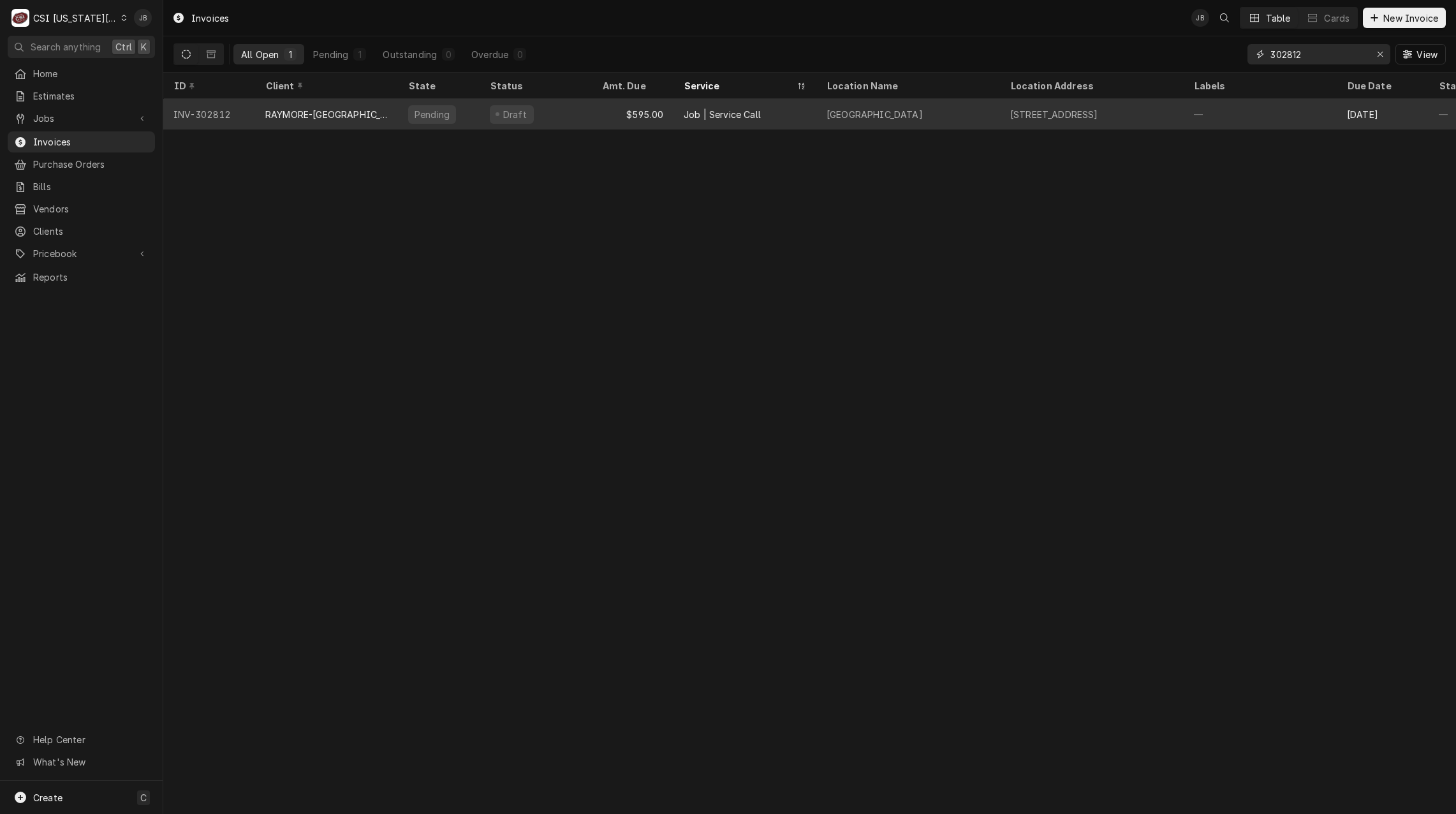
type input "302812"
click at [270, 117] on div "RAYMORE-[GEOGRAPHIC_DATA] 11" at bounding box center [326, 115] width 123 height 13
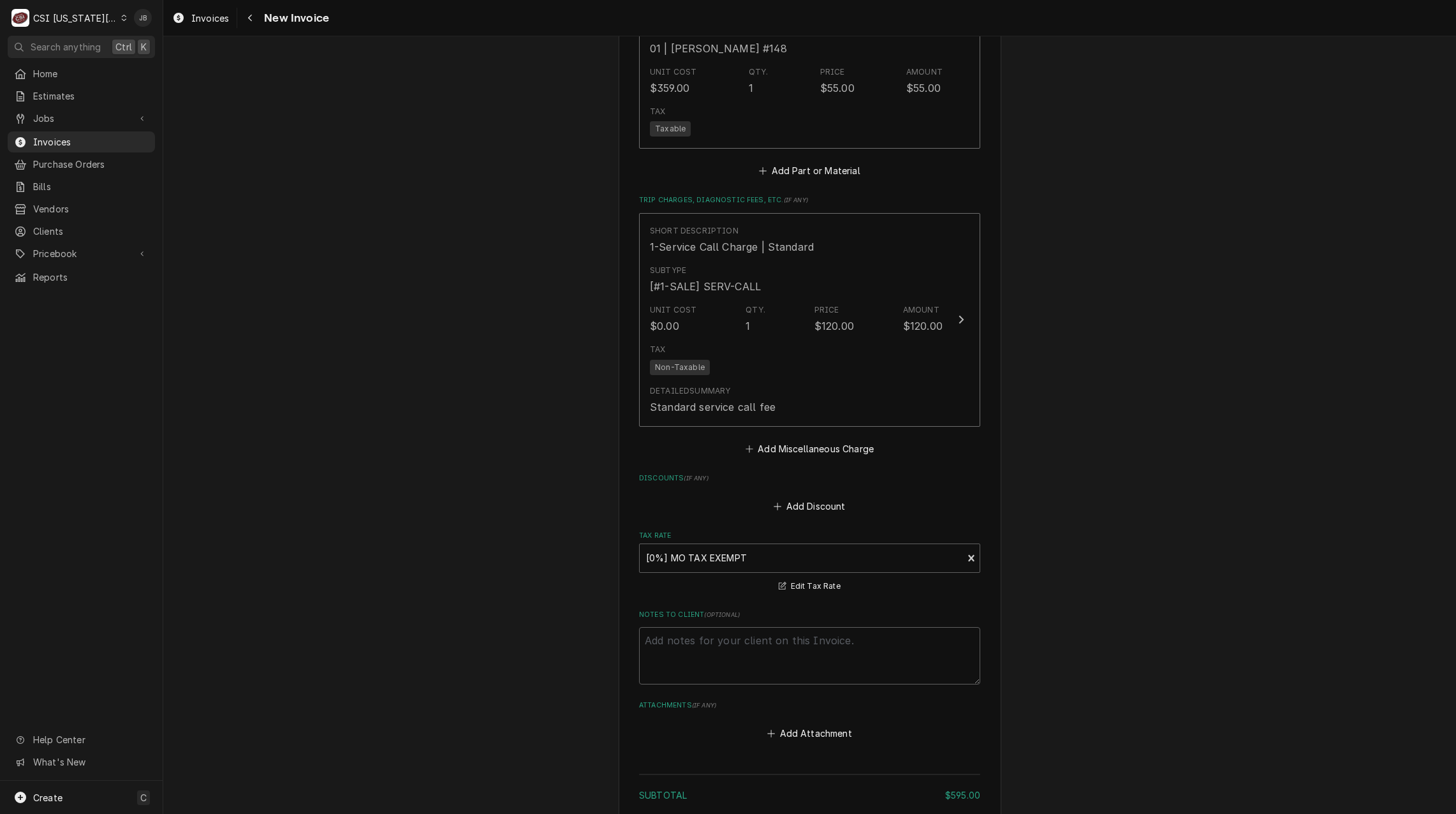
scroll to position [1914, 0]
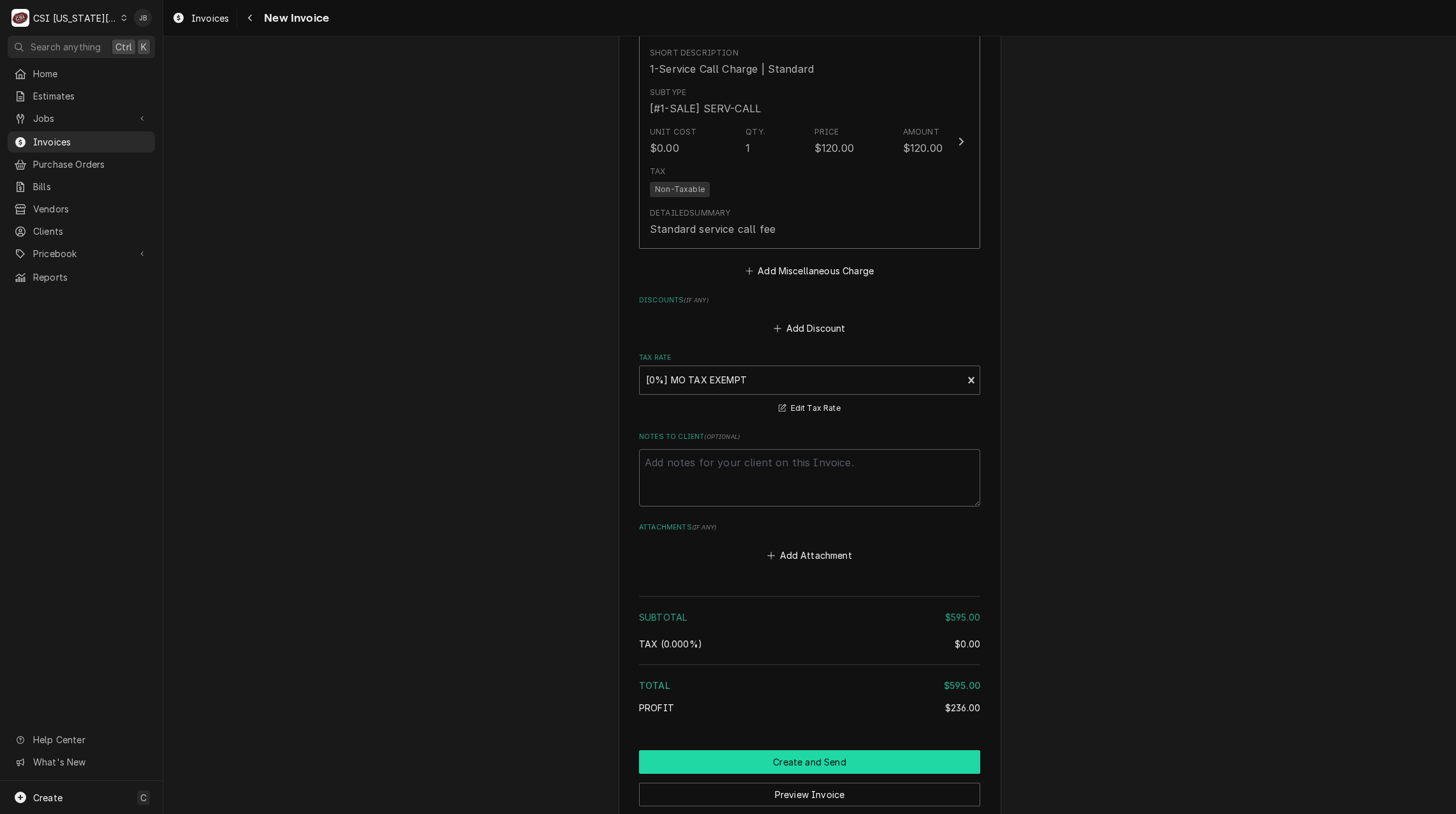
click at [782, 764] on button "Create and Send" at bounding box center [809, 762] width 341 height 24
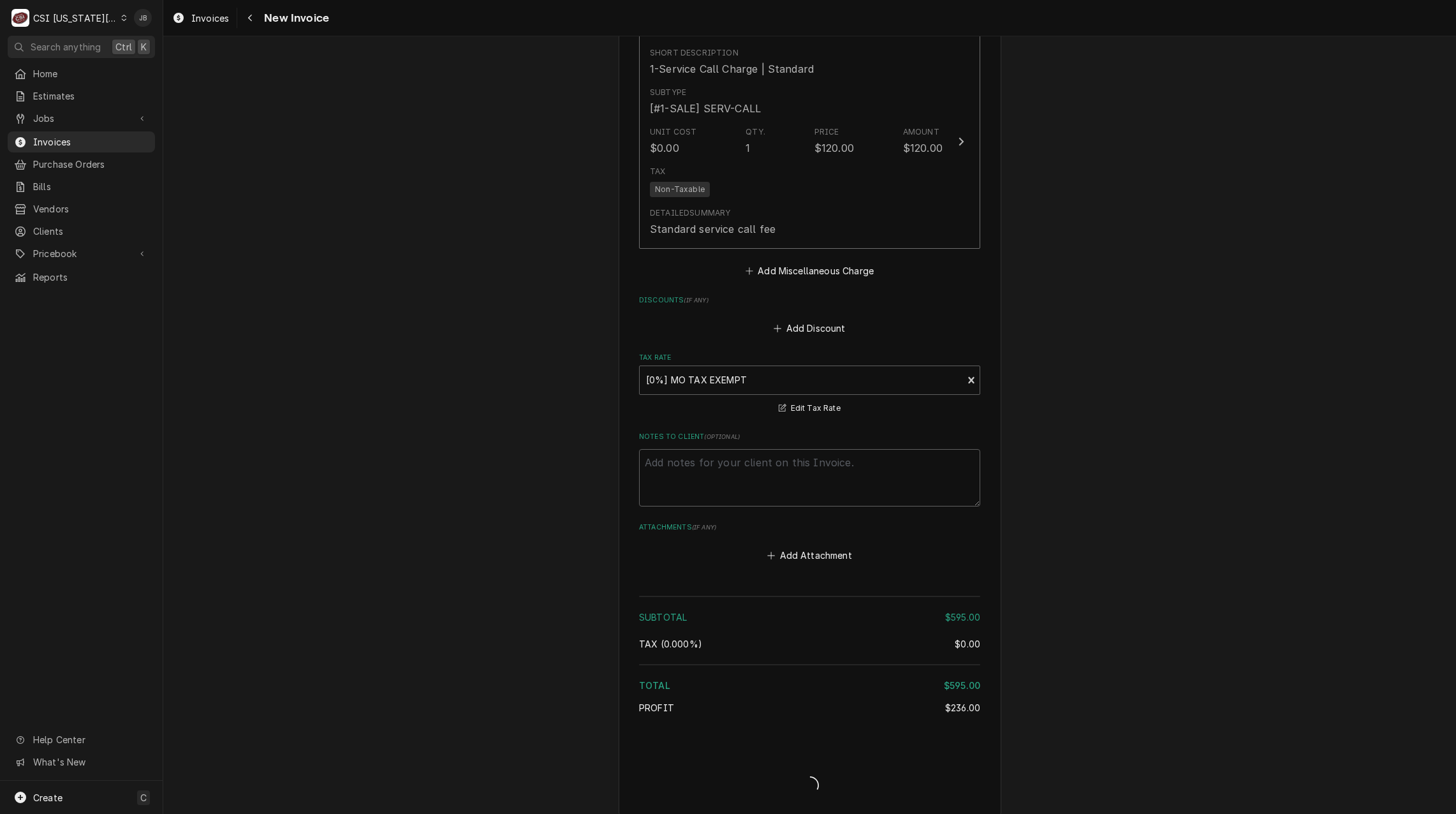
type textarea "x"
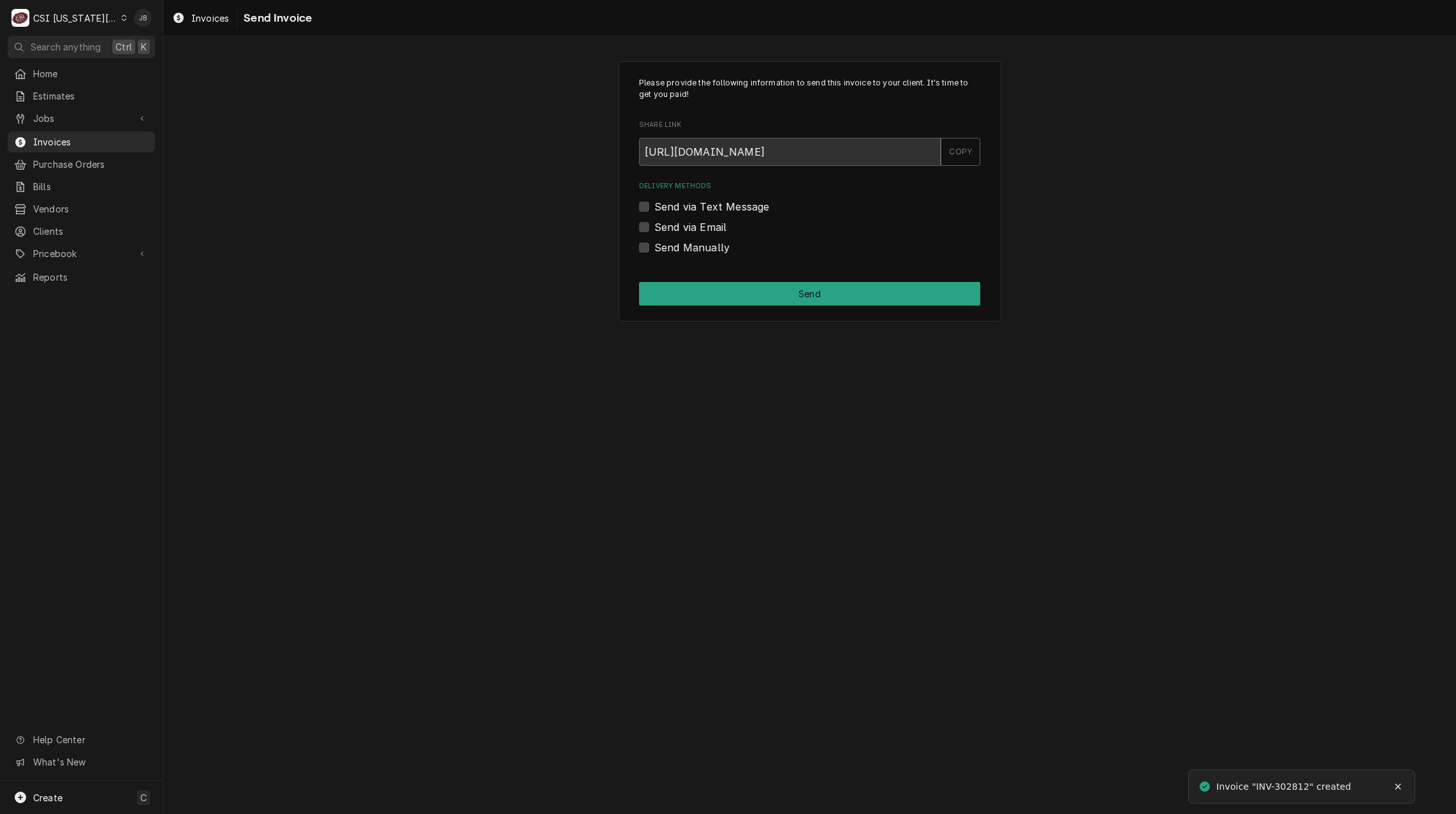
drag, startPoint x: 695, startPoint y: 220, endPoint x: 702, endPoint y: 224, distance: 8.1
click at [695, 220] on label "Send via Email" at bounding box center [691, 227] width 72 height 15
click at [695, 220] on input "Send via Email" at bounding box center [825, 233] width 341 height 28
checkbox input "true"
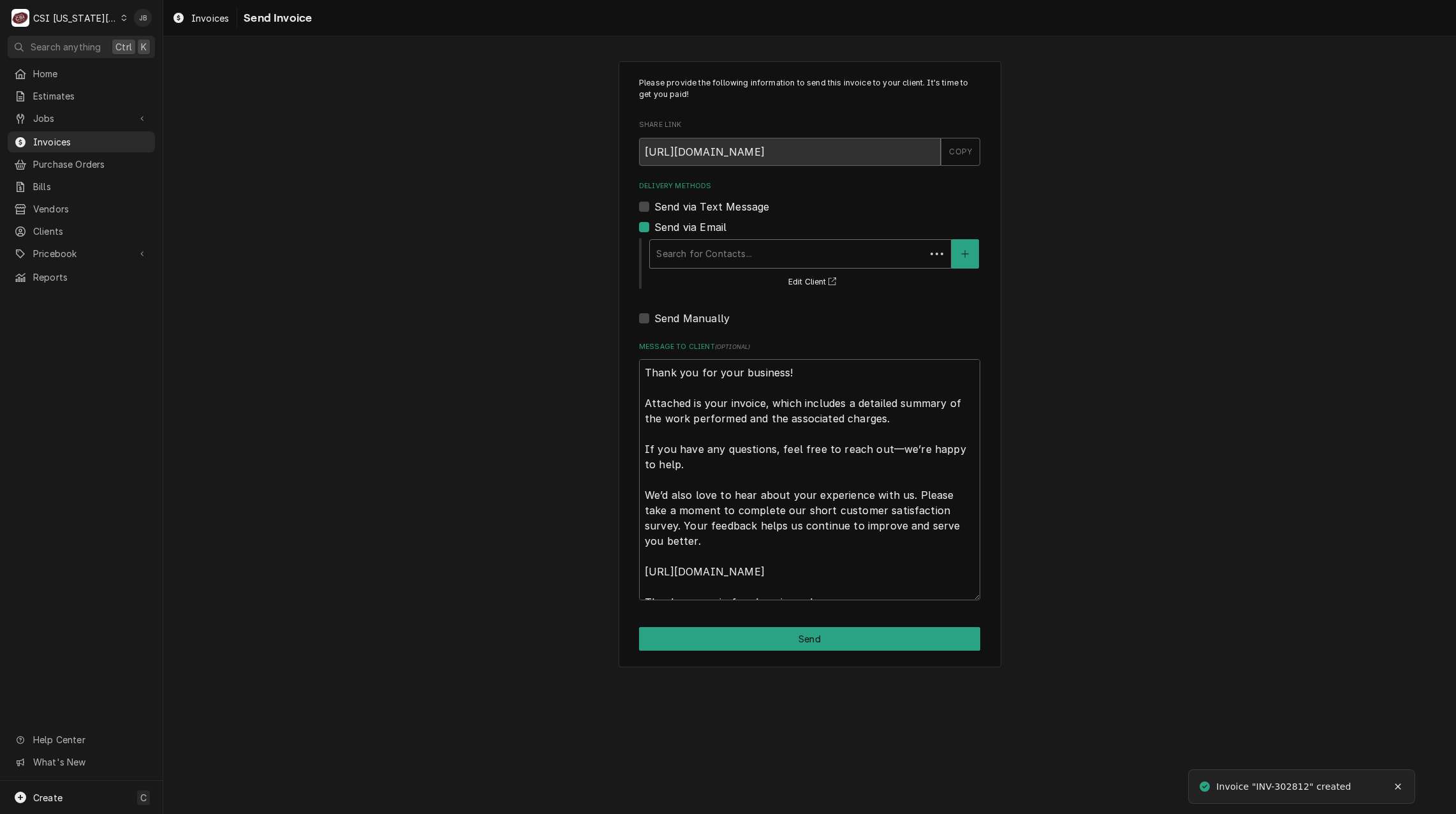
click at [708, 259] on div "Delivery Methods" at bounding box center [787, 254] width 263 height 23
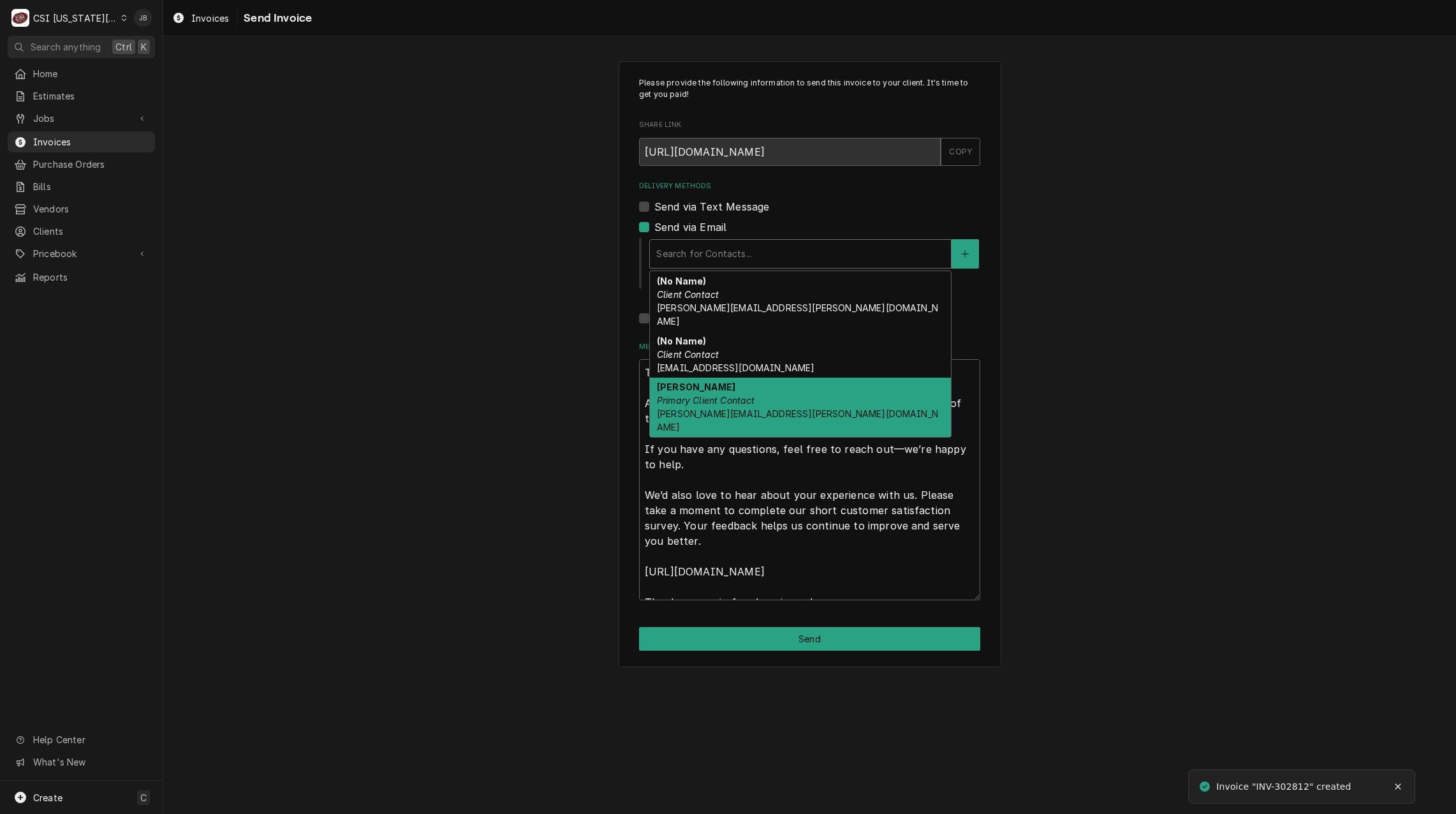
click at [728, 408] on span "nicole.holloway@raypec.org" at bounding box center [797, 420] width 281 height 25
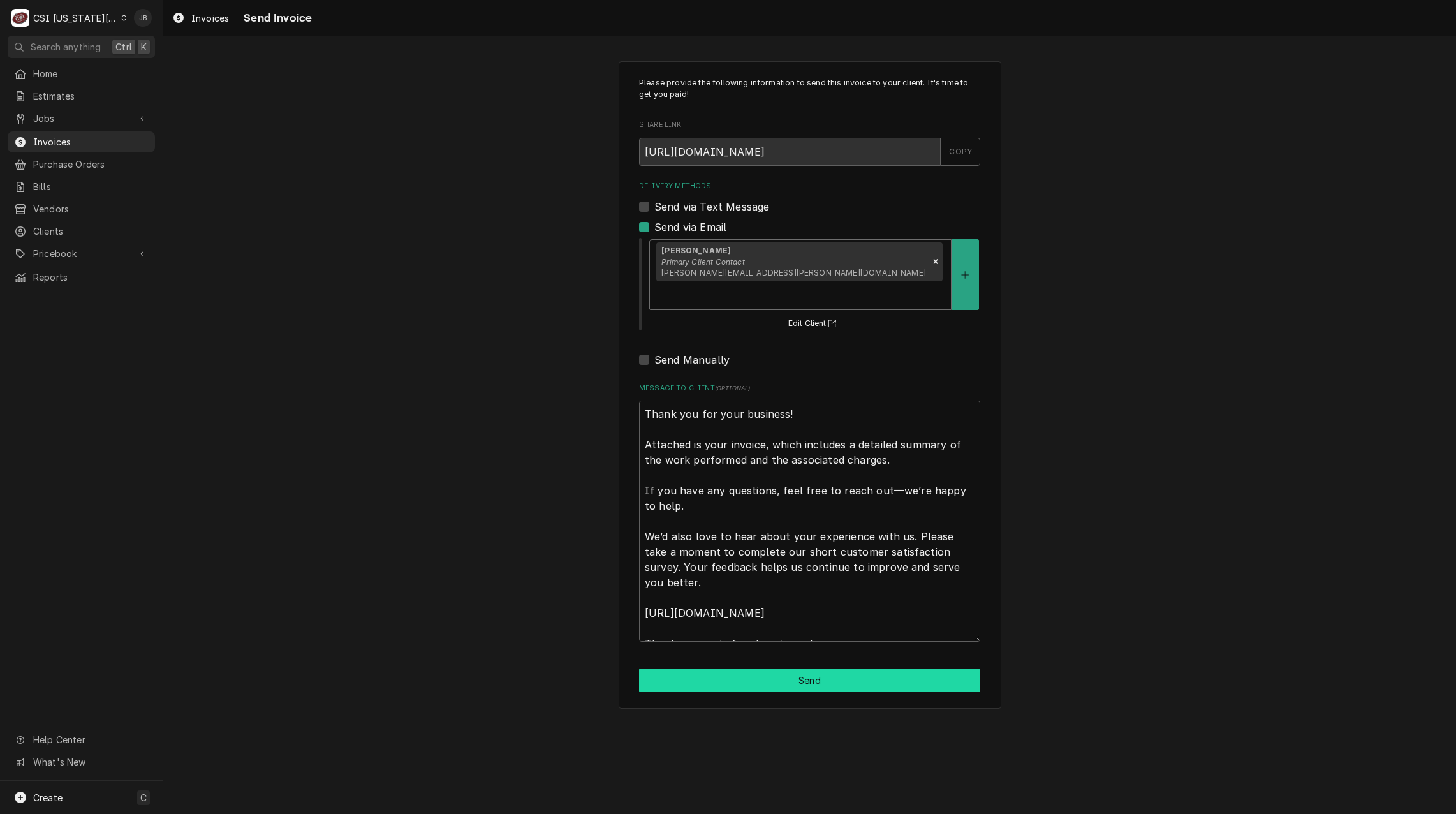
click at [756, 669] on button "Send" at bounding box center [809, 681] width 341 height 24
type textarea "x"
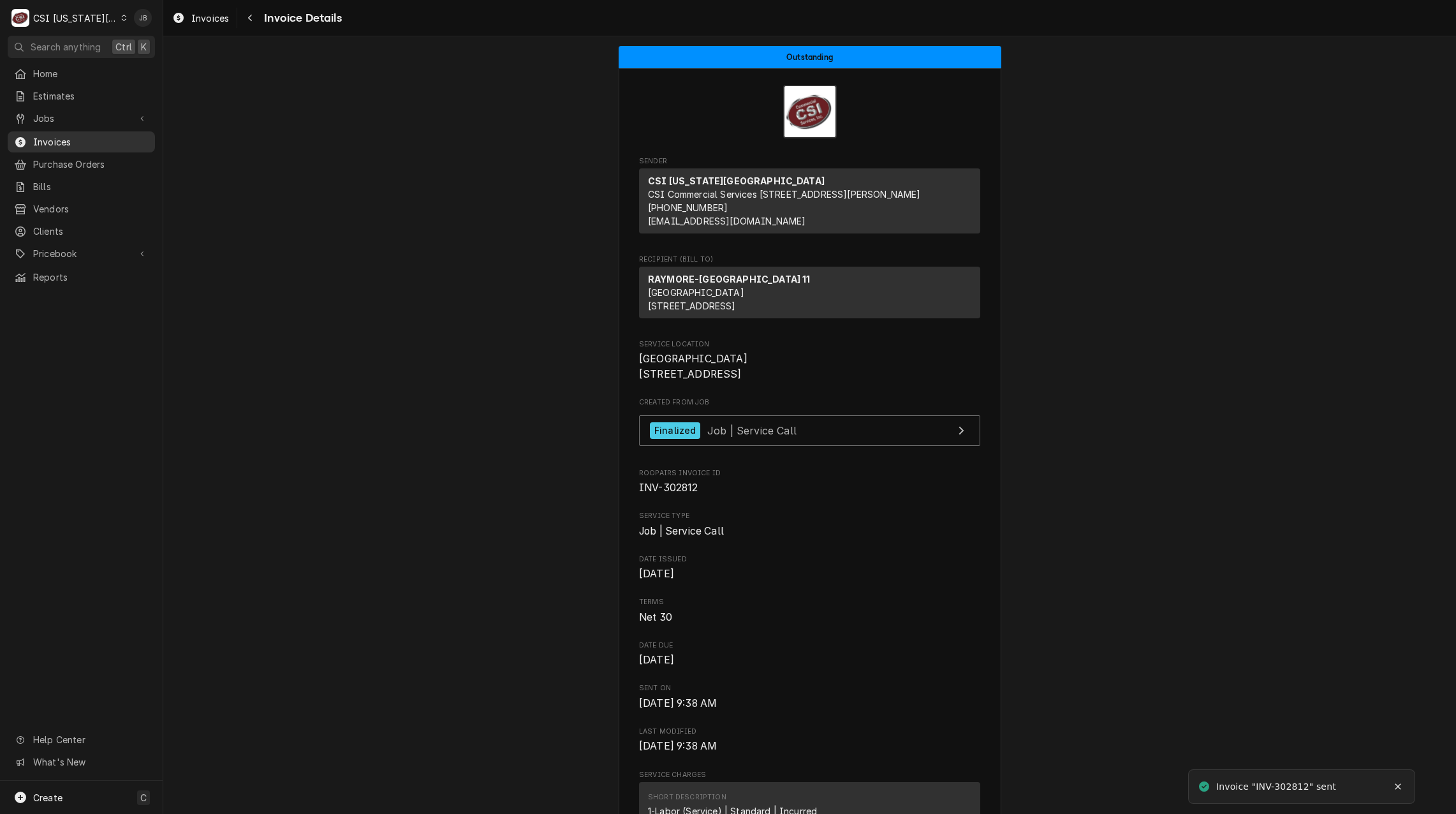
click at [99, 139] on span "Invoices" at bounding box center [91, 142] width 115 height 13
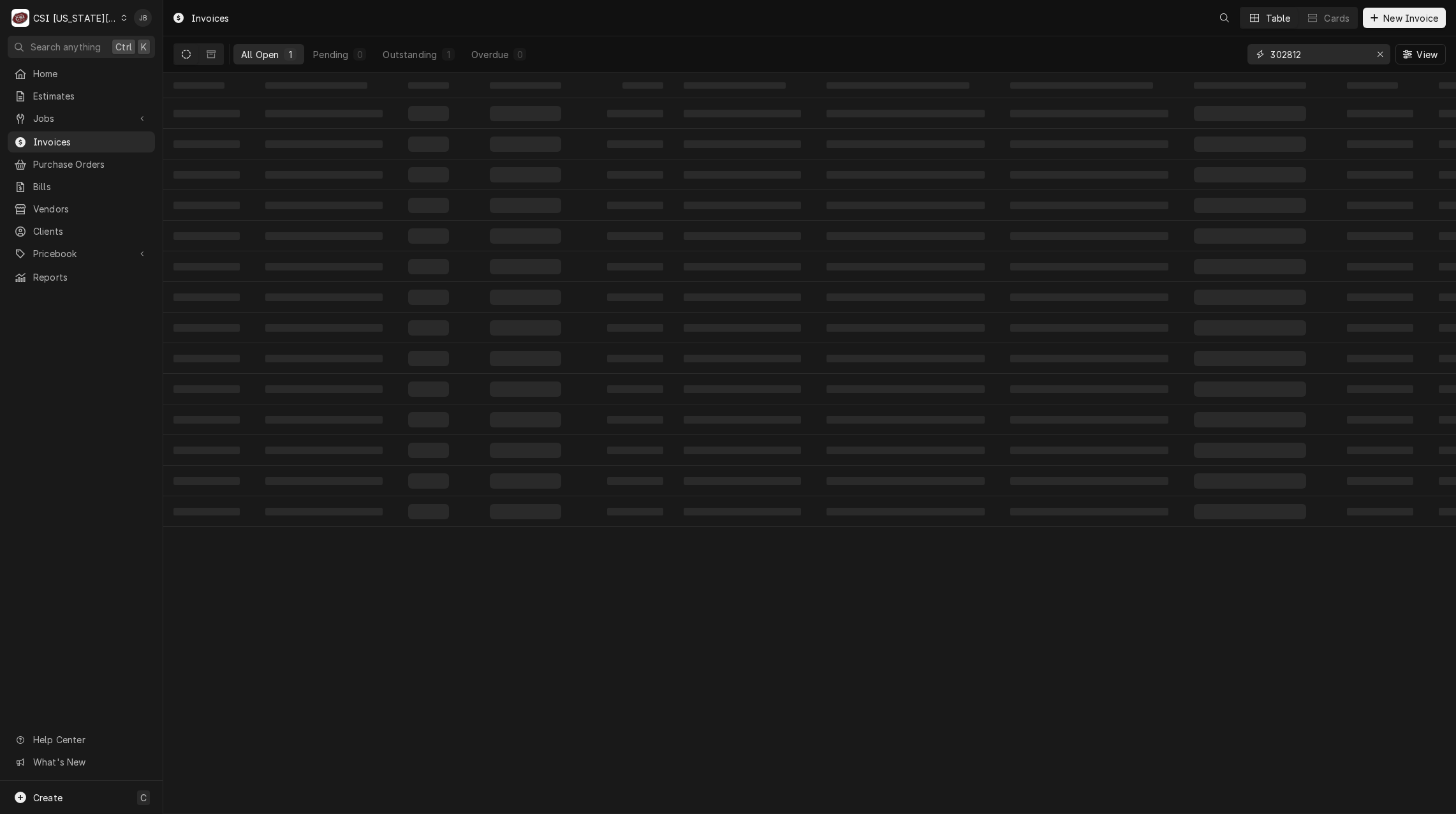
click at [1319, 47] on input "302812" at bounding box center [1318, 54] width 95 height 21
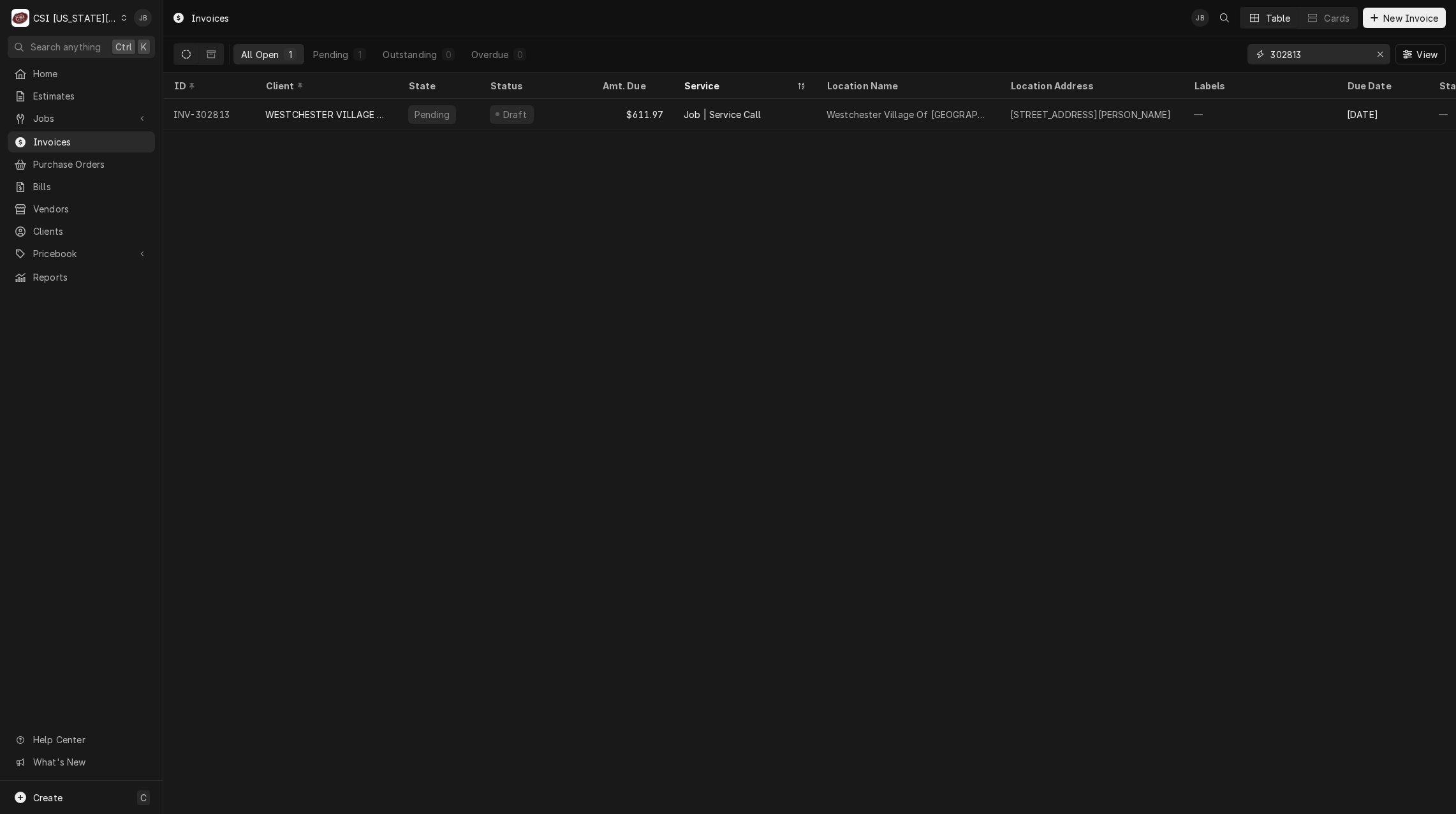
type input "302813"
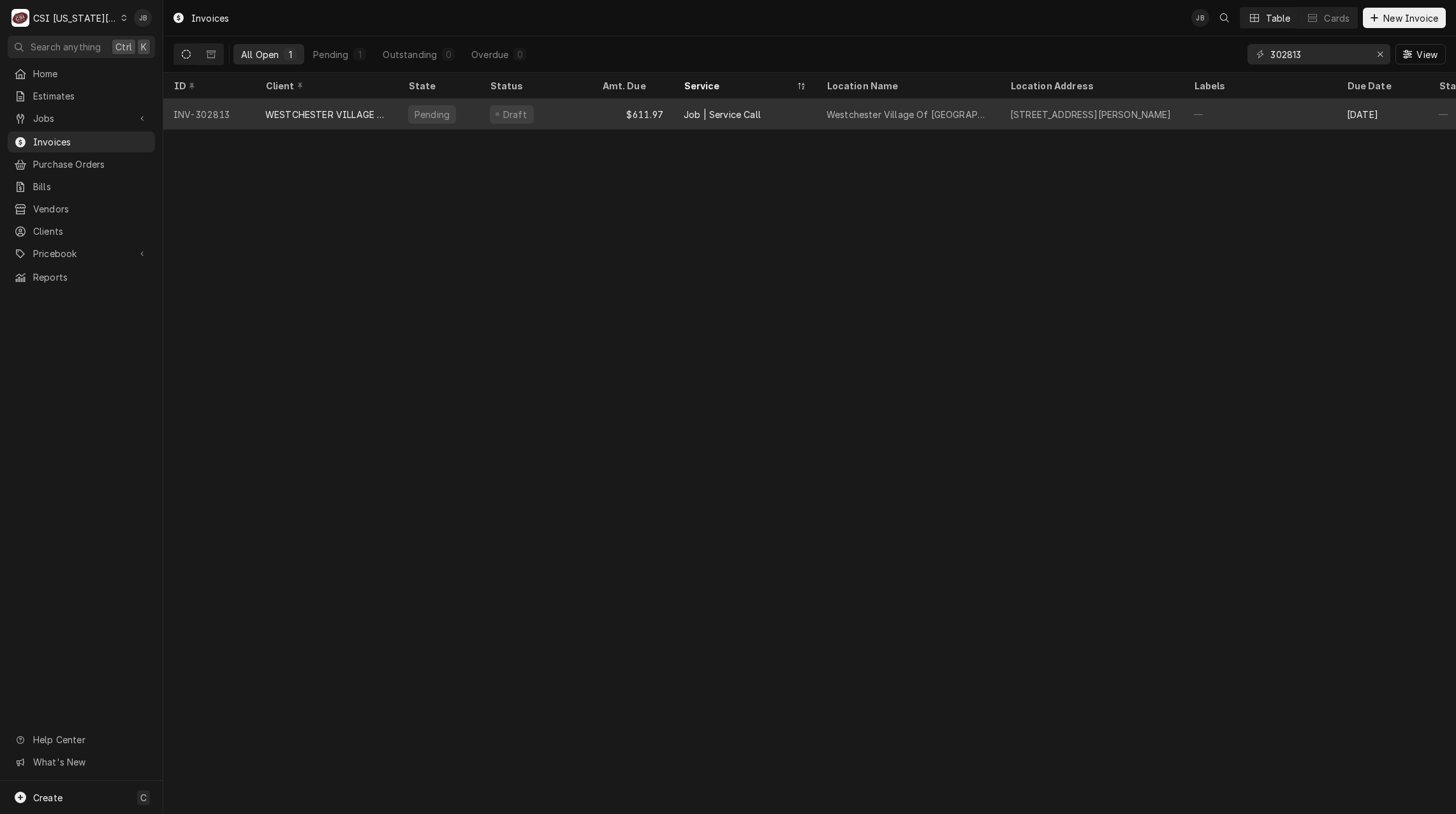
click at [685, 118] on div "Job | Service Call" at bounding box center [722, 115] width 77 height 13
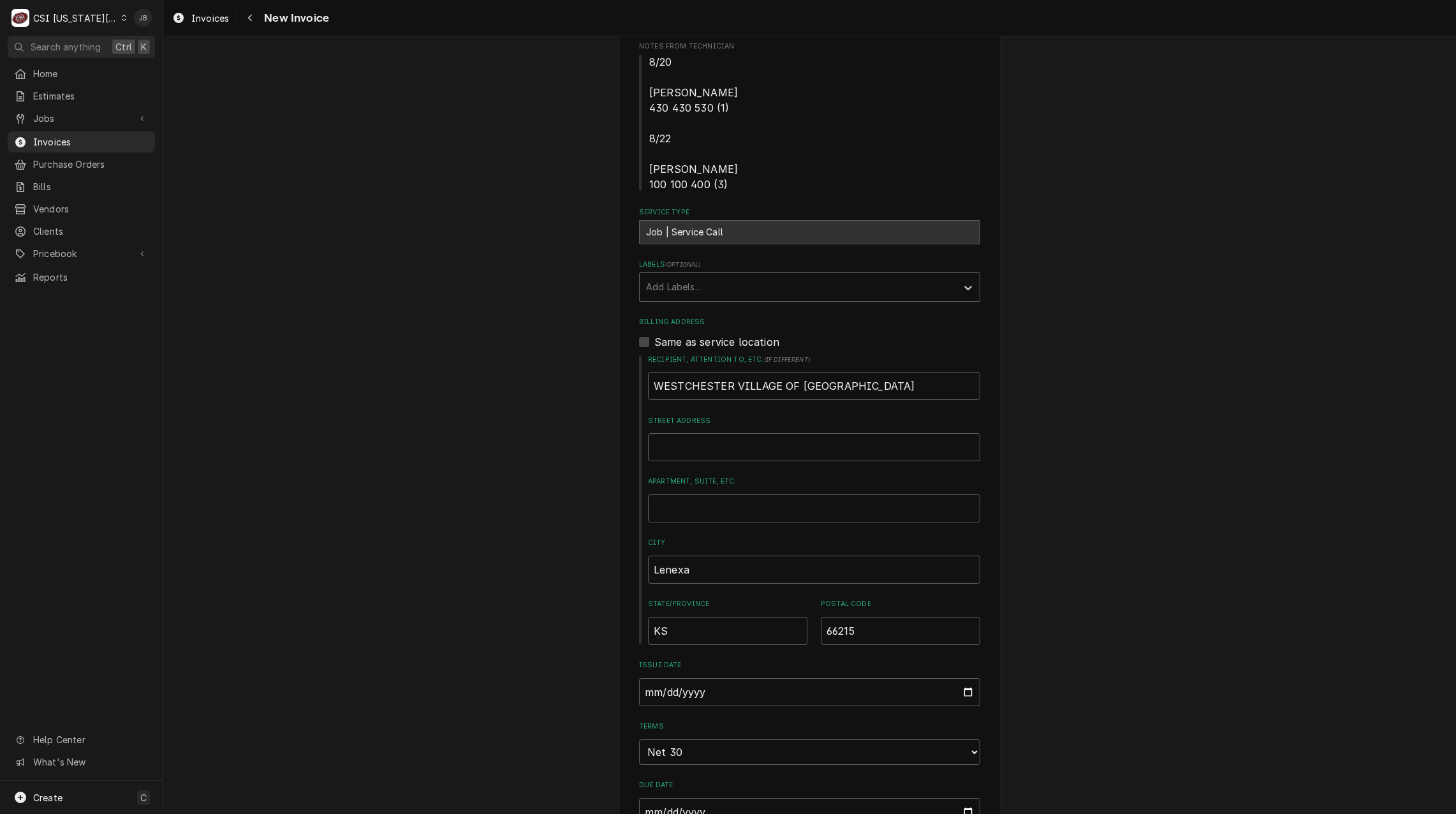
scroll to position [766, 0]
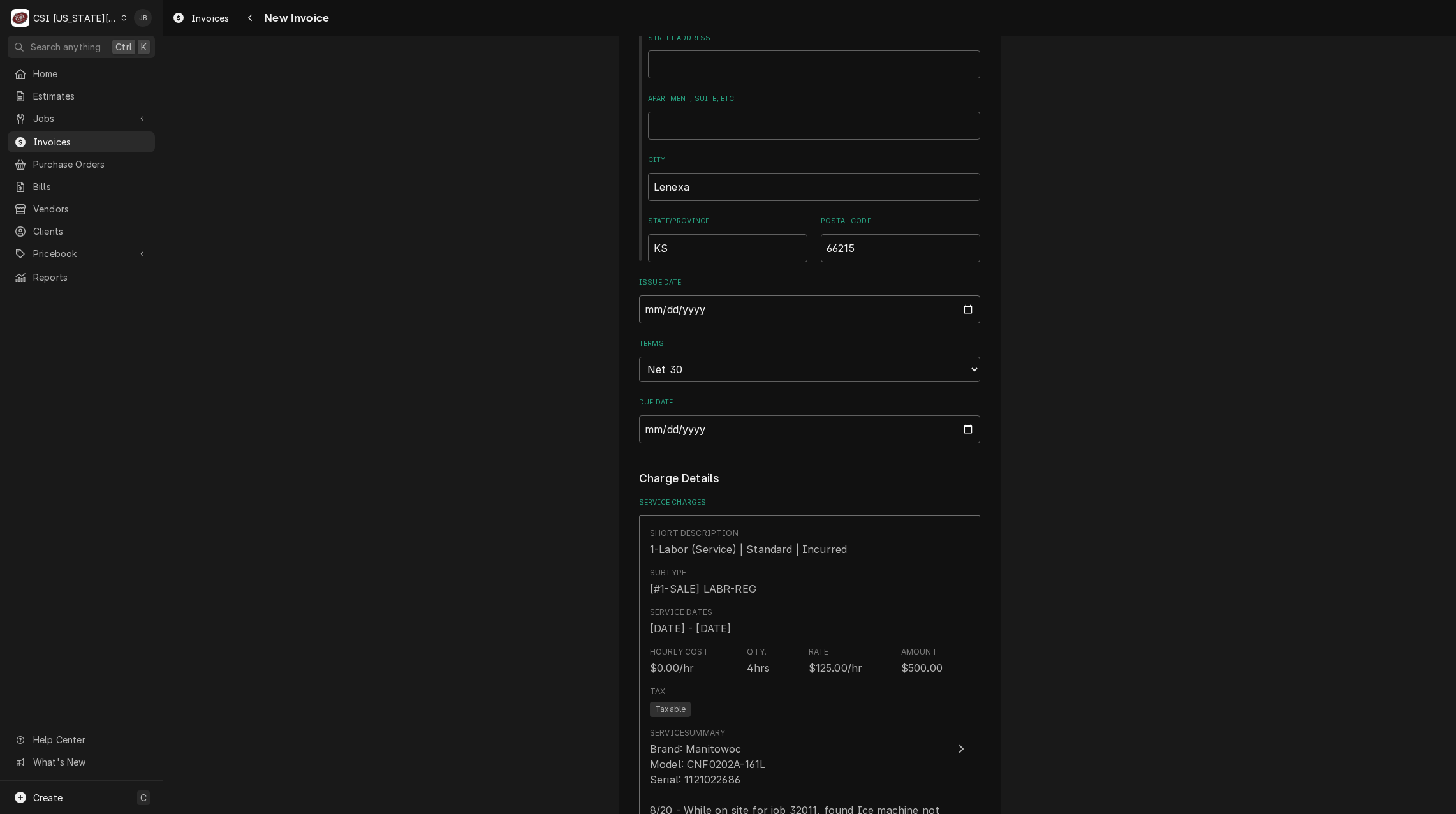
click at [963, 315] on input "2025-08-25" at bounding box center [809, 310] width 341 height 28
type input "2025-08-31"
click at [537, 443] on div "Please provide the following information to create your invoice: Client Details…" at bounding box center [809, 720] width 1293 height 2872
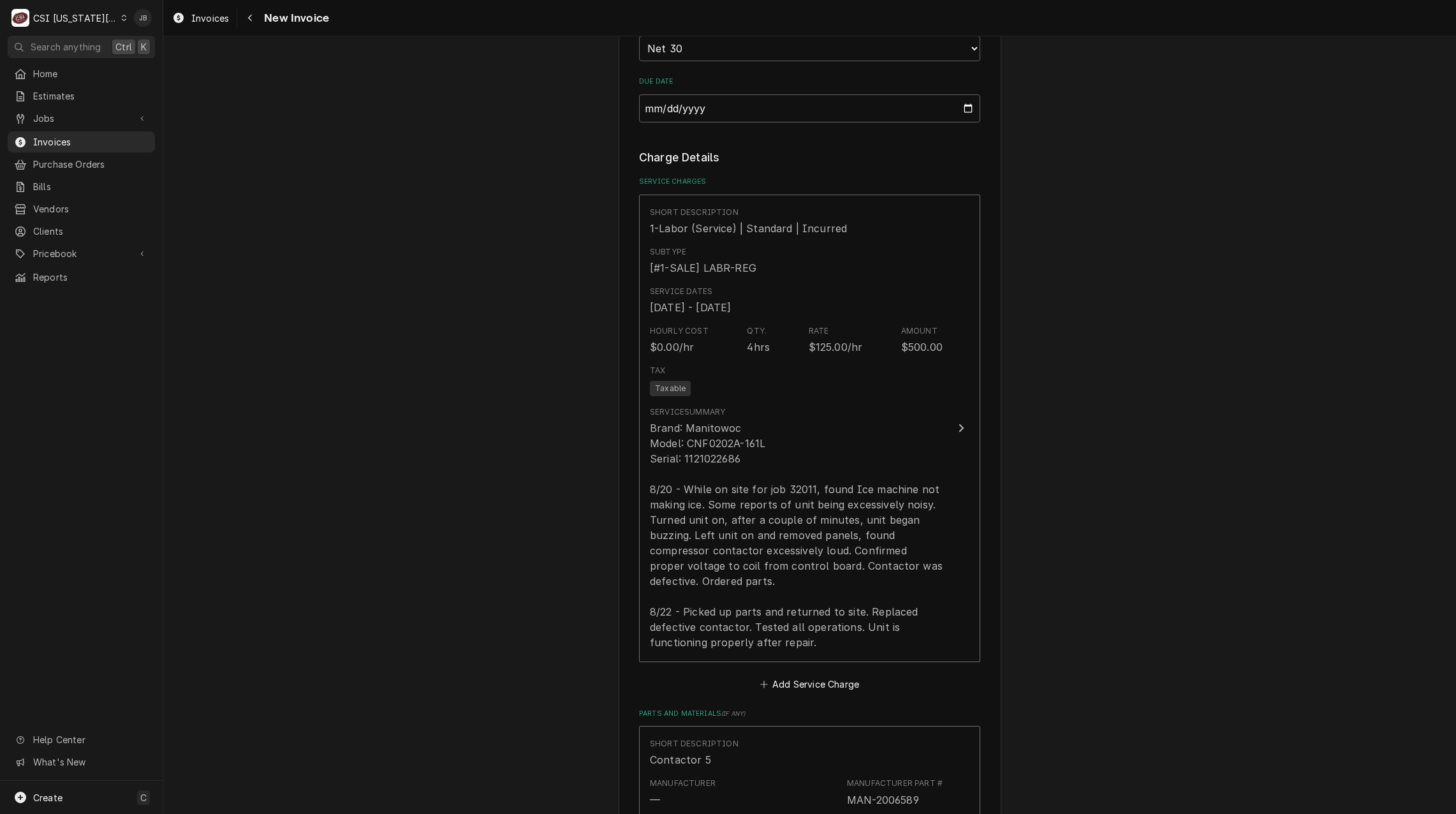
scroll to position [1212, 0]
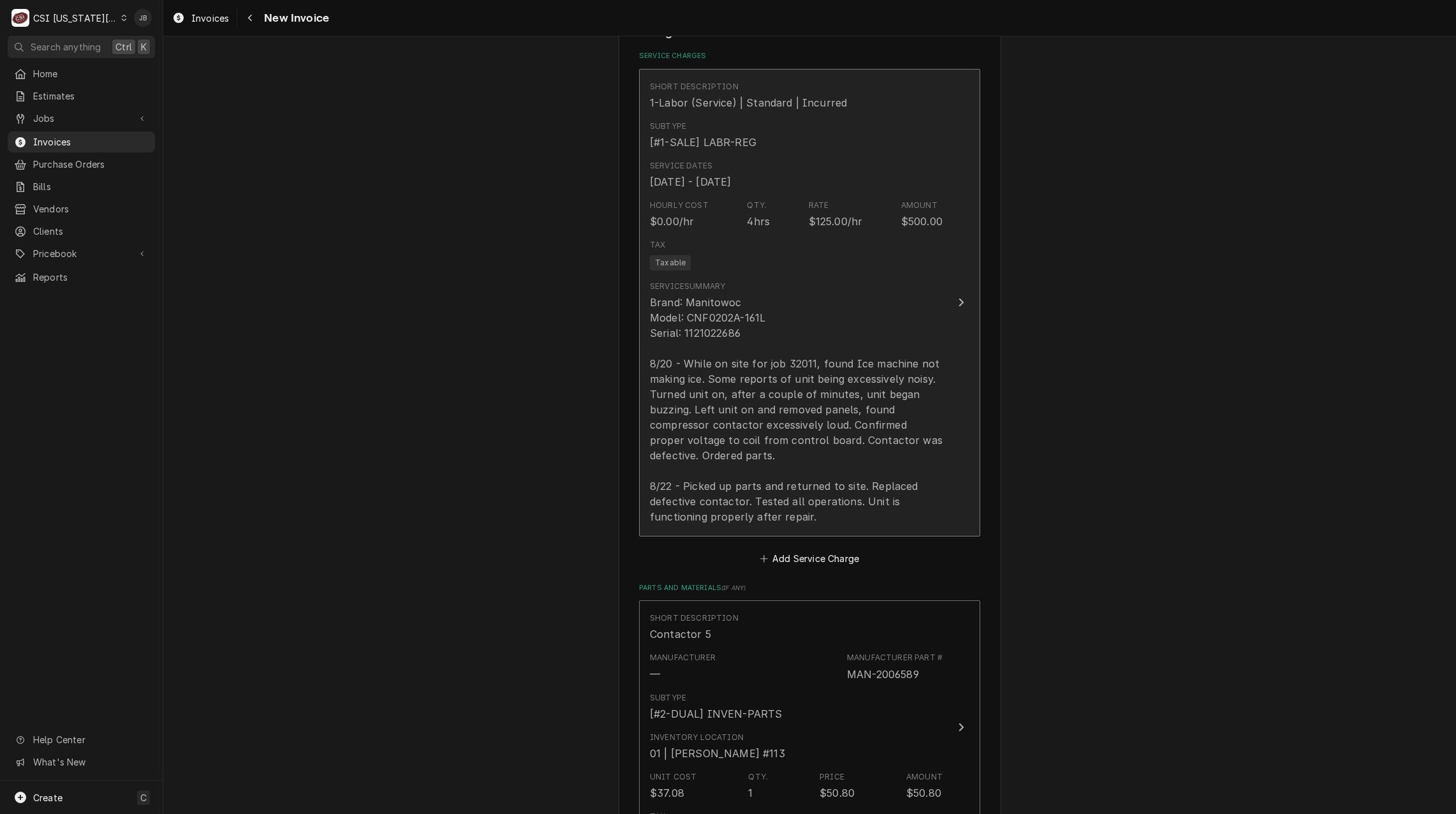
click at [763, 422] on div "Brand: Manitowoc Model: CNF0202A-161L Serial: 1121022686 8/20 - While on site f…" at bounding box center [797, 410] width 293 height 230
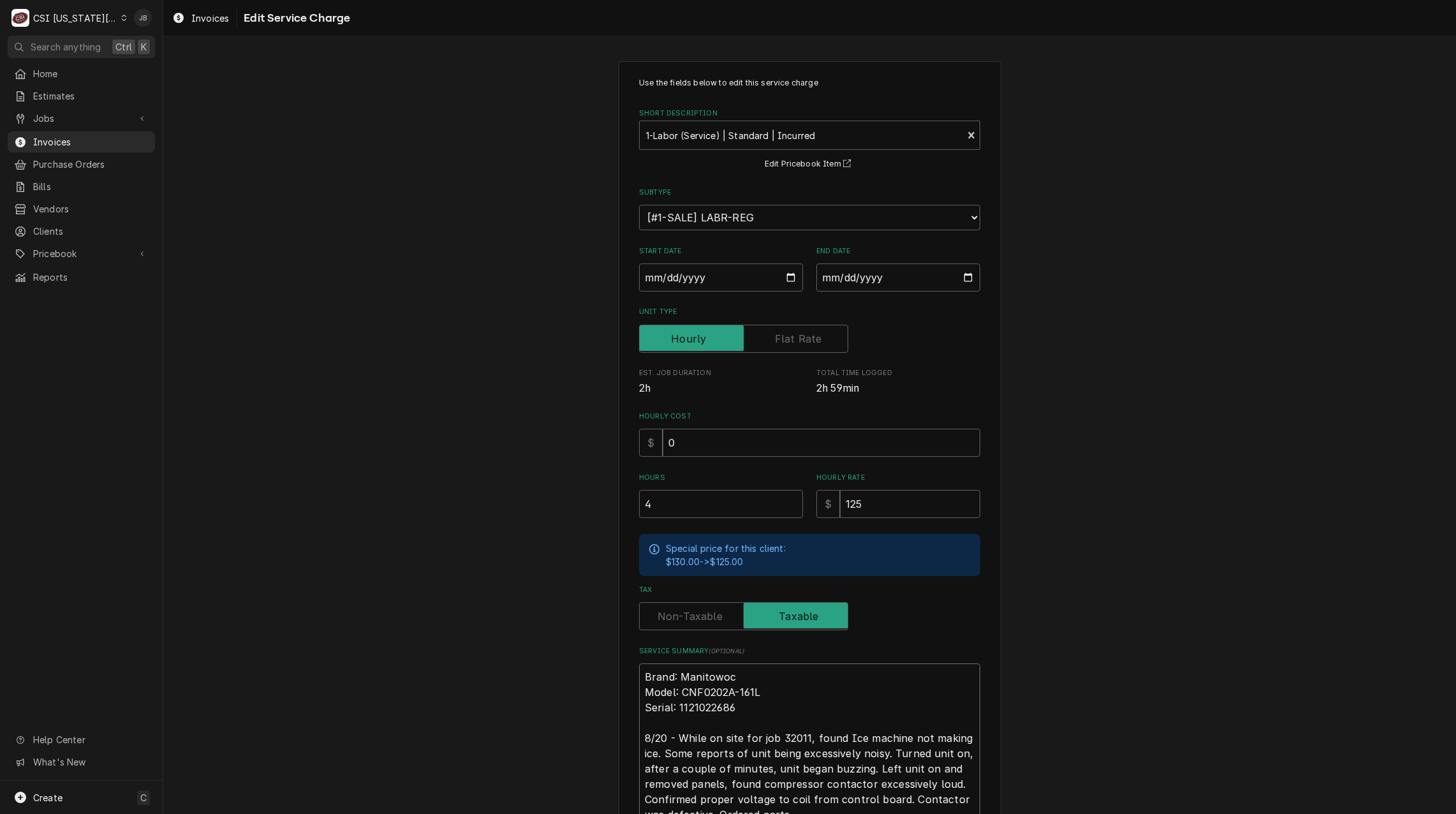
drag, startPoint x: 804, startPoint y: 738, endPoint x: 718, endPoint y: 749, distance: 86.7
click at [754, 730] on textarea "Brand: Manitowoc Model: CNF0202A-161L Serial: 1121022686 8/20 - While on site f…" at bounding box center [809, 776] width 341 height 226
type textarea "x"
type textarea "Brand: Manitowoc Model: CNF0202A-161L Serial: 1121022686 8/20 - While on site f…"
type textarea "x"
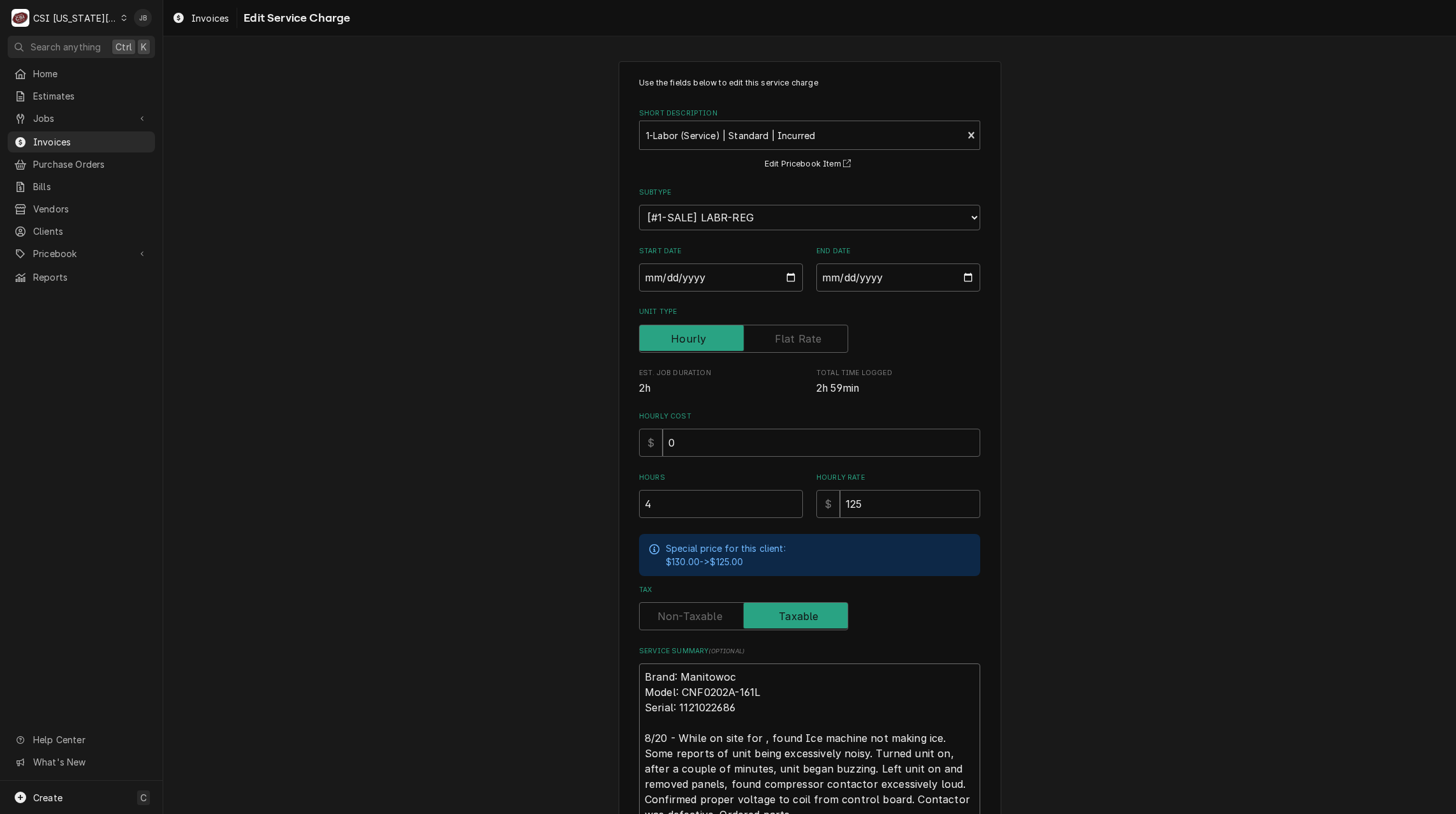
type textarea "Brand: Manitowoc Model: CNF0202A-161L Serial: 1121022686 8/20 - While on site f…"
type textarea "x"
type textarea "Brand: Manitowoc Model: CNF0202A-161L Serial: 1121022686 8/20 - While on site f…"
type textarea "x"
type textarea "Brand: Manitowoc Model: CNF0202A-161L Serial: 1121022686 8/20 - While on site f…"
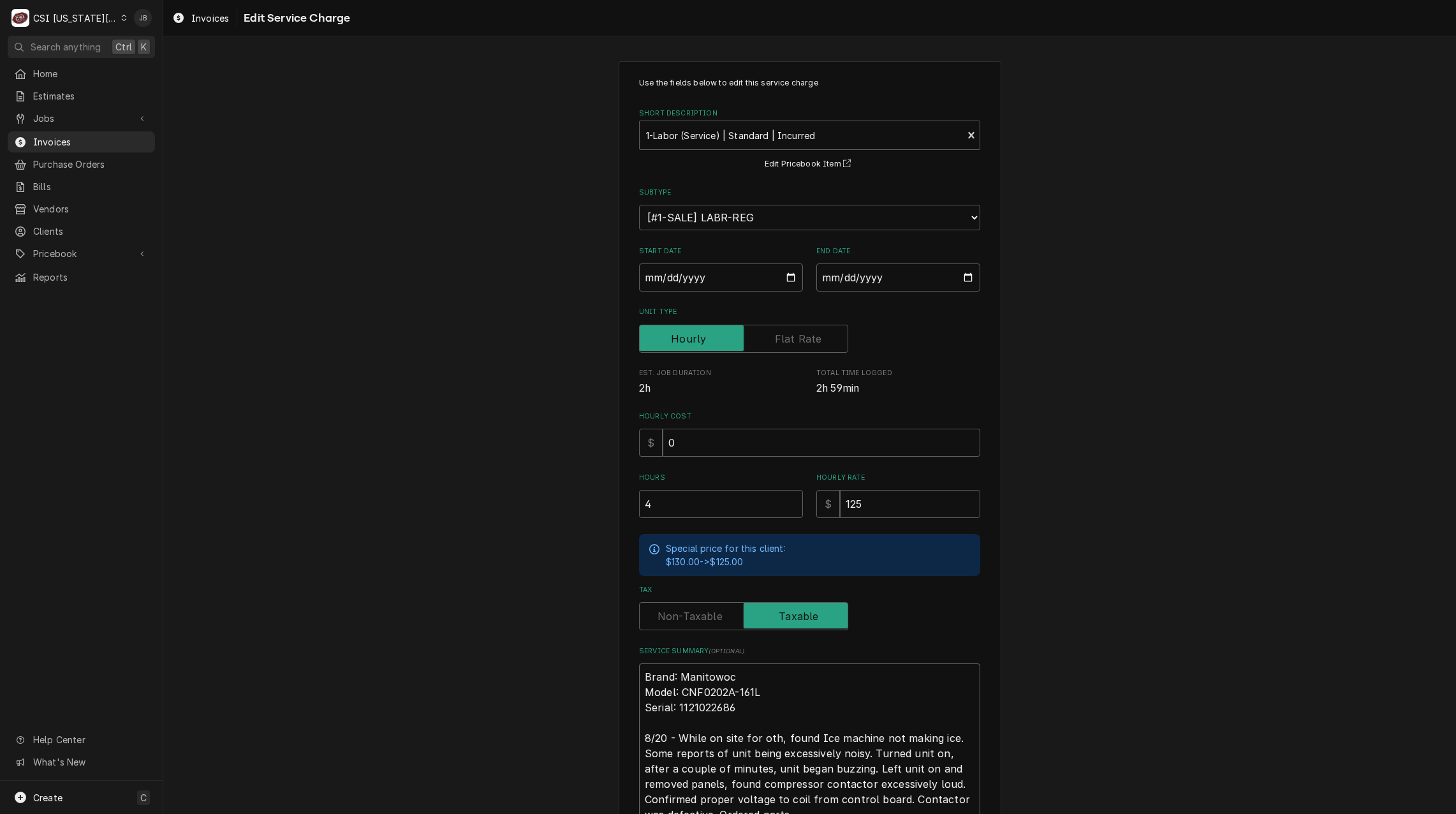
type textarea "x"
type textarea "Brand: Manitowoc Model: CNF0202A-161L Serial: 1121022686 8/20 - While on site f…"
type textarea "x"
type textarea "Brand: Manitowoc Model: CNF0202A-161L Serial: 1121022686 8/20 - While on site f…"
type textarea "x"
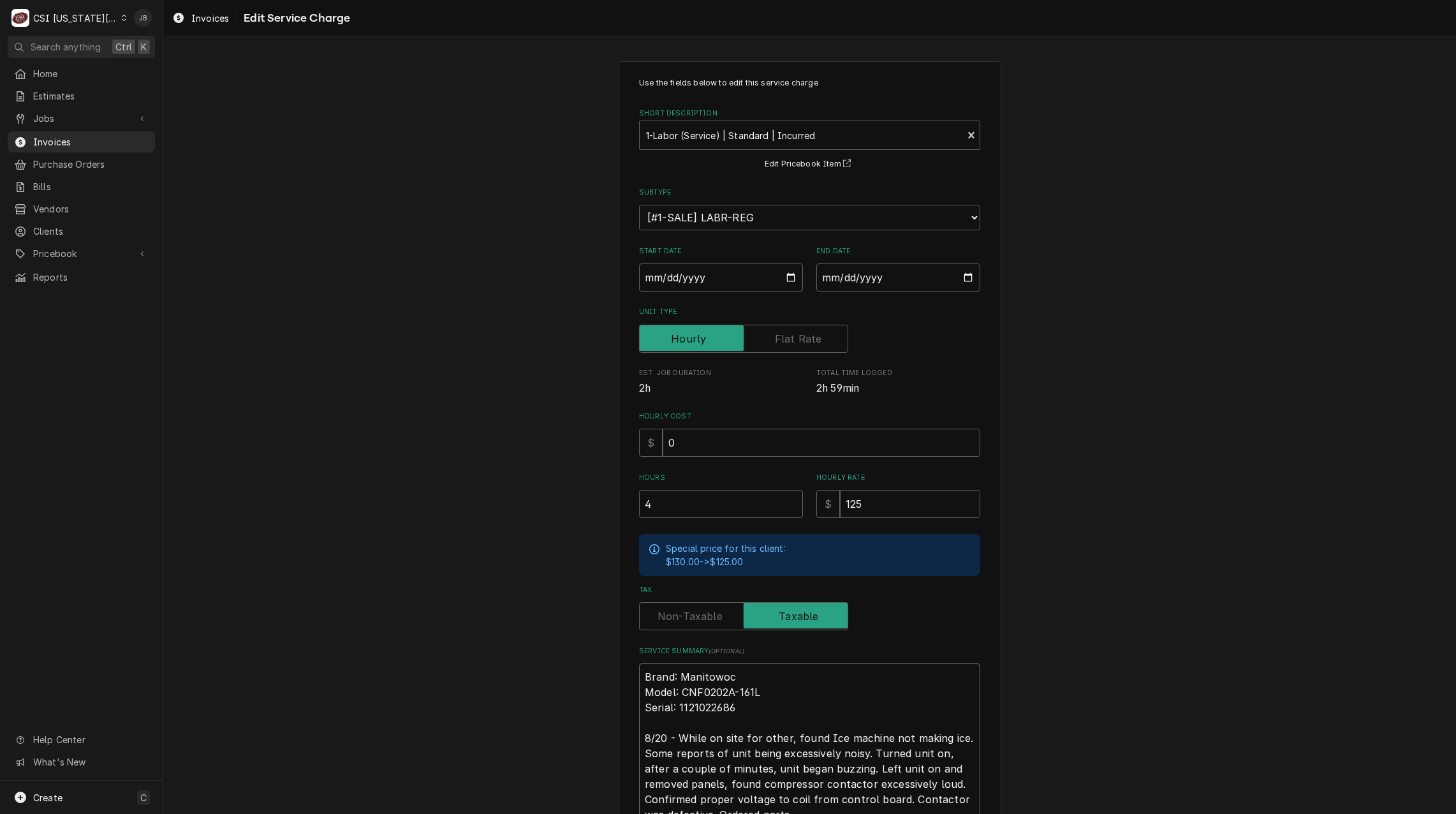
type textarea "Brand: Manitowoc Model: CNF0202A-161L Serial: 1121022686 8/20 - While on site f…"
type textarea "x"
type textarea "Brand: Manitowoc Model: CNF0202A-161L Serial: 1121022686 8/20 - While on site f…"
type textarea "x"
type textarea "Brand: Manitowoc Model: CNF0202A-161L Serial: 1121022686 8/20 - While on site f…"
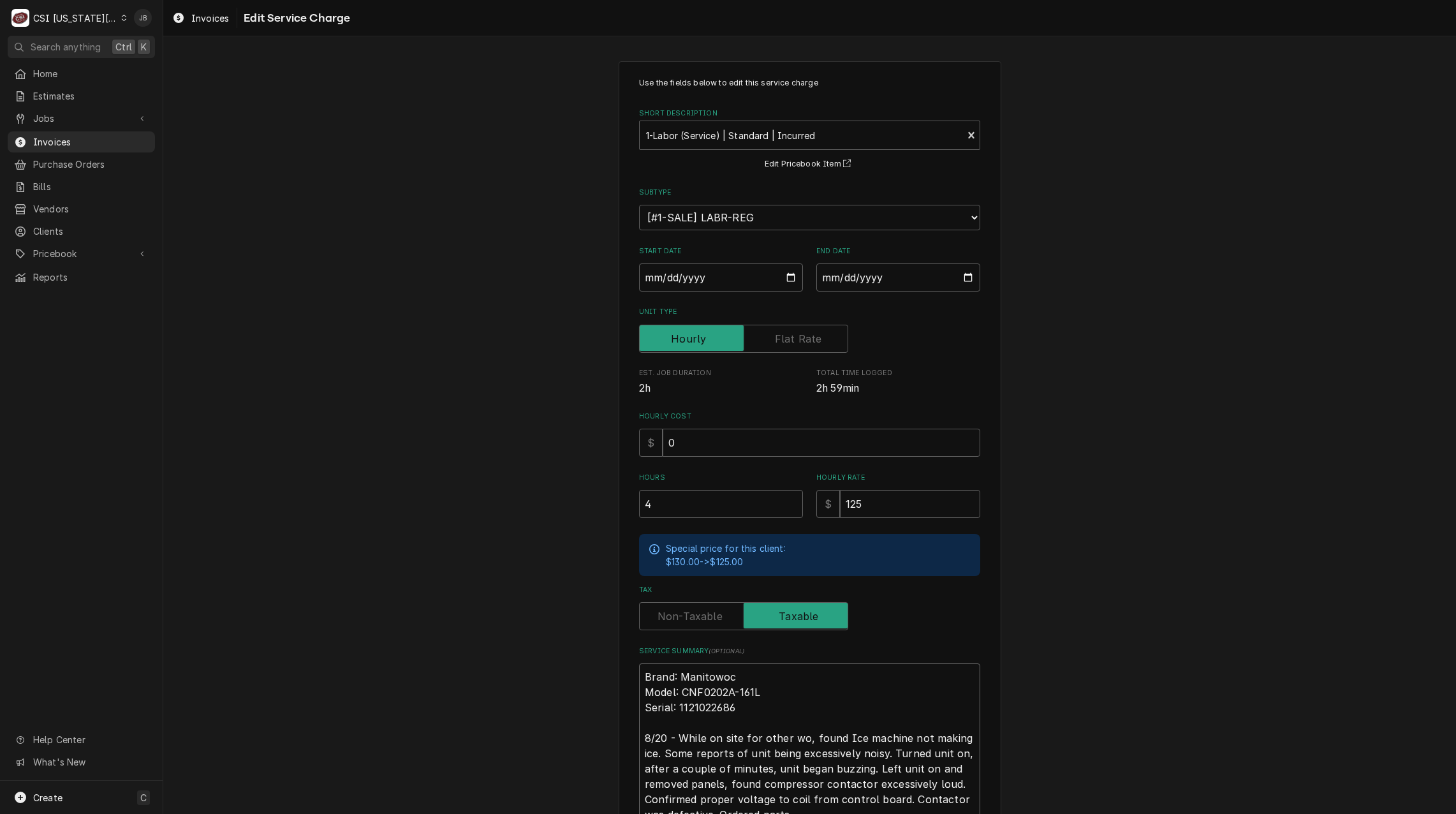
type textarea "x"
type textarea "Brand: Manitowoc Model: CNF0202A-161L Serial: 1121022686 8/20 - While on site f…"
type textarea "x"
type textarea "Brand: Manitowoc Model: CNF0202A-161L Serial: 1121022686 8/20 - While on site f…"
click at [454, 646] on div "Use the fields below to edit this service charge Short Description 1-Labor (Ser…" at bounding box center [809, 524] width 1293 height 950
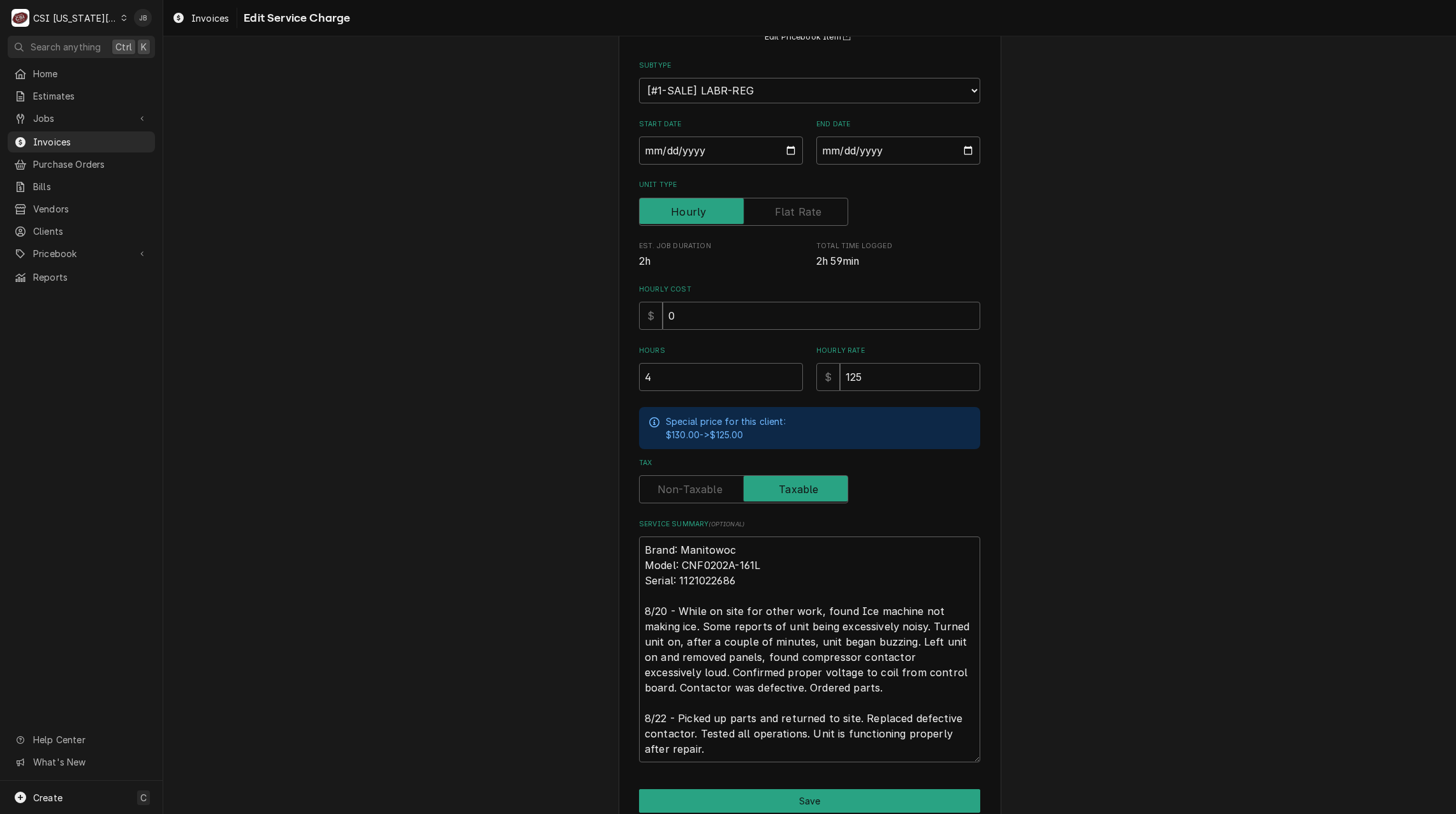
scroll to position [128, 0]
click at [769, 807] on button "Save" at bounding box center [809, 801] width 341 height 24
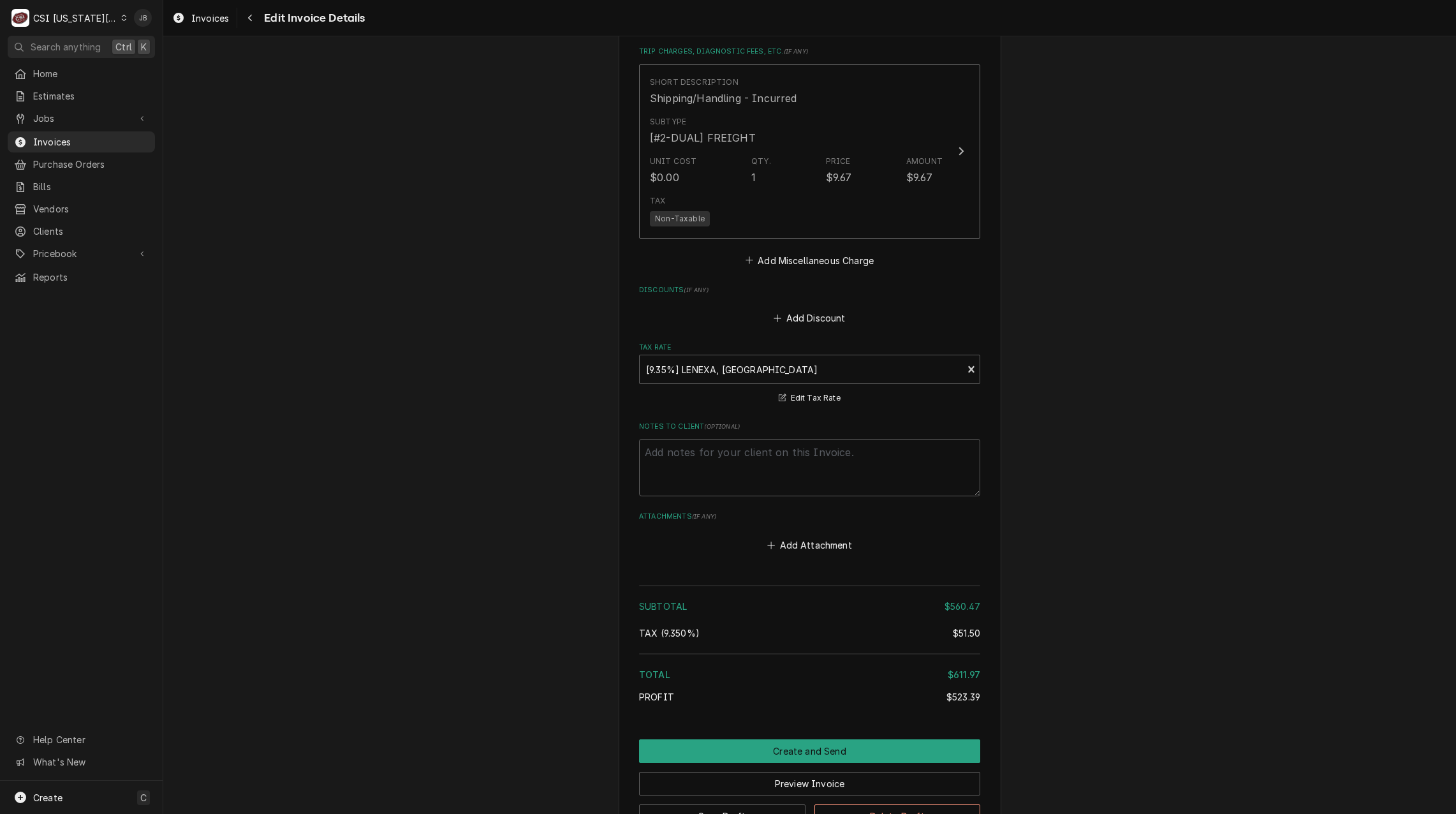
scroll to position [2168, 0]
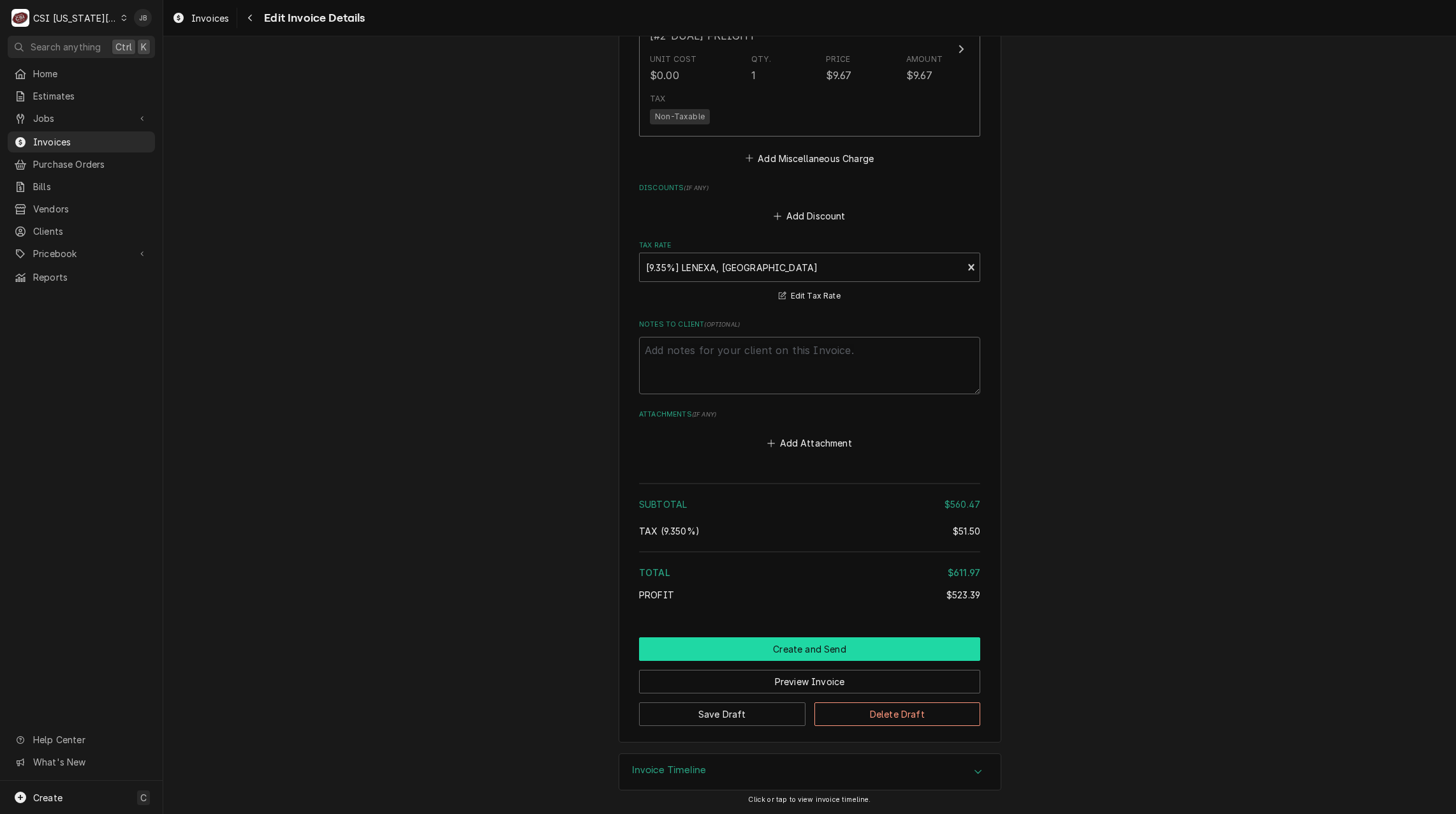
click at [722, 640] on button "Create and Send" at bounding box center [809, 650] width 341 height 24
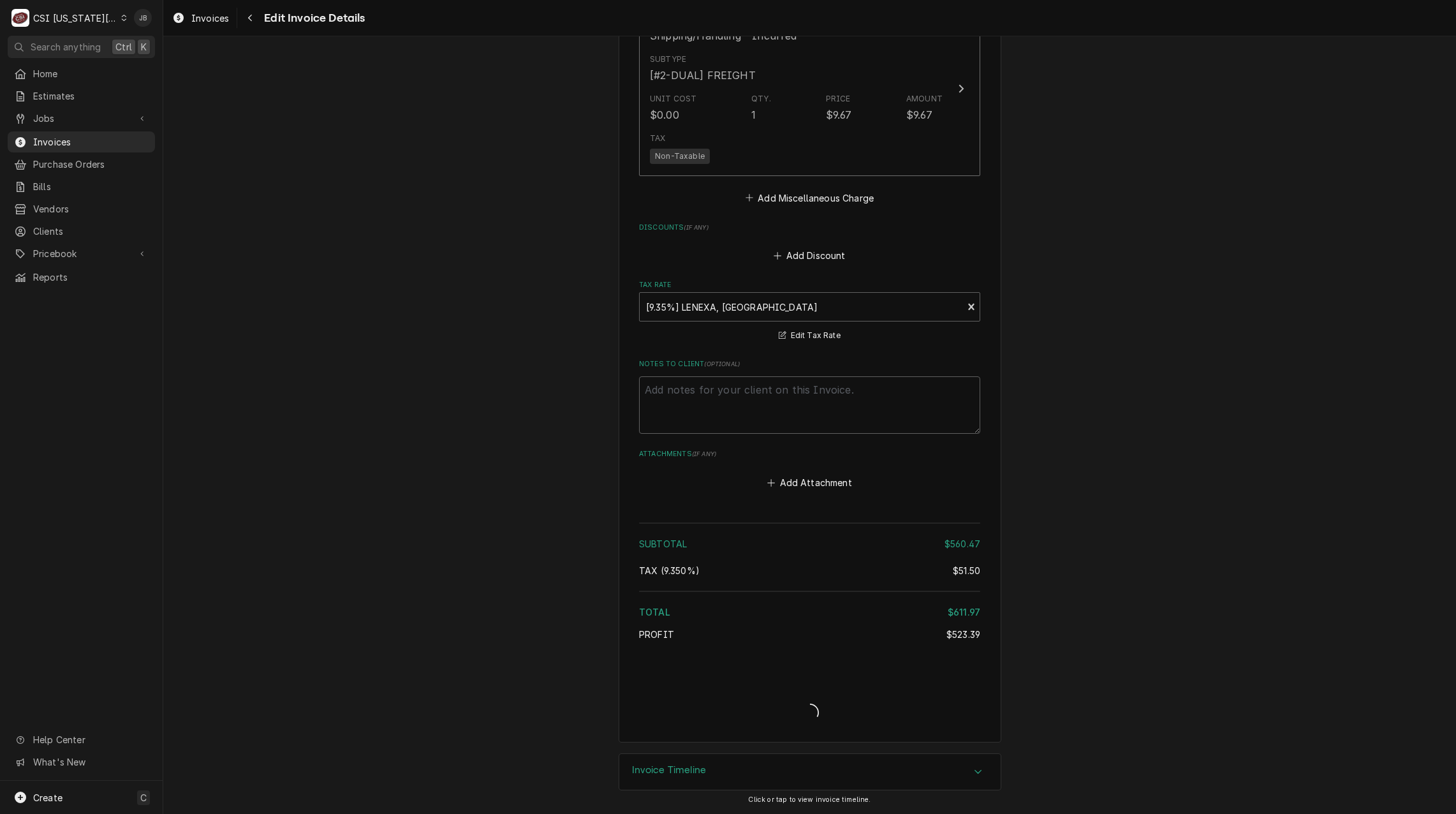
type textarea "x"
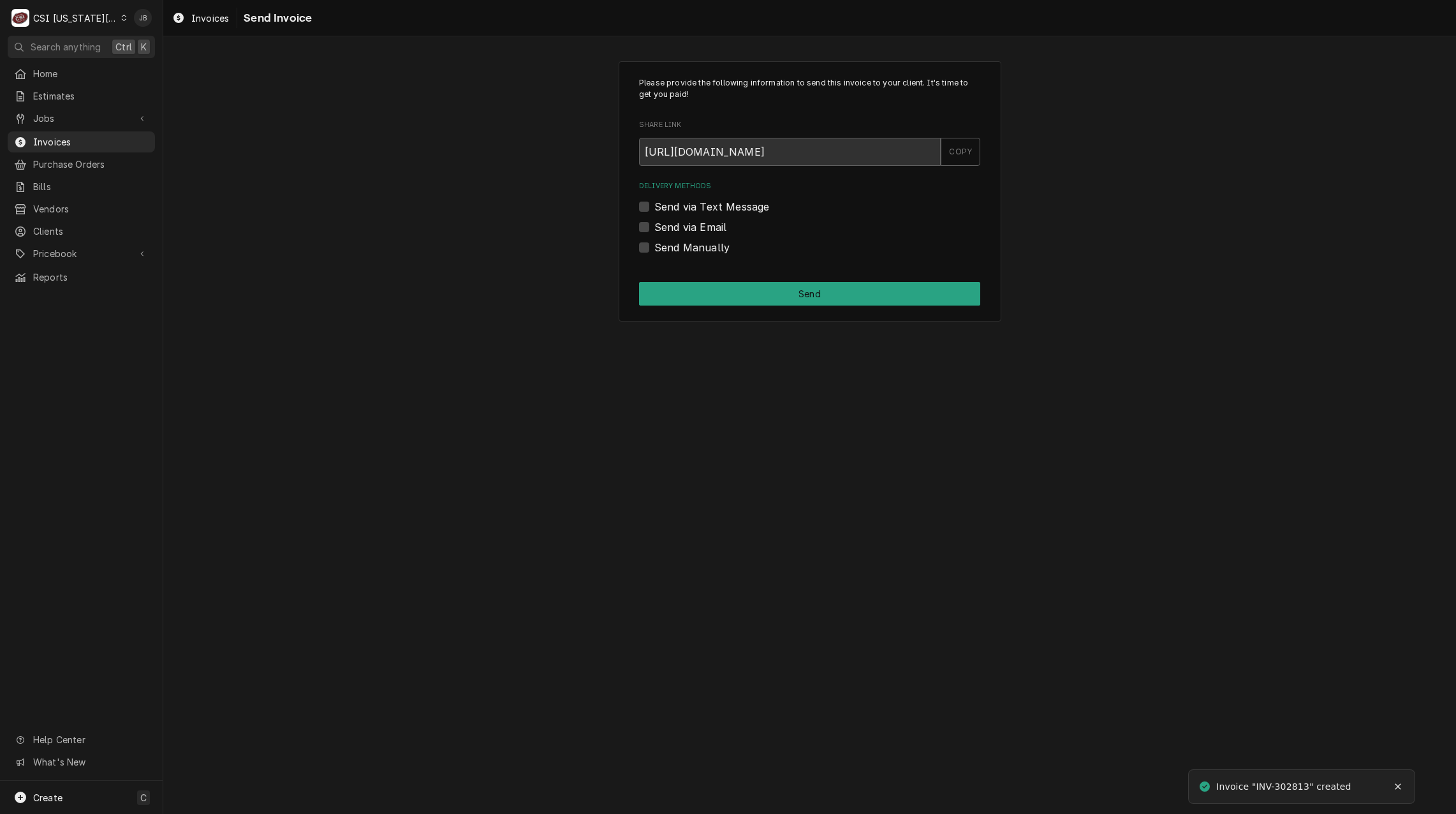
click at [671, 229] on label "Send via Email" at bounding box center [691, 227] width 72 height 15
click at [671, 229] on input "Send via Email" at bounding box center [825, 233] width 341 height 28
checkbox input "true"
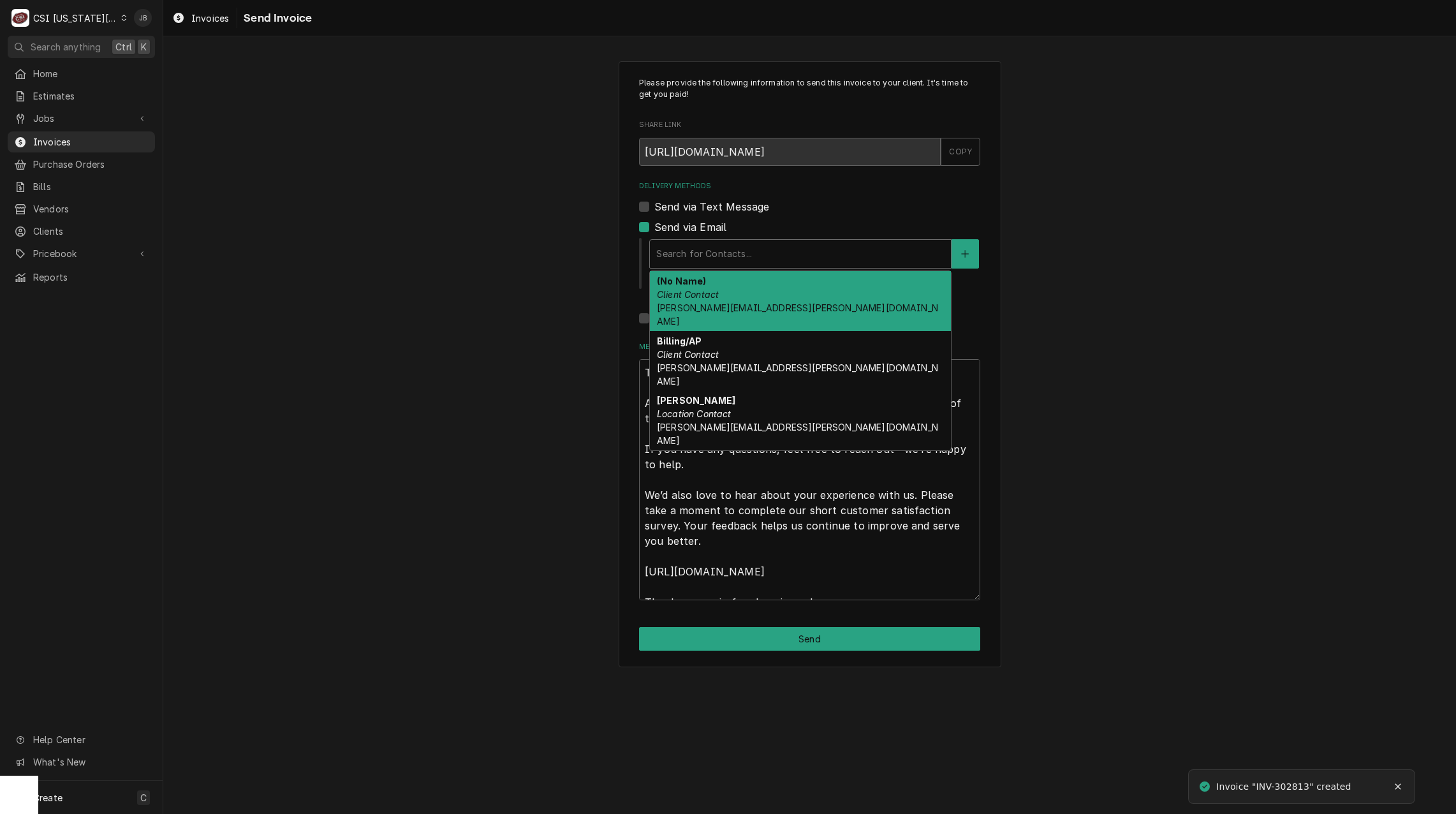
click at [679, 257] on div "Delivery Methods" at bounding box center [800, 254] width 288 height 23
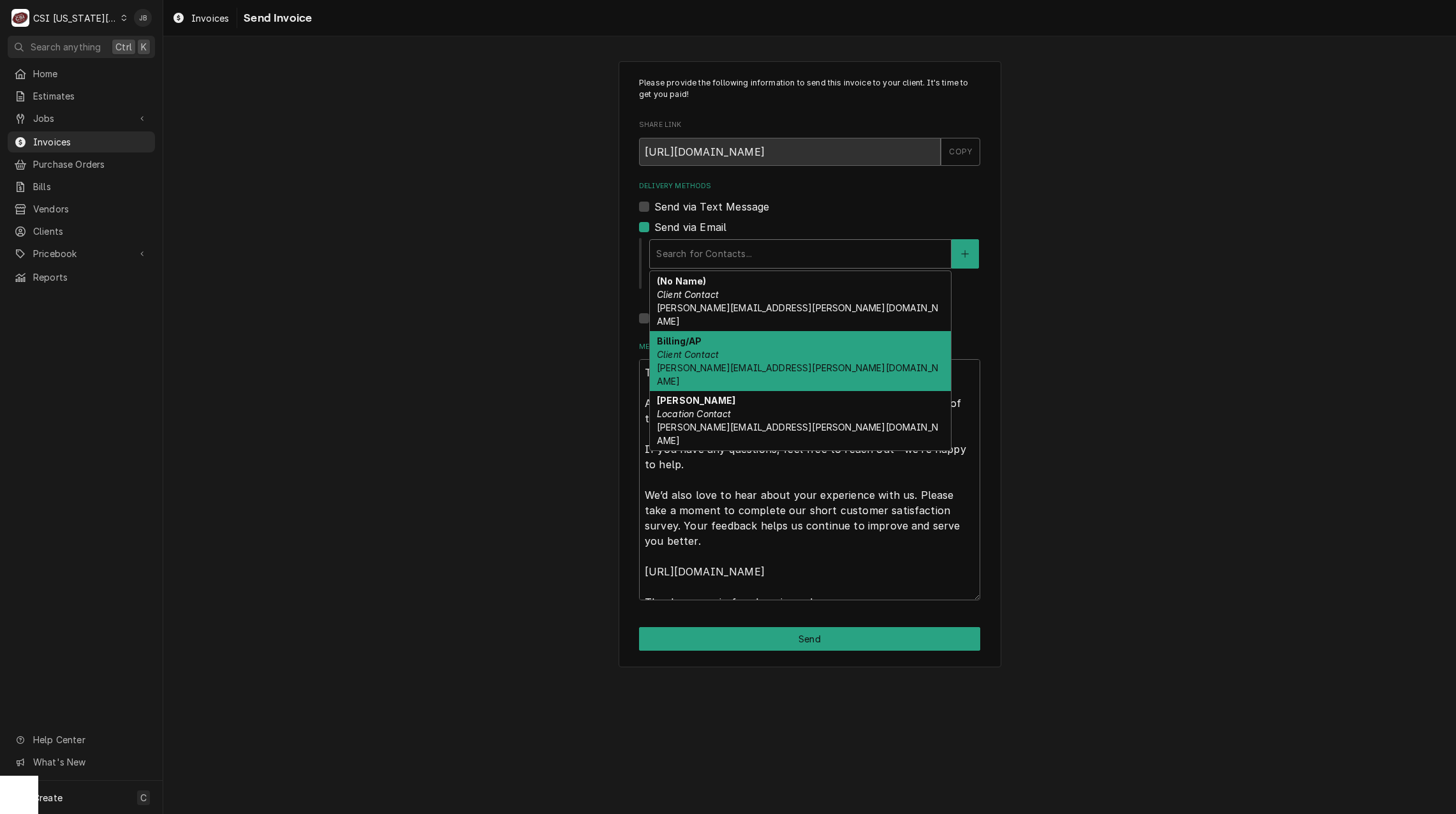
click at [739, 341] on div "Billing/AP Client Contact [PERSON_NAME][EMAIL_ADDRESS][PERSON_NAME][DOMAIN_NAME]" at bounding box center [801, 361] width 301 height 60
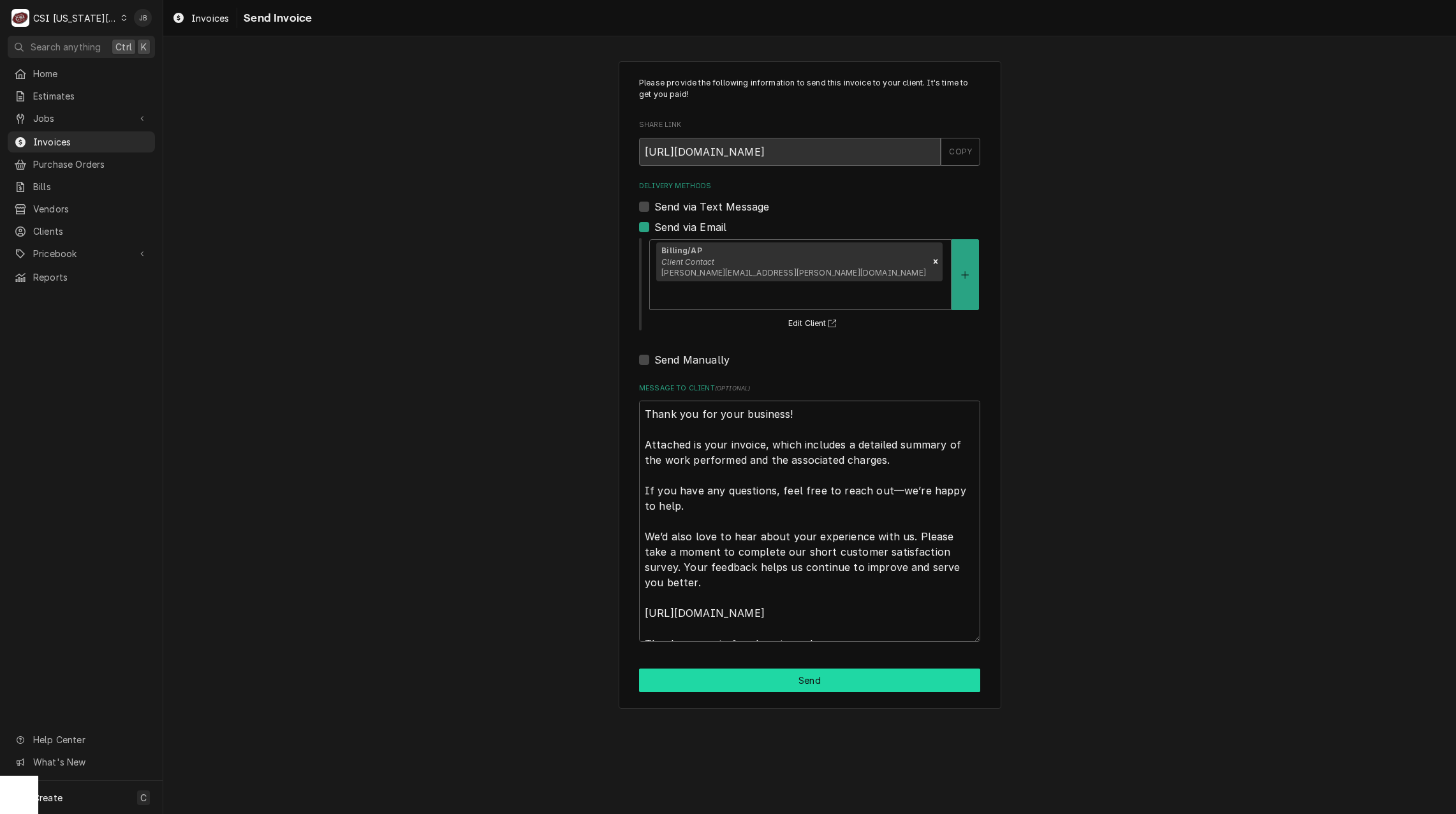
click at [791, 669] on button "Send" at bounding box center [809, 681] width 341 height 24
type textarea "x"
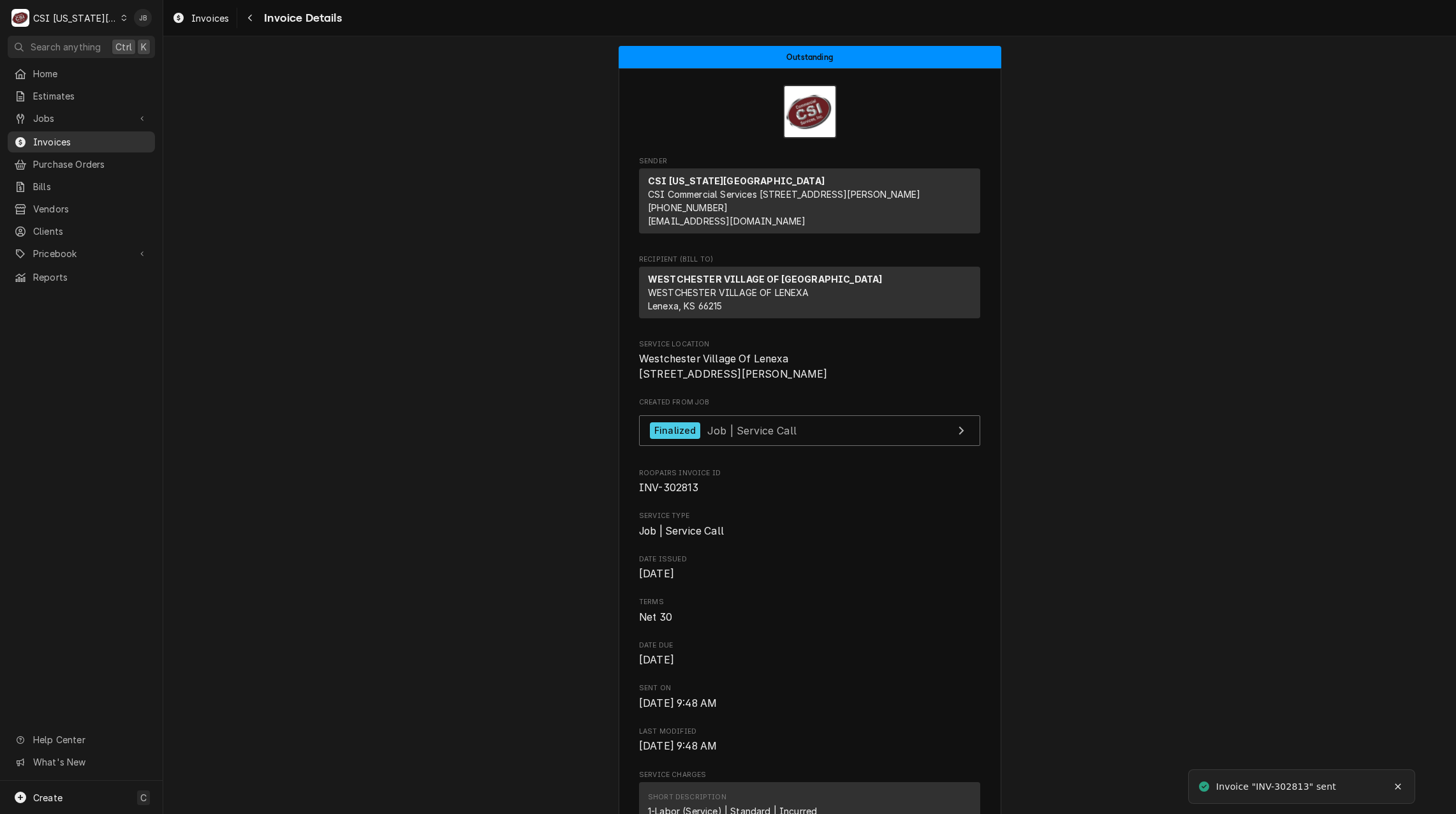
click at [69, 135] on span "Invoices" at bounding box center [91, 142] width 115 height 13
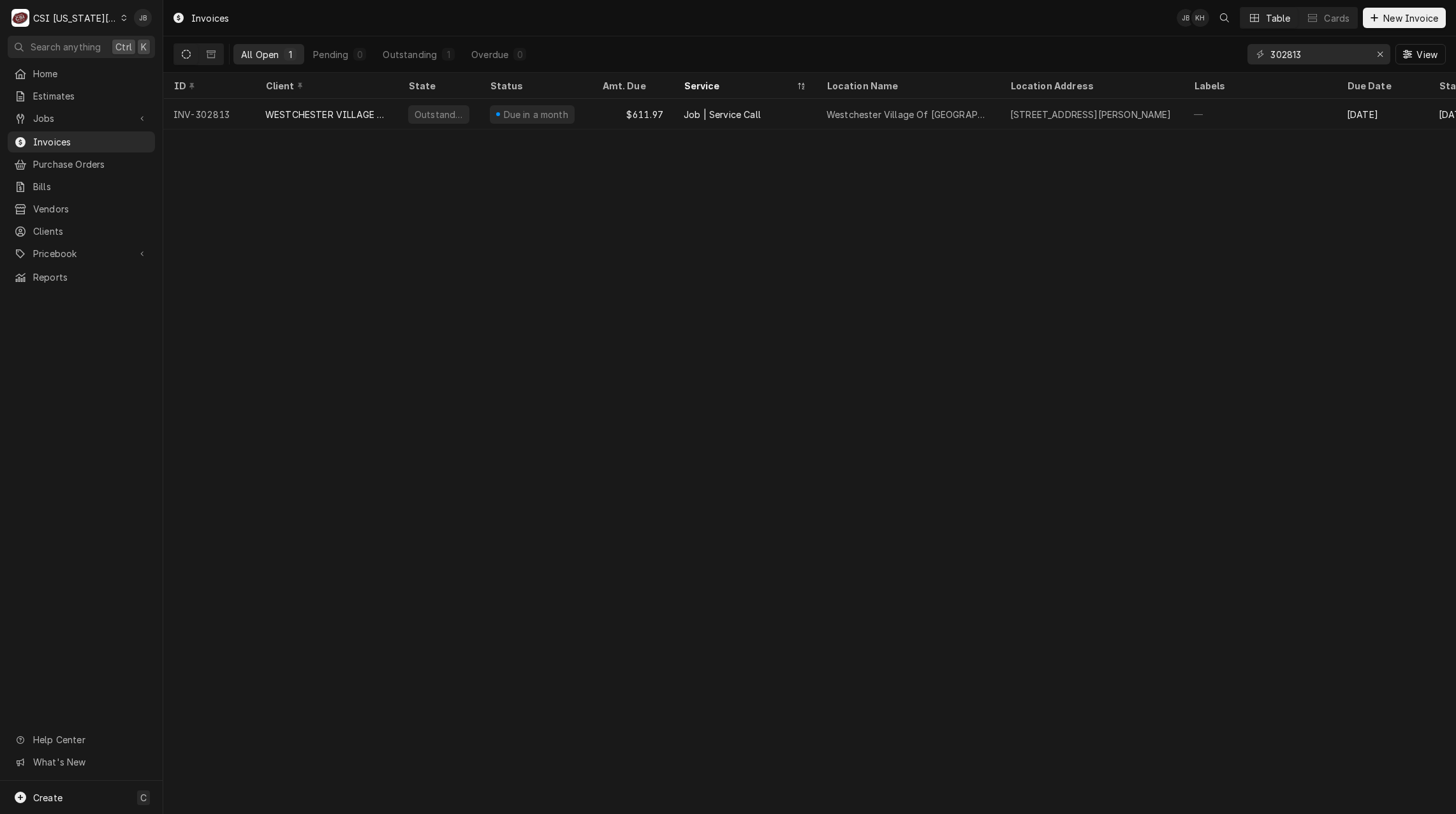
click at [1317, 68] on div "All Open 1 Pending 0 Outstanding 1 Overdue 0 302813 View" at bounding box center [809, 54] width 1293 height 36
click at [1319, 56] on input "302813" at bounding box center [1318, 54] width 95 height 21
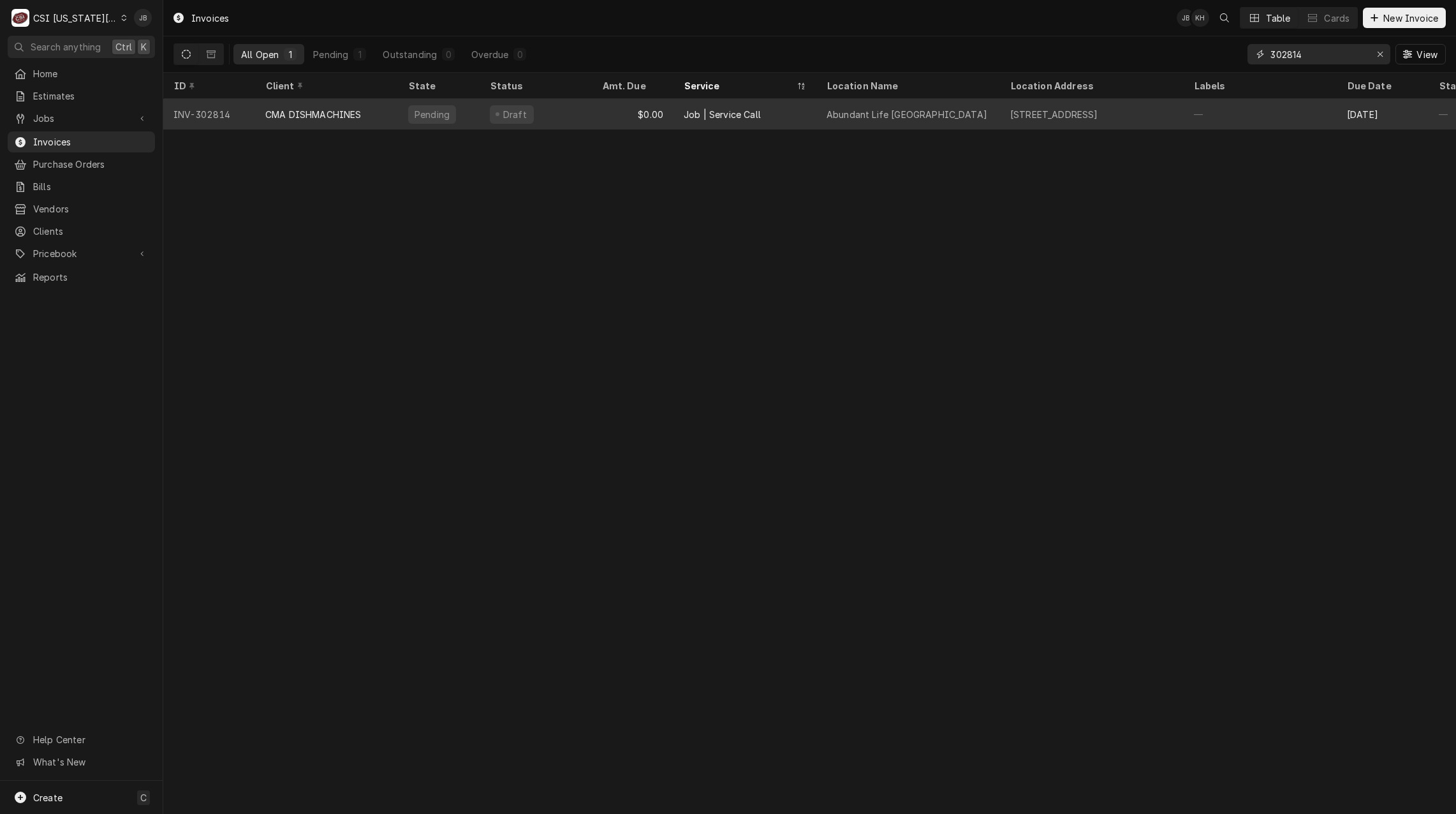
type input "302814"
click at [361, 114] on div "CMA DISHMACHINES" at bounding box center [313, 115] width 96 height 13
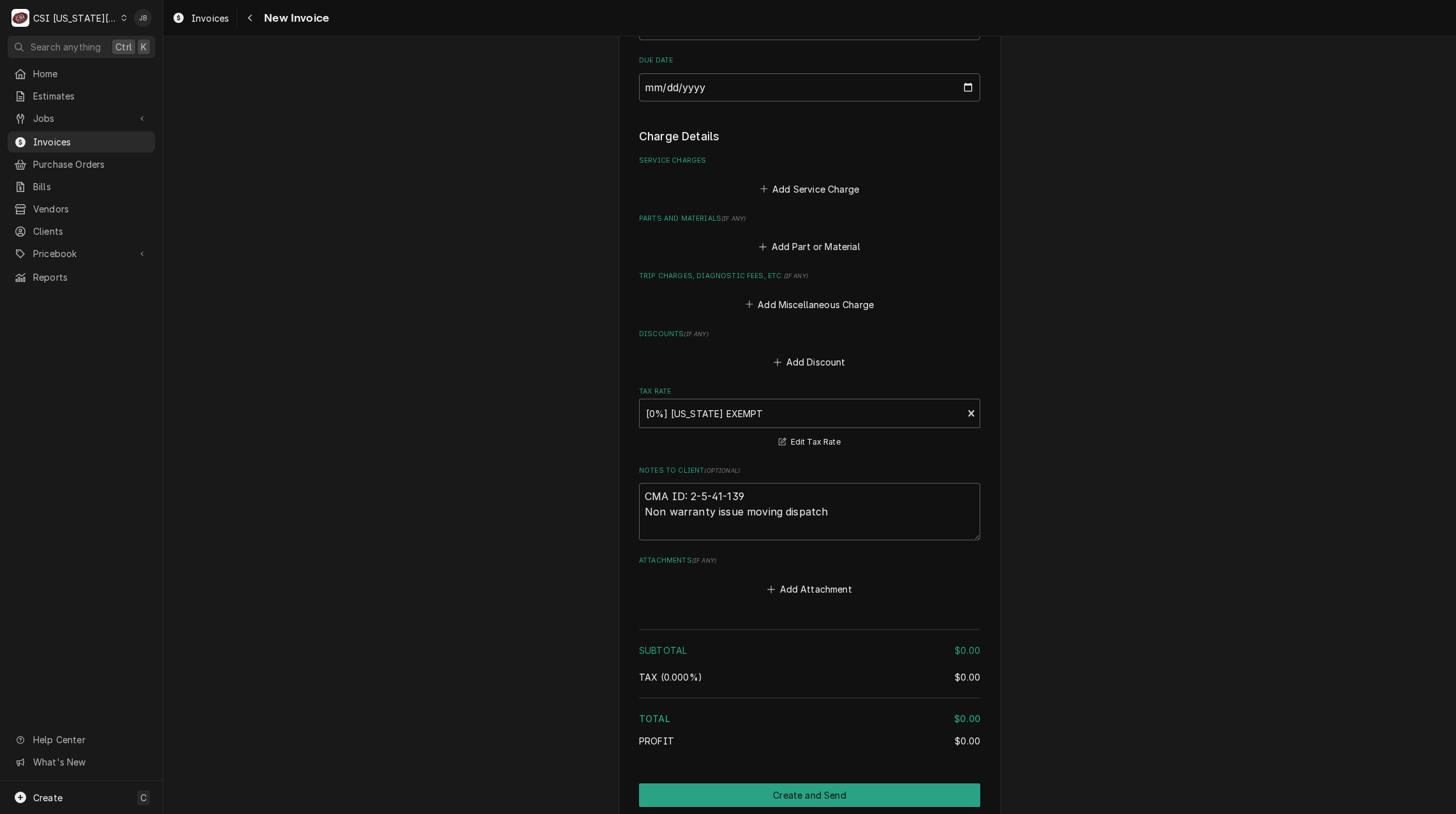
scroll to position [1483, 0]
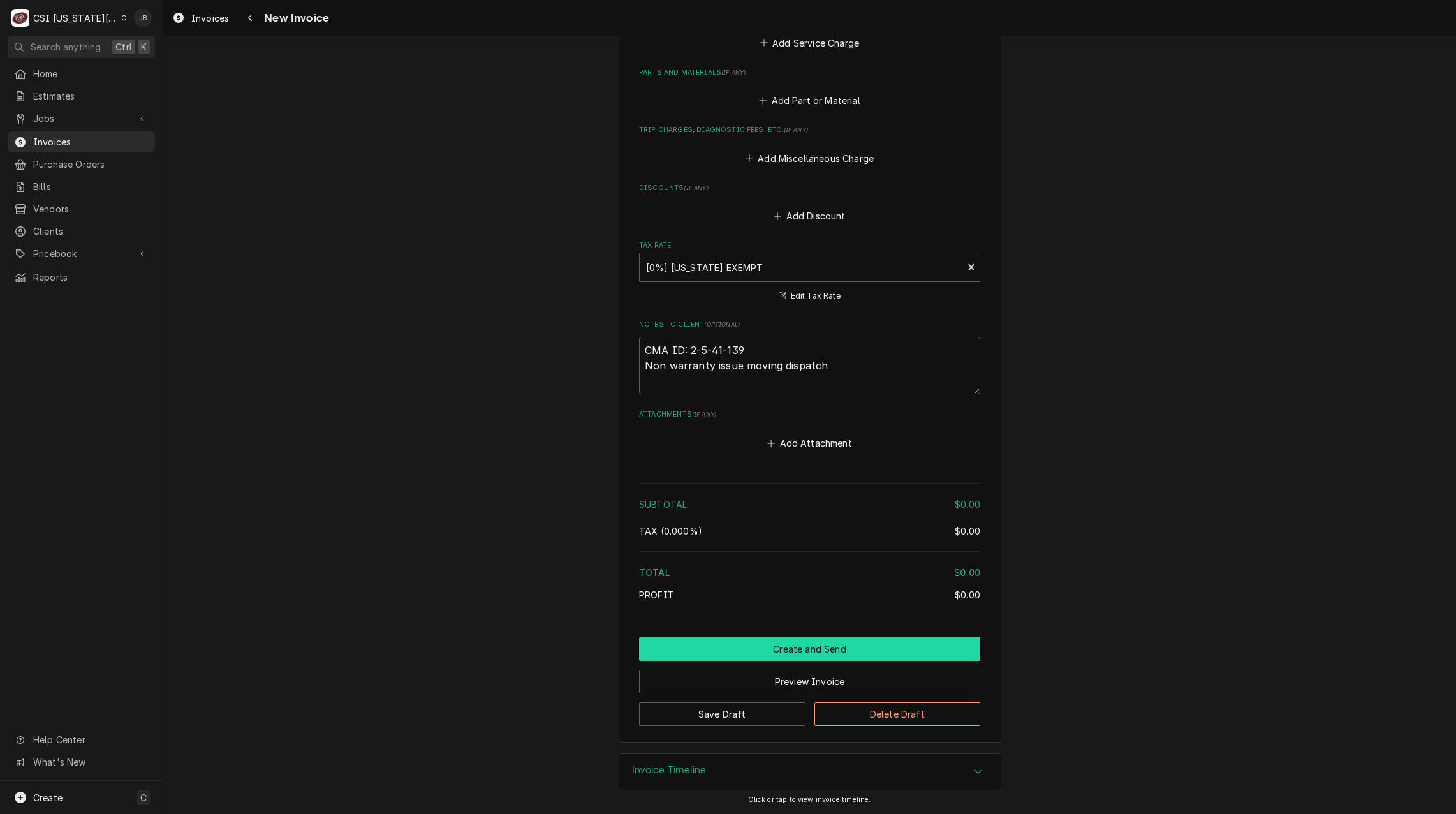
click at [799, 652] on button "Create and Send" at bounding box center [809, 650] width 341 height 24
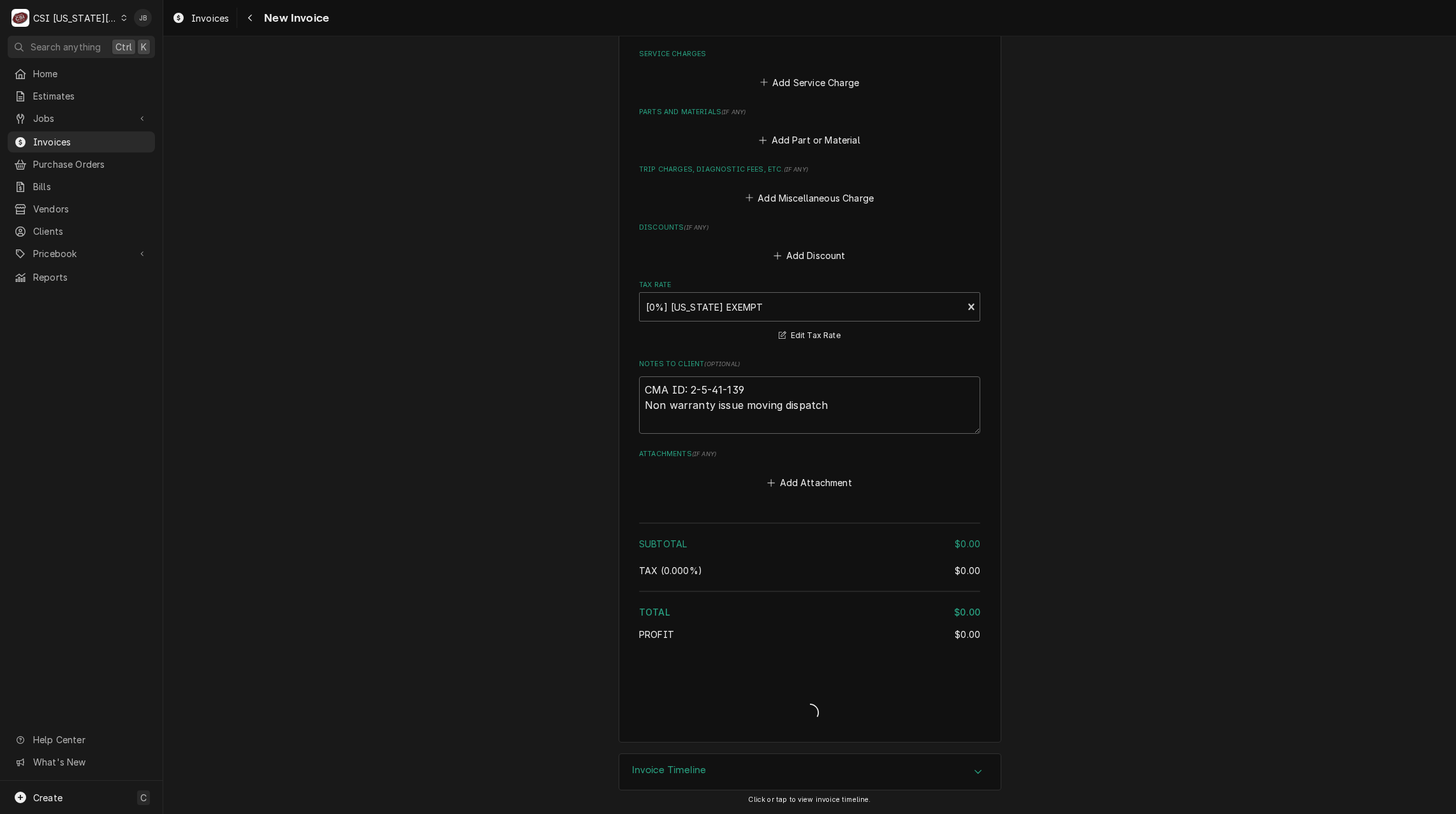
scroll to position [1444, 0]
type textarea "x"
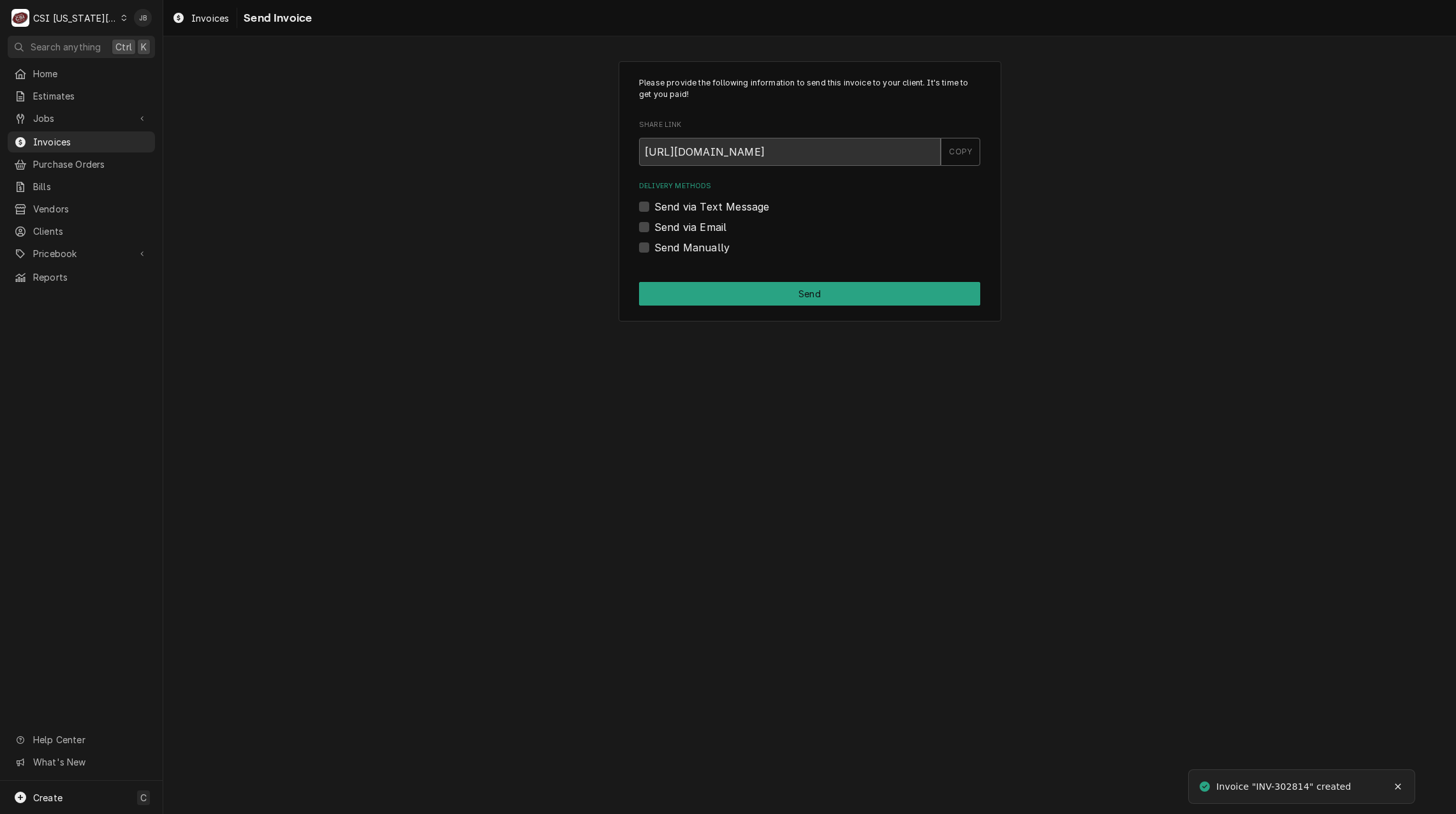
click at [673, 237] on div "Delivery Methods Send via Text Message Send via Email Send Manually" at bounding box center [809, 217] width 341 height 74
click at [666, 247] on label "Send Manually" at bounding box center [693, 247] width 76 height 15
click at [666, 247] on input "Send Manually" at bounding box center [825, 254] width 341 height 28
checkbox input "true"
drag, startPoint x: 766, startPoint y: 300, endPoint x: 798, endPoint y: 306, distance: 32.6
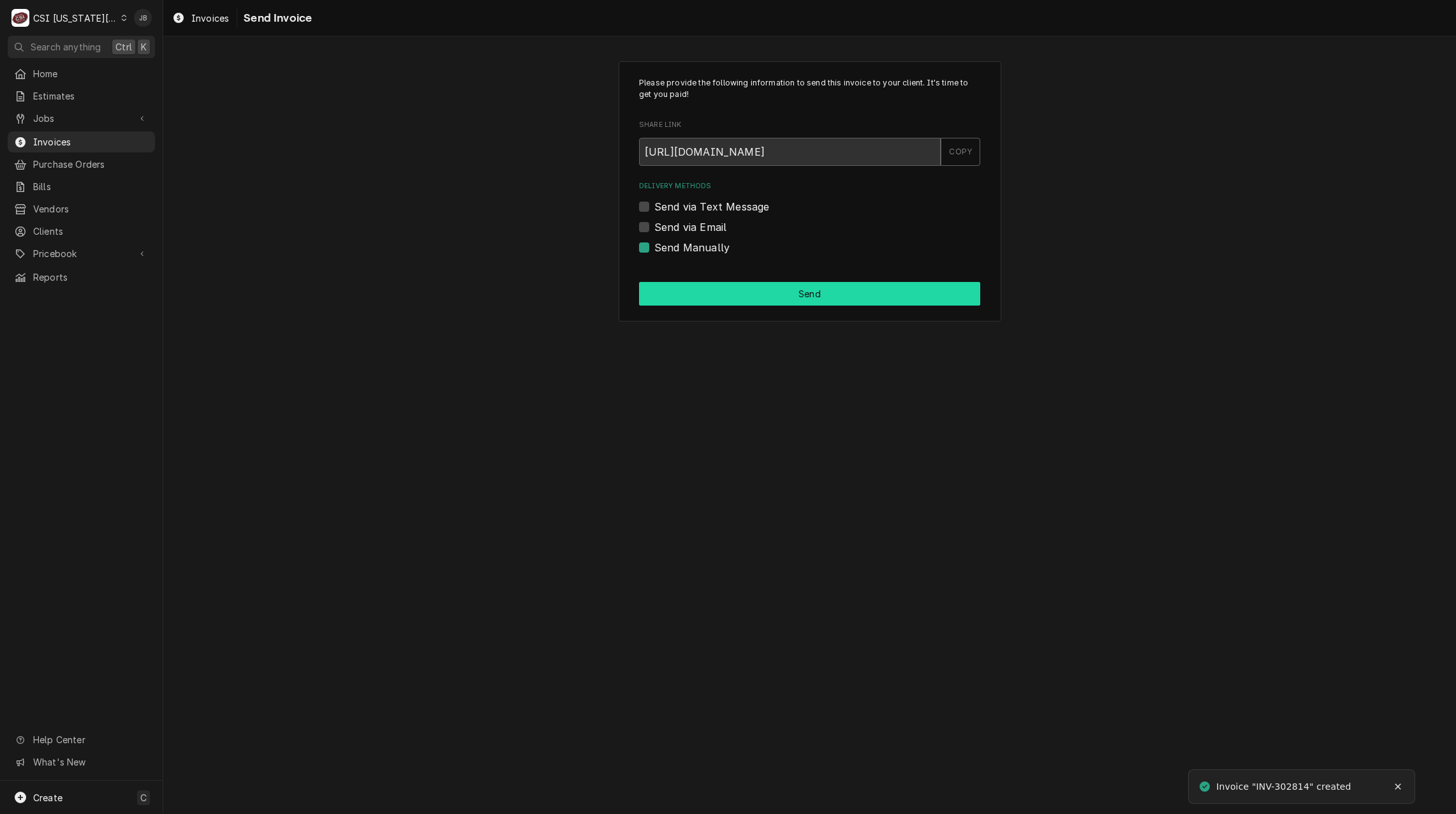
click at [767, 300] on button "Send" at bounding box center [809, 294] width 341 height 24
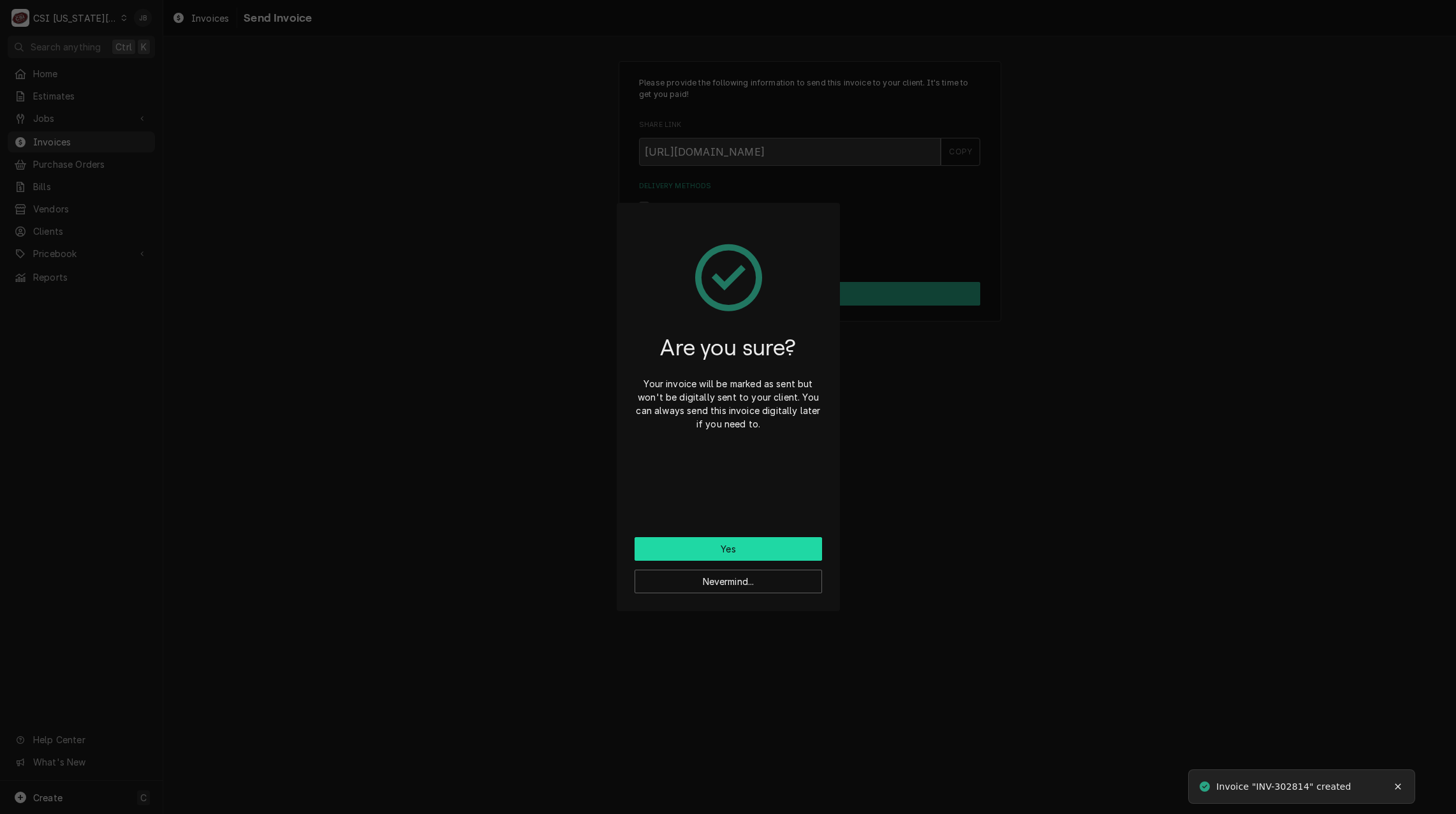
drag, startPoint x: 689, startPoint y: 546, endPoint x: 848, endPoint y: 488, distance: 169.2
click at [691, 546] on button "Yes" at bounding box center [728, 549] width 188 height 24
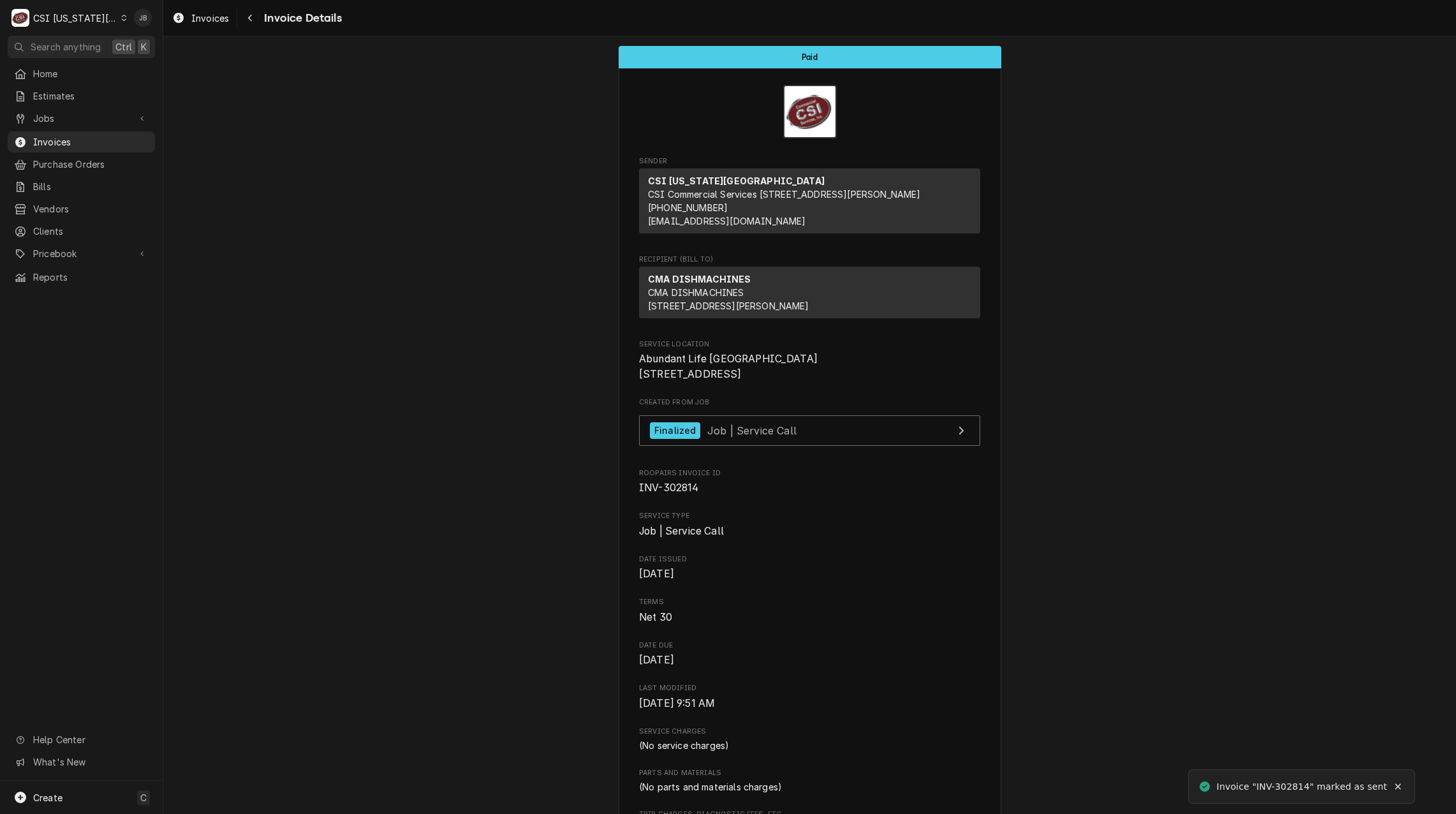
drag, startPoint x: 101, startPoint y: 135, endPoint x: 191, endPoint y: 130, distance: 90.1
click at [101, 135] on span "Invoices" at bounding box center [91, 142] width 115 height 13
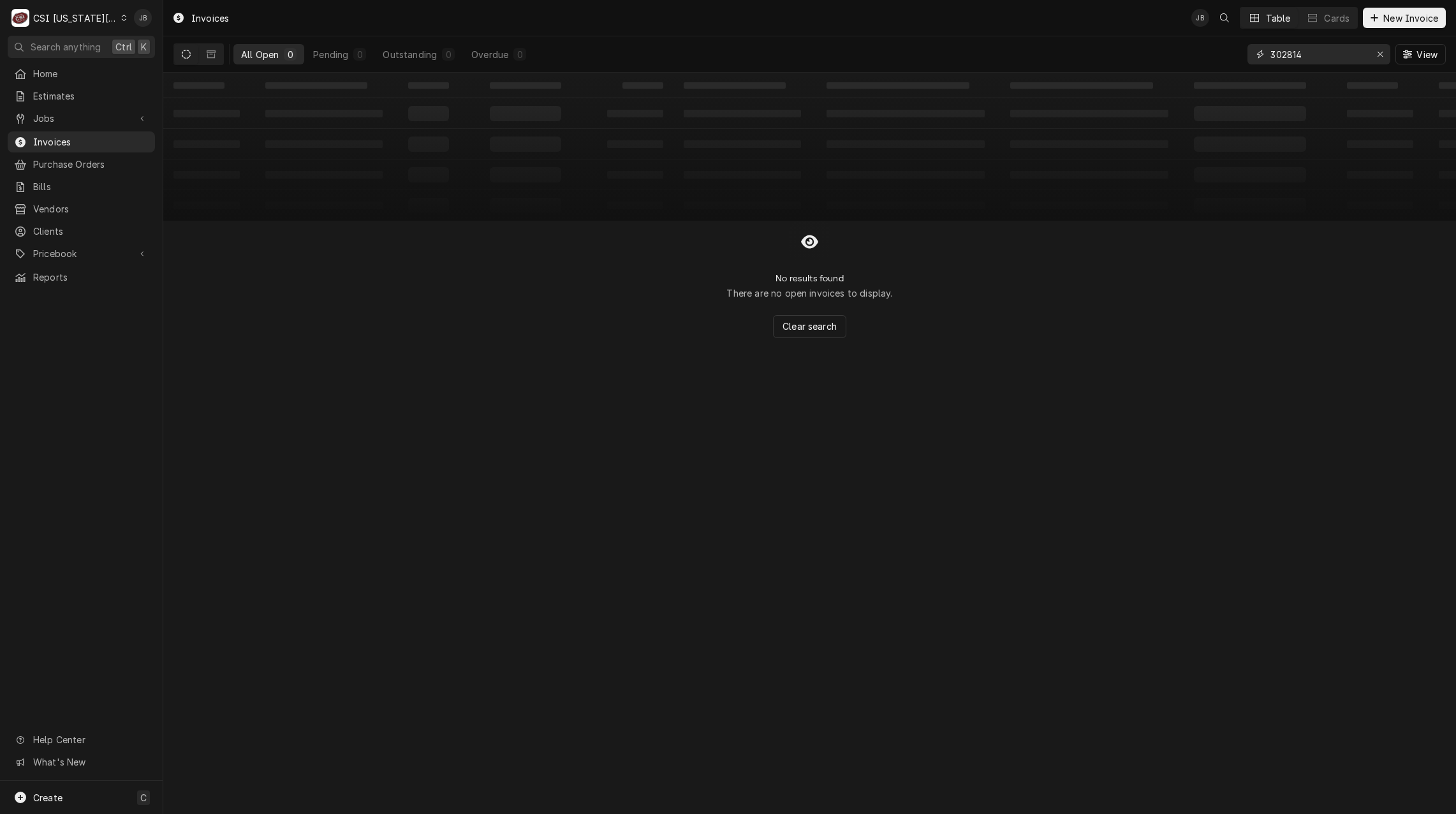
click at [1306, 53] on input "302814" at bounding box center [1318, 54] width 95 height 21
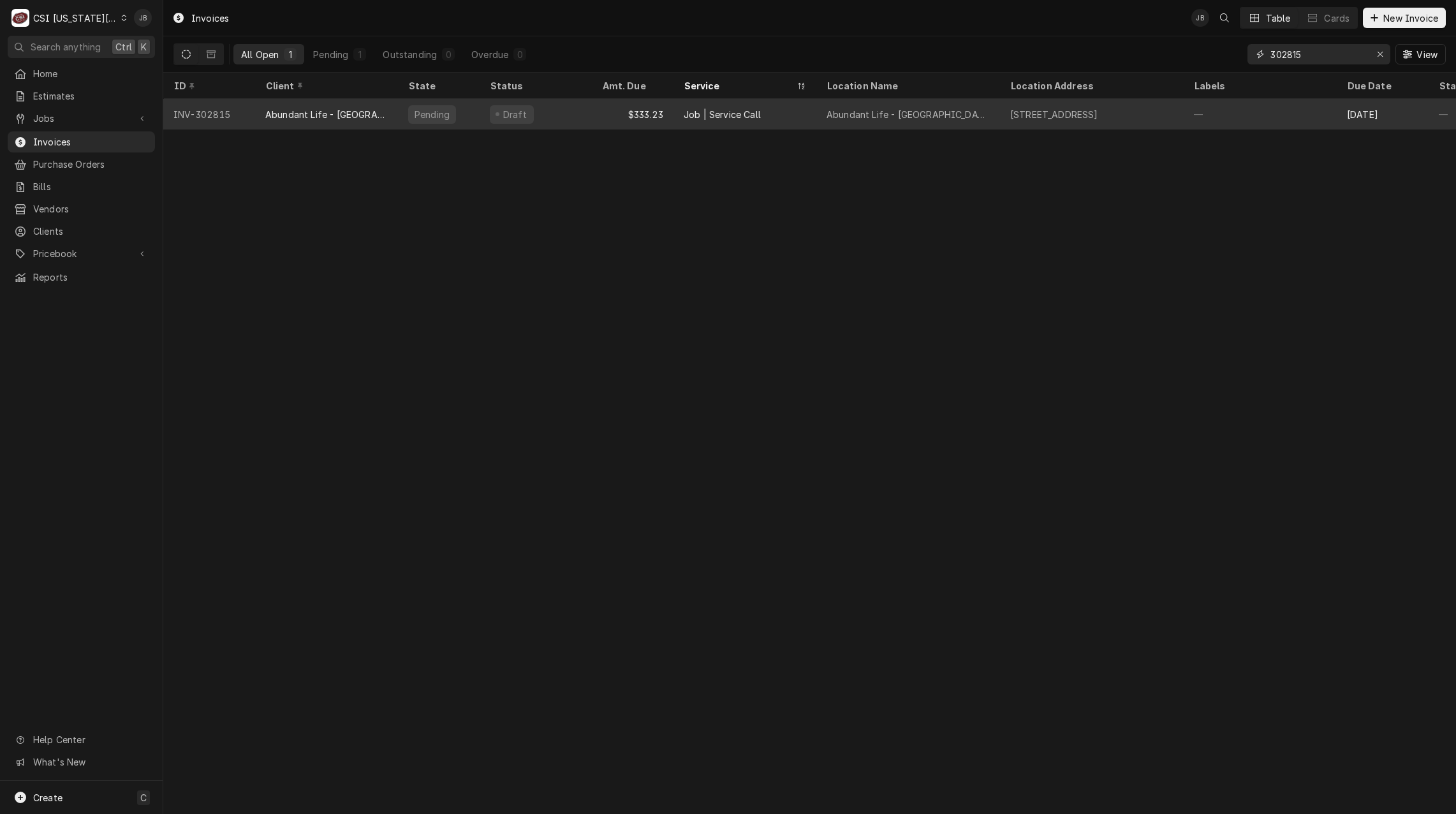
type input "302815"
click at [595, 114] on div "$333.23" at bounding box center [632, 114] width 82 height 30
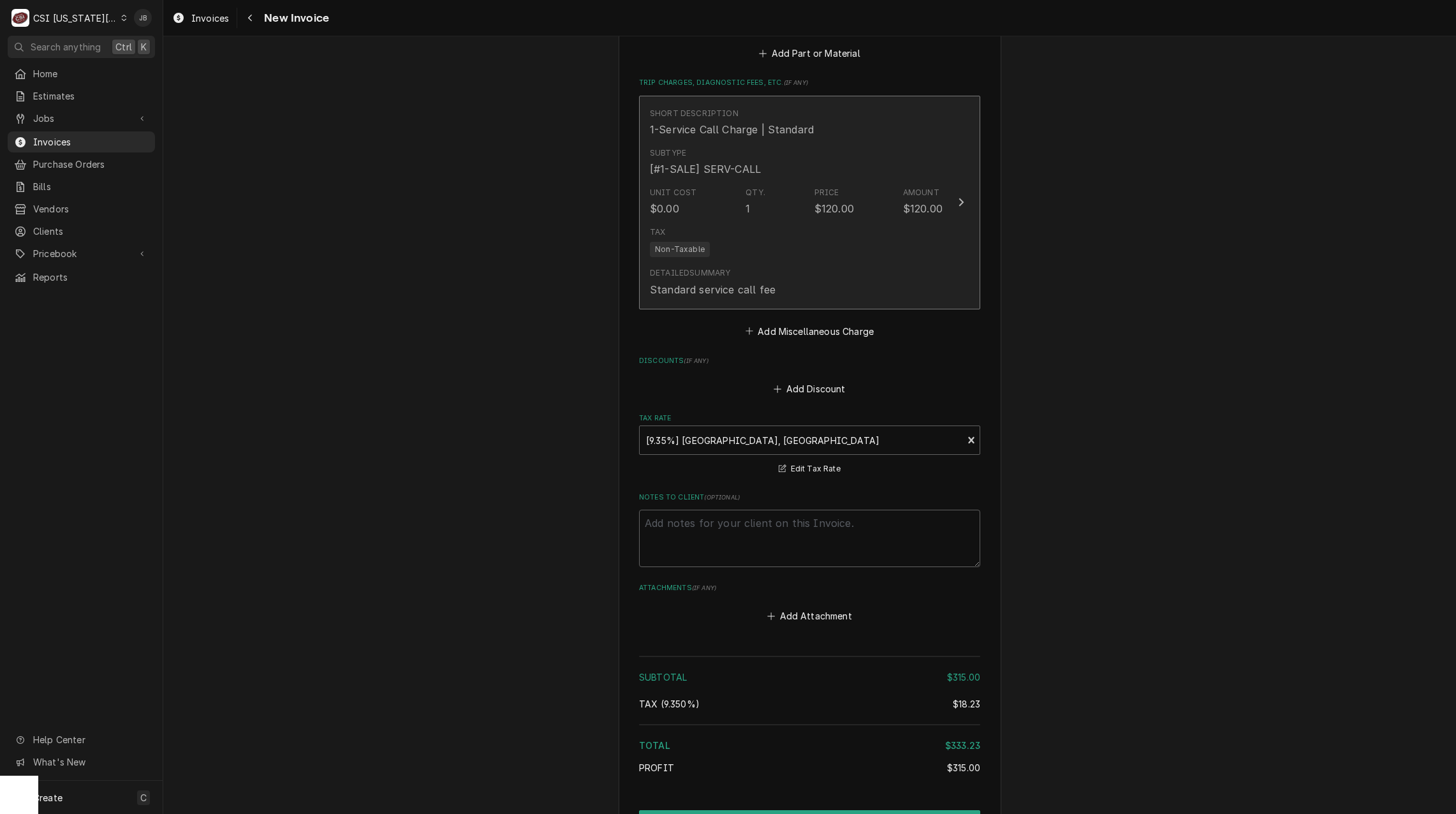
scroll to position [1659, 0]
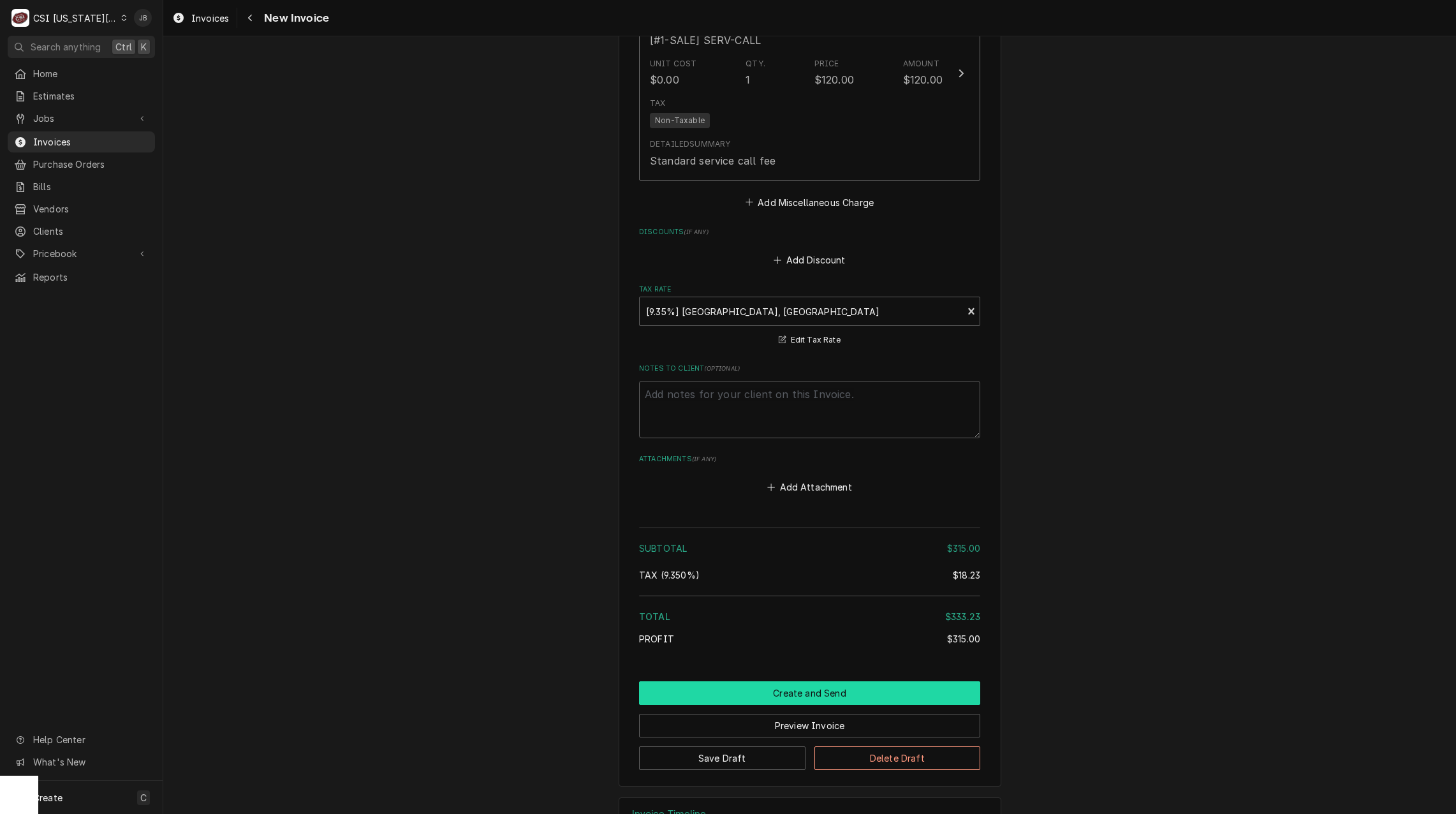
click at [745, 693] on button "Create and Send" at bounding box center [809, 693] width 341 height 24
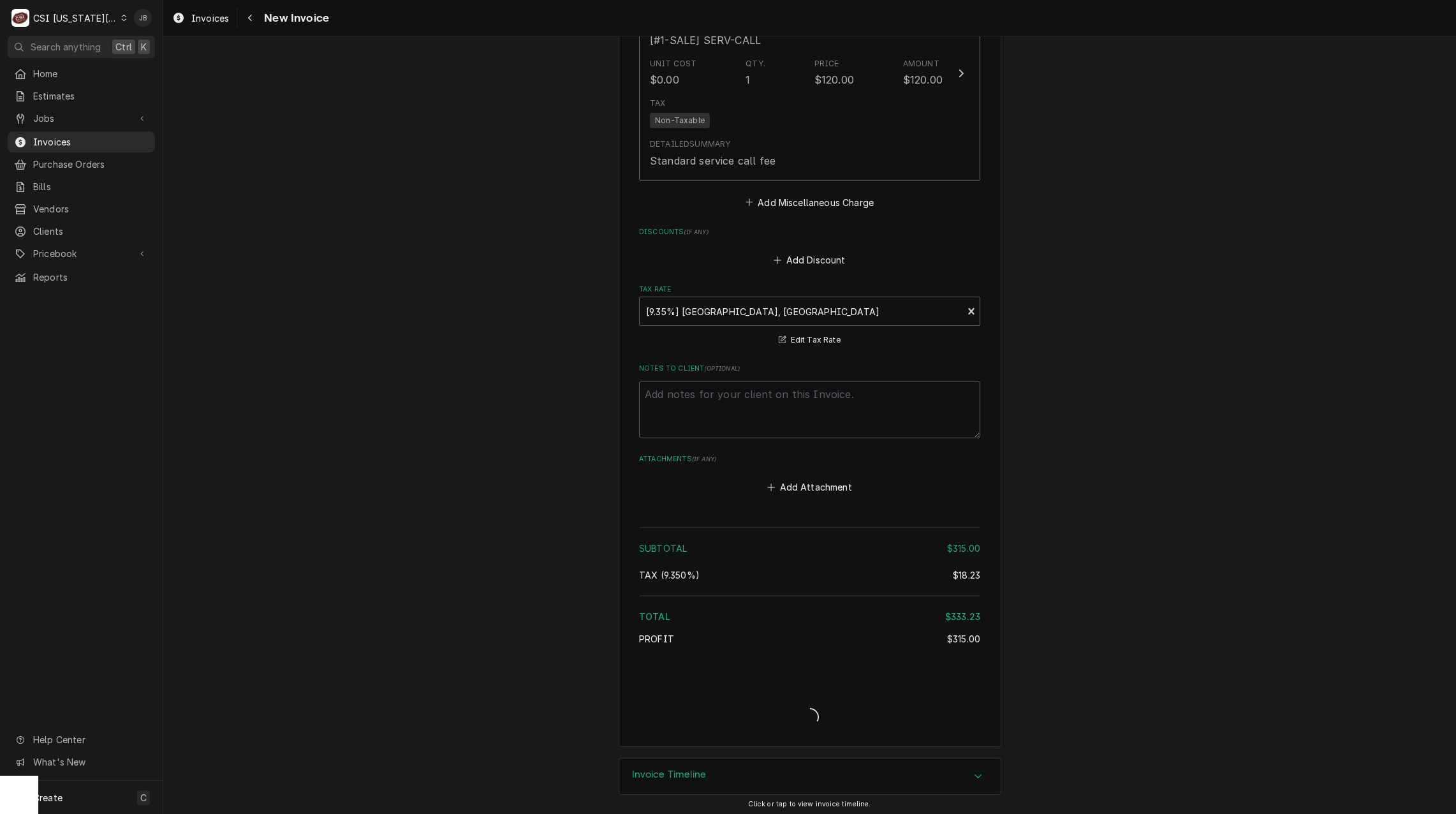
type textarea "x"
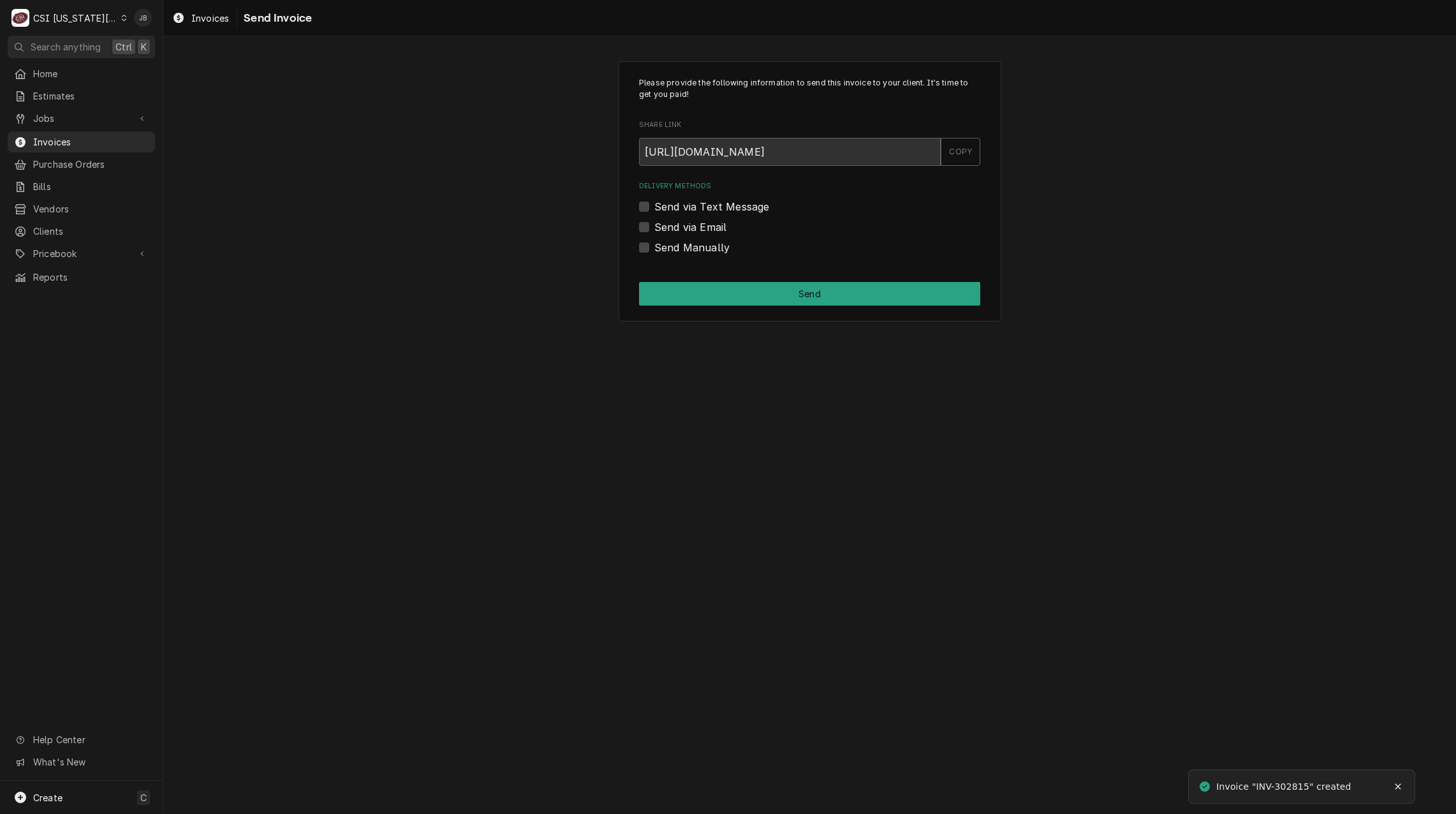
click at [698, 223] on label "Send via Email" at bounding box center [691, 227] width 72 height 15
click at [698, 223] on input "Send via Email" at bounding box center [825, 233] width 341 height 28
checkbox input "true"
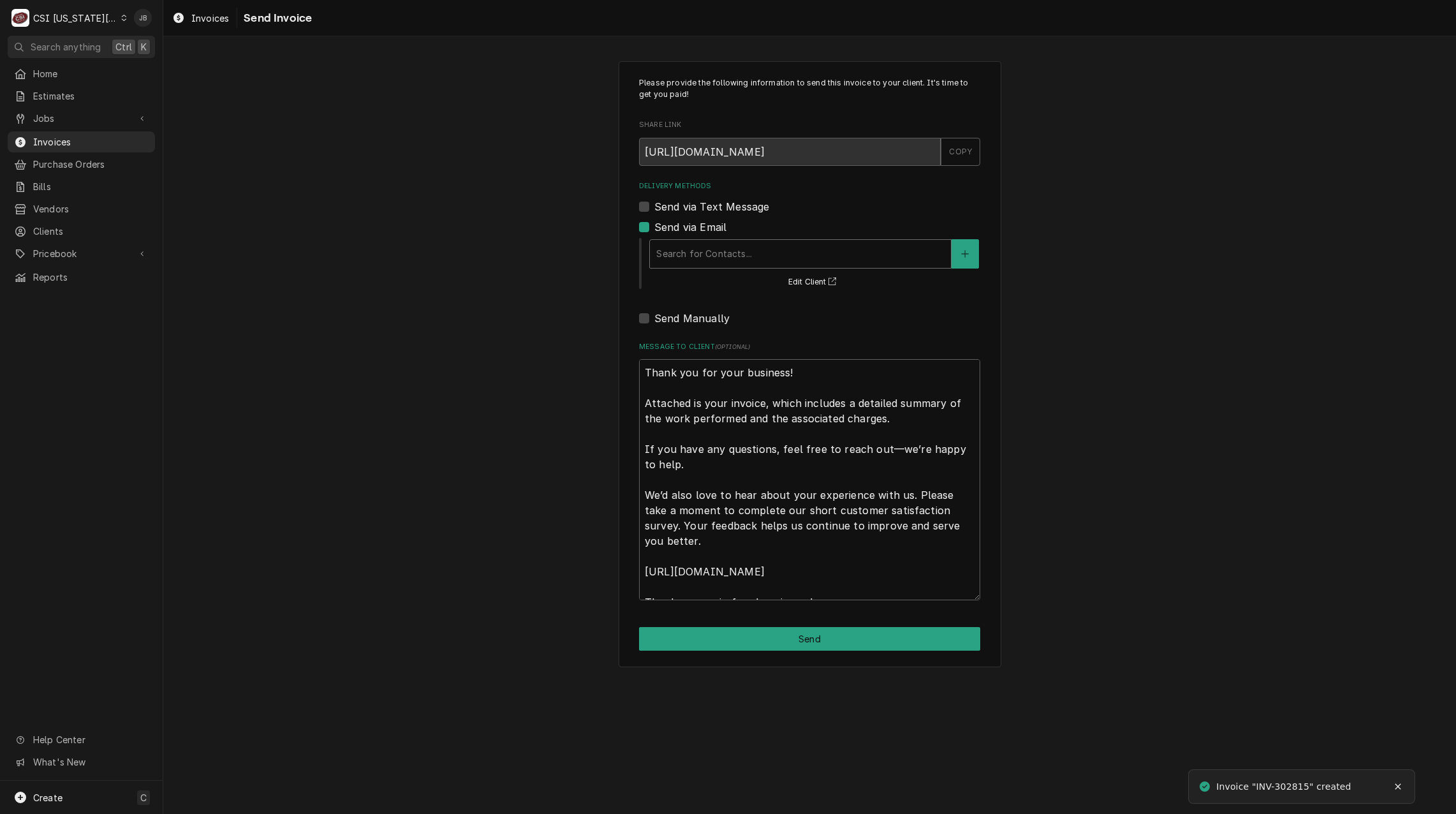
click at [739, 241] on div "Search for Contacts... Edit Client" at bounding box center [814, 263] width 332 height 53
type textarea "x"
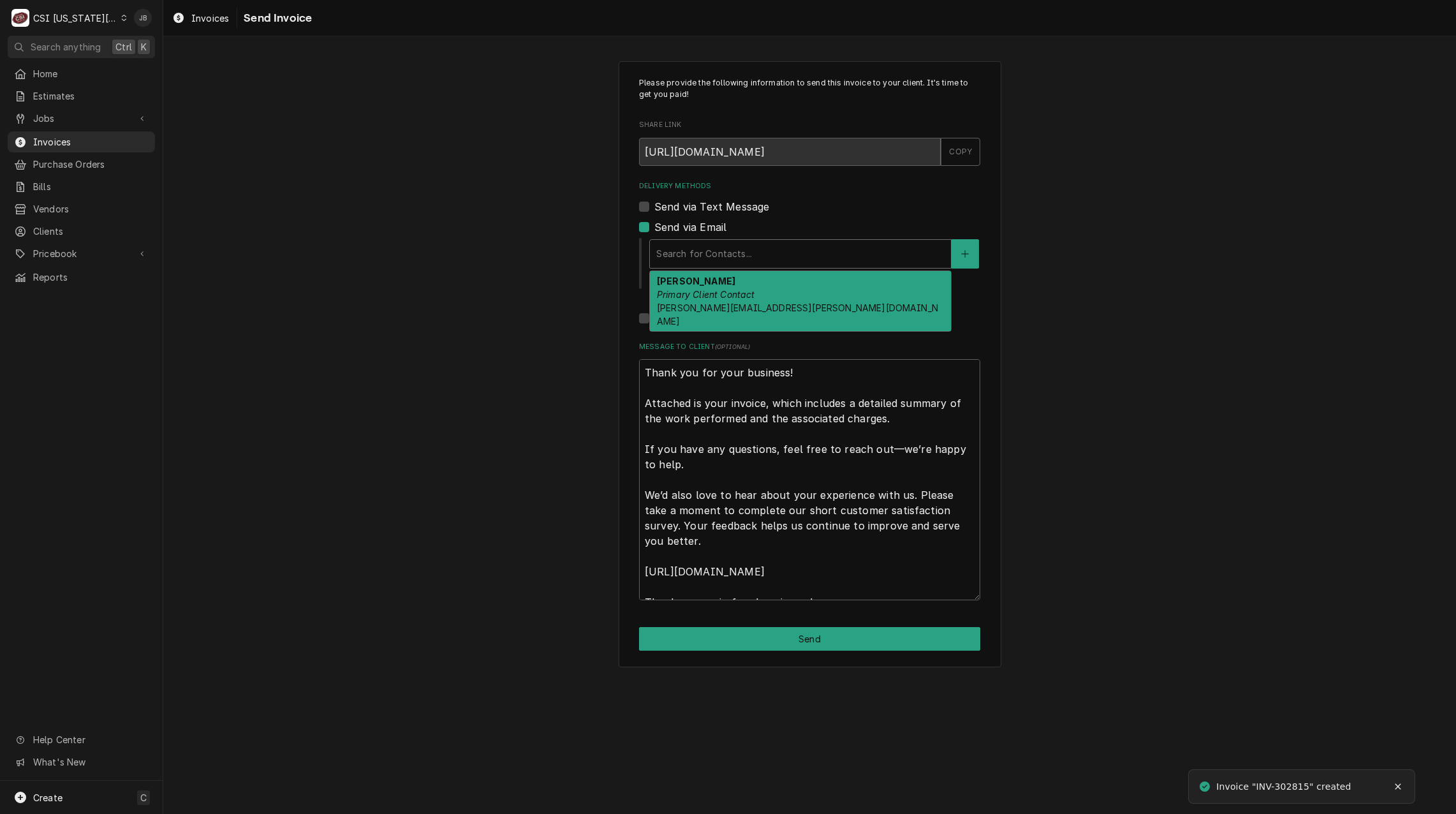
click at [725, 261] on div "Delivery Methods" at bounding box center [800, 254] width 288 height 23
click at [968, 251] on icon "Create New Contact" at bounding box center [966, 253] width 8 height 9
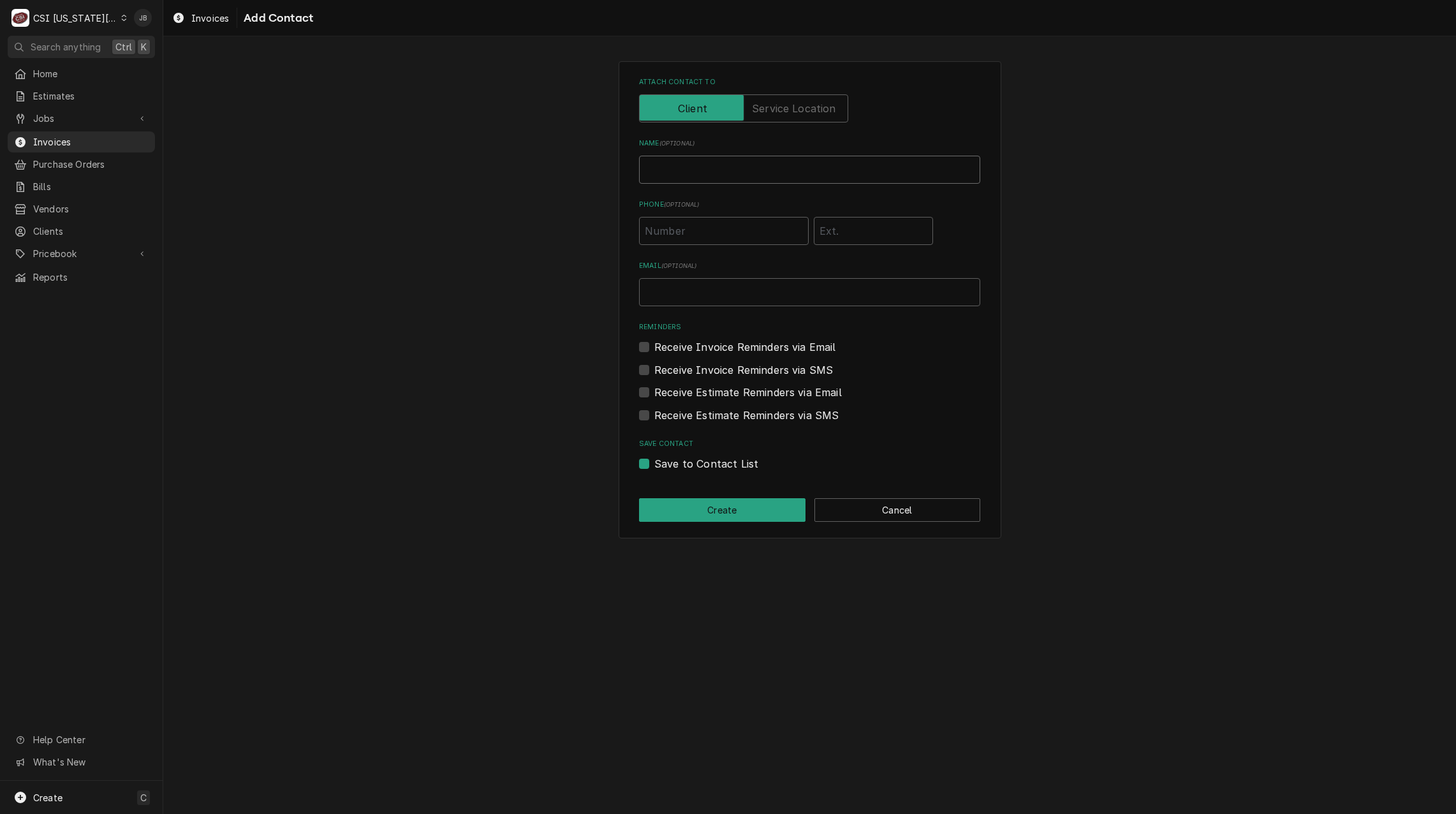
click at [701, 168] on input "Name ( optional )" at bounding box center [809, 170] width 341 height 28
type input "Vicky Stuesse (Invoice)"
type input "vicky.stuesse@csi1.com"
click at [655, 461] on label "Save to Contact List" at bounding box center [706, 463] width 104 height 15
click at [655, 461] on input "Save to Contact List" at bounding box center [825, 470] width 341 height 28
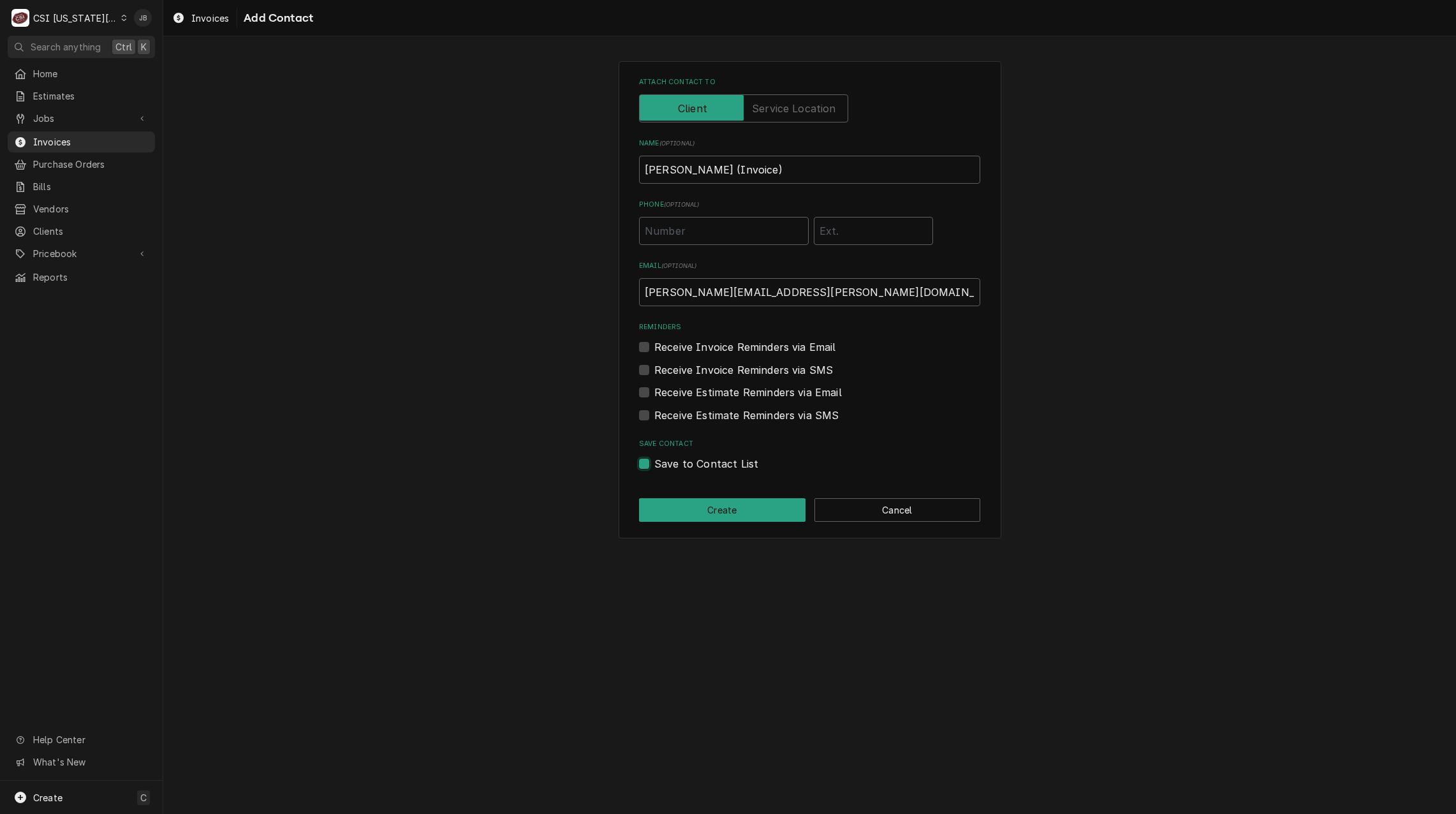
checkbox input "false"
click at [689, 513] on button "Create" at bounding box center [722, 510] width 166 height 24
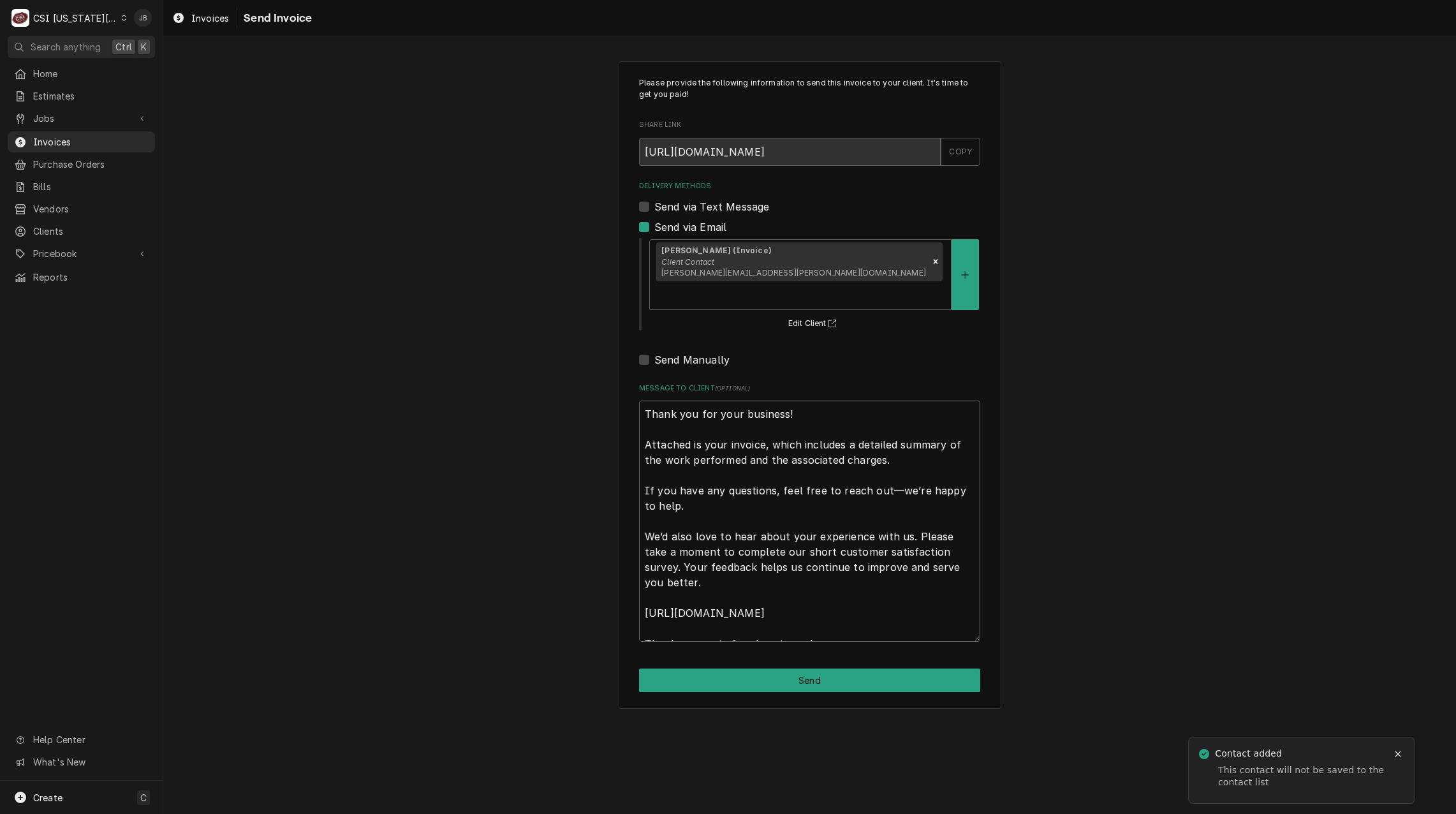
scroll to position [15, 0]
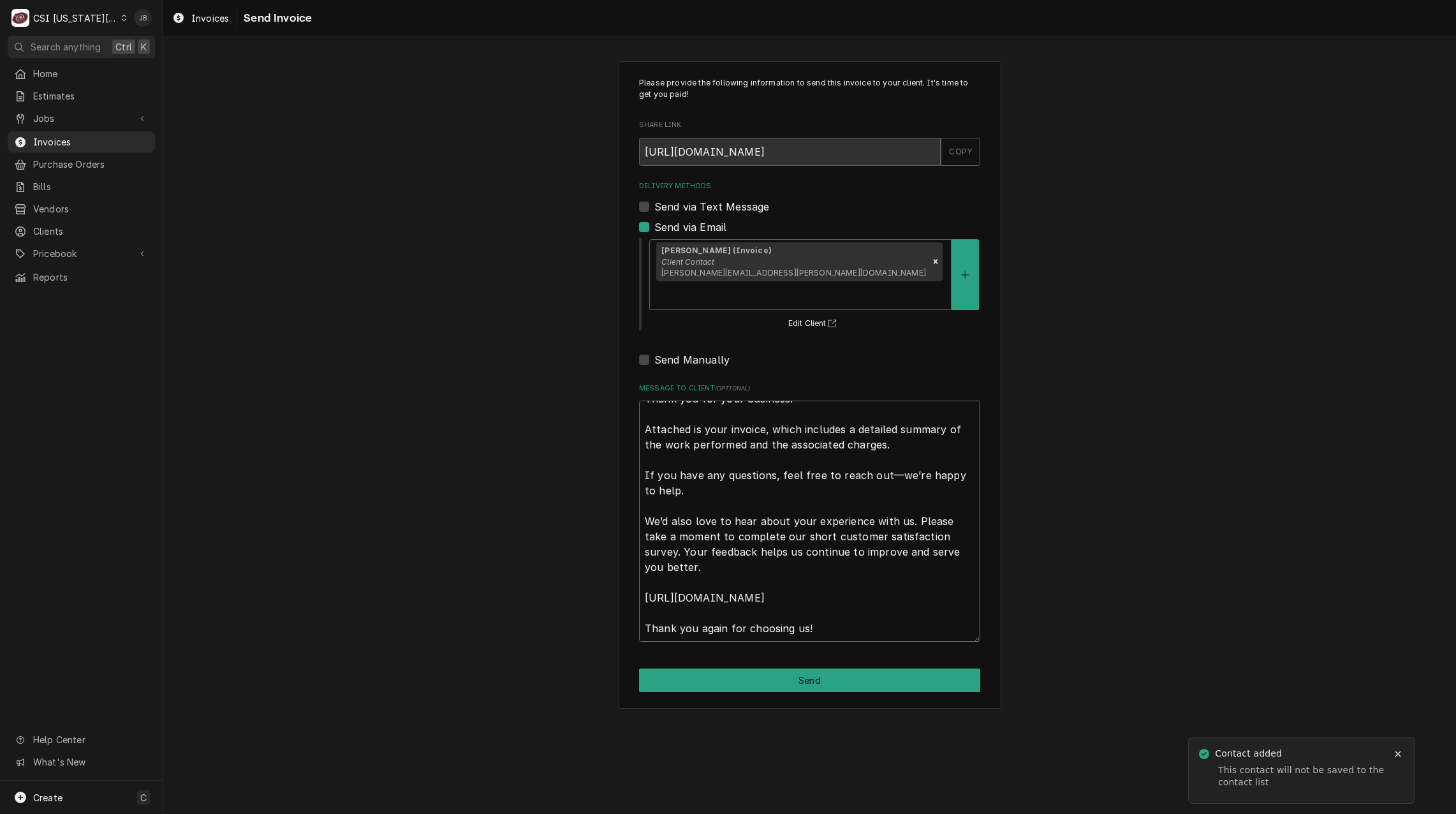
drag, startPoint x: 646, startPoint y: 384, endPoint x: 962, endPoint y: 776, distance: 503.5
click at [962, 776] on div "Please provide the following information to send this invoice to your client. I…" at bounding box center [809, 425] width 1293 height 778
type textarea "x"
type textarea "u"
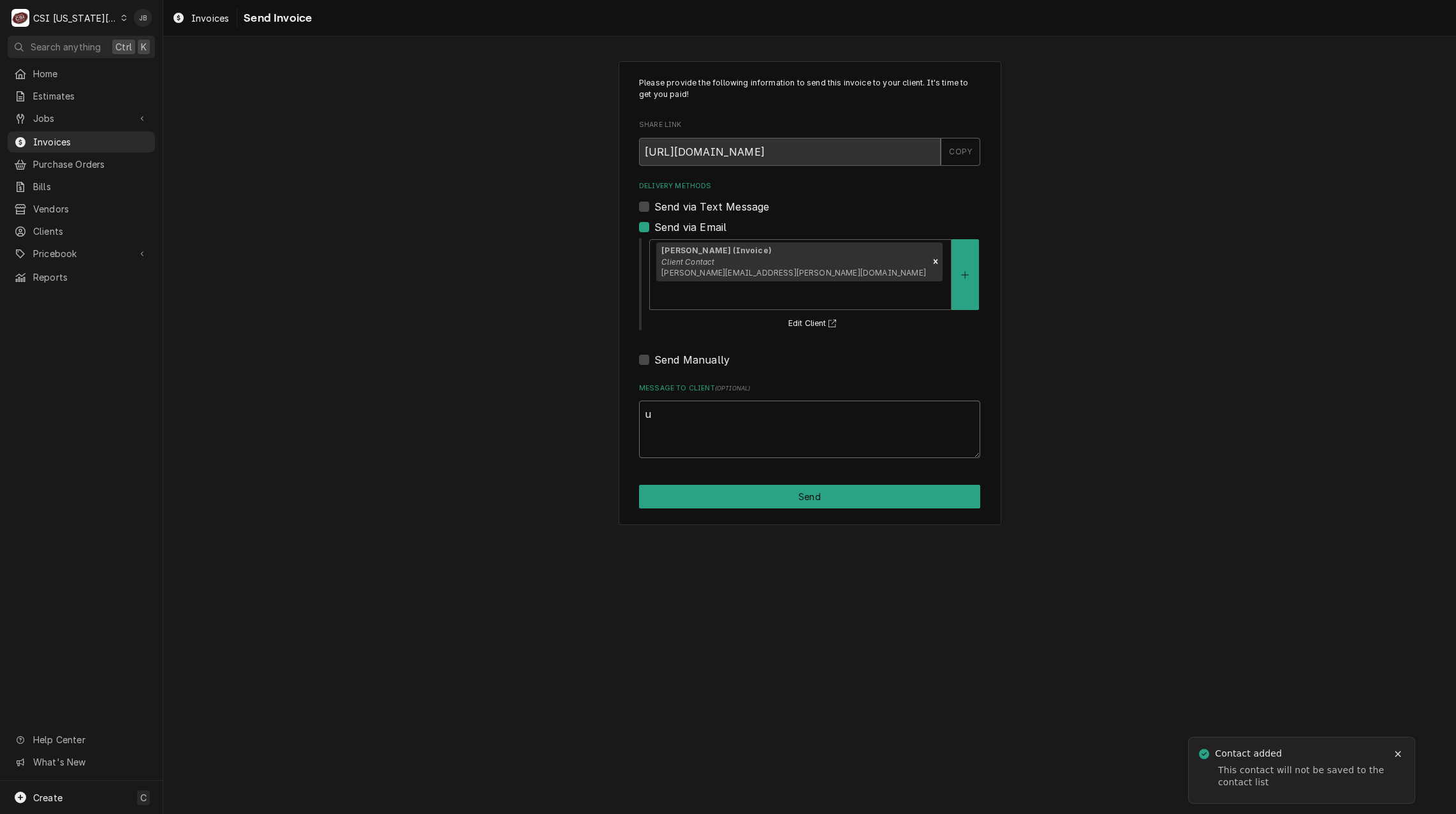
scroll to position [0, 0]
type textarea "x"
type textarea "un"
type textarea "x"
type textarea "uns"
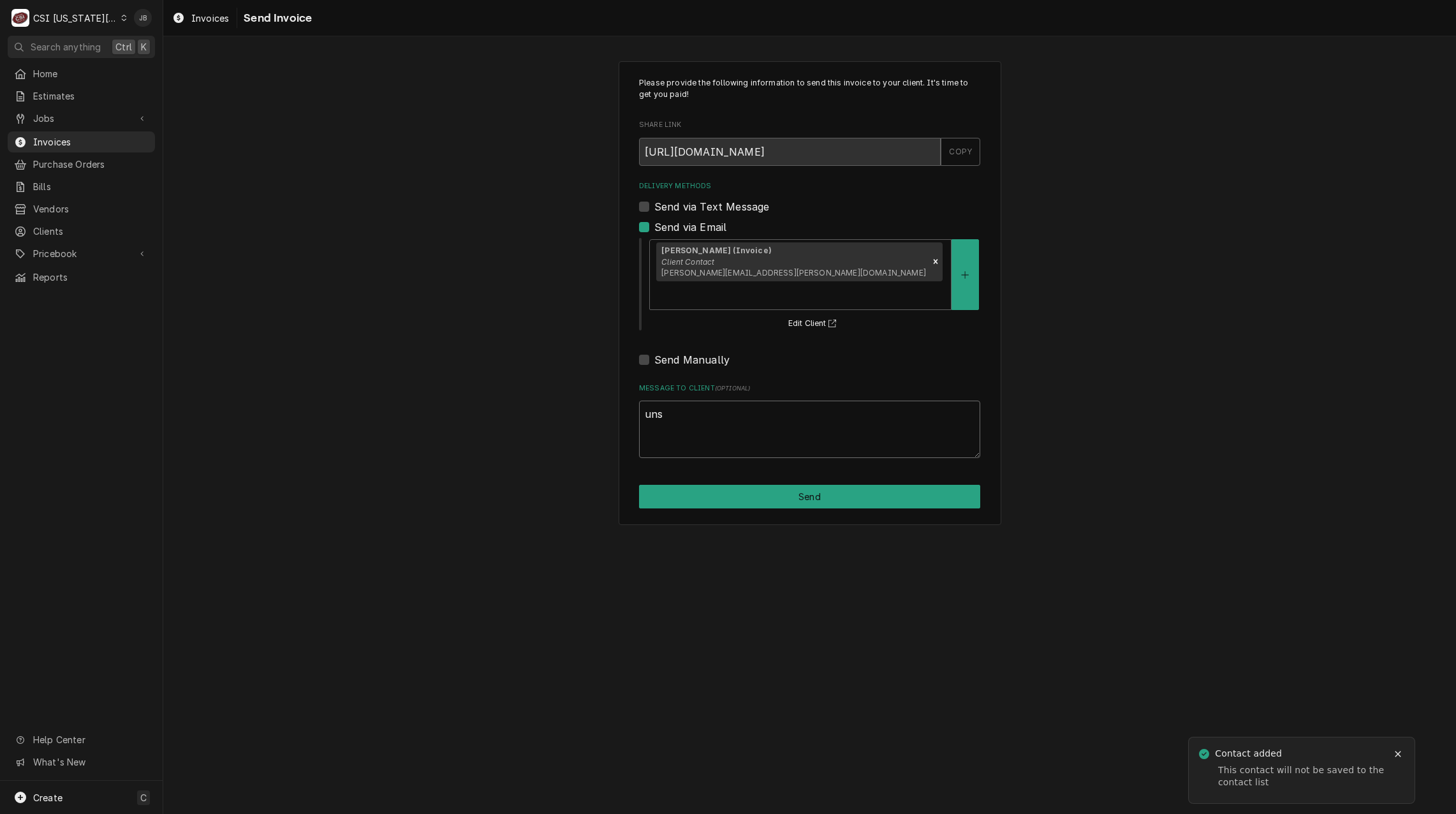
type textarea "x"
type textarea "unsu"
type textarea "x"
type textarea "unsur"
type textarea "x"
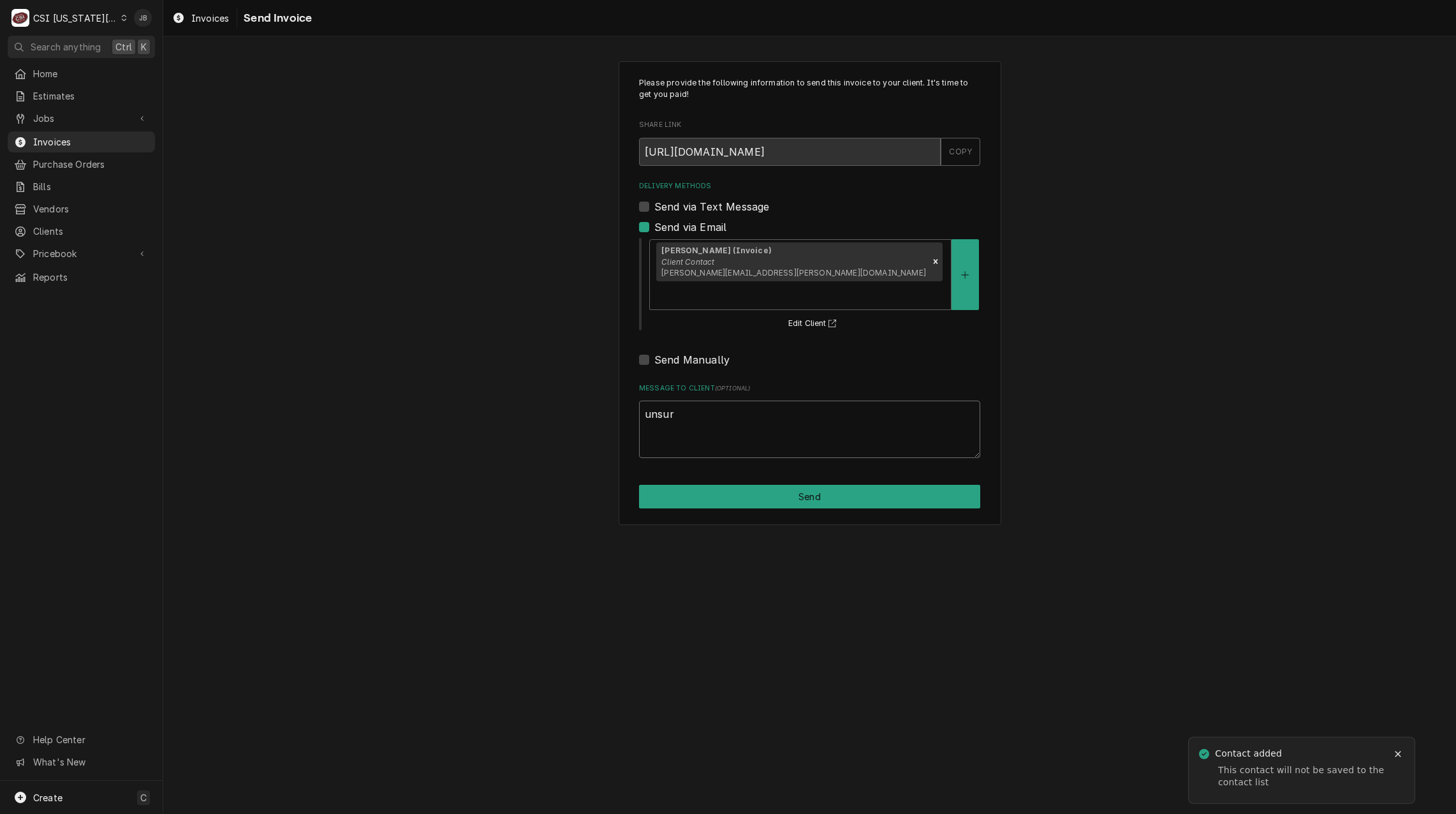
type textarea "unsure"
type textarea "x"
type textarea "unsure"
type textarea "x"
type textarea "unsure w"
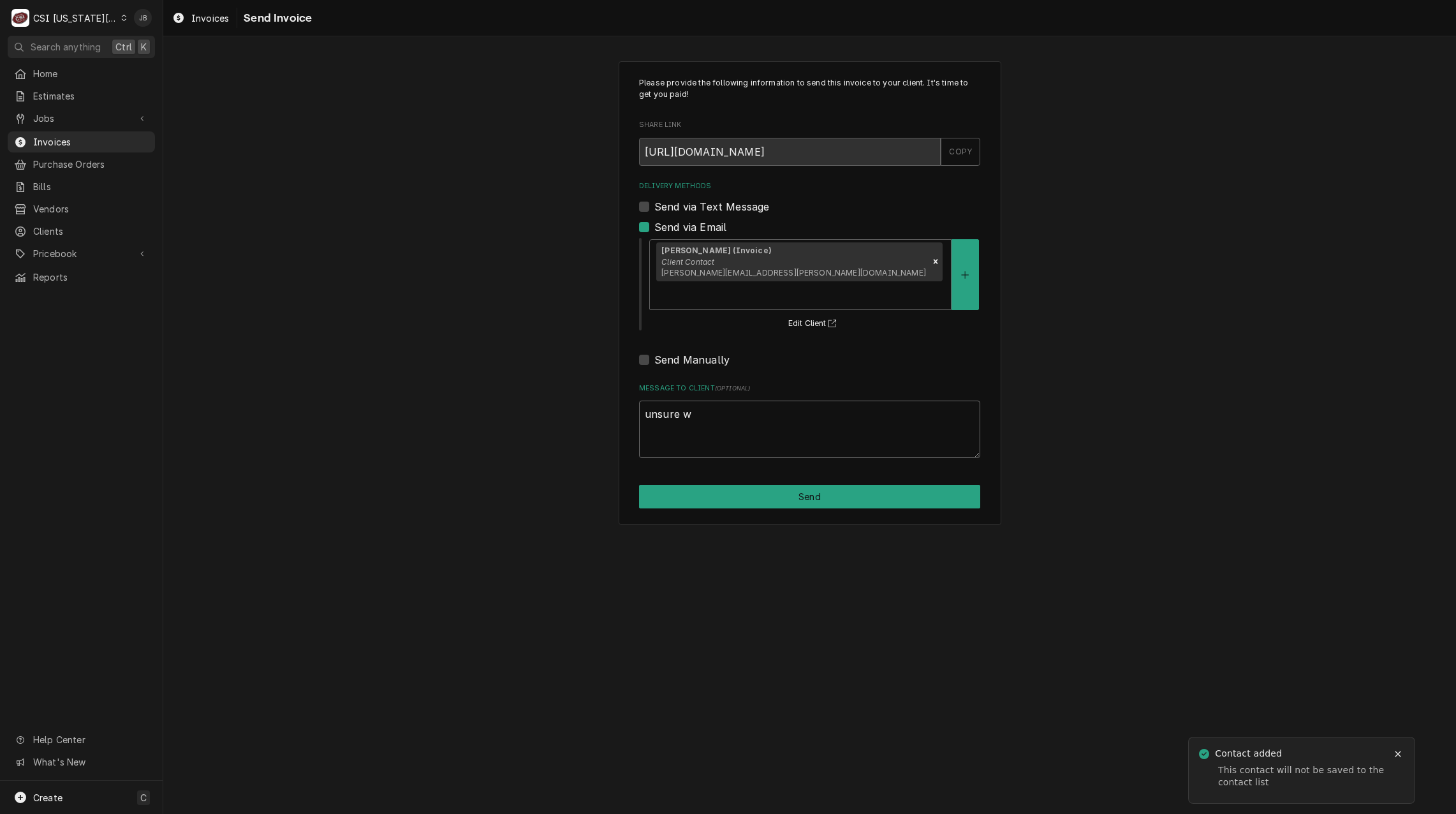
type textarea "x"
type textarea "unsure wh"
type textarea "x"
type textarea "unsure who"
type textarea "x"
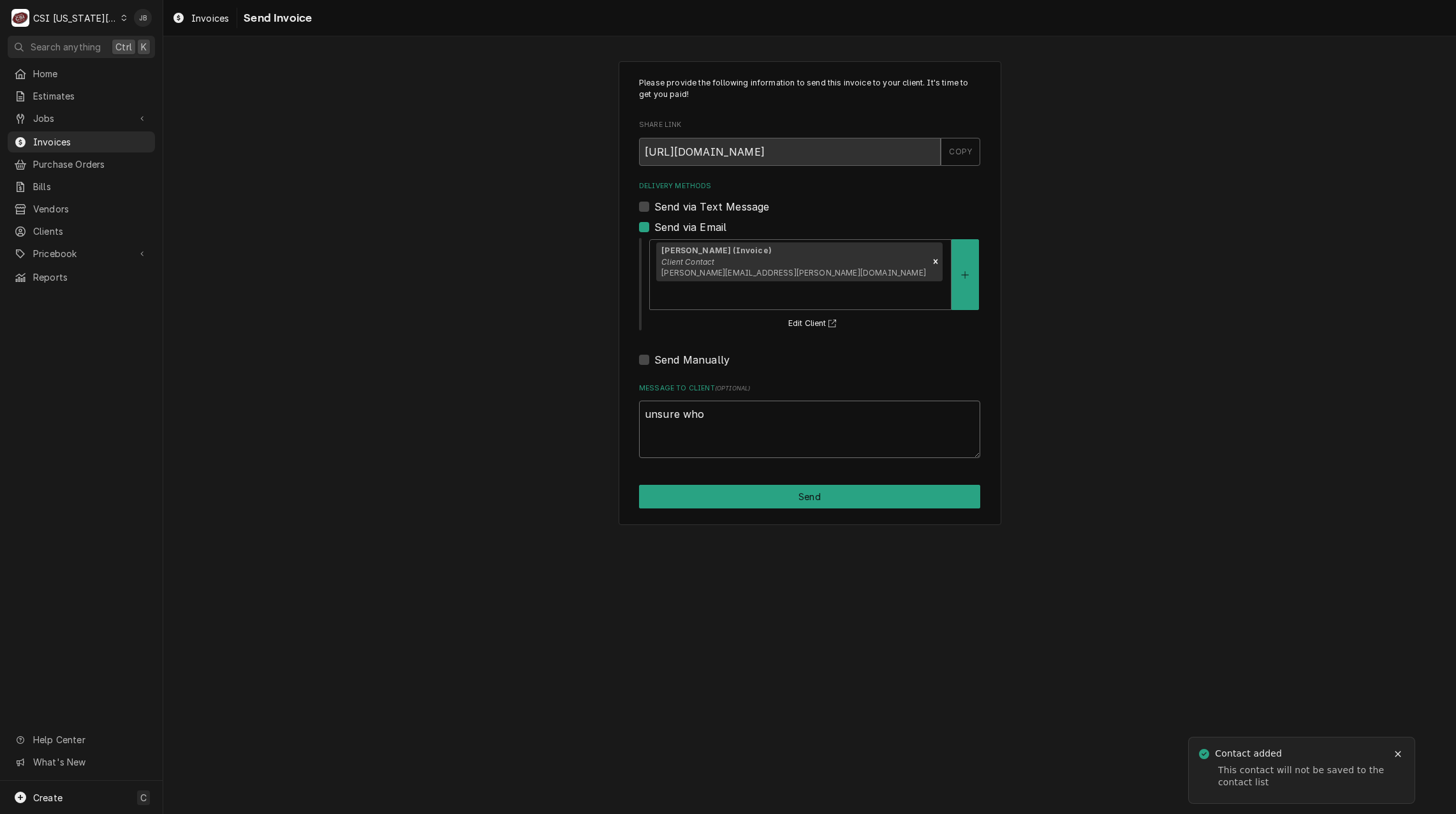
type textarea "unsure who"
type textarea "x"
type textarea "unsure who t"
type textarea "x"
type textarea "unsure who to"
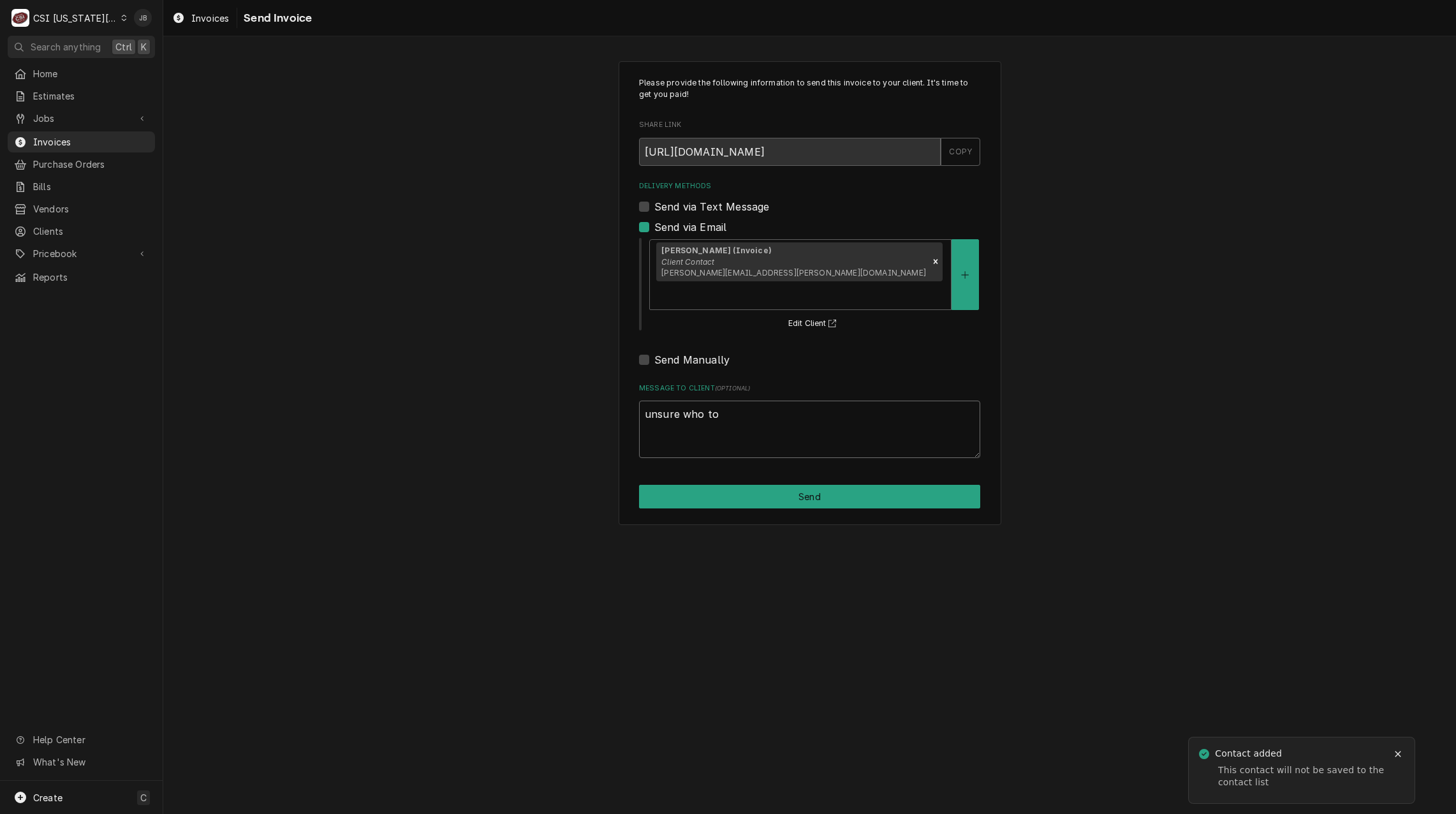
type textarea "x"
type textarea "unsure who to"
type textarea "x"
type textarea "unsure who to s"
type textarea "x"
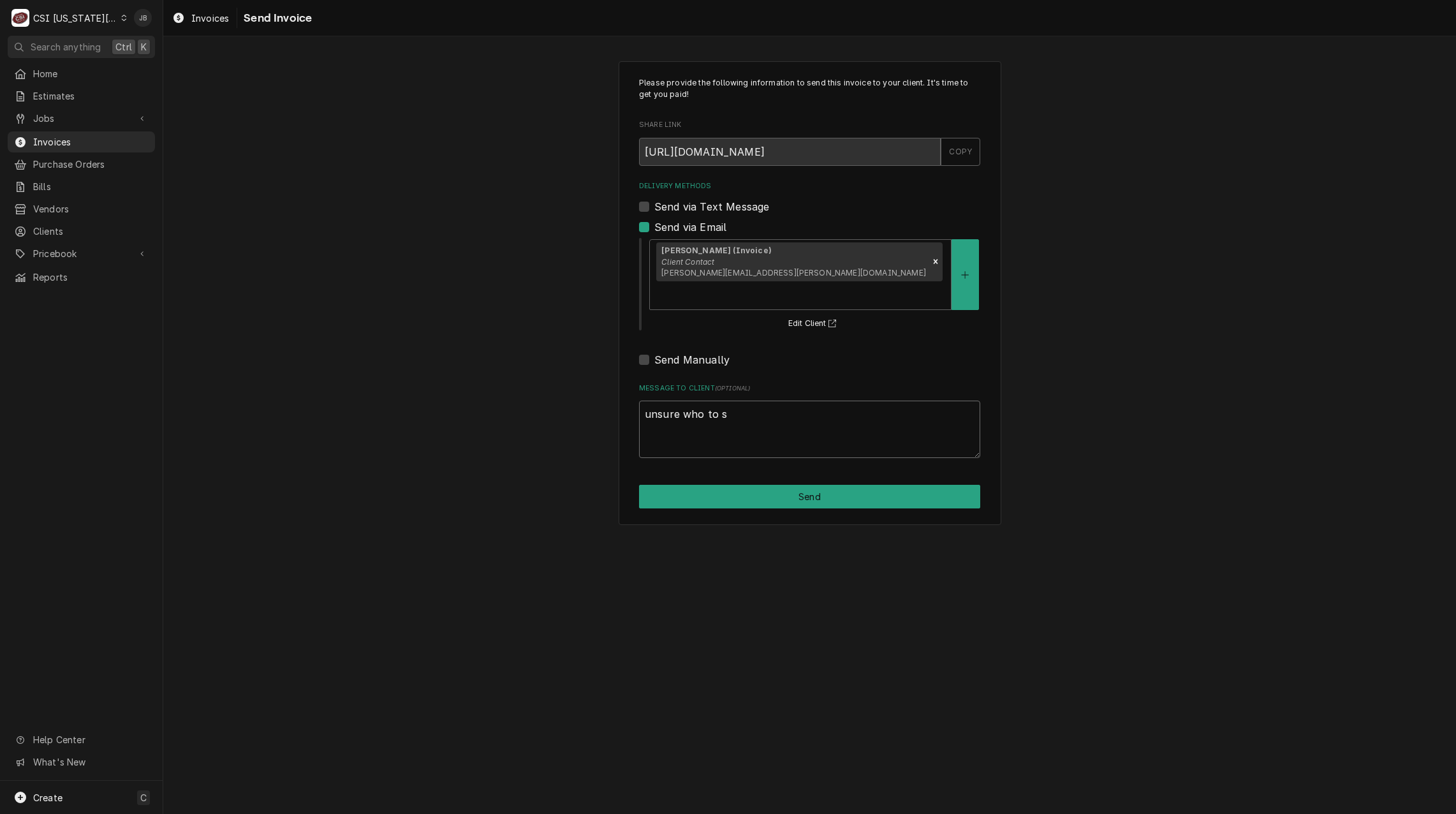
type textarea "unsure who to se"
type textarea "x"
type textarea "unsure who to sen"
type textarea "x"
type textarea "unsure who to send"
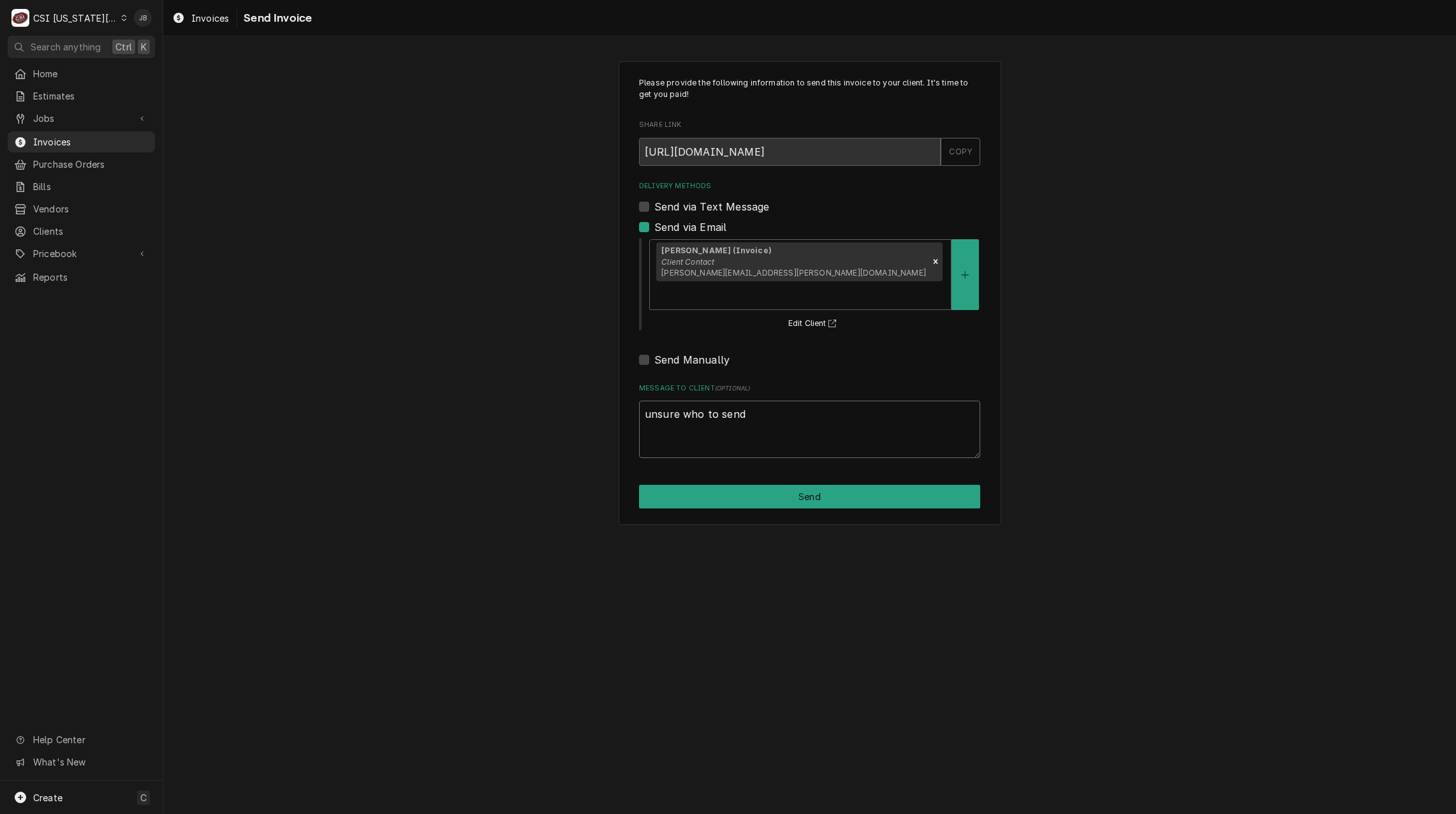
type textarea "x"
type textarea "unsure who to send"
type textarea "x"
type textarea "unsure who to send t"
type textarea "x"
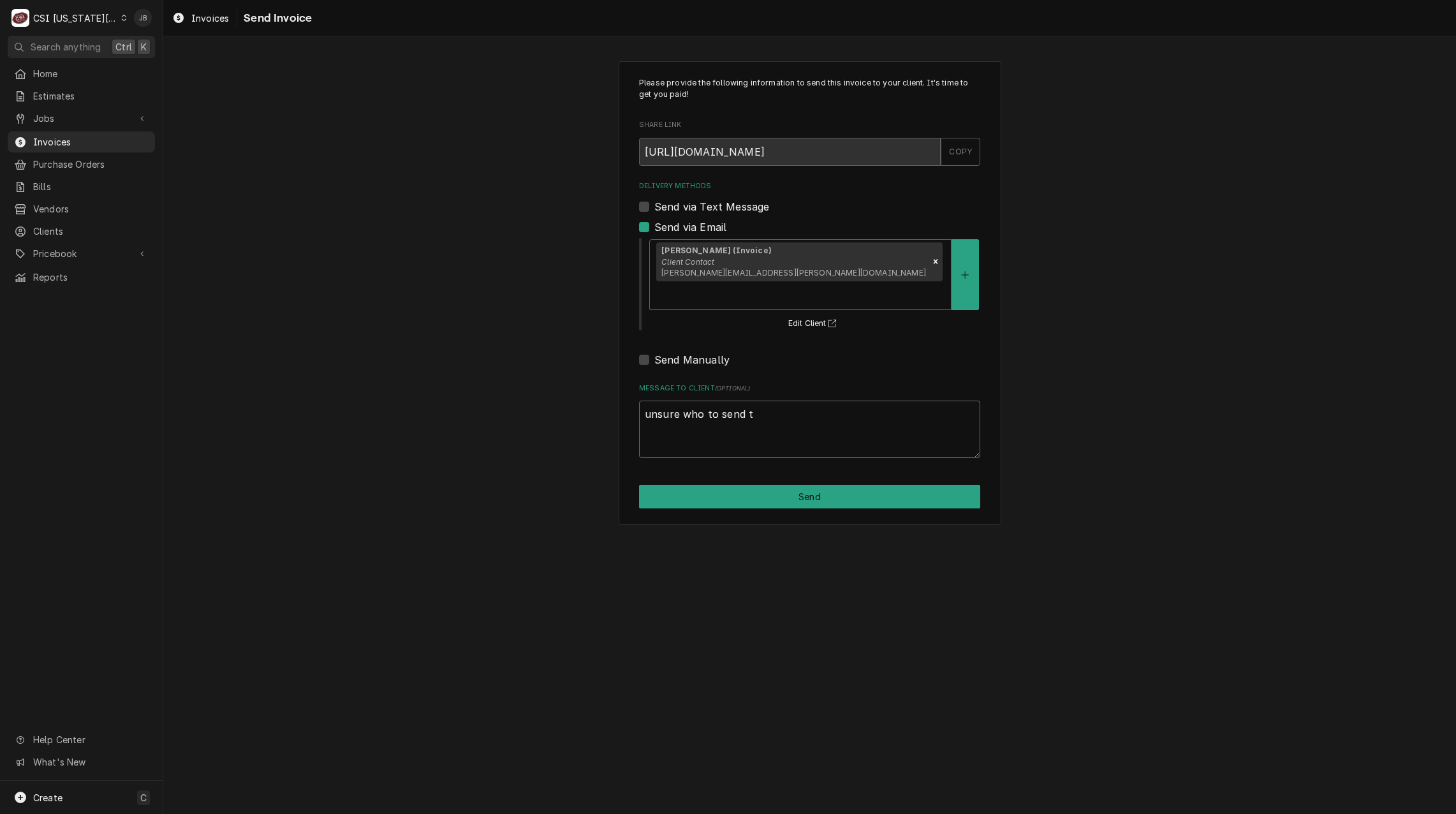
type textarea "unsure who to send to"
type textarea "x"
type textarea "unsure who to send to"
drag, startPoint x: 745, startPoint y: 465, endPoint x: 756, endPoint y: 465, distance: 11.0
click at [749, 485] on button "Send" at bounding box center [809, 497] width 341 height 24
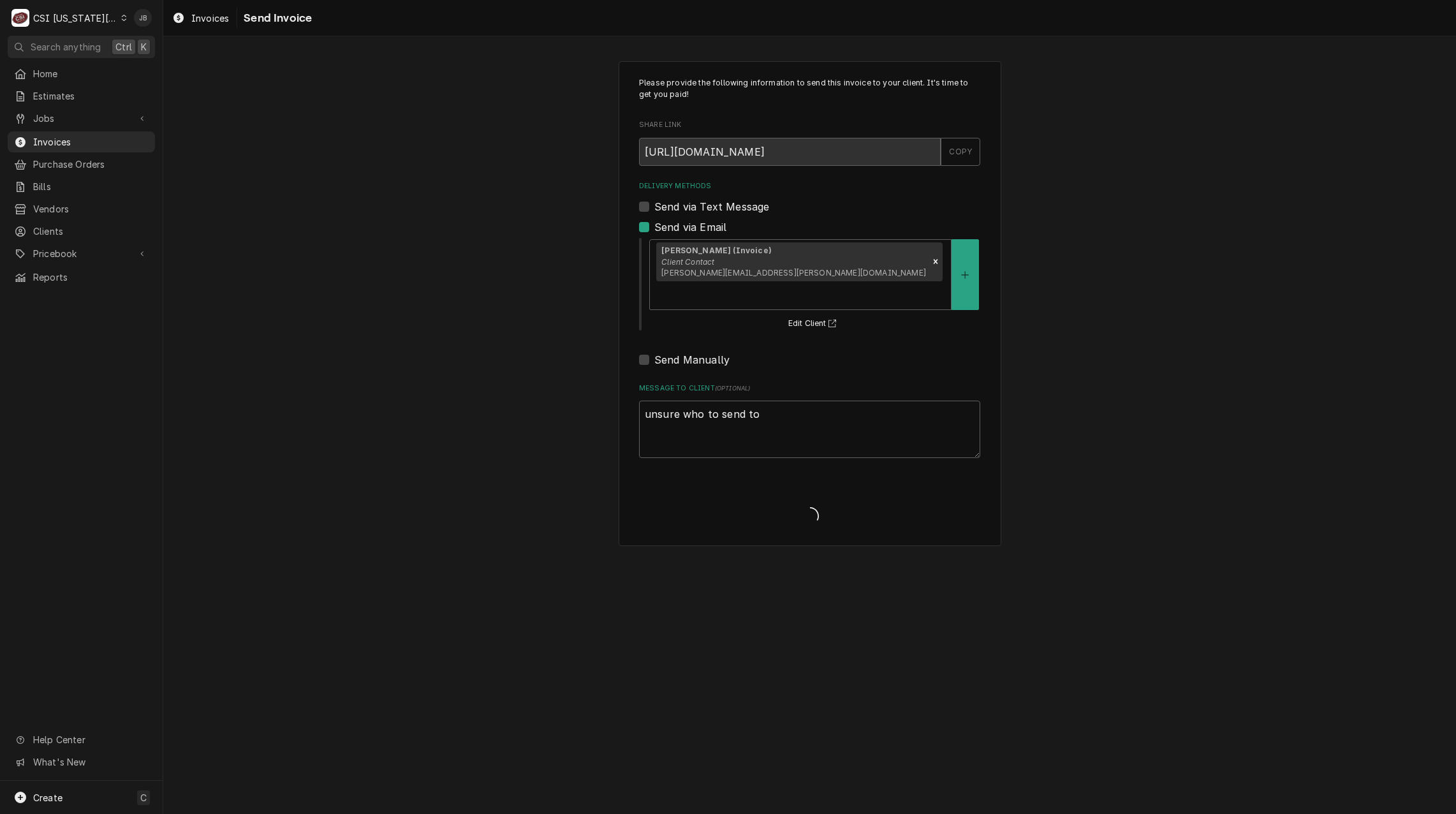
type textarea "x"
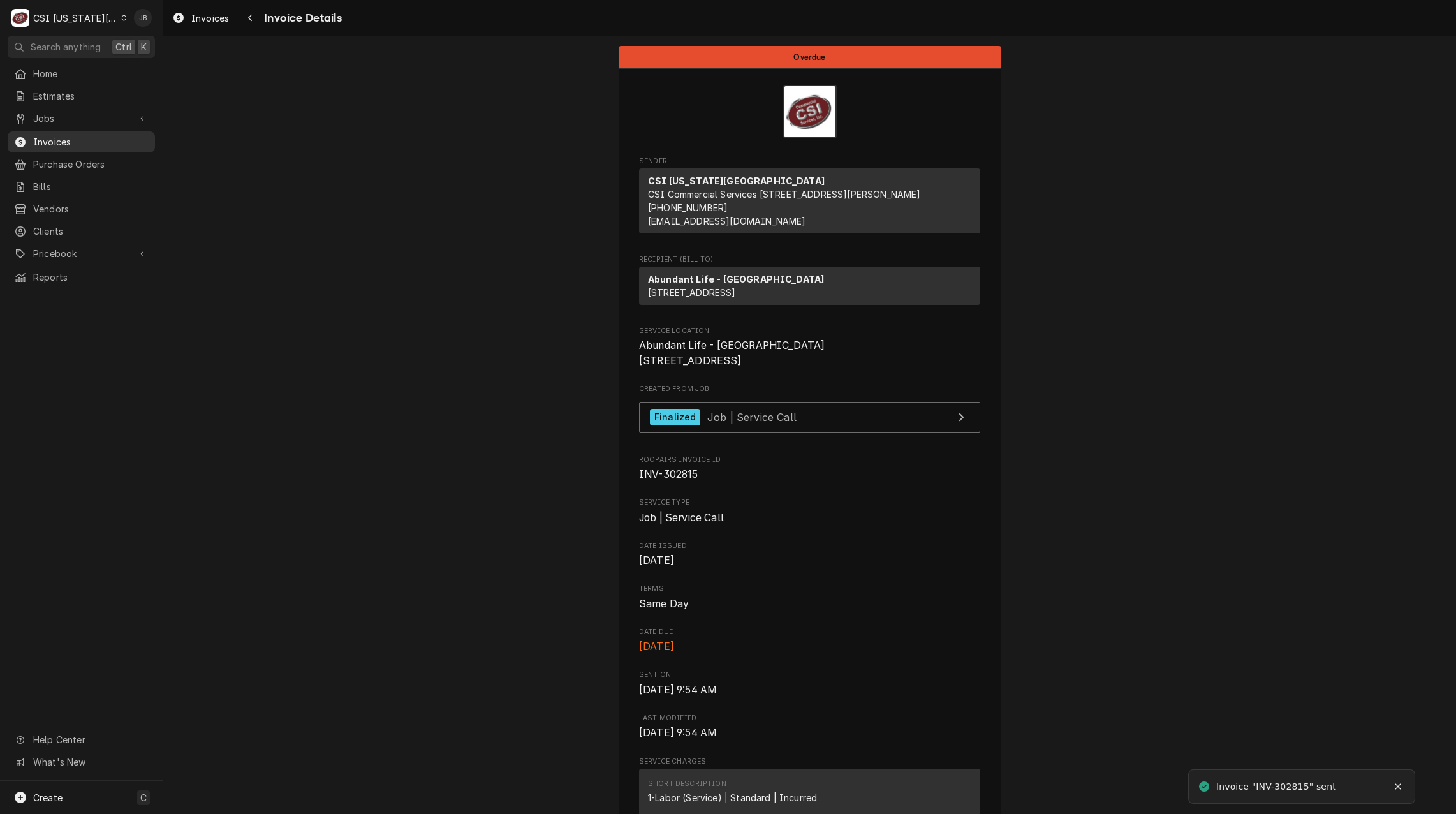
click at [77, 139] on span "Invoices" at bounding box center [91, 142] width 115 height 13
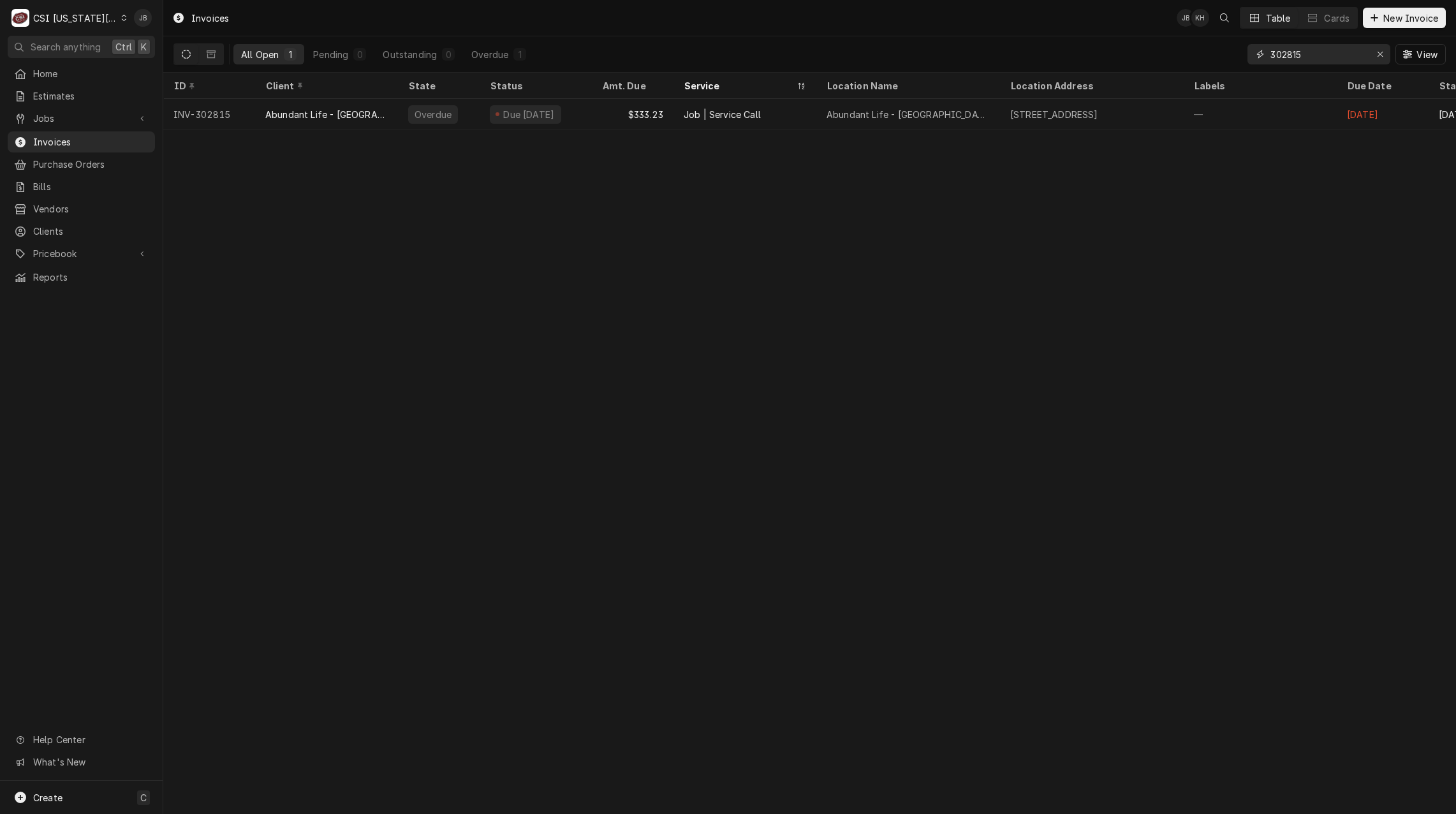
click at [1306, 58] on input "302815" at bounding box center [1318, 54] width 95 height 21
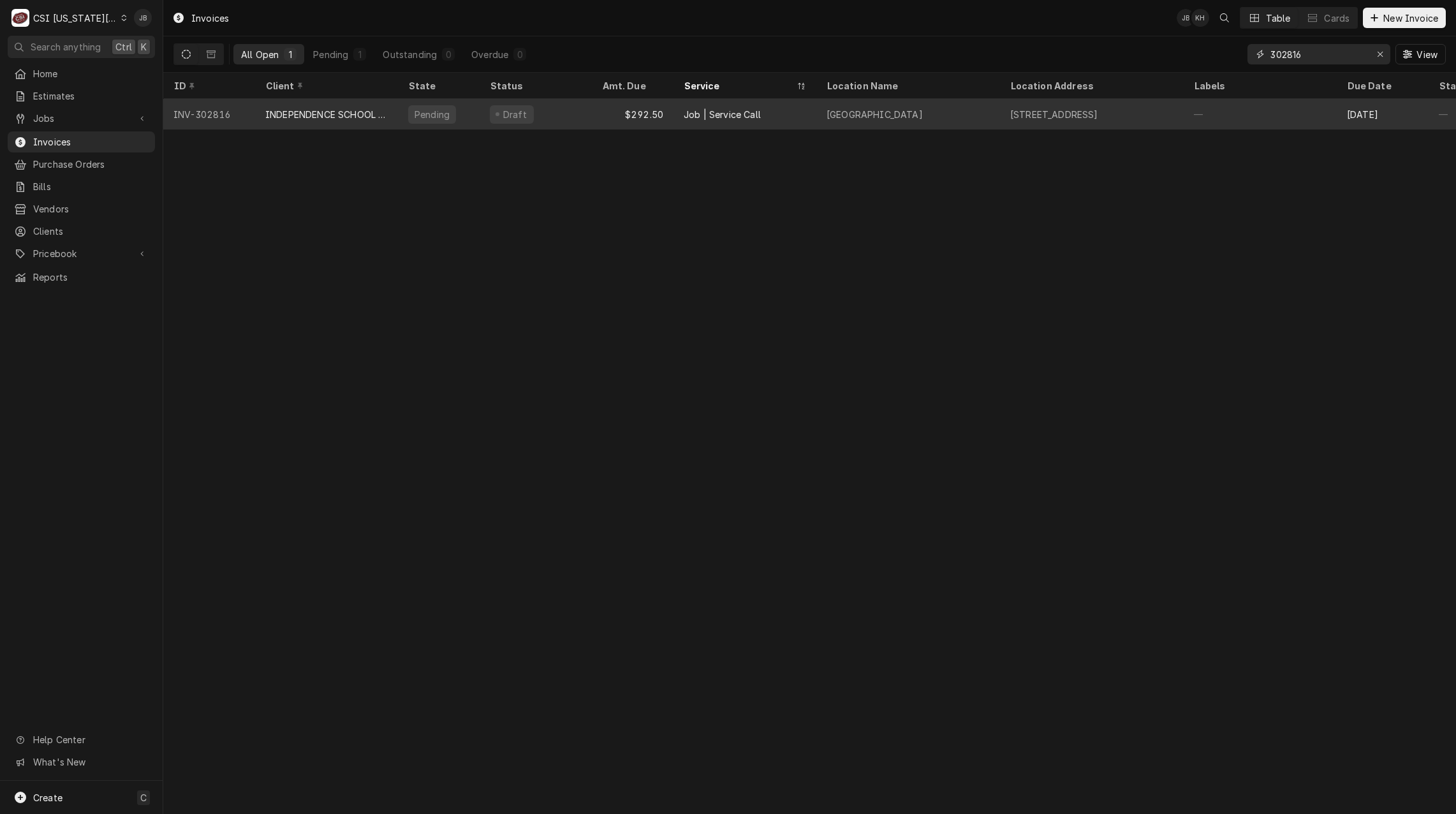
type input "302816"
click at [331, 114] on div "INDEPENDENCE SCHOOL DIST/NUTRITION" at bounding box center [326, 115] width 123 height 13
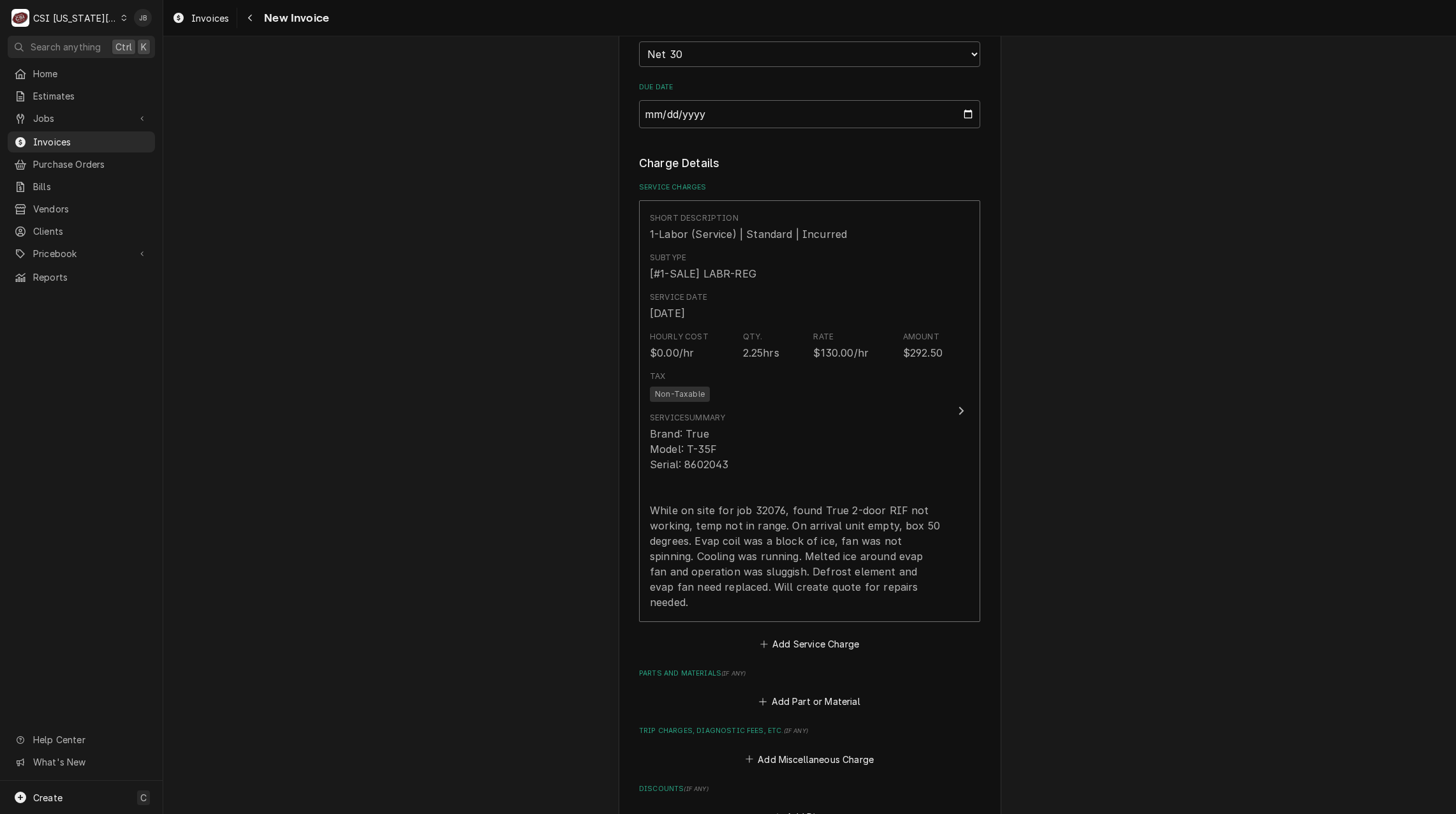
scroll to position [1149, 0]
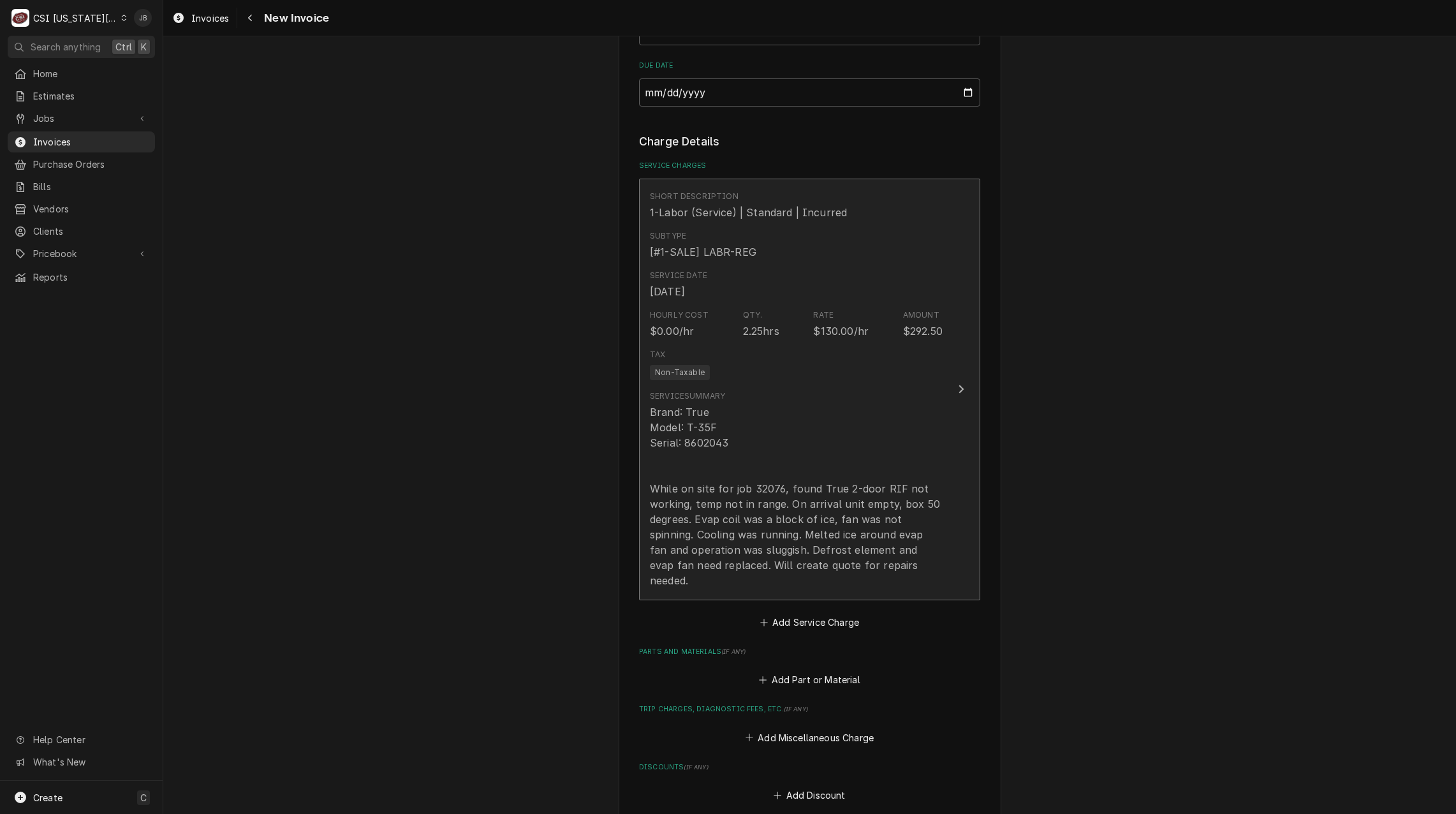
click at [733, 487] on div "Brand: True Model: T-35F Serial: 8602043 While on site for job 32076, found Tru…" at bounding box center [797, 496] width 293 height 184
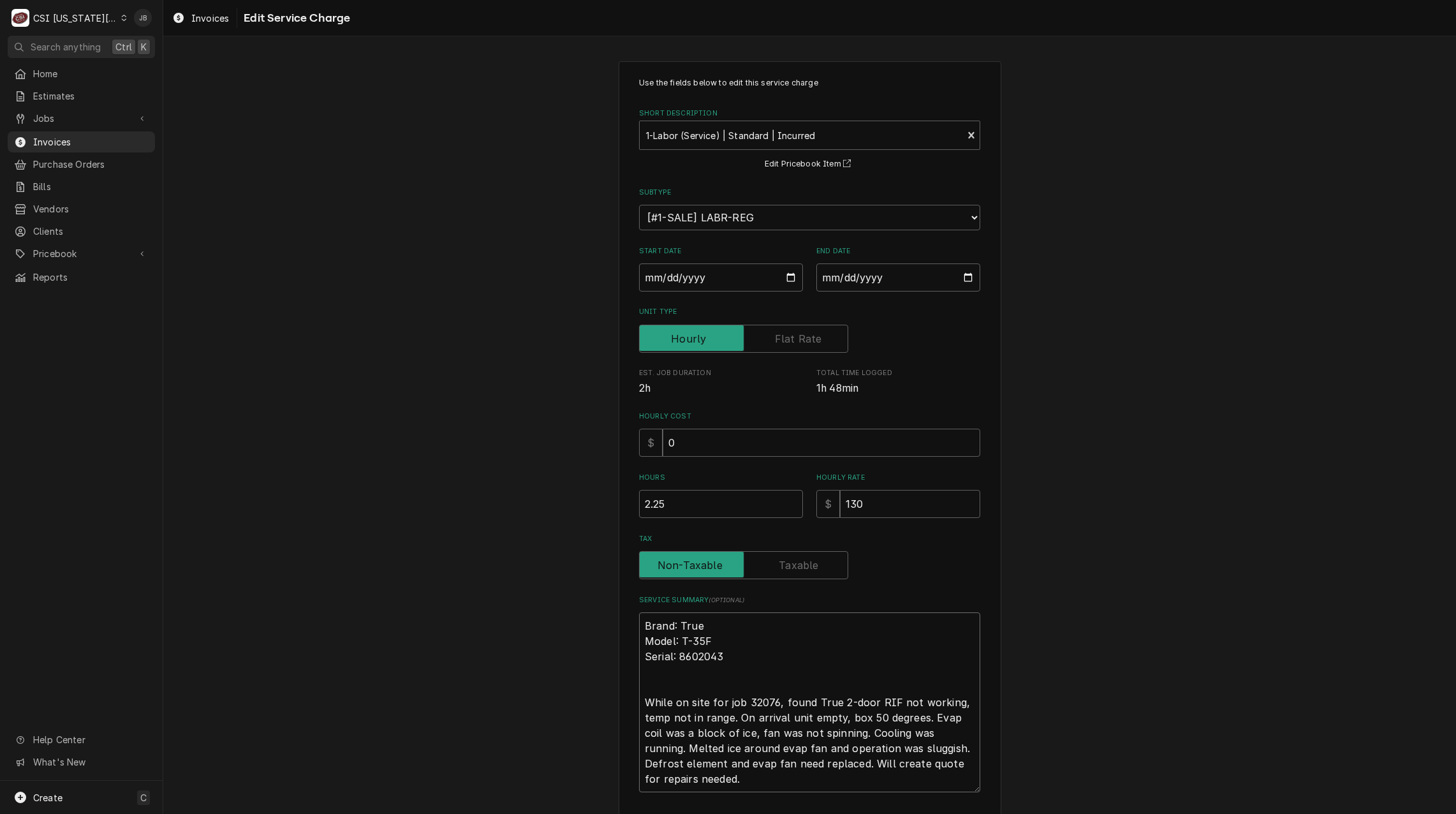
drag, startPoint x: 771, startPoint y: 701, endPoint x: 721, endPoint y: 696, distance: 50.2
click at [721, 696] on textarea "Brand: True Model: T-35F Serial: 8602043 While on site for job 32076, found Tru…" at bounding box center [809, 702] width 341 height 180
type textarea "x"
type textarea "Brand: True Model: T-35F Serial: 8602043 While on site for , found True 2-door …"
type textarea "x"
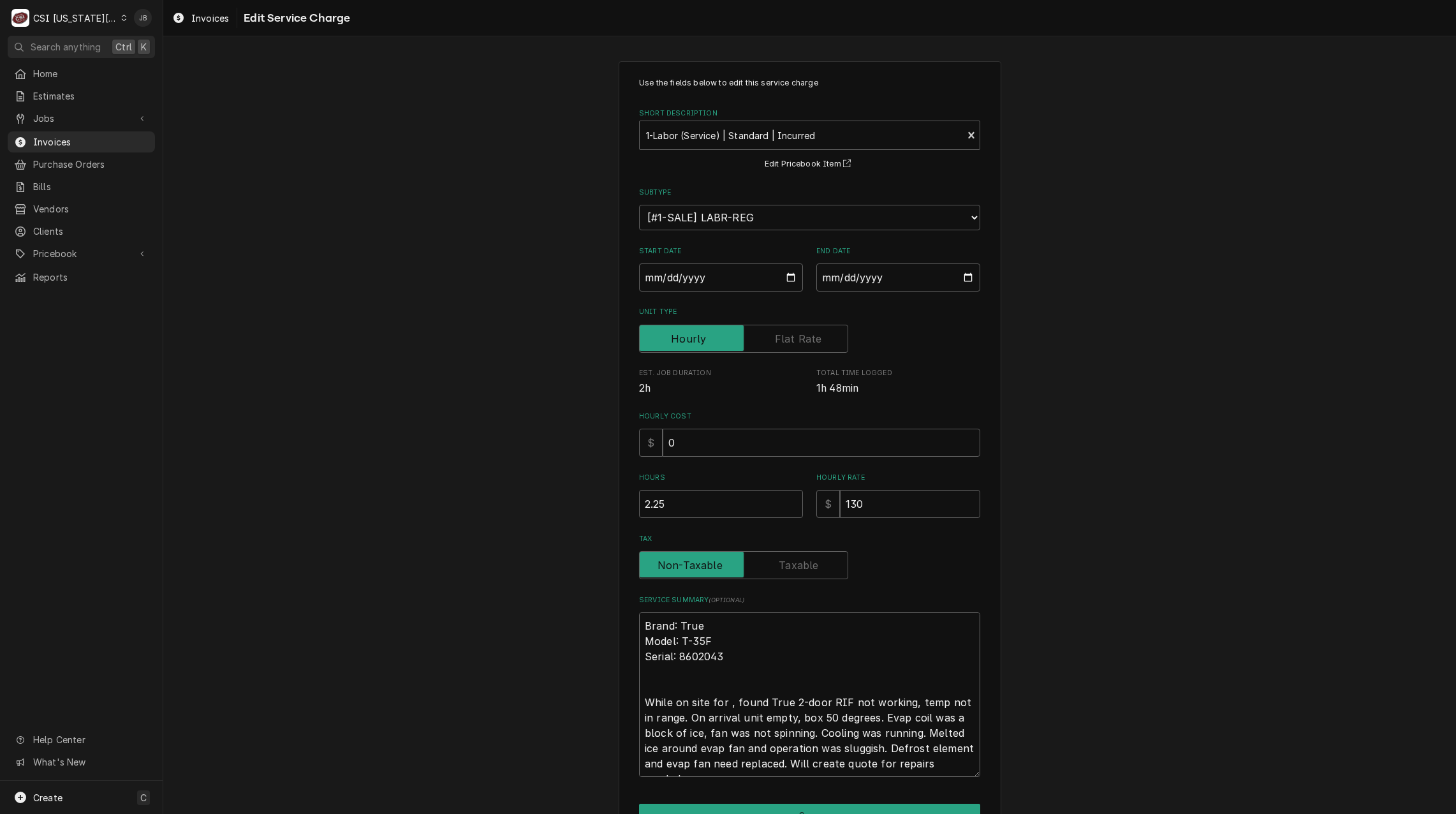
type textarea "Brand: True Model: T-35F Serial: 8602043 While on site for o, found True 2-door…"
type textarea "x"
type textarea "Brand: True Model: T-35F Serial: 8602043 While on site for ot, found True 2-doo…"
type textarea "x"
type textarea "Brand: True Model: T-35F Serial: 8602043 While on site for oth, found True 2-do…"
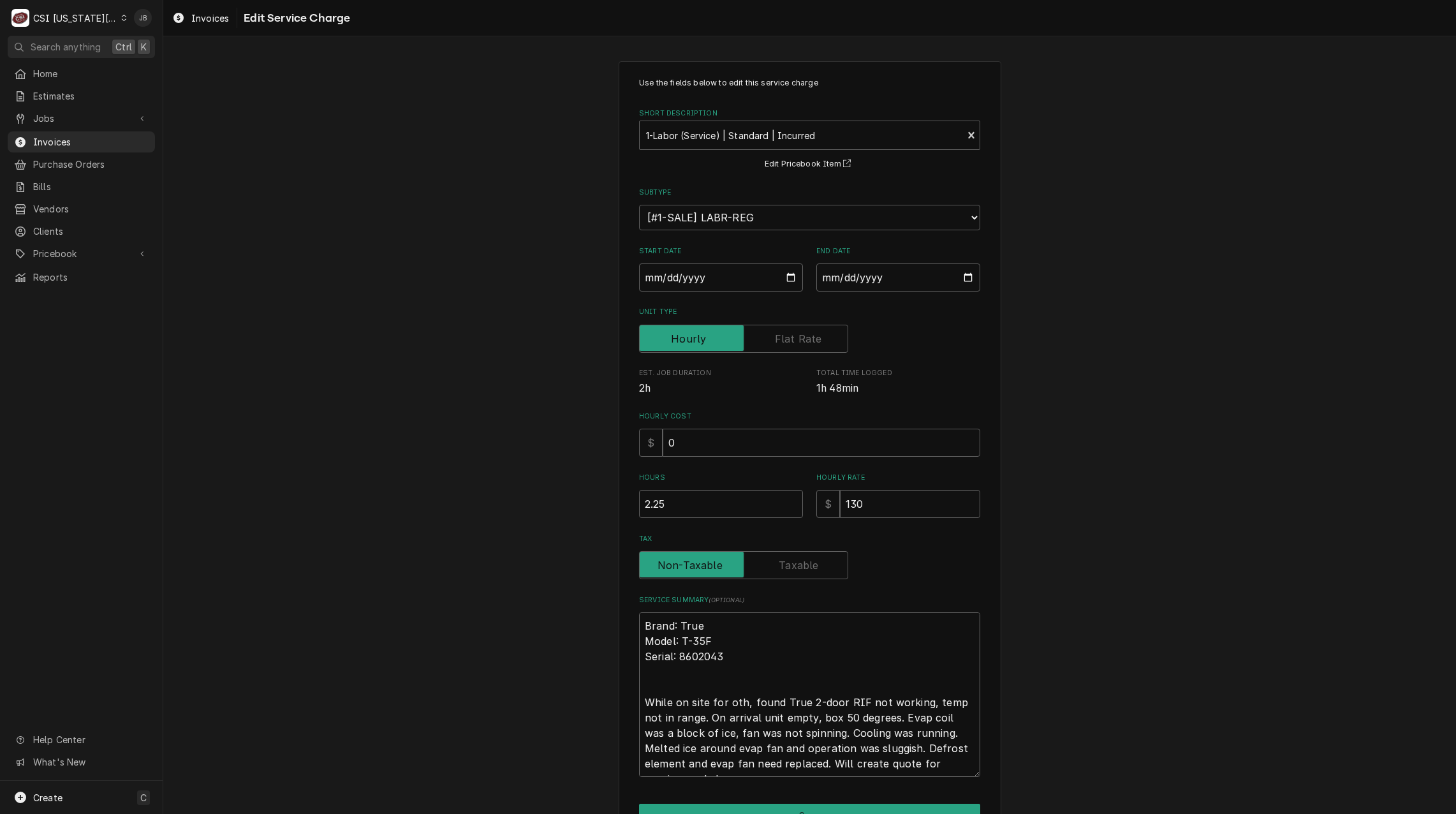
type textarea "x"
type textarea "Brand: True Model: T-35F Serial: 8602043 While on site for othe, found True 2-d…"
type textarea "x"
type textarea "Brand: True Model: T-35F Serial: 8602043 While on site for other, found True 2-…"
type textarea "x"
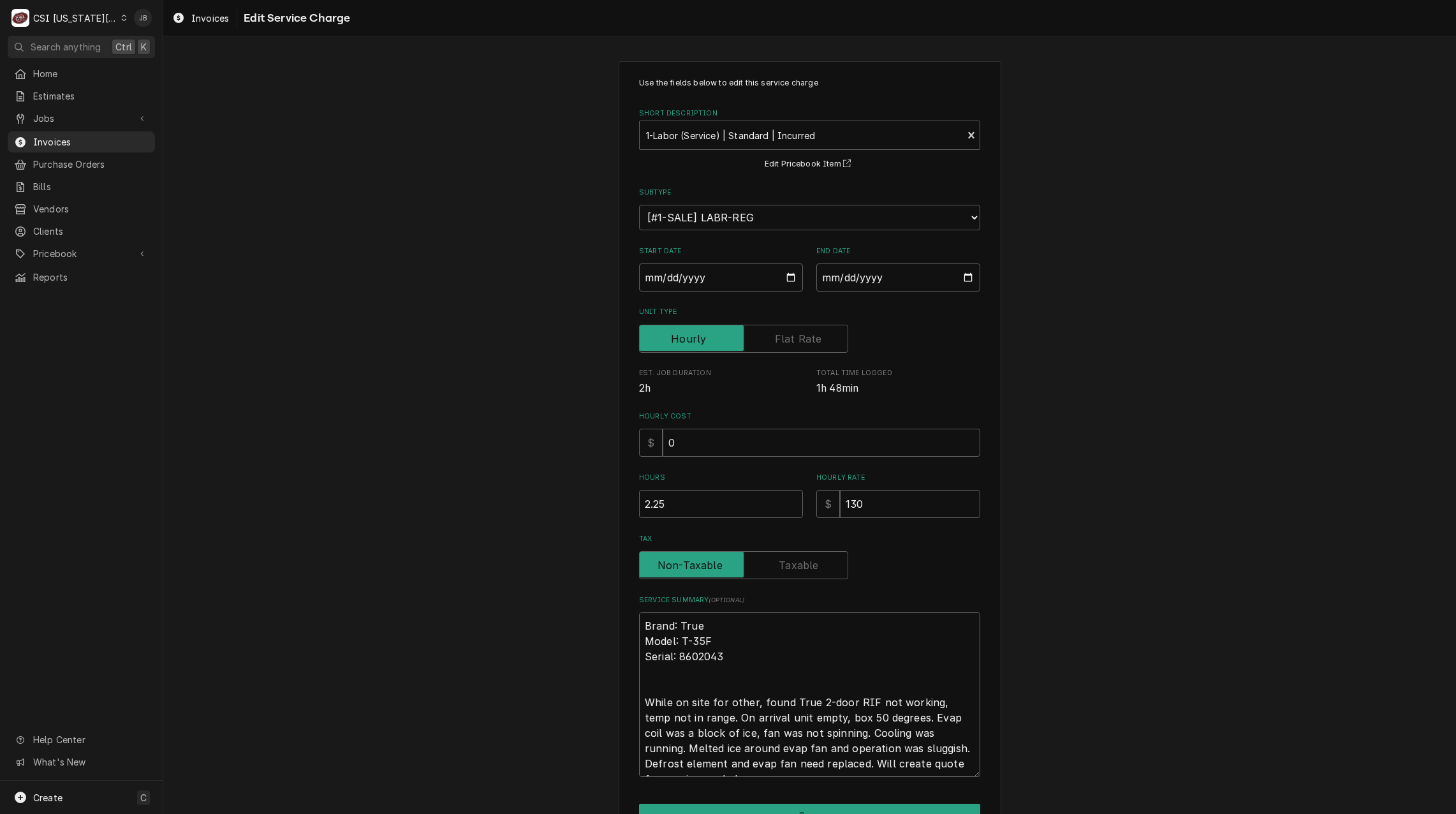
type textarea "Brand: True Model: T-35F Serial: 8602043 While on site for other , found True 2…"
type textarea "x"
type textarea "Brand: True Model: T-35F Serial: 8602043 While on site for other w, found True …"
type textarea "x"
type textarea "Brand: True Model: T-35F Serial: 8602043 While on site for other wo, found True…"
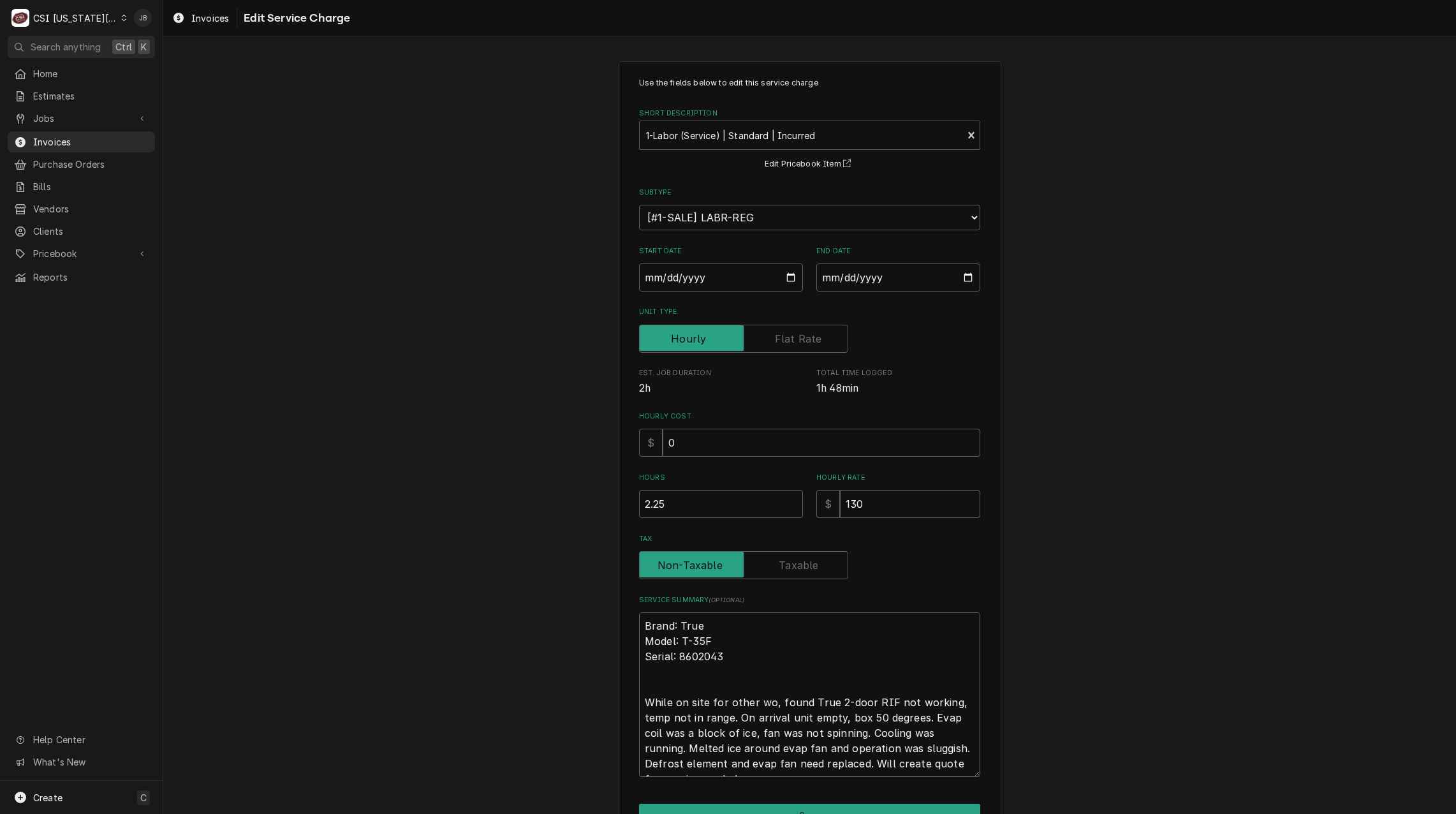
type textarea "x"
type textarea "Brand: True Model: T-35F Serial: 8602043 While on site for other wor, found Tru…"
type textarea "x"
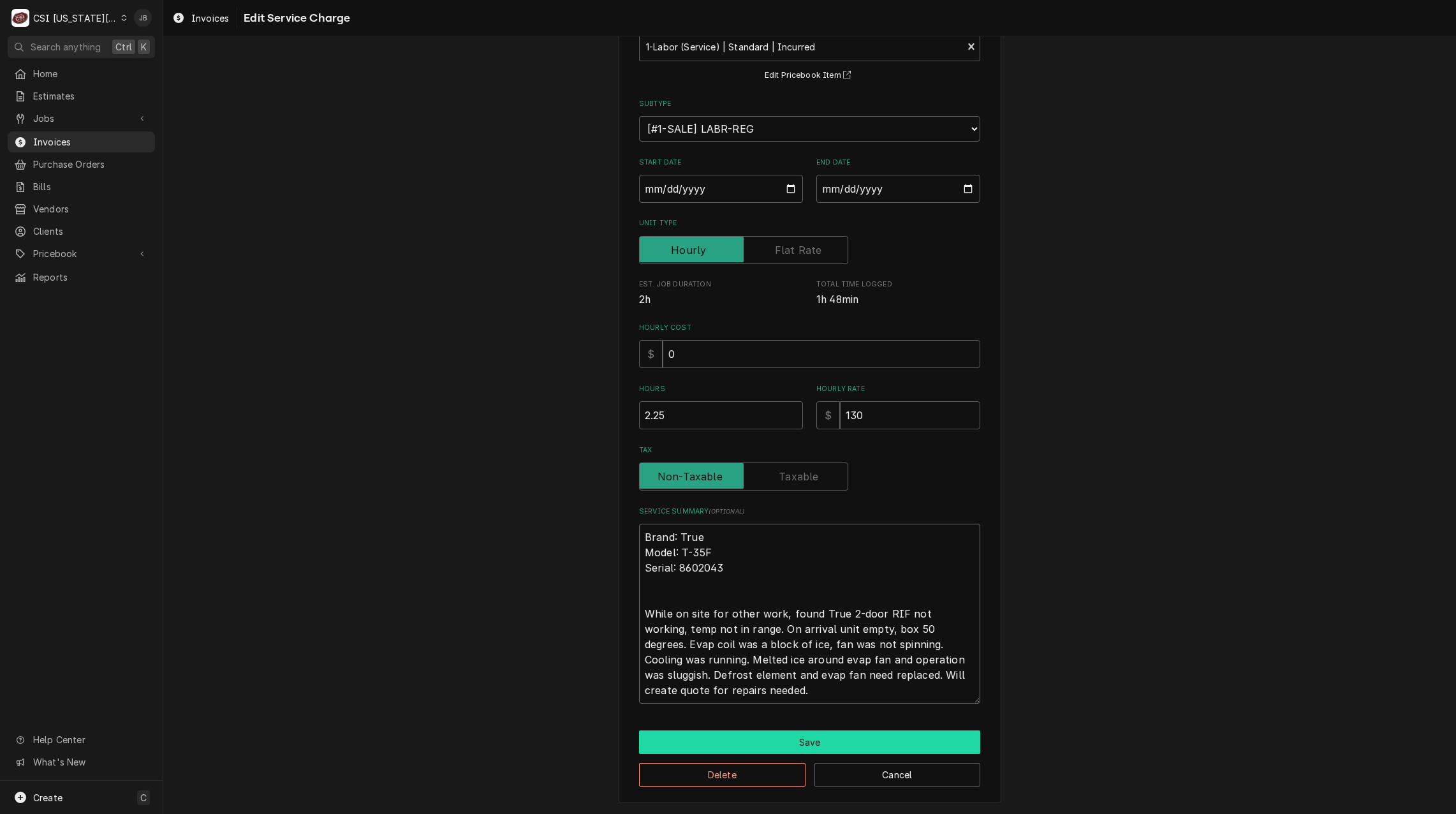
type textarea "Brand: True Model: T-35F Serial: 8602043 While on site for other work, found Tr…"
click at [796, 748] on button "Save" at bounding box center [809, 742] width 341 height 24
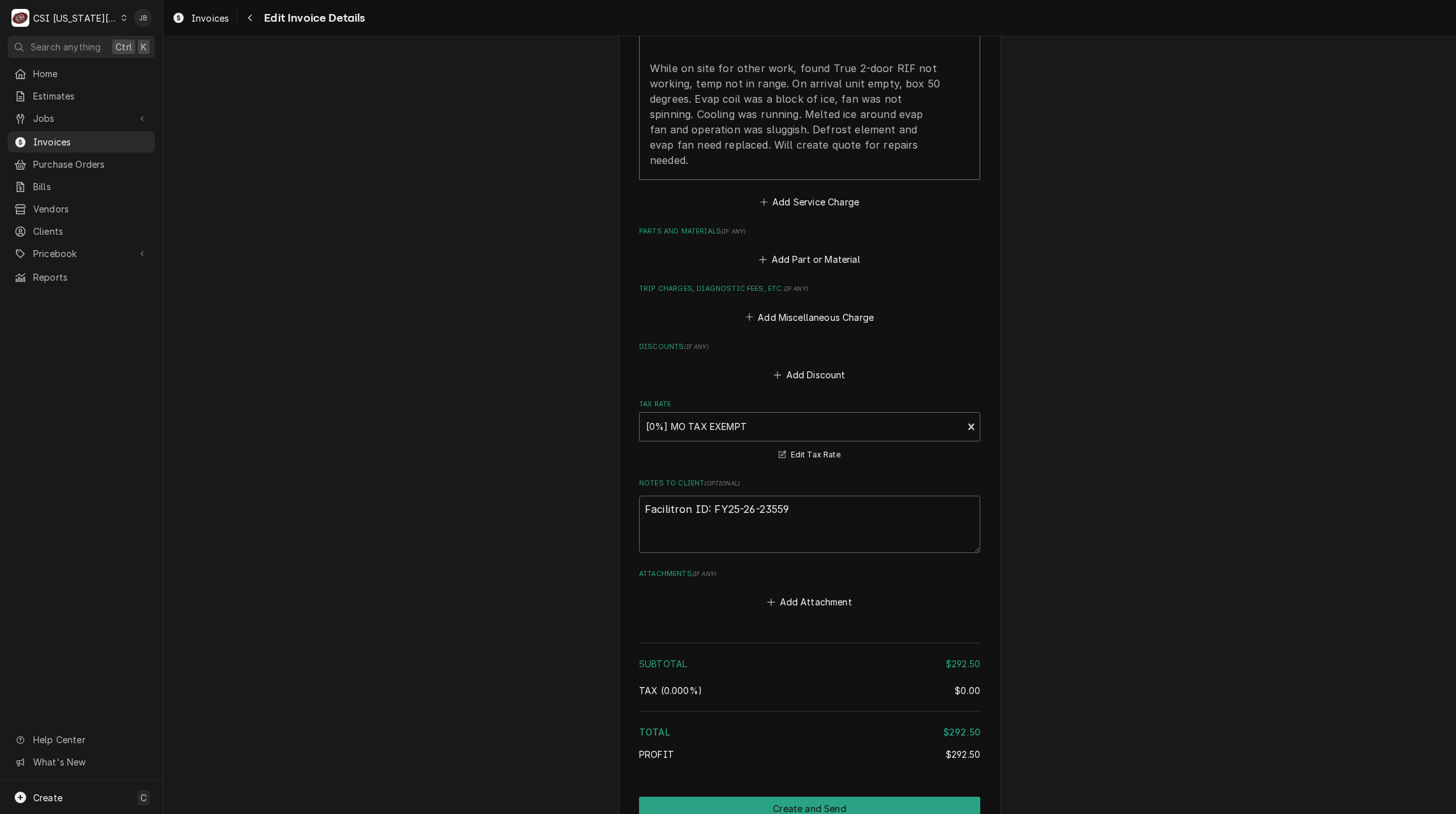
scroll to position [1697, 0]
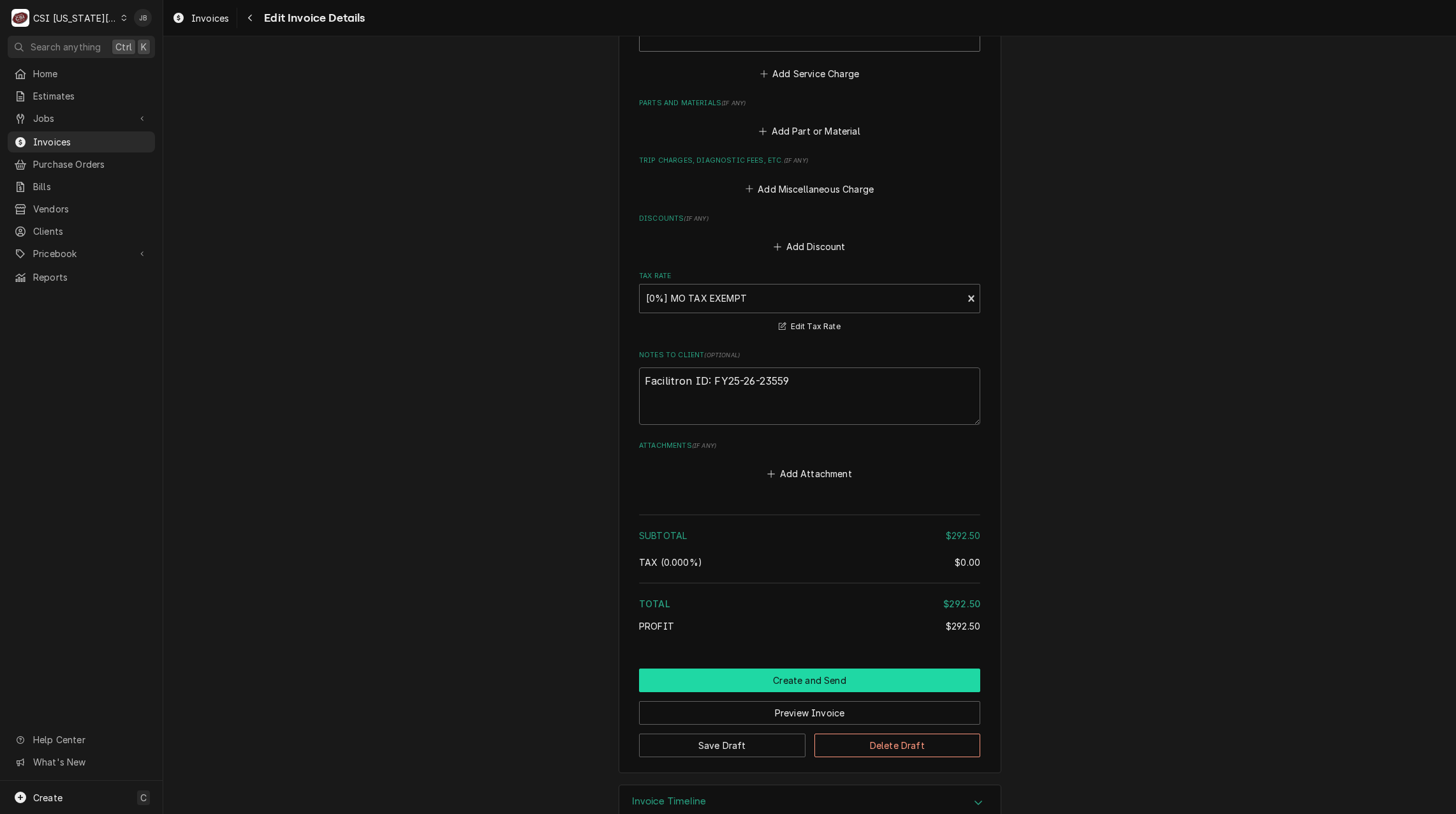
click at [765, 669] on button "Create and Send" at bounding box center [809, 681] width 341 height 24
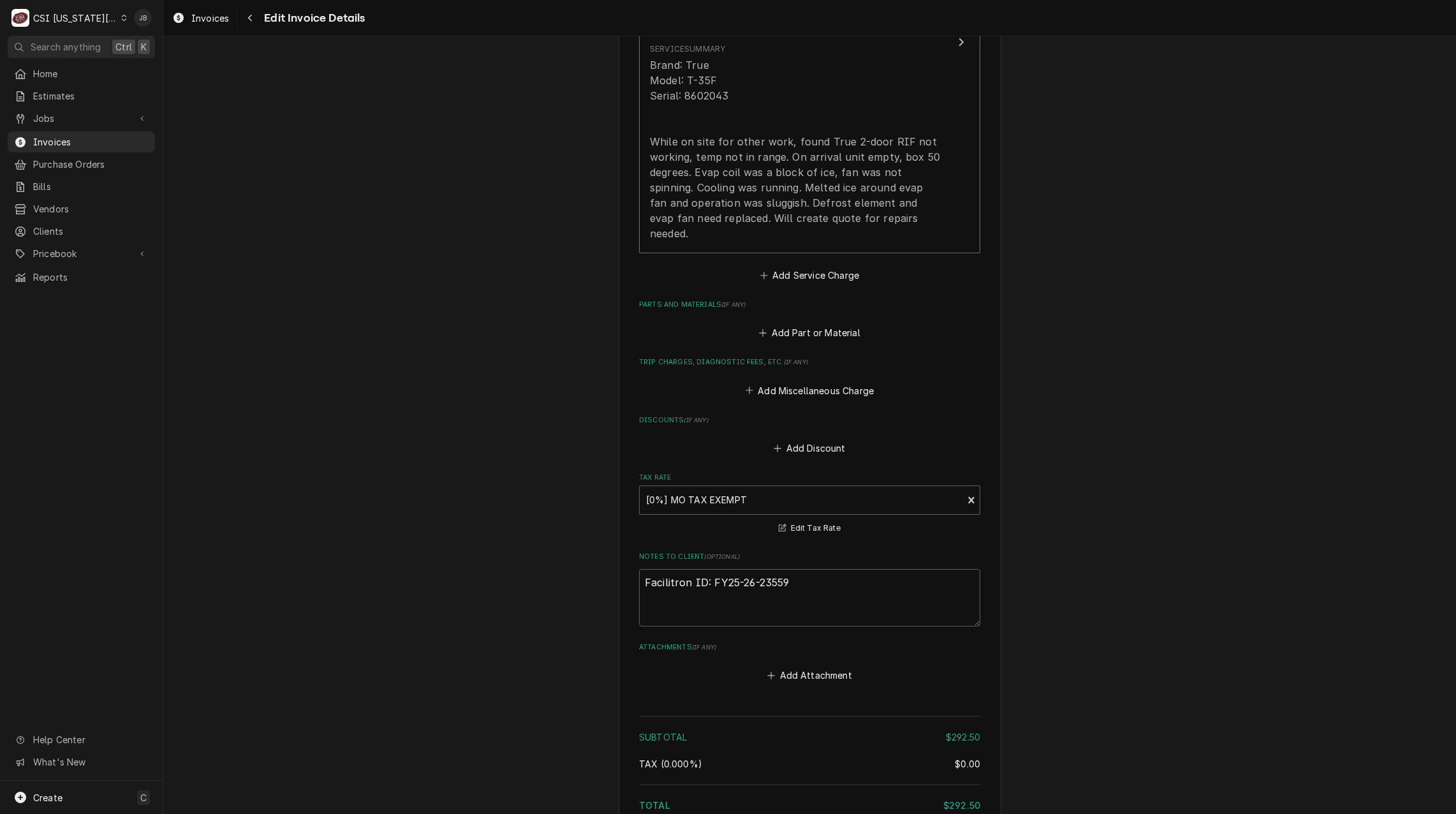
scroll to position [1211, 0]
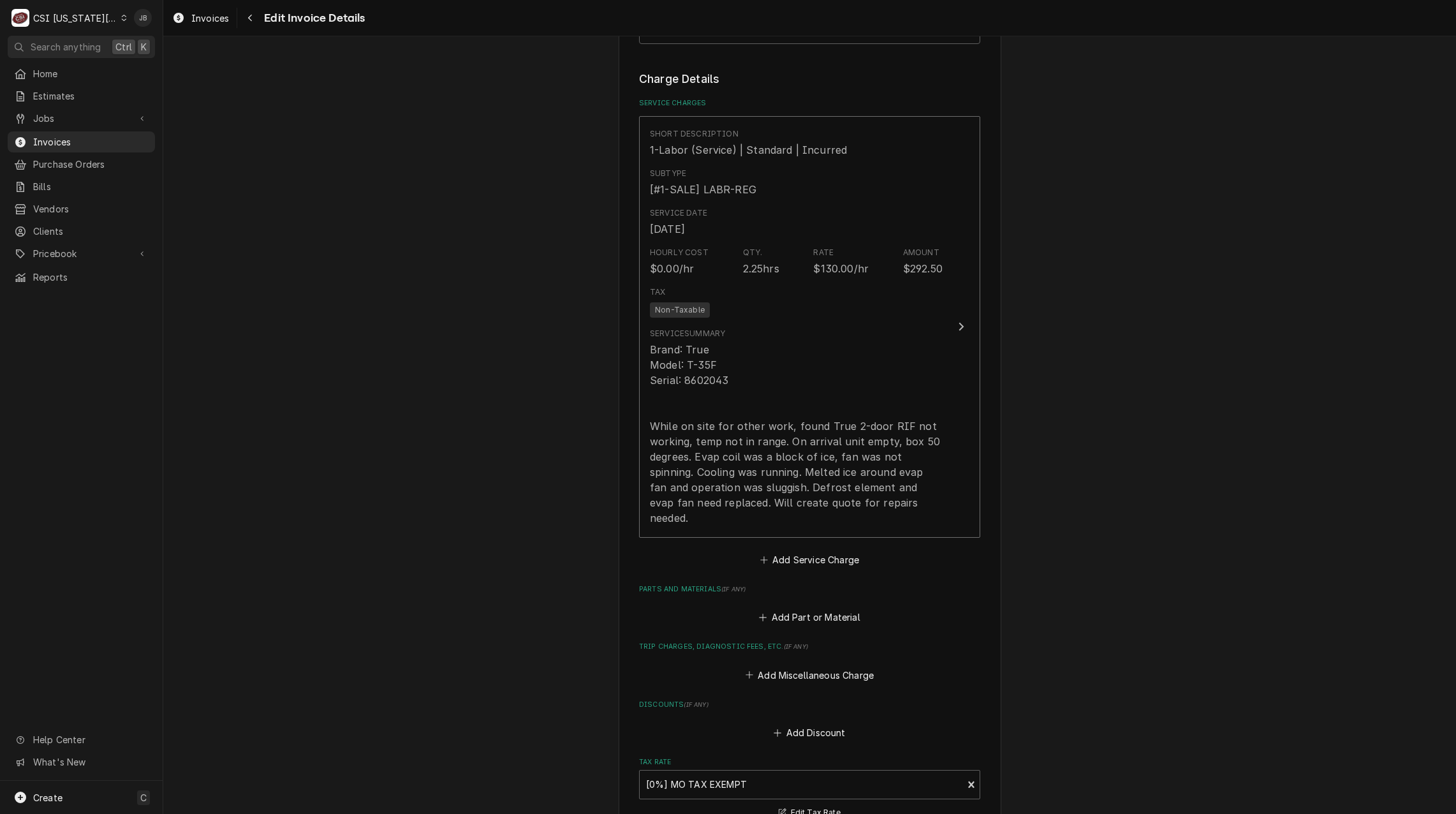
type textarea "x"
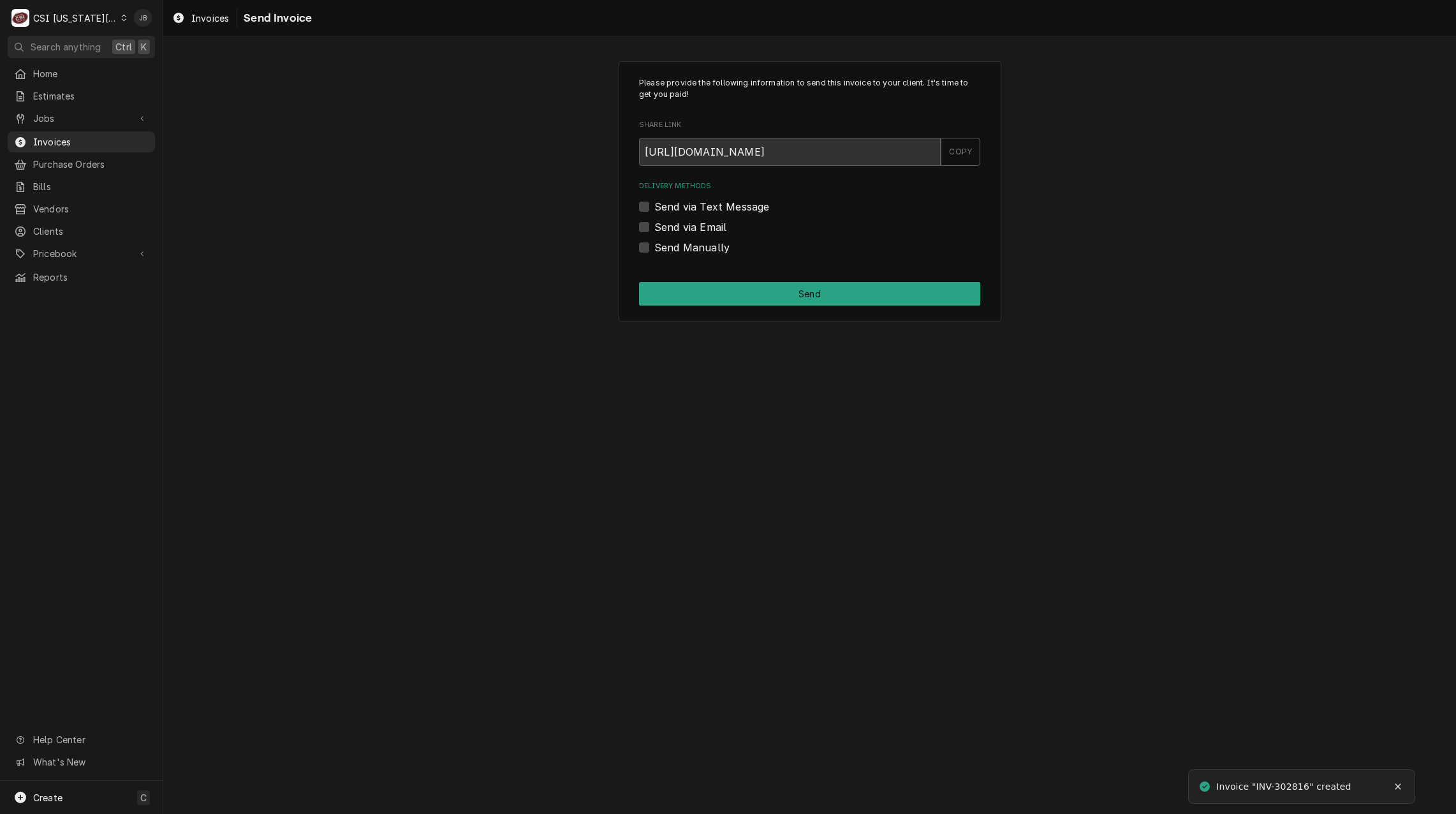
click at [707, 226] on label "Send via Email" at bounding box center [691, 227] width 72 height 15
click at [707, 226] on input "Send via Email" at bounding box center [825, 233] width 341 height 28
checkbox input "true"
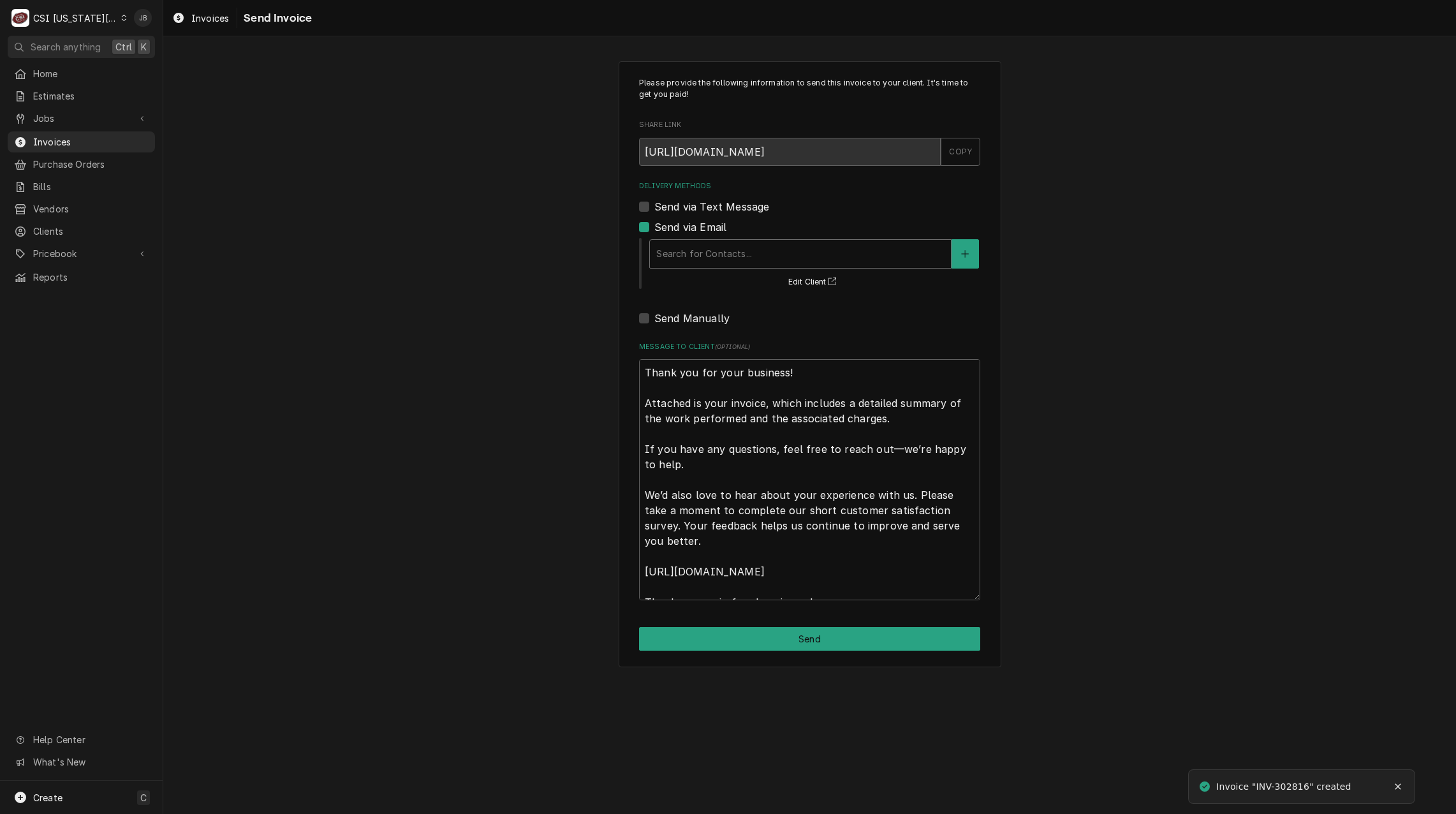
click at [715, 250] on div "Delivery Methods" at bounding box center [800, 254] width 288 height 23
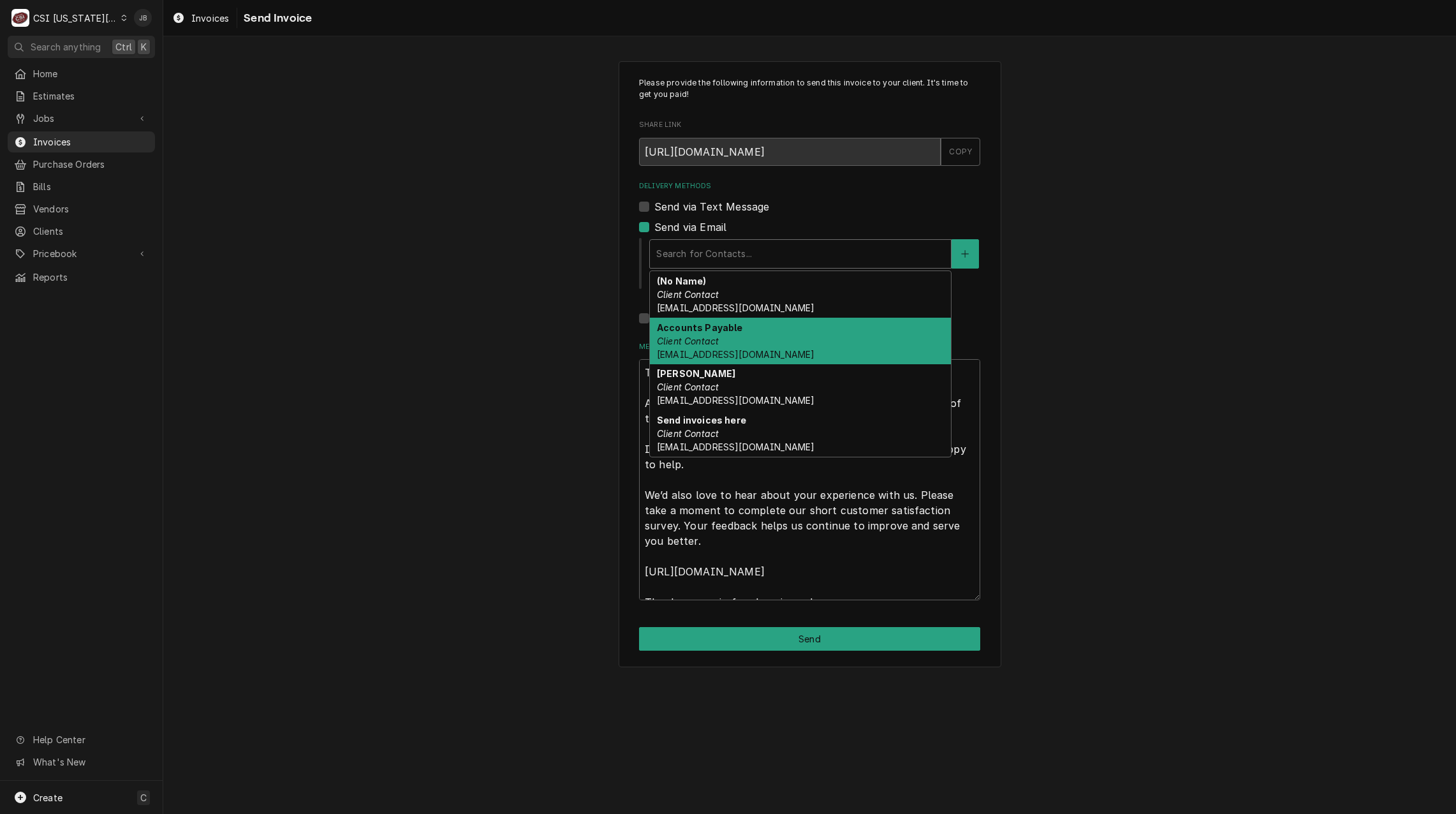
click at [815, 344] on div "Accounts Payable Client Contact [EMAIL_ADDRESS][DOMAIN_NAME]" at bounding box center [801, 341] width 301 height 46
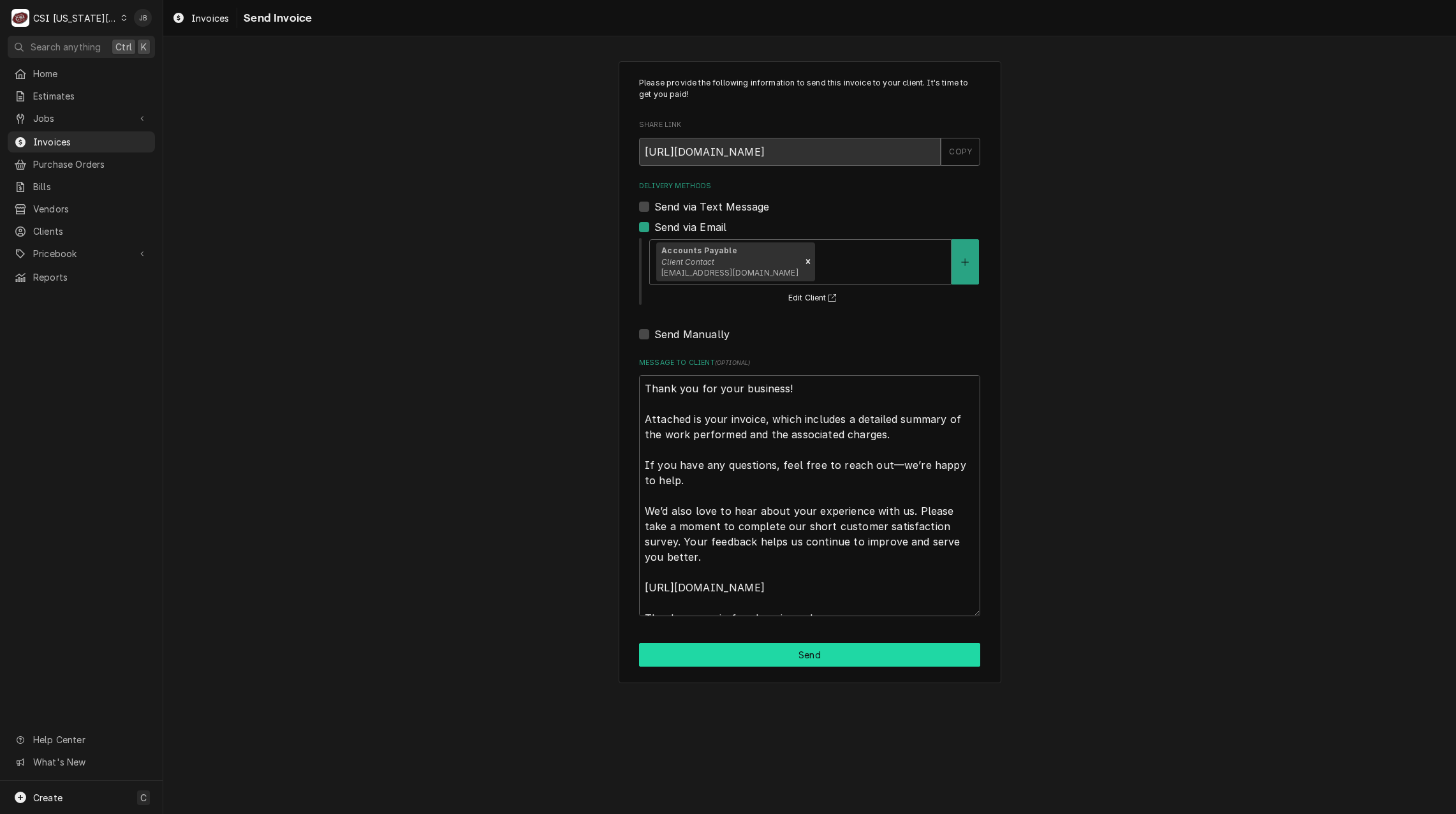
click at [751, 654] on button "Send" at bounding box center [809, 655] width 341 height 24
type textarea "x"
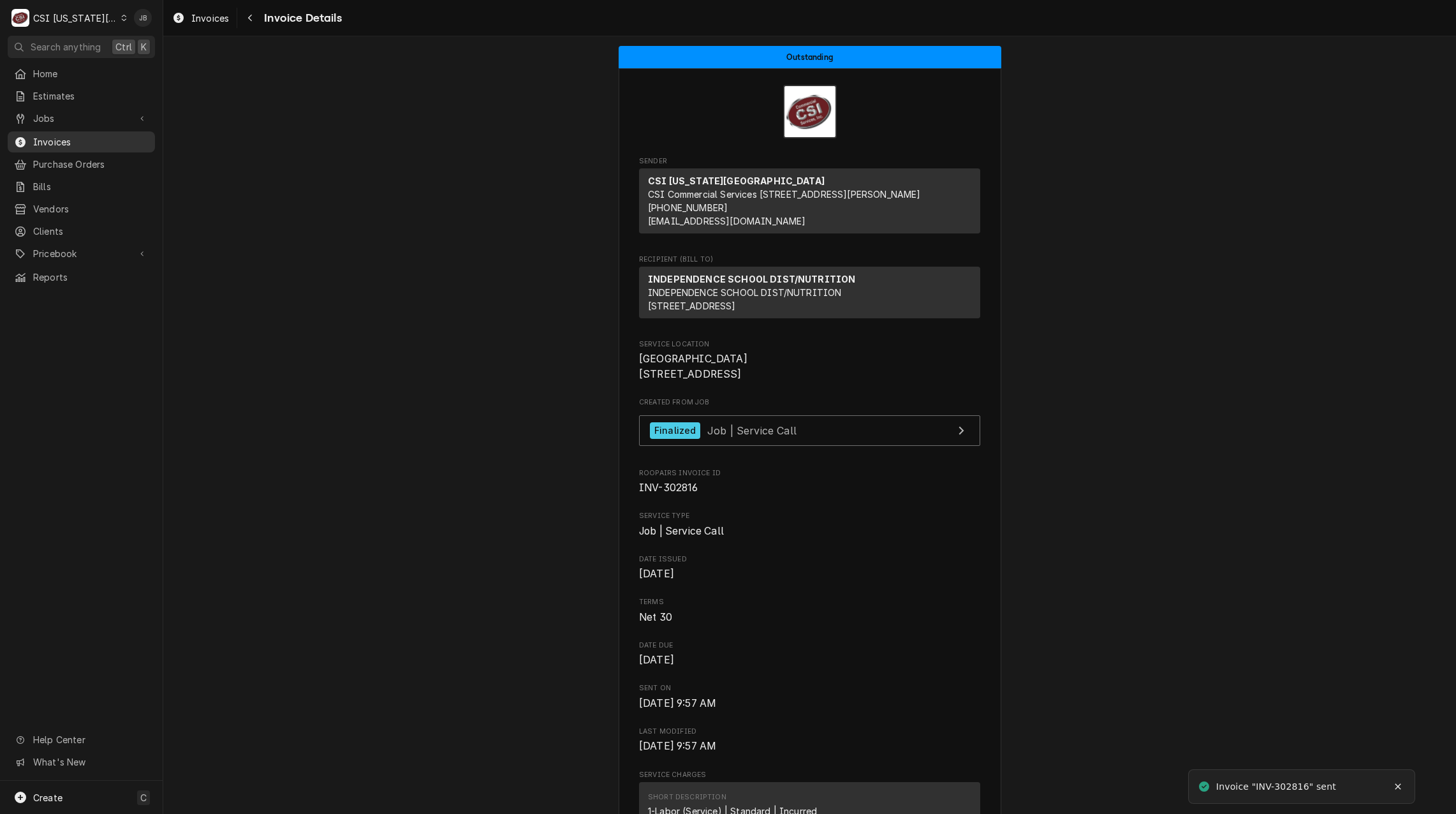
click at [56, 141] on span "Invoices" at bounding box center [91, 142] width 115 height 13
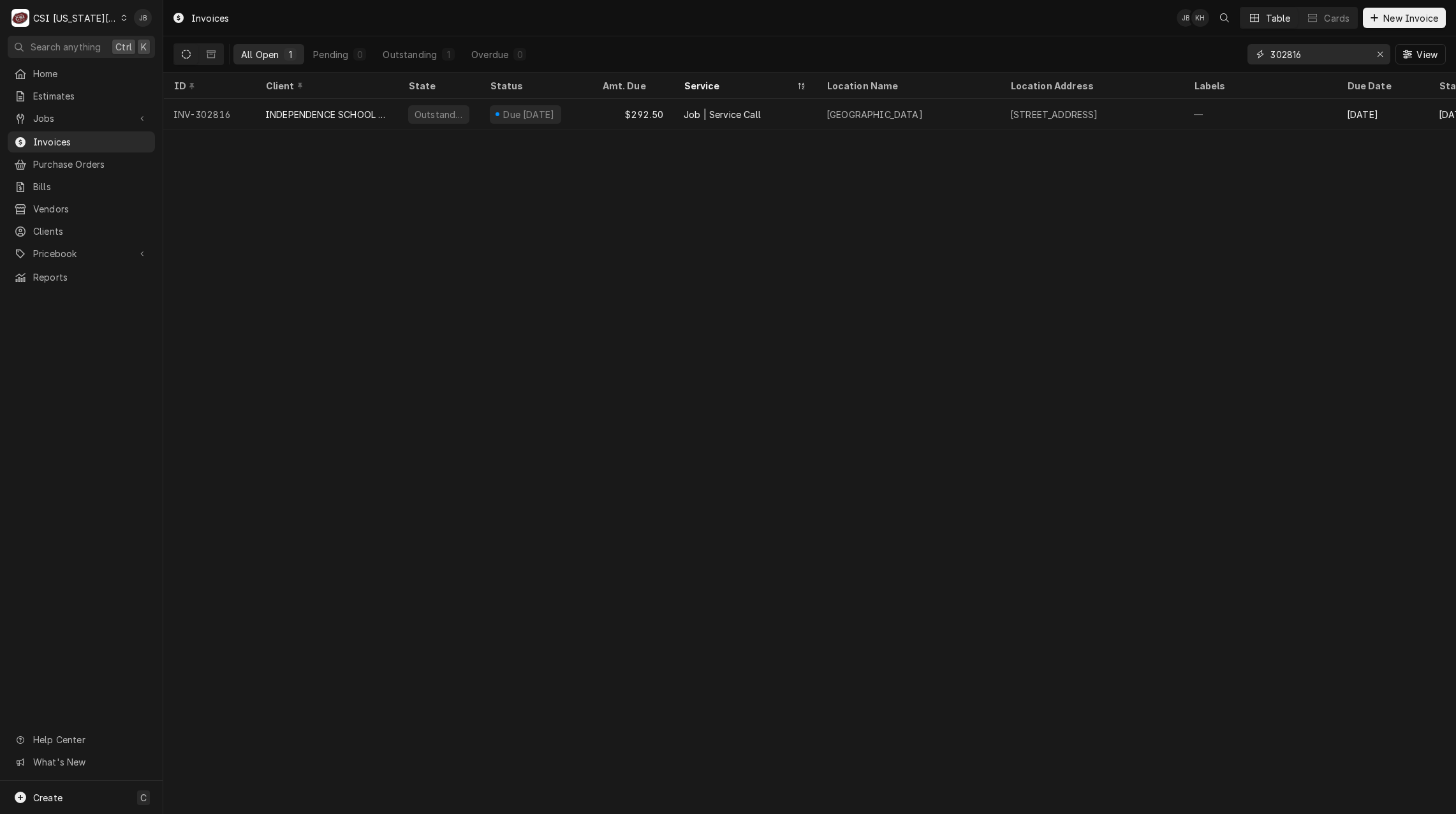
click at [1319, 56] on input "302816" at bounding box center [1318, 54] width 95 height 21
type input "302818"
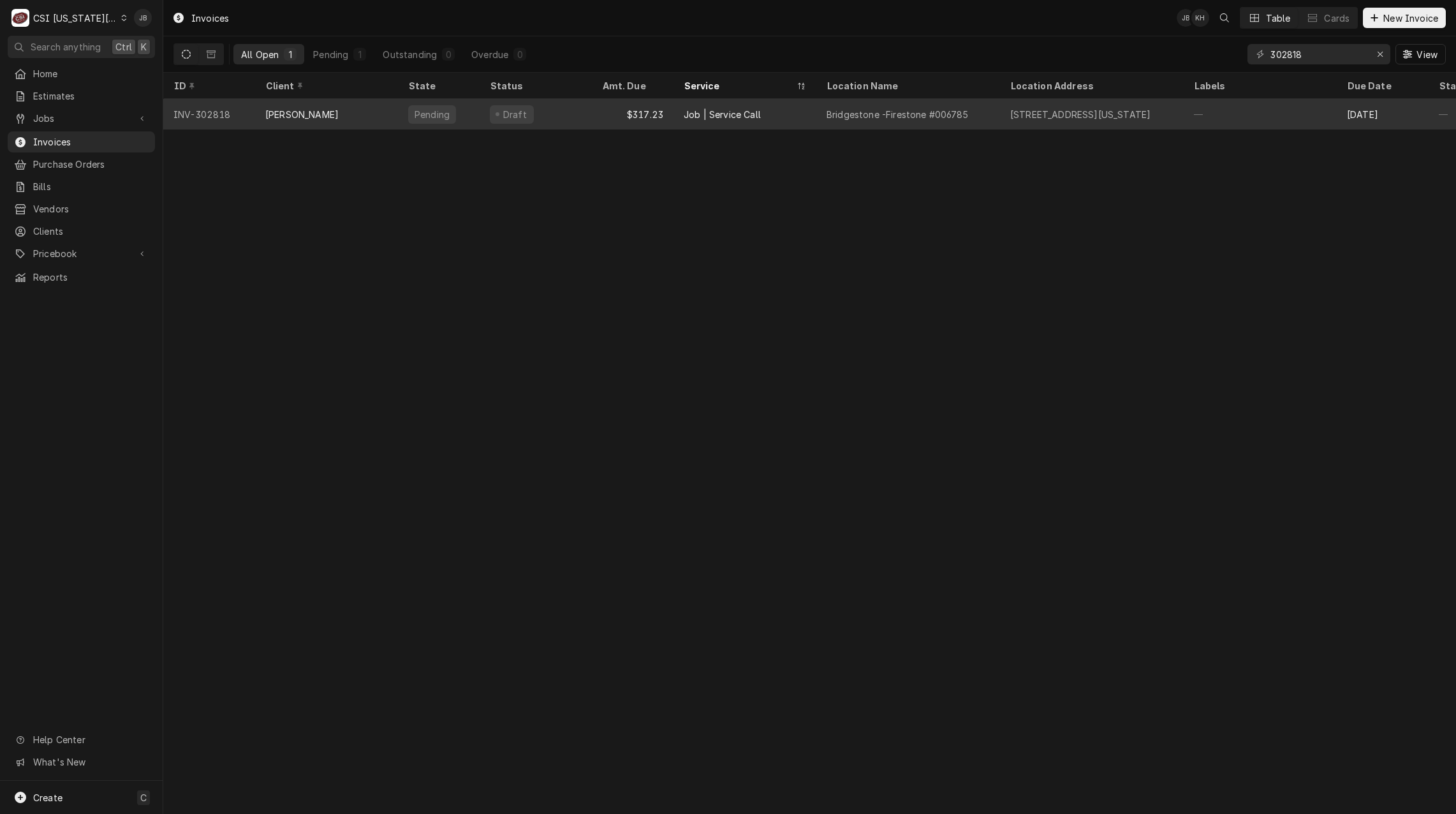
click at [816, 121] on div "Job | Service Call" at bounding box center [745, 114] width 143 height 30
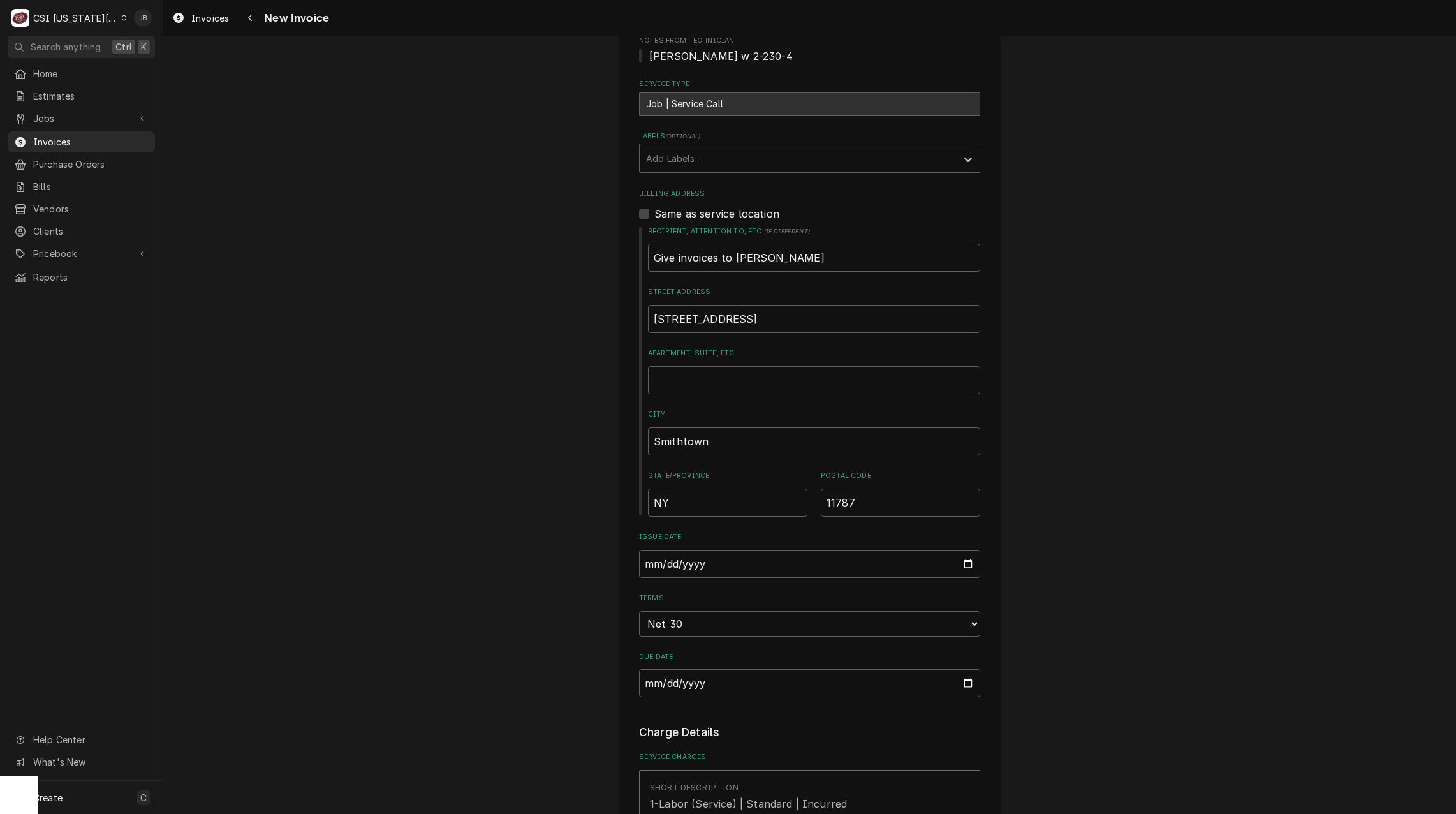
scroll to position [447, 0]
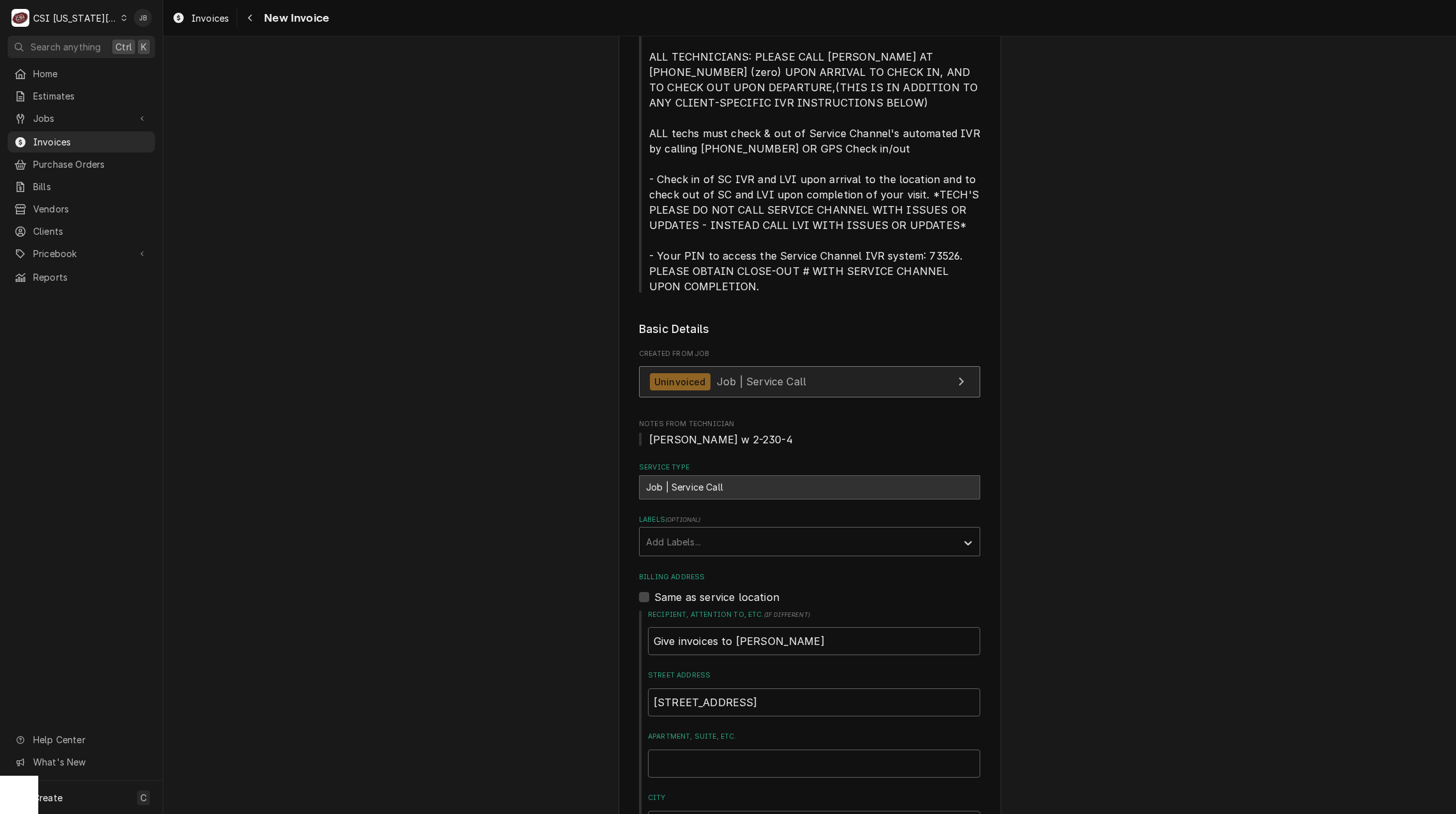
click at [751, 373] on div "Uninvoiced Job | Service Call" at bounding box center [728, 382] width 156 height 17
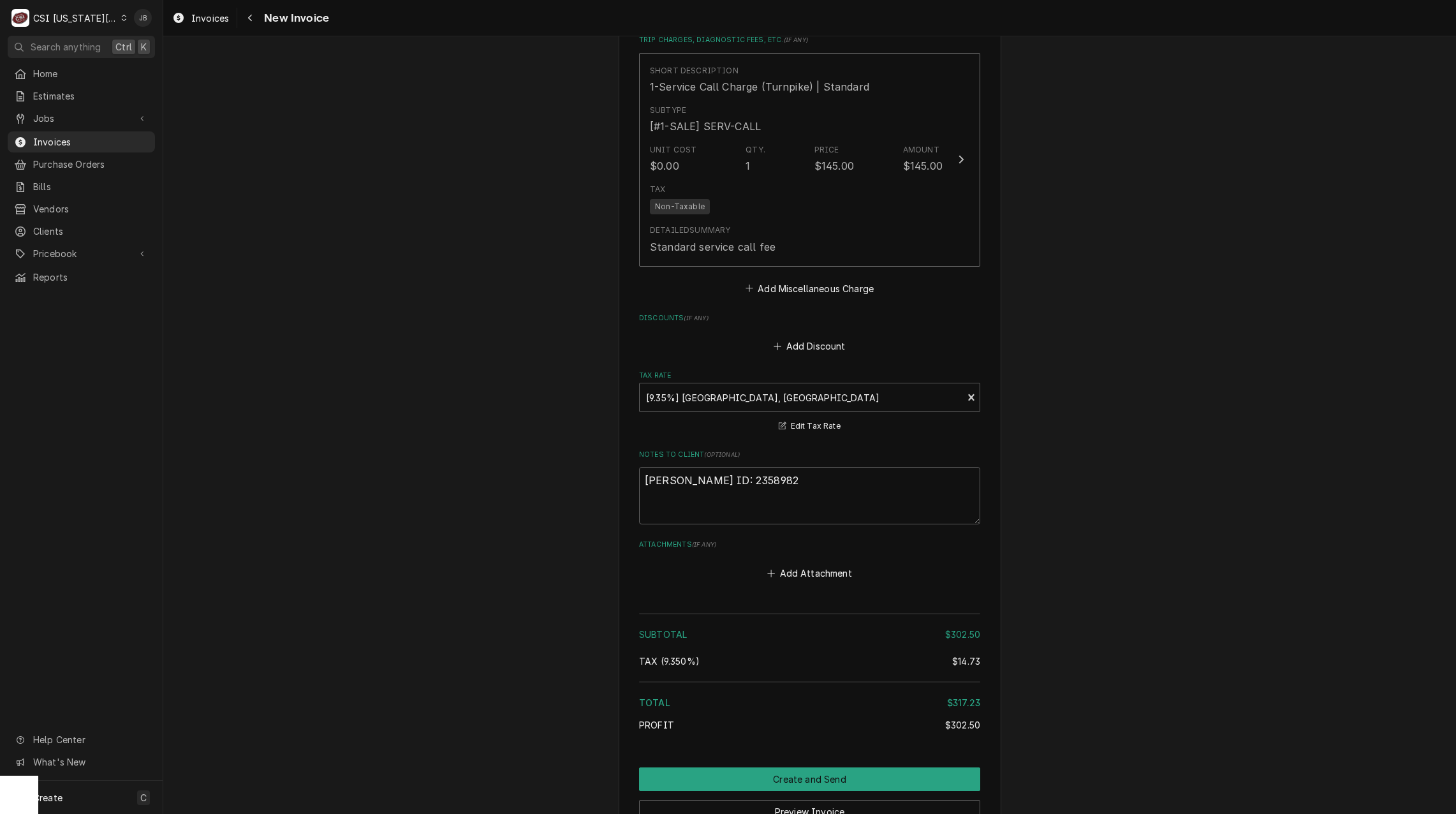
scroll to position [2083, 0]
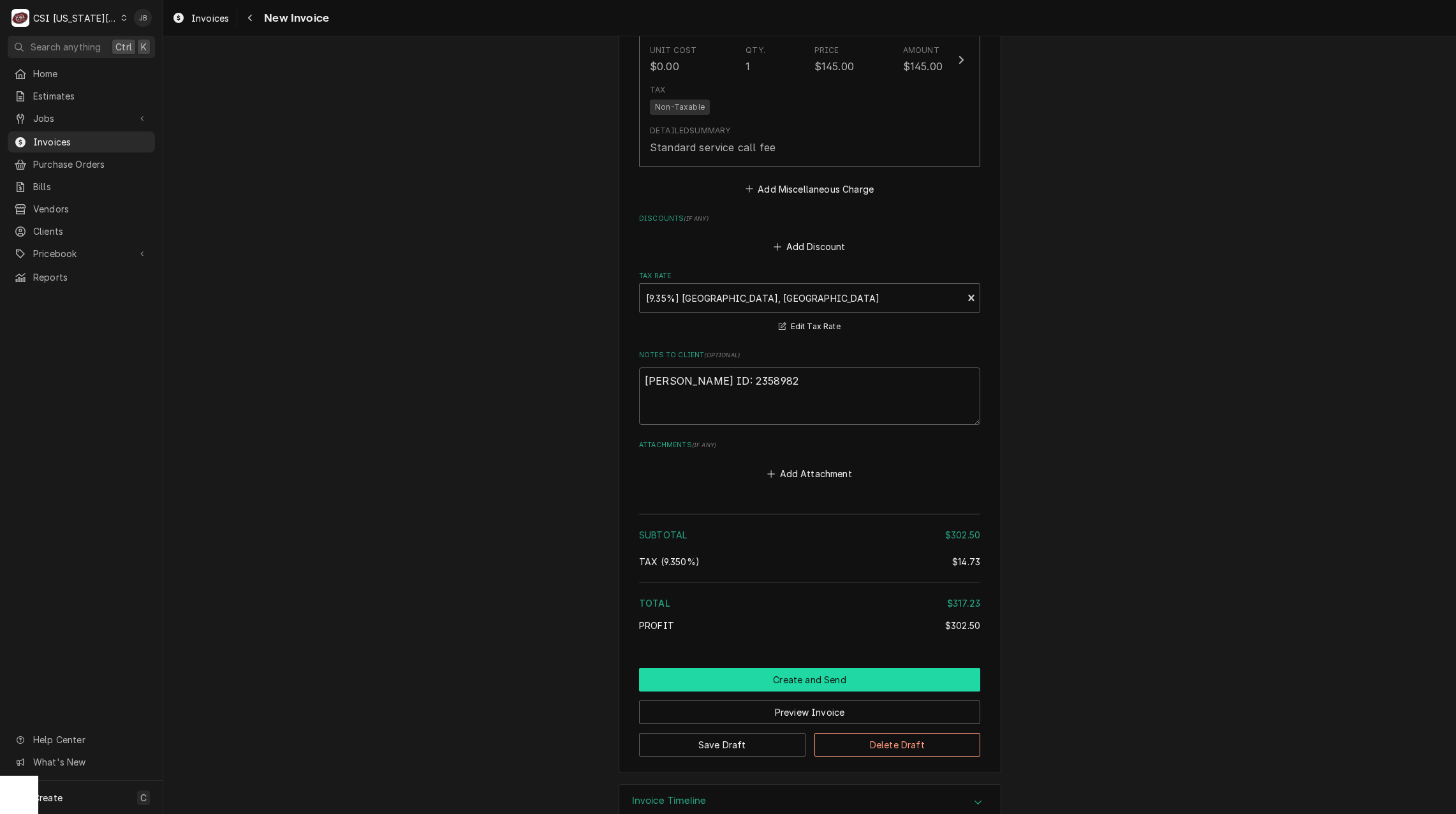
click at [744, 668] on button "Create and Send" at bounding box center [809, 680] width 341 height 24
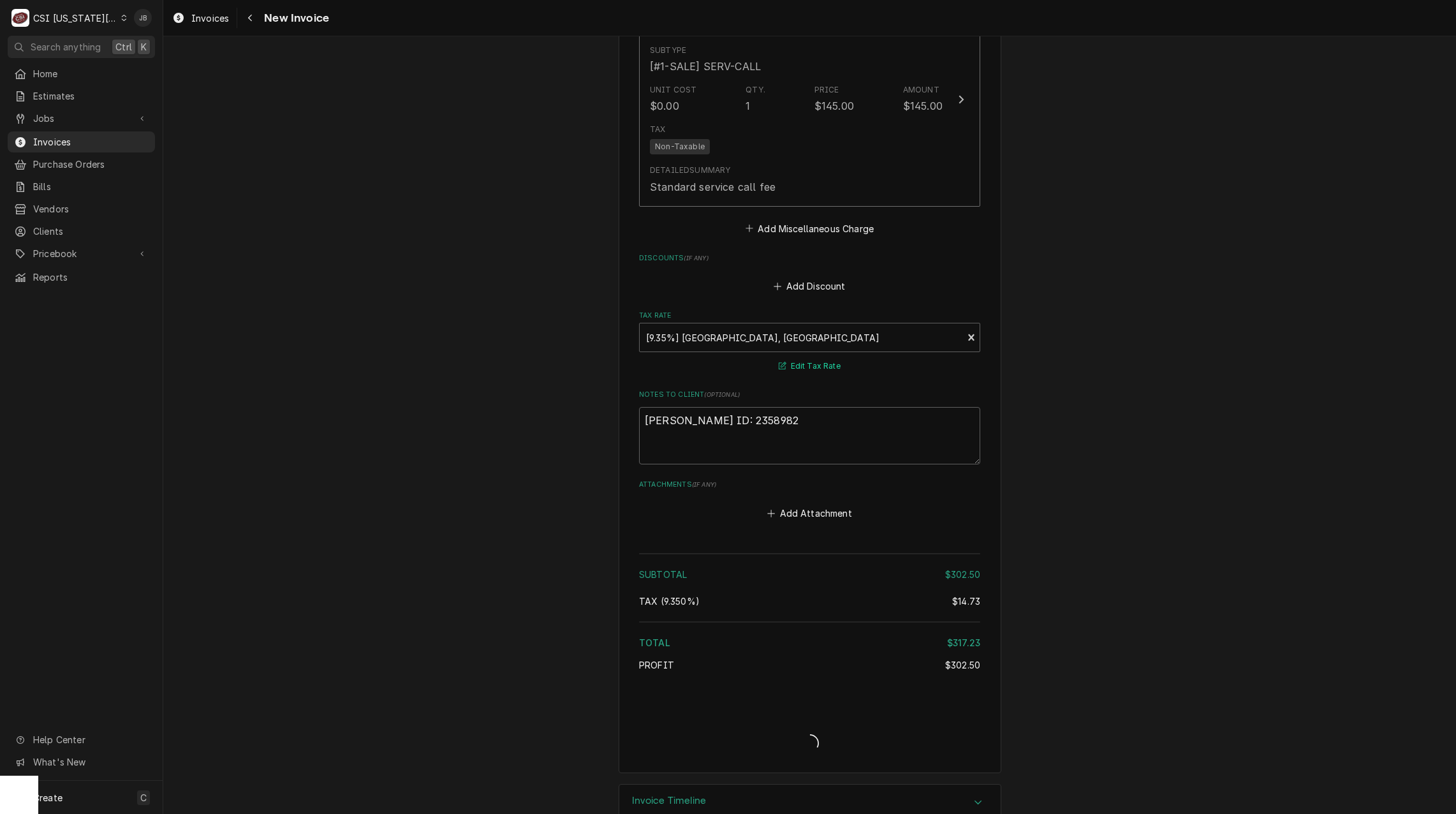
type textarea "x"
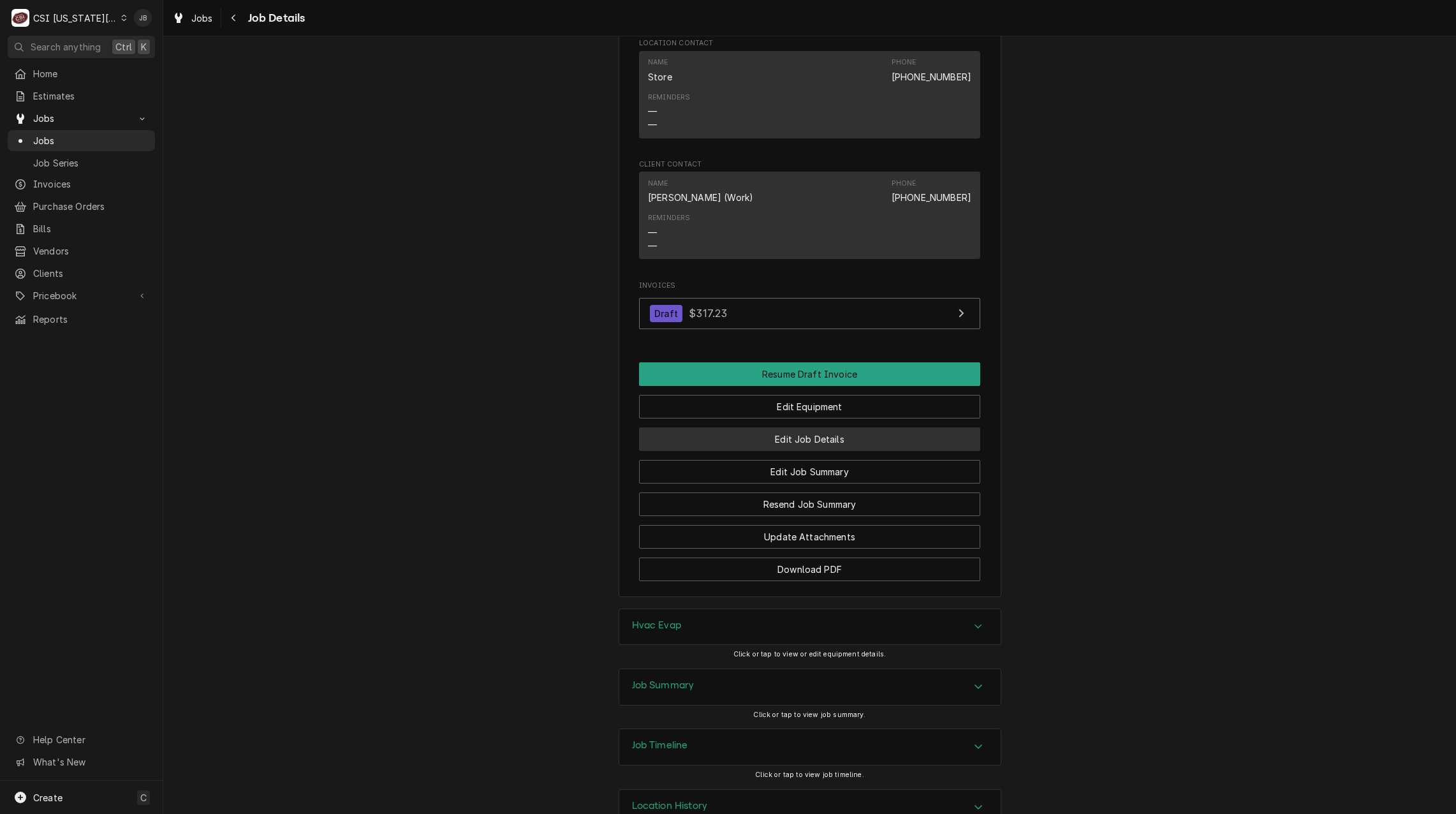
scroll to position [1907, 0]
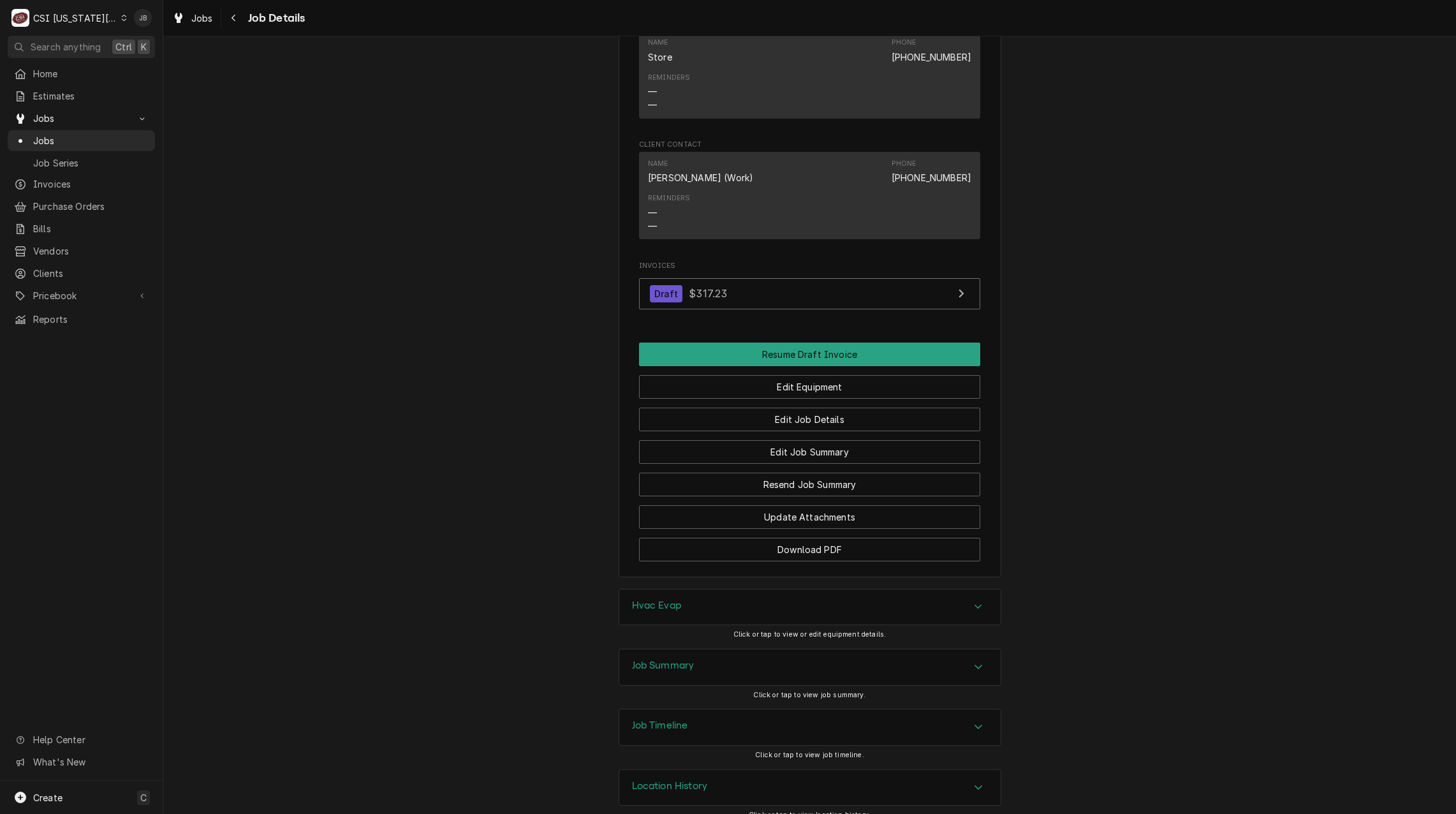
click at [710, 654] on div "Job Summary" at bounding box center [811, 668] width 382 height 36
click at [686, 589] on div "Hvac Evap" at bounding box center [811, 607] width 382 height 36
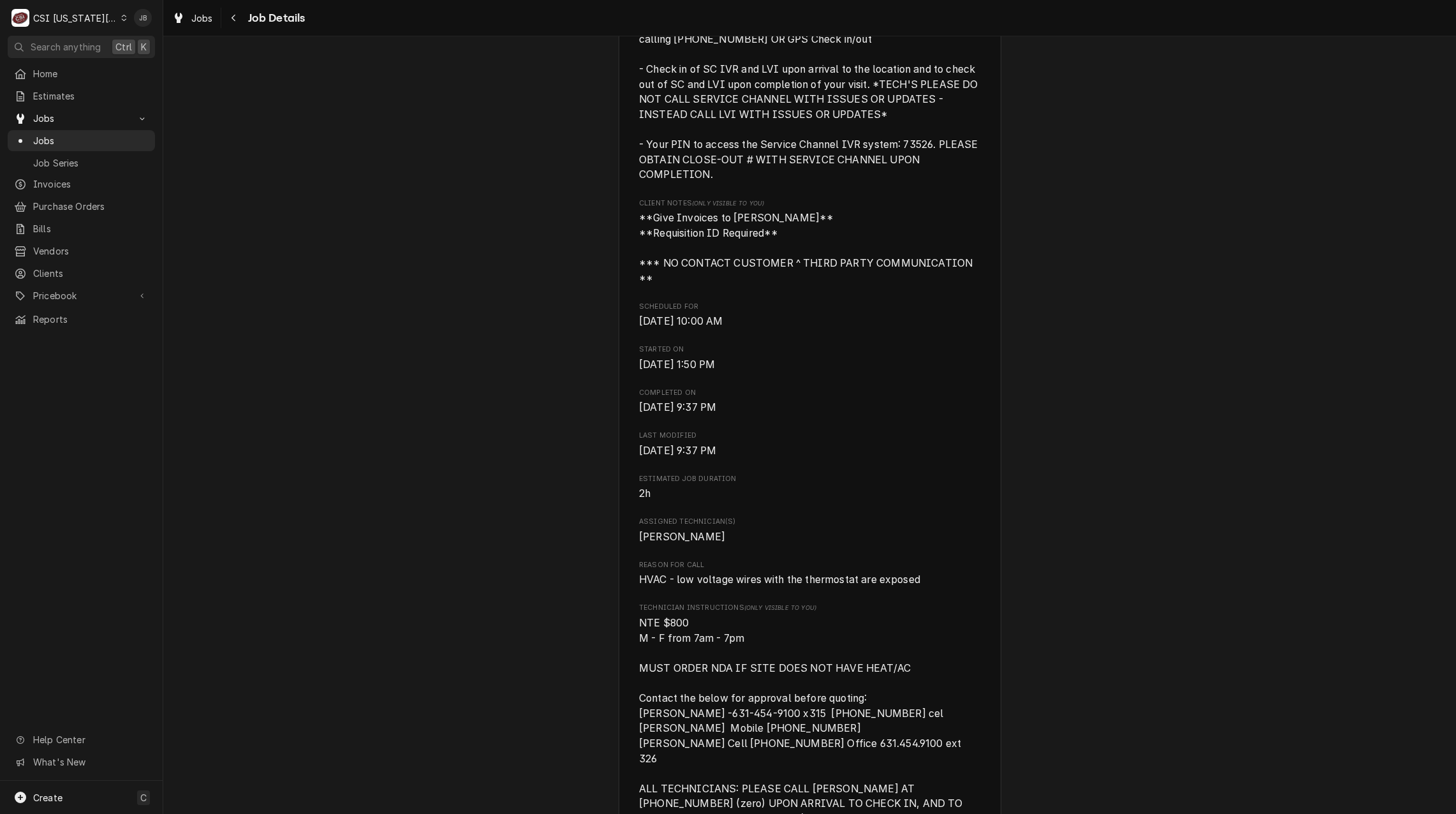
scroll to position [823, 0]
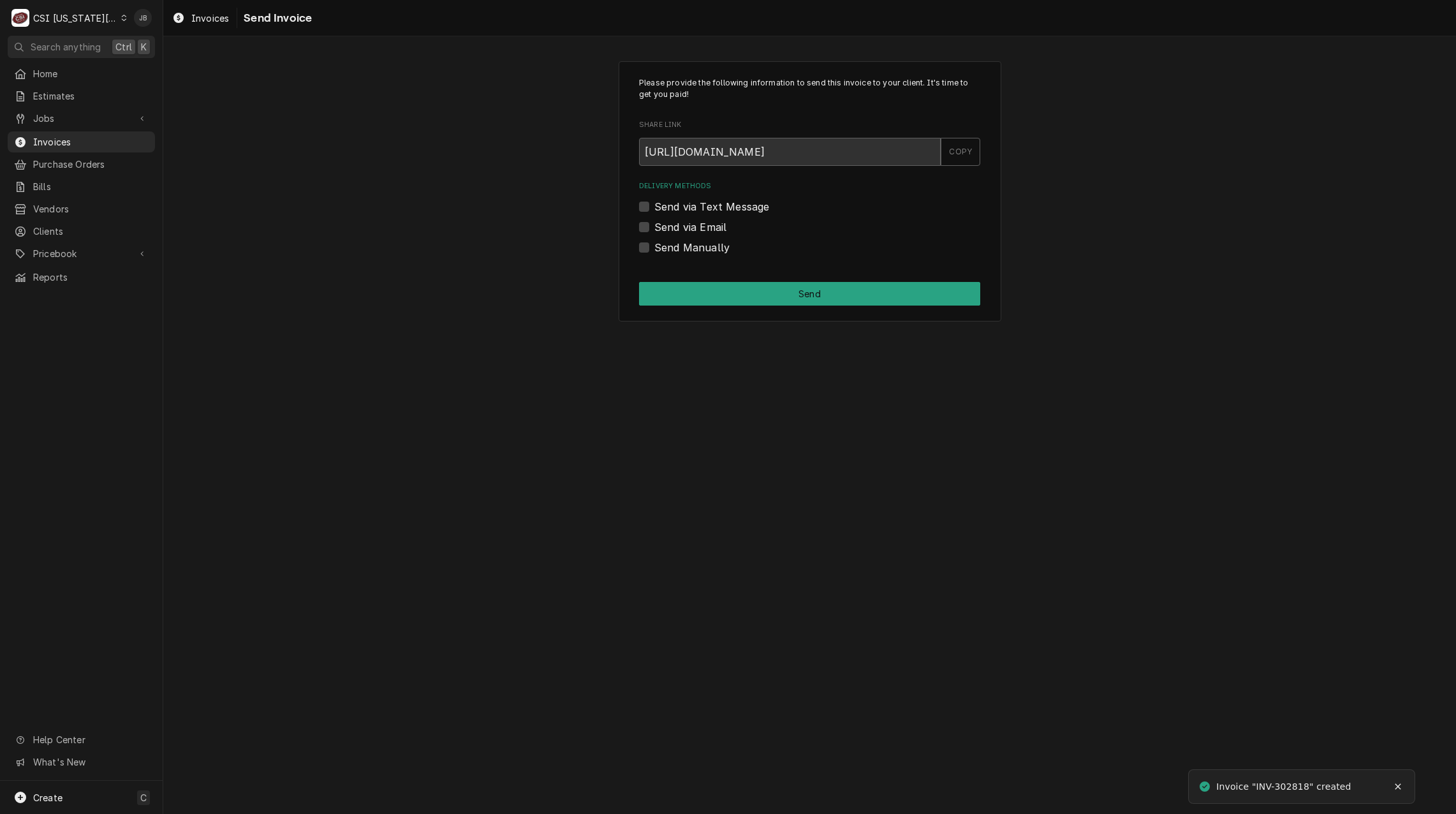
click at [687, 227] on label "Send via Email" at bounding box center [691, 227] width 72 height 15
click at [687, 227] on input "Send via Email" at bounding box center [825, 233] width 341 height 28
checkbox input "true"
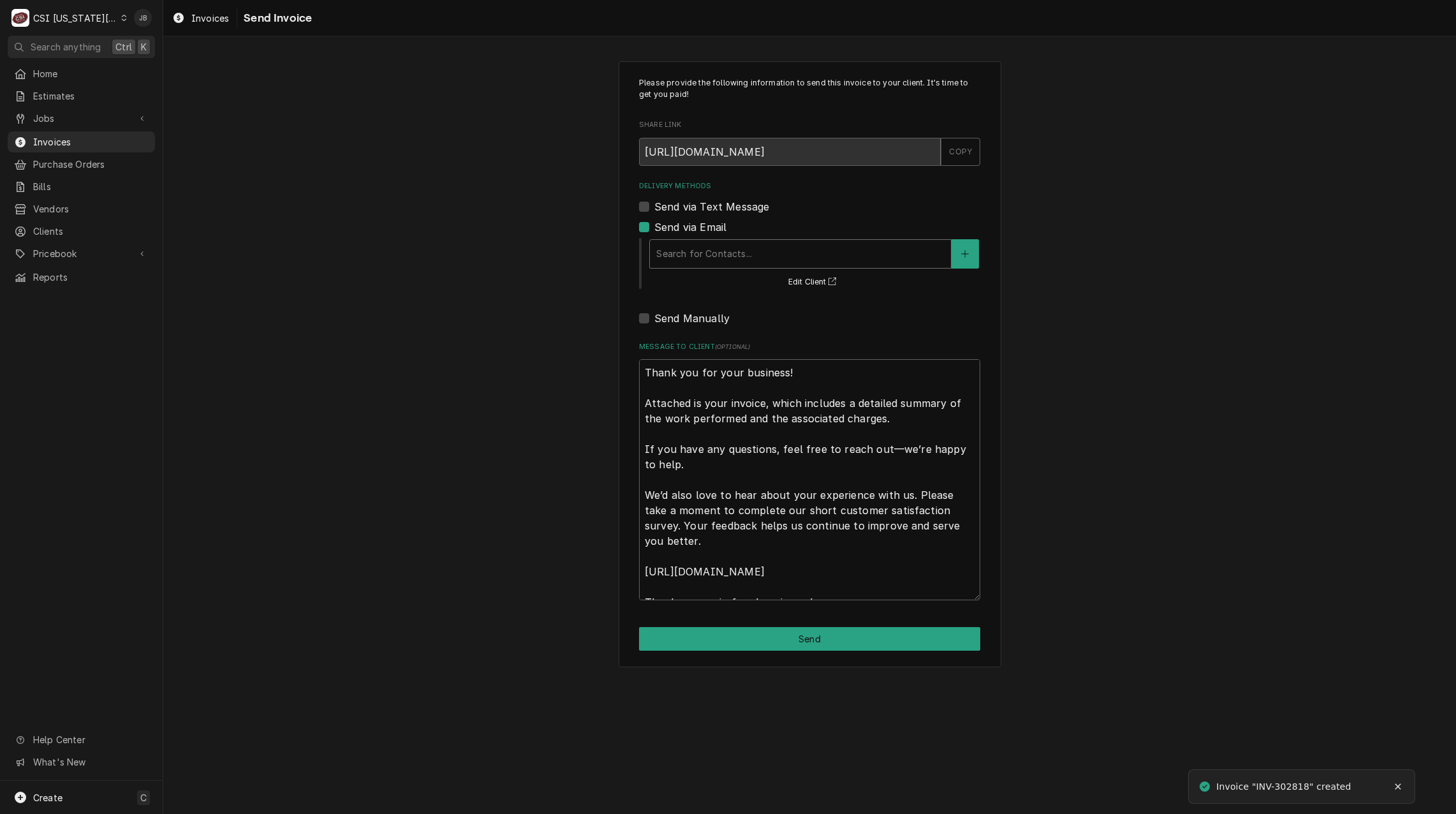
click at [704, 259] on div "Delivery Methods" at bounding box center [800, 254] width 288 height 23
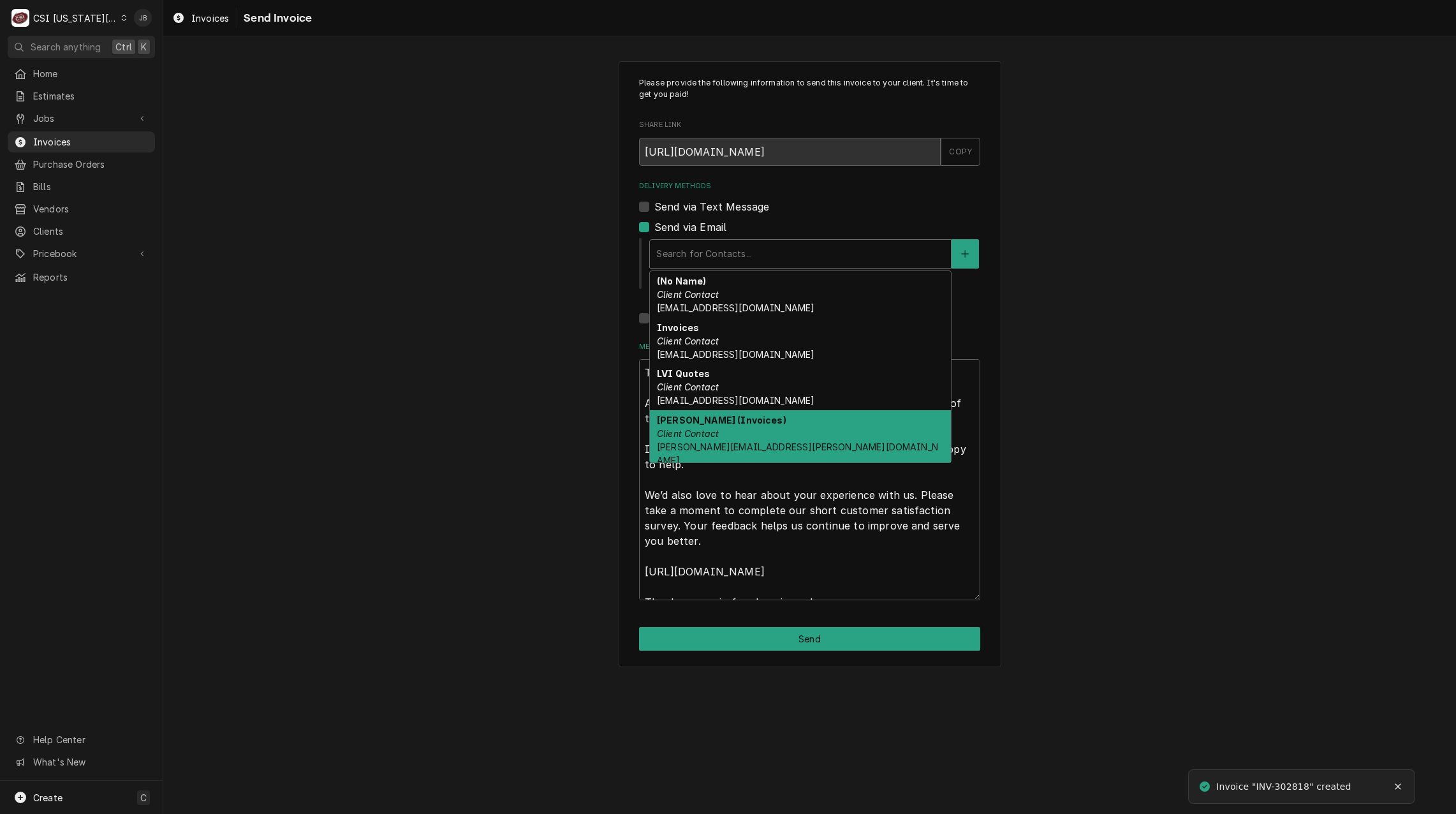
click at [757, 433] on div "Vicky Stuesse (Invoices) Client Contact vicky.stuesse@csi1.com" at bounding box center [801, 440] width 301 height 60
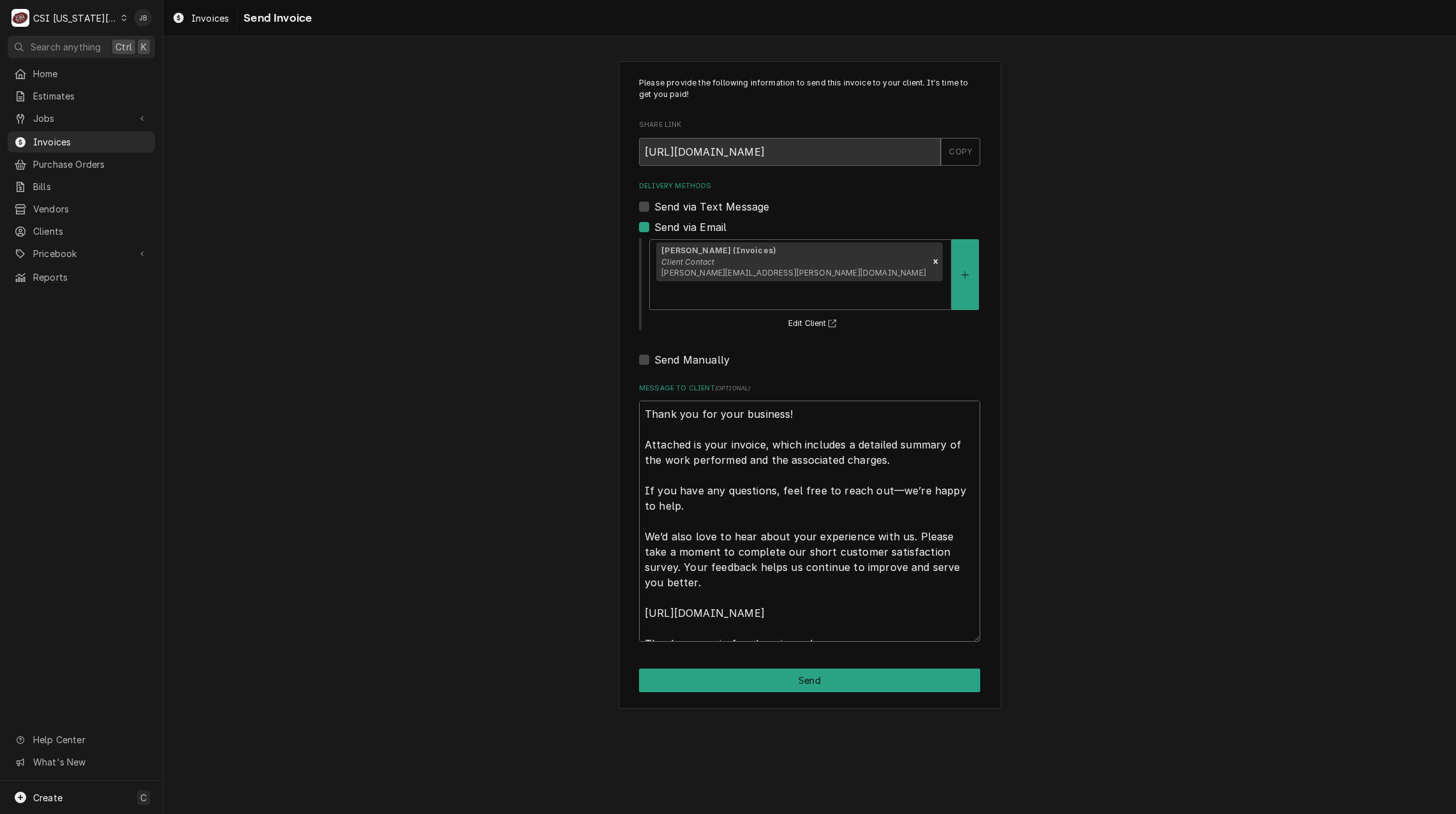
scroll to position [15, 0]
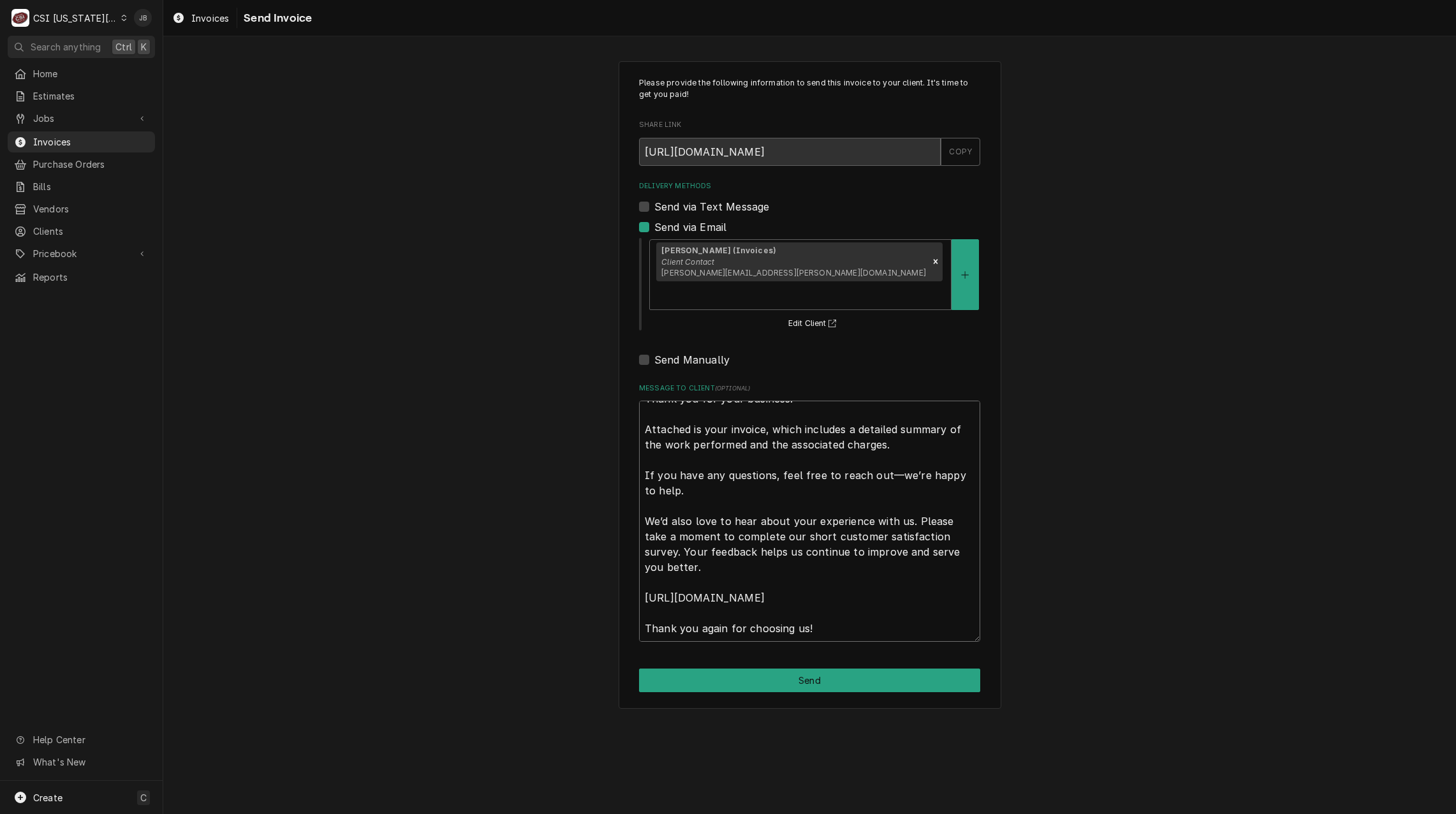
drag, startPoint x: 644, startPoint y: 384, endPoint x: 903, endPoint y: 744, distance: 443.5
click at [903, 742] on div "Please provide the following information to send this invoice to your client. I…" at bounding box center [809, 425] width 1293 height 778
type textarea "x"
type textarea "a"
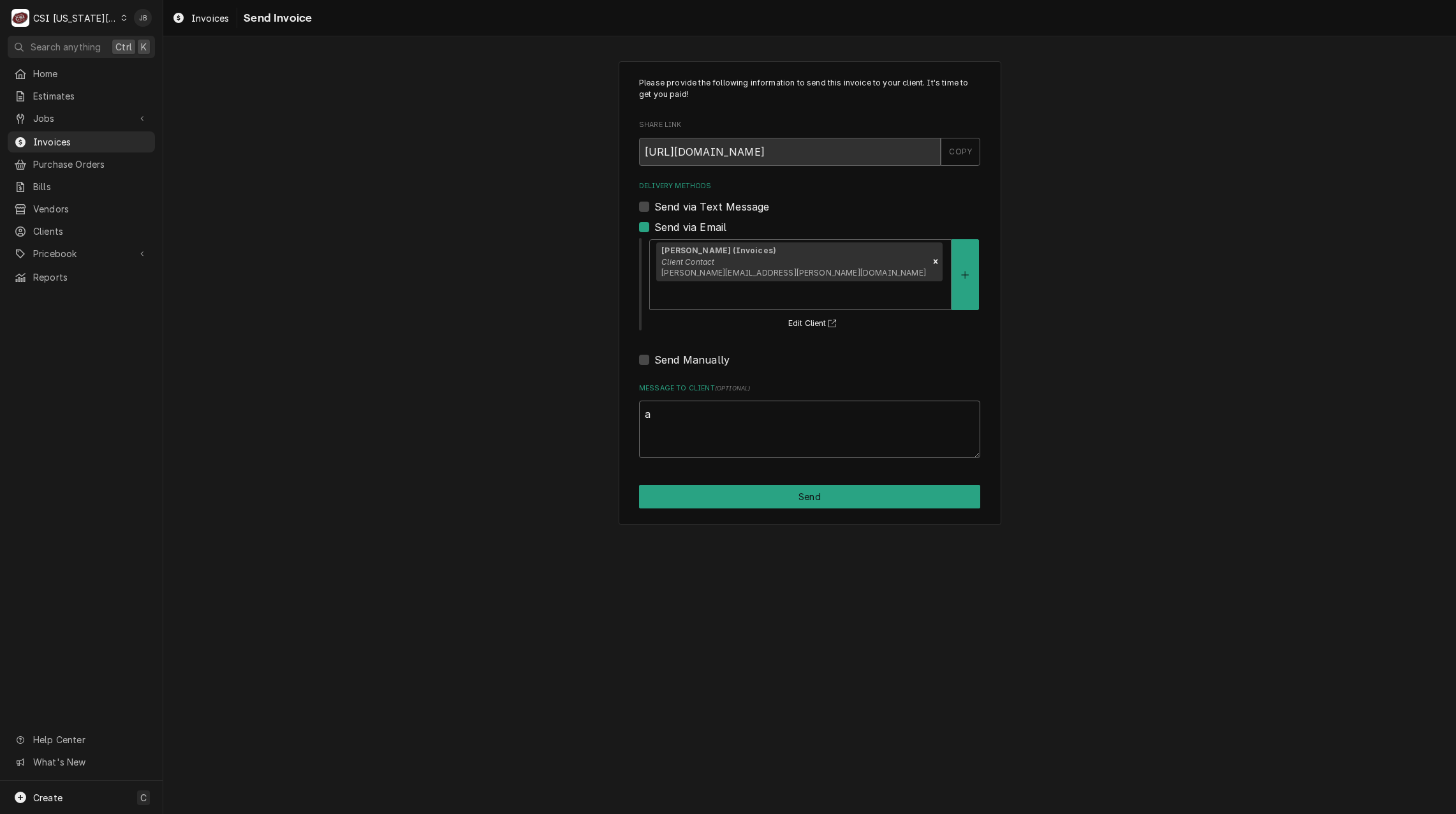
scroll to position [0, 0]
type textarea "x"
type textarea "ap"
type textarea "x"
type textarea "app"
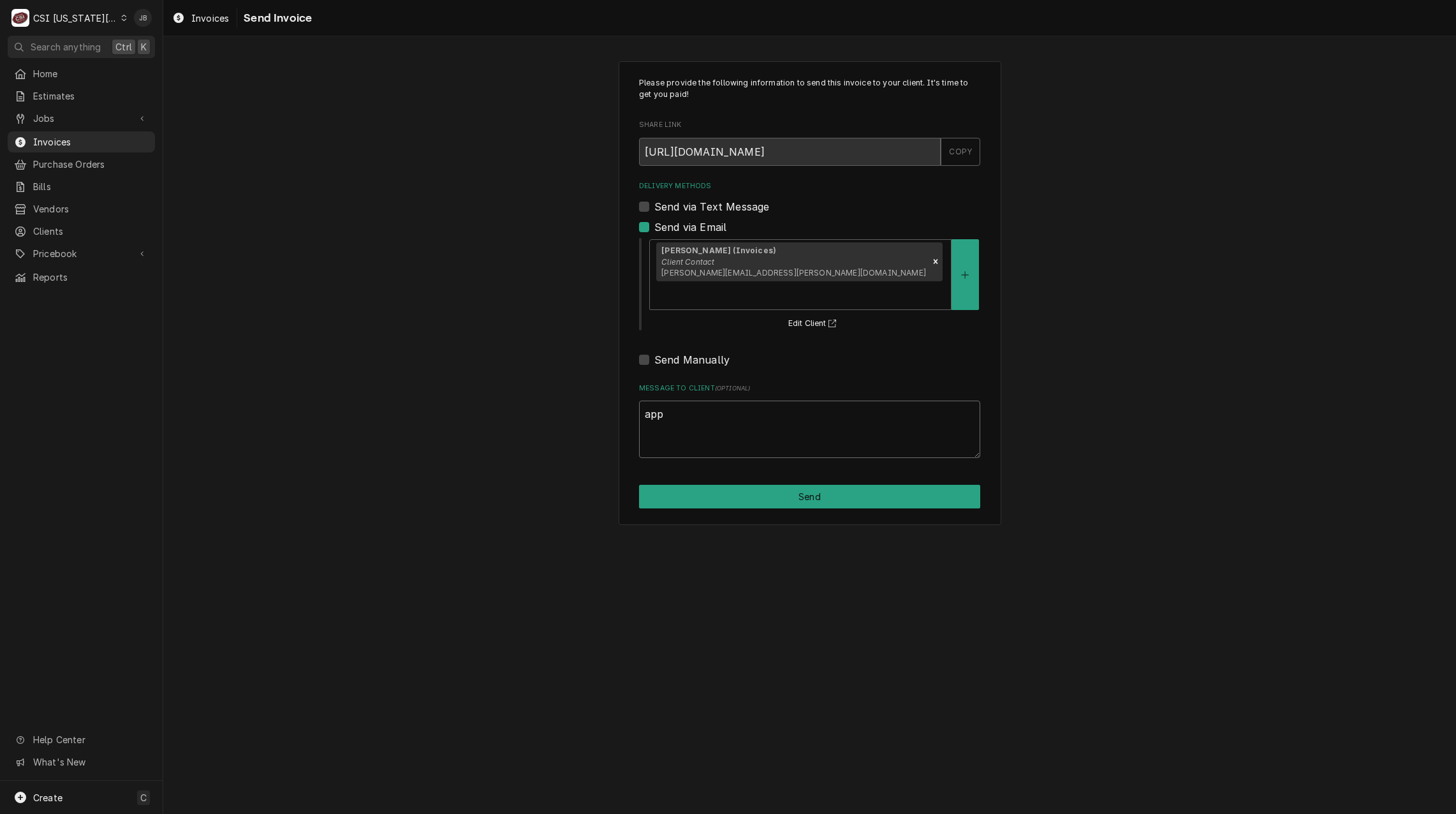
type textarea "x"
type textarea "appr"
type textarea "x"
type textarea "appro"
type textarea "x"
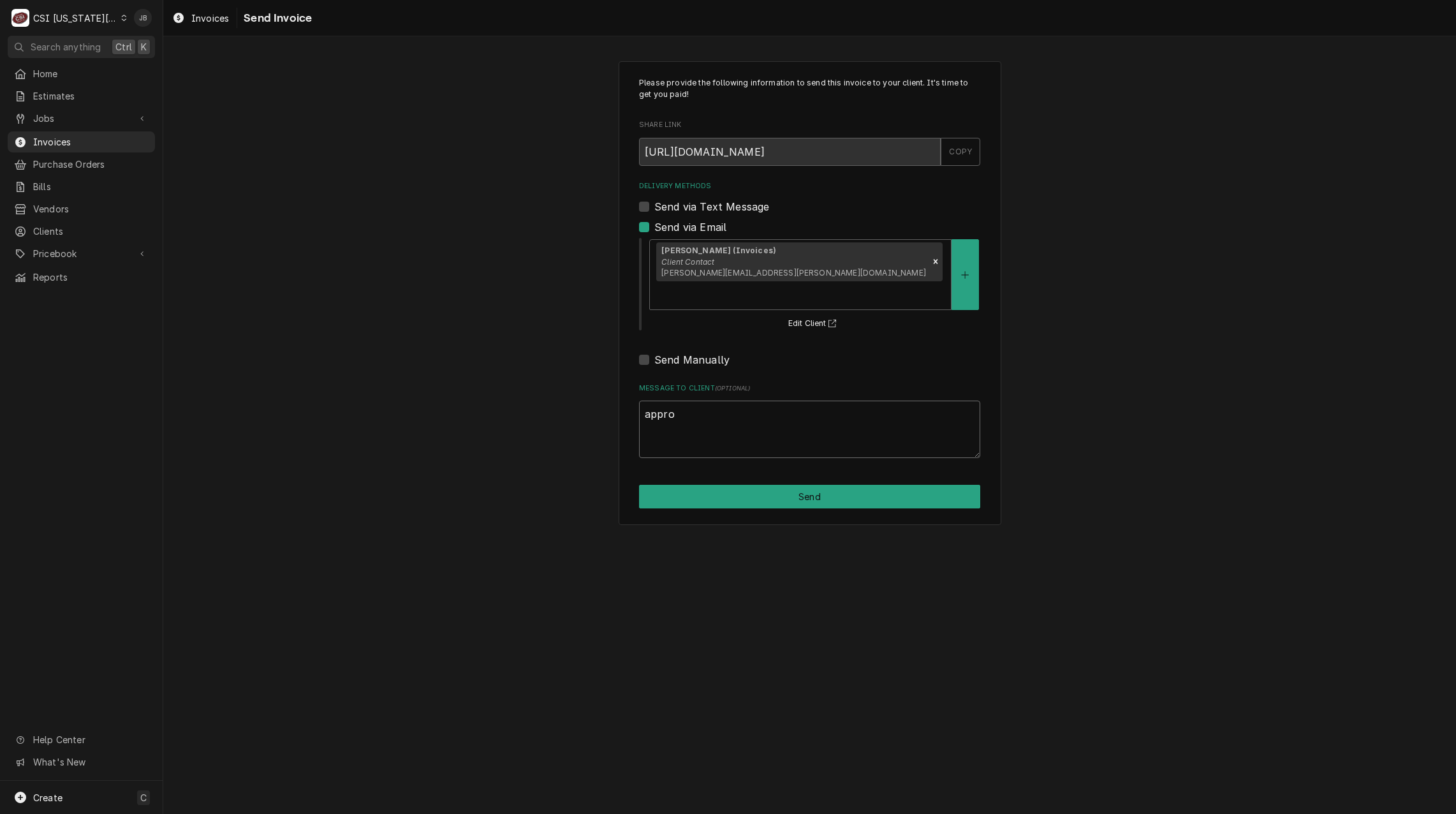
type textarea "approv"
type textarea "x"
type textarea "approve"
type textarea "x"
type textarea "approved"
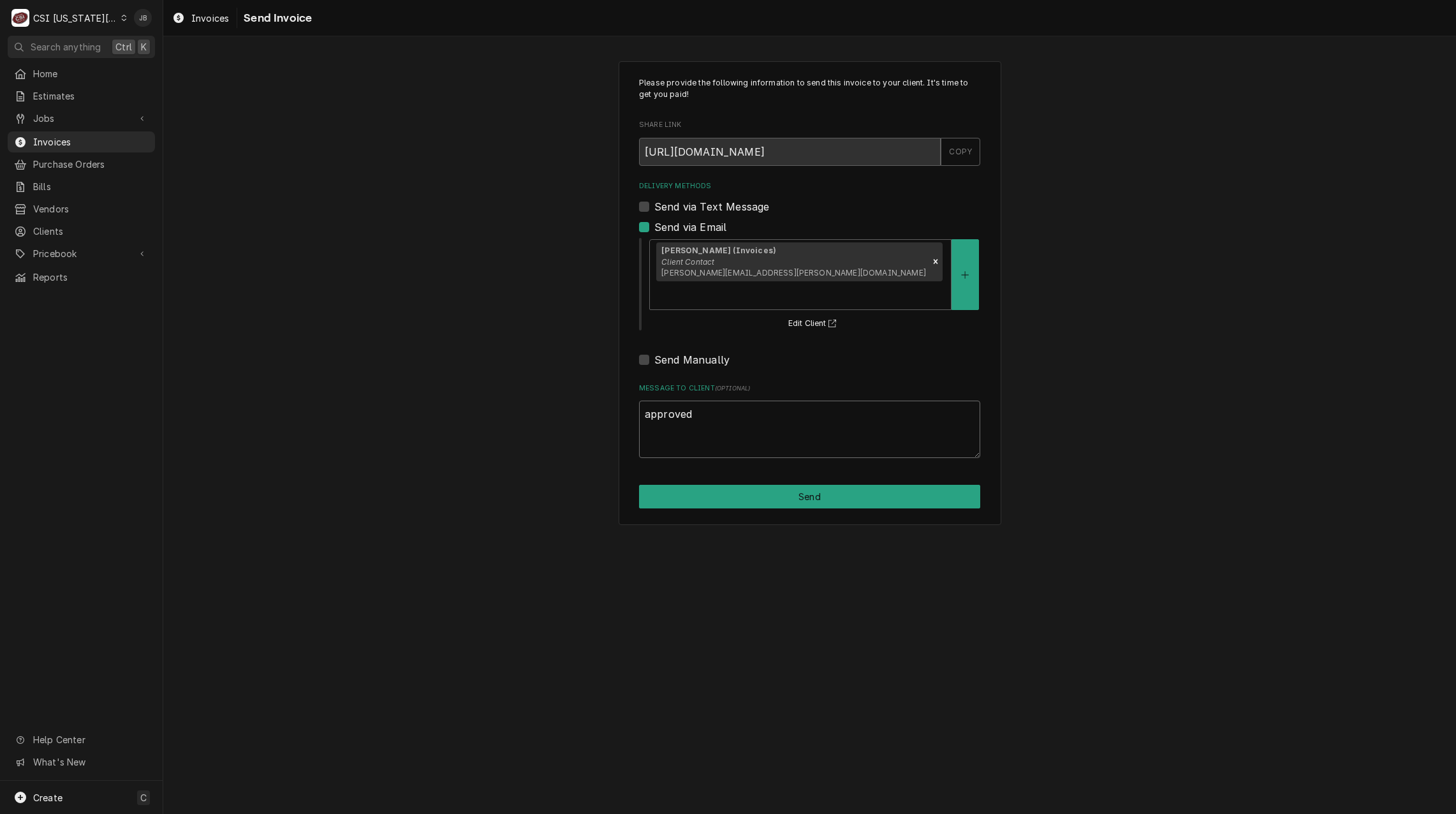
type textarea "x"
type textarea "approved"
click at [836, 485] on button "Send" at bounding box center [809, 497] width 341 height 24
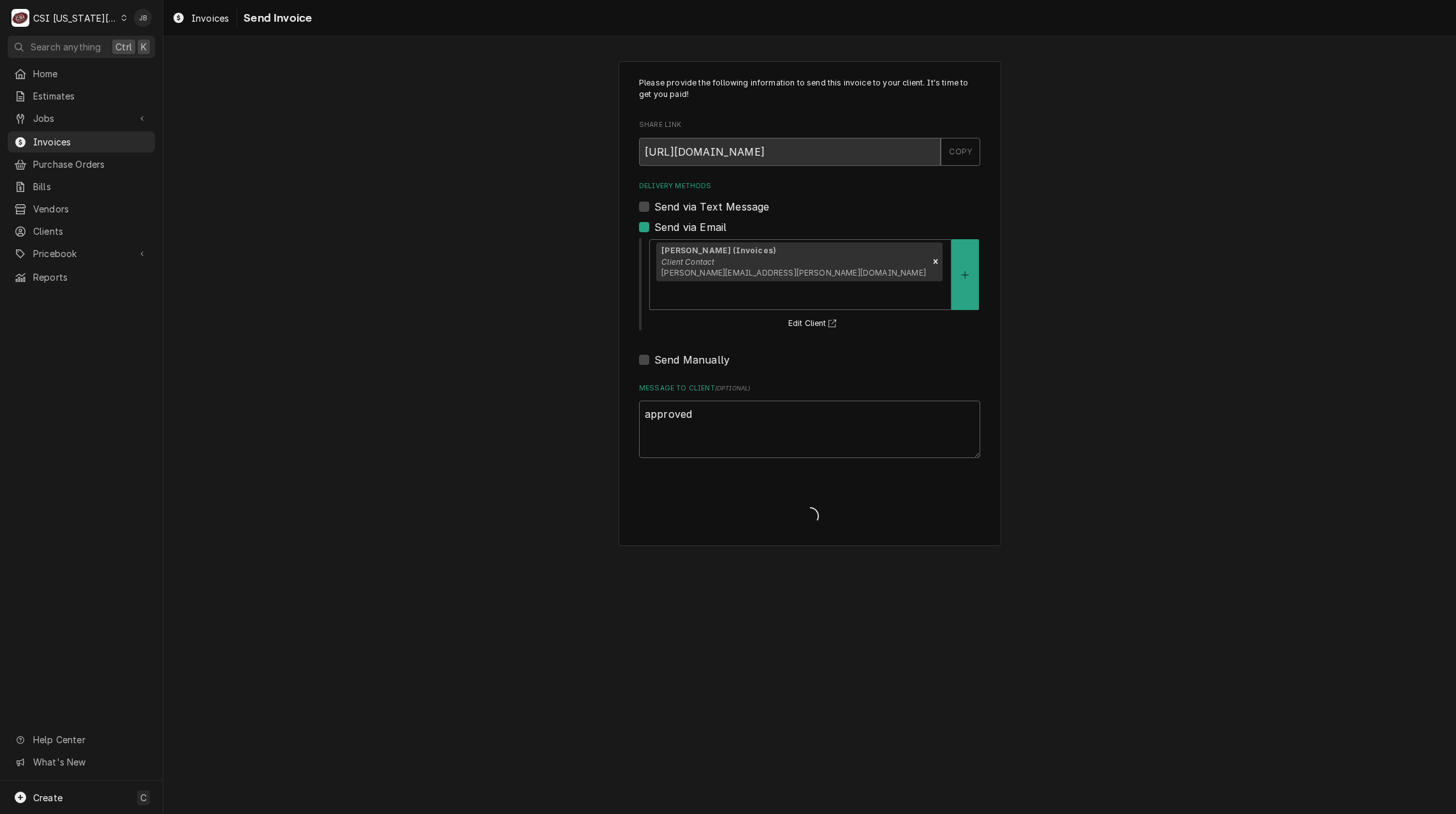
type textarea "x"
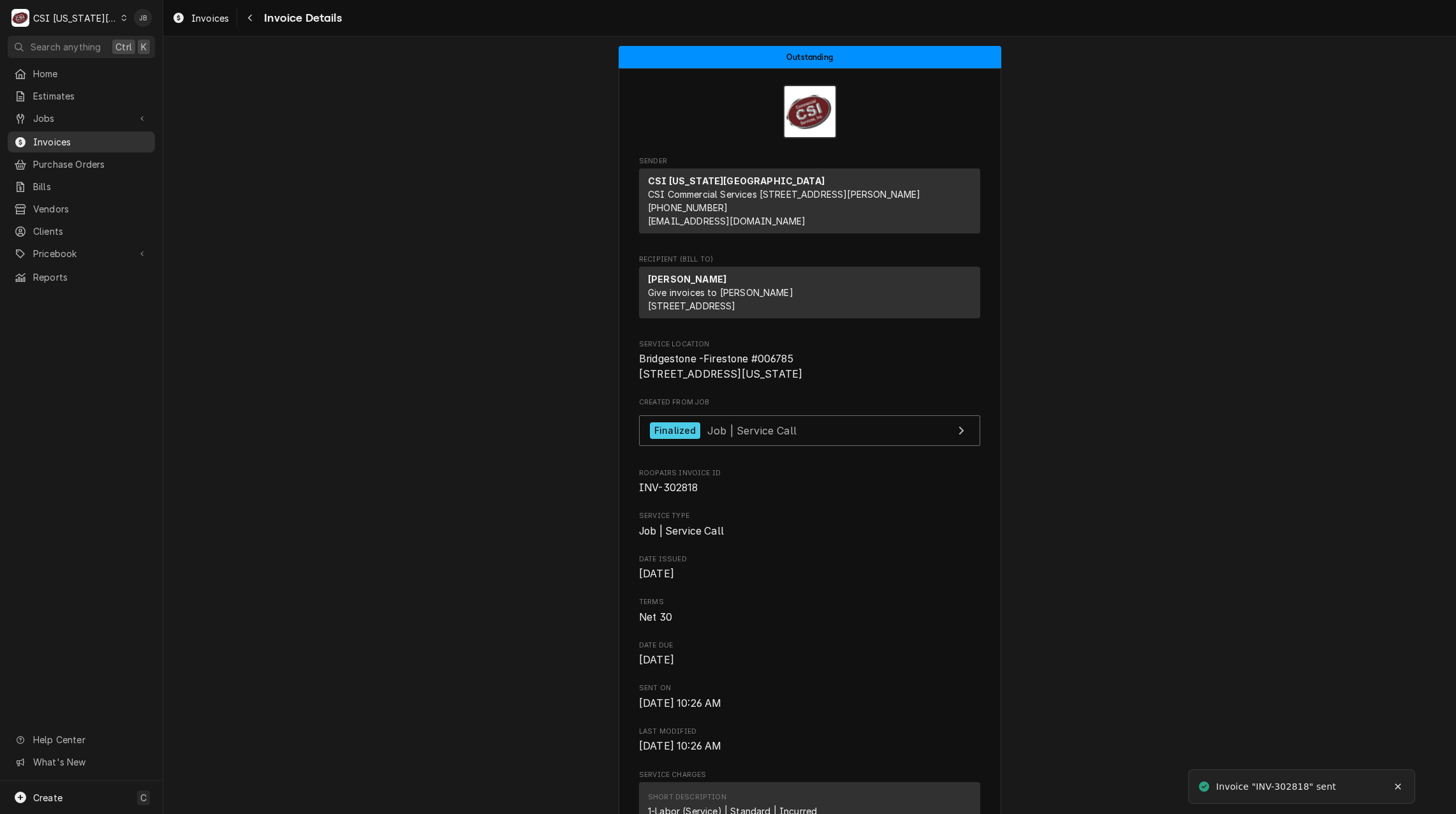
click at [114, 135] on span "Invoices" at bounding box center [91, 142] width 115 height 13
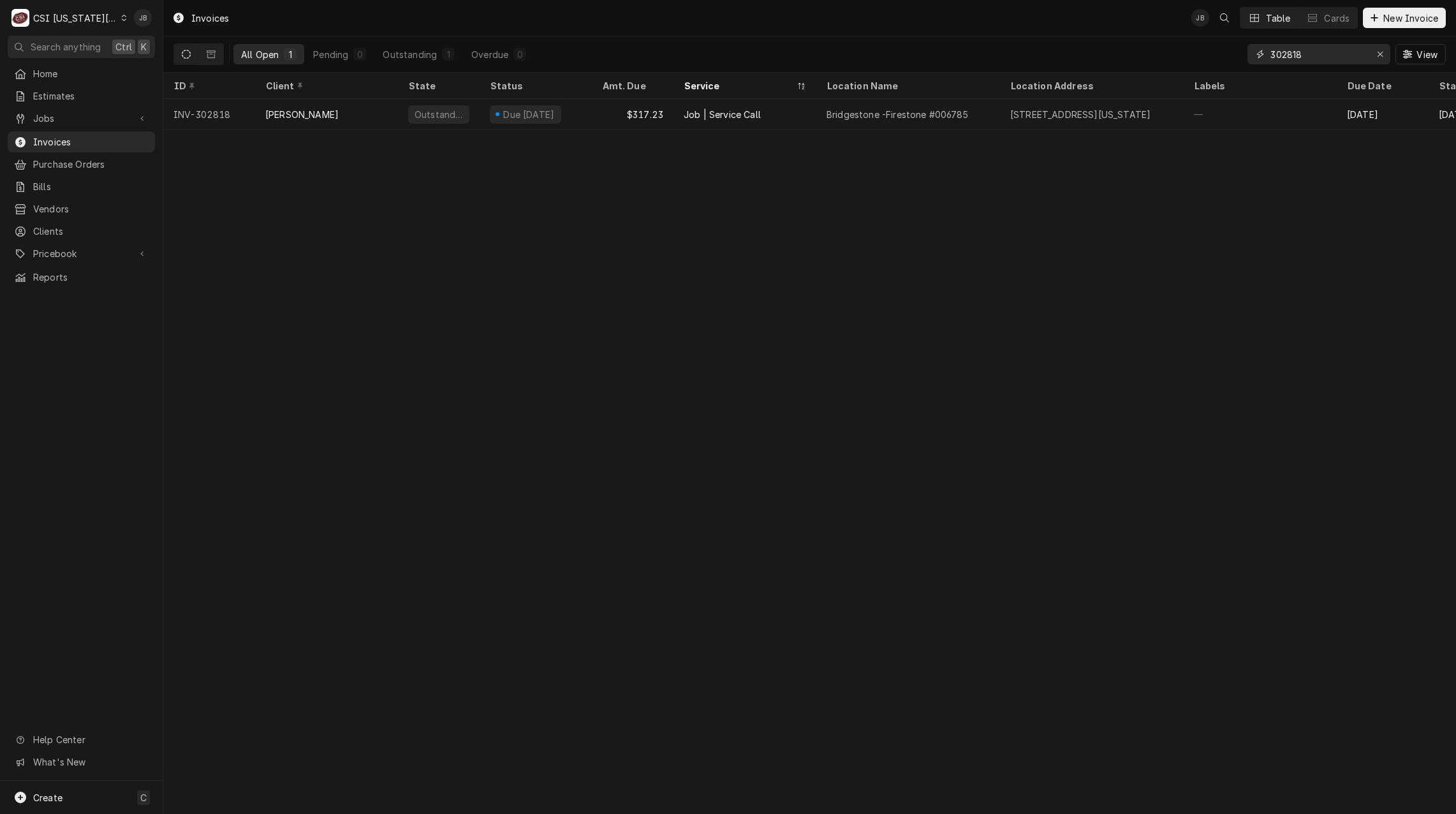
click at [1314, 64] on input "302818" at bounding box center [1318, 54] width 95 height 21
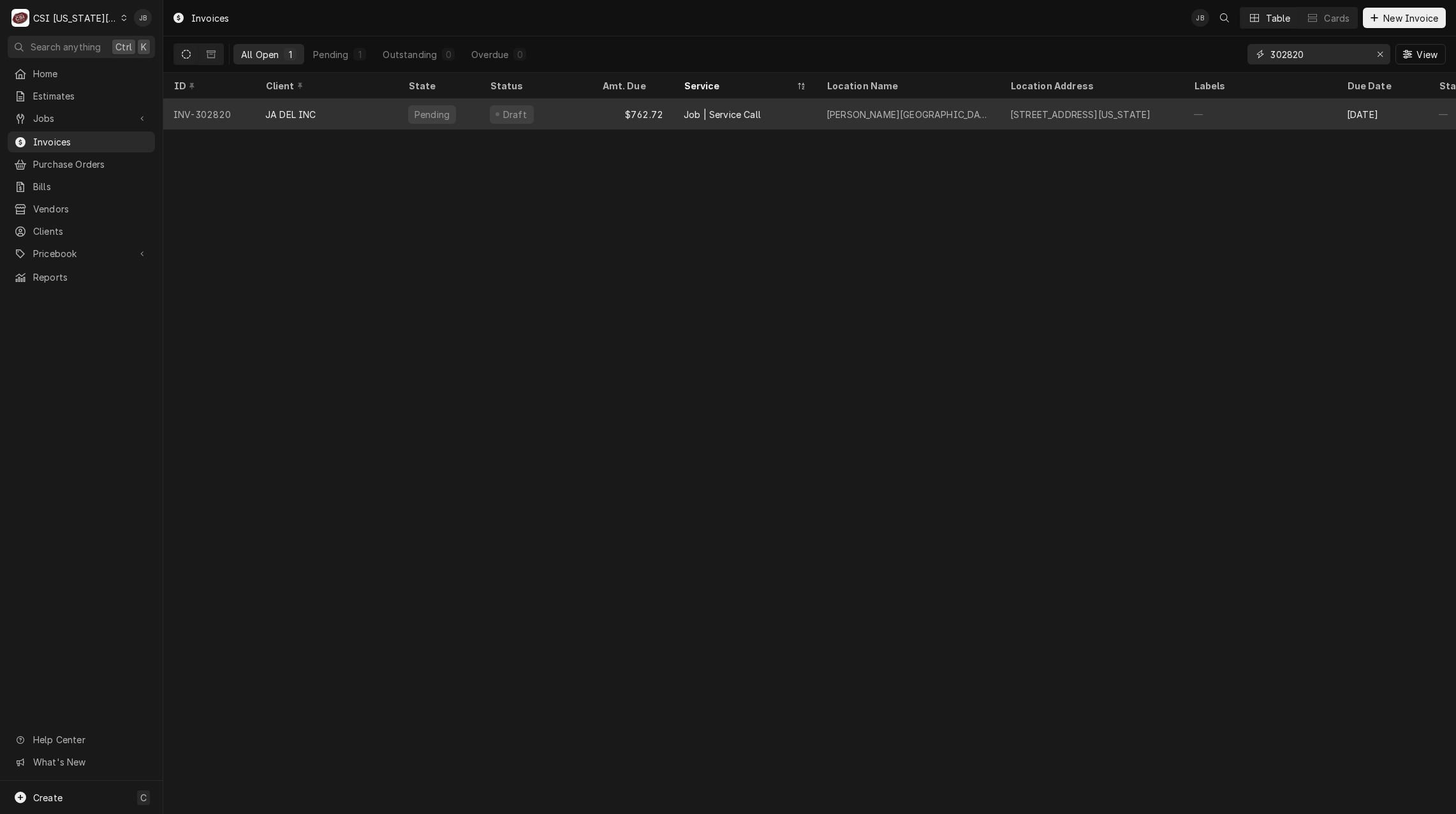
type input "302820"
click at [394, 118] on div "JA DEL INC" at bounding box center [327, 114] width 143 height 30
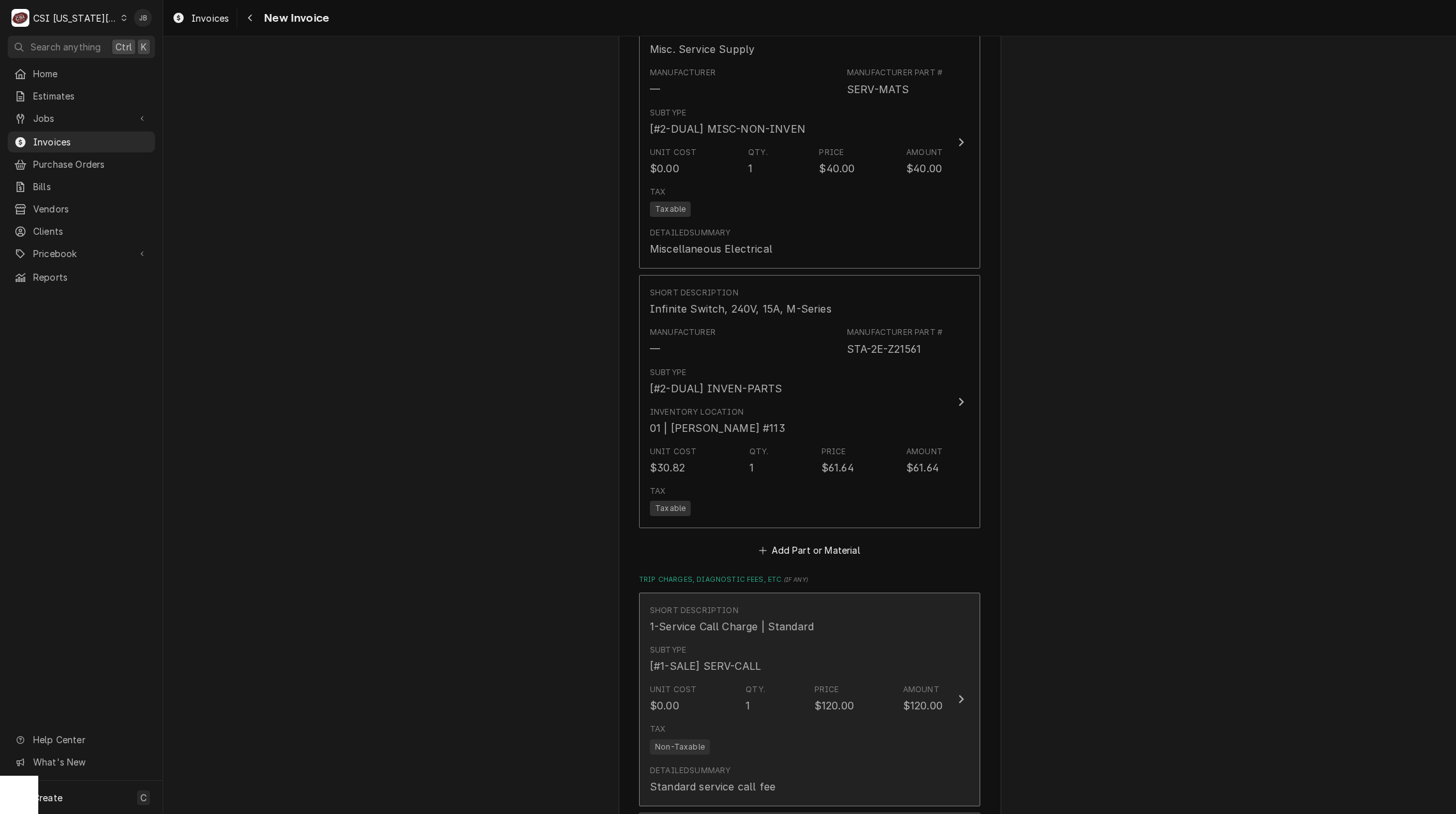
scroll to position [2360, 0]
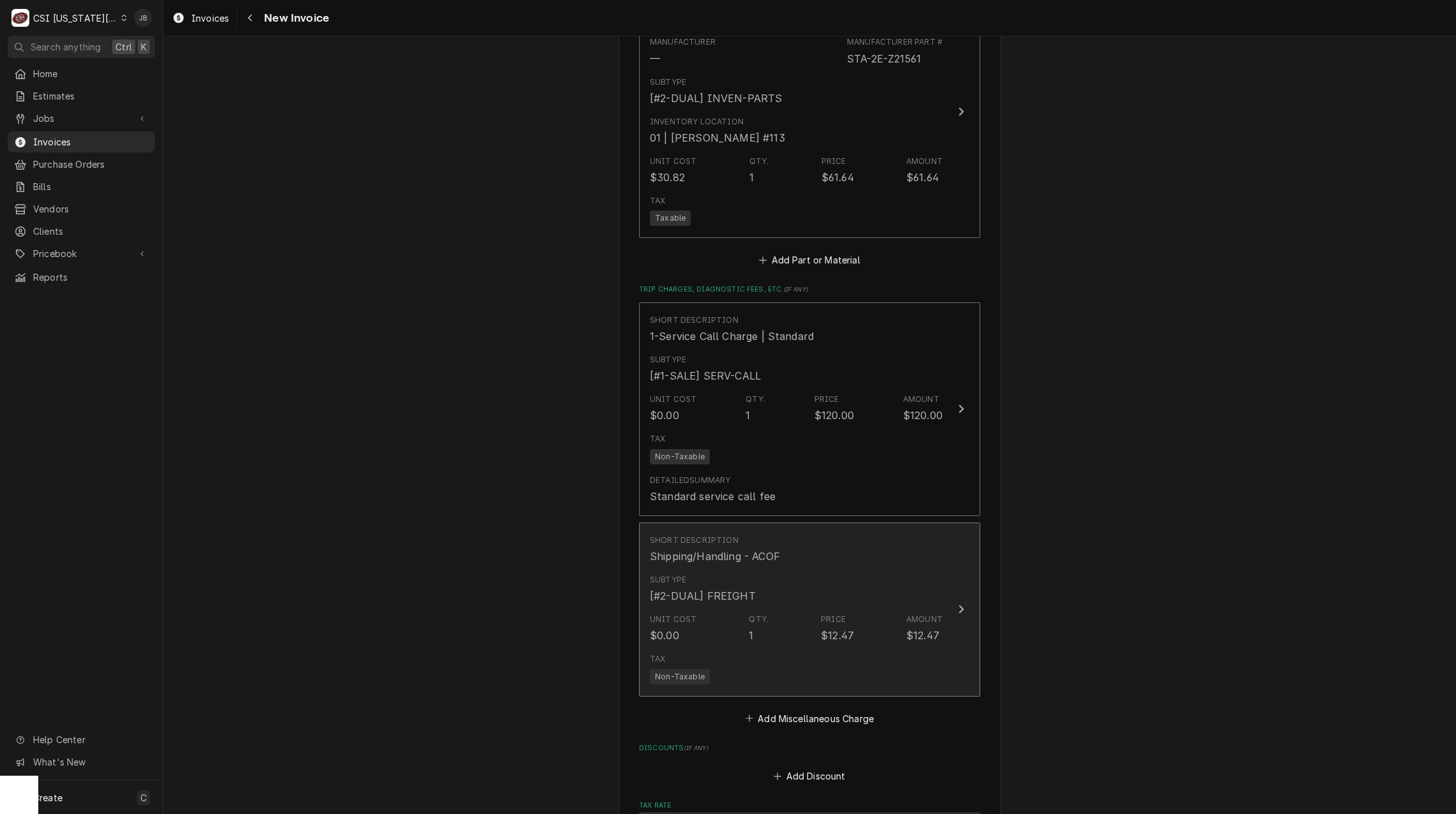
click at [833, 614] on div "Price $12.47" at bounding box center [838, 628] width 33 height 29
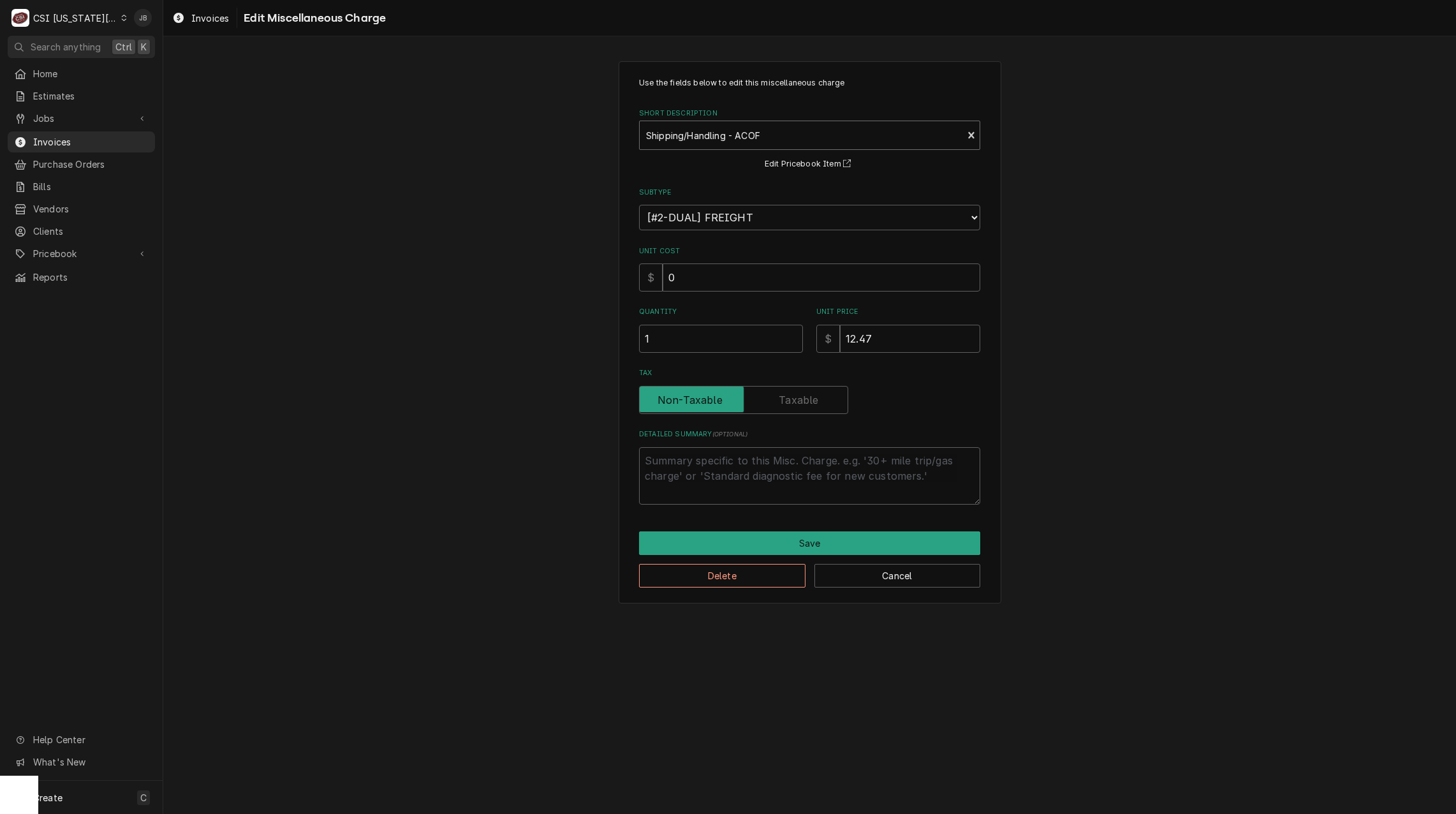
type textarea "x"
drag, startPoint x: 761, startPoint y: 147, endPoint x: 769, endPoint y: 145, distance: 8.2
click at [763, 147] on div "Shipping/Handling - ACOF" at bounding box center [801, 135] width 323 height 28
type input "ship"
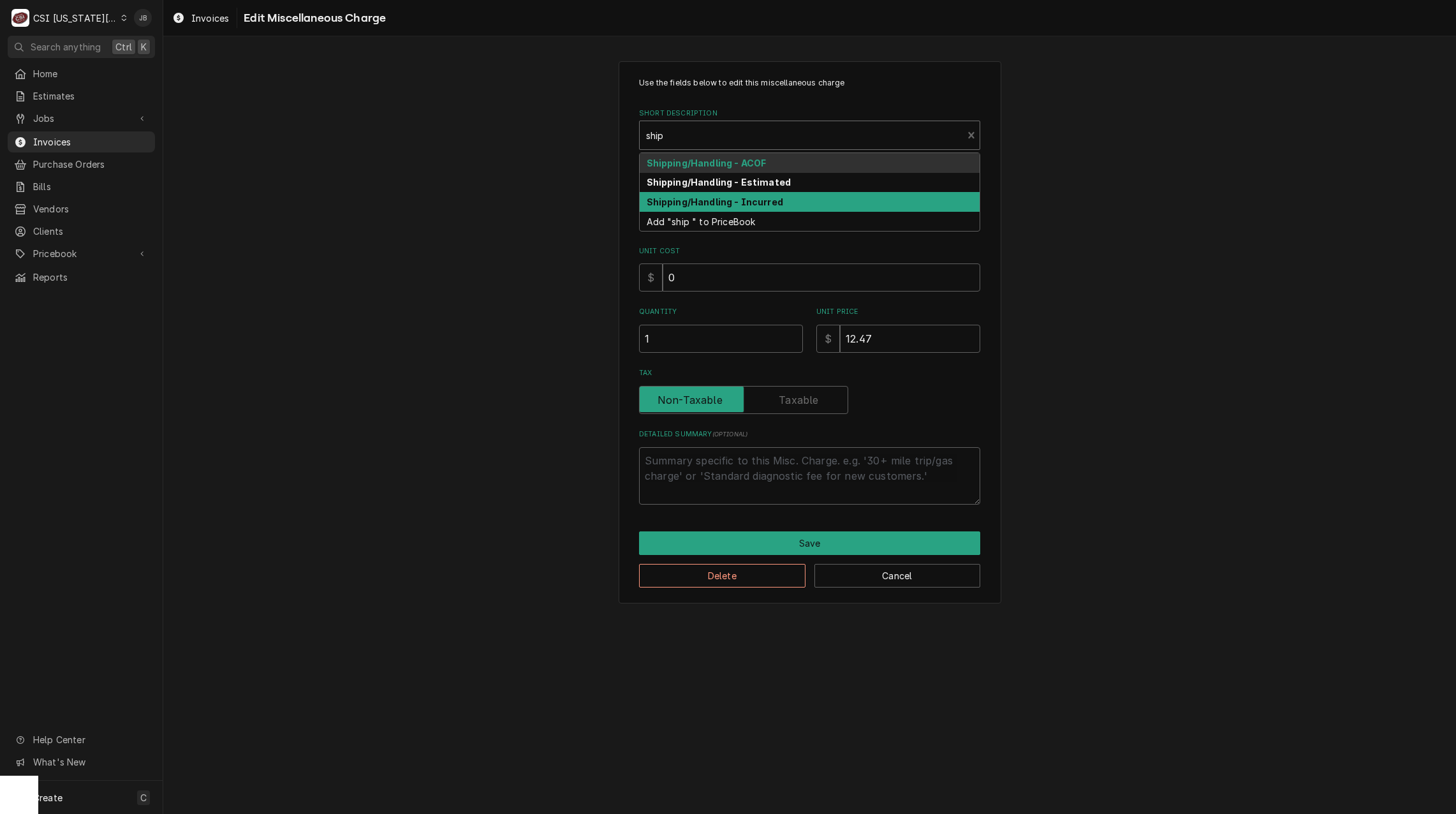
click at [746, 194] on div "Shipping/Handling - Incurred" at bounding box center [809, 202] width 340 height 20
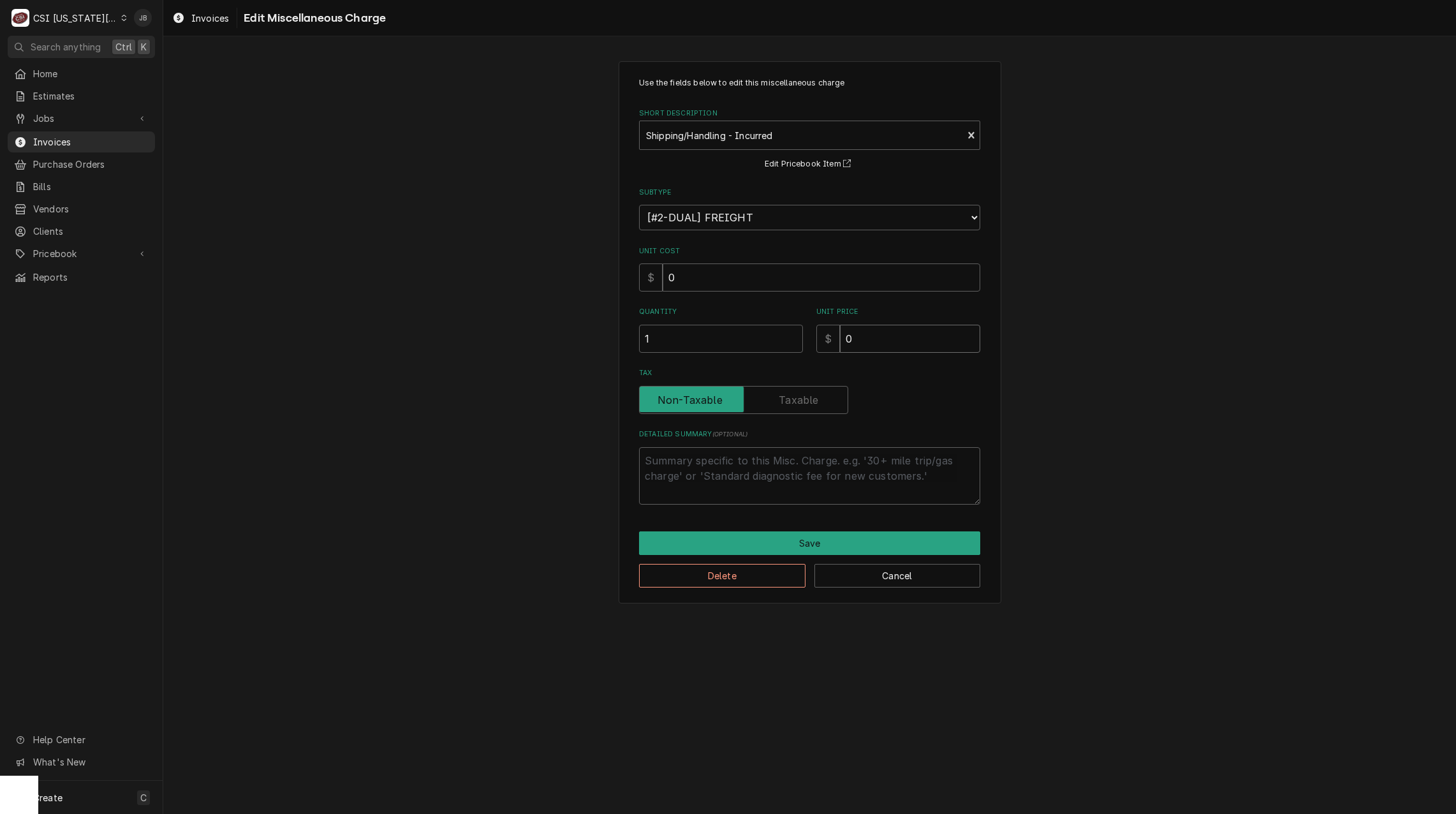
drag, startPoint x: 886, startPoint y: 341, endPoint x: 748, endPoint y: 335, distance: 138.1
click at [749, 340] on div "Quantity 1 Unit Price $ 0" at bounding box center [809, 329] width 341 height 45
type textarea "x"
type input "01"
type textarea "x"
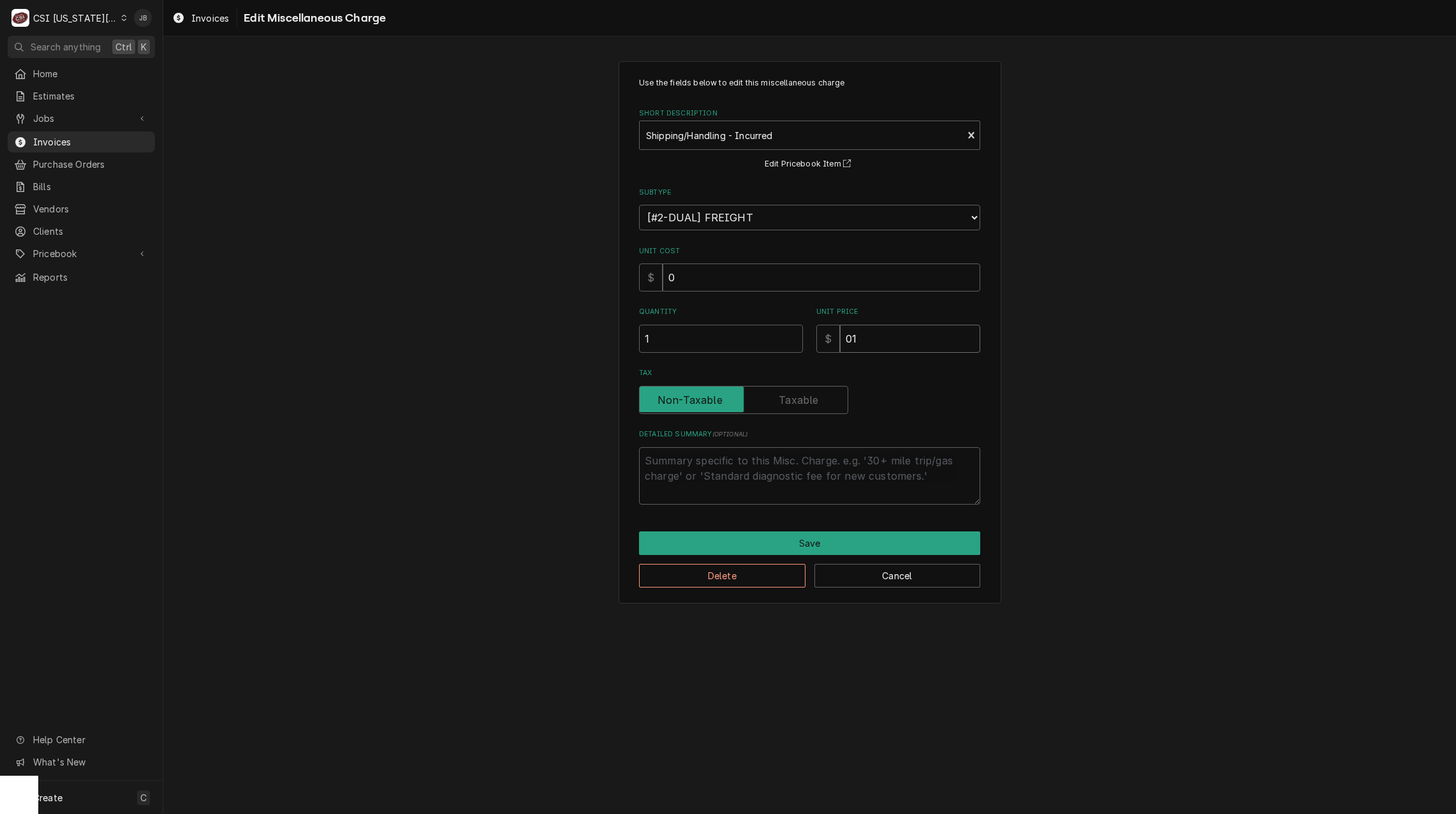
type input "015"
type textarea "x"
type input "01"
type textarea "x"
type input "0"
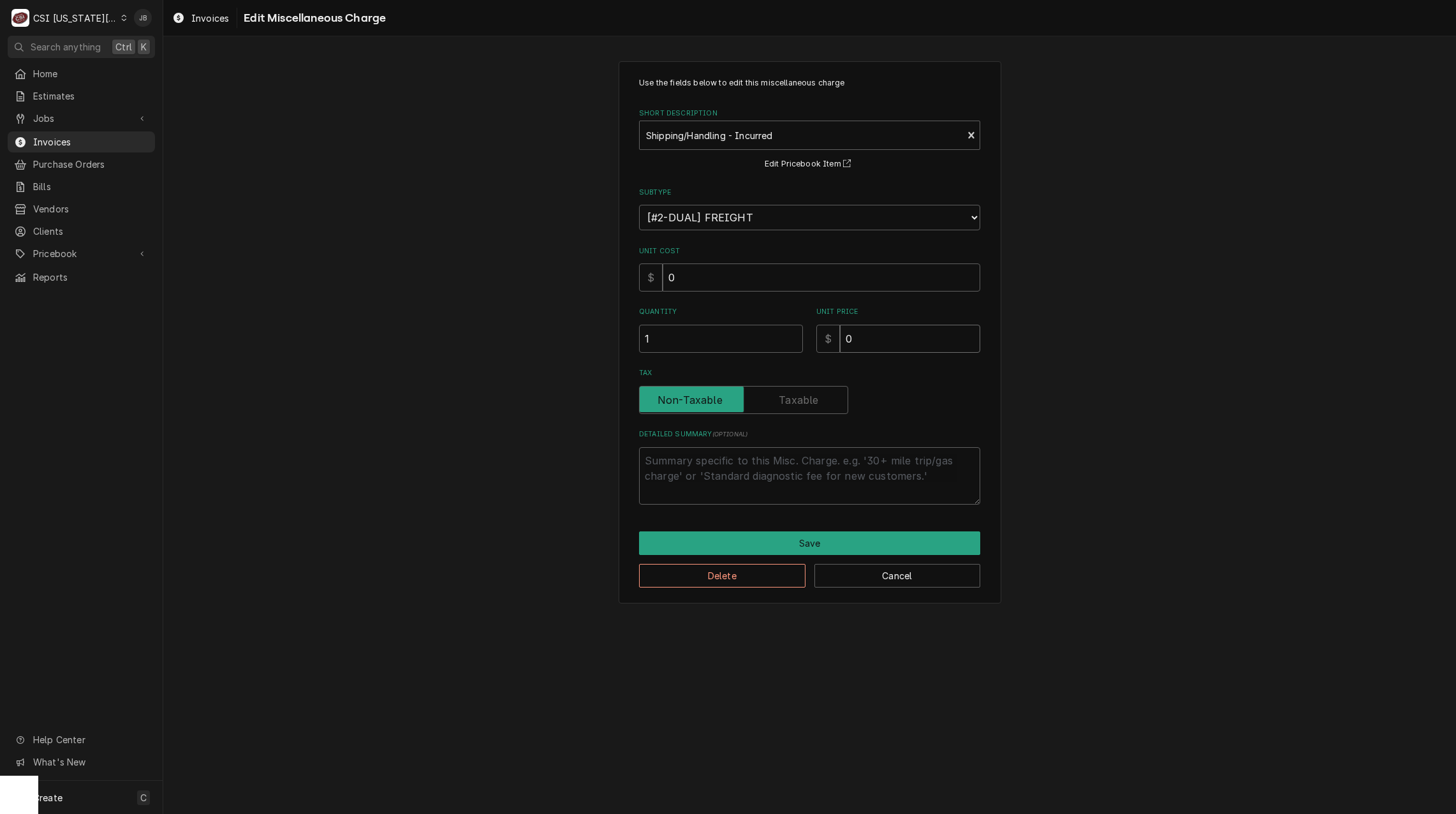
type textarea "x"
type input "1"
type textarea "x"
type input "15"
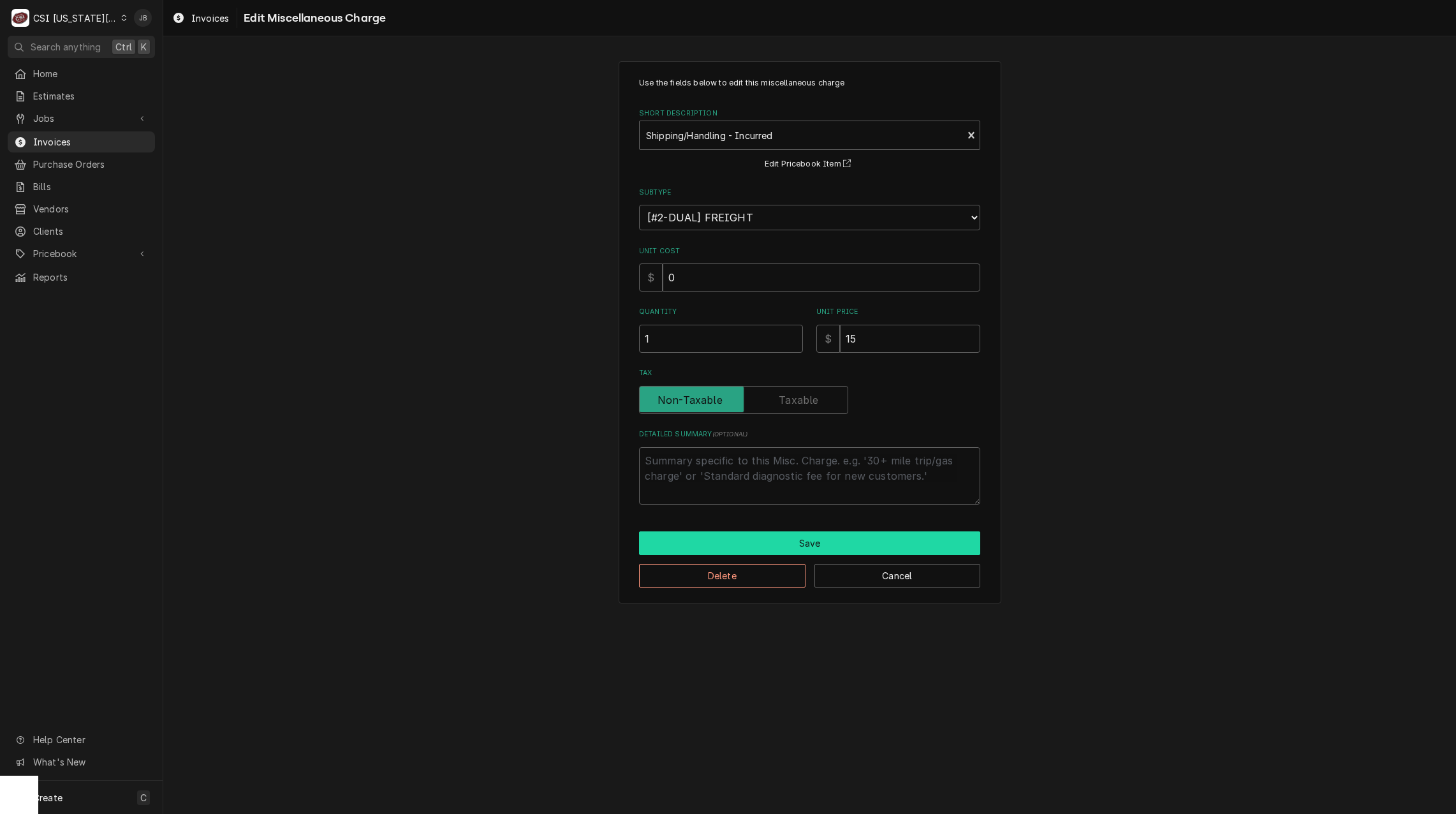
click at [723, 538] on button "Save" at bounding box center [809, 544] width 341 height 24
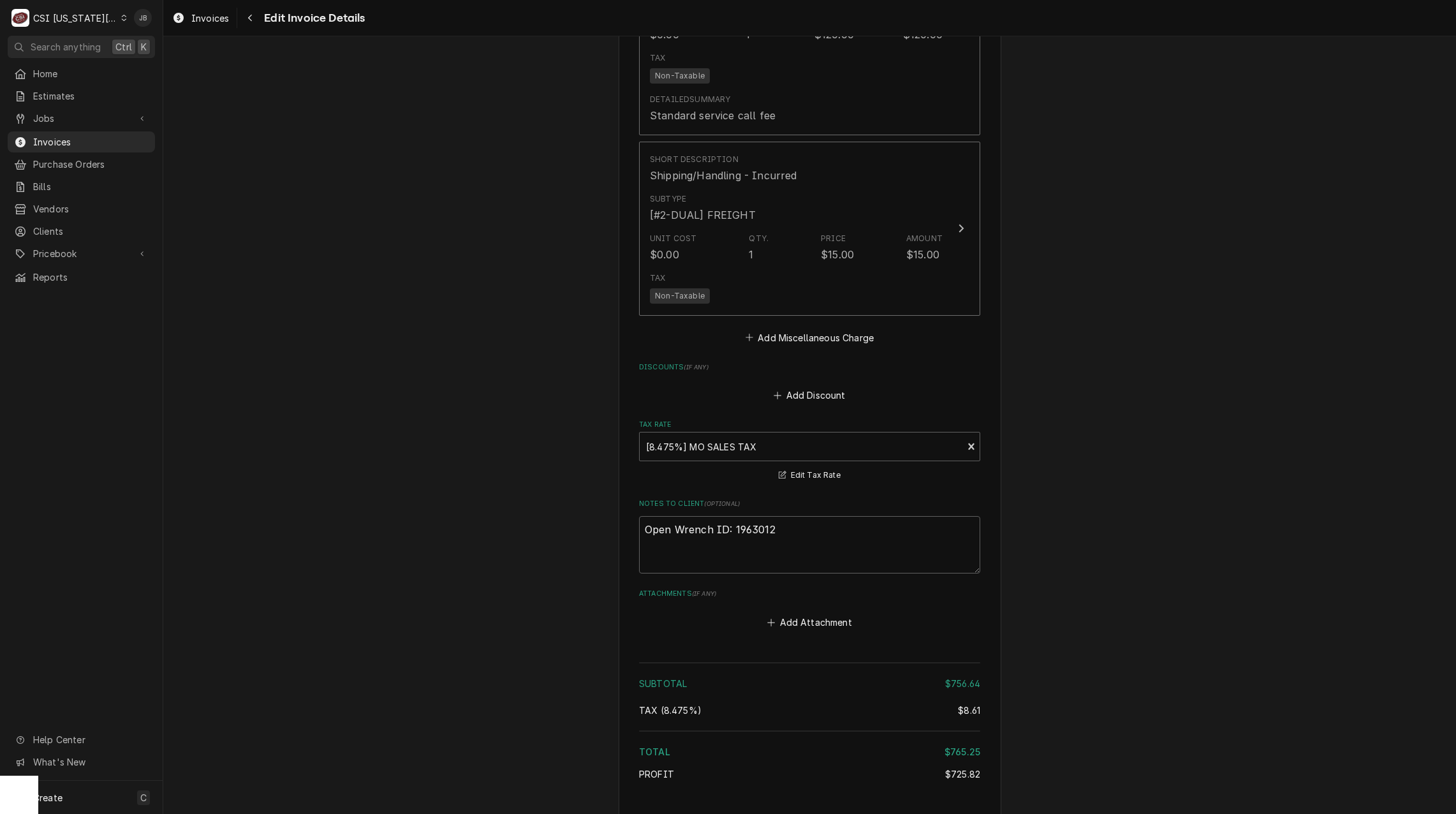
scroll to position [2905, 0]
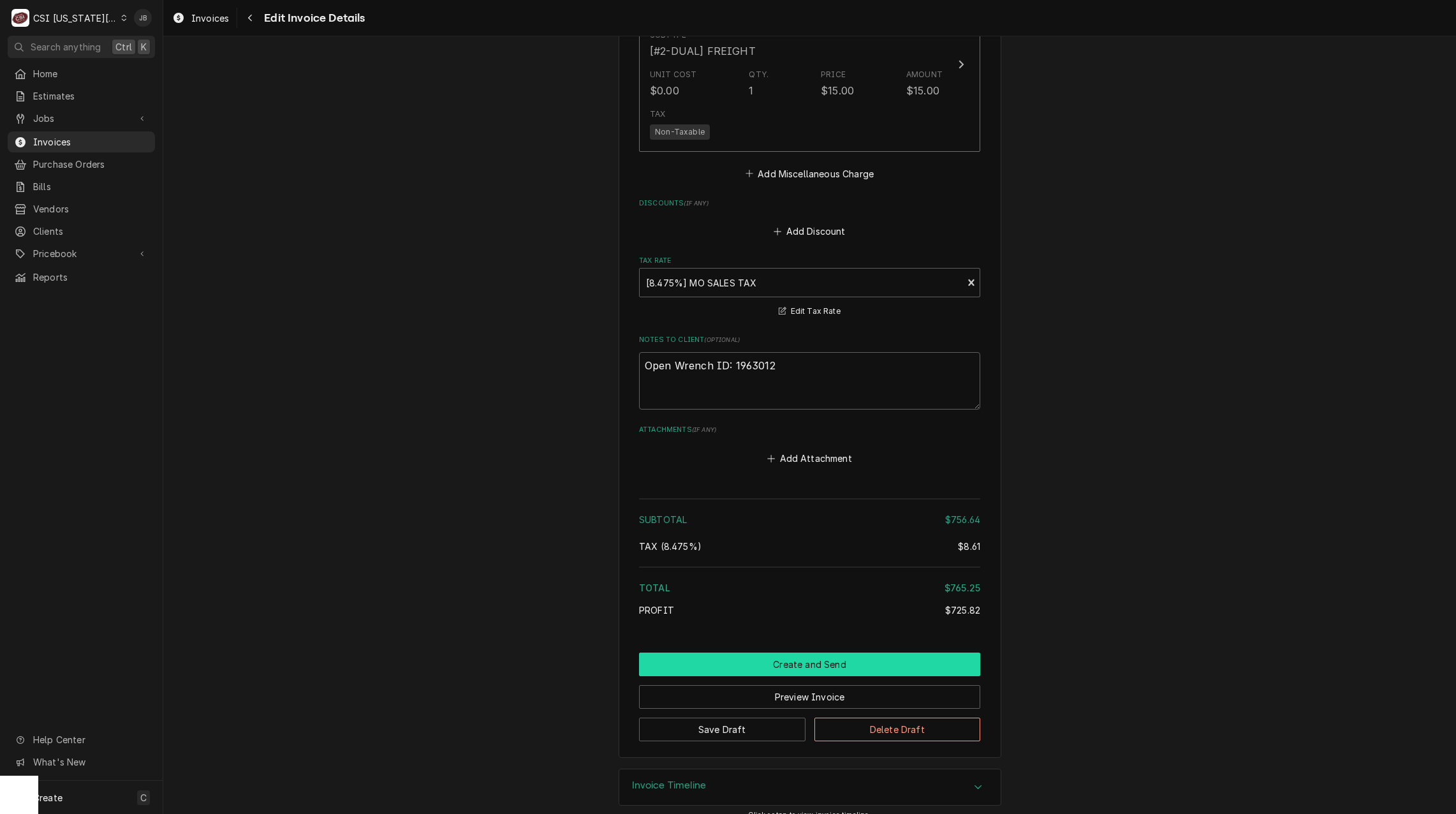
click at [755, 653] on button "Create and Send" at bounding box center [809, 665] width 341 height 24
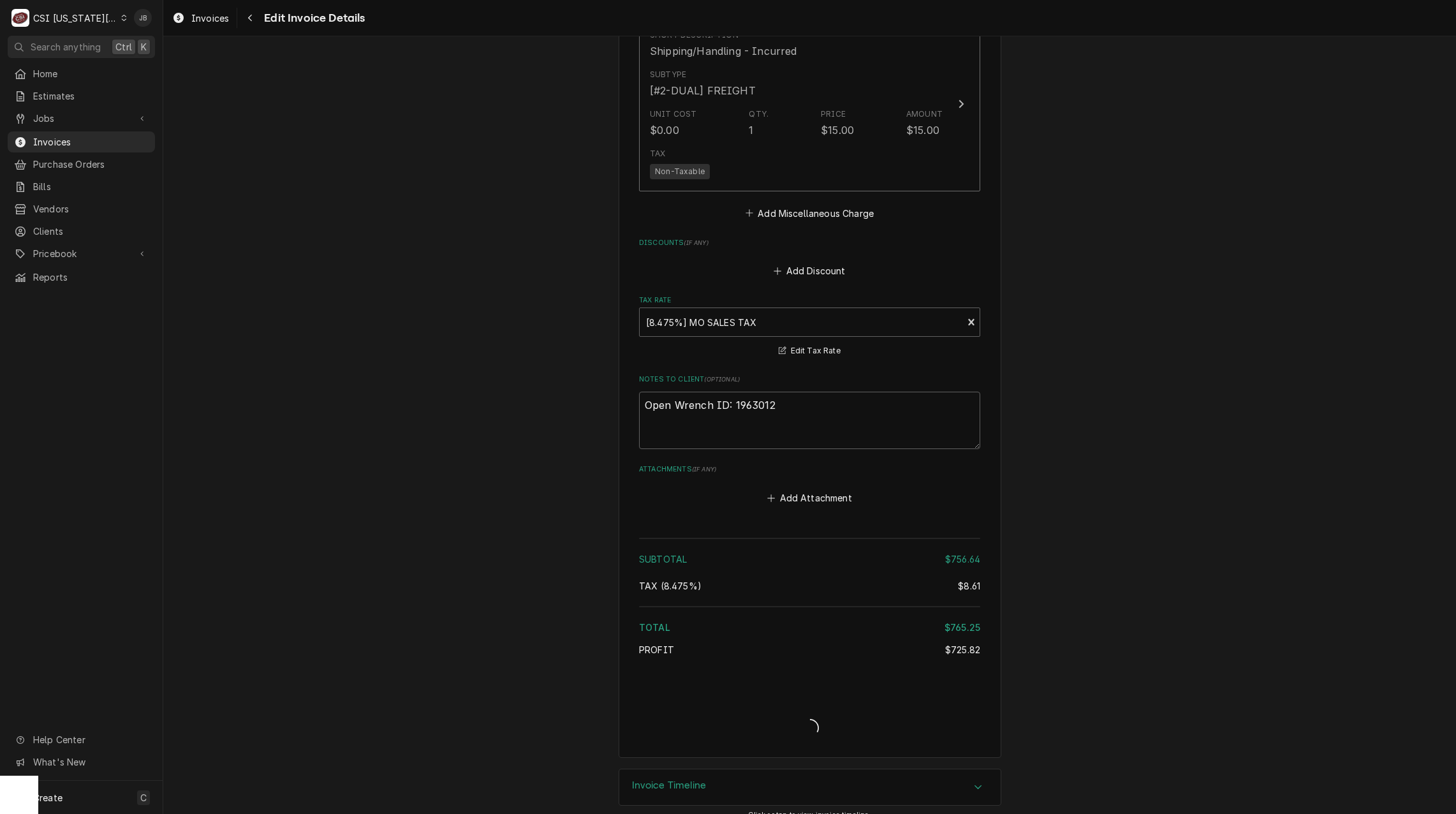
type textarea "x"
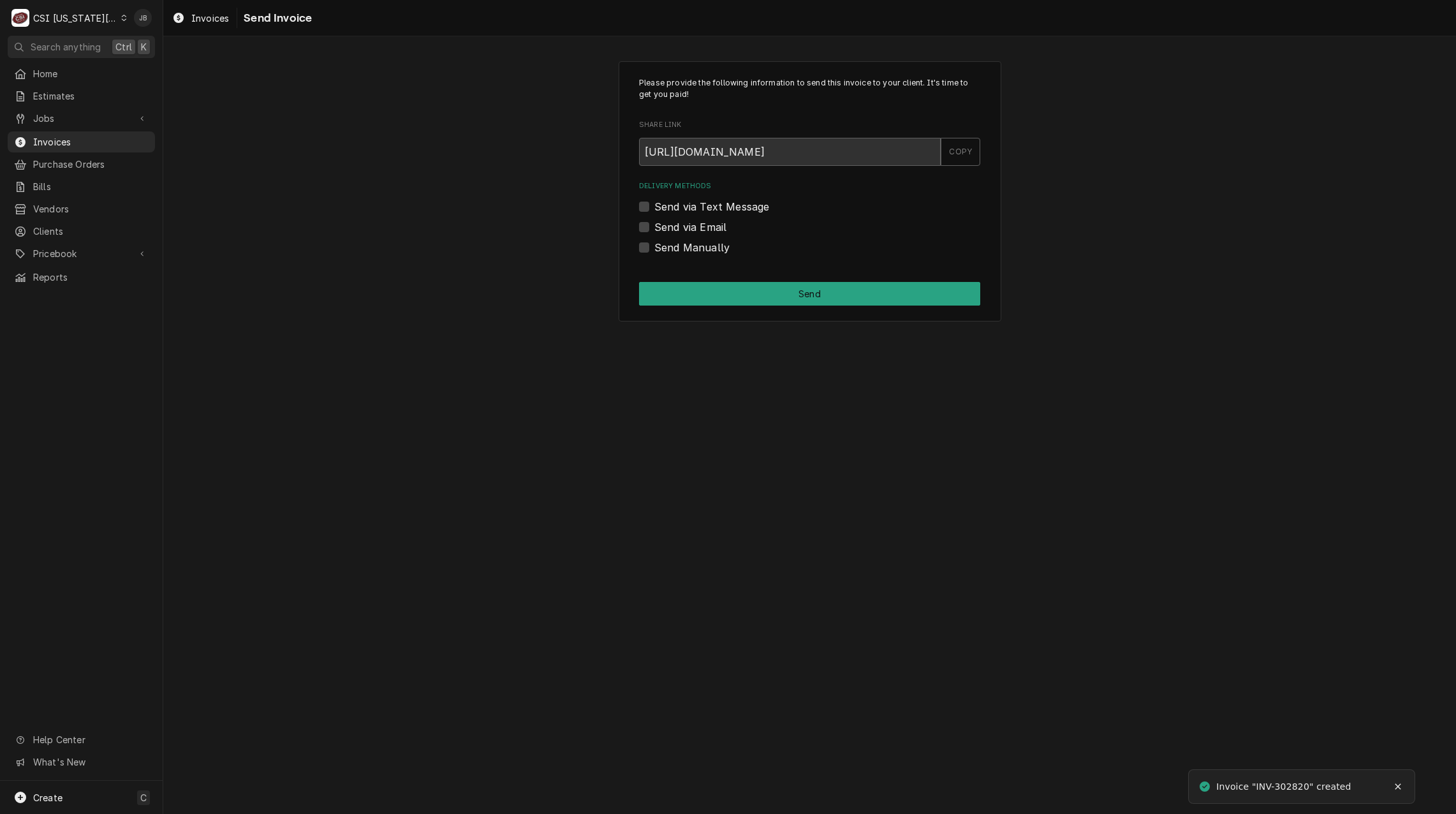
click at [663, 225] on label "Send via Email" at bounding box center [691, 227] width 72 height 15
click at [663, 225] on input "Send via Email" at bounding box center [825, 233] width 341 height 28
checkbox input "true"
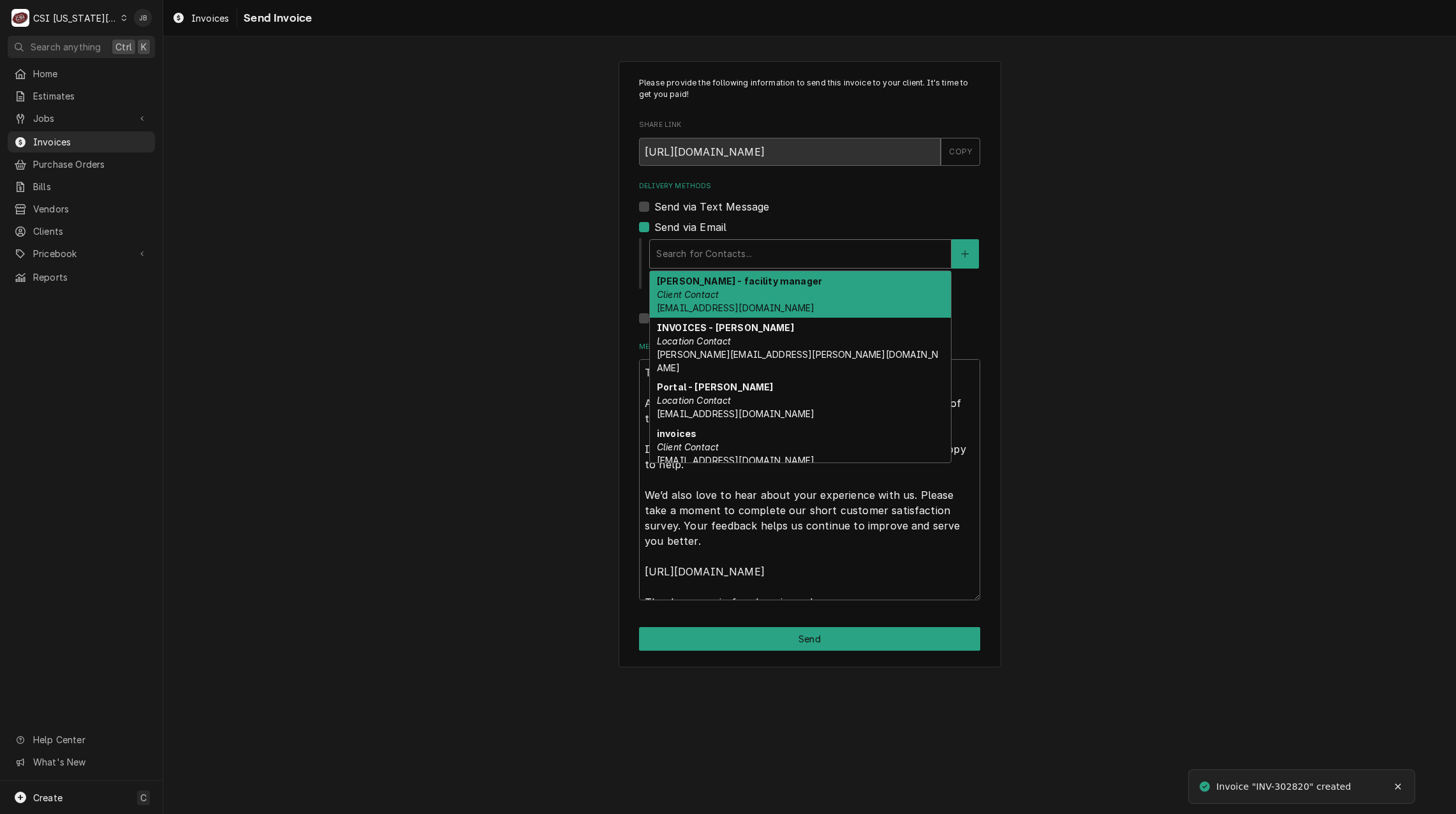
click at [719, 243] on div "Delivery Methods" at bounding box center [800, 254] width 288 height 23
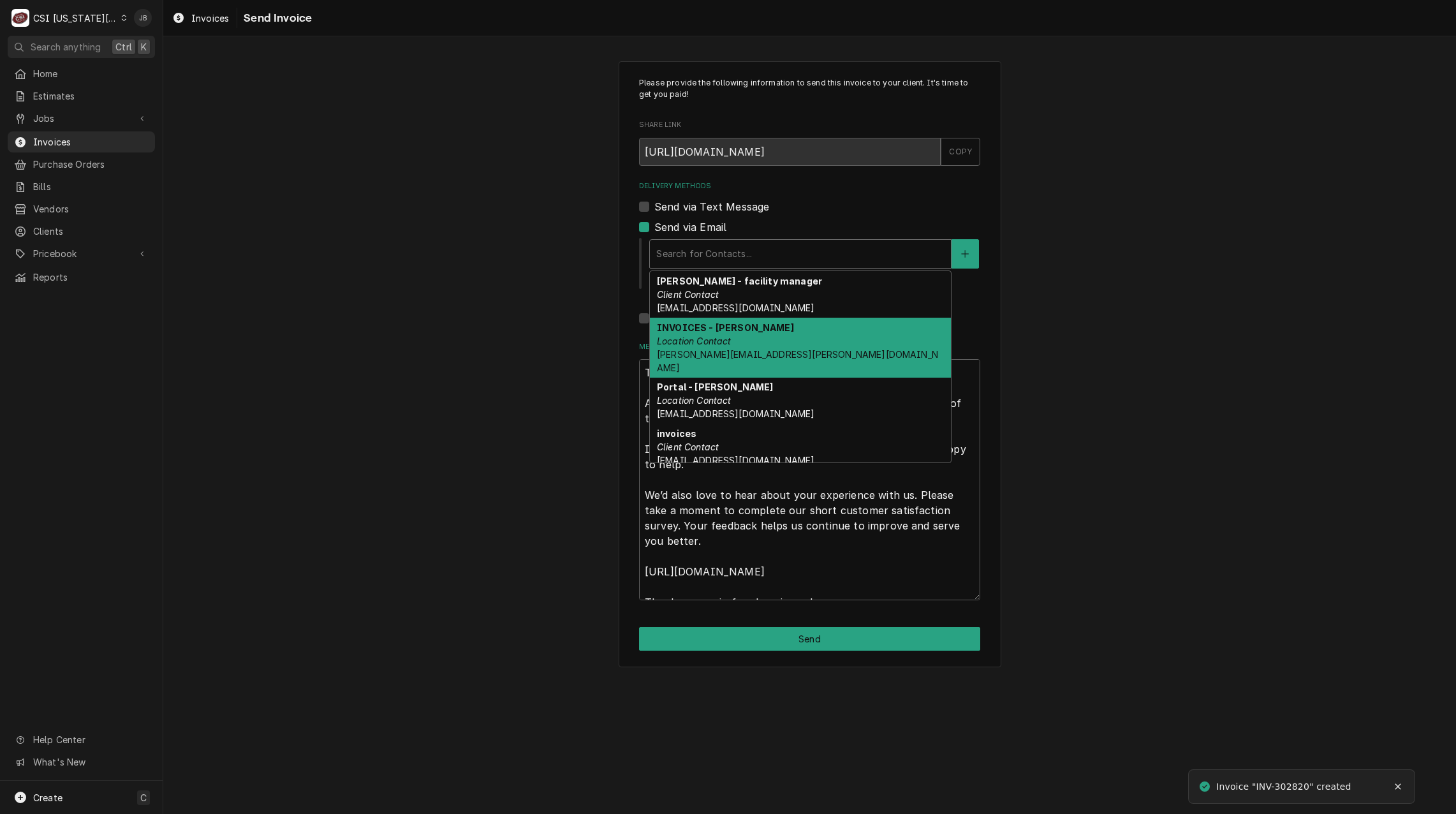
click at [781, 327] on div "INVOICES - NANCY Location Contact NANCY.MANUEL@CSI1.COM" at bounding box center [801, 347] width 301 height 60
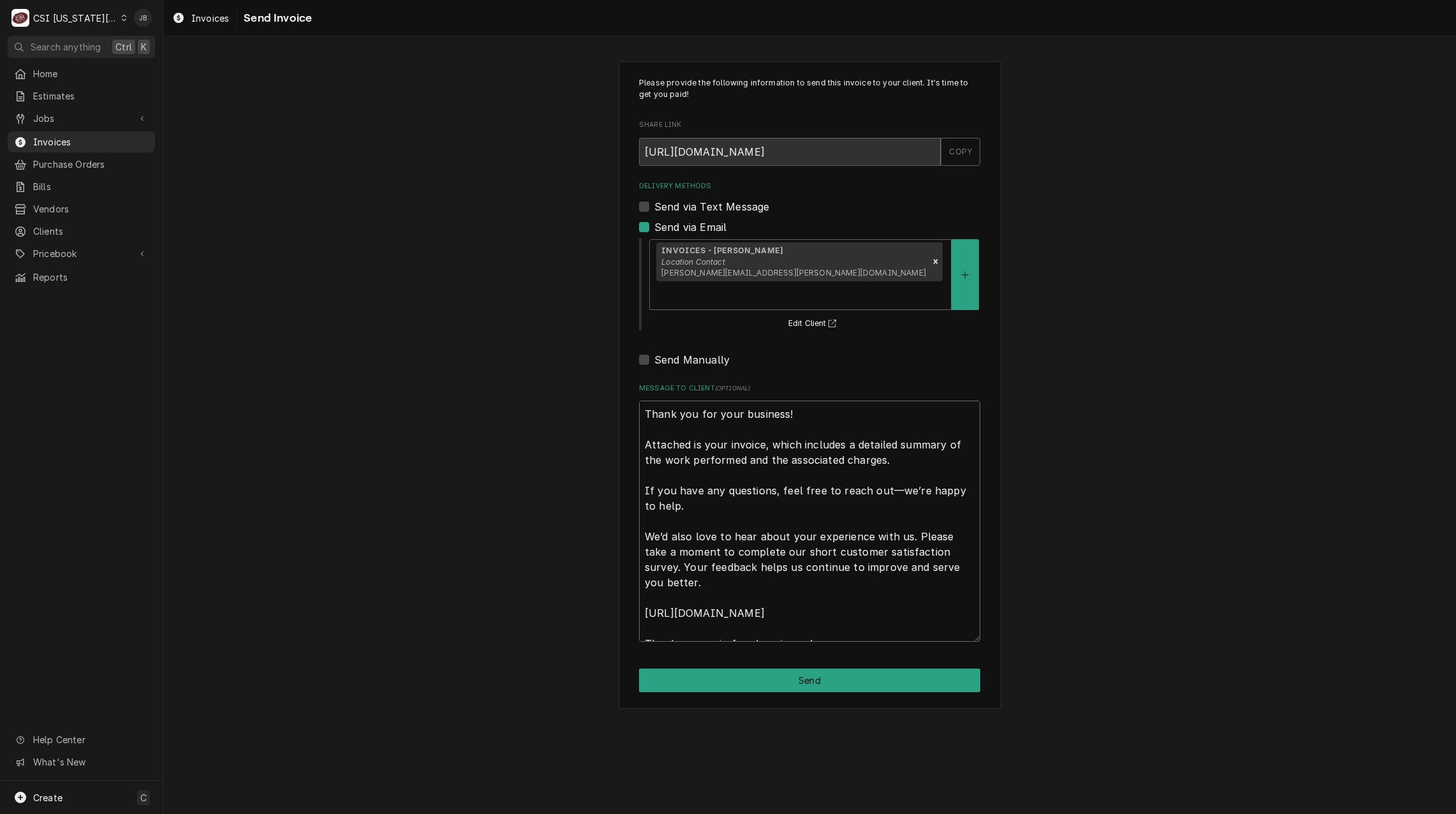
drag, startPoint x: 723, startPoint y: 416, endPoint x: 1347, endPoint y: 626, distance: 658.4
click at [1315, 636] on div "Please provide the following information to send this invoice to your client. I…" at bounding box center [809, 384] width 1293 height 670
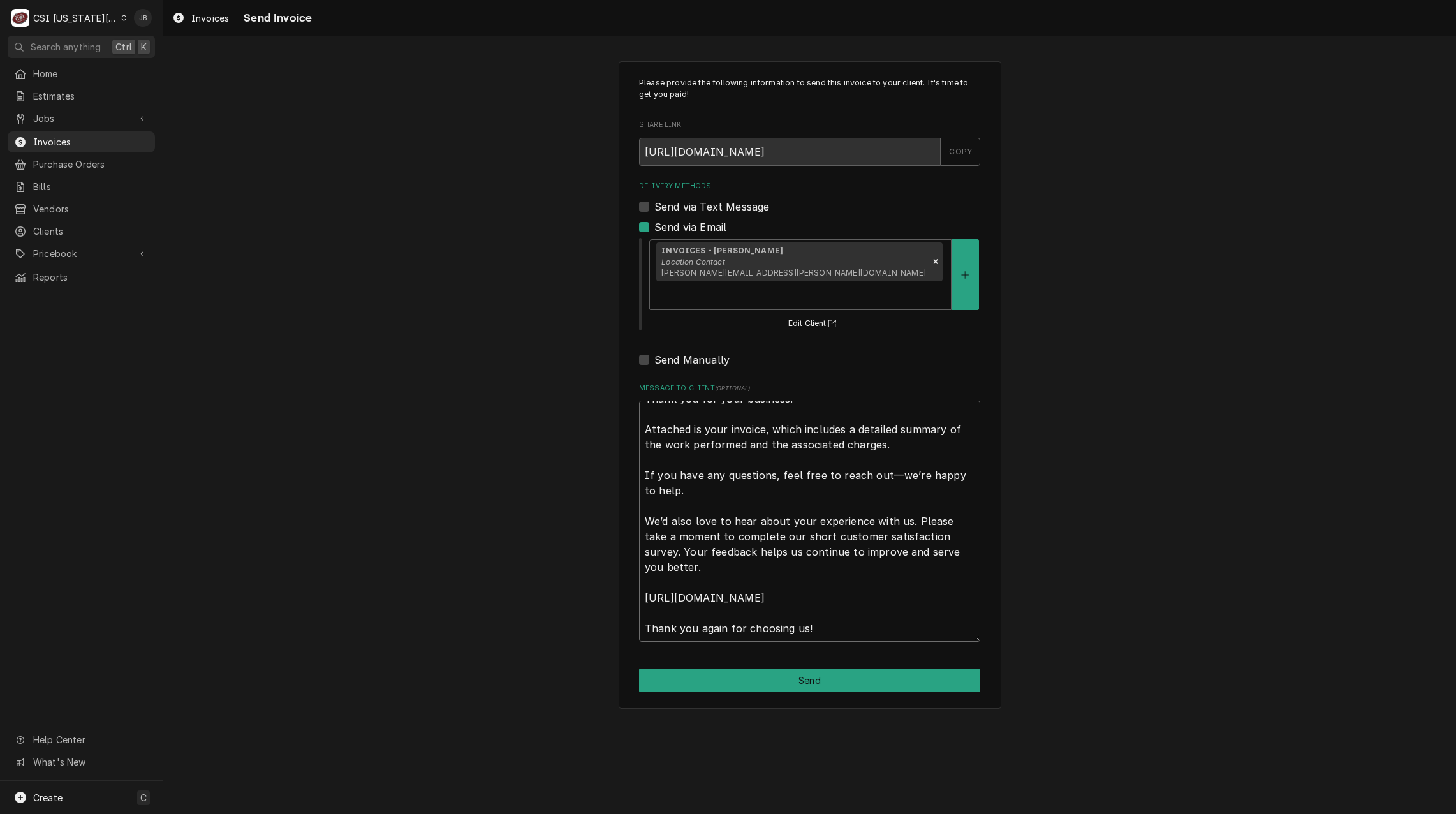
type textarea "x"
type textarea "a"
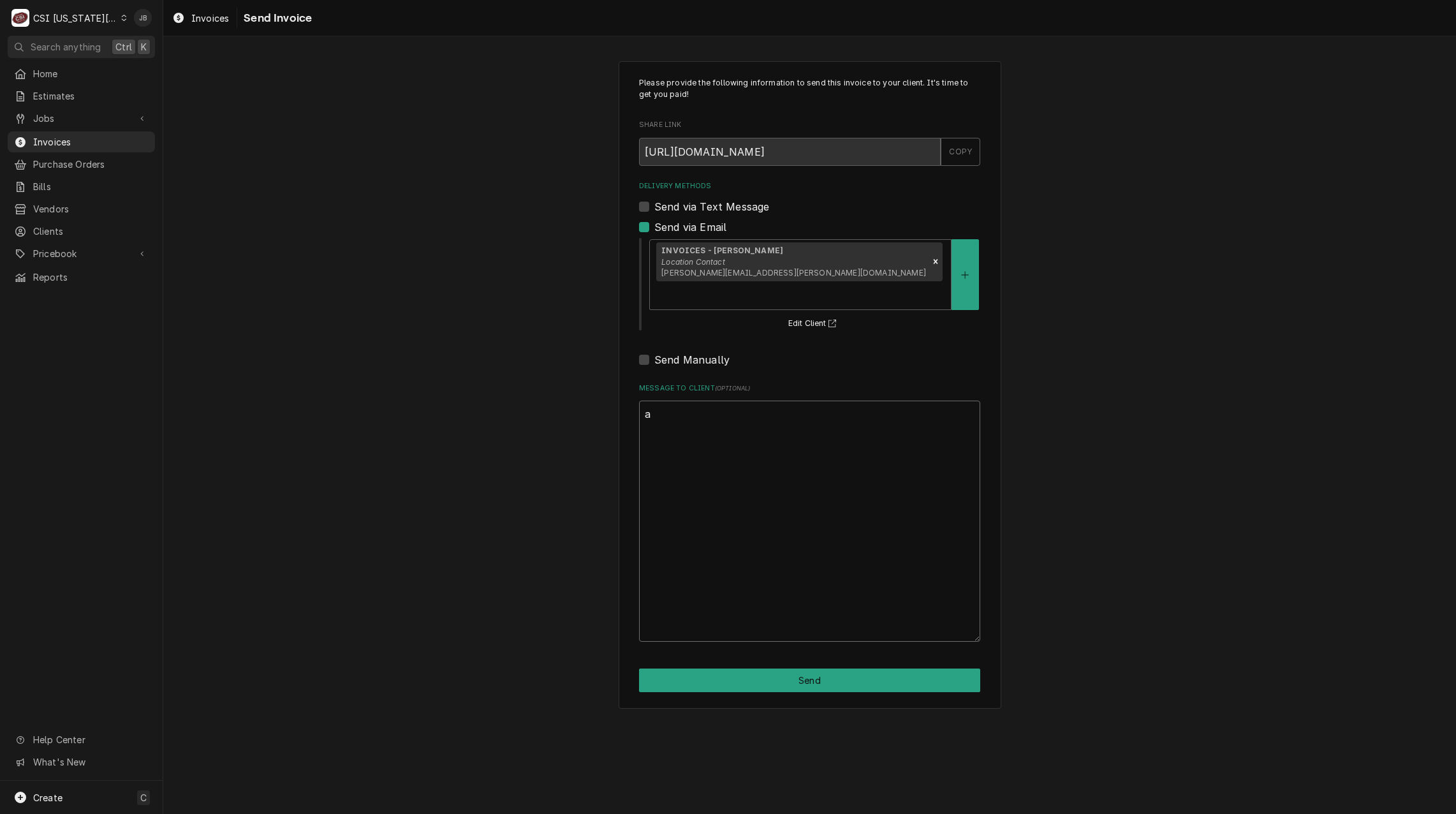
scroll to position [0, 0]
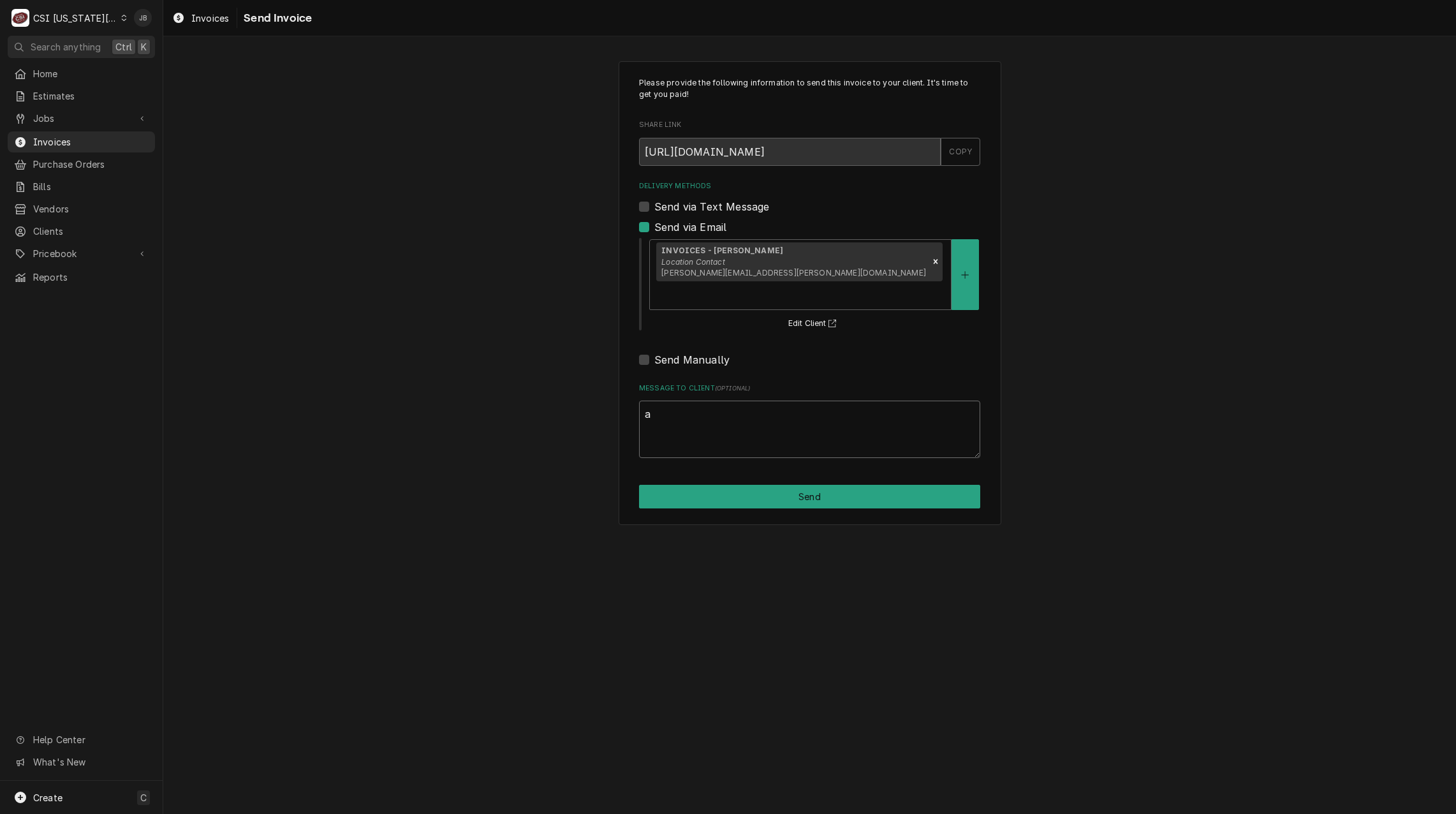
type textarea "x"
type textarea "ap"
type textarea "x"
type textarea "app"
type textarea "x"
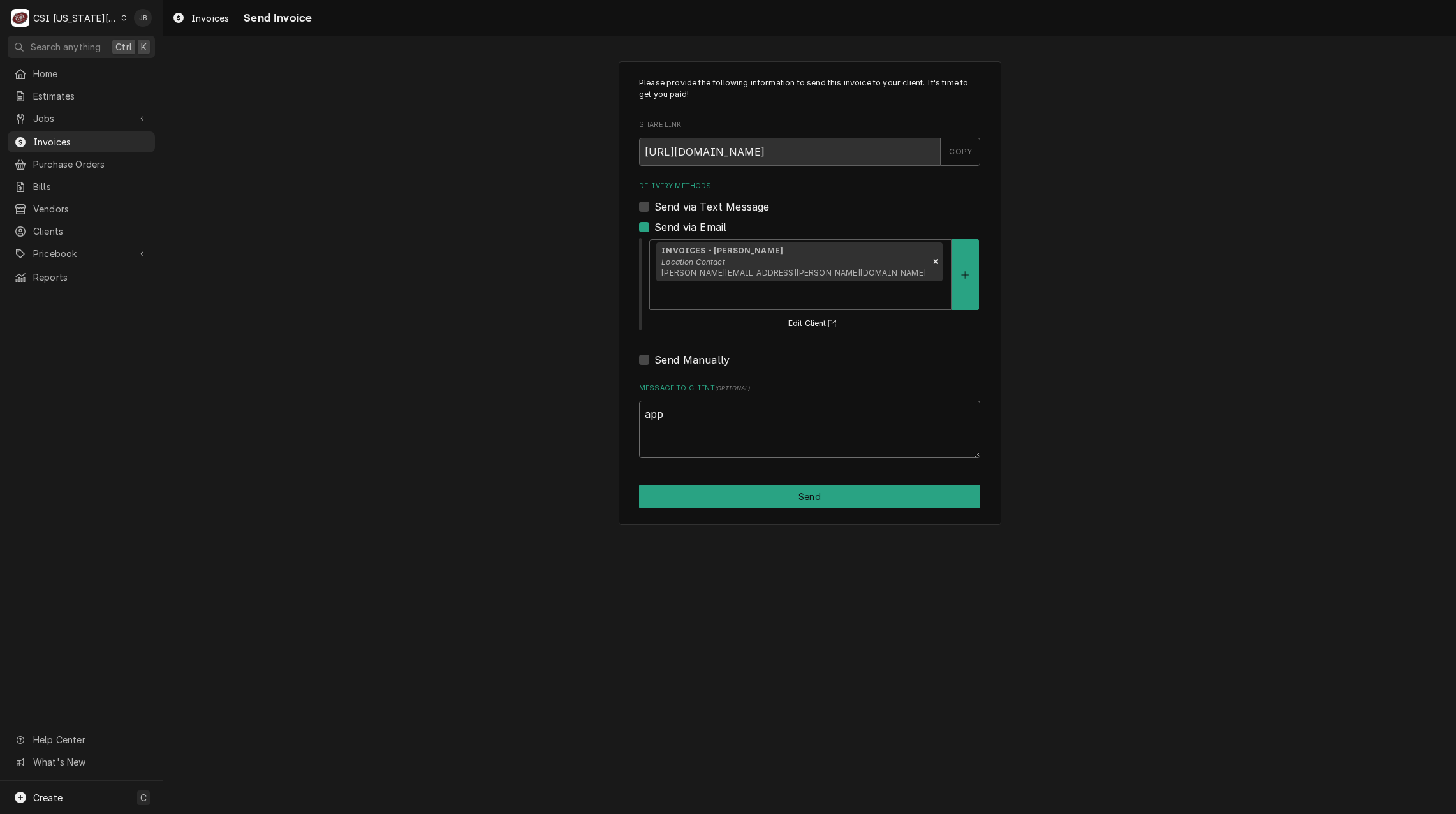
type textarea "appr"
type textarea "x"
type textarea "appro"
type textarea "x"
type textarea "approv"
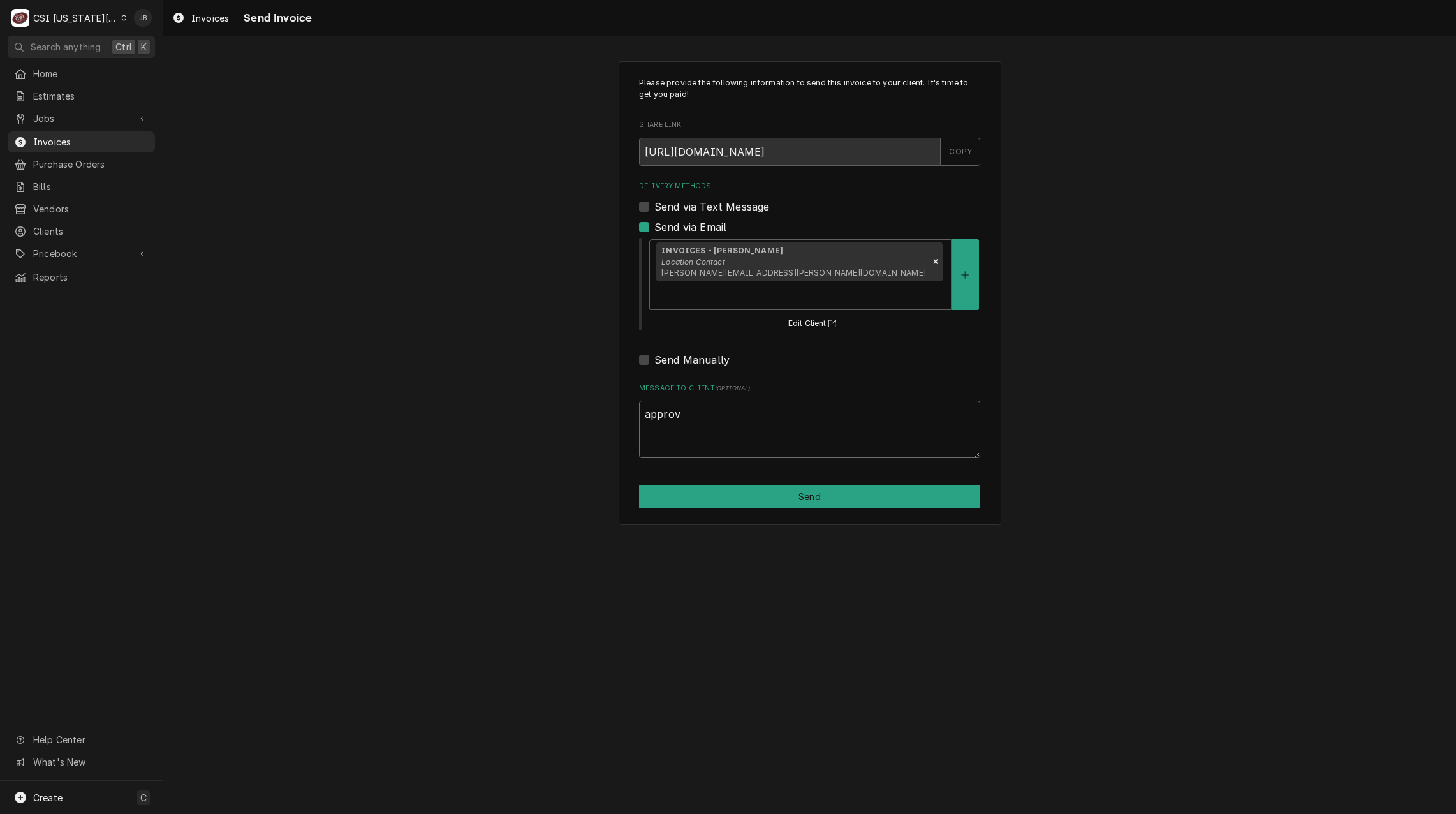
type textarea "x"
type textarea "approve"
type textarea "x"
type textarea "approved"
type textarea "x"
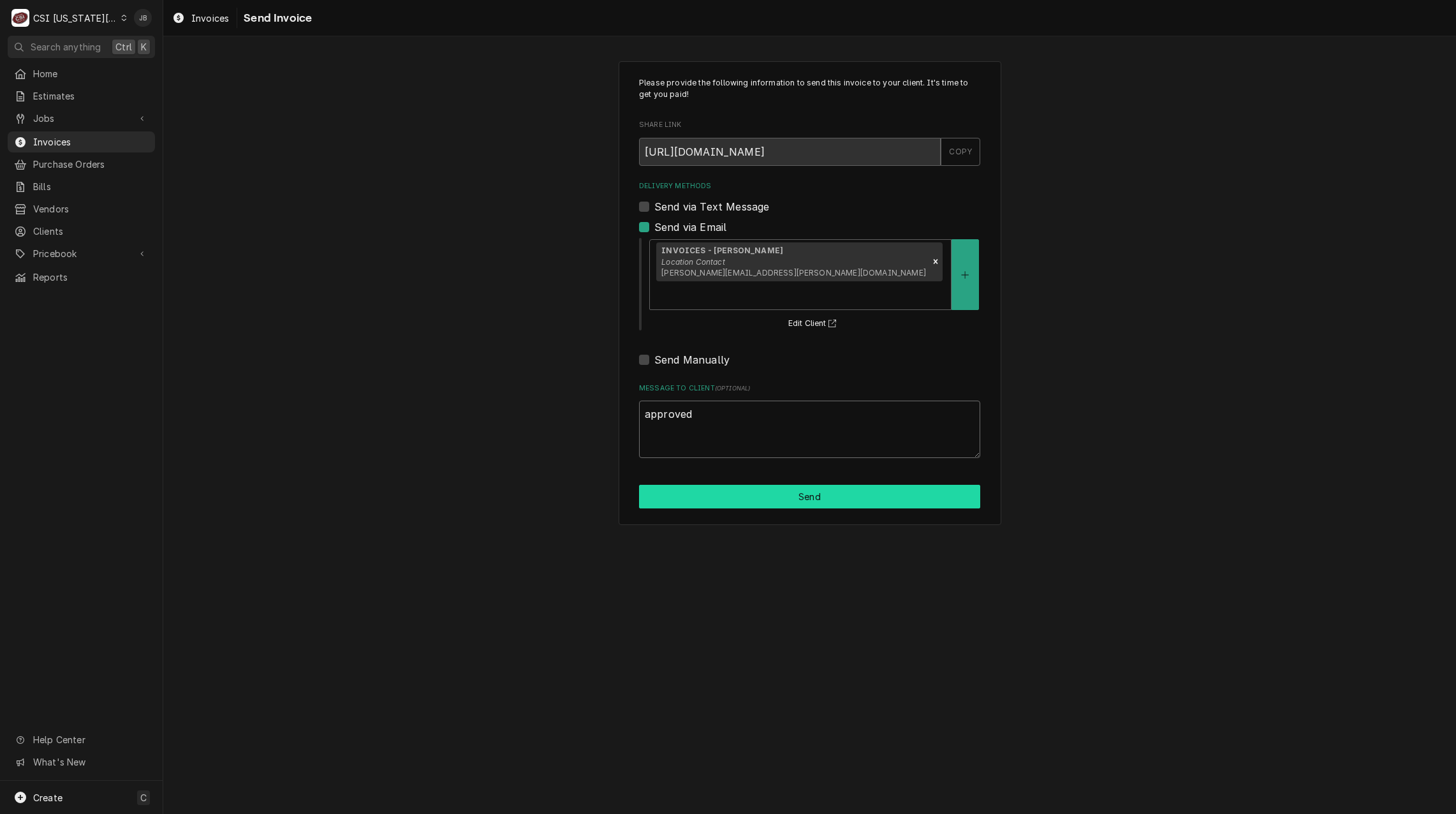
type textarea "approved"
click at [803, 485] on button "Send" at bounding box center [809, 497] width 341 height 24
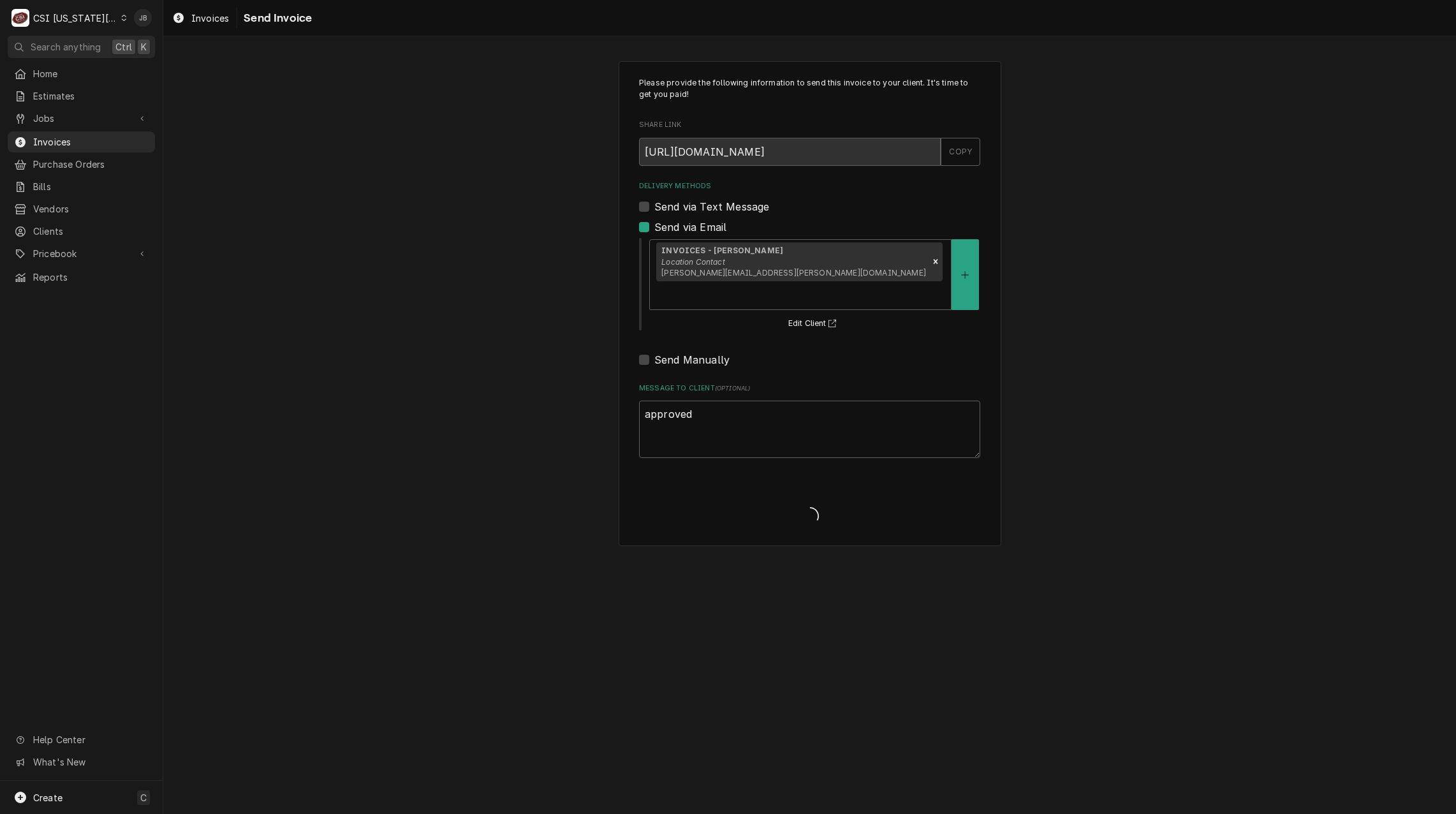
type textarea "x"
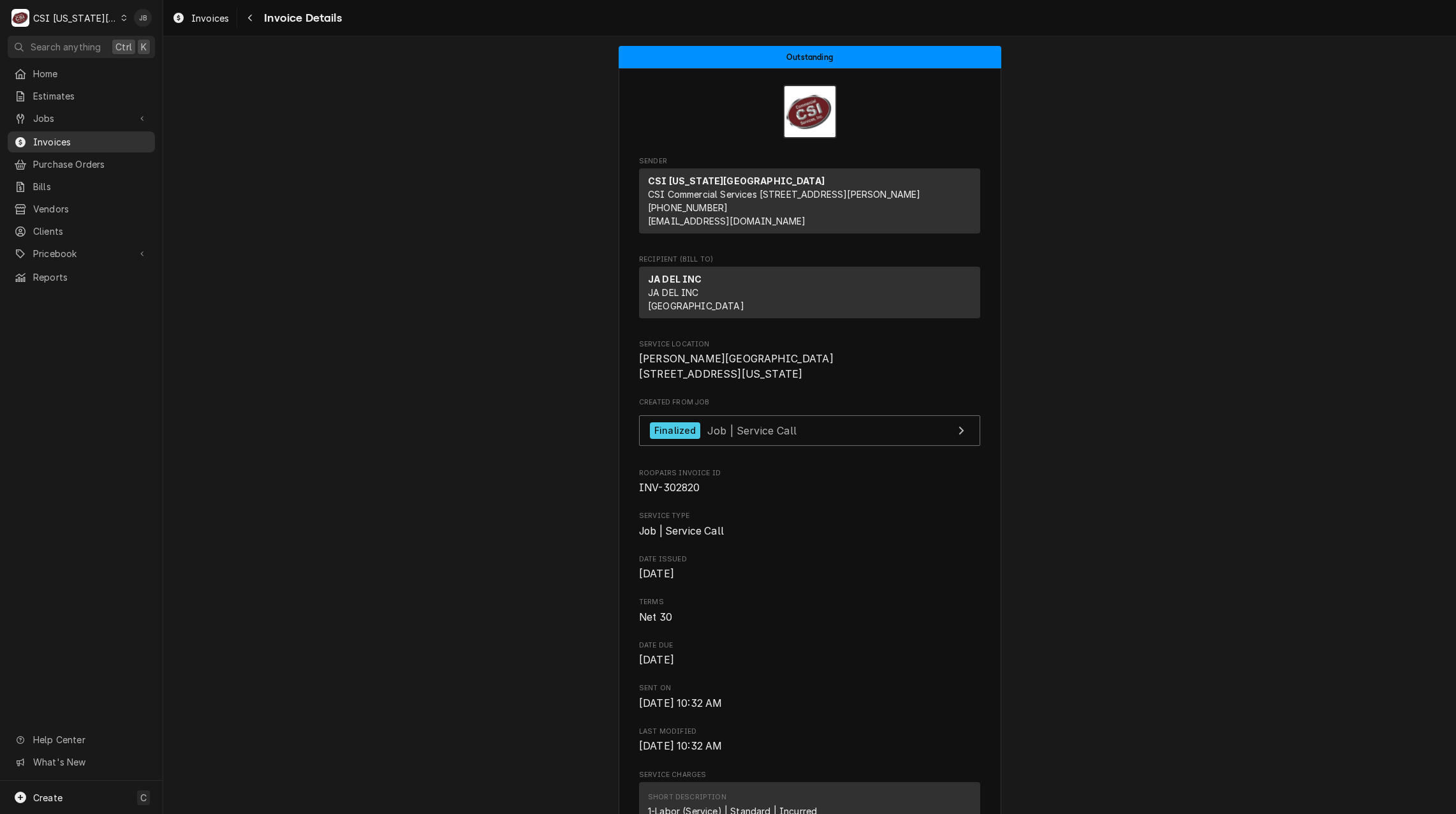
click at [95, 139] on span "Invoices" at bounding box center [91, 142] width 115 height 13
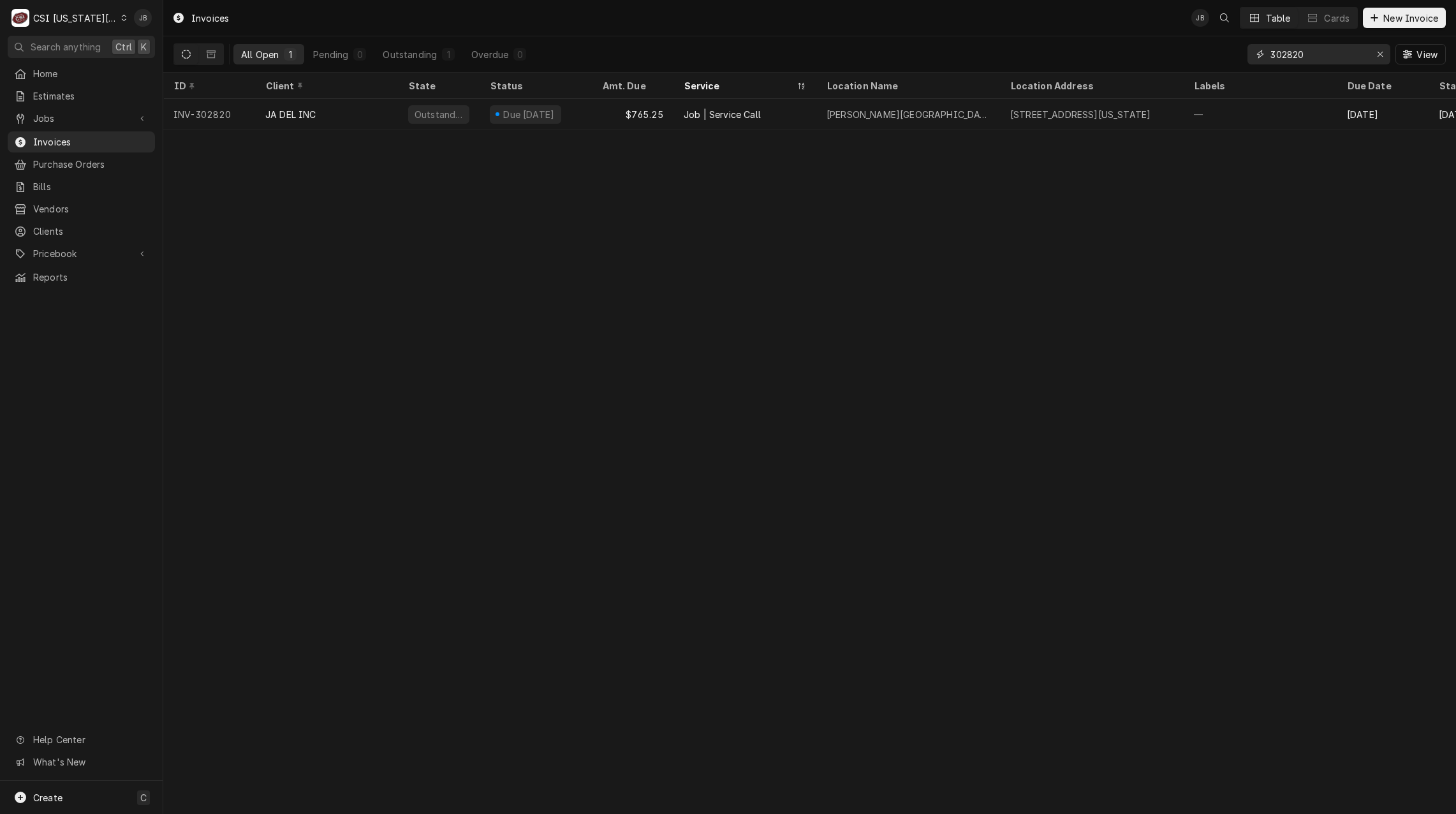
click at [1326, 56] on input "302820" at bounding box center [1318, 54] width 95 height 21
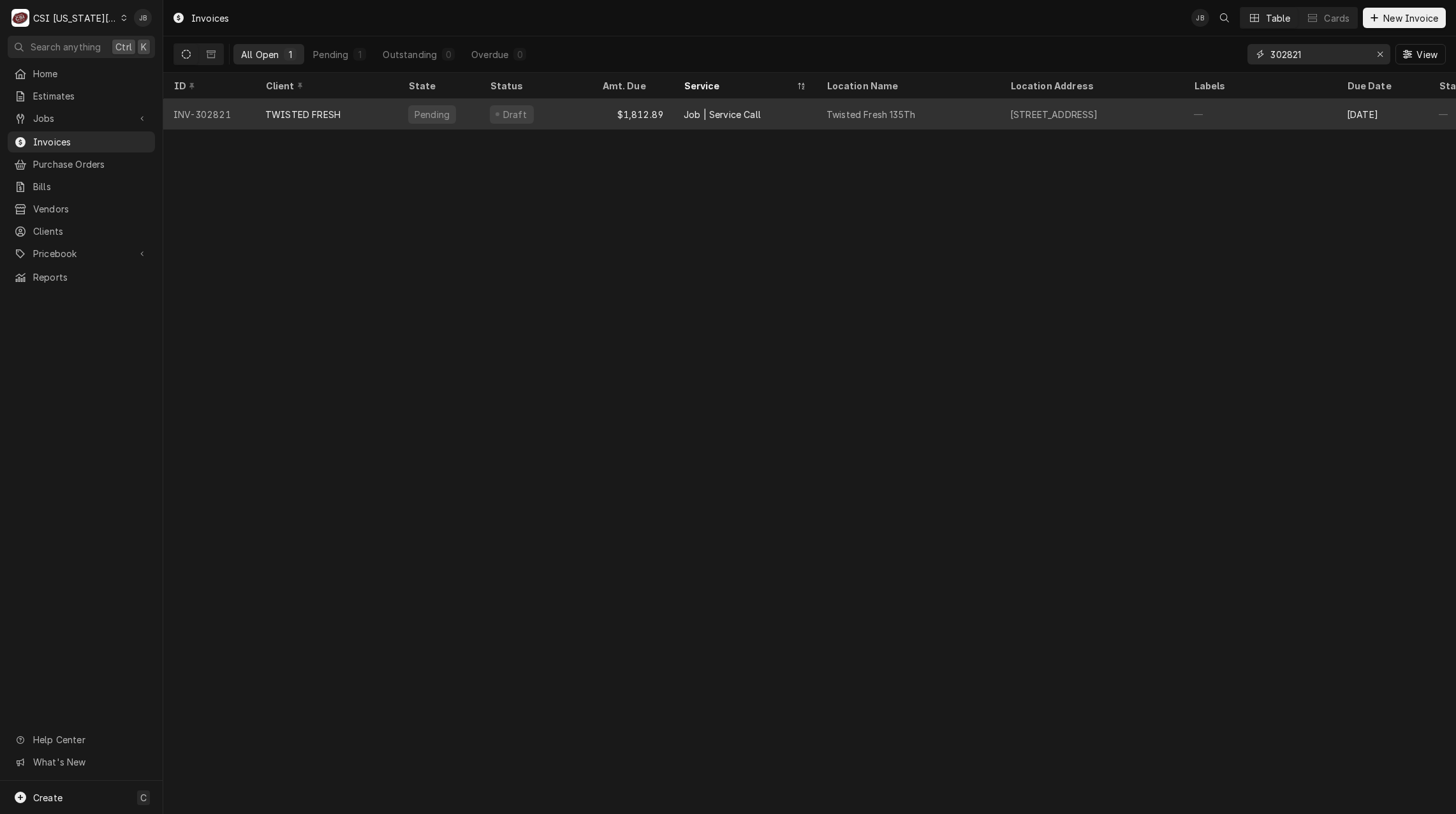
type input "302821"
click at [563, 106] on div "Draft" at bounding box center [535, 114] width 112 height 30
click at [561, 111] on div "Draft" at bounding box center [535, 114] width 112 height 30
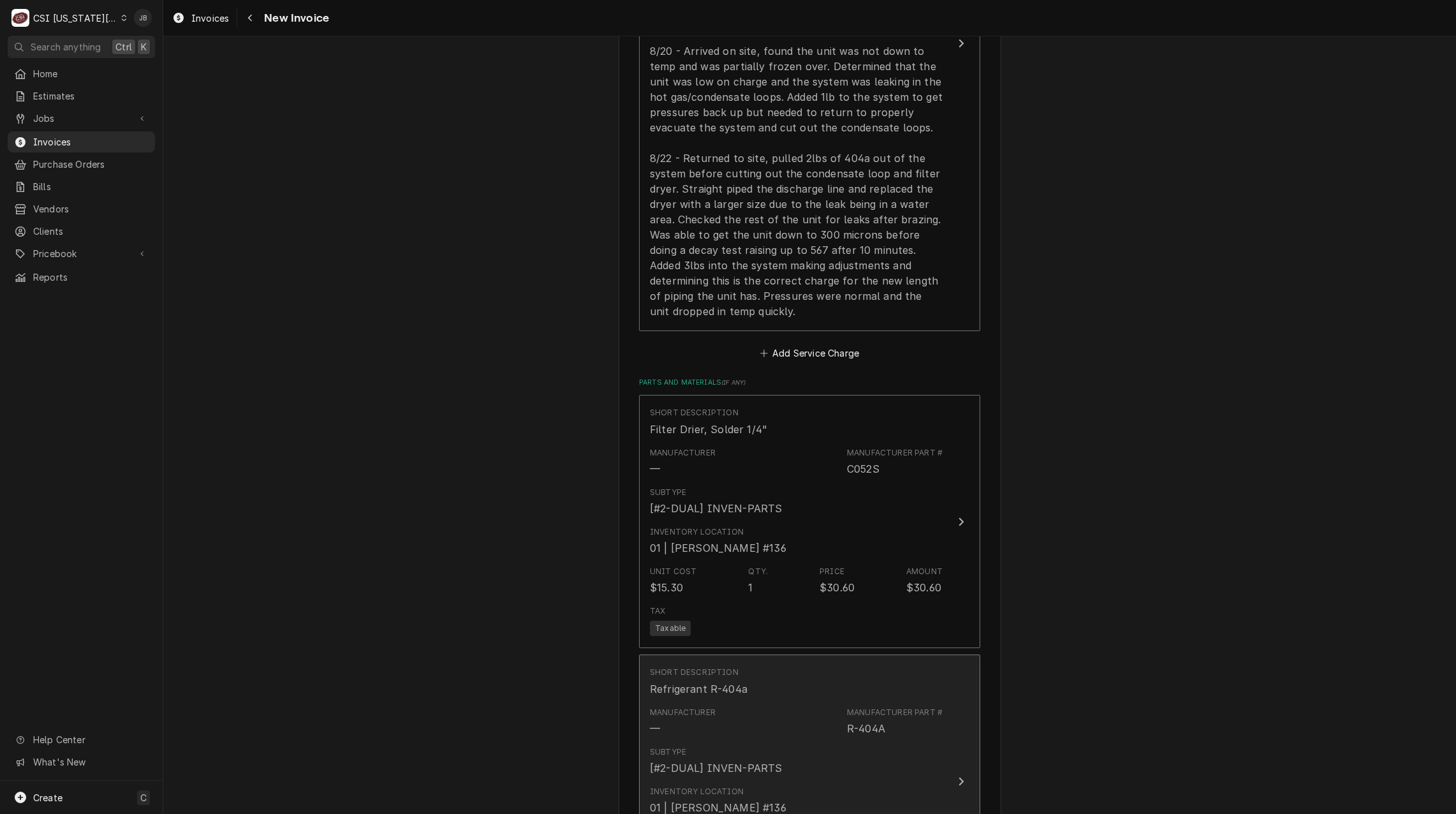
scroll to position [1276, 0]
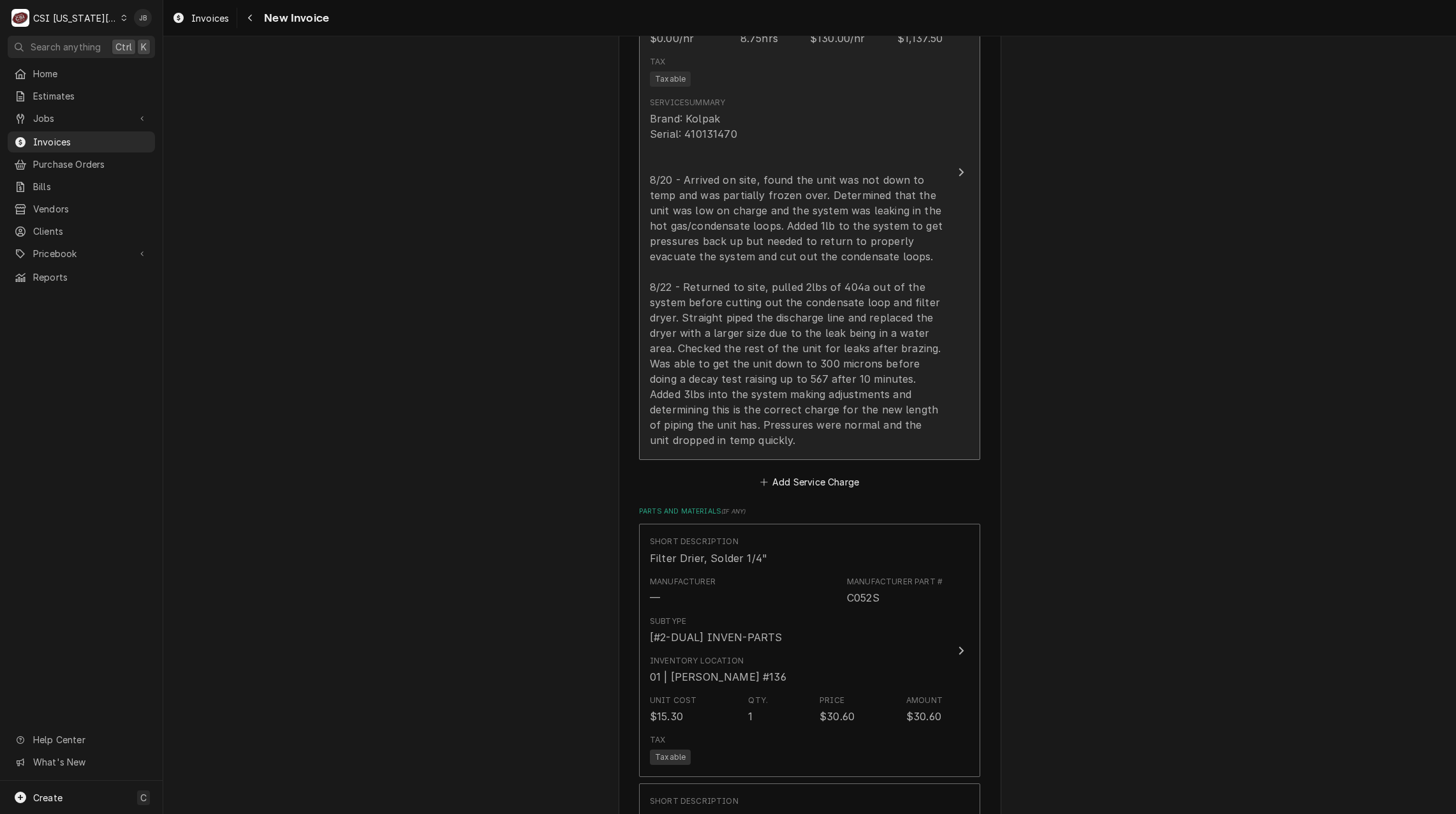
click at [771, 412] on div "Brand: Kolpak Serial: 410131470 8/20 - Arrived on site, found the unit was not …" at bounding box center [797, 279] width 293 height 337
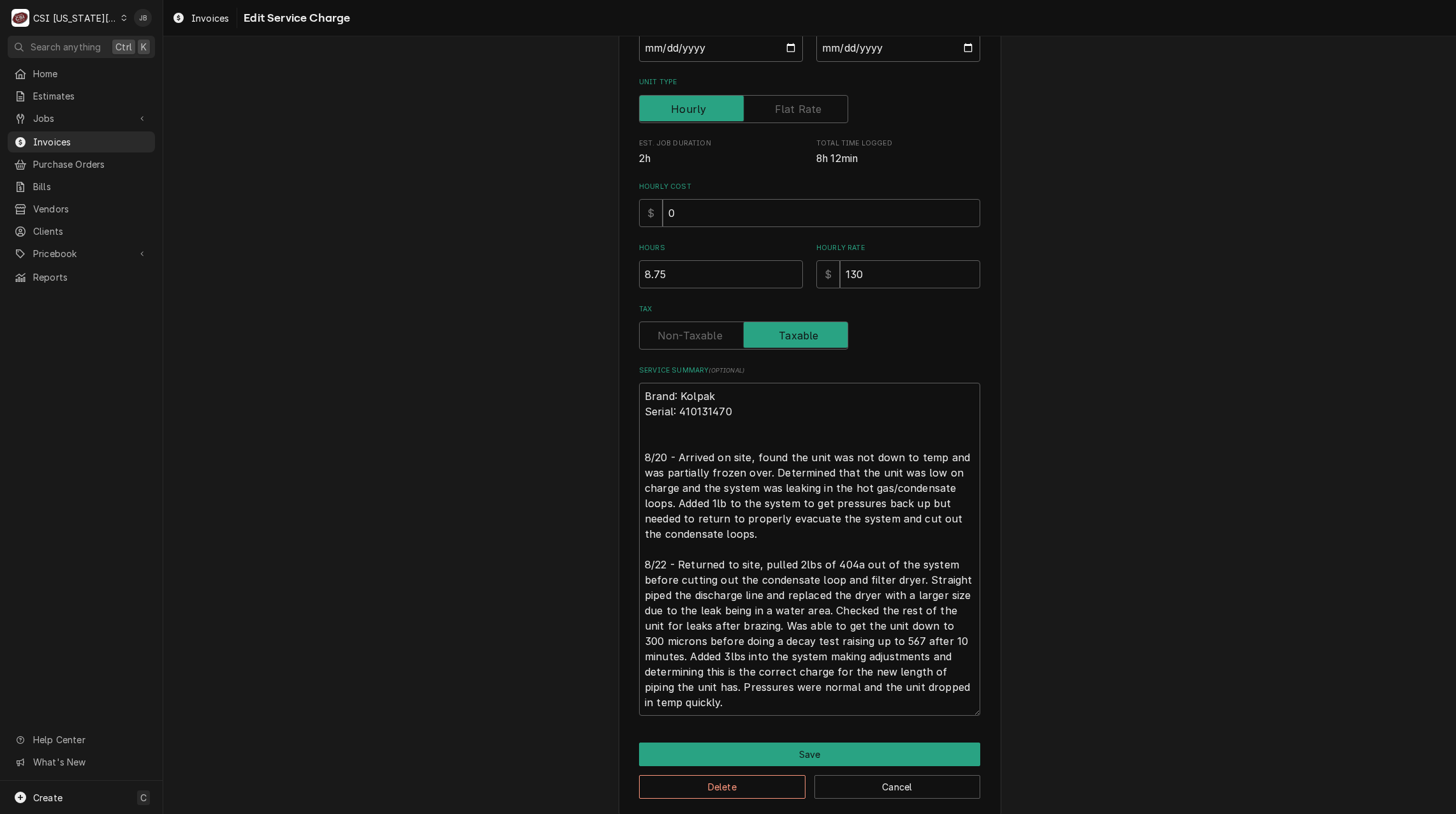
scroll to position [242, 0]
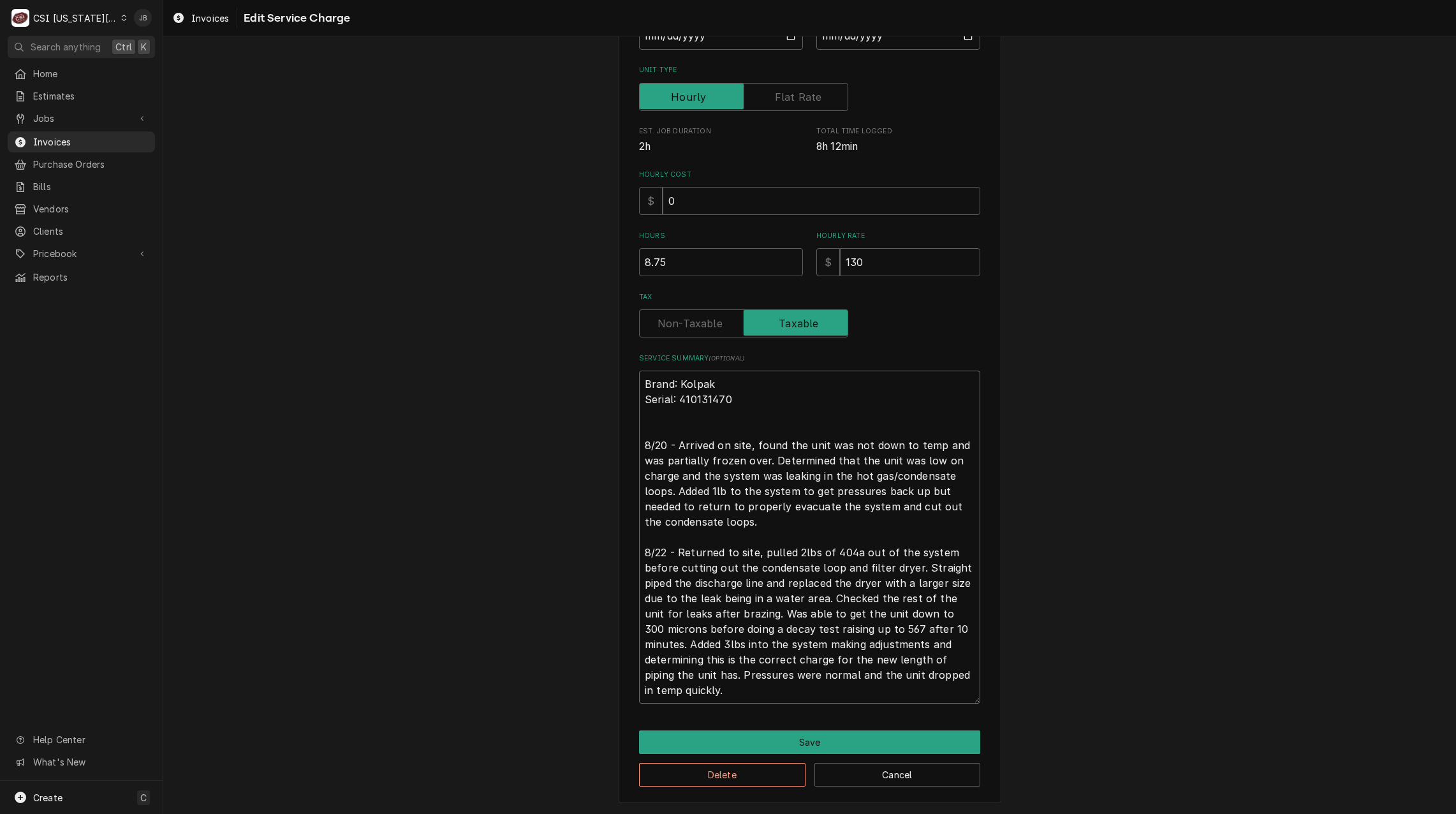
click at [909, 618] on textarea "Brand: Kolpak Serial: 410131470 8/20 - Arrived on site, found the unit was not …" at bounding box center [809, 537] width 341 height 333
drag, startPoint x: 741, startPoint y: 642, endPoint x: 721, endPoint y: 643, distance: 20.0
click at [721, 643] on textarea "Brand: Kolpak Serial: 410131470 8/20 - Arrived on site, found the unit was not …" at bounding box center [809, 537] width 341 height 333
type textarea "x"
type textarea "Brand: Kolpak Serial: 410131470 8/20 - Arrived on site, found the unit was not …"
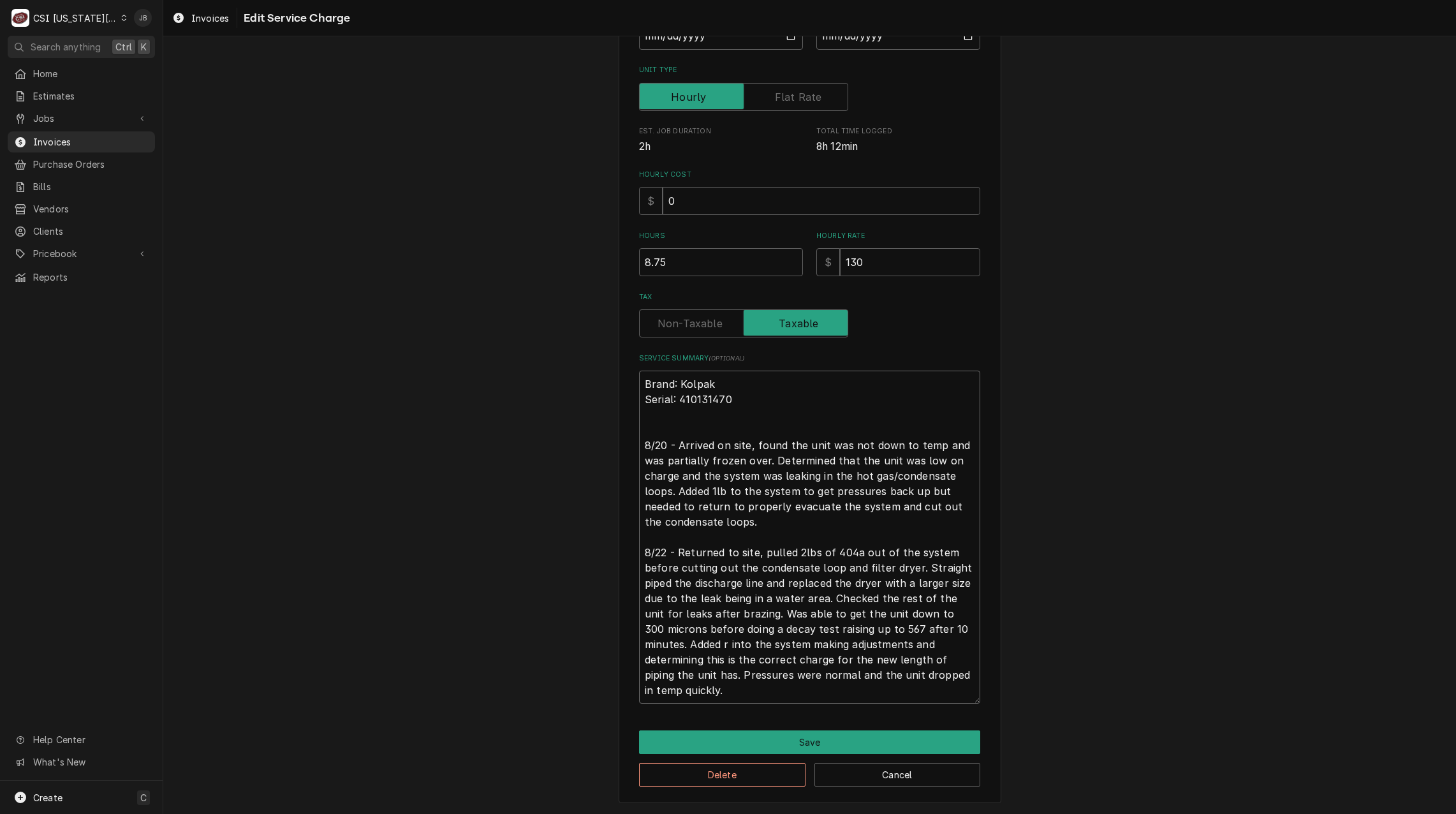
type textarea "x"
type textarea "Brand: Kolpak Serial: 410131470 8/20 - Arrived on site, found the unit was not …"
type textarea "x"
type textarea "Brand: Kolpak Serial: 410131470 8/20 - Arrived on site, found the unit was not …"
type textarea "x"
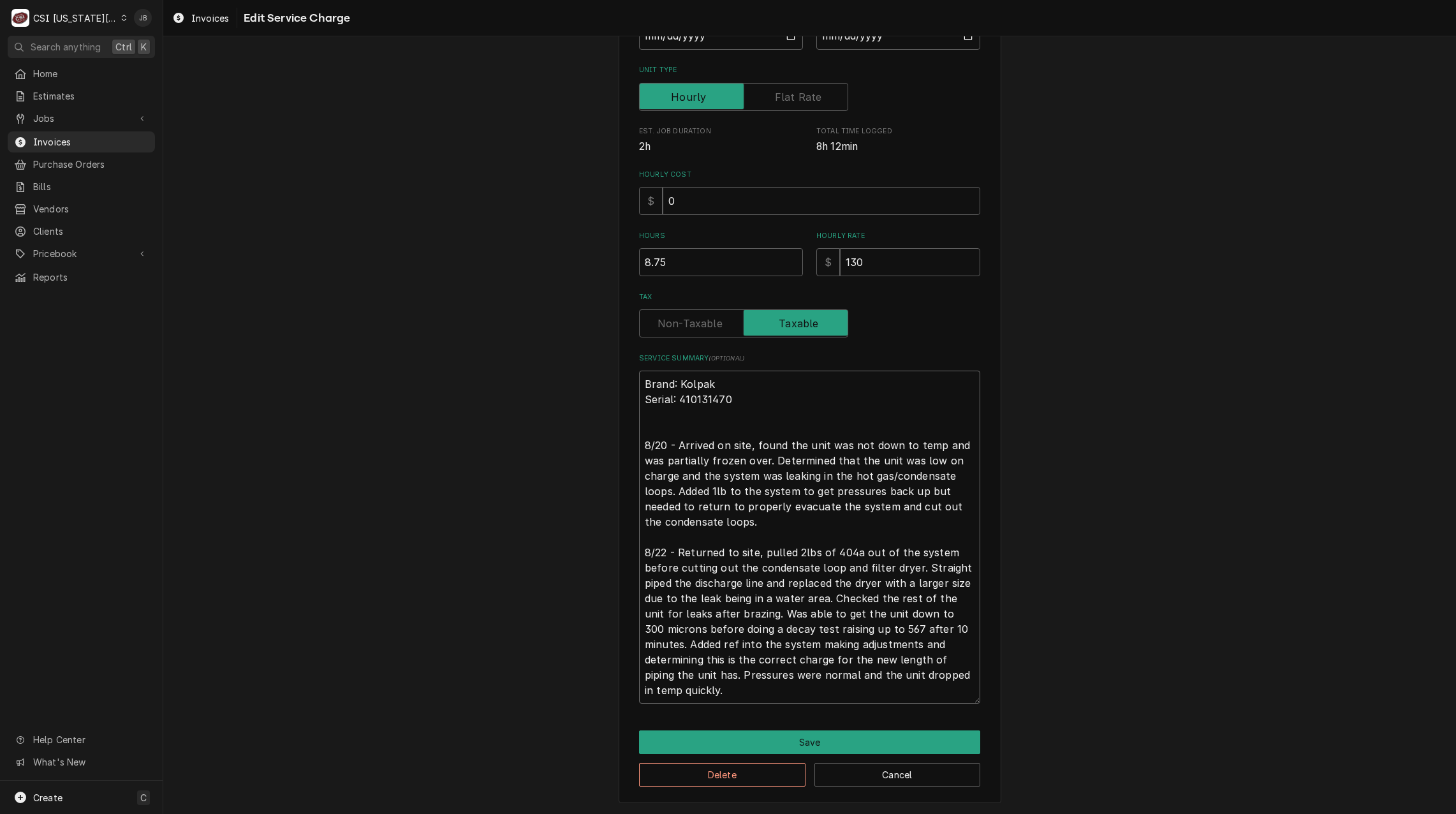
type textarea "Brand: Kolpak Serial: 410131470 8/20 - Arrived on site, found the unit was not …"
type textarea "x"
type textarea "Brand: Kolpak Serial: 410131470 8/20 - Arrived on site, found the unit was not …"
type textarea "x"
type textarea "Brand: Kolpak Serial: 410131470 8/20 - Arrived on site, found the unit was not …"
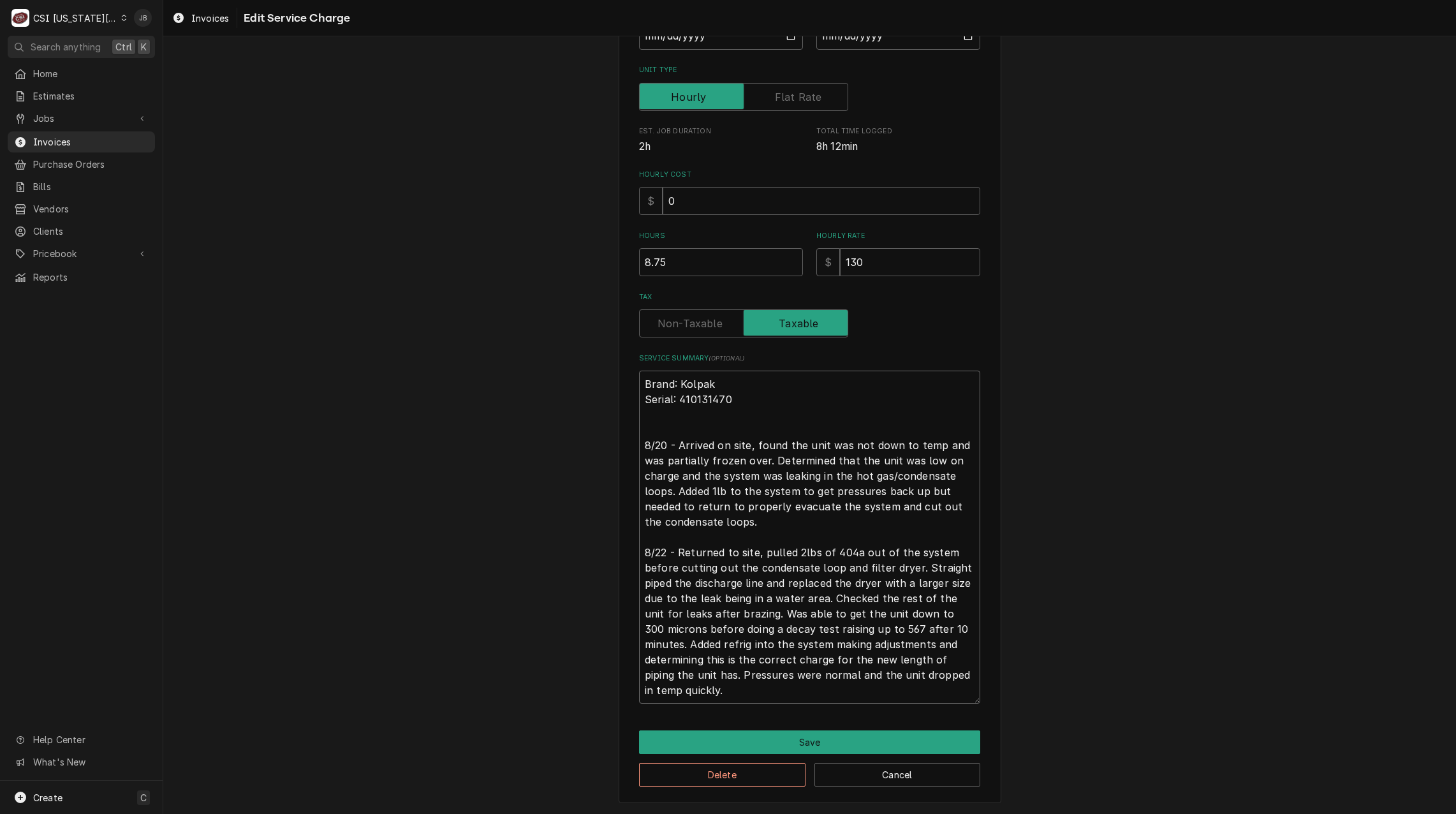
type textarea "x"
type textarea "Brand: Kolpak Serial: 410131470 8/20 - Arrived on site, found the unit was not …"
type textarea "x"
type textarea "Brand: Kolpak Serial: 410131470 8/20 - Arrived on site, found the unit was not …"
type textarea "x"
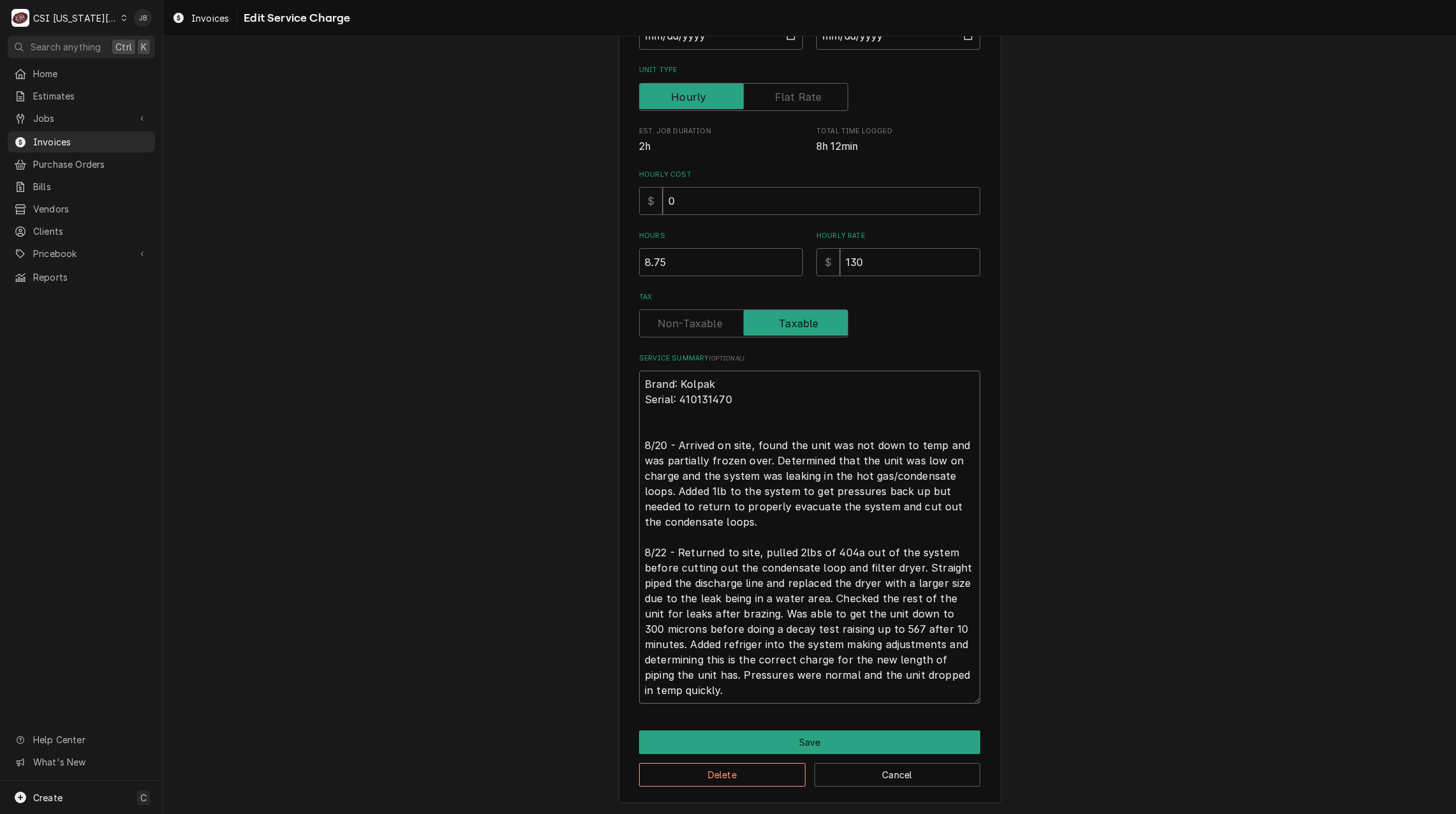
type textarea "Brand: Kolpak Serial: 410131470 8/20 - Arrived on site, found the unit was not …"
type textarea "x"
type textarea "Brand: Kolpak Serial: 410131470 8/20 - Arrived on site, found the unit was not …"
type textarea "x"
type textarea "Brand: Kolpak Serial: 410131470 8/20 - Arrived on site, found the unit was not …"
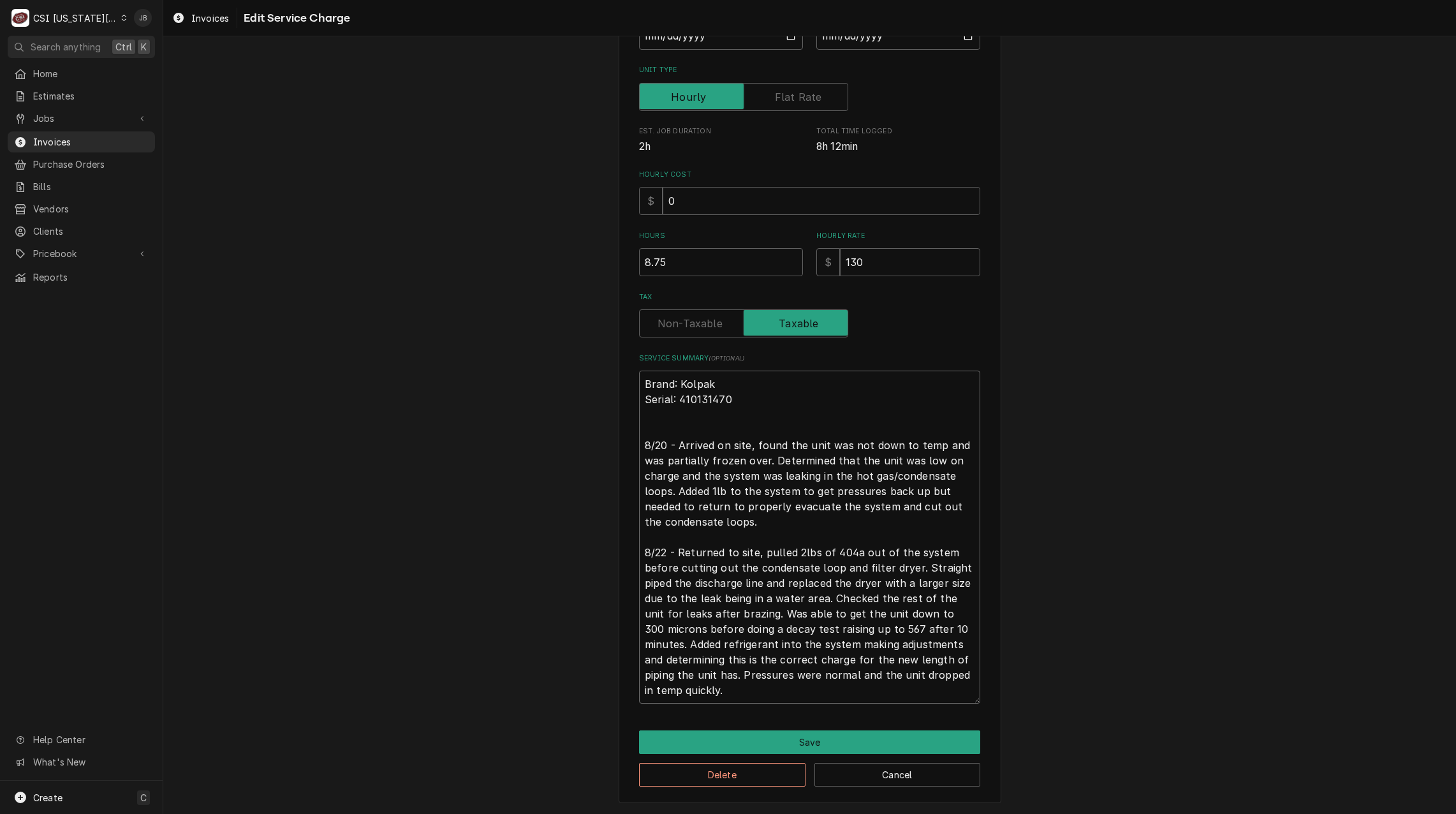
type textarea "x"
type textarea "Brand: Kolpak Serial: 410131470 8/20 - Arrived on site, found the unit was not …"
type textarea "x"
type textarea "Brand: Kolpak Serial: 410131470 8/20 - Arrived on site, found the unit was not …"
type textarea "x"
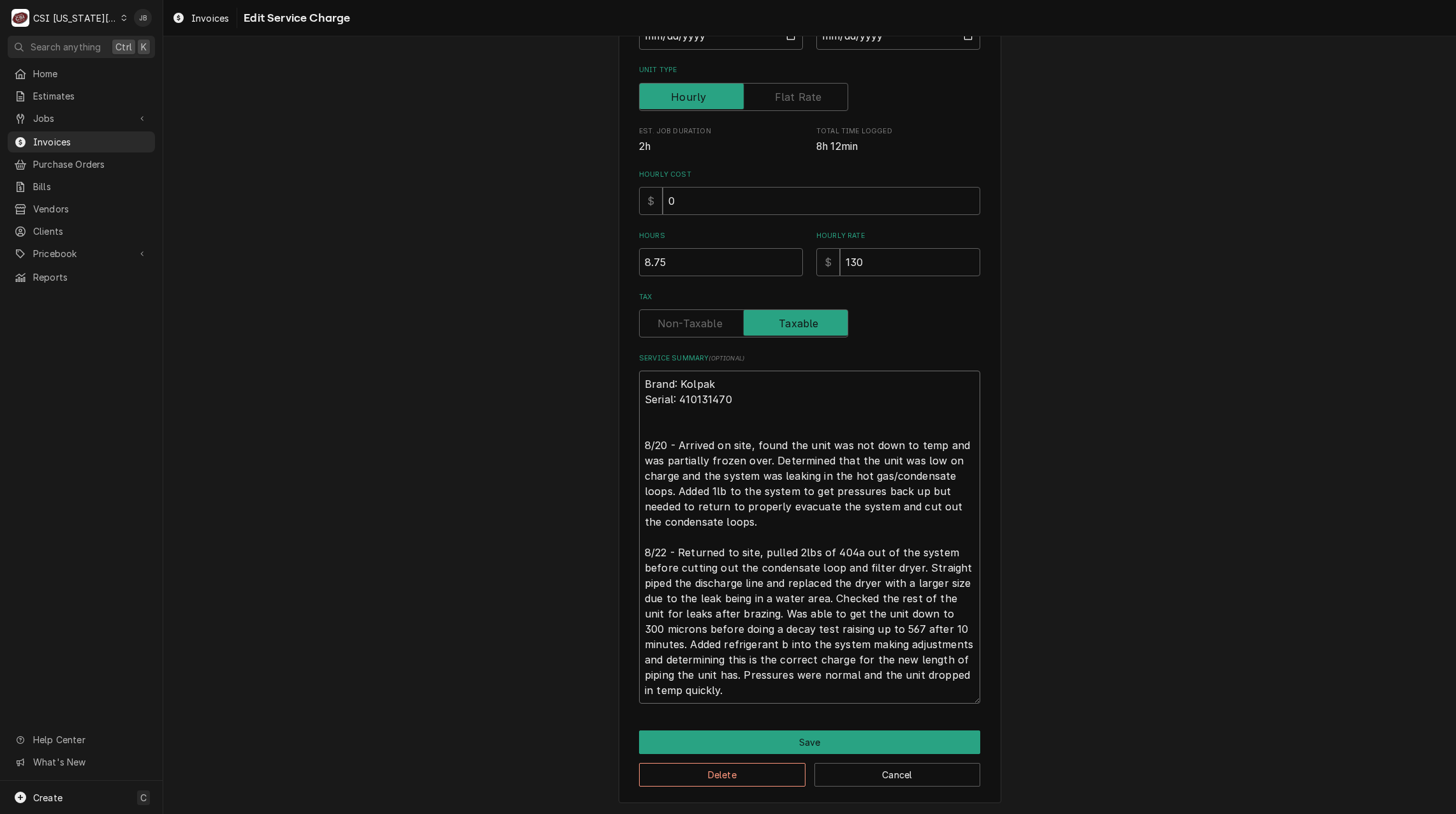
type textarea "Brand: Kolpak Serial: 410131470 8/20 - Arrived on site, found the unit was not …"
type textarea "x"
type textarea "Brand: Kolpak Serial: 410131470 8/20 - Arrived on site, found the unit was not …"
type textarea "x"
type textarea "Brand: Kolpak Serial: 410131470 8/20 - Arrived on site, found the unit was not …"
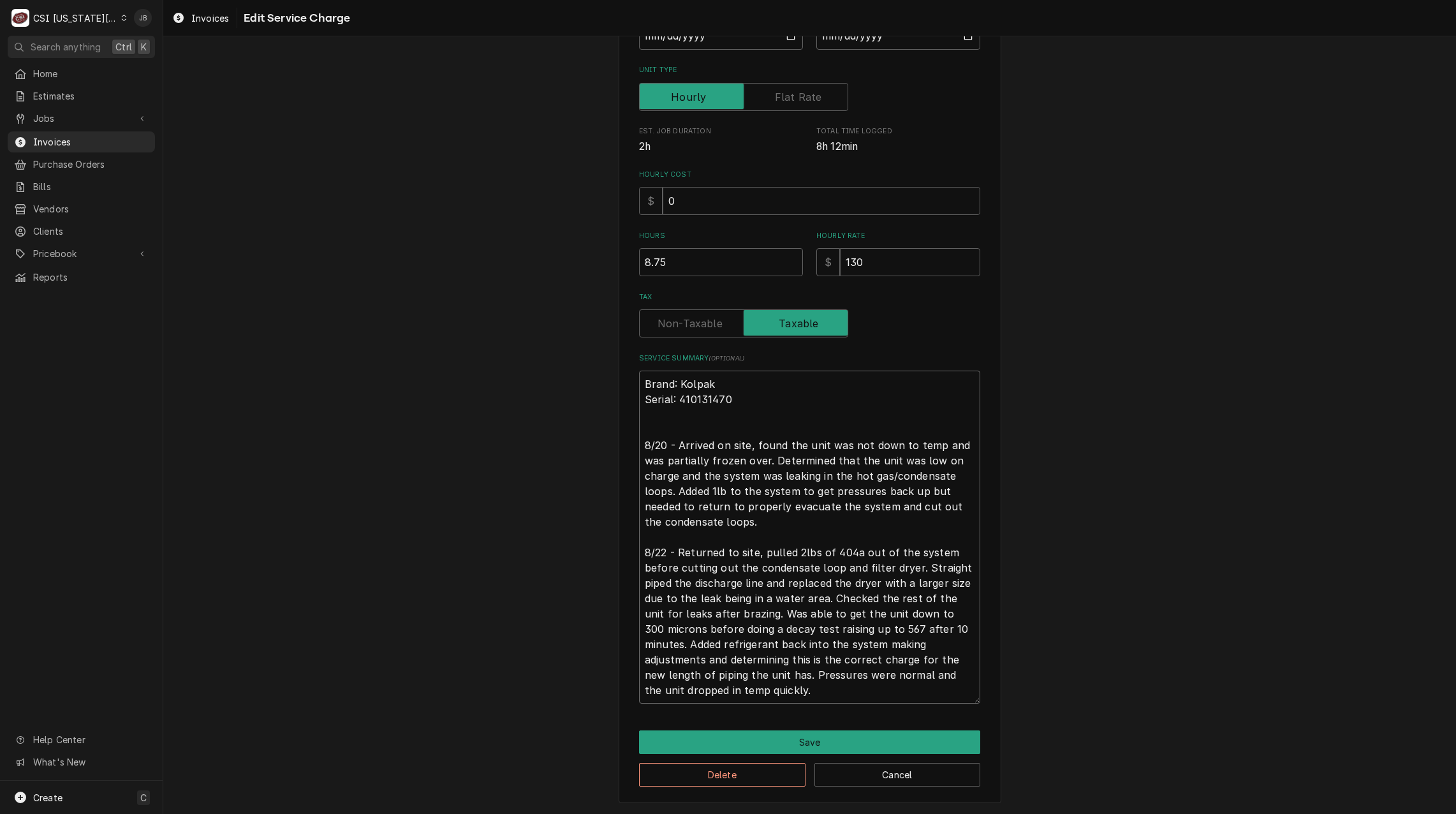
drag, startPoint x: 901, startPoint y: 550, endPoint x: 761, endPoint y: 550, distance: 140.0
click at [761, 550] on textarea "Brand: Kolpak Serial: 410131470 8/20 - Arrived on site, found the unit was not …" at bounding box center [809, 537] width 341 height 333
click at [815, 554] on textarea "Brand: Kolpak Serial: 410131470 8/20 - Arrived on site, found the unit was not …" at bounding box center [809, 537] width 341 height 333
drag, startPoint x: 854, startPoint y: 550, endPoint x: 759, endPoint y: 549, distance: 95.0
click at [759, 549] on textarea "Brand: Kolpak Serial: 410131470 8/20 - Arrived on site, found the unit was not …" at bounding box center [809, 537] width 341 height 333
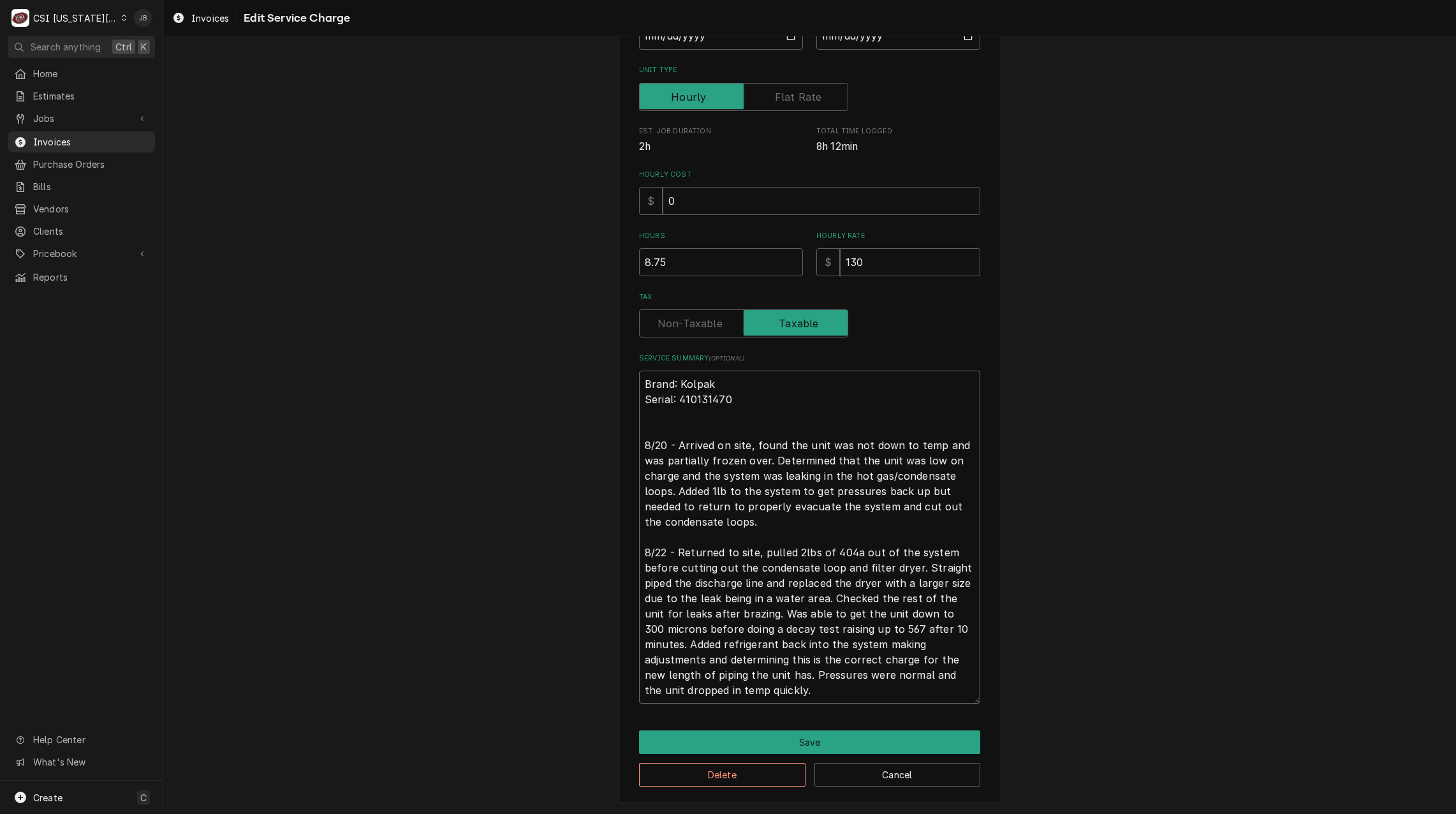
type textarea "x"
type textarea "Brand: Kolpak Serial: 410131470 8/20 - Arrived on site, found the unit was not …"
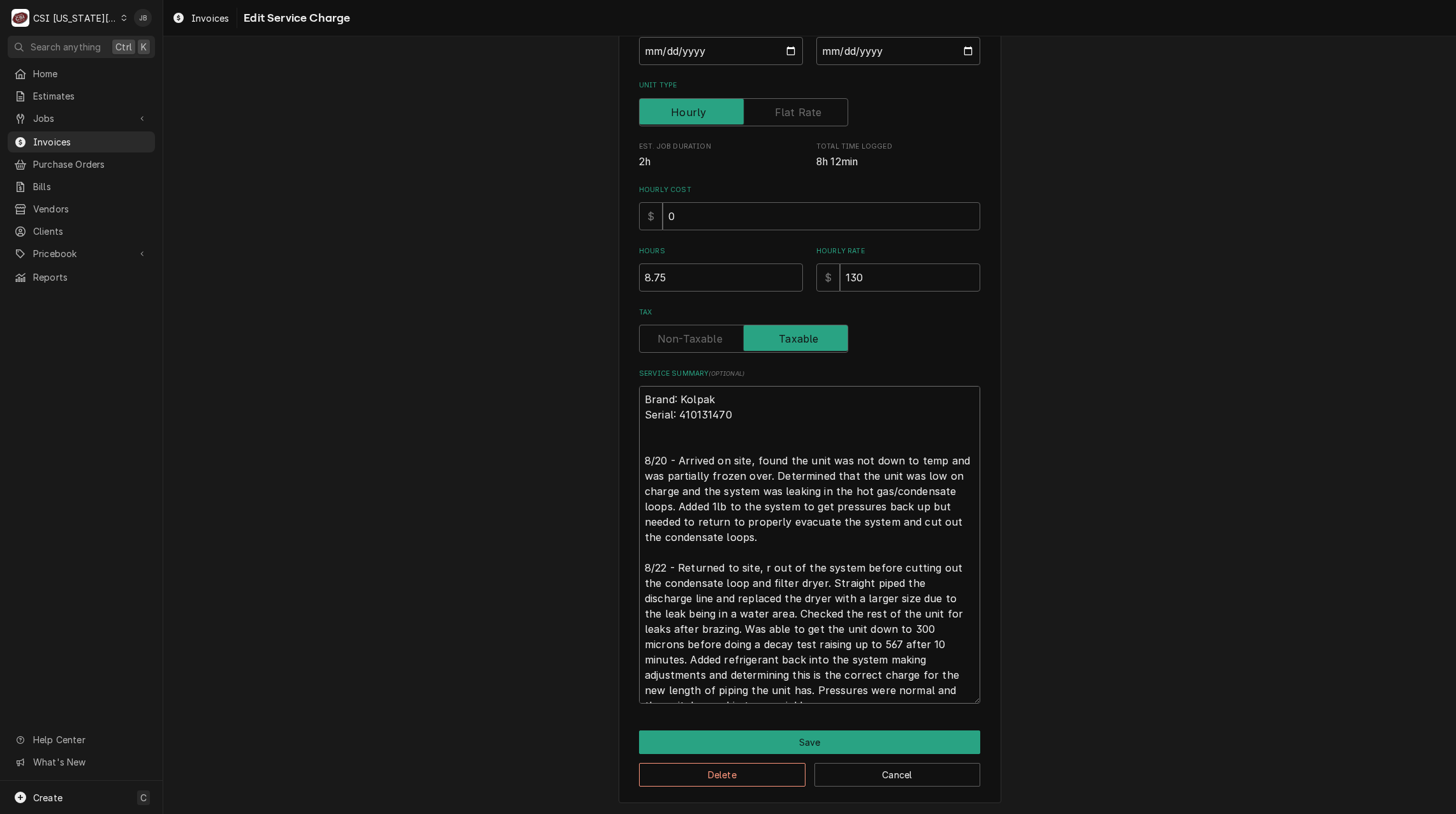
type textarea "x"
type textarea "Brand: Kolpak Serial: 410131470 8/20 - Arrived on site, found the unit was not …"
type textarea "x"
type textarea "Brand: Kolpak Serial: 410131470 8/20 - Arrived on site, found the unit was not …"
type textarea "x"
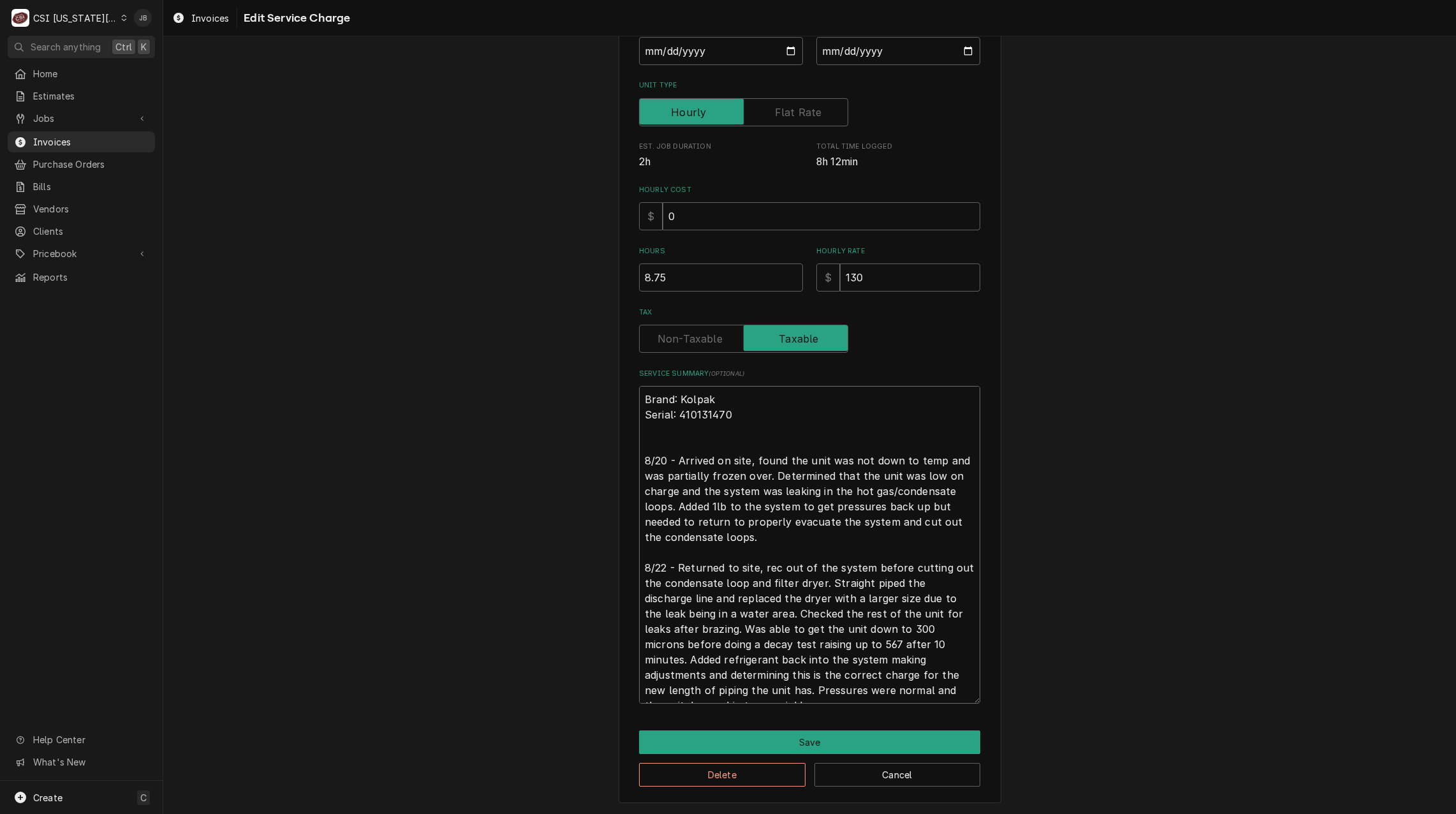
type textarea "Brand: Kolpak Serial: 410131470 8/20 - Arrived on site, found the unit was not …"
type textarea "x"
type textarea "Brand: Kolpak Serial: 410131470 8/20 - Arrived on site, found the unit was not …"
type textarea "x"
type textarea "Brand: Kolpak Serial: 410131470 8/20 - Arrived on site, found the unit was not …"
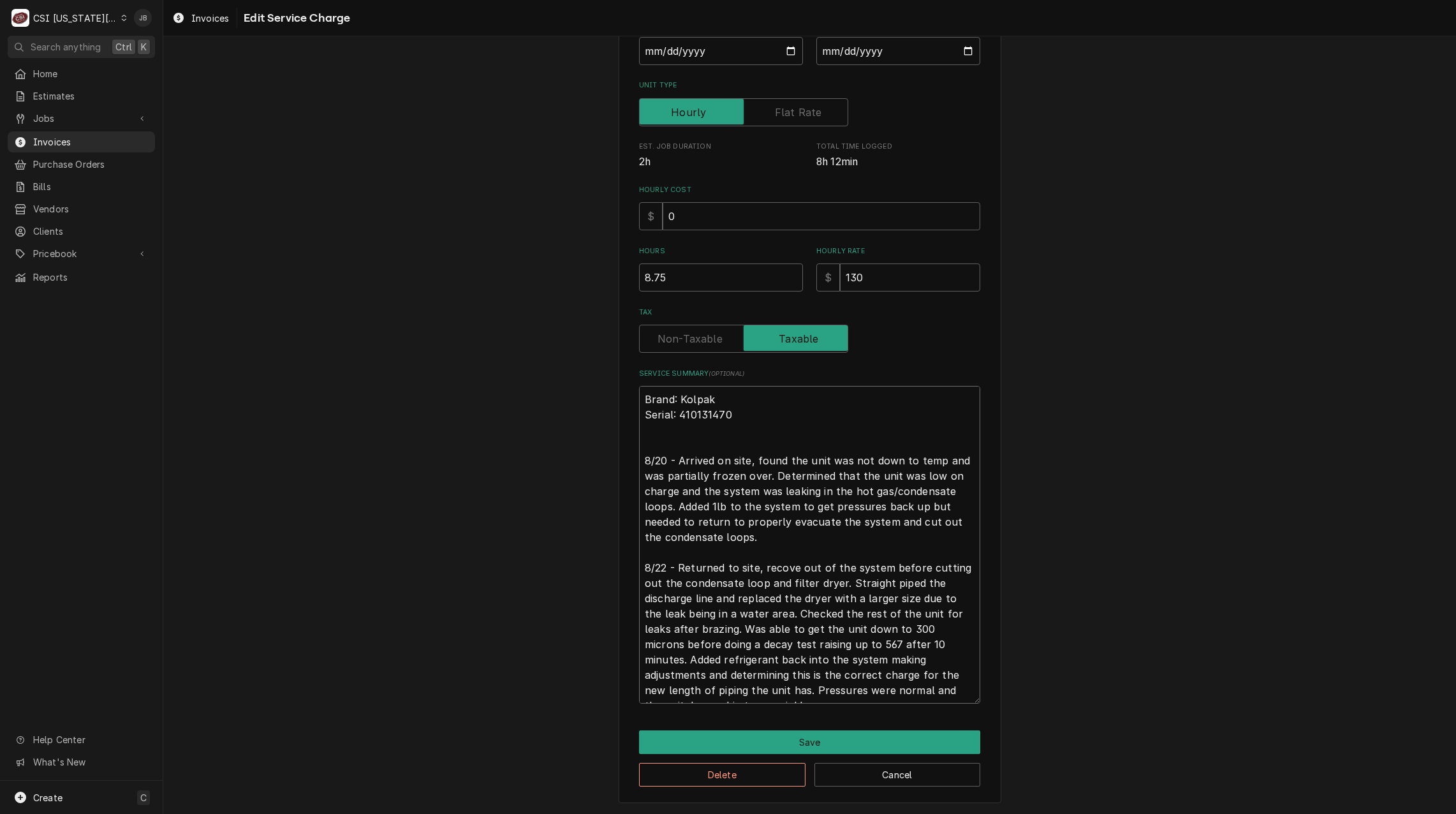
type textarea "x"
type textarea "Brand: Kolpak Serial: 410131470 8/20 - Arrived on site, found the unit was not …"
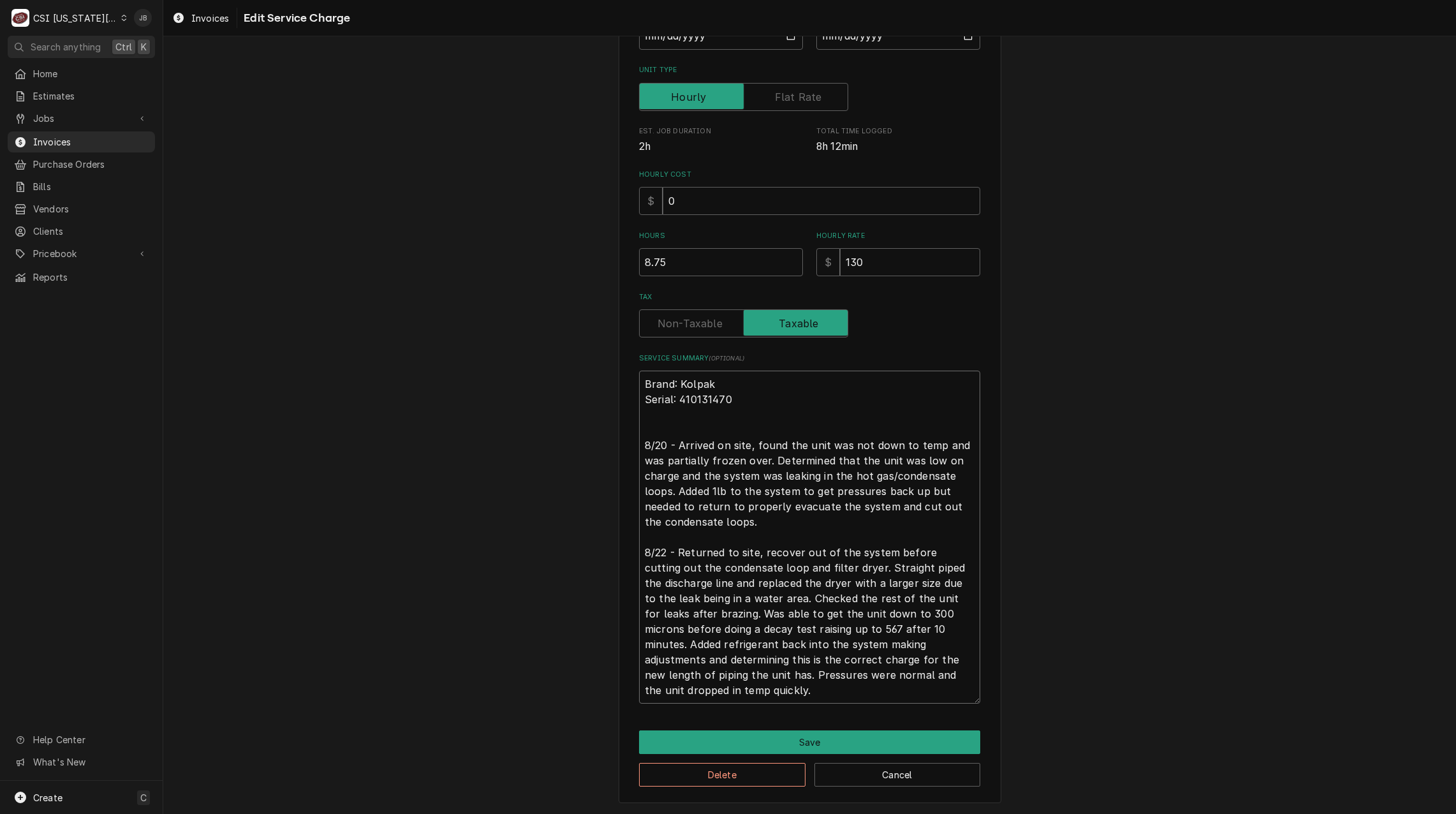
type textarea "x"
type textarea "Brand: Kolpak Serial: 410131470 8/20 - Arrived on site, found the unit was not …"
type textarea "x"
type textarea "Brand: Kolpak Serial: 410131470 8/20 - Arrived on site, found the unit was not …"
type textarea "x"
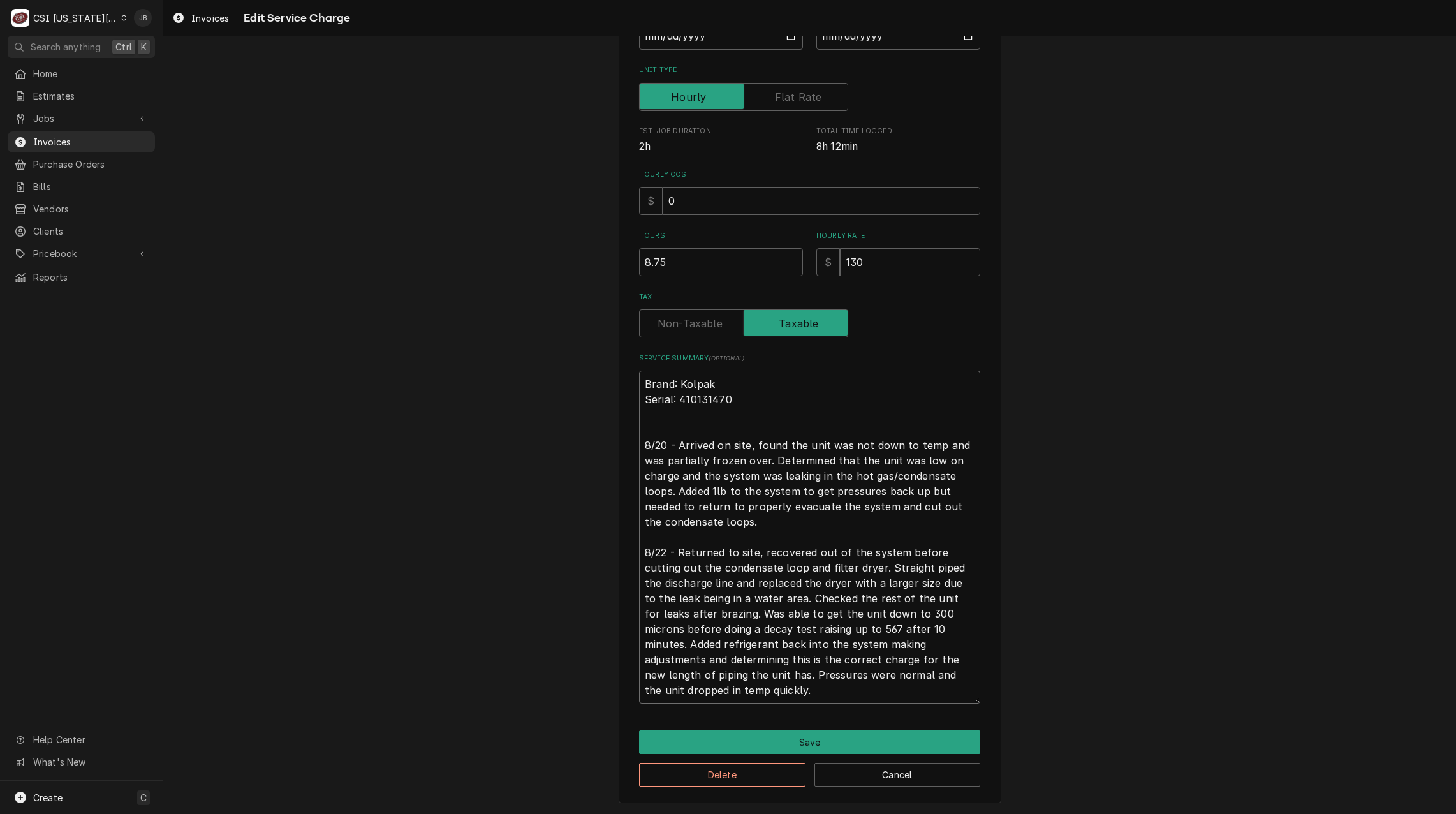
type textarea "Brand: Kolpak Serial: 410131470 8/20 - Arrived on site, found the unit was not …"
type textarea "x"
type textarea "Brand: Kolpak Serial: 410131470 8/20 - Arrived on site, found the unit was not …"
type textarea "x"
type textarea "Brand: Kolpak Serial: 410131470 8/20 - Arrived on site, found the unit was not …"
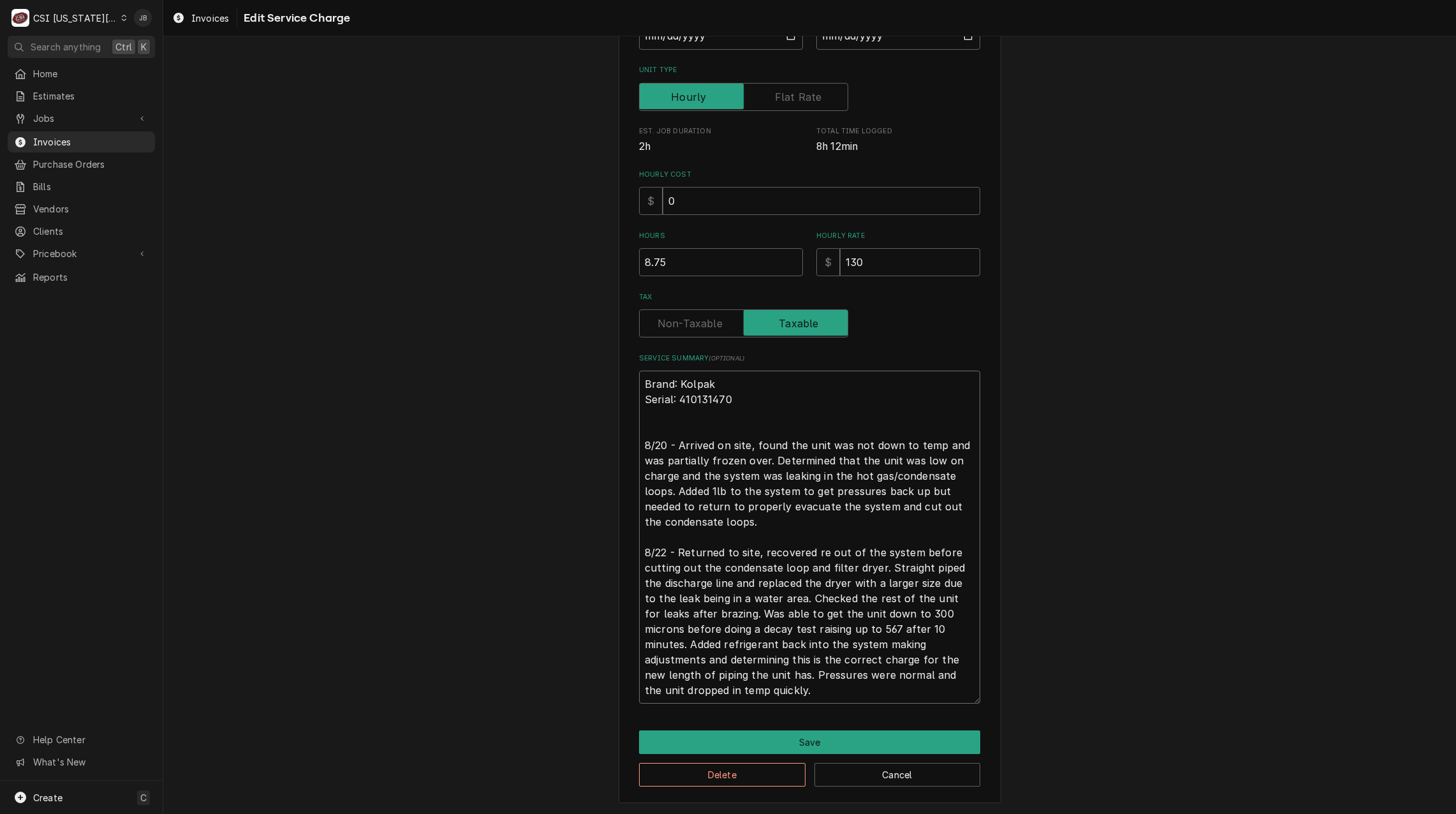
type textarea "x"
type textarea "Brand: Kolpak Serial: 410131470 8/20 - Arrived on site, found the unit was not …"
type textarea "x"
type textarea "Brand: Kolpak Serial: 410131470 8/20 - Arrived on site, found the unit was not …"
type textarea "x"
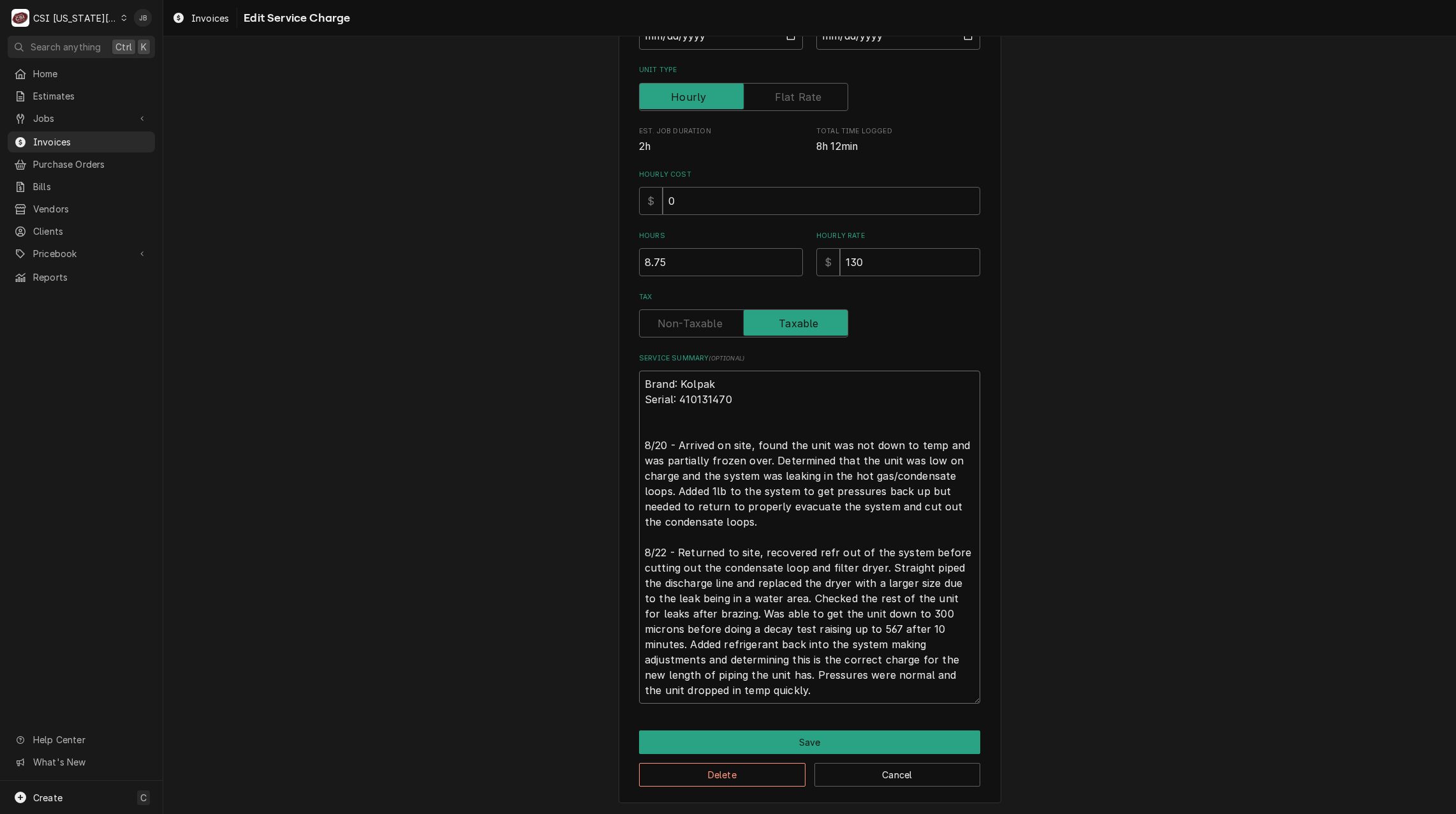
type textarea "Brand: Kolpak Serial: 410131470 8/20 - Arrived on site, found the unit was not …"
type textarea "x"
type textarea "Brand: Kolpak Serial: 410131470 8/20 - Arrived on site, found the unit was not …"
type textarea "x"
type textarea "Brand: Kolpak Serial: 410131470 8/20 - Arrived on site, found the unit was not …"
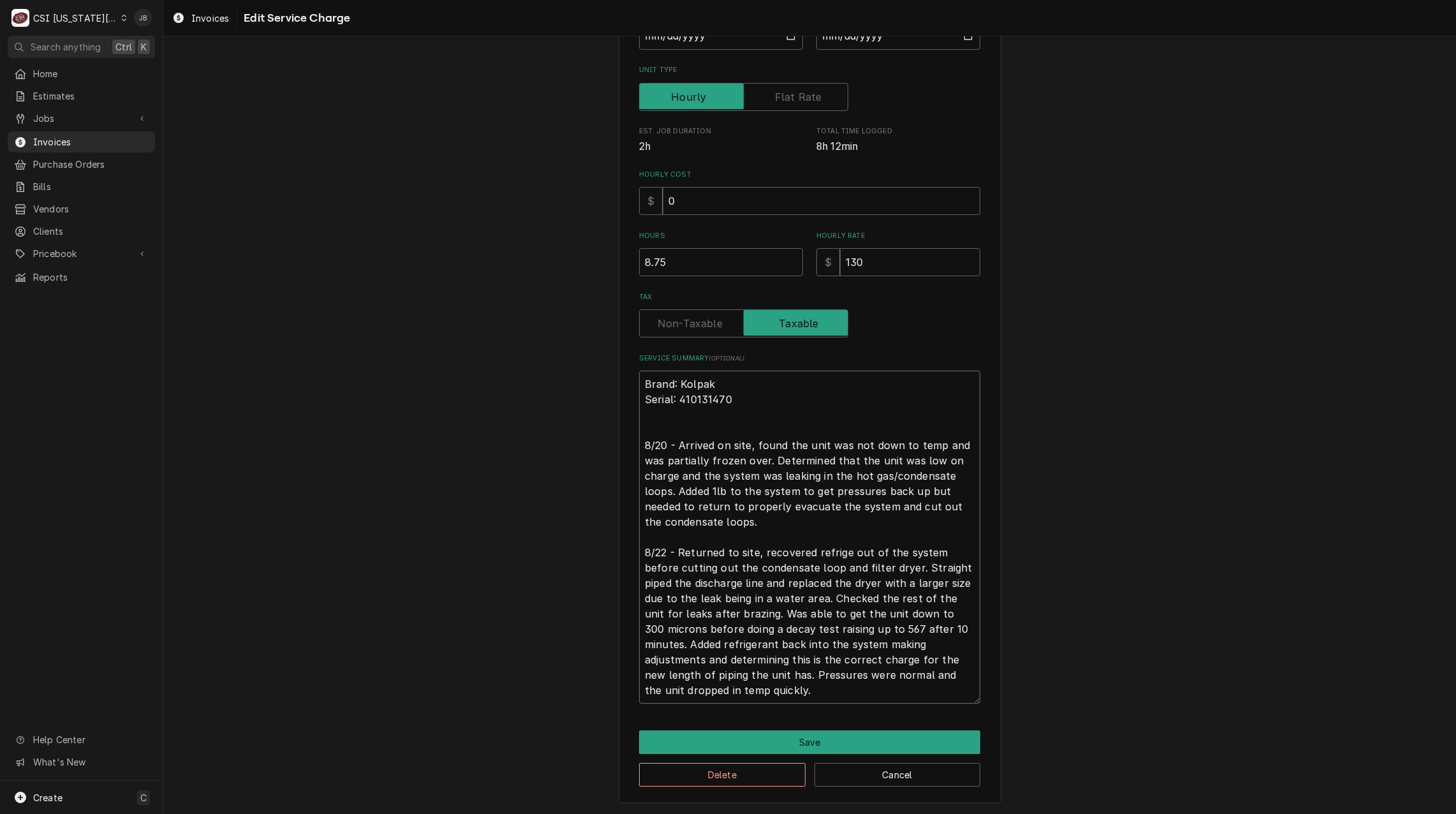
type textarea "x"
type textarea "Brand: Kolpak Serial: 410131470 8/20 - Arrived on site, found the unit was not …"
type textarea "x"
type textarea "Brand: Kolpak Serial: 410131470 8/20 - Arrived on site, found the unit was not …"
type textarea "x"
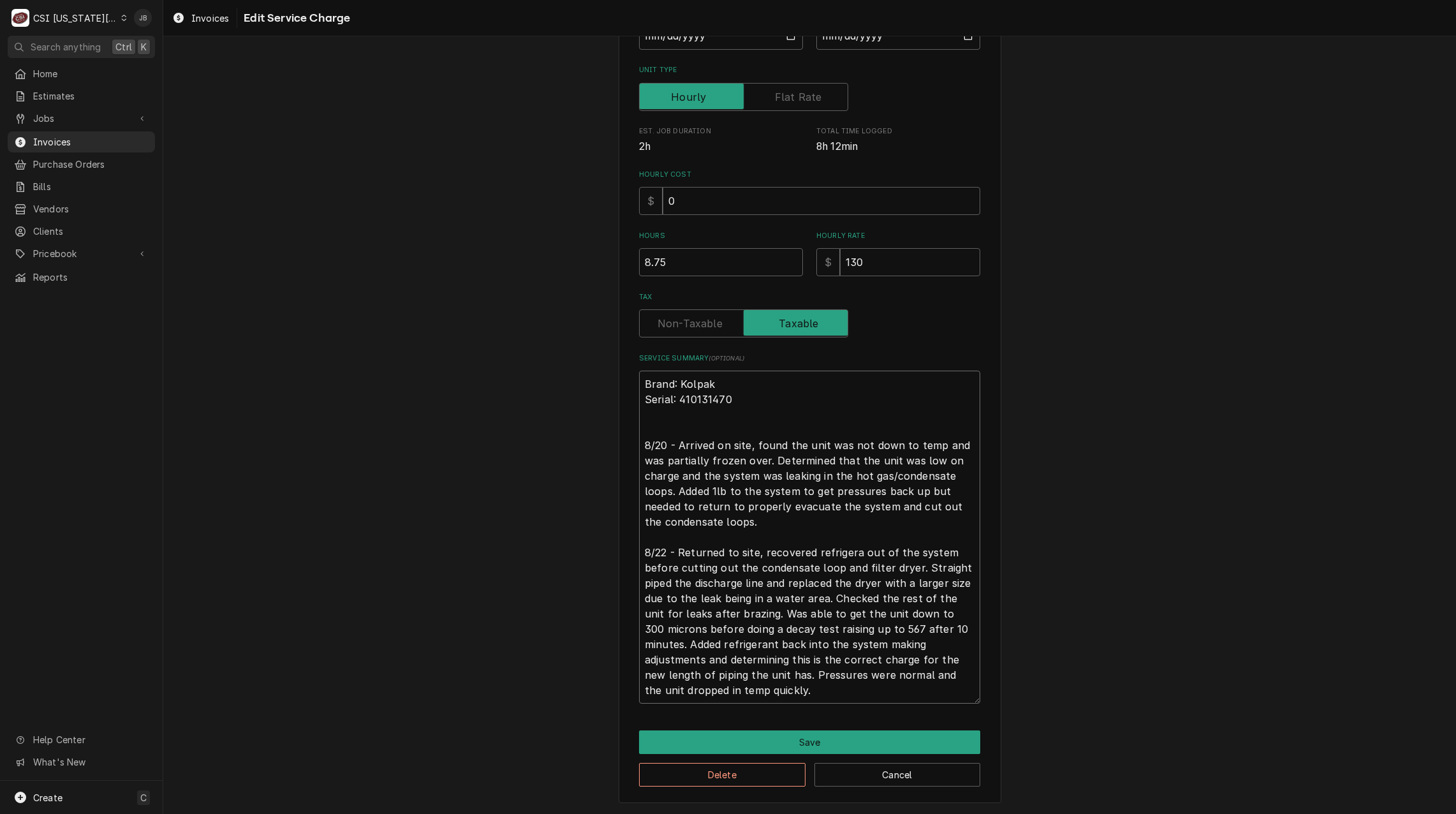
type textarea "Brand: Kolpak Serial: 410131470 8/20 - Arrived on site, found the unit was not …"
type textarea "x"
click at [795, 607] on textarea "Brand: Kolpak Serial: 410131470 8/20 - Arrived on site, found the unit was not …" at bounding box center [809, 537] width 341 height 333
type textarea "Brand: Kolpak Serial: 410131470 8/20 - Arrived on site, found the unit was not …"
click at [794, 740] on button "Save" at bounding box center [809, 742] width 341 height 24
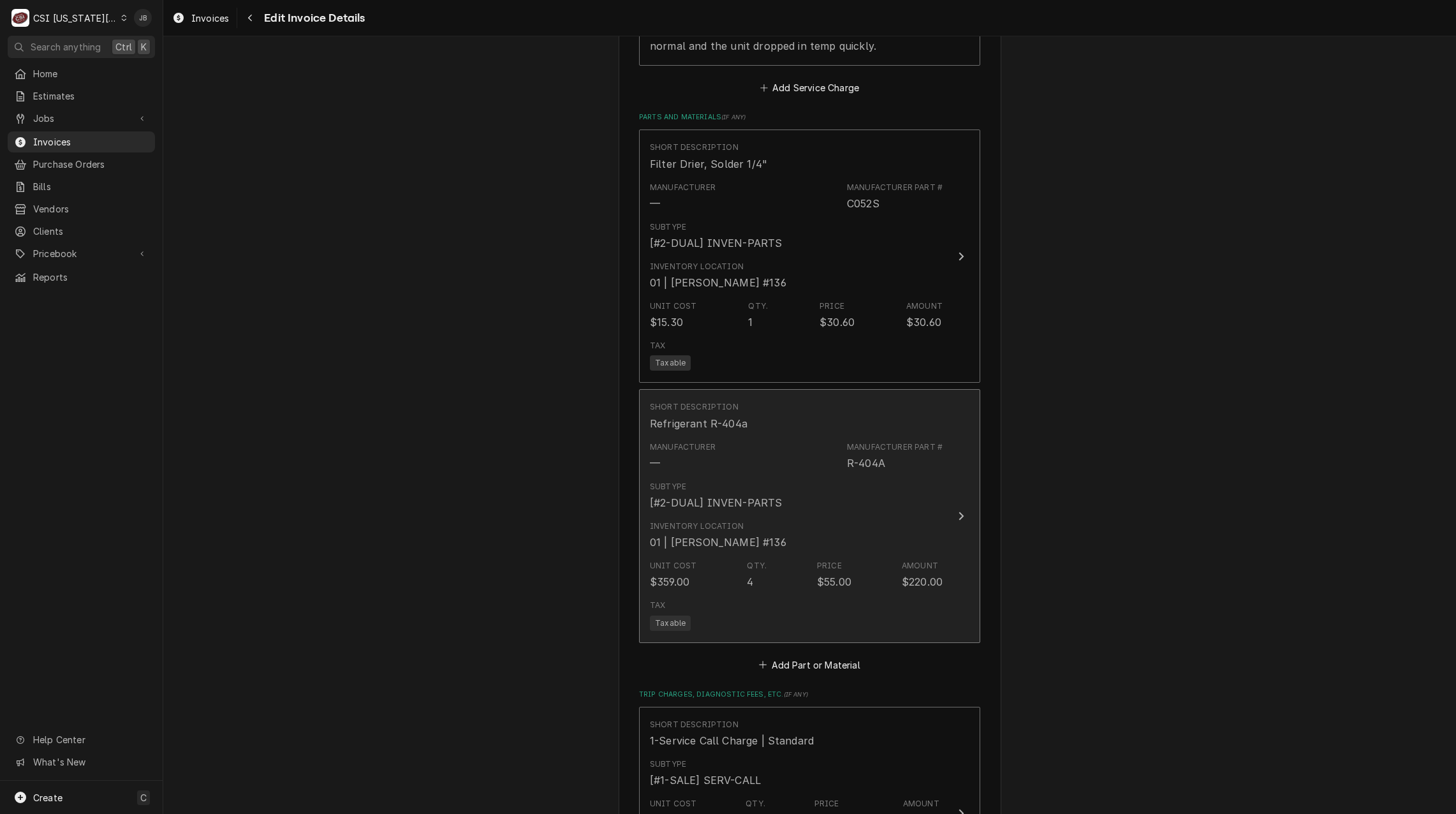
scroll to position [1654, 0]
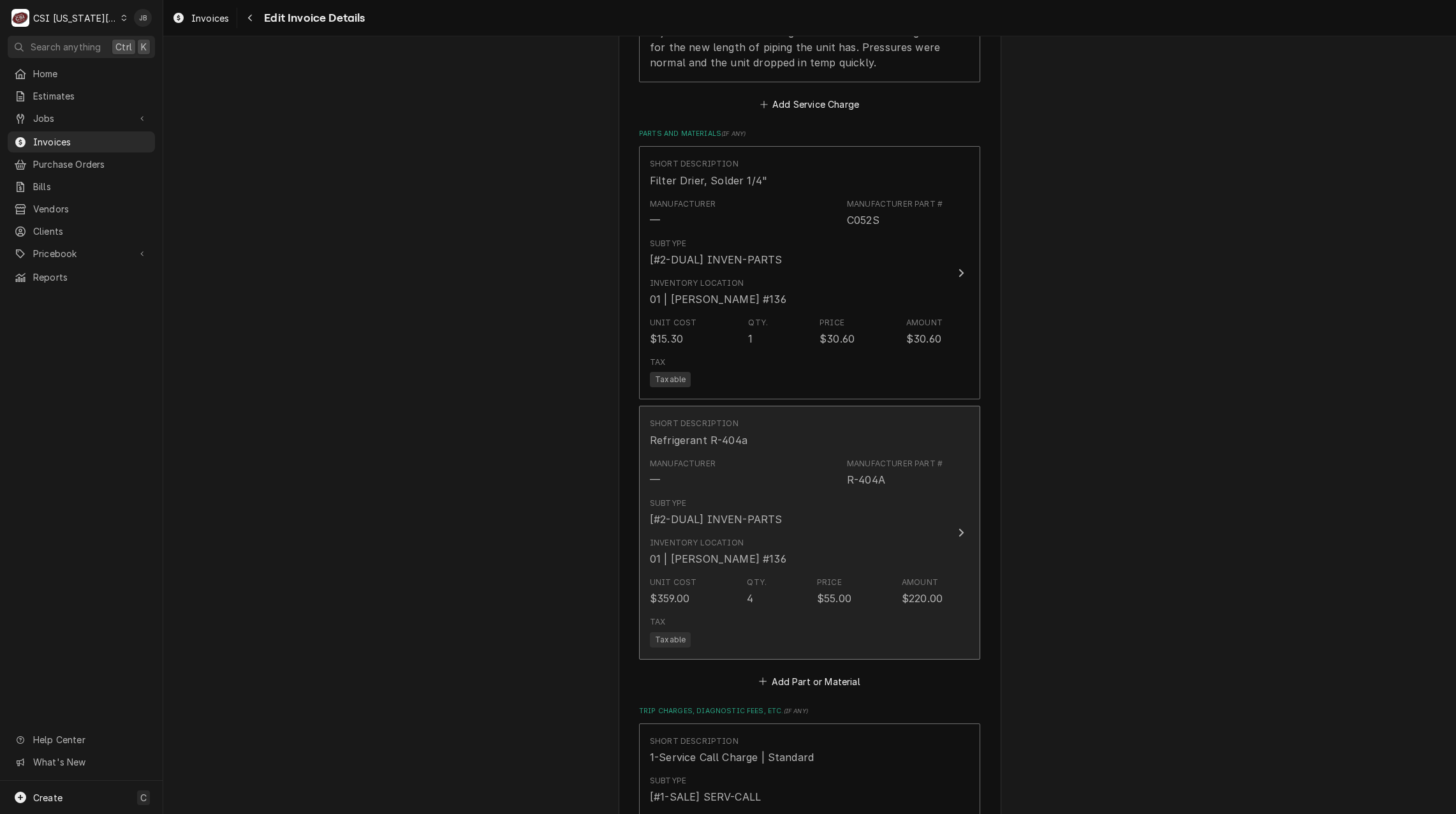
click at [761, 510] on div "Subtype [#2-DUAL] INVEN-PARTS" at bounding box center [716, 512] width 132 height 29
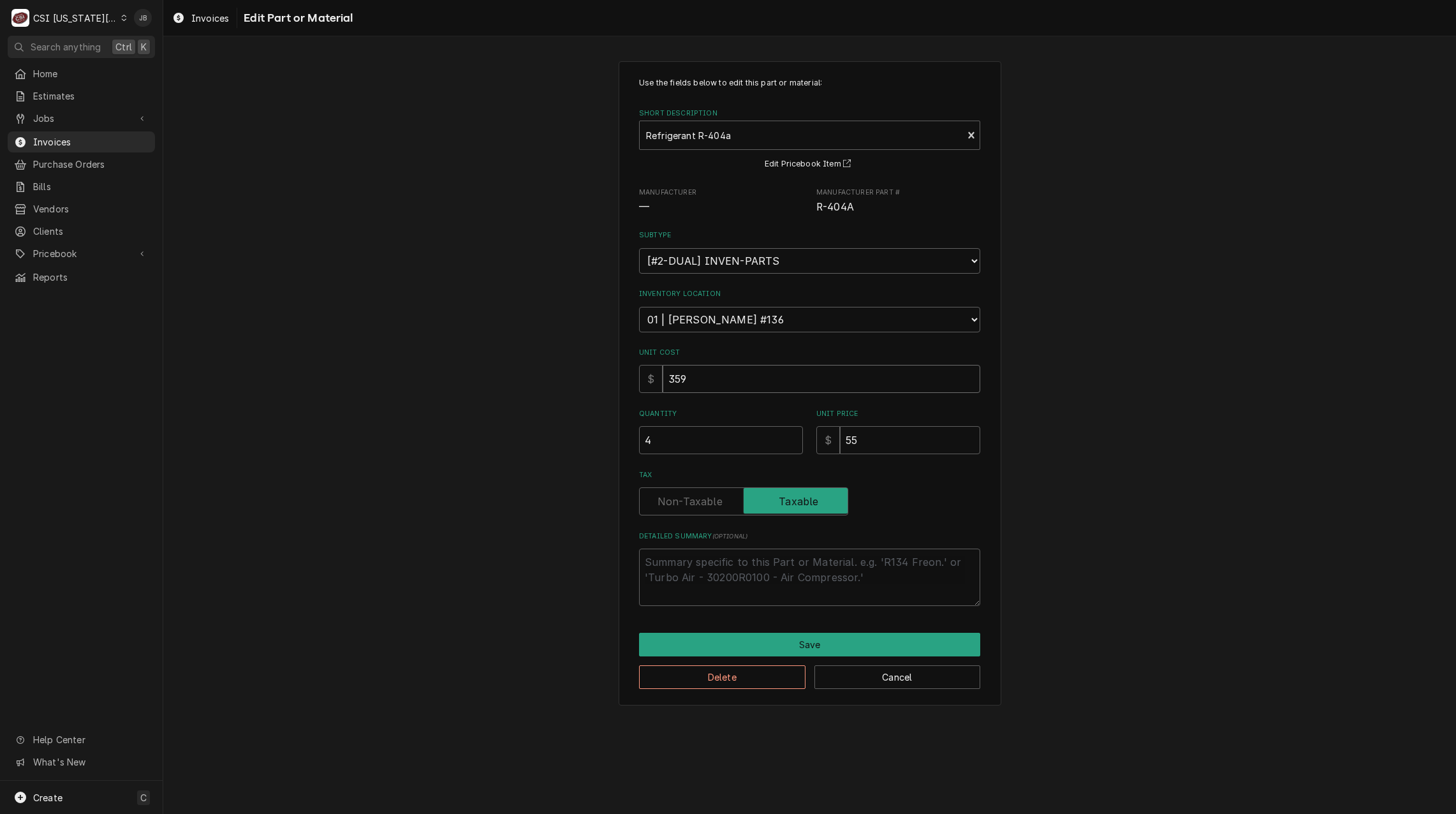
drag, startPoint x: 653, startPoint y: 386, endPoint x: 621, endPoint y: 384, distance: 32.1
click at [624, 386] on div "Use the fields below to edit this part or material: Short Description Refrigera…" at bounding box center [811, 383] width 383 height 644
type textarea "x"
type input "1"
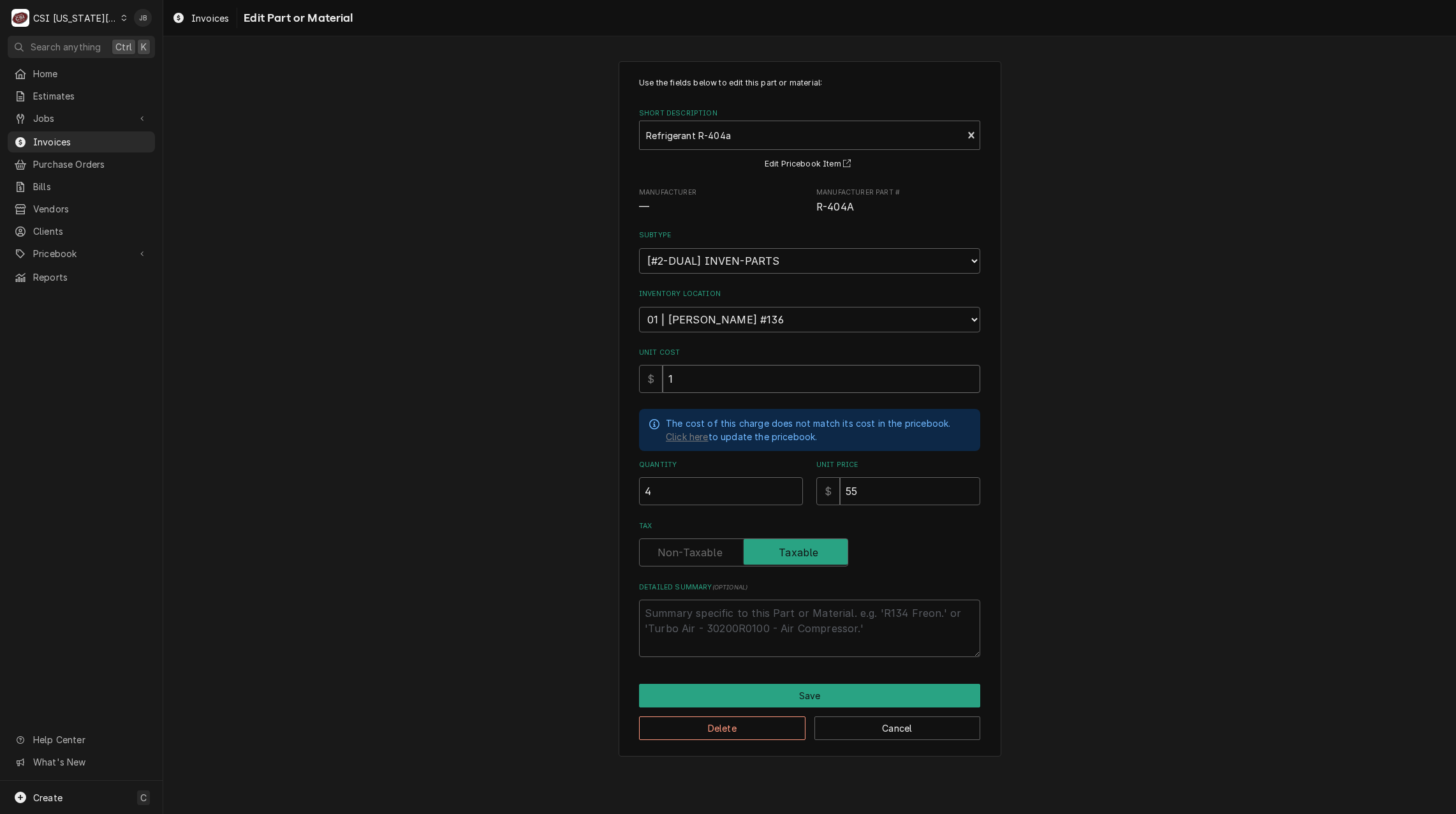
type textarea "x"
type input "15"
click at [729, 686] on button "Save" at bounding box center [809, 696] width 341 height 24
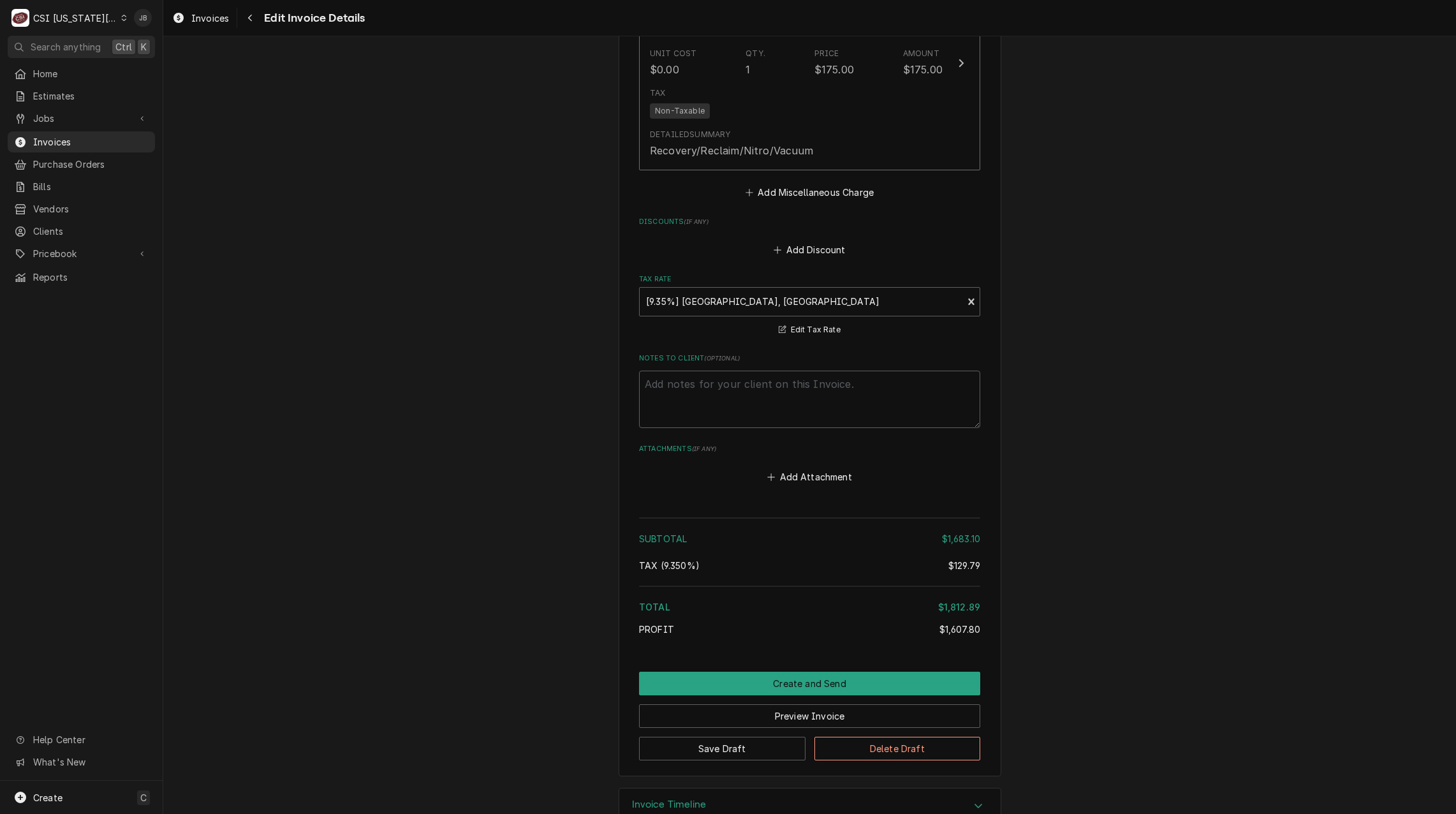
scroll to position [2675, 0]
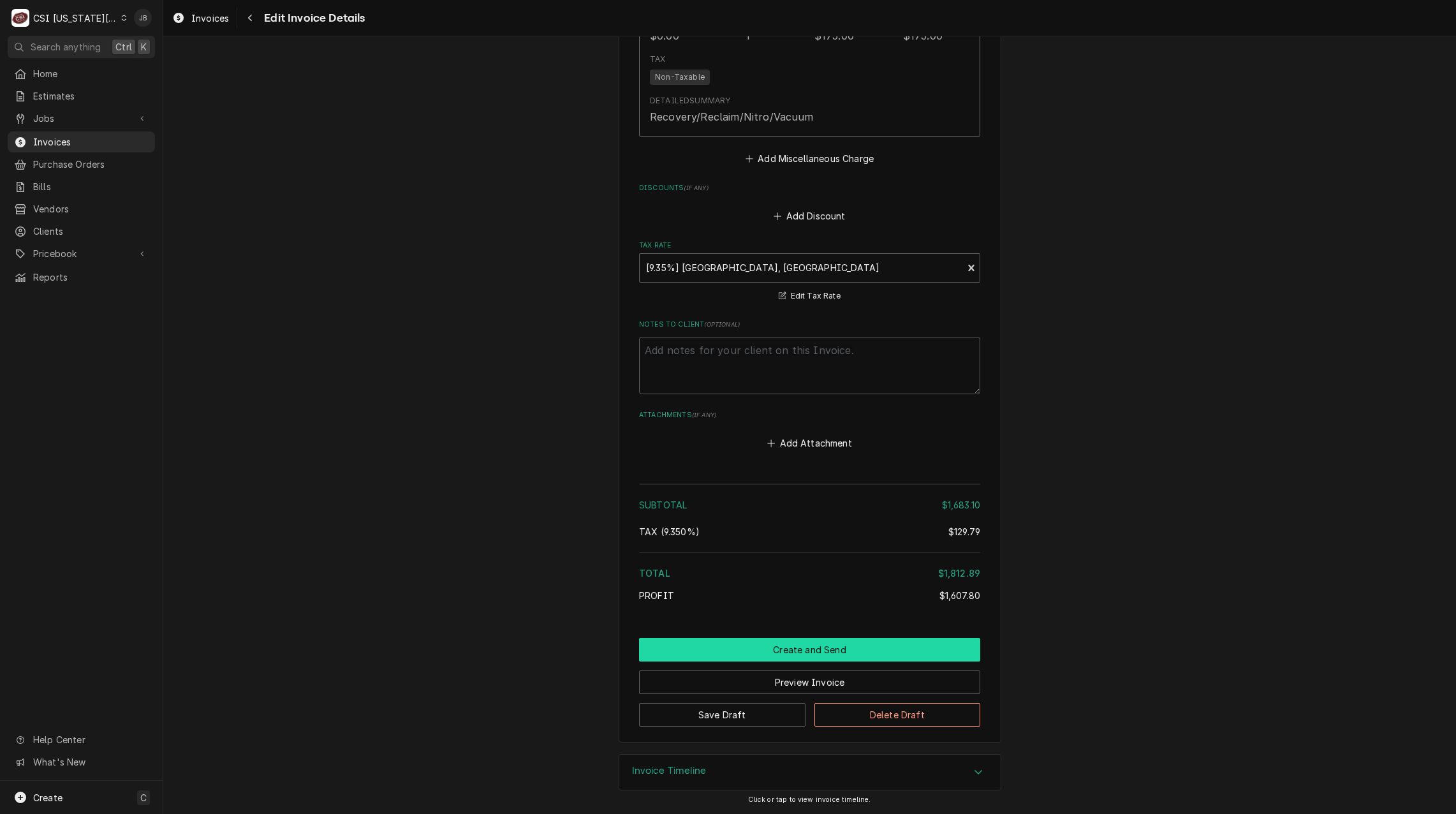
click at [755, 648] on button "Create and Send" at bounding box center [809, 650] width 341 height 24
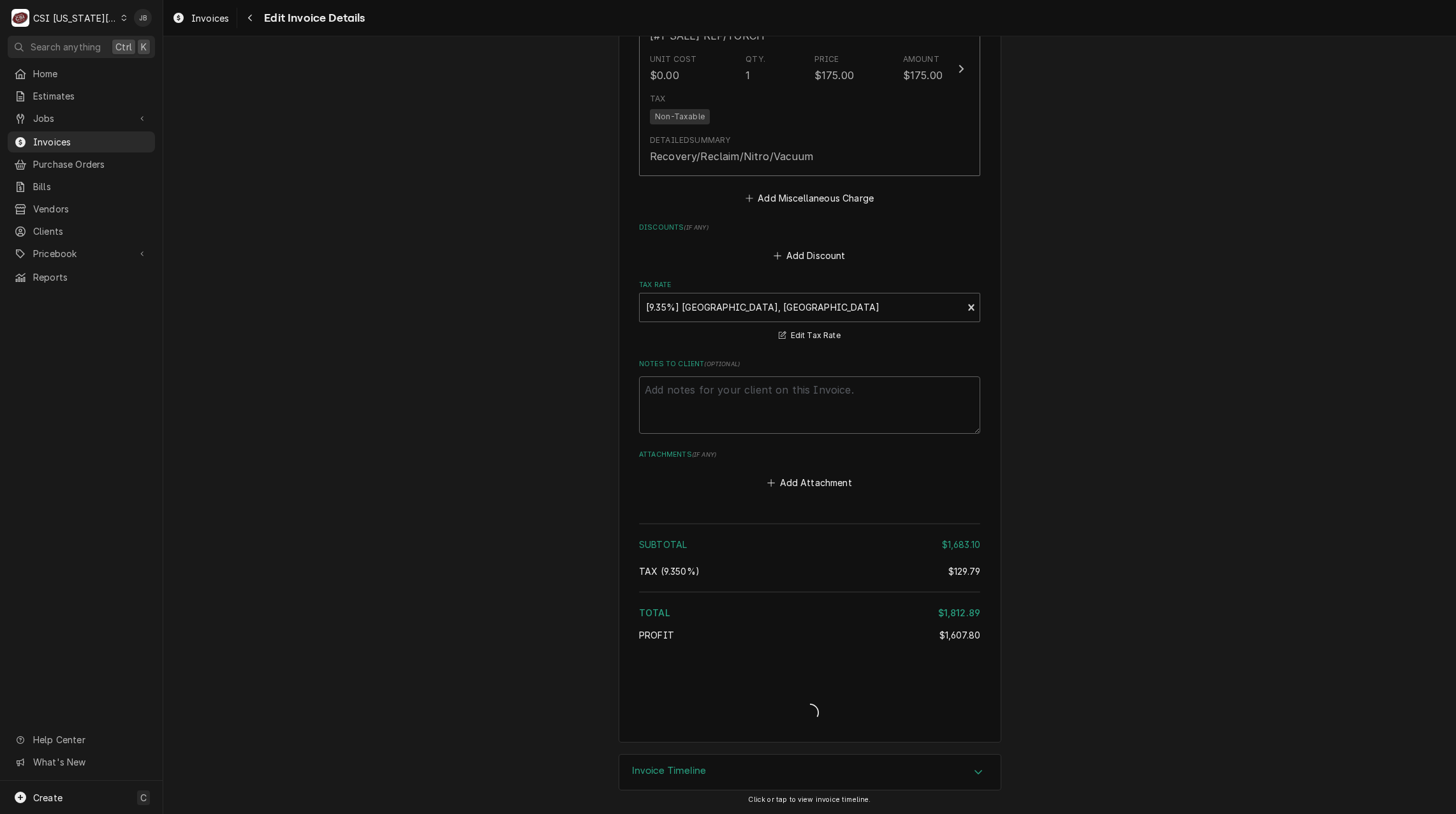
scroll to position [2635, 0]
type textarea "x"
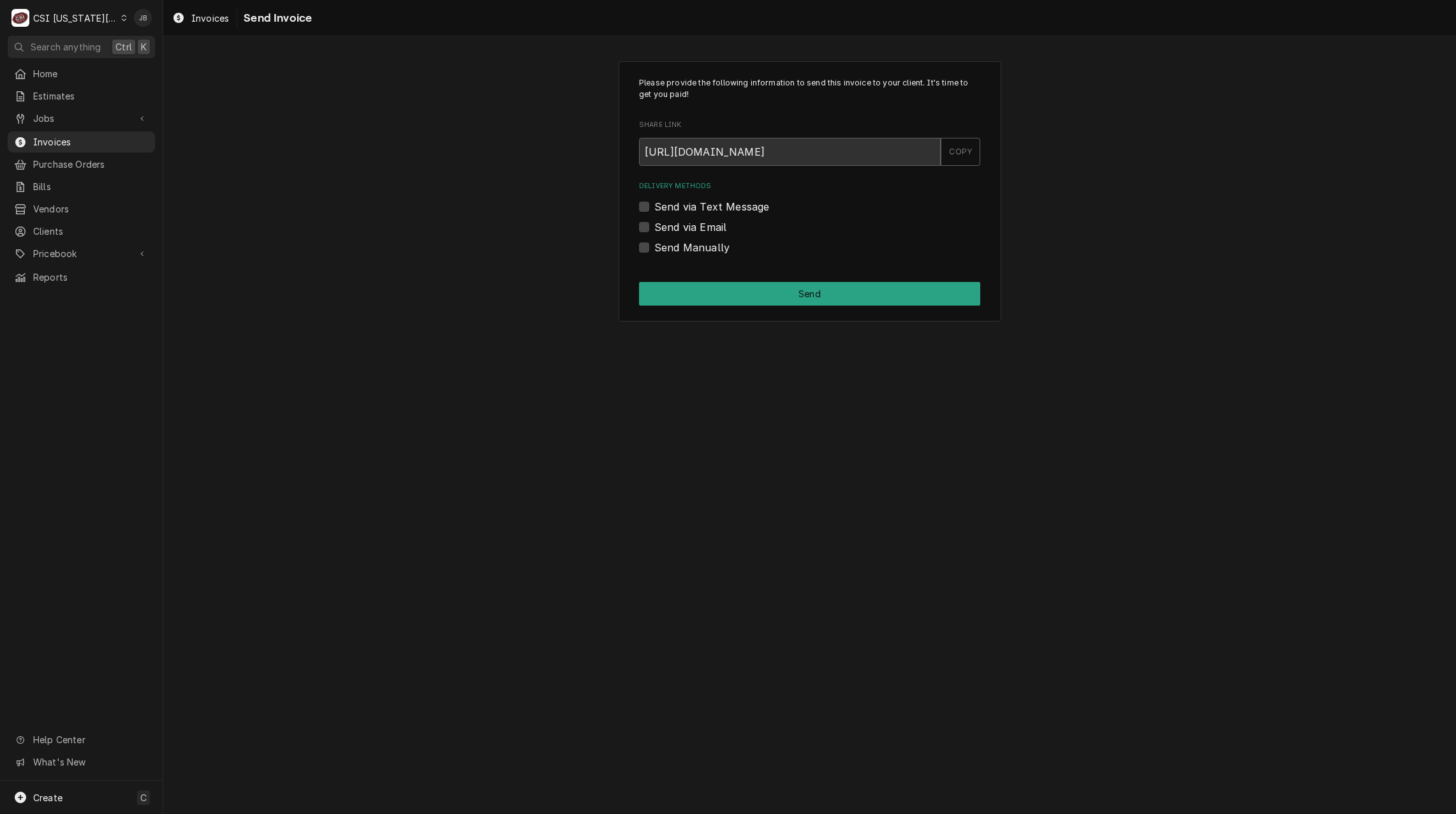
click at [701, 227] on label "Send via Email" at bounding box center [691, 227] width 72 height 15
click at [701, 227] on input "Send via Email" at bounding box center [825, 233] width 341 height 28
checkbox input "true"
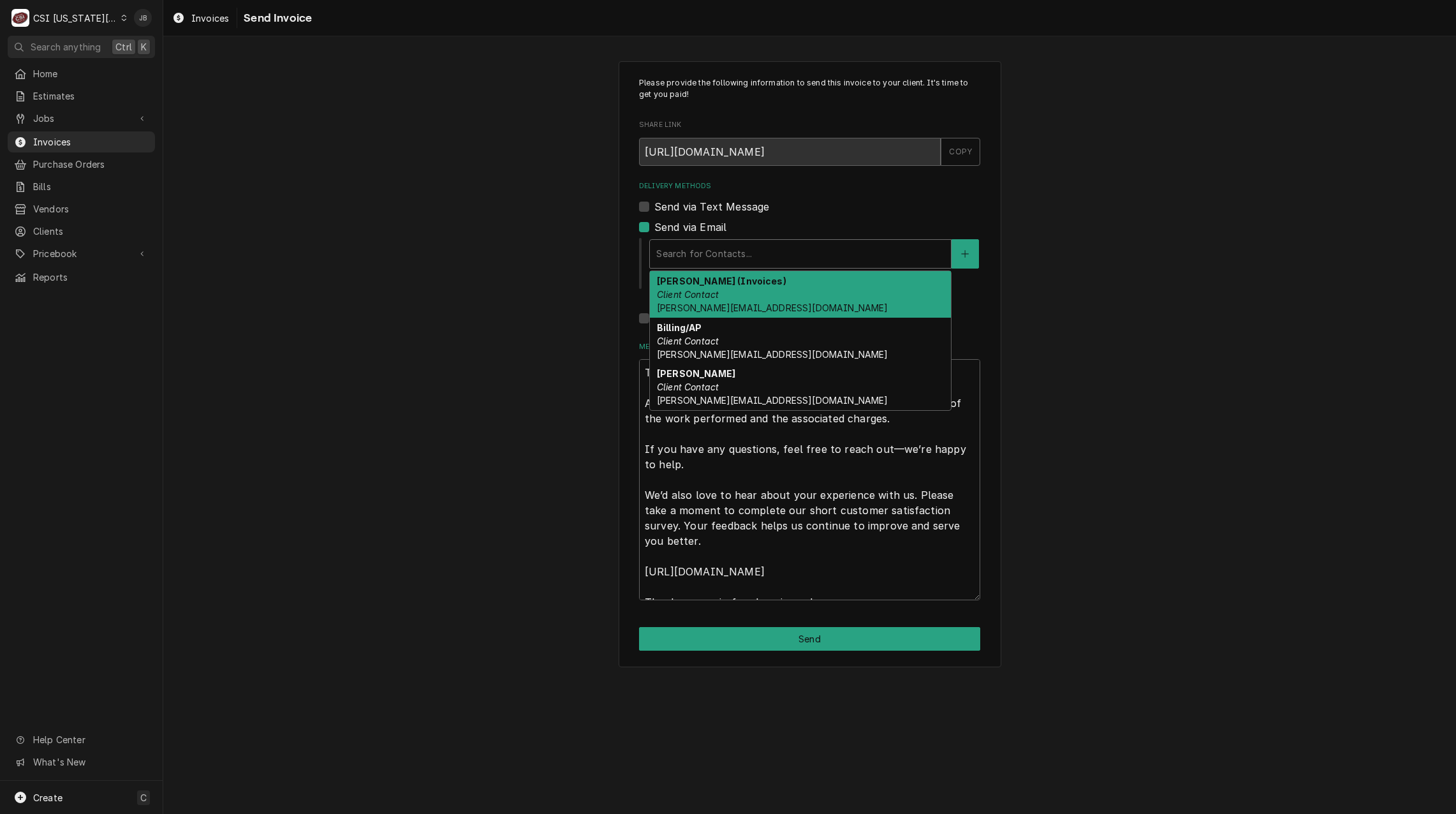
click at [716, 264] on div "Delivery Methods" at bounding box center [800, 254] width 288 height 23
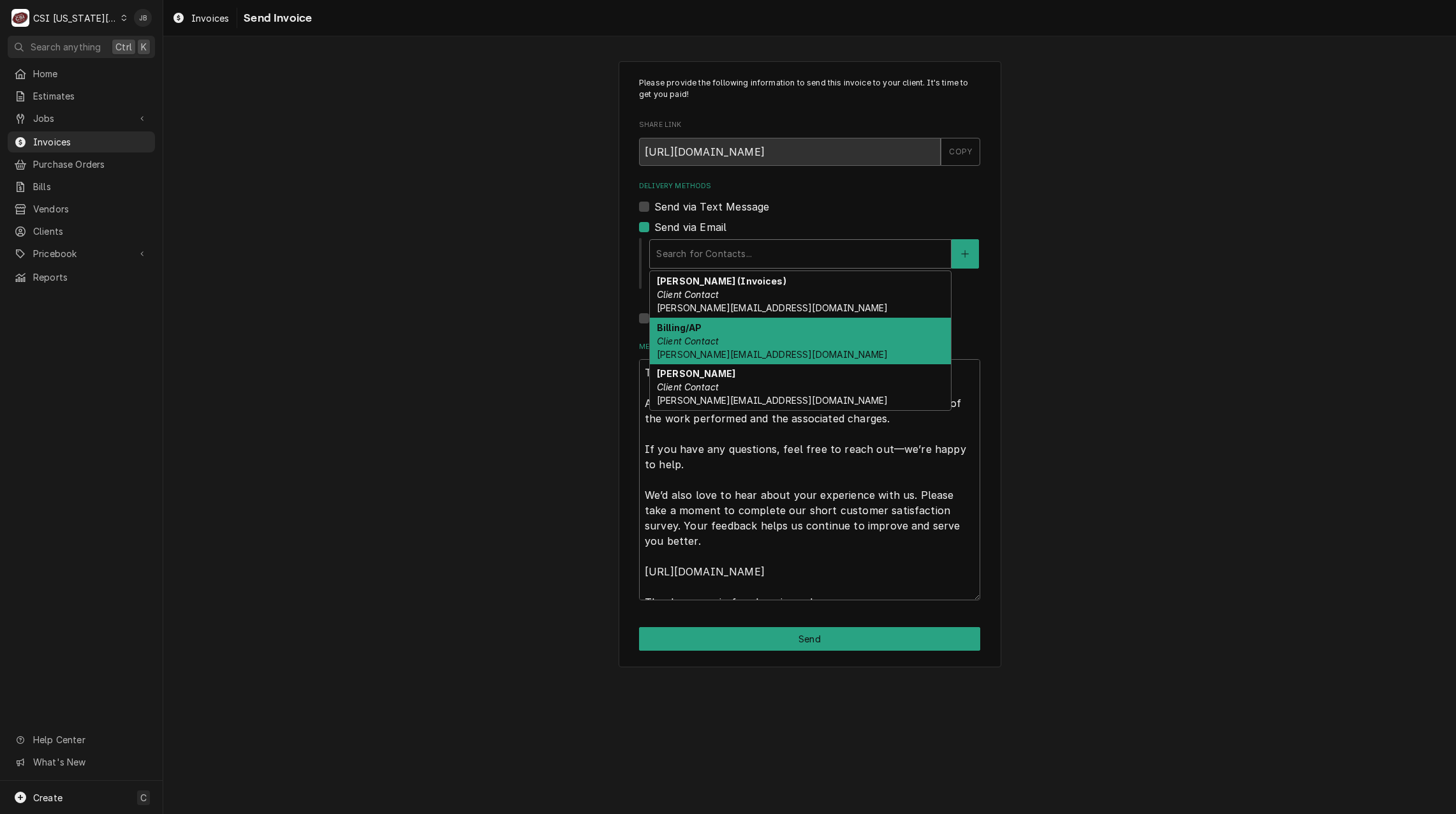
click at [748, 339] on div "Billing/AP Client Contact alan@twistedfresh.com" at bounding box center [801, 341] width 301 height 46
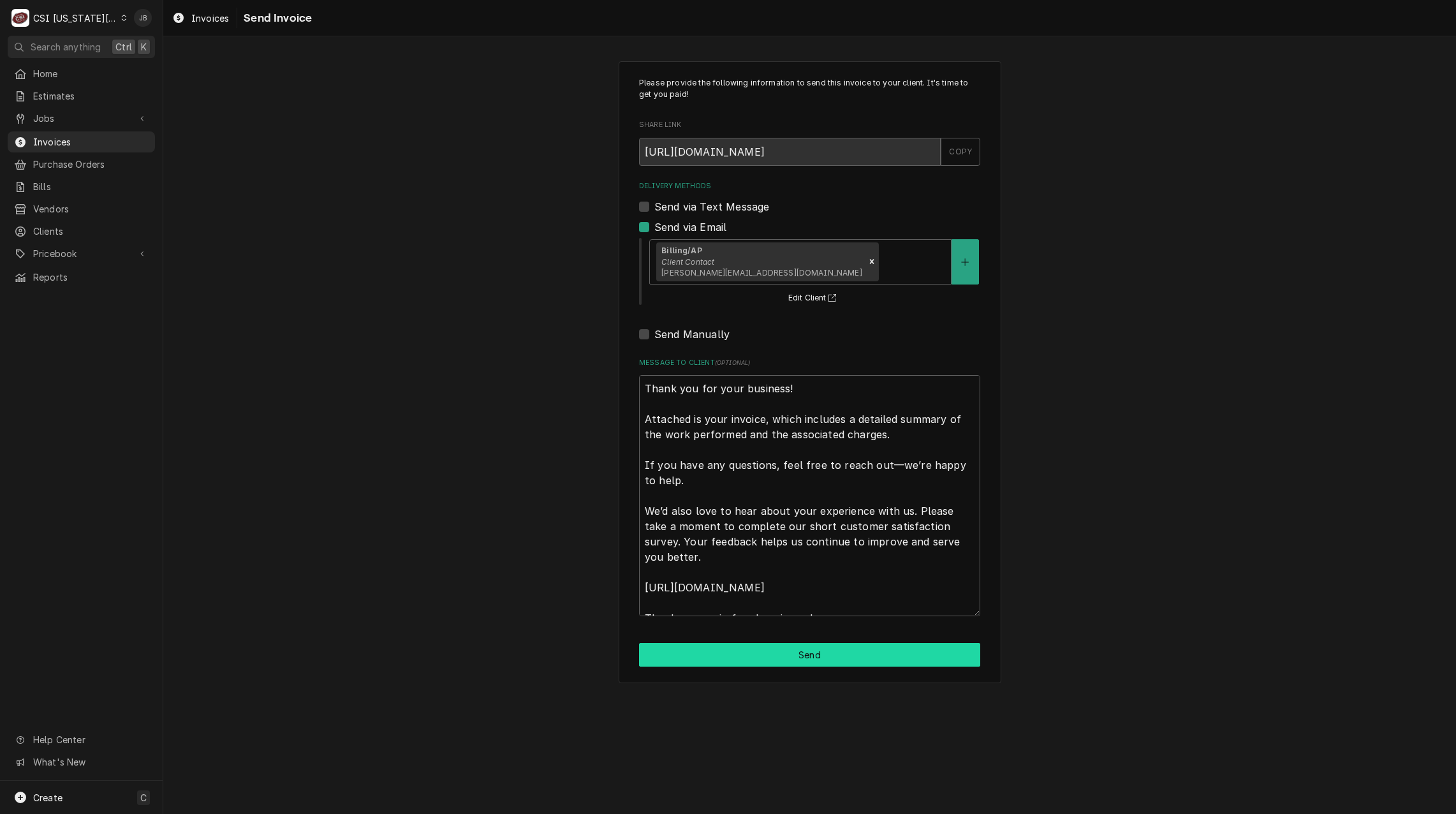
click at [749, 651] on button "Send" at bounding box center [809, 655] width 341 height 24
type textarea "x"
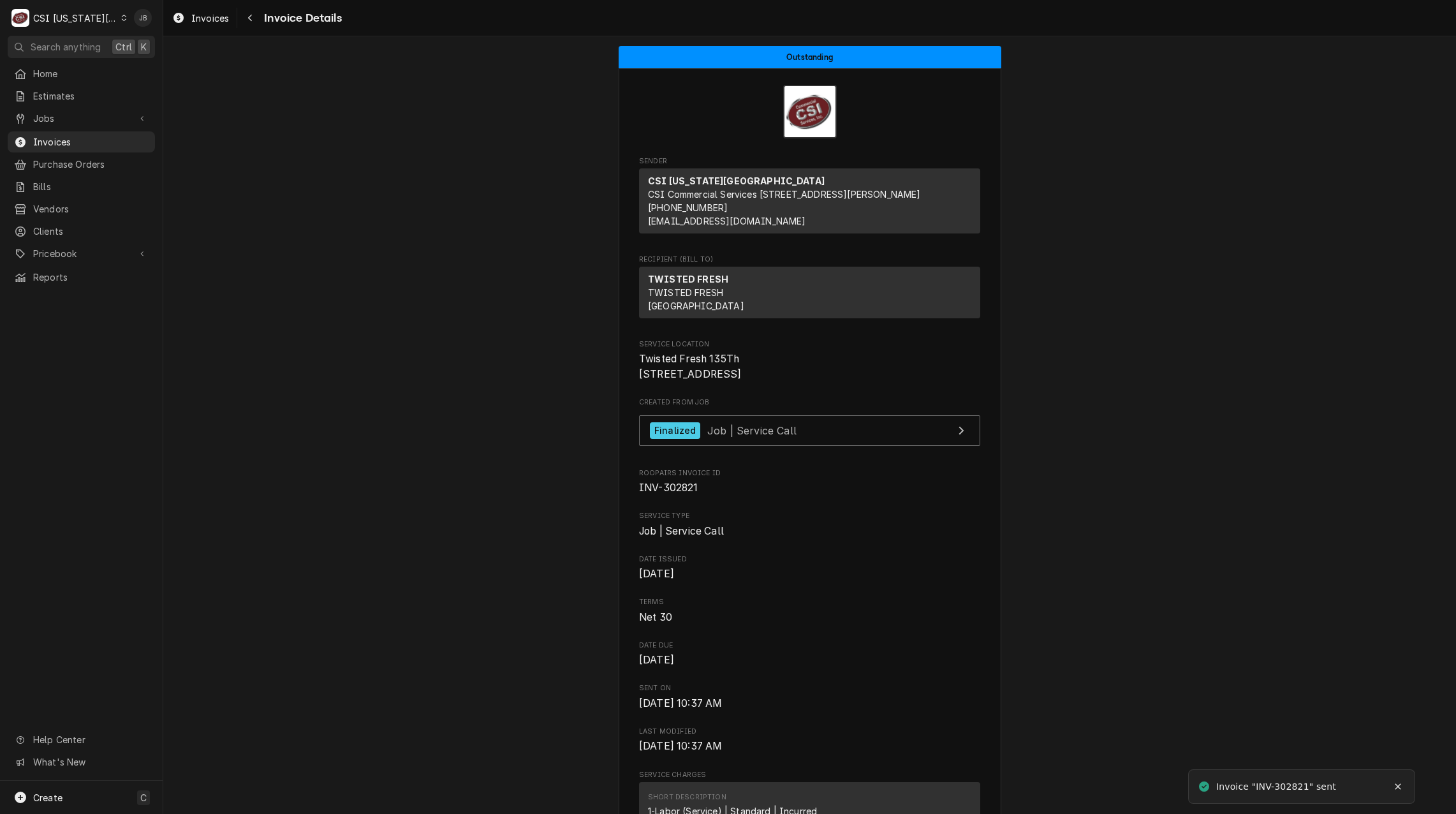
drag, startPoint x: 103, startPoint y: 134, endPoint x: 502, endPoint y: 134, distance: 399.0
click at [103, 135] on span "Invoices" at bounding box center [91, 142] width 115 height 13
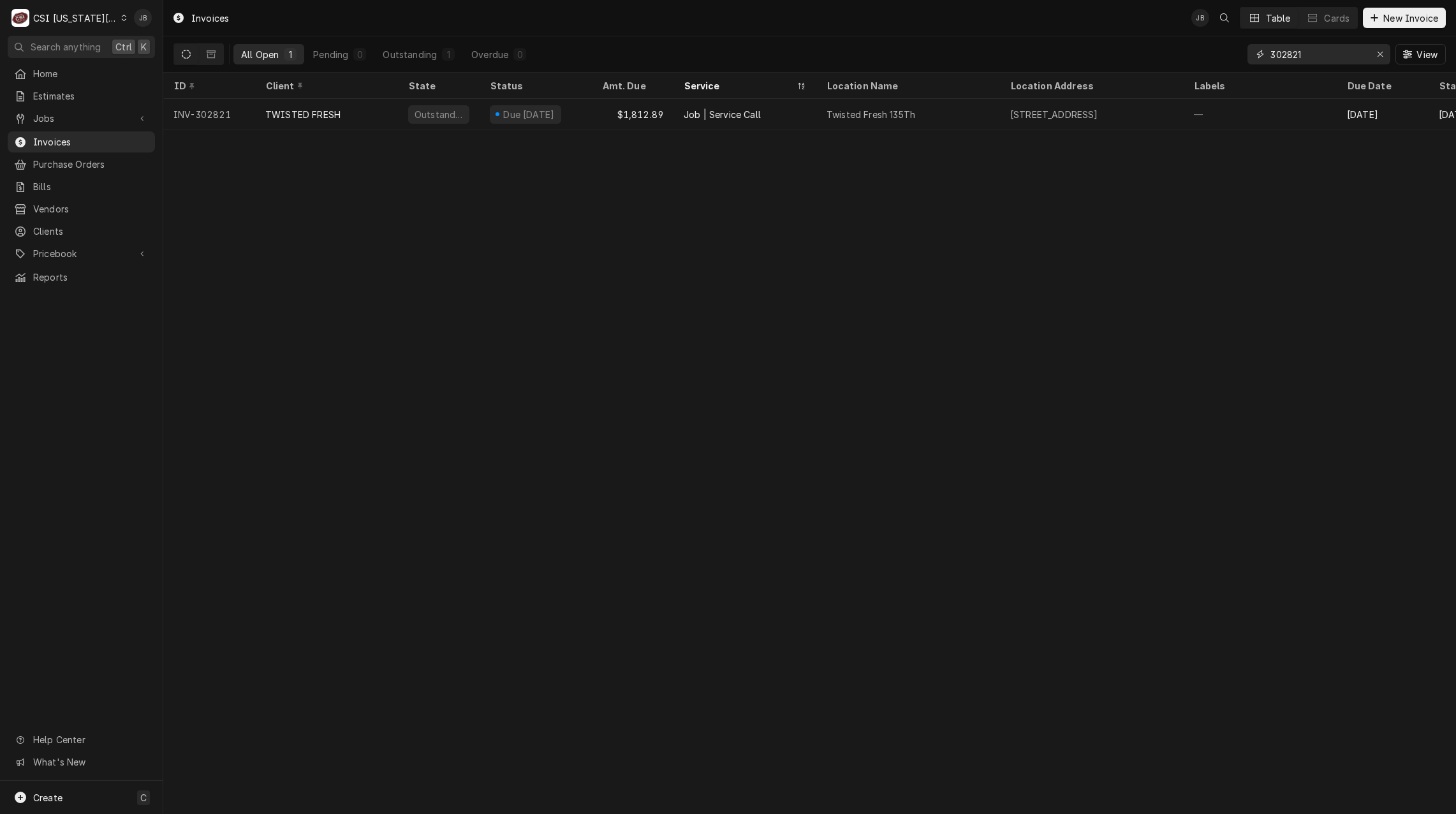
click at [1327, 50] on input "302821" at bounding box center [1318, 54] width 95 height 21
type input "302958"
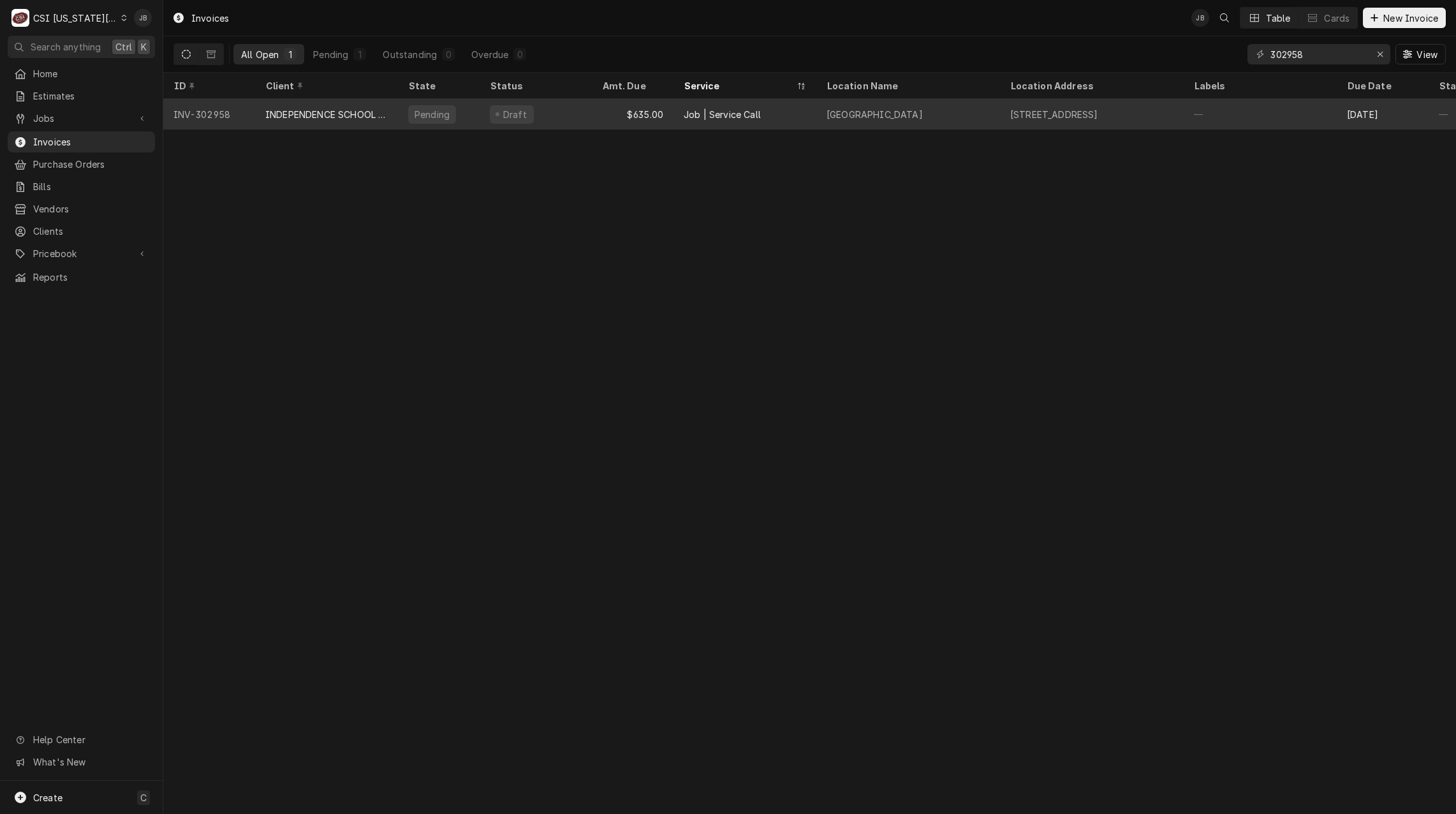
click at [551, 110] on div "Draft" at bounding box center [535, 114] width 112 height 30
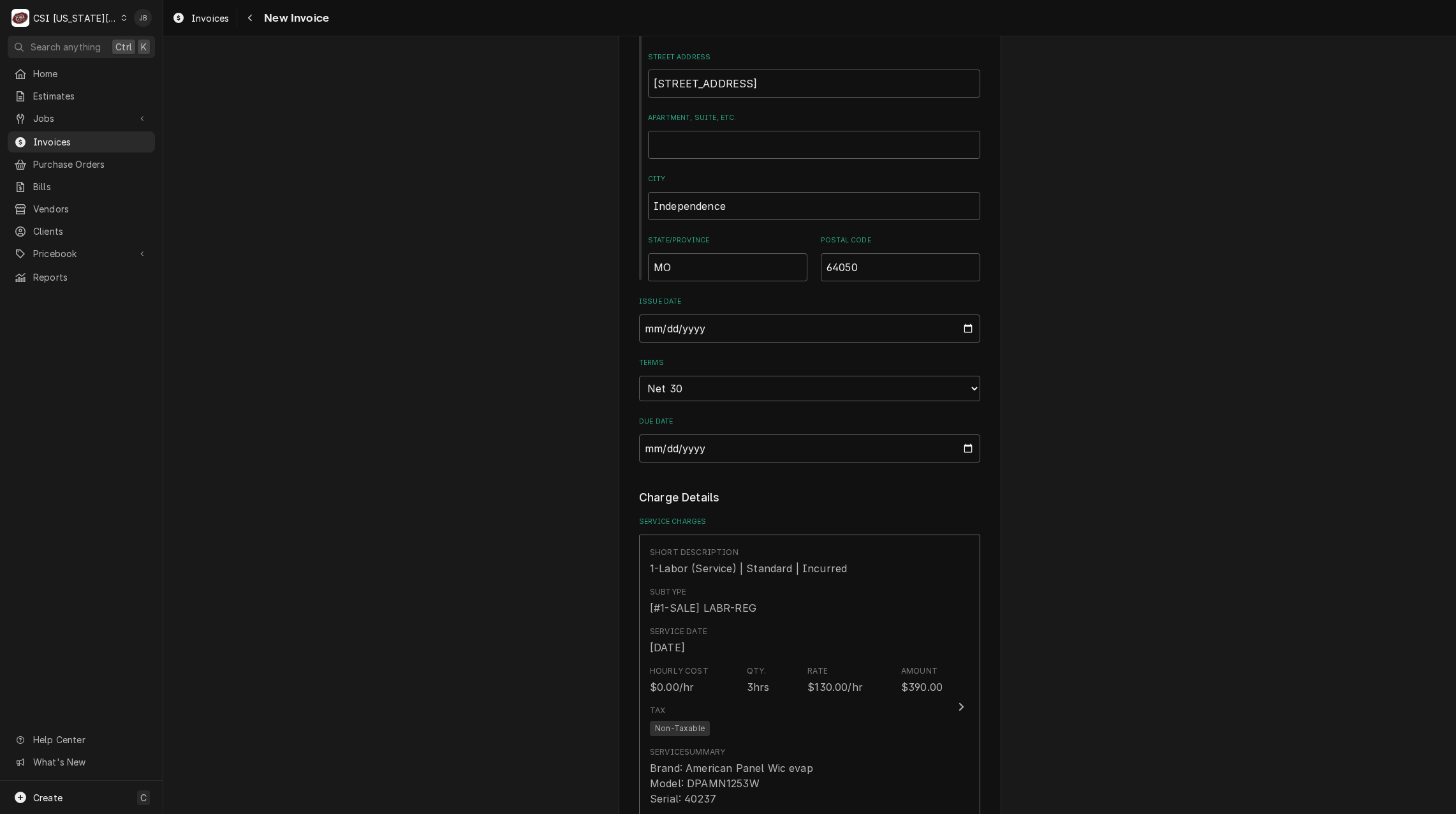
scroll to position [766, 0]
click at [963, 312] on input "2025-08-29" at bounding box center [809, 325] width 341 height 28
click at [1105, 329] on div "Please provide the following information to create your invoice: Client Details…" at bounding box center [809, 694] width 1293 height 2820
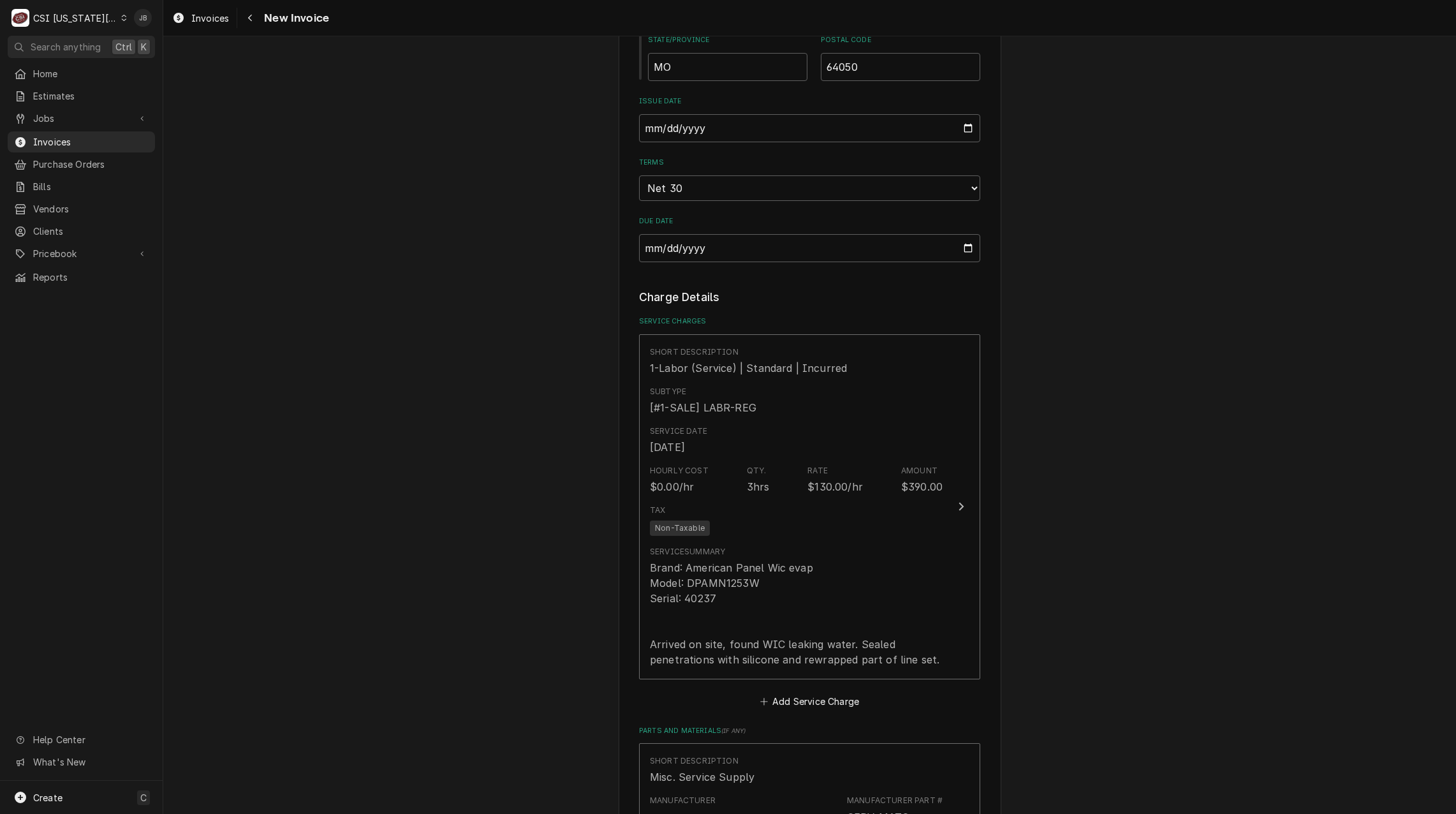
scroll to position [1084, 0]
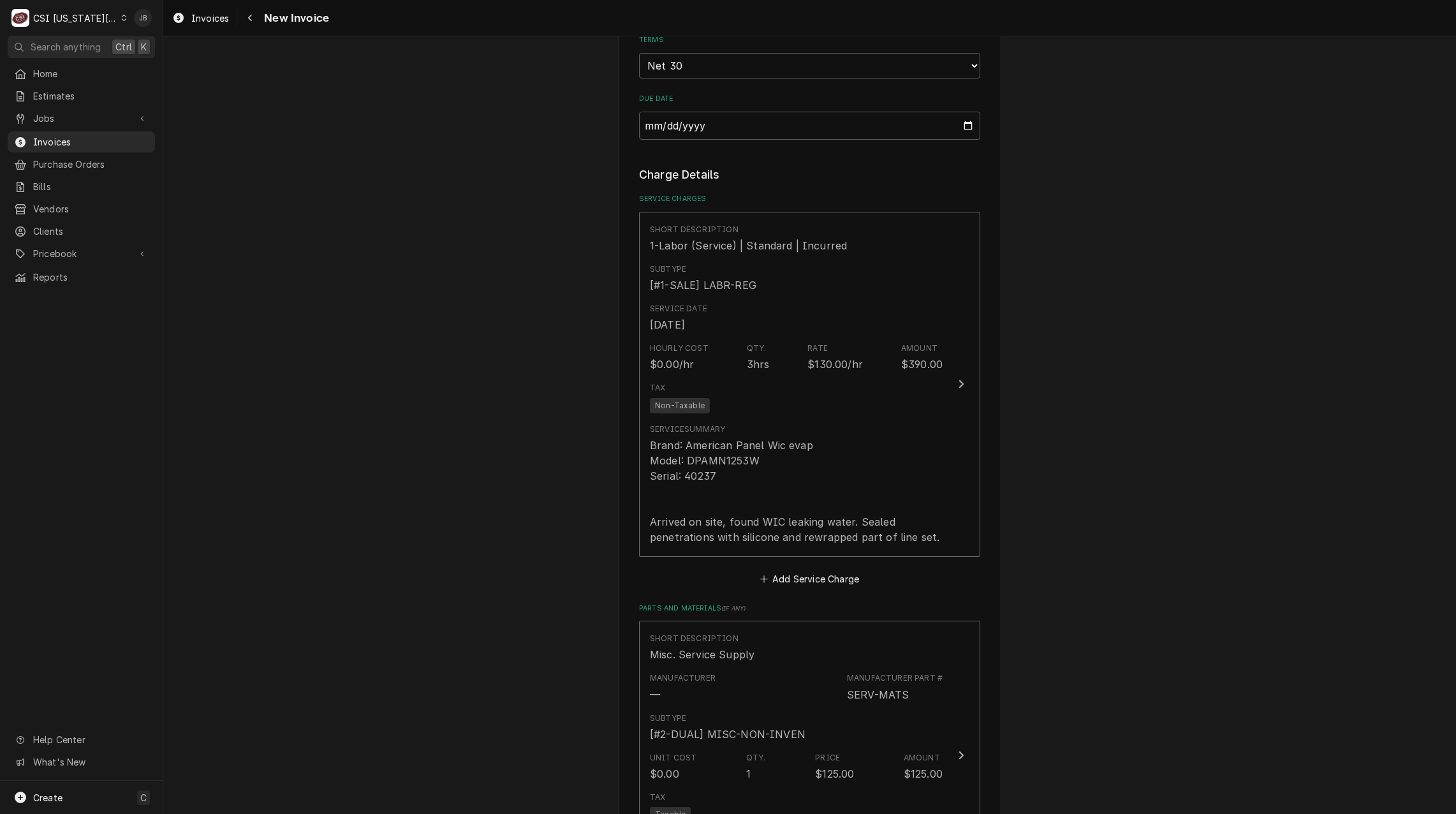
drag, startPoint x: 384, startPoint y: 416, endPoint x: 375, endPoint y: 422, distance: 10.8
click at [384, 416] on div "Please provide the following information to create your invoice: Client Details…" at bounding box center [809, 375] width 1293 height 2820
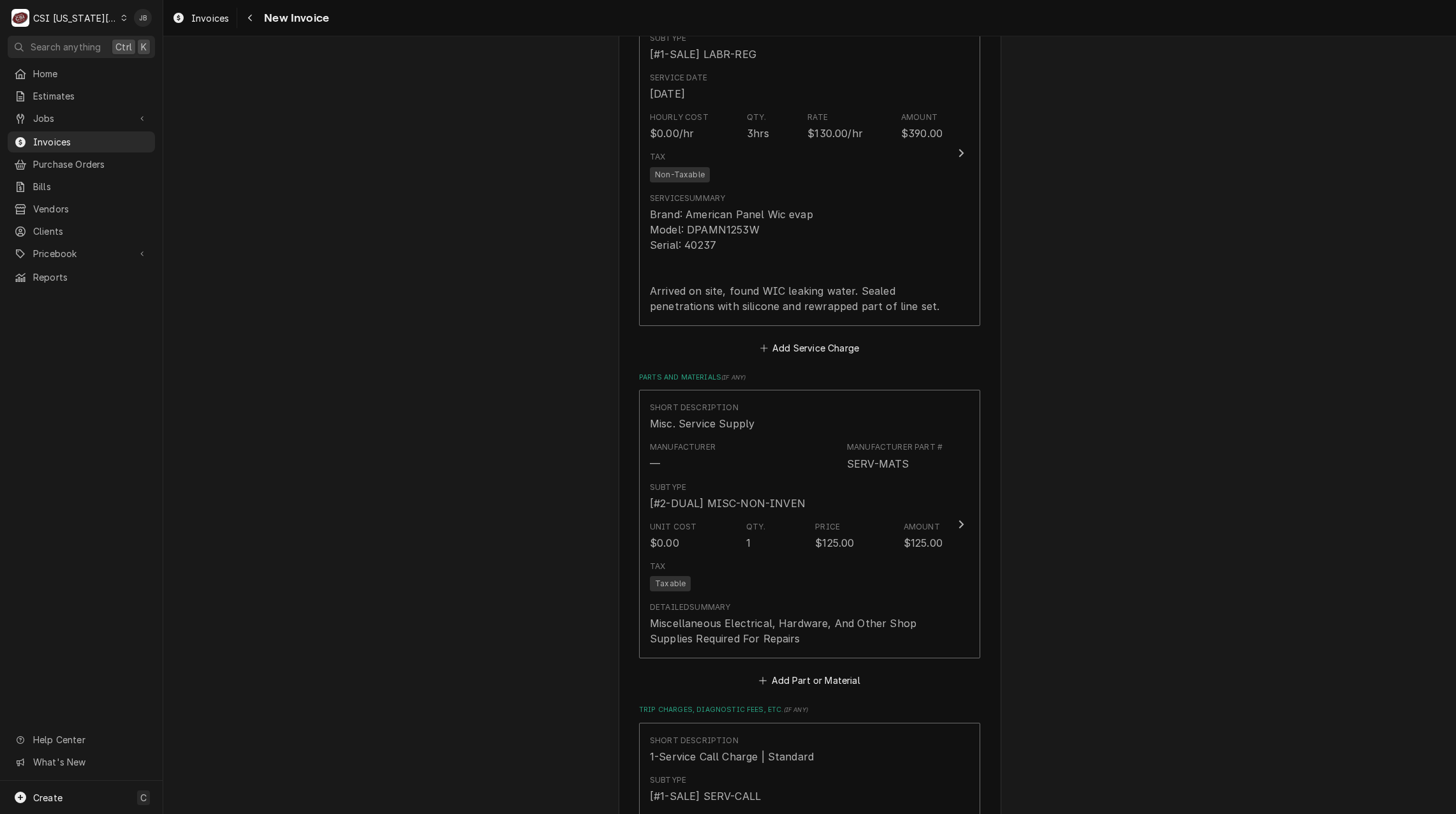
scroll to position [1212, 0]
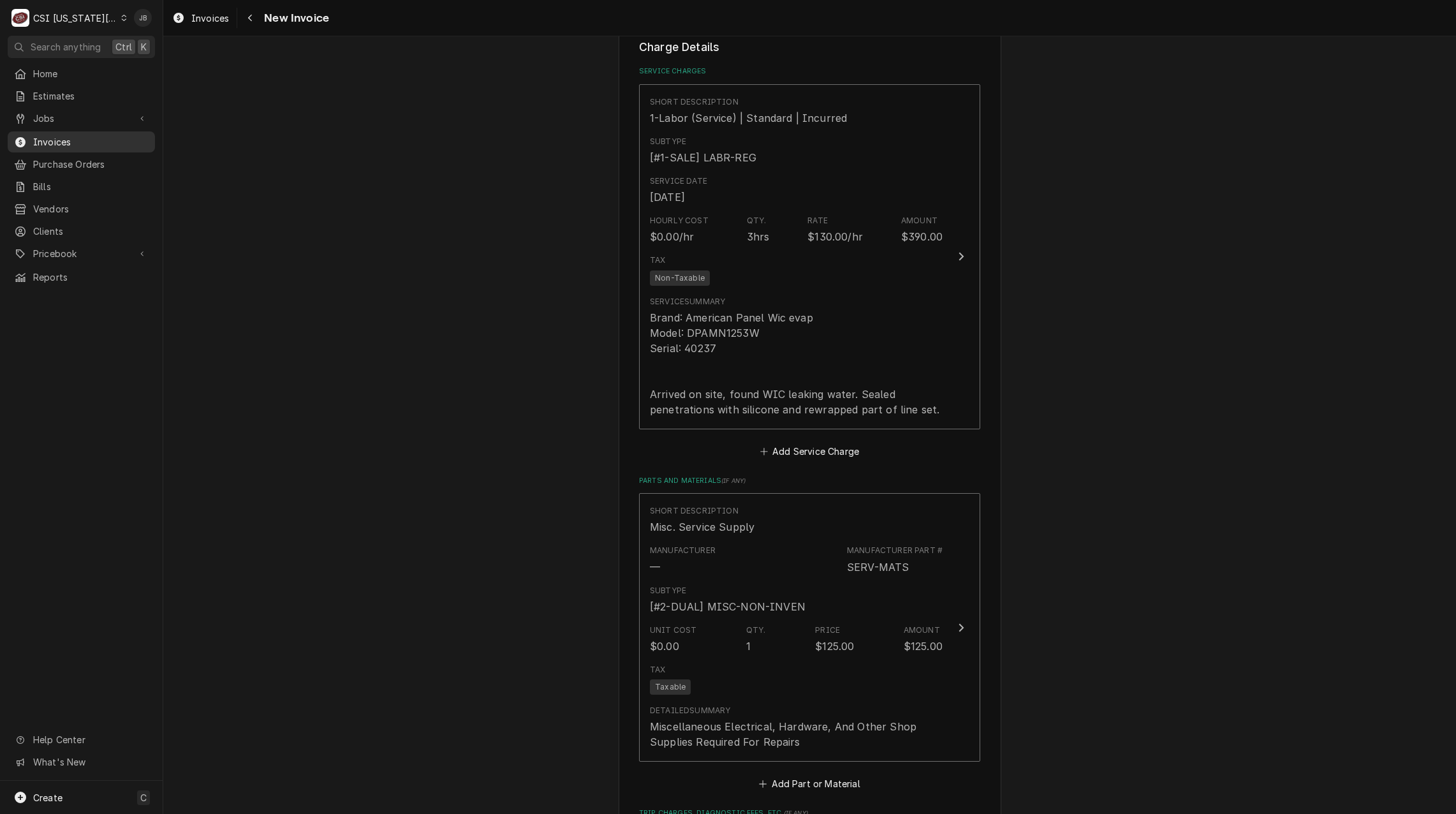
click at [102, 139] on span "Invoices" at bounding box center [91, 142] width 115 height 13
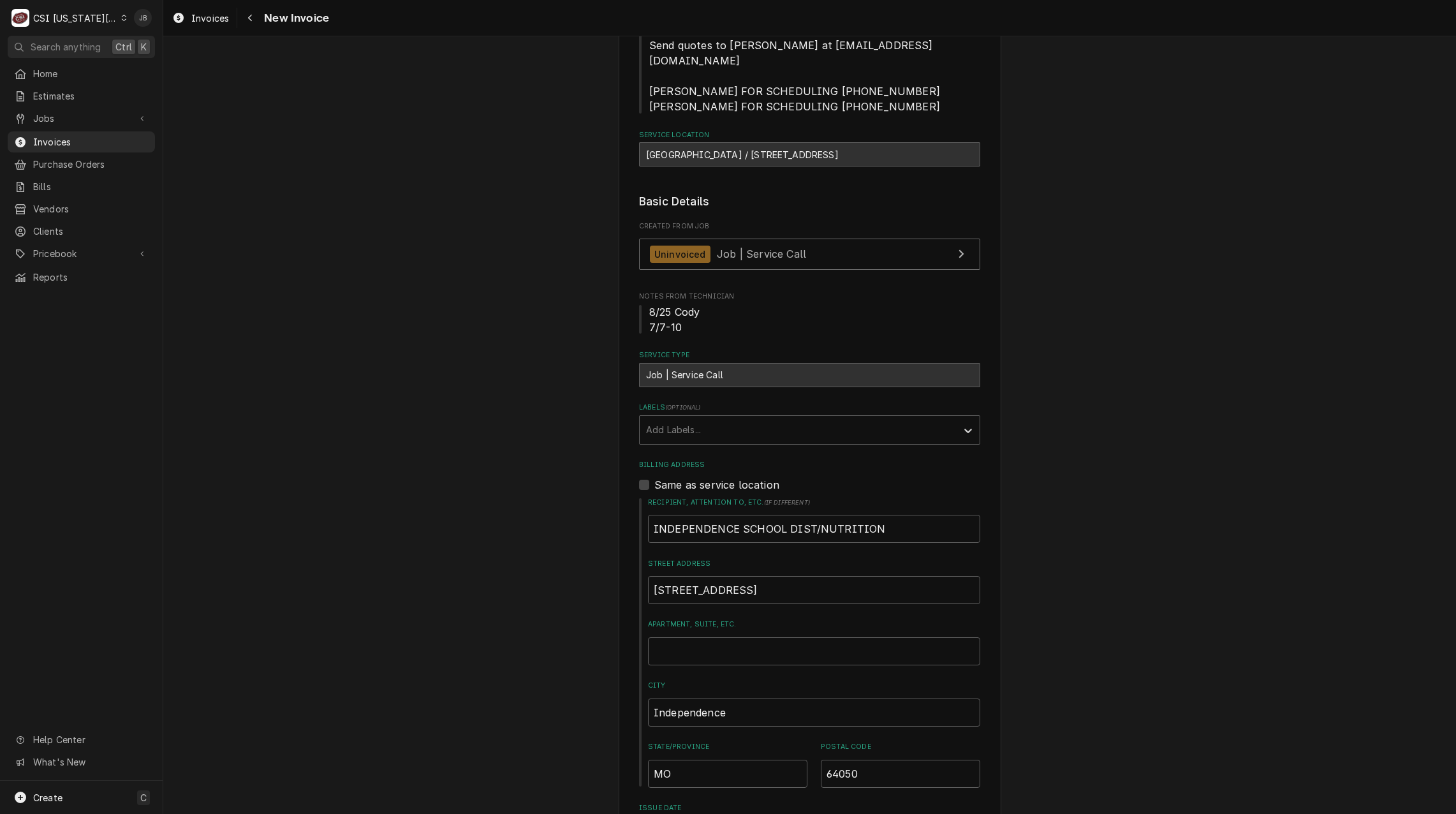
scroll to position [0, 0]
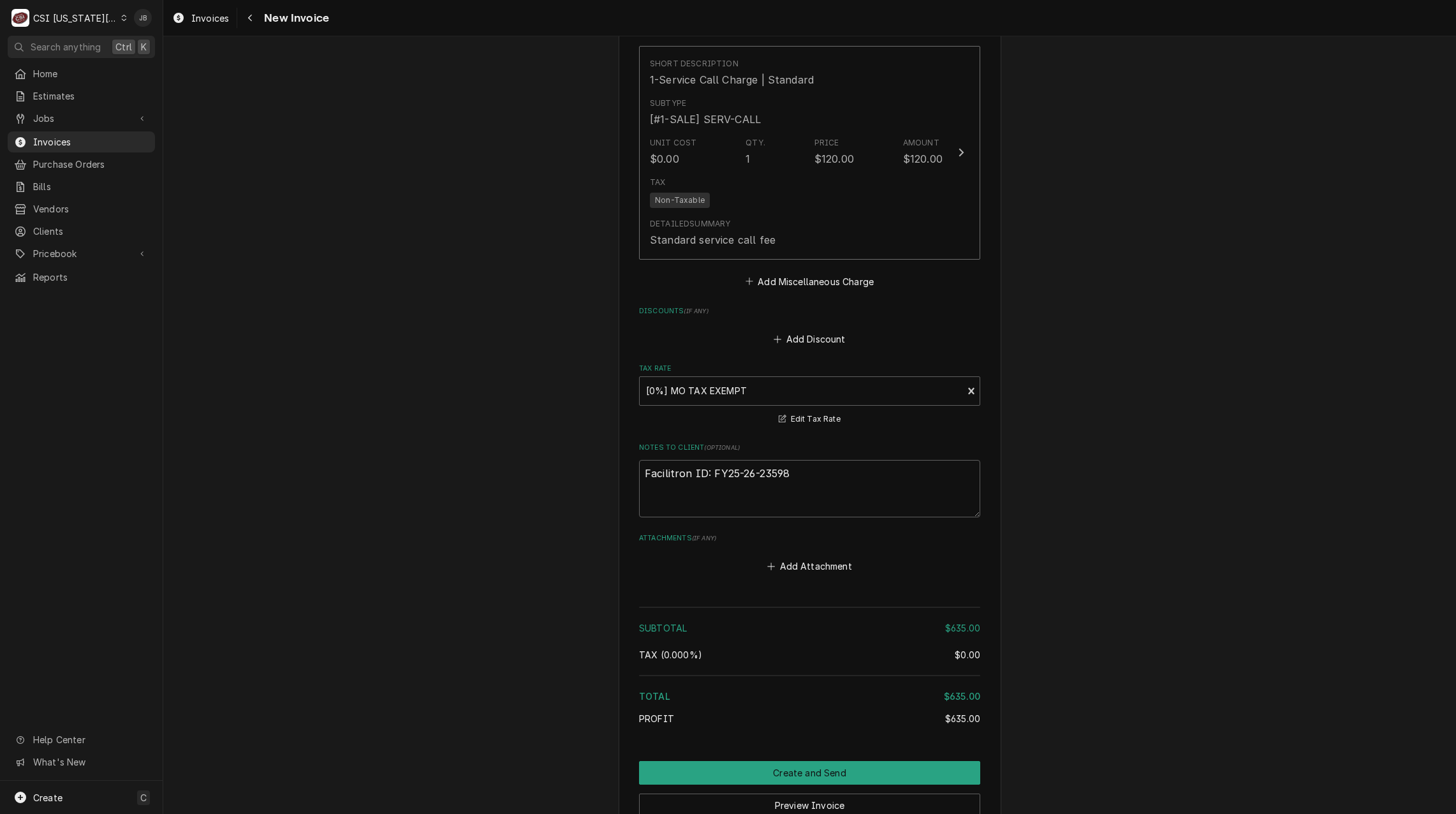
scroll to position [2101, 0]
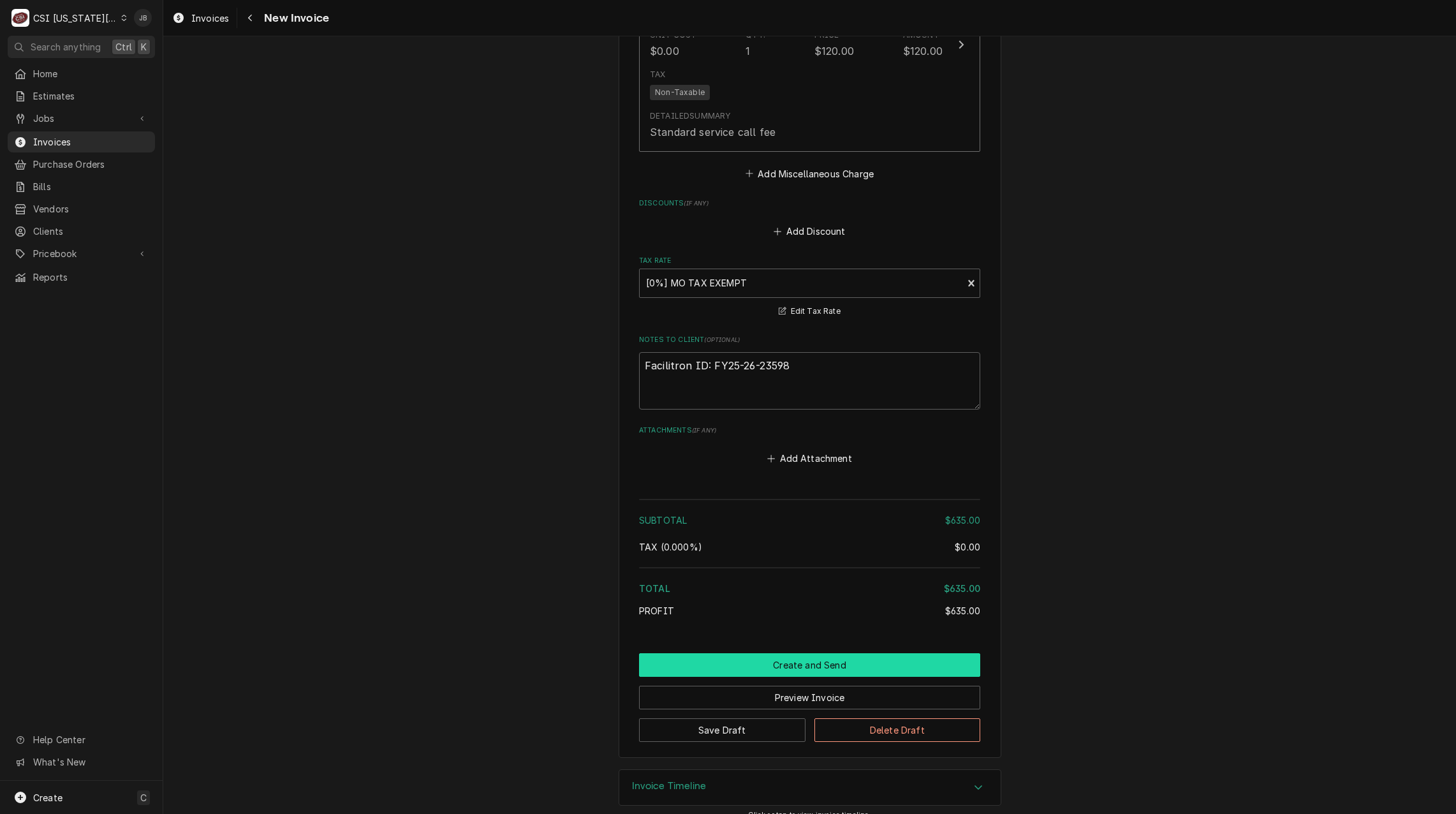
click at [822, 654] on button "Create and Send" at bounding box center [809, 666] width 341 height 24
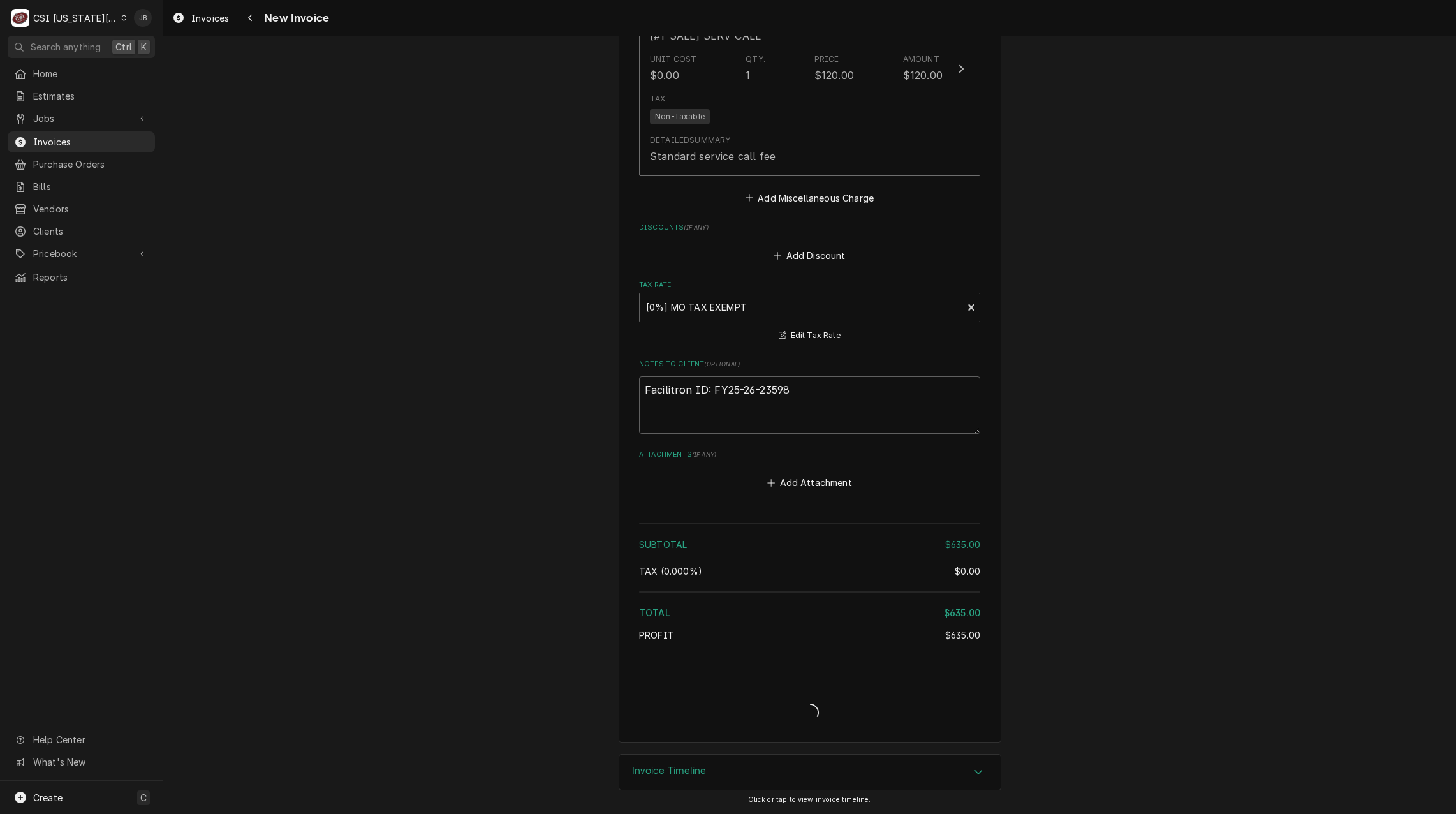
scroll to position [2061, 0]
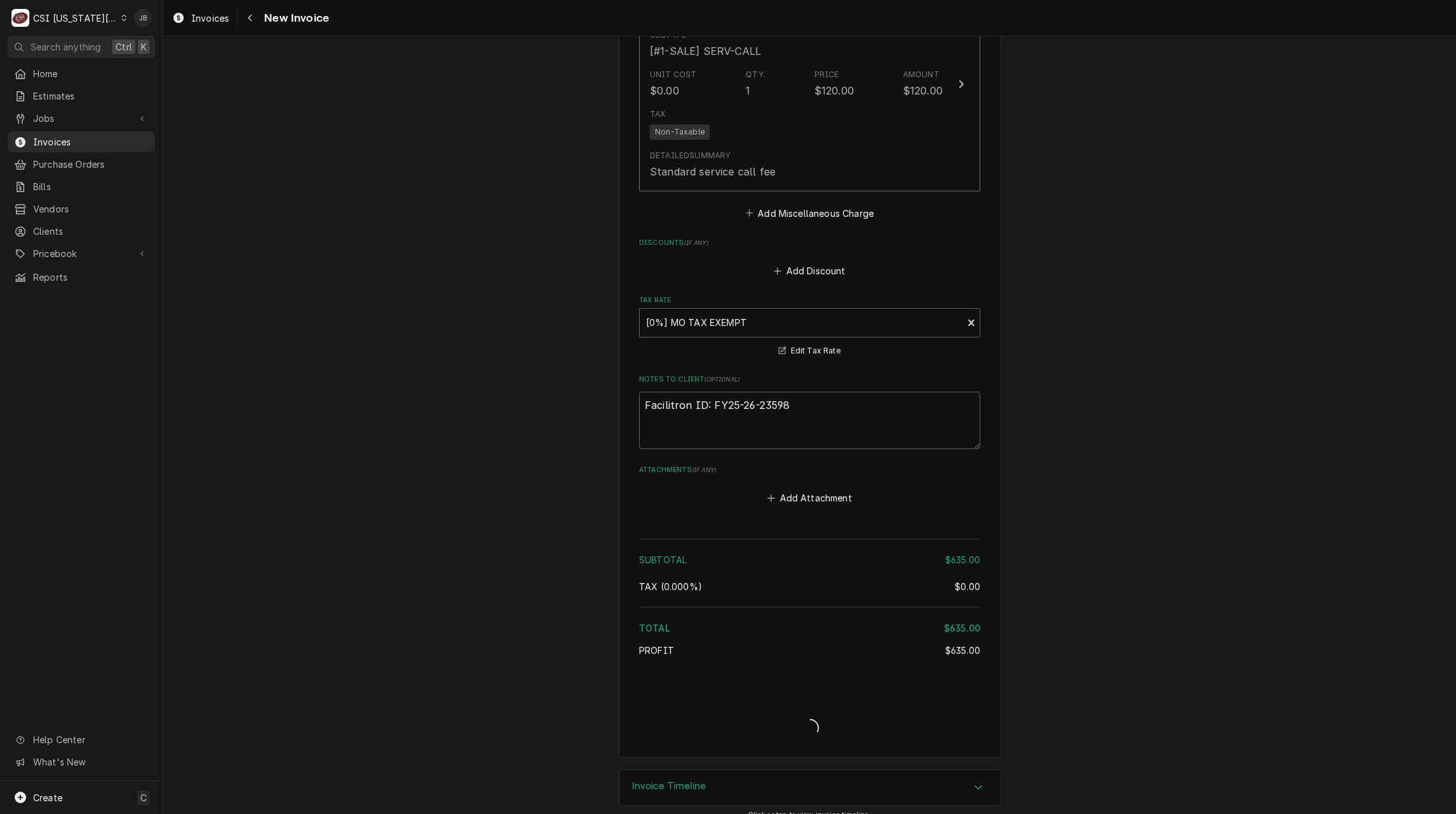
type textarea "x"
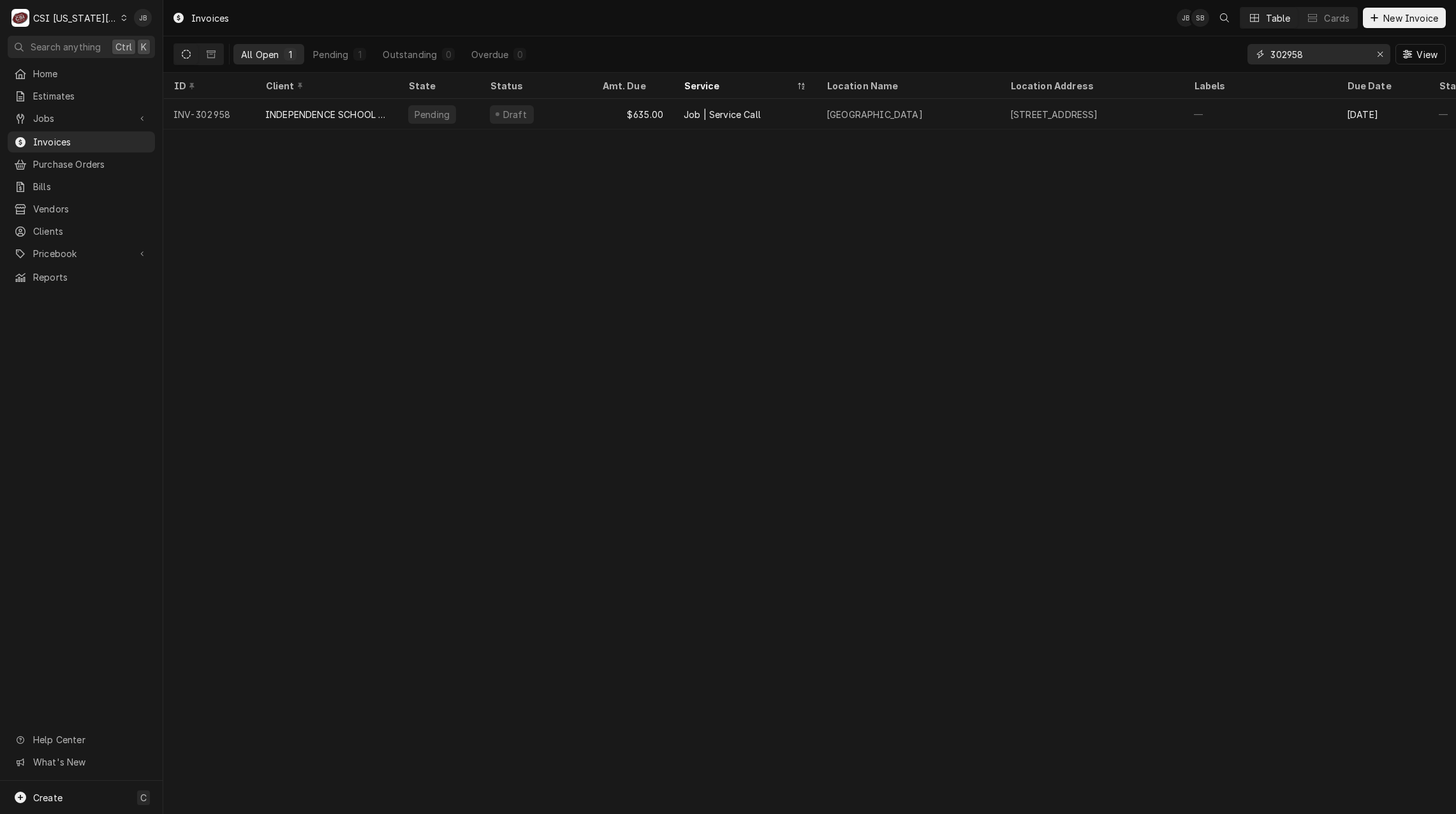
drag, startPoint x: 1316, startPoint y: 59, endPoint x: 1179, endPoint y: 56, distance: 137.0
click at [1180, 57] on div "All Open 1 Pending 1 Outstanding 0 Overdue 0 302958 View" at bounding box center [810, 54] width 1272 height 36
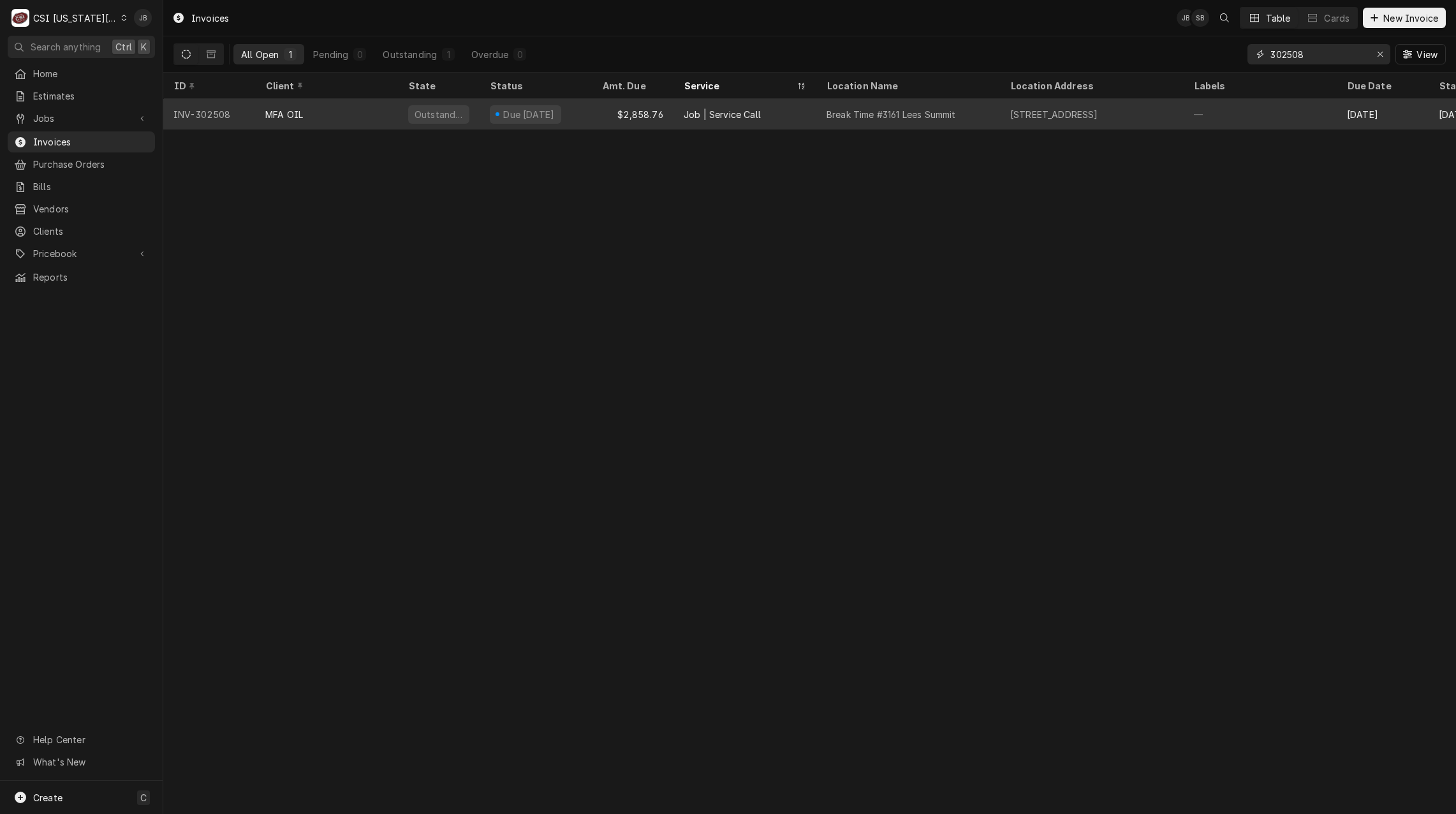
type input "302508"
click at [505, 119] on div "Due in 24 days" at bounding box center [526, 115] width 72 height 19
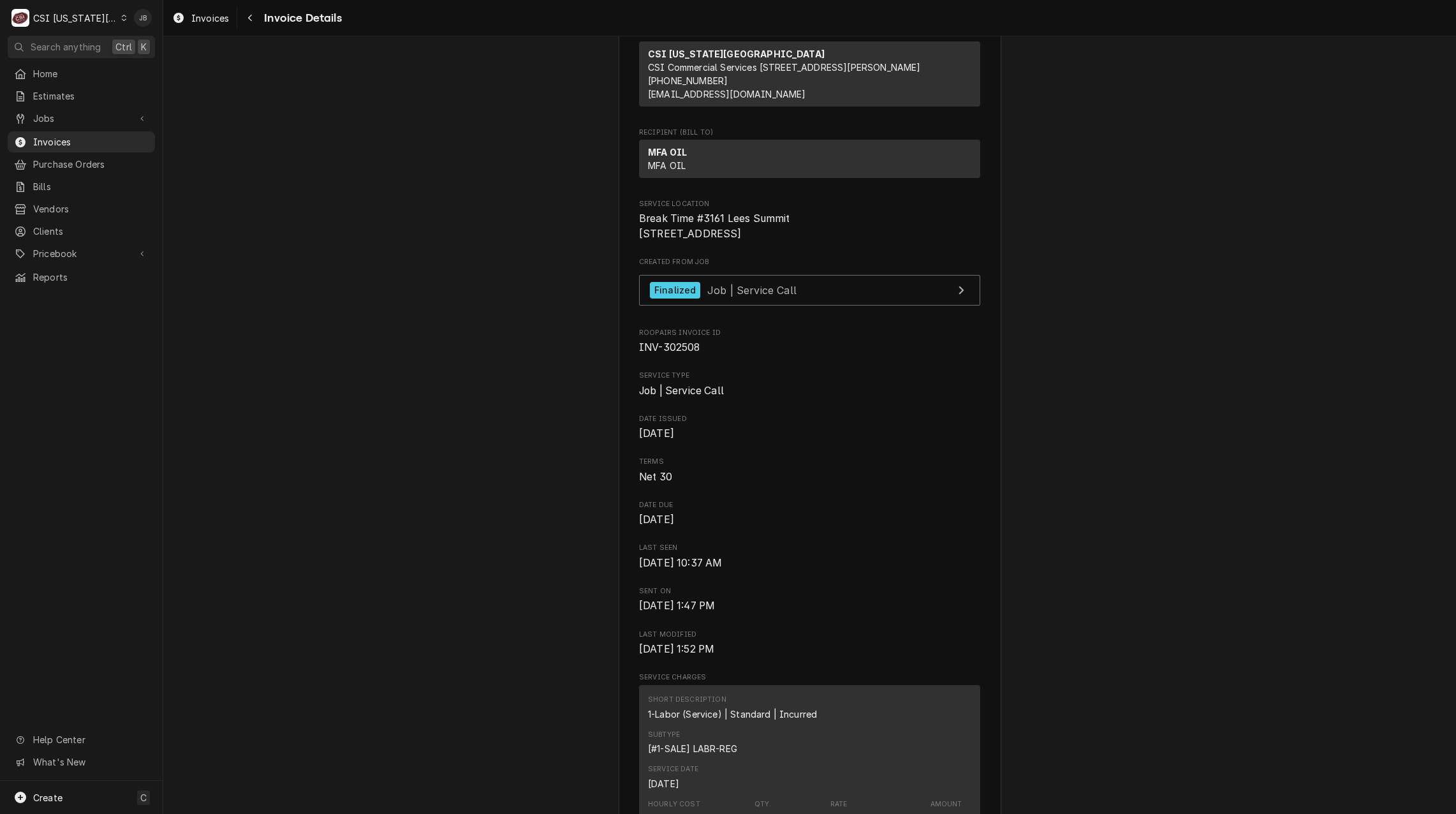
scroll to position [128, 0]
click at [688, 298] on div "Finalized" at bounding box center [675, 290] width 50 height 17
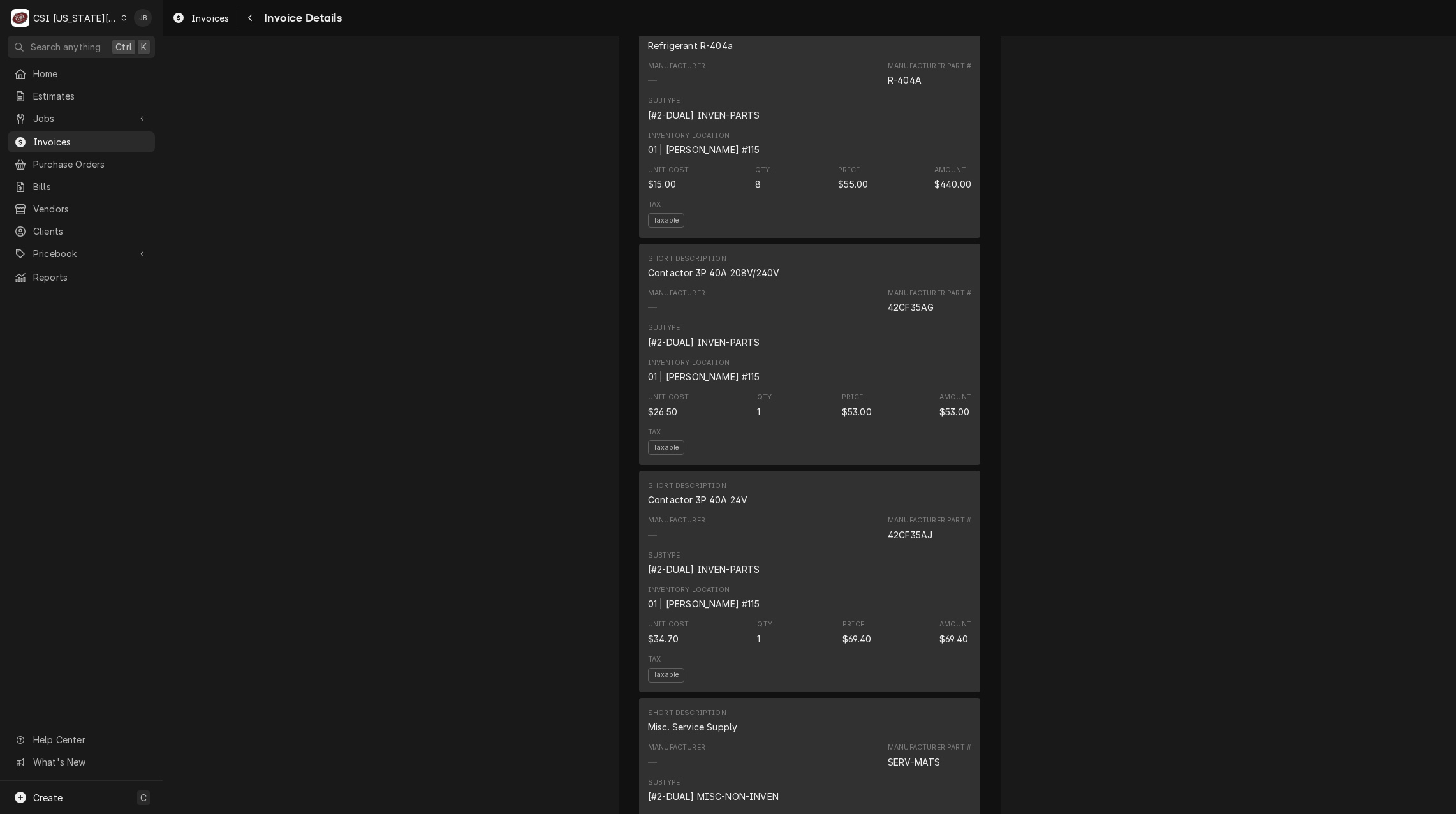
scroll to position [894, 0]
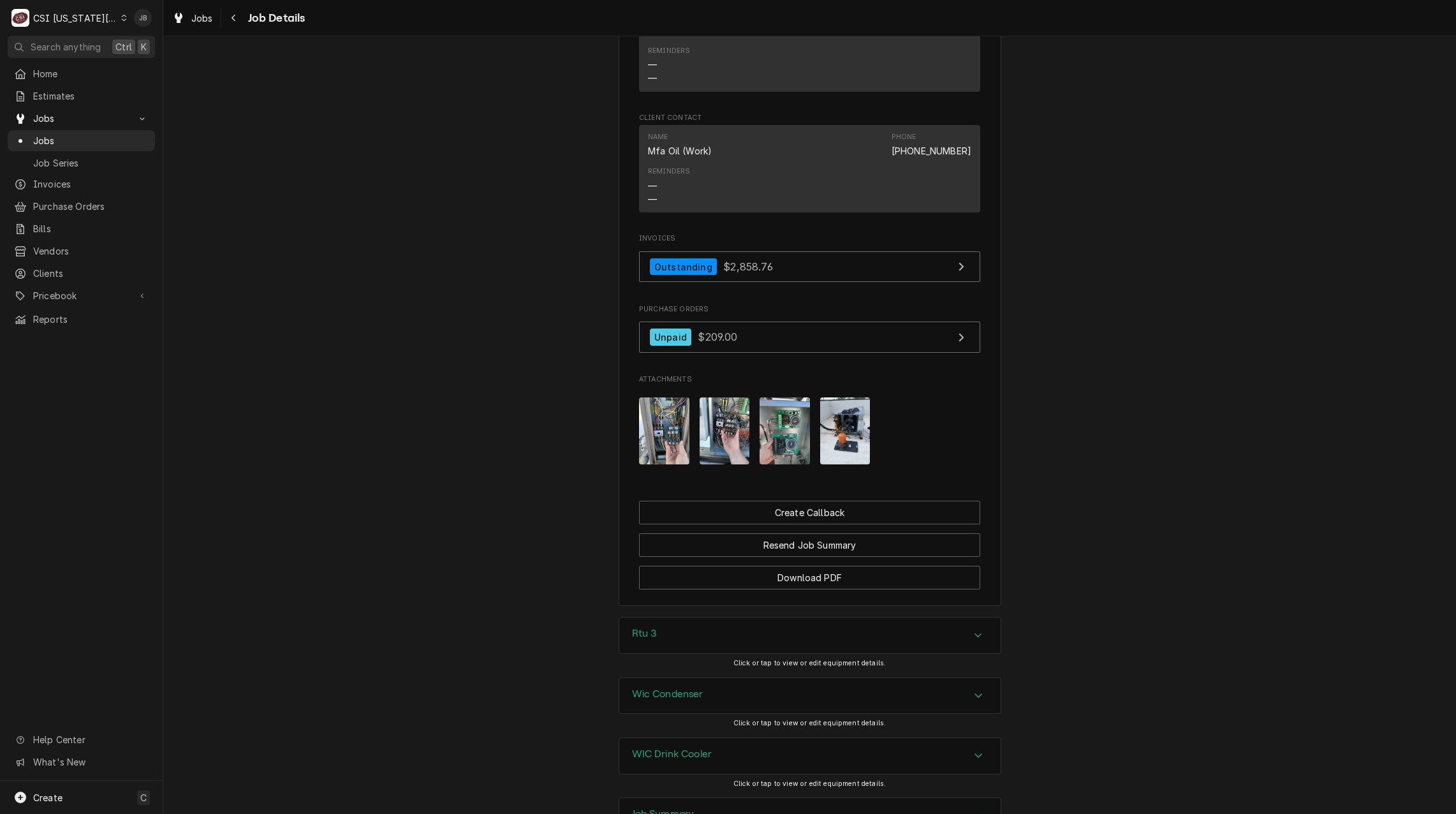
scroll to position [1580, 0]
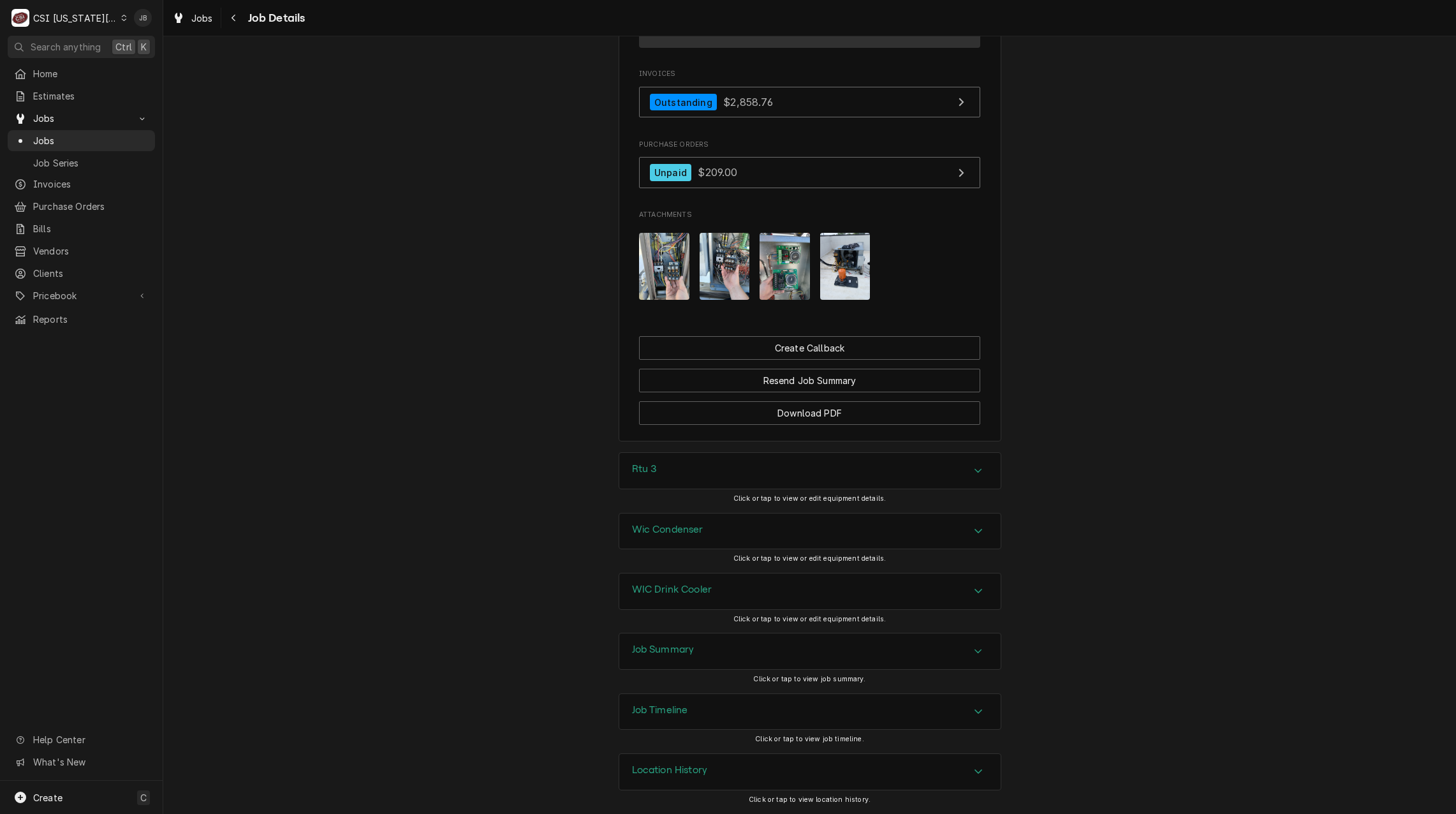
click at [689, 652] on h3 "Job Summary" at bounding box center [663, 650] width 62 height 12
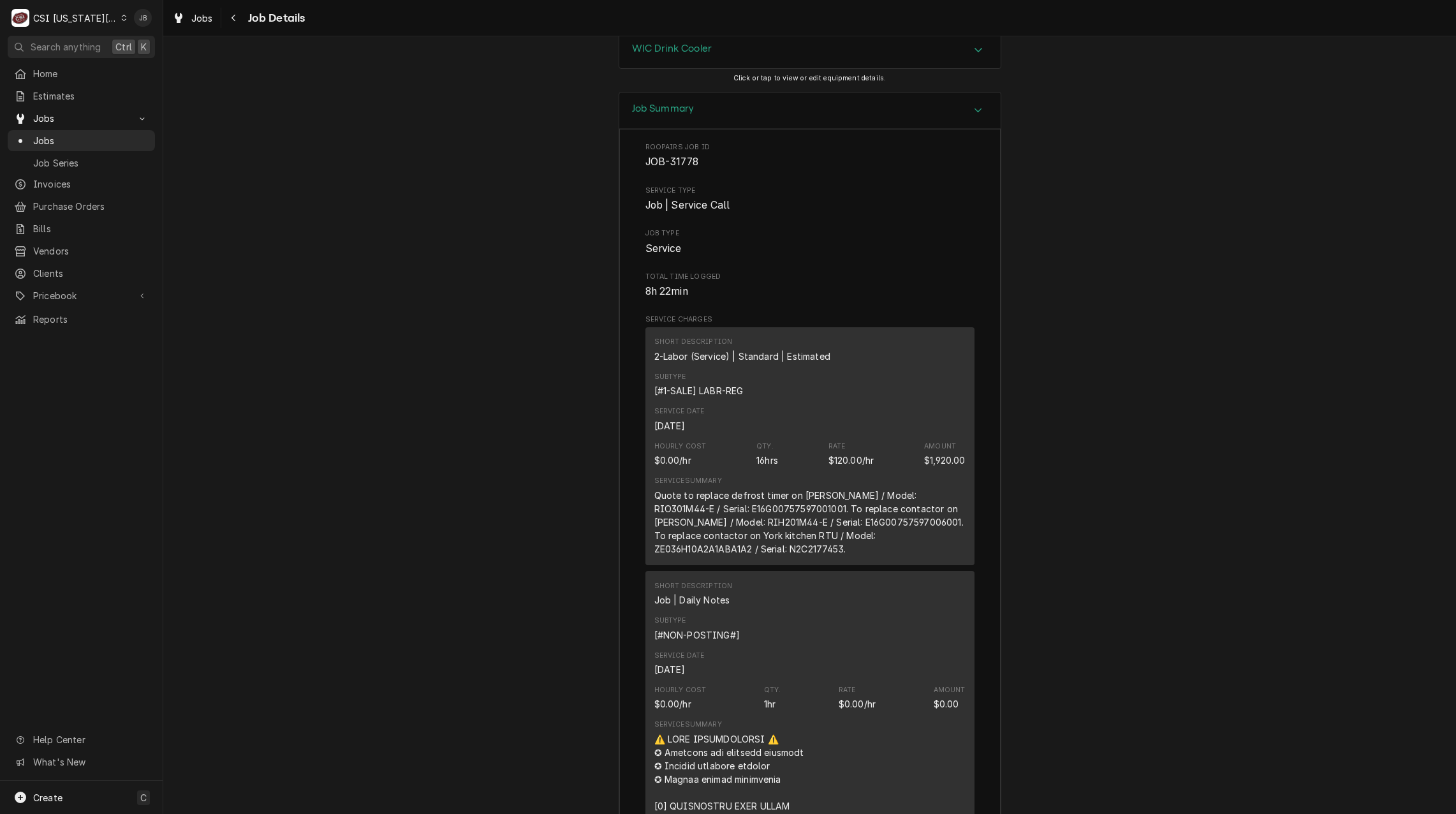
scroll to position [2473, 0]
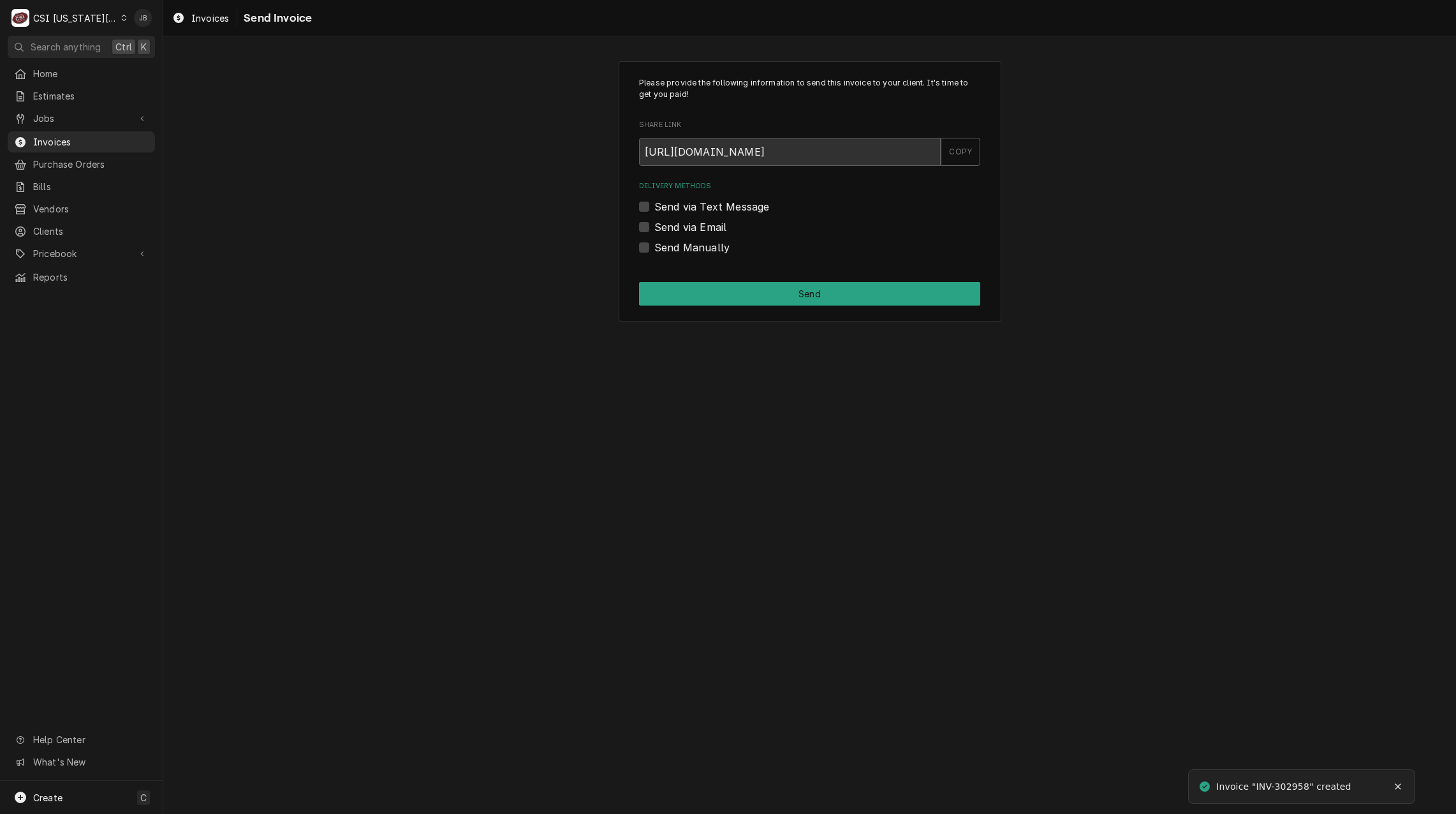
drag, startPoint x: 689, startPoint y: 225, endPoint x: 702, endPoint y: 231, distance: 14.3
click at [689, 225] on label "Send via Email" at bounding box center [691, 227] width 72 height 15
click at [689, 225] on input "Send via Email" at bounding box center [825, 233] width 341 height 28
checkbox input "true"
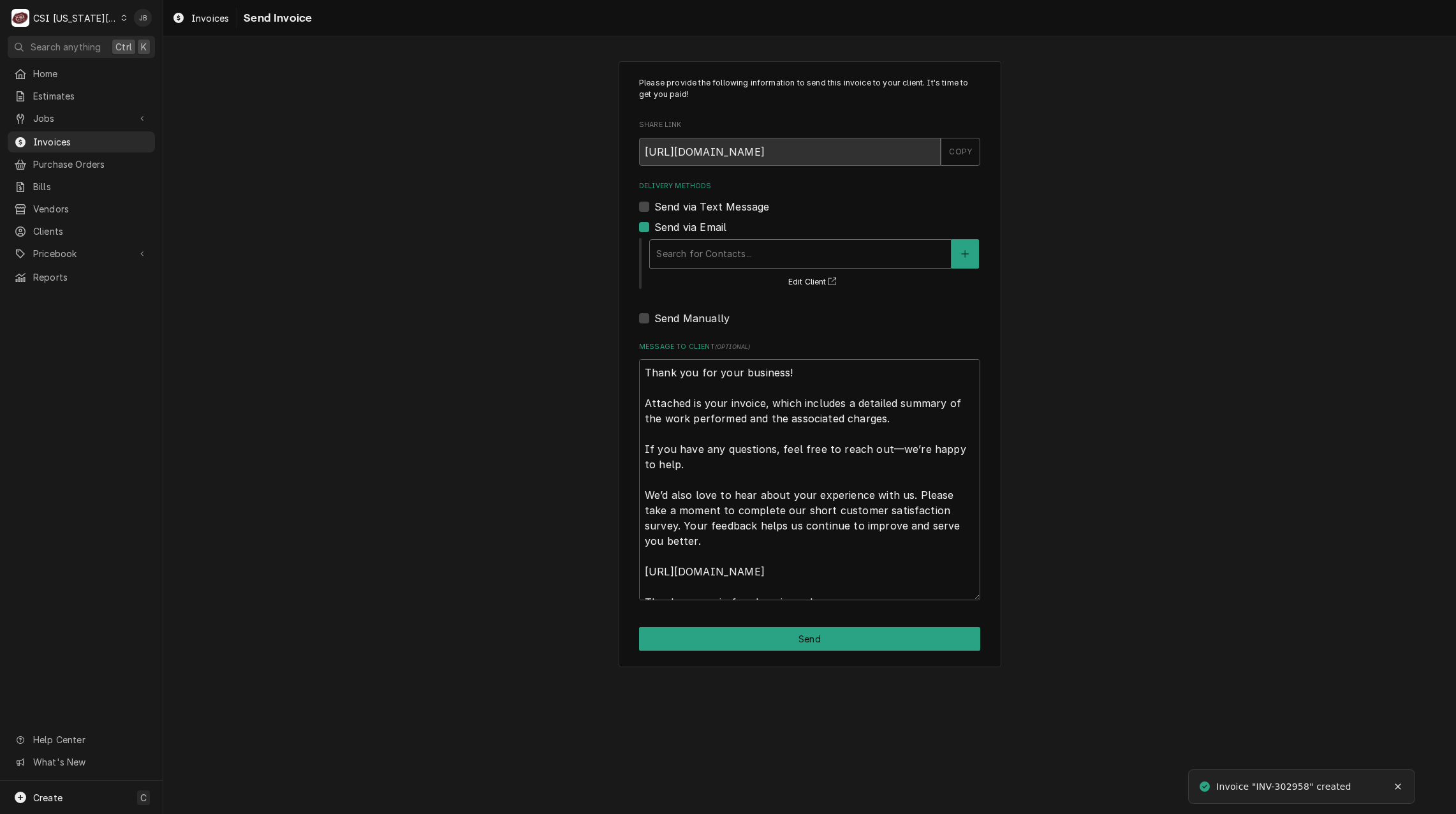
click at [722, 249] on div "Delivery Methods" at bounding box center [800, 254] width 288 height 23
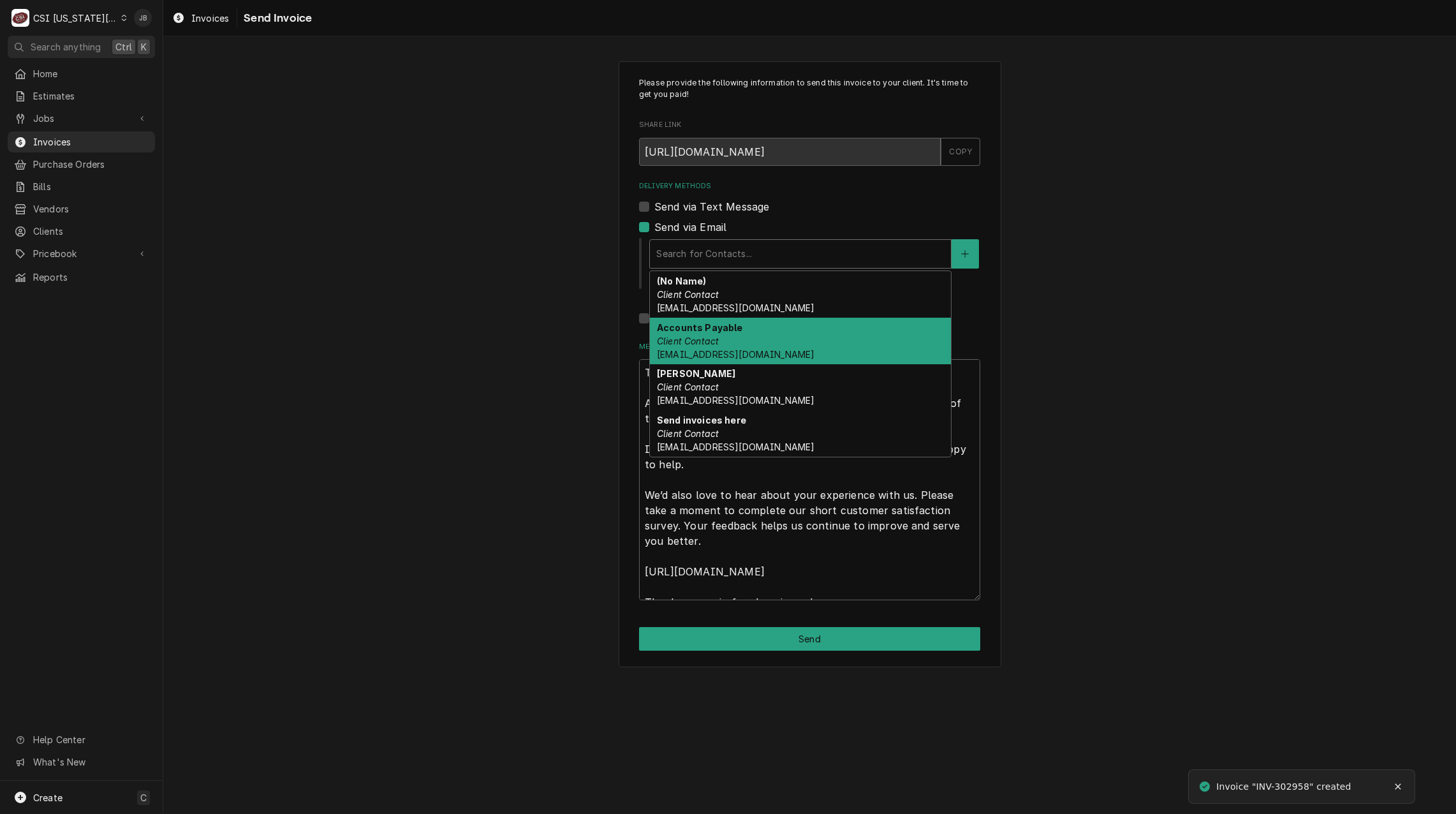
click at [761, 349] on span "[EMAIL_ADDRESS][DOMAIN_NAME]" at bounding box center [736, 354] width 158 height 11
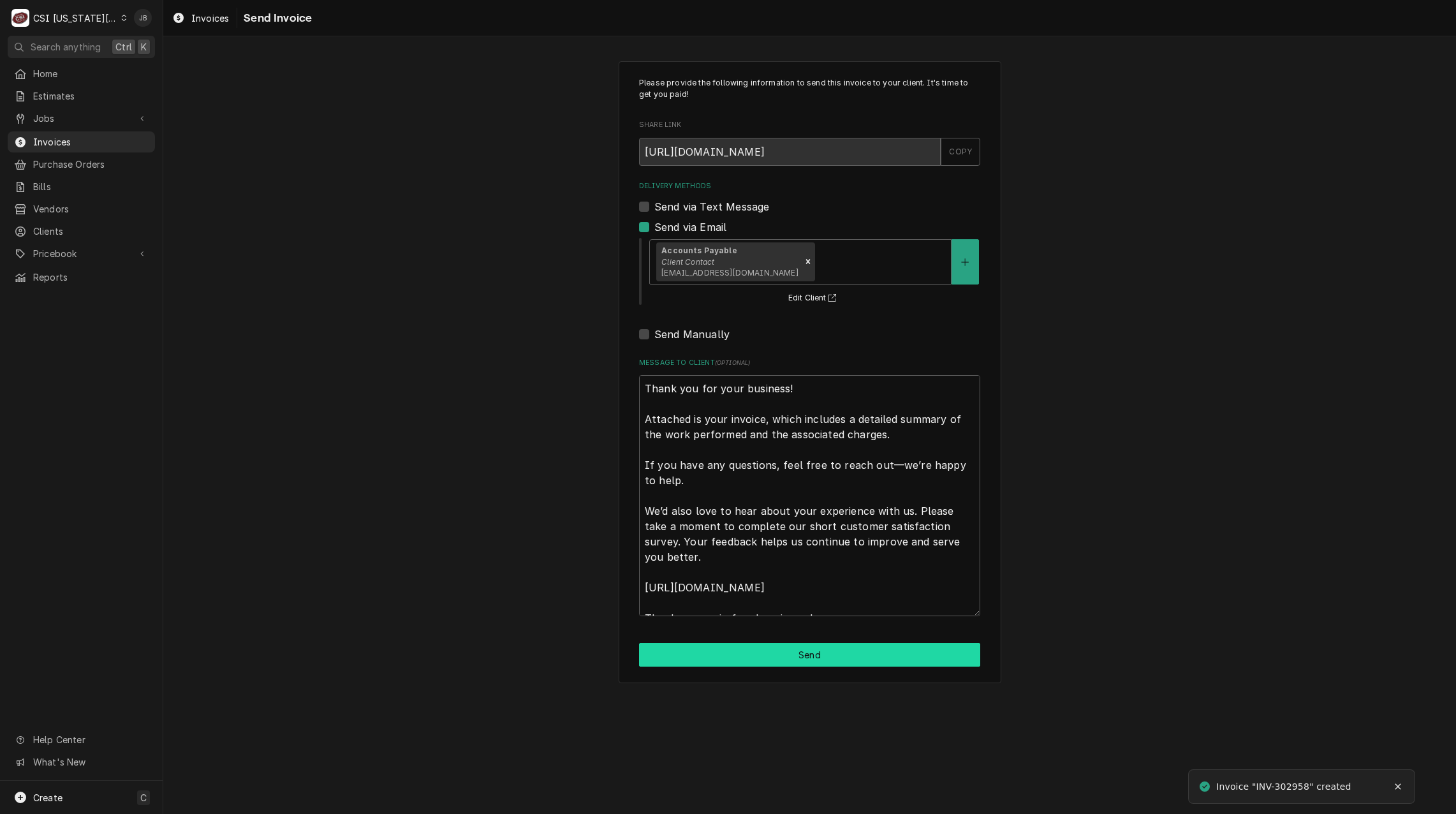
click at [740, 662] on button "Send" at bounding box center [809, 655] width 341 height 24
type textarea "x"
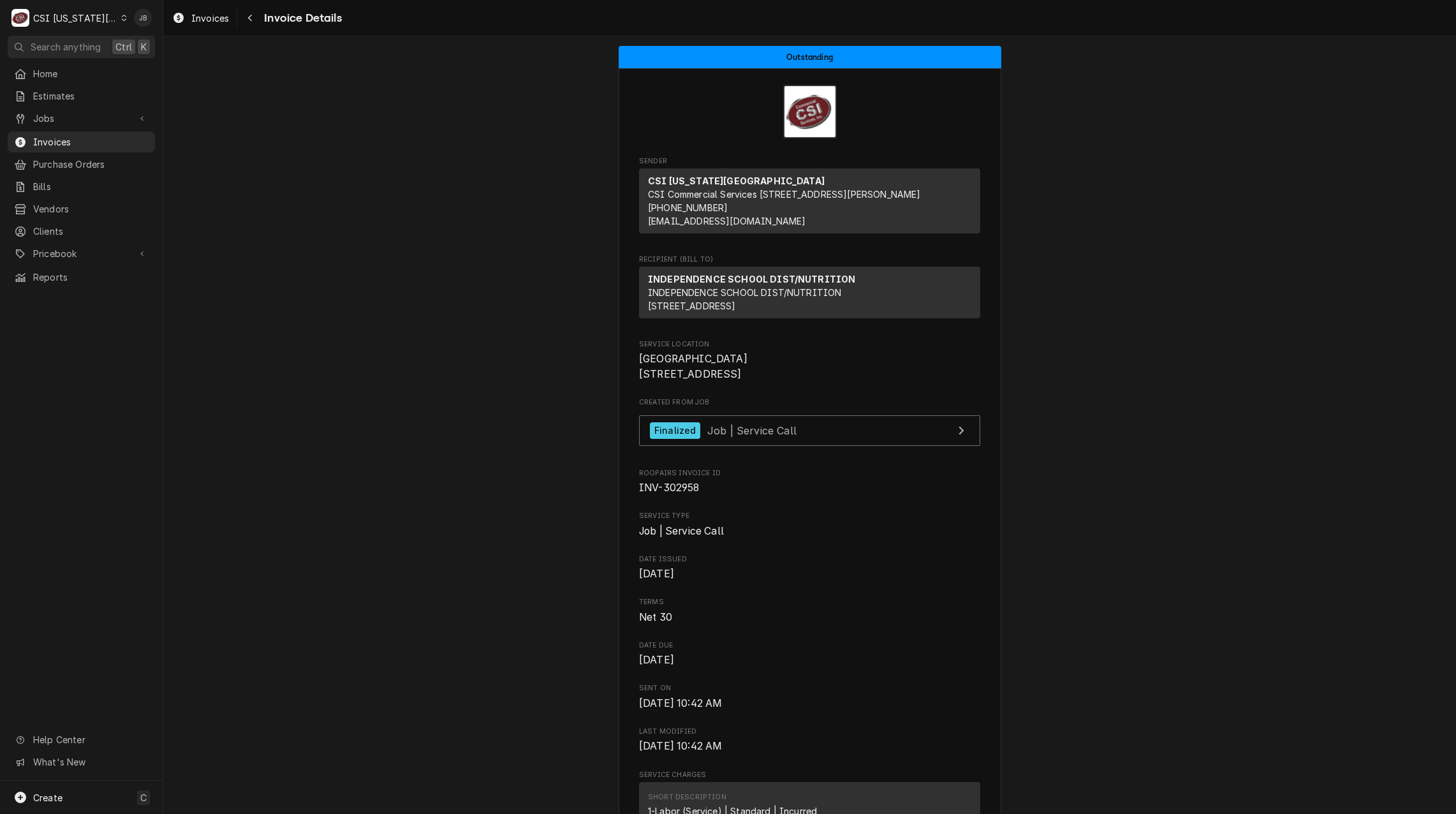
click at [77, 140] on span "Invoices" at bounding box center [91, 142] width 115 height 13
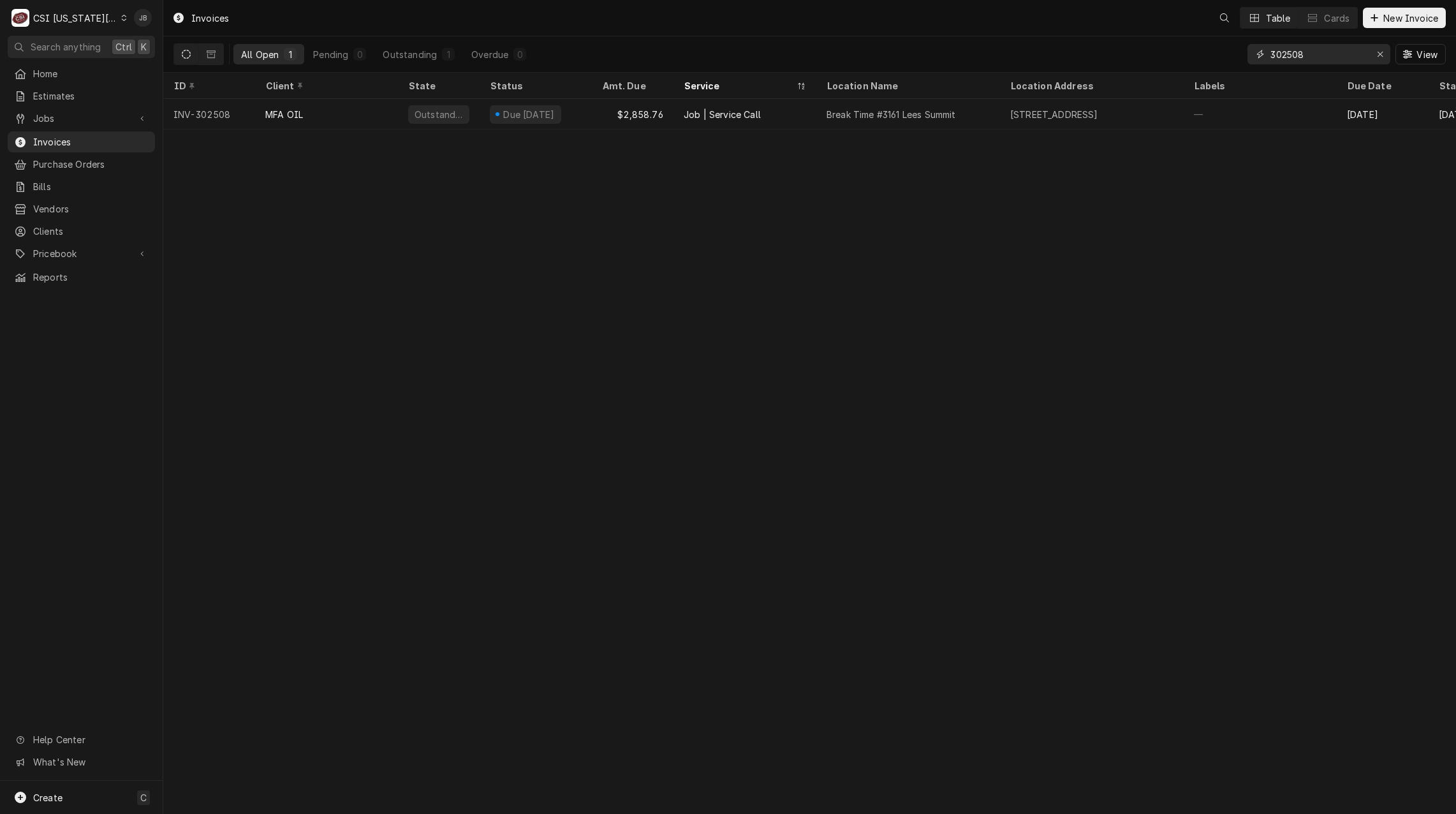
click at [1308, 56] on input "302508" at bounding box center [1318, 54] width 95 height 21
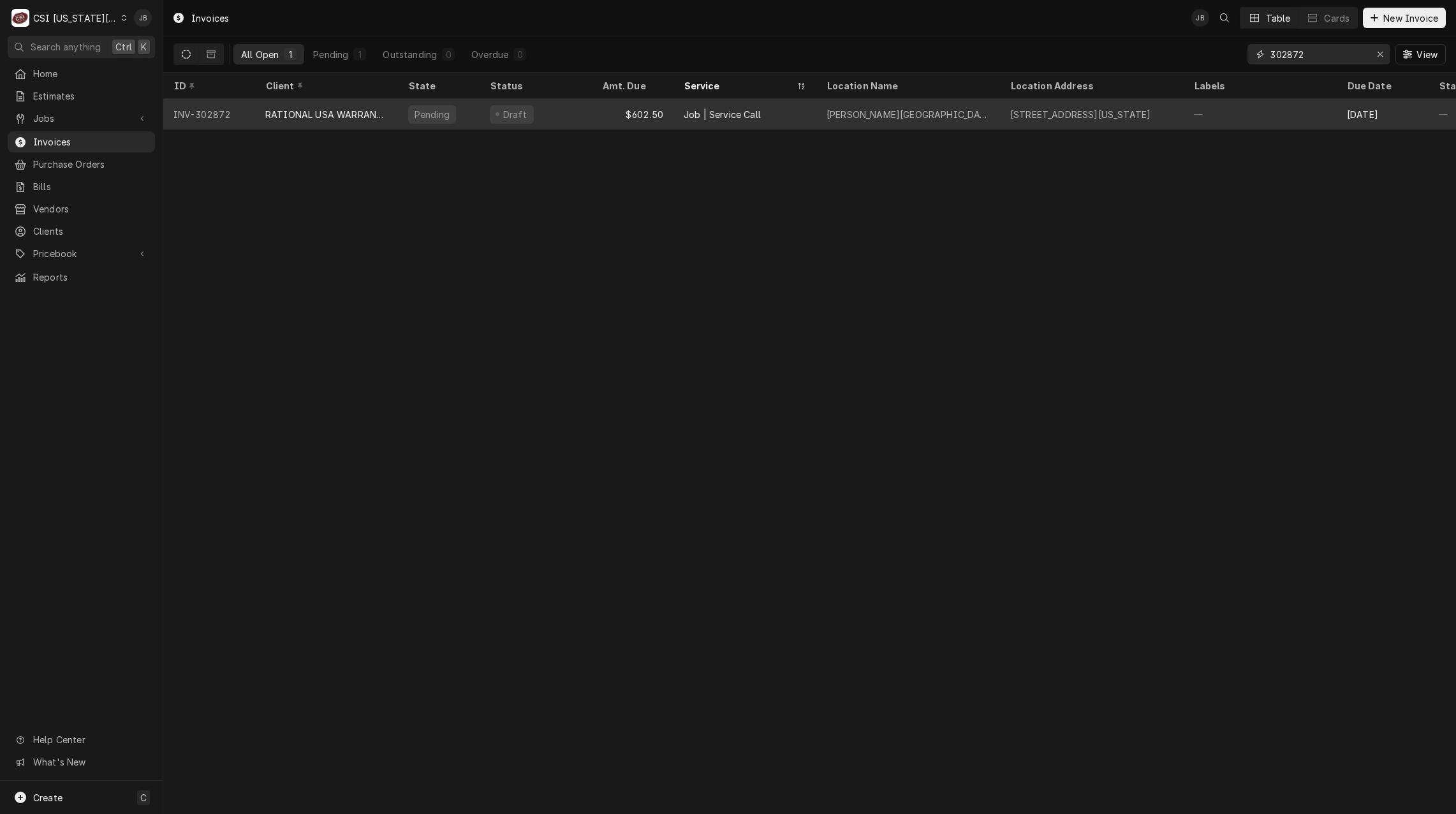
type input "302872"
click at [339, 109] on div "RATIONAL USA WARRANTY" at bounding box center [326, 115] width 123 height 13
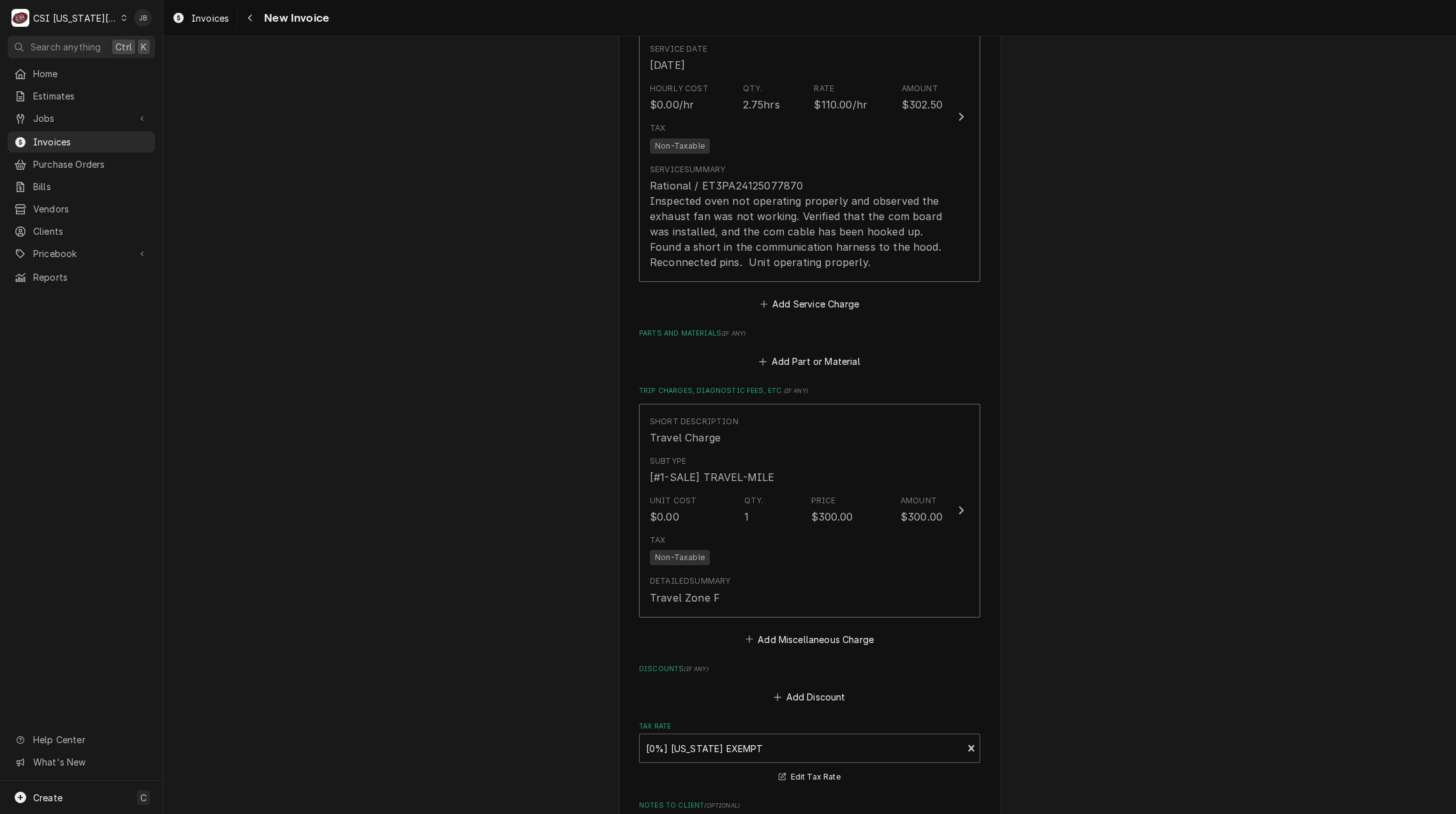
scroll to position [1723, 0]
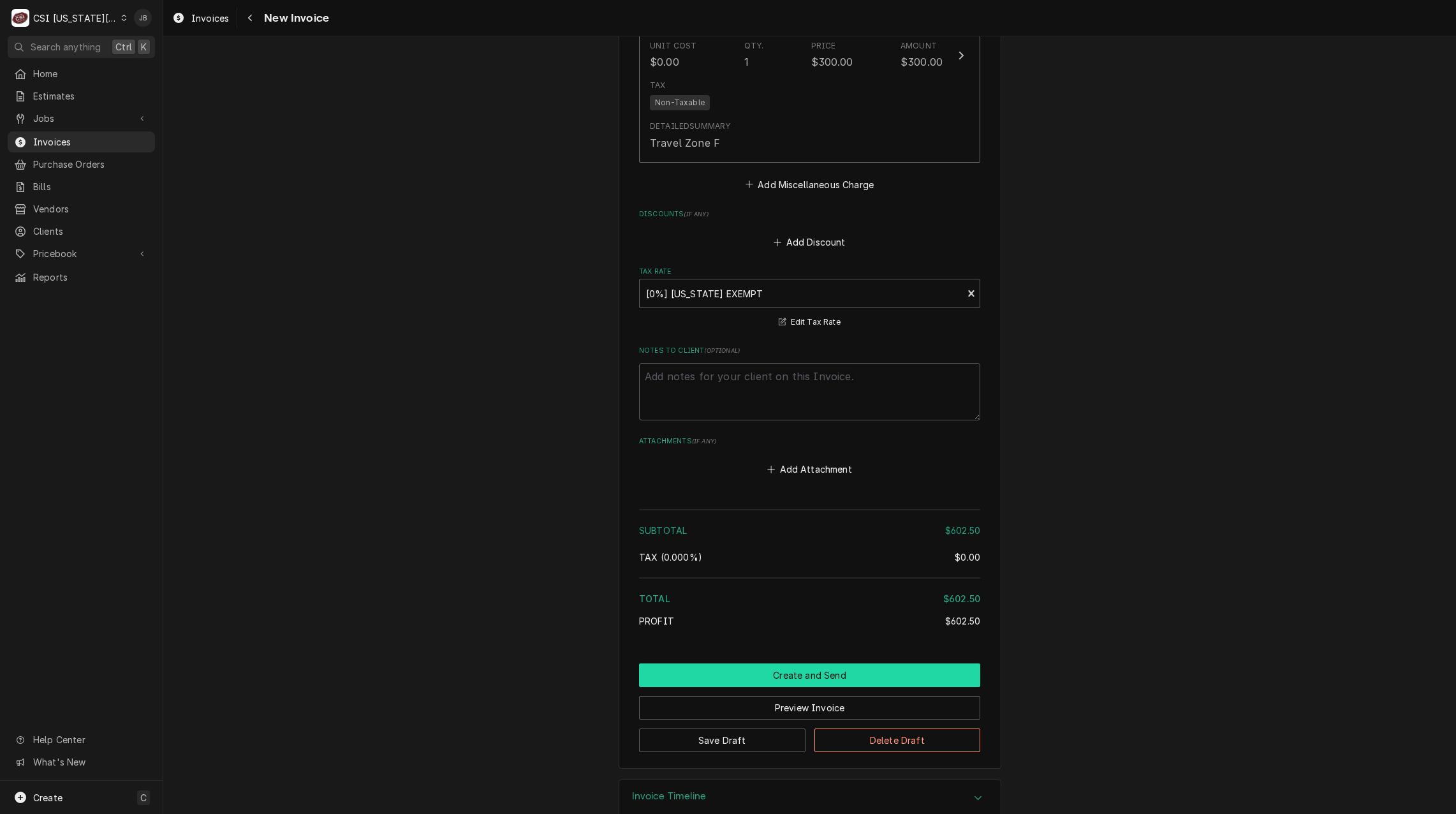
click at [767, 687] on button "Create and Send" at bounding box center [809, 675] width 341 height 24
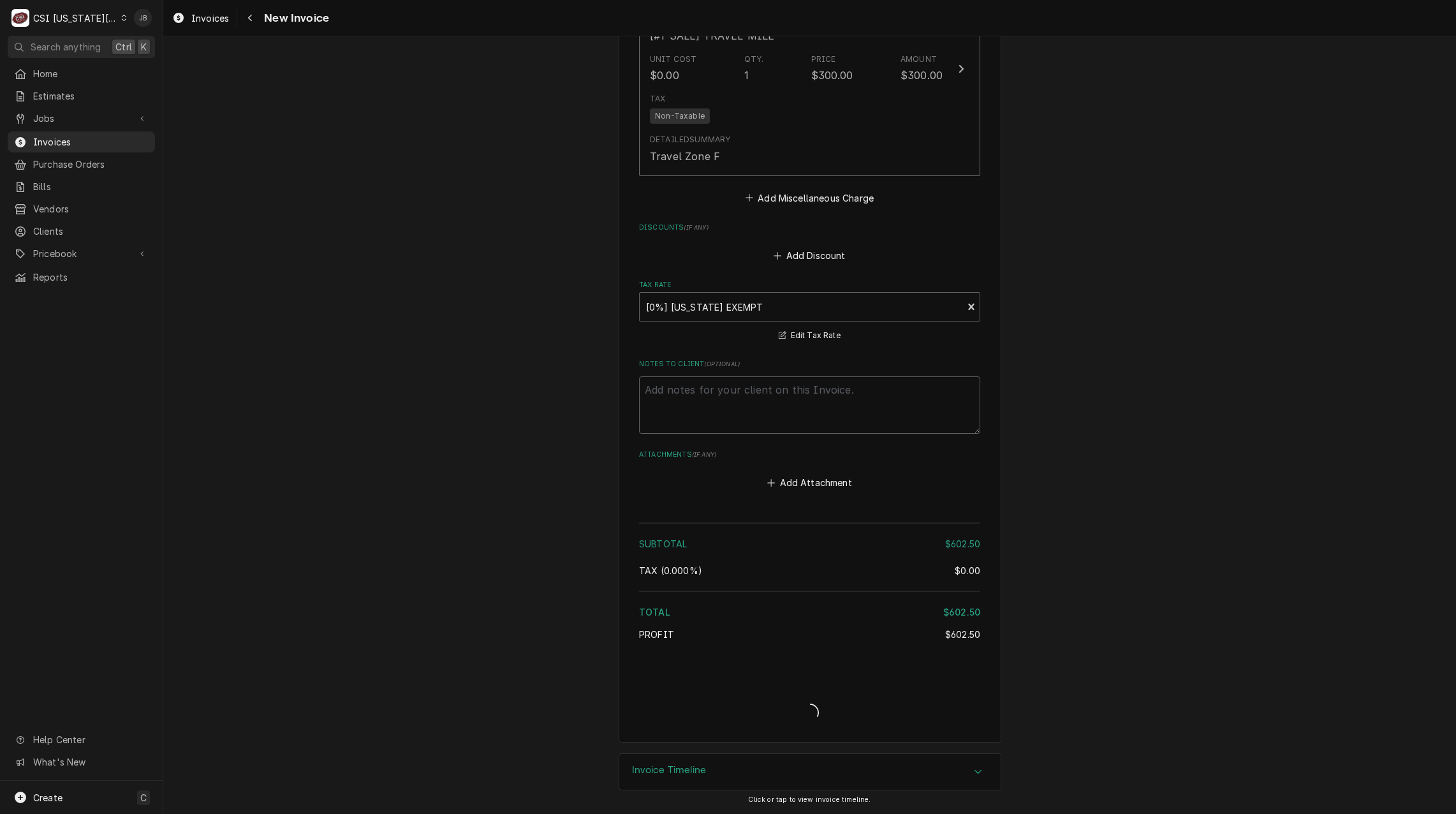
type textarea "x"
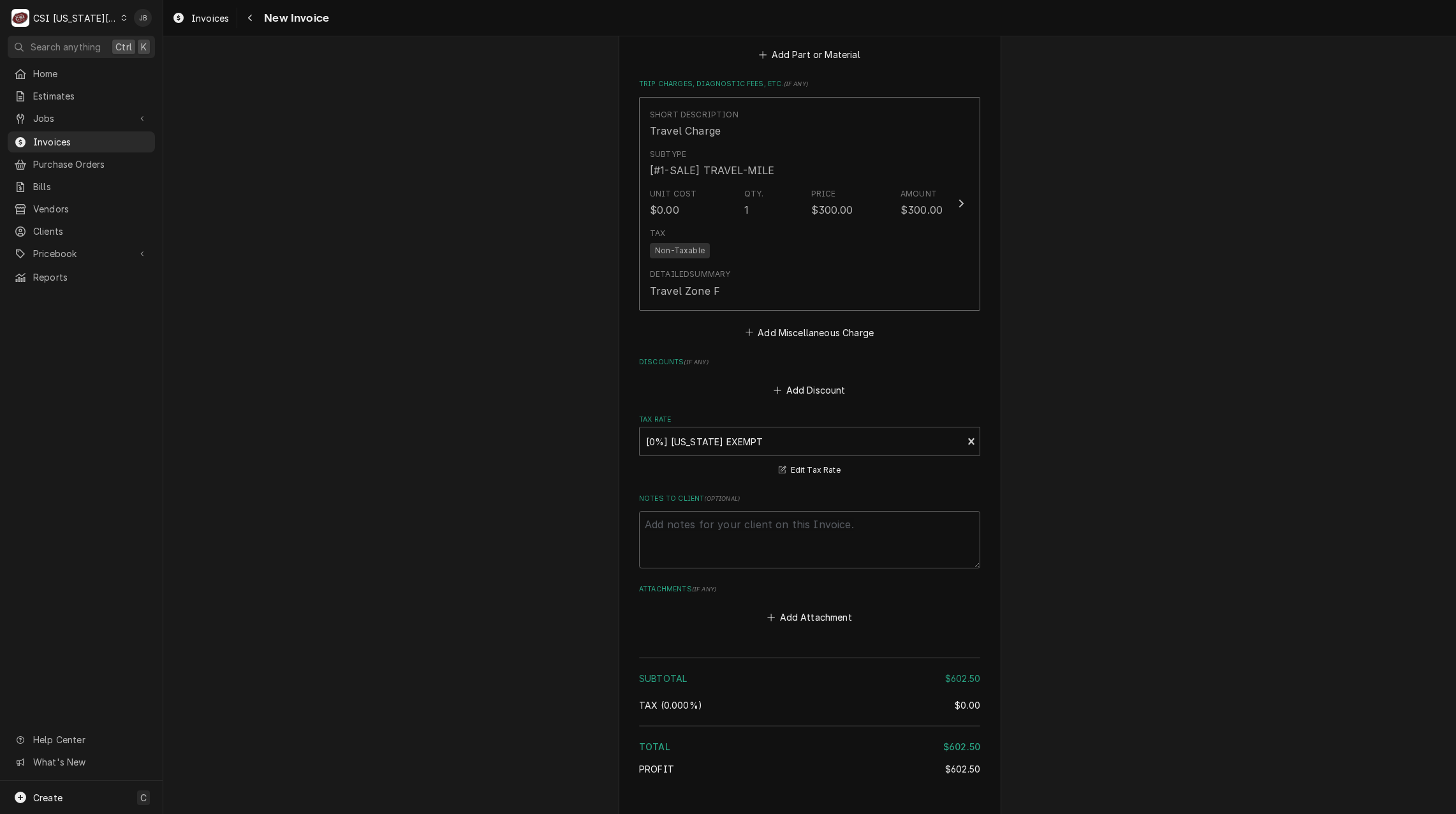
scroll to position [1276, 0]
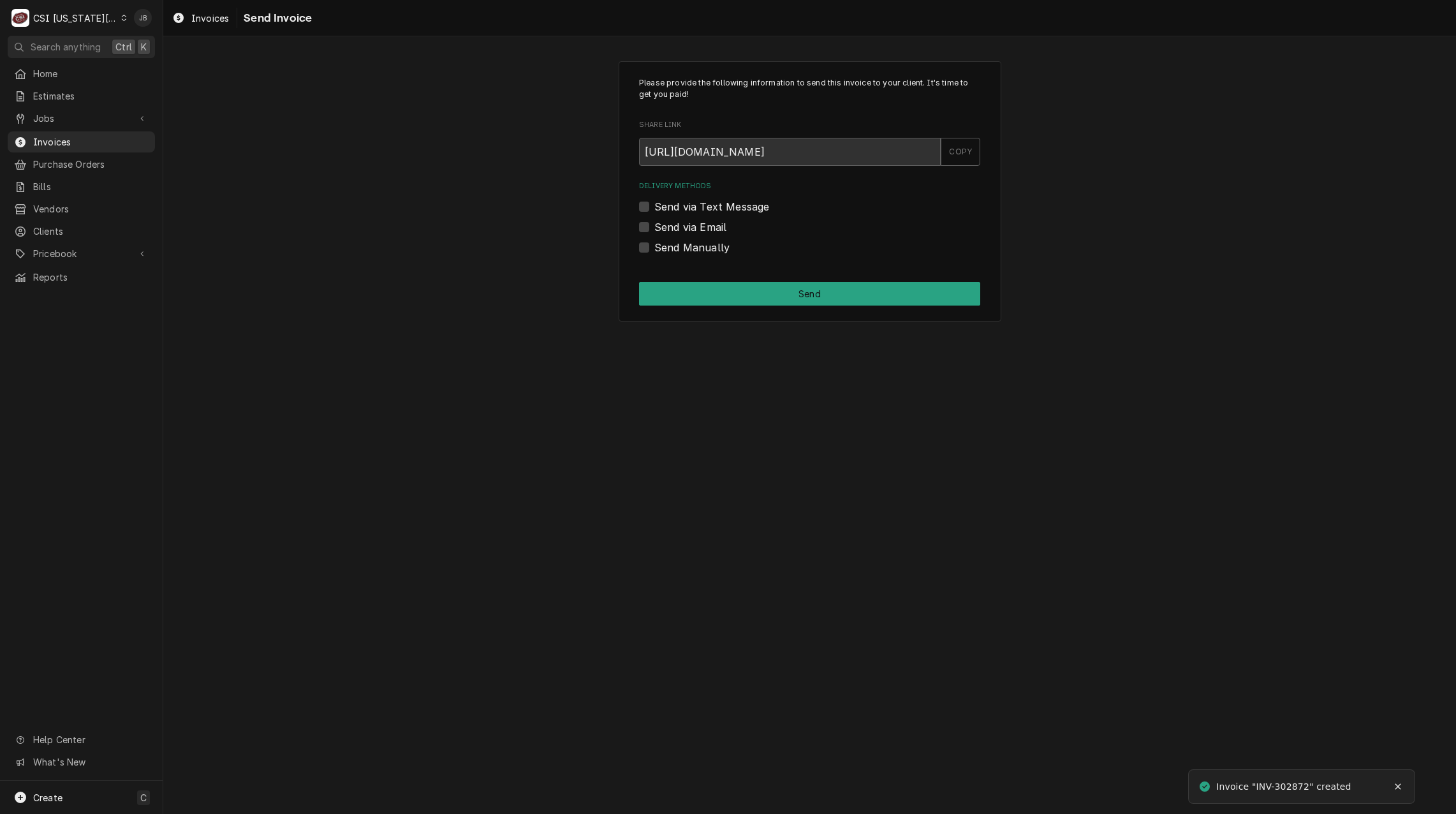
click at [691, 230] on label "Send via Email" at bounding box center [691, 227] width 72 height 15
click at [691, 230] on input "Send via Email" at bounding box center [825, 233] width 341 height 28
checkbox input "true"
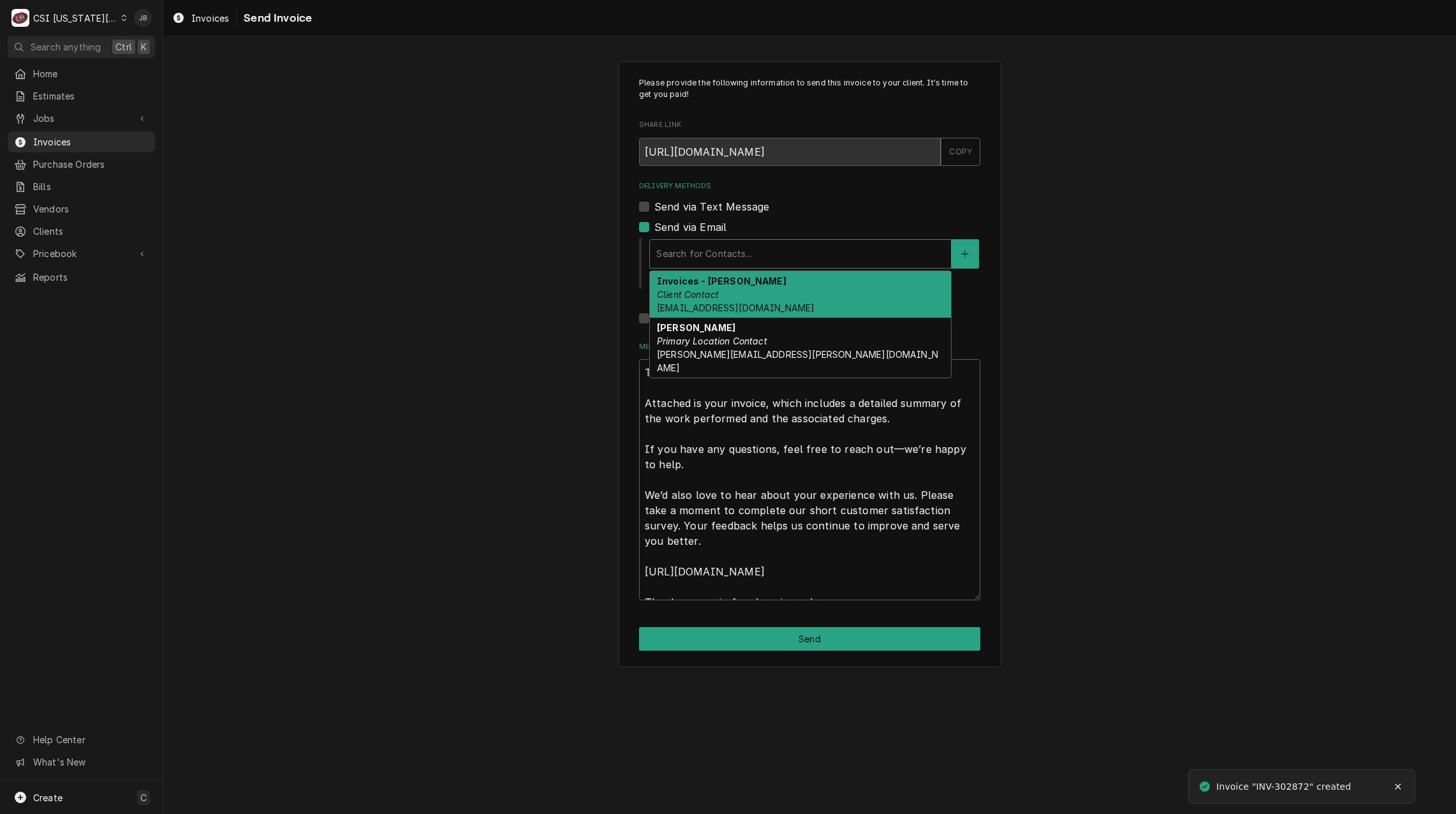
click at [710, 245] on div "Delivery Methods" at bounding box center [800, 254] width 288 height 23
click at [740, 288] on div "Invoices - Kelsey Client Contact kelsey.hetlage@csi1.com" at bounding box center [801, 294] width 301 height 46
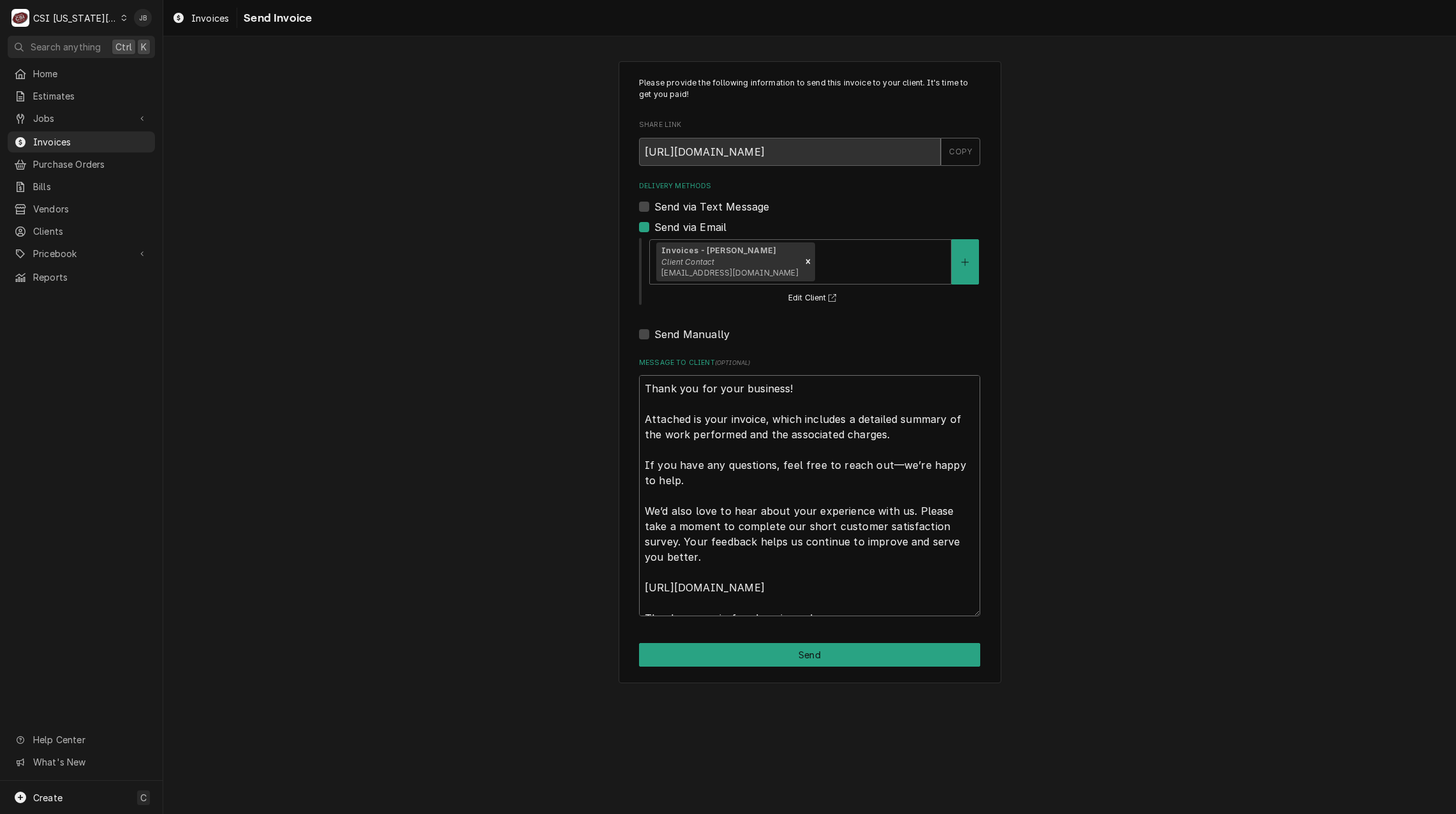
scroll to position [15, 0]
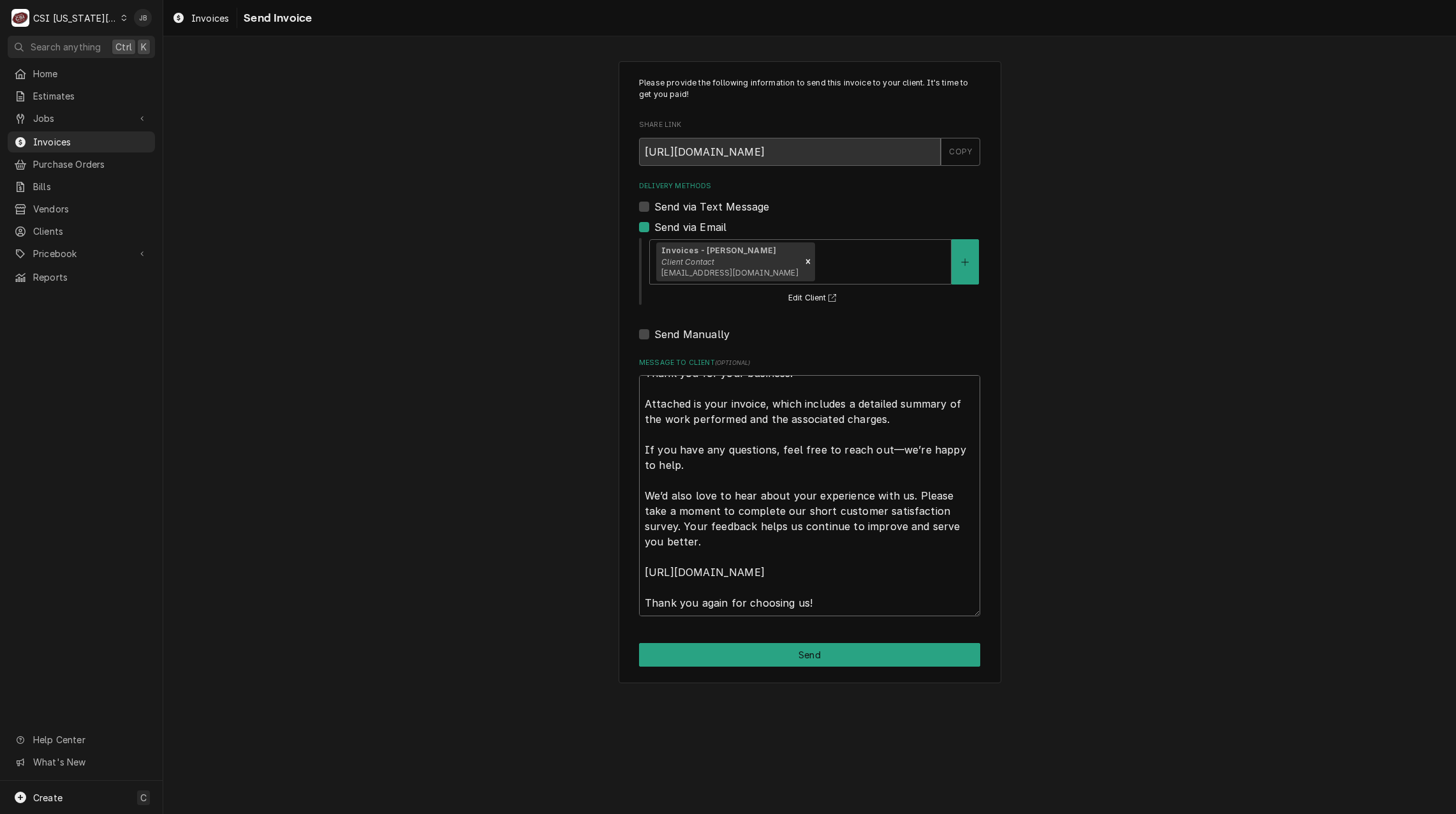
drag, startPoint x: 645, startPoint y: 394, endPoint x: 1270, endPoint y: 705, distance: 698.1
click at [1237, 699] on div "Please provide the following information to send this invoice to your client. I…" at bounding box center [809, 425] width 1293 height 778
type textarea "x"
type textarea "a"
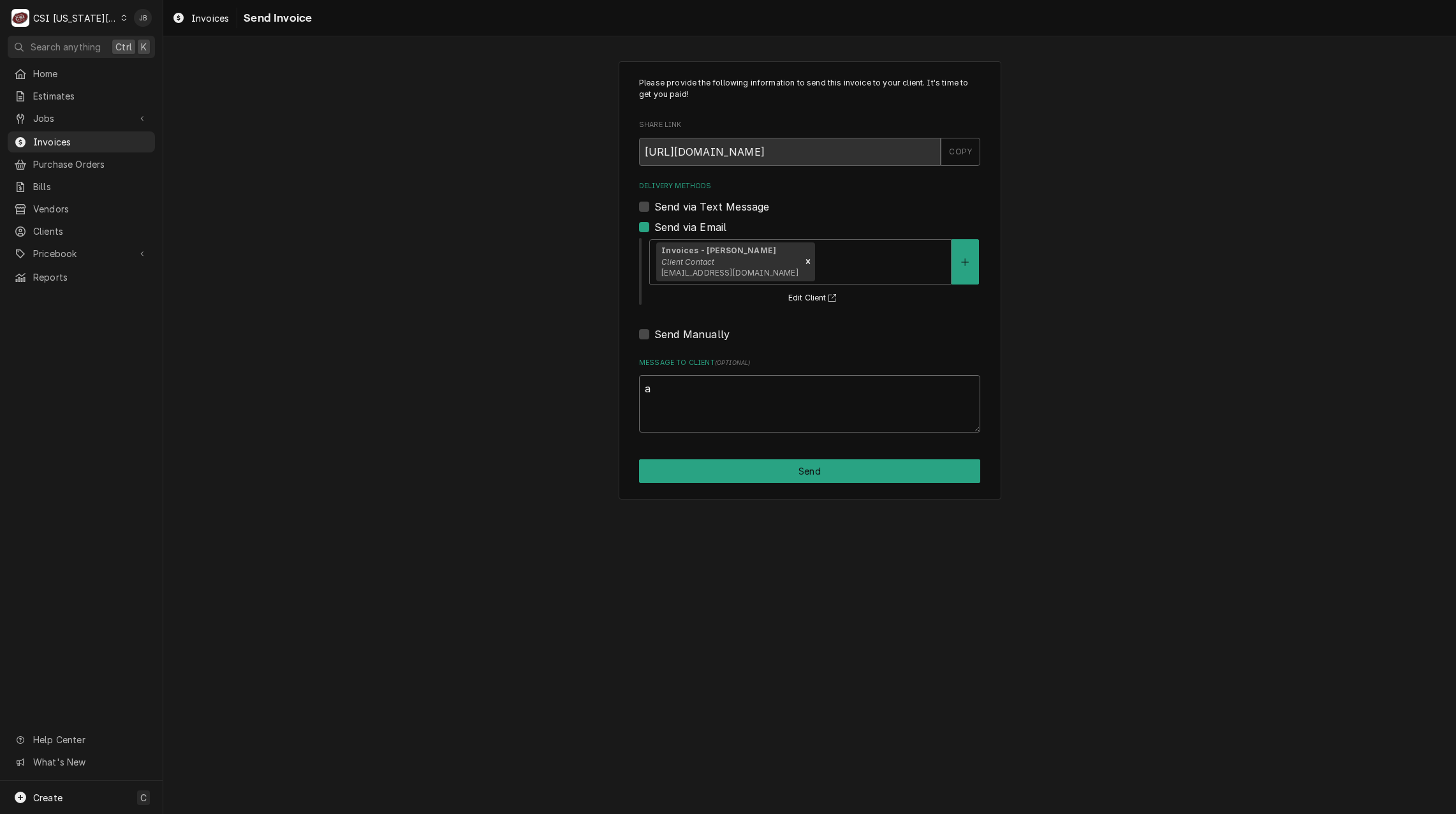
scroll to position [0, 0]
type textarea "x"
type textarea "ap"
type textarea "x"
type textarea "app"
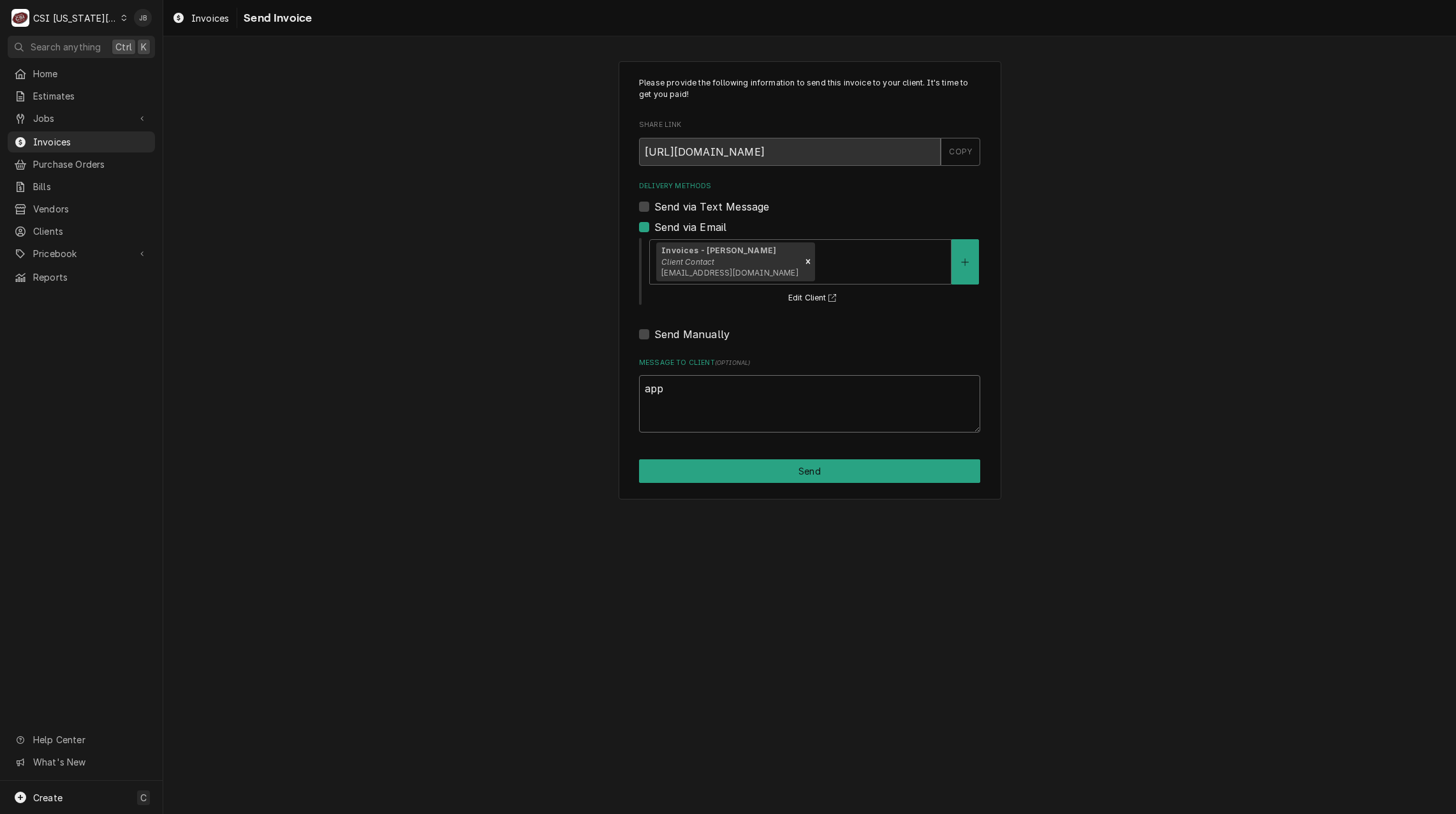
type textarea "x"
type textarea "appr"
type textarea "x"
type textarea "appro"
type textarea "x"
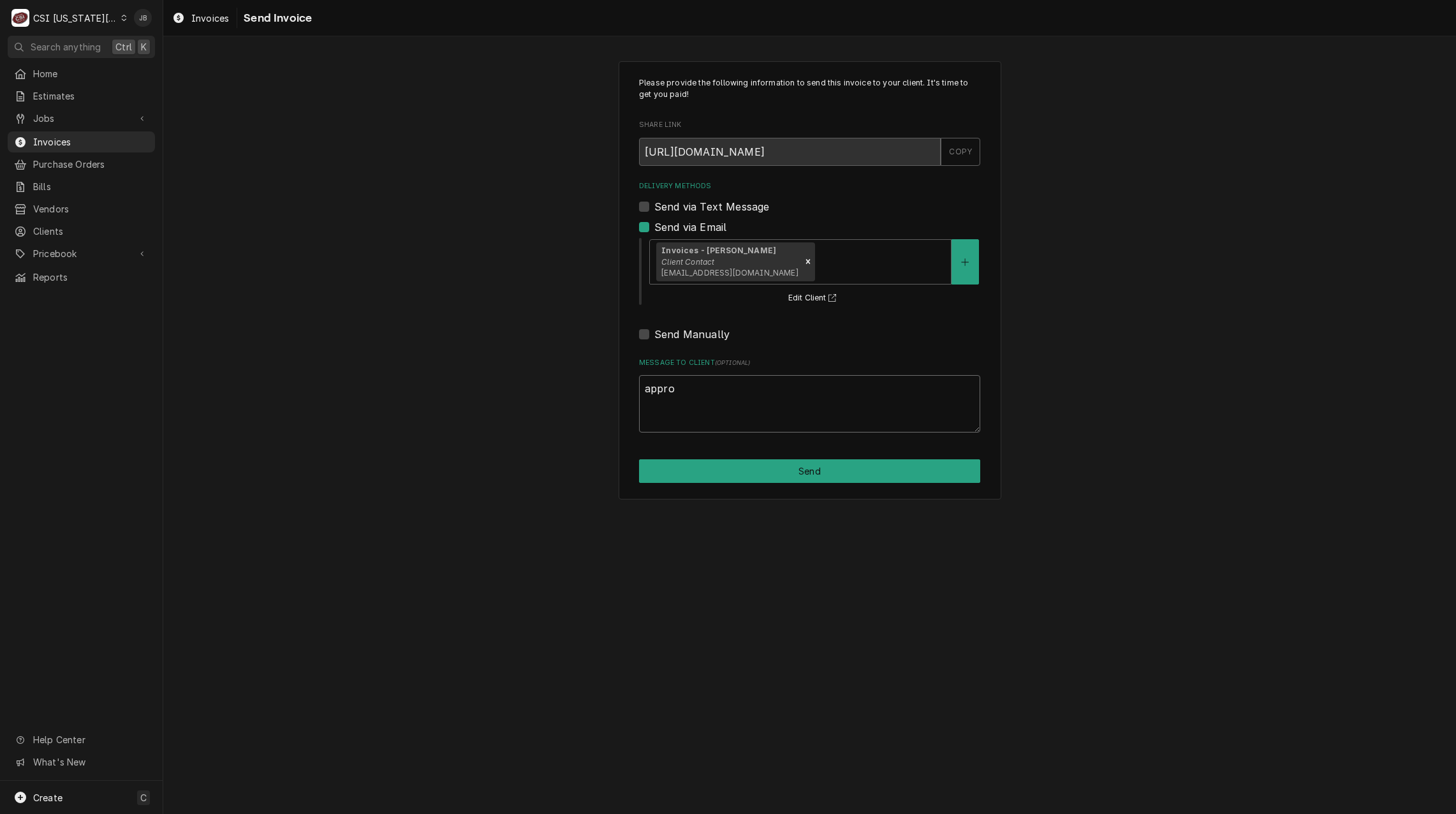
type textarea "approv"
type textarea "x"
type textarea "approve"
type textarea "x"
type textarea "approved"
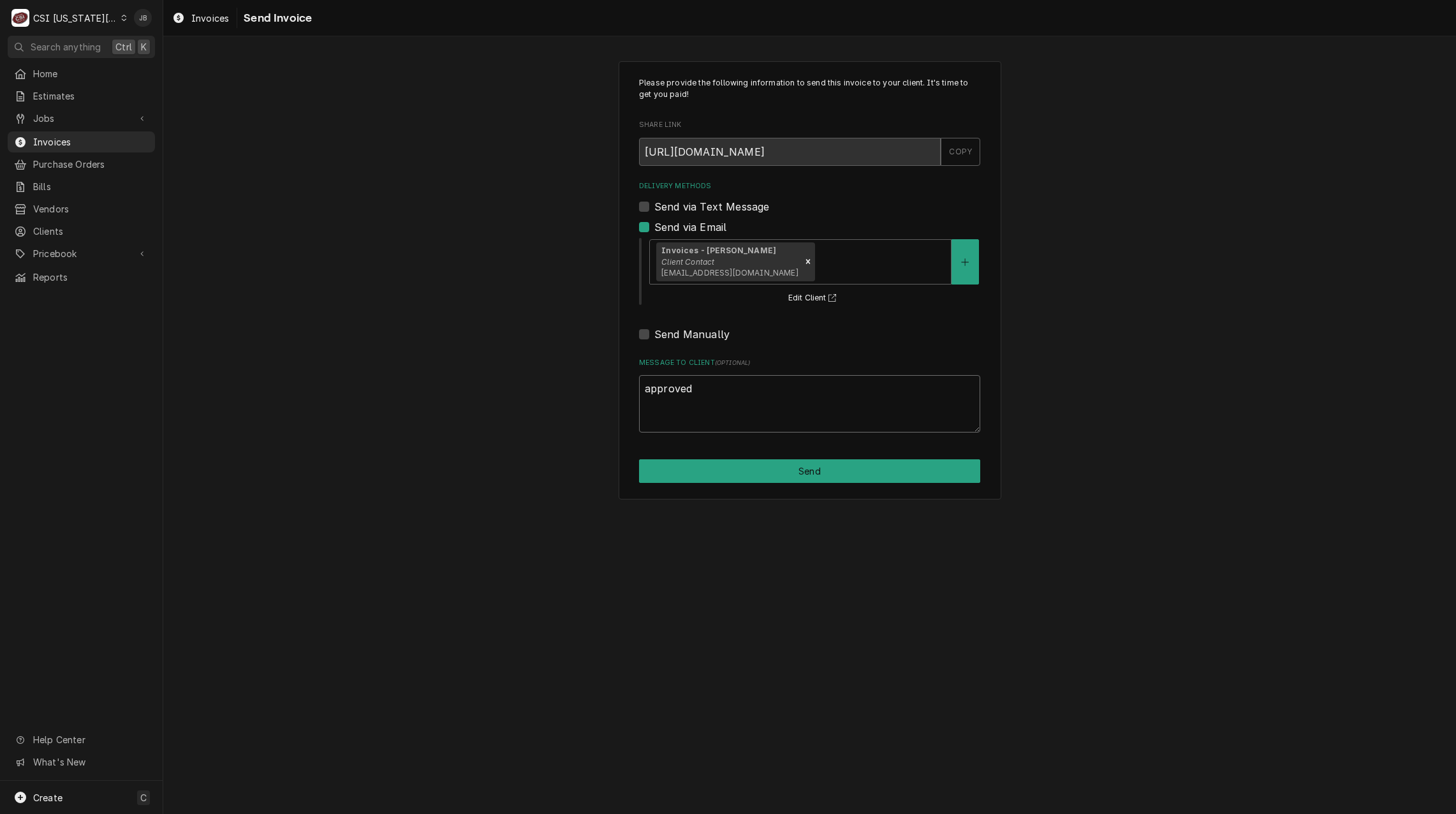
type textarea "x"
type textarea "approved"
click at [867, 478] on button "Send" at bounding box center [809, 471] width 341 height 24
type textarea "x"
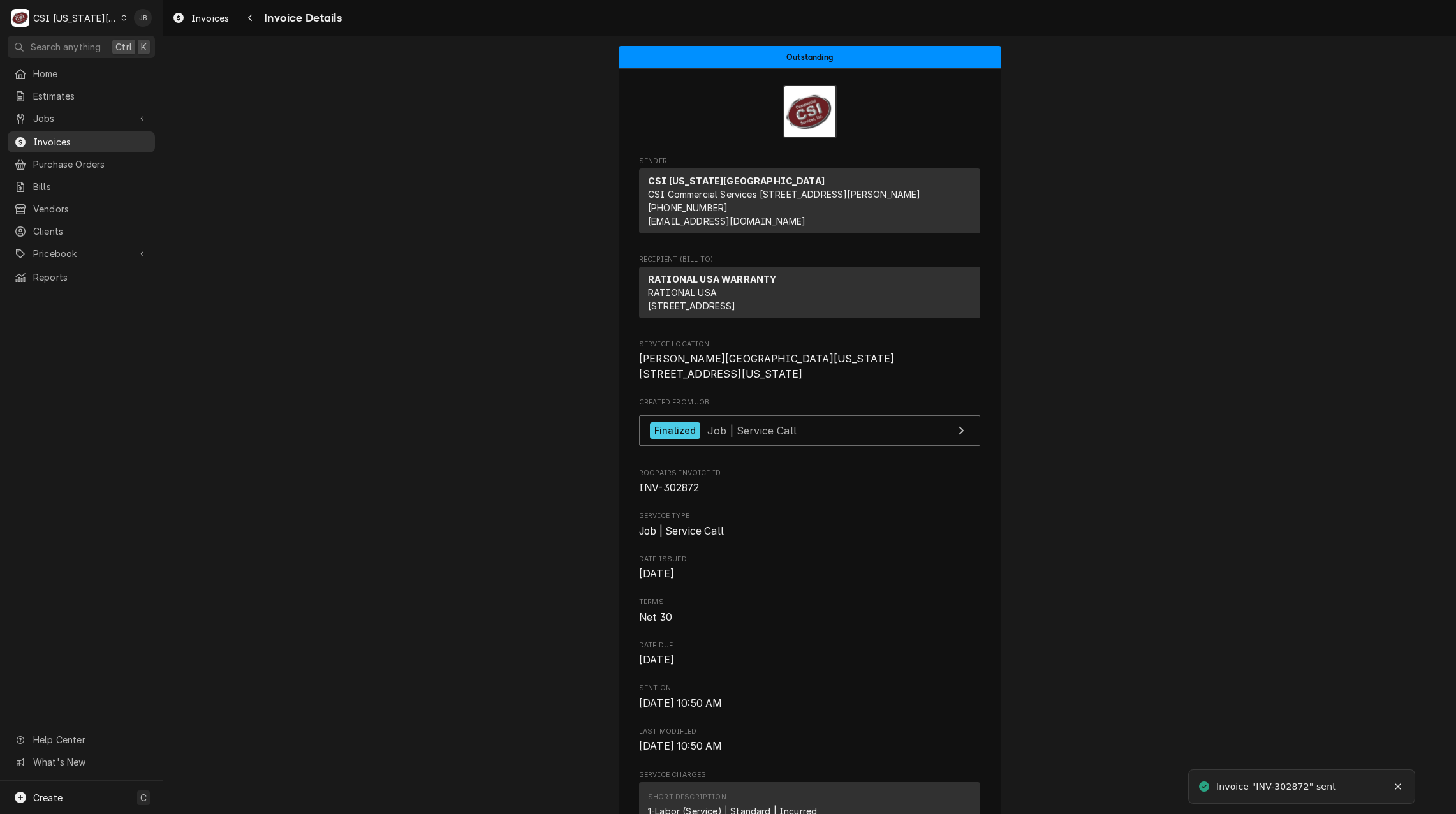
click at [95, 145] on link "Invoices" at bounding box center [82, 142] width 147 height 21
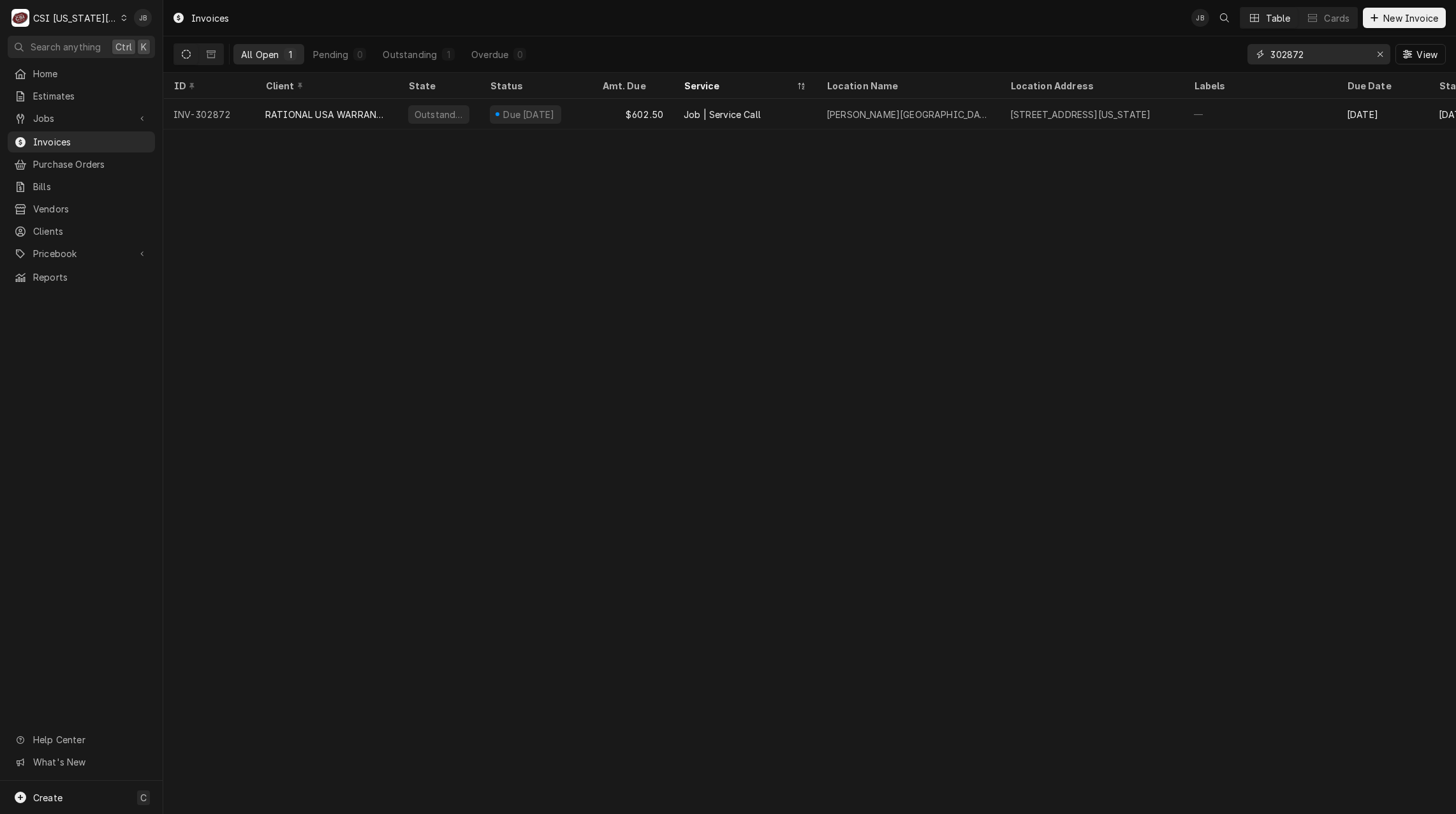
click at [1329, 58] on input "302872" at bounding box center [1318, 54] width 95 height 21
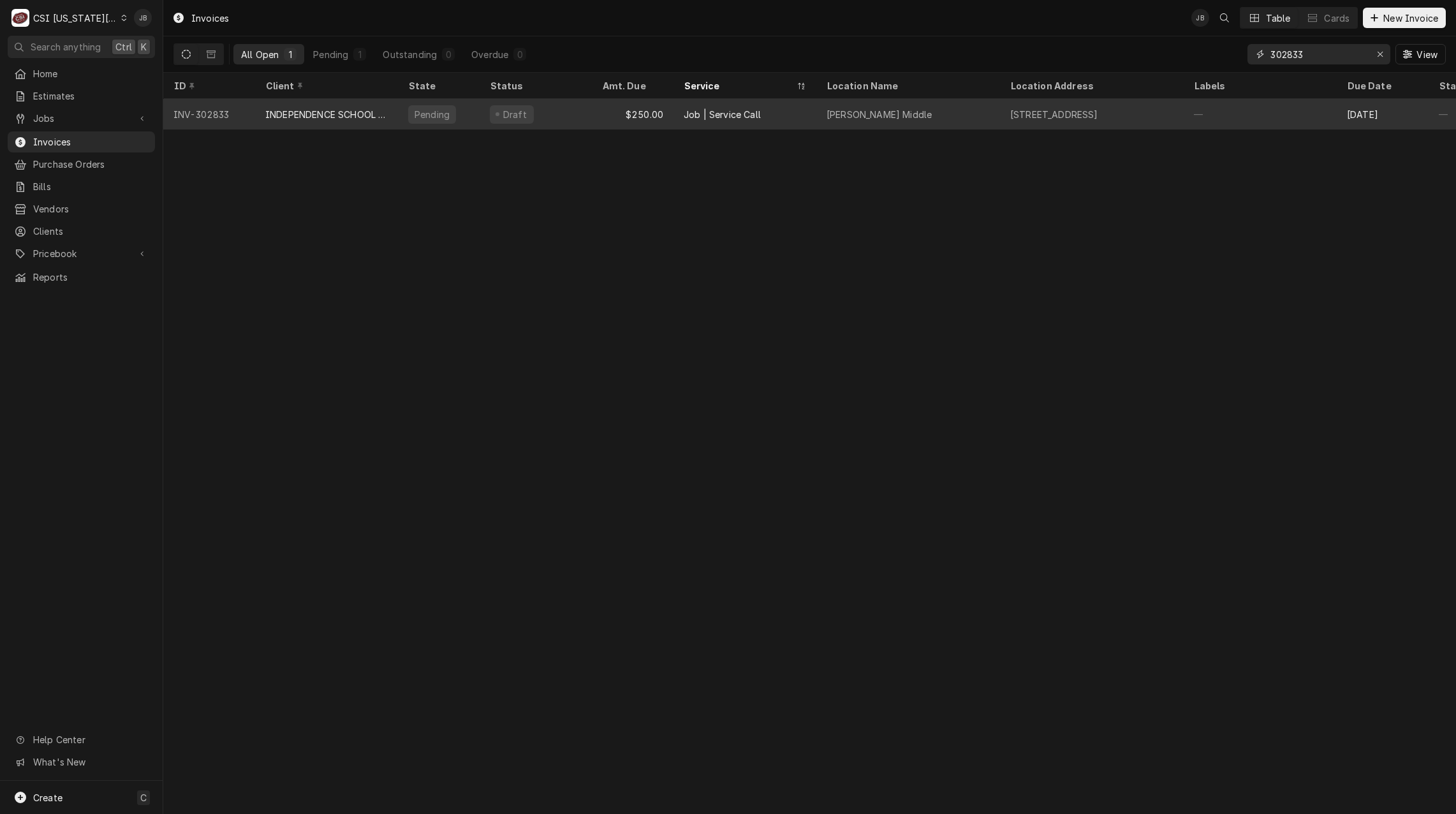
type input "302833"
click at [654, 115] on div "$250.00" at bounding box center [632, 114] width 82 height 30
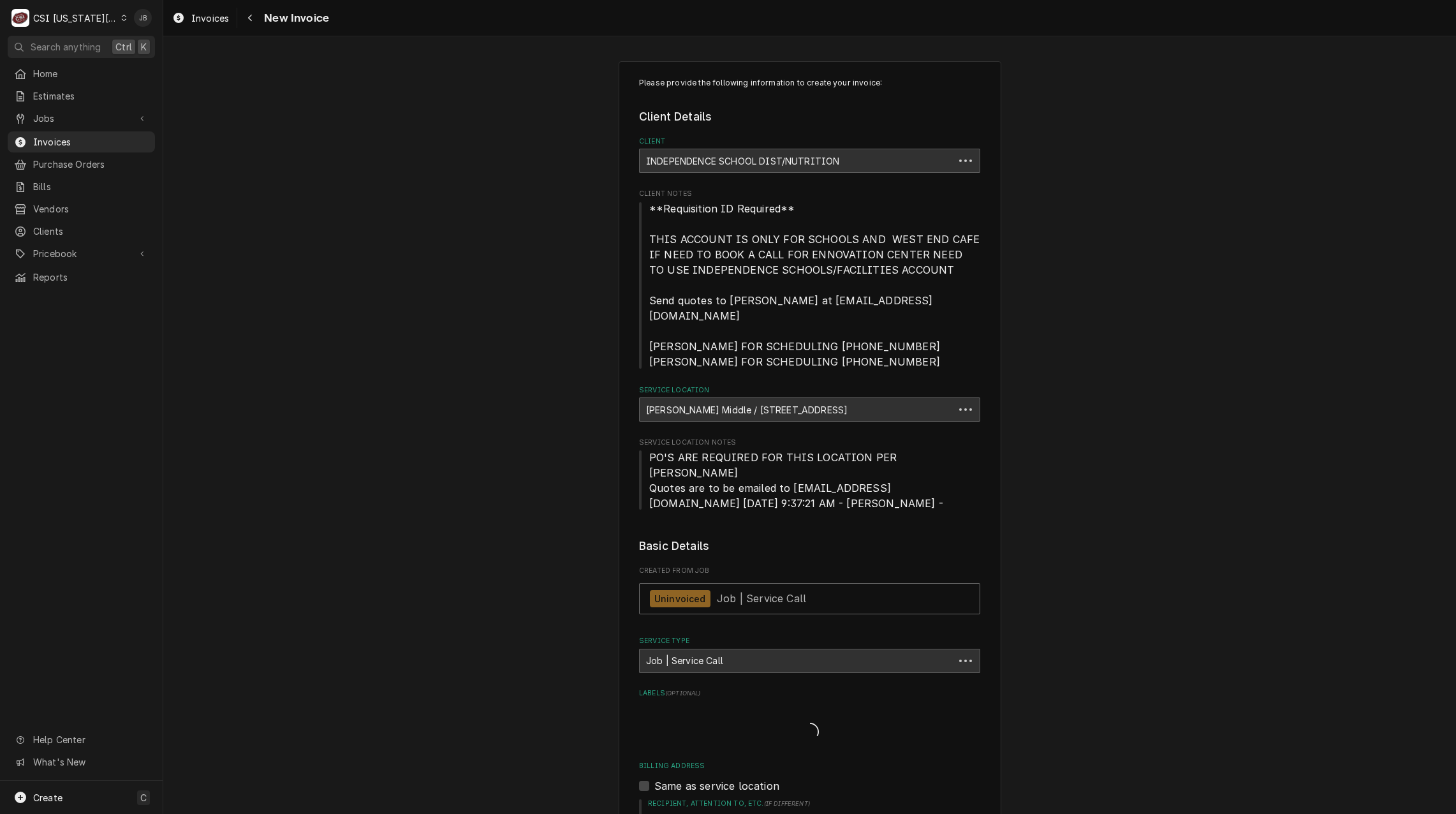
type textarea "x"
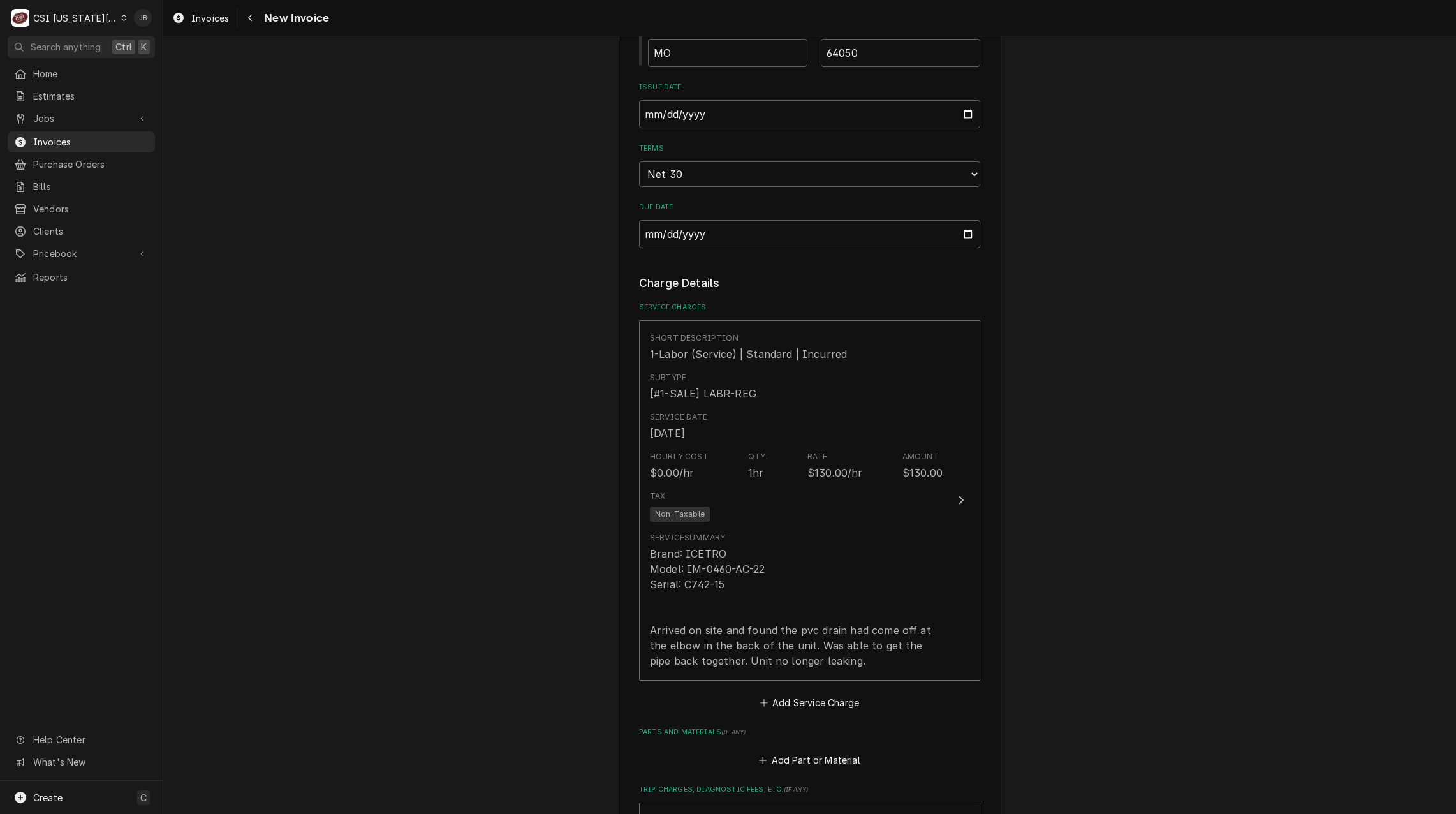
scroll to position [1021, 0]
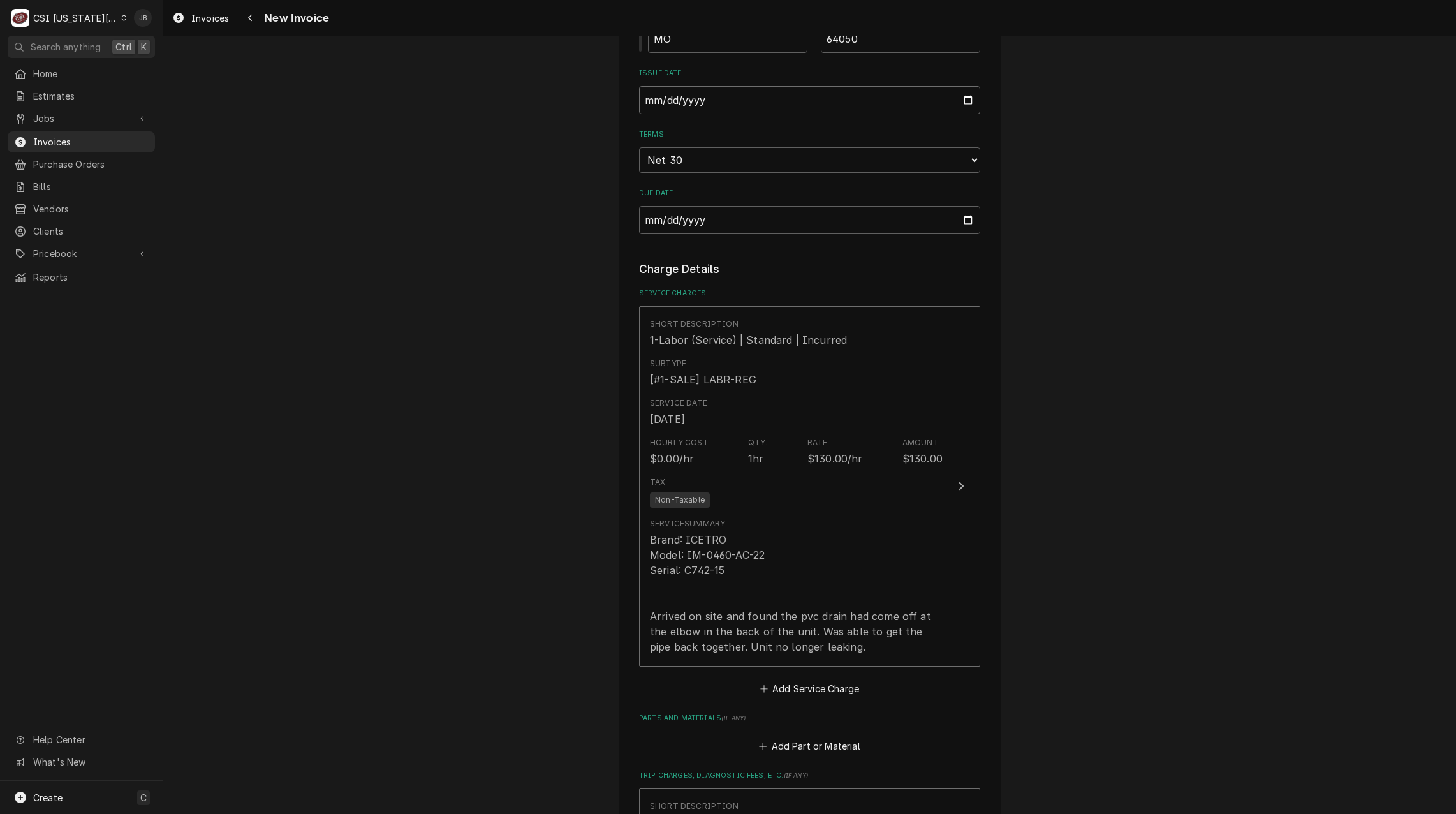
click at [958, 86] on input "2025-08-26" at bounding box center [809, 100] width 341 height 28
type input "2025-08-31"
click at [571, 247] on div "Please provide the following information to create your invoice: Client Details…" at bounding box center [809, 324] width 1293 height 2590
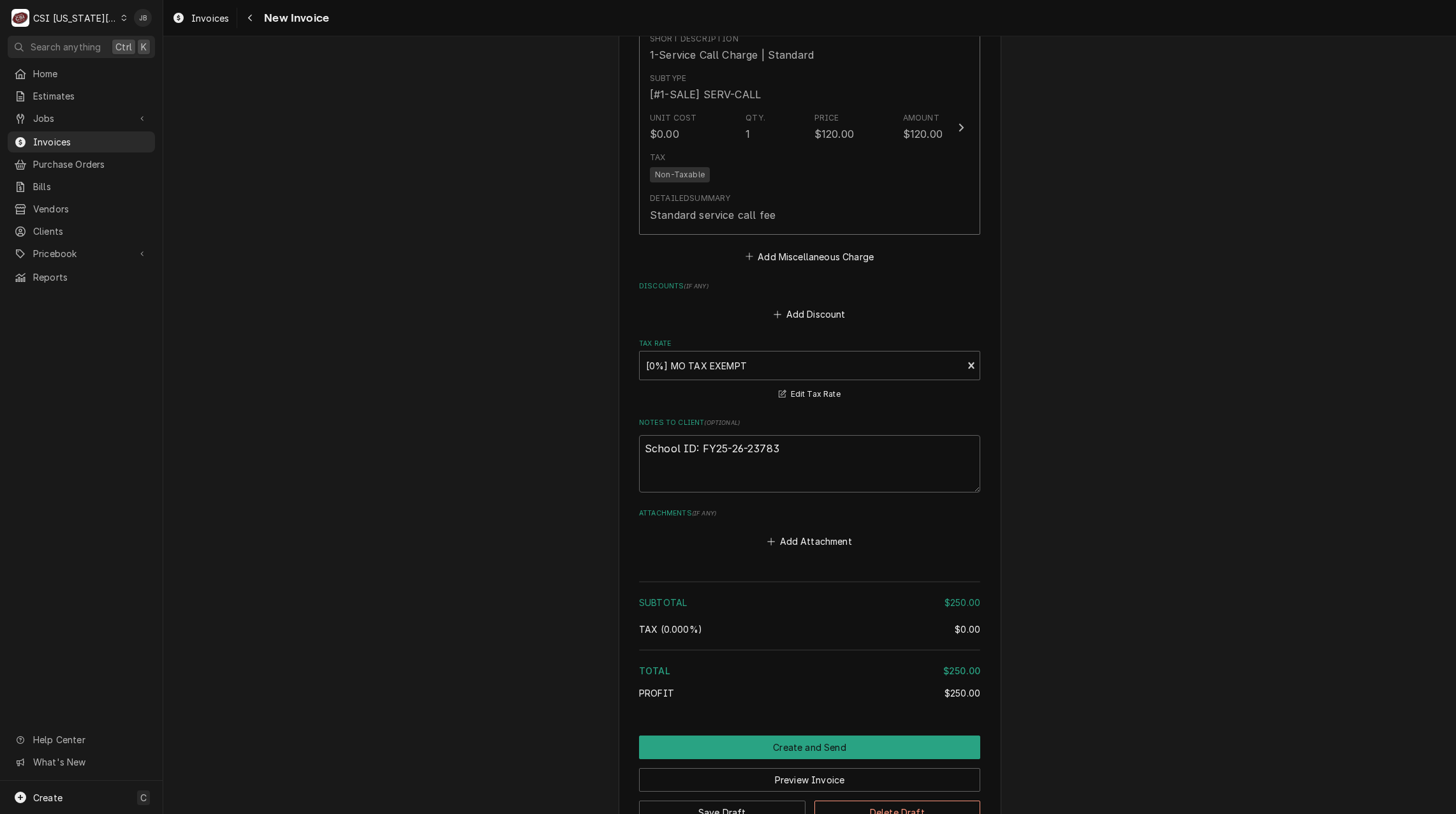
scroll to position [1856, 0]
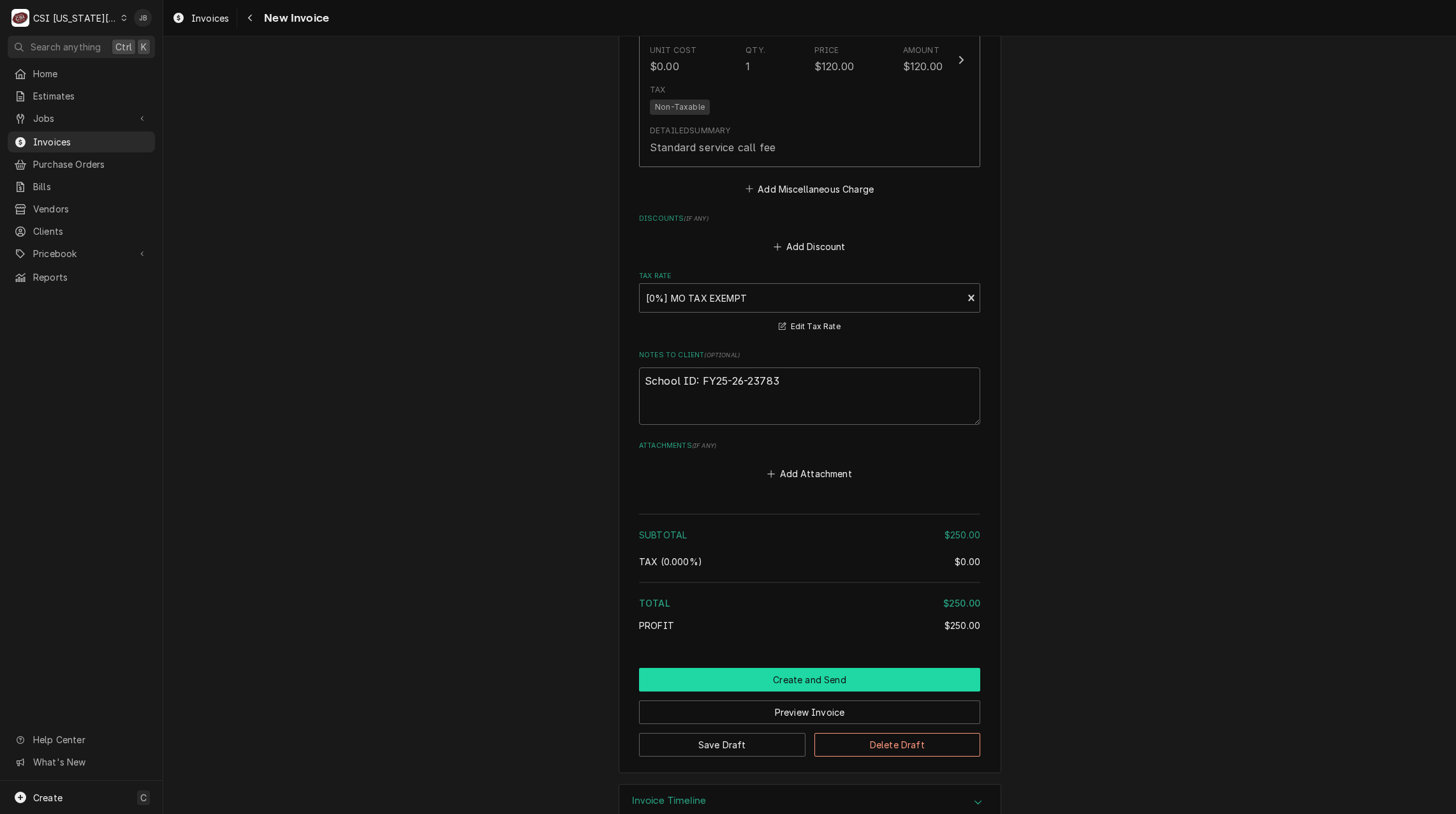
click at [754, 668] on button "Create and Send" at bounding box center [809, 680] width 341 height 24
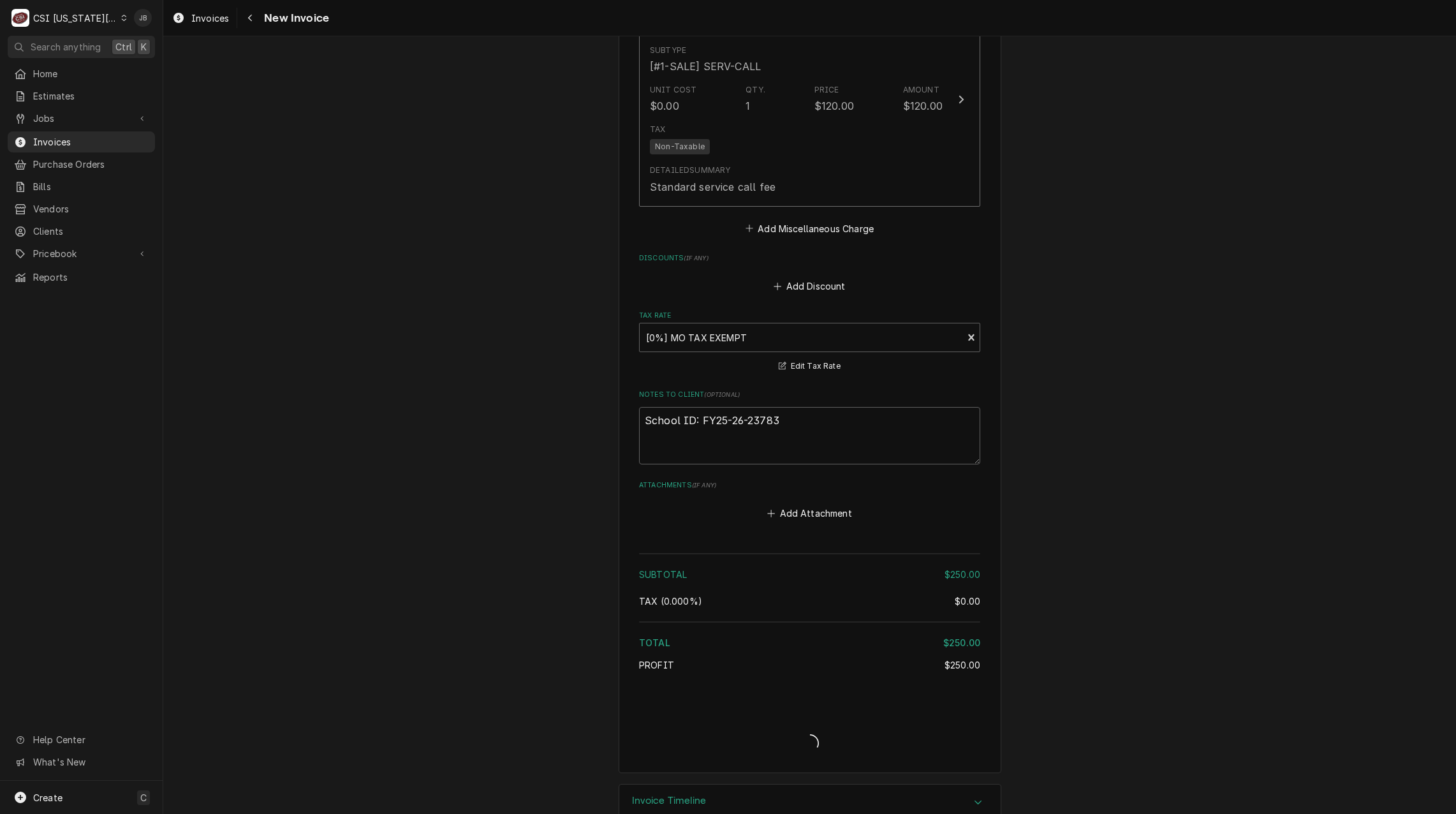
type textarea "x"
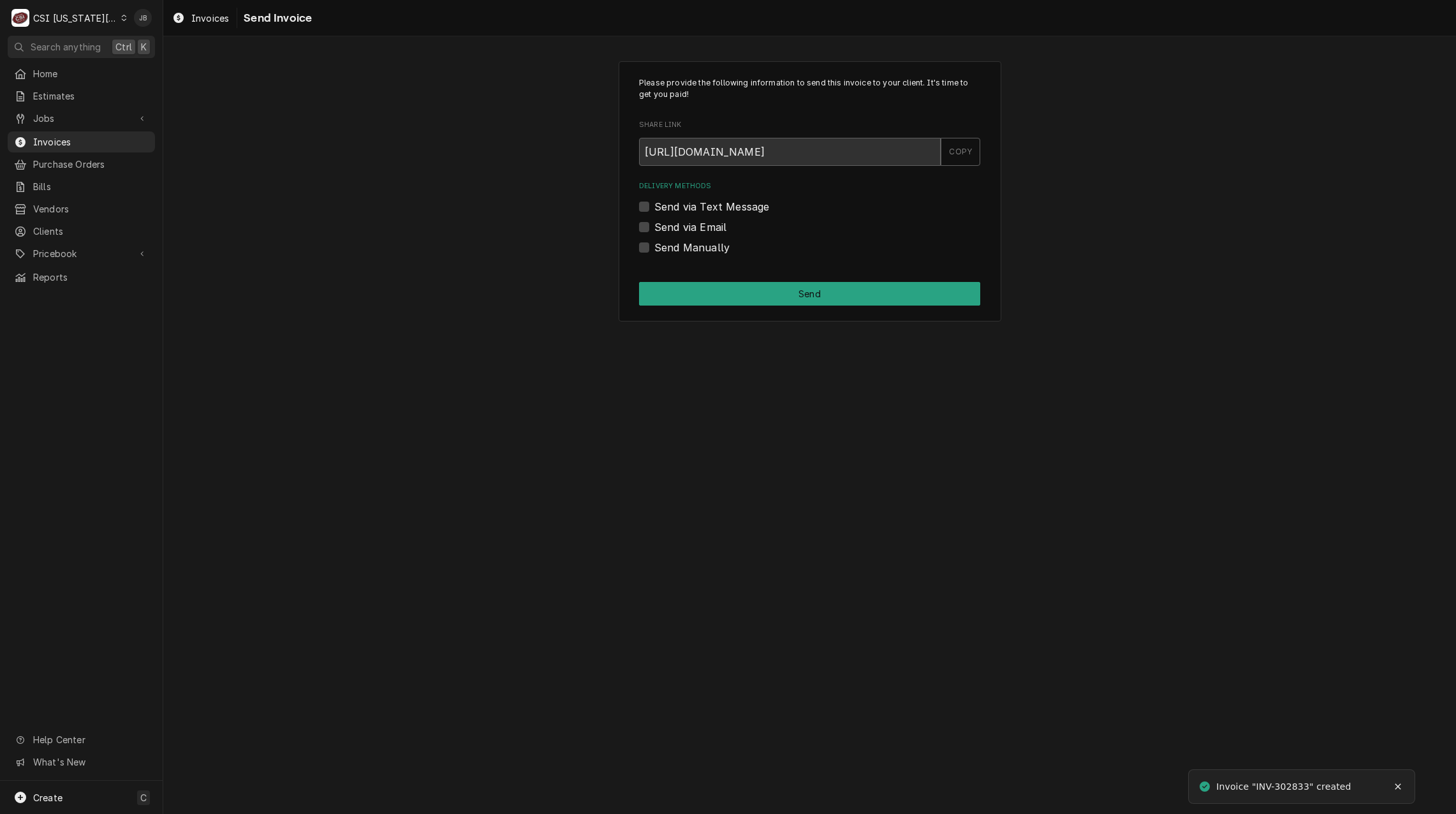
click at [699, 227] on label "Send via Email" at bounding box center [691, 227] width 72 height 15
click at [699, 227] on input "Send via Email" at bounding box center [825, 233] width 341 height 28
checkbox input "true"
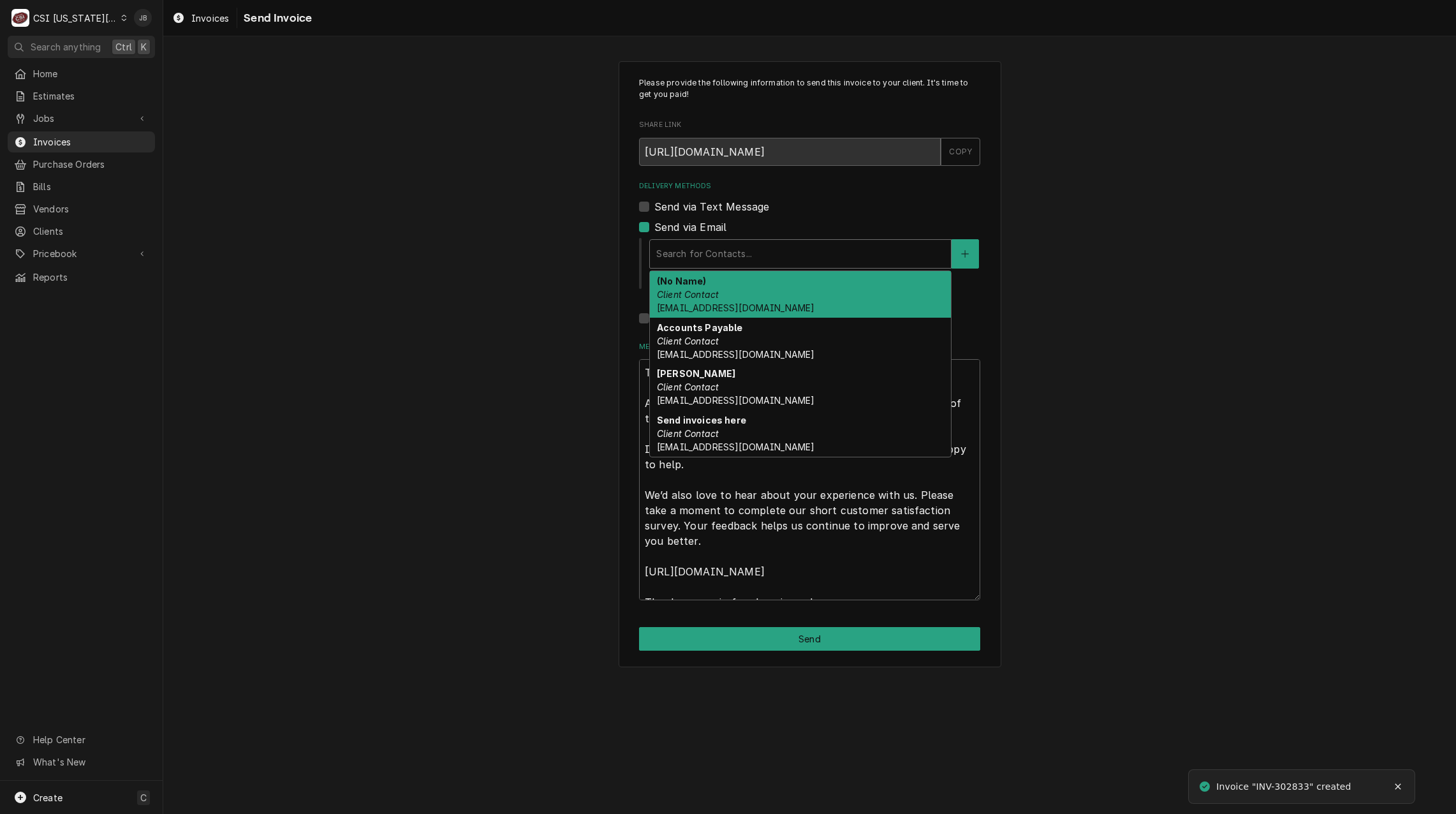
click at [719, 253] on div "Delivery Methods" at bounding box center [800, 254] width 288 height 23
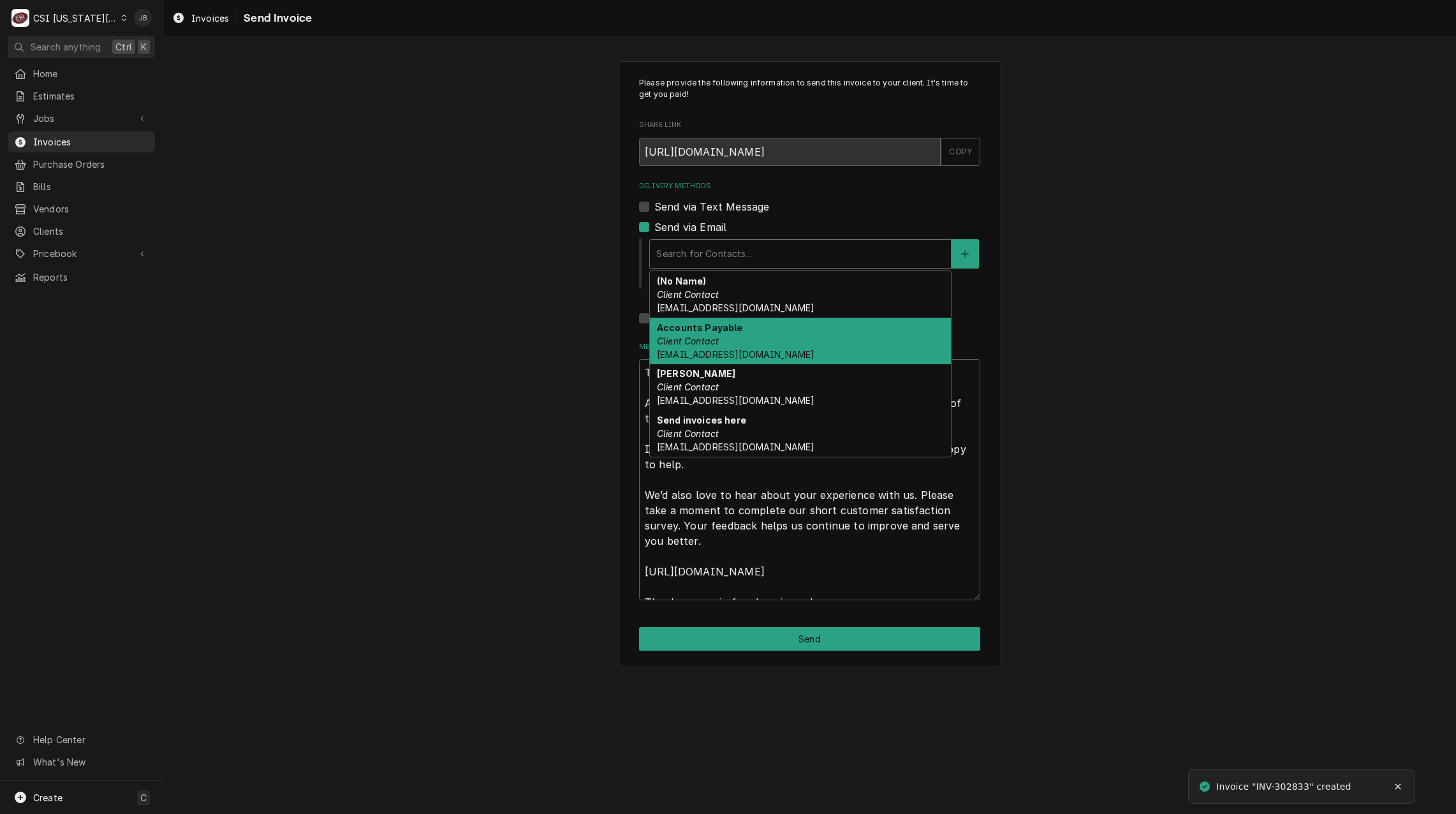
click at [749, 335] on div "Accounts Payable Client Contact Accounts_Payable@Isdschools.Org" at bounding box center [801, 341] width 301 height 46
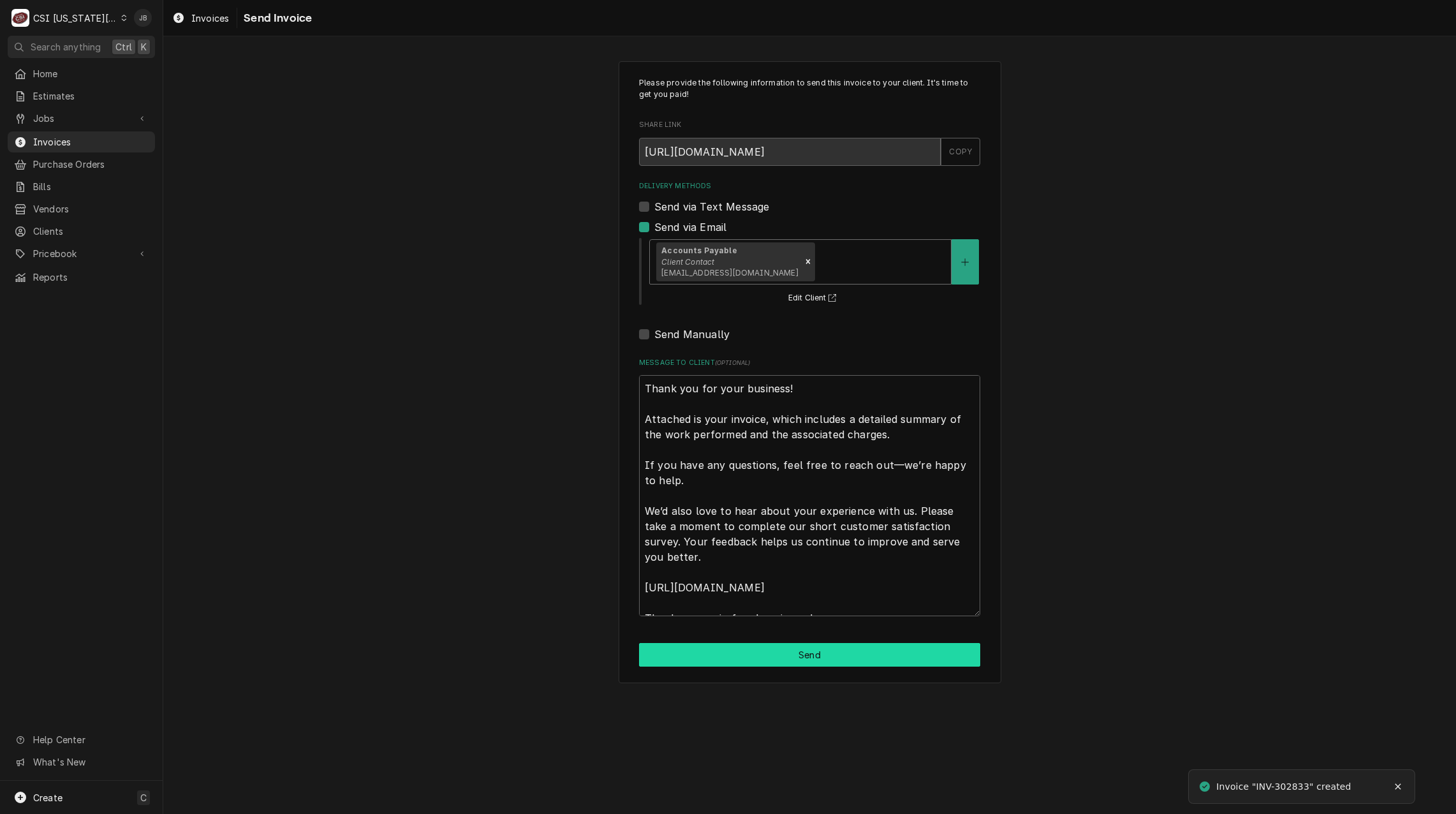
click at [731, 647] on button "Send" at bounding box center [809, 655] width 341 height 24
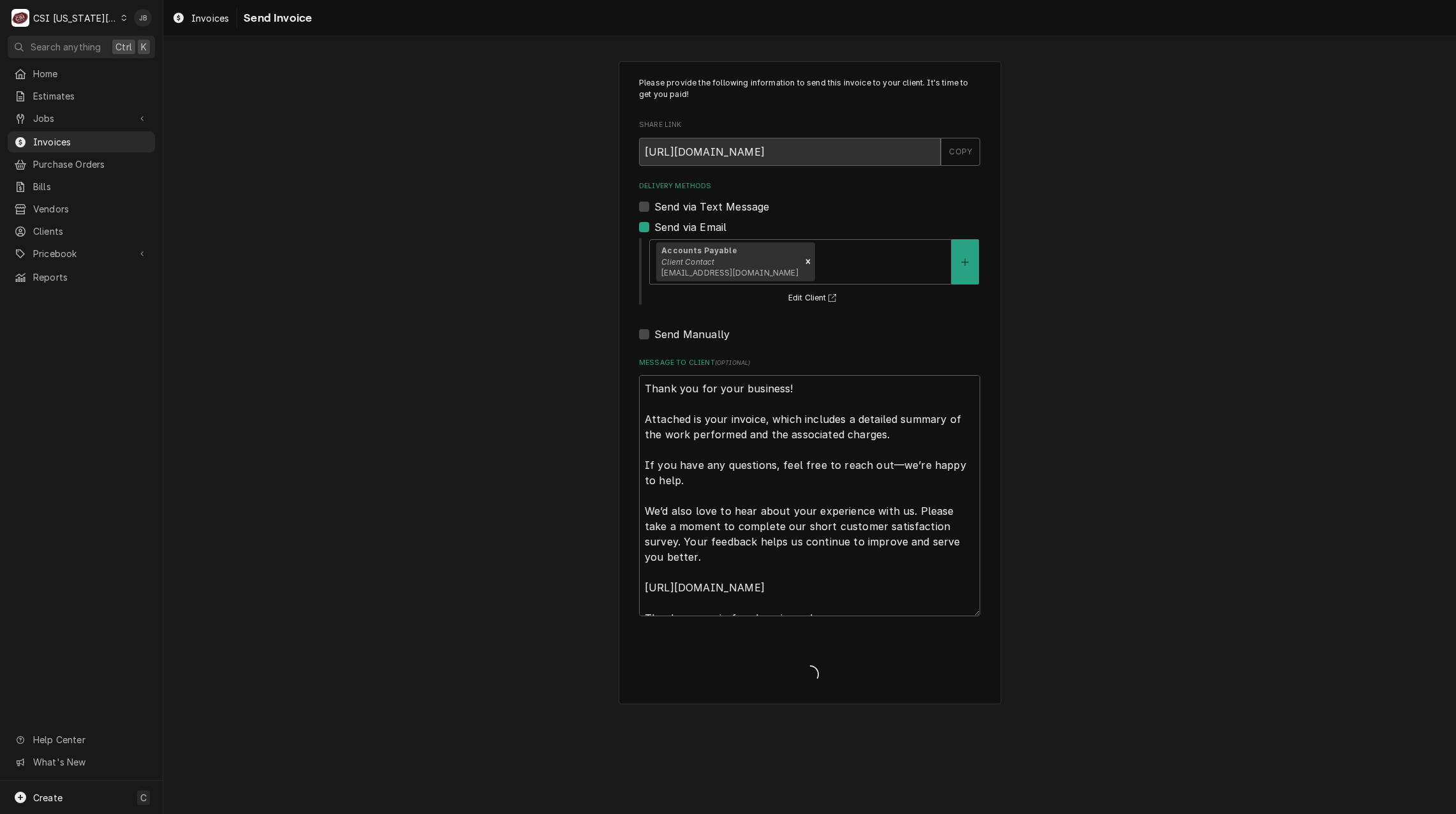
type textarea "x"
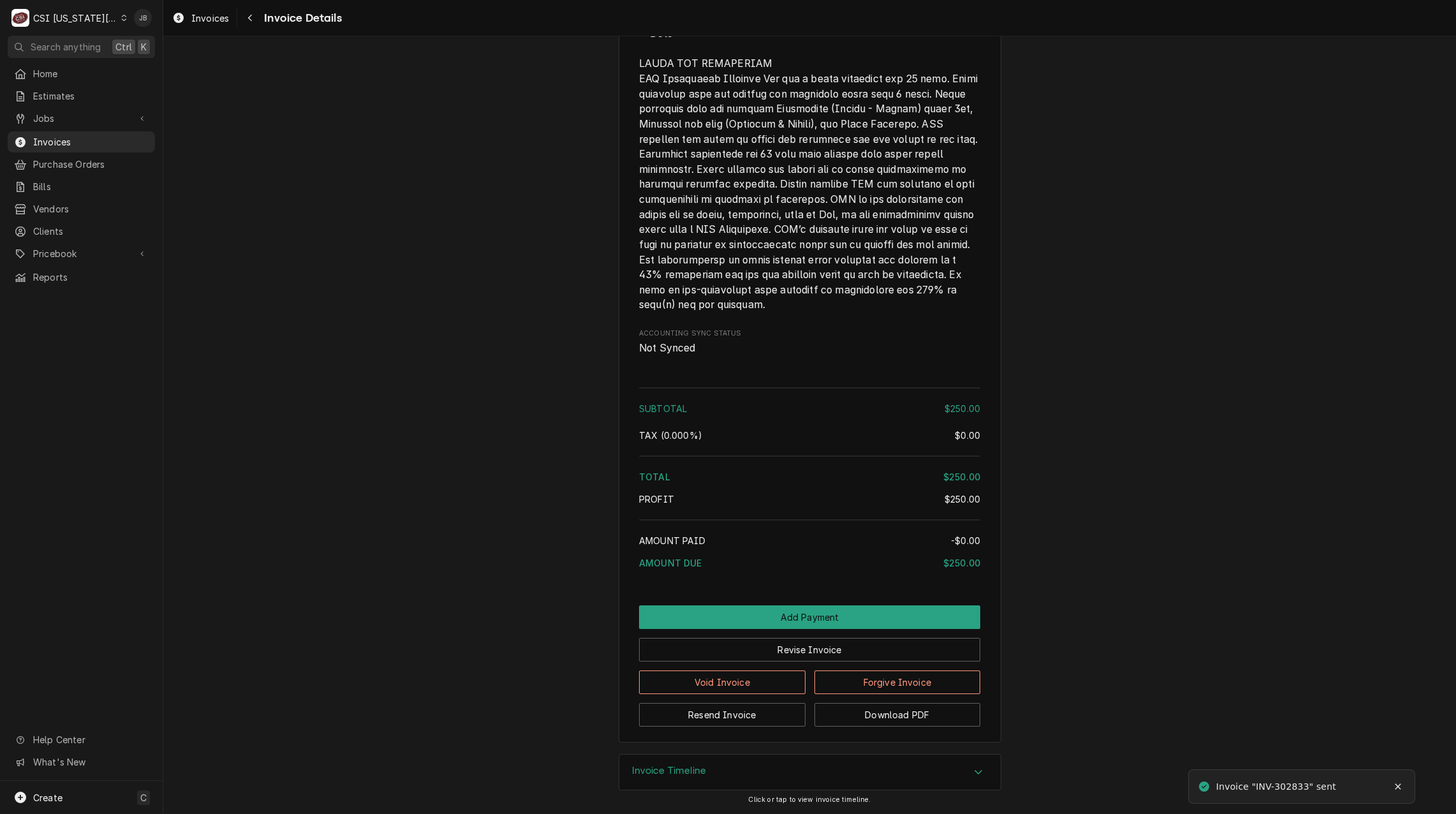
scroll to position [1834, 0]
click at [77, 140] on span "Invoices" at bounding box center [91, 142] width 115 height 13
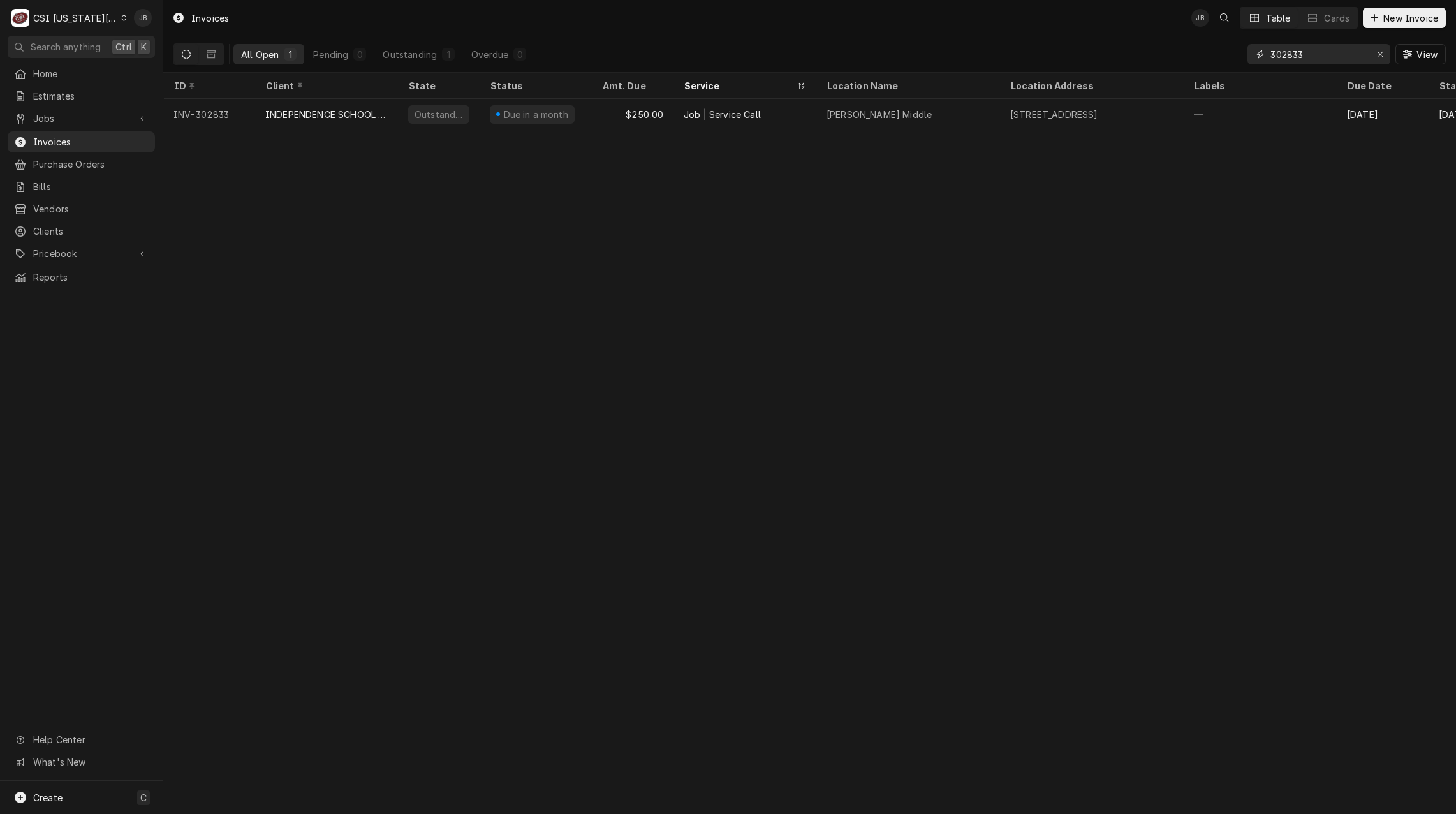
click at [1329, 60] on input "302833" at bounding box center [1318, 54] width 95 height 21
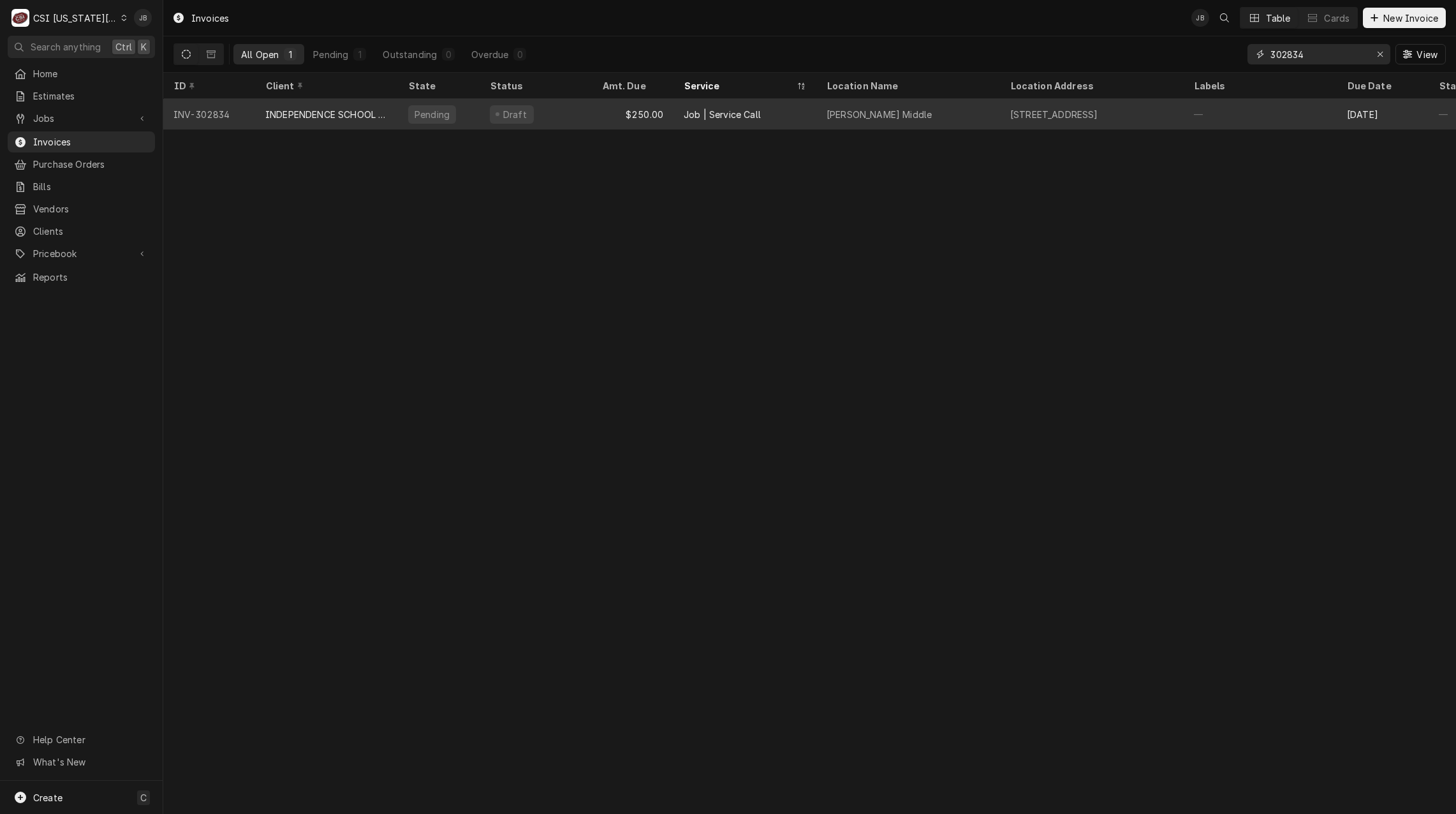
type input "302834"
click at [391, 111] on div "INDEPENDENCE SCHOOL DIST/NUTRITION" at bounding box center [327, 114] width 143 height 30
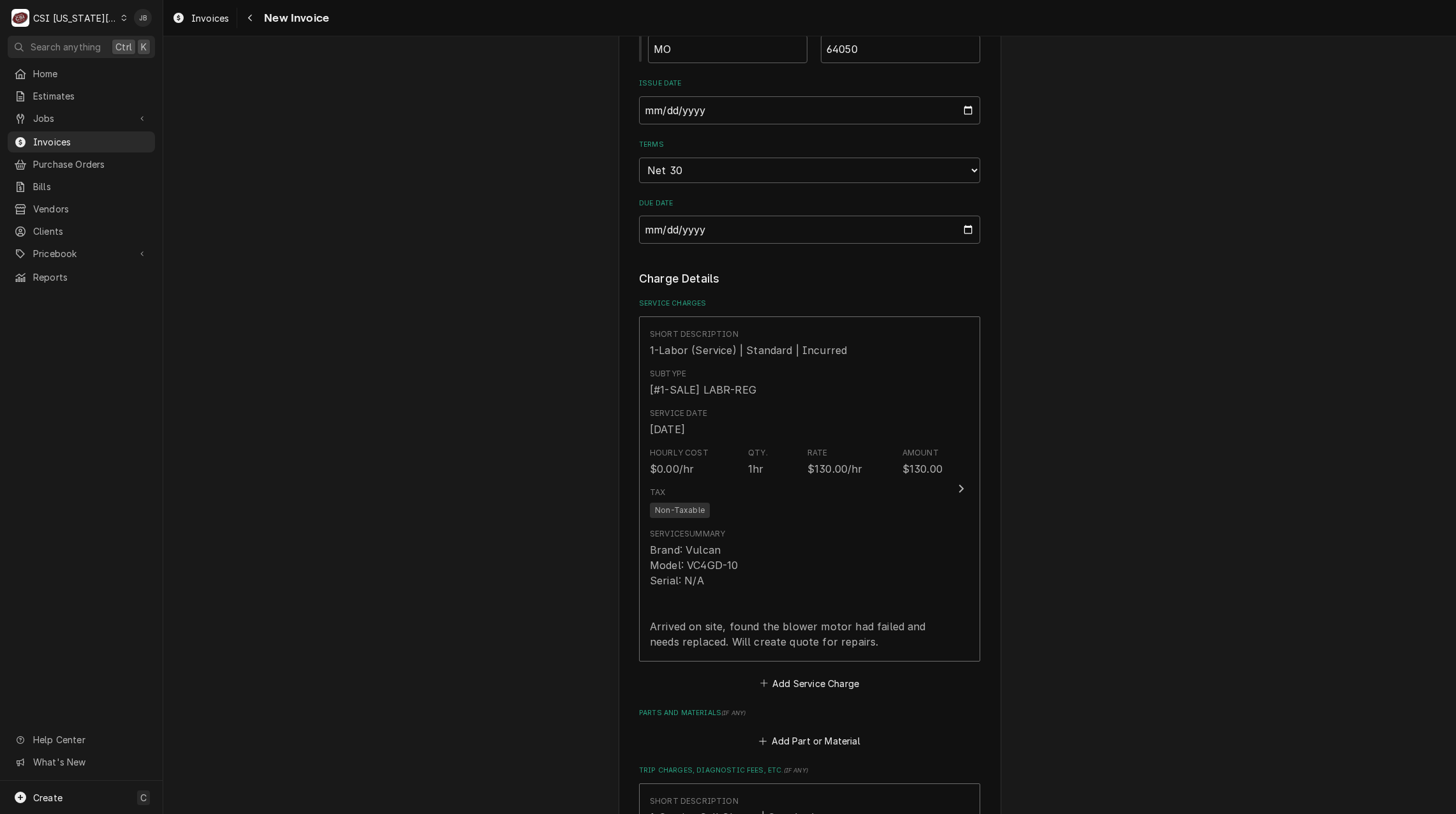
scroll to position [894, 0]
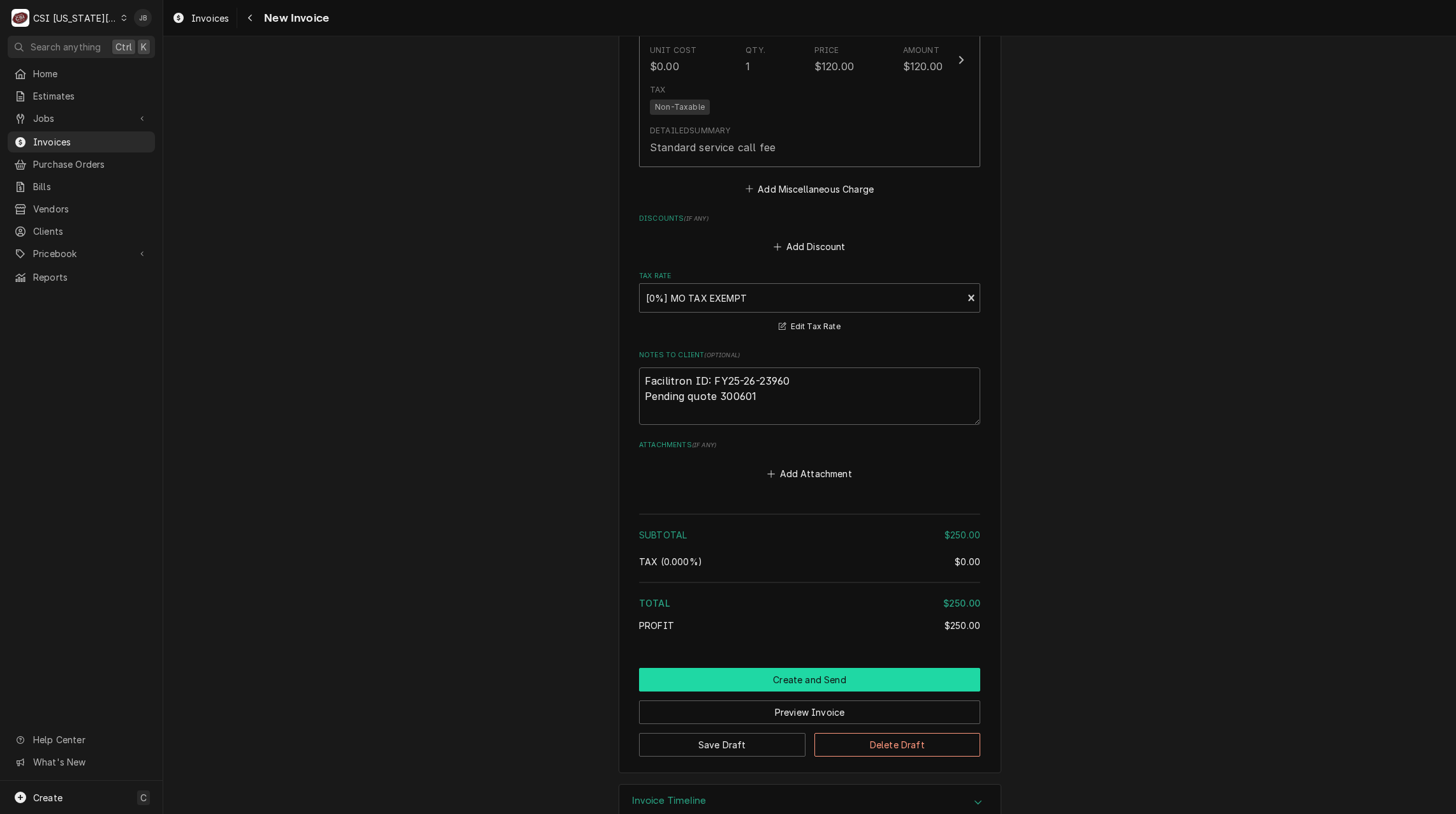
click at [828, 668] on button "Create and Send" at bounding box center [809, 680] width 341 height 24
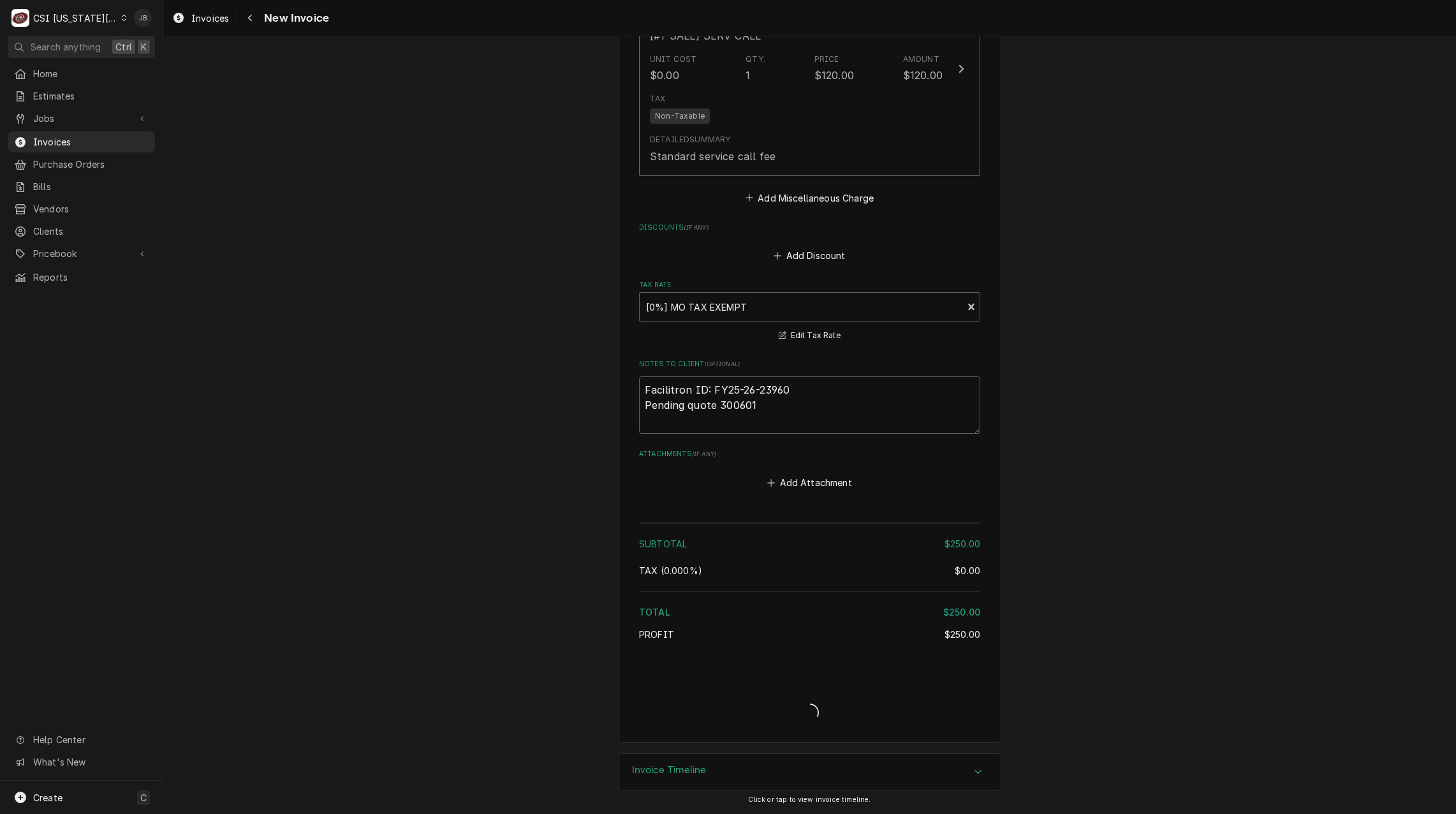
scroll to position [1860, 0]
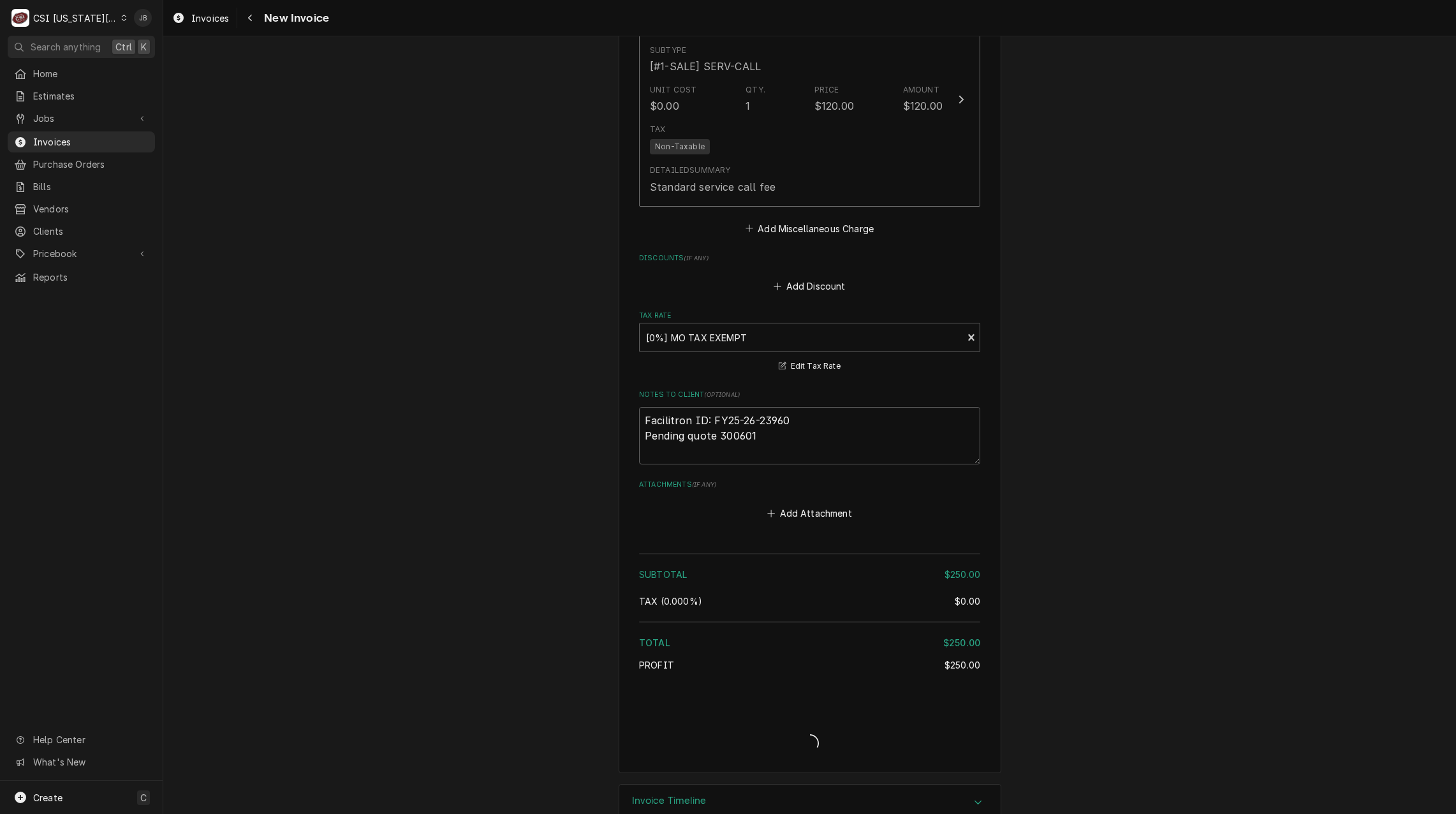
type textarea "x"
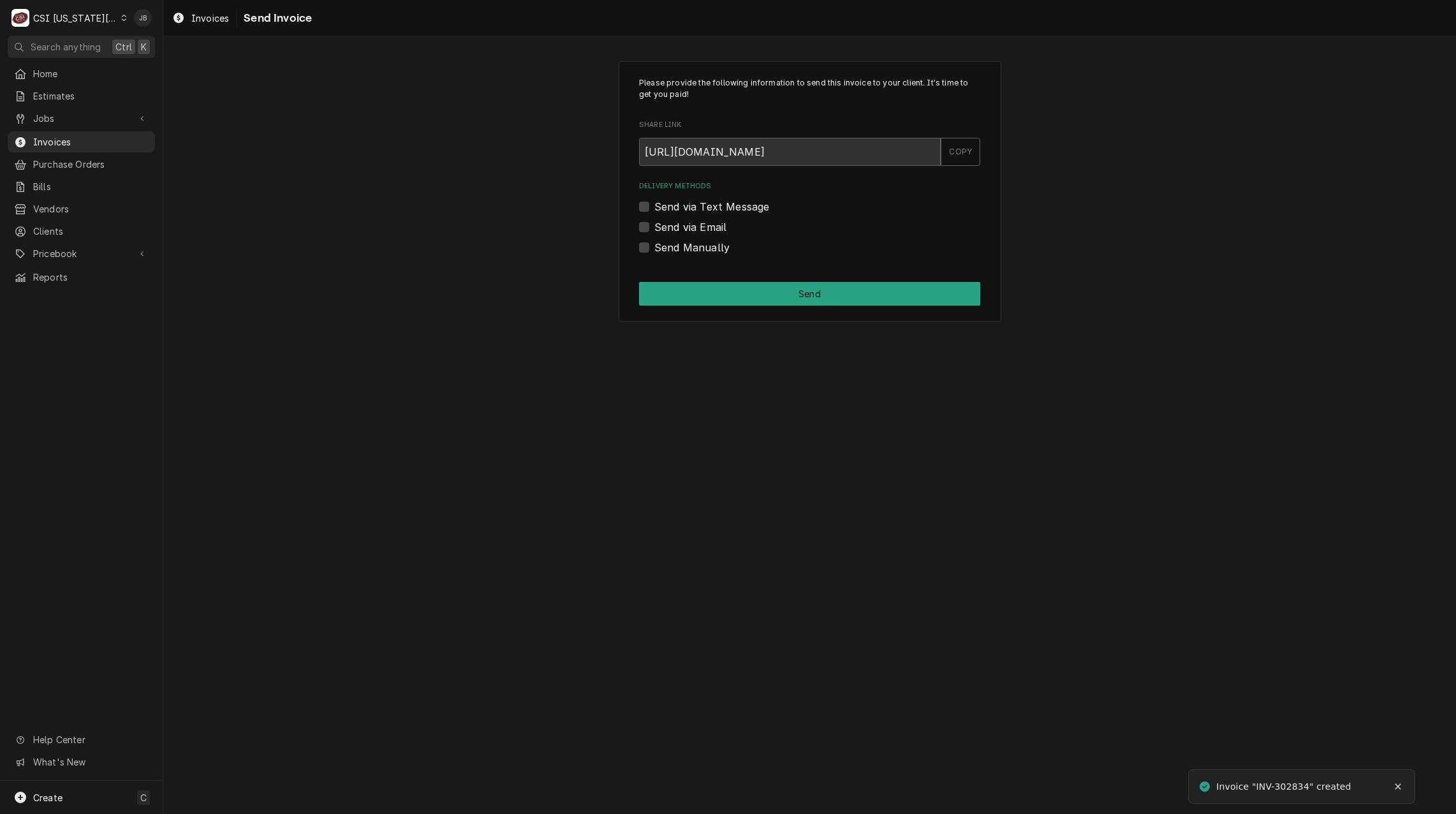
drag, startPoint x: 660, startPoint y: 221, endPoint x: 676, endPoint y: 230, distance: 18.4
click at [660, 221] on label "Send via Email" at bounding box center [691, 227] width 72 height 15
click at [660, 221] on input "Send via Email" at bounding box center [825, 233] width 341 height 28
checkbox input "true"
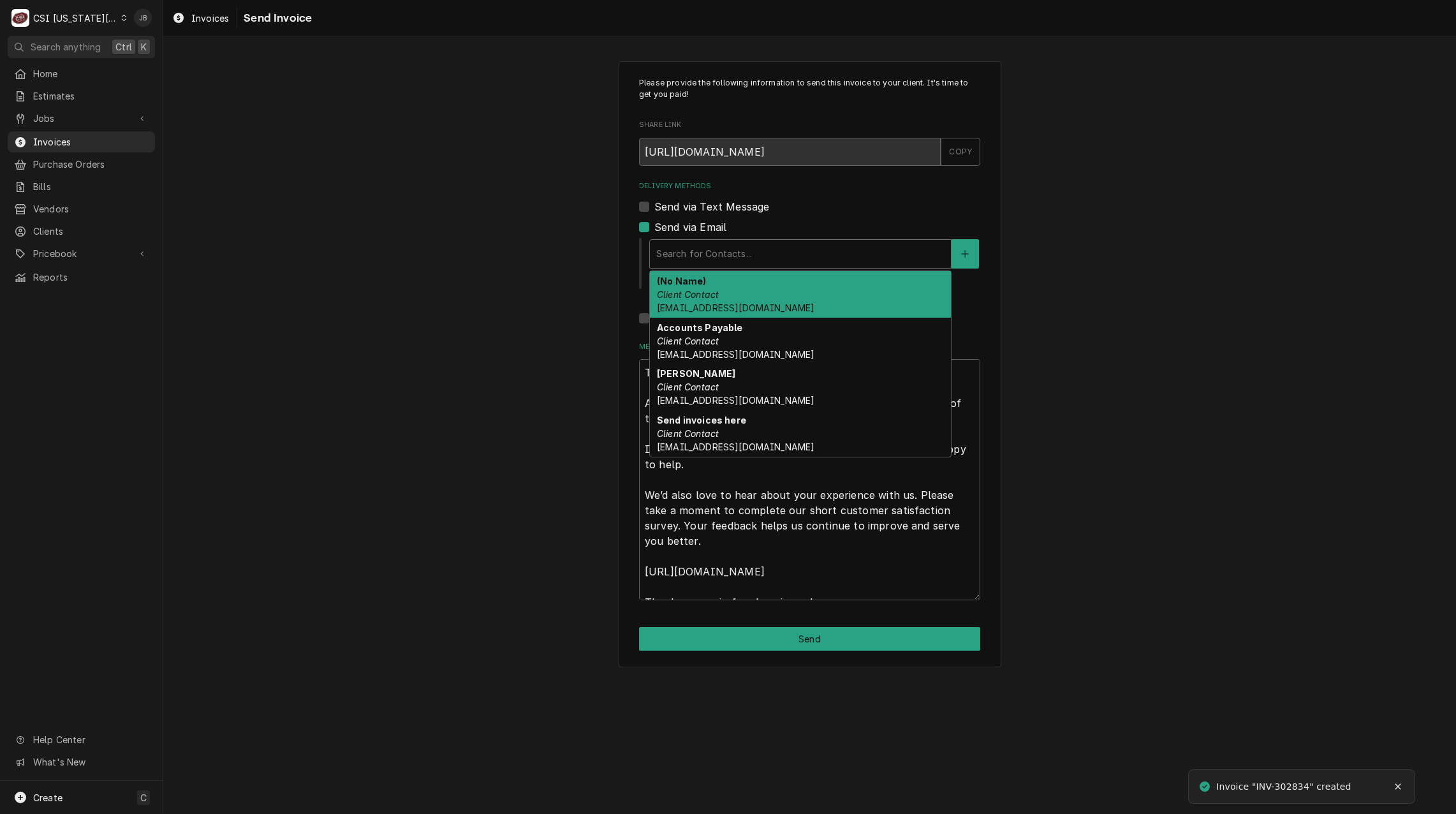
click at [723, 248] on div "Delivery Methods" at bounding box center [800, 254] width 288 height 23
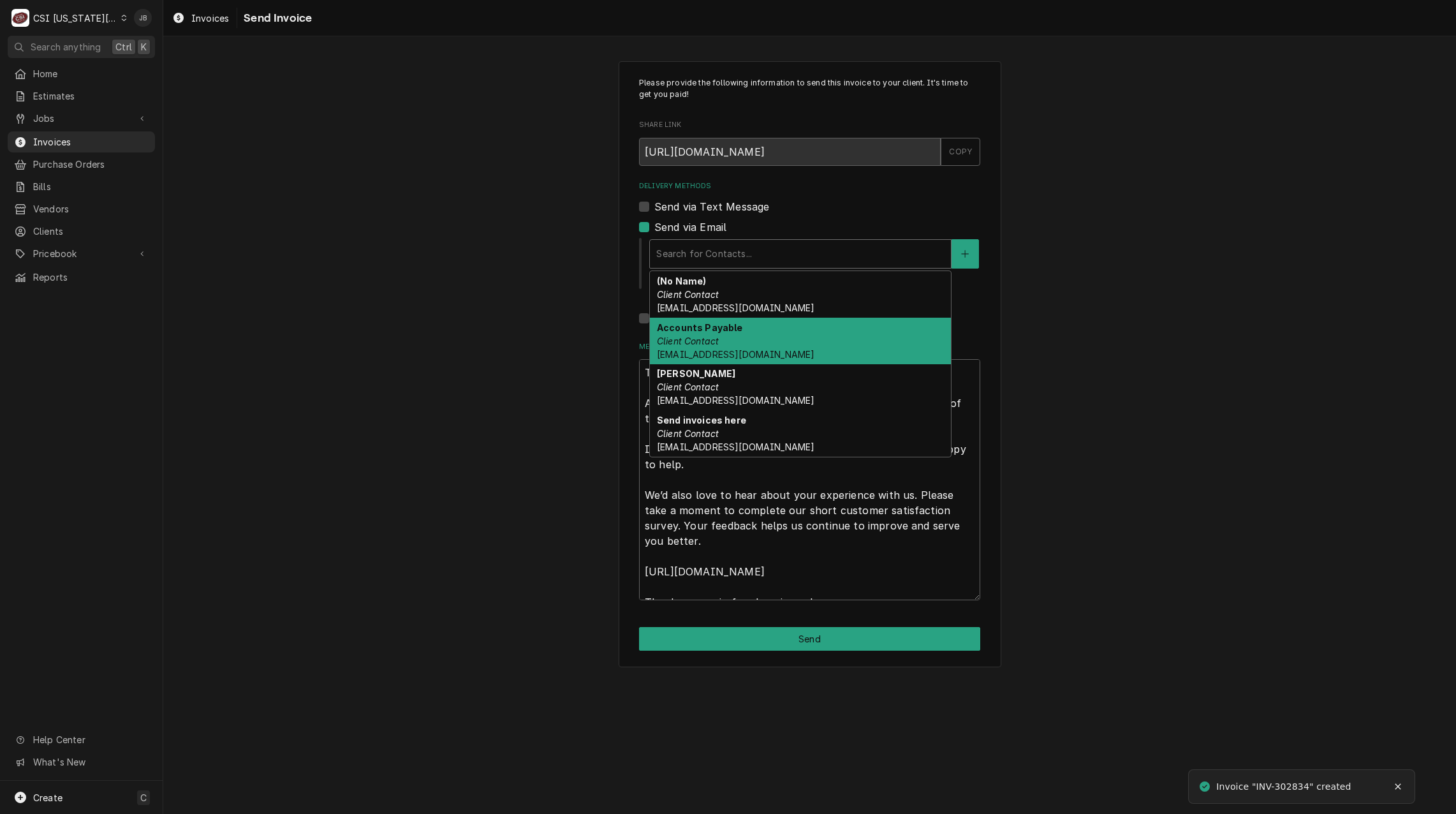
click at [761, 345] on div "Accounts Payable Client Contact Accounts_Payable@Isdschools.Org" at bounding box center [801, 341] width 301 height 46
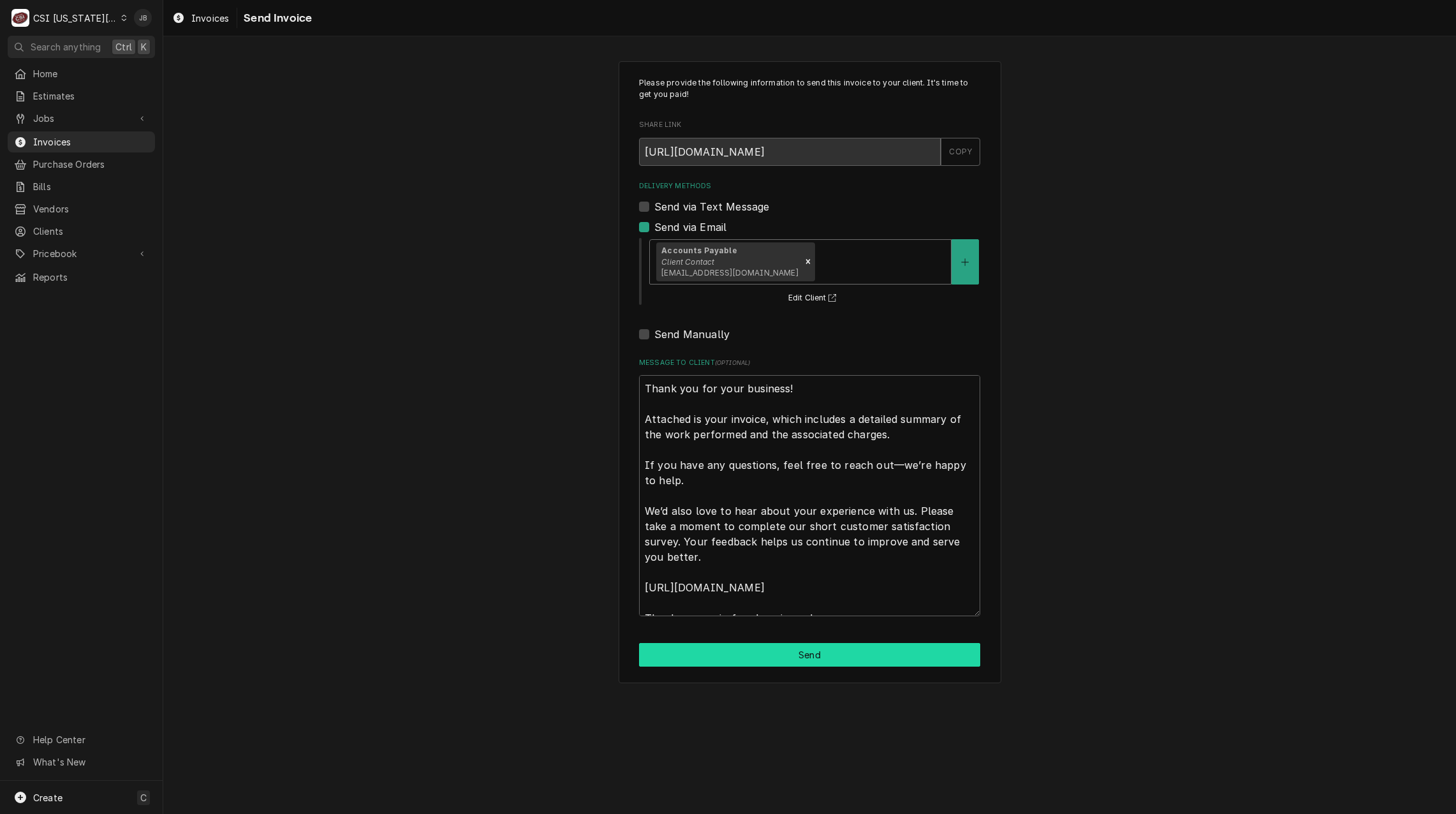
click at [721, 658] on button "Send" at bounding box center [809, 655] width 341 height 24
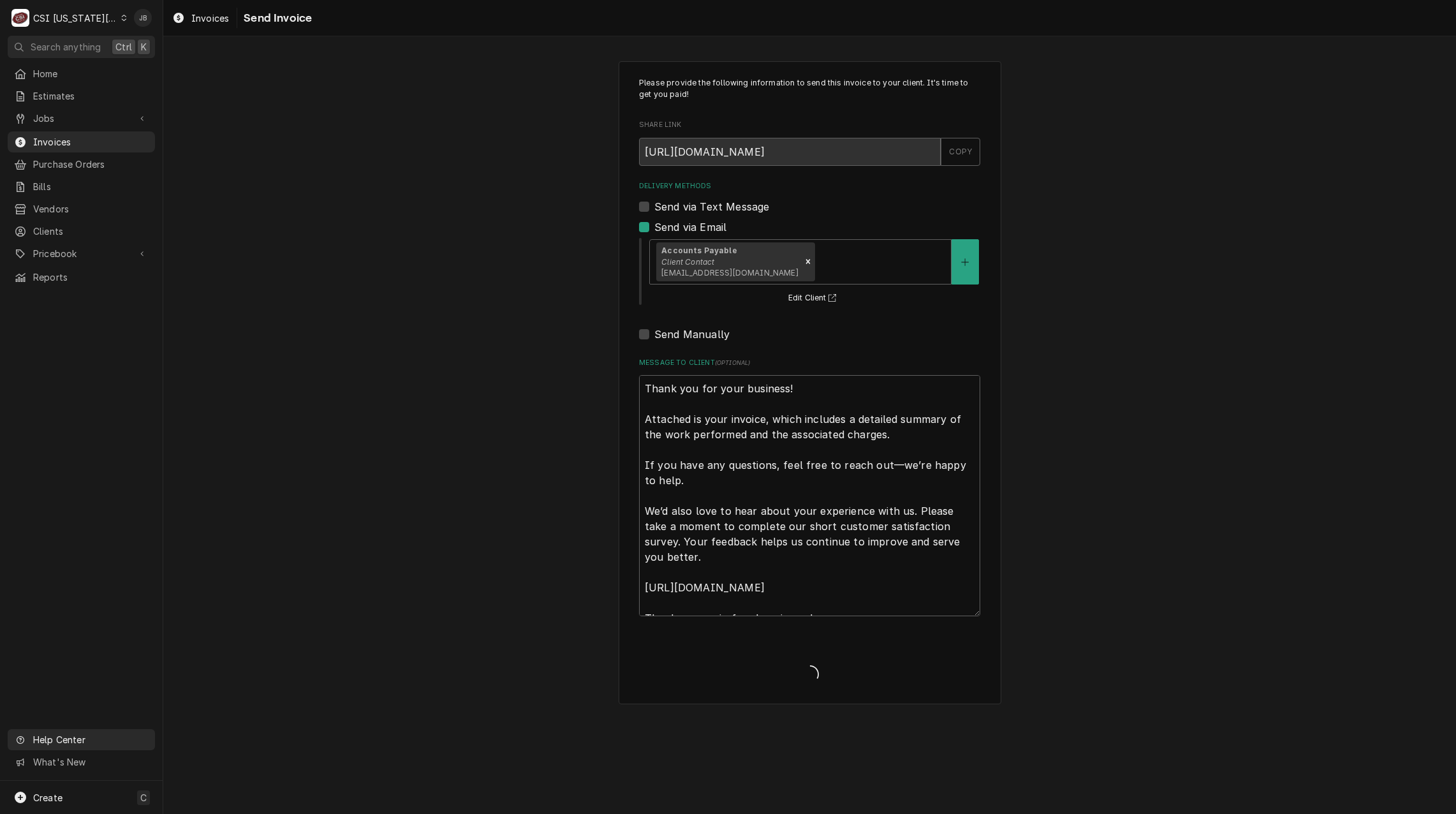
type textarea "x"
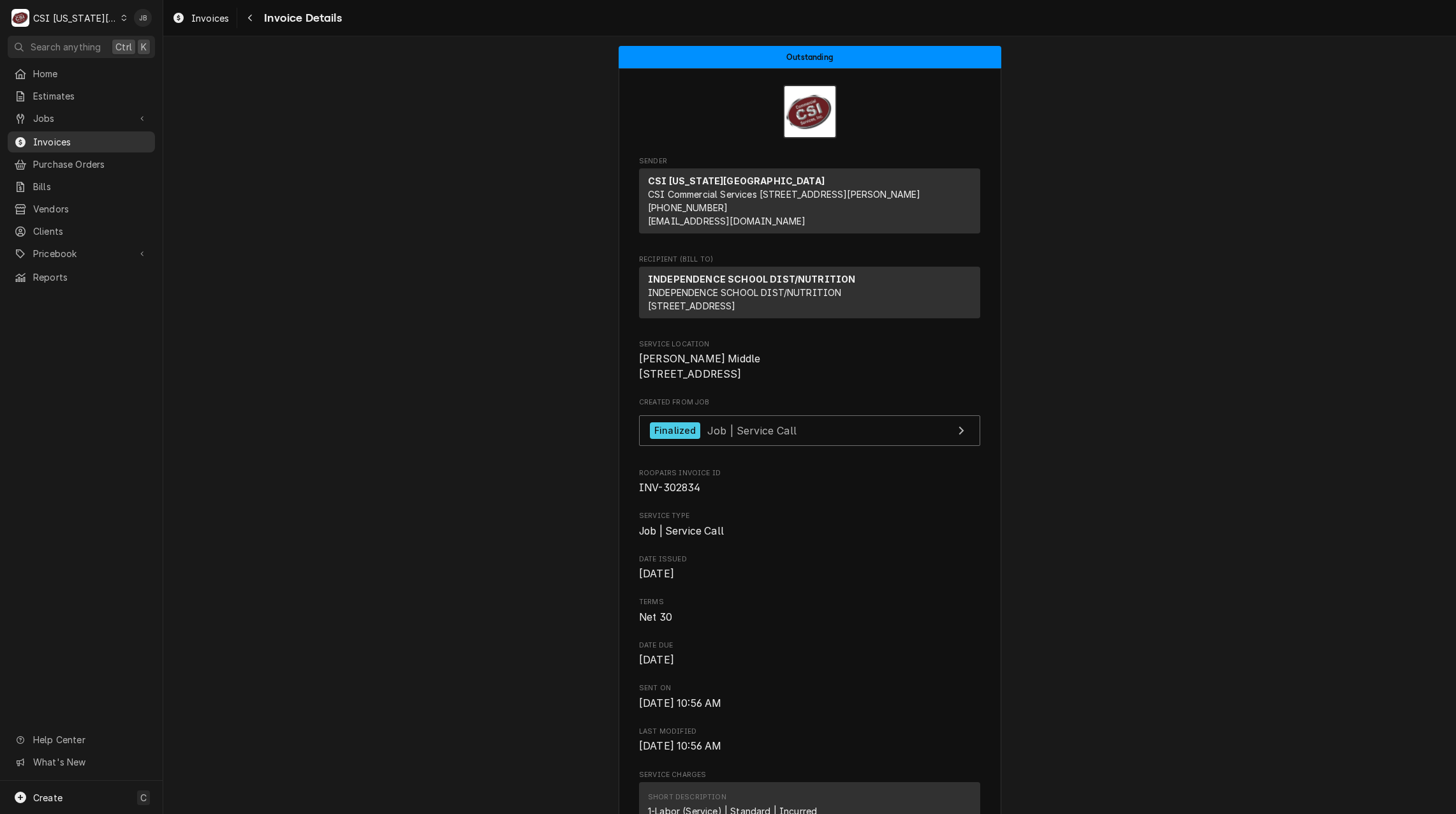
click at [80, 137] on span "Invoices" at bounding box center [91, 142] width 115 height 13
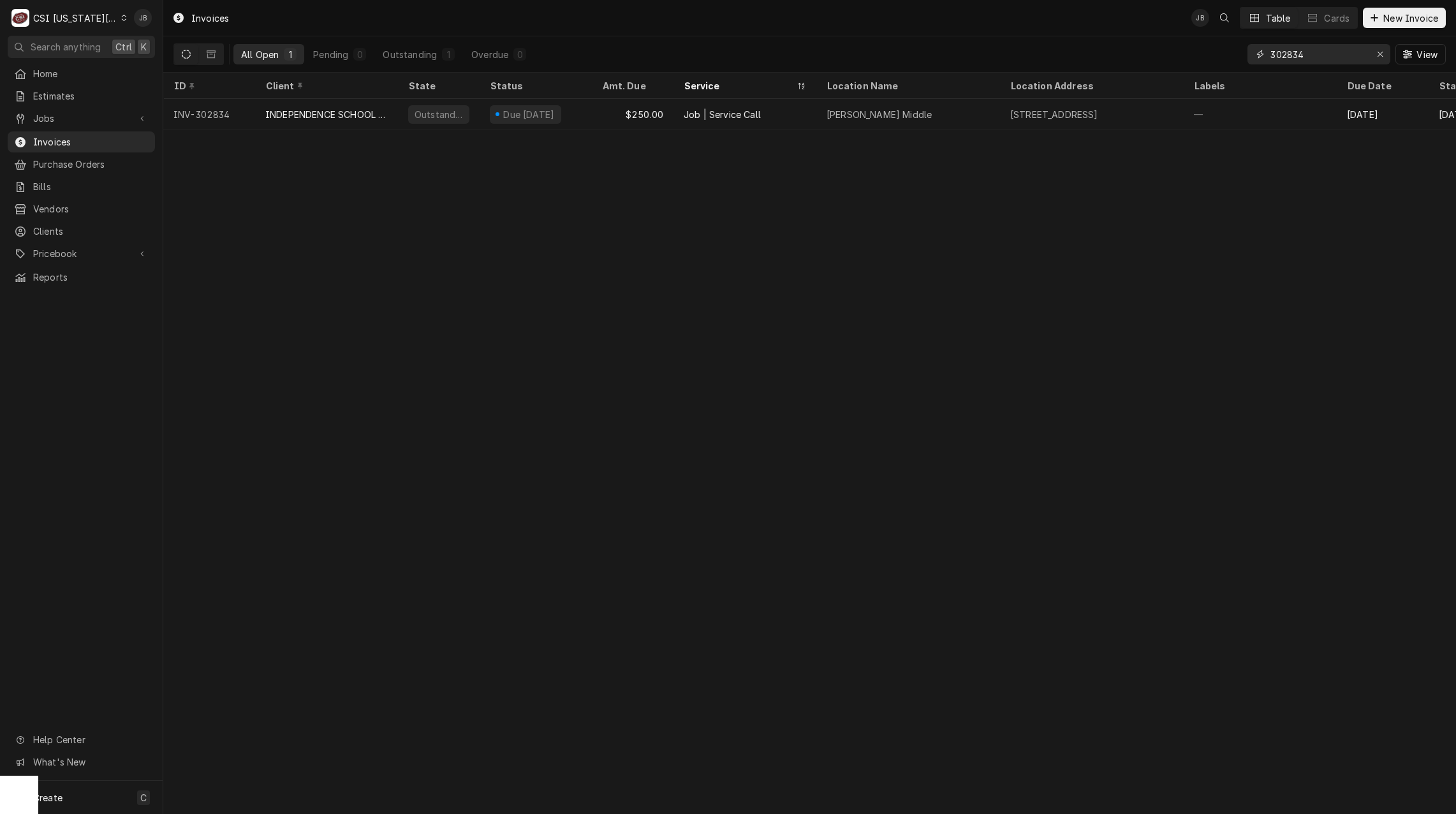
click at [1323, 50] on input "302834" at bounding box center [1318, 54] width 95 height 21
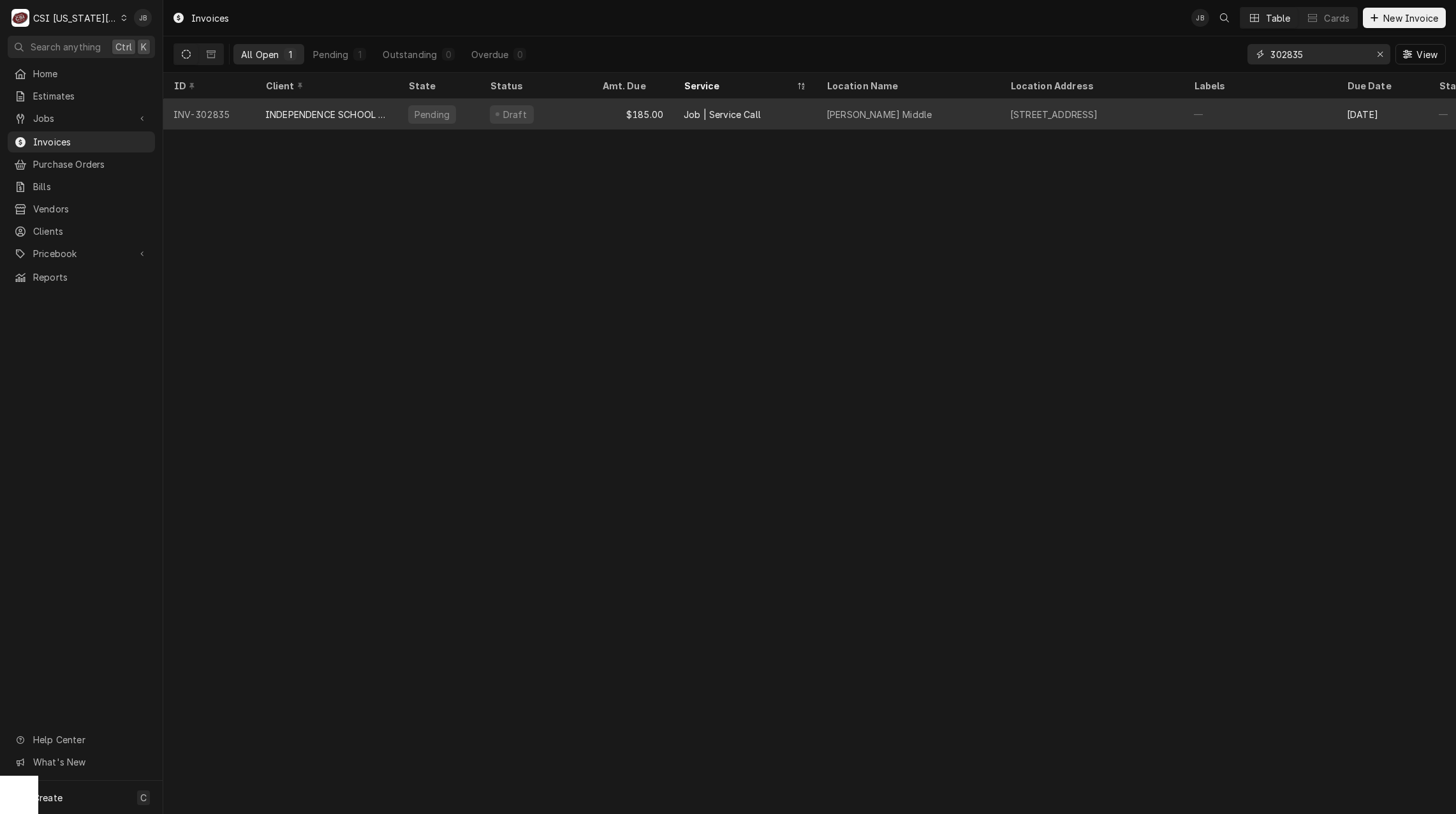
type input "302835"
click at [355, 111] on div "INDEPENDENCE SCHOOL DIST/NUTRITION" at bounding box center [326, 115] width 123 height 13
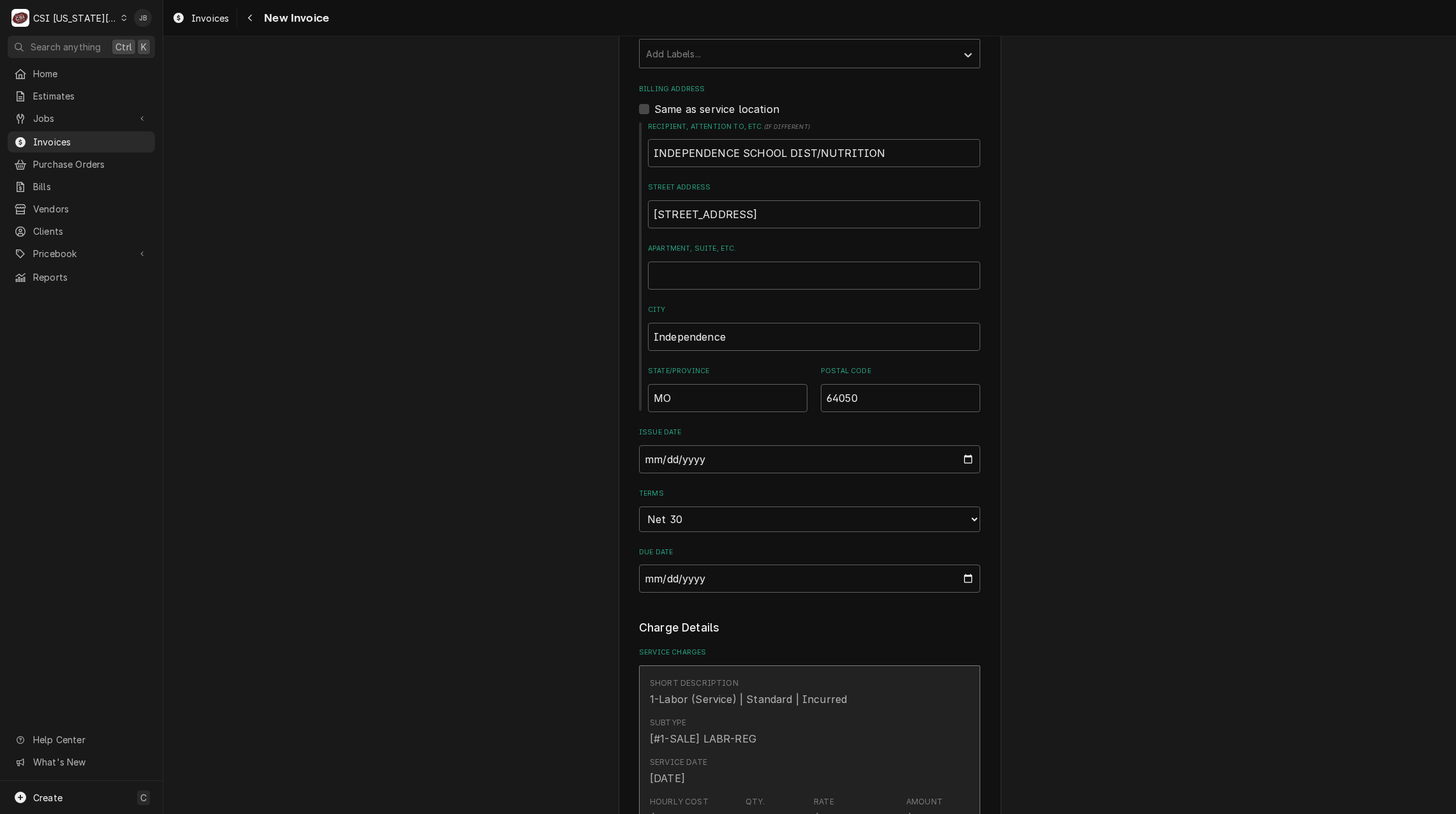
scroll to position [829, 0]
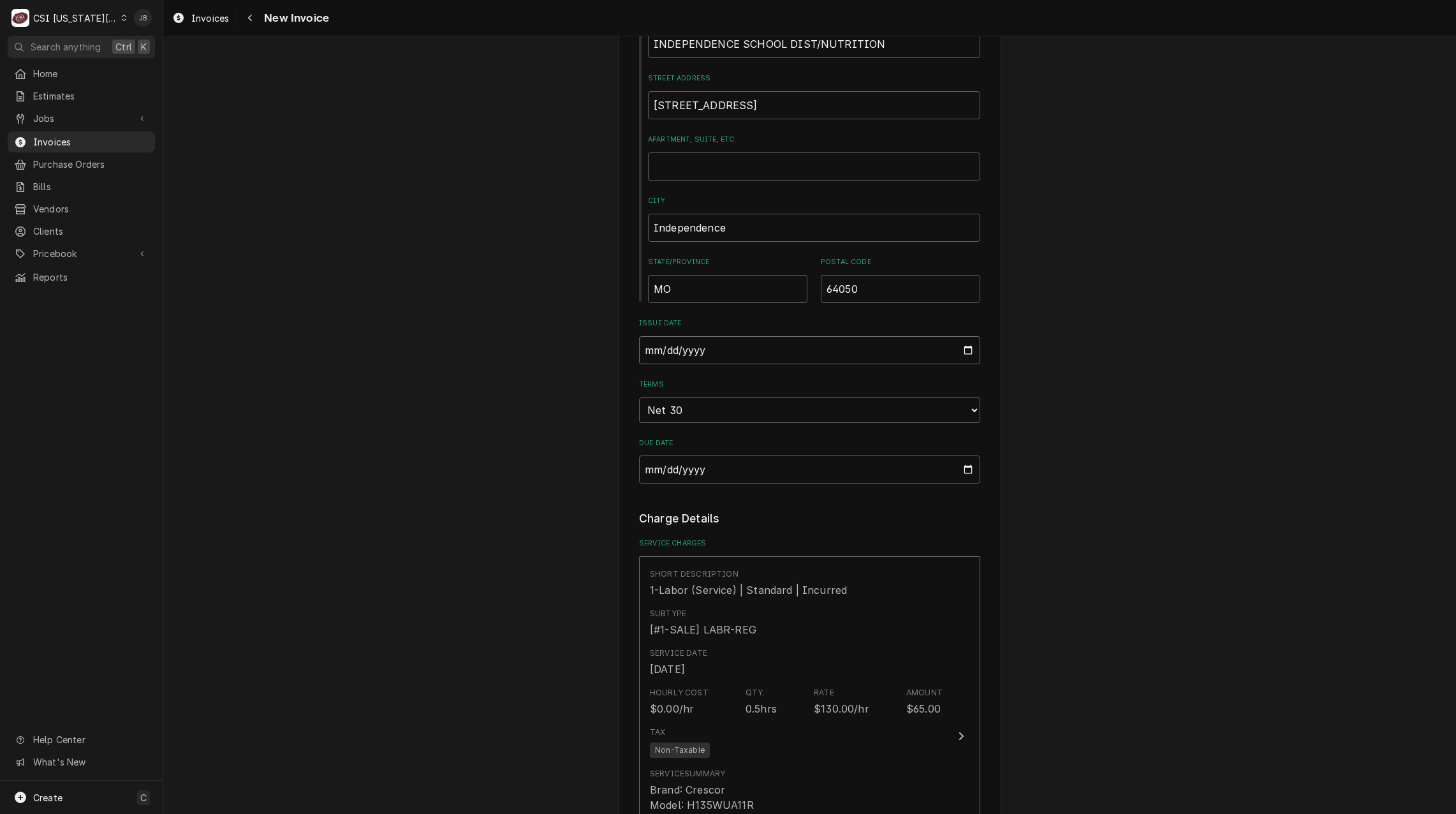
click at [966, 336] on input "2025-08-26" at bounding box center [809, 350] width 341 height 28
type input "2025-08-31"
click at [599, 464] on div "Please provide the following information to create your invoice: Client Details…" at bounding box center [809, 545] width 1293 height 2649
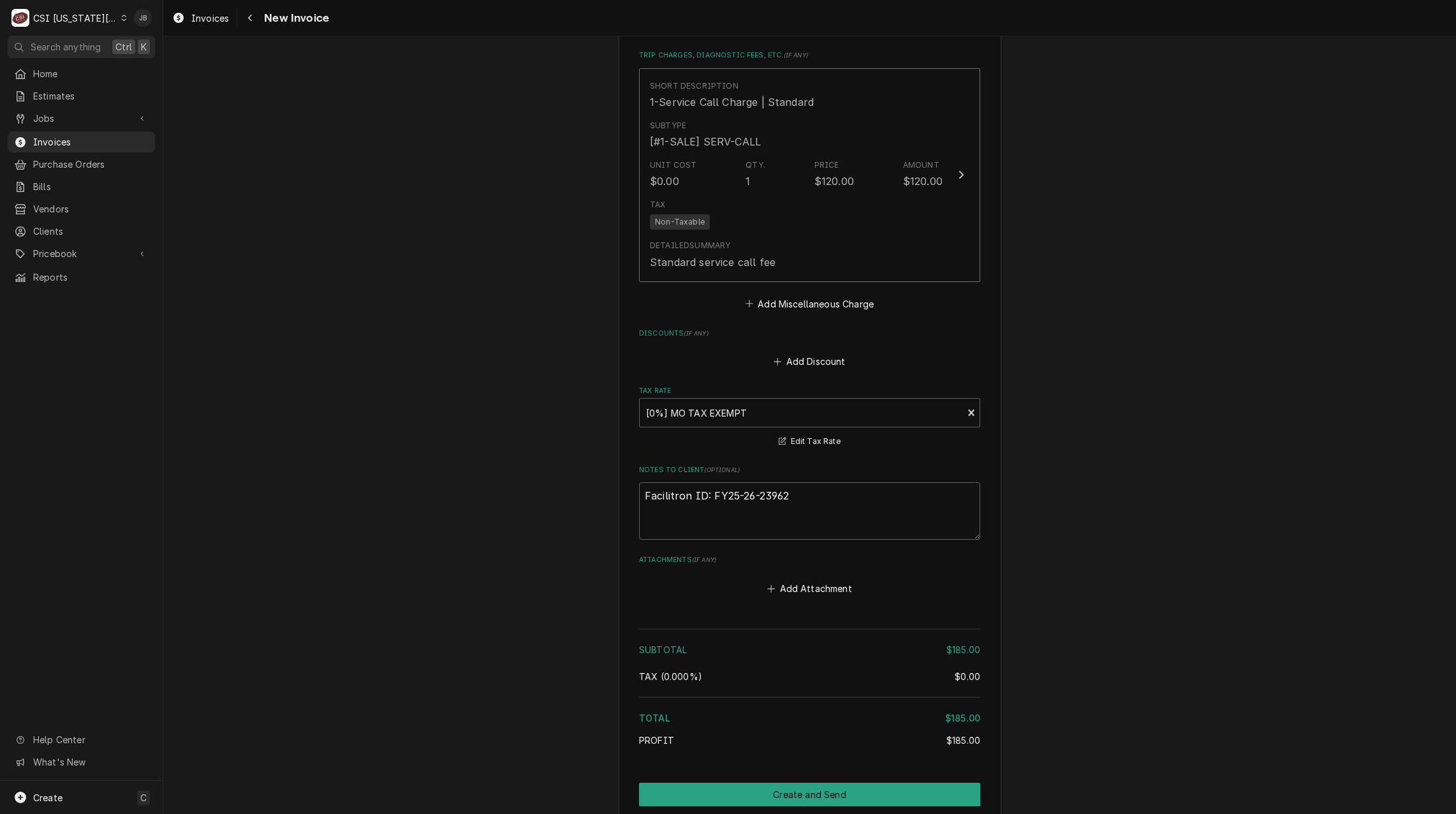
scroll to position [1914, 0]
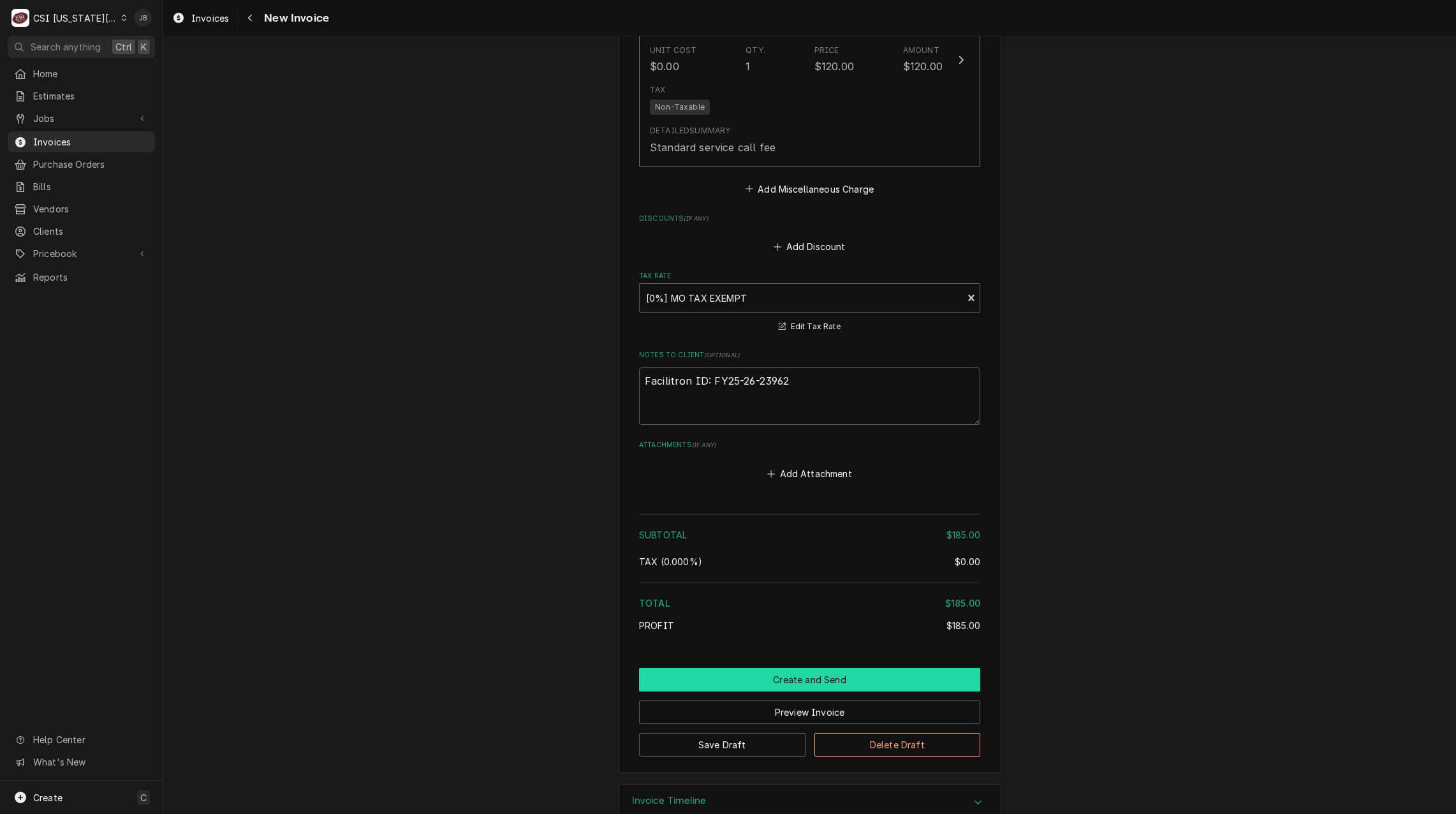
click at [798, 668] on button "Create and Send" at bounding box center [809, 680] width 341 height 24
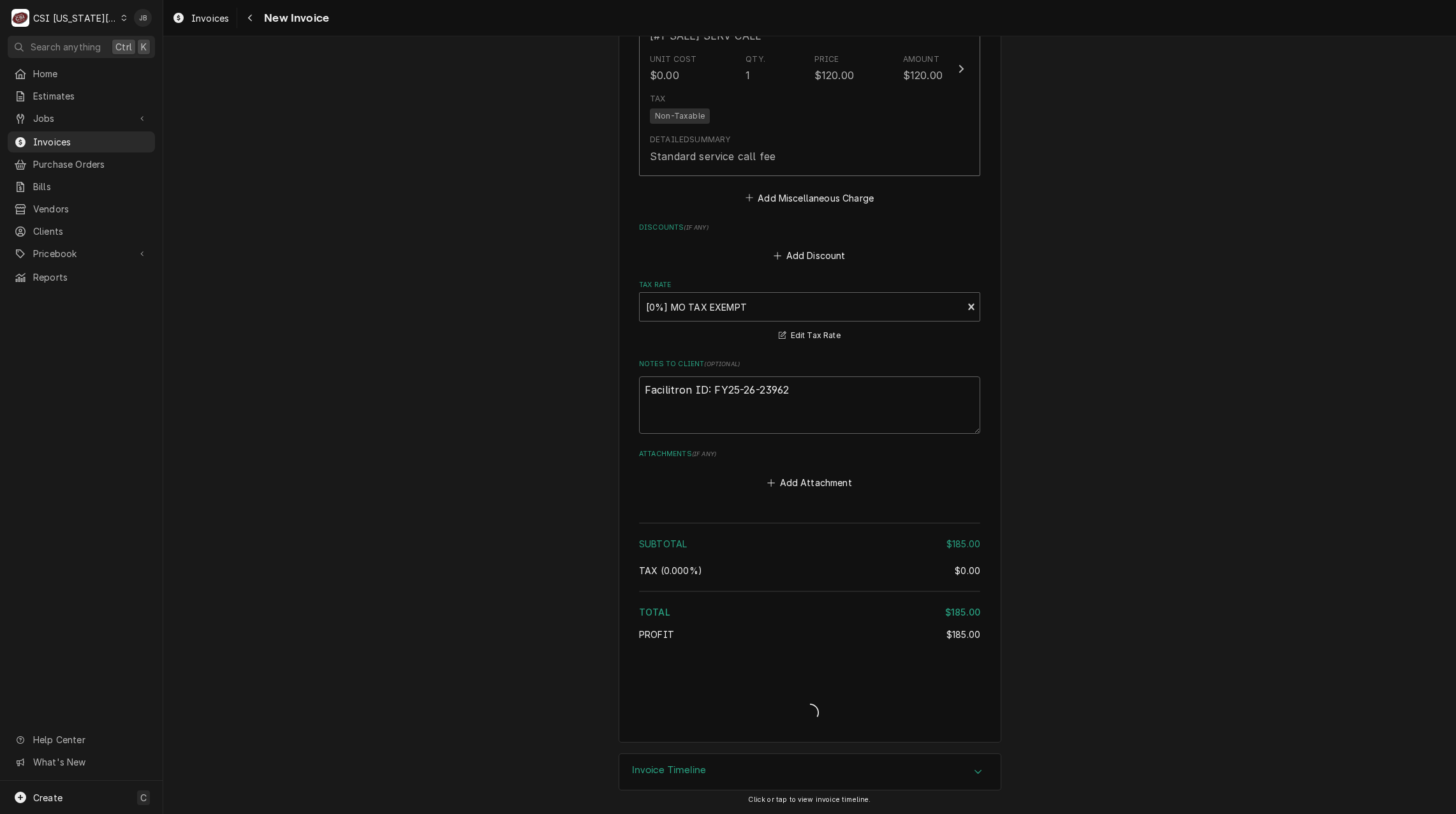
scroll to position [1875, 0]
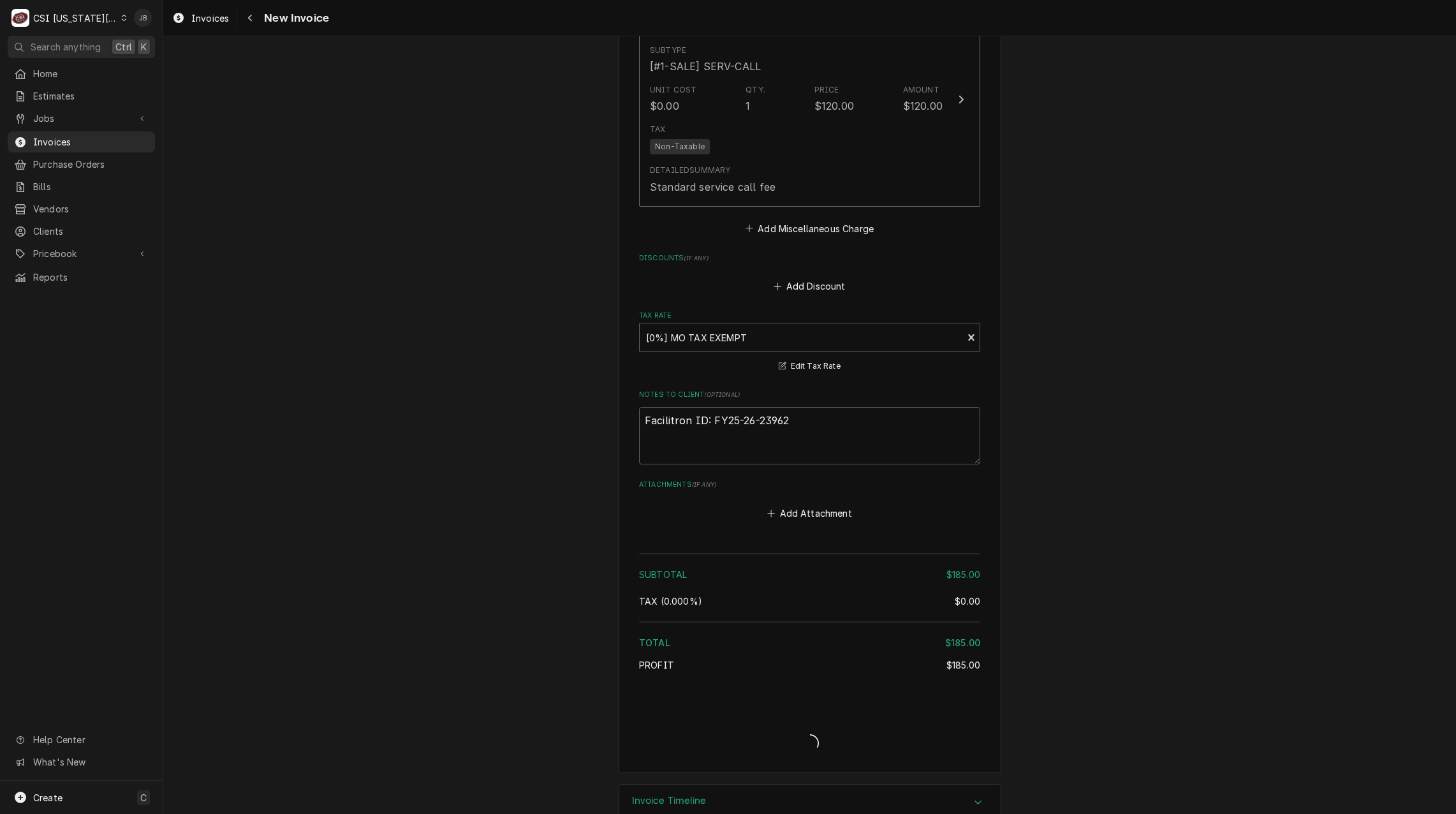
type textarea "x"
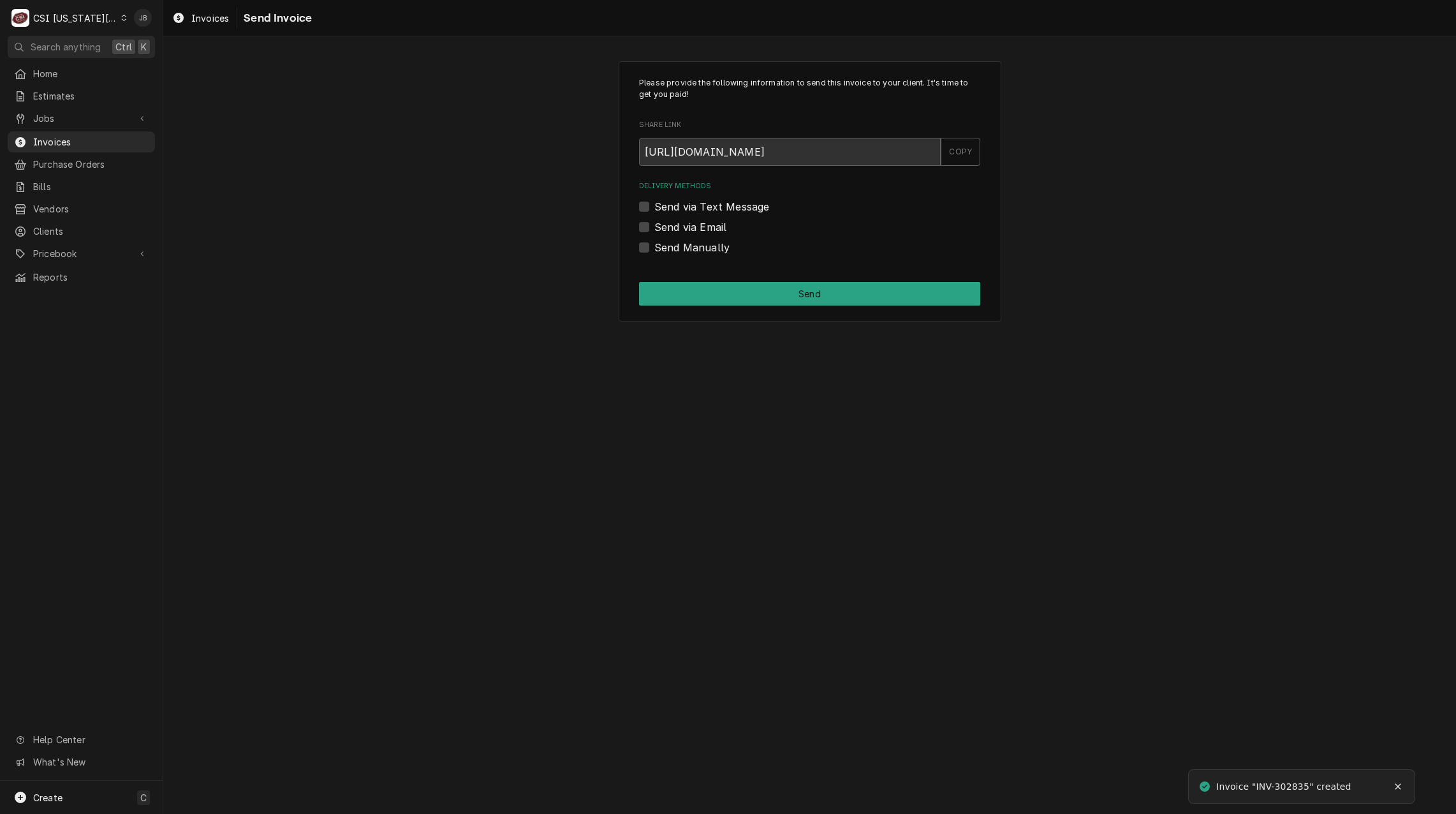
click at [685, 232] on label "Send via Email" at bounding box center [691, 227] width 72 height 15
click at [685, 232] on input "Send via Email" at bounding box center [825, 233] width 341 height 28
checkbox input "true"
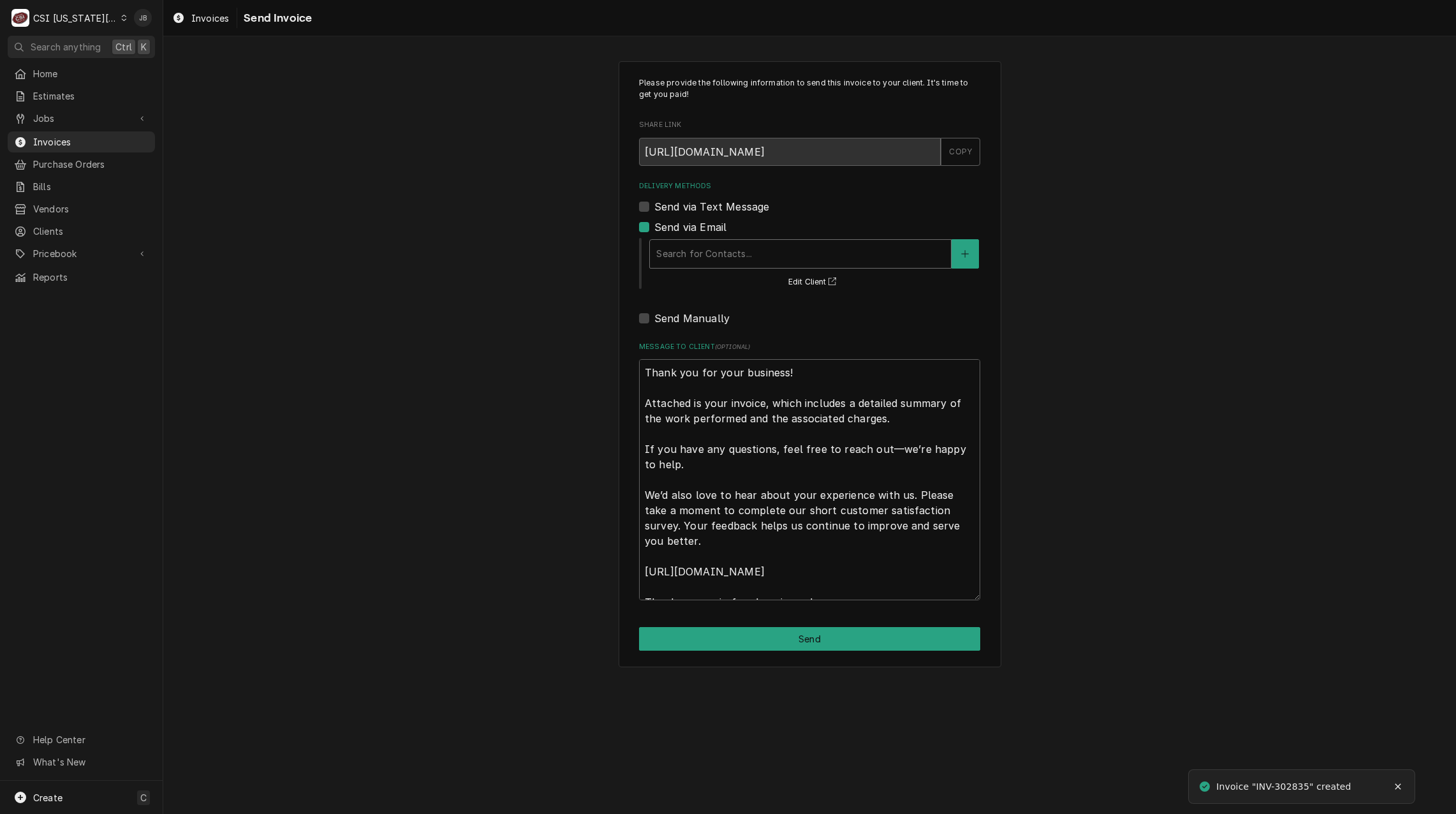
click at [714, 253] on div "Delivery Methods" at bounding box center [800, 254] width 288 height 23
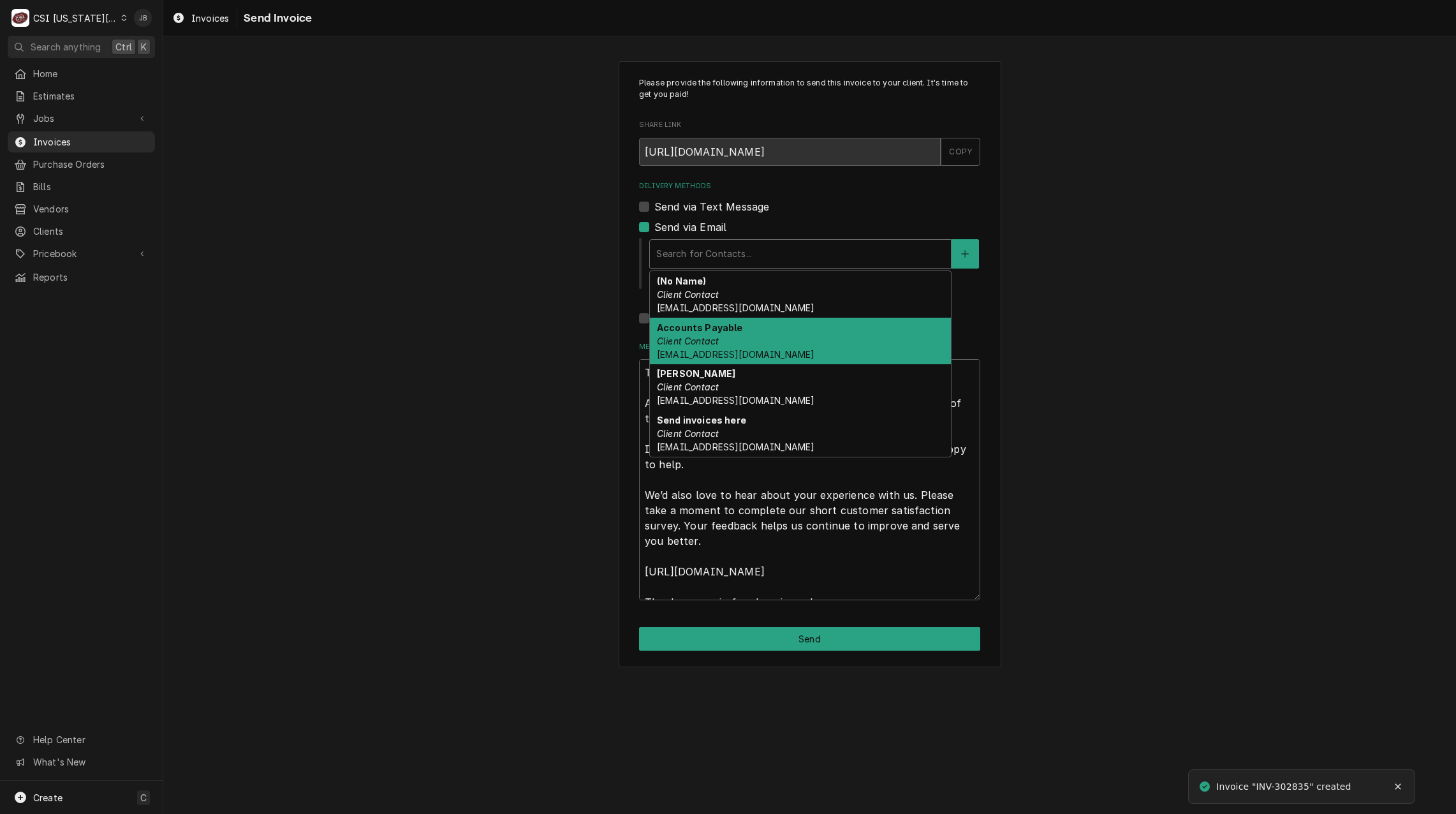
click at [740, 349] on span "Accounts_Payable@Isdschools.Org" at bounding box center [736, 354] width 158 height 11
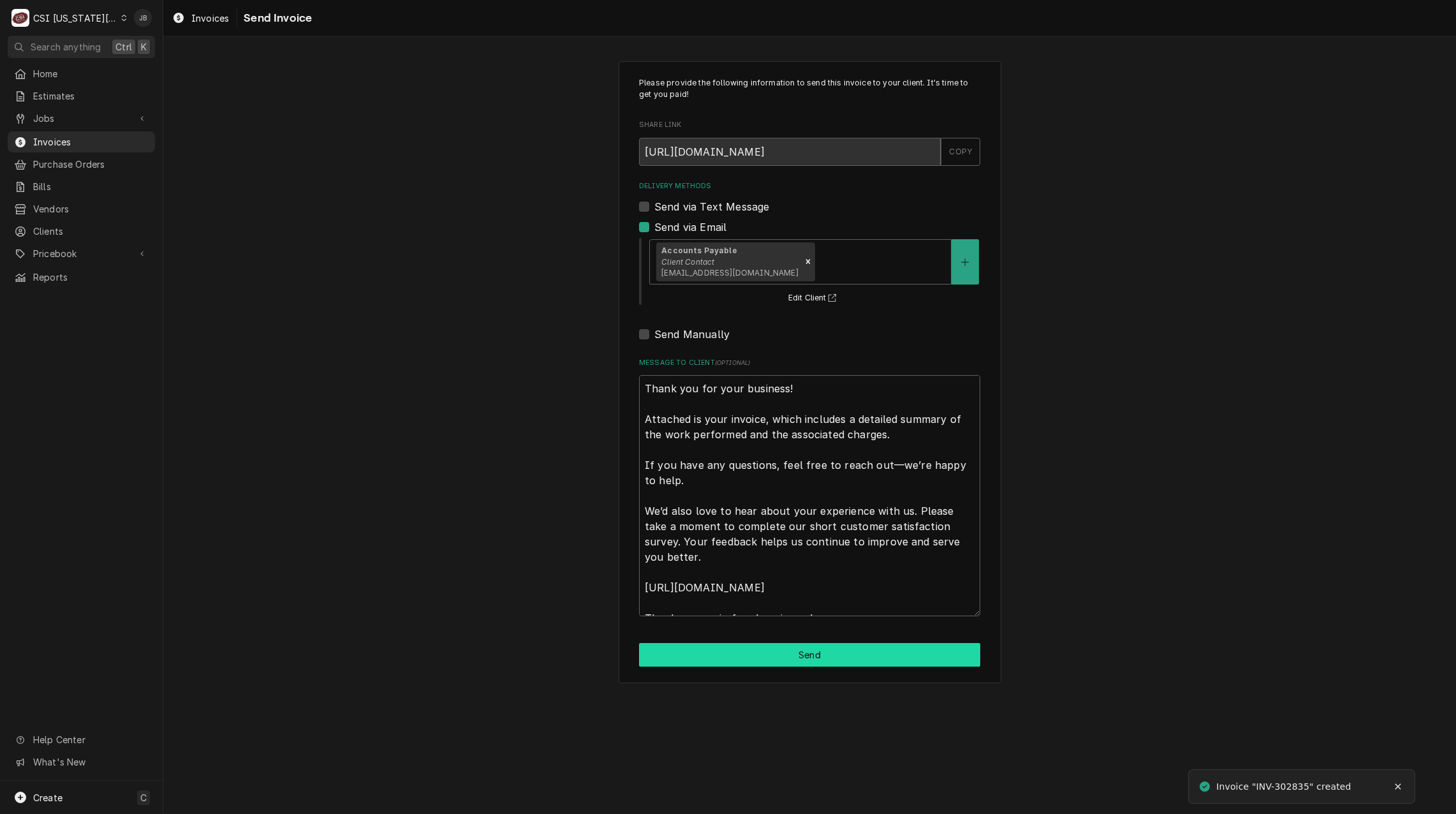
drag, startPoint x: 716, startPoint y: 648, endPoint x: 1376, endPoint y: 581, distance: 663.4
click at [718, 648] on button "Send" at bounding box center [809, 655] width 341 height 24
type textarea "x"
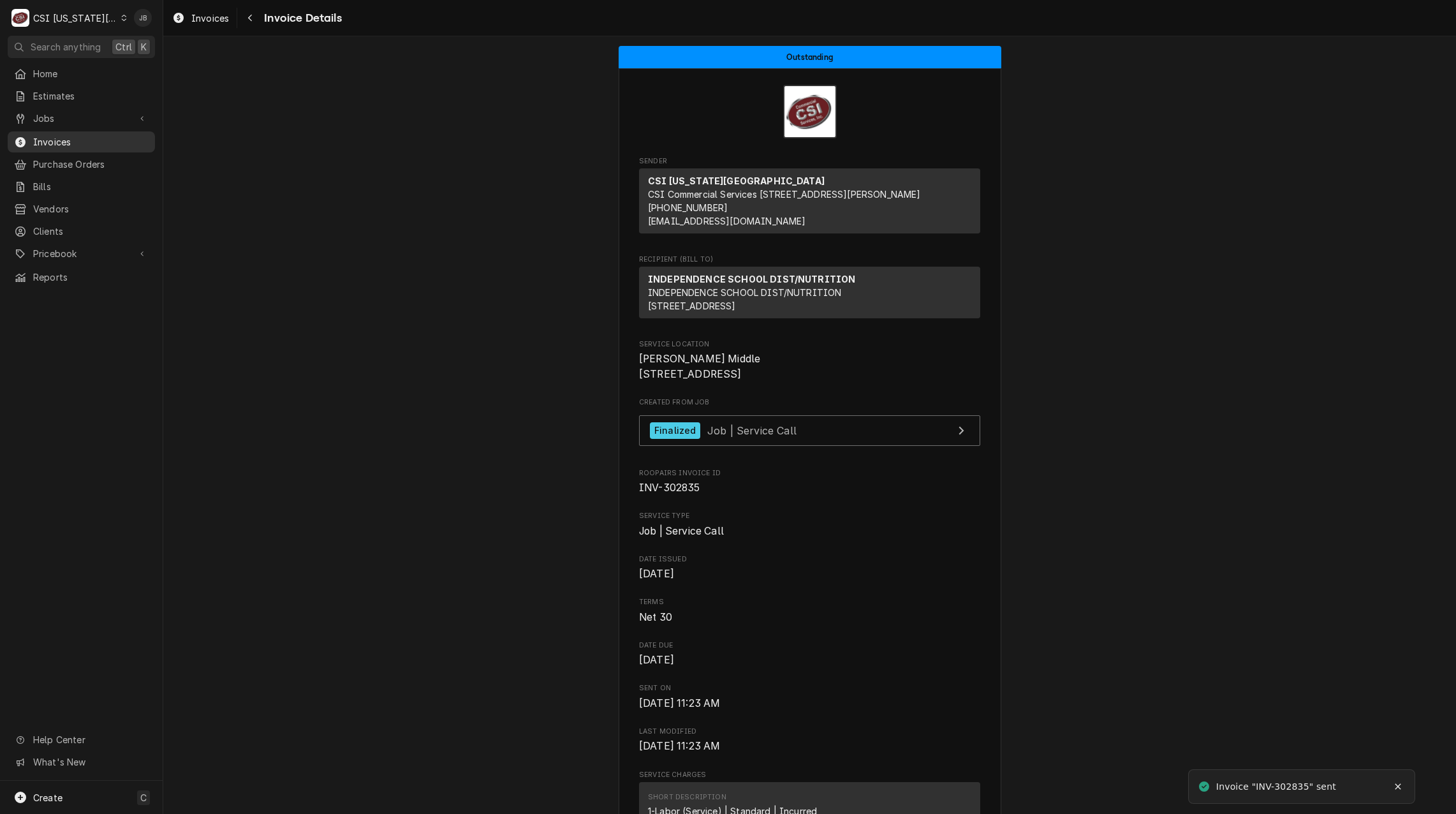
click at [57, 142] on span "Invoices" at bounding box center [91, 142] width 115 height 13
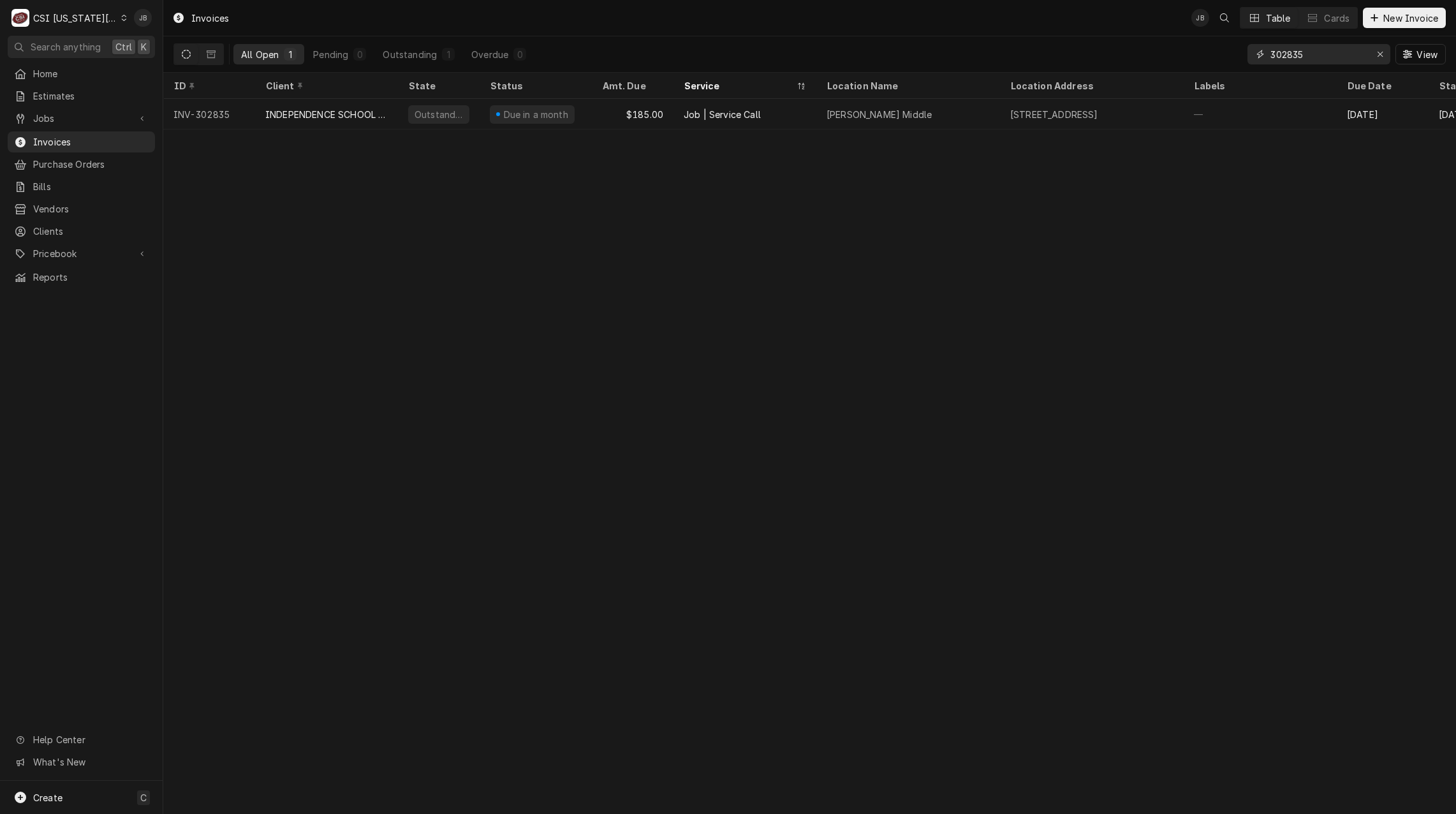
click at [1302, 57] on input "302835" at bounding box center [1318, 54] width 95 height 21
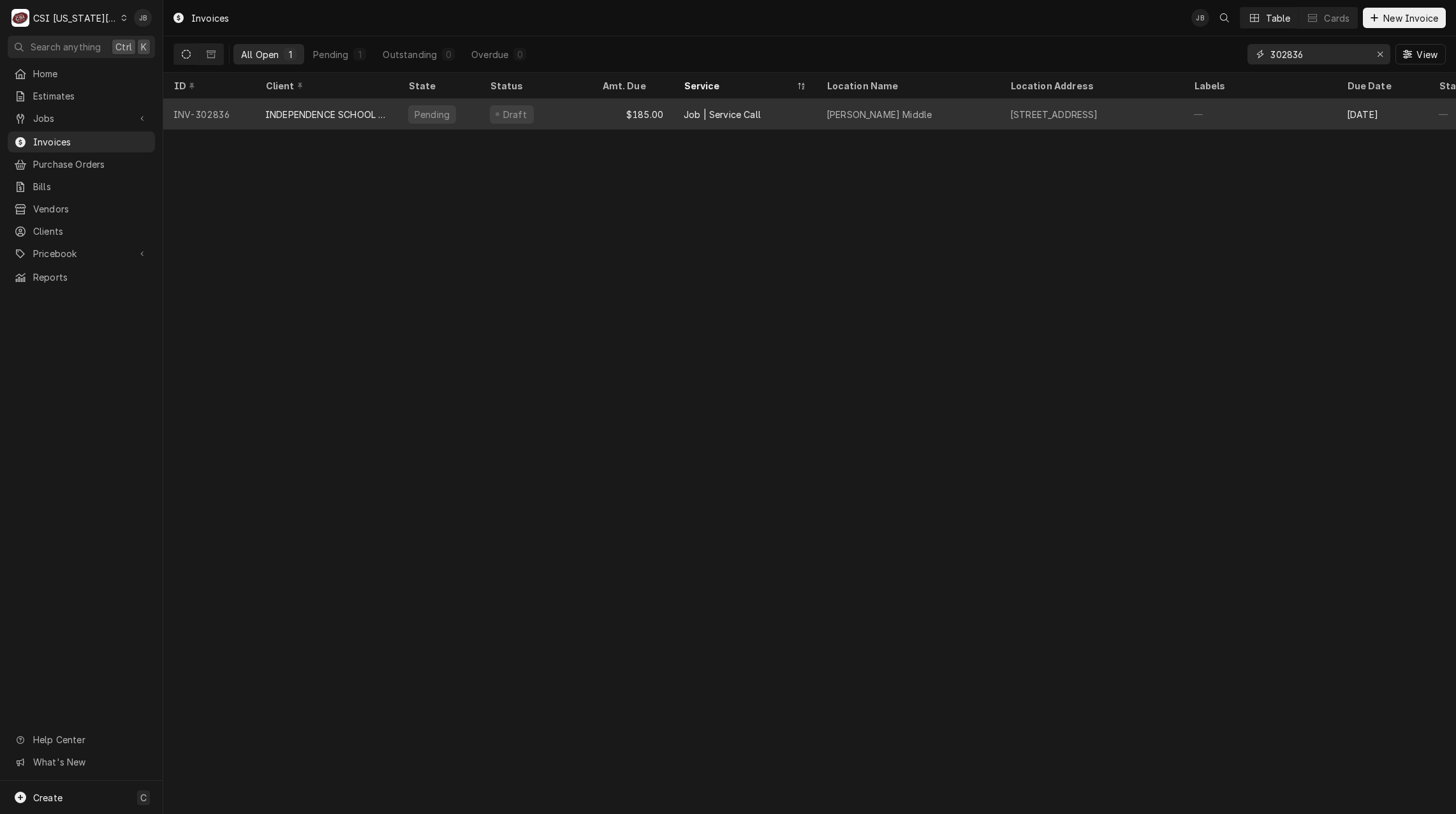
type input "302836"
click at [632, 108] on div "$185.00" at bounding box center [632, 114] width 82 height 30
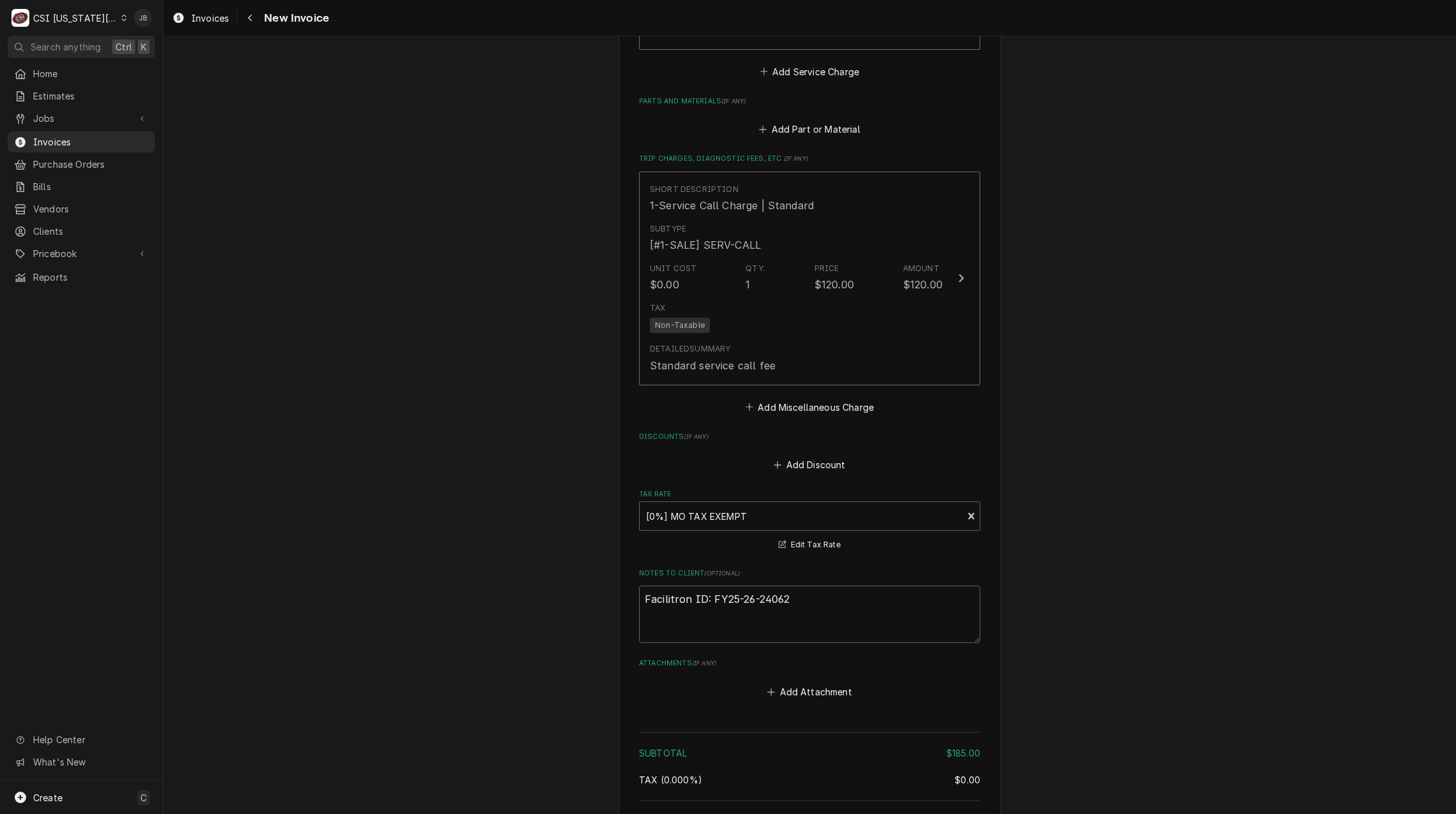
scroll to position [1850, 0]
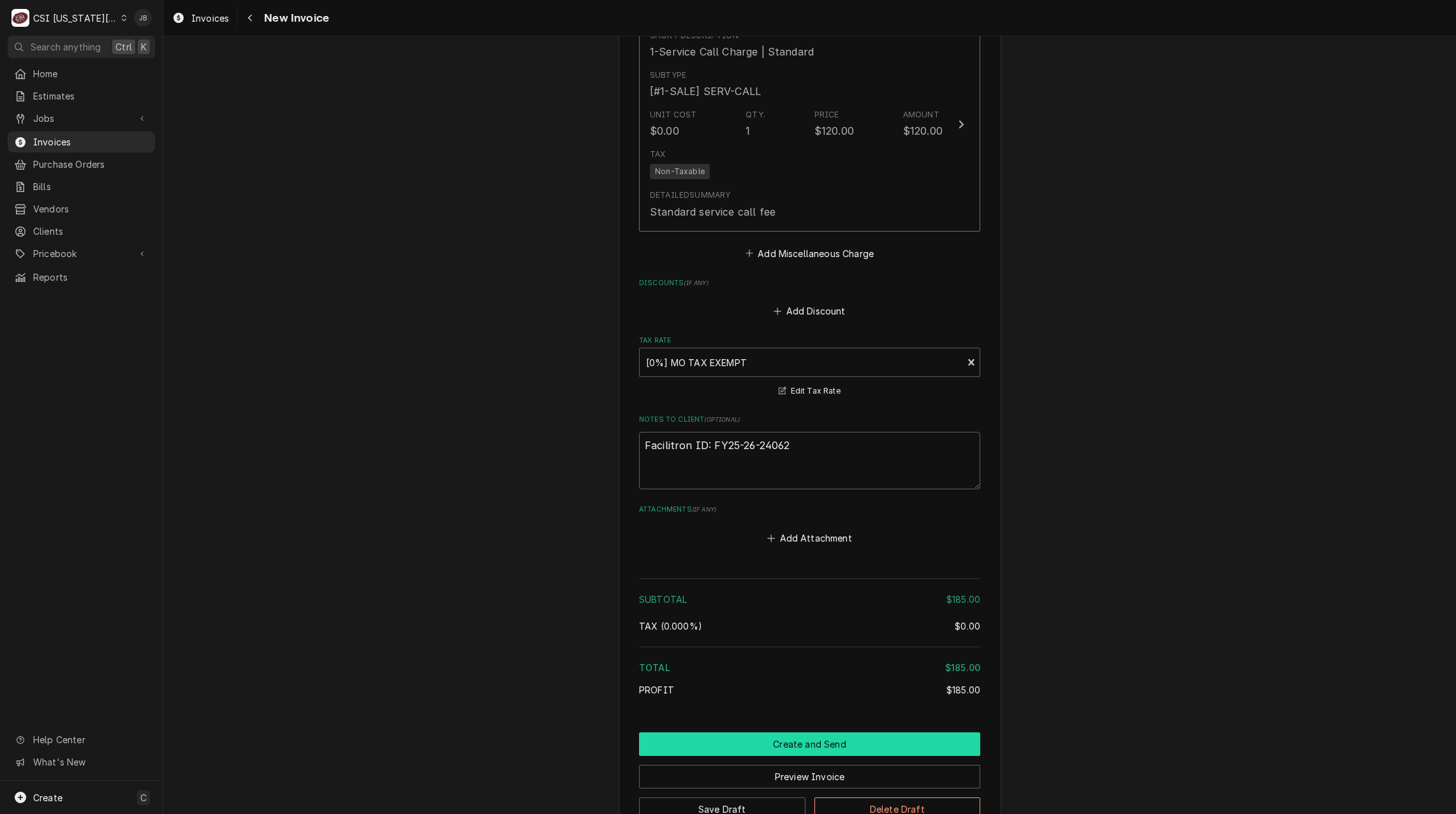
click at [736, 732] on button "Create and Send" at bounding box center [809, 744] width 341 height 24
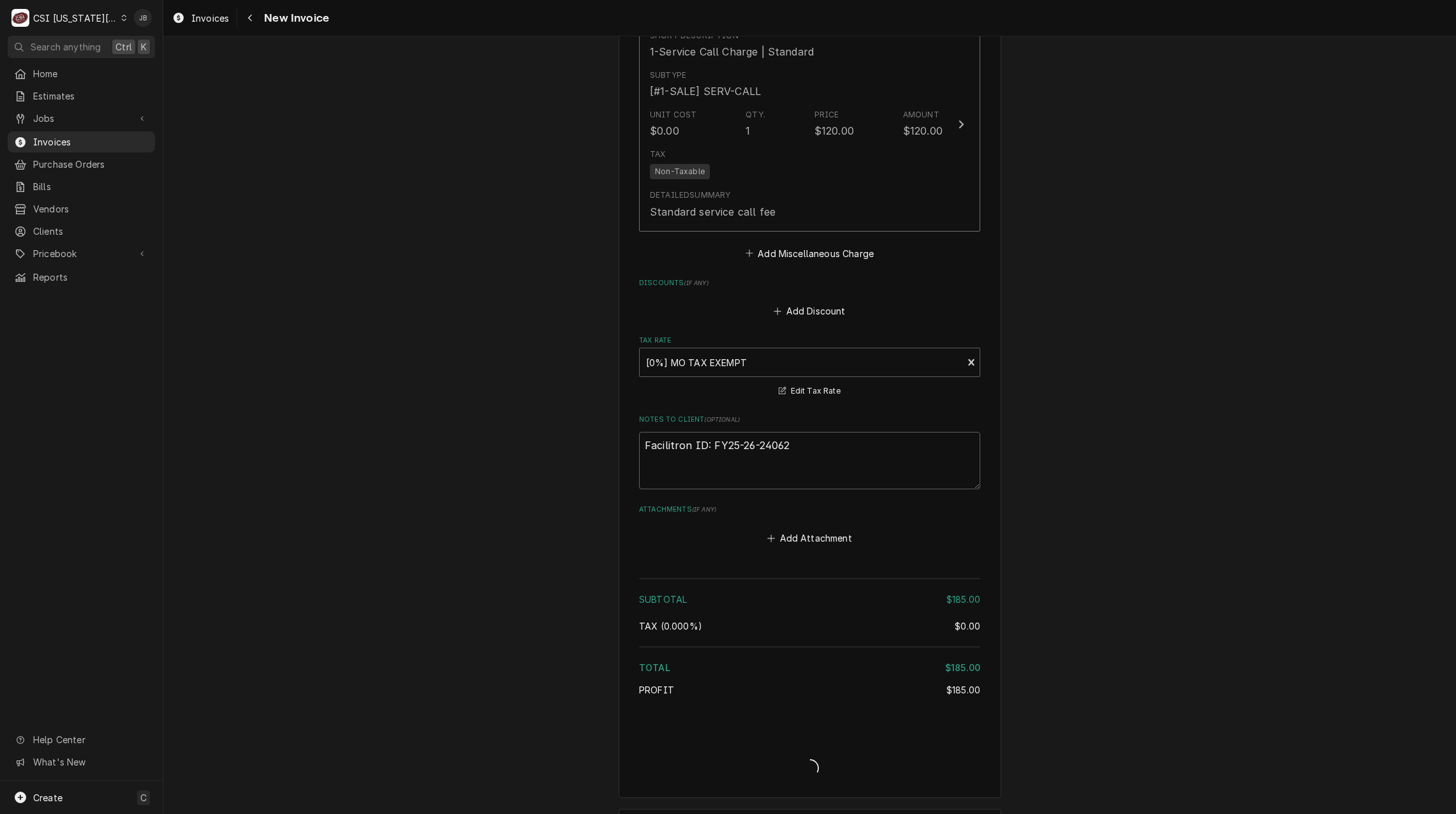
type textarea "x"
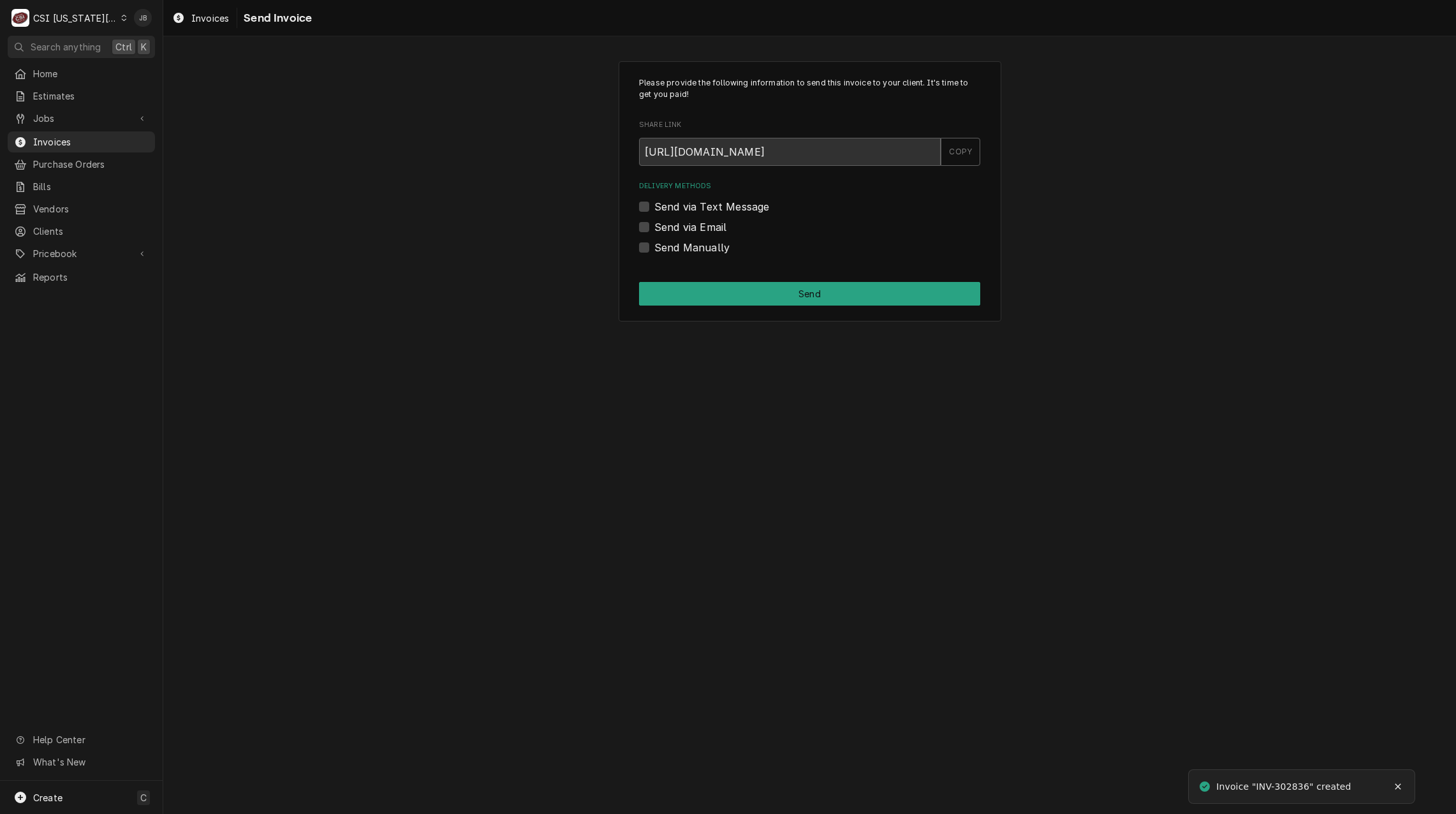
click at [711, 229] on label "Send via Email" at bounding box center [691, 227] width 72 height 15
click at [711, 229] on input "Send via Email" at bounding box center [825, 233] width 341 height 28
checkbox input "true"
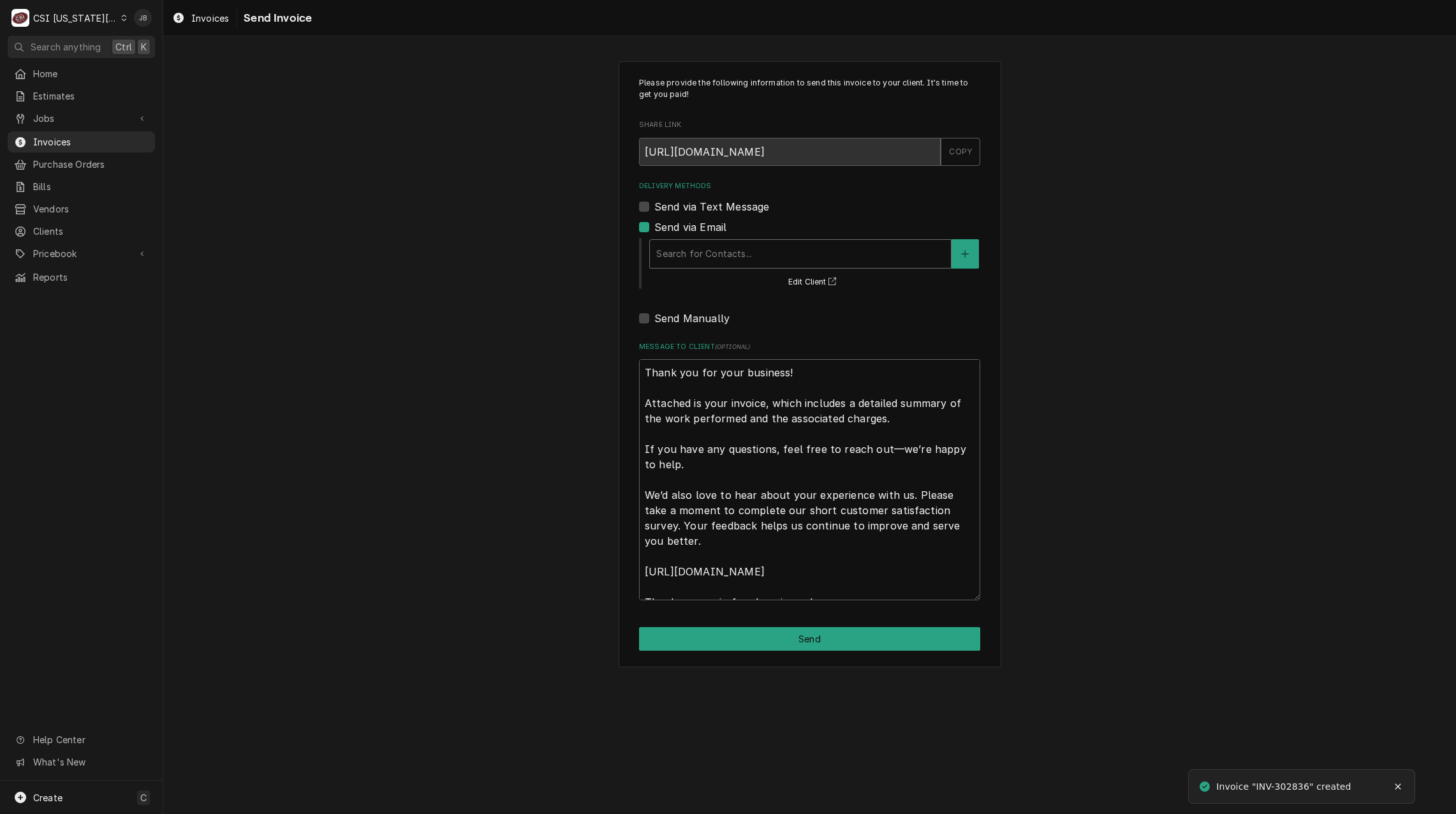
click at [724, 253] on div "Delivery Methods" at bounding box center [800, 254] width 288 height 23
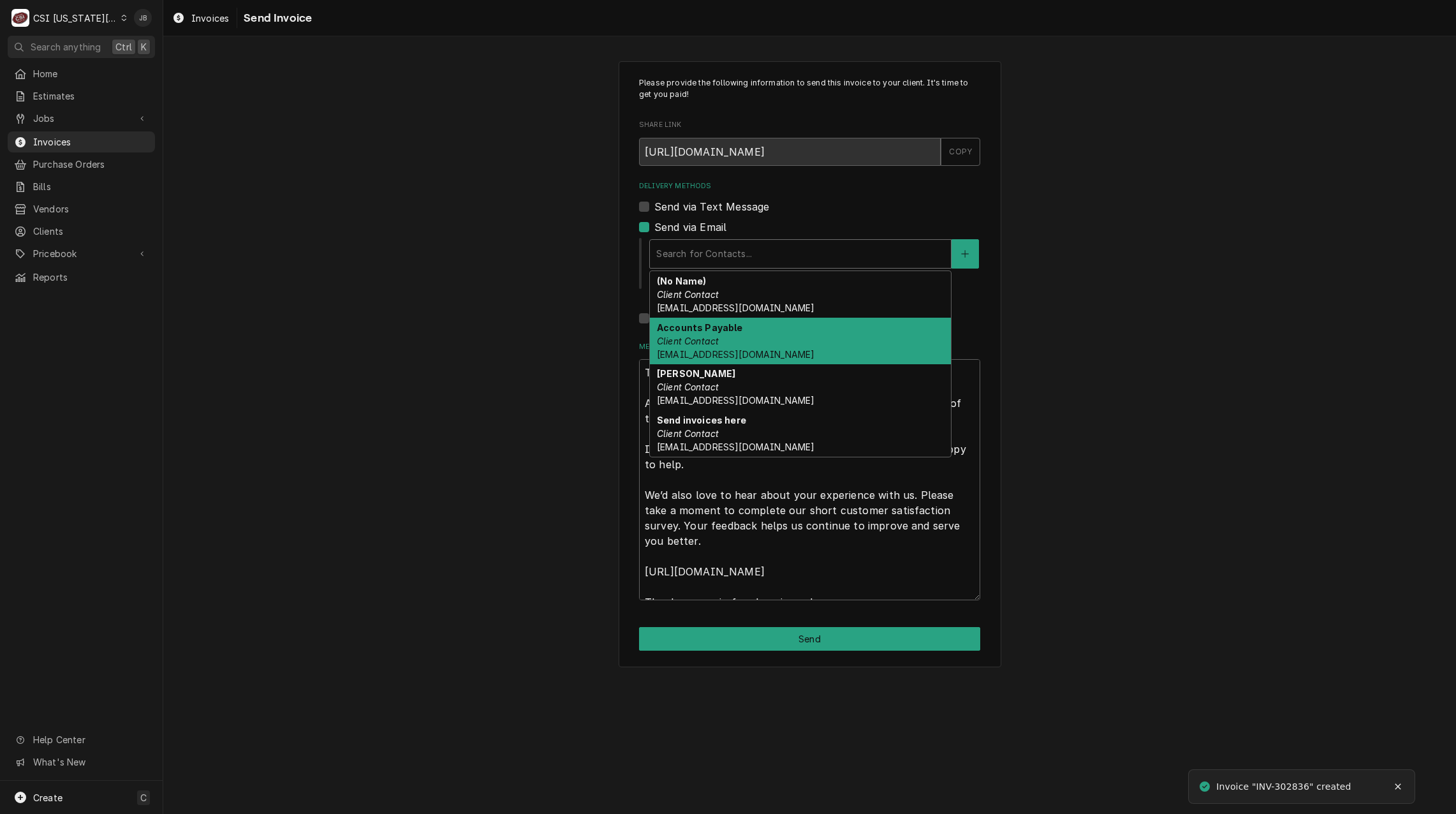
drag, startPoint x: 754, startPoint y: 331, endPoint x: 760, endPoint y: 426, distance: 95.2
click at [754, 332] on div "Accounts Payable Client Contact Accounts_Payable@Isdschools.Org" at bounding box center [801, 341] width 301 height 46
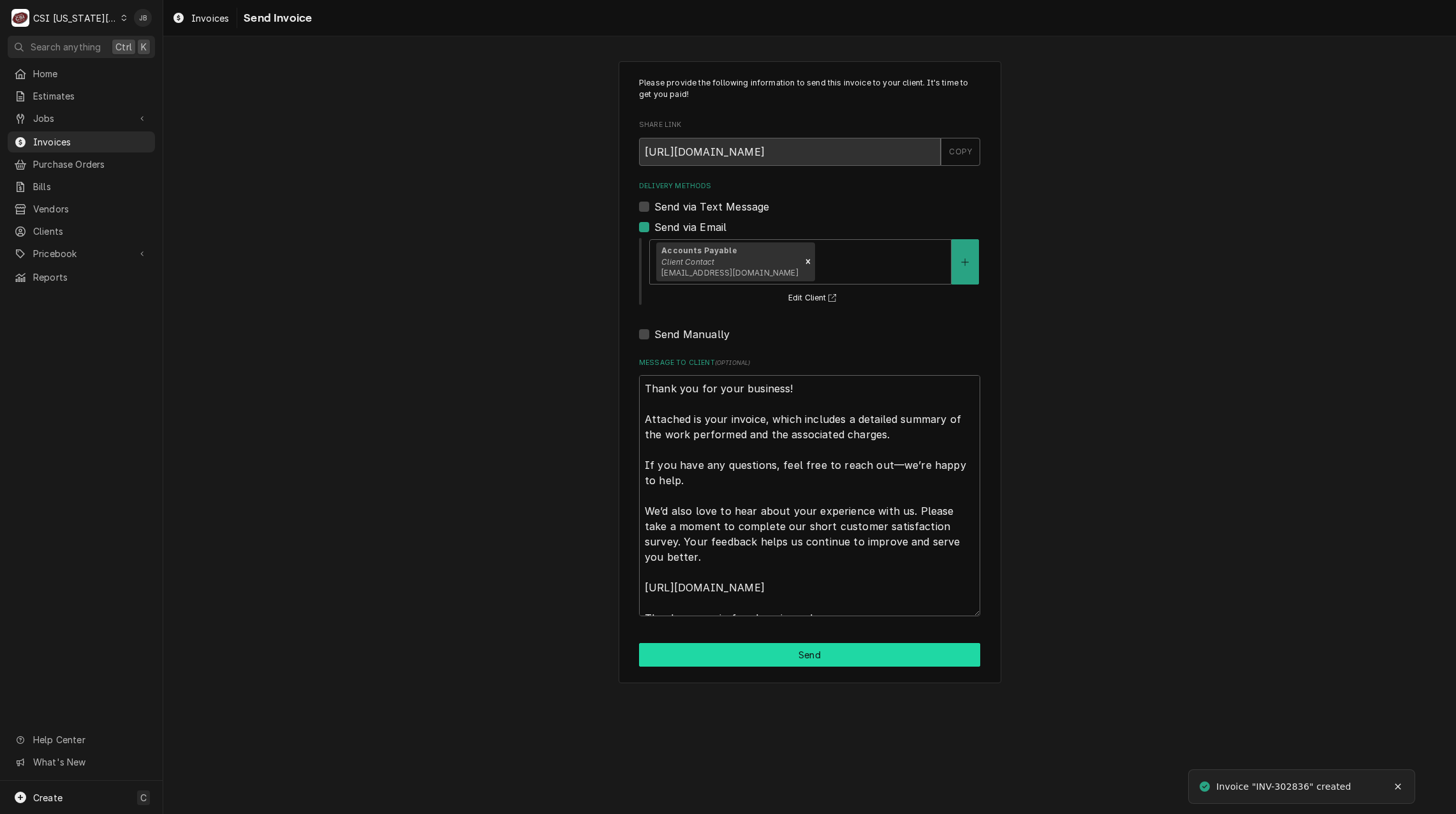
click at [735, 659] on button "Send" at bounding box center [809, 655] width 341 height 24
type textarea "x"
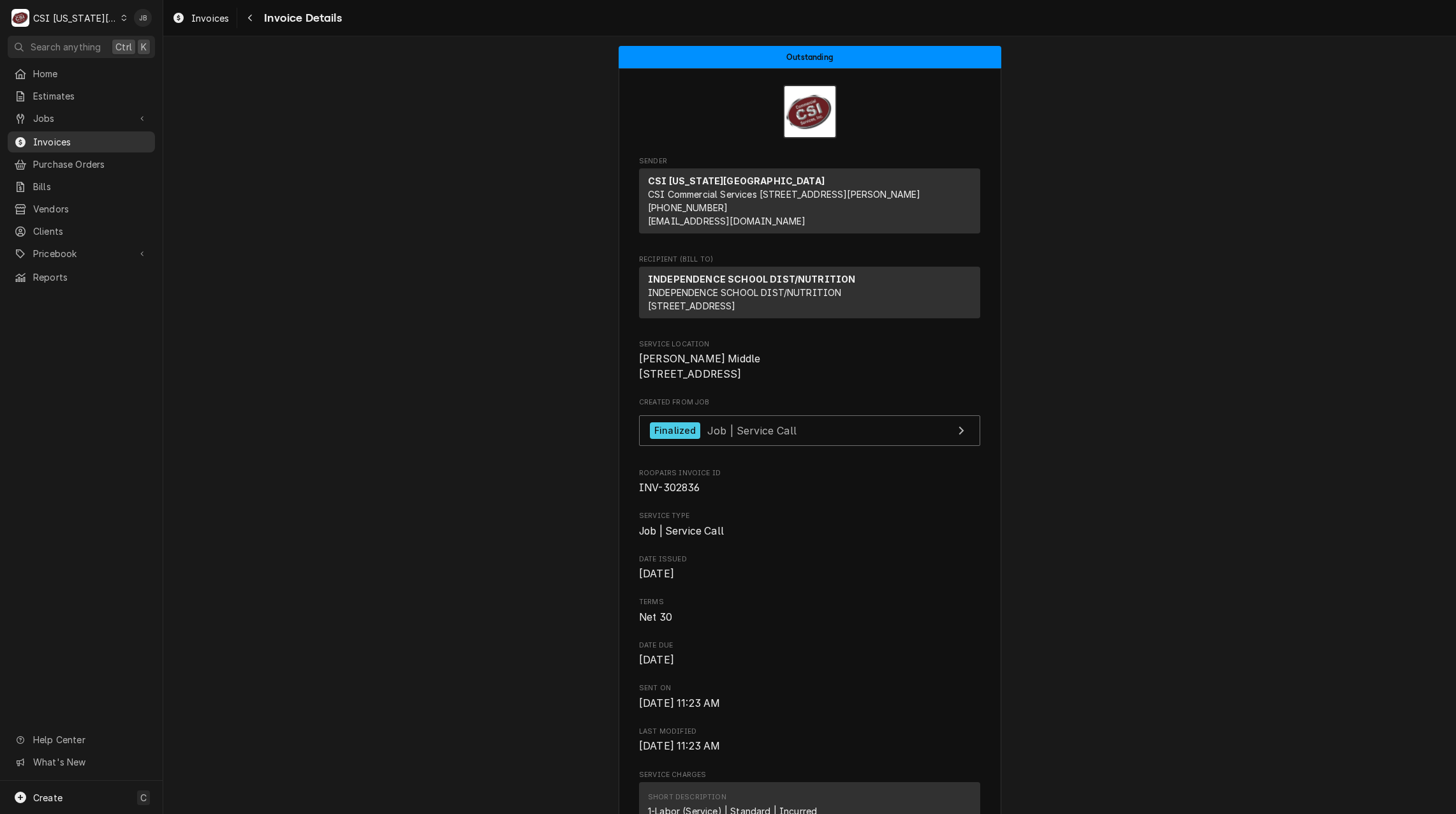
click at [109, 135] on span "Invoices" at bounding box center [91, 142] width 115 height 13
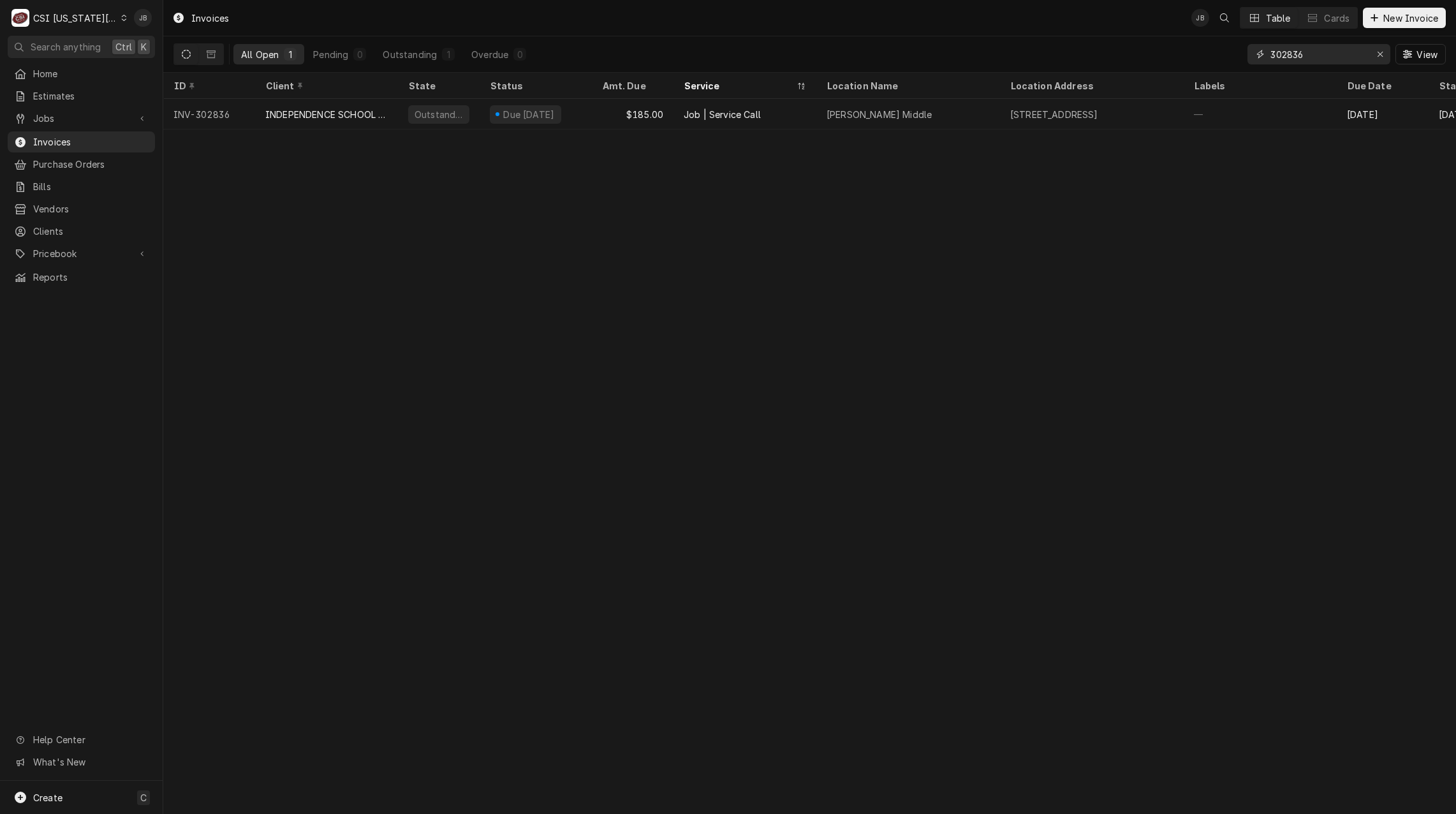
click at [1337, 56] on input "302836" at bounding box center [1318, 54] width 95 height 21
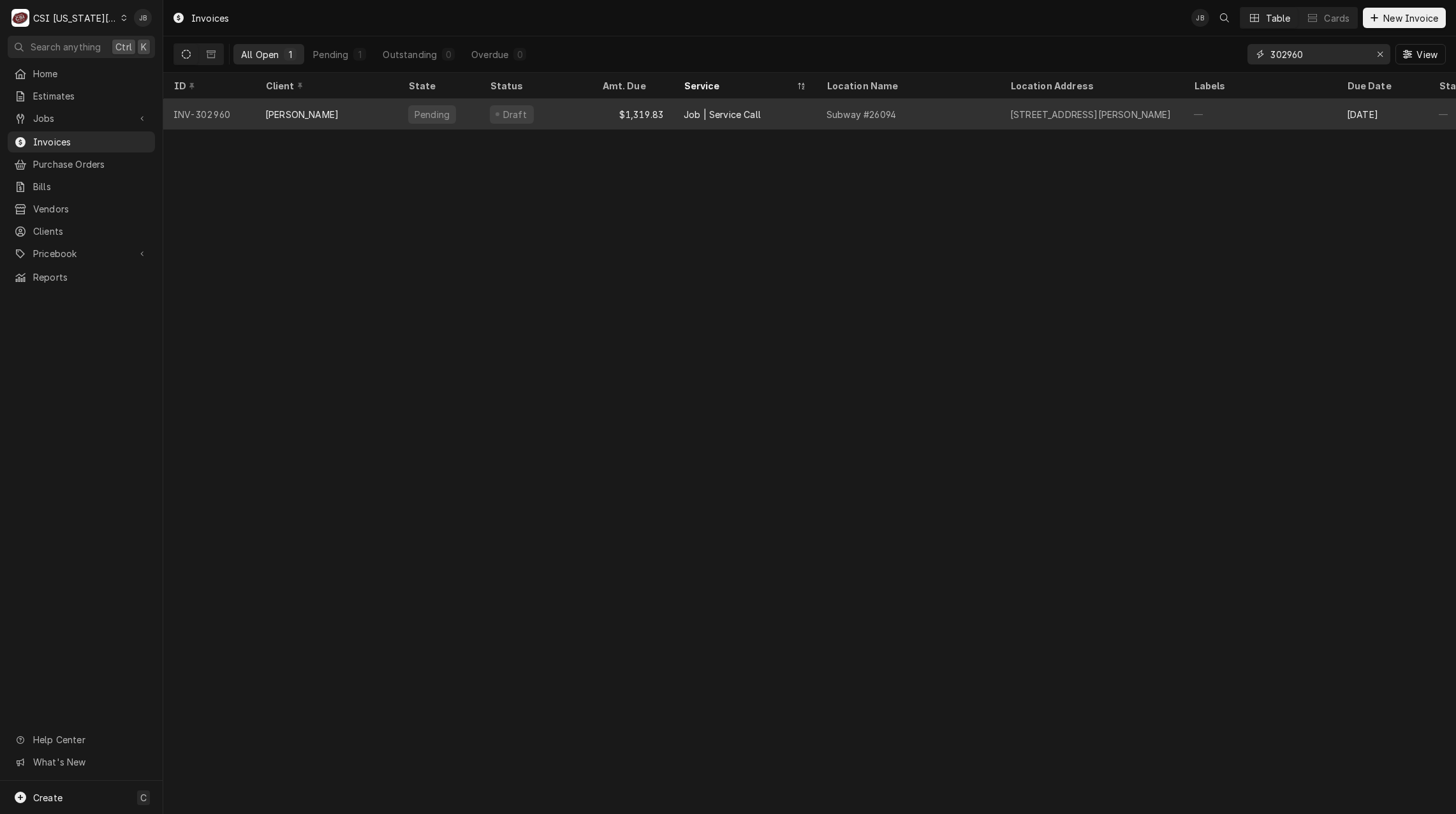
type input "302960"
click at [1121, 116] on div "202 W Lockling Ave, Brookfield, MO 64628" at bounding box center [1092, 115] width 162 height 13
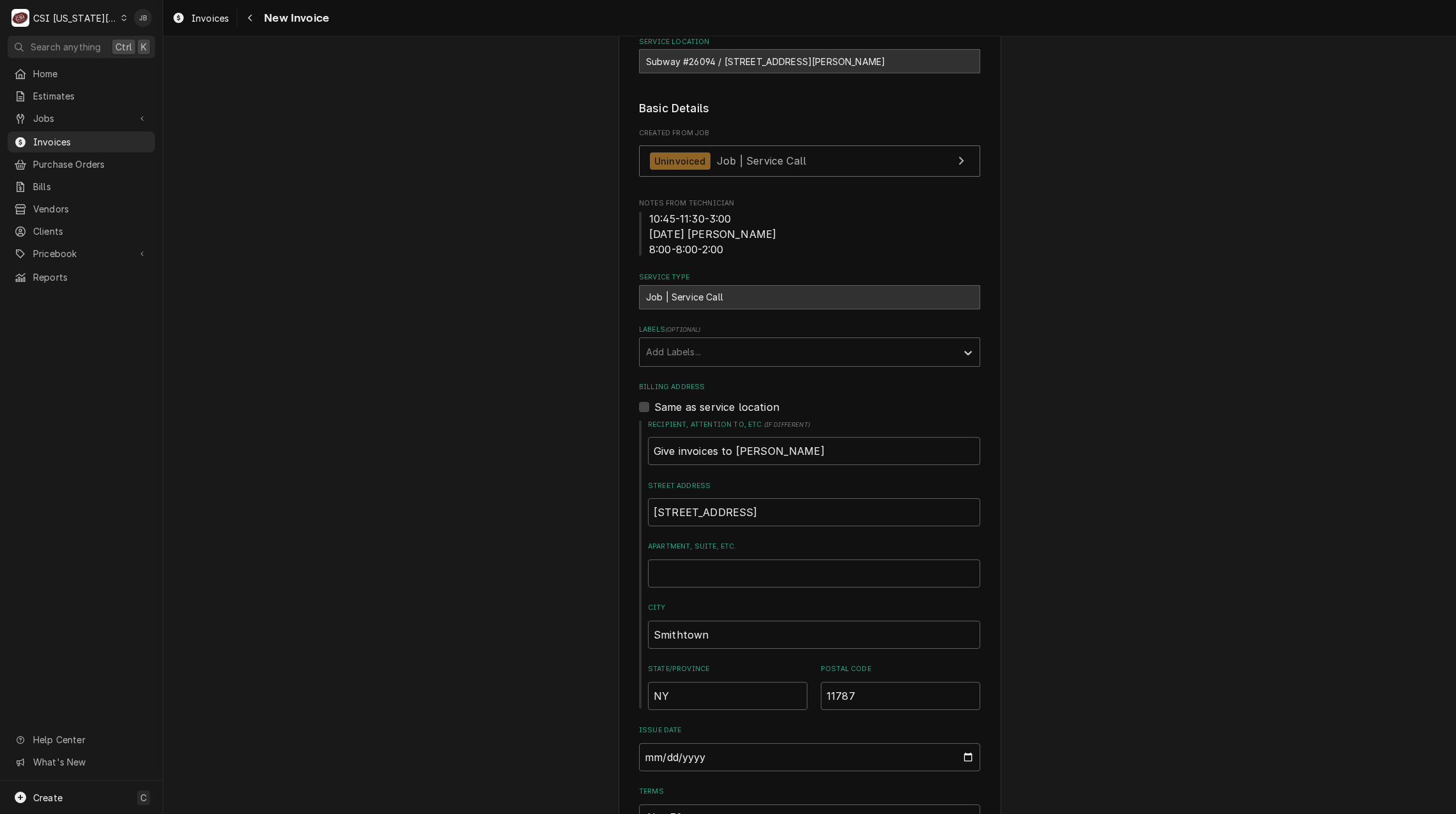
scroll to position [64, 0]
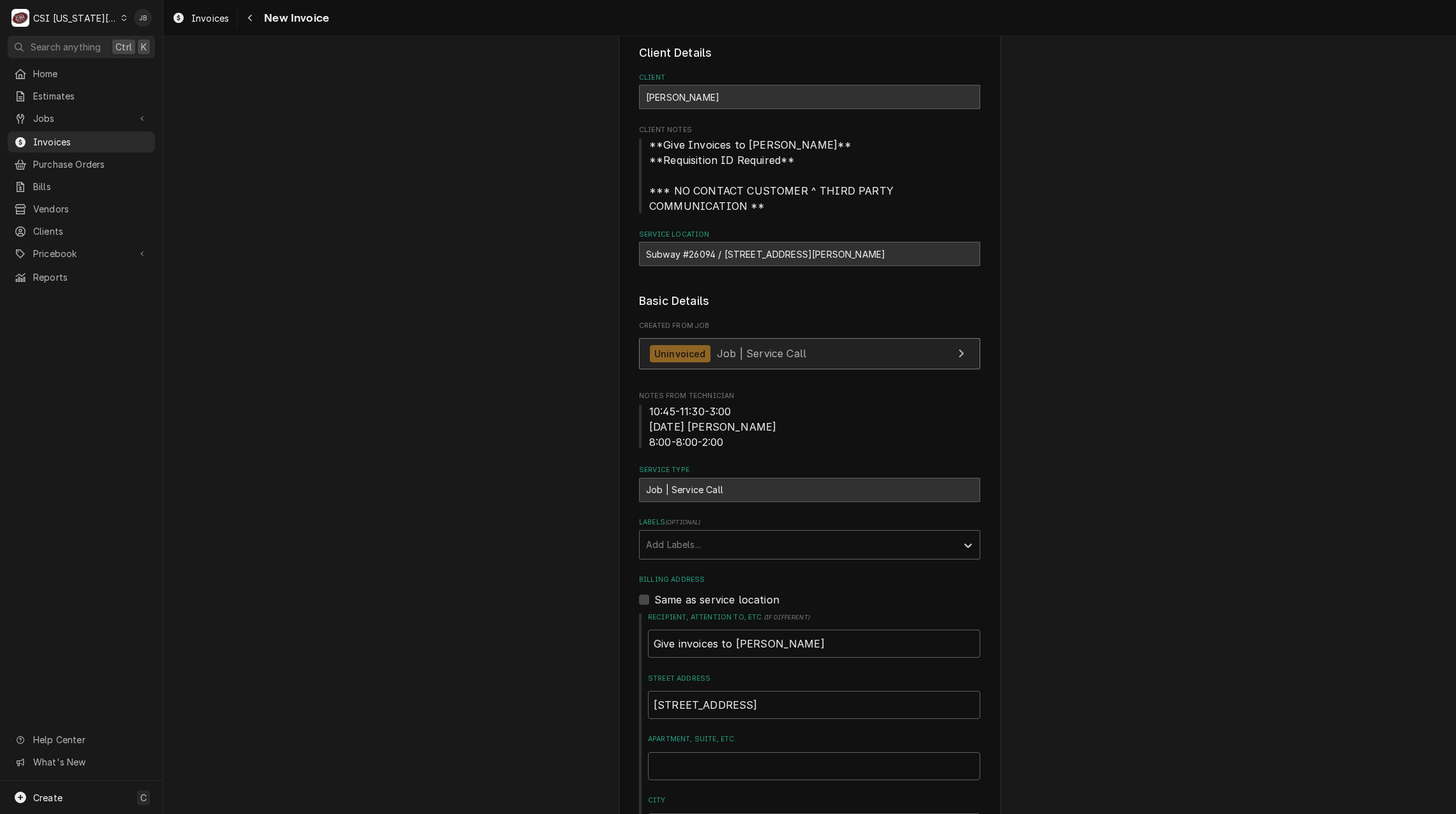
click at [720, 359] on span "Job | Service Call" at bounding box center [761, 353] width 89 height 13
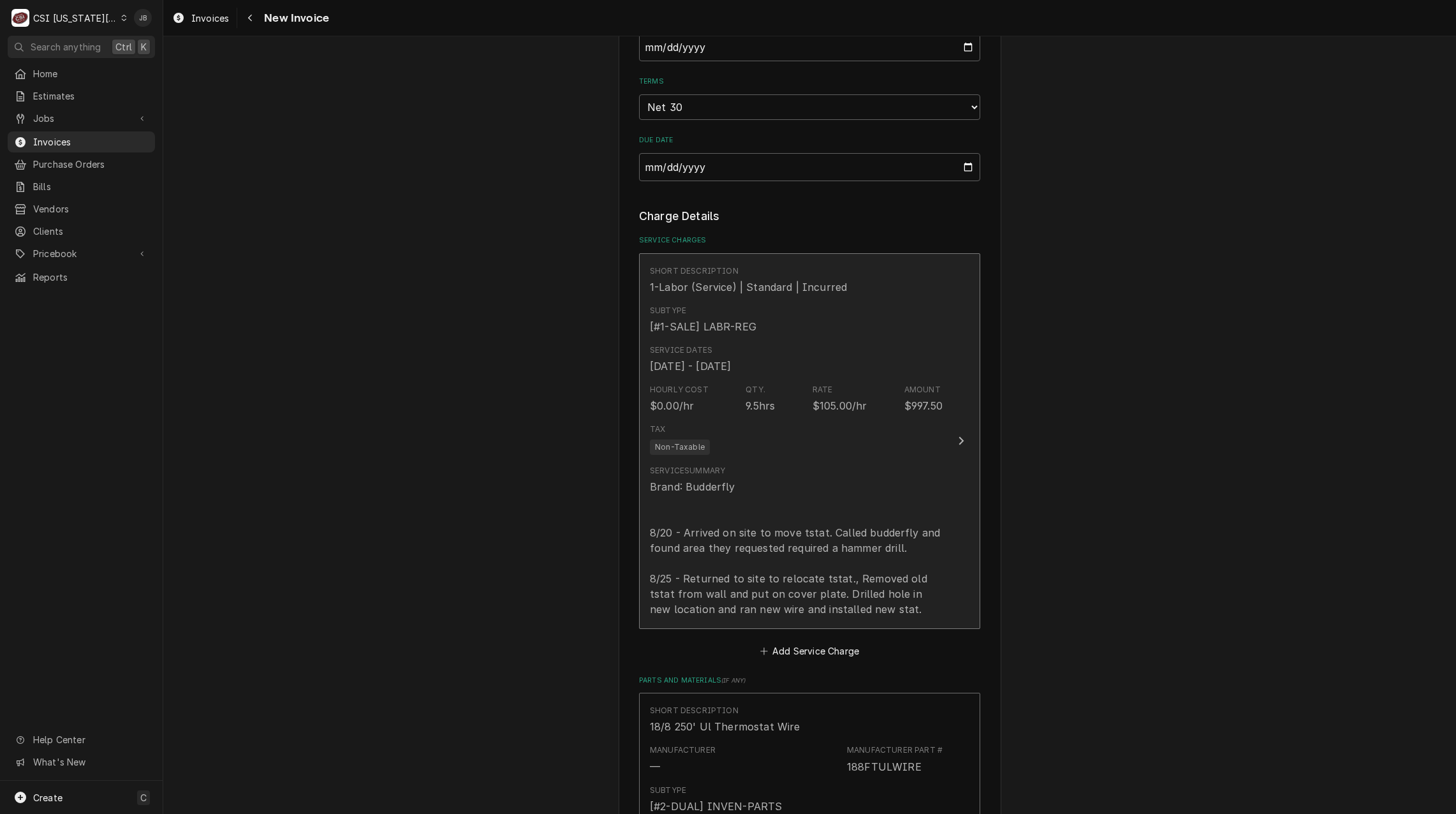
scroll to position [1149, 0]
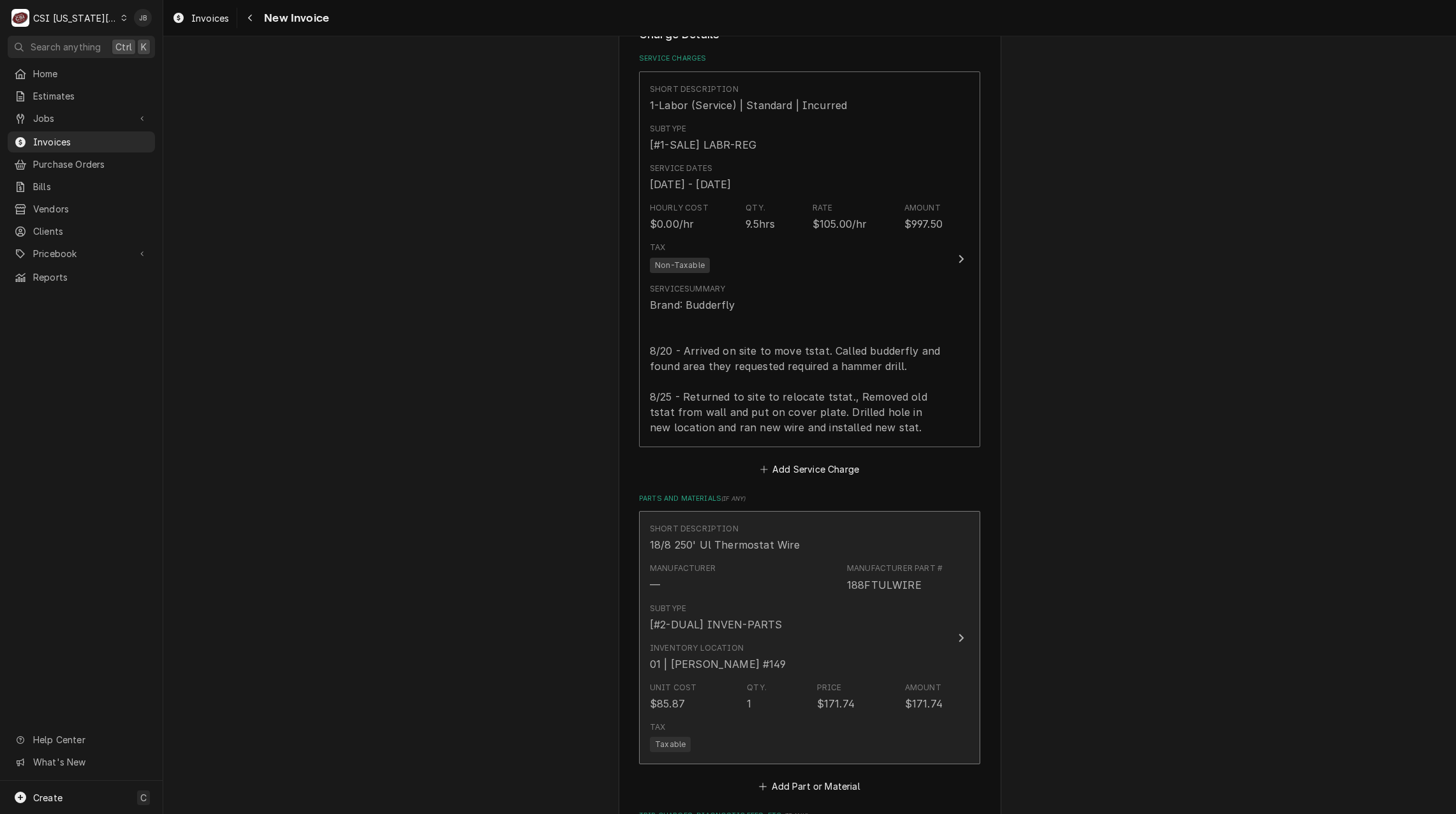
click at [875, 599] on div "Subtype [#2-DUAL] INVEN-PARTS" at bounding box center [797, 618] width 293 height 40
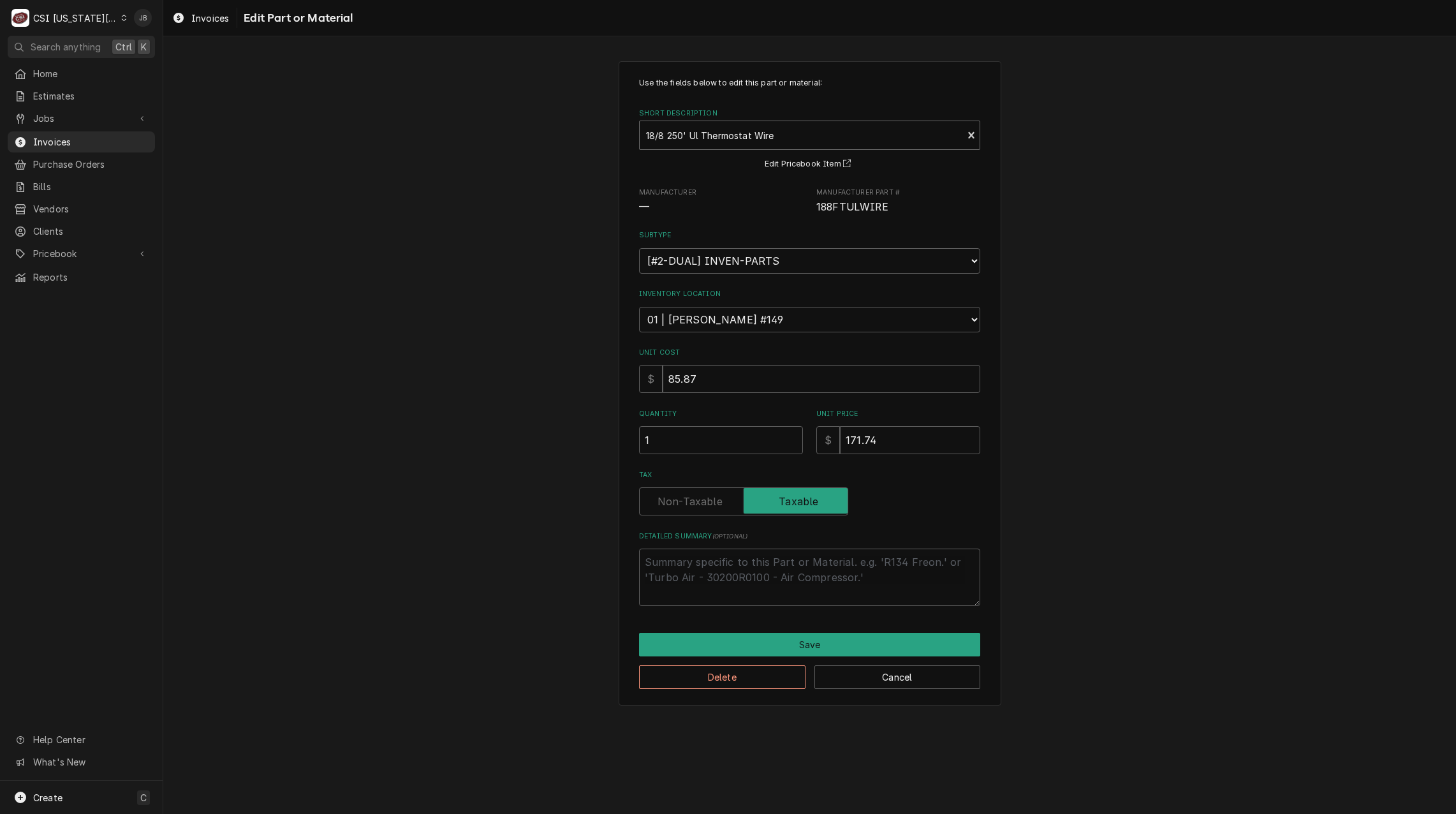
type textarea "x"
click at [683, 139] on div "Short Description" at bounding box center [801, 135] width 310 height 23
type input "misc ser s"
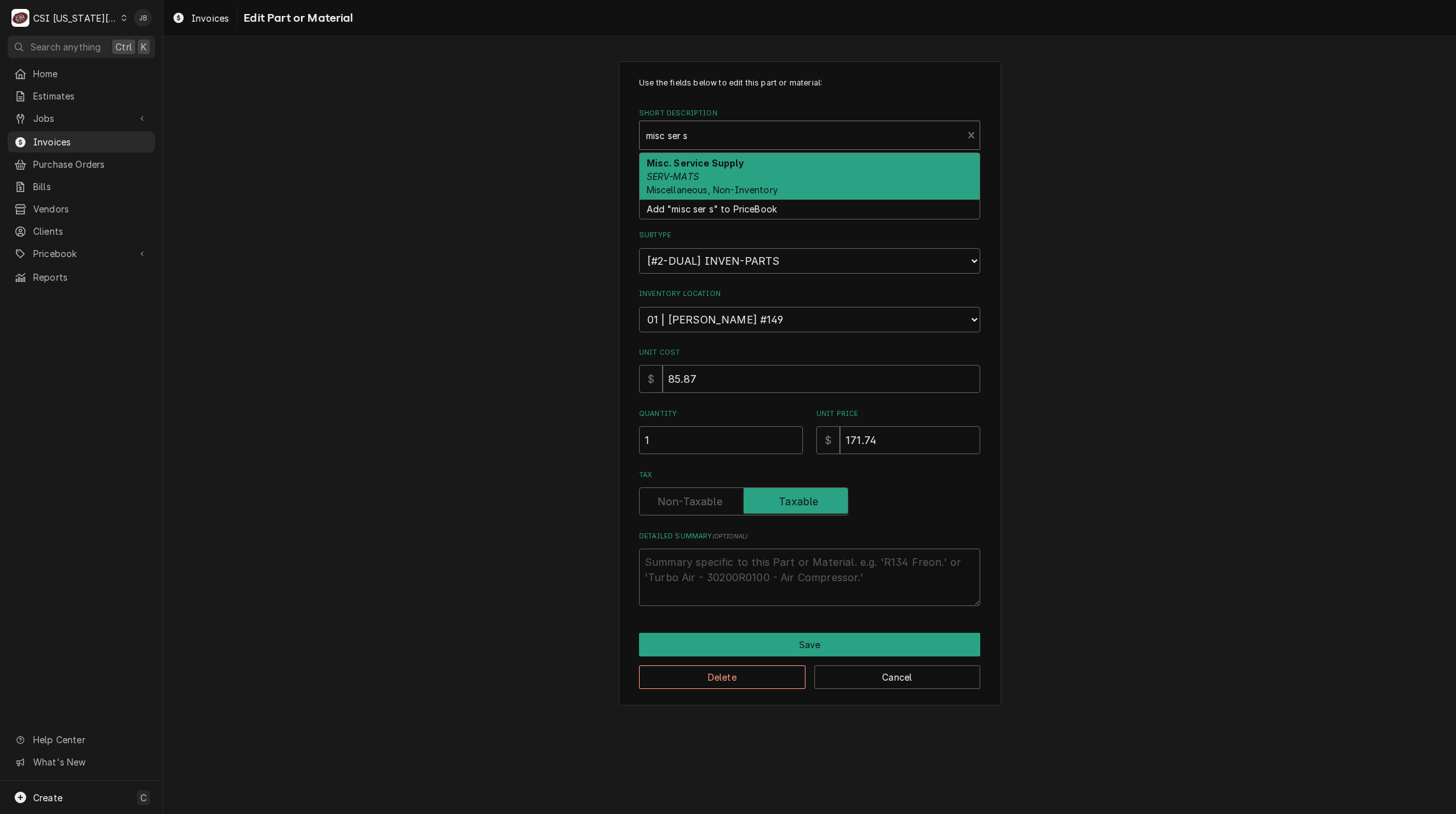
click at [699, 168] on div "Misc. Service Supply SERV-MATS Miscellaneous, Non-Inventory" at bounding box center [809, 176] width 340 height 46
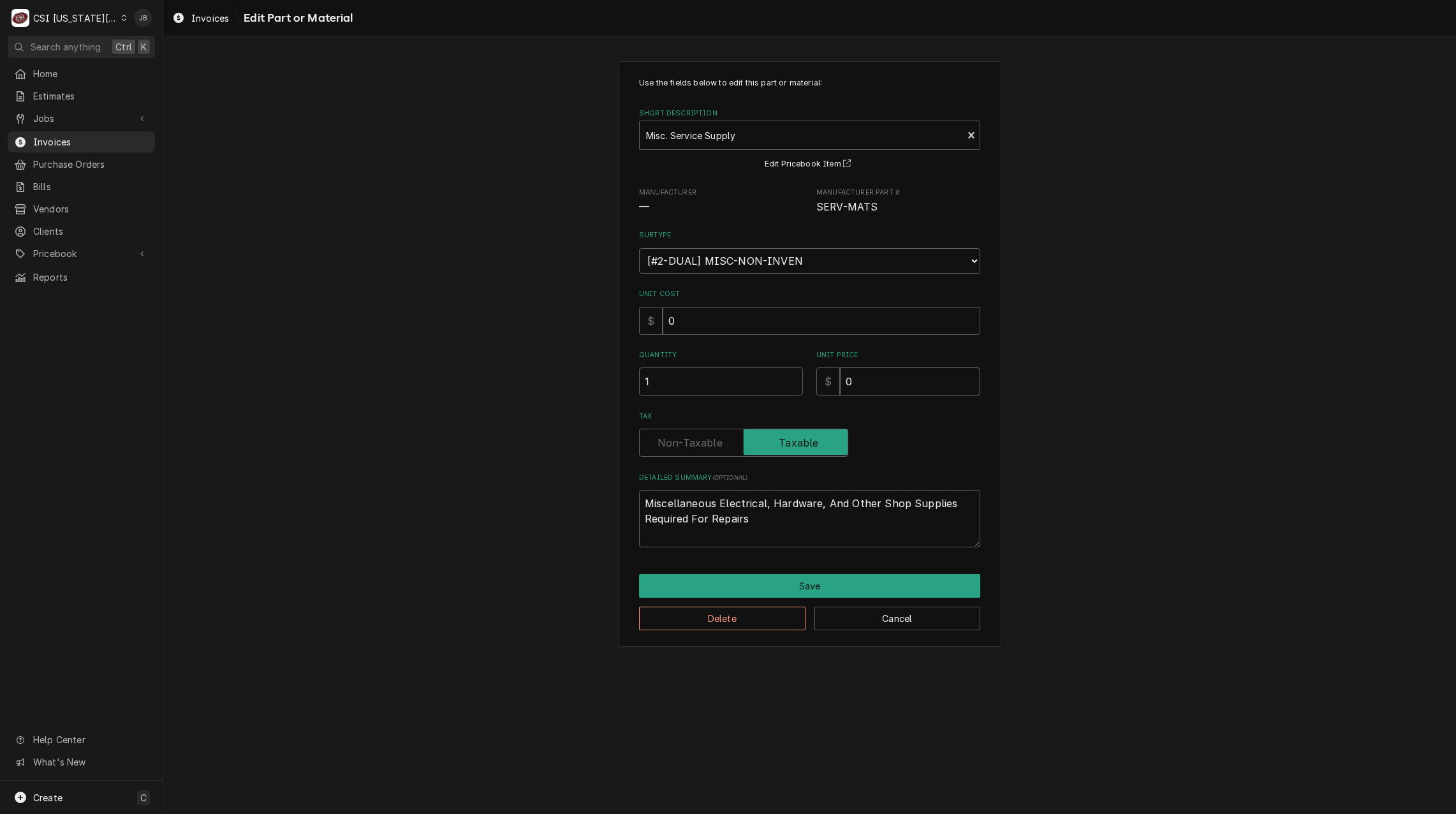
drag, startPoint x: 864, startPoint y: 383, endPoint x: 807, endPoint y: 386, distance: 57.1
click at [807, 386] on div "Quantity 1 Unit Price $ 0" at bounding box center [809, 373] width 341 height 45
type textarea "x"
type input "1"
type textarea "x"
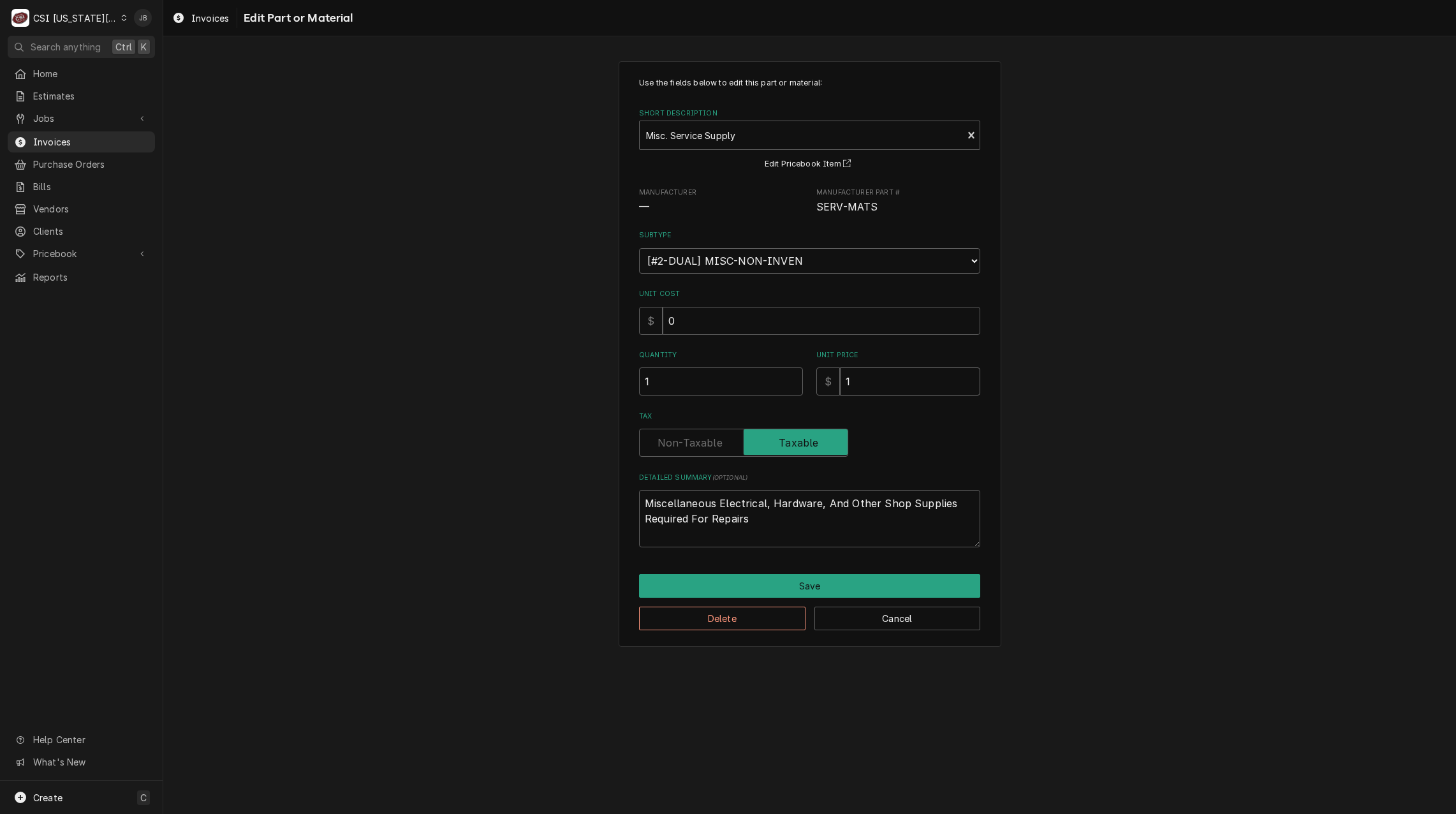
type input "10"
type textarea "x"
type input "100"
click at [761, 582] on button "Save" at bounding box center [809, 586] width 341 height 24
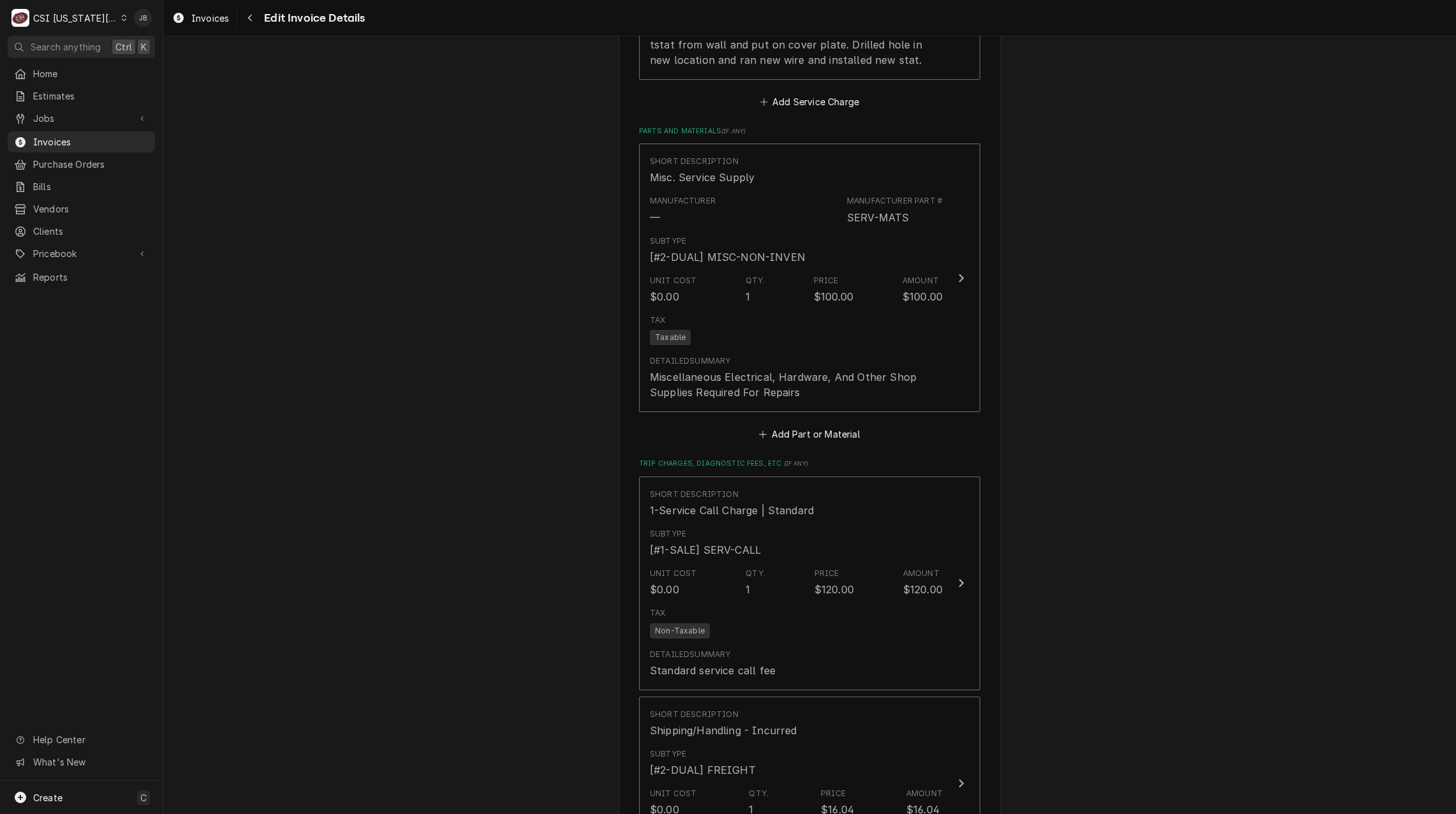
scroll to position [1771, 0]
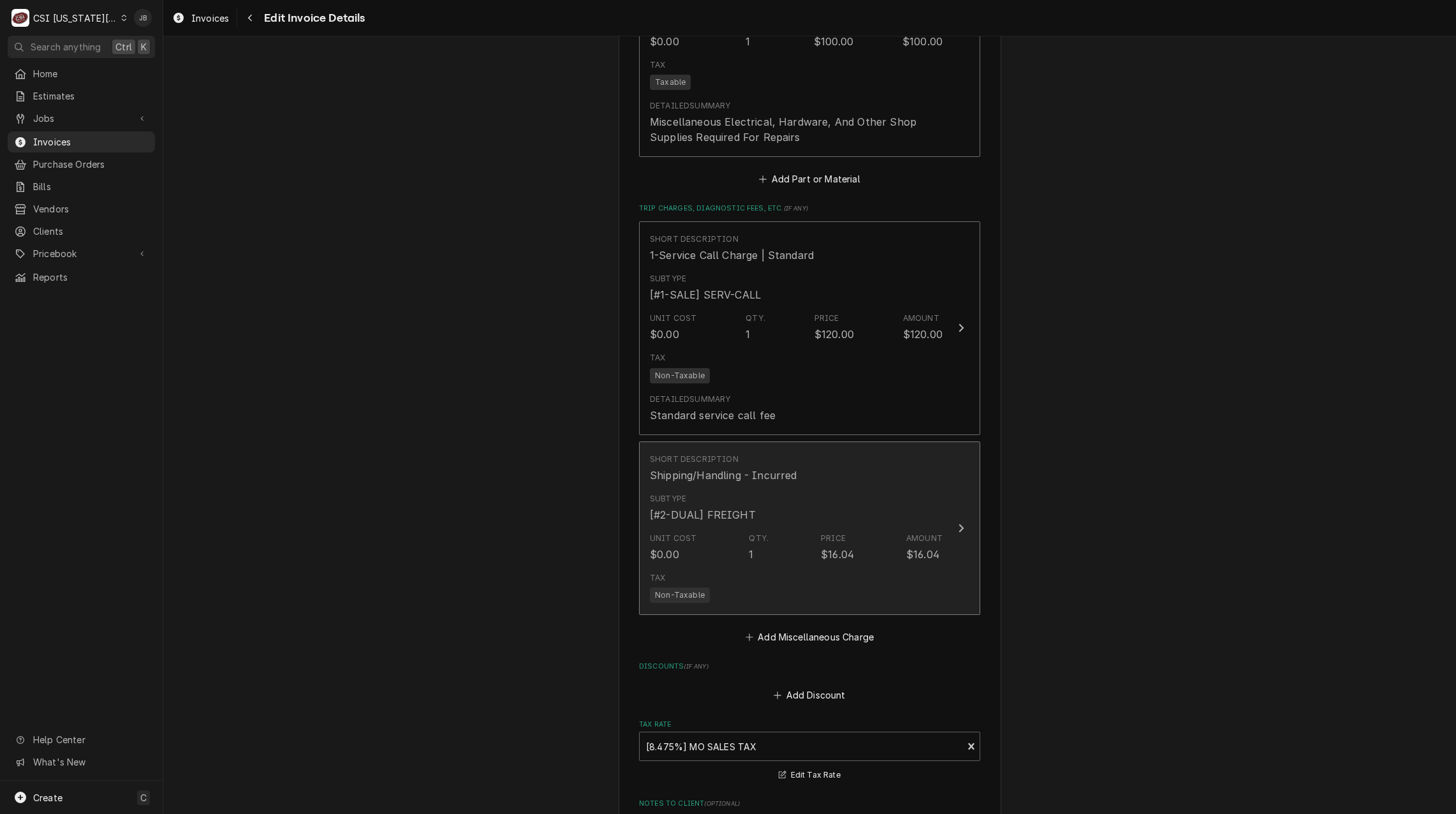
click at [673, 581] on div "Tax Non-Taxable" at bounding box center [680, 587] width 60 height 30
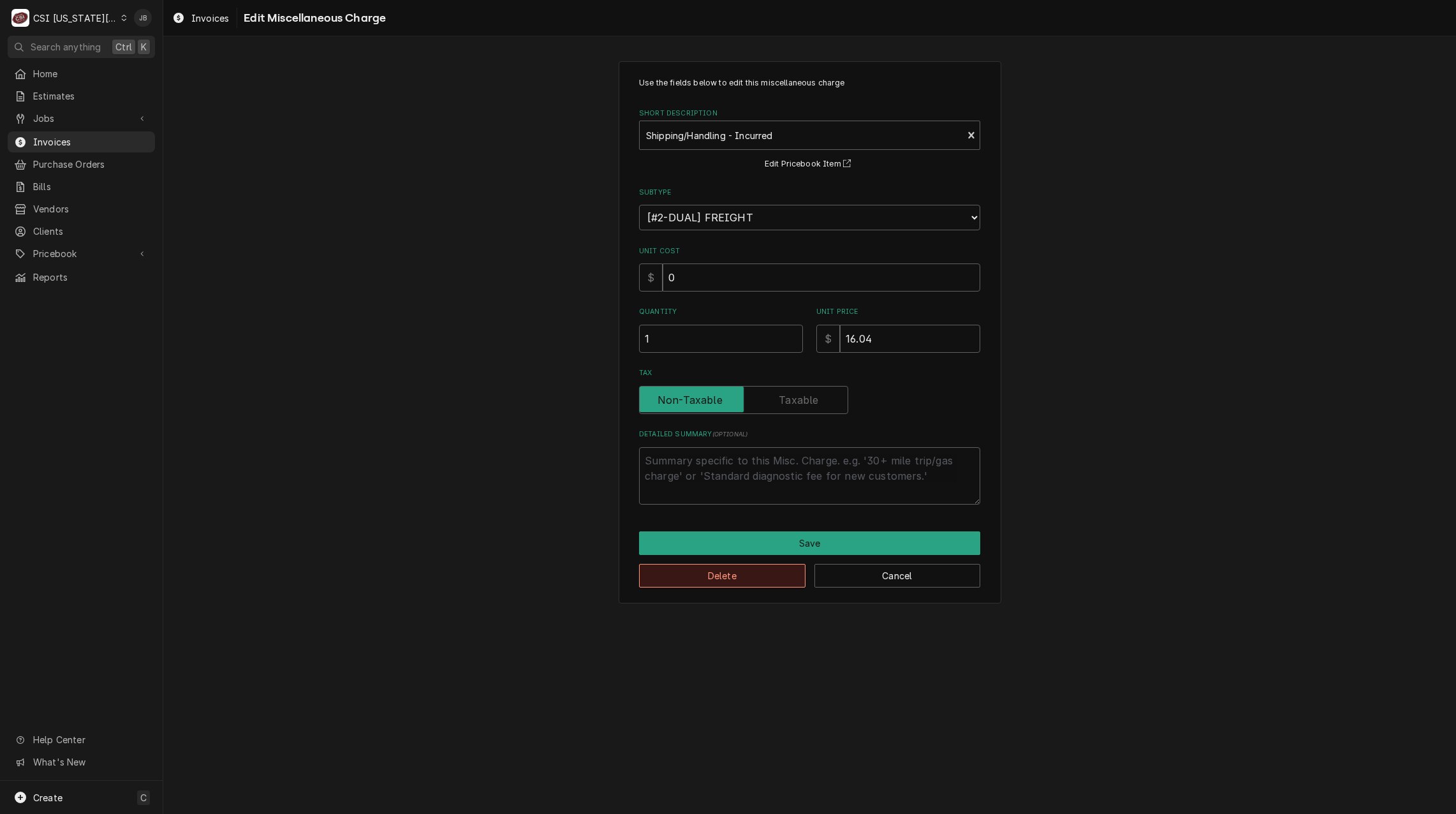
click at [725, 582] on button "Delete" at bounding box center [722, 576] width 166 height 24
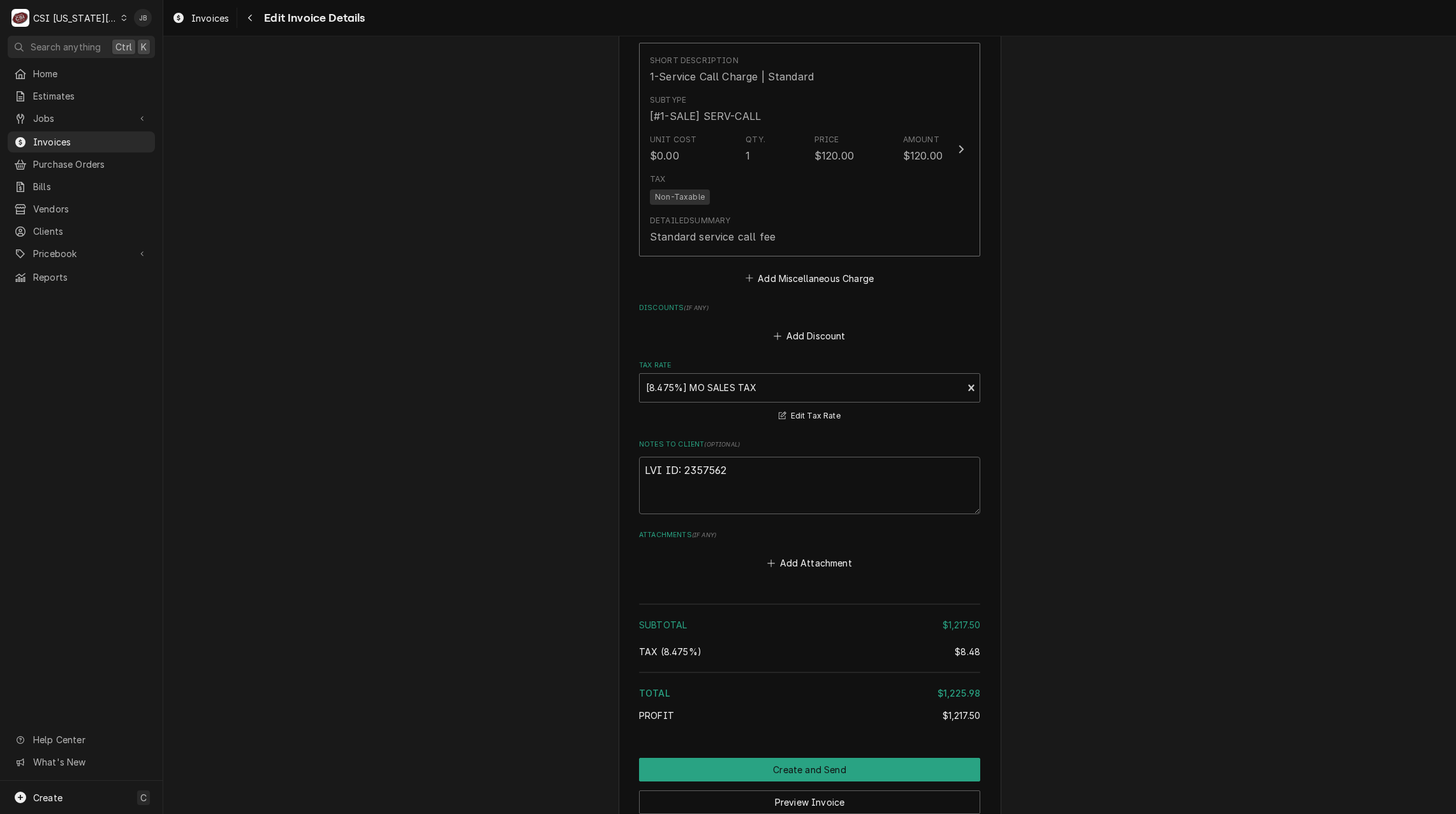
scroll to position [2069, 0]
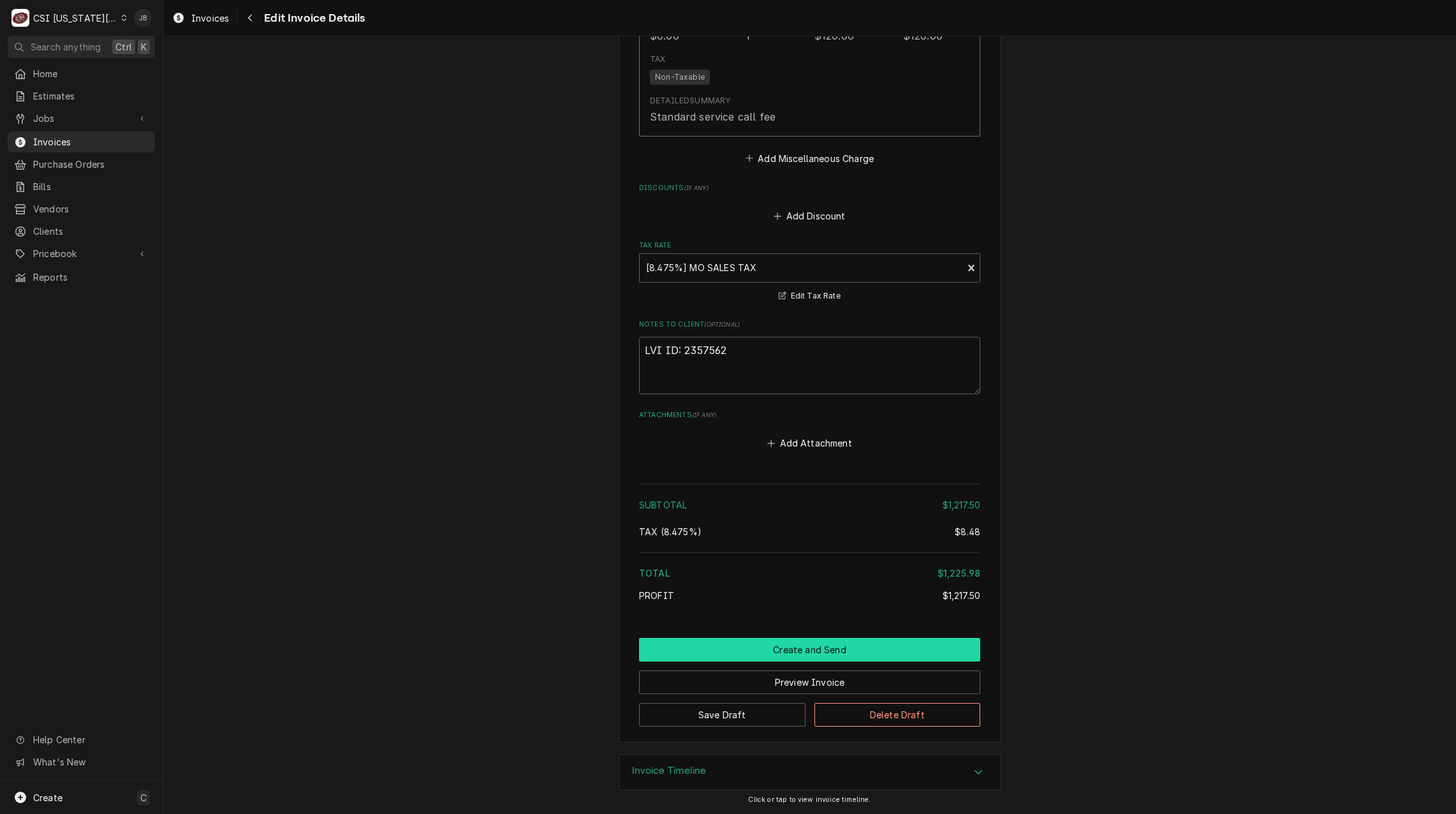
click at [752, 656] on button "Create and Send" at bounding box center [809, 650] width 341 height 24
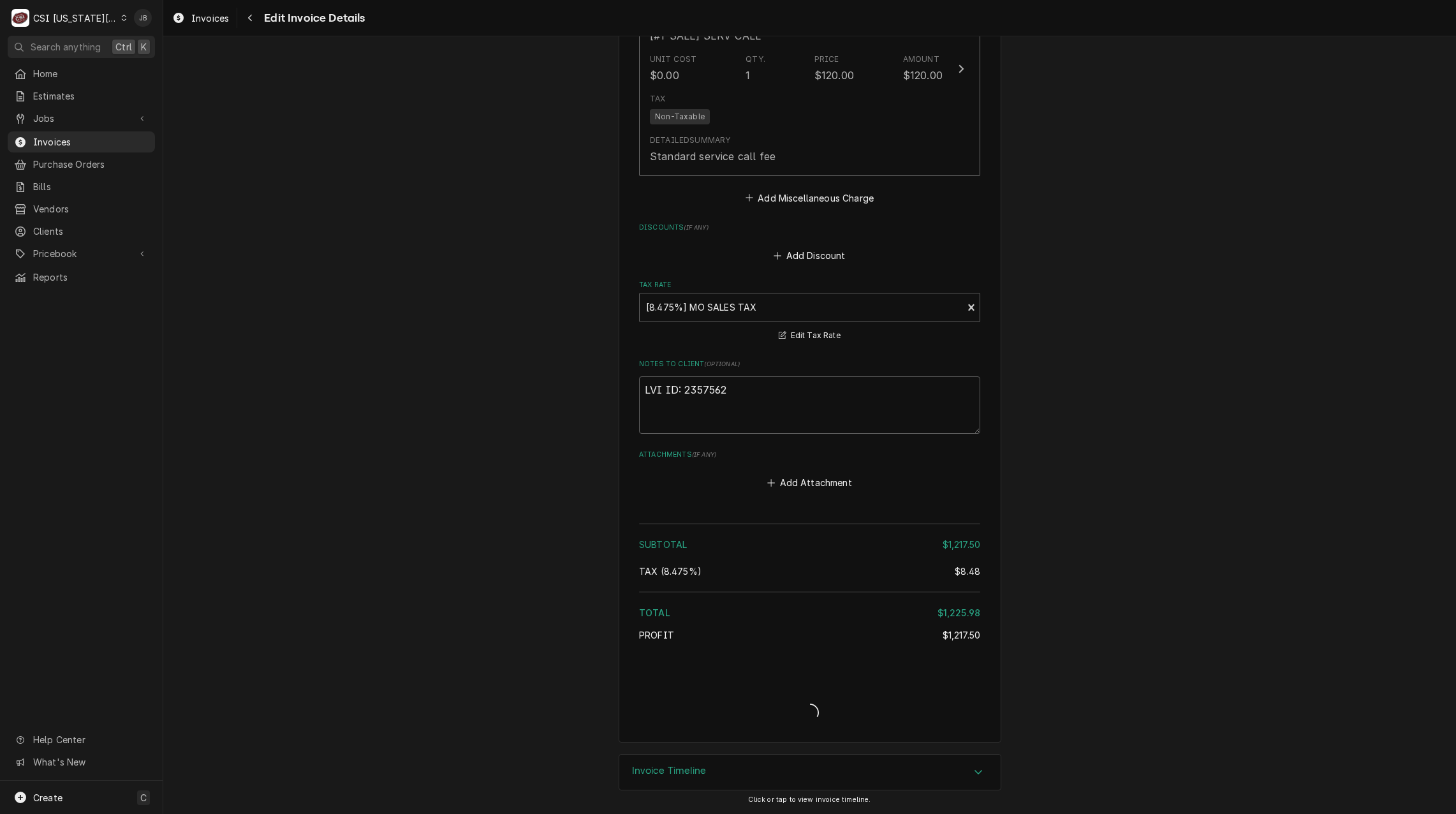
type textarea "x"
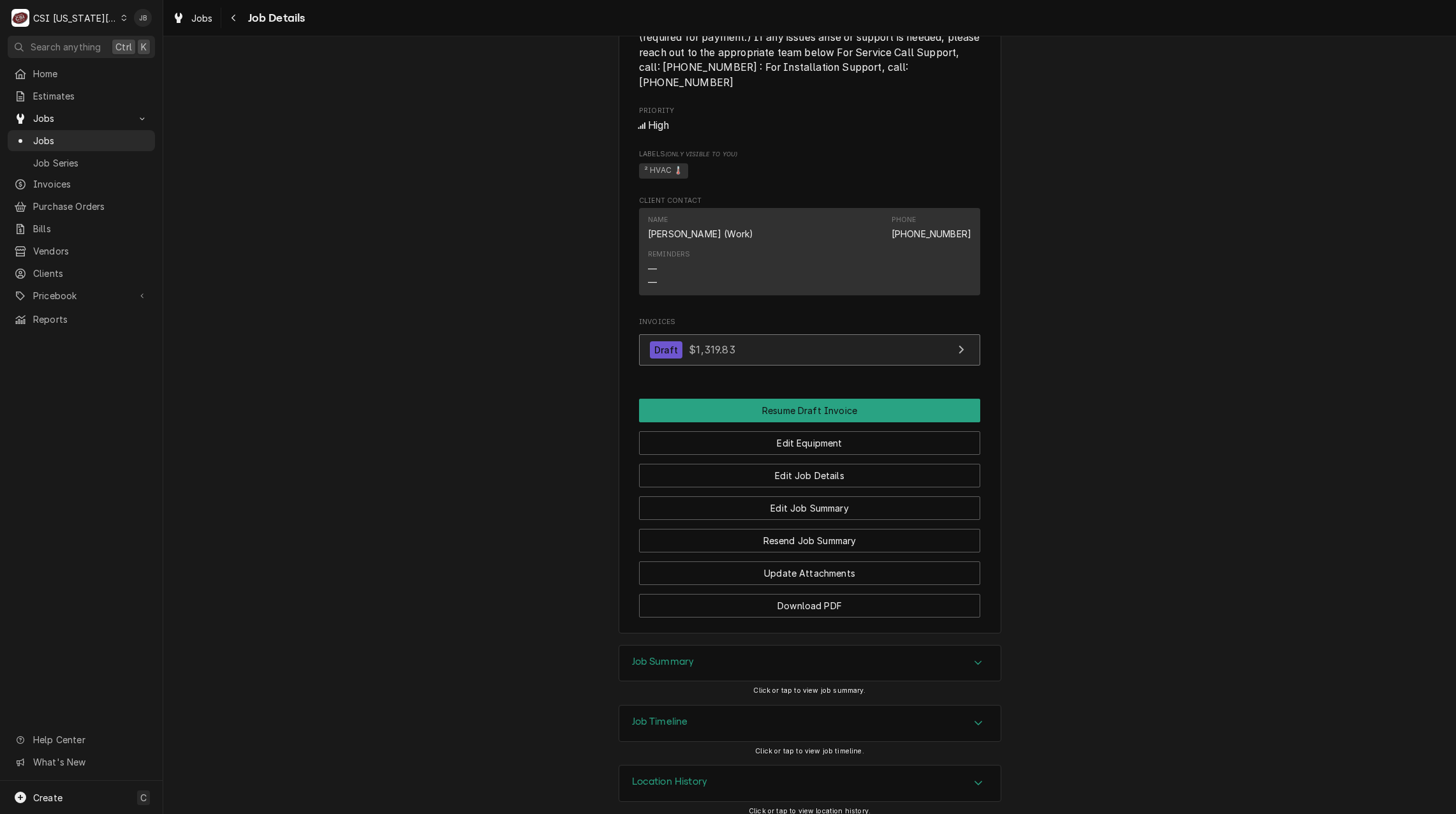
scroll to position [980, 0]
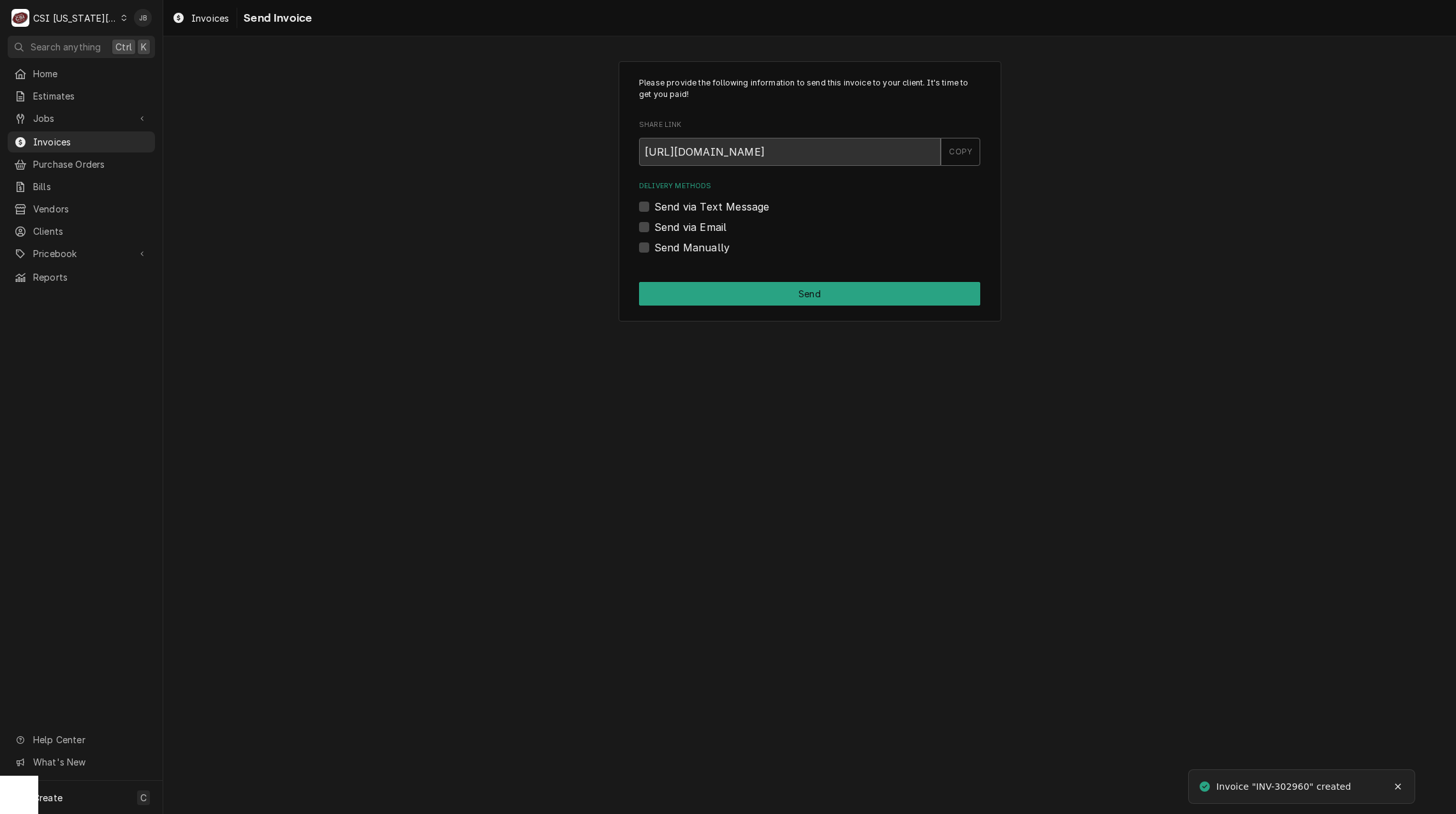
click at [695, 245] on label "Send Manually" at bounding box center [693, 247] width 76 height 15
click at [695, 245] on input "Send Manually" at bounding box center [825, 254] width 341 height 28
click at [703, 247] on label "Send Manually" at bounding box center [693, 247] width 76 height 15
click at [703, 247] on input "Send Manually" at bounding box center [825, 254] width 341 height 28
checkbox input "false"
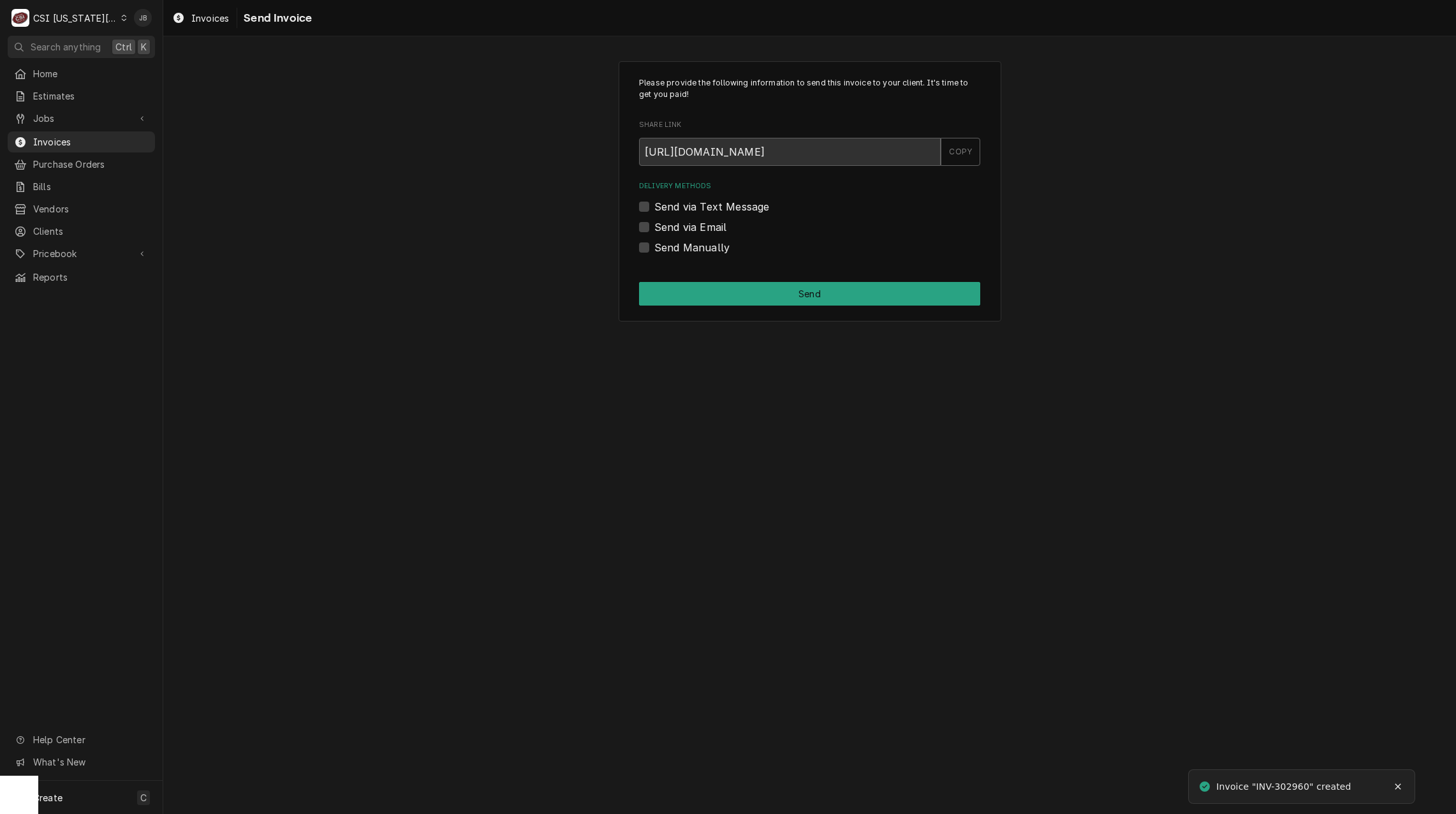
click at [702, 225] on label "Send via Email" at bounding box center [691, 227] width 72 height 15
click at [702, 225] on input "Send via Email" at bounding box center [825, 233] width 341 height 28
checkbox input "true"
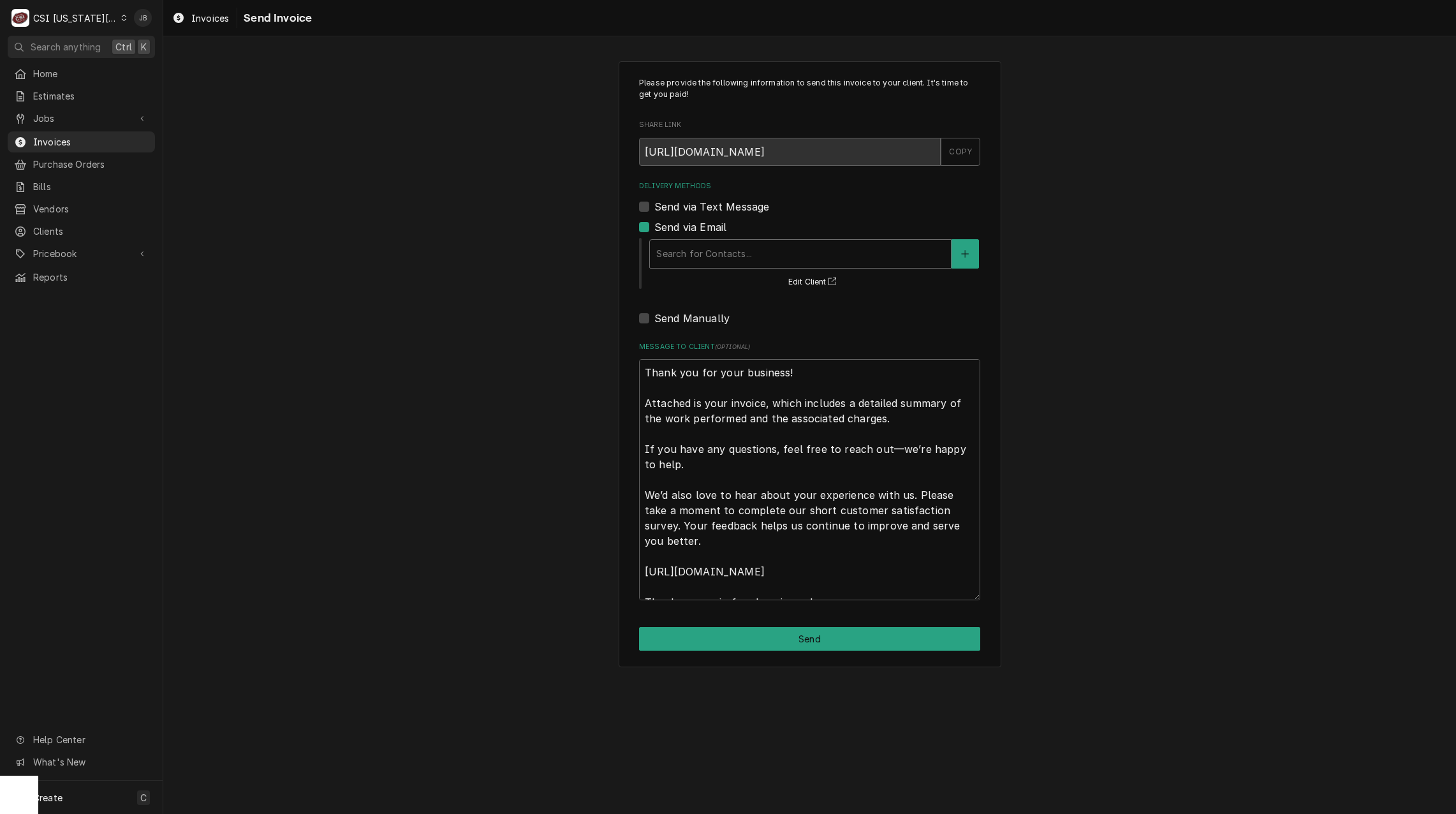
click at [724, 256] on div "Delivery Methods" at bounding box center [800, 254] width 288 height 23
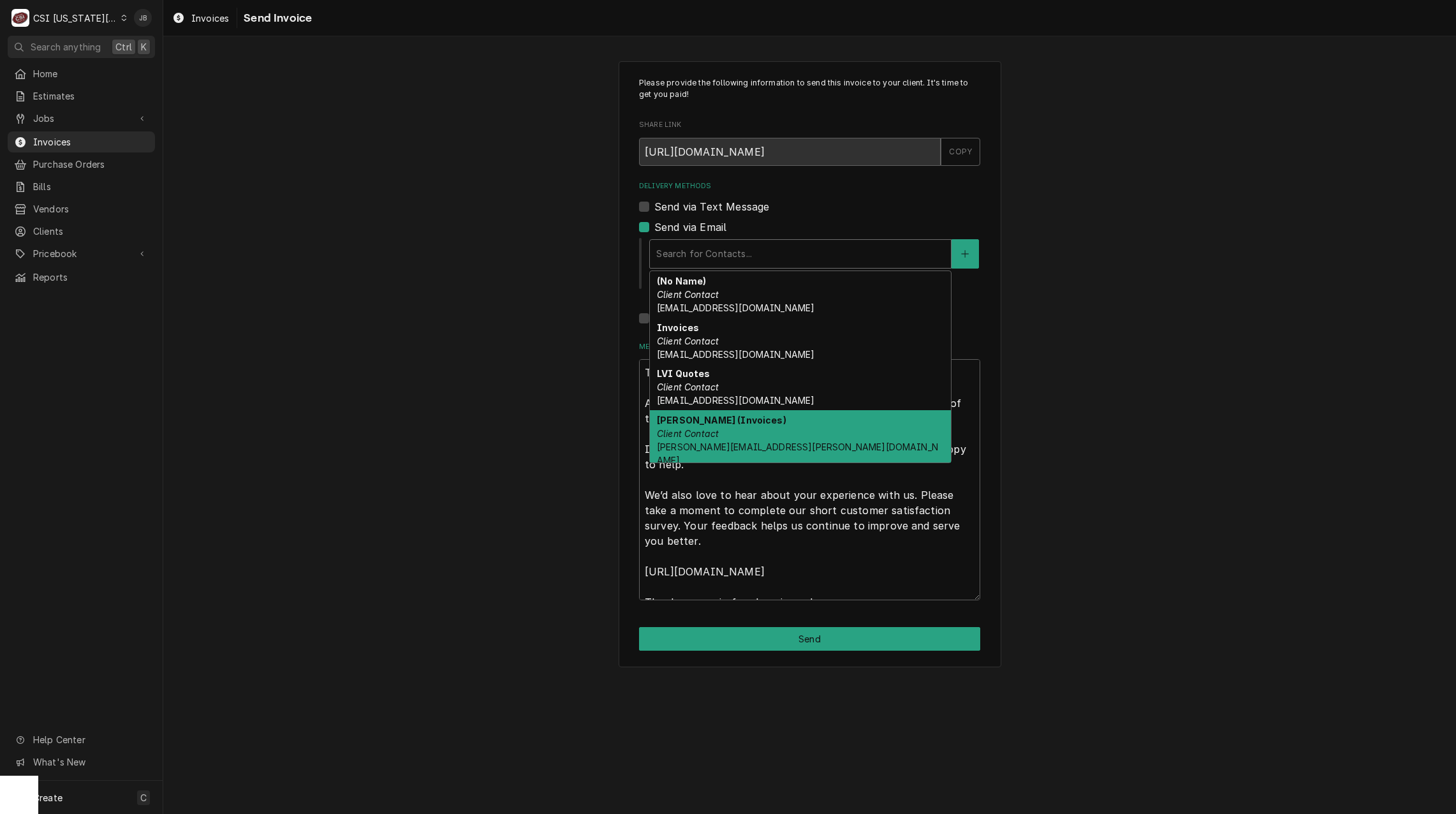
click at [772, 443] on div "Vicky Stuesse (Invoices) Client Contact vicky.stuesse@csi1.com" at bounding box center [801, 440] width 301 height 60
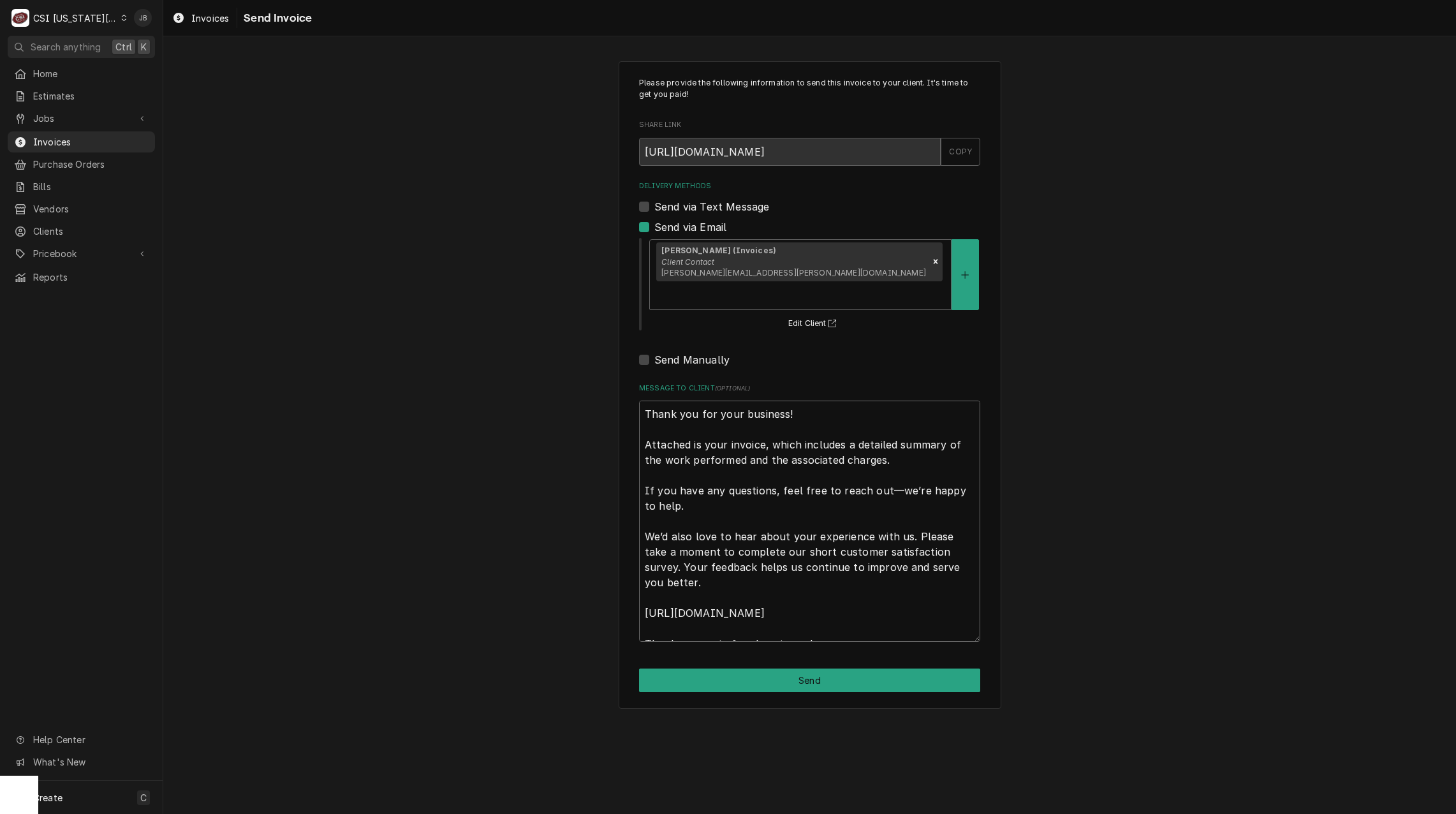
drag, startPoint x: 644, startPoint y: 384, endPoint x: 1131, endPoint y: 813, distance: 649.0
click at [1055, 773] on div "Please provide the following information to send this invoice to your client. I…" at bounding box center [809, 425] width 1293 height 778
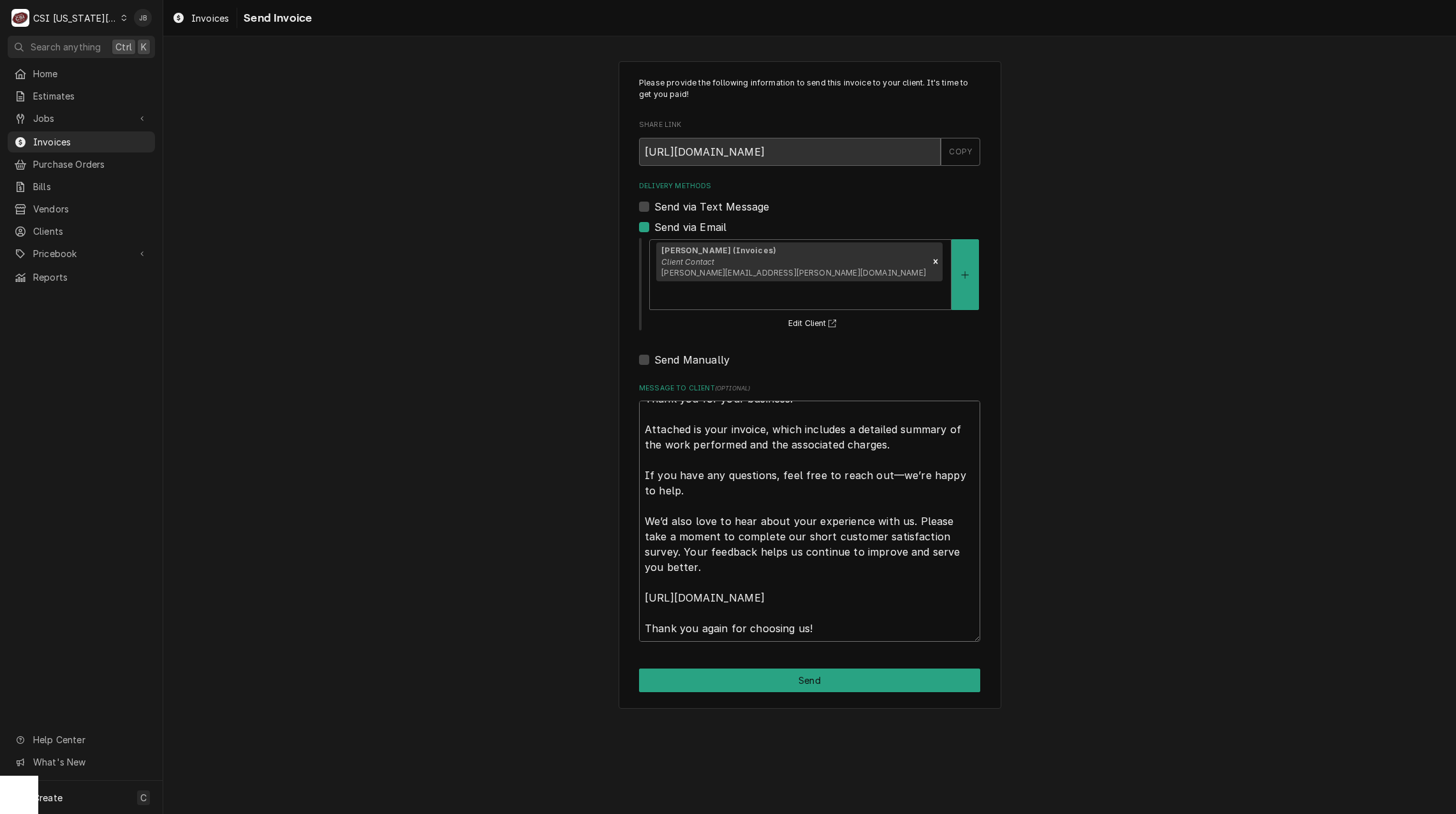
type textarea "x"
type textarea "a"
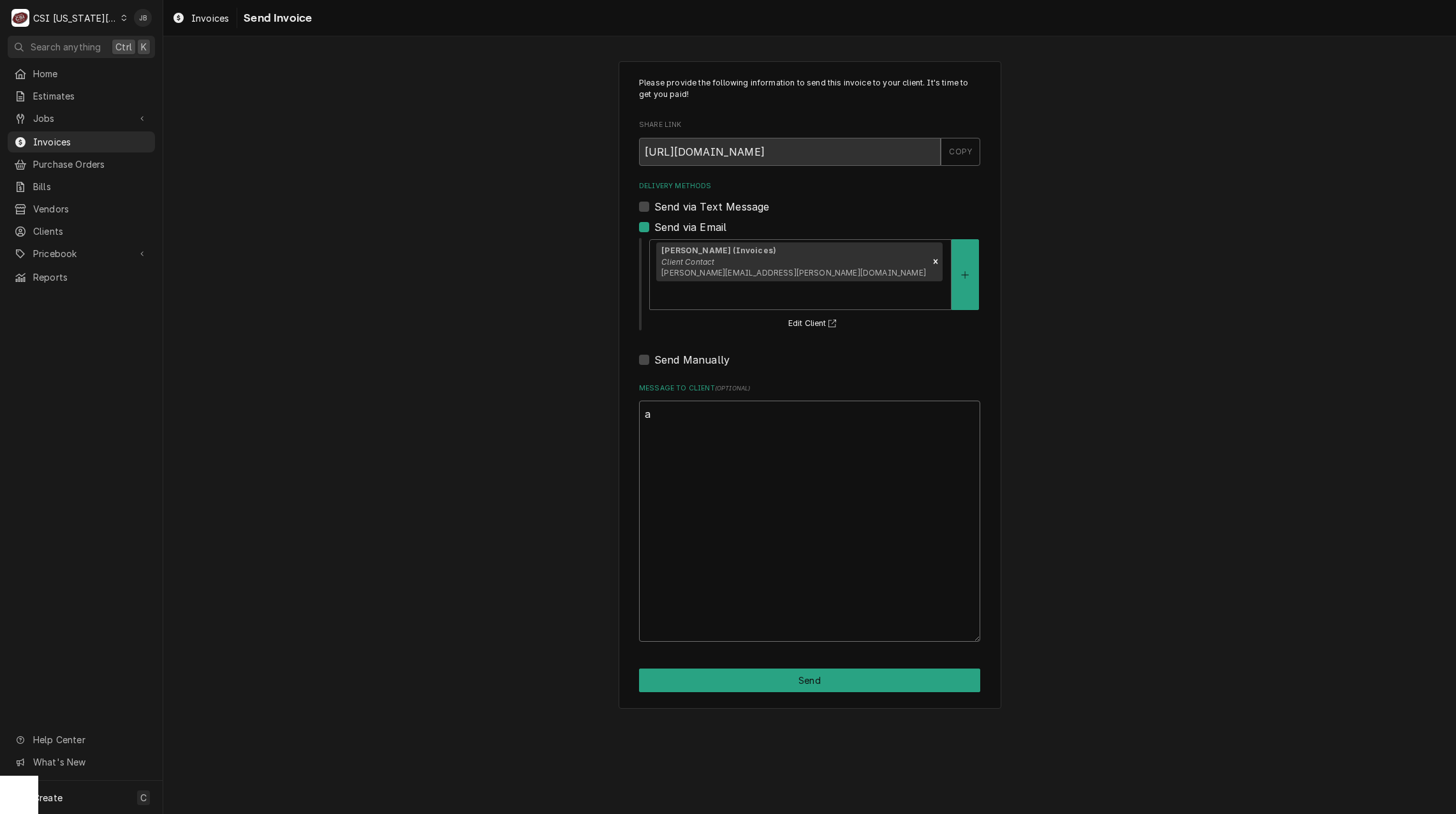
scroll to position [0, 0]
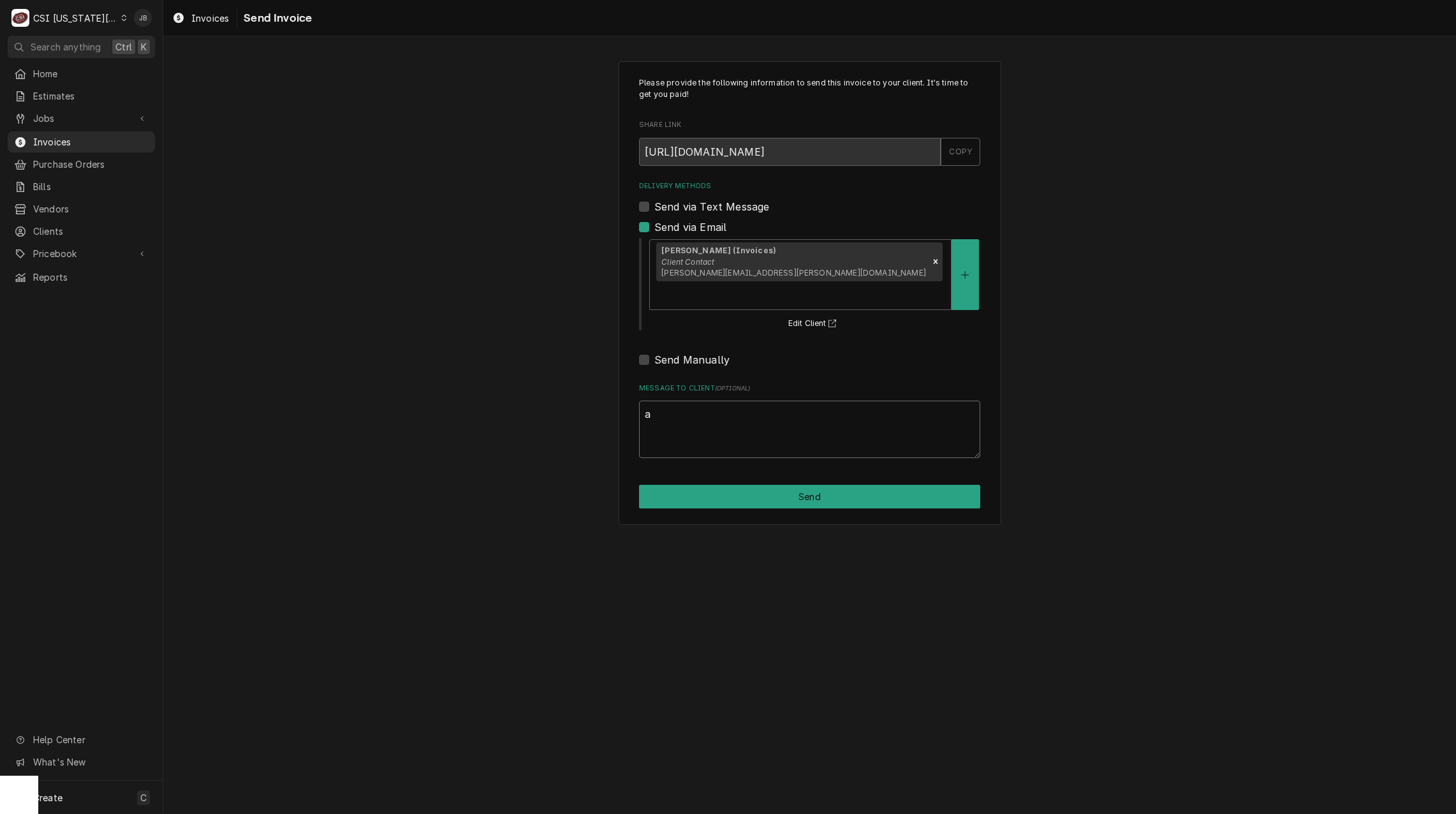
type textarea "x"
type textarea "a"
type textarea "x"
type textarea "ap"
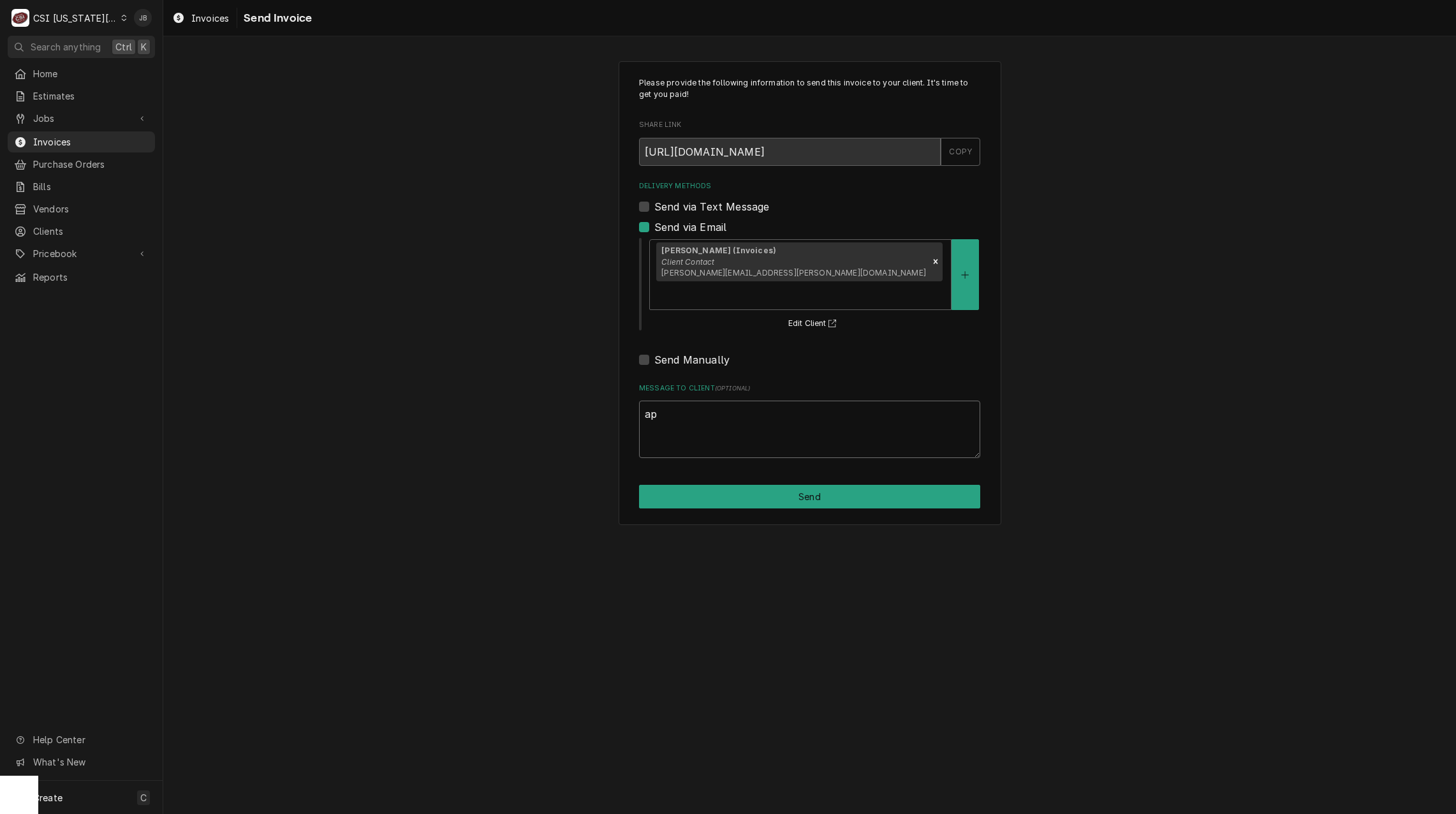
type textarea "x"
type textarea "app"
type textarea "x"
type textarea "appr"
type textarea "x"
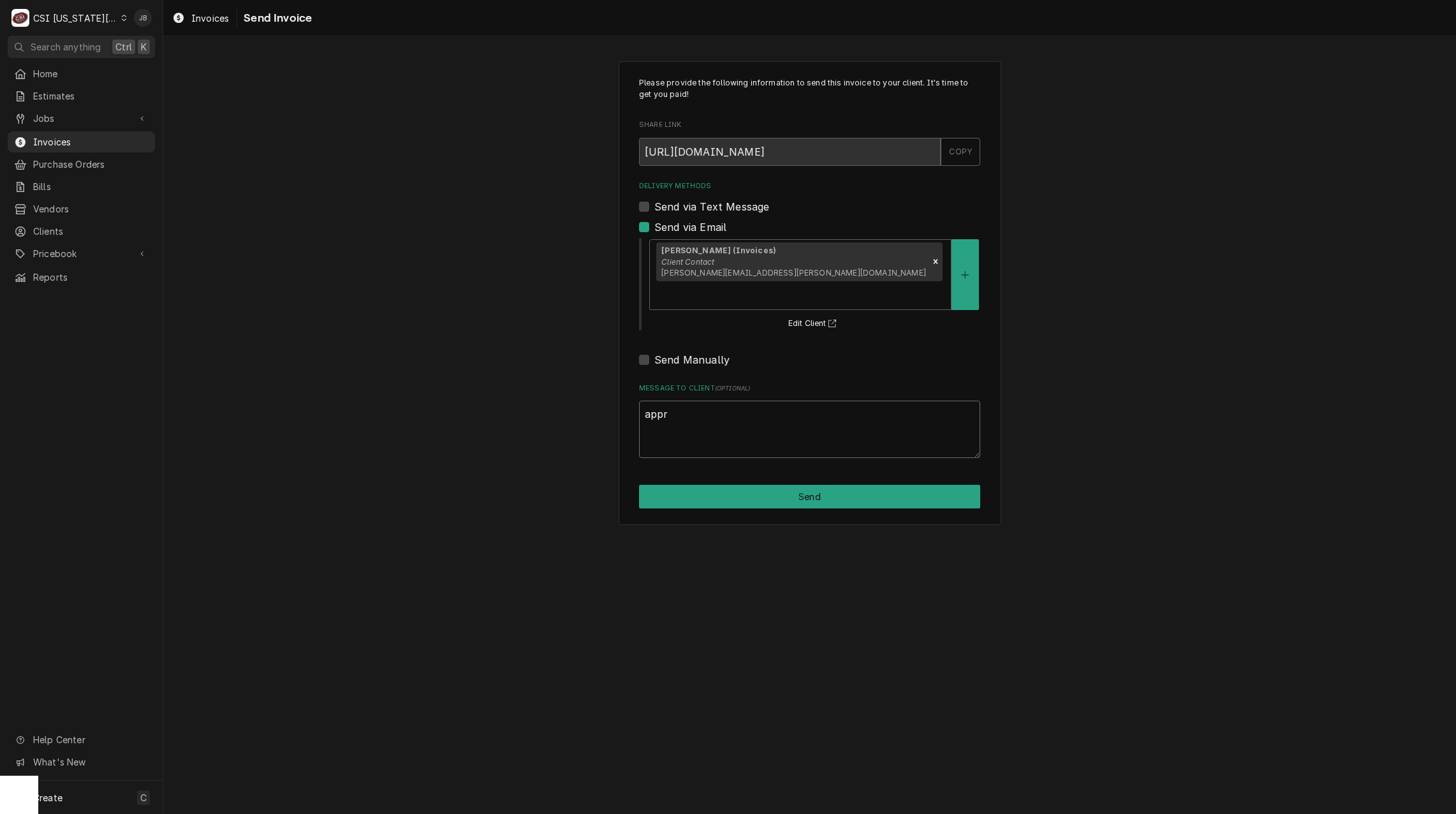
type textarea "appro"
type textarea "x"
type textarea "approv"
type textarea "x"
type textarea "approve"
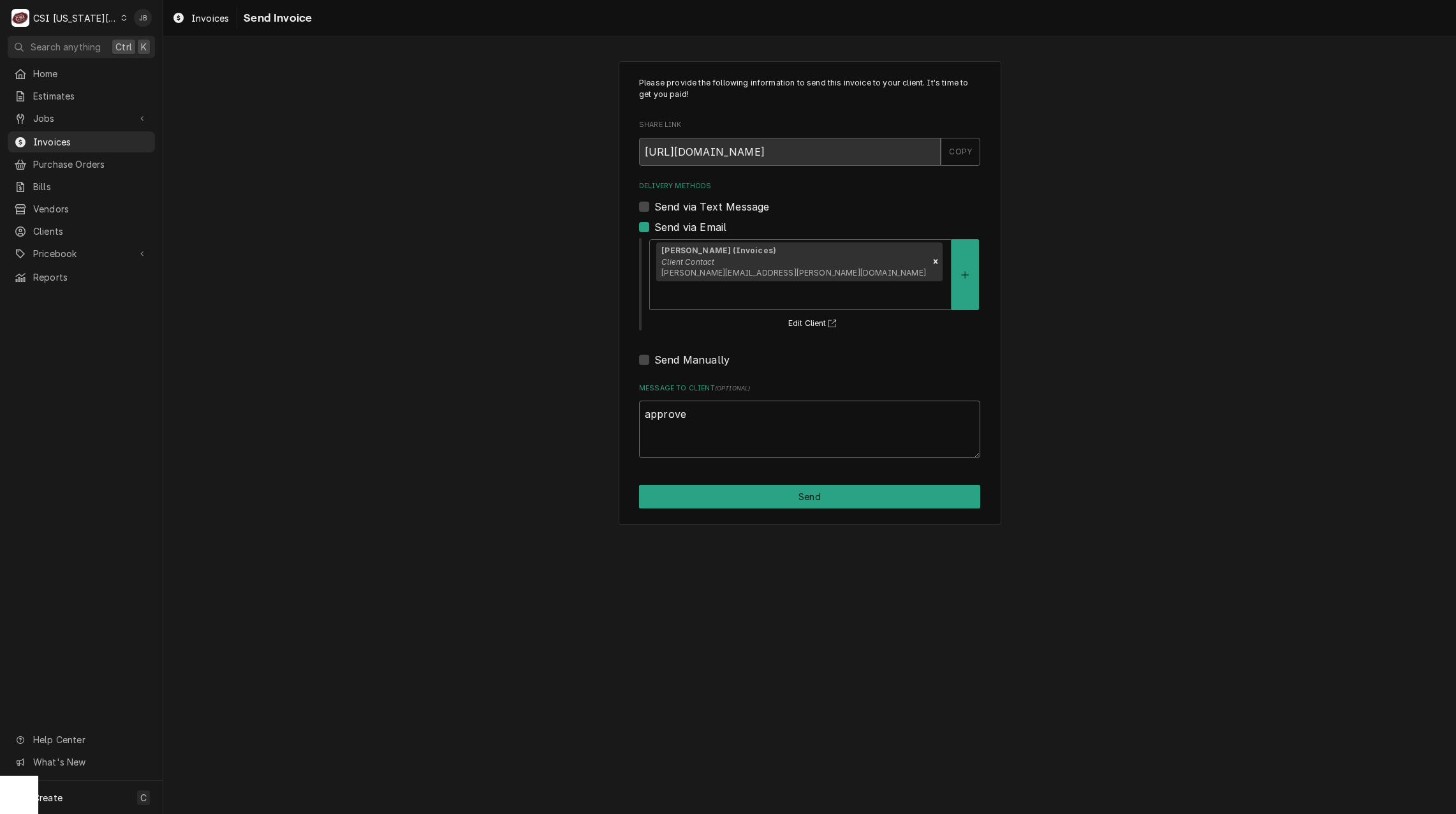
type textarea "x"
type textarea "approved"
type textarea "x"
type textarea "approved"
click at [810, 485] on button "Send" at bounding box center [809, 497] width 341 height 24
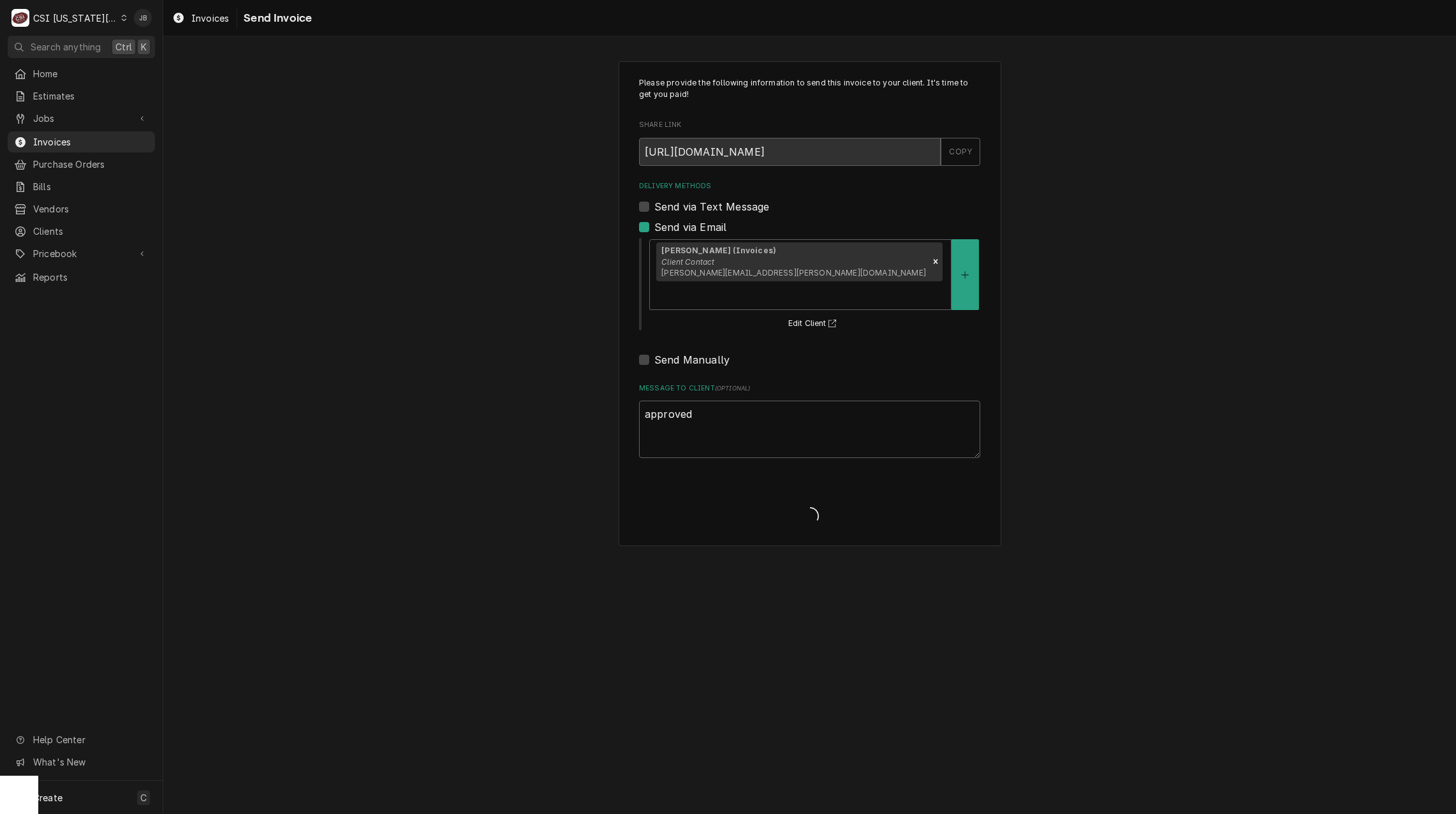
type textarea "x"
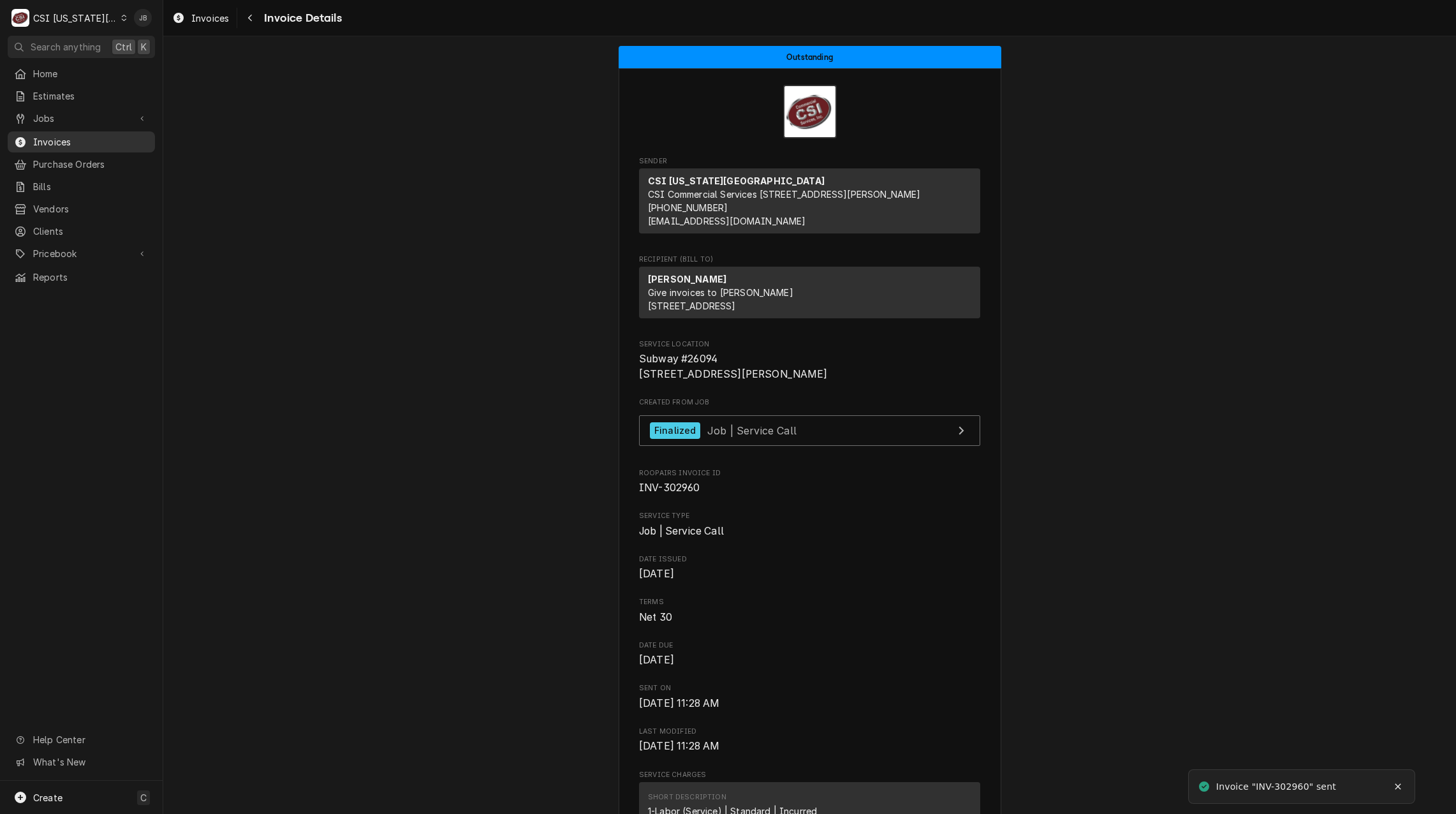
click at [68, 137] on span "Invoices" at bounding box center [91, 142] width 115 height 13
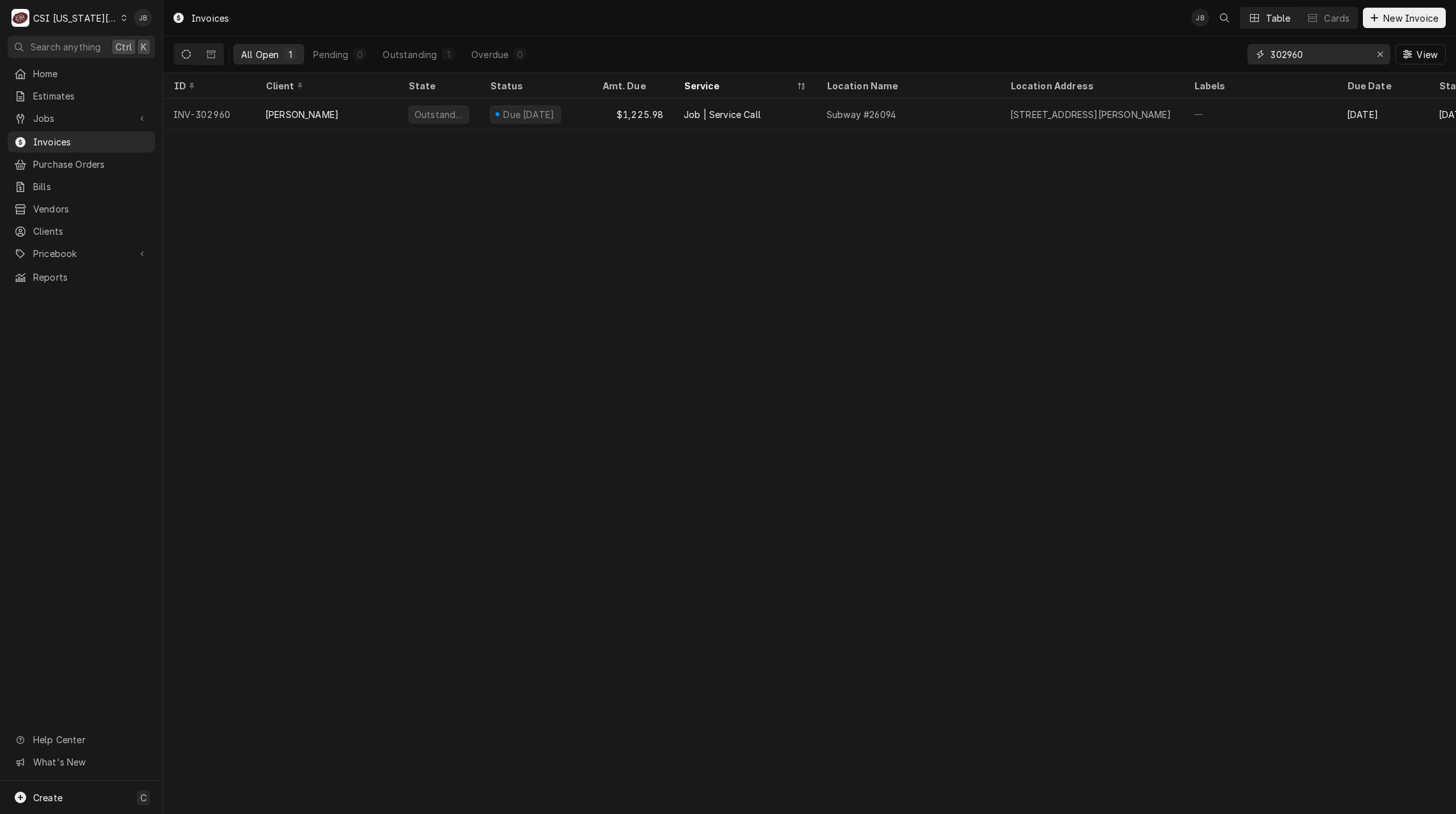
click at [1318, 60] on input "302960" at bounding box center [1318, 54] width 95 height 21
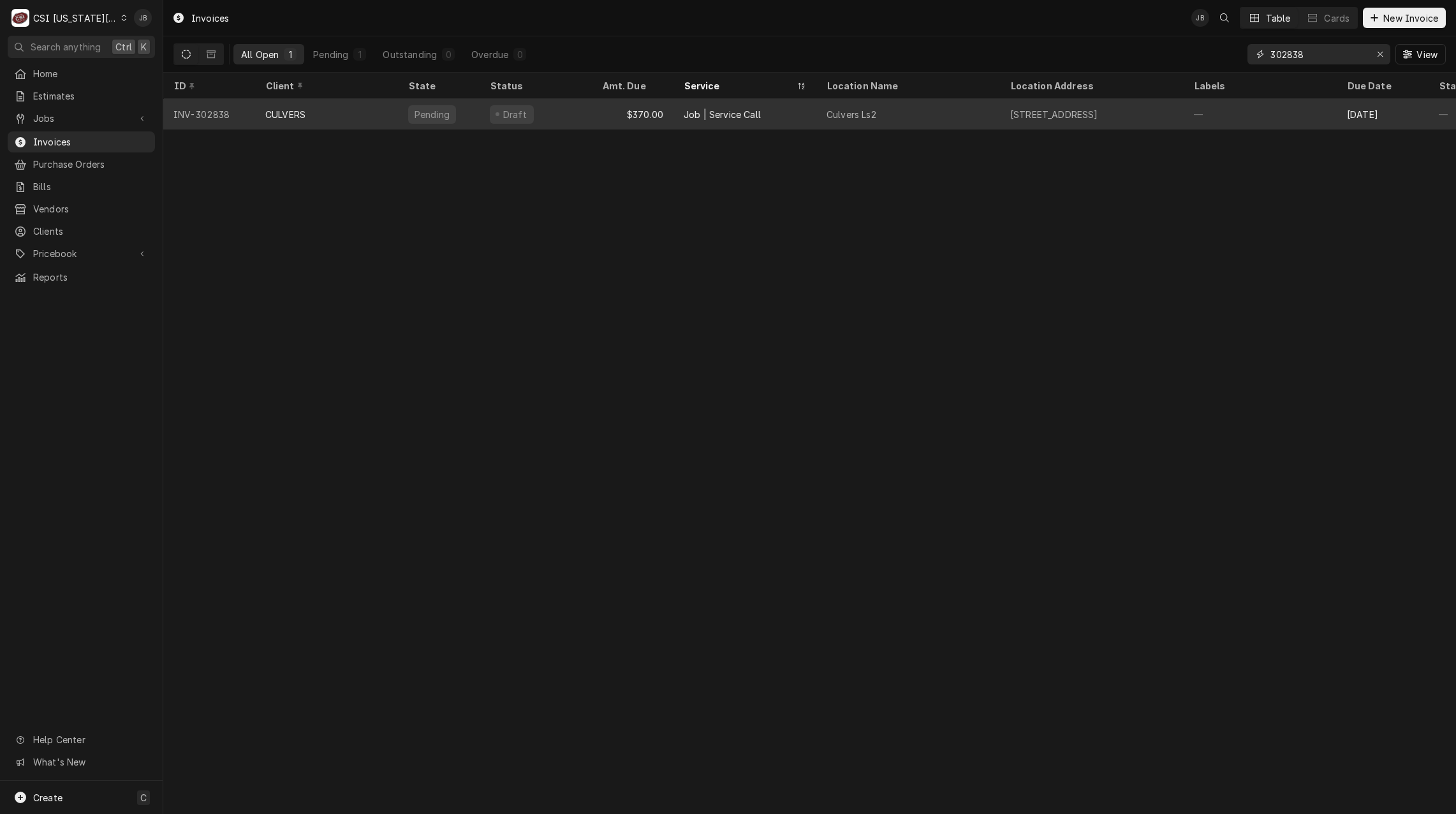
type input "302838"
click at [390, 115] on div "CULVERS" at bounding box center [327, 114] width 143 height 30
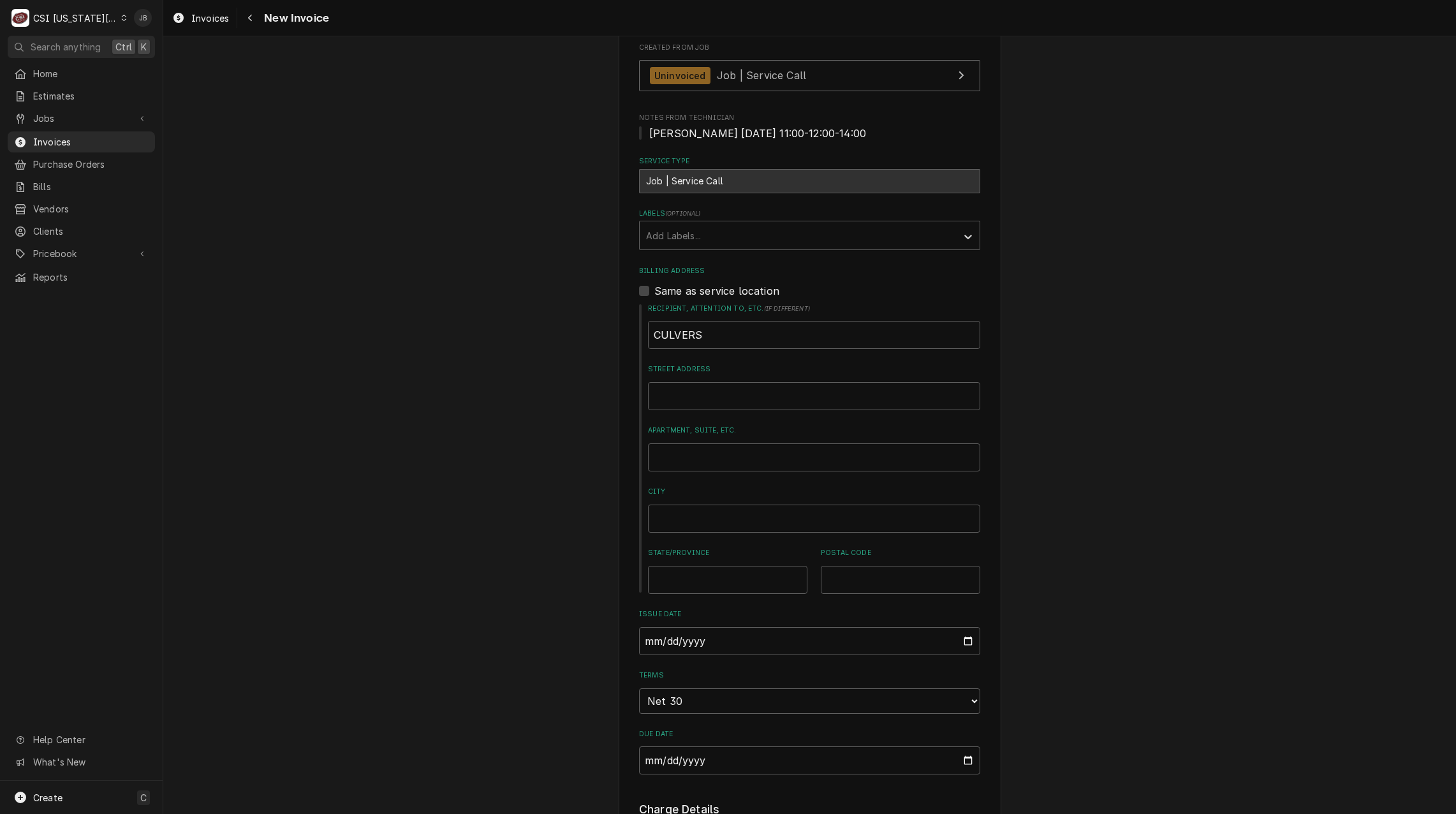
scroll to position [702, 0]
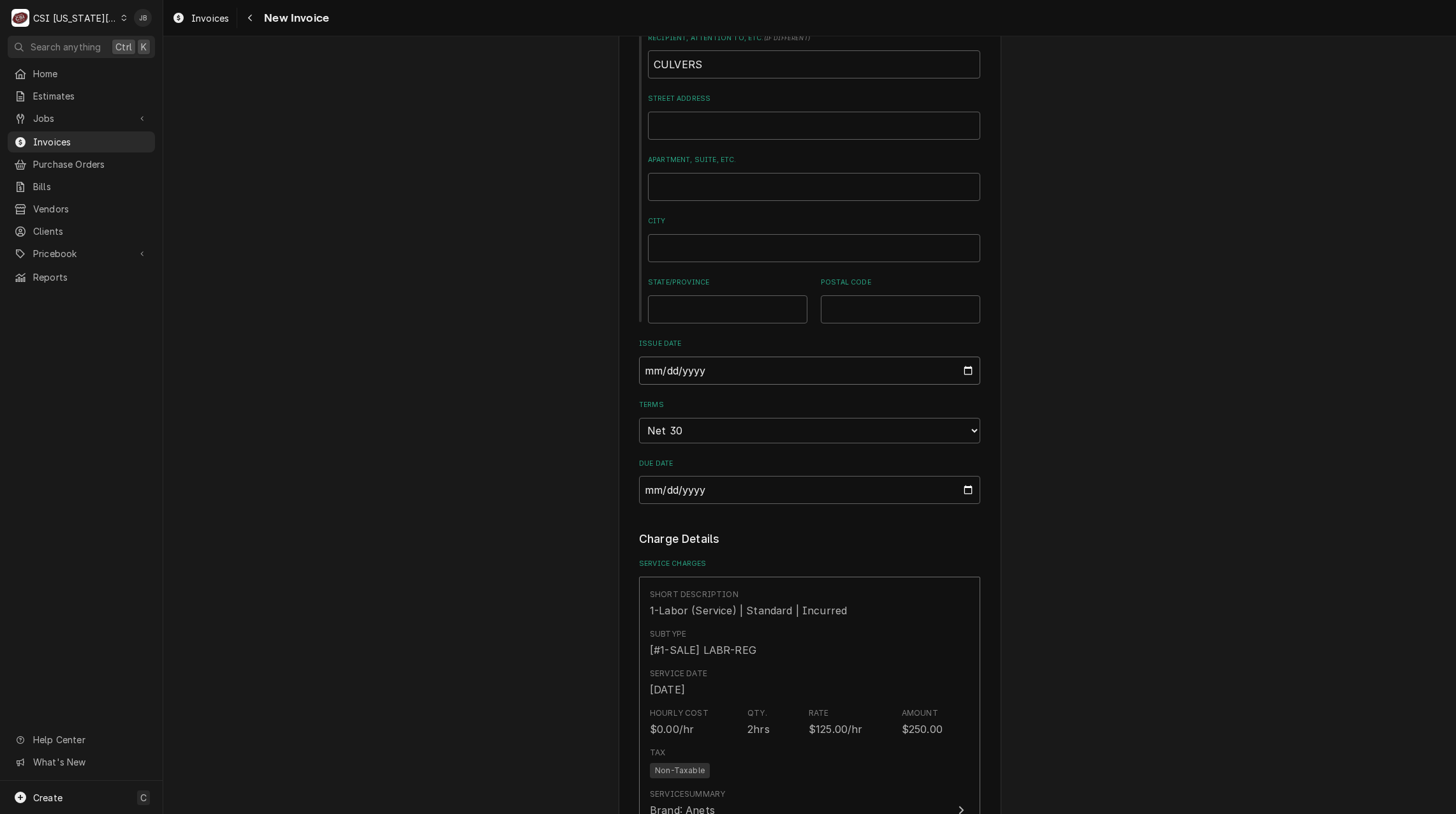
click at [972, 357] on input "[DATE]" at bounding box center [809, 371] width 341 height 28
click at [964, 357] on input "[DATE]" at bounding box center [809, 371] width 341 height 28
type input "2025-08-31"
click at [1198, 495] on div "Please provide the following information to create your invoice: Client Details…" at bounding box center [809, 672] width 1293 height 2649
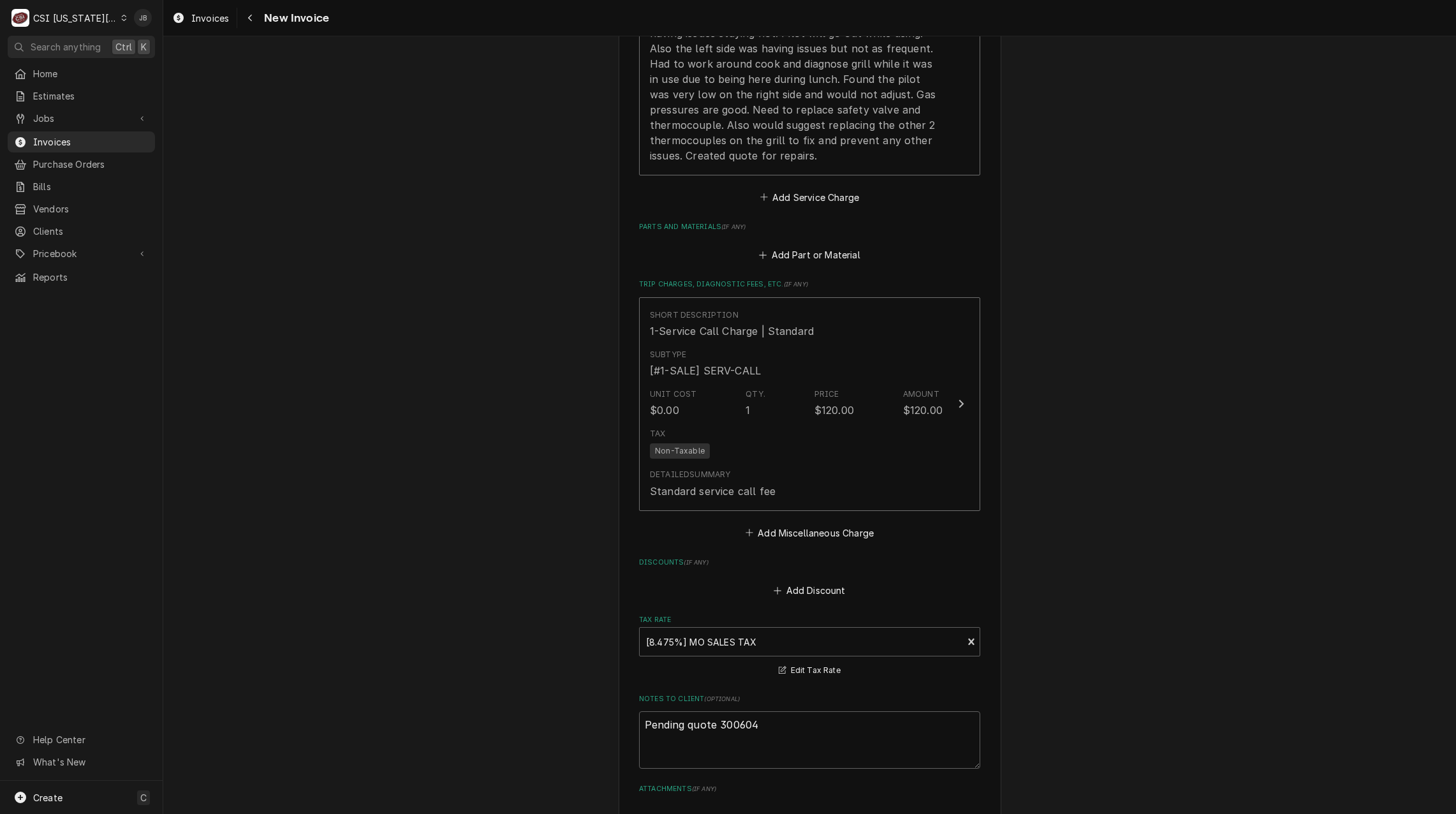
scroll to position [1786, 0]
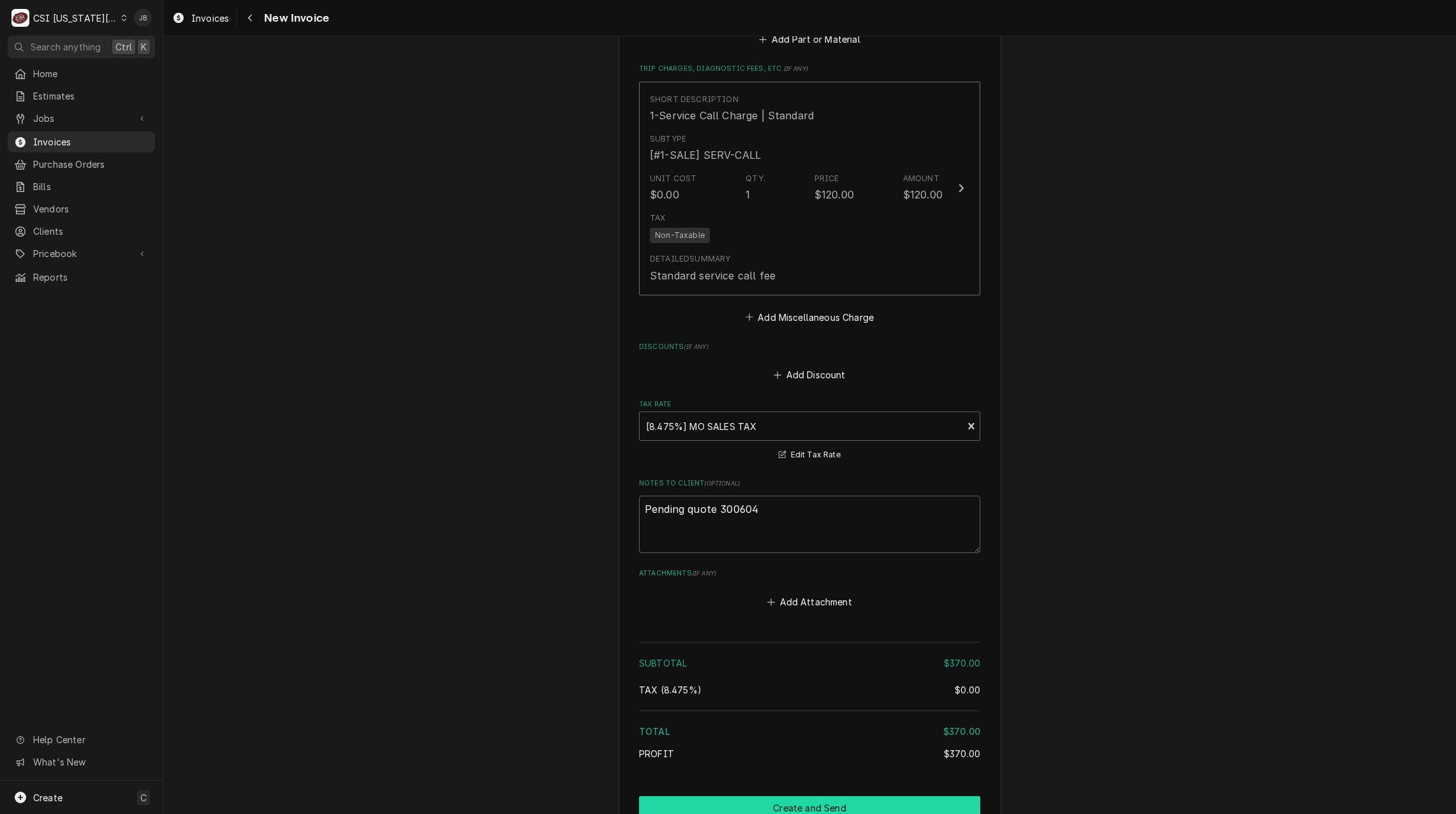
click at [734, 796] on button "Create and Send" at bounding box center [809, 808] width 341 height 24
type textarea "x"
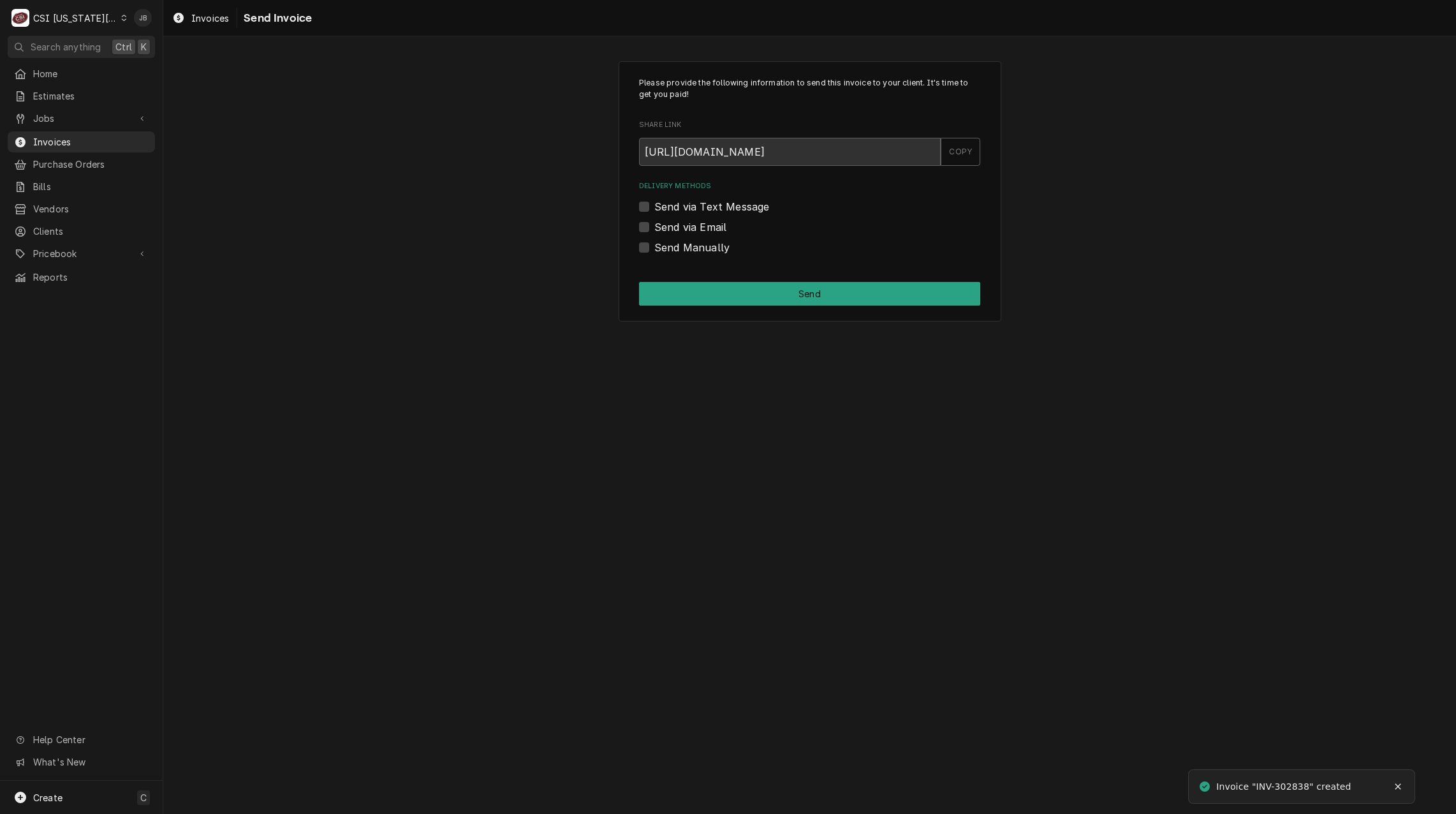
click at [718, 226] on label "Send via Email" at bounding box center [691, 227] width 72 height 15
click at [718, 226] on input "Send via Email" at bounding box center [825, 233] width 341 height 28
checkbox input "true"
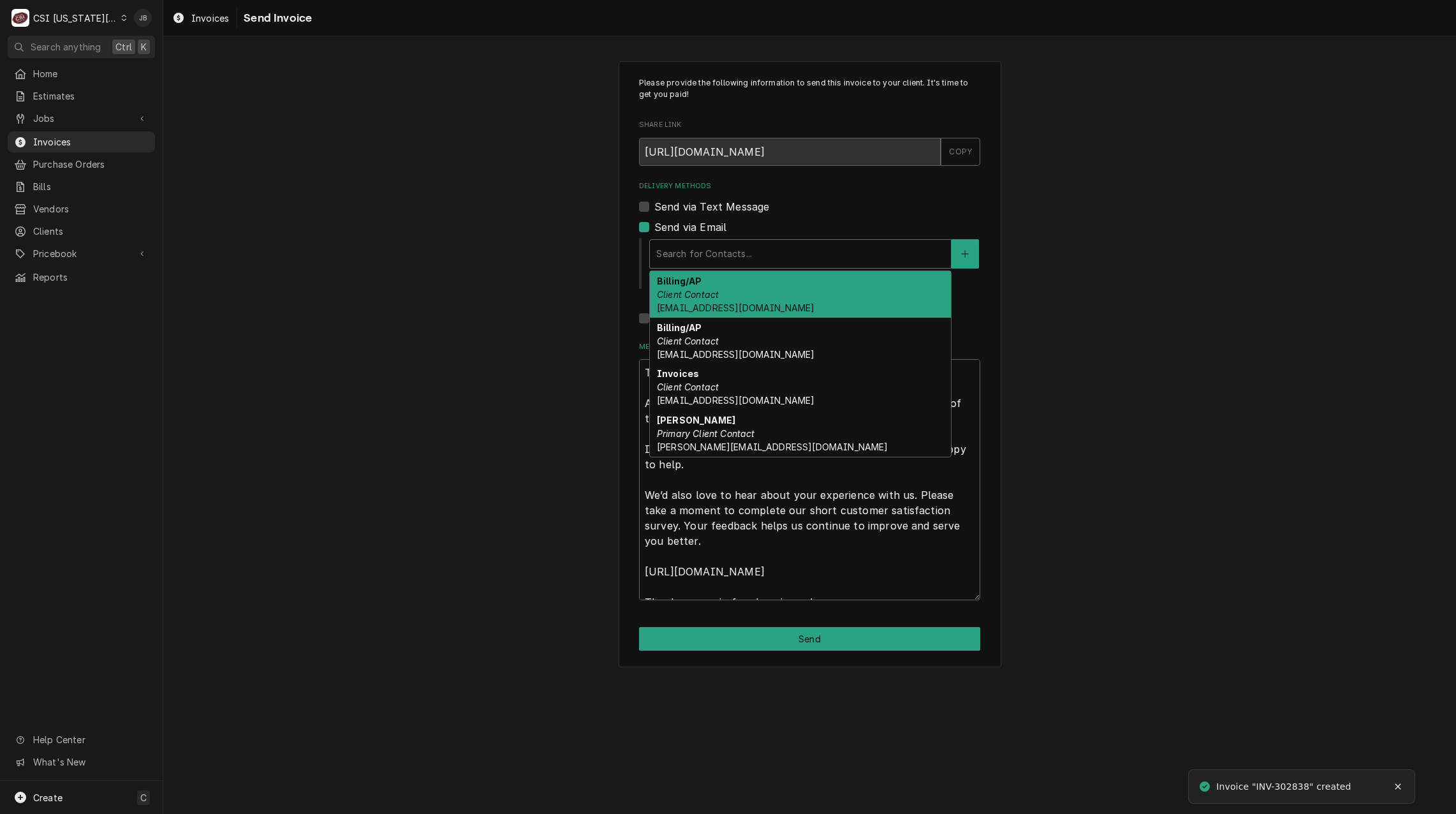
click at [740, 250] on div "Delivery Methods" at bounding box center [800, 254] width 288 height 23
click at [783, 297] on div "Billing/AP Client Contact [EMAIL_ADDRESS][DOMAIN_NAME]" at bounding box center [801, 294] width 301 height 46
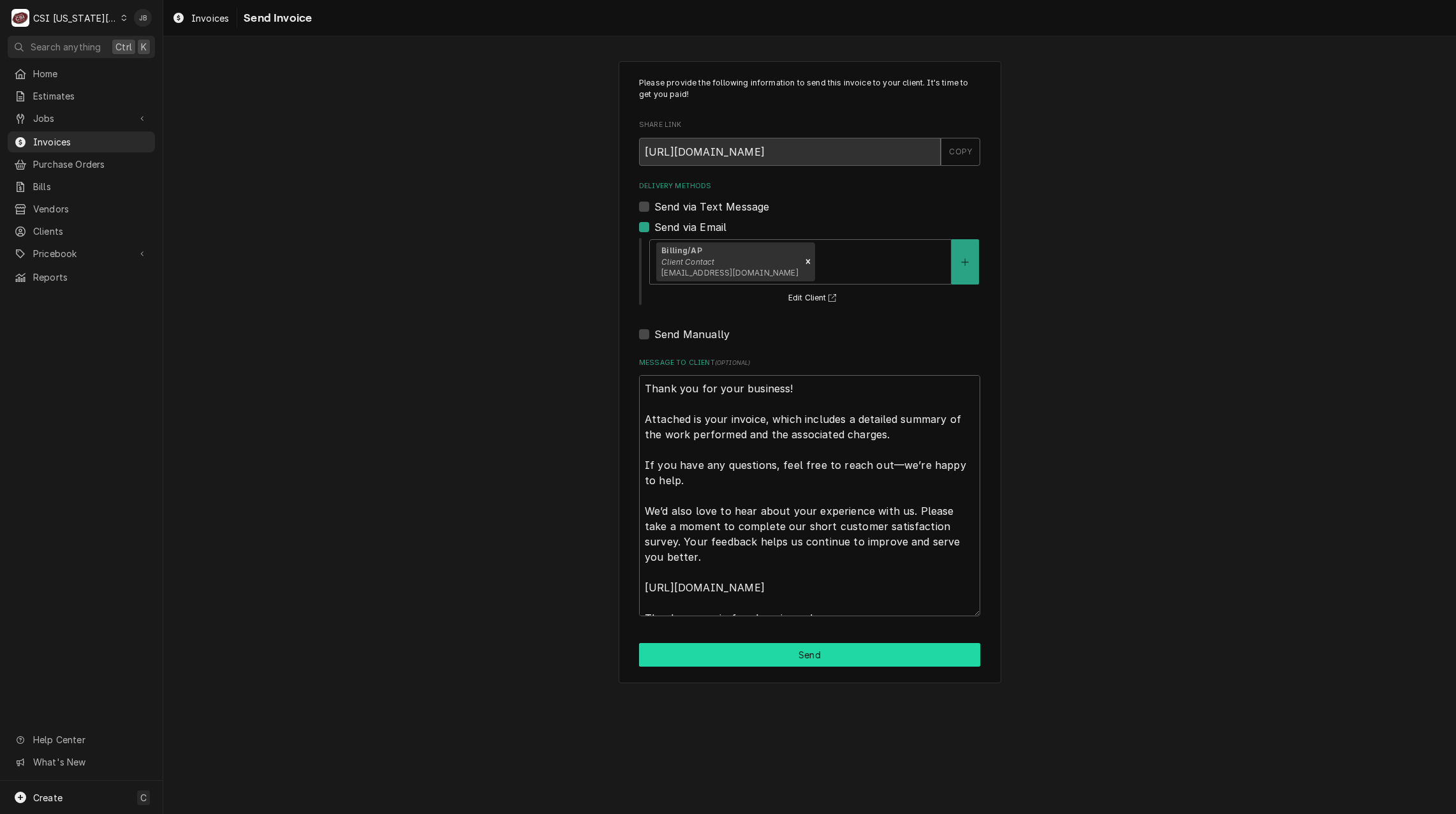
drag, startPoint x: 750, startPoint y: 651, endPoint x: 929, endPoint y: 651, distance: 179.0
click at [752, 651] on button "Send" at bounding box center [809, 655] width 341 height 24
type textarea "x"
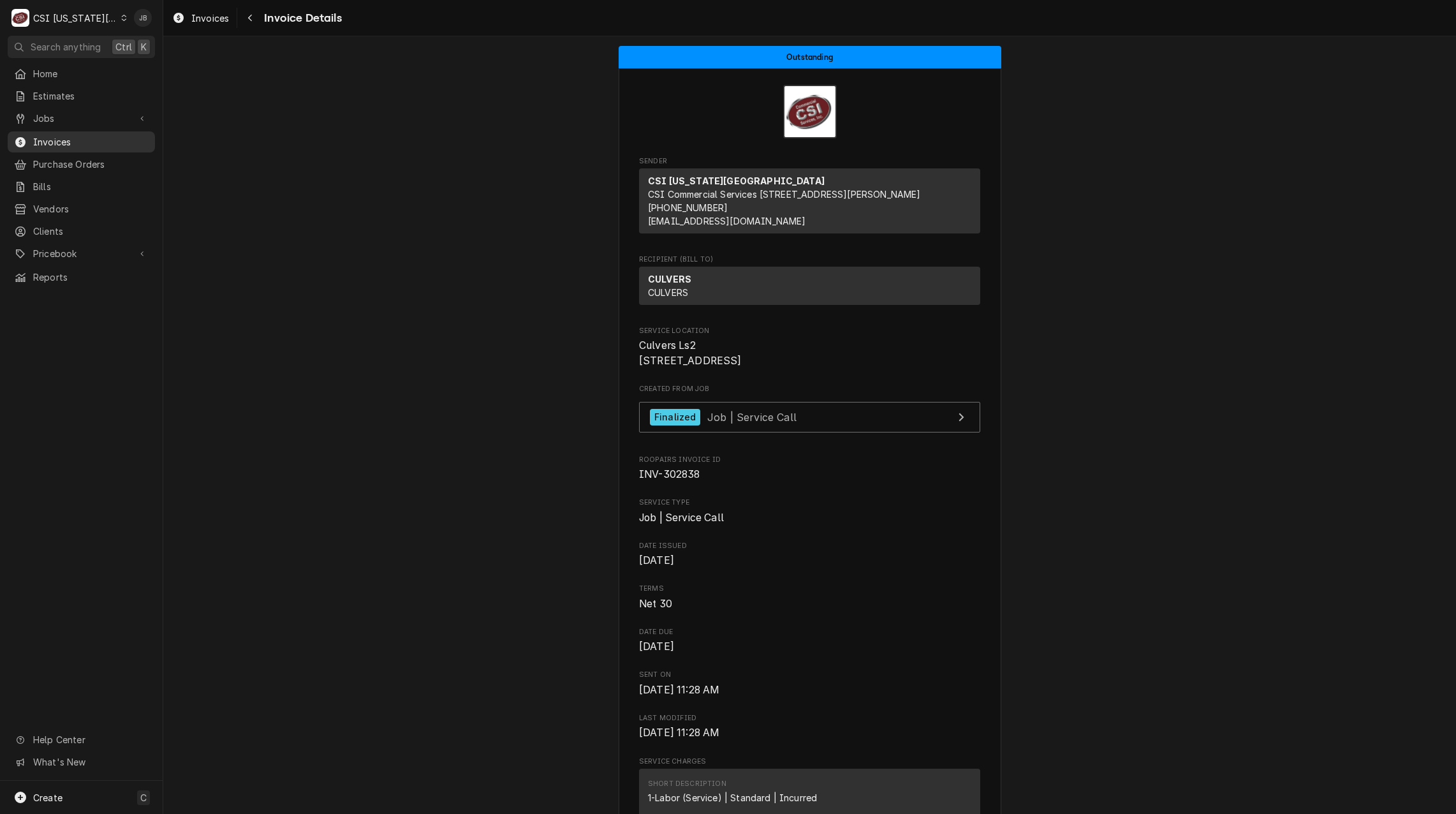
click at [99, 131] on link "Invoices" at bounding box center [82, 142] width 147 height 21
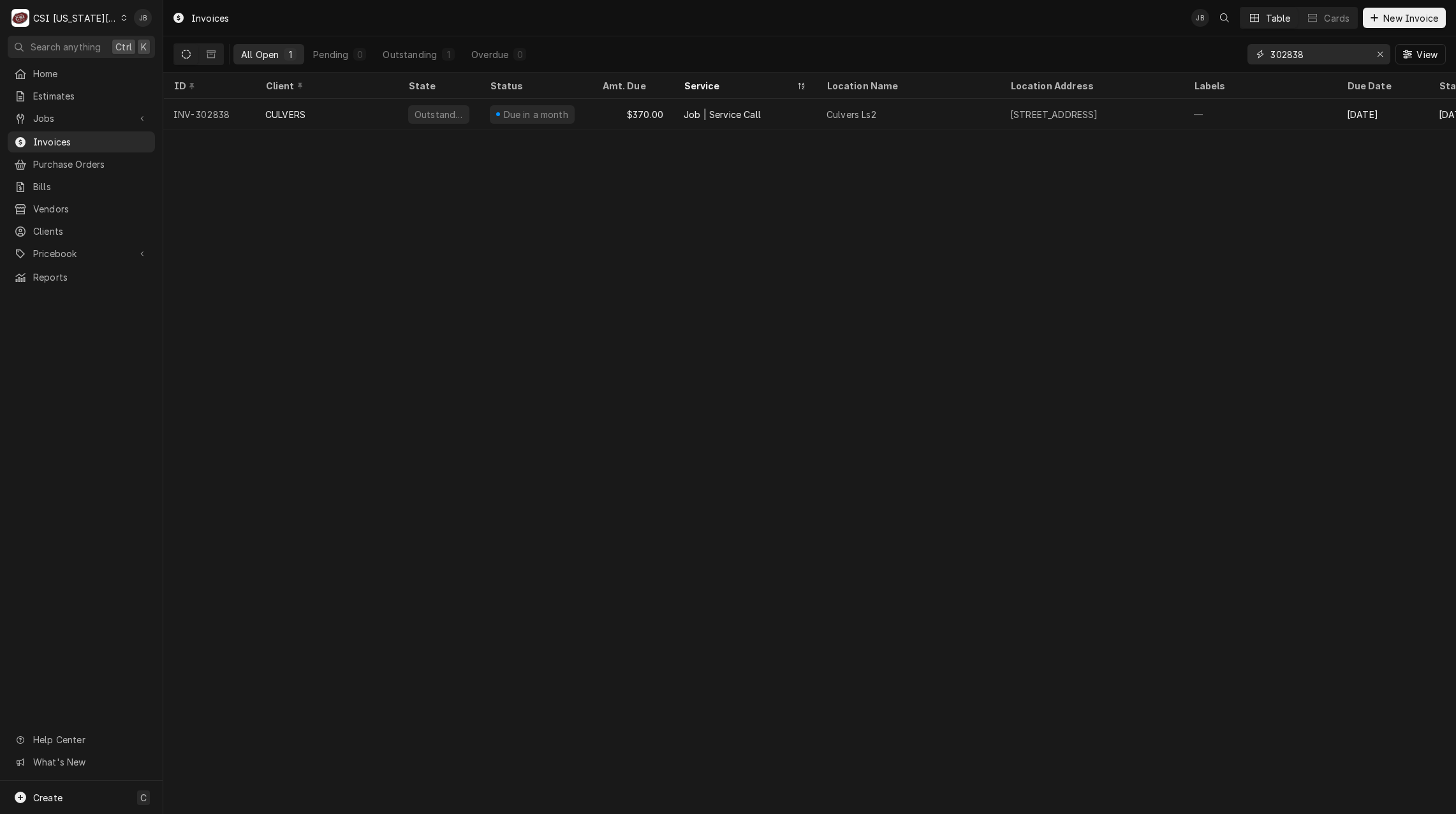
click at [1313, 53] on input "302838" at bounding box center [1318, 54] width 95 height 21
type input "302961"
